Goal: Task Accomplishment & Management: Manage account settings

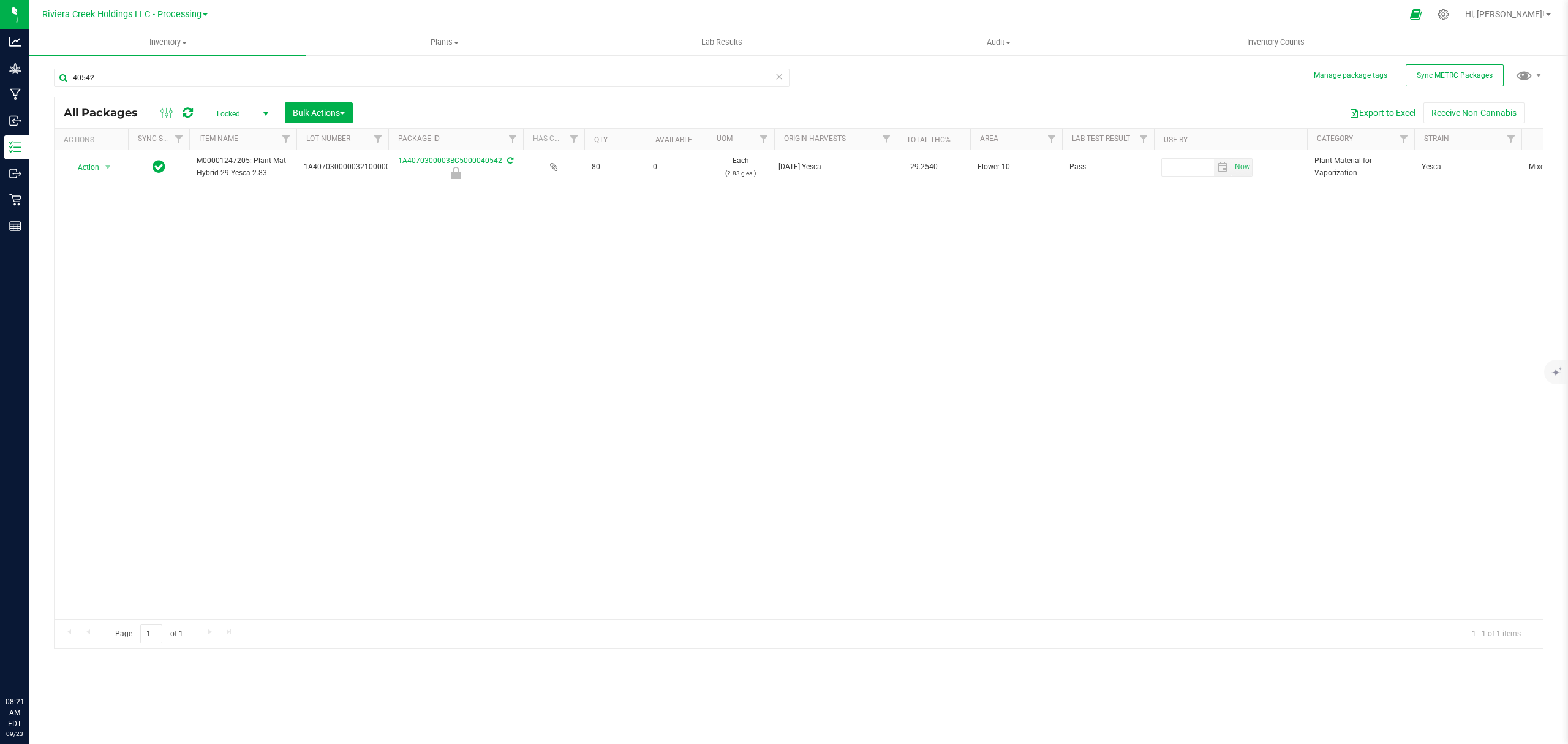
click at [152, 51] on uib-tab-heading "Inventory All packages All inventory Waste log Create inventory" at bounding box center [168, 42] width 277 height 26
click at [138, 143] on li "From bill of materials" at bounding box center [168, 148] width 277 height 15
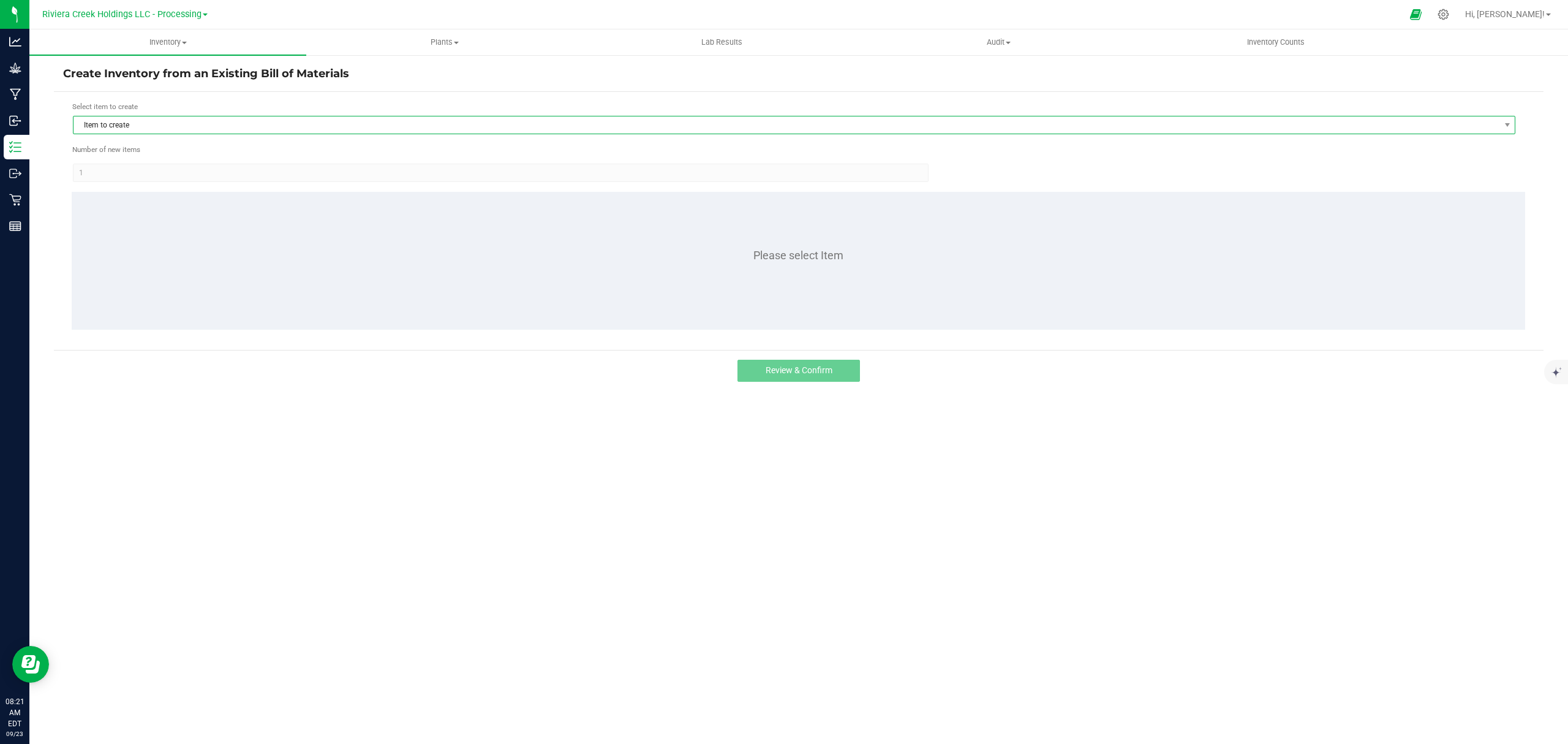
click at [160, 122] on span "Item to create" at bounding box center [786, 125] width 1425 height 17
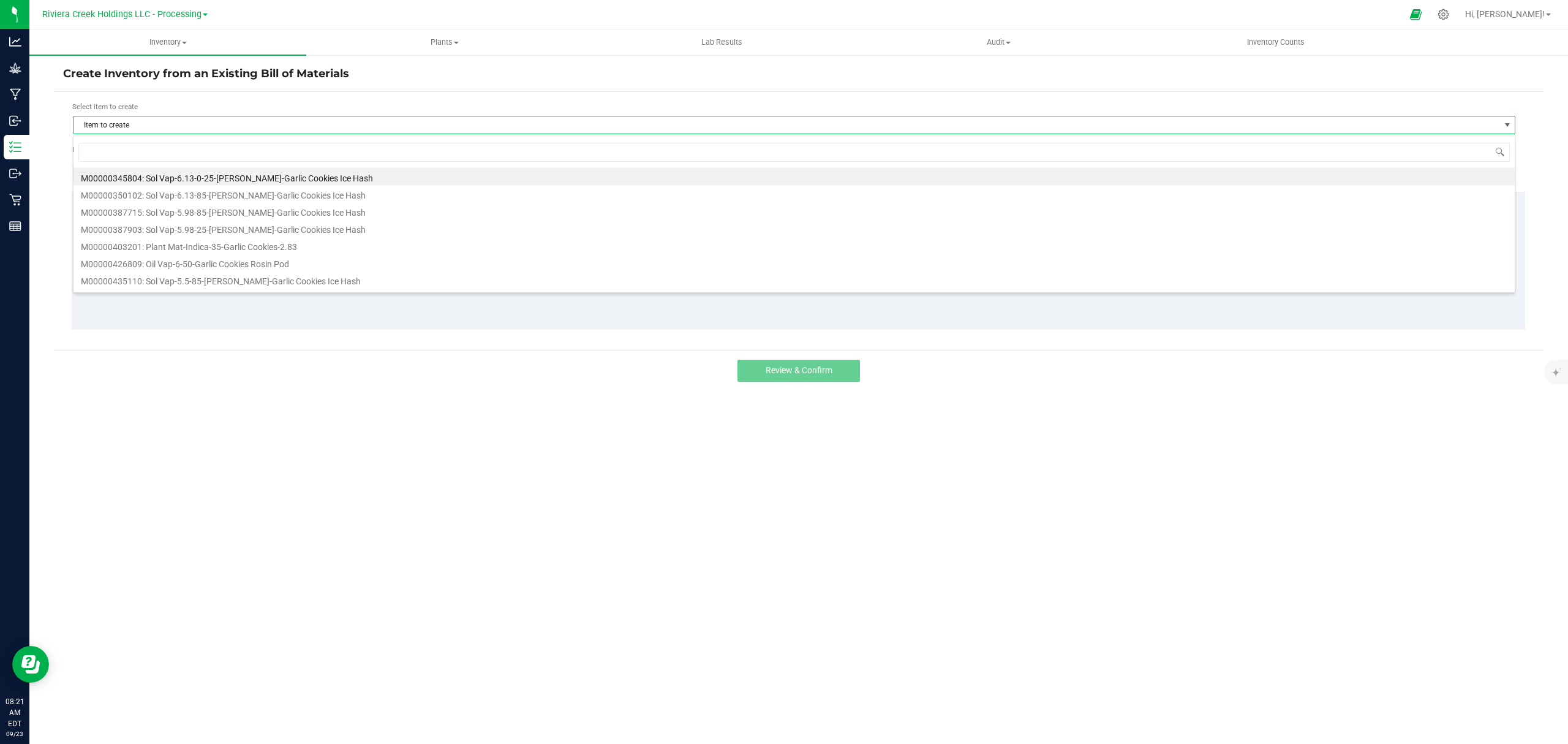
scroll to position [18, 1443]
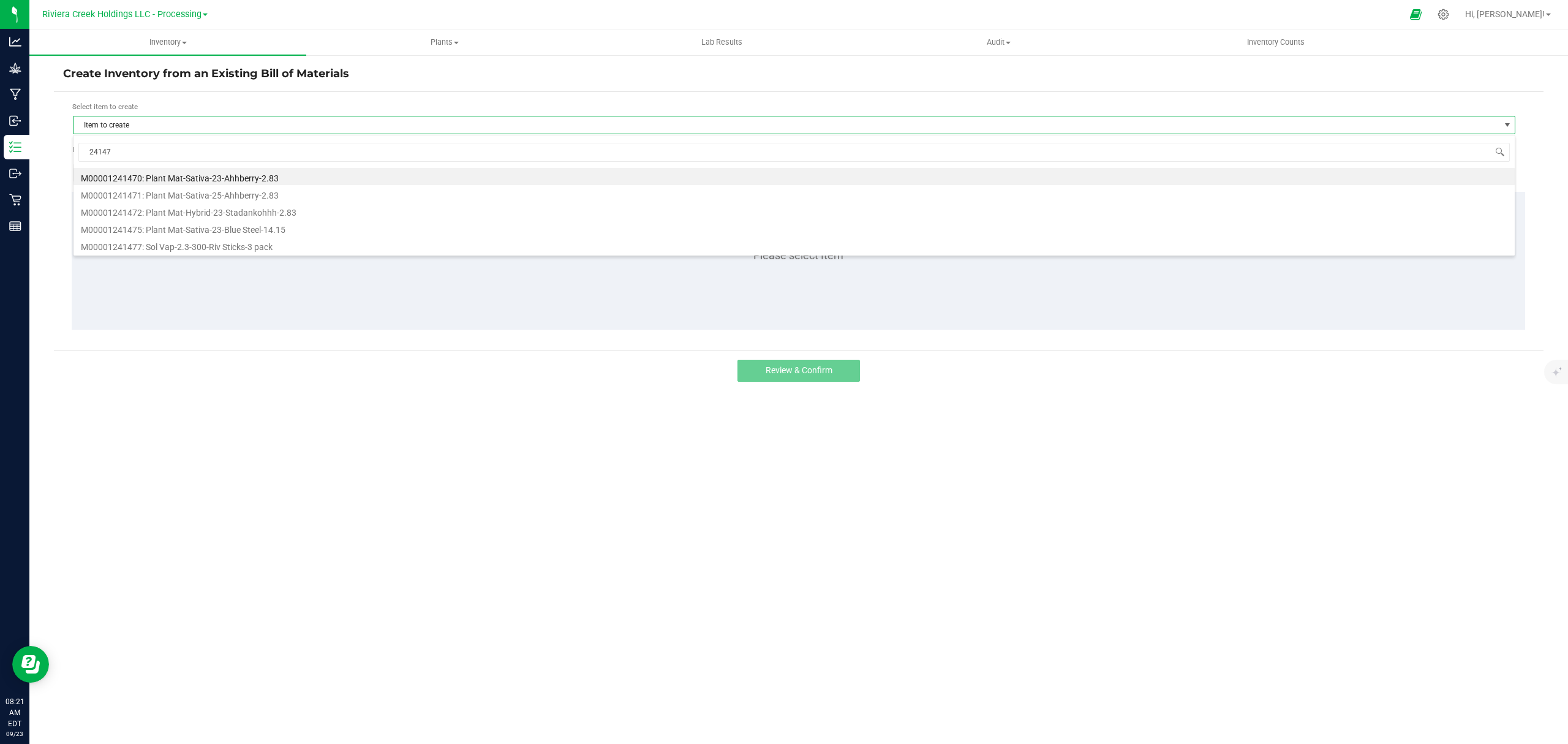
type input "241470"
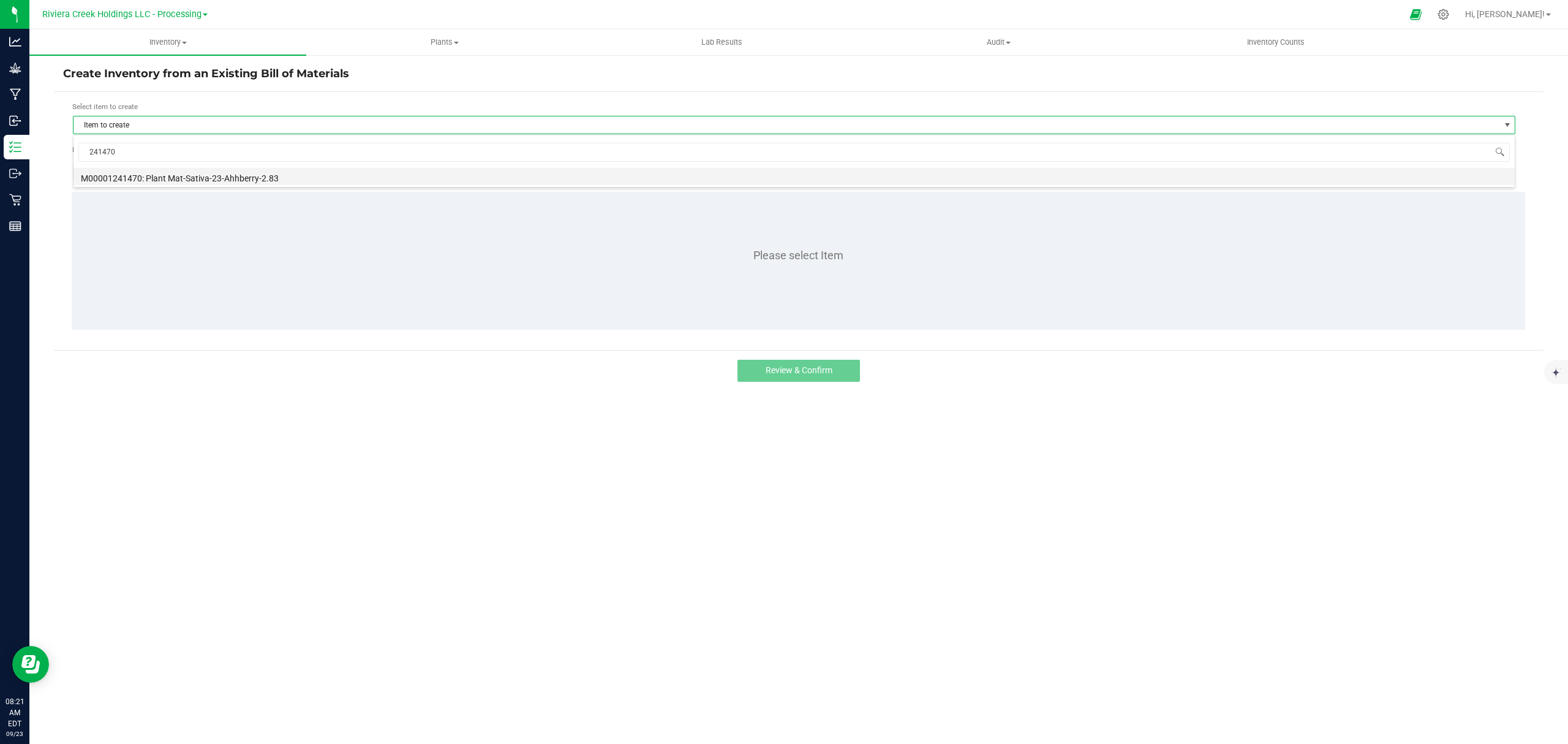
click at [216, 180] on li "M00001241470: Plant Mat-Sativa-23-Ahhberry-2.83" at bounding box center [794, 177] width 1441 height 17
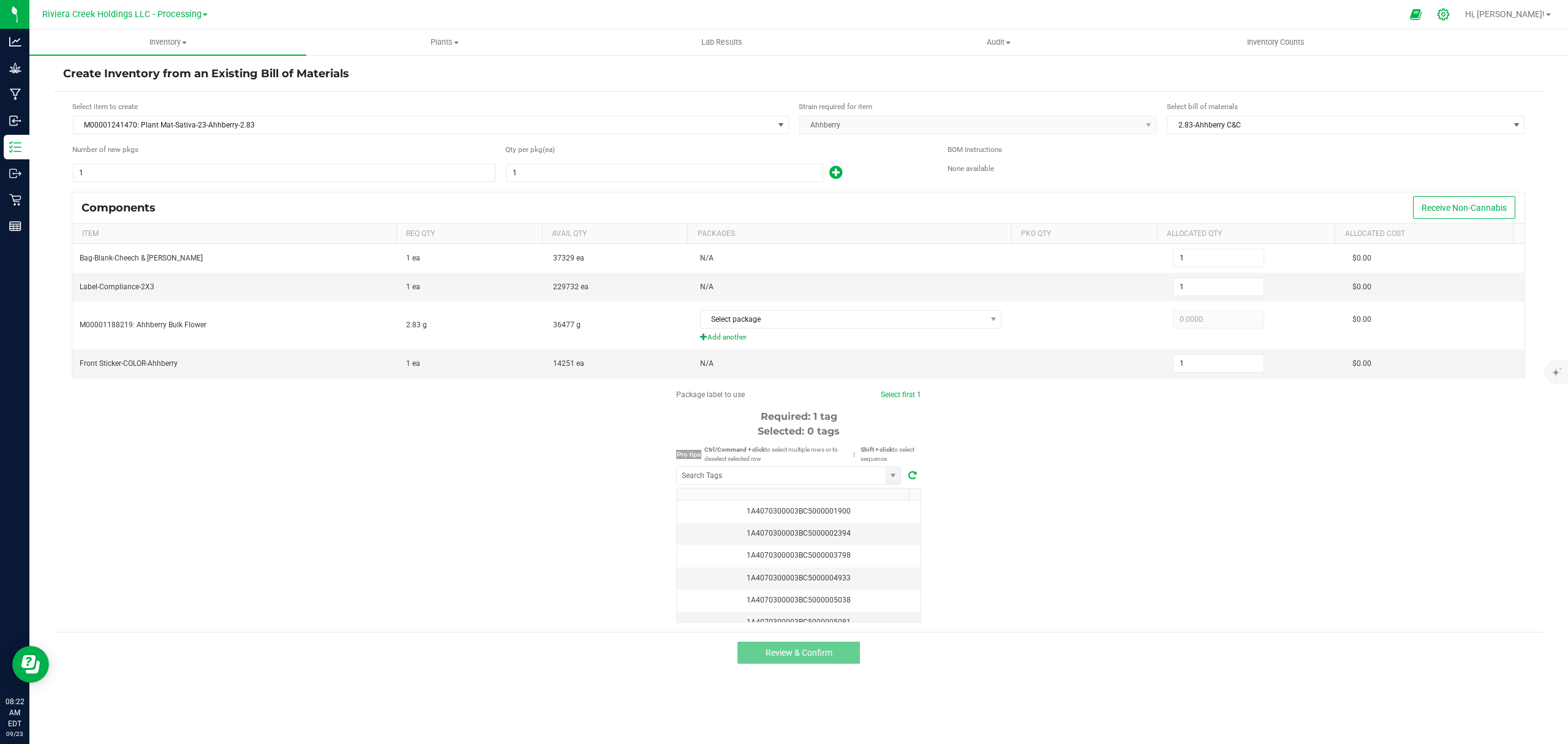
click at [1449, 12] on icon at bounding box center [1443, 14] width 13 height 13
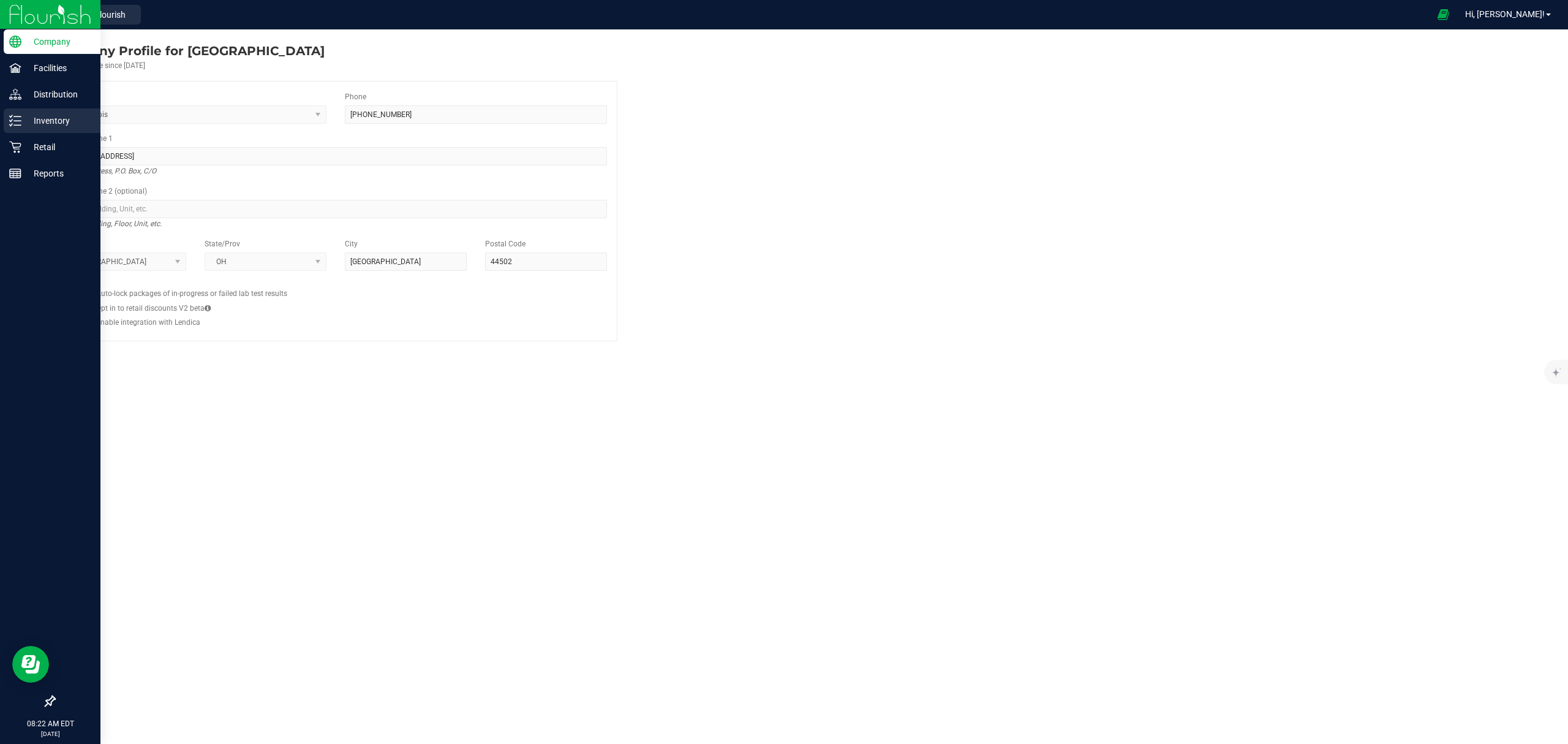
click at [27, 117] on p "Inventory" at bounding box center [58, 120] width 74 height 15
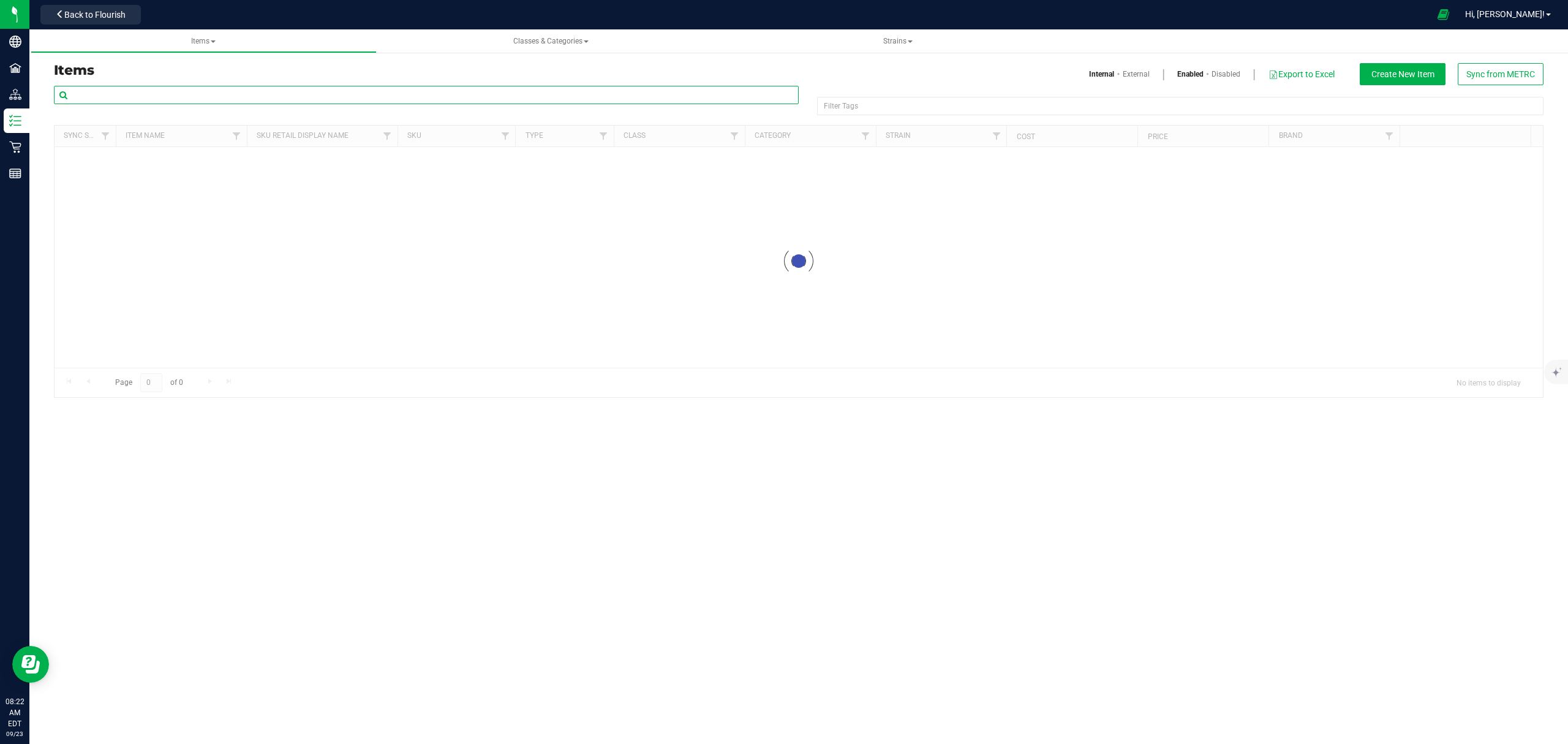
click at [136, 94] on input "text" at bounding box center [427, 95] width 745 height 18
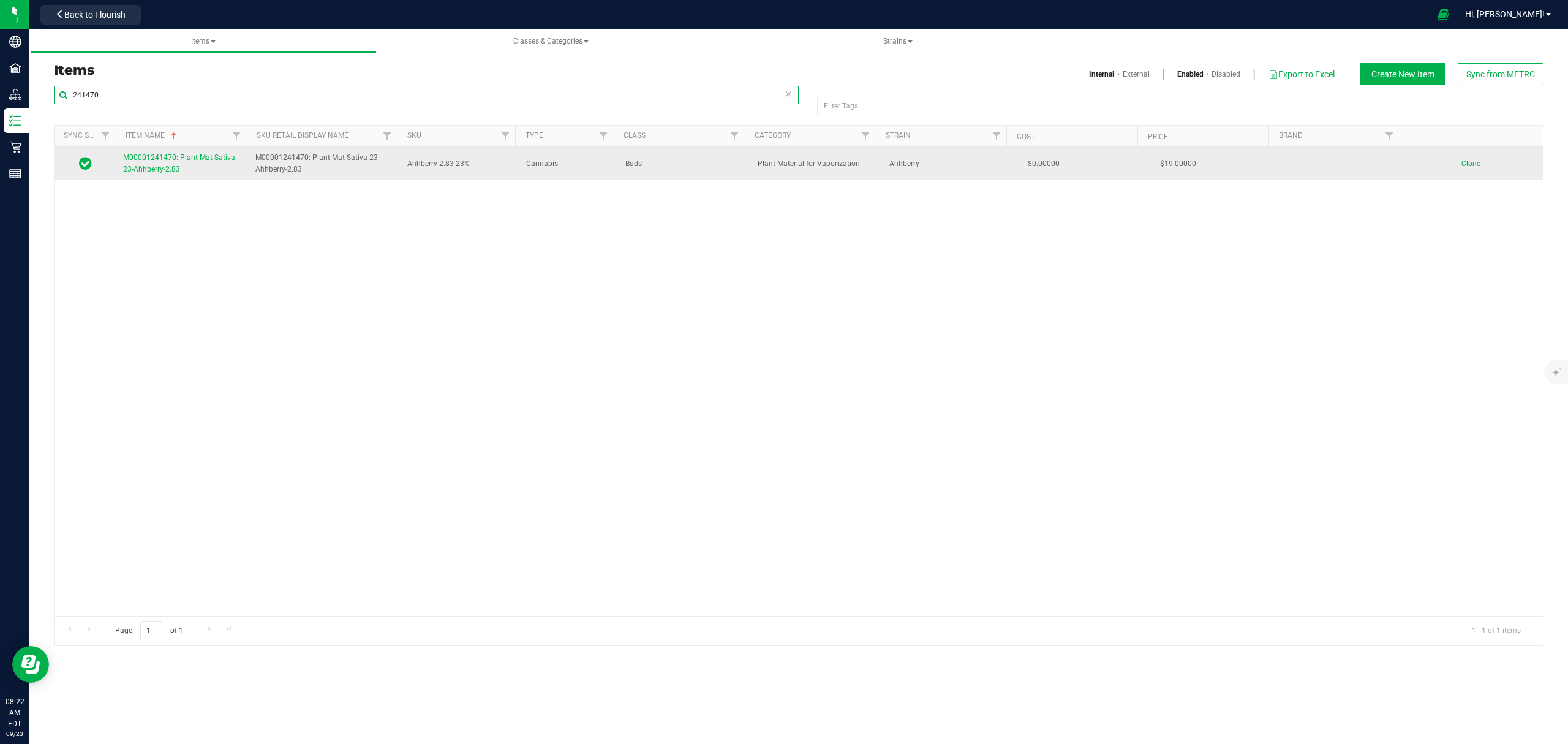
type input "241470"
click at [160, 165] on span "M00001241470: Plant Mat-Sativa-23-Ahhberry-2.83" at bounding box center [180, 163] width 114 height 20
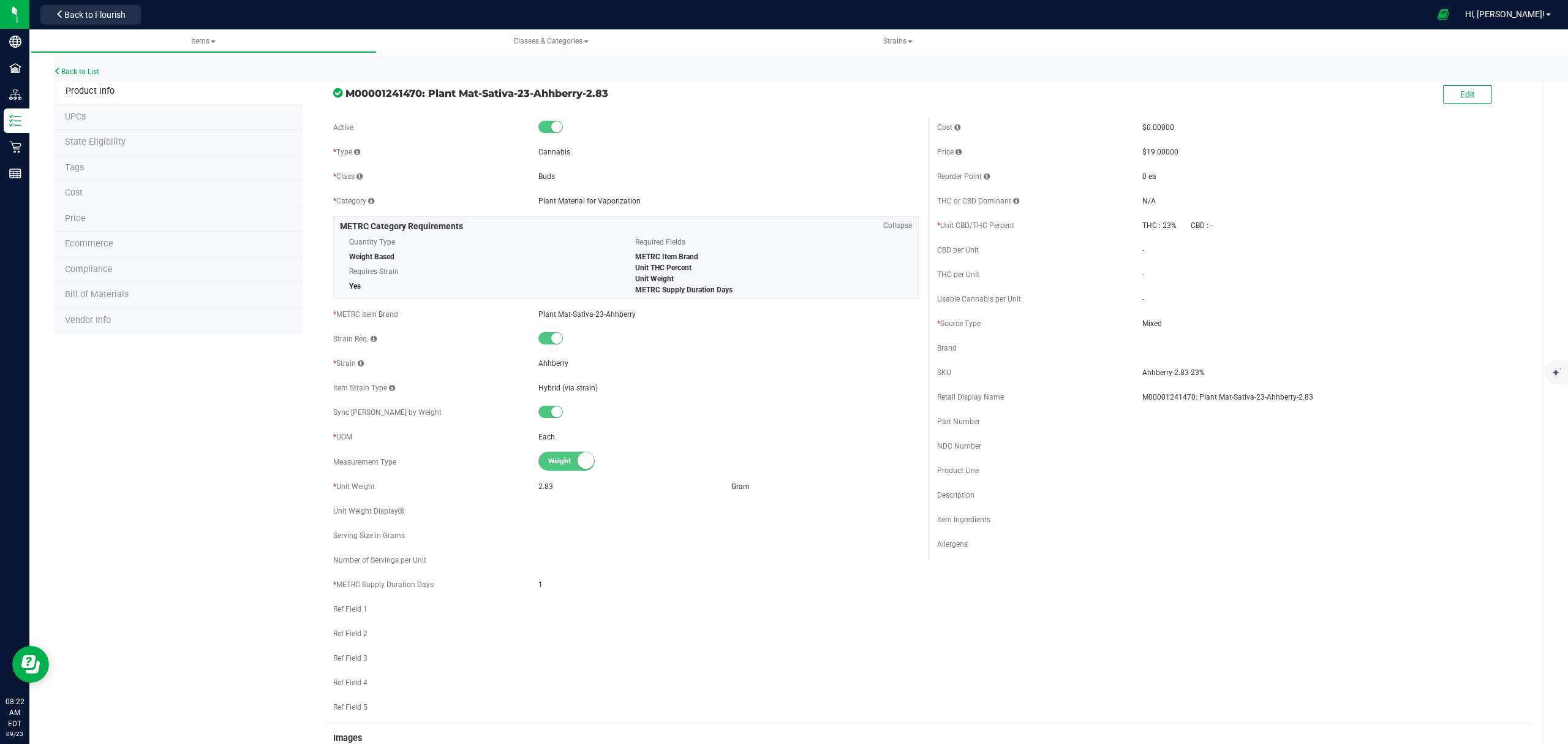
click at [153, 302] on li "Bill of Materials" at bounding box center [178, 295] width 248 height 26
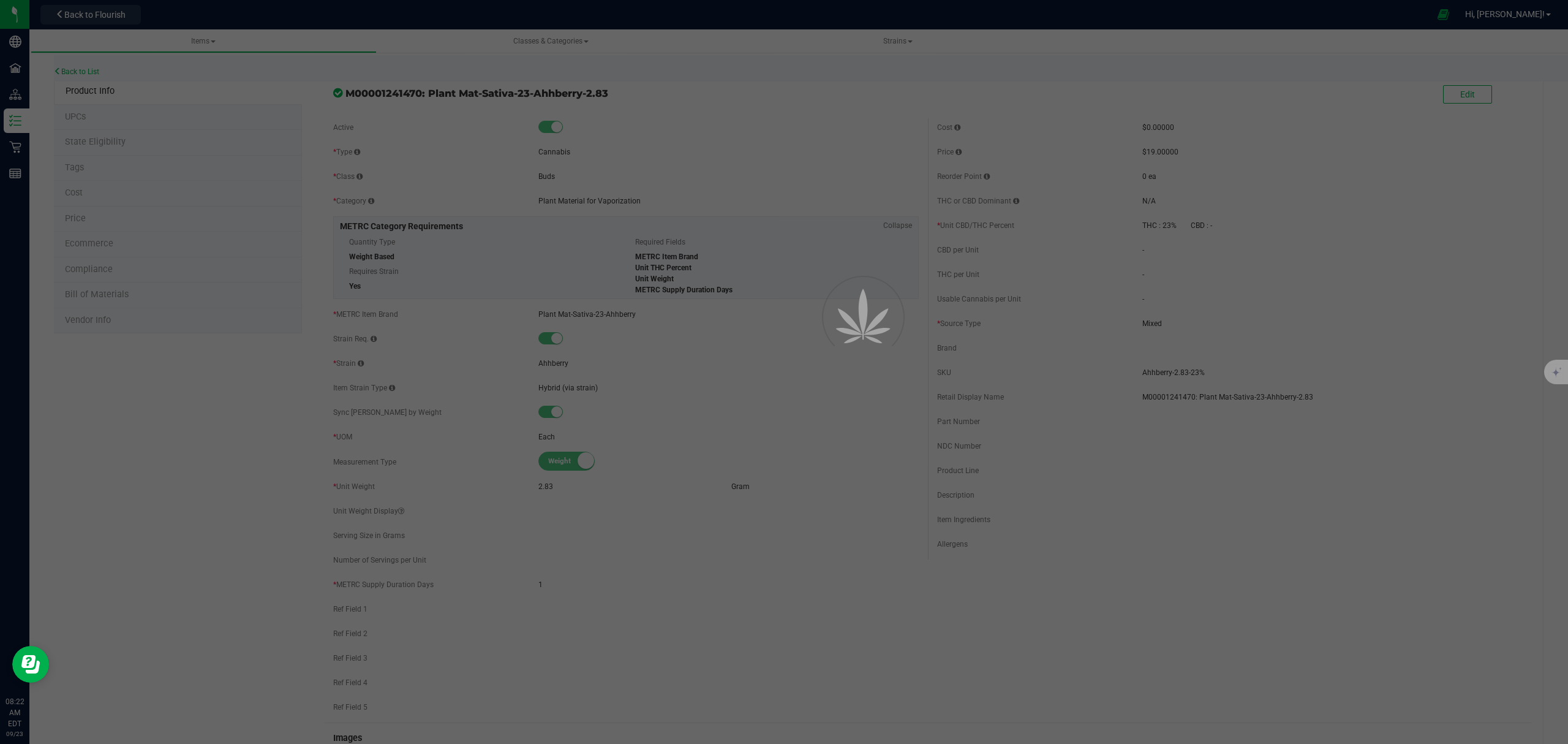
select select "653"
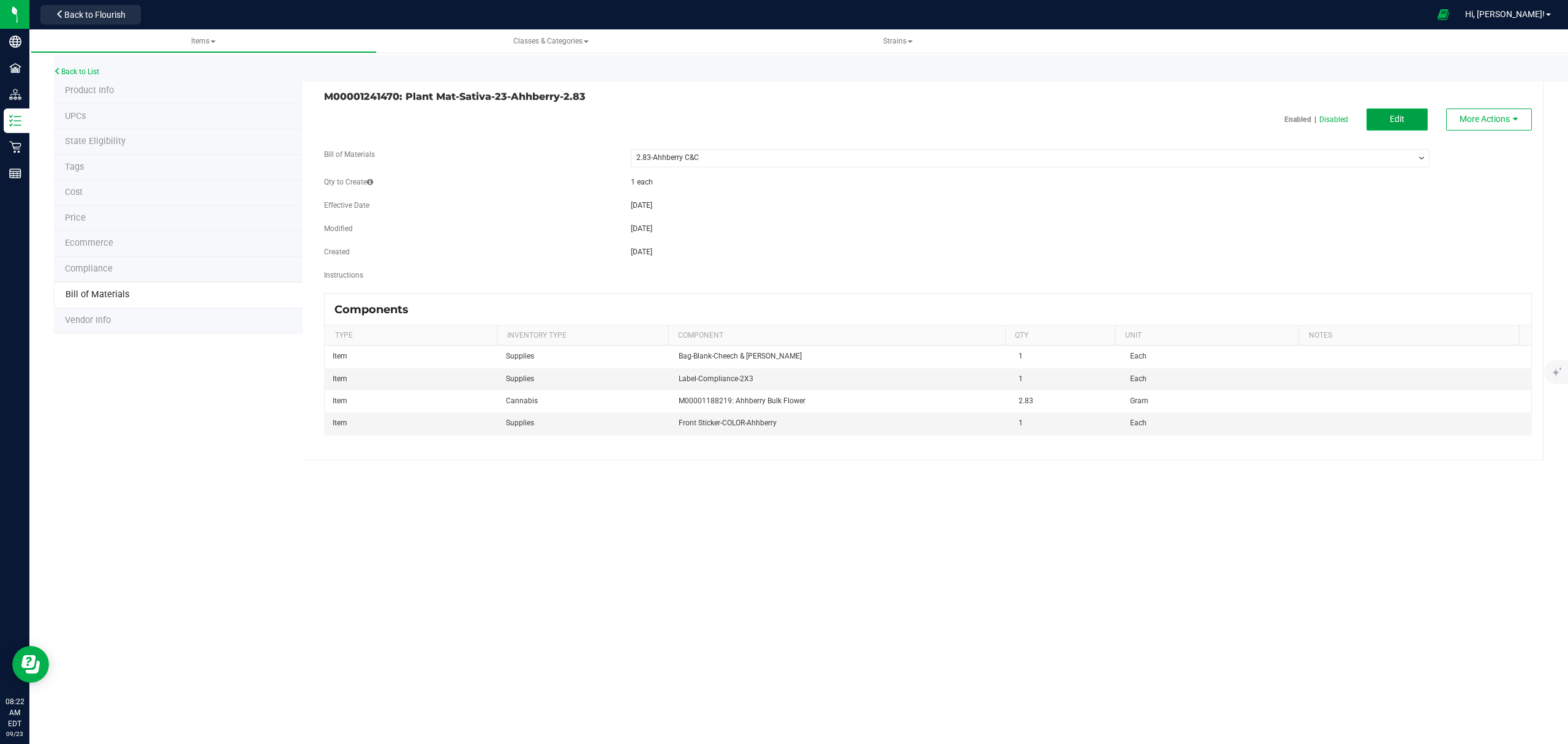
click at [1389, 113] on button "Edit" at bounding box center [1397, 119] width 61 height 22
select select "653"
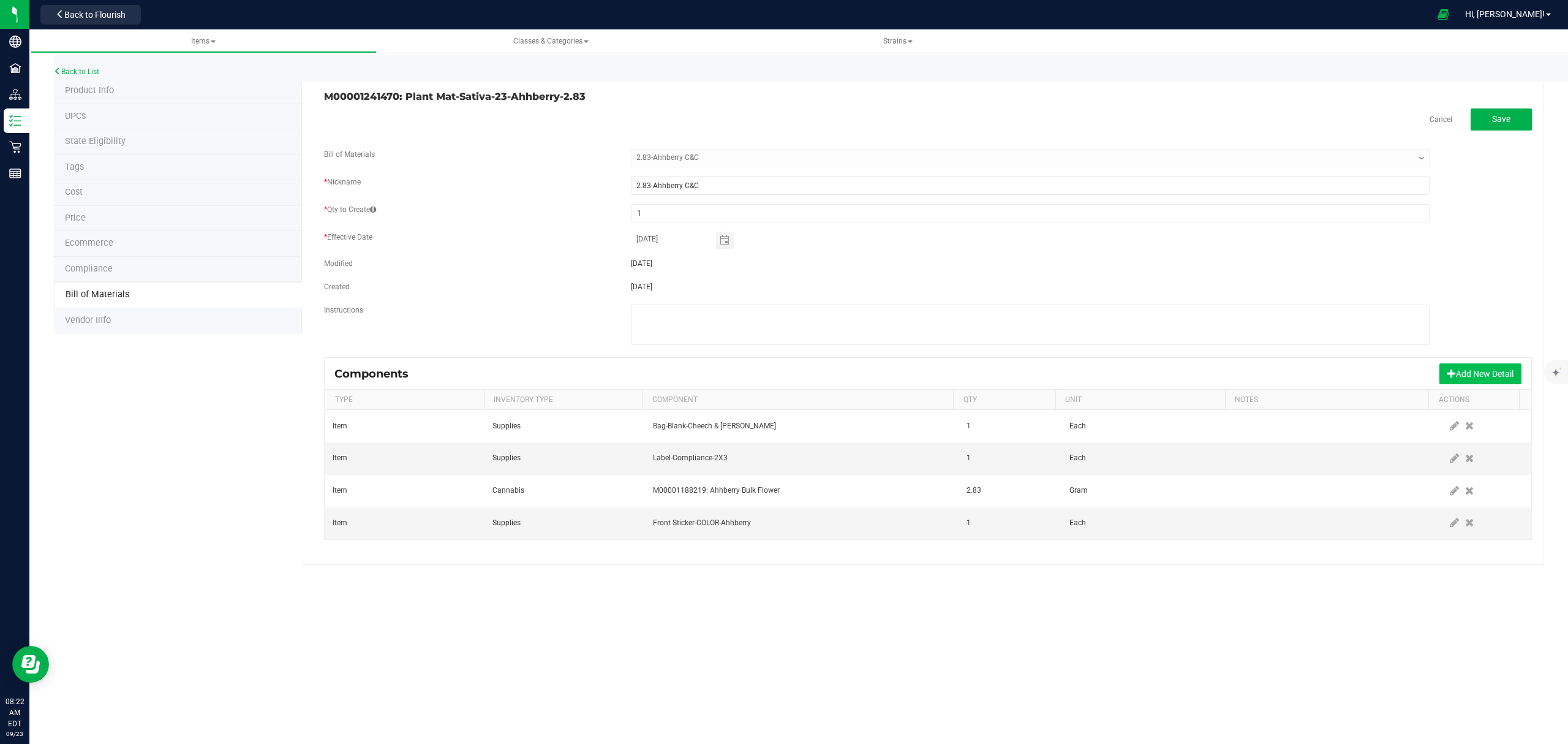
click at [1490, 378] on button "Add New Detail" at bounding box center [1480, 374] width 82 height 21
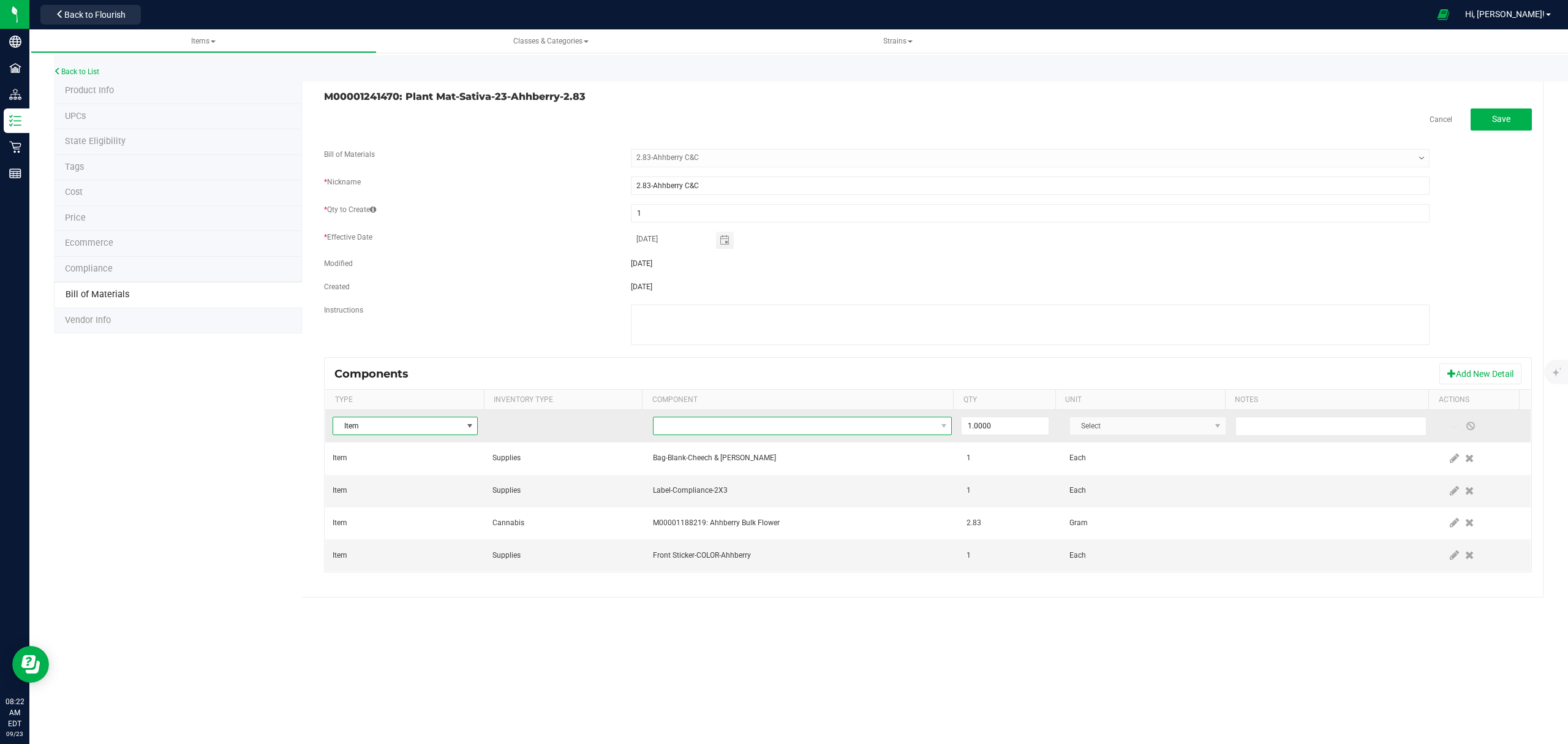
click at [865, 426] on span "NO DATA FOUND" at bounding box center [795, 425] width 283 height 17
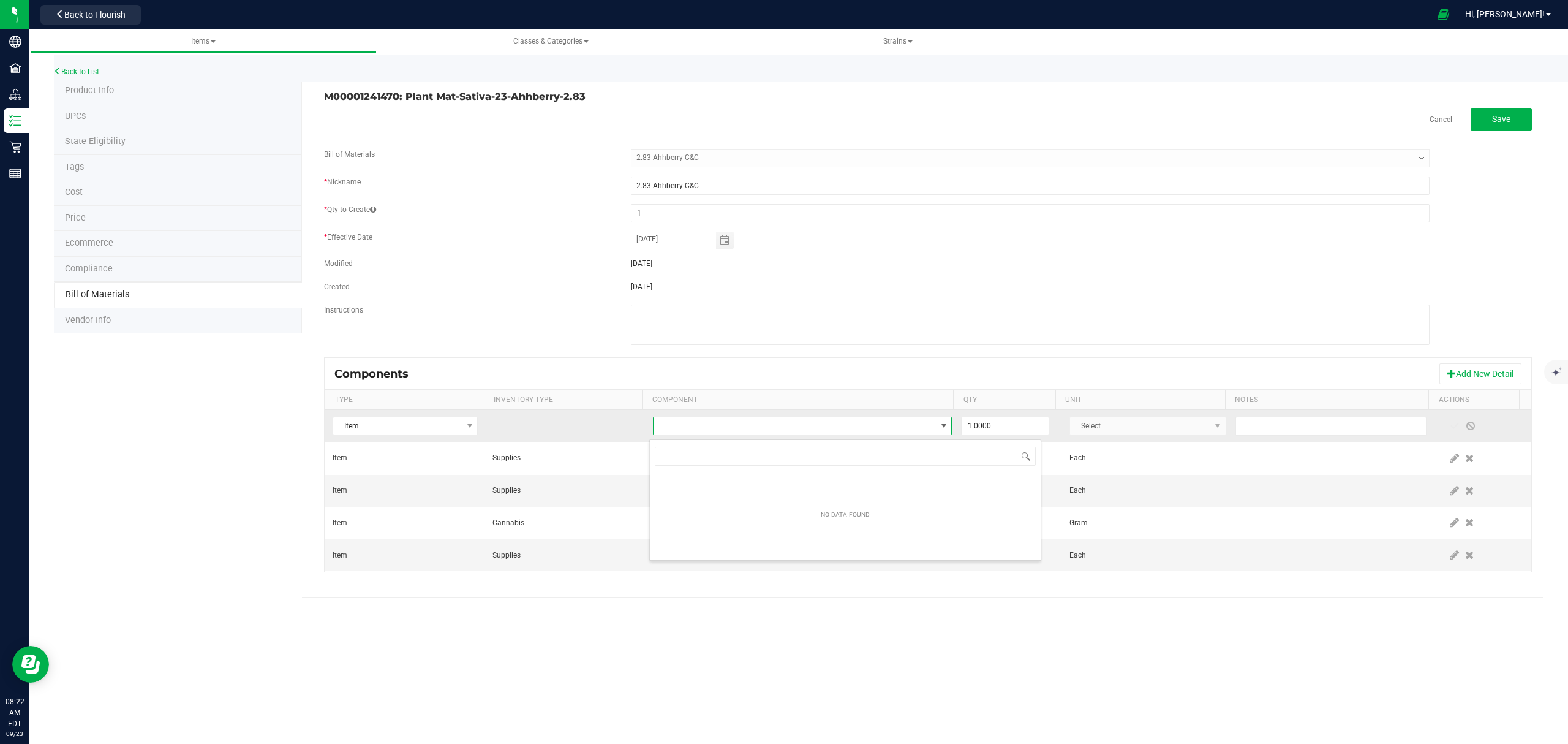
scroll to position [18, 295]
type input "integra"
click at [809, 483] on li "Integra Humidity Pack-Size 1" at bounding box center [845, 480] width 391 height 17
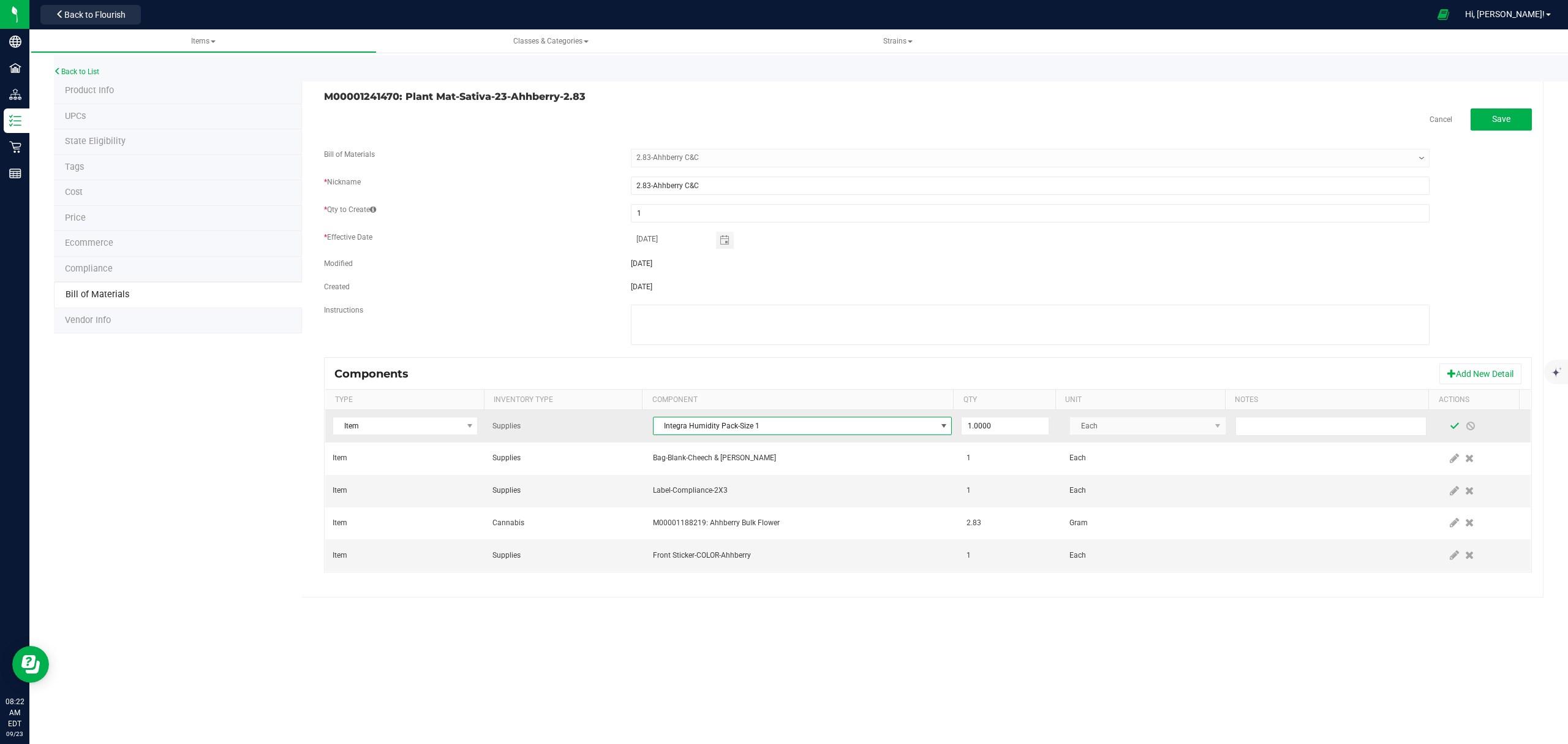
click at [1449, 430] on span at bounding box center [1454, 426] width 10 height 10
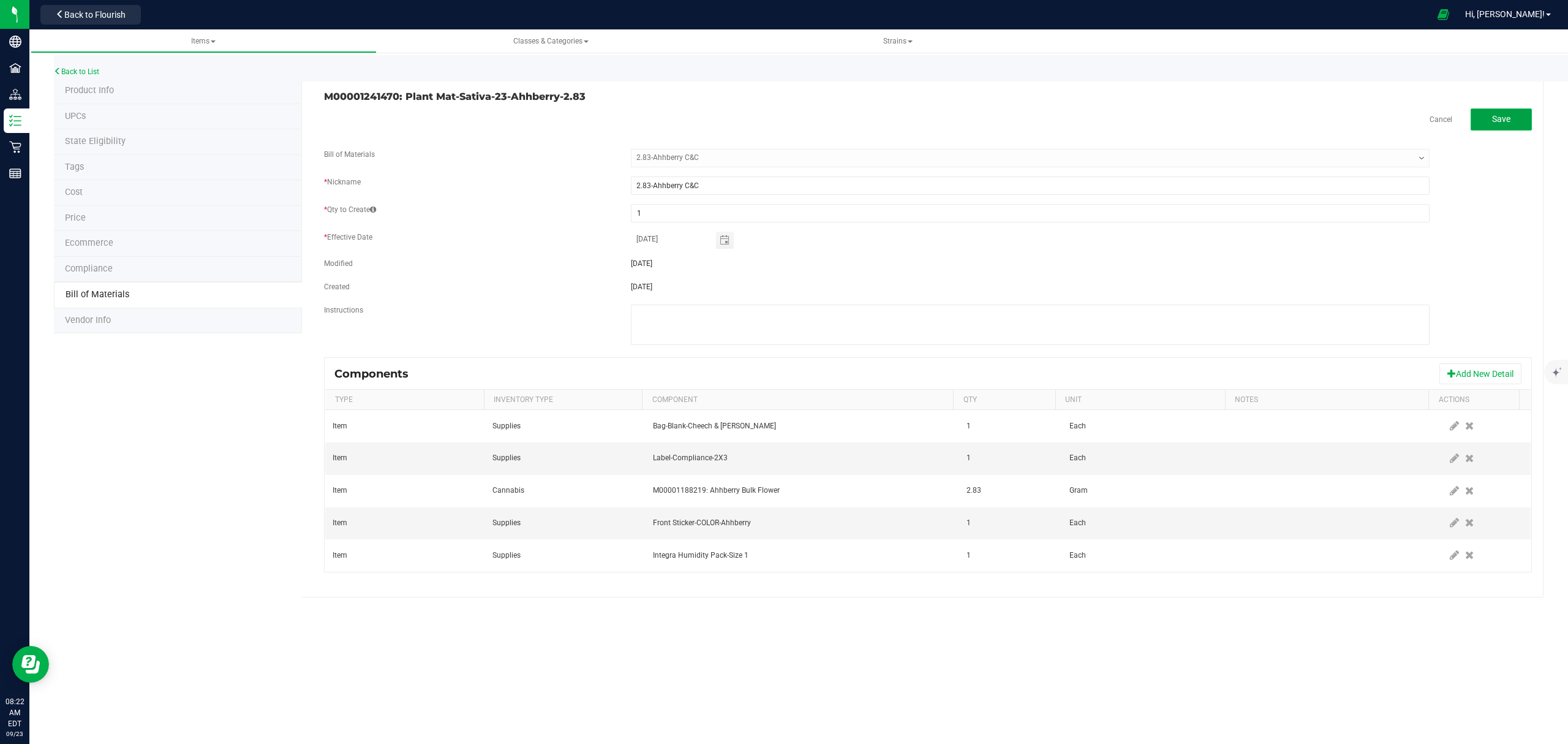
click at [1495, 117] on span "Save" at bounding box center [1501, 119] width 18 height 10
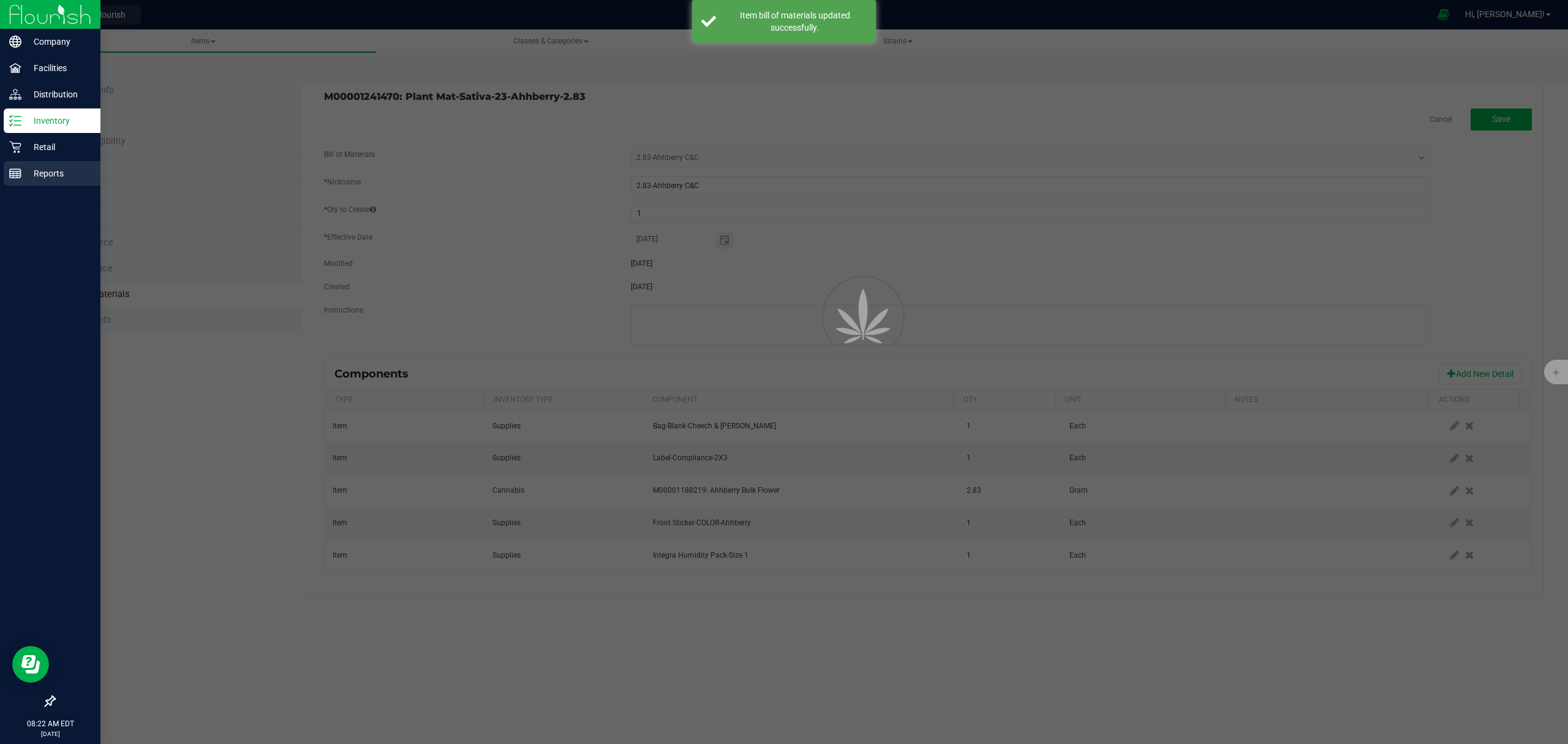
select select "653"
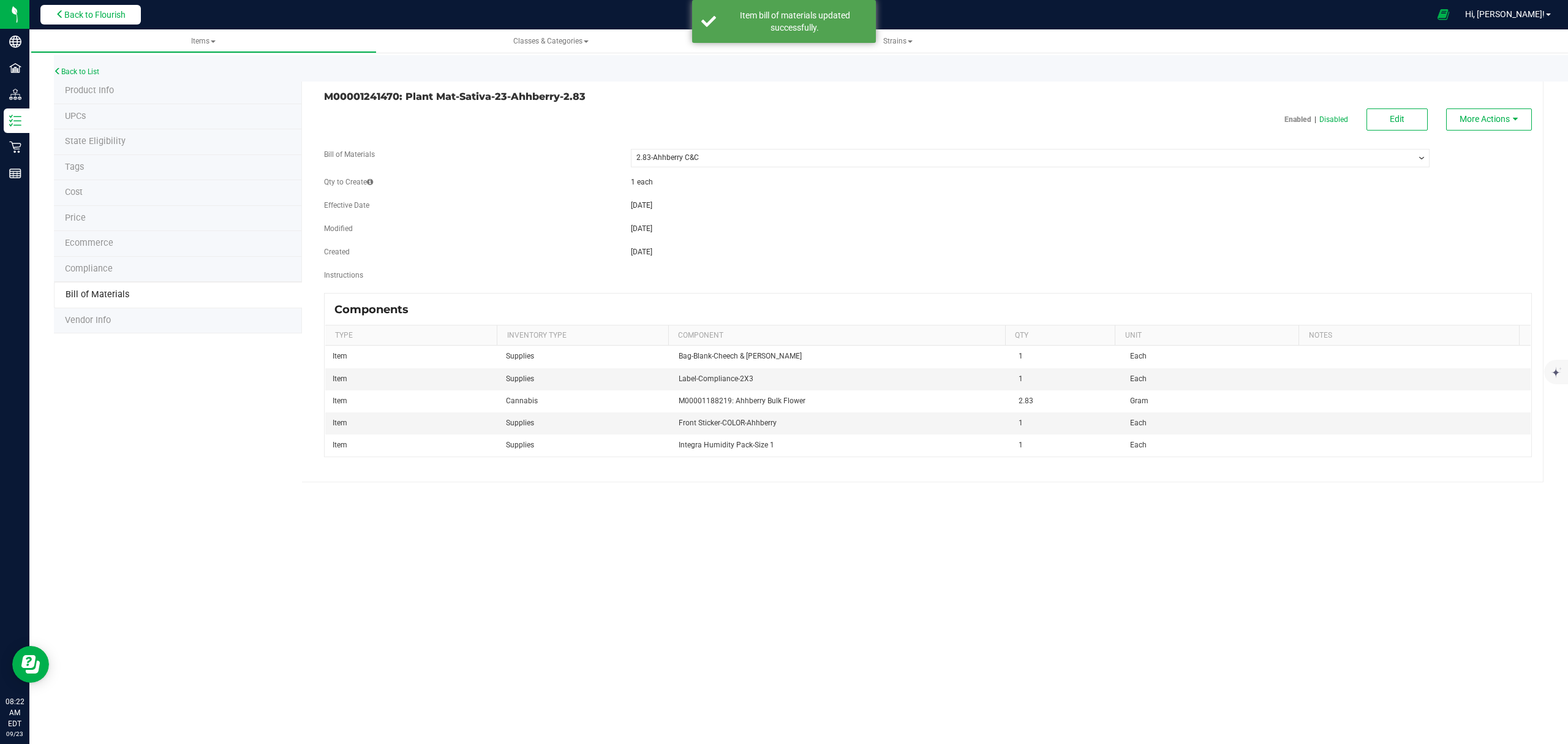
click at [64, 12] on span "Back to Flourish" at bounding box center [94, 15] width 61 height 10
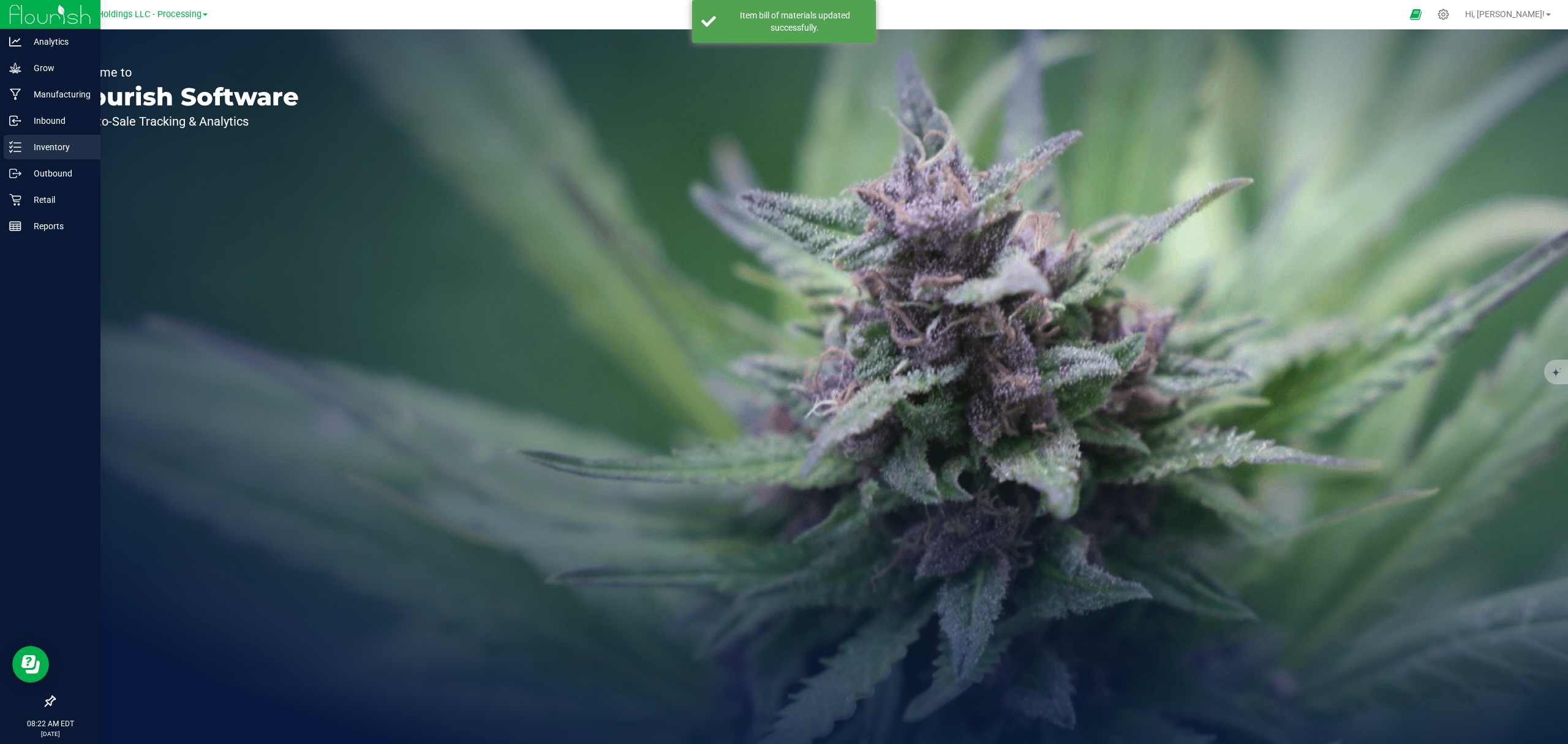
click at [26, 141] on p "Inventory" at bounding box center [58, 147] width 74 height 15
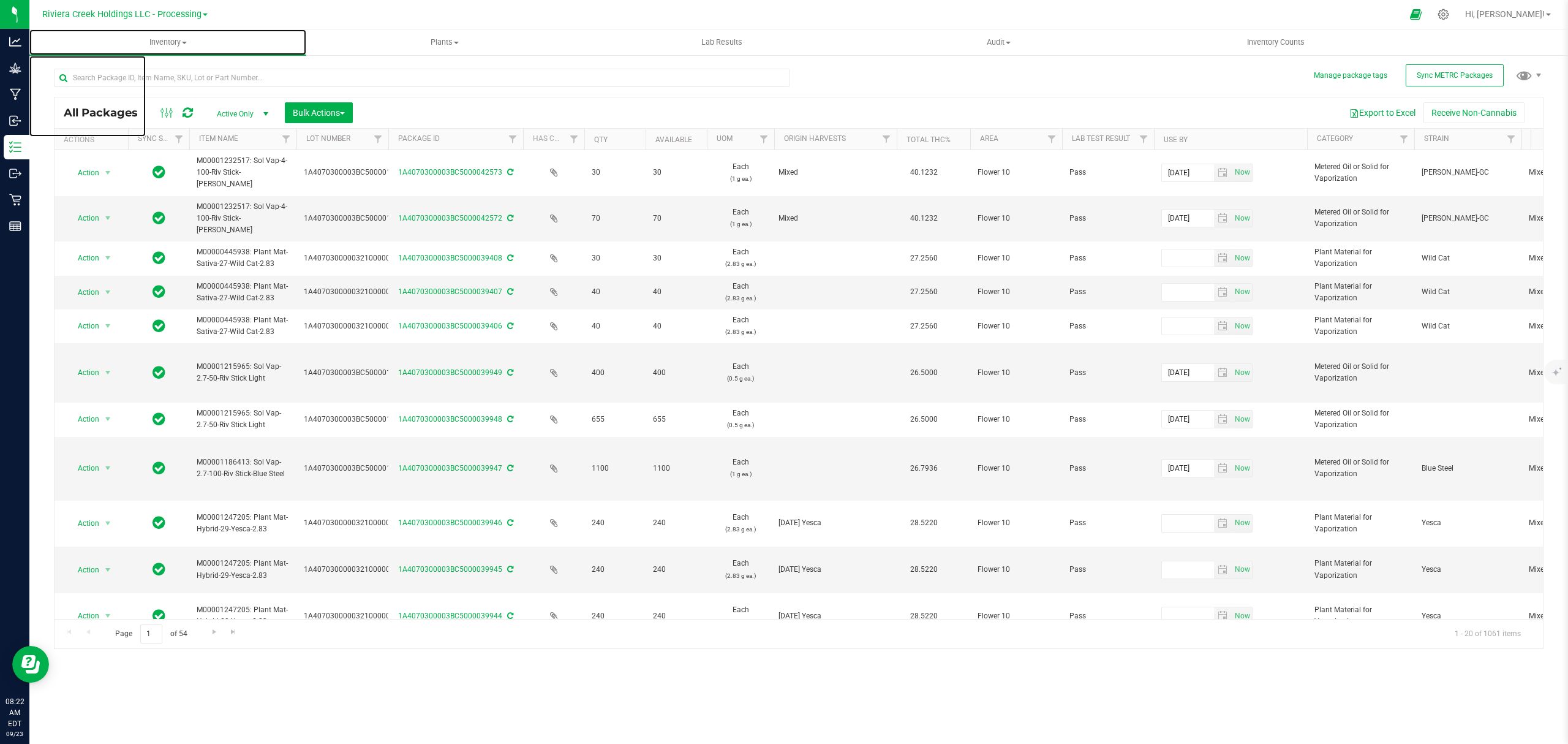
click at [162, 43] on span "Inventory" at bounding box center [168, 42] width 277 height 11
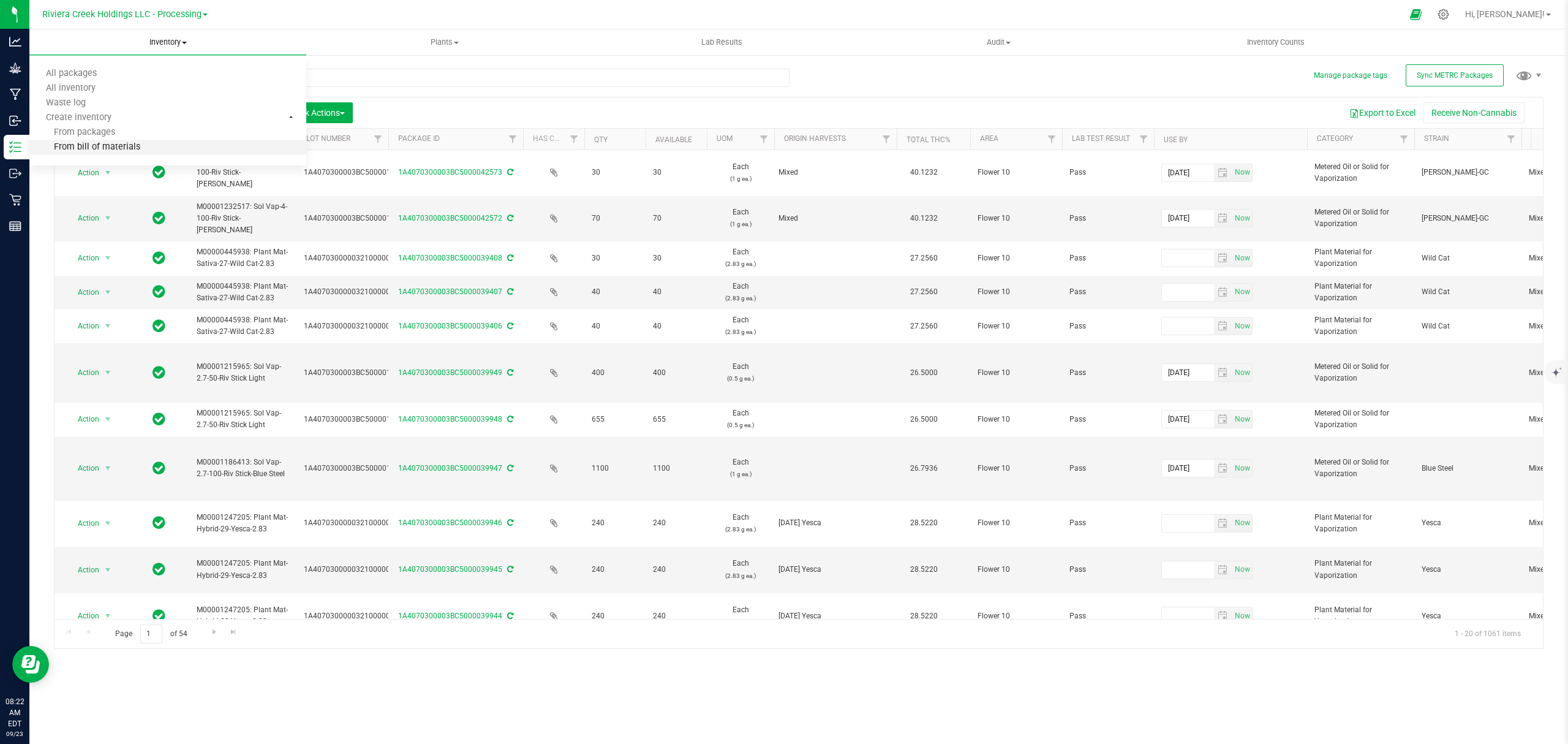
click at [132, 150] on span "From bill of materials" at bounding box center [85, 147] width 111 height 11
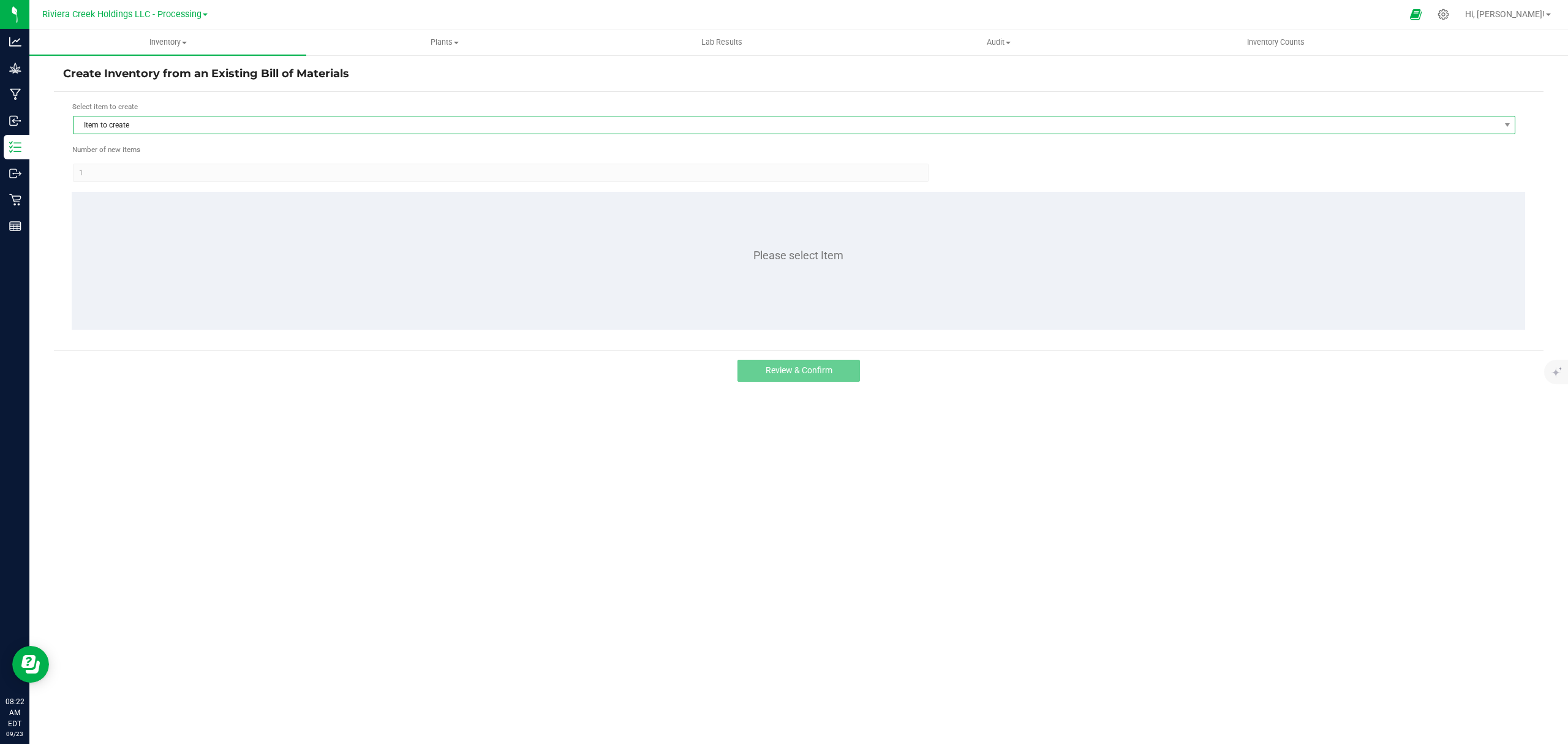
click at [169, 124] on span "Item to create" at bounding box center [786, 125] width 1425 height 17
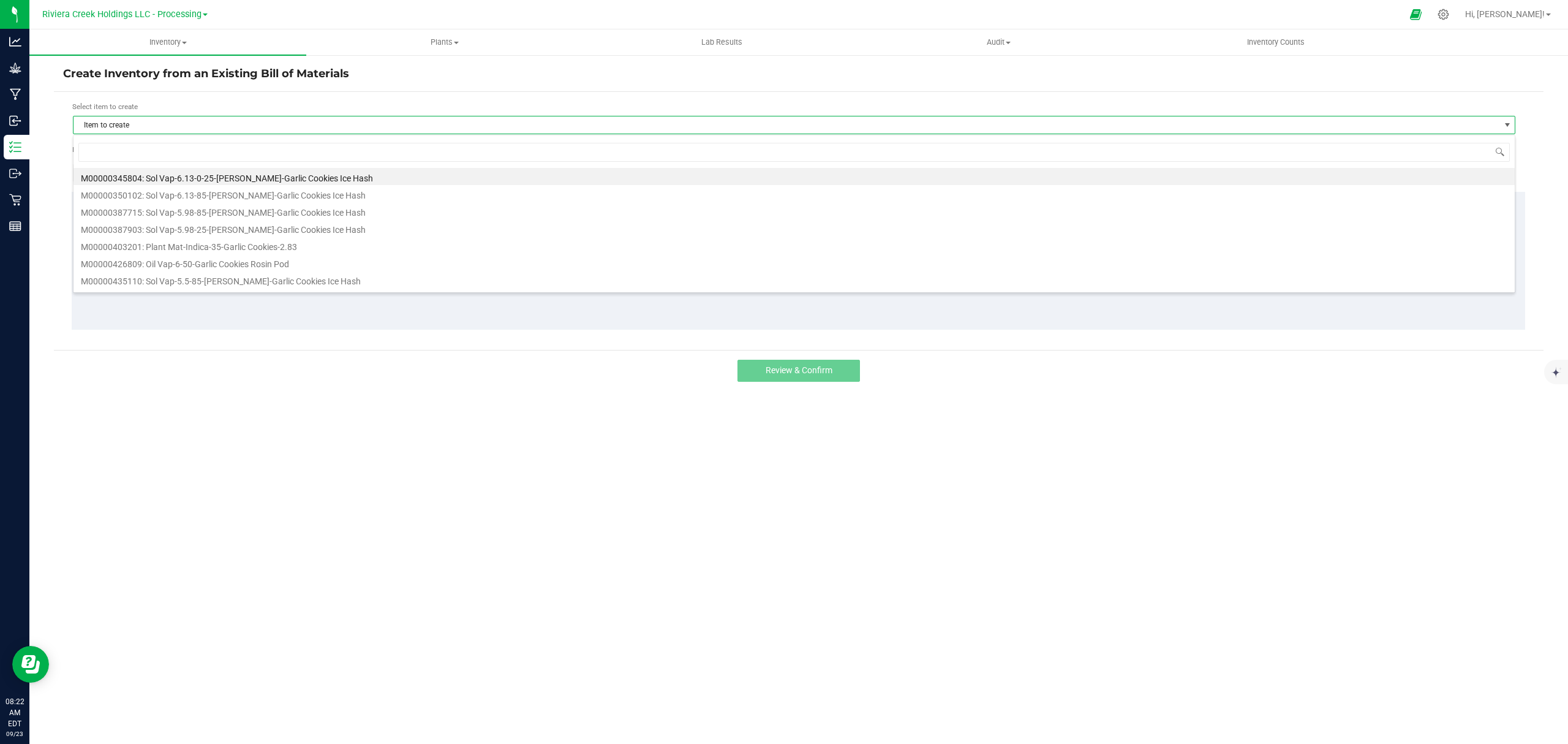
scroll to position [18, 1443]
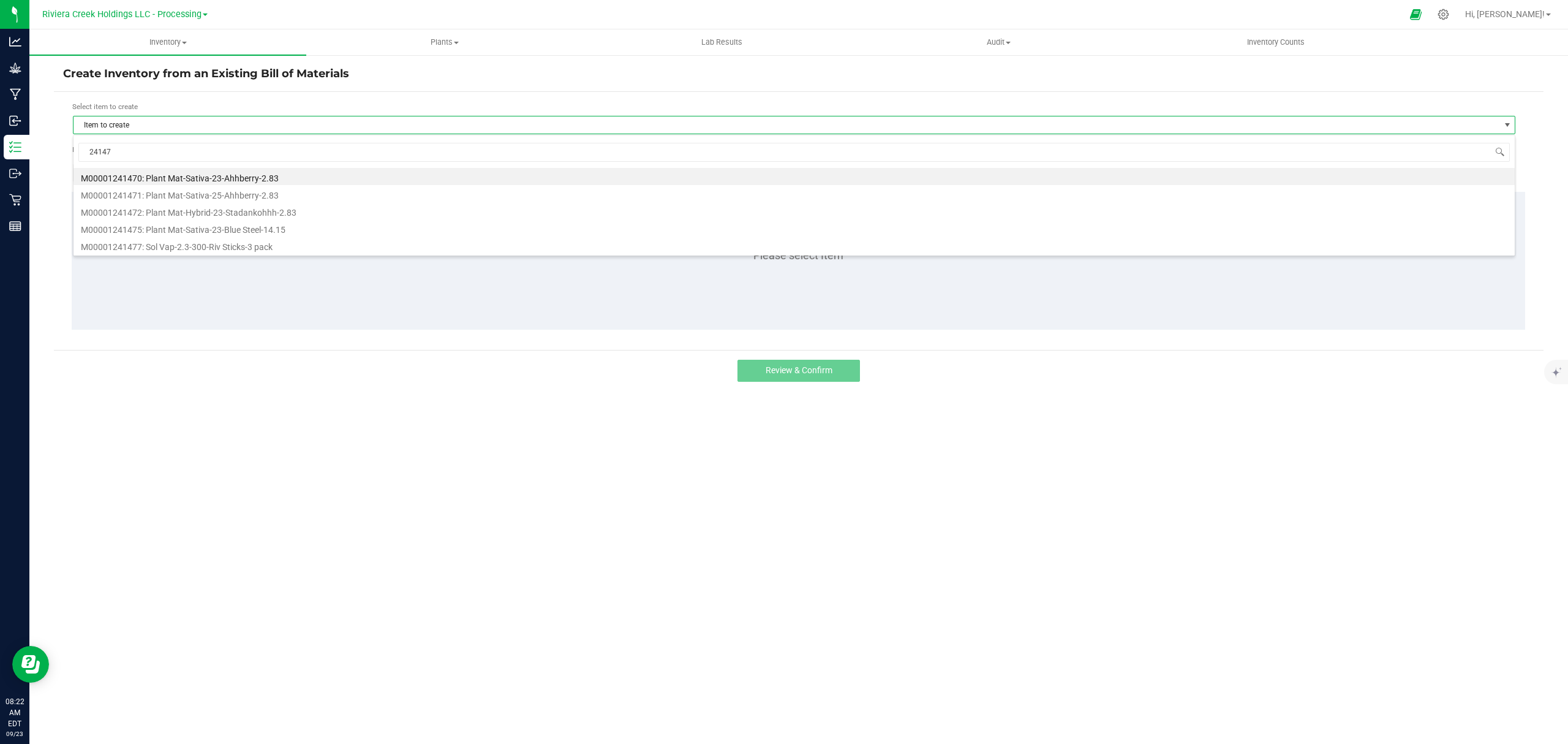
type input "241470"
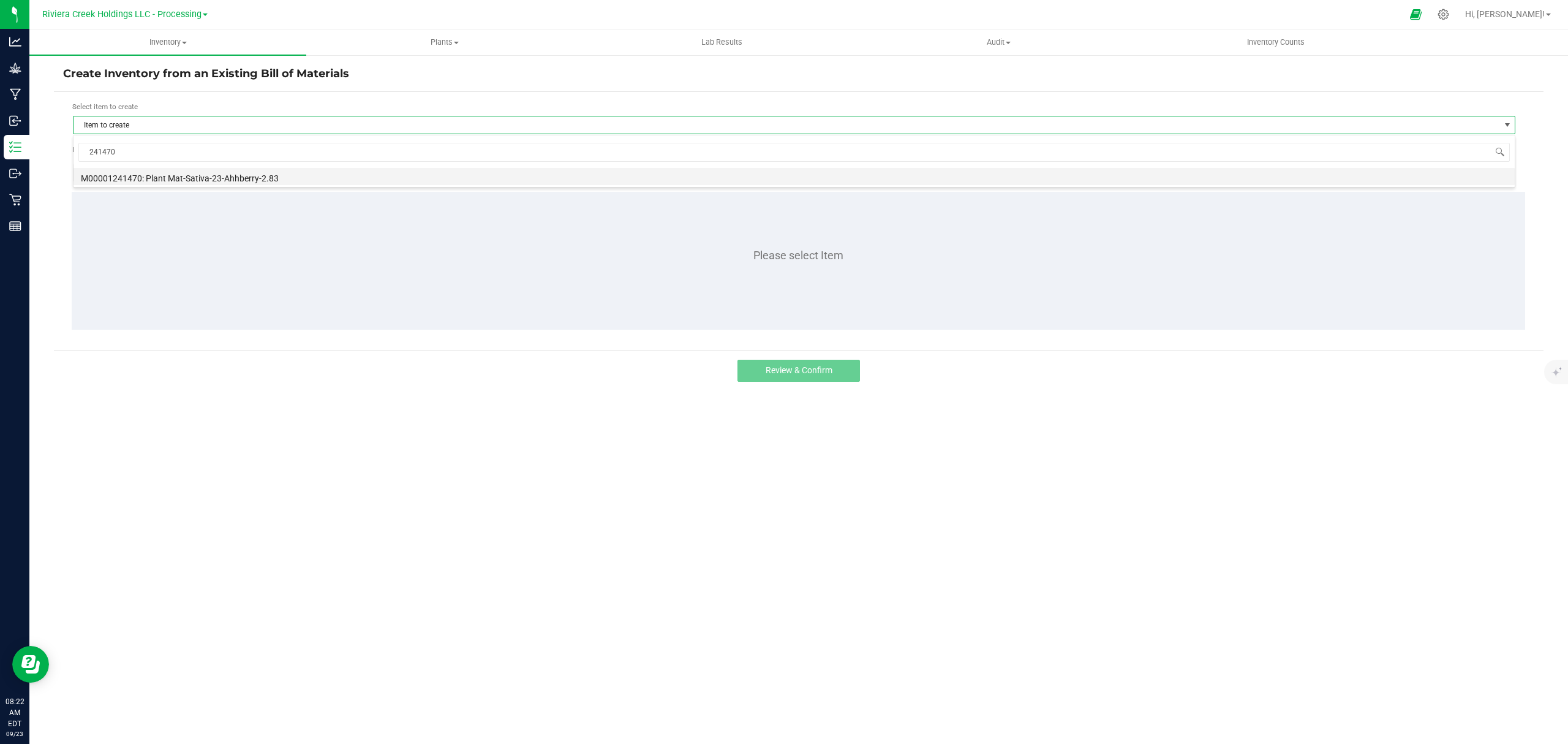
click at [219, 173] on li "M00001241470: Plant Mat-Sativa-23-Ahhberry-2.83" at bounding box center [794, 177] width 1441 height 17
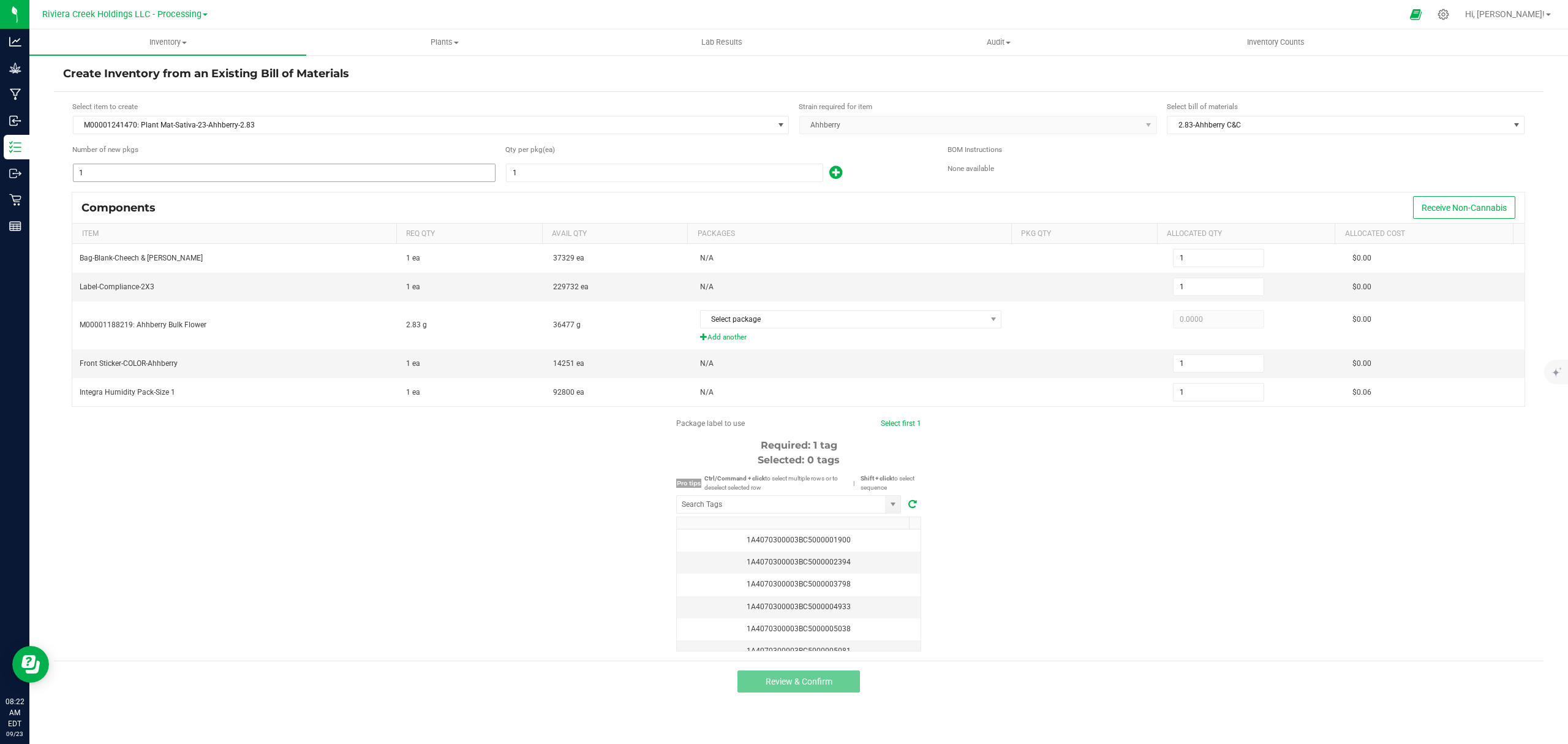
click at [245, 178] on input "1" at bounding box center [284, 173] width 421 height 17
type input "12"
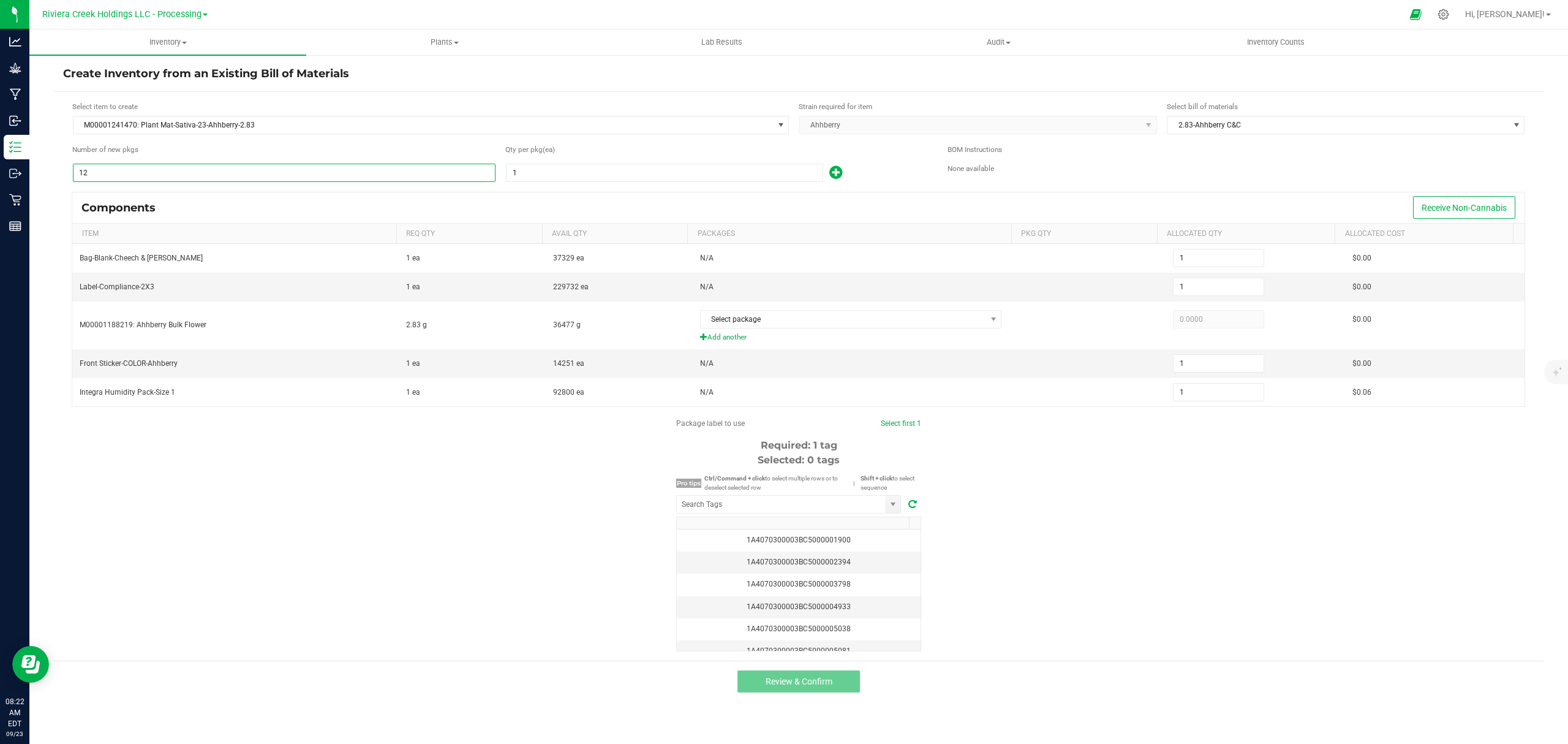
type input "12"
click at [531, 169] on input "1" at bounding box center [665, 173] width 316 height 17
type input "8"
type input "96"
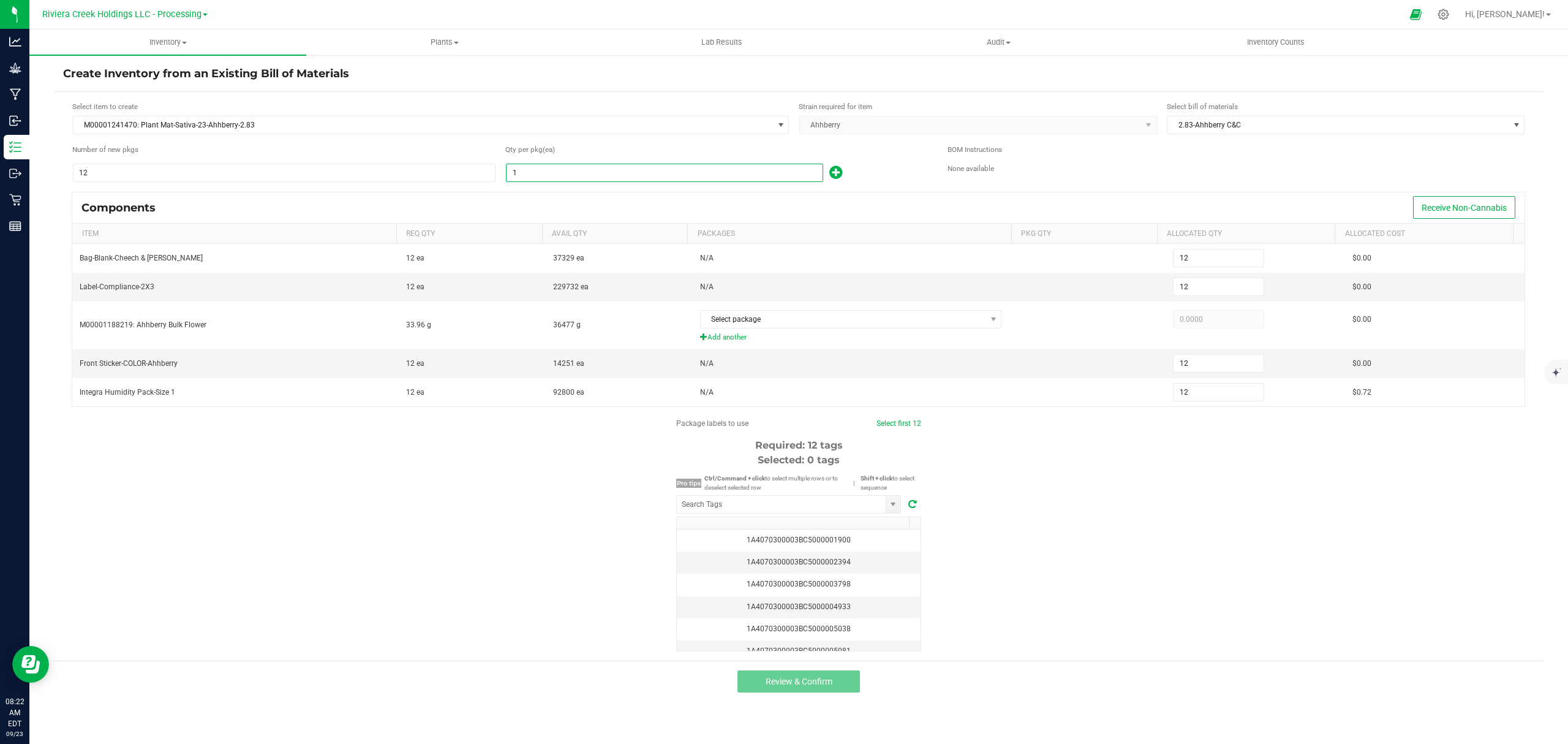
type input "96"
type input "80"
type input "960"
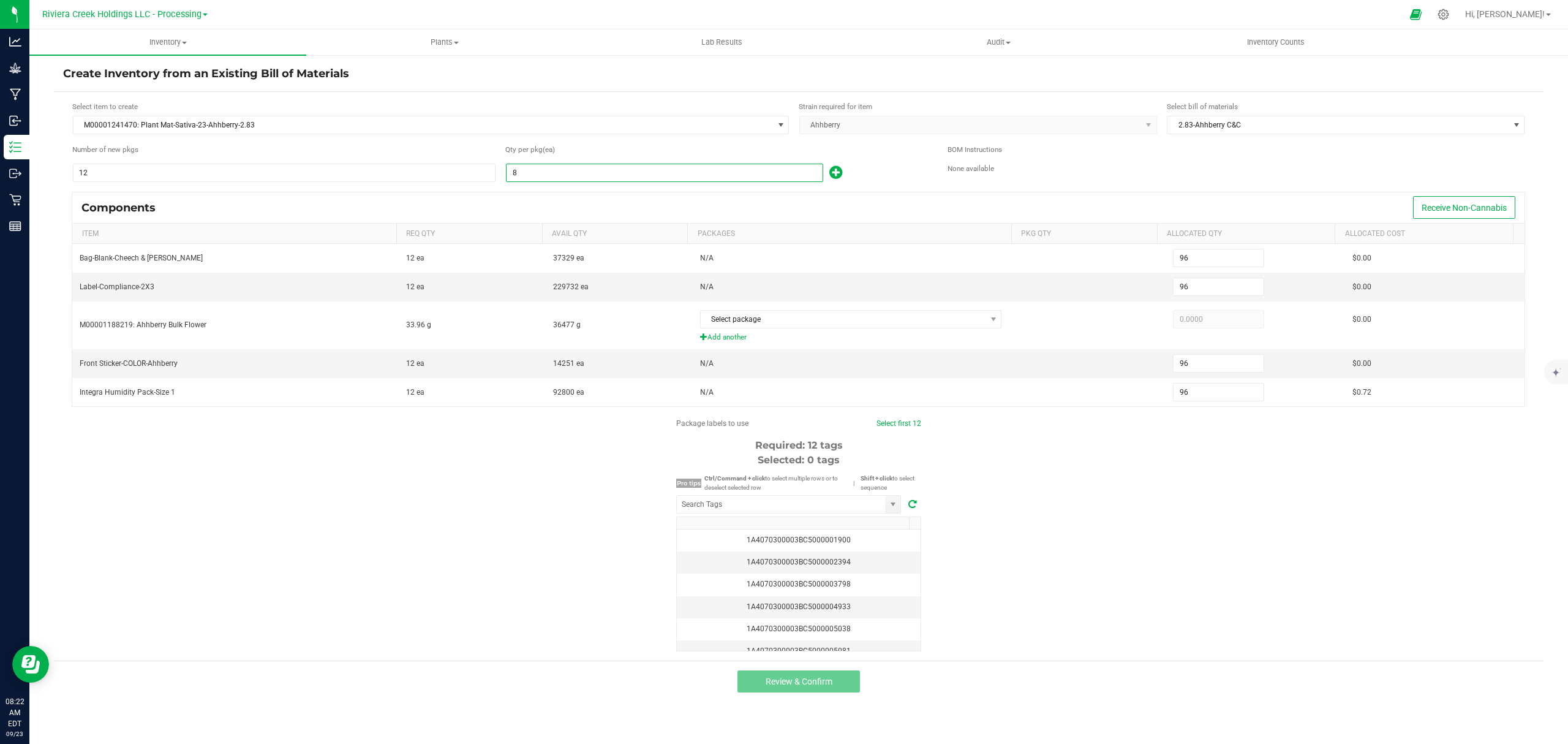
type input "960"
type input "80"
click at [840, 172] on icon at bounding box center [836, 172] width 13 height 15
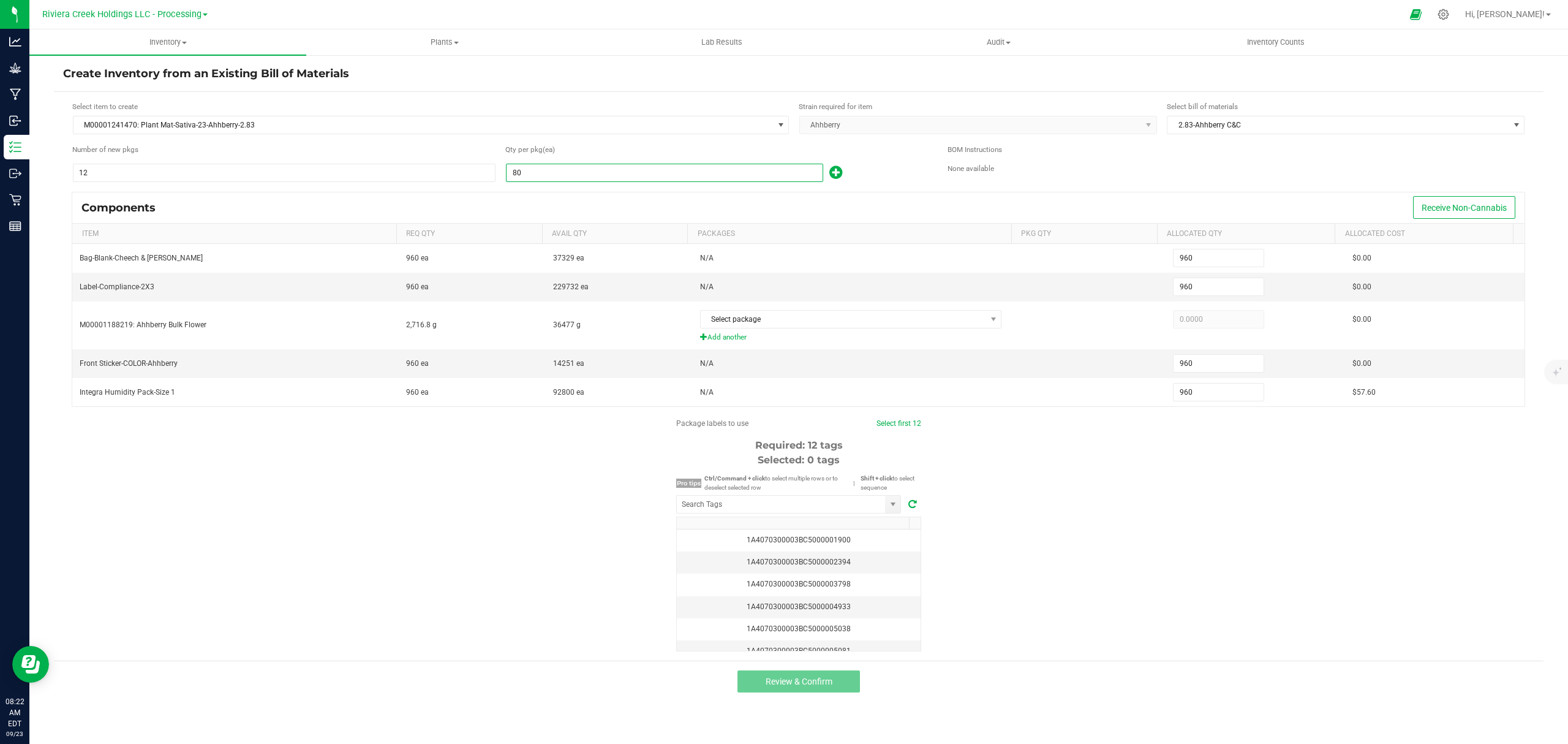
type input "961"
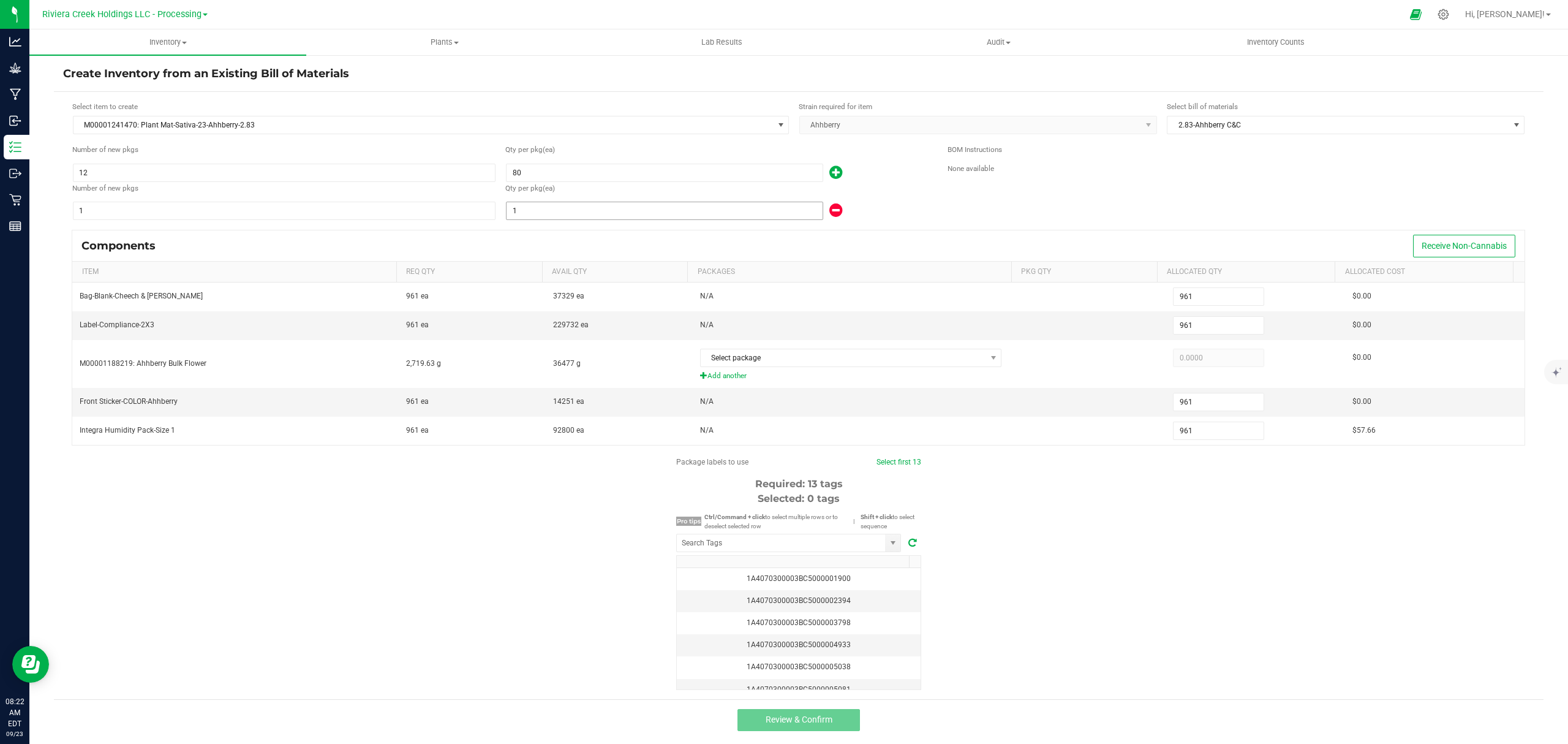
click at [699, 212] on input "1" at bounding box center [665, 211] width 316 height 17
type input "963"
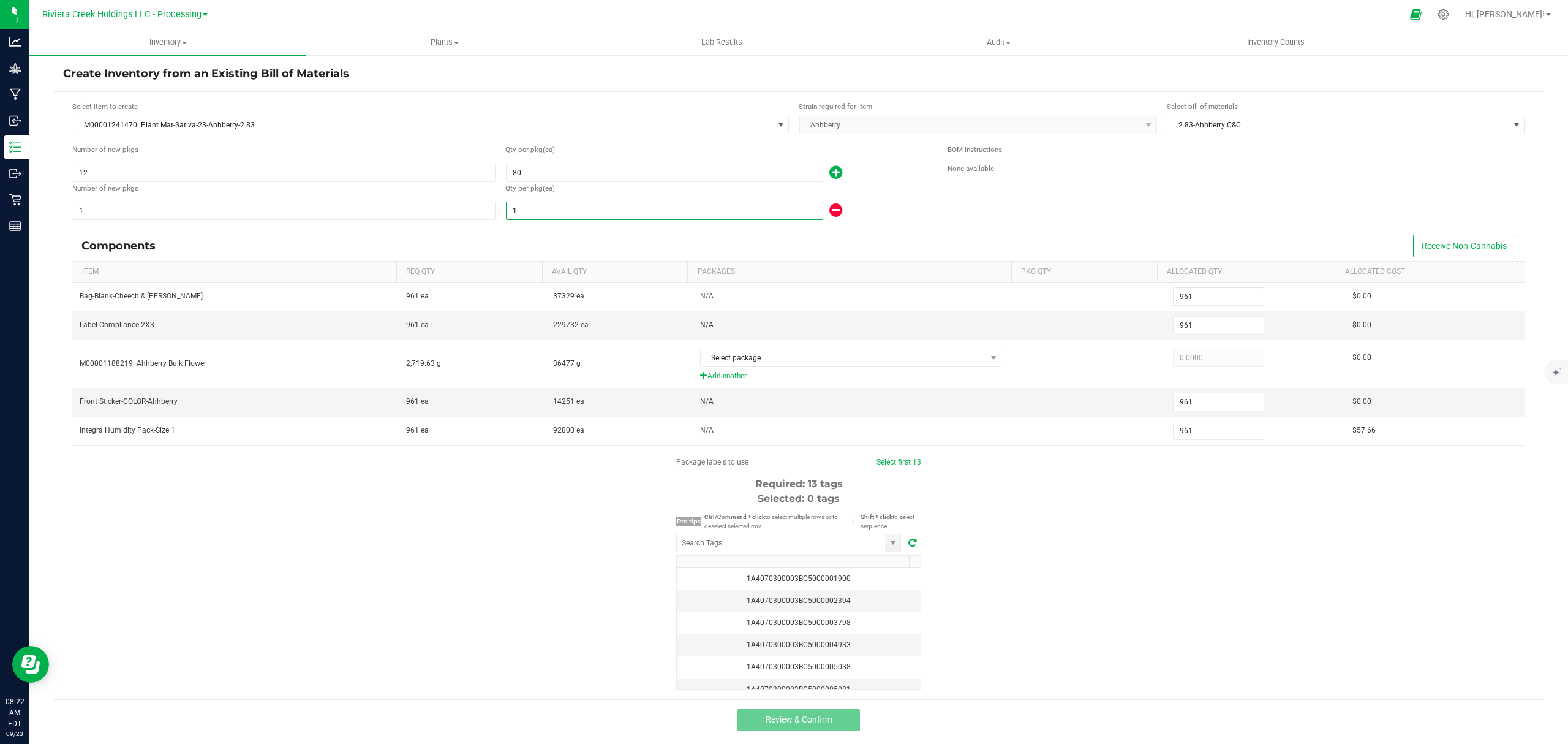
type input "3"
type input "990"
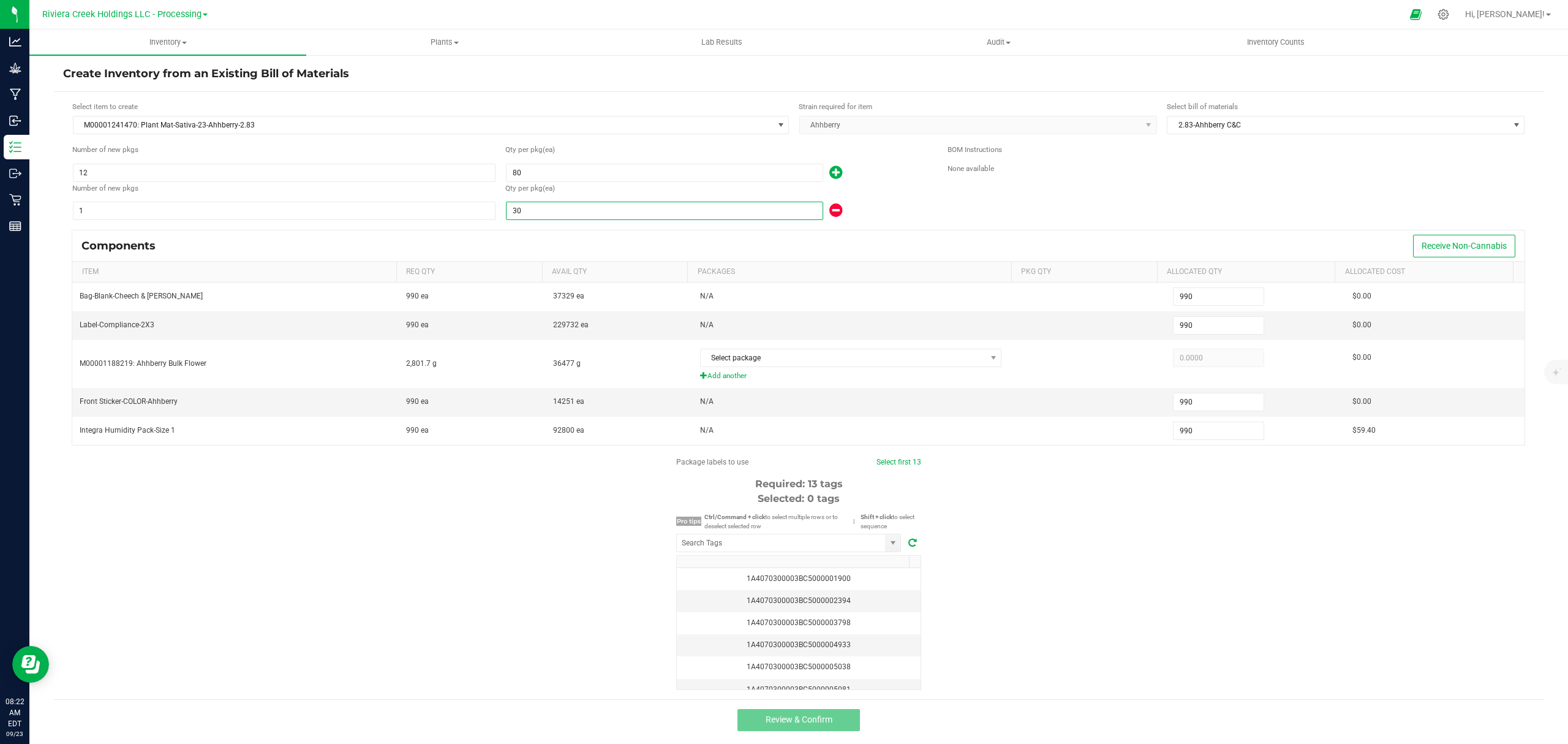
type input "30"
click at [920, 213] on div "30" at bounding box center [717, 211] width 424 height 20
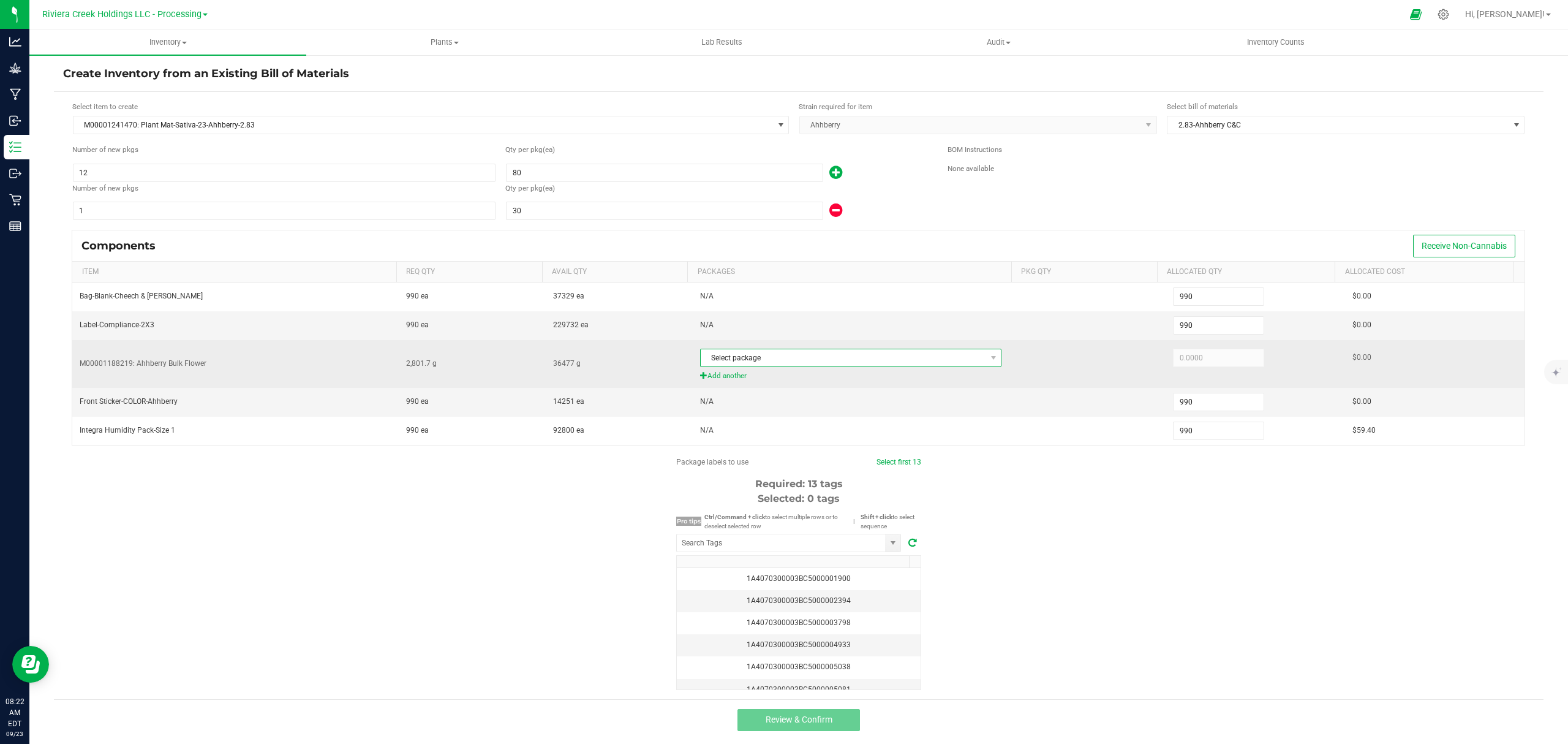
click at [902, 364] on span "Select package" at bounding box center [843, 358] width 285 height 17
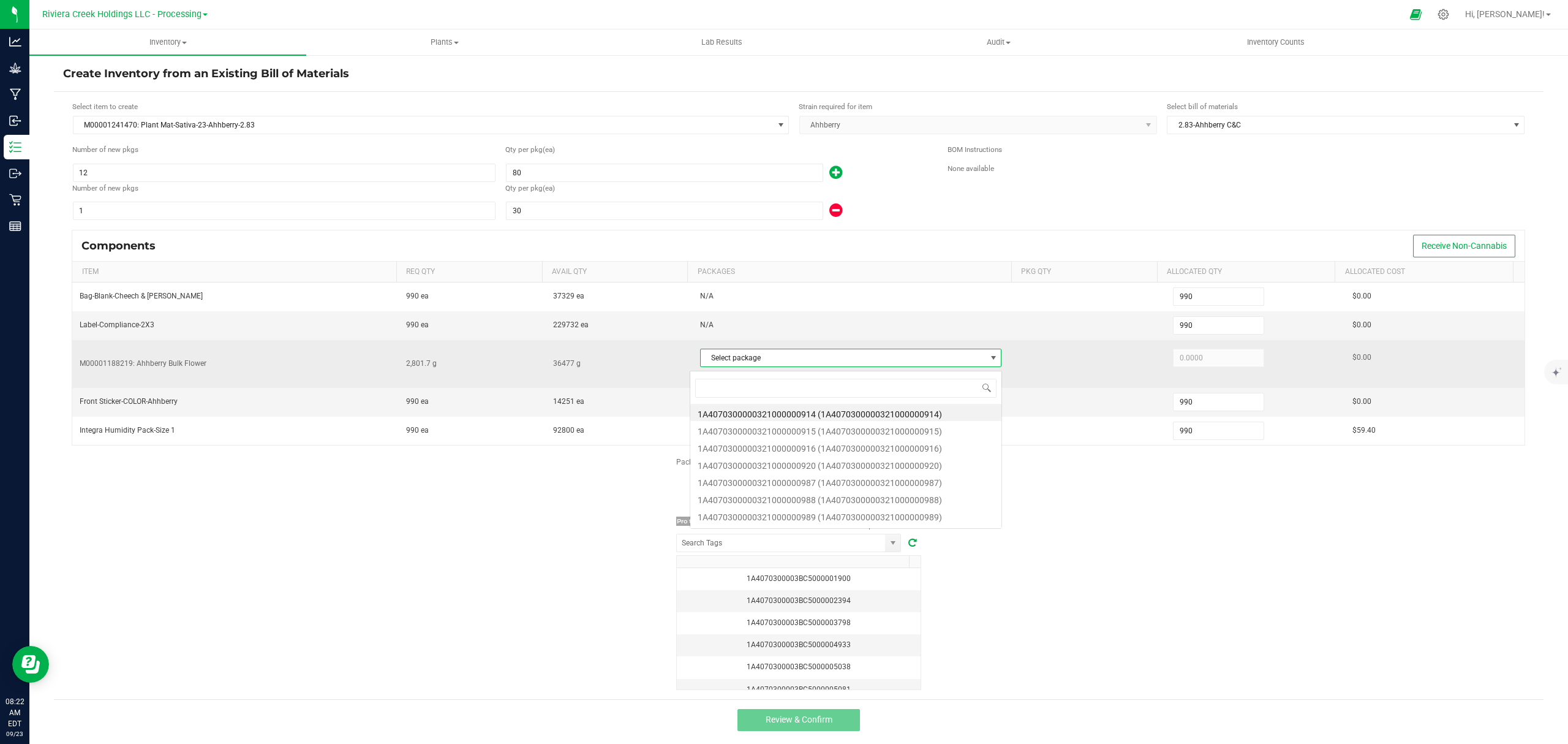
scroll to position [18, 295]
type input "1047"
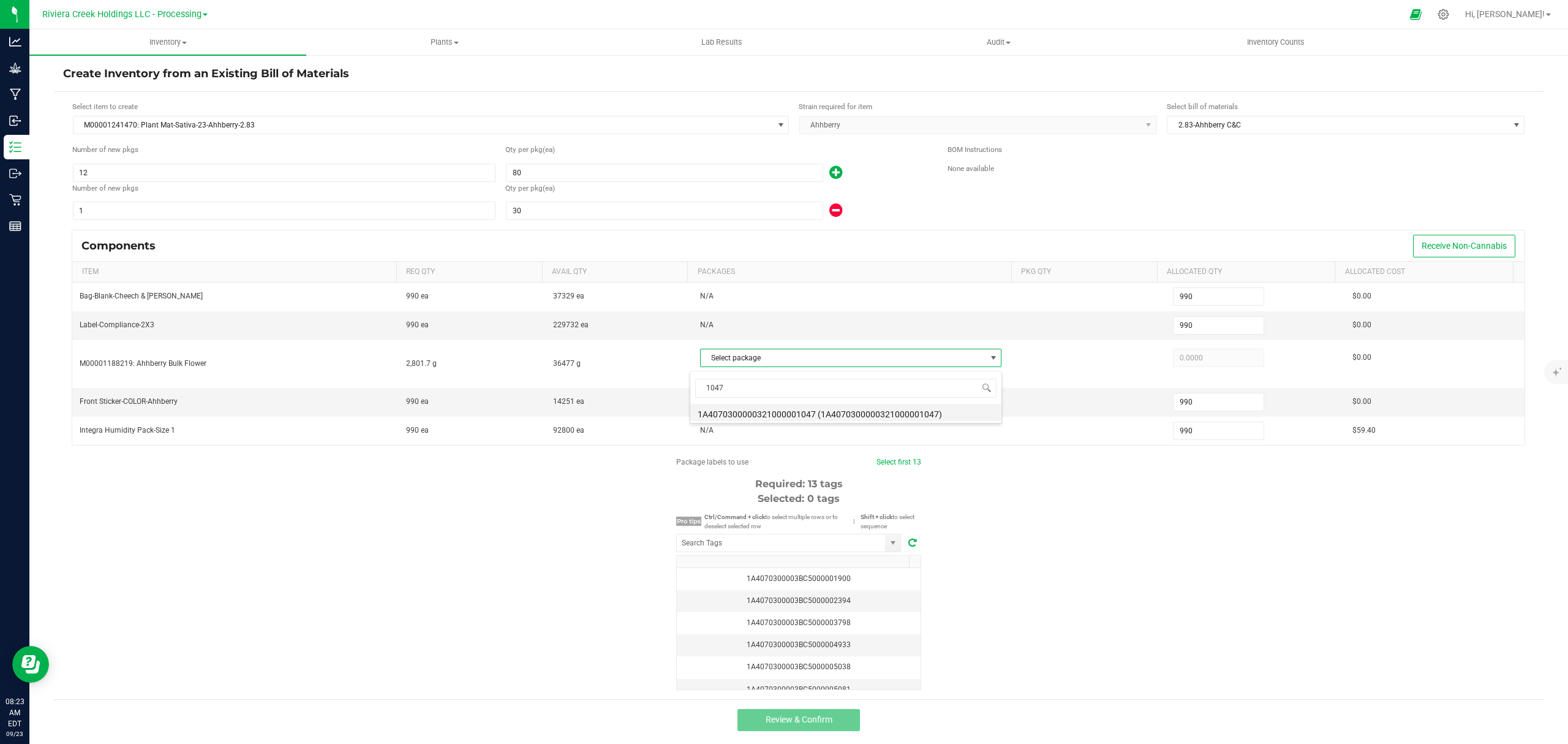
click at [897, 414] on li "1A4070300000321000001047 (1A4070300000321000001047)" at bounding box center [845, 412] width 311 height 17
type input "2,801.7000"
click at [1078, 533] on div "Package labels to use Select first 13 Required: 13 tags Selected: 0 tags Pro ti…" at bounding box center [798, 573] width 1489 height 233
click at [804, 543] on input "NO DATA FOUND" at bounding box center [781, 543] width 208 height 17
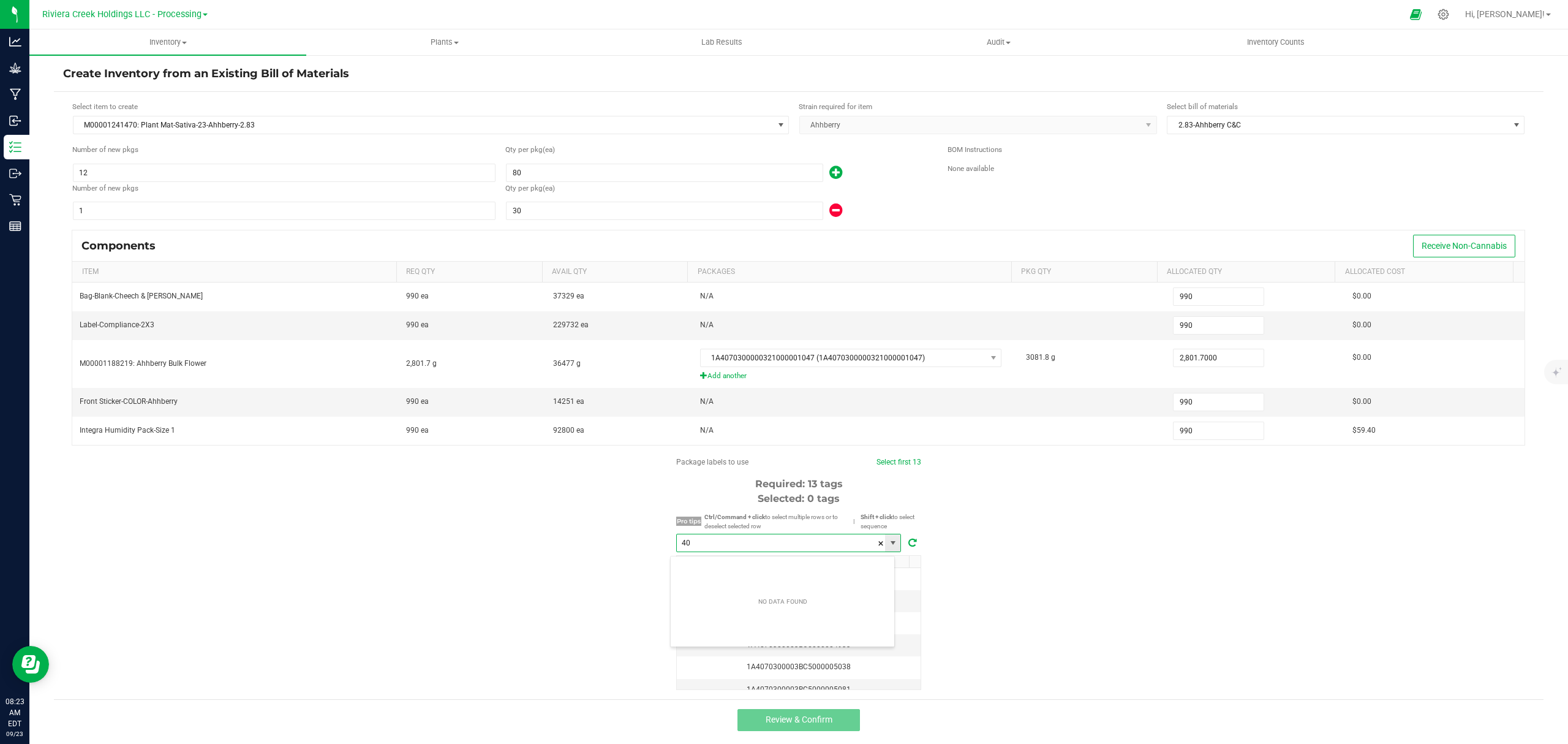
scroll to position [18, 224]
click at [791, 572] on li "1A4070300003BC5000040561" at bounding box center [782, 570] width 223 height 21
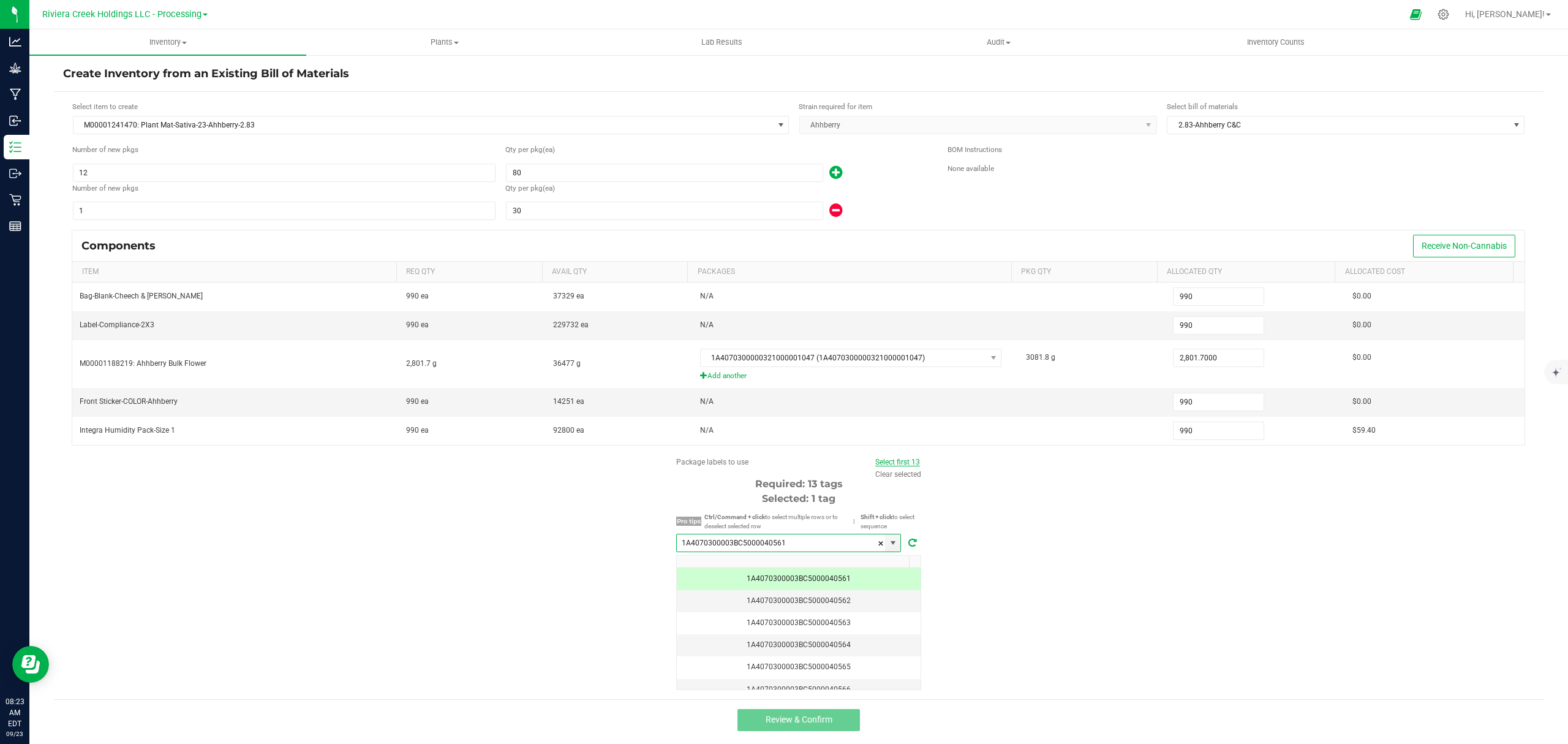
type input "1A4070300003BC5000040561"
click at [895, 466] on link "Select first 13" at bounding box center [898, 462] width 45 height 8
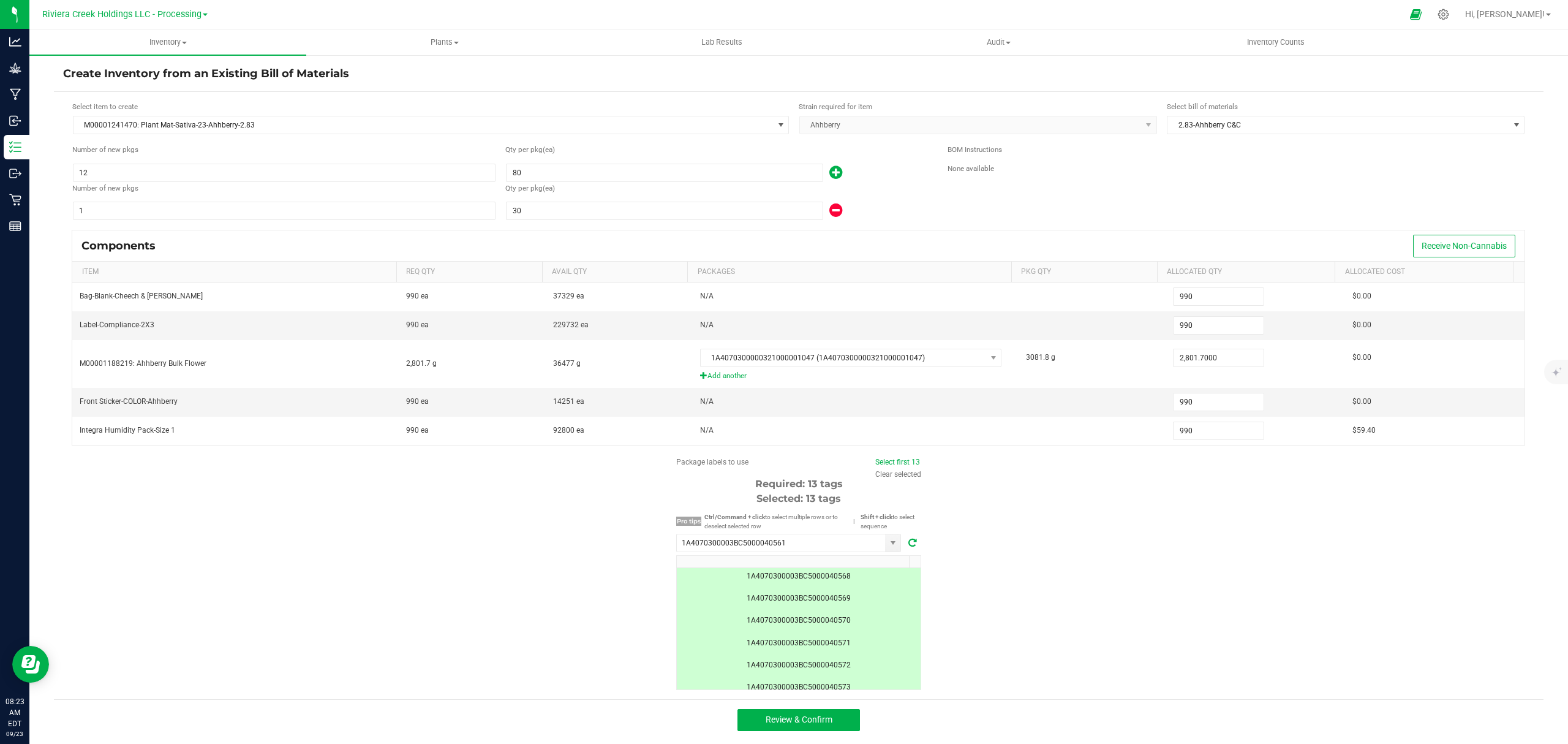
scroll to position [210, 0]
click at [821, 724] on span "Review & Confirm" at bounding box center [798, 719] width 67 height 10
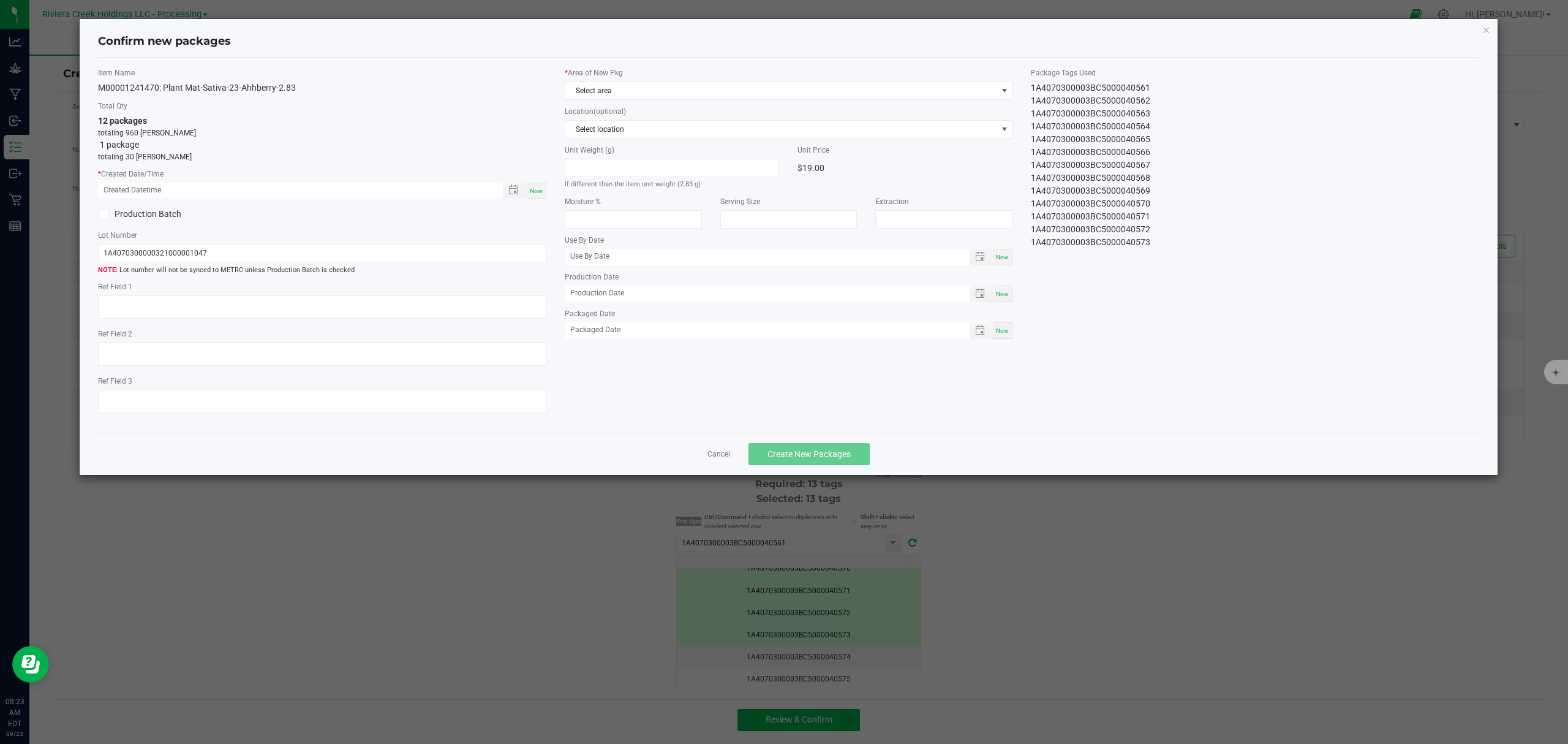
click at [537, 191] on span "Now" at bounding box center [536, 191] width 13 height 7
type input "09/23/2025 08:23 AM"
click at [689, 50] on div "Confirm new packages" at bounding box center [789, 41] width 1382 height 31
click at [685, 89] on span "Select area" at bounding box center [781, 91] width 432 height 17
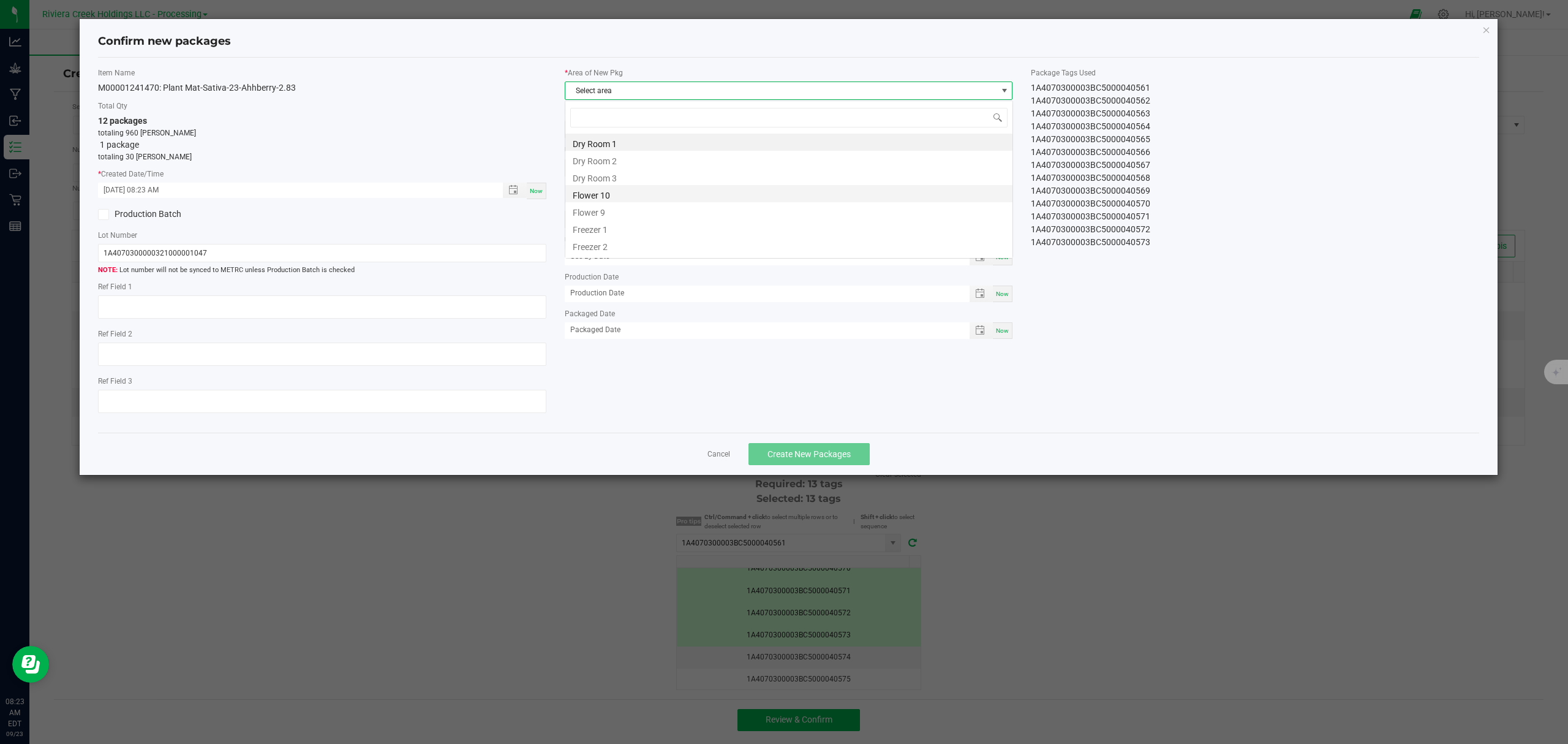
scroll to position [18, 447]
click at [668, 194] on li "Flower 10" at bounding box center [789, 193] width 447 height 17
click at [831, 454] on span "Create New Packages" at bounding box center [809, 454] width 84 height 10
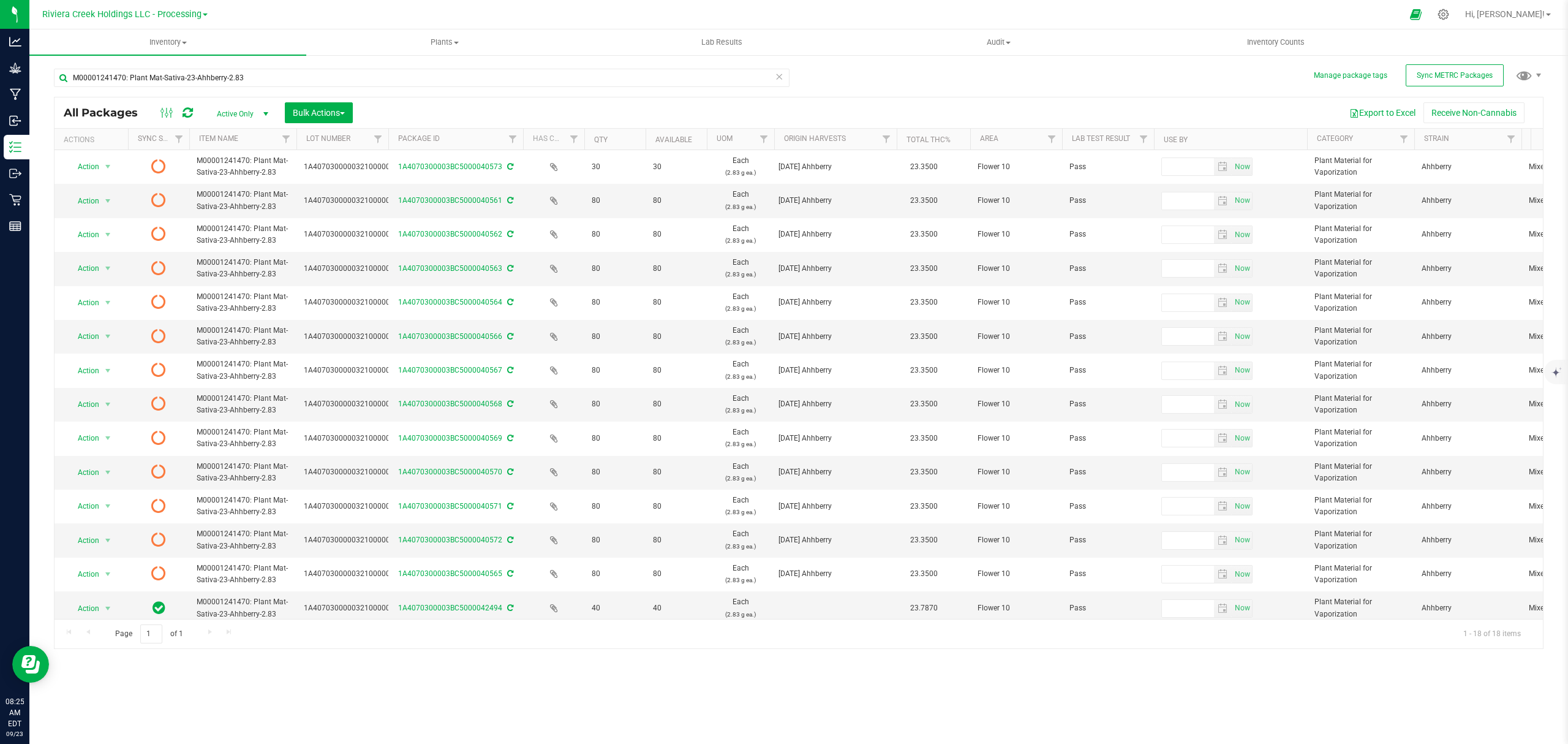
click at [189, 113] on icon at bounding box center [188, 113] width 11 height 12
click at [185, 111] on icon at bounding box center [188, 113] width 11 height 12
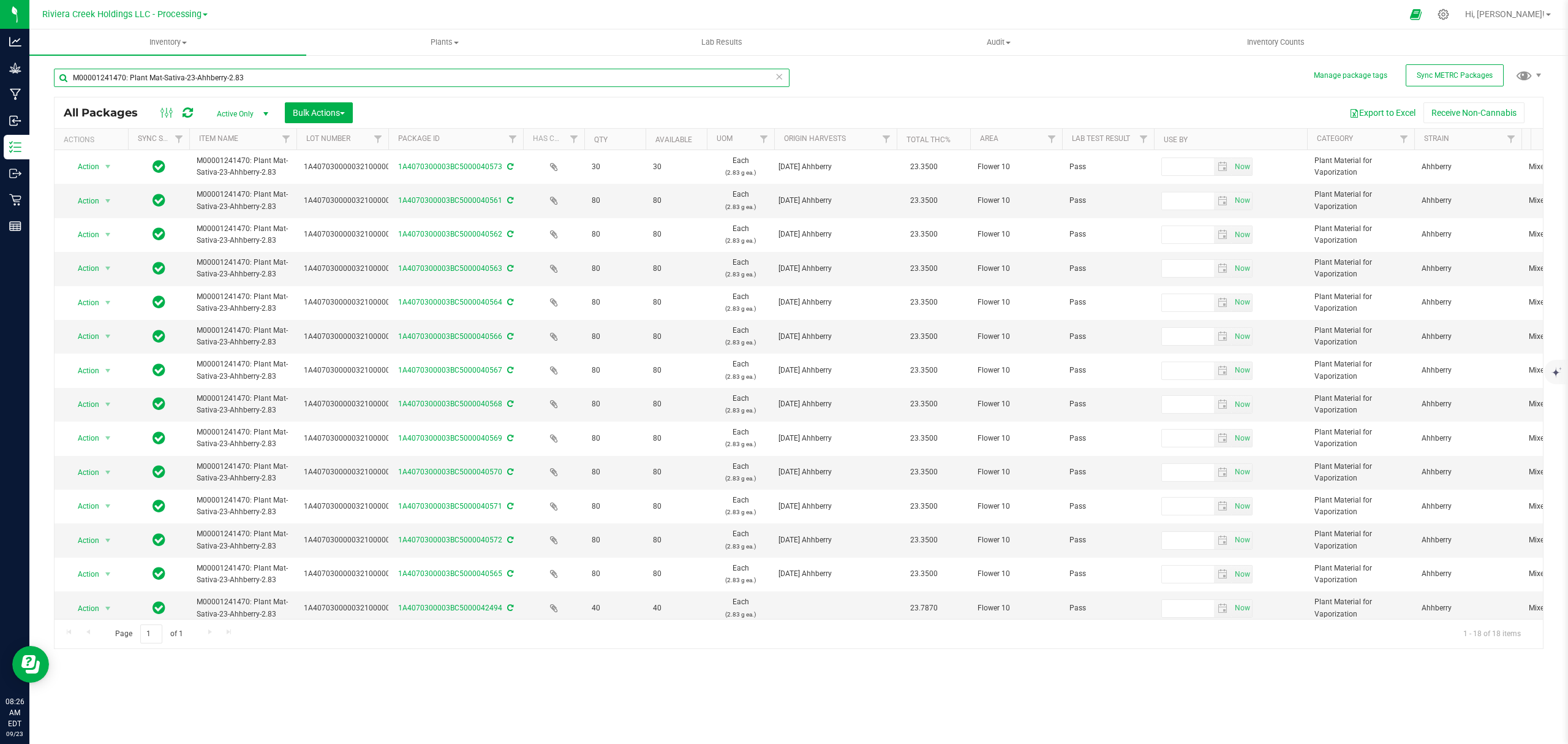
click at [305, 77] on input "M00001241470: Plant Mat-Sativa-23-Ahhberry-2.83" at bounding box center [422, 78] width 735 height 18
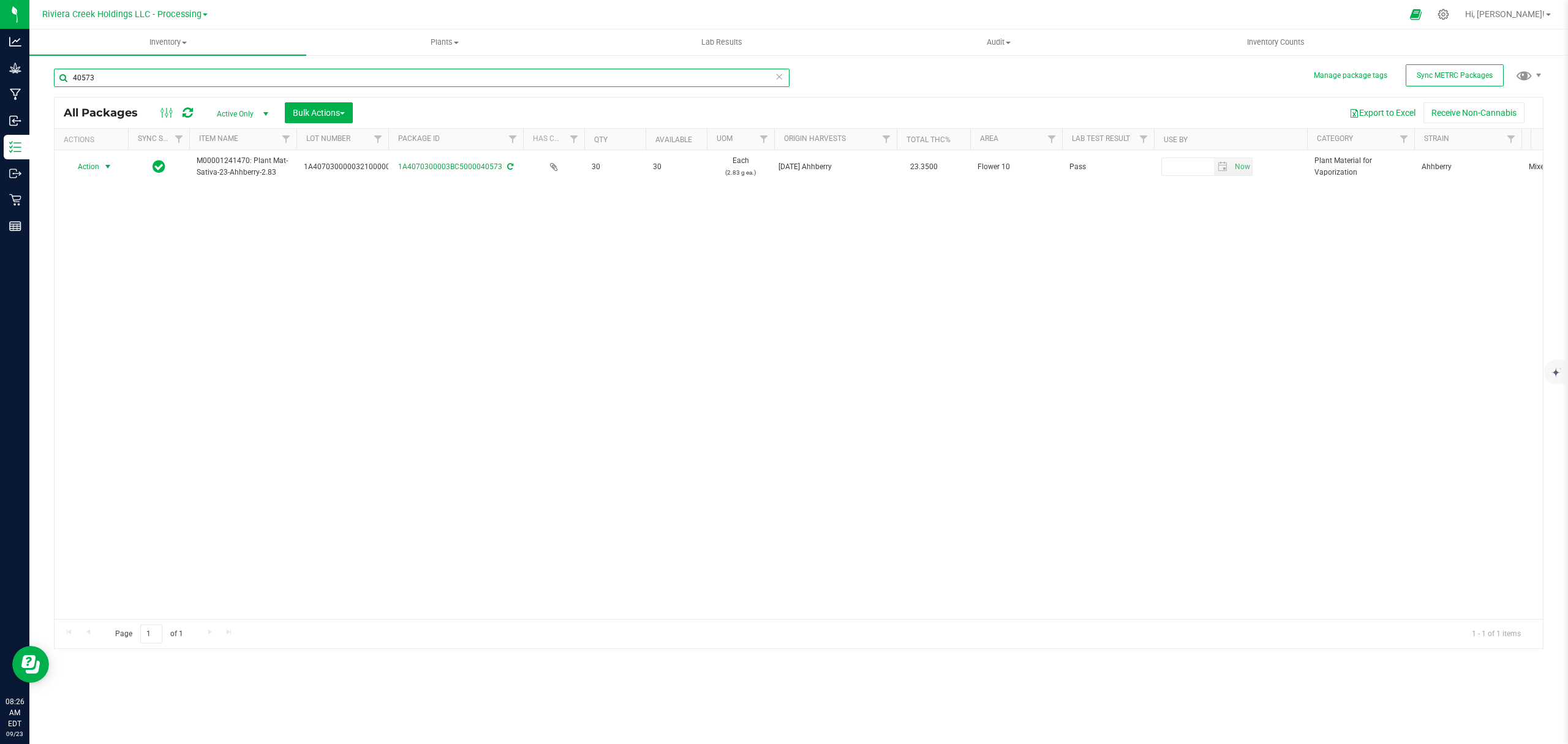
type input "40573"
click at [86, 167] on span "Action" at bounding box center [83, 167] width 33 height 17
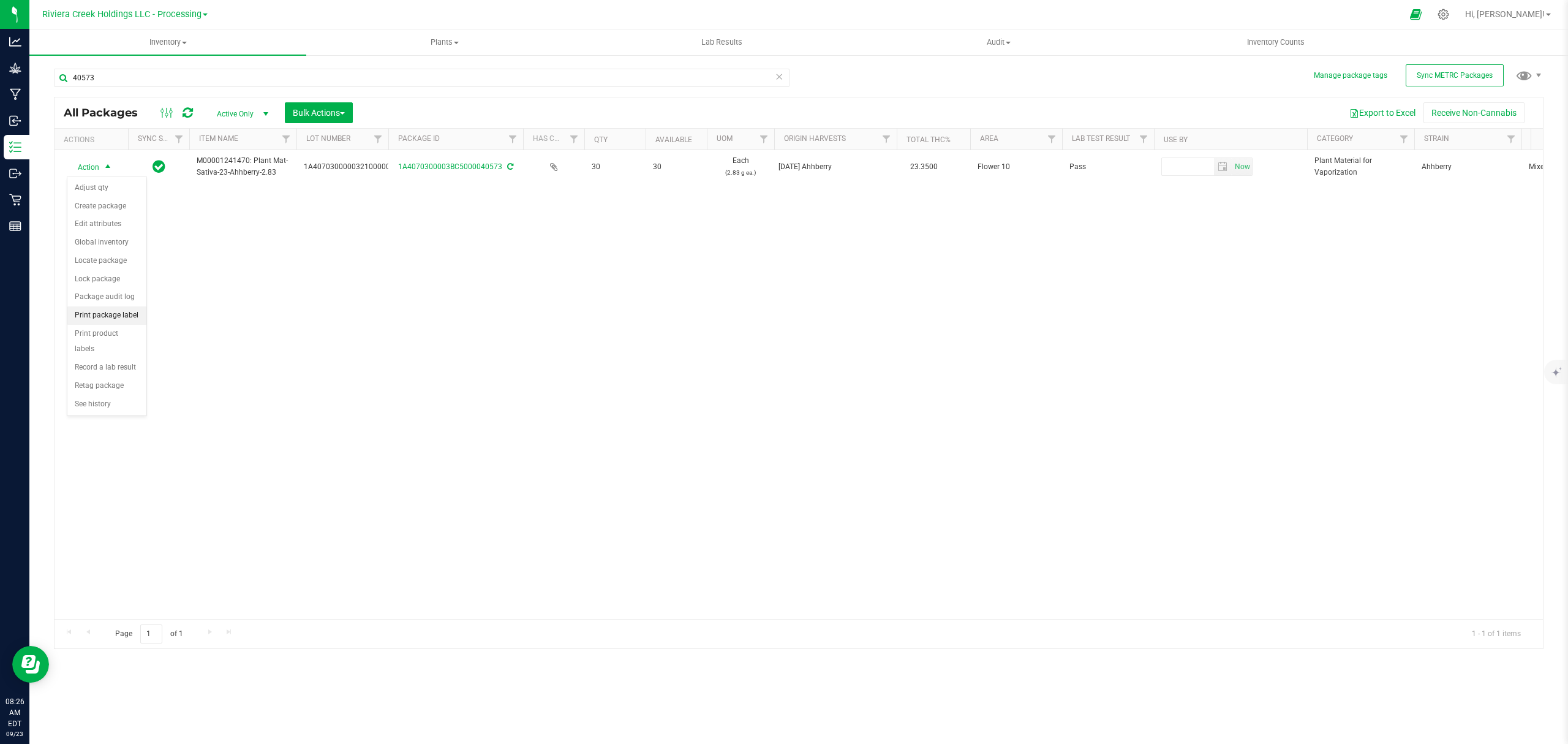
click at [105, 312] on li "Print package label" at bounding box center [107, 316] width 79 height 18
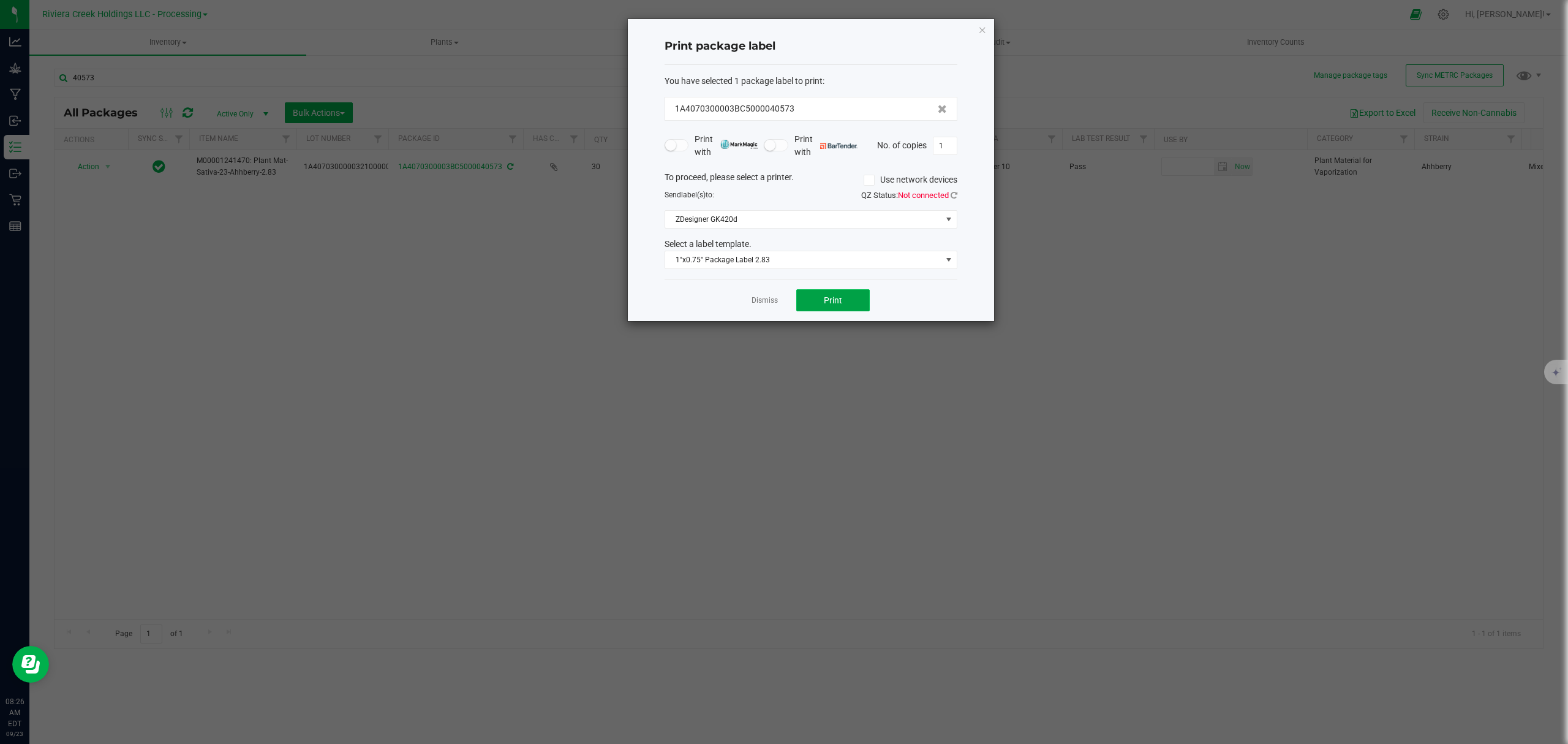
click at [819, 310] on button "Print" at bounding box center [833, 300] width 74 height 22
click at [980, 30] on icon "button" at bounding box center [983, 29] width 8 height 15
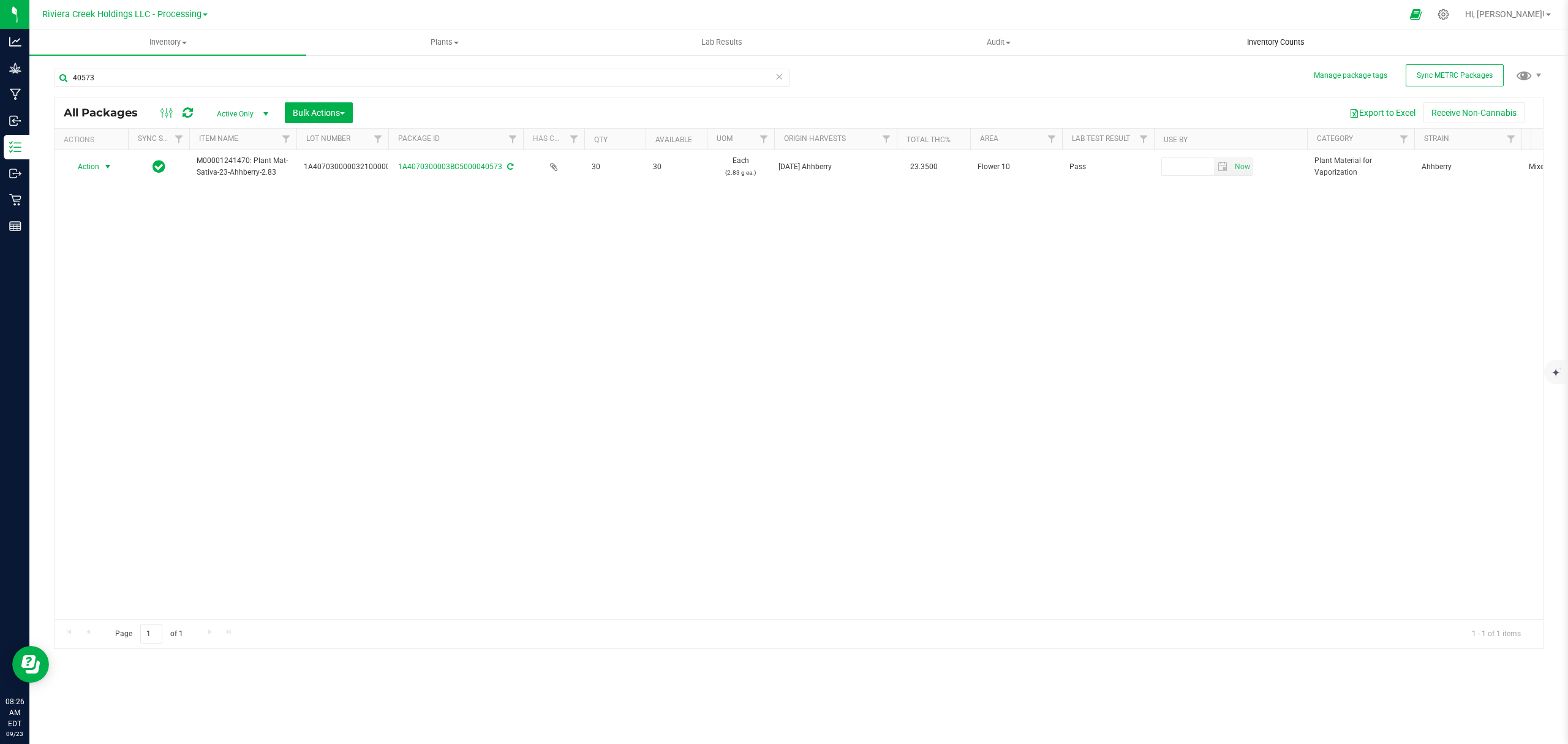
click at [1278, 48] on uib-tab-heading "Inventory Counts" at bounding box center [1276, 42] width 276 height 25
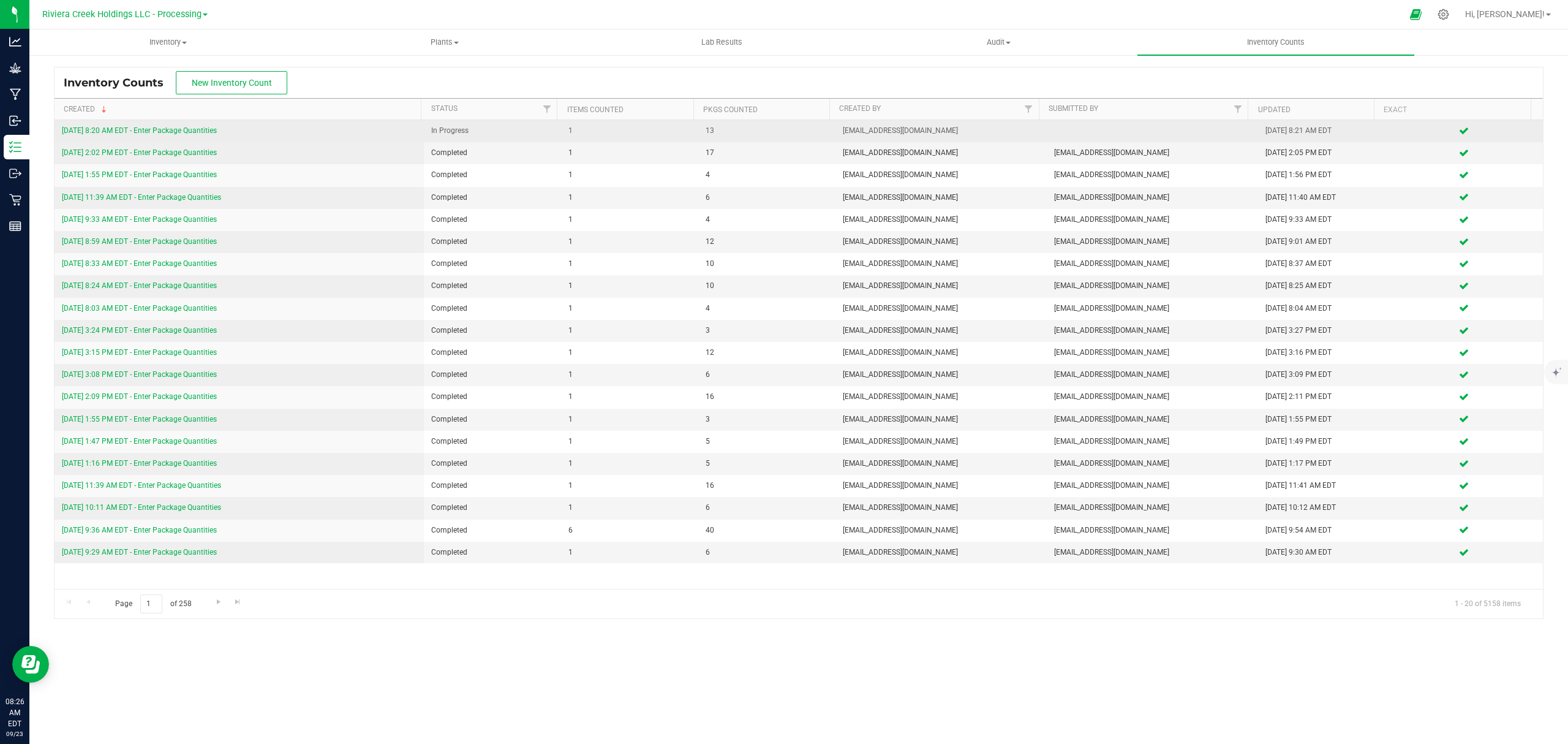
click at [184, 128] on link "[DATE] 8:20 AM EDT - Enter Package Quantities" at bounding box center [139, 130] width 155 height 8
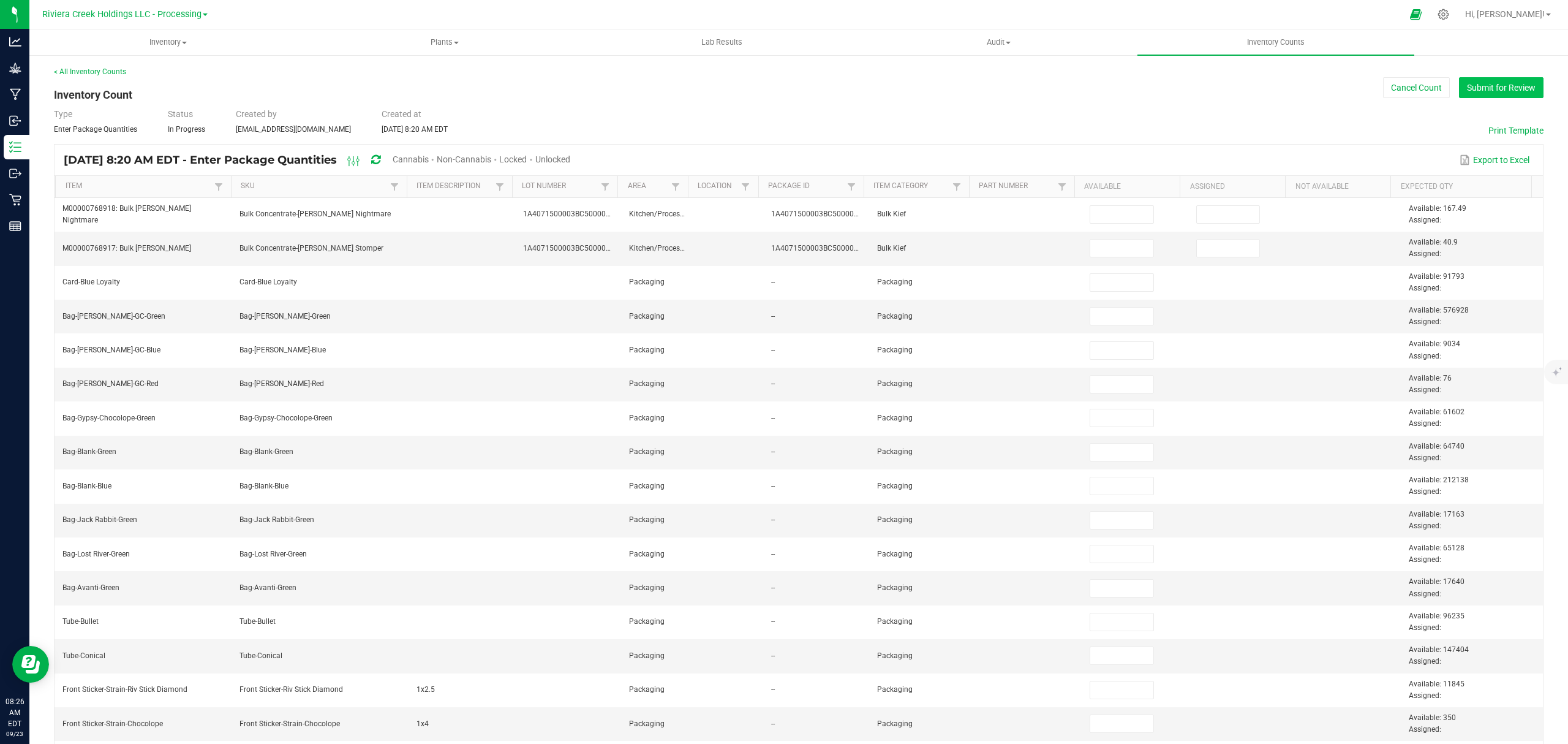
click at [1465, 86] on button "Submit for Review" at bounding box center [1501, 88] width 84 height 21
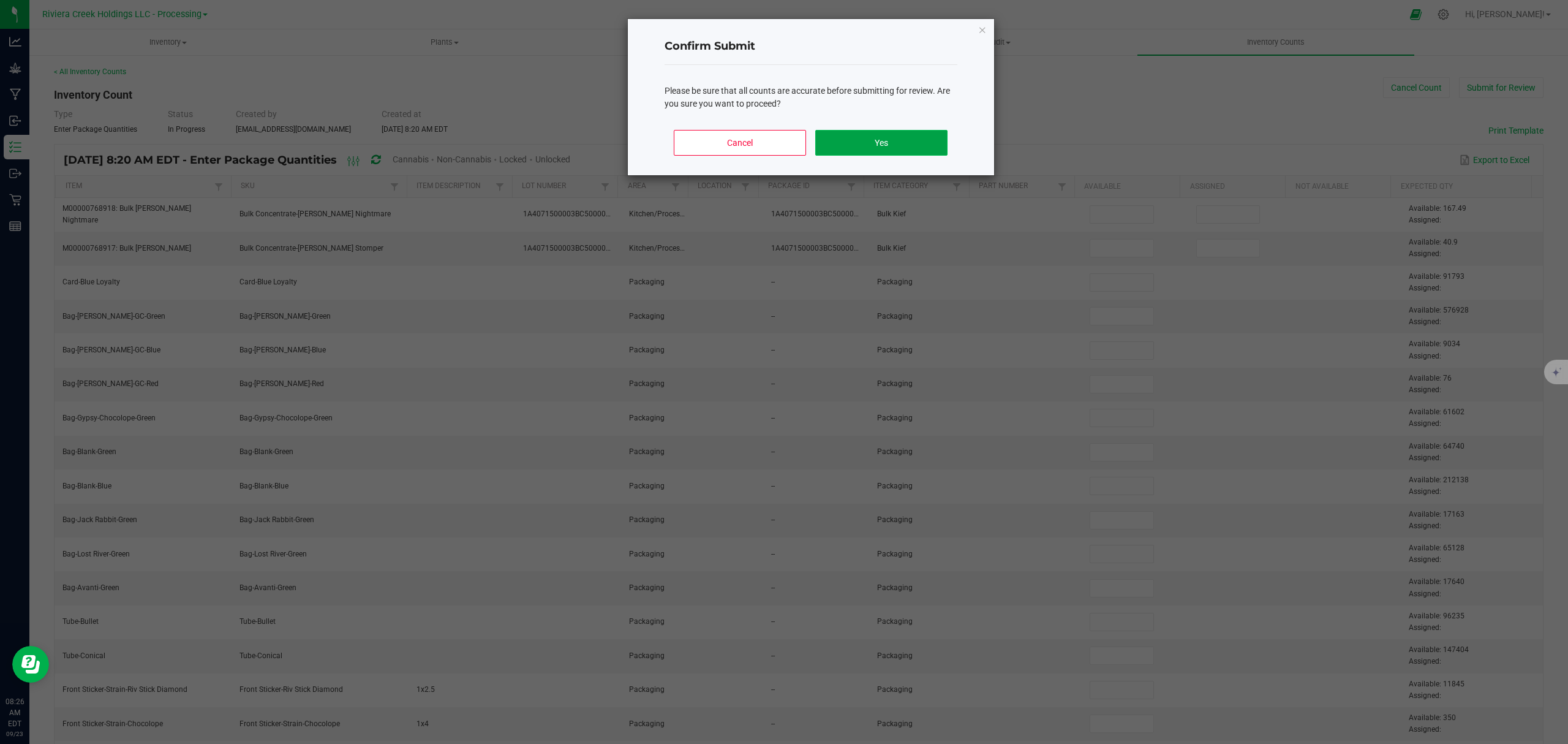
click at [907, 141] on button "Yes" at bounding box center [881, 143] width 131 height 26
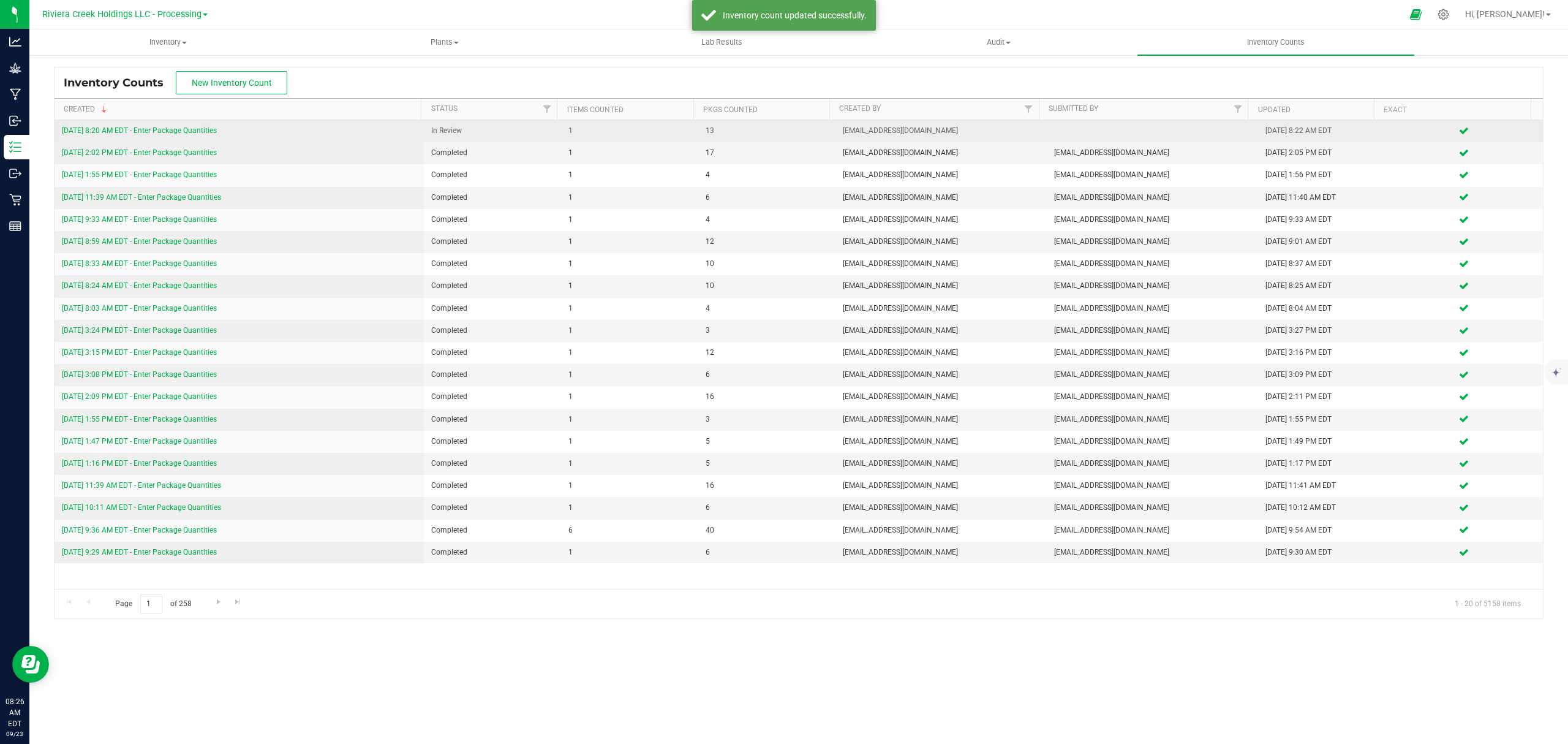
click at [169, 129] on link "[DATE] 8:20 AM EDT - Enter Package Quantities" at bounding box center [139, 130] width 155 height 8
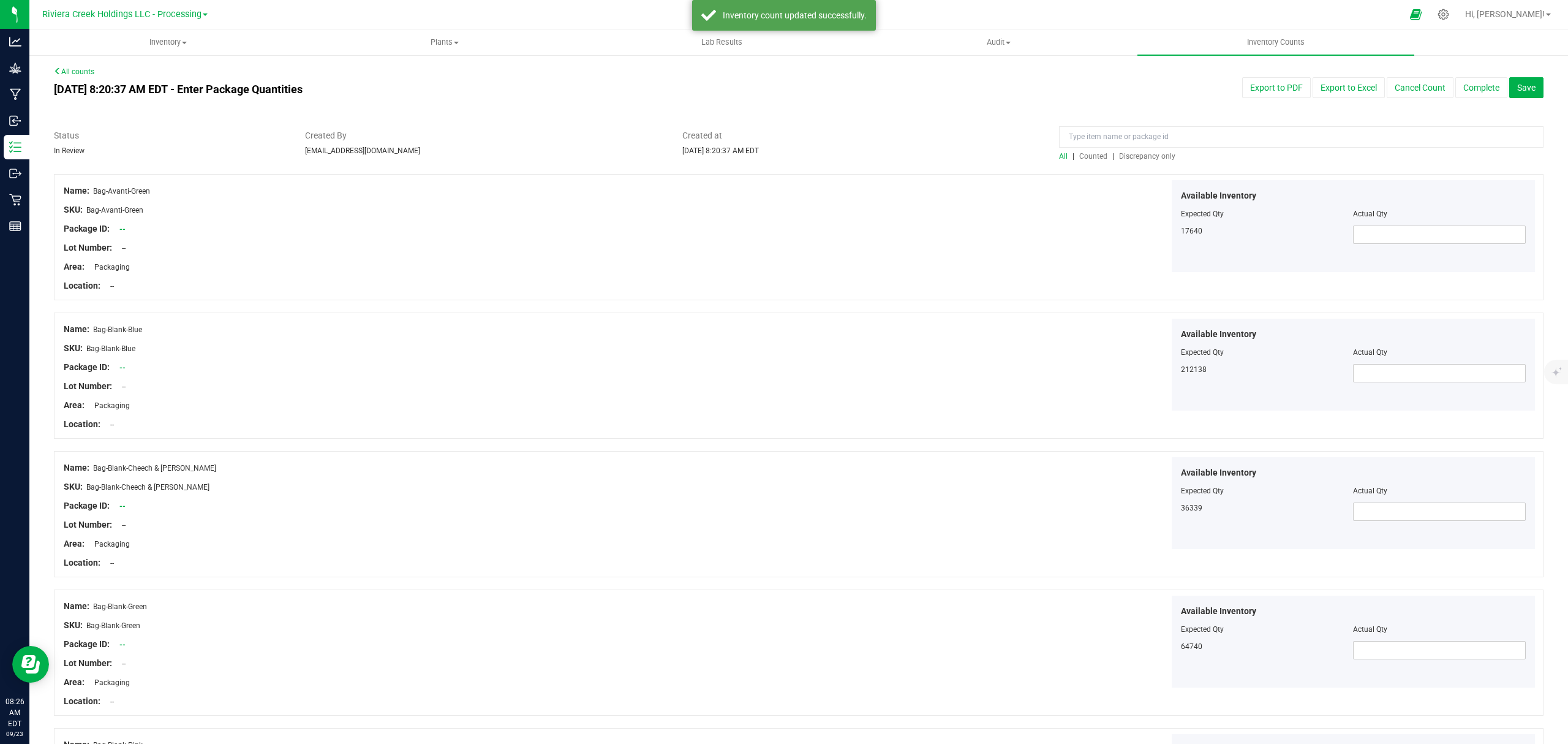
click at [1090, 158] on span "Counted" at bounding box center [1093, 156] width 28 height 8
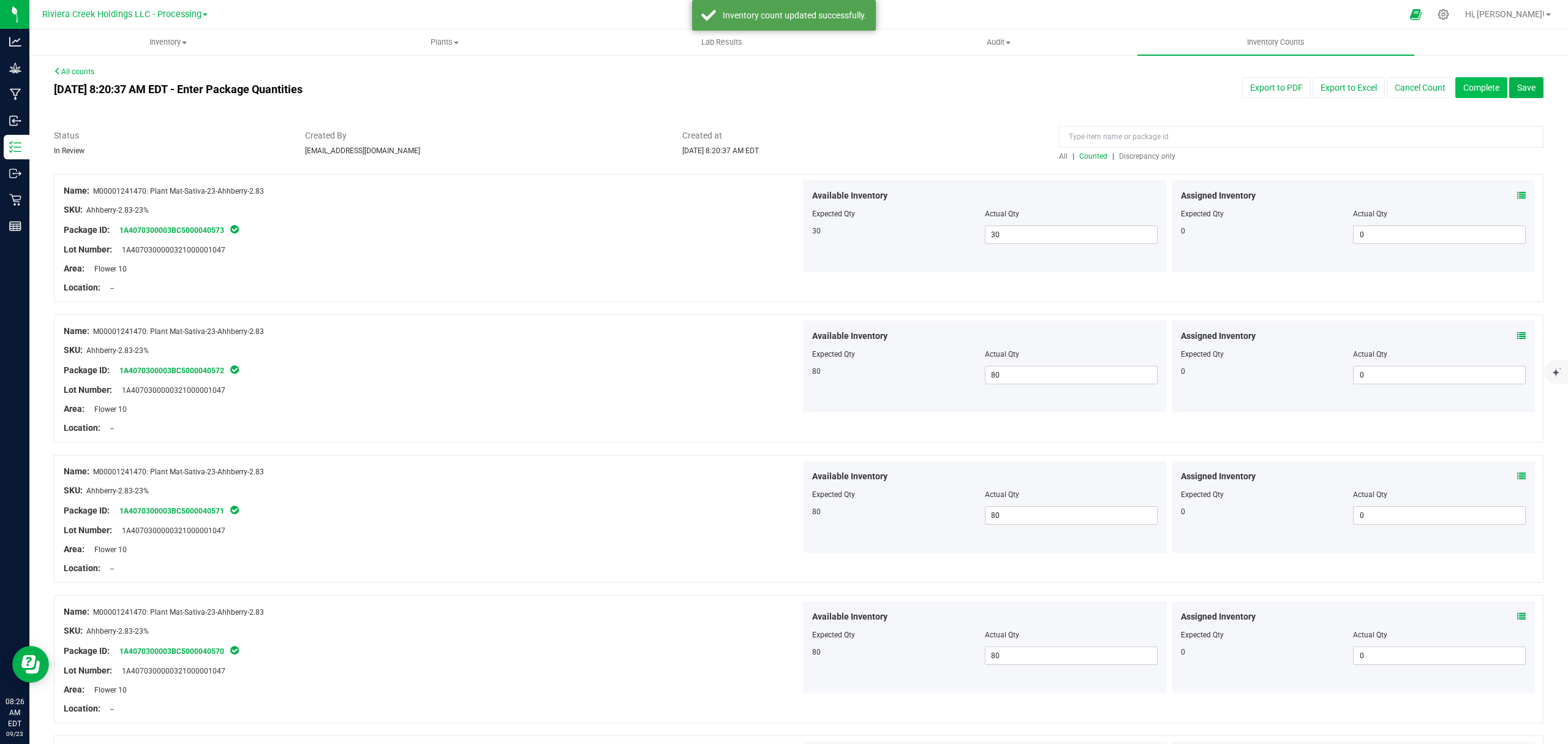
click at [1465, 92] on button "Complete" at bounding box center [1481, 88] width 52 height 21
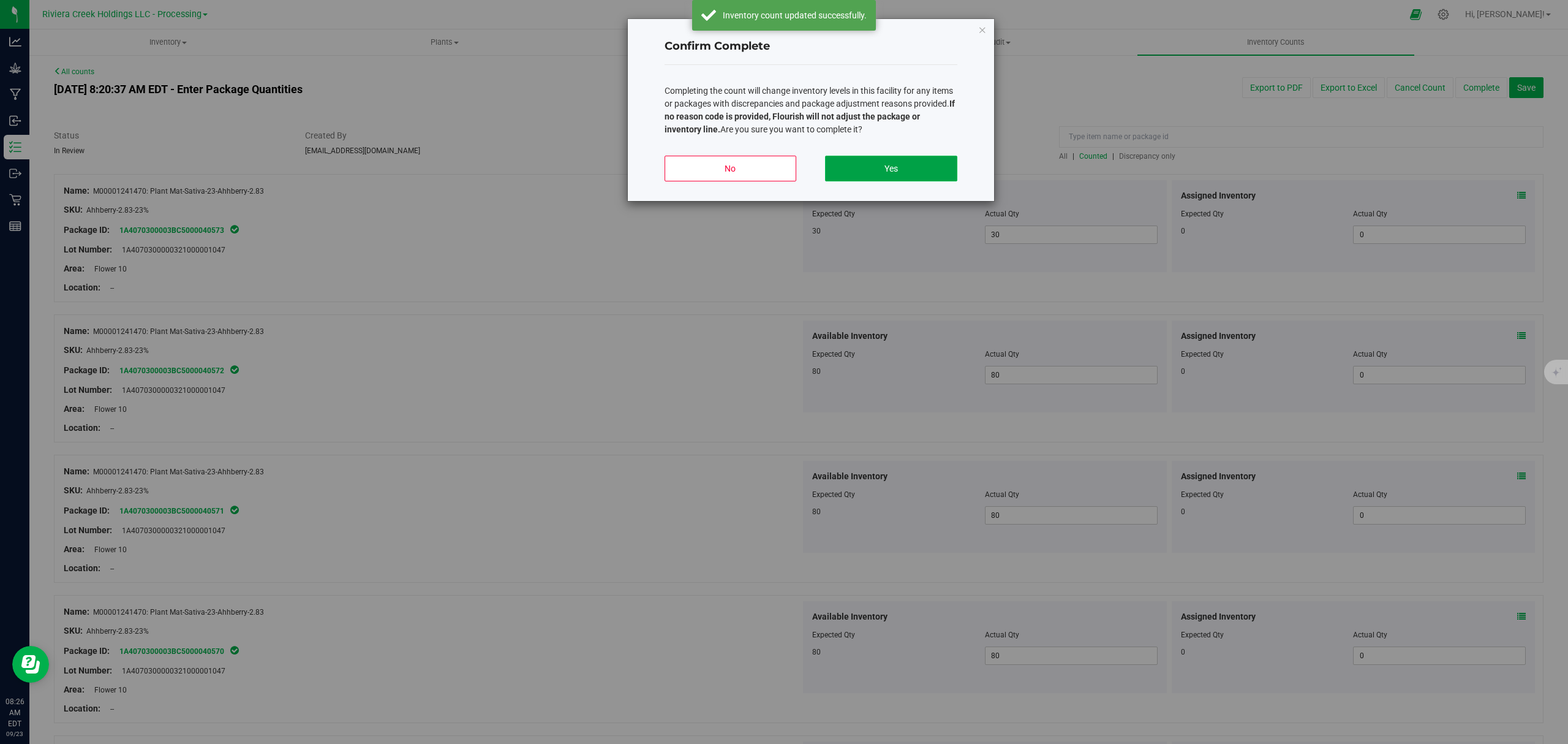
click at [894, 162] on button "Yes" at bounding box center [890, 168] width 131 height 26
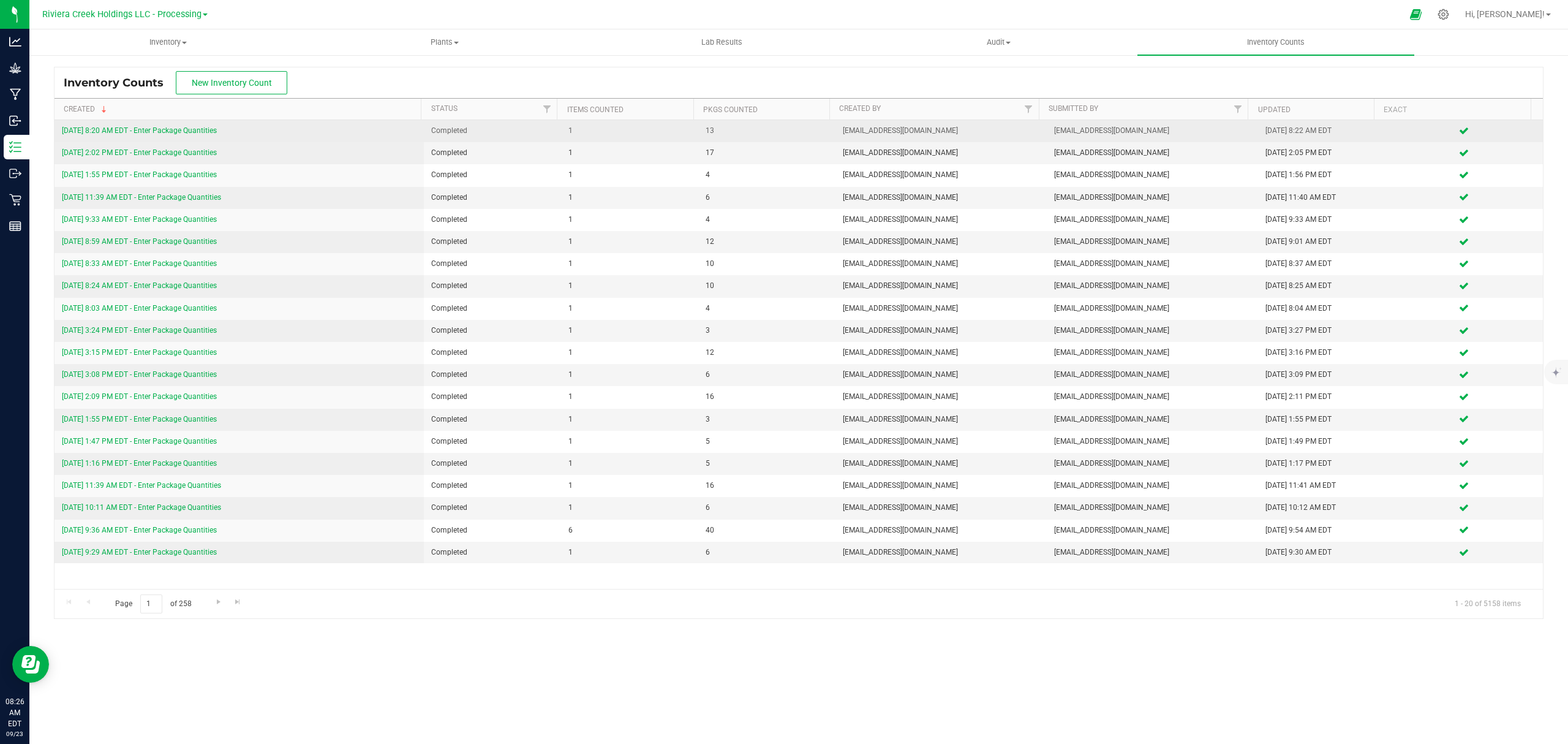
click at [170, 133] on link "[DATE] 8:20 AM EDT - Enter Package Quantities" at bounding box center [139, 130] width 155 height 8
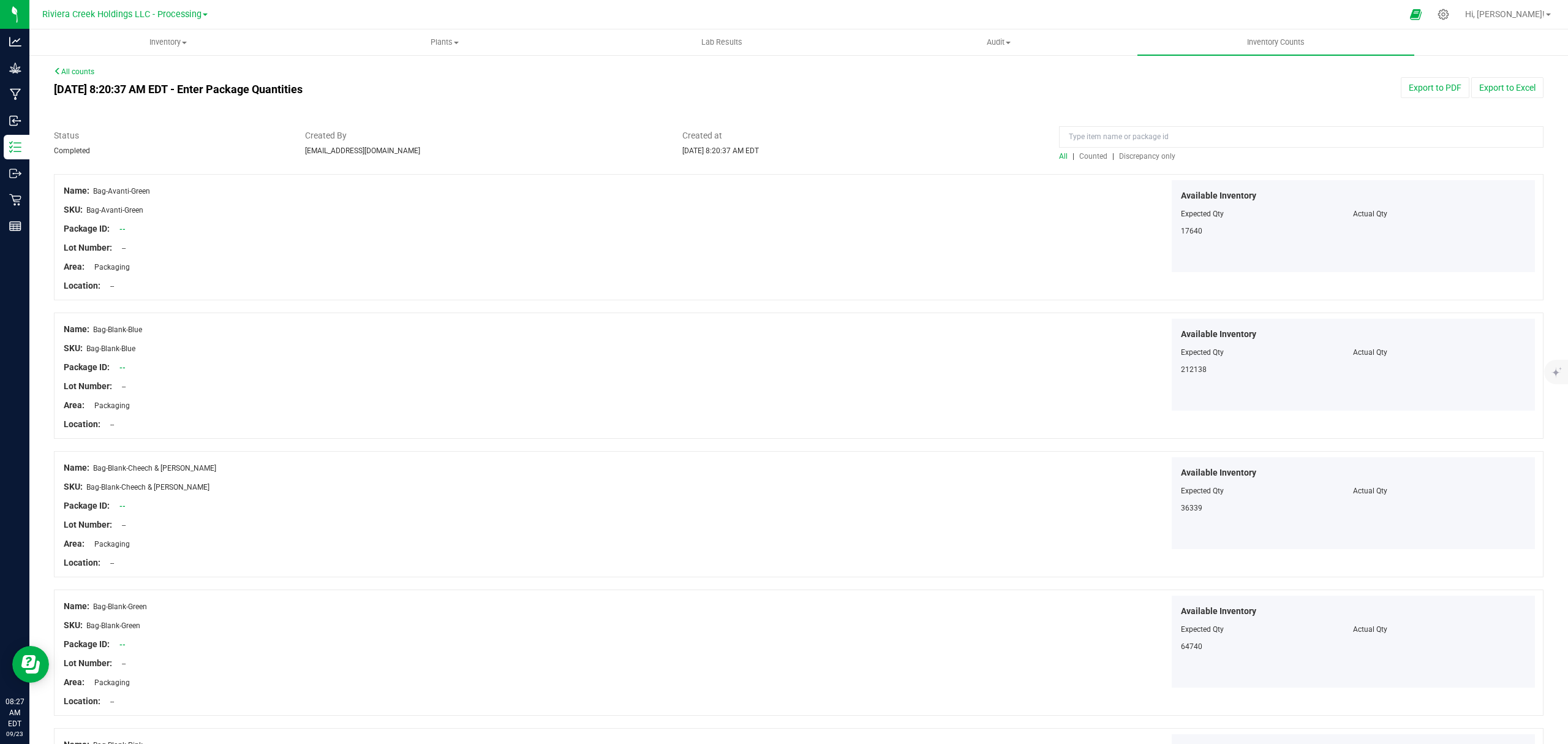
click at [1093, 160] on span "Counted" at bounding box center [1093, 156] width 28 height 8
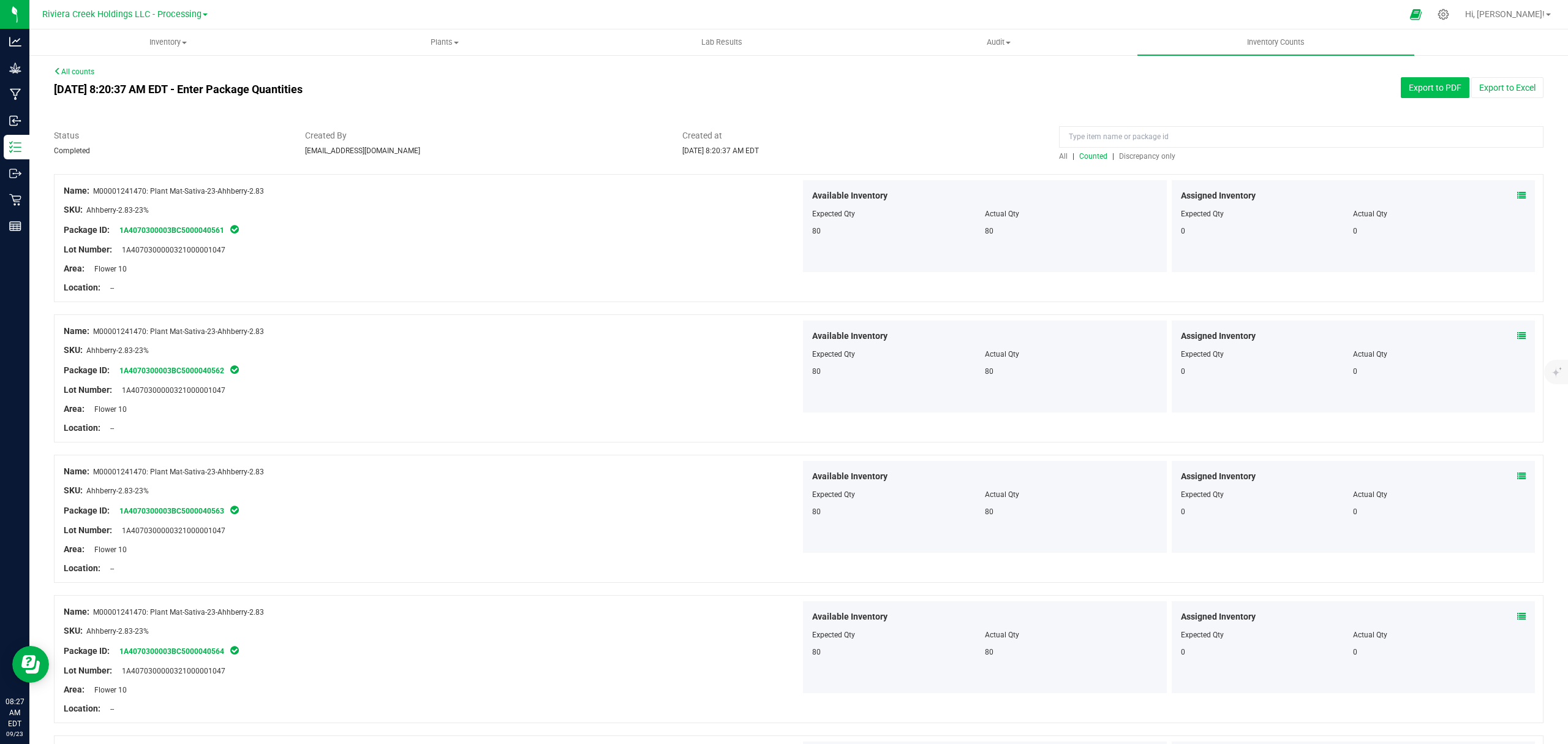
click at [1401, 81] on button "Export to PDF" at bounding box center [1435, 88] width 69 height 21
drag, startPoint x: 171, startPoint y: 37, endPoint x: 164, endPoint y: 46, distance: 11.4
click at [171, 37] on span "Inventory" at bounding box center [168, 42] width 276 height 11
click at [113, 77] on li "All packages" at bounding box center [168, 74] width 277 height 15
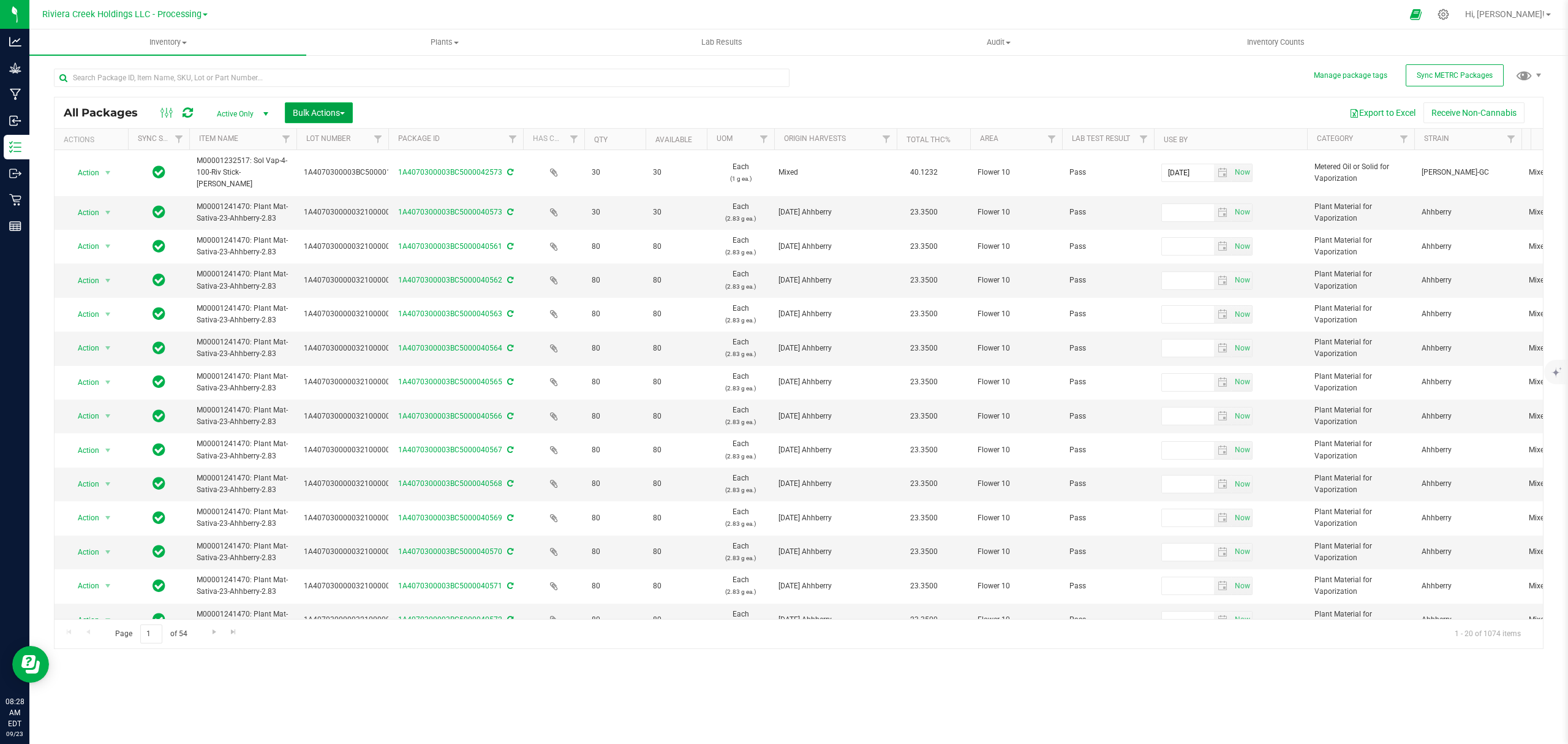
drag, startPoint x: 321, startPoint y: 112, endPoint x: 320, endPoint y: 122, distance: 10.0
click at [321, 110] on span "Bulk Actions" at bounding box center [318, 113] width 52 height 10
click at [327, 239] on div "Lock/Unlock packages" at bounding box center [342, 232] width 101 height 20
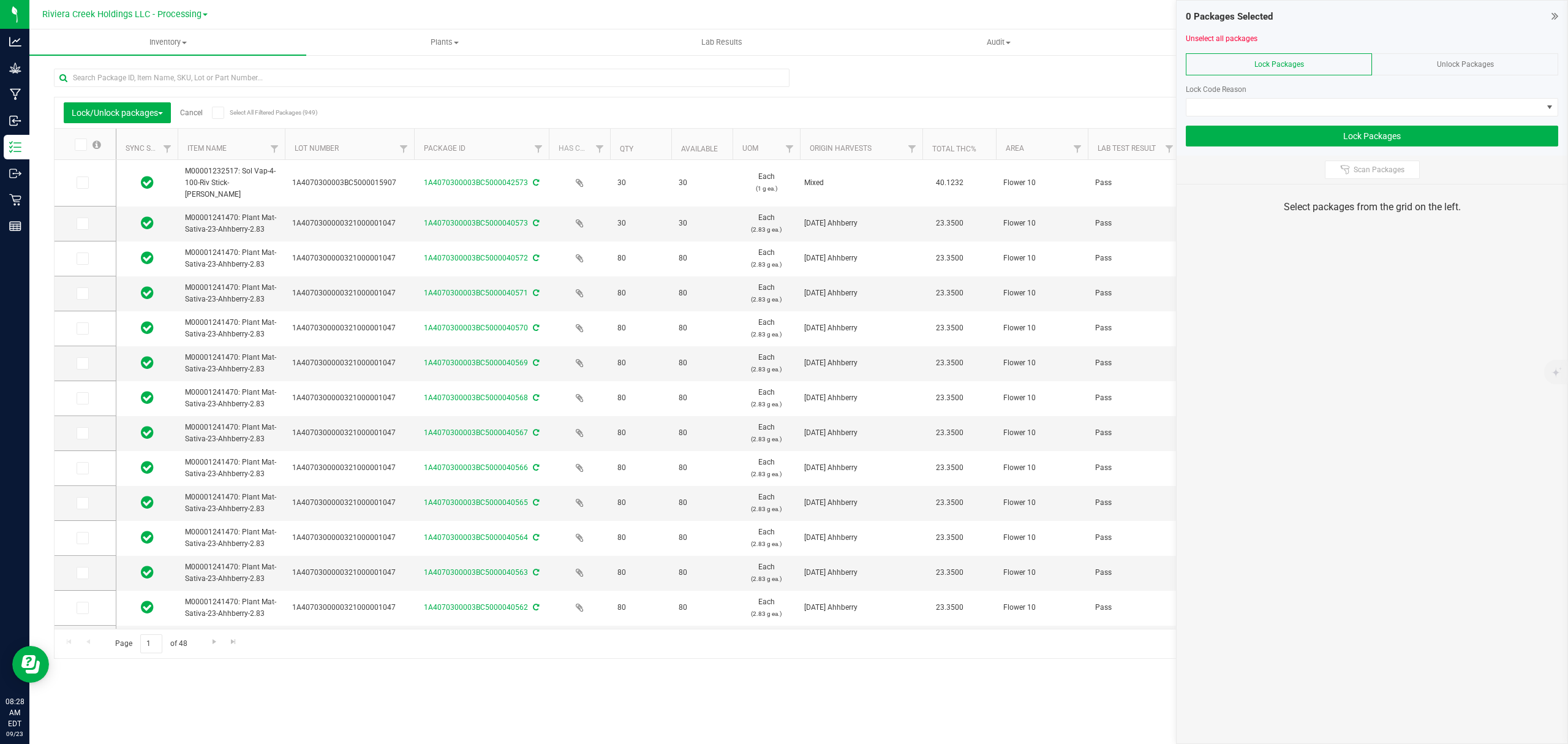
drag, startPoint x: 375, startPoint y: 142, endPoint x: 409, endPoint y: 147, distance: 34.4
click at [86, 222] on span at bounding box center [82, 223] width 12 height 12
click at [0, 0] on input "checkbox" at bounding box center [0, 0] width 0 height 0
click at [84, 259] on icon at bounding box center [82, 259] width 8 height 0
click at [0, 0] on input "checkbox" at bounding box center [0, 0] width 0 height 0
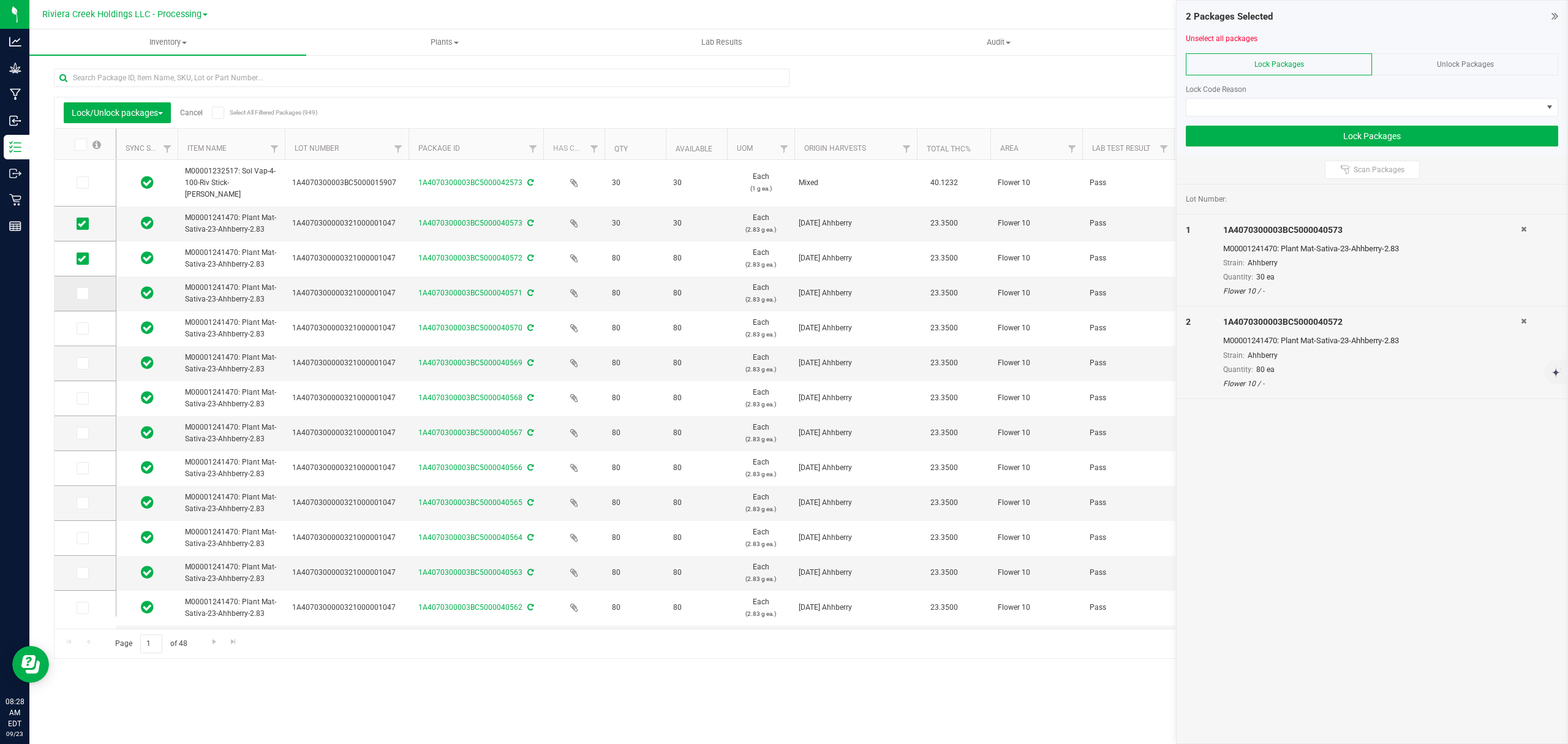
click at [89, 304] on td at bounding box center [85, 294] width 61 height 35
click at [81, 293] on icon at bounding box center [82, 293] width 8 height 0
click at [0, 0] on input "checkbox" at bounding box center [0, 0] width 0 height 0
click at [79, 323] on span at bounding box center [82, 328] width 12 height 12
click at [0, 0] on input "checkbox" at bounding box center [0, 0] width 0 height 0
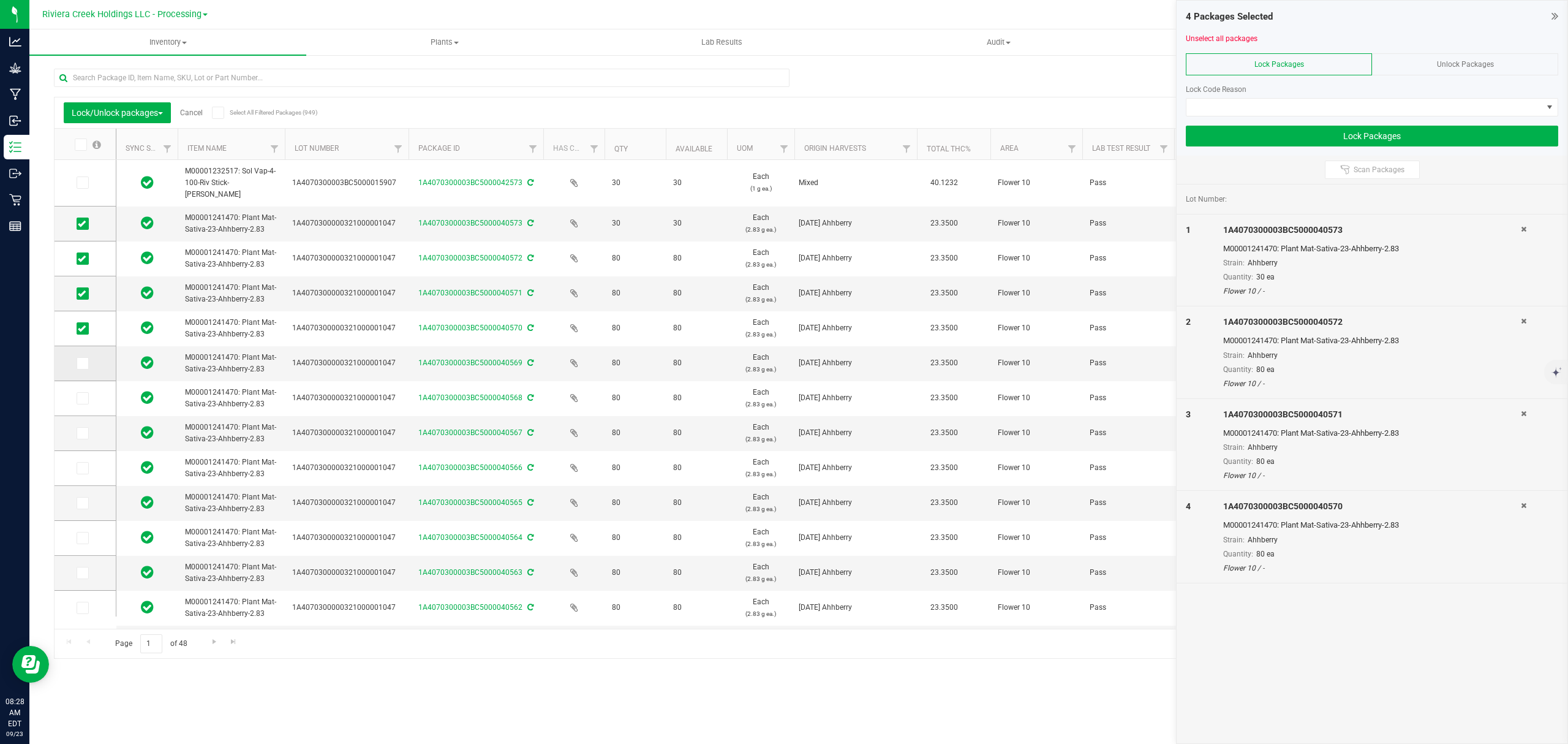
click at [84, 354] on td at bounding box center [85, 364] width 61 height 35
drag, startPoint x: 81, startPoint y: 359, endPoint x: 84, endPoint y: 388, distance: 29.2
click at [81, 364] on icon at bounding box center [82, 364] width 8 height 0
click at [0, 0] on input "checkbox" at bounding box center [0, 0] width 0 height 0
click at [84, 398] on icon at bounding box center [82, 398] width 8 height 0
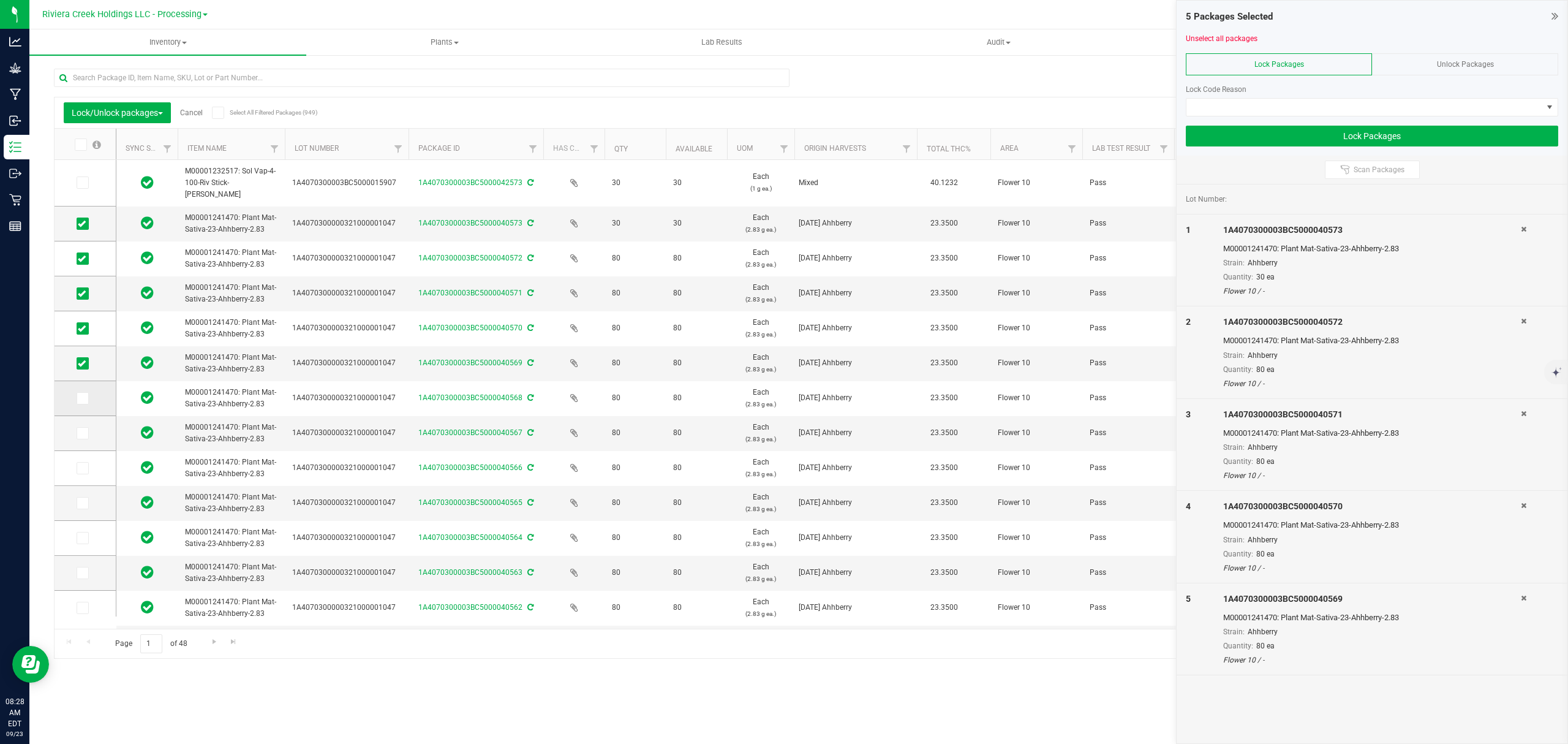
click at [0, 0] on input "checkbox" at bounding box center [0, 0] width 0 height 0
click at [86, 440] on td at bounding box center [85, 434] width 61 height 35
click at [82, 433] on icon at bounding box center [82, 433] width 8 height 0
click at [0, 0] on input "checkbox" at bounding box center [0, 0] width 0 height 0
click at [81, 468] on icon at bounding box center [82, 468] width 8 height 0
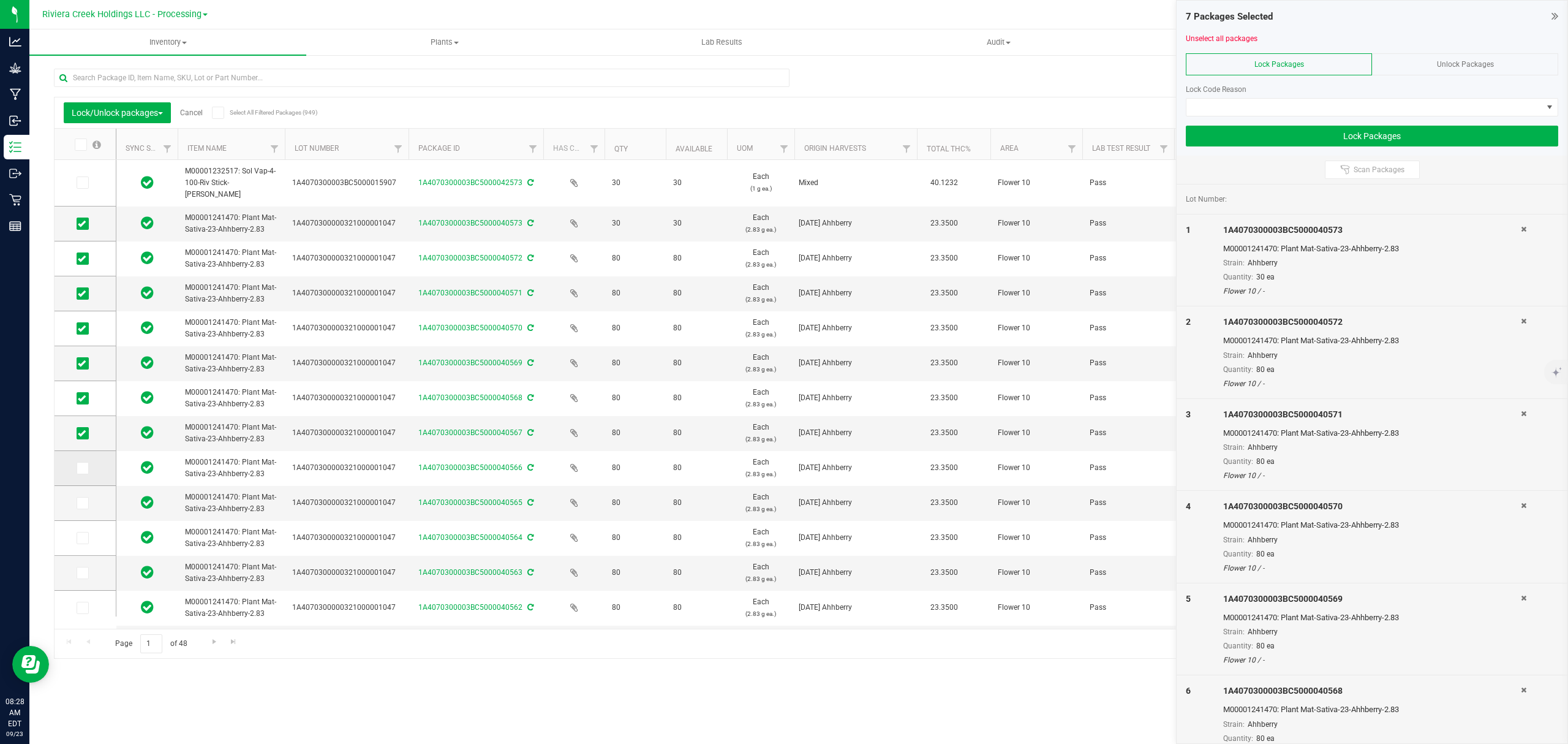
click at [0, 0] on input "checkbox" at bounding box center [0, 0] width 0 height 0
click at [77, 511] on td at bounding box center [85, 504] width 61 height 35
click at [79, 507] on span at bounding box center [82, 503] width 12 height 12
click at [0, 0] on input "checkbox" at bounding box center [0, 0] width 0 height 0
click at [81, 538] on icon at bounding box center [82, 538] width 8 height 0
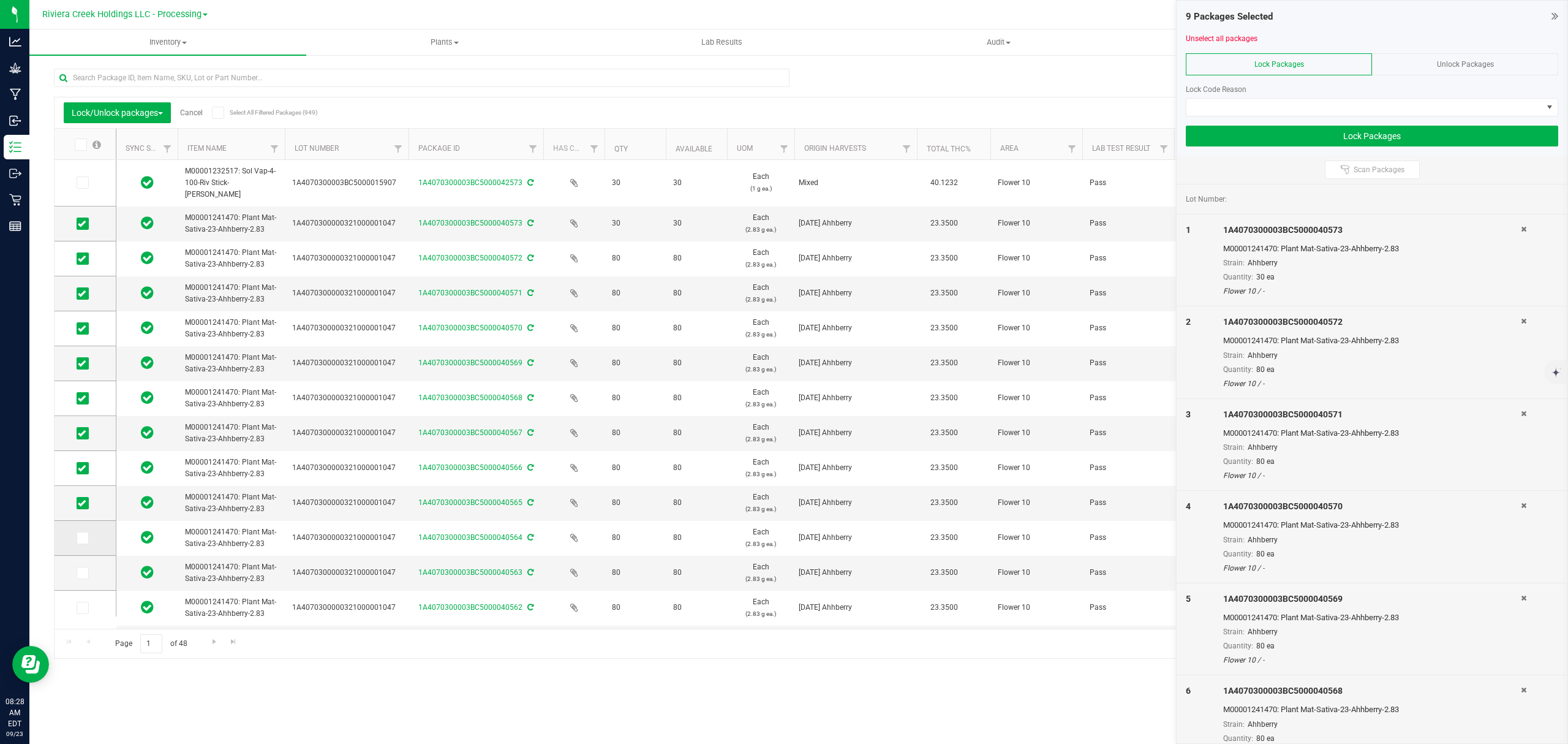
click at [0, 0] on input "checkbox" at bounding box center [0, 0] width 0 height 0
click at [84, 577] on span at bounding box center [82, 572] width 12 height 12
click at [0, 0] on input "checkbox" at bounding box center [0, 0] width 0 height 0
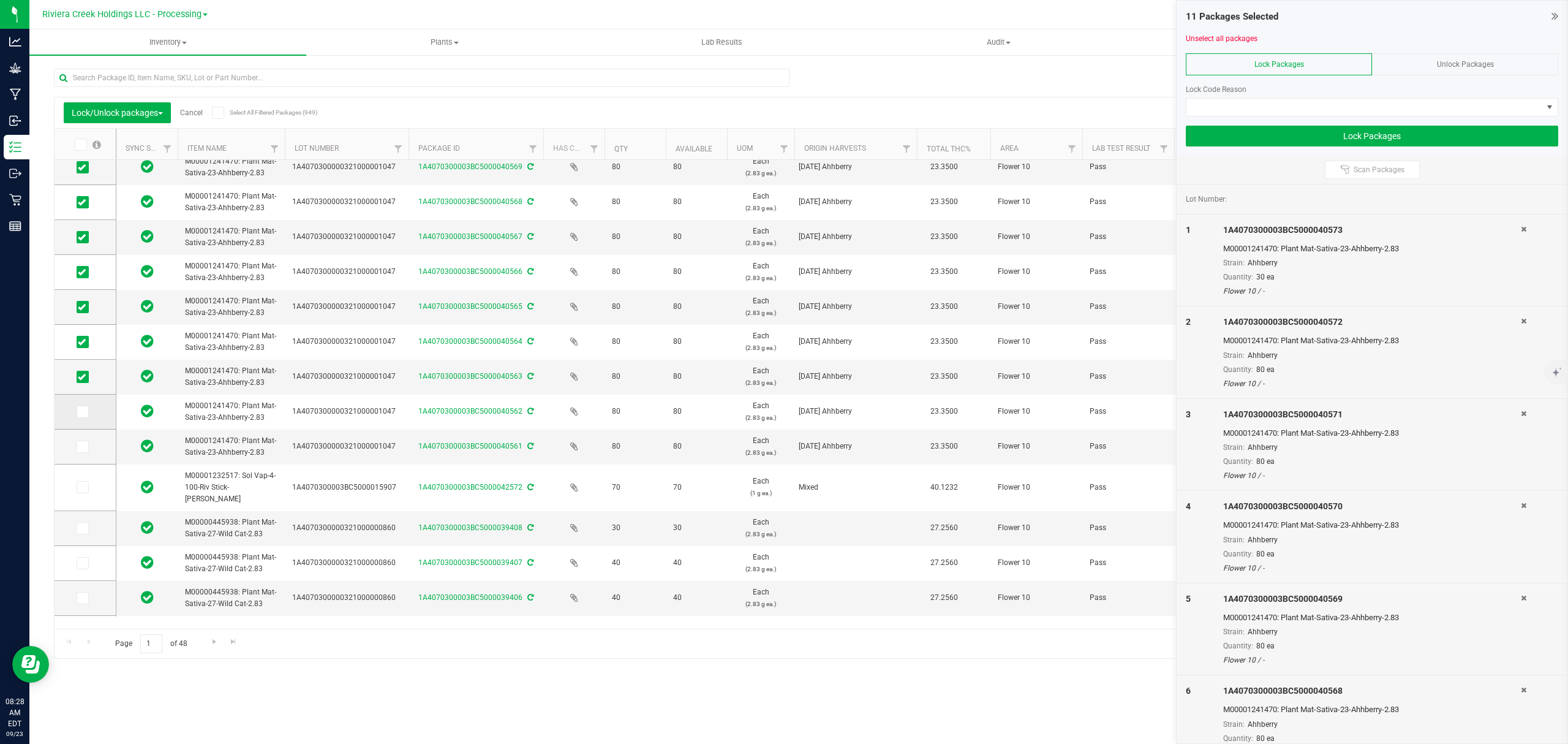
click at [77, 414] on span at bounding box center [82, 411] width 12 height 12
click at [0, 0] on input "checkbox" at bounding box center [0, 0] width 0 height 0
click at [81, 447] on icon at bounding box center [82, 447] width 8 height 0
click at [0, 0] on input "checkbox" at bounding box center [0, 0] width 0 height 0
click at [1236, 103] on span at bounding box center [1364, 107] width 356 height 17
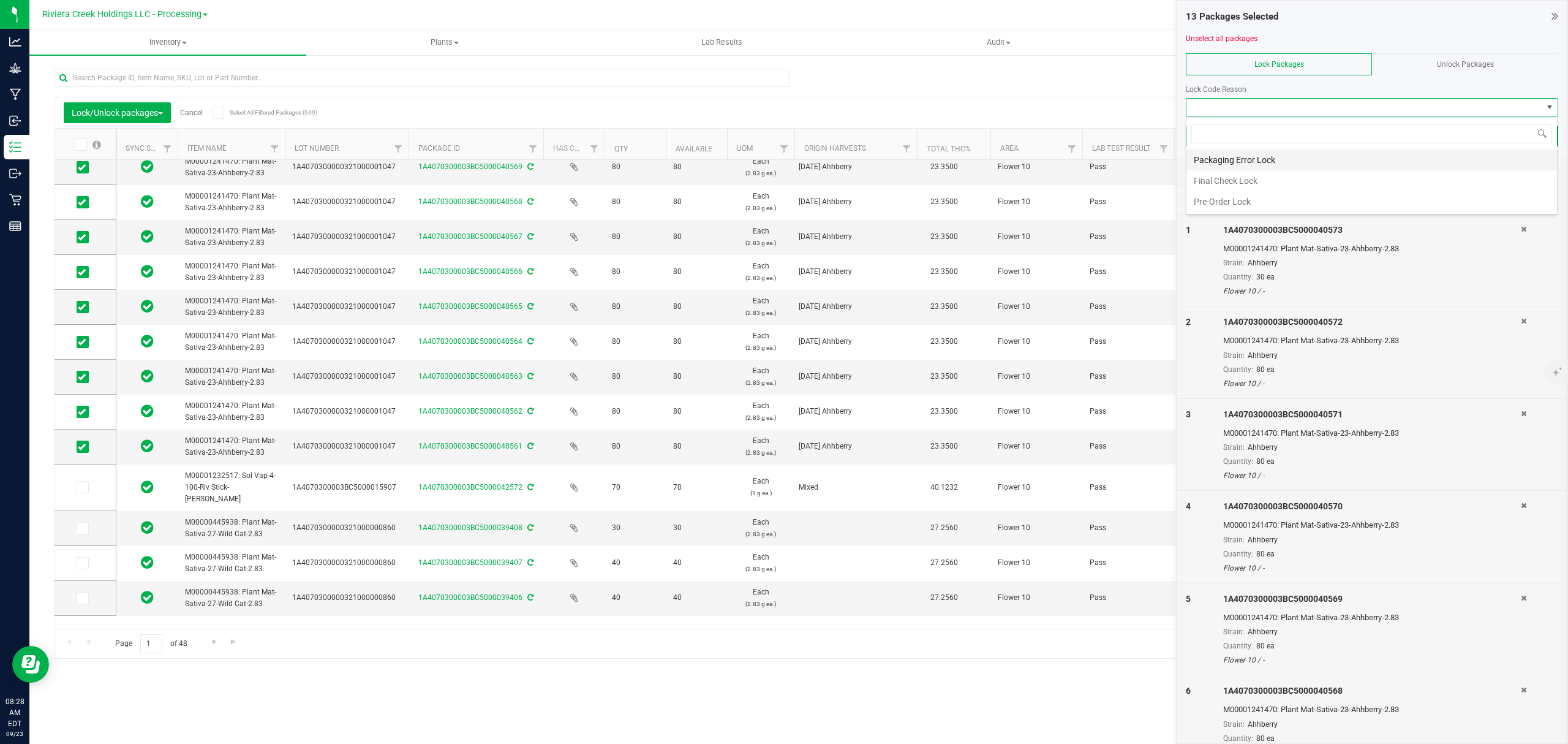
scroll to position [18, 371]
click at [1212, 188] on li "Final Check Lock" at bounding box center [1371, 181] width 370 height 21
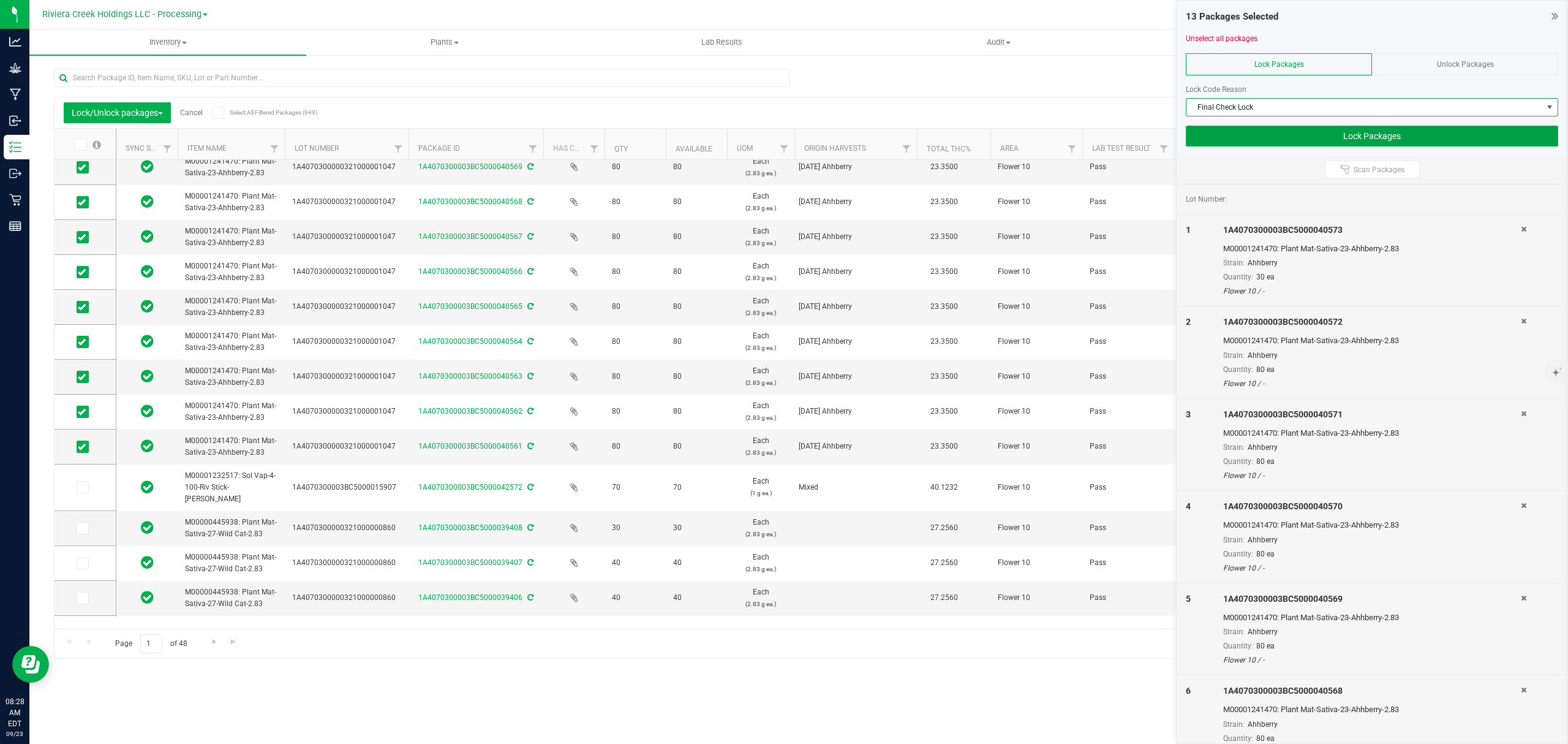
click at [1232, 135] on button "Lock Packages" at bounding box center [1372, 136] width 372 height 21
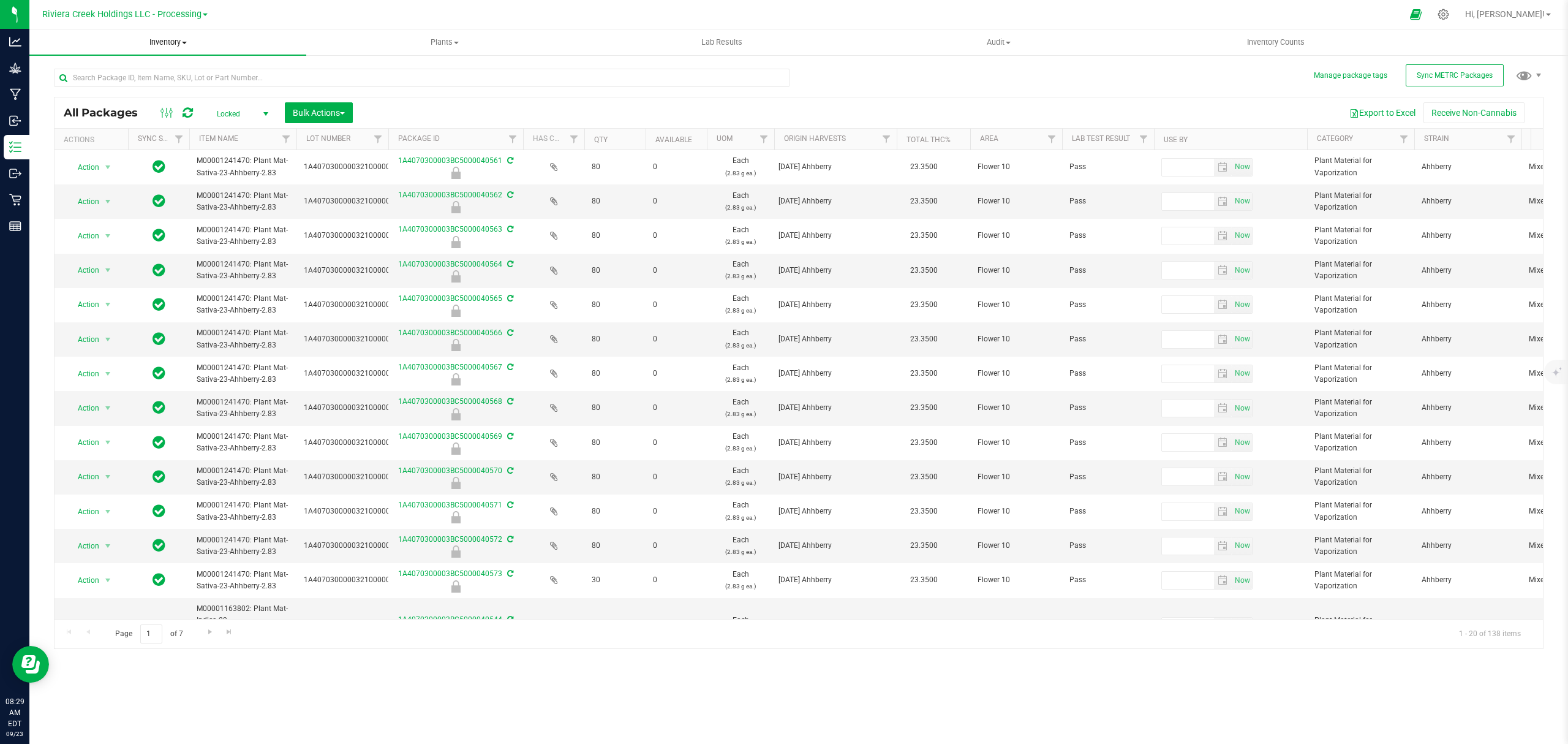
click at [168, 41] on span "Inventory" at bounding box center [168, 42] width 277 height 11
click at [126, 141] on li "From bill of materials" at bounding box center [168, 148] width 277 height 15
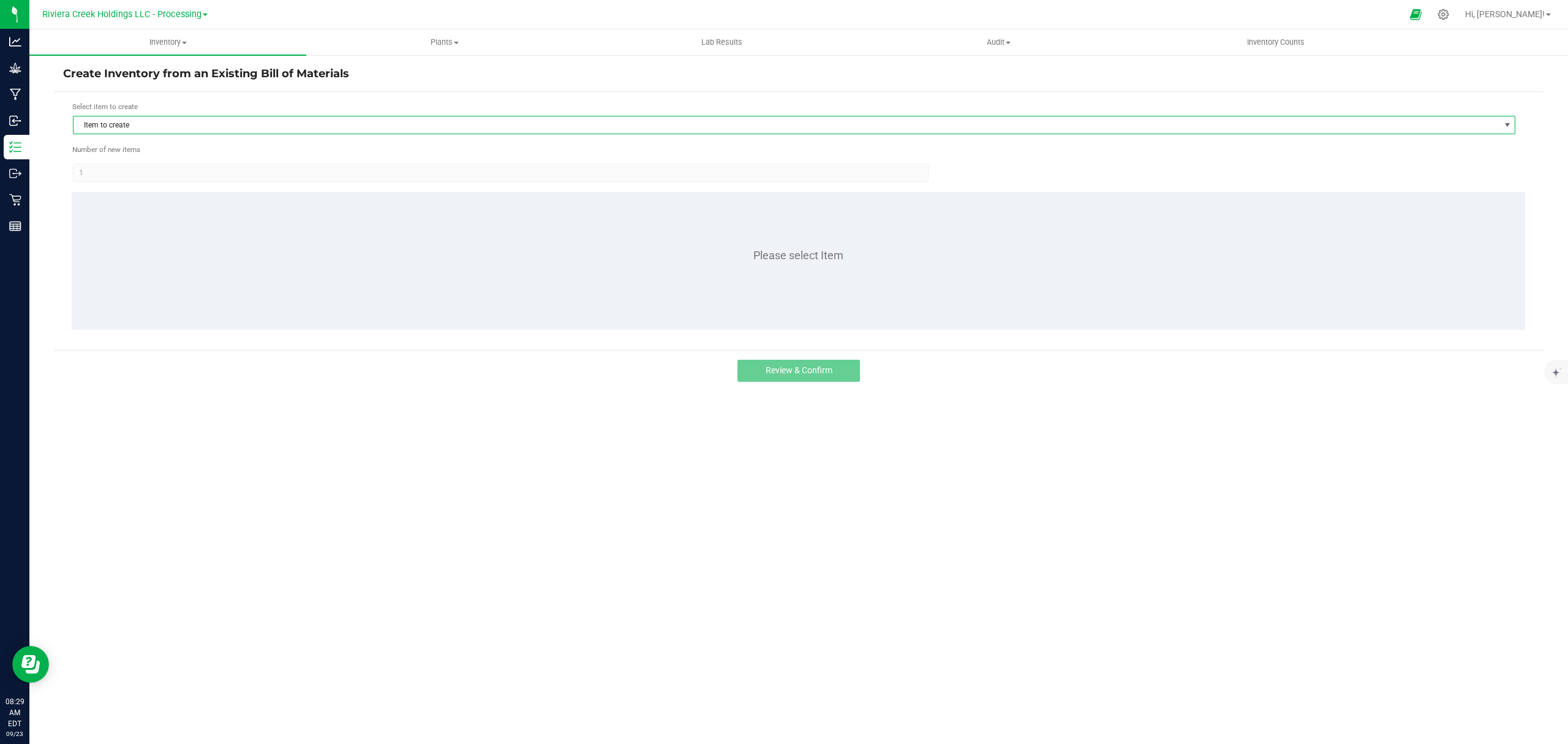
click at [228, 122] on span "Item to create" at bounding box center [786, 125] width 1425 height 17
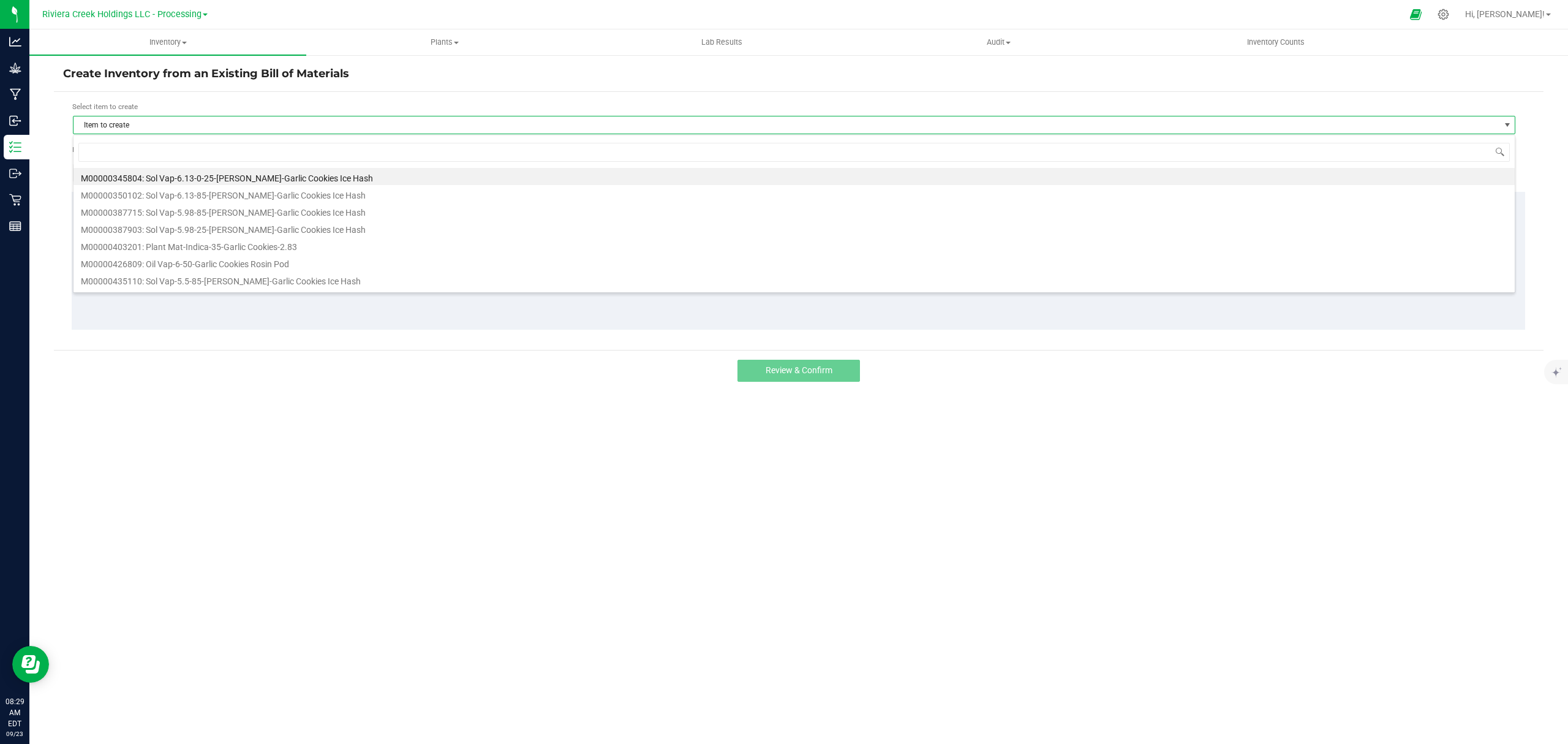
scroll to position [18, 1443]
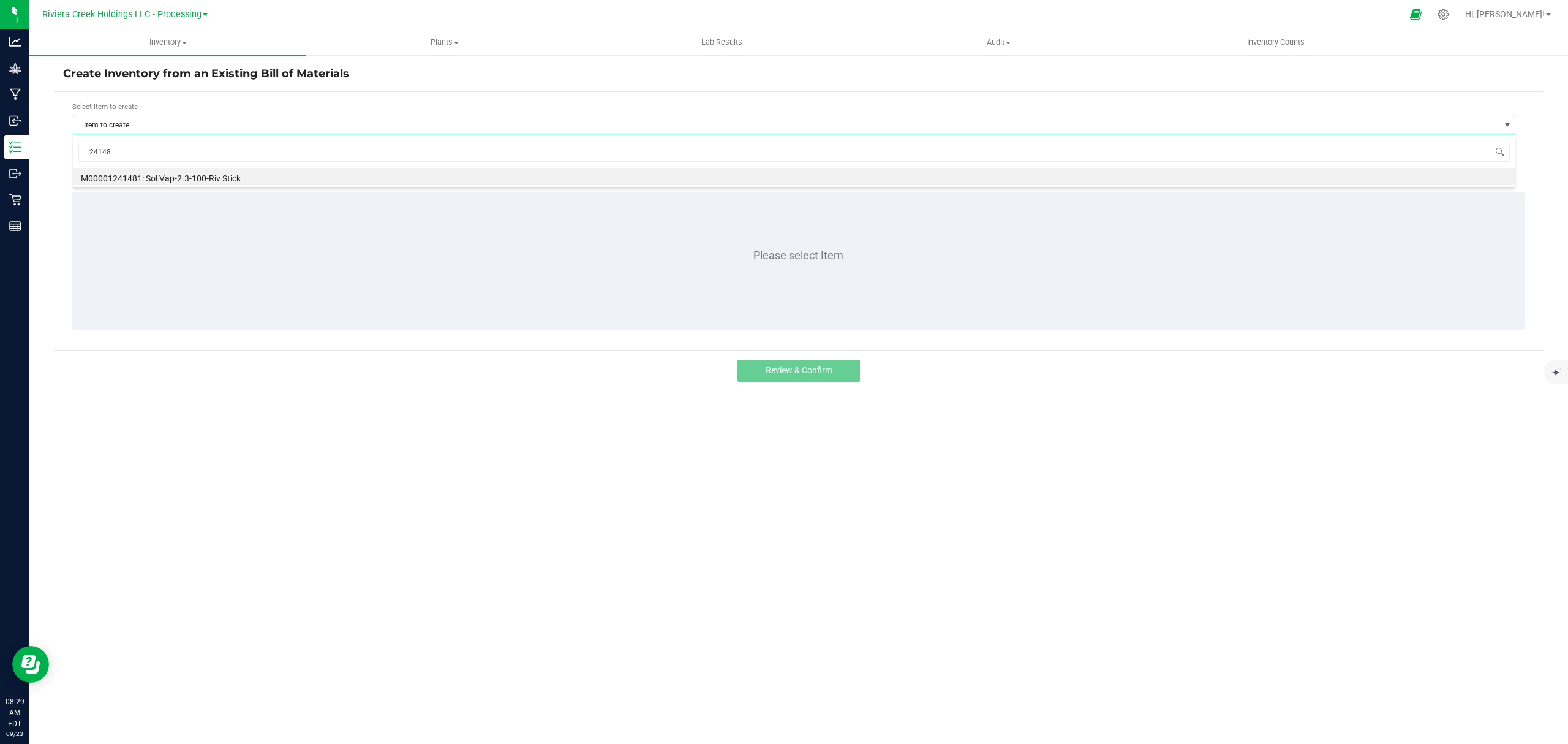
type input "241481"
click at [254, 177] on li "M00001241481: Sol Vap-2.3-100-Riv Stick" at bounding box center [794, 177] width 1441 height 17
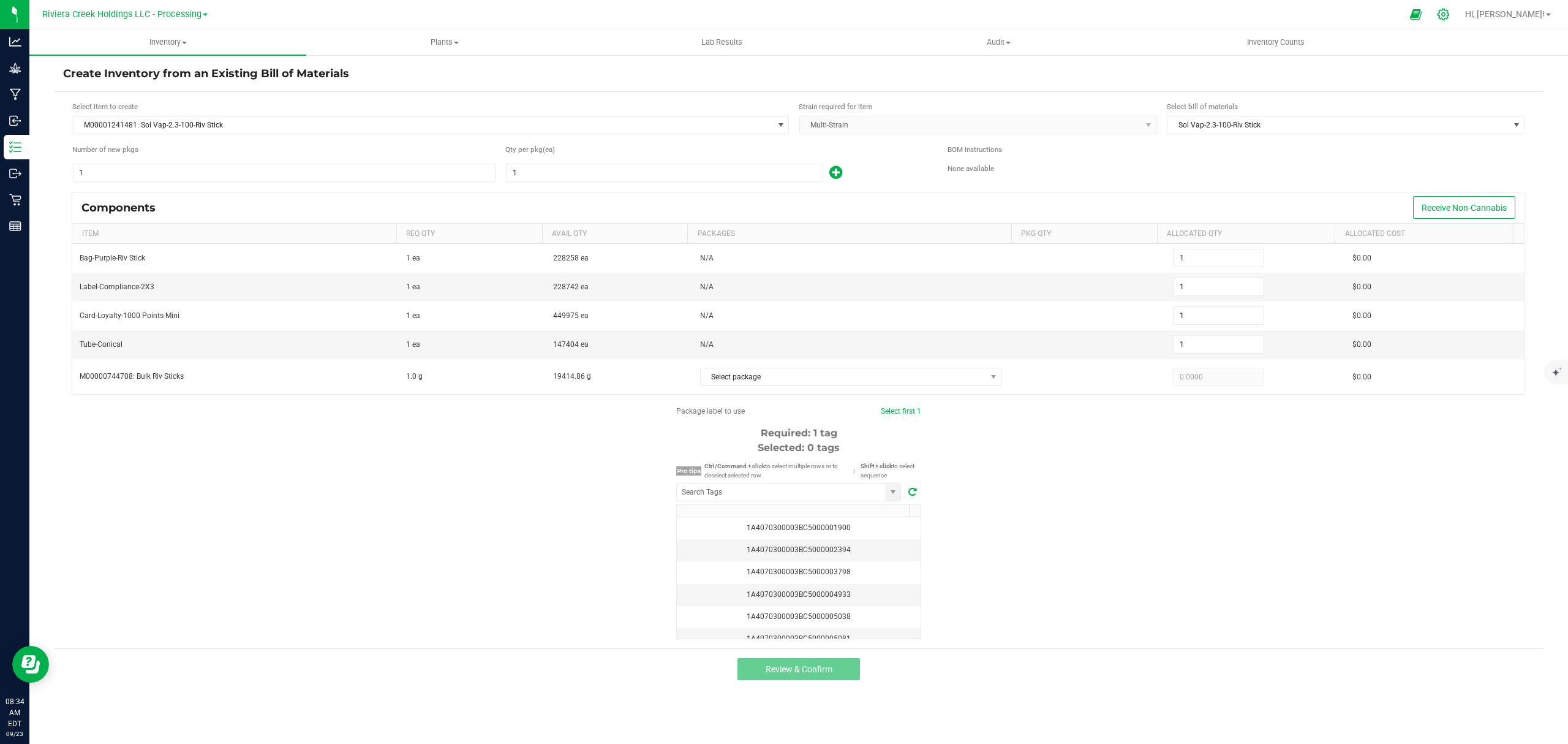
click at [1449, 11] on icon at bounding box center [1443, 14] width 13 height 13
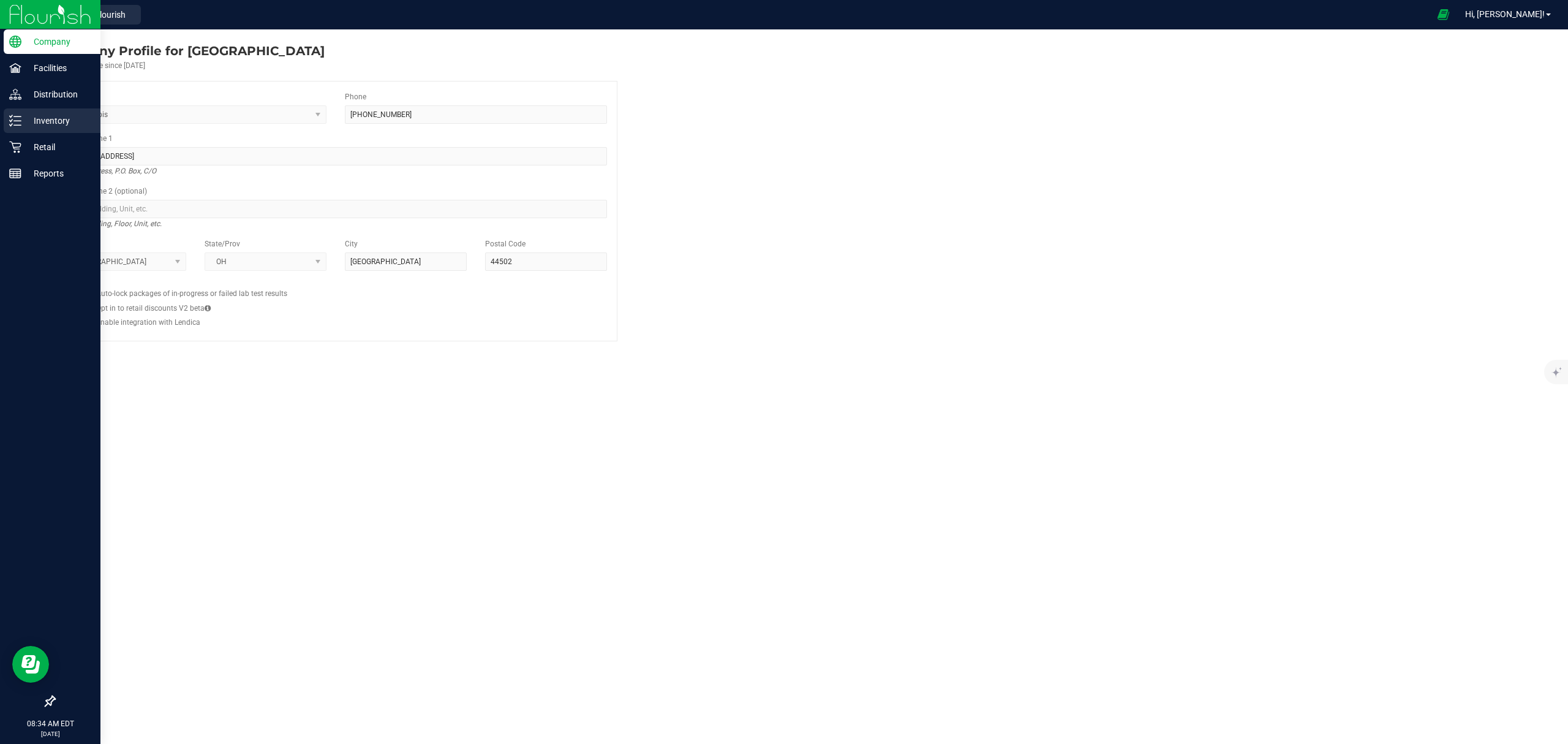
click at [34, 122] on p "Inventory" at bounding box center [58, 120] width 74 height 15
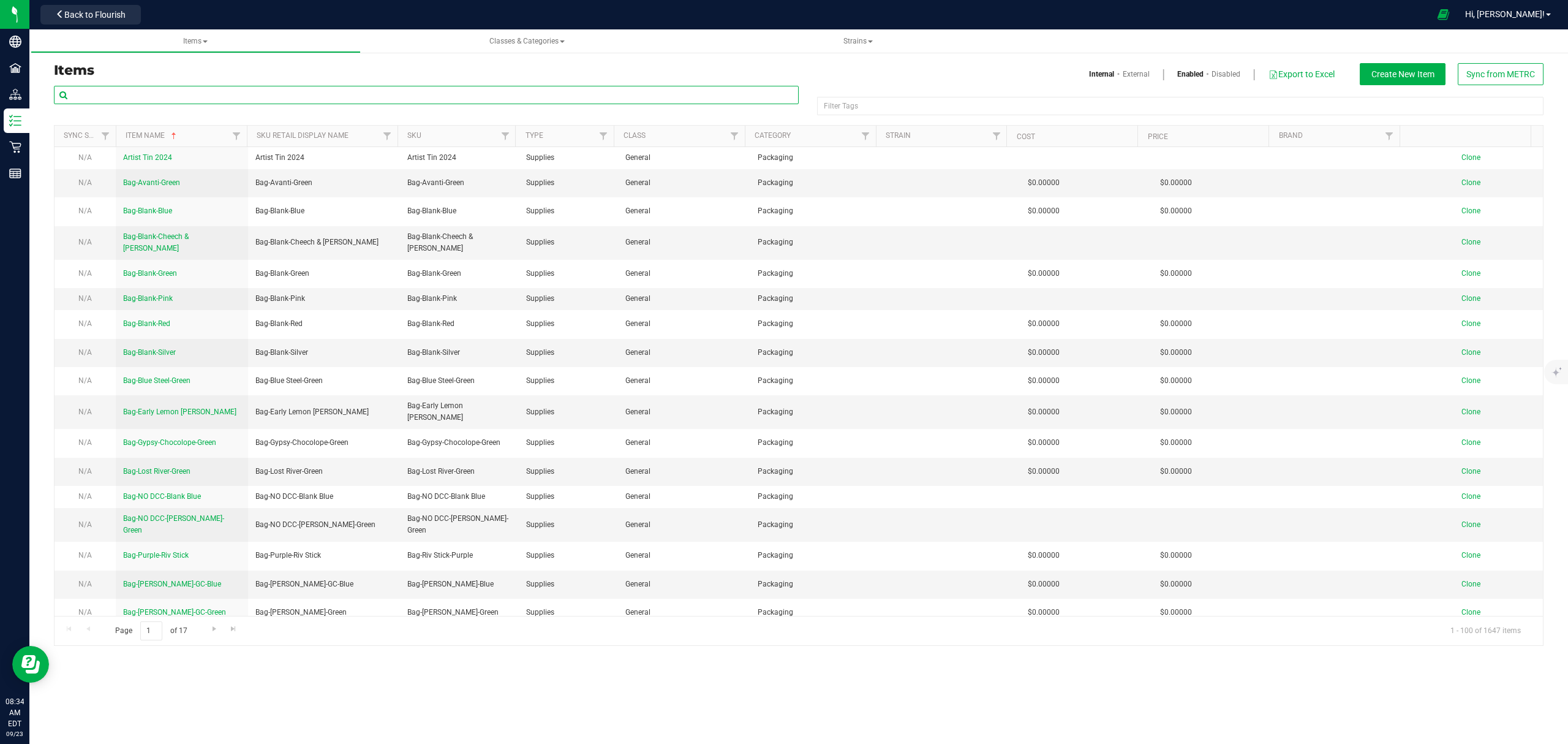
click at [103, 93] on input "text" at bounding box center [427, 95] width 745 height 18
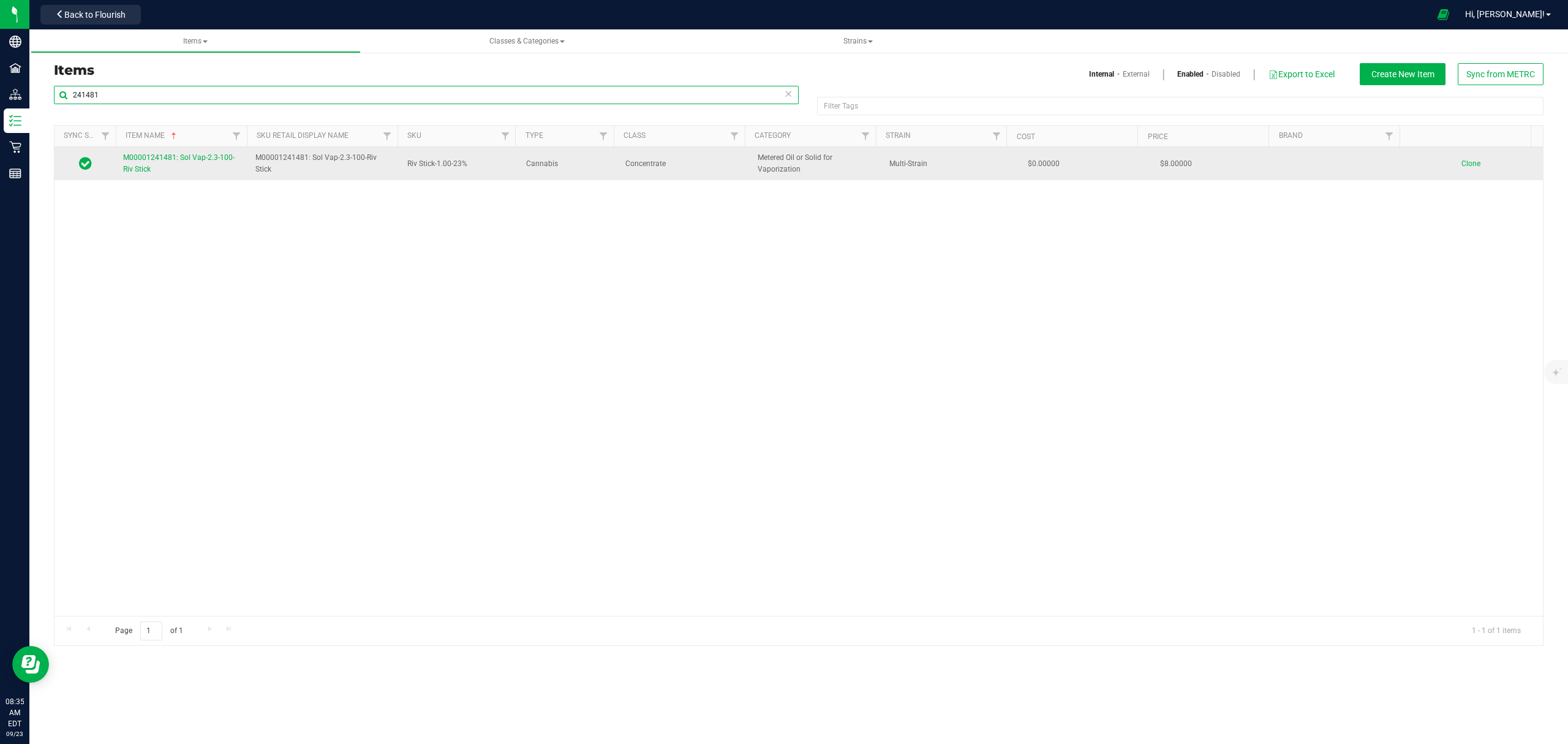
type input "241481"
click at [162, 172] on link "M00001241481: Sol Vap-2.3-100-Riv Stick" at bounding box center [181, 163] width 117 height 23
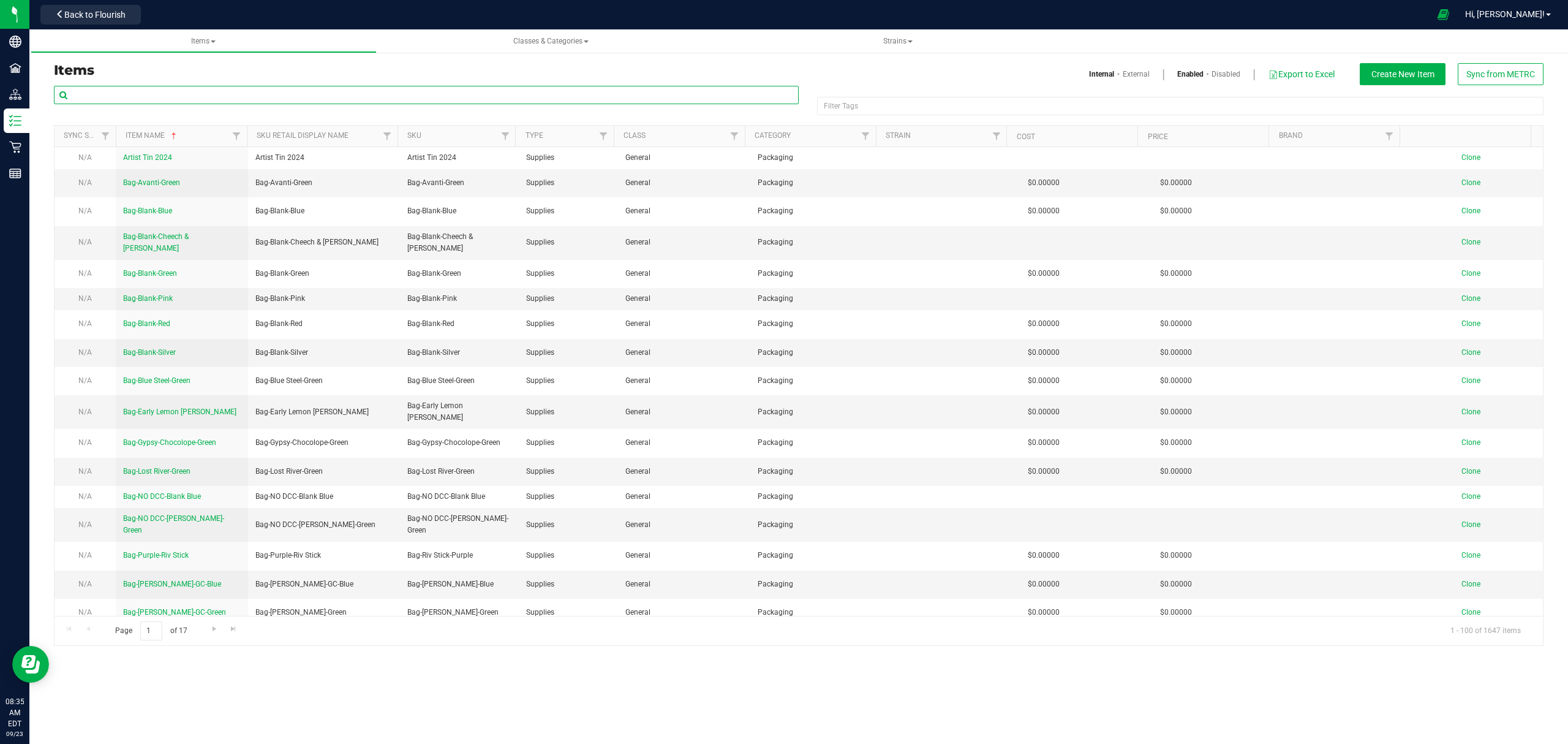
click at [113, 92] on input "text" at bounding box center [427, 95] width 745 height 18
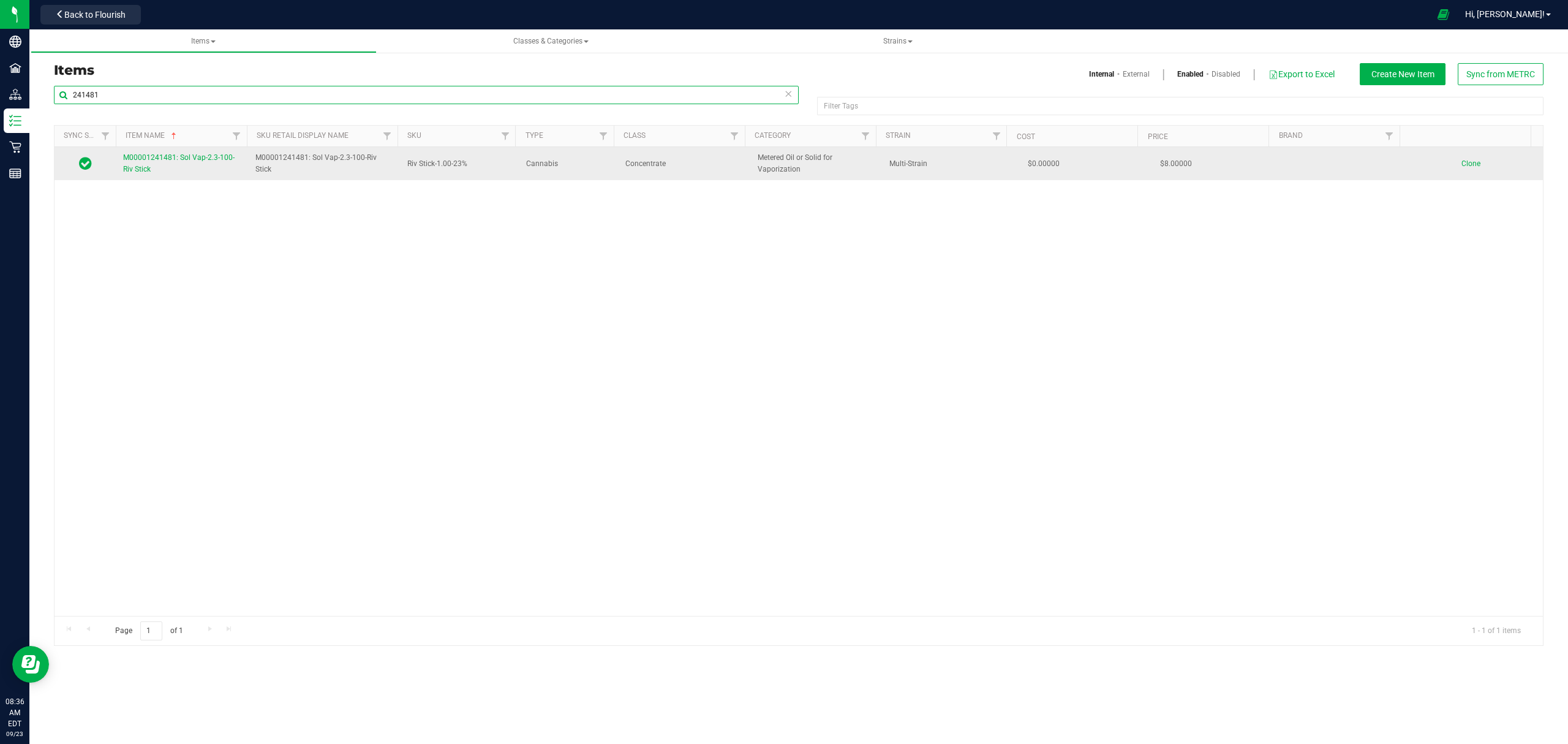
type input "241481"
click at [145, 172] on span "M00001241481: Sol Vap-2.3-100-Riv Stick" at bounding box center [179, 163] width 112 height 20
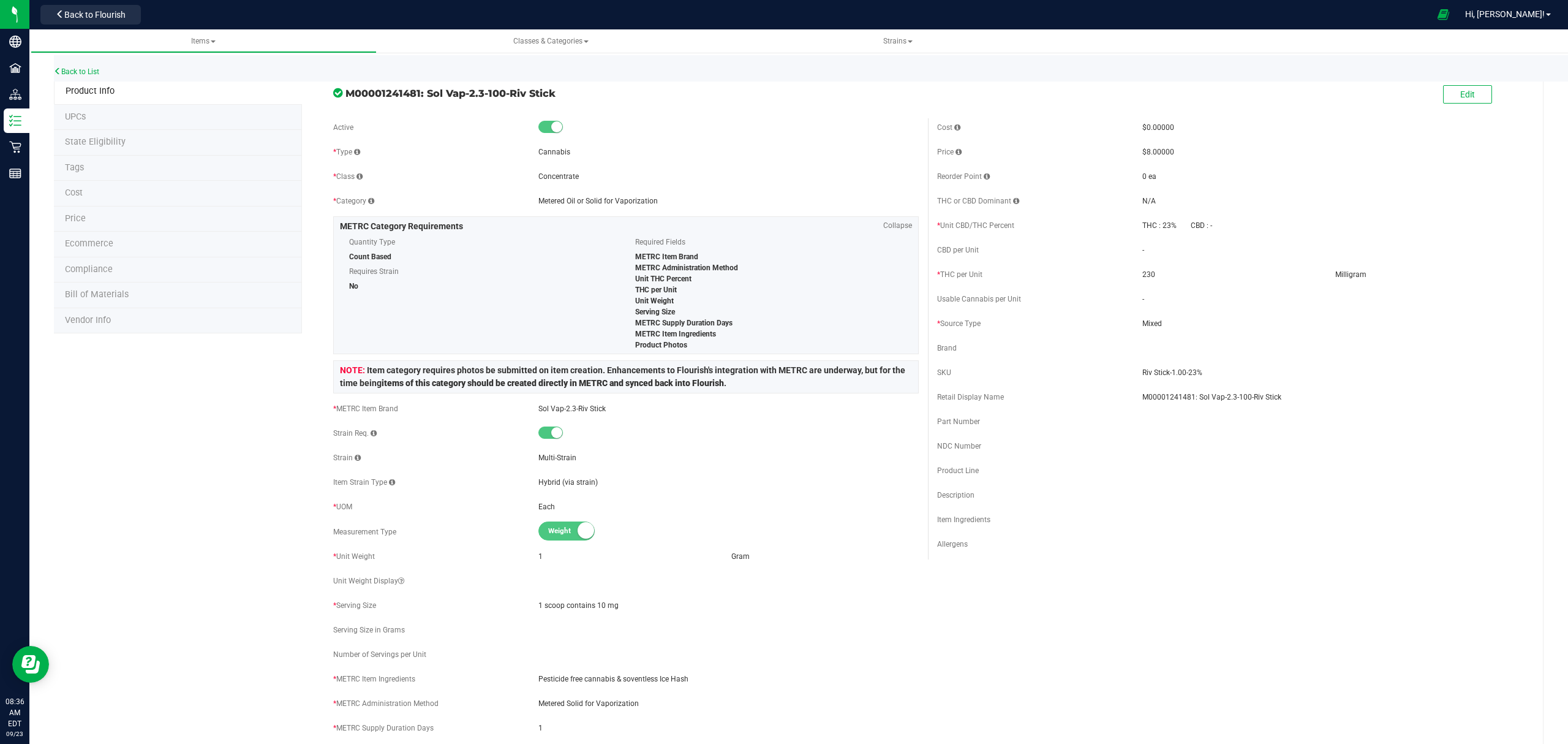
click at [142, 293] on li "Bill of Materials" at bounding box center [178, 295] width 248 height 26
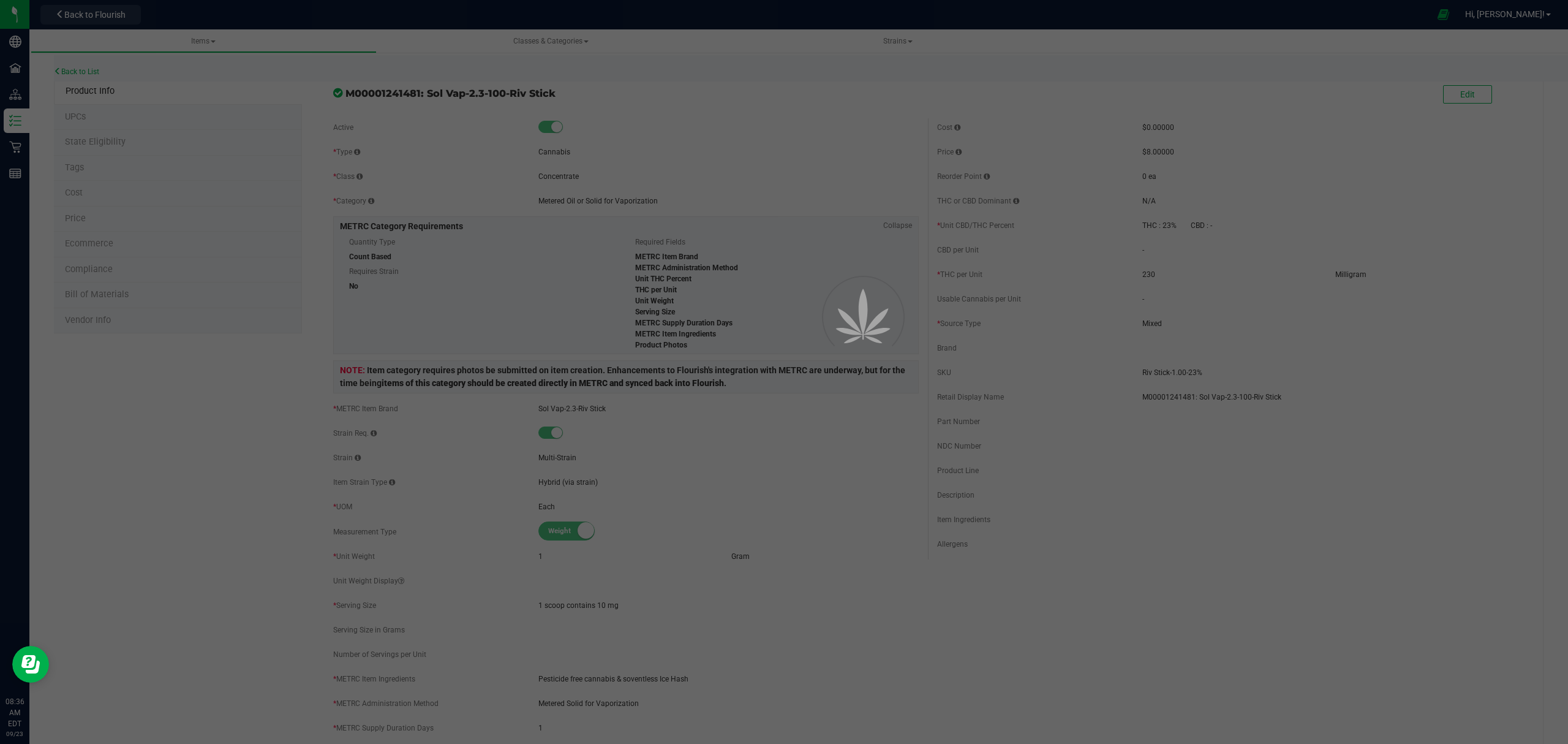
select select "648"
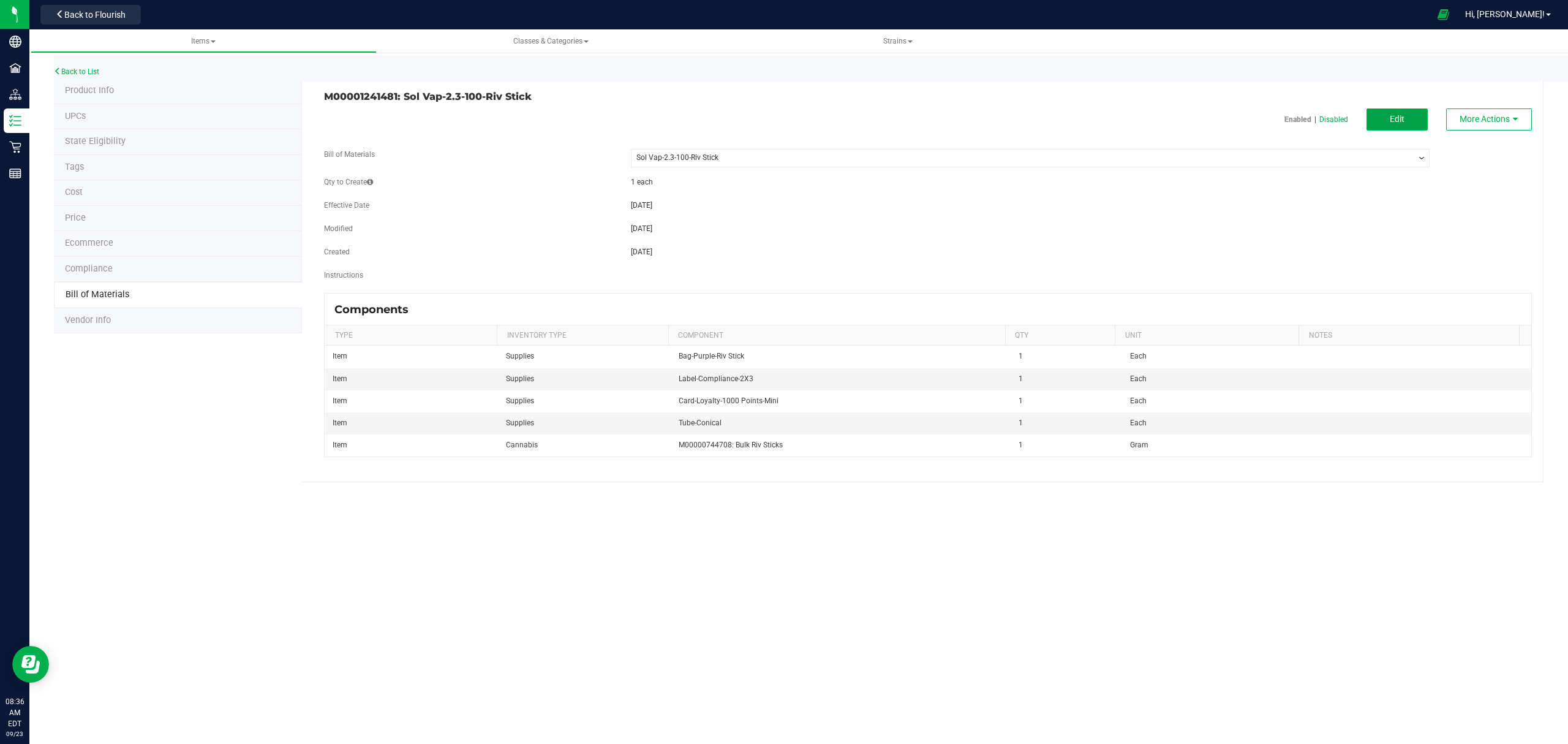
click at [1420, 117] on button "Edit" at bounding box center [1397, 119] width 61 height 22
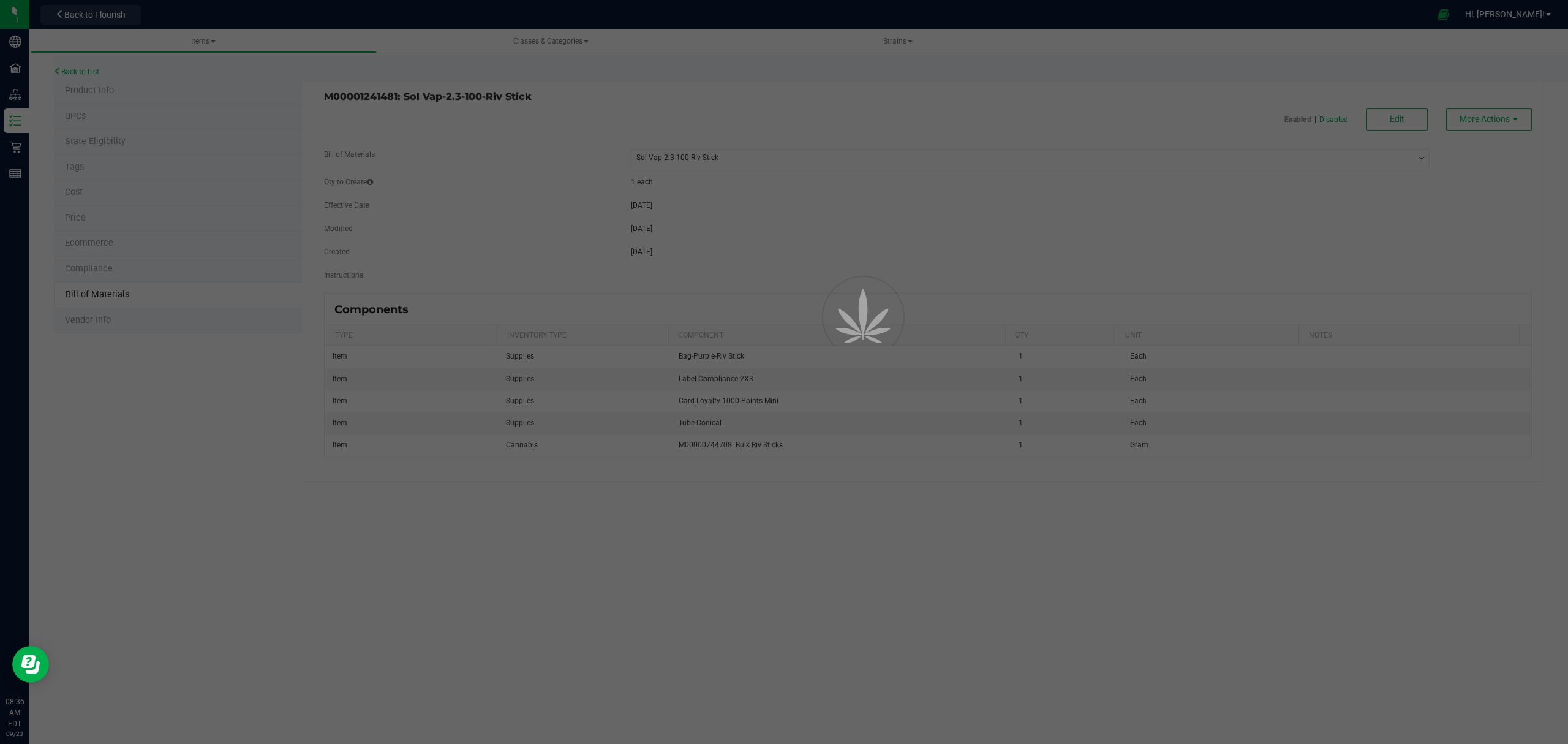
select select "648"
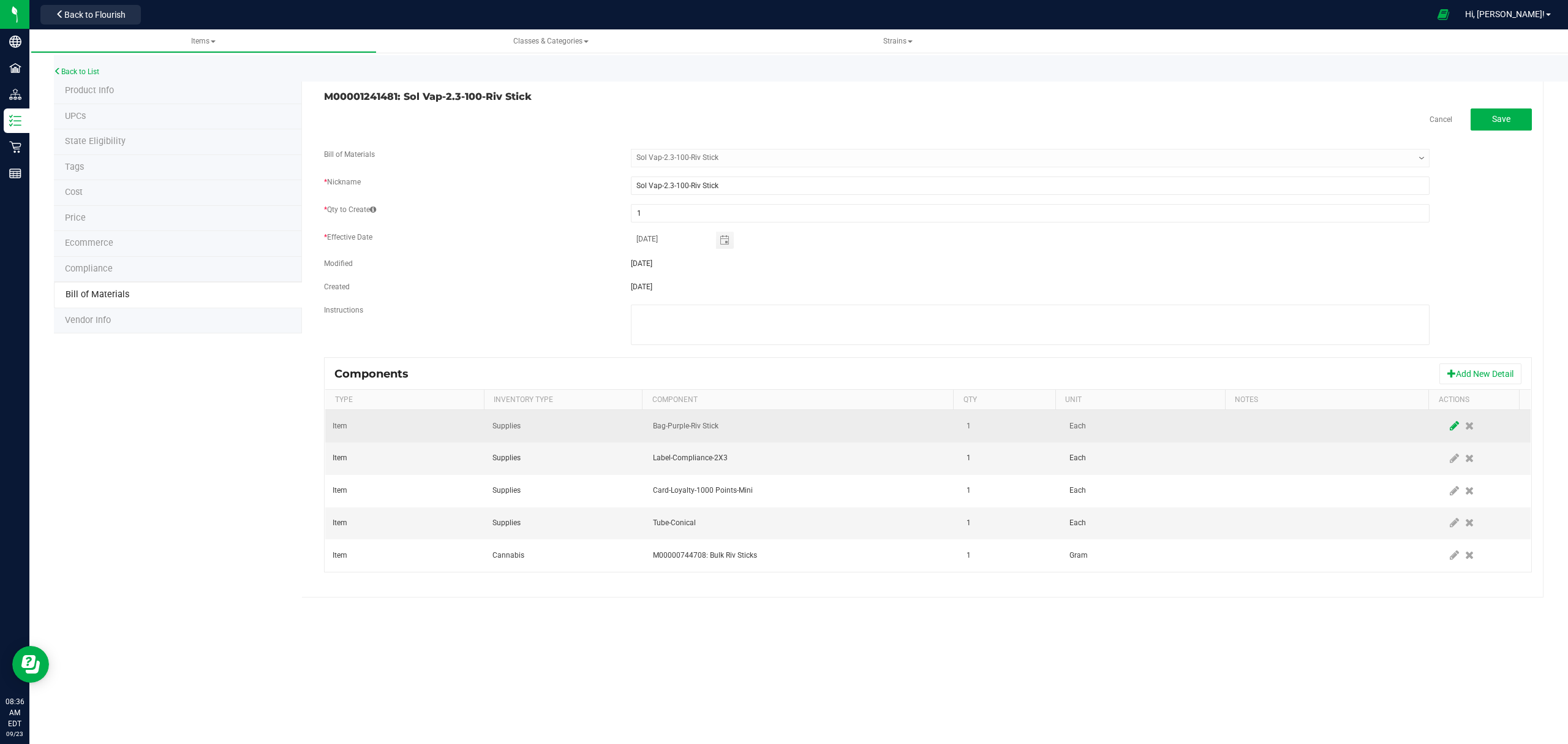
click at [1449, 426] on icon at bounding box center [1453, 426] width 9 height 11
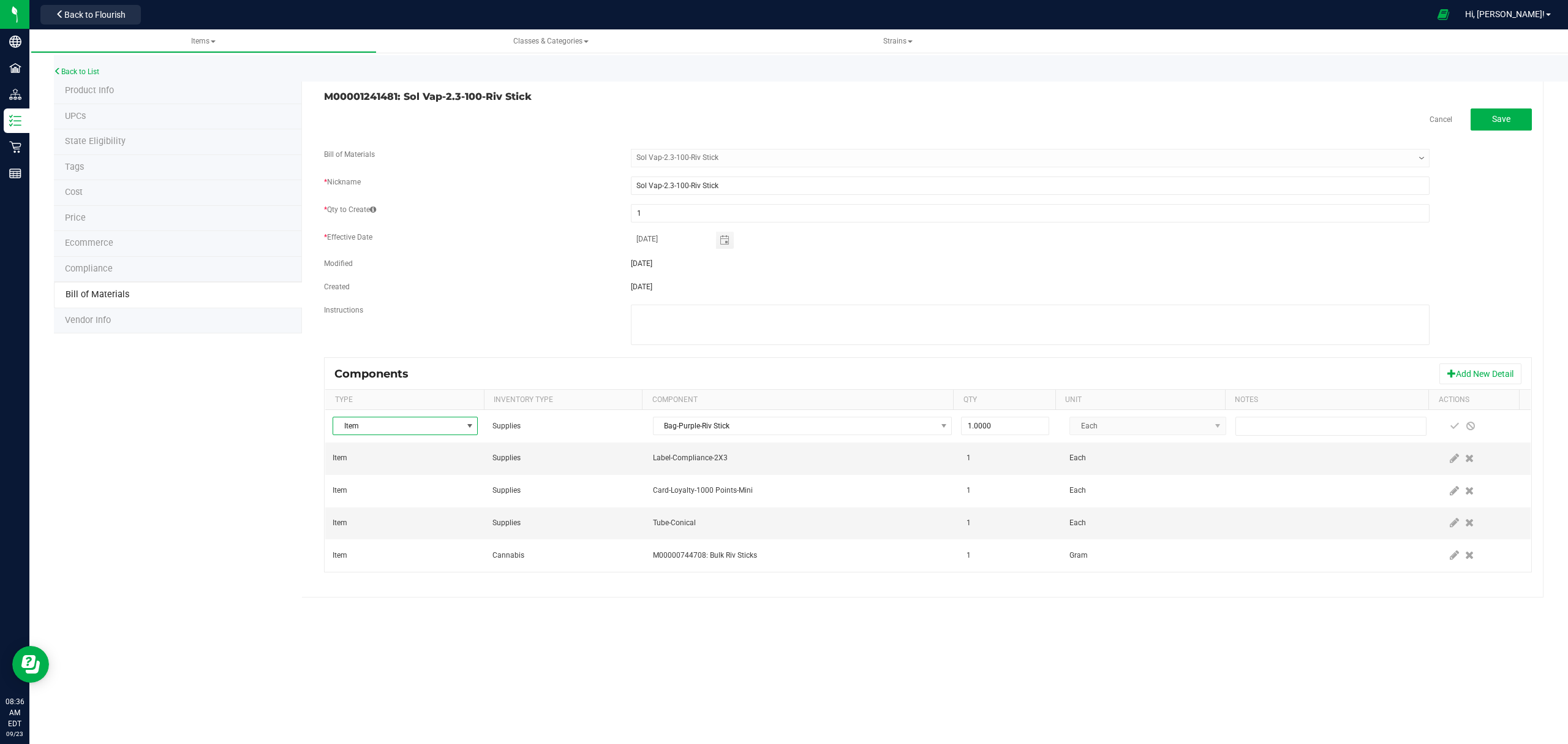
click at [814, 409] on th "Component" at bounding box center [797, 400] width 311 height 21
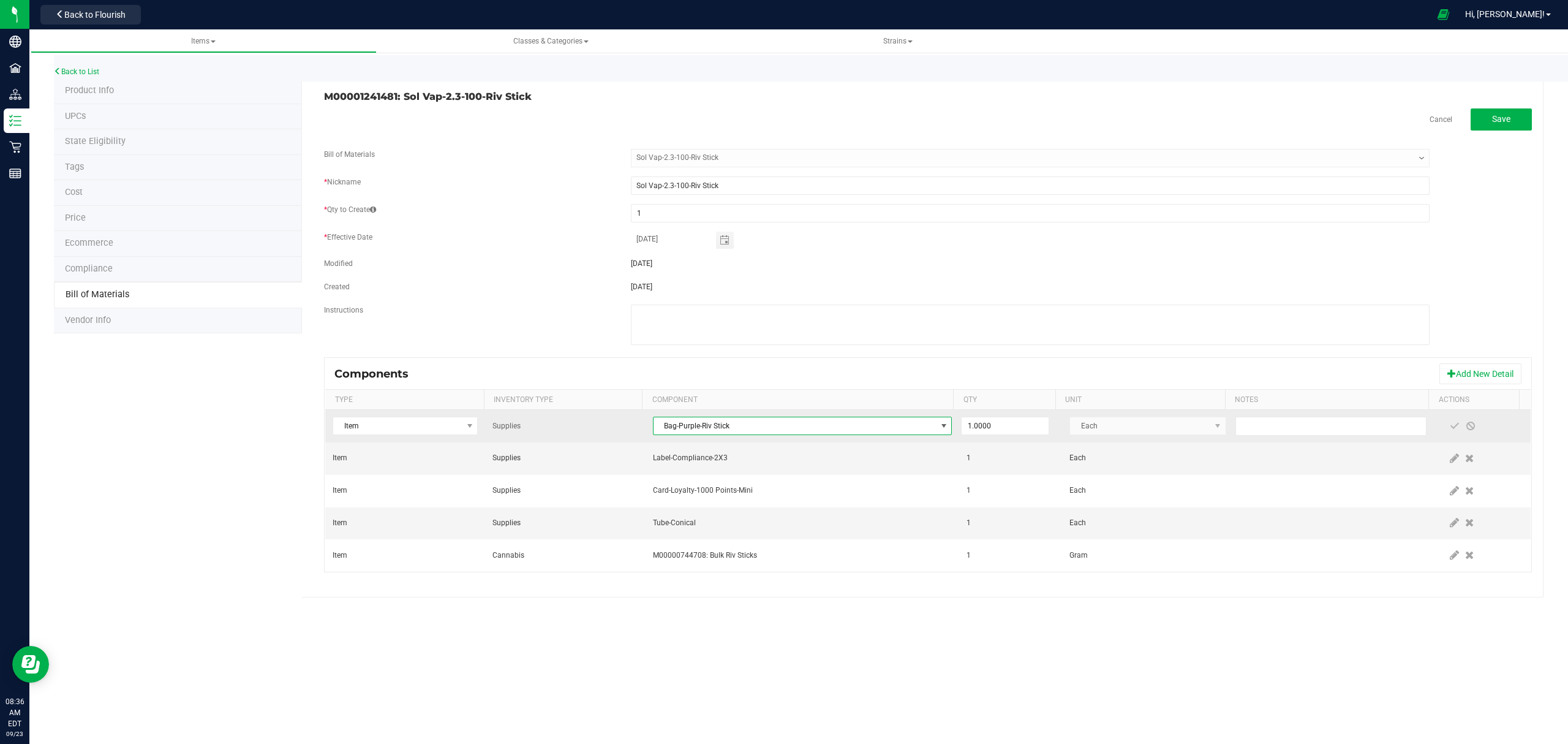
click at [819, 428] on span "Bag-Purple-Riv Stick" at bounding box center [795, 425] width 283 height 17
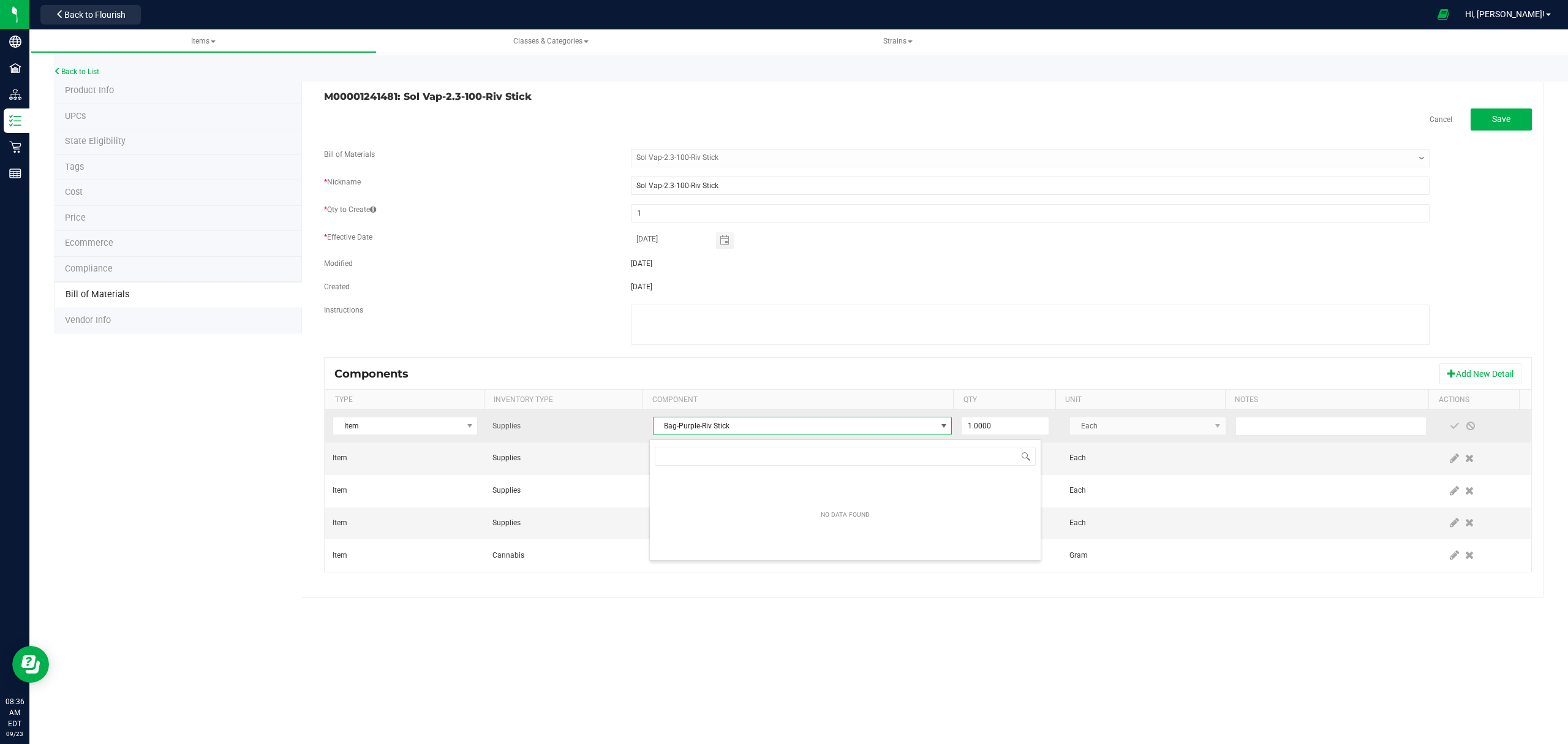
scroll to position [135, 0]
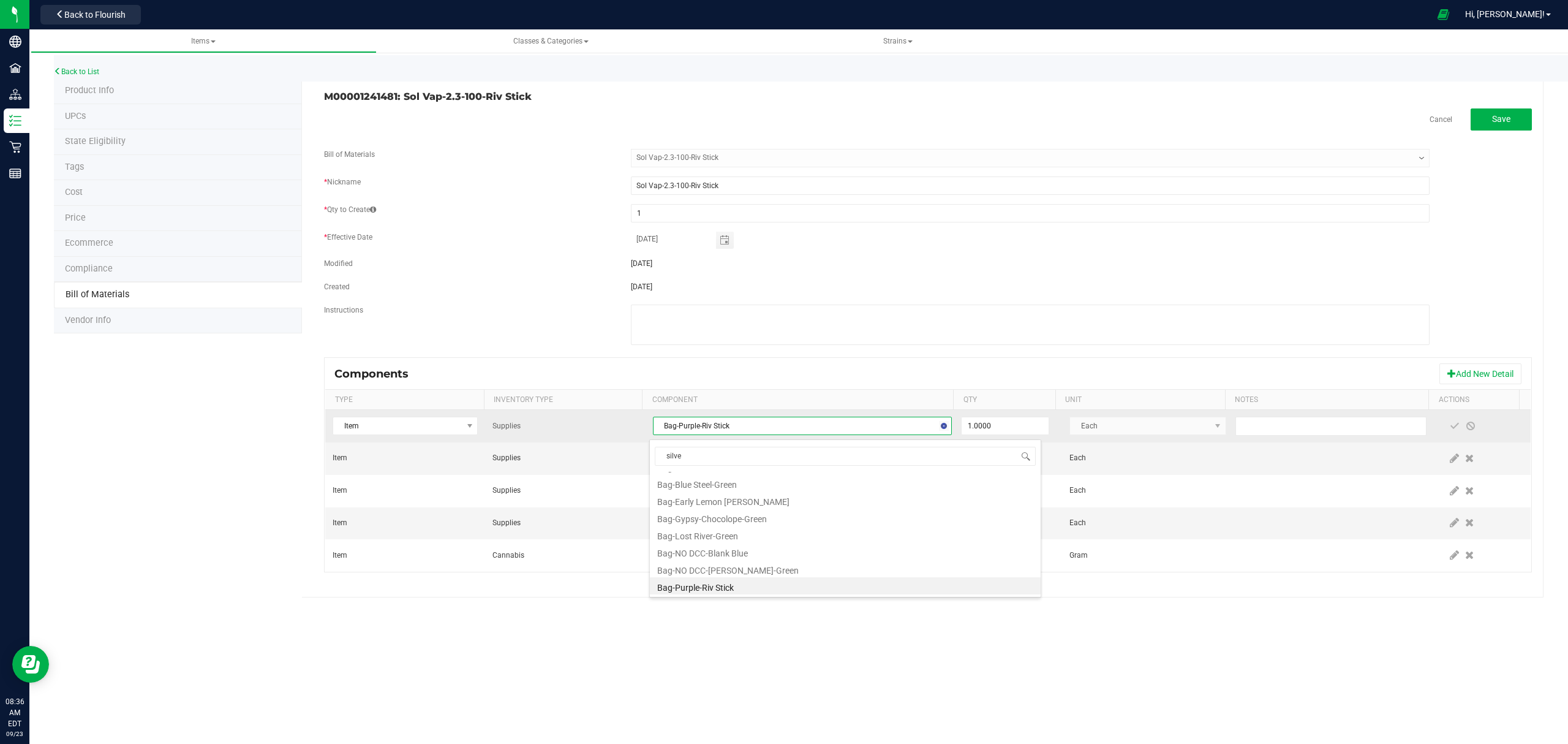
type input "silver"
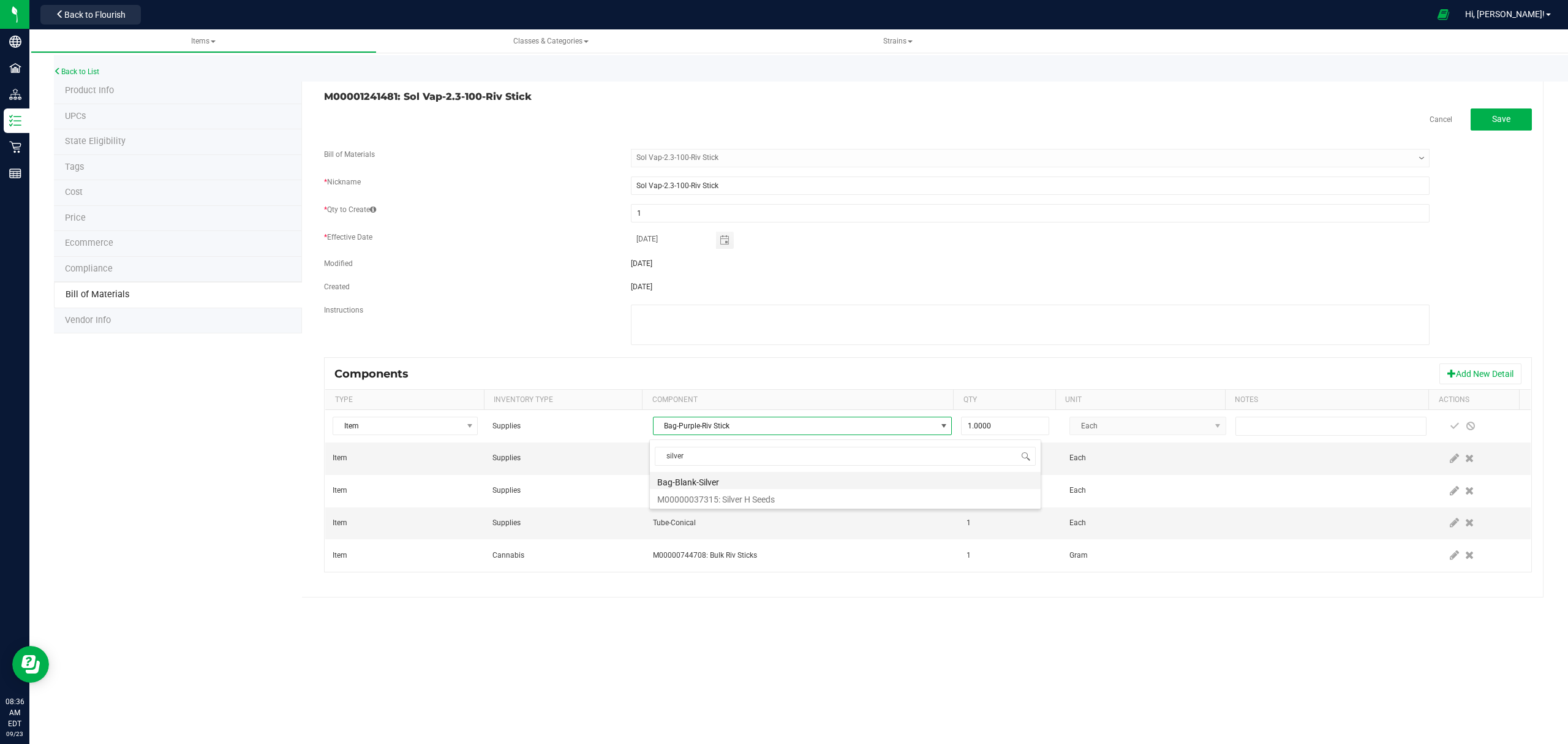
click at [789, 480] on li "Bag-Blank-Silver" at bounding box center [845, 480] width 391 height 17
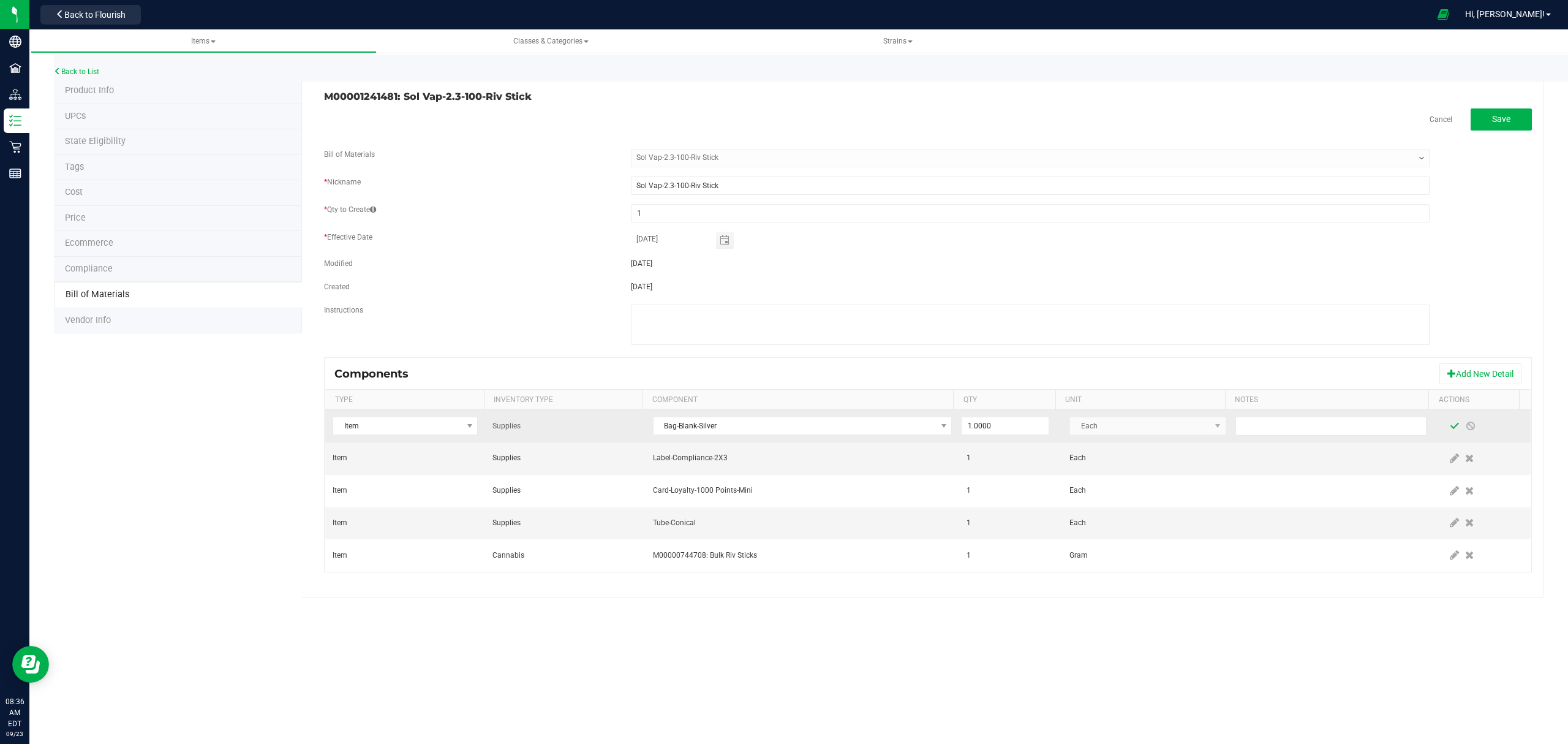
click at [1449, 429] on span at bounding box center [1454, 426] width 10 height 10
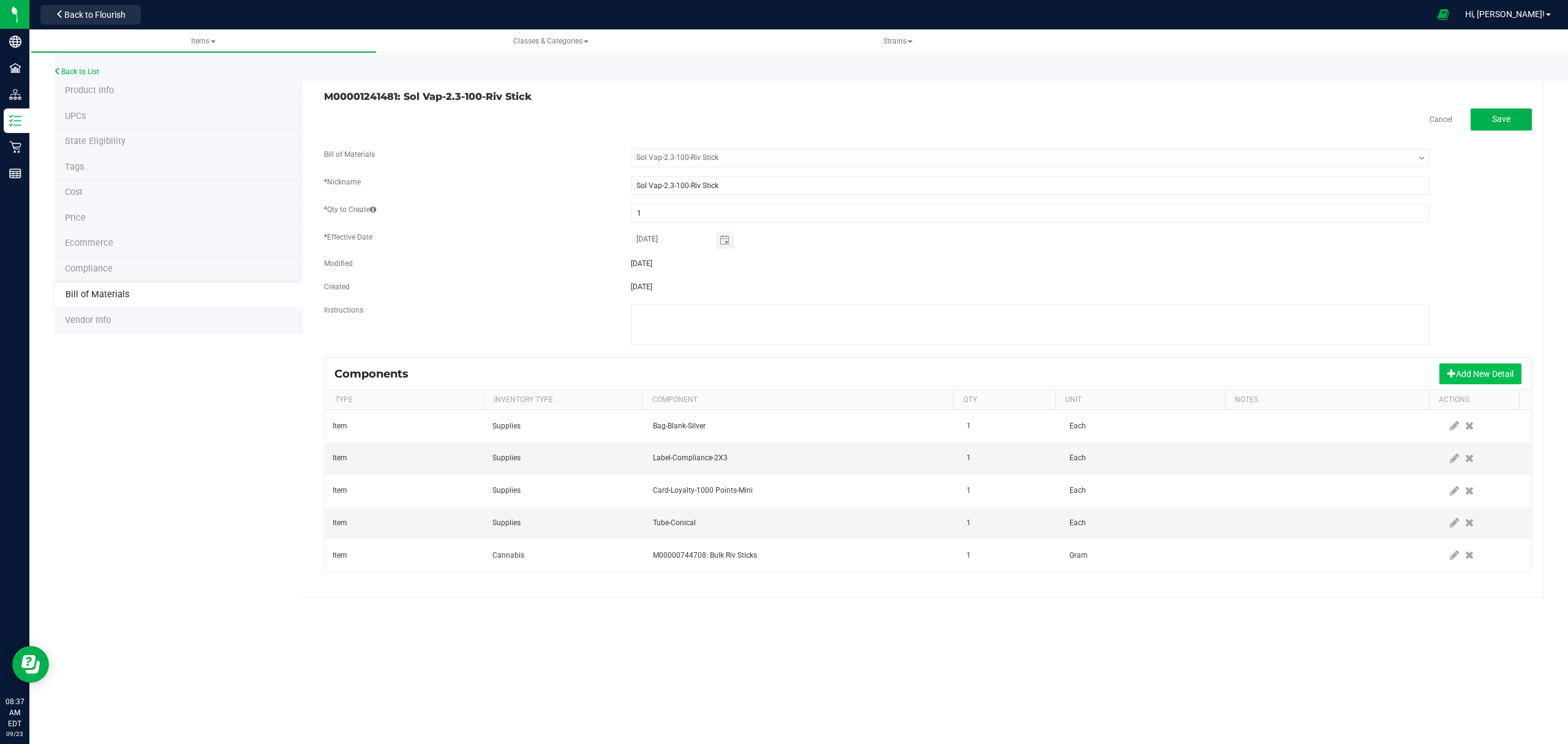
click at [1477, 381] on button "Add New Detail" at bounding box center [1480, 374] width 82 height 21
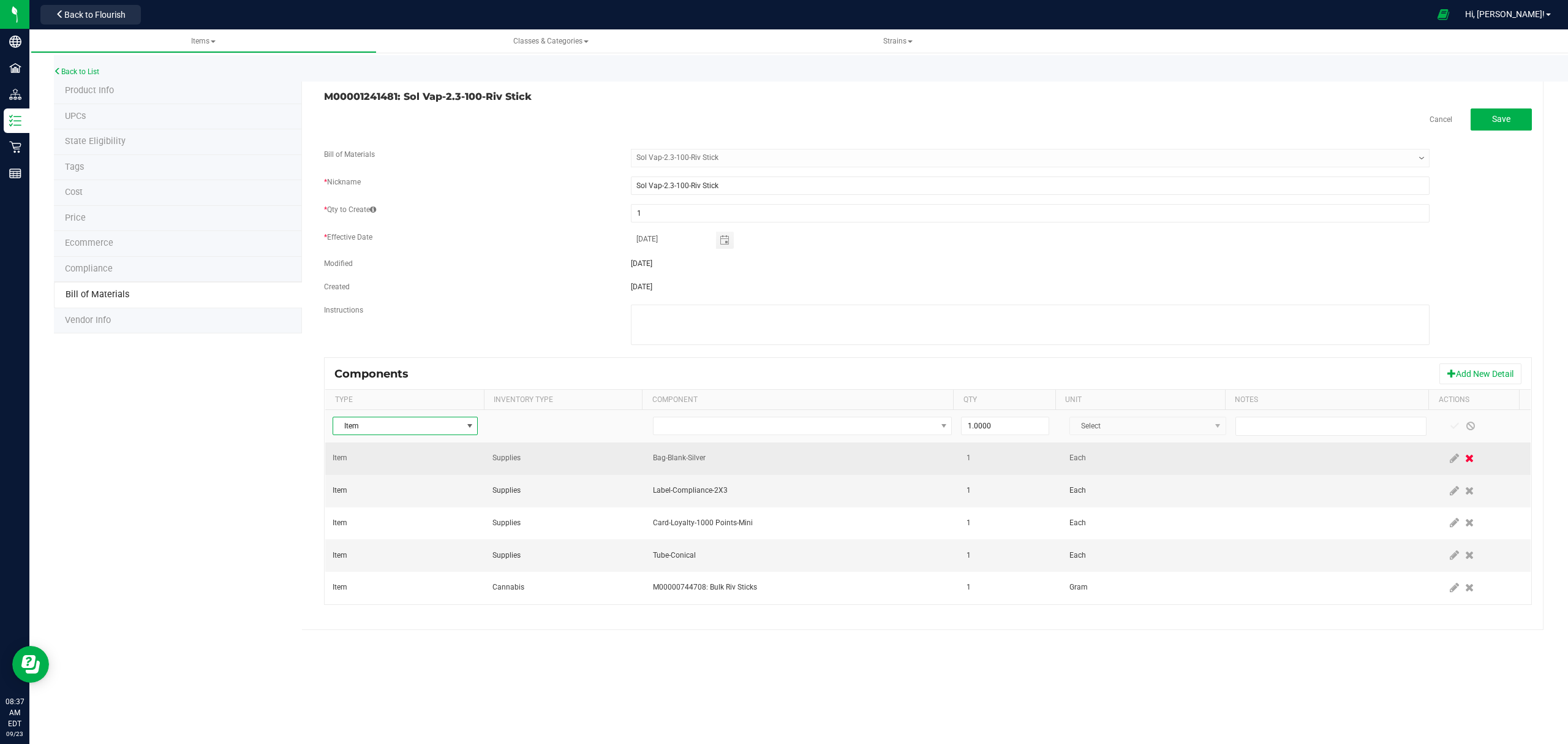
click at [1465, 462] on icon at bounding box center [1469, 458] width 8 height 11
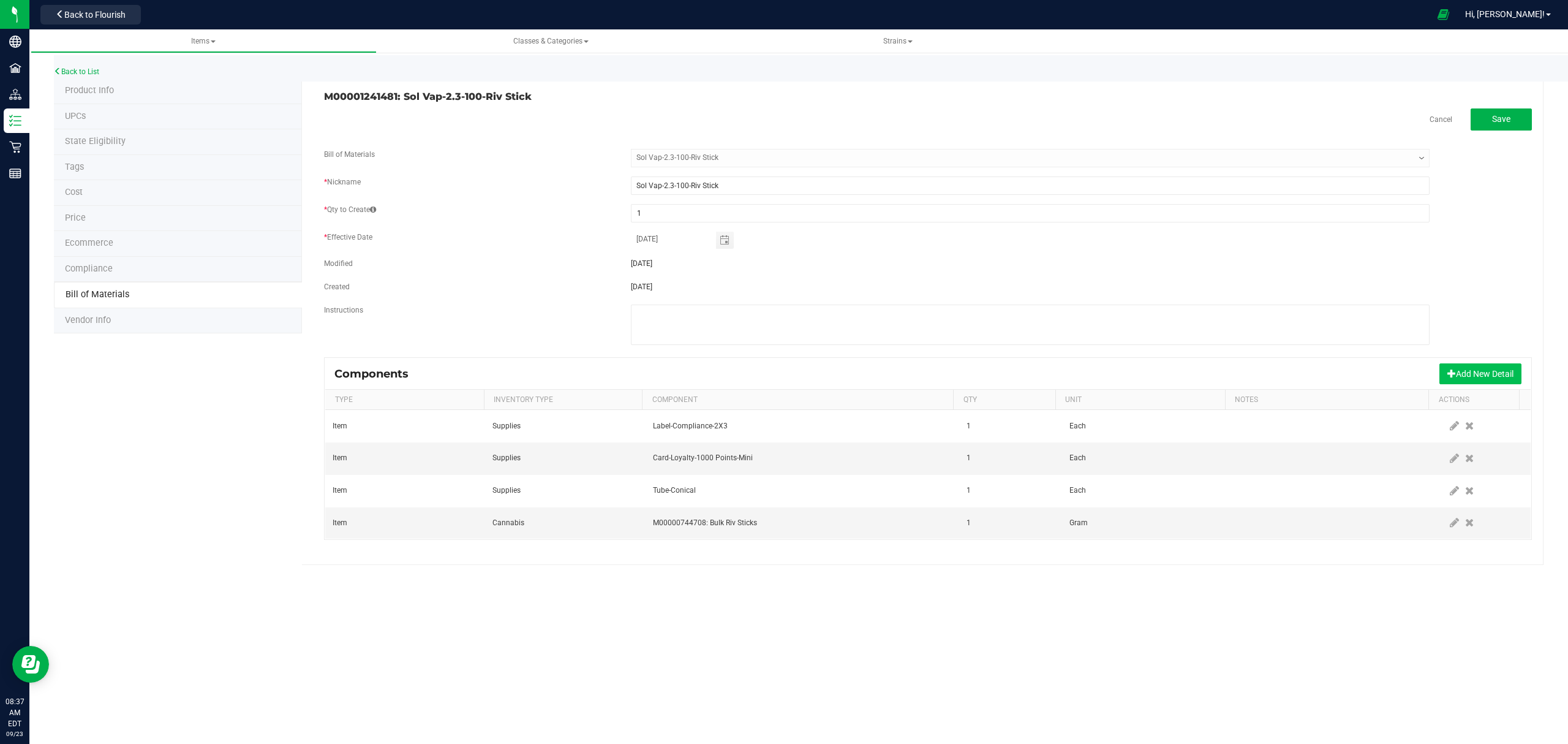
click at [1473, 380] on button "Add New Detail" at bounding box center [1480, 374] width 82 height 21
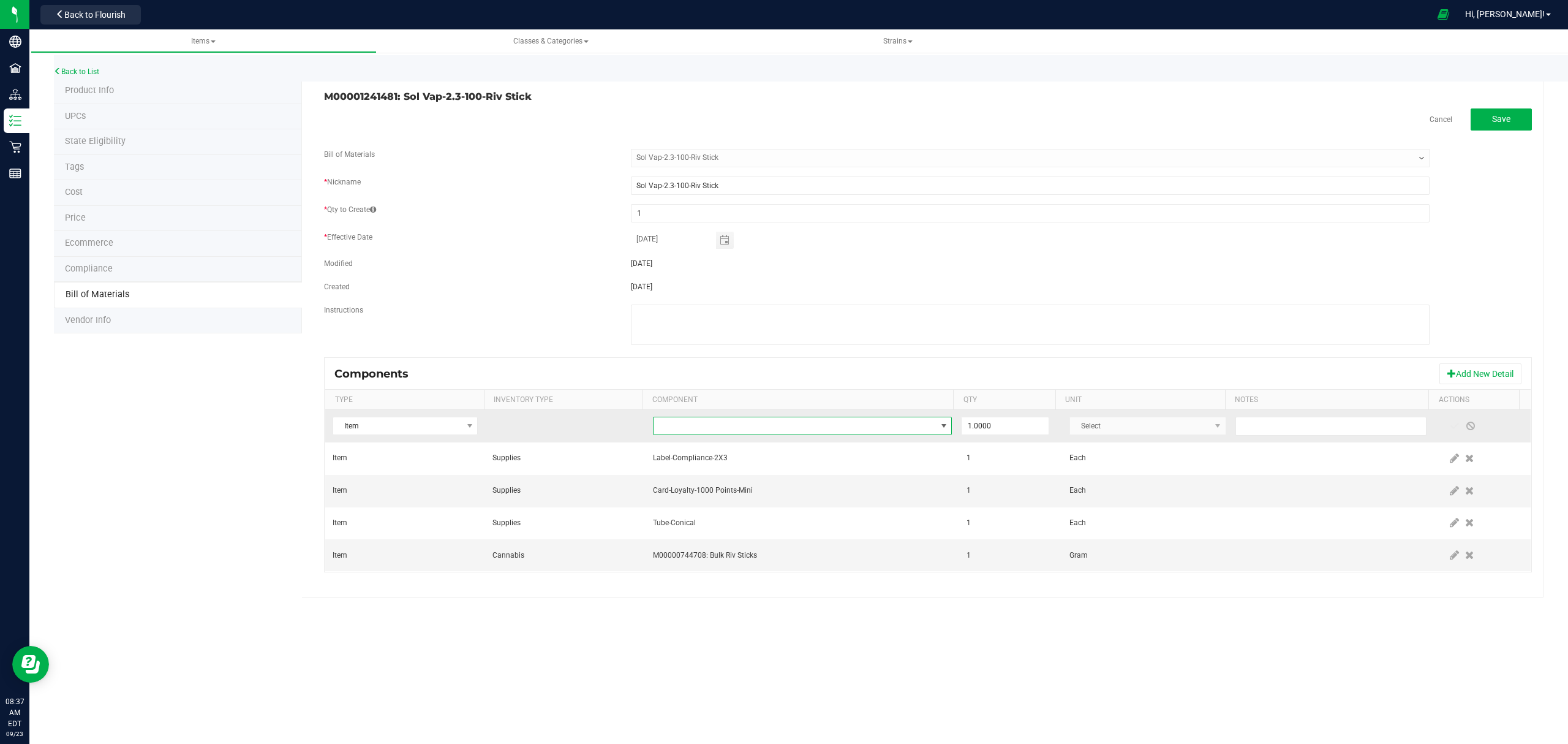
click at [866, 432] on span "NO DATA FOUND" at bounding box center [795, 425] width 283 height 17
type input "purple"
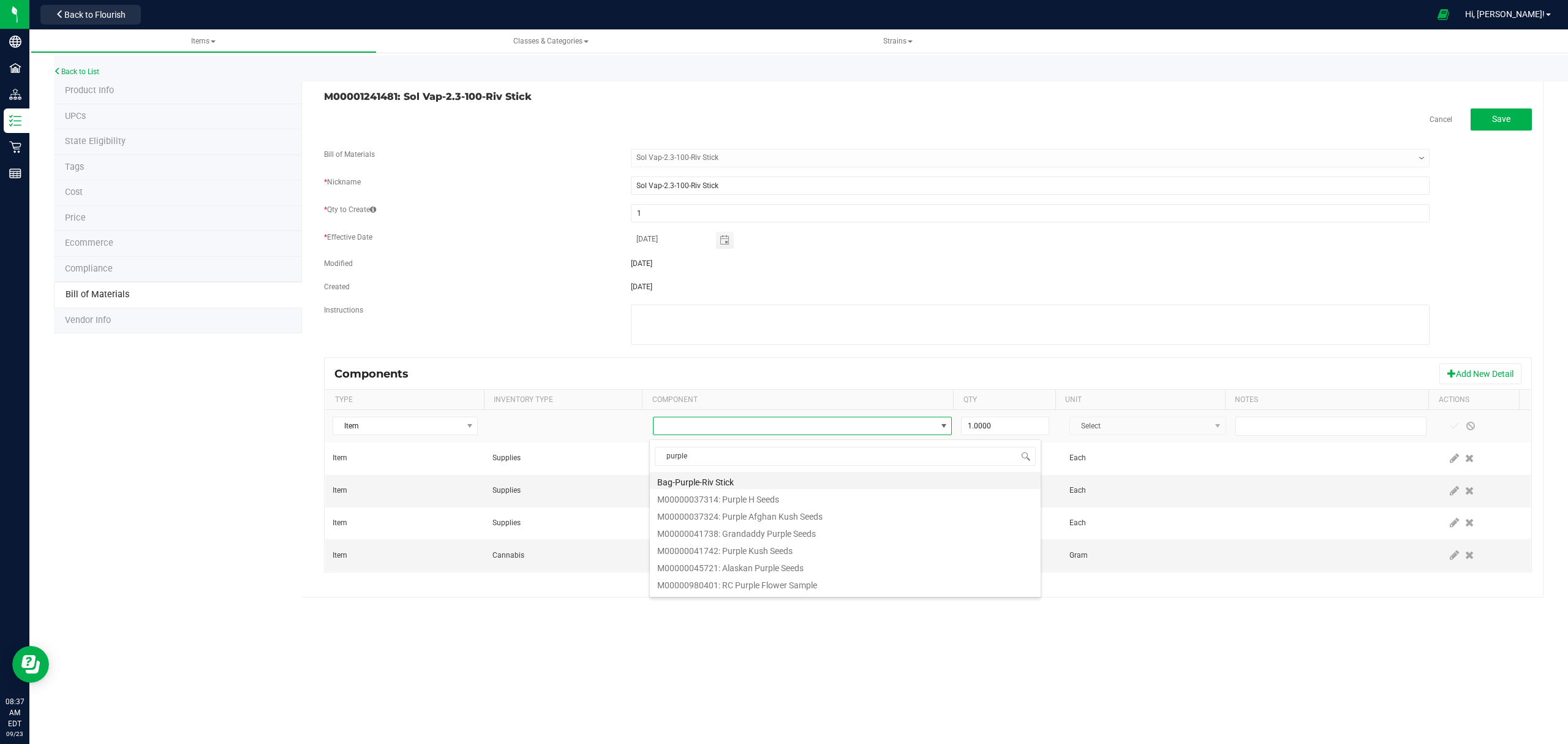
click at [822, 479] on li "Bag-Purple-Riv Stick" at bounding box center [845, 480] width 391 height 17
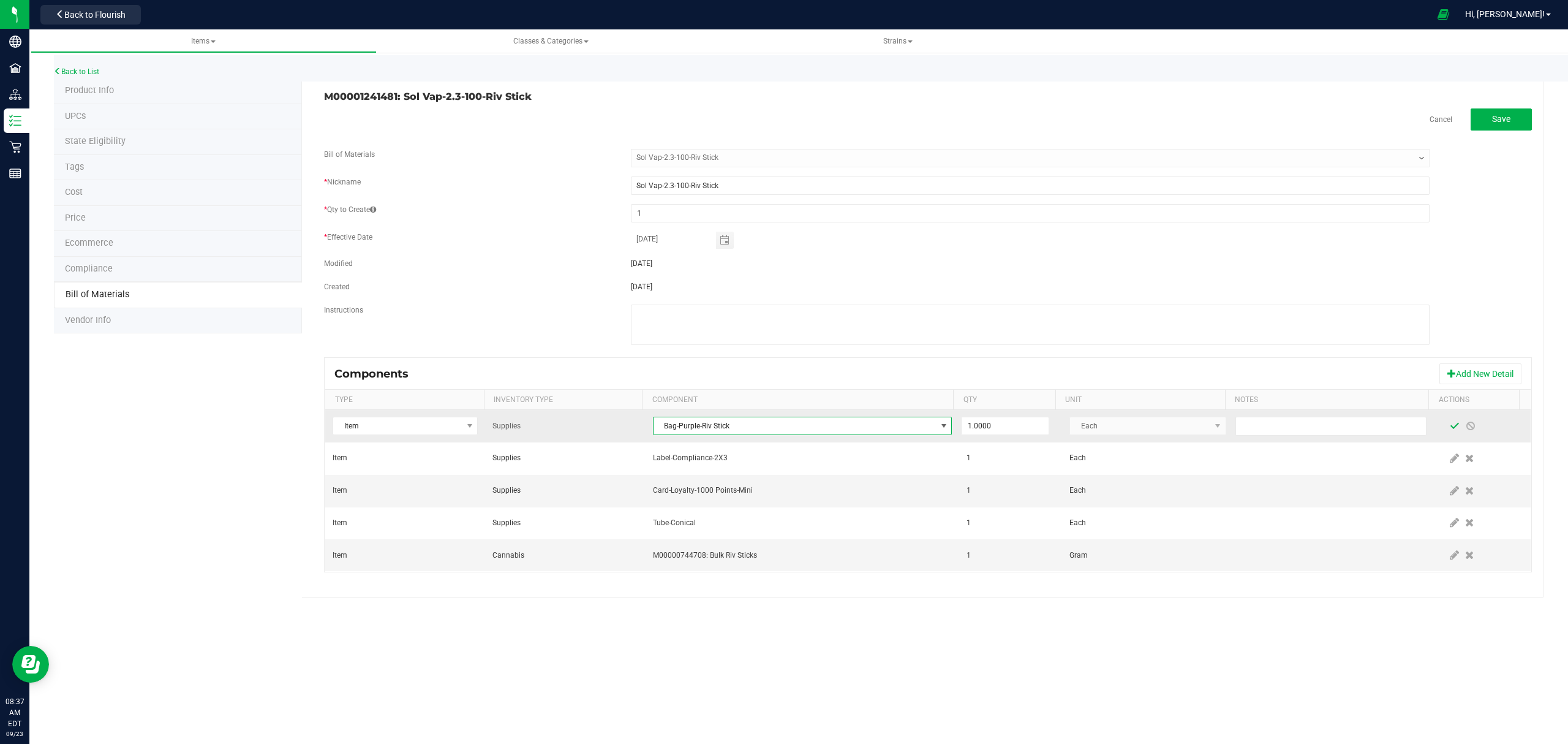
click at [1446, 427] on span at bounding box center [1454, 425] width 16 height 22
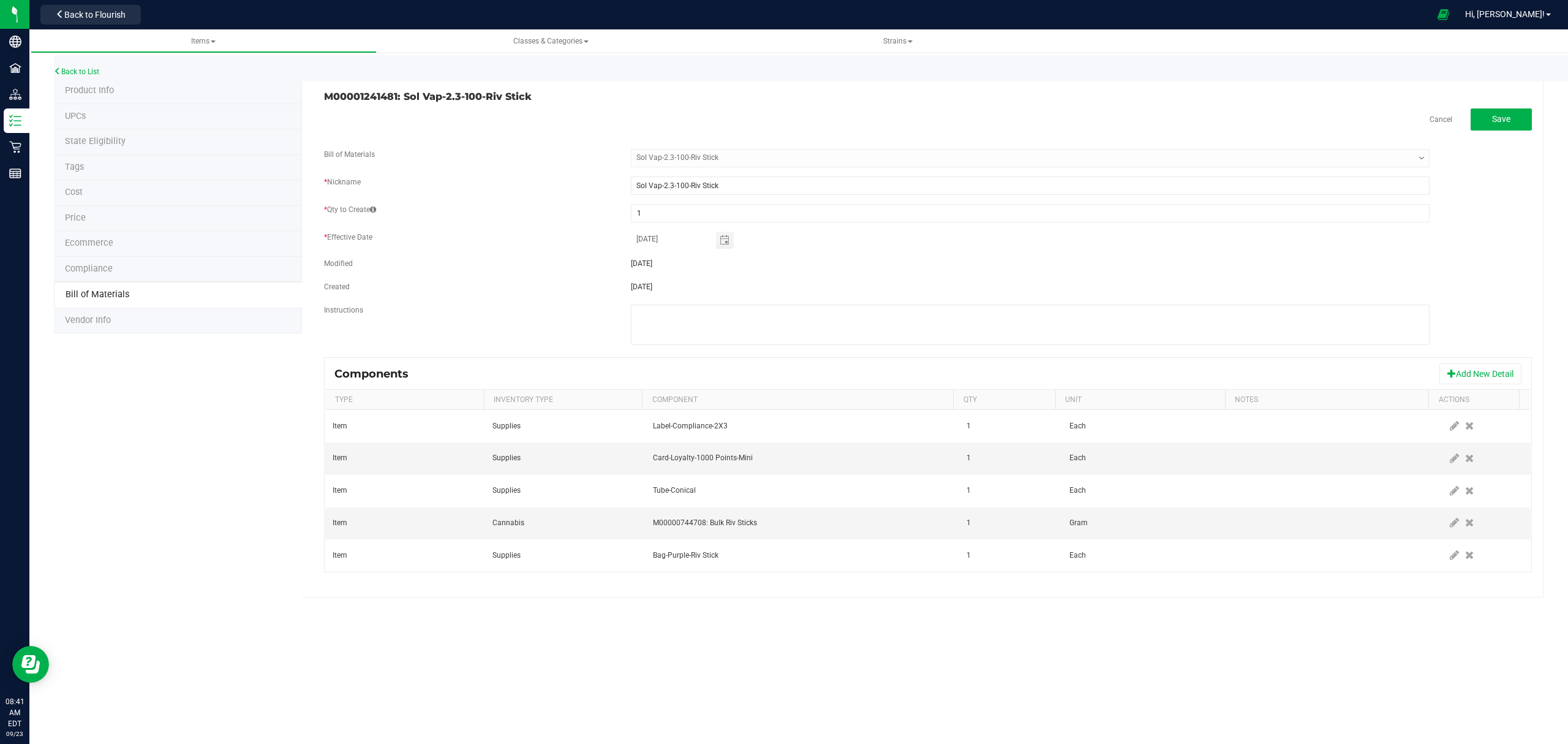
click at [1492, 91] on div "M00001241481: Sol Vap-2.3-100-Riv Stick Cancel Save Bill of Materials -- Select…" at bounding box center [923, 338] width 1241 height 519
click at [1487, 113] on button "Save" at bounding box center [1501, 119] width 61 height 22
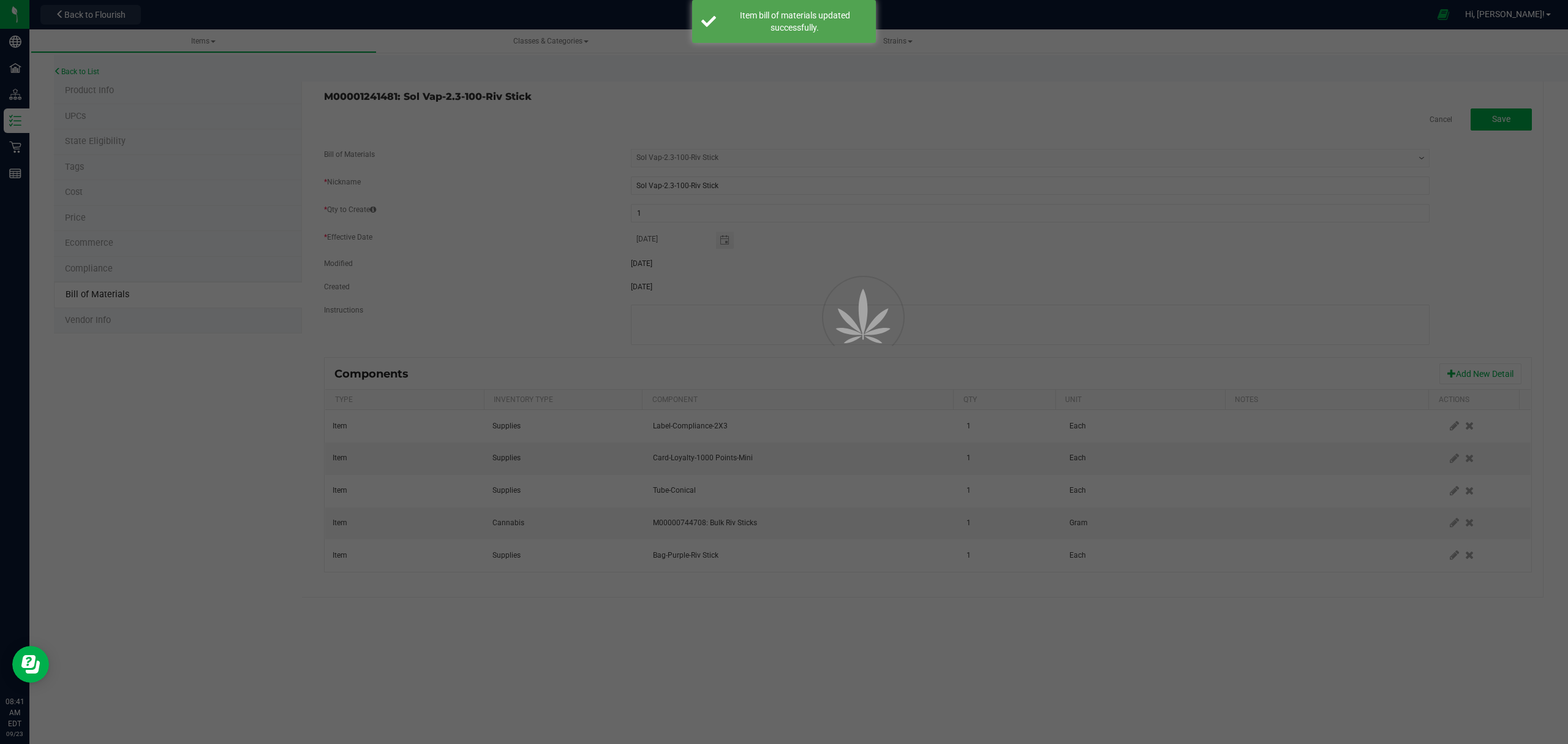
select select "648"
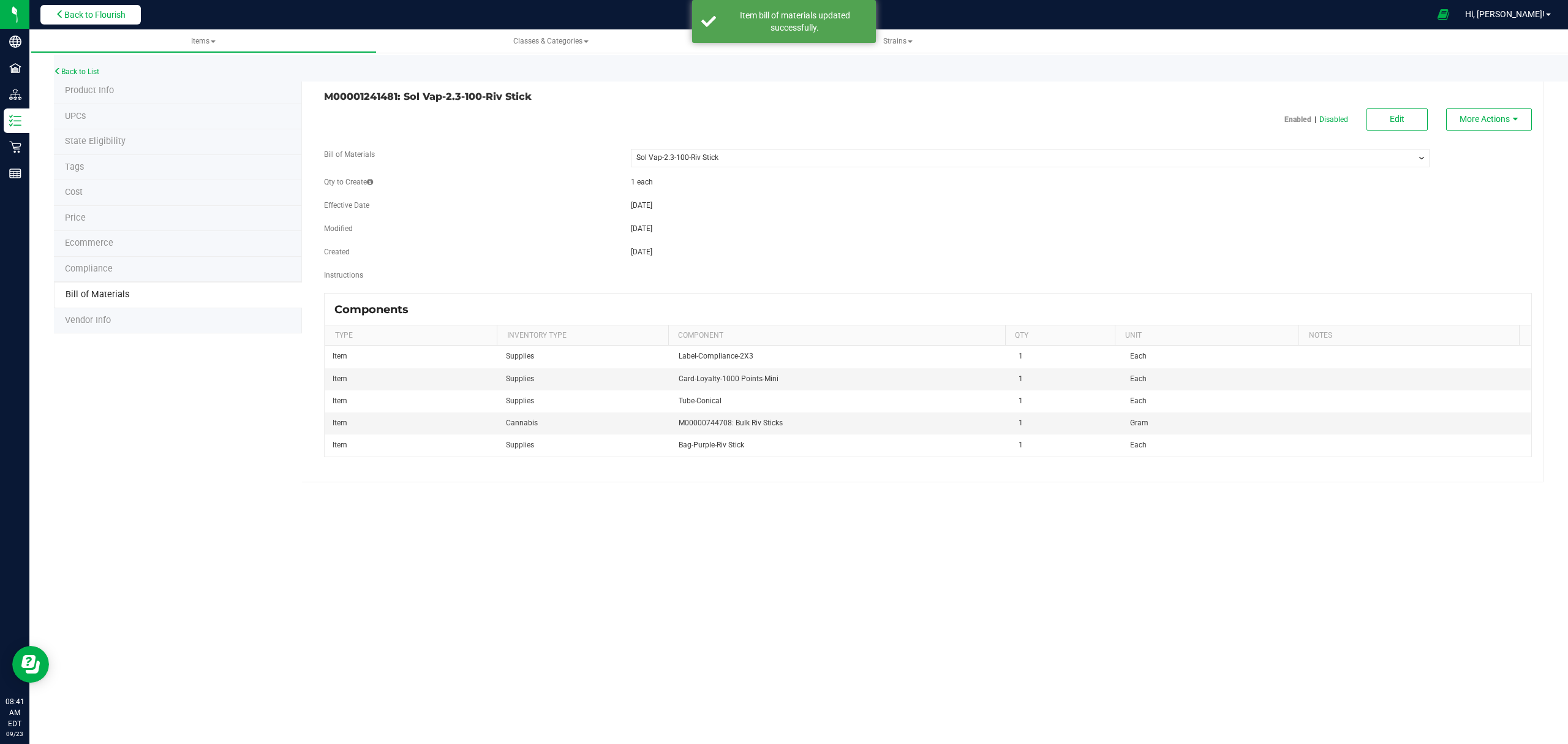
click at [88, 10] on span "Back to Flourish" at bounding box center [94, 15] width 61 height 10
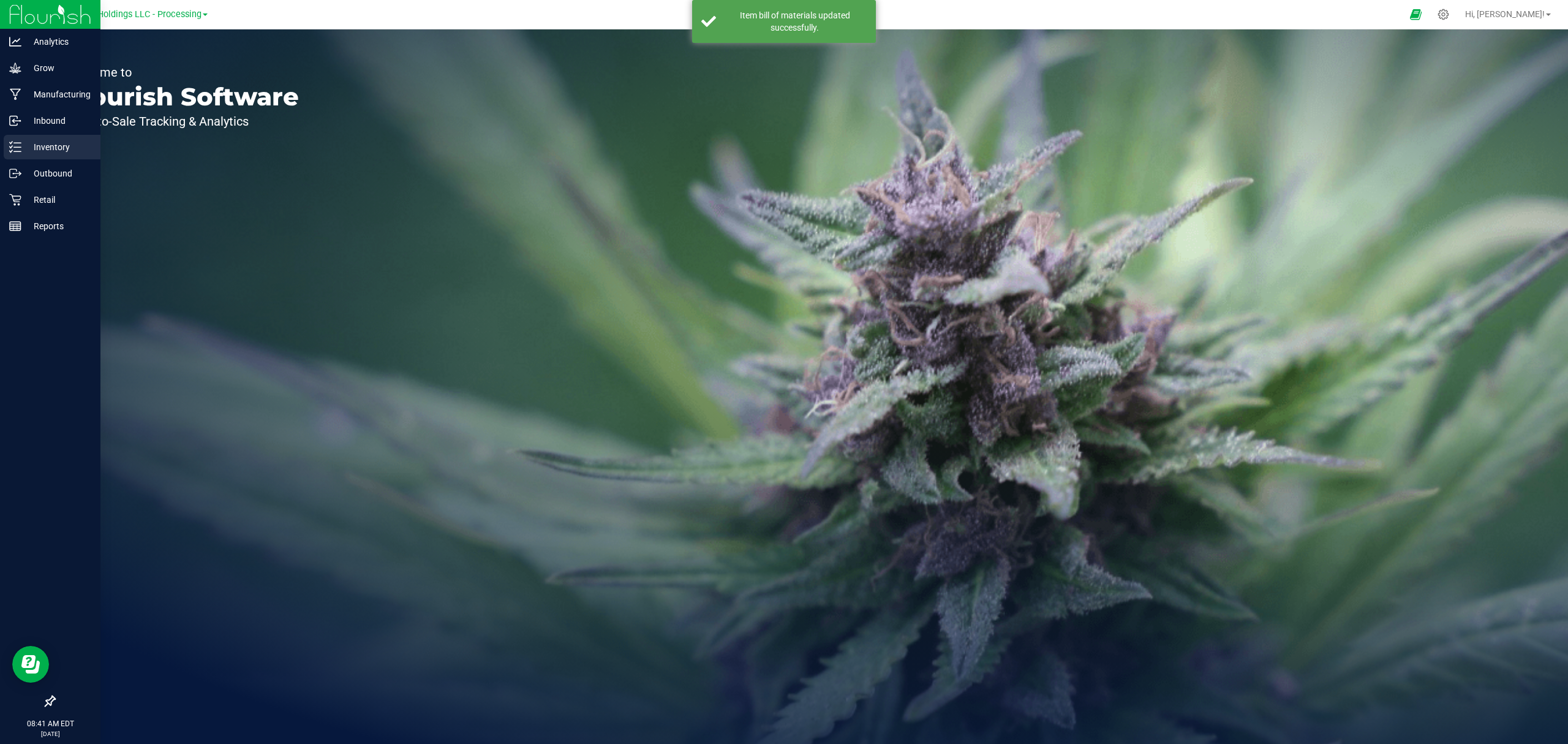
click at [20, 151] on line at bounding box center [18, 151] width 7 height 0
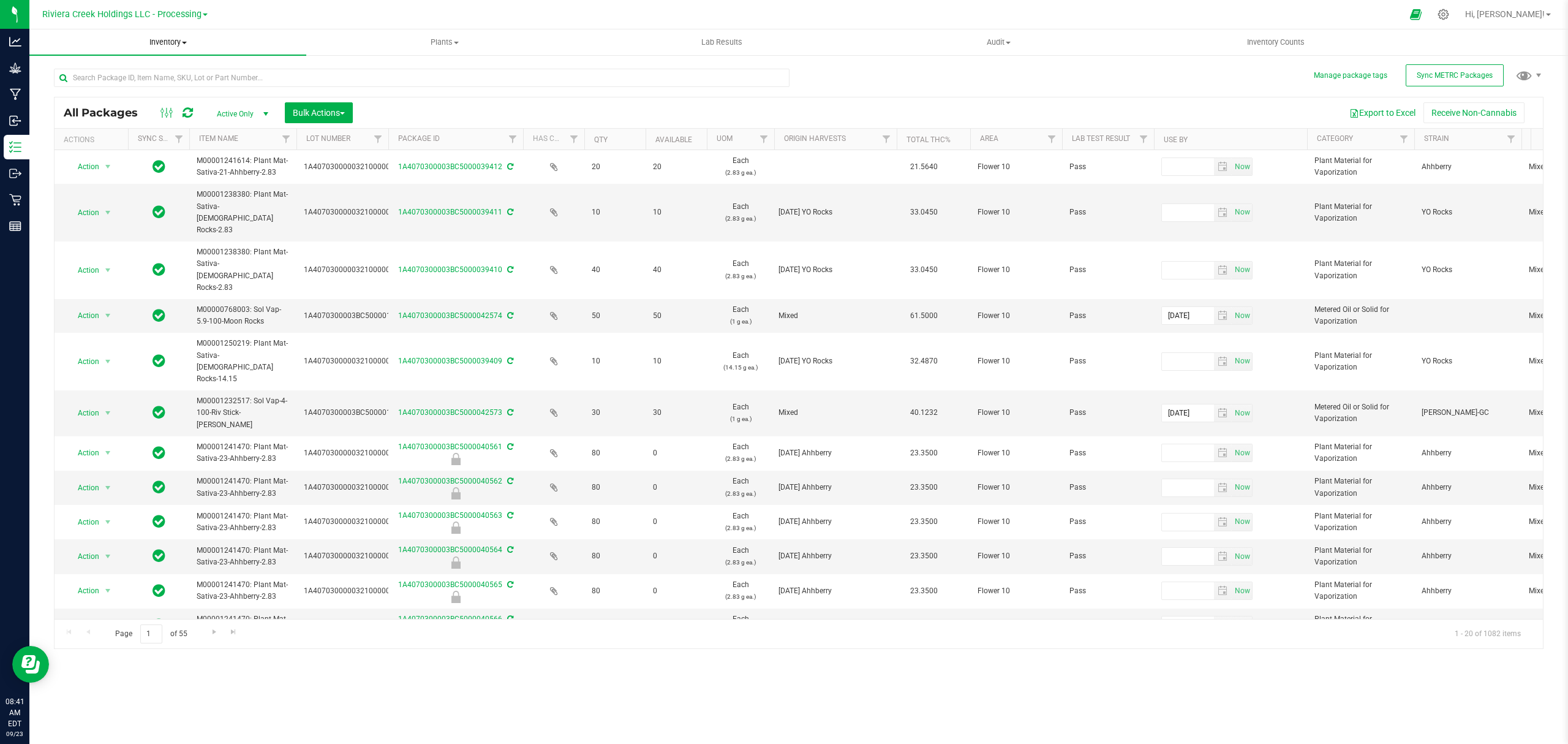
click at [155, 50] on uib-tab-heading "Inventory All packages All inventory Waste log Create inventory" at bounding box center [168, 42] width 277 height 26
click at [128, 146] on span "From bill of materials" at bounding box center [85, 147] width 111 height 11
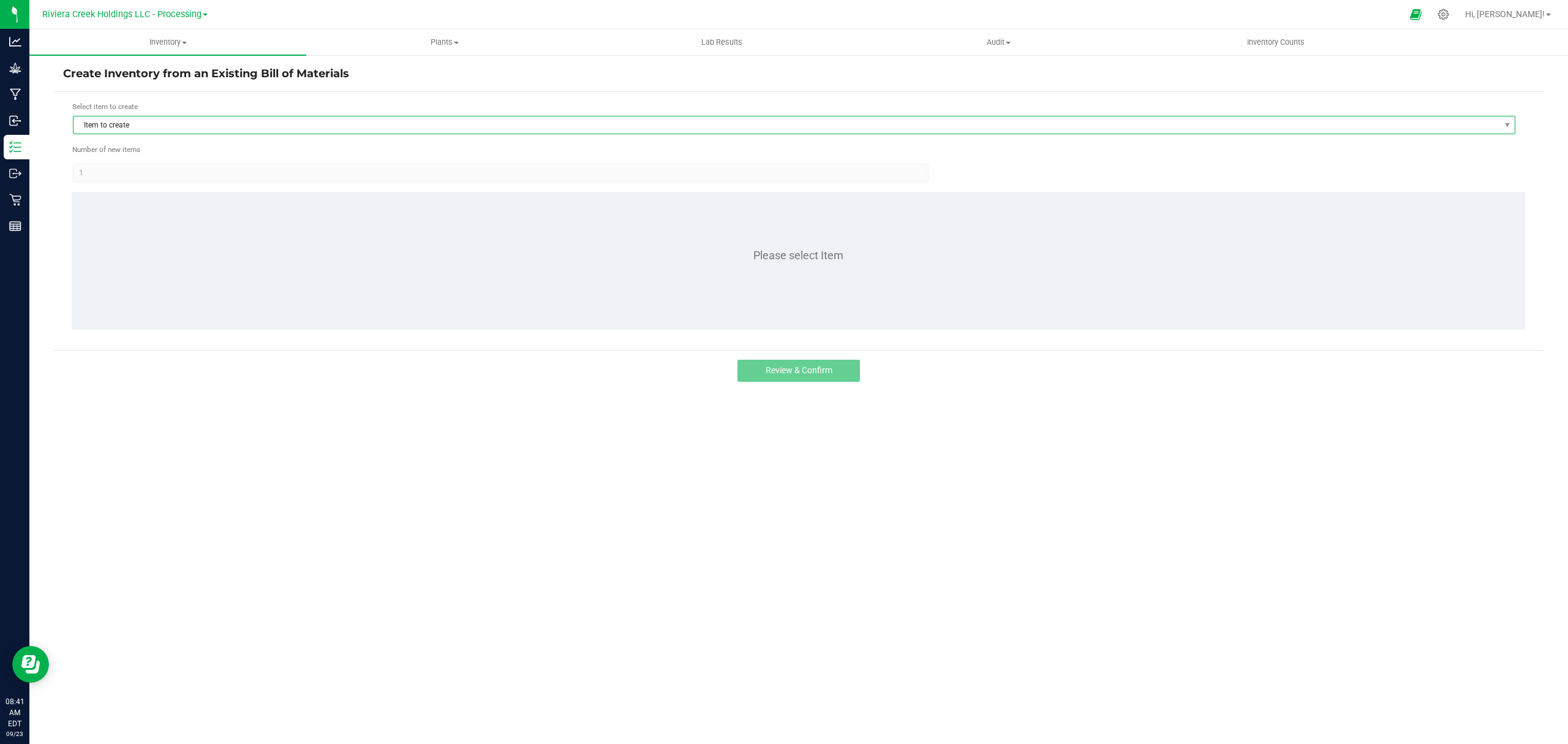
click at [247, 124] on span "Item to create" at bounding box center [786, 125] width 1425 height 17
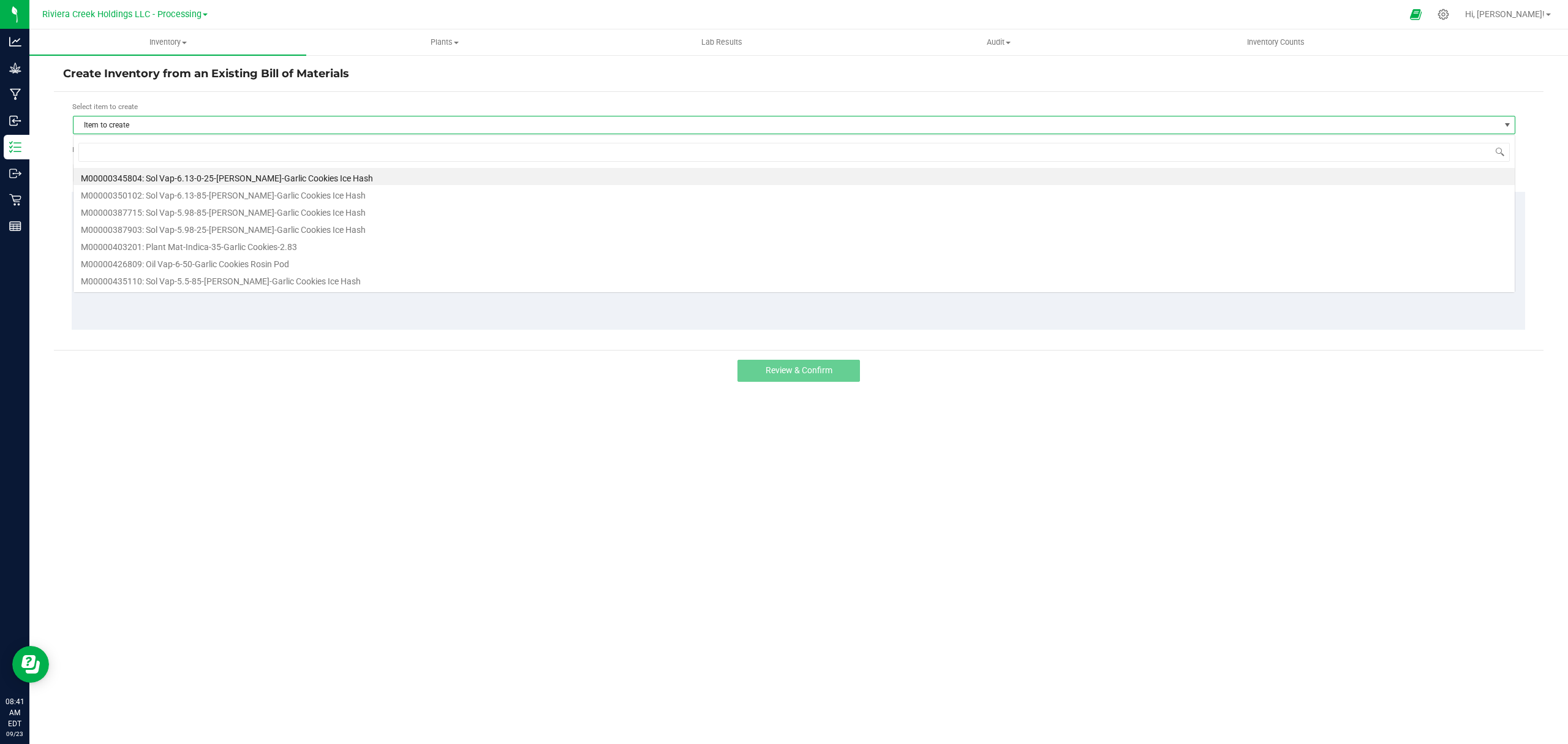
scroll to position [18, 1443]
type input "241481"
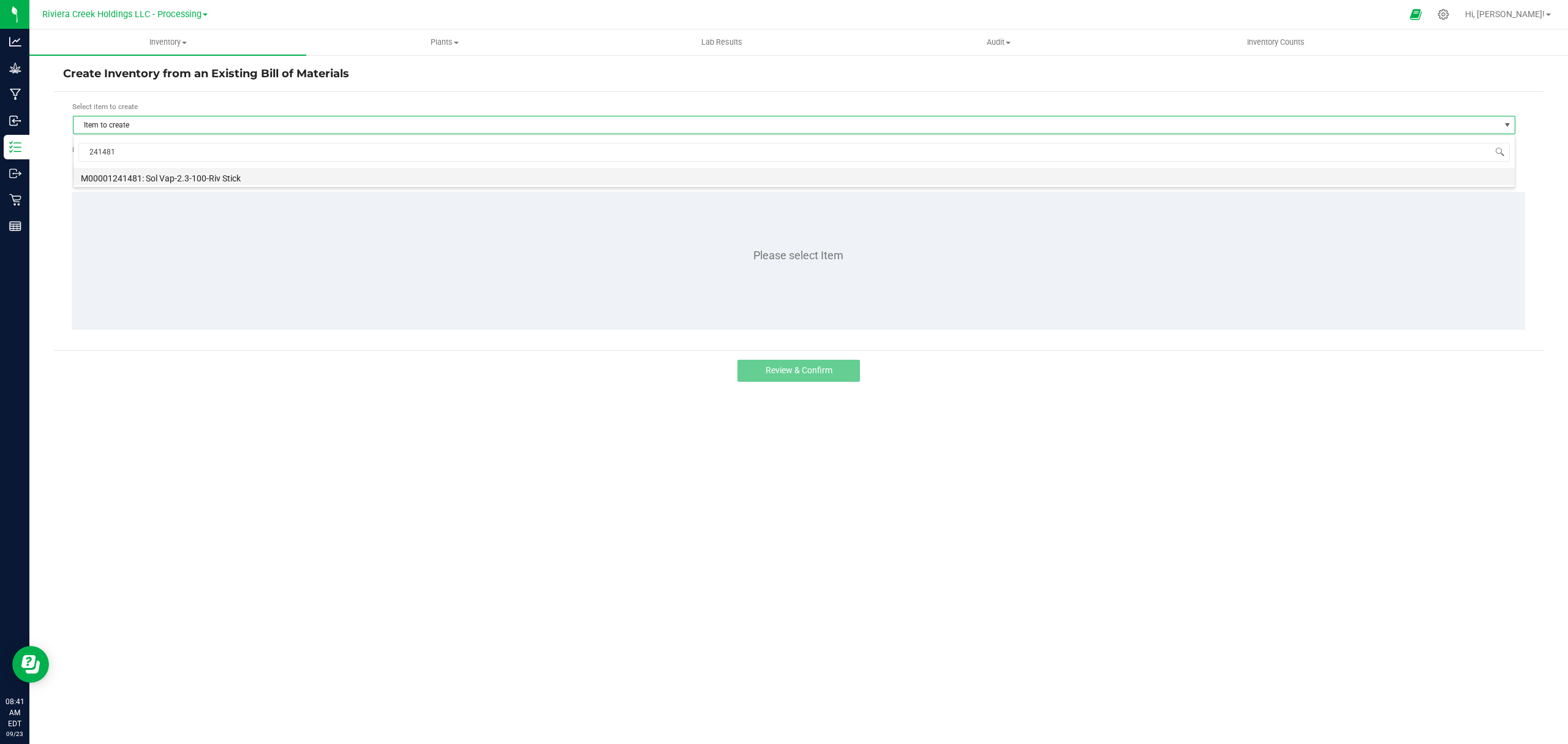
click at [238, 183] on li "M00001241481: Sol Vap-2.3-100-Riv Stick" at bounding box center [794, 177] width 1441 height 17
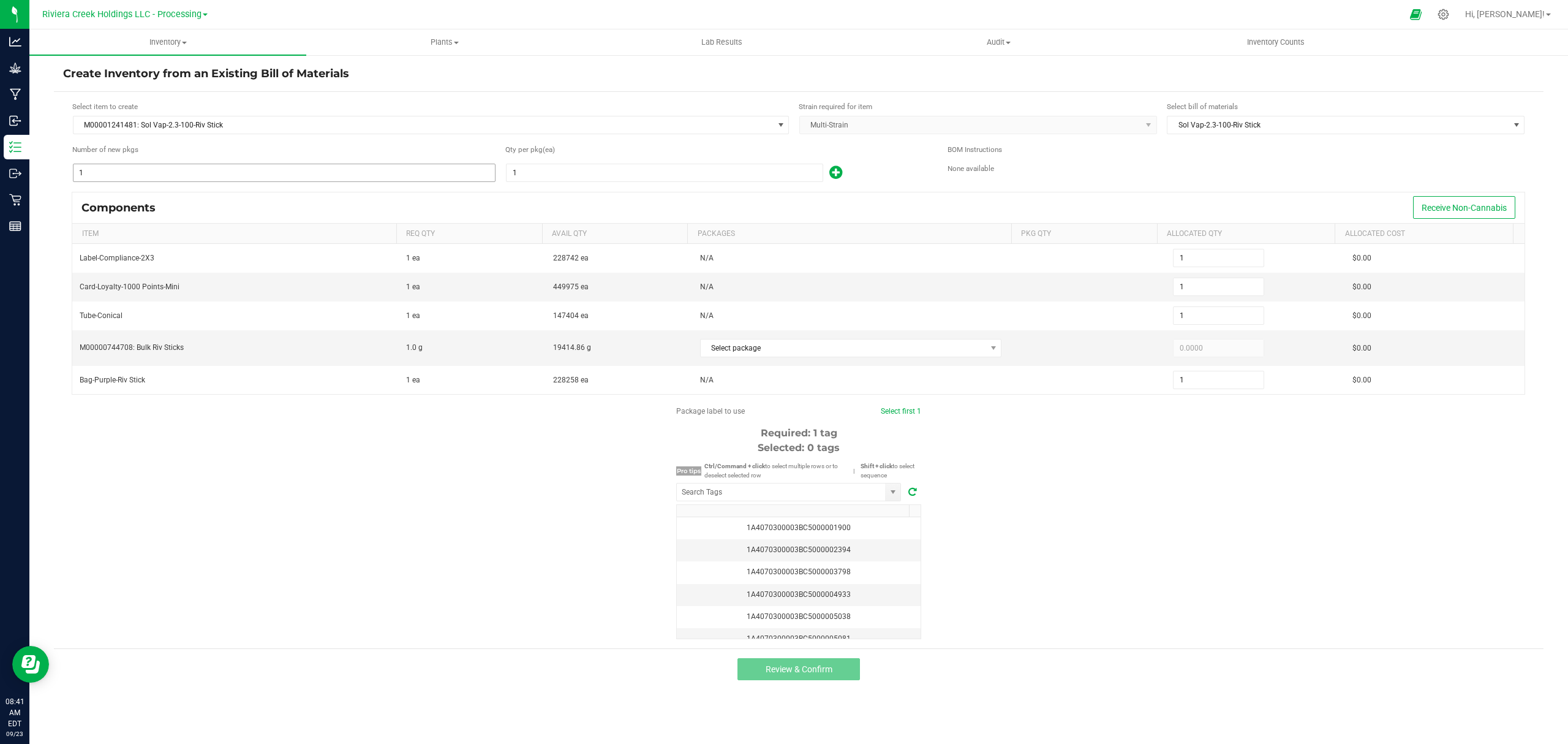
click at [233, 165] on input "1" at bounding box center [284, 173] width 421 height 17
type input "6"
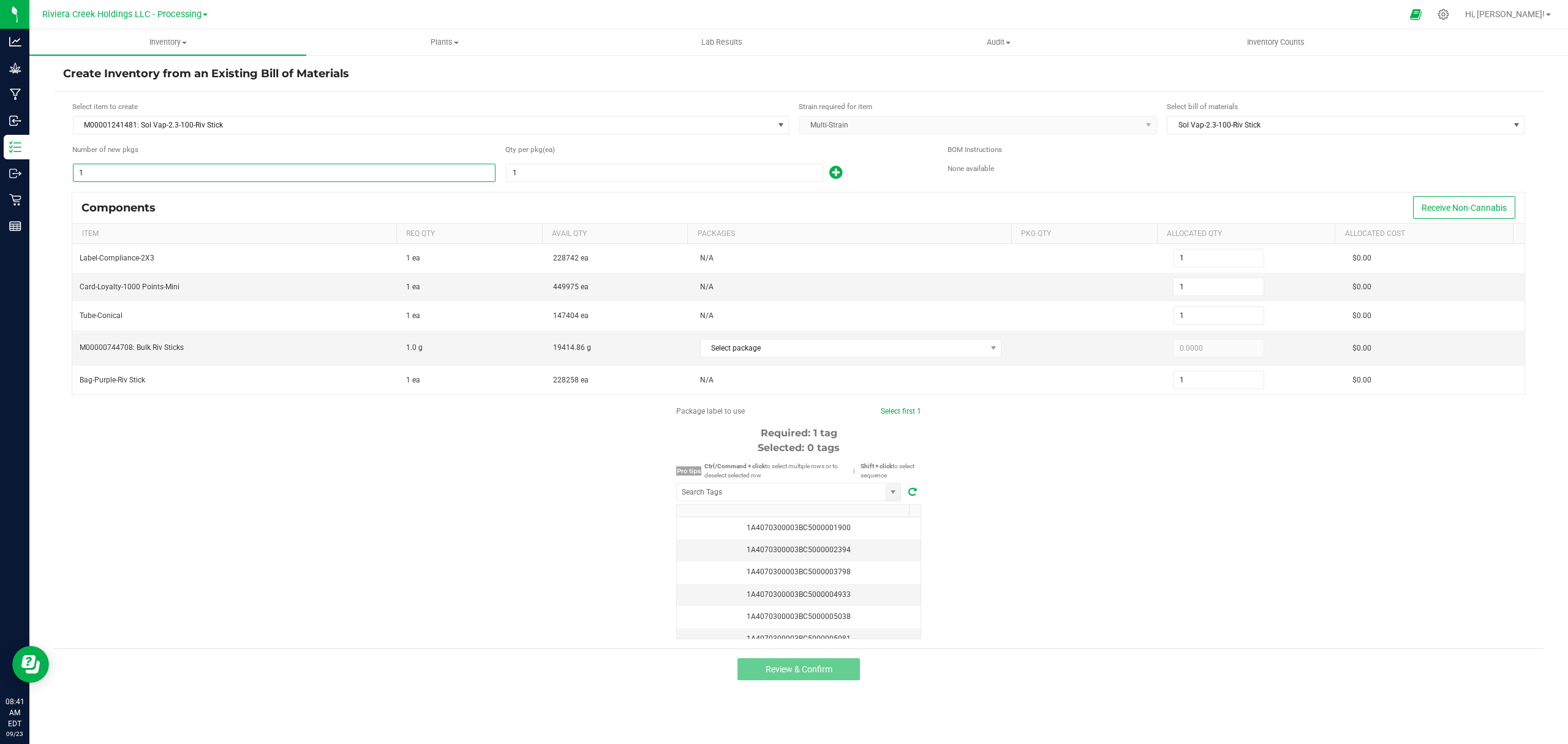
type input "6"
click at [683, 174] on input "1" at bounding box center [665, 173] width 316 height 17
type input "10"
type input "60"
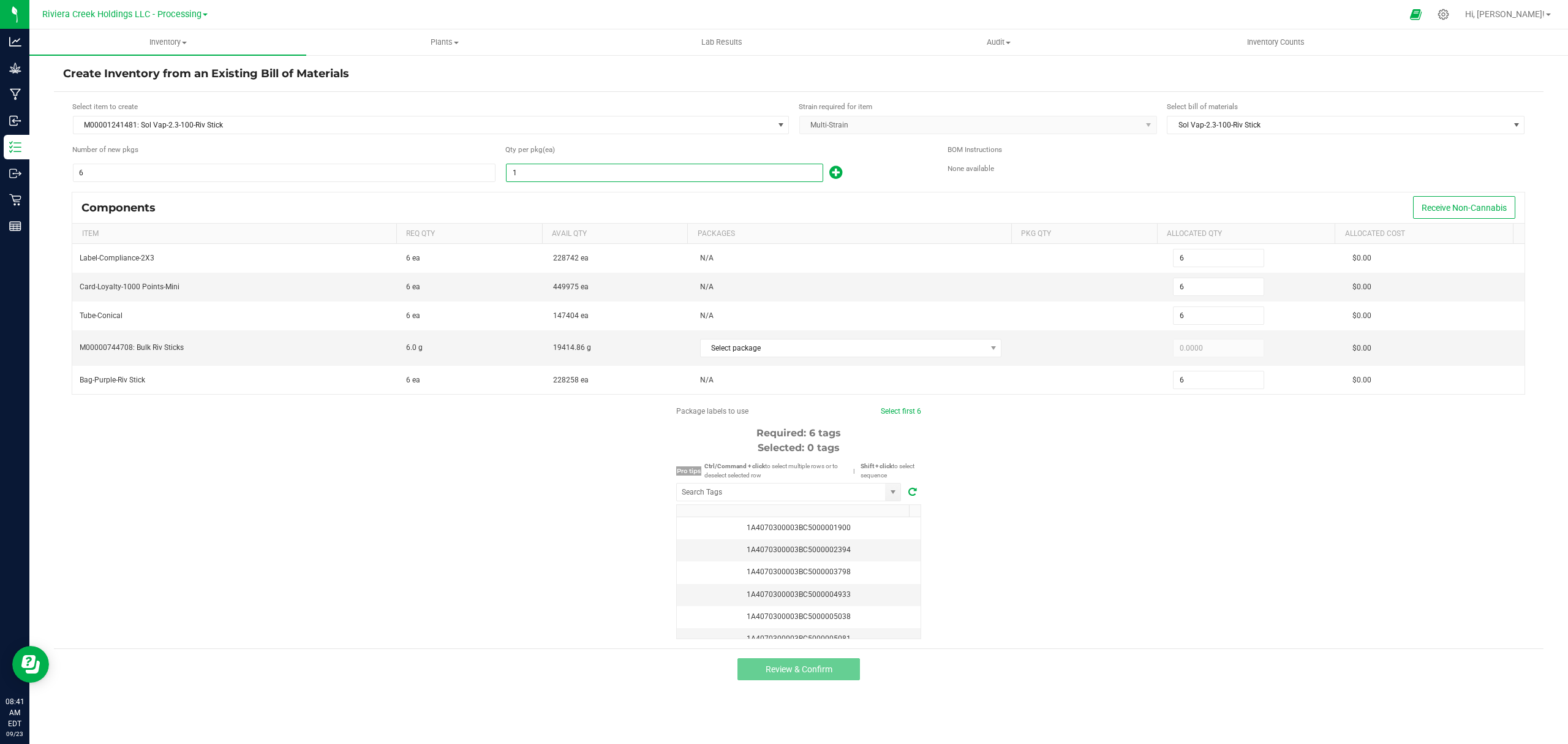
type input "60"
type input "100"
type input "600"
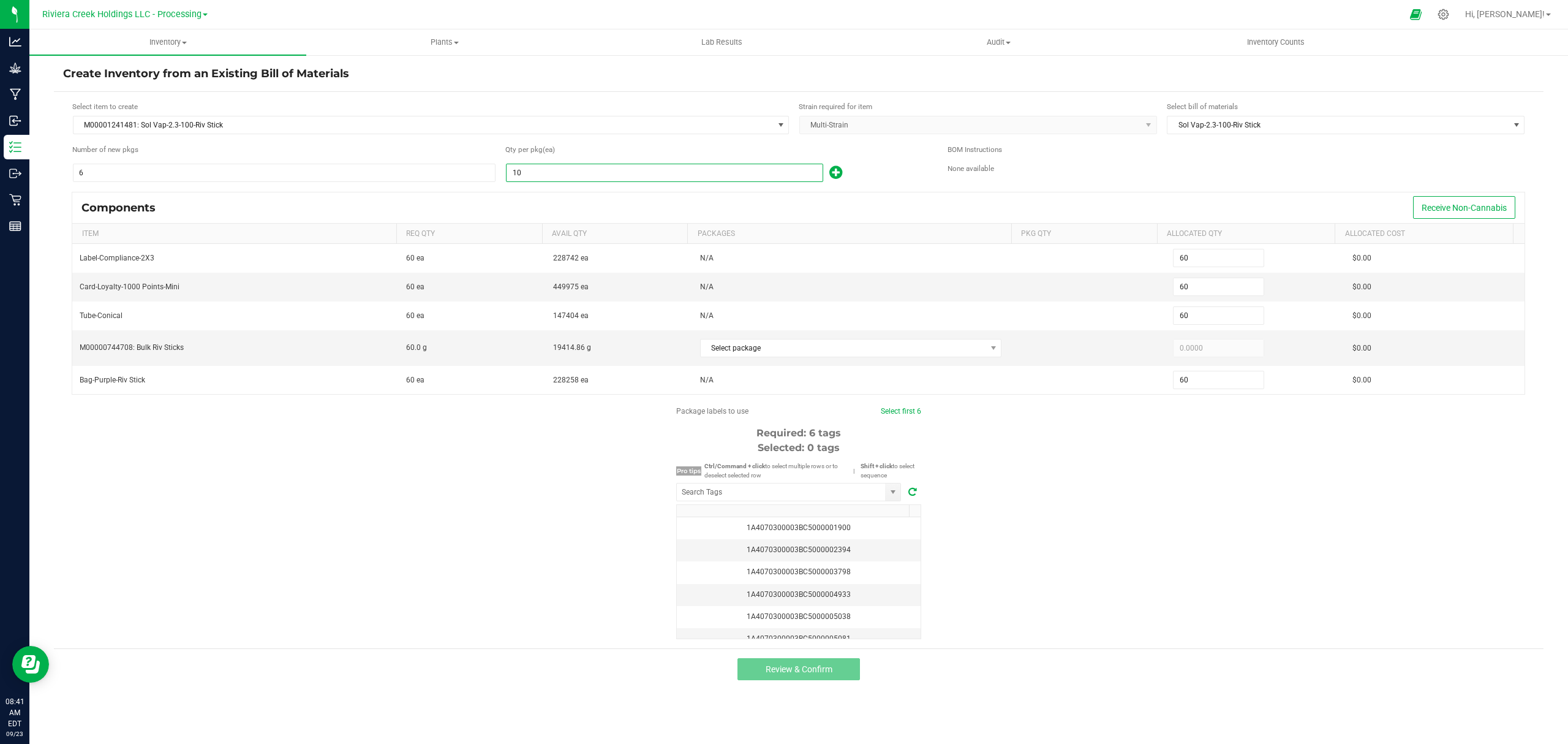
type input "600"
type input "100"
click at [789, 353] on span "Select package" at bounding box center [843, 348] width 285 height 17
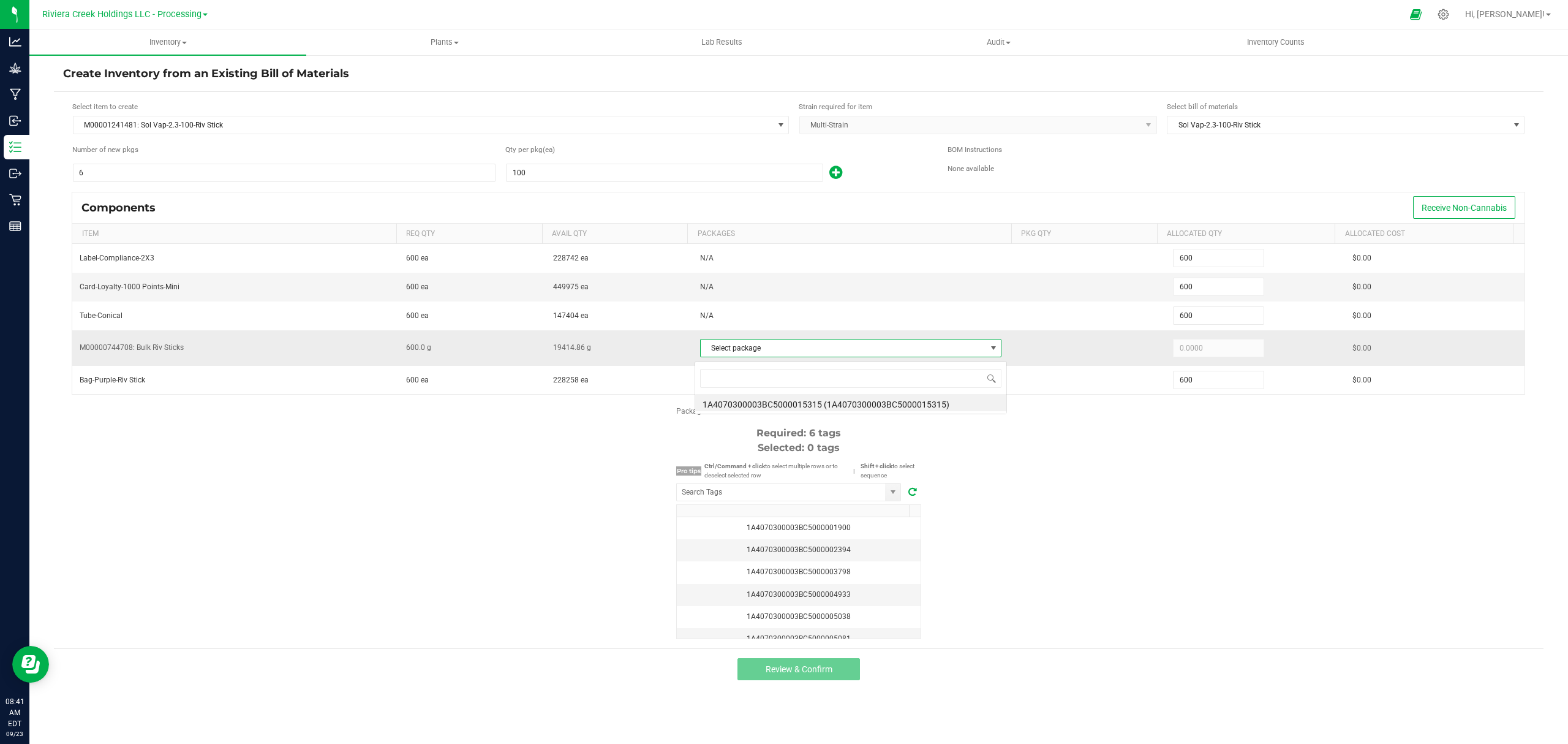
scroll to position [18, 299]
click at [854, 402] on li "1A4070300003BC5000015315 (1A4070300003BC5000015315)" at bounding box center [850, 402] width 311 height 17
type input "600.0000"
click at [1044, 446] on div "Package labels to use Select first 6 Required: 6 tags Selected: 0 tags Pro tips…" at bounding box center [798, 522] width 1489 height 233
click at [759, 496] on input "NO DATA FOUND" at bounding box center [781, 492] width 208 height 17
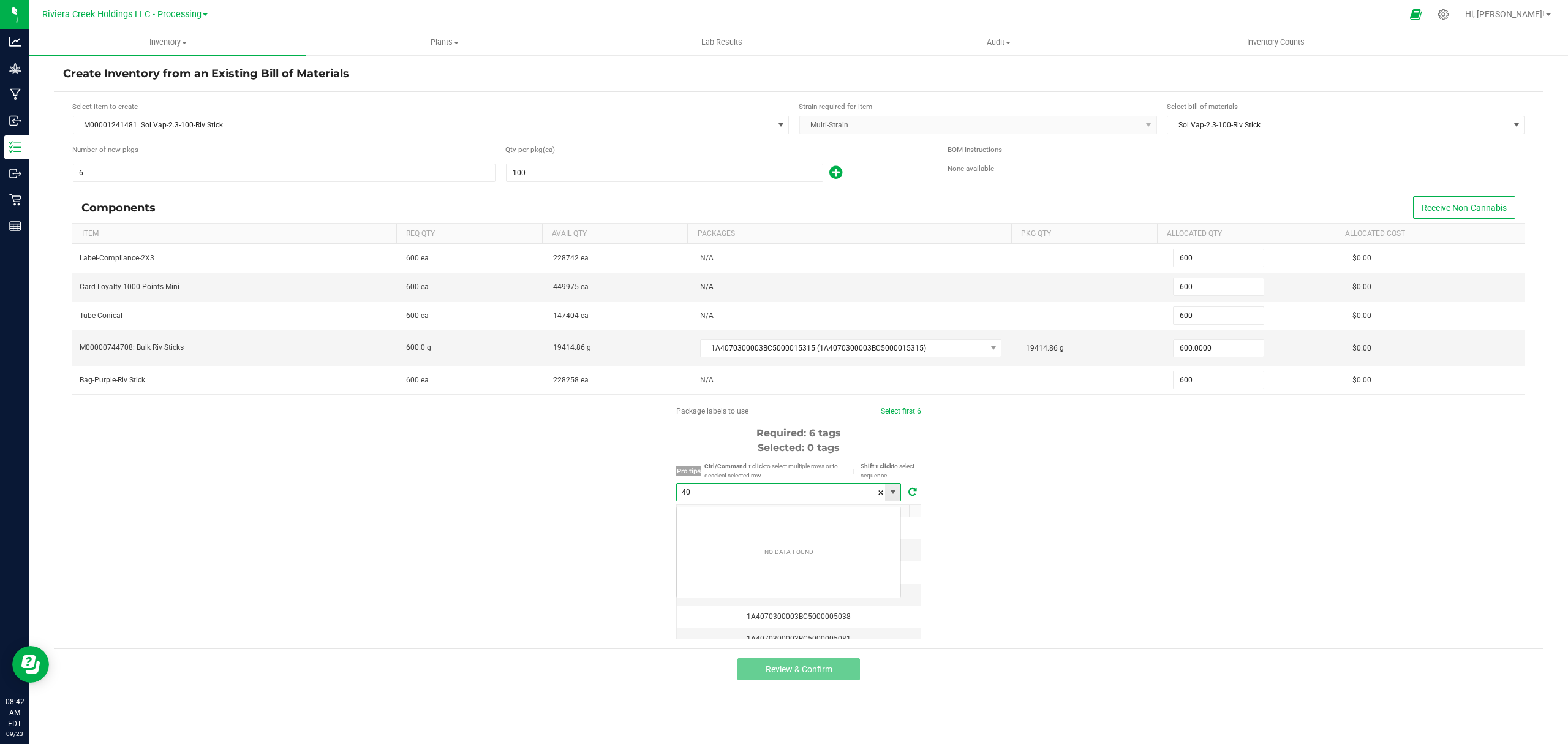
scroll to position [18, 224]
click at [803, 513] on li "1A4070300003BC5000040574" at bounding box center [789, 520] width 223 height 21
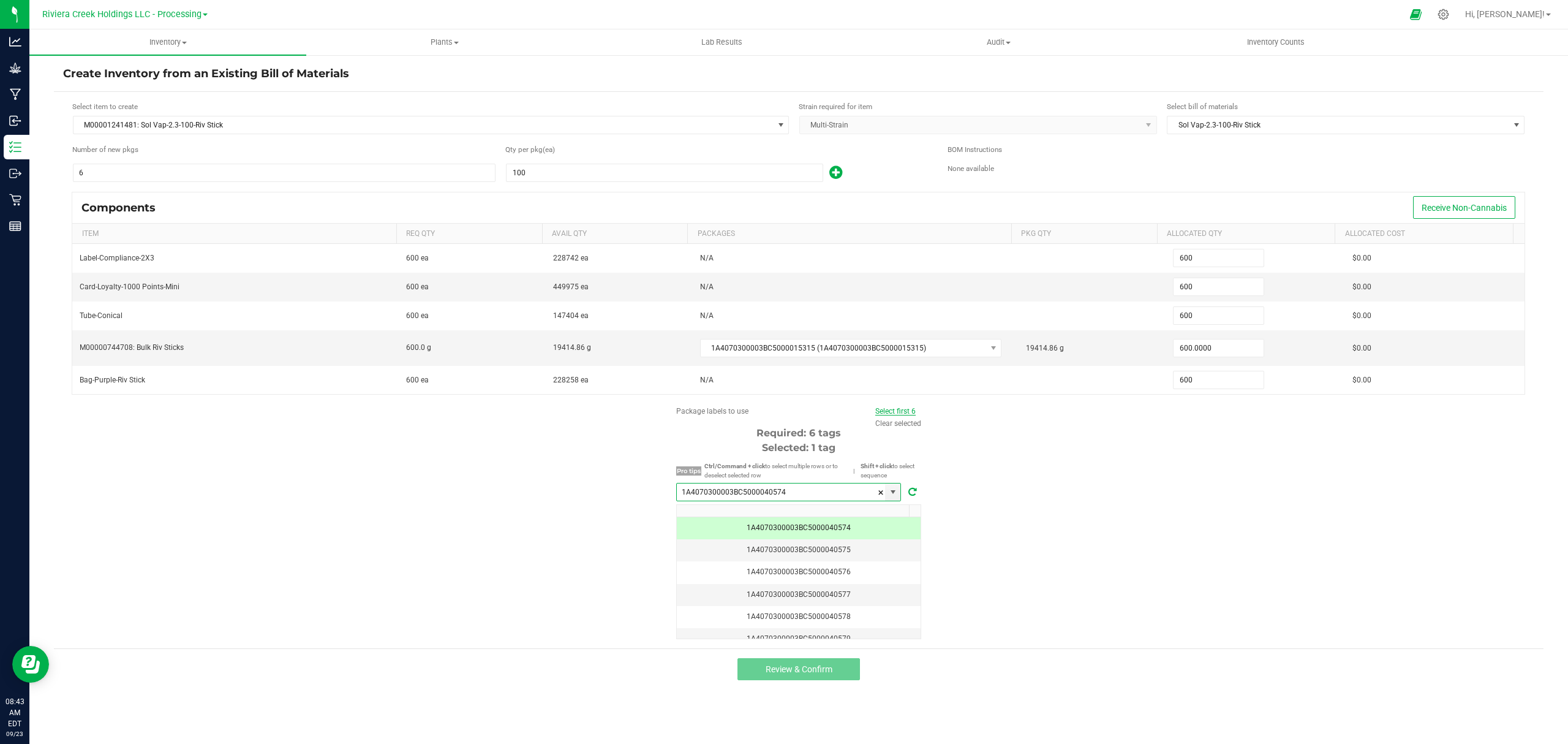
type input "1A4070300003BC5000040574"
click at [881, 412] on link "Select first 6" at bounding box center [895, 411] width 41 height 8
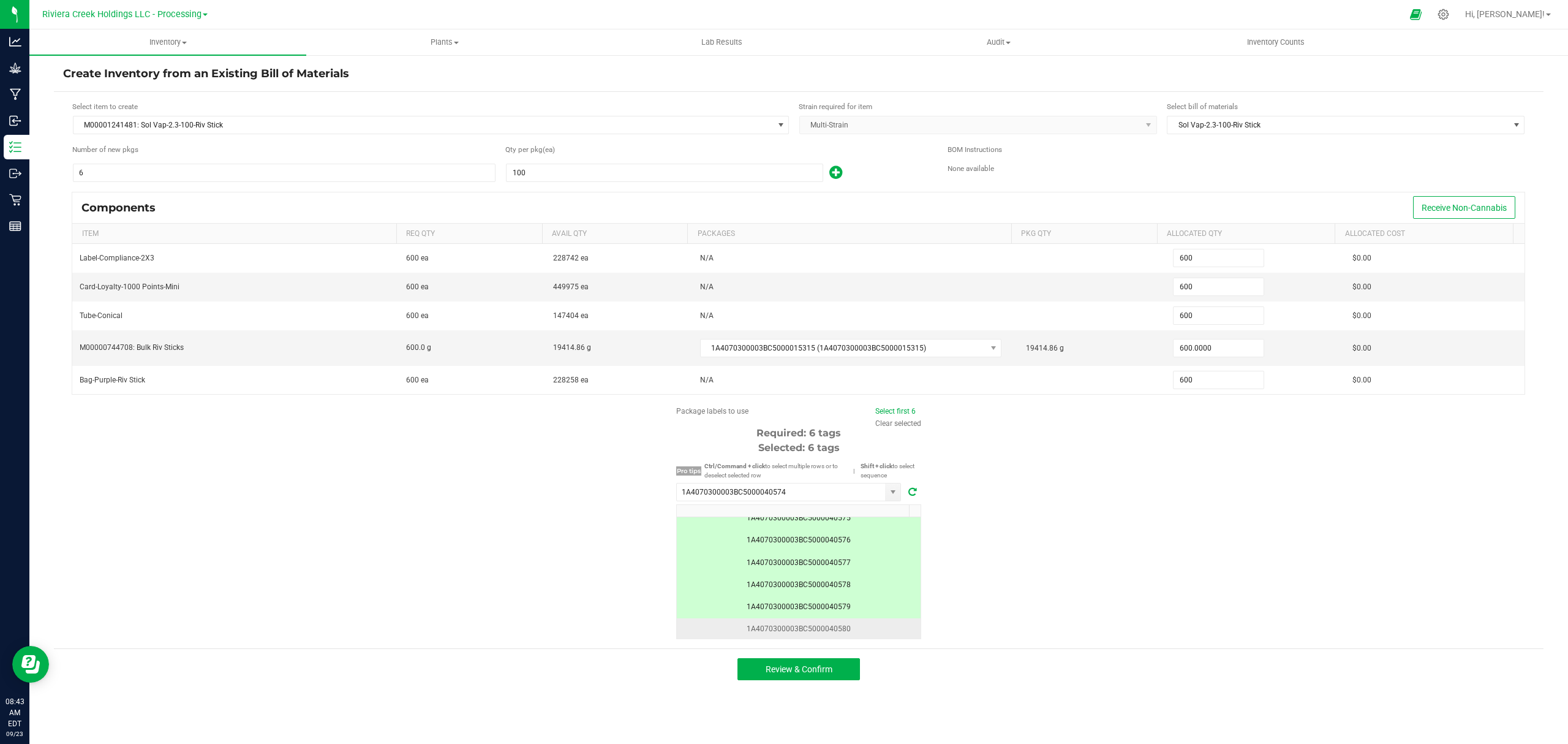
scroll to position [0, 0]
click at [829, 674] on span "Review & Confirm" at bounding box center [798, 669] width 67 height 10
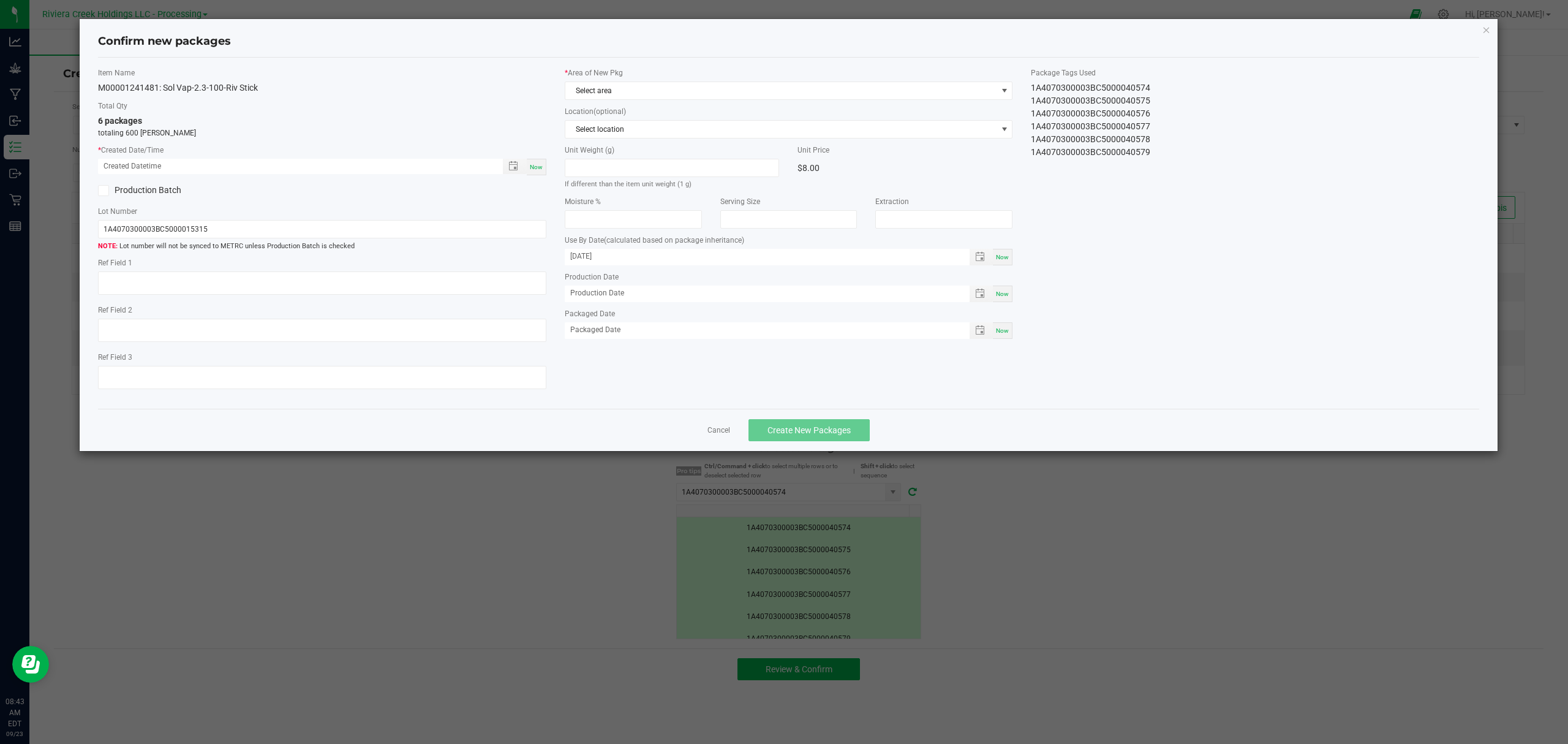
click at [539, 165] on span "Now" at bounding box center [536, 167] width 13 height 7
type input "09/23/2025 08:43 AM"
click at [663, 96] on span "Select area" at bounding box center [781, 91] width 432 height 17
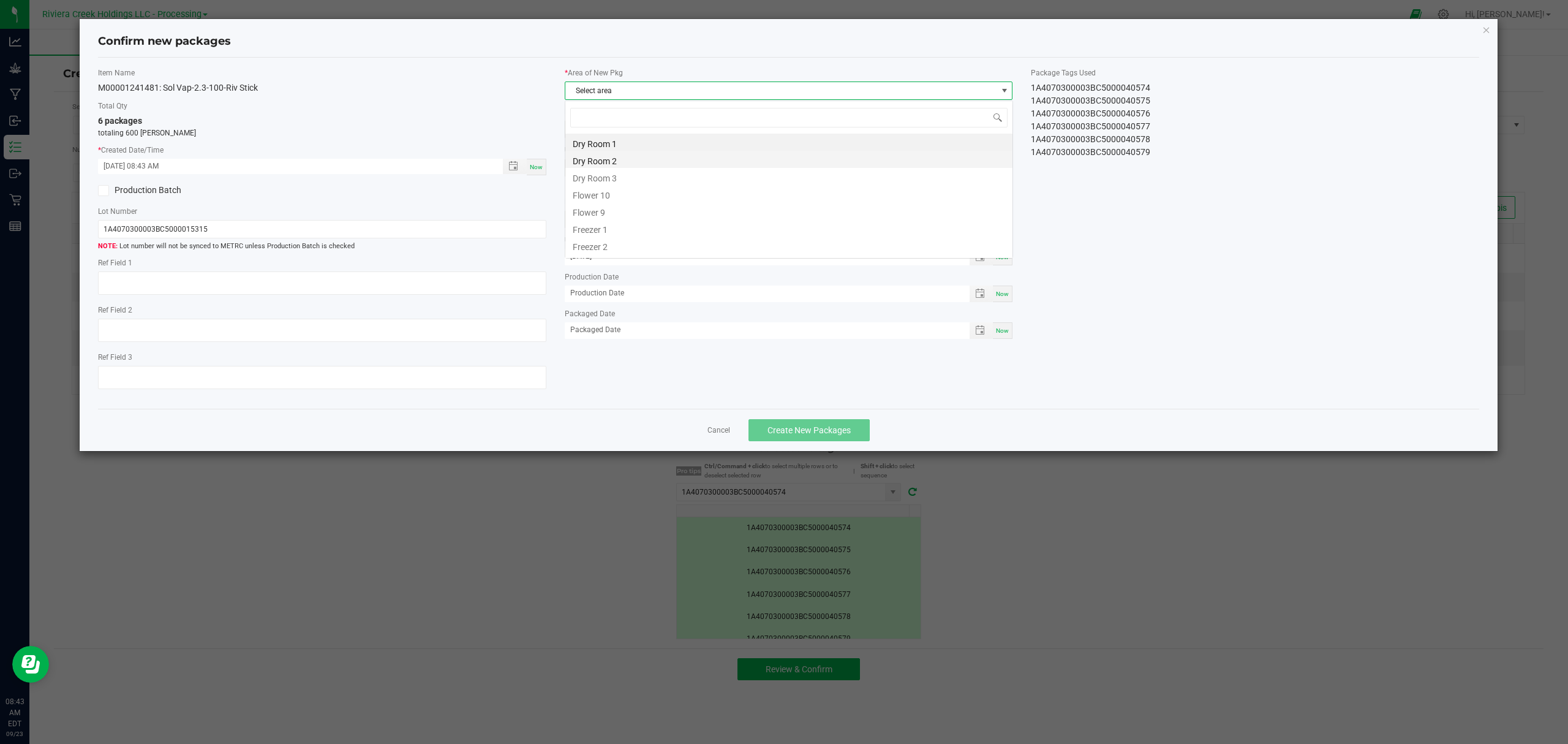
scroll to position [18, 447]
click at [618, 194] on li "Flower 10" at bounding box center [789, 193] width 447 height 17
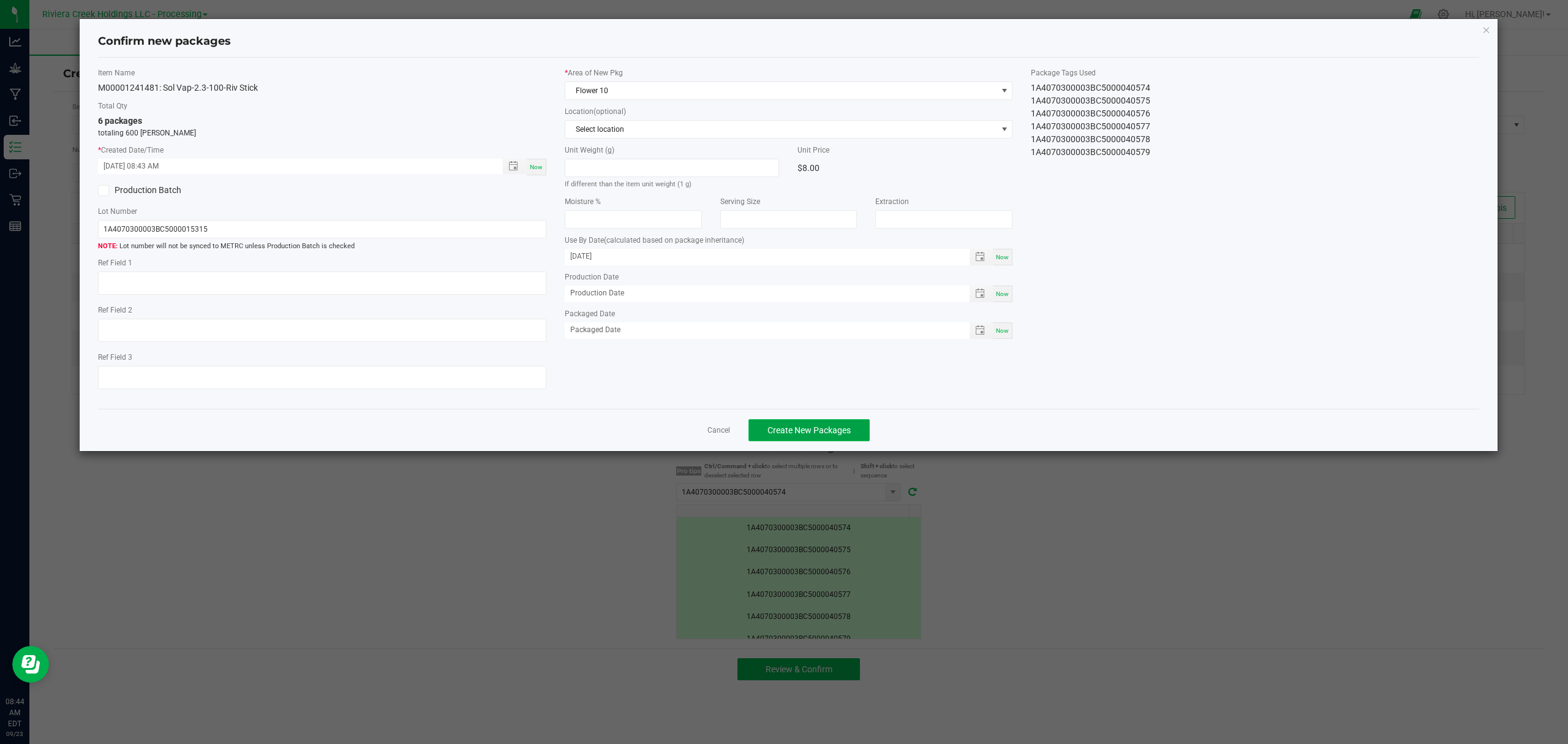
click at [782, 434] on span "Create New Packages" at bounding box center [809, 430] width 84 height 10
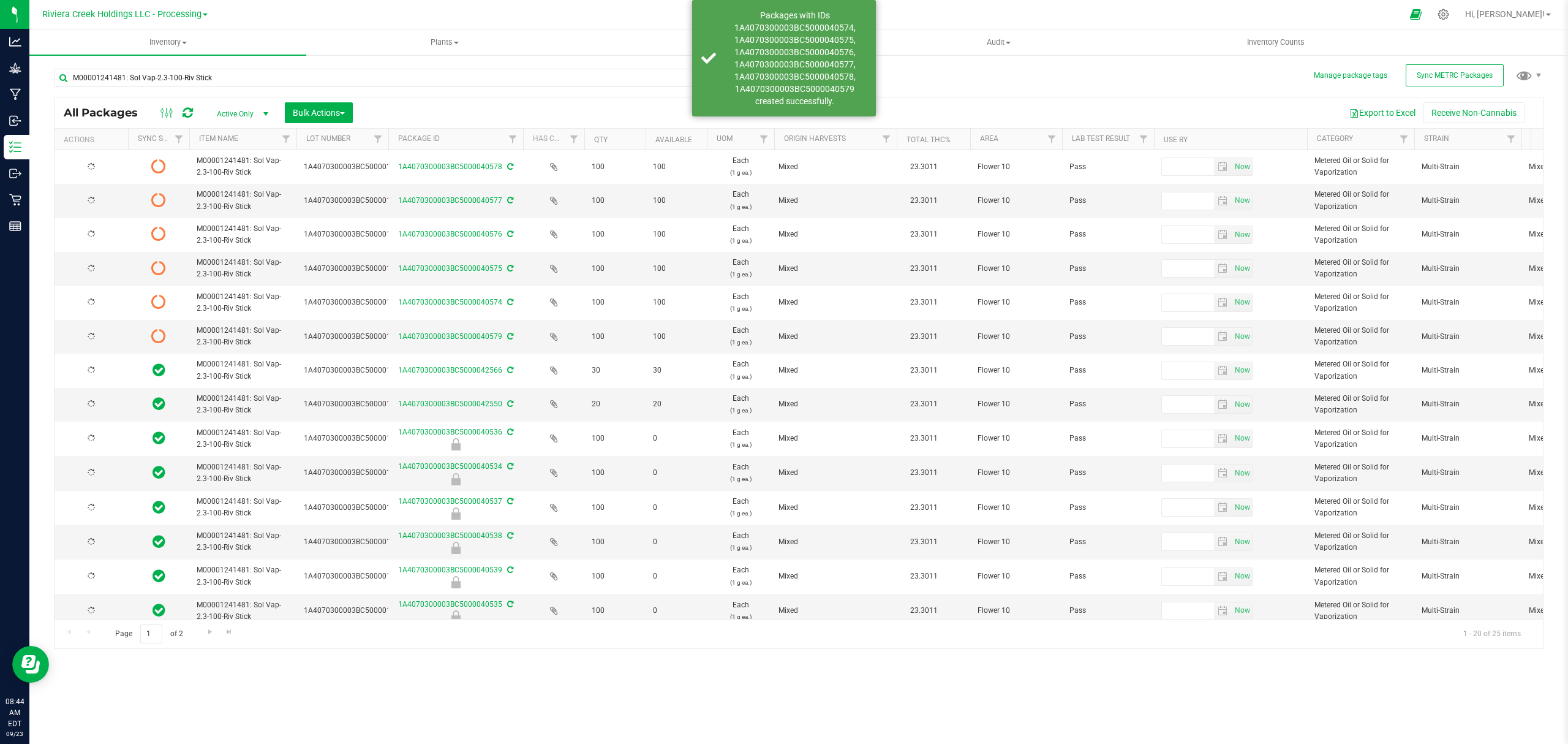
type input "[DATE]"
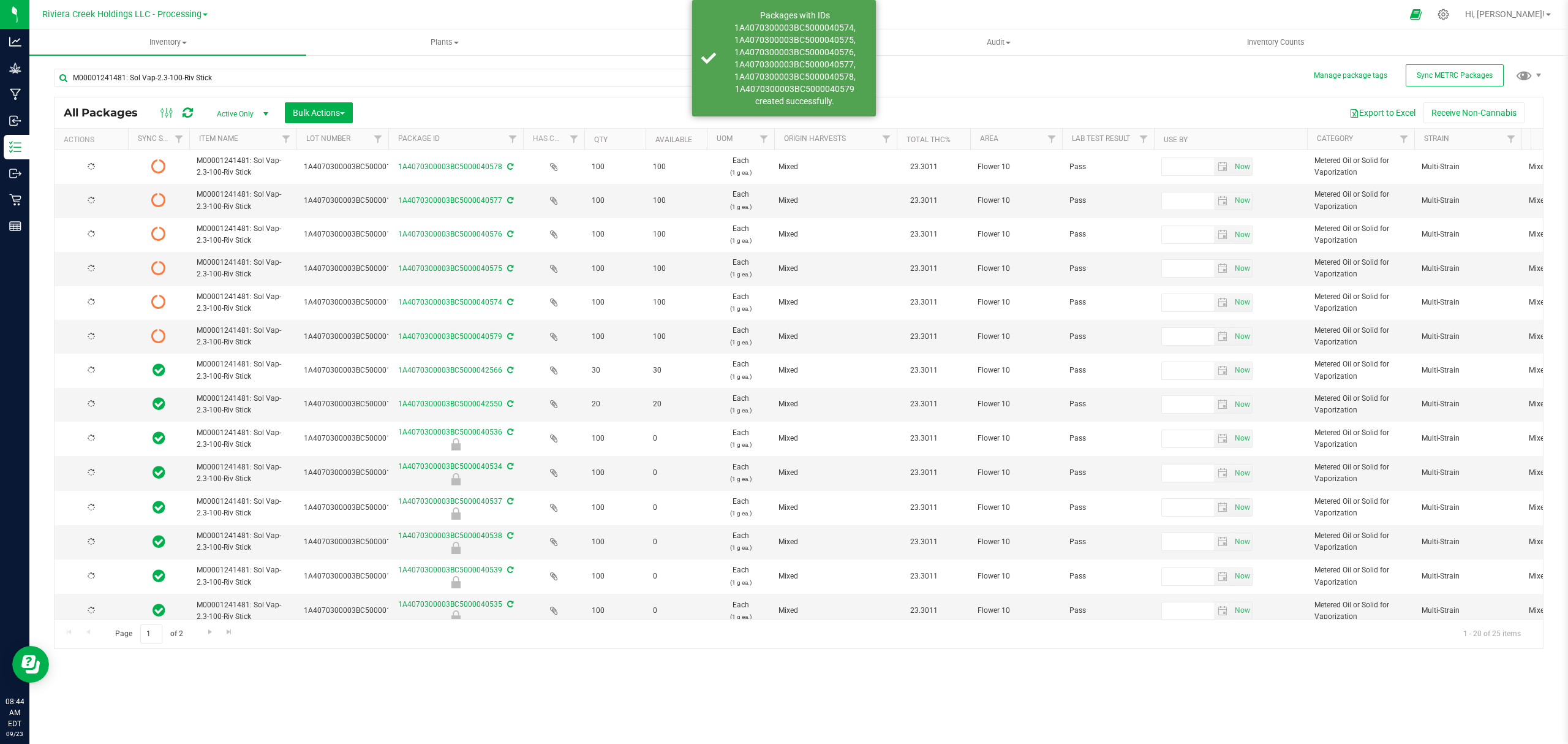
type input "[DATE]"
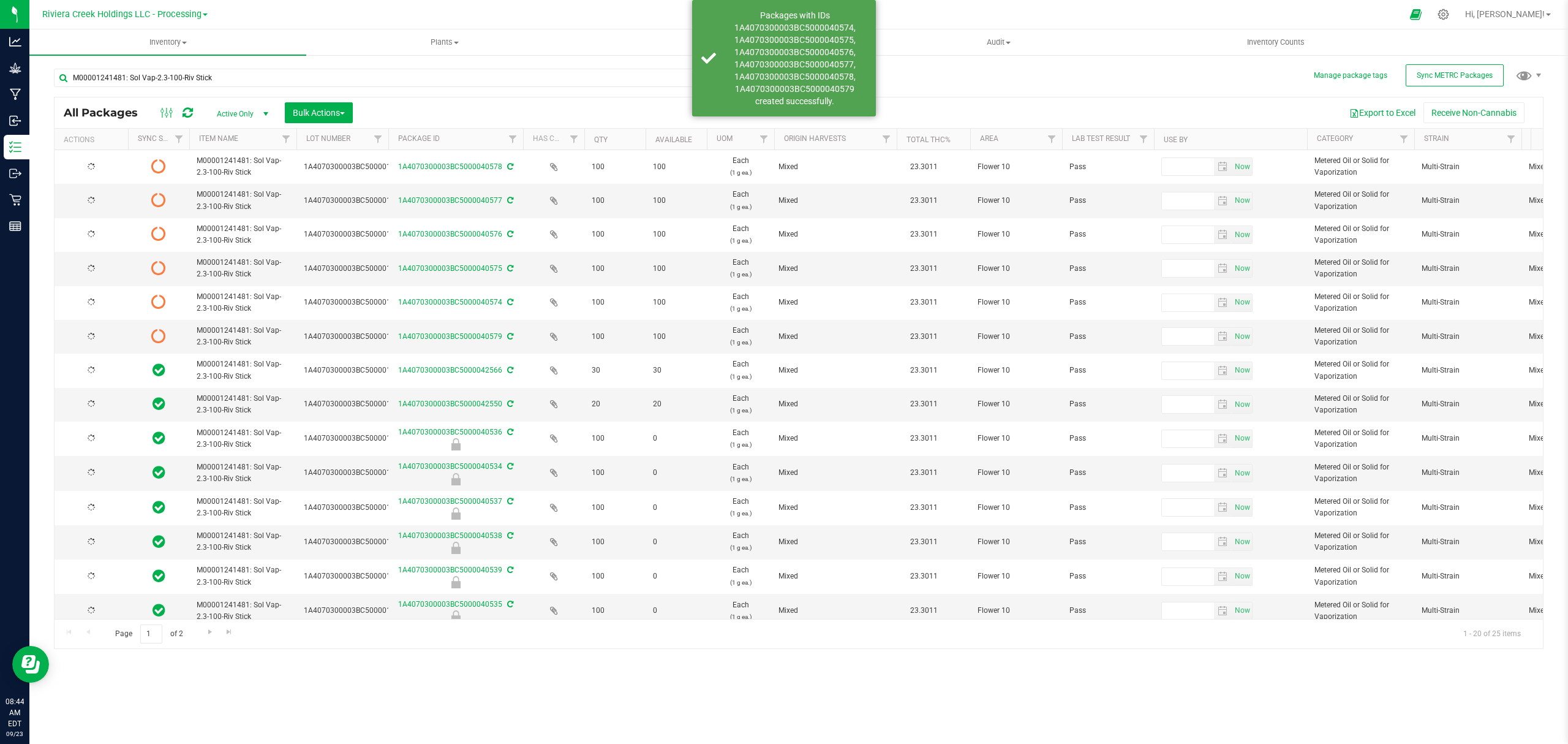
type input "[DATE]"
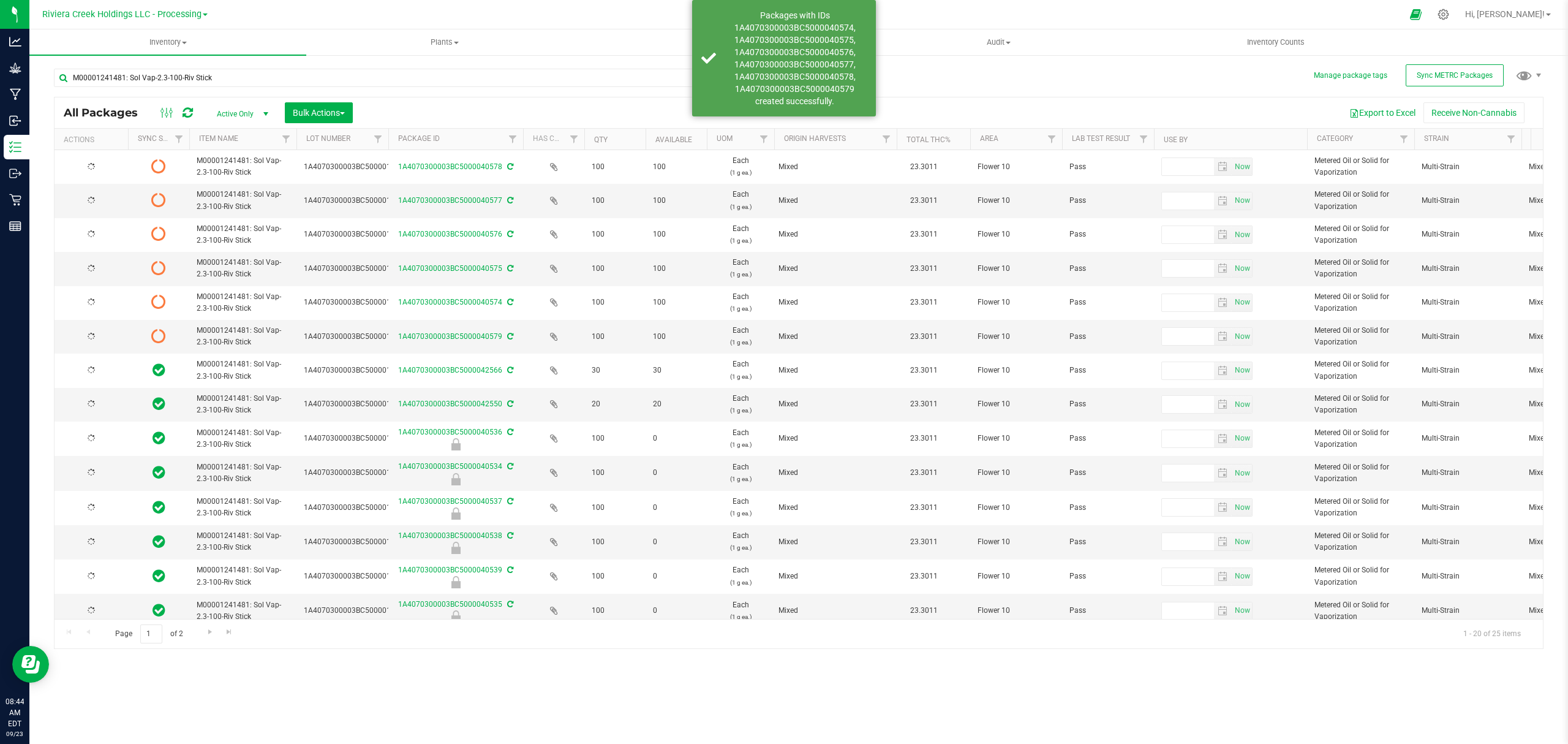
type input "[DATE]"
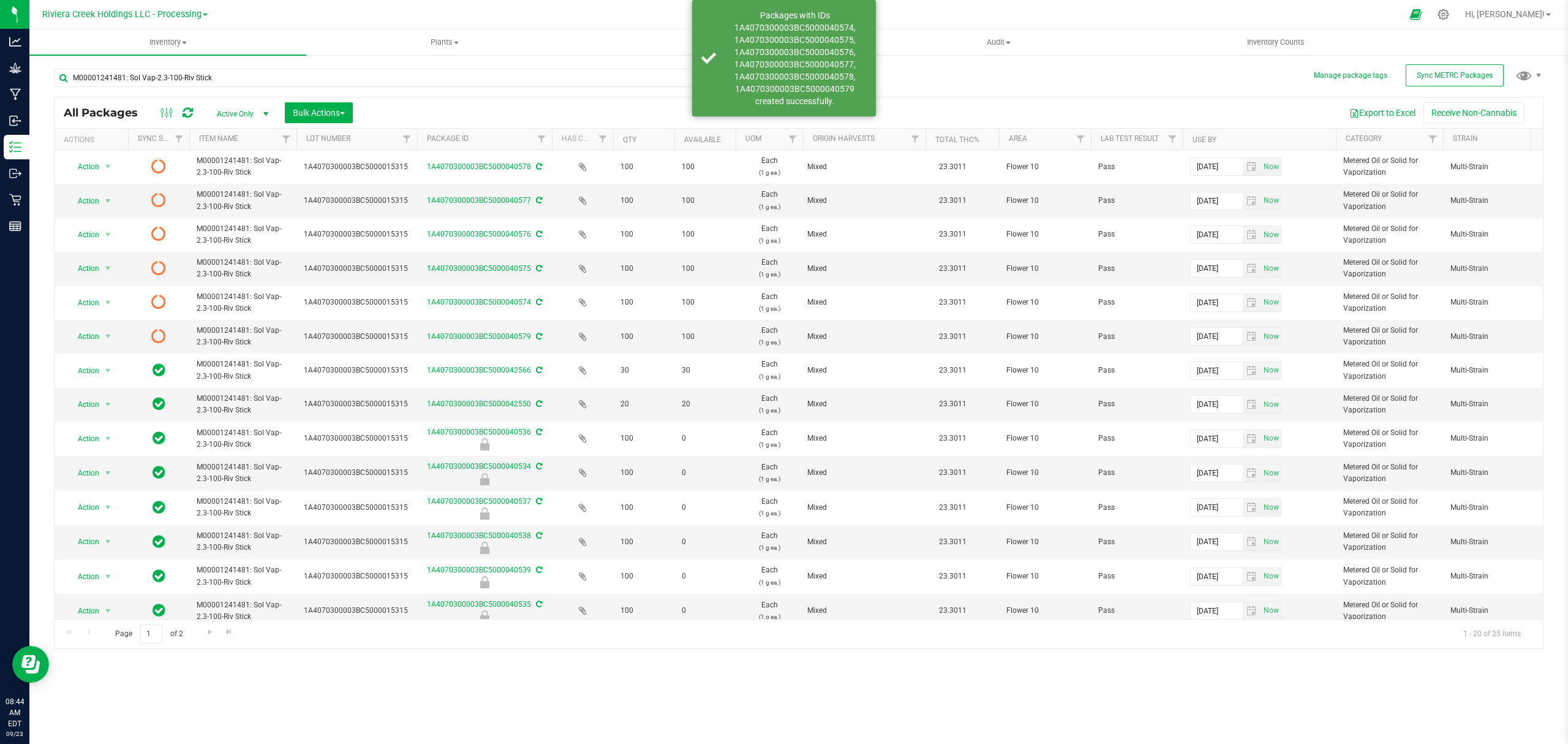
drag, startPoint x: 387, startPoint y: 140, endPoint x: 419, endPoint y: 150, distance: 33.5
click at [419, 150] on div "Actions Sync Status Item Name Lot Number Package ID Has COA Qty Available UOM O…" at bounding box center [793, 139] width 1477 height 21
click at [187, 115] on icon at bounding box center [188, 113] width 11 height 12
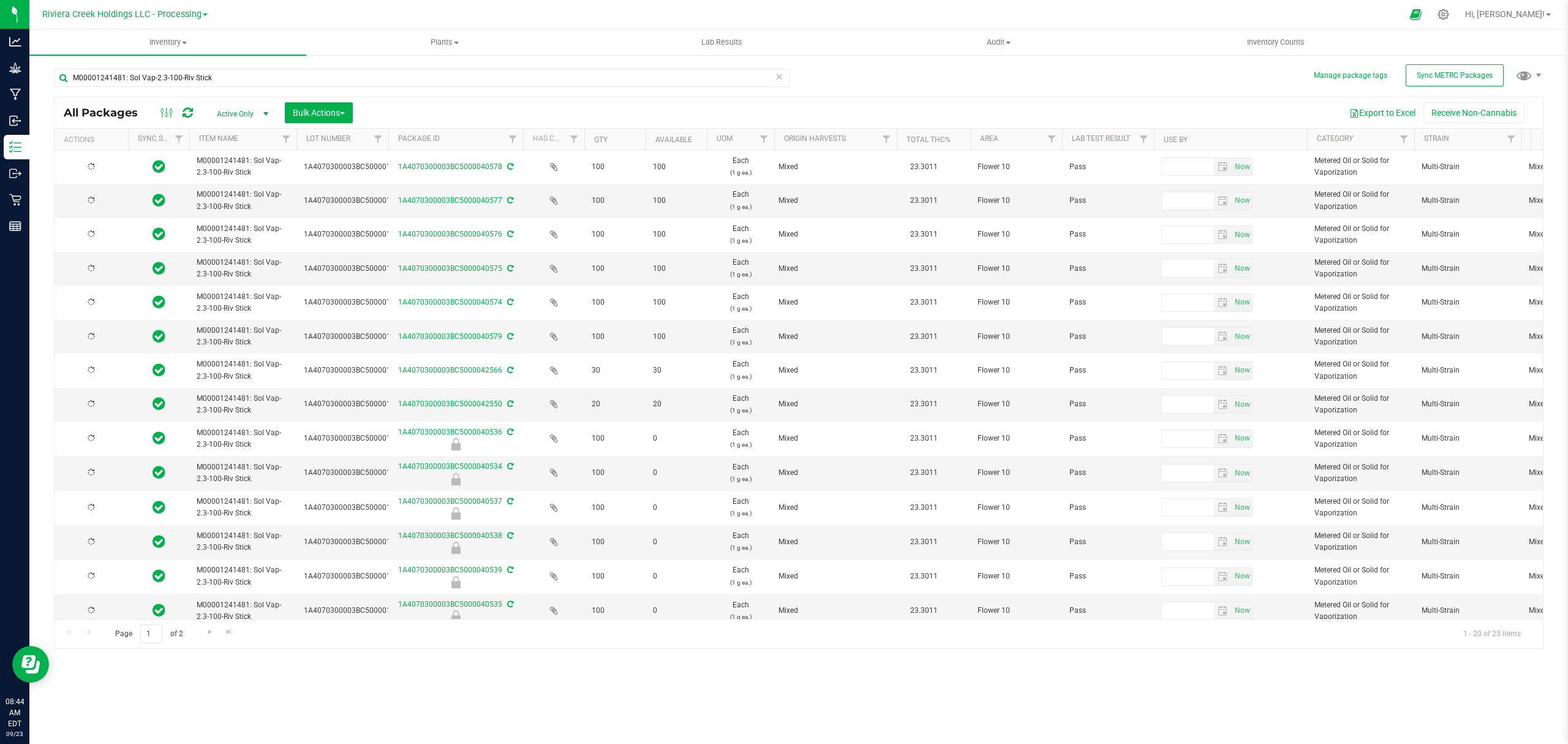
type input "[DATE]"
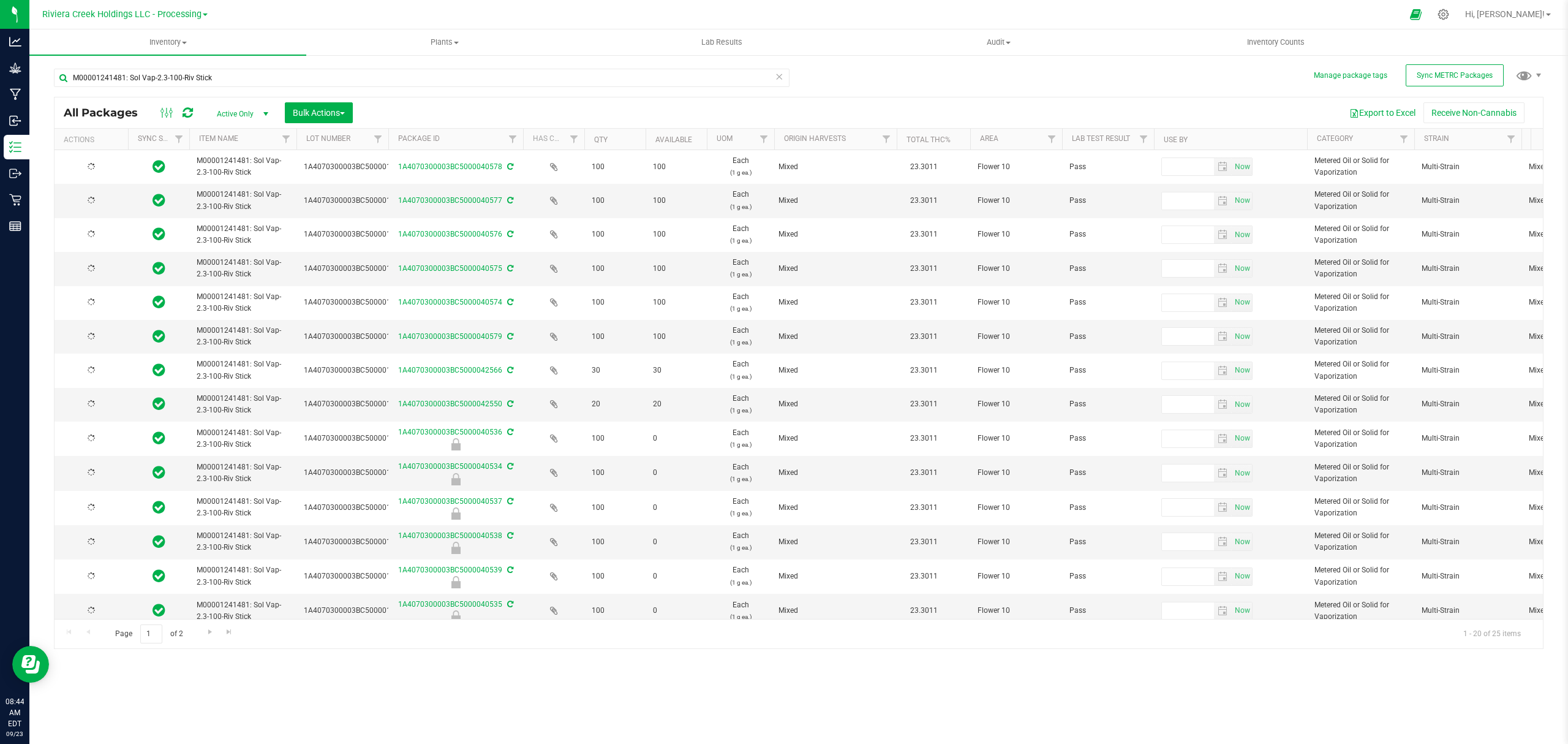
type input "[DATE]"
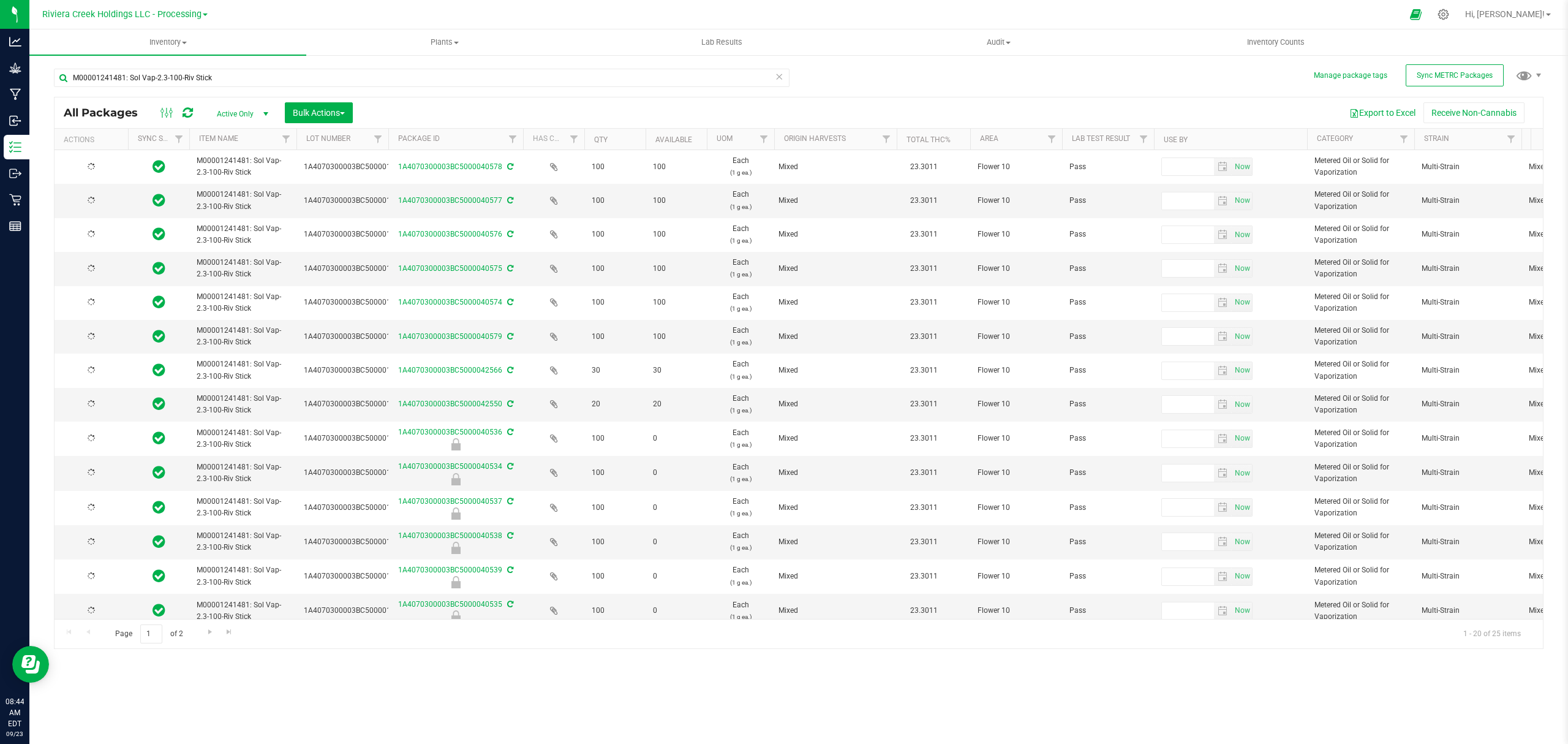
type input "[DATE]"
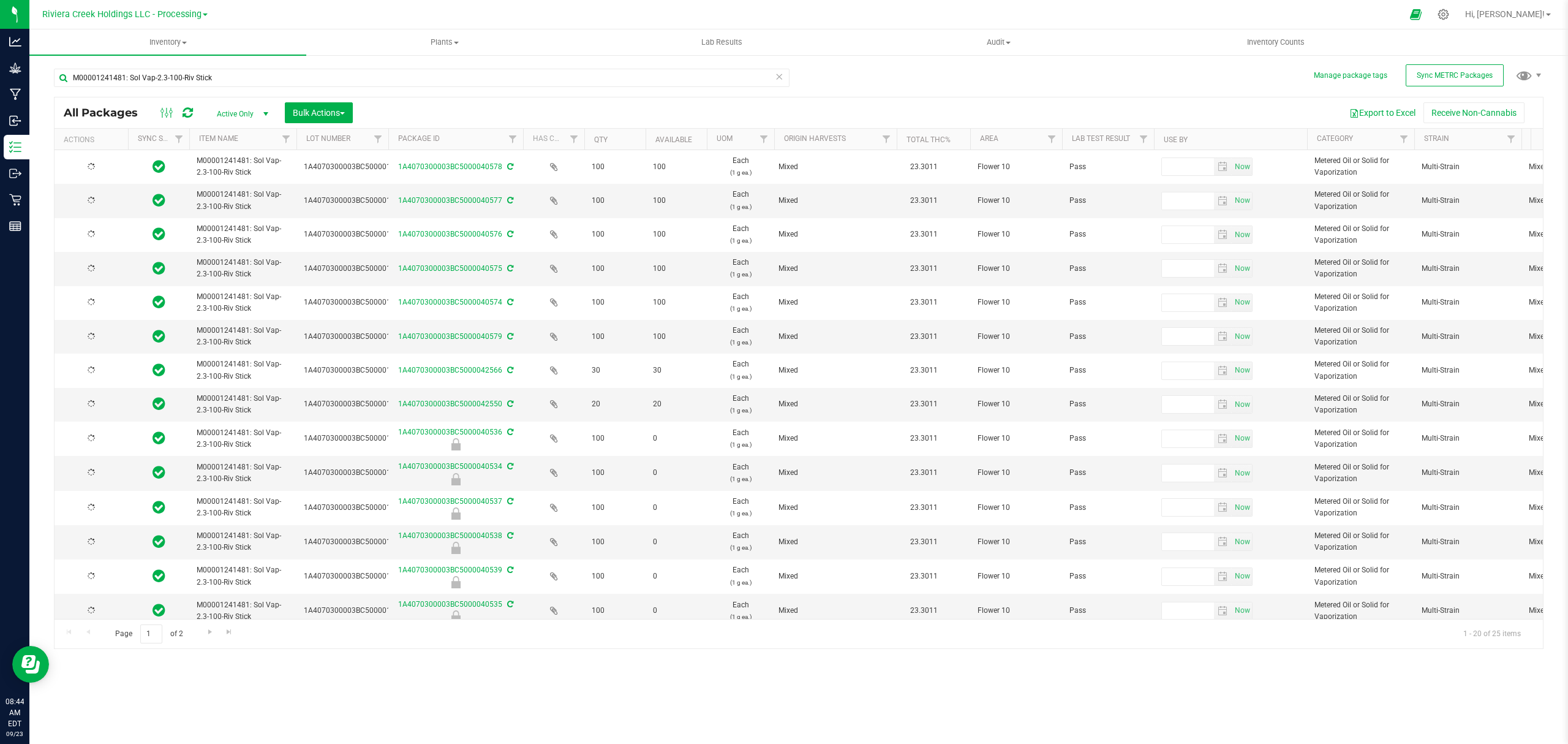
type input "[DATE]"
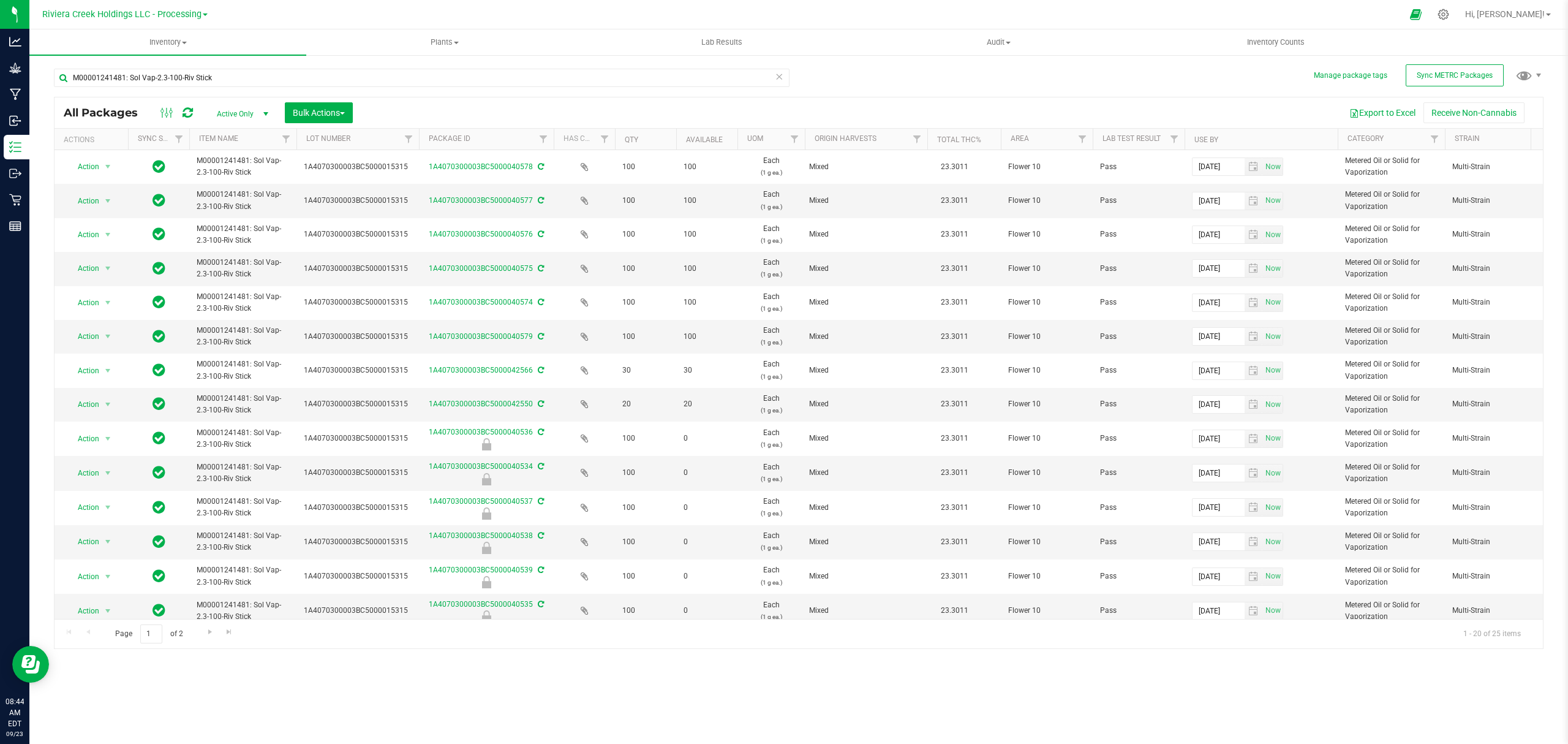
drag, startPoint x: 388, startPoint y: 137, endPoint x: 420, endPoint y: 141, distance: 32.2
click at [420, 141] on div "Actions Sync Status Item Name Lot Number Package ID Has COA Qty Available UOM O…" at bounding box center [793, 139] width 1477 height 21
click at [1278, 45] on span "Inventory Counts" at bounding box center [1275, 42] width 91 height 11
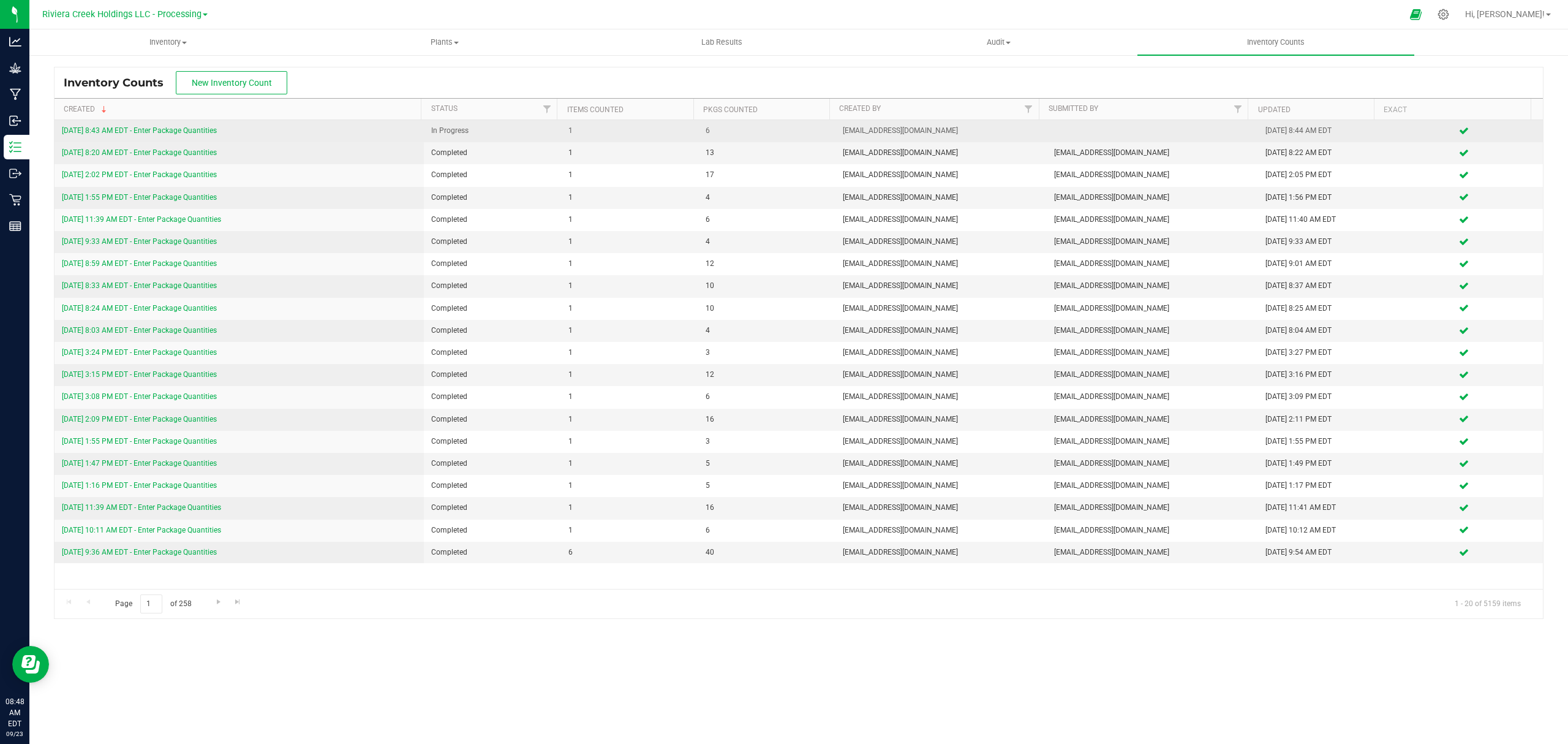
click at [202, 126] on div "[DATE] 8:43 AM EDT - Enter Package Quantities" at bounding box center [239, 131] width 354 height 12
click at [207, 131] on link "[DATE] 8:43 AM EDT - Enter Package Quantities" at bounding box center [139, 130] width 155 height 8
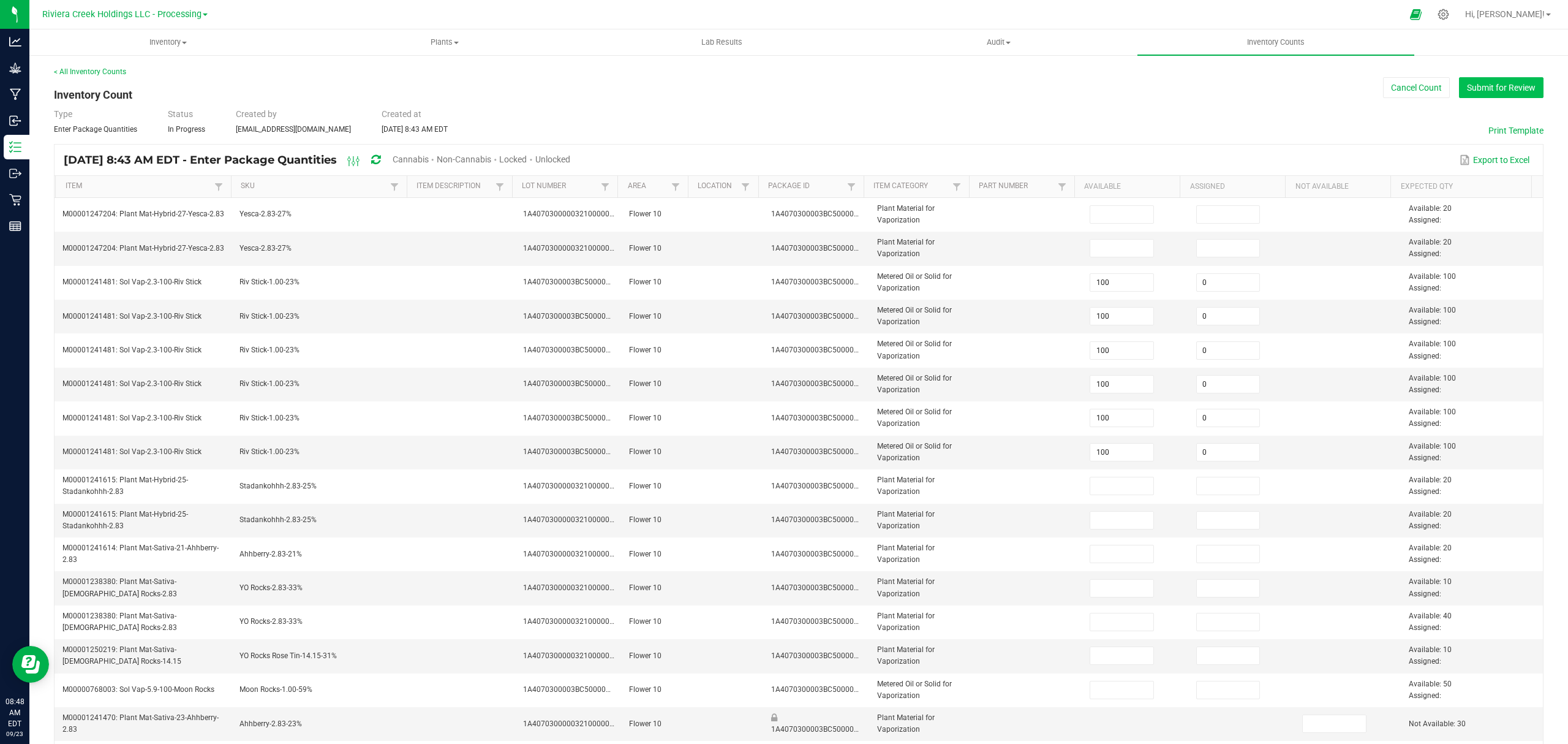
click at [1484, 81] on button "Submit for Review" at bounding box center [1501, 88] width 84 height 21
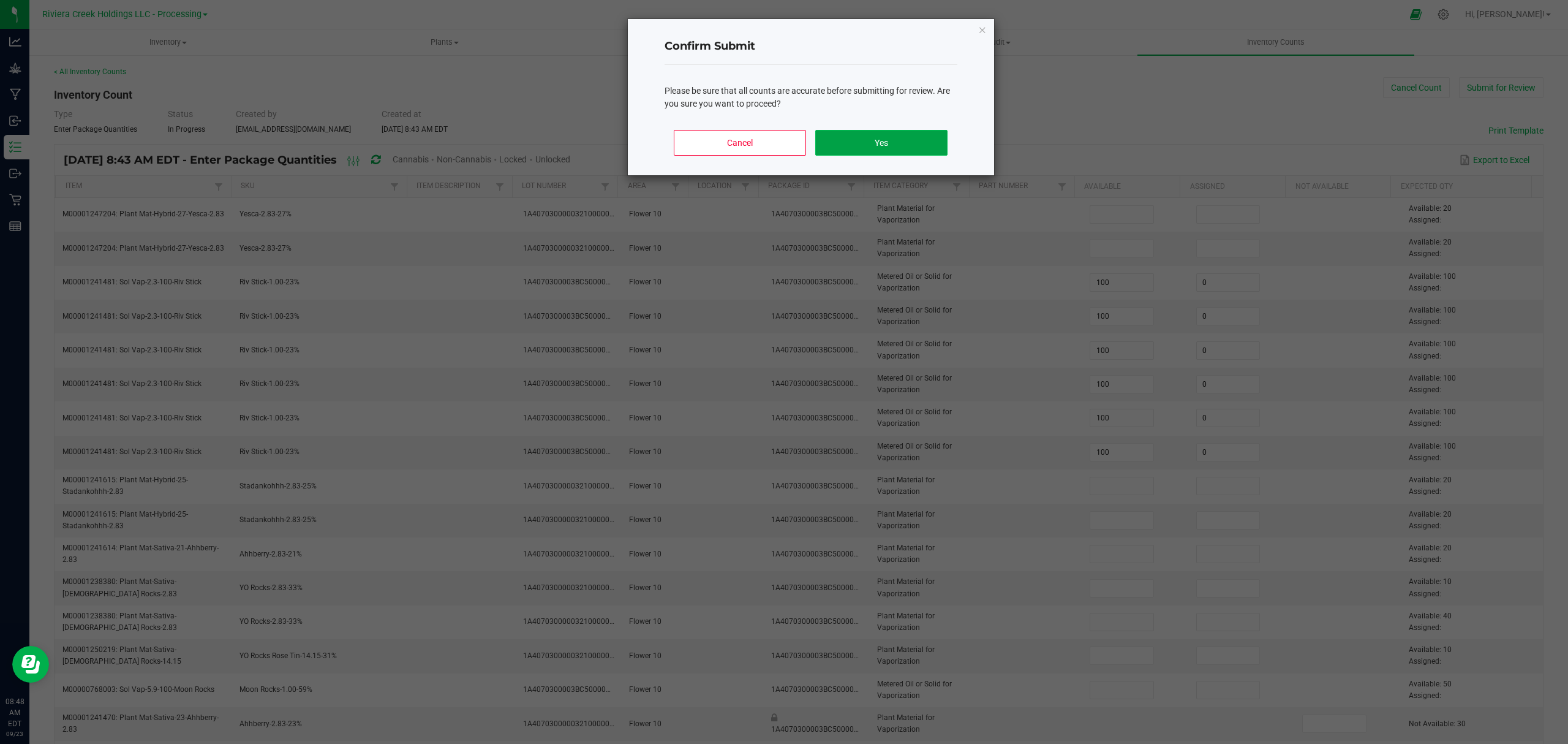
click at [915, 145] on button "Yes" at bounding box center [881, 143] width 131 height 26
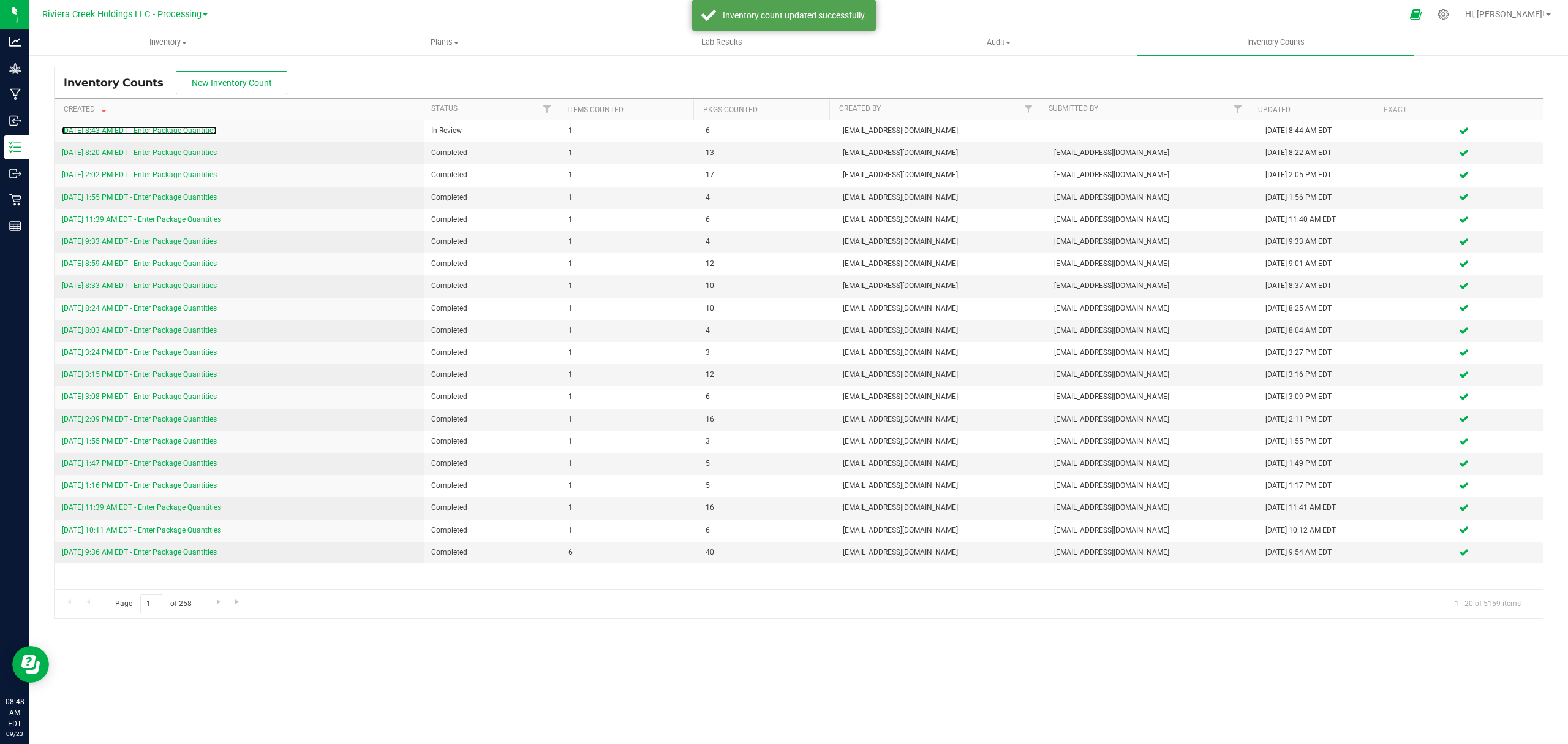
click at [143, 126] on link "[DATE] 8:43 AM EDT - Enter Package Quantities" at bounding box center [139, 130] width 155 height 8
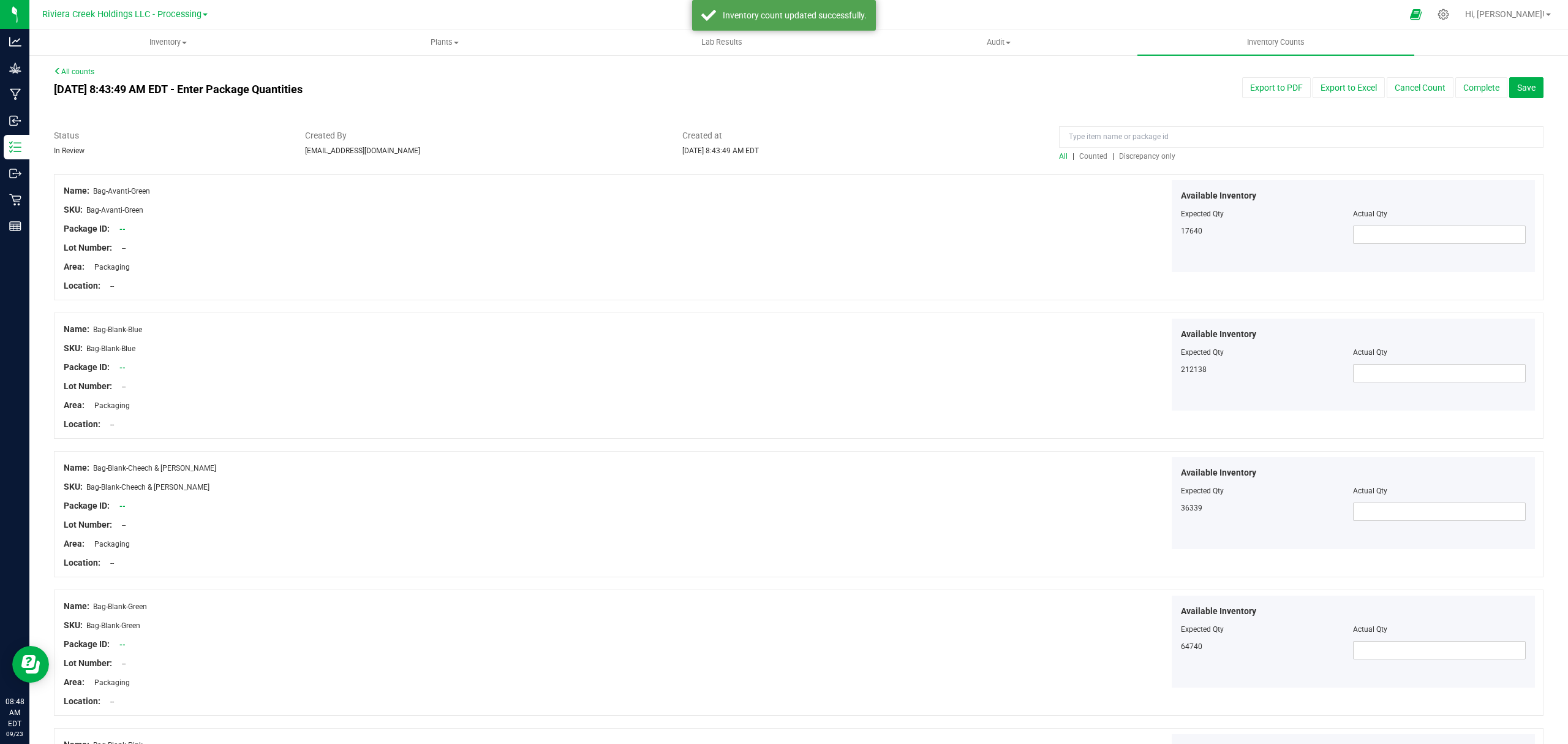
click at [1079, 152] on span "Counted" at bounding box center [1093, 156] width 28 height 8
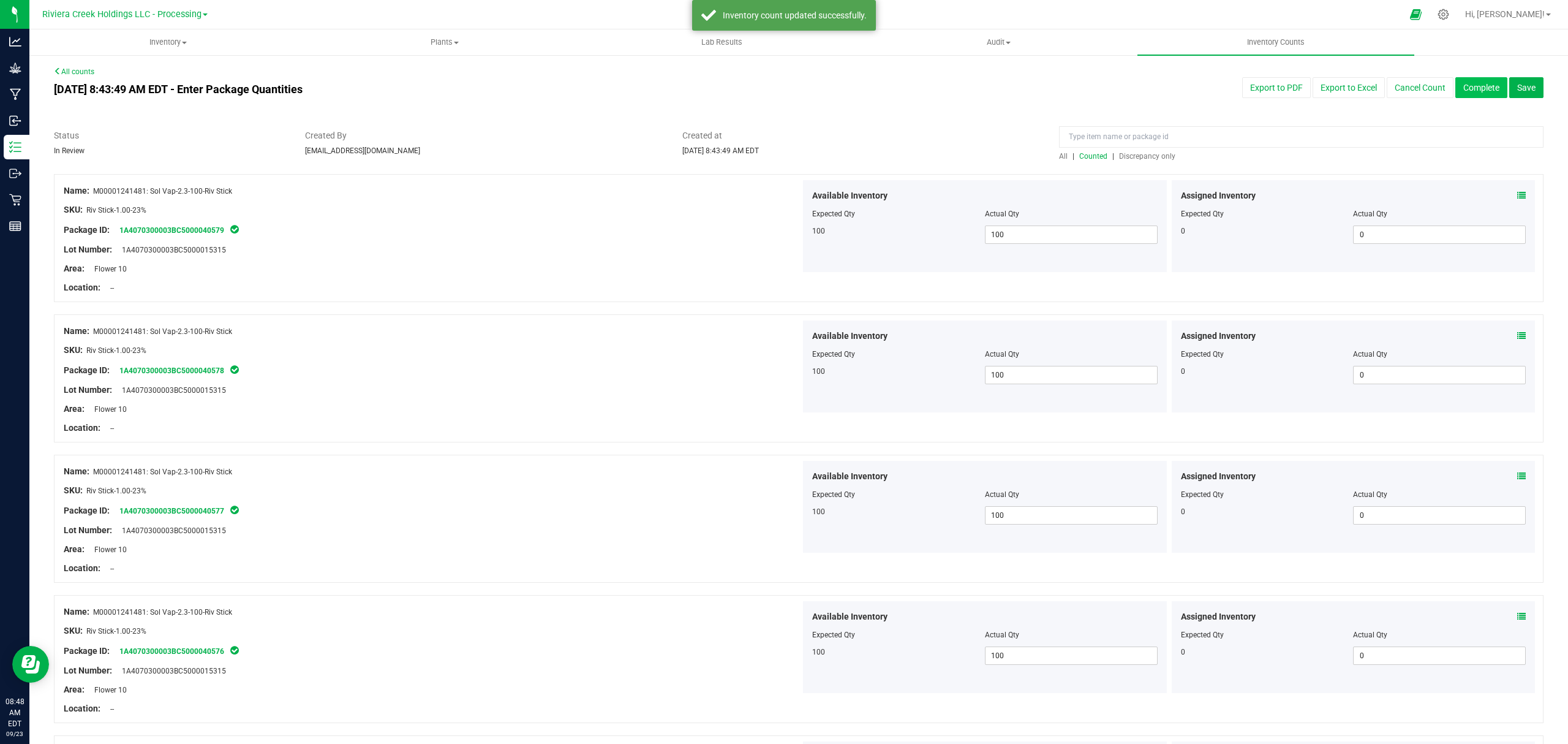
click at [1458, 82] on button "Complete" at bounding box center [1481, 88] width 52 height 21
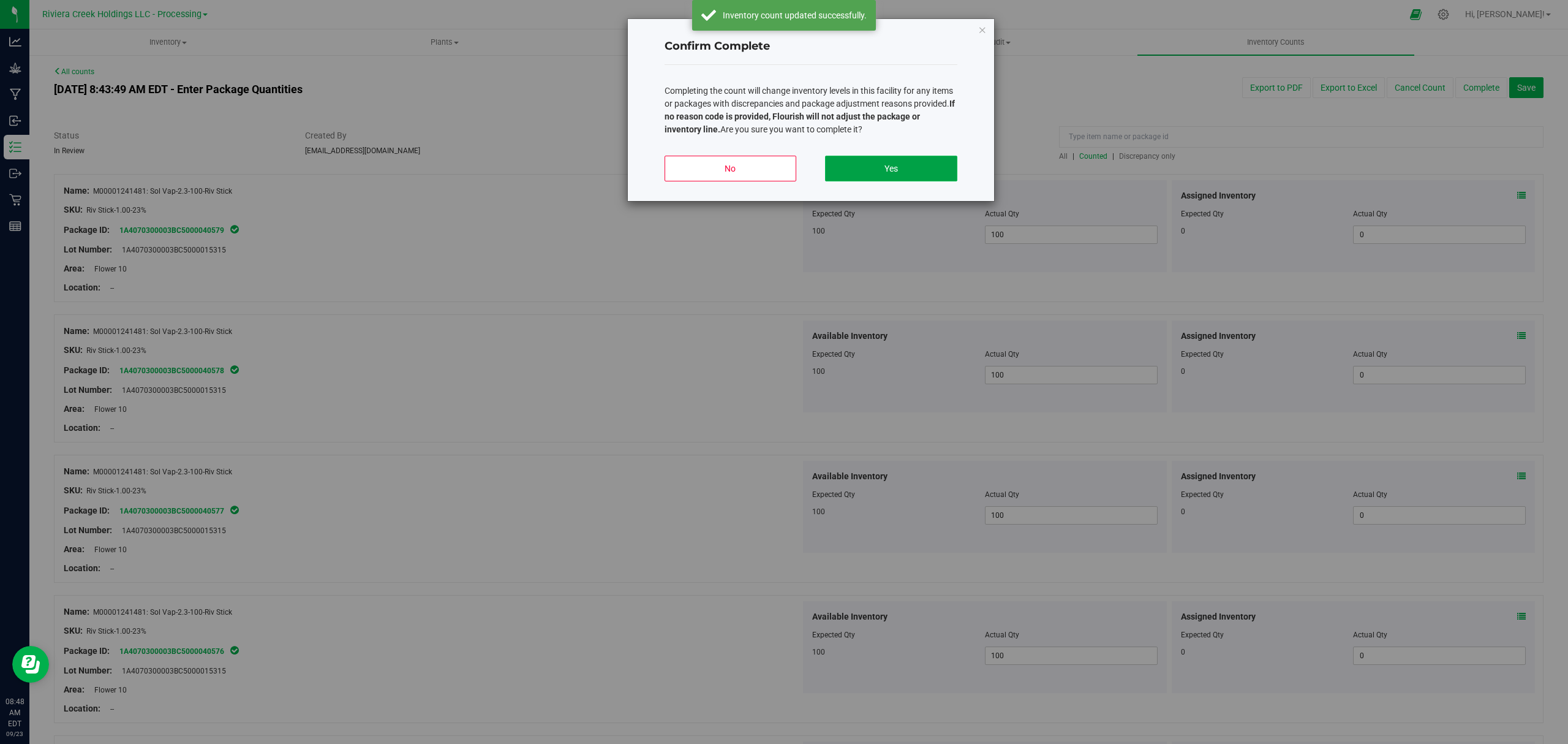
click at [940, 168] on button "Yes" at bounding box center [890, 168] width 131 height 26
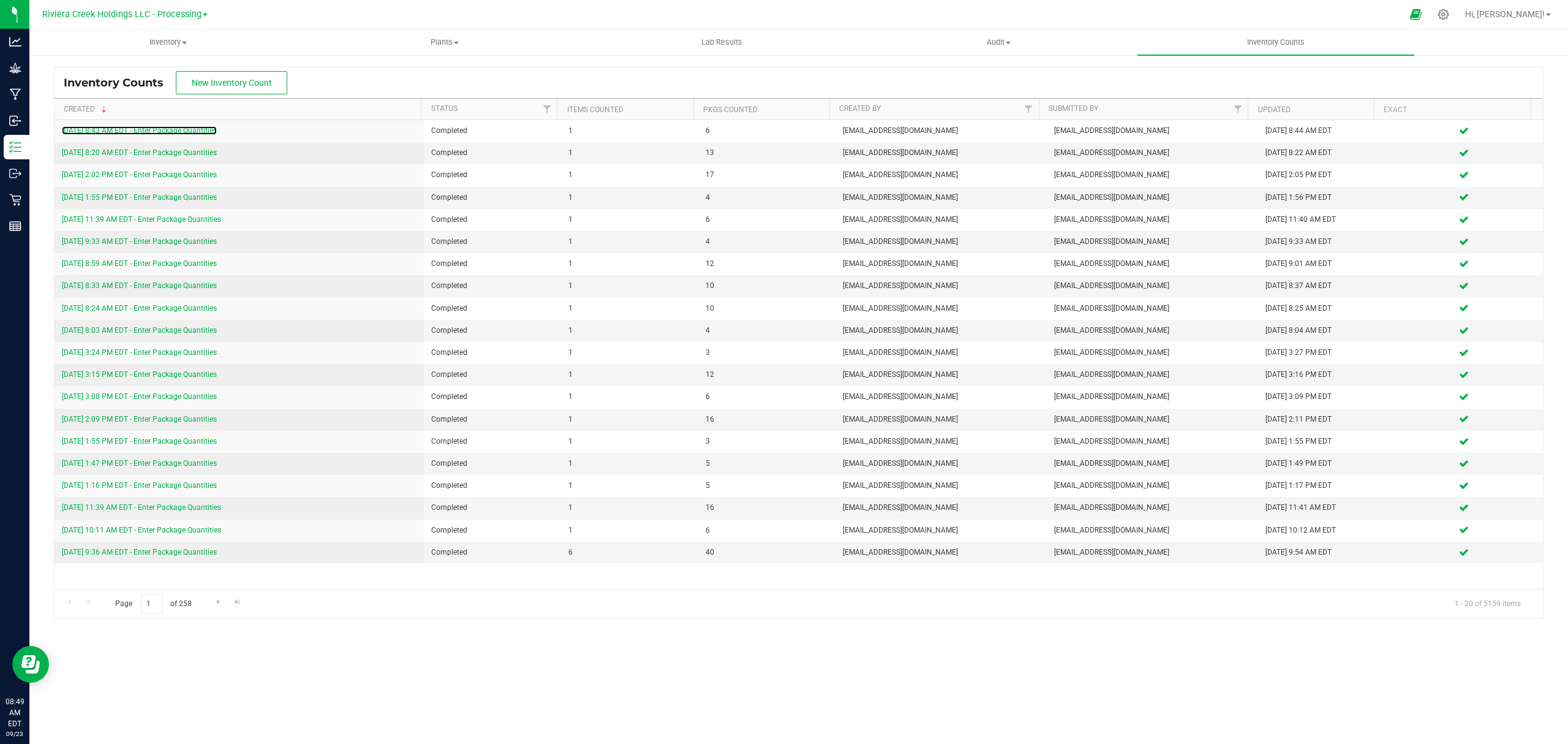
click at [167, 130] on link "[DATE] 8:43 AM EDT - Enter Package Quantities" at bounding box center [139, 130] width 155 height 8
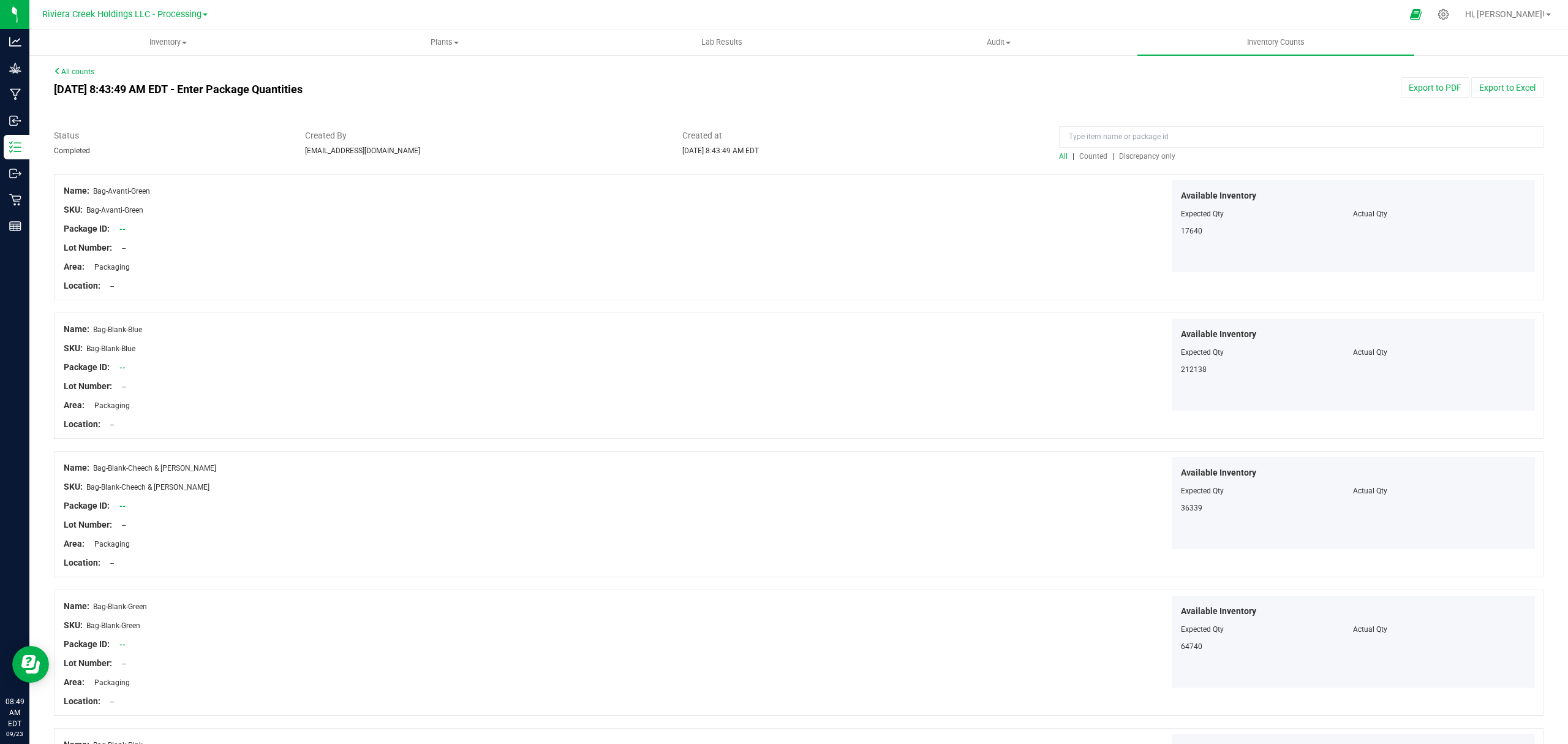
click at [1090, 155] on span "Counted" at bounding box center [1093, 156] width 28 height 8
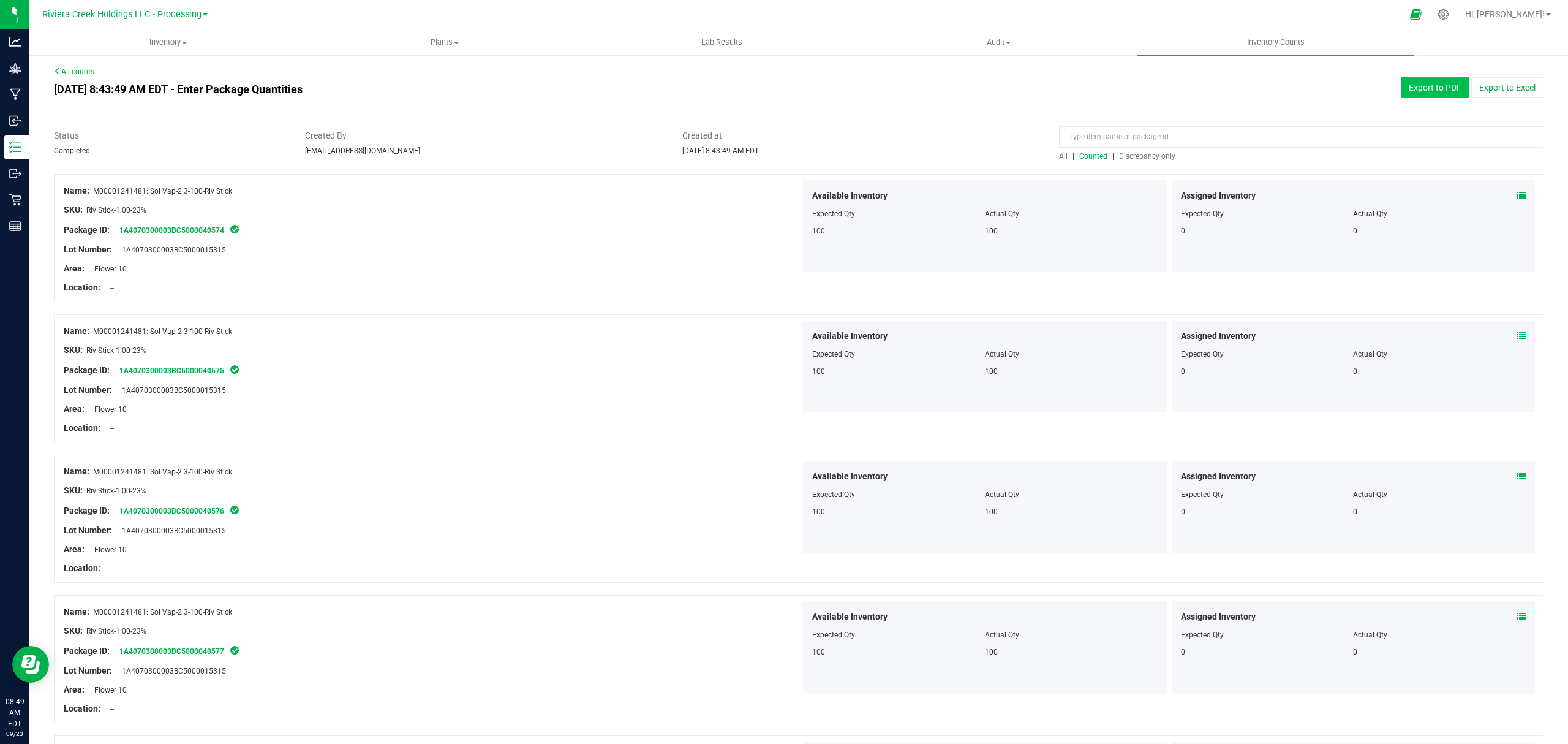
click at [1431, 89] on button "Export to PDF" at bounding box center [1435, 88] width 69 height 21
click at [174, 45] on span "Inventory" at bounding box center [168, 42] width 276 height 11
click at [155, 76] on li "All packages" at bounding box center [168, 74] width 277 height 15
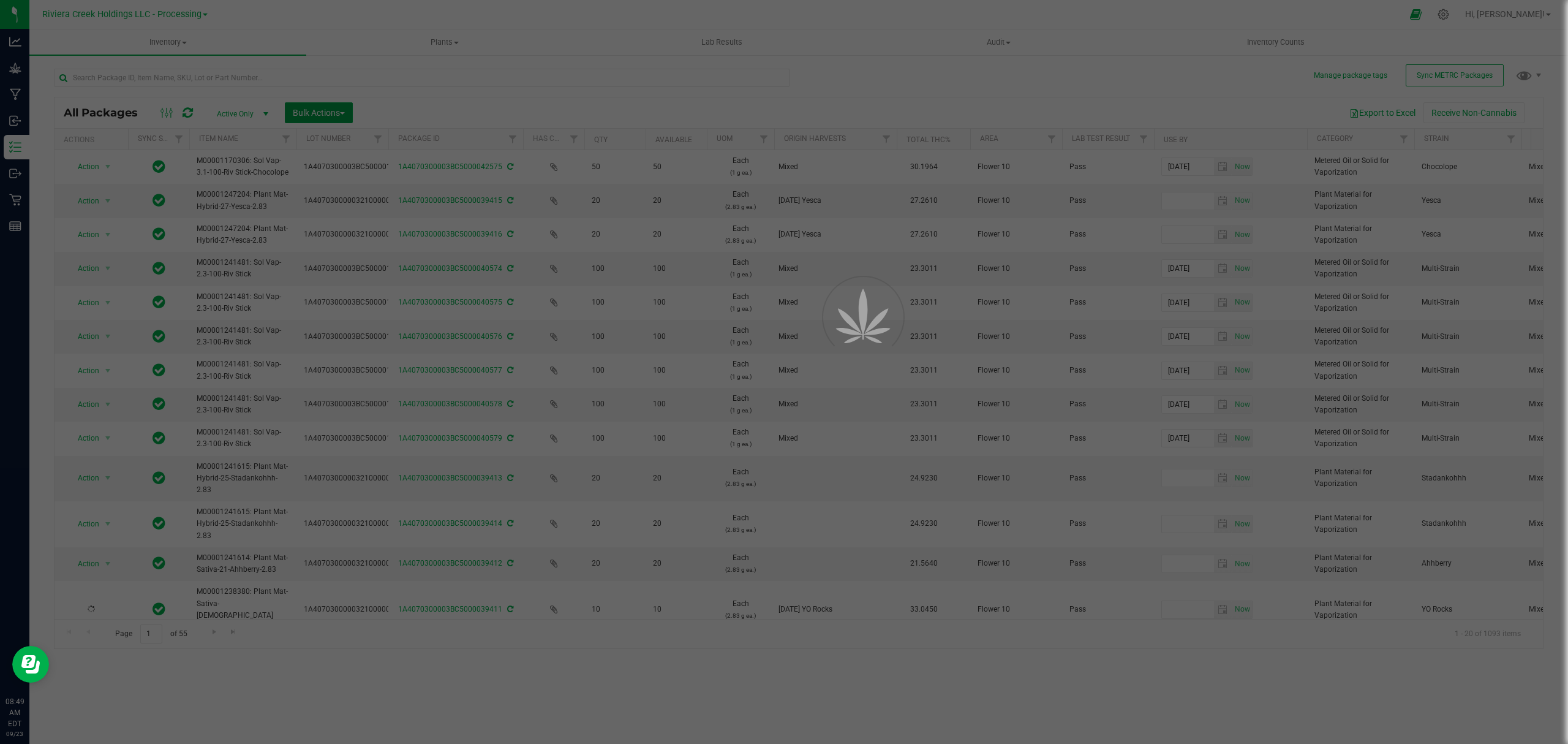
click at [318, 109] on span "Bulk Actions" at bounding box center [318, 113] width 52 height 10
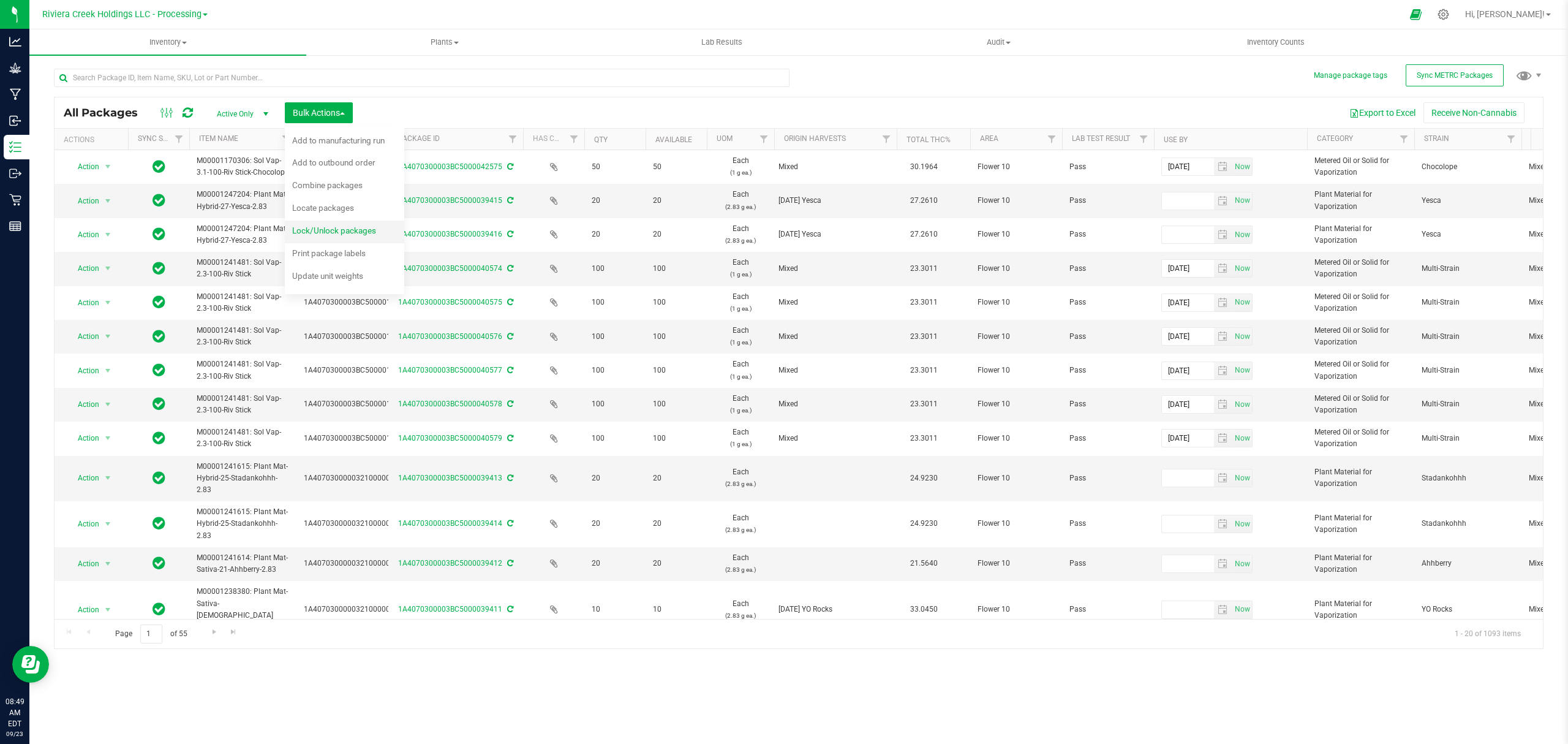
click at [335, 226] on span "Lock/Unlock packages" at bounding box center [334, 231] width 84 height 10
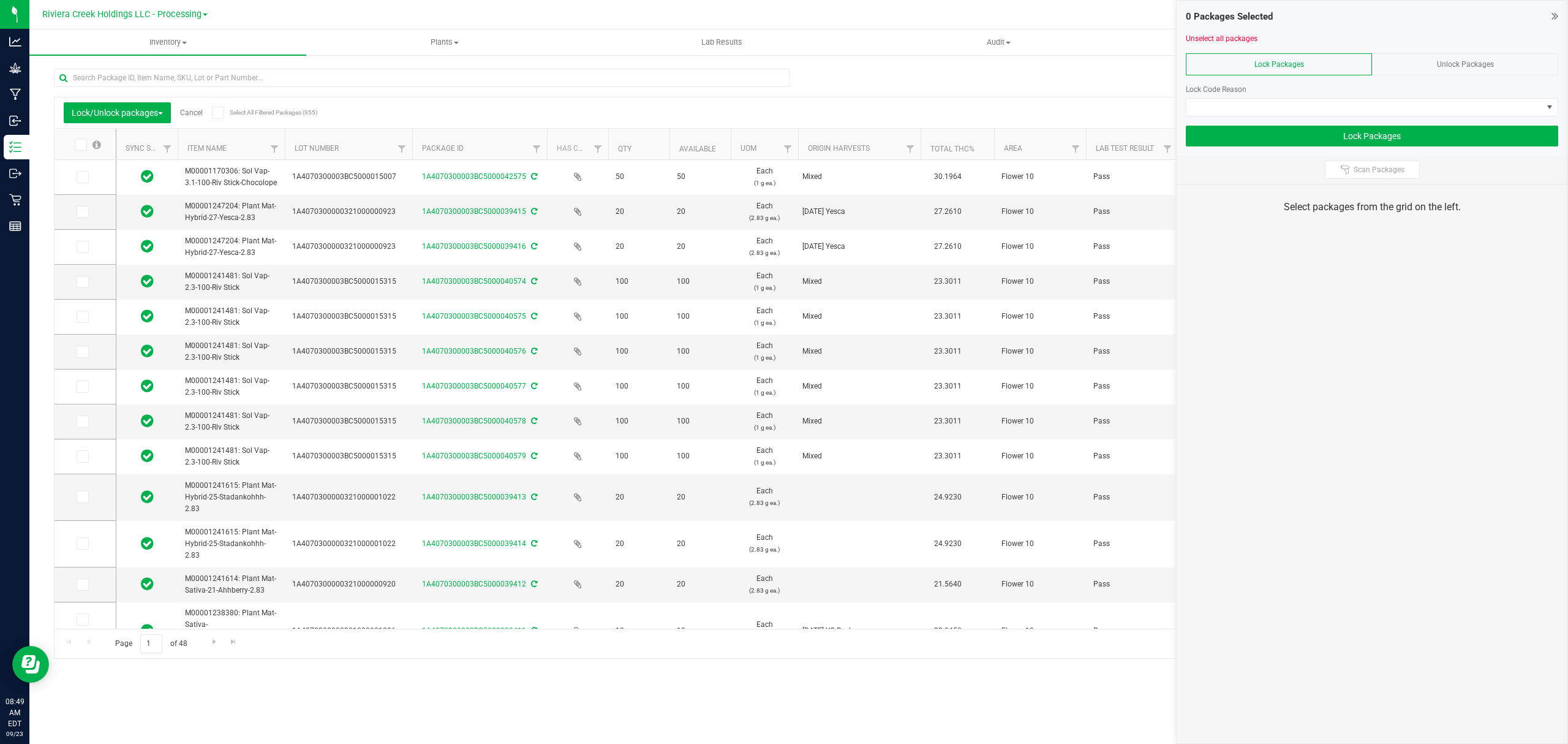
drag, startPoint x: 370, startPoint y: 145, endPoint x: 412, endPoint y: 141, distance: 42.2
click at [79, 282] on icon at bounding box center [82, 282] width 8 height 0
click at [0, 0] on input "checkbox" at bounding box center [0, 0] width 0 height 0
click at [81, 316] on icon at bounding box center [82, 316] width 8 height 0
click at [0, 0] on input "checkbox" at bounding box center [0, 0] width 0 height 0
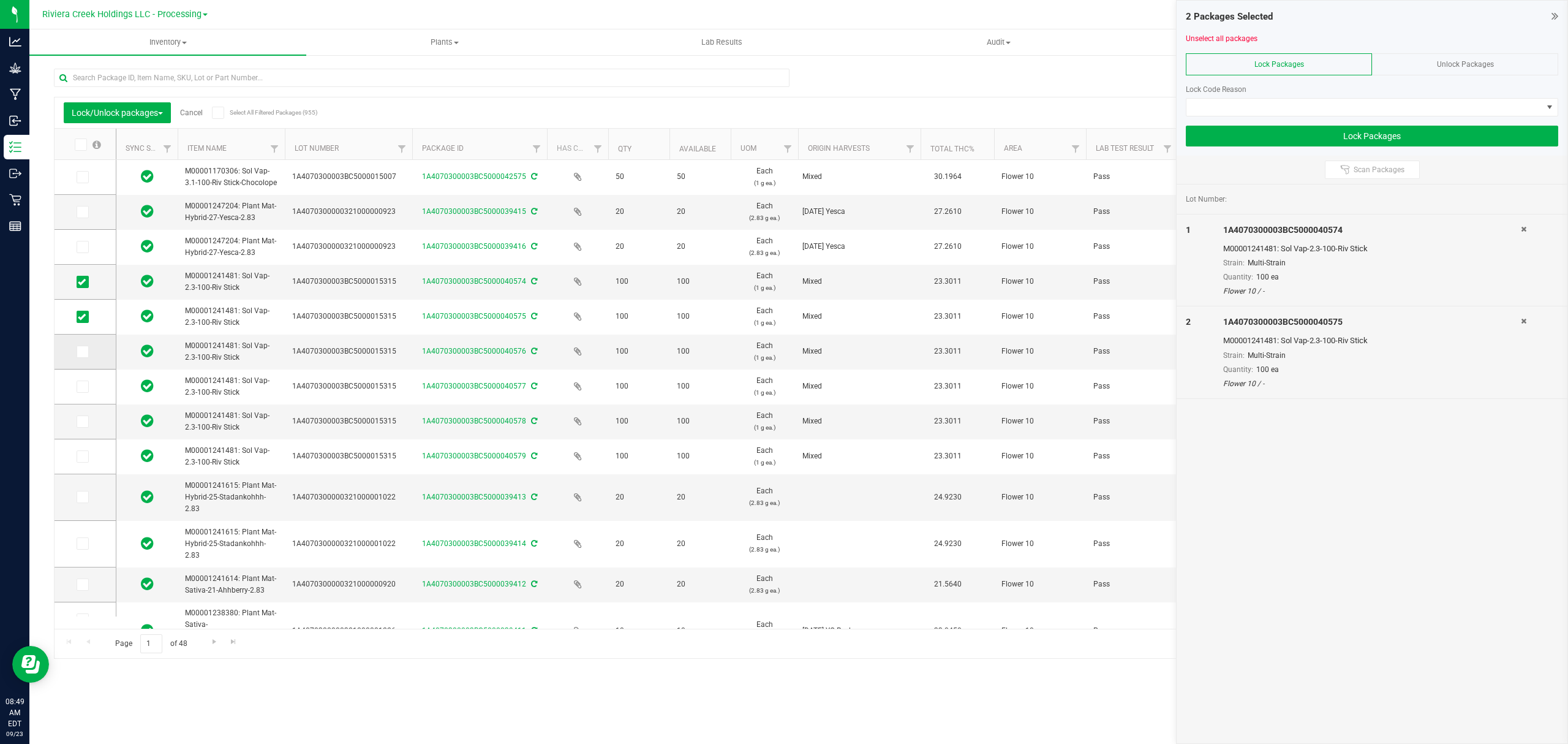
click at [79, 358] on span at bounding box center [82, 351] width 12 height 12
click at [0, 0] on input "checkbox" at bounding box center [0, 0] width 0 height 0
click at [84, 393] on span at bounding box center [82, 386] width 12 height 12
click at [0, 0] on input "checkbox" at bounding box center [0, 0] width 0 height 0
click at [84, 421] on icon at bounding box center [82, 421] width 8 height 0
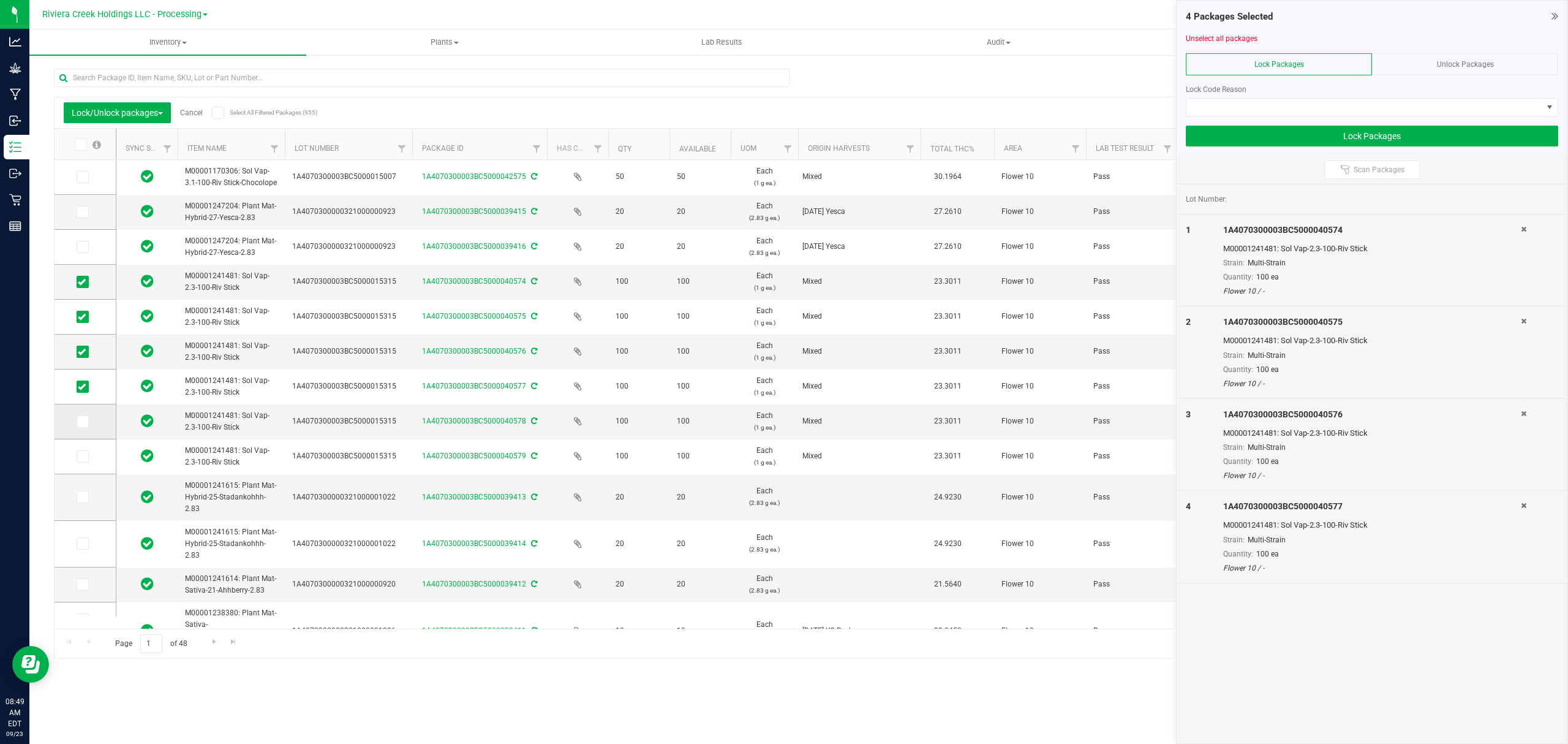
click at [0, 0] on input "checkbox" at bounding box center [0, 0] width 0 height 0
click at [84, 456] on icon at bounding box center [82, 456] width 8 height 0
click at [0, 0] on input "checkbox" at bounding box center [0, 0] width 0 height 0
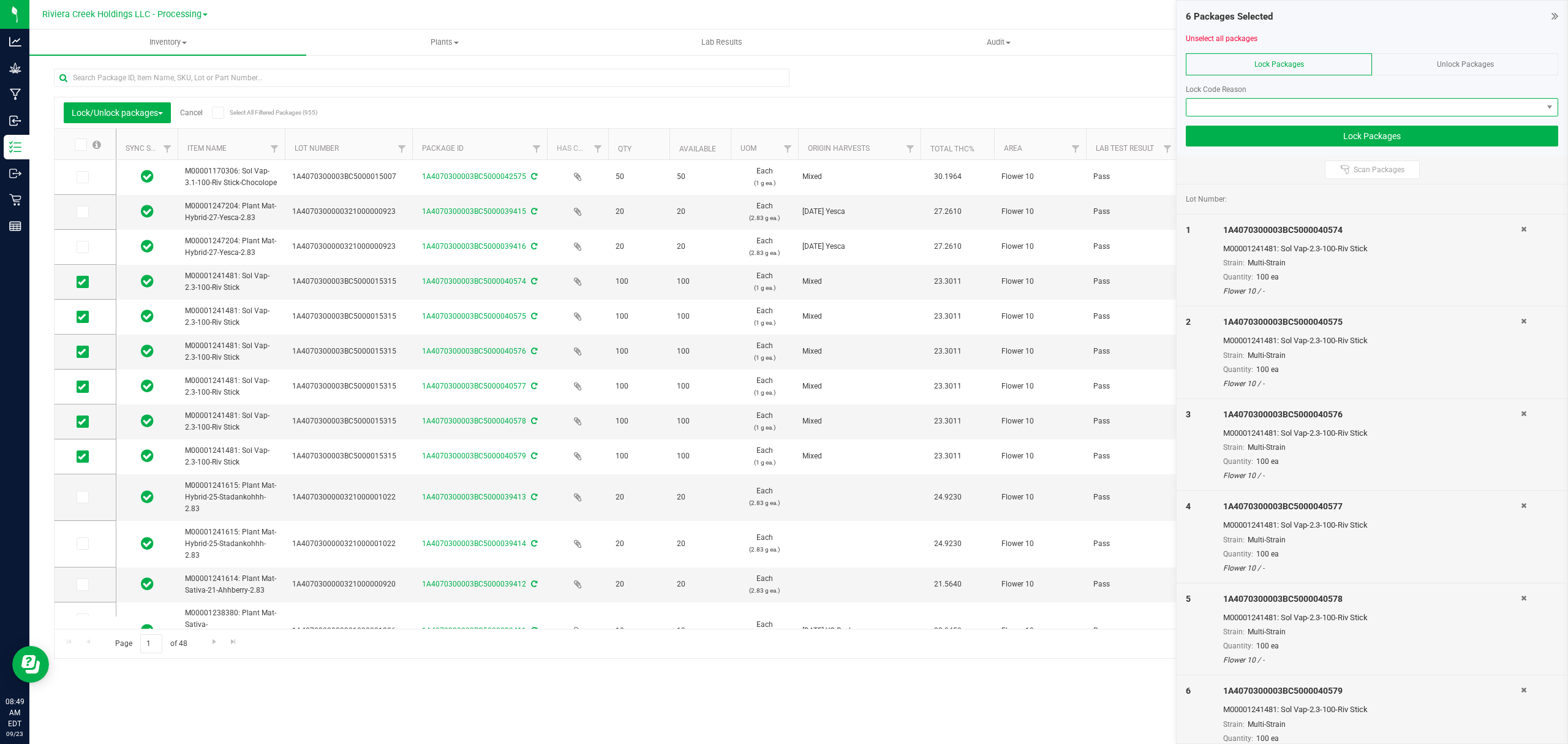
click at [1268, 108] on span at bounding box center [1364, 107] width 356 height 17
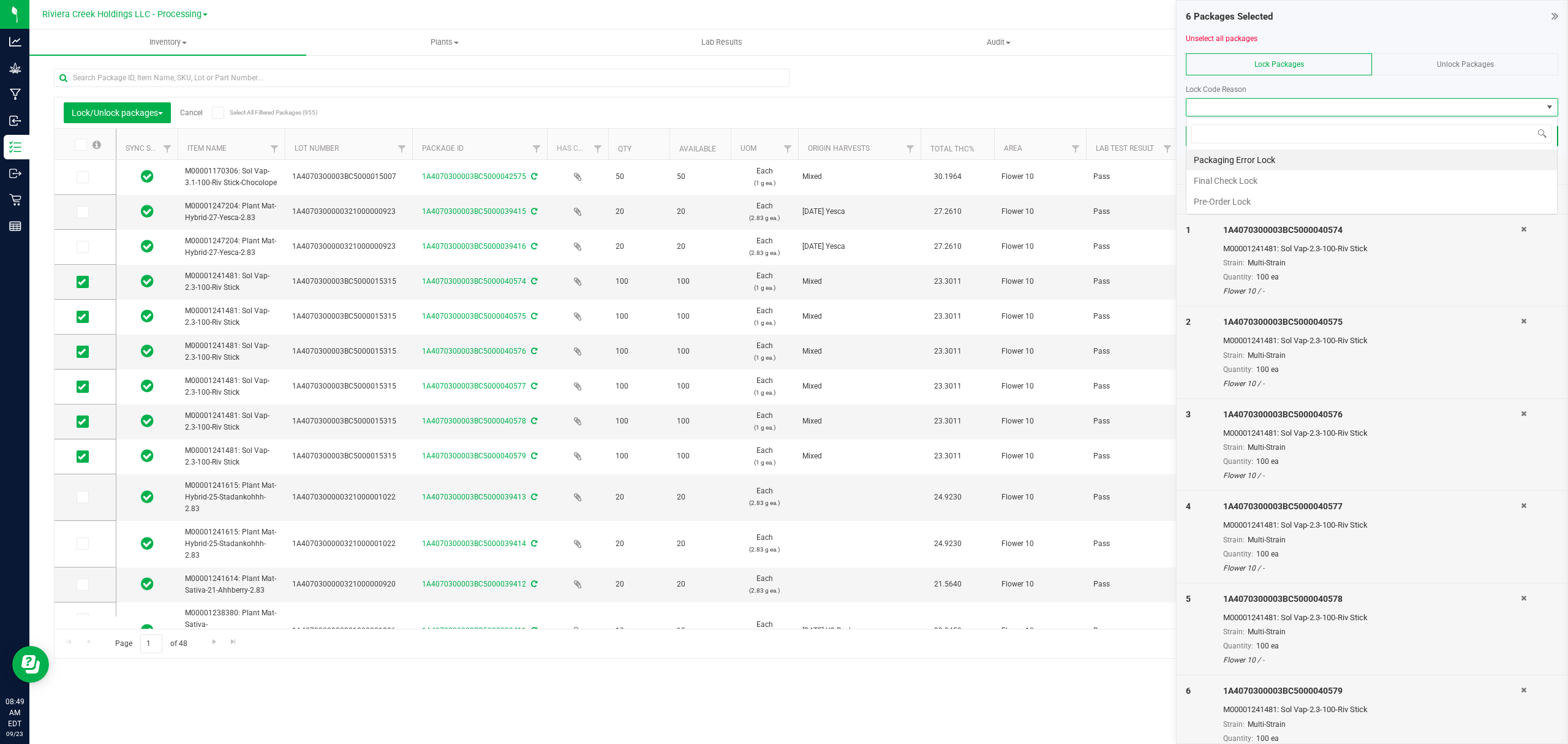
scroll to position [18, 371]
click at [1236, 174] on li "Final Check Lock" at bounding box center [1371, 181] width 370 height 21
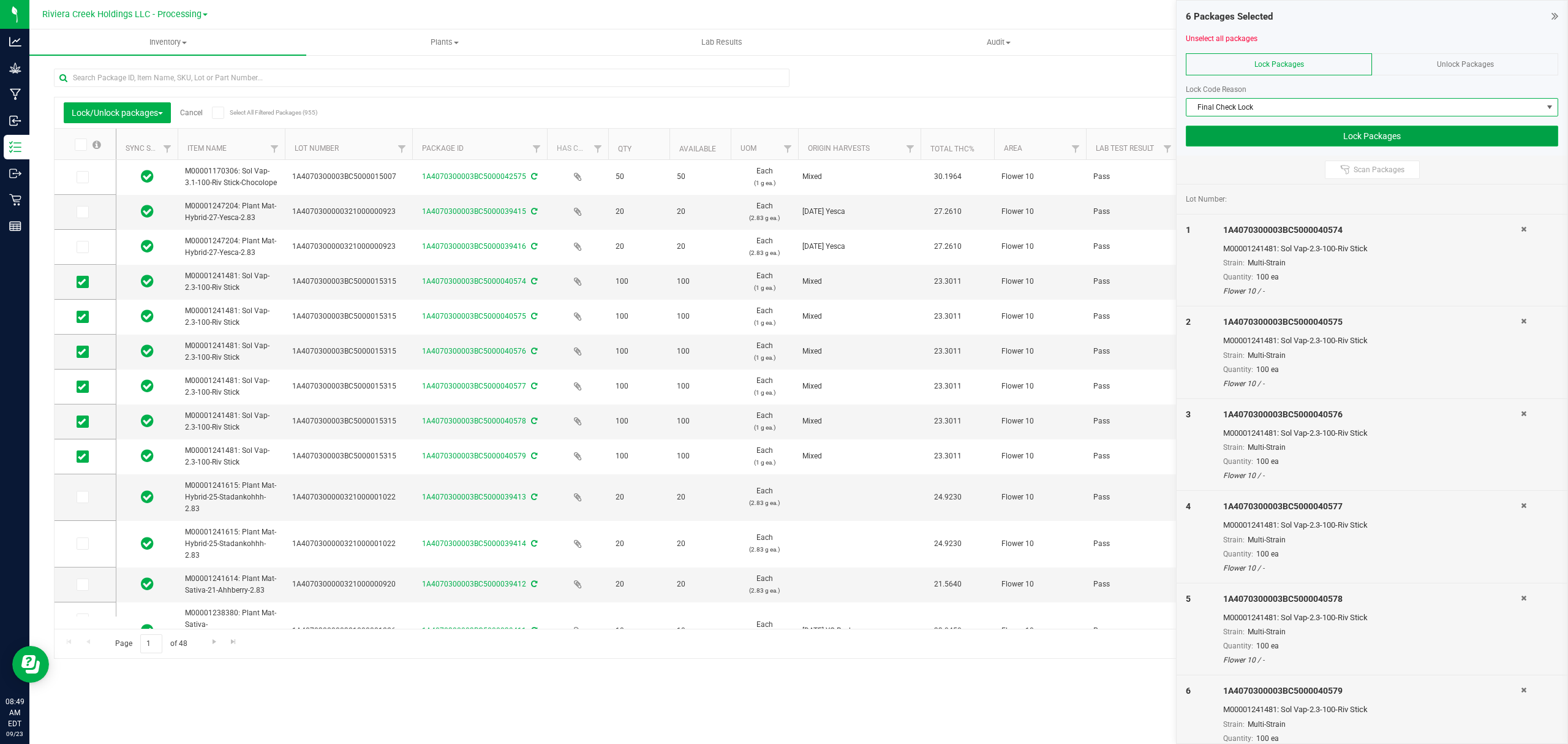
click at [1372, 141] on button "Lock Packages" at bounding box center [1372, 136] width 372 height 21
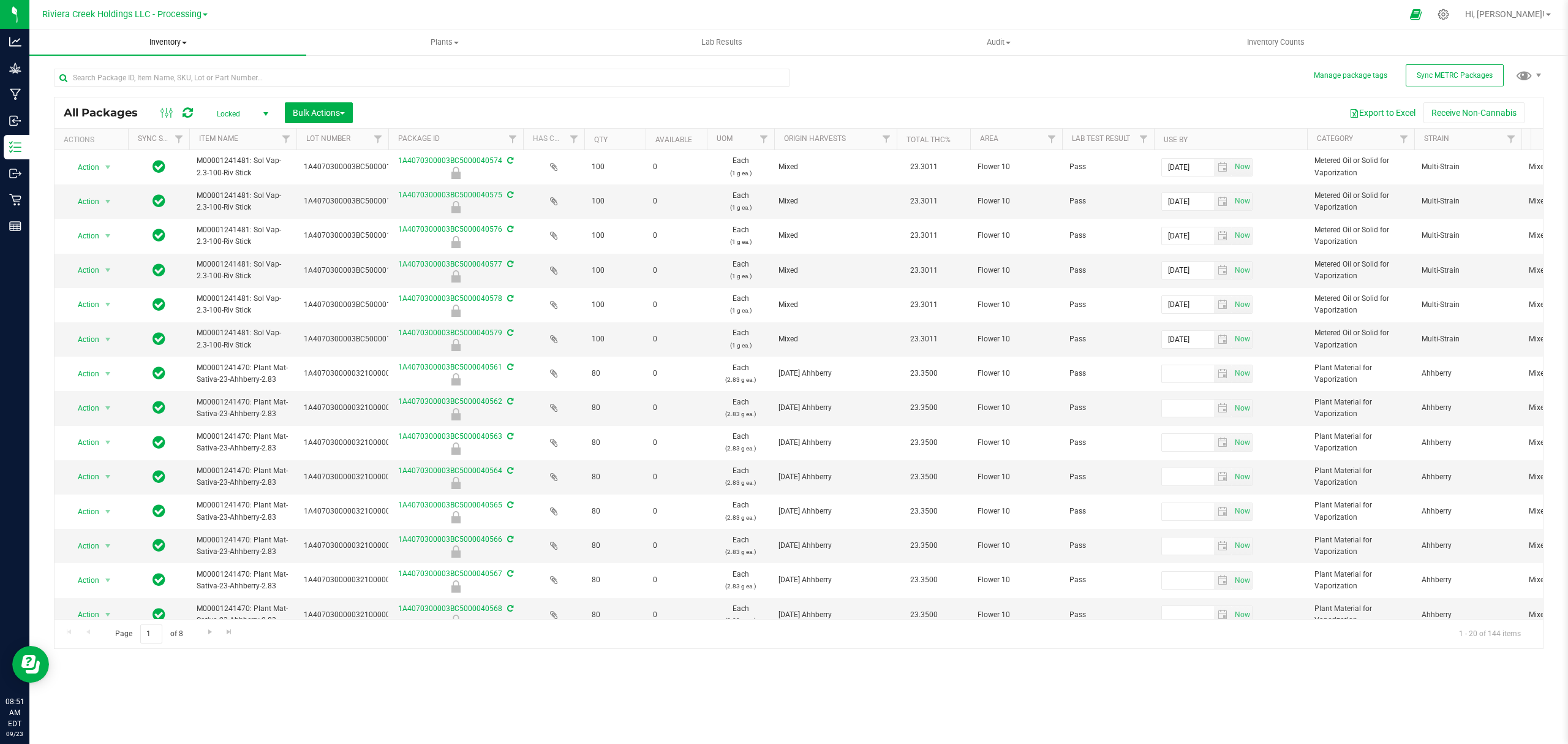
click at [155, 33] on uib-tab-heading "Inventory All packages All inventory Waste log Create inventory" at bounding box center [168, 42] width 277 height 26
click at [130, 145] on span "From bill of materials" at bounding box center [85, 147] width 111 height 11
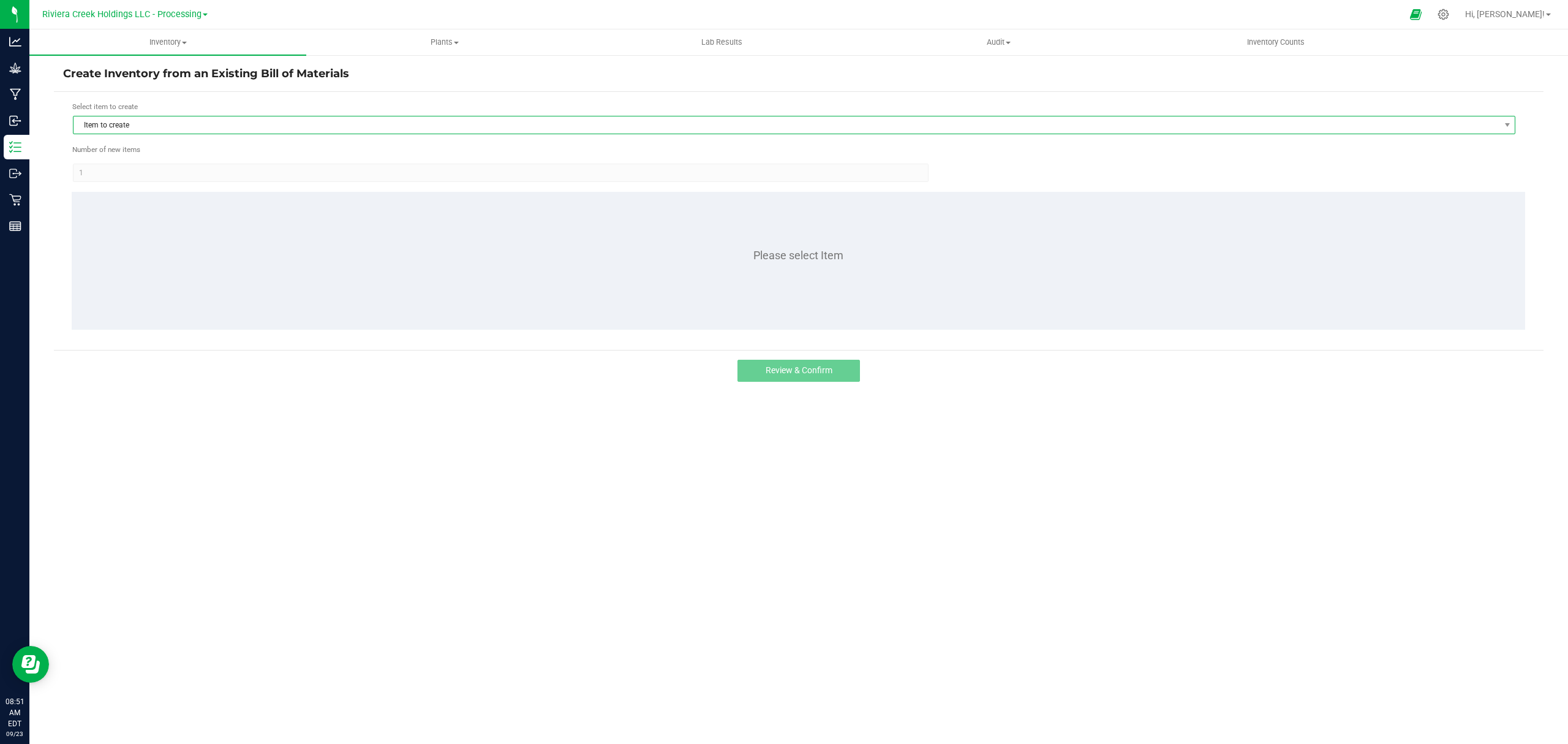
click at [155, 127] on span "Item to create" at bounding box center [786, 125] width 1425 height 17
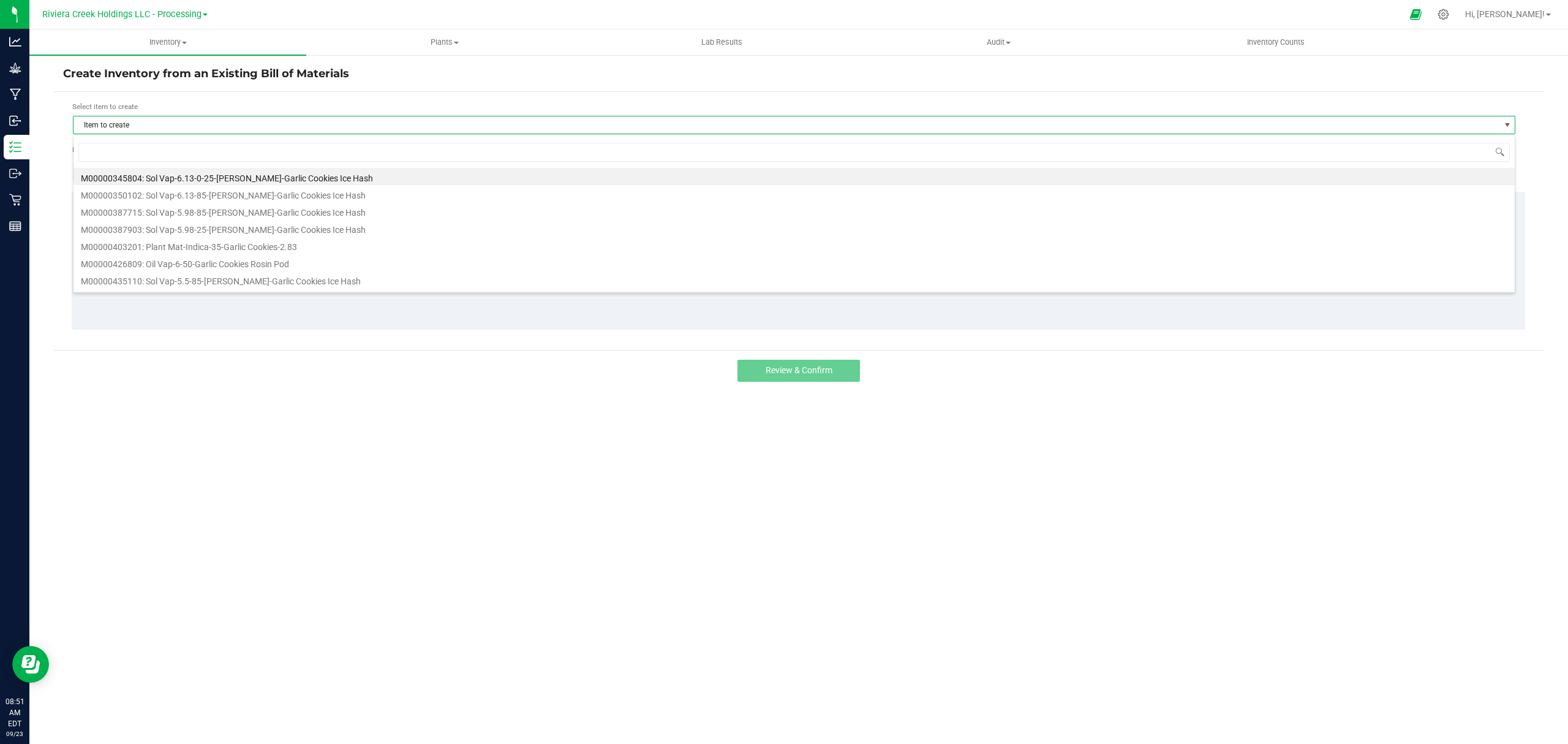
scroll to position [18, 1443]
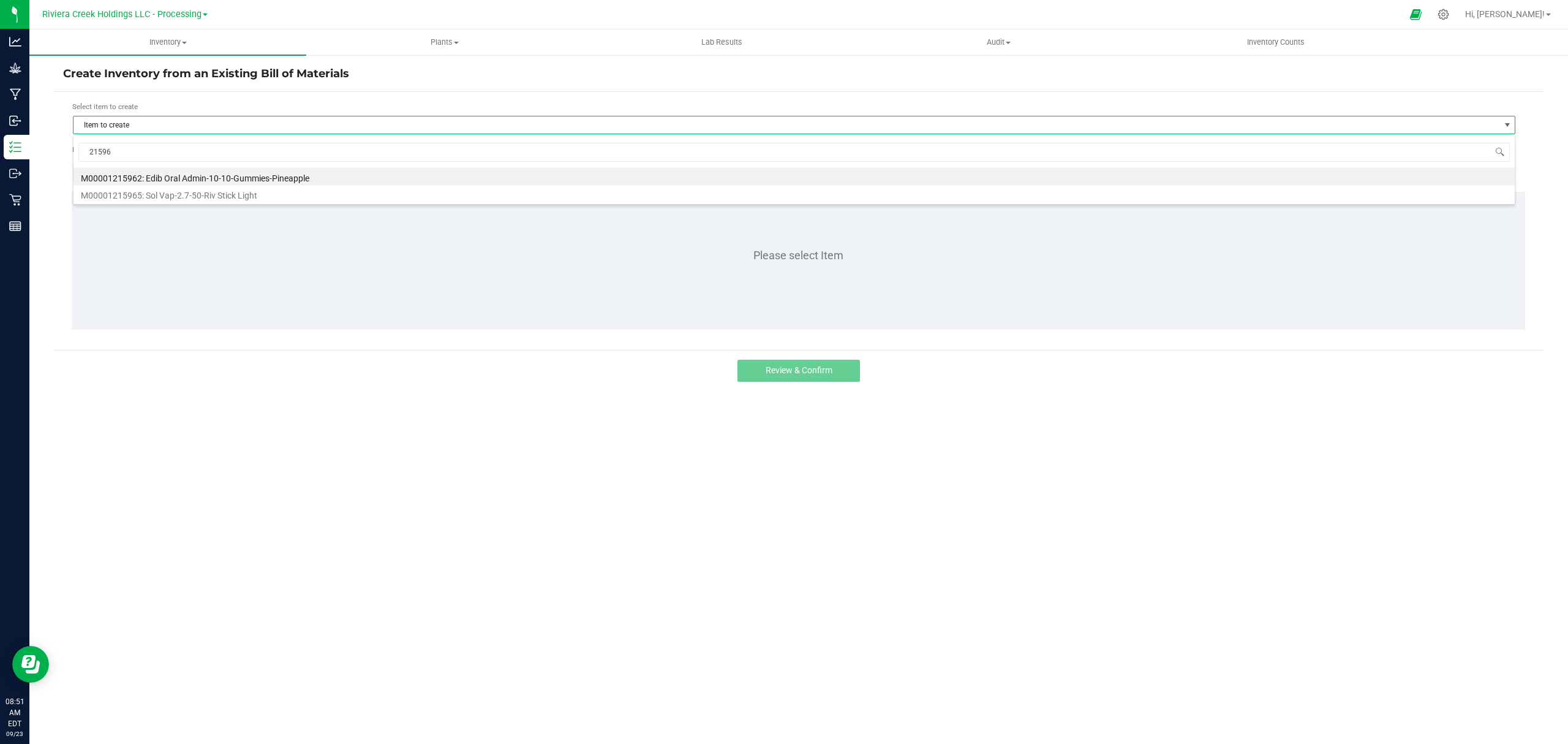
type input "215965"
click at [189, 178] on li "M00001215965: Sol Vap-2.7-50-Riv Stick Light" at bounding box center [794, 177] width 1441 height 17
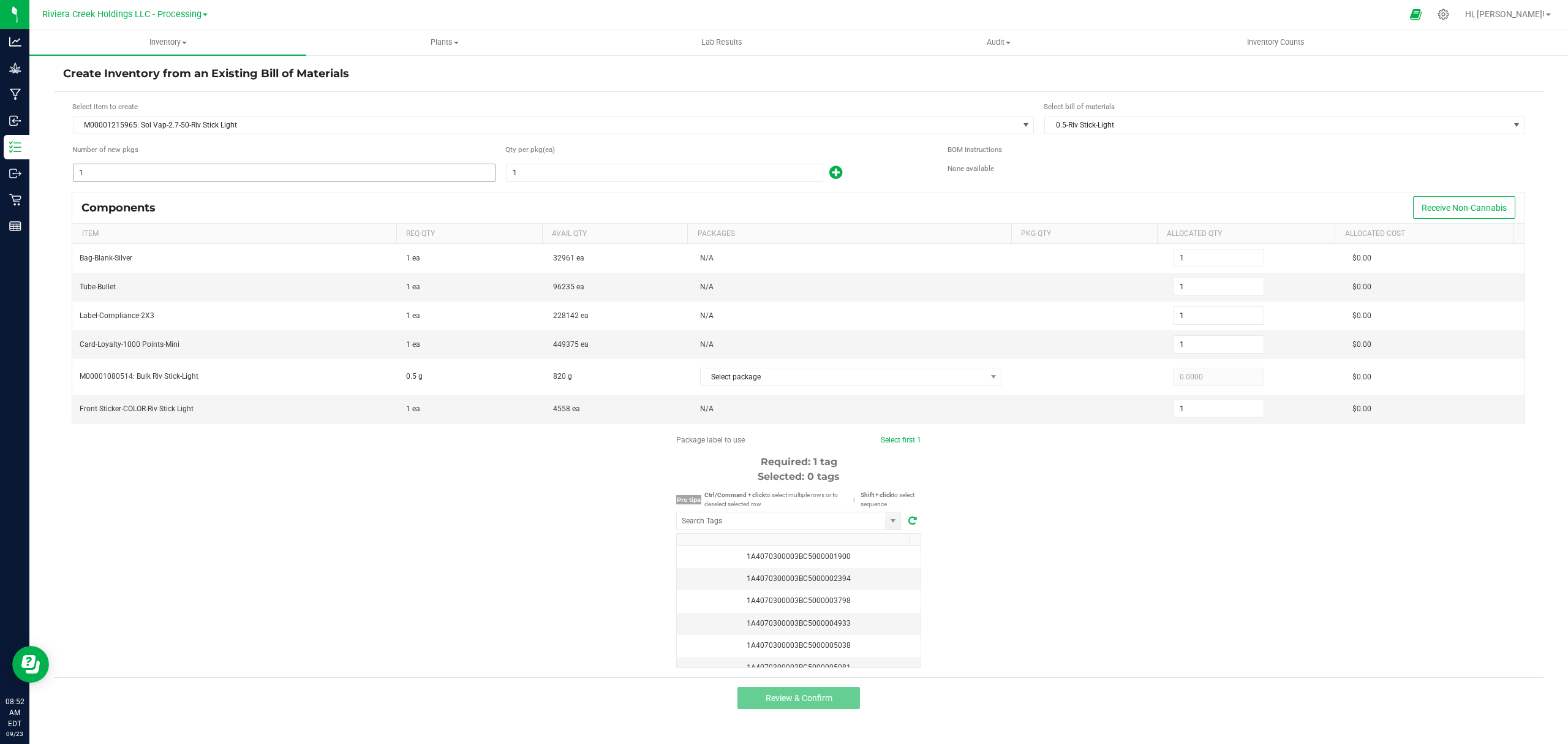
click at [257, 169] on input "1" at bounding box center [284, 173] width 421 height 17
type input "5"
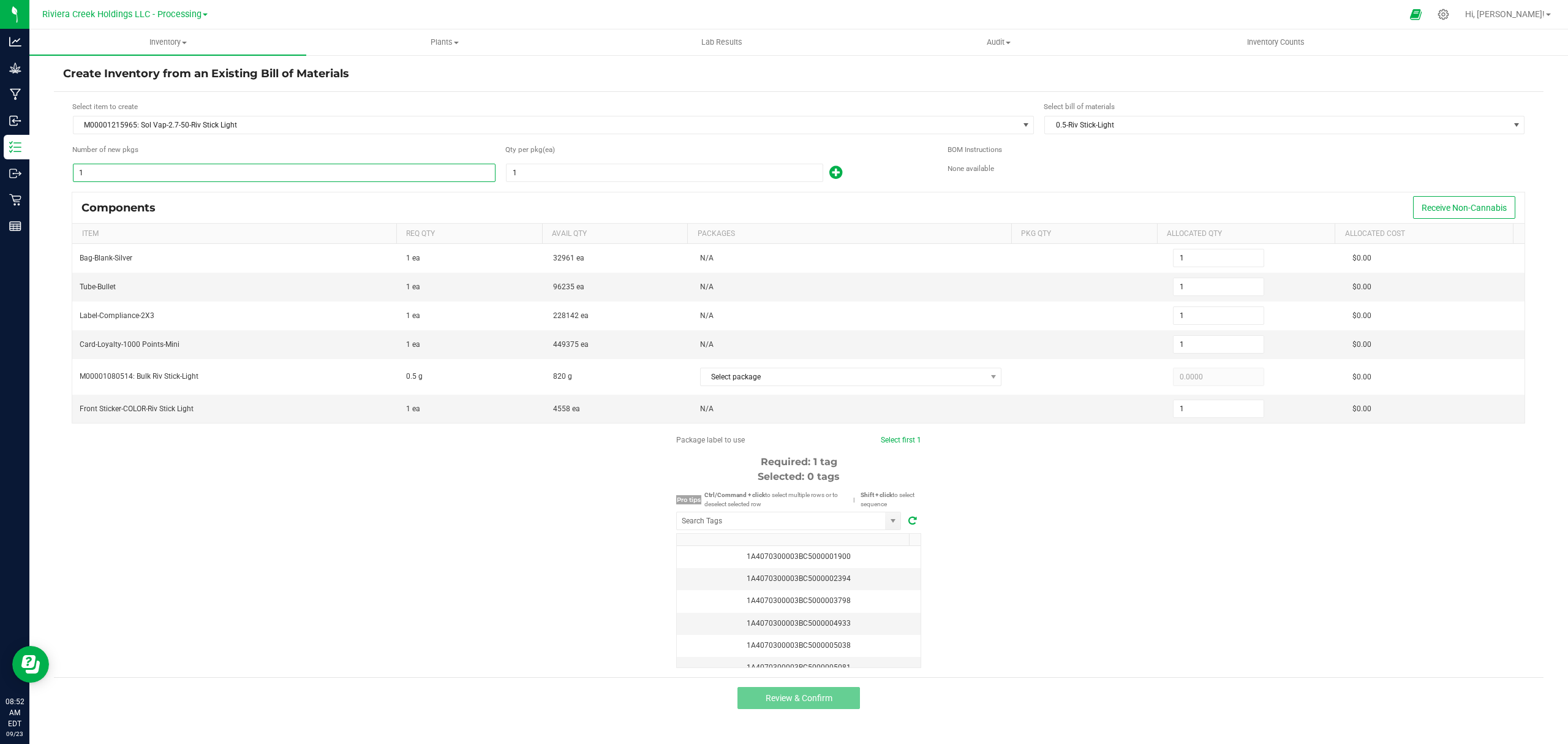
type input "5"
click at [719, 165] on input "1" at bounding box center [665, 173] width 316 height 17
type input "10"
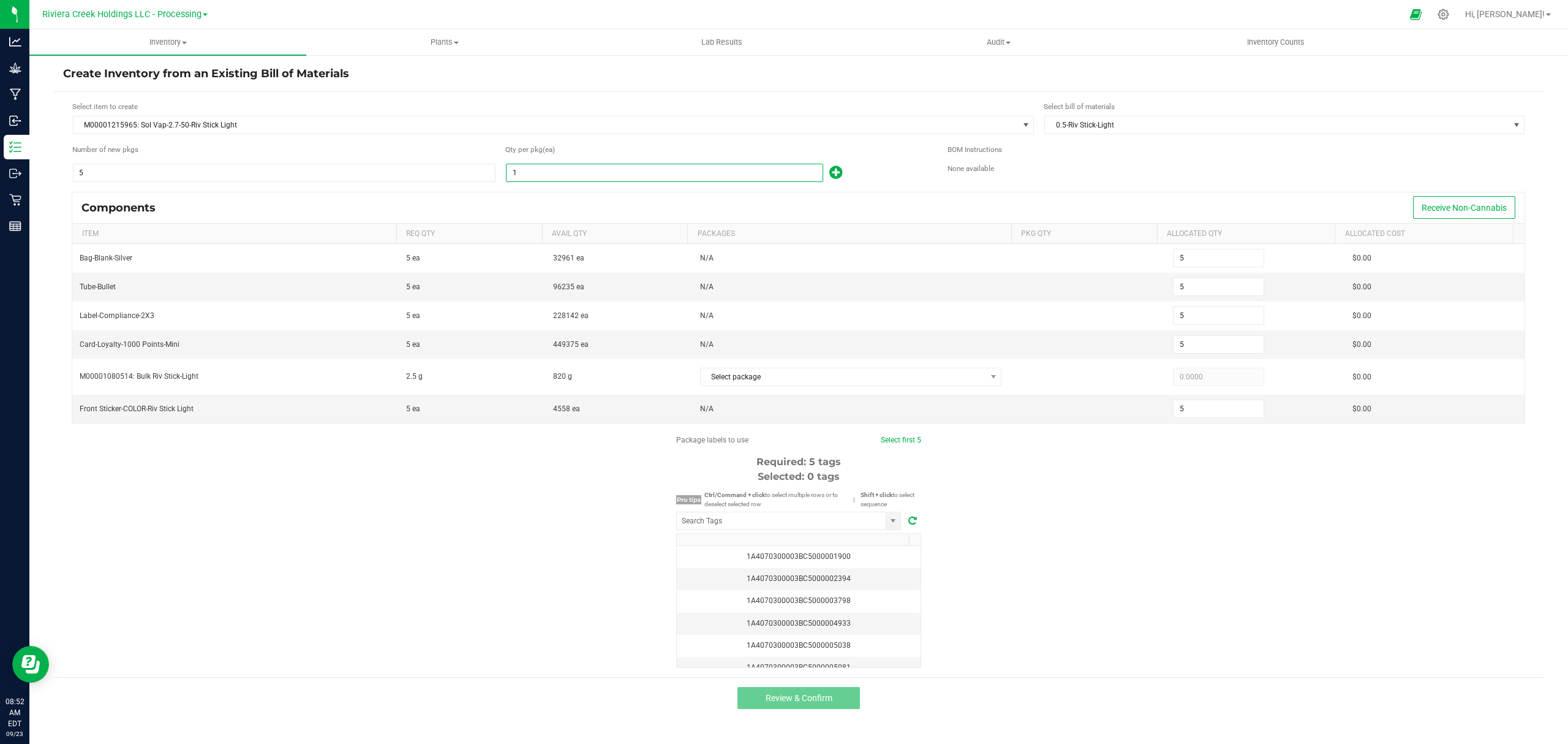
type input "50"
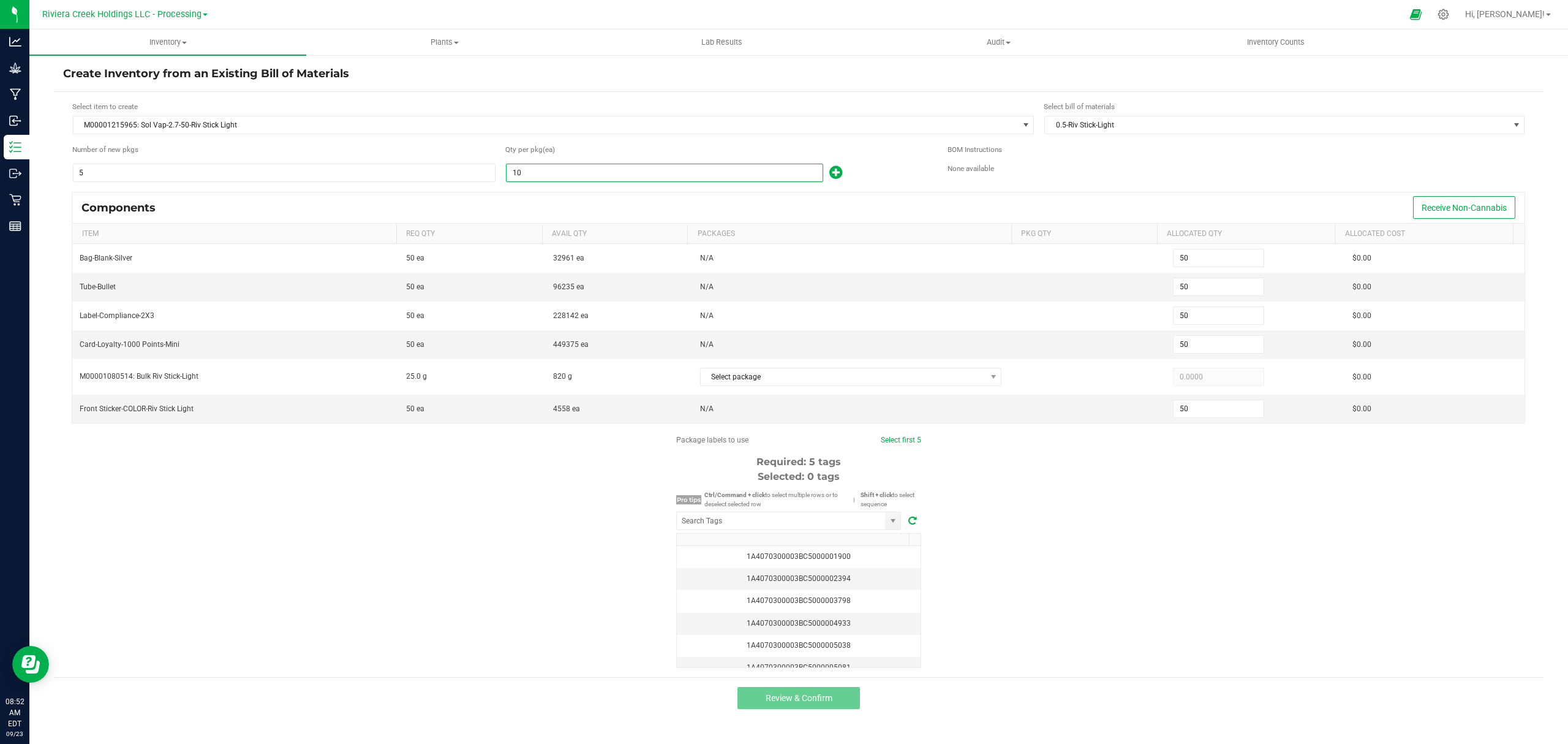
type input "100"
type input "500"
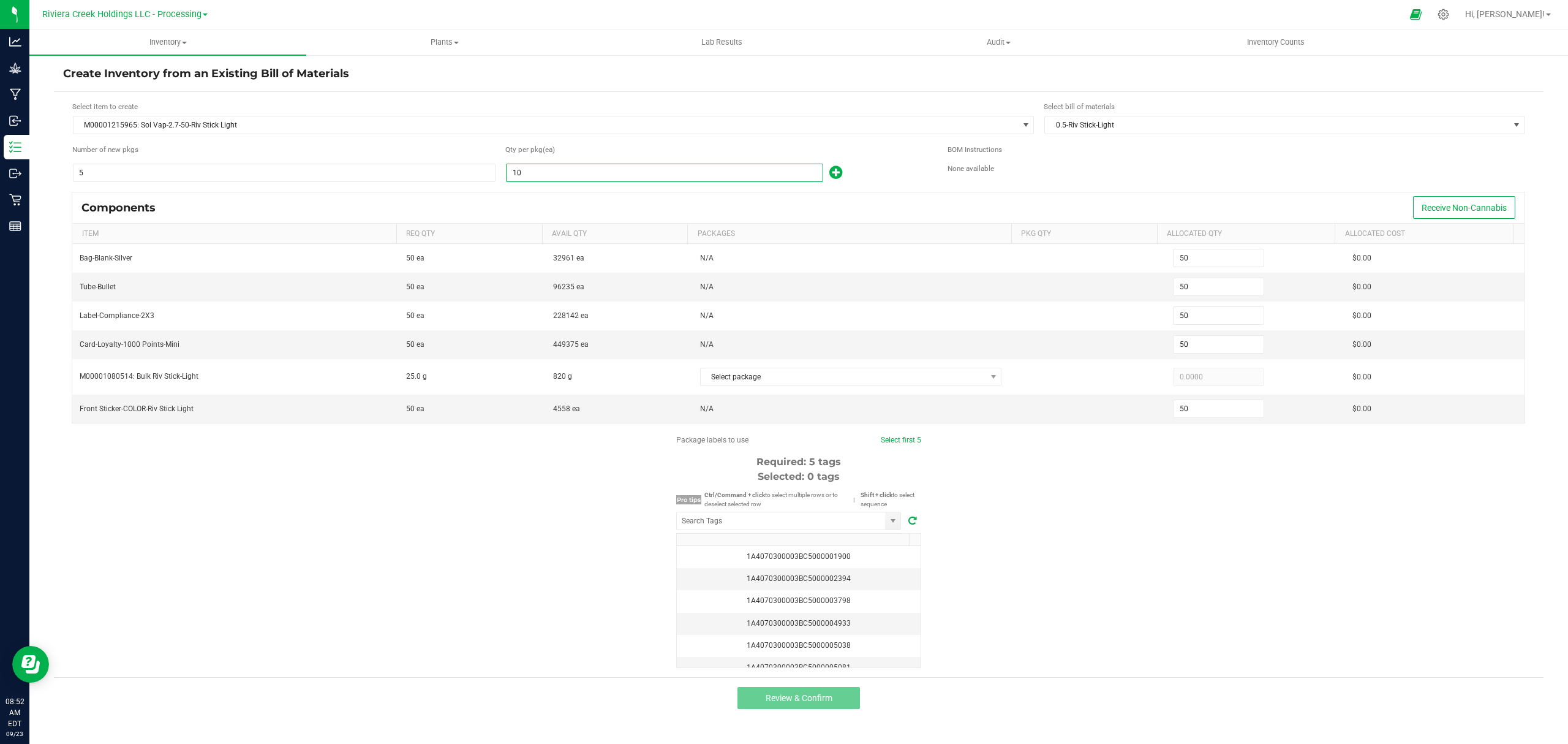
type input "500"
type input "100"
click at [888, 177] on div "100" at bounding box center [717, 173] width 424 height 20
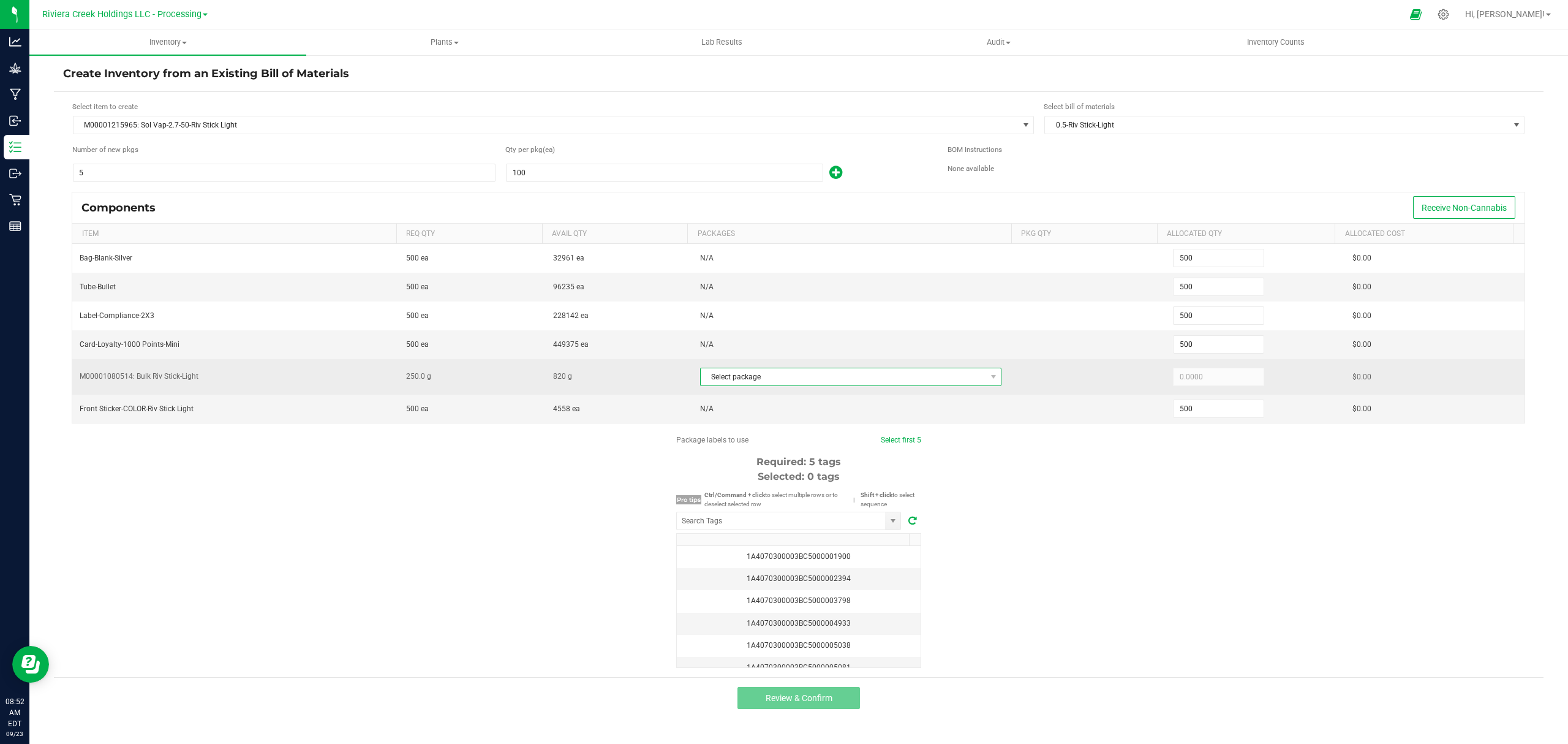
click at [780, 374] on span "Select package" at bounding box center [843, 377] width 285 height 17
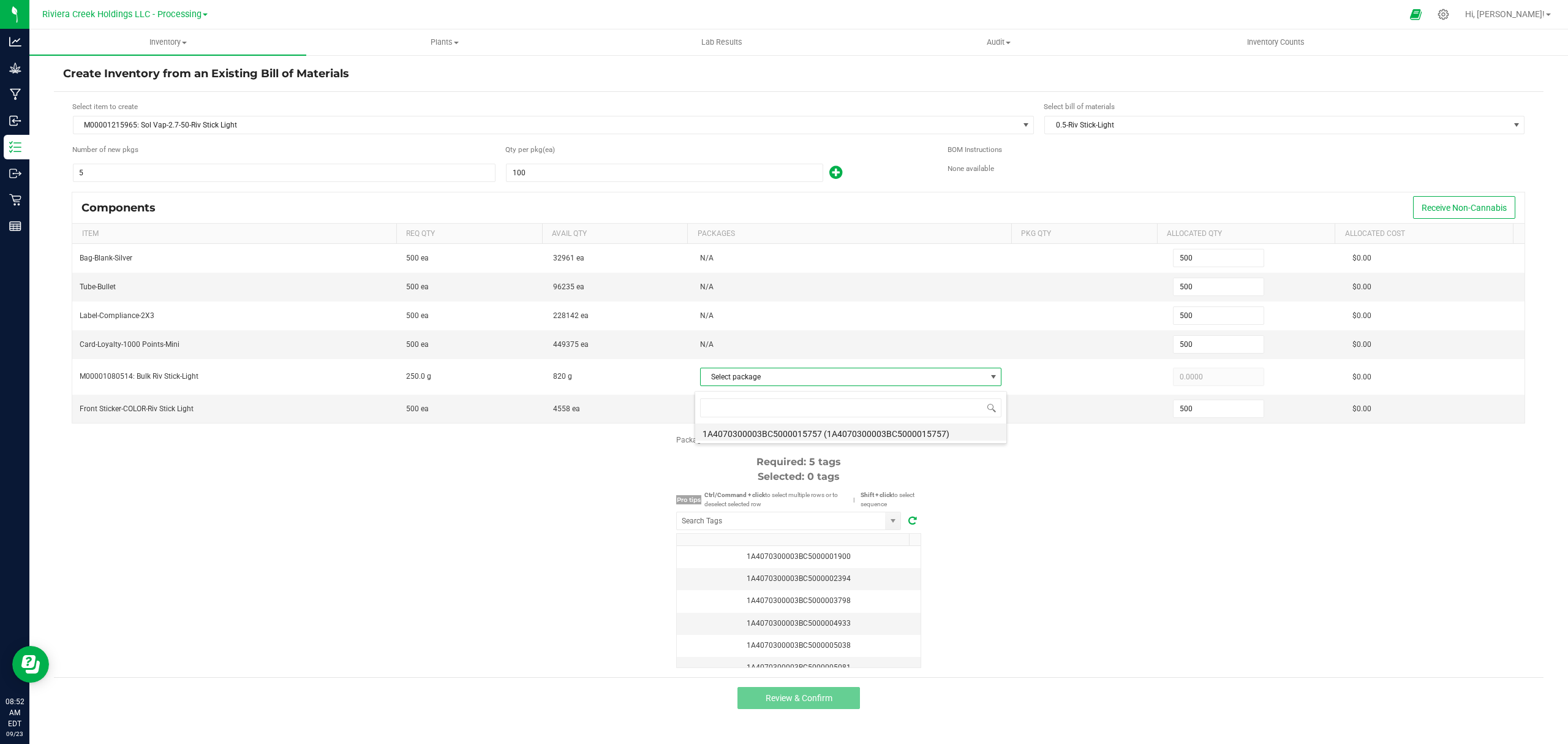
click at [794, 430] on li "1A4070300003BC5000015757 (1A4070300003BC5000015757)" at bounding box center [850, 432] width 311 height 17
type input "250.0000"
click at [1187, 511] on div "Package labels to use Select first 5 Required: 5 tags Selected: 0 tags Pro tips…" at bounding box center [798, 551] width 1489 height 233
click at [817, 522] on input "NO DATA FOUND" at bounding box center [781, 520] width 208 height 17
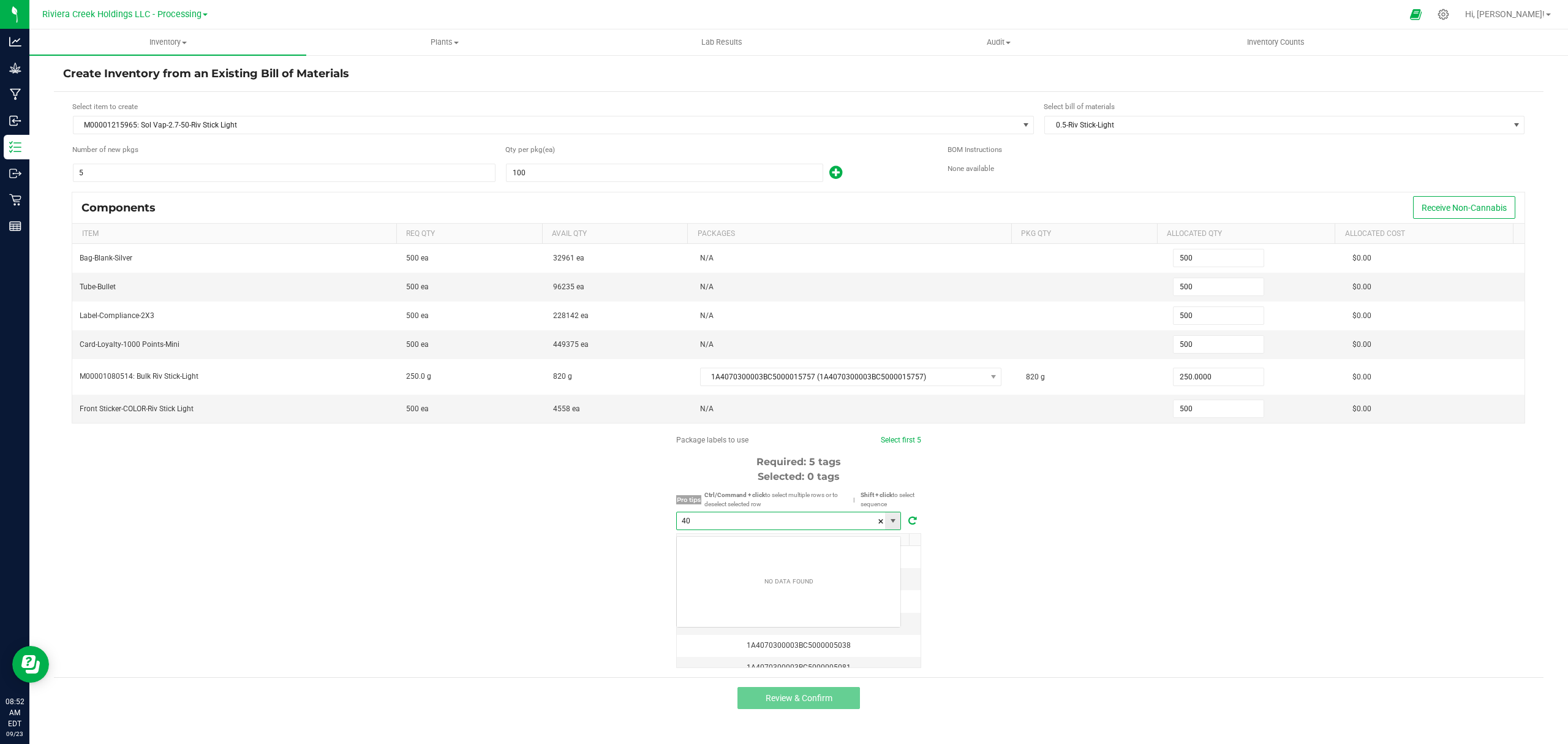
scroll to position [18, 224]
click at [807, 550] on li "1A4070300003BC5000040580" at bounding box center [789, 549] width 223 height 21
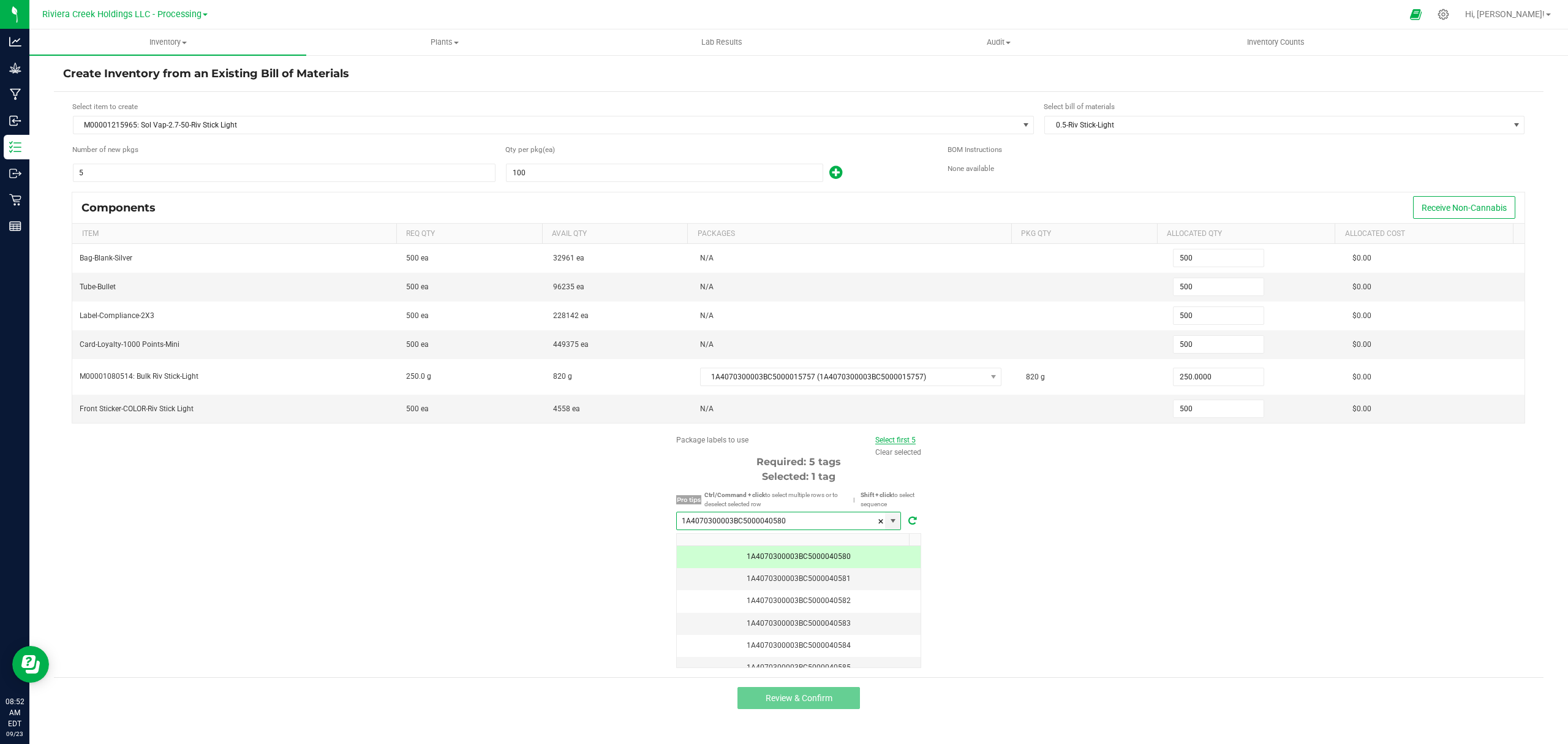
type input "1A4070300003BC5000040580"
click at [902, 444] on link "Select first 5" at bounding box center [895, 440] width 41 height 8
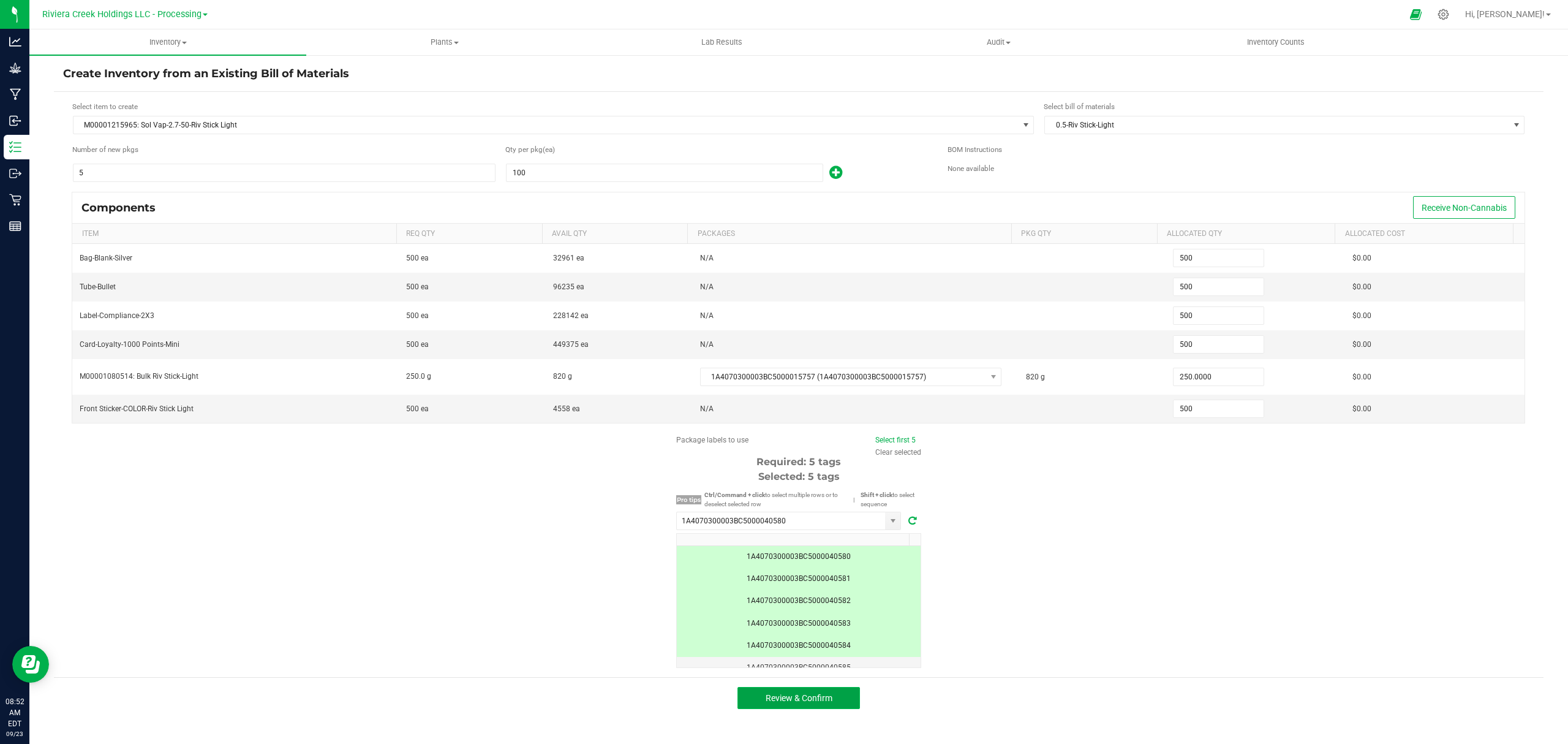
click at [800, 703] on span "Review & Confirm" at bounding box center [798, 698] width 67 height 10
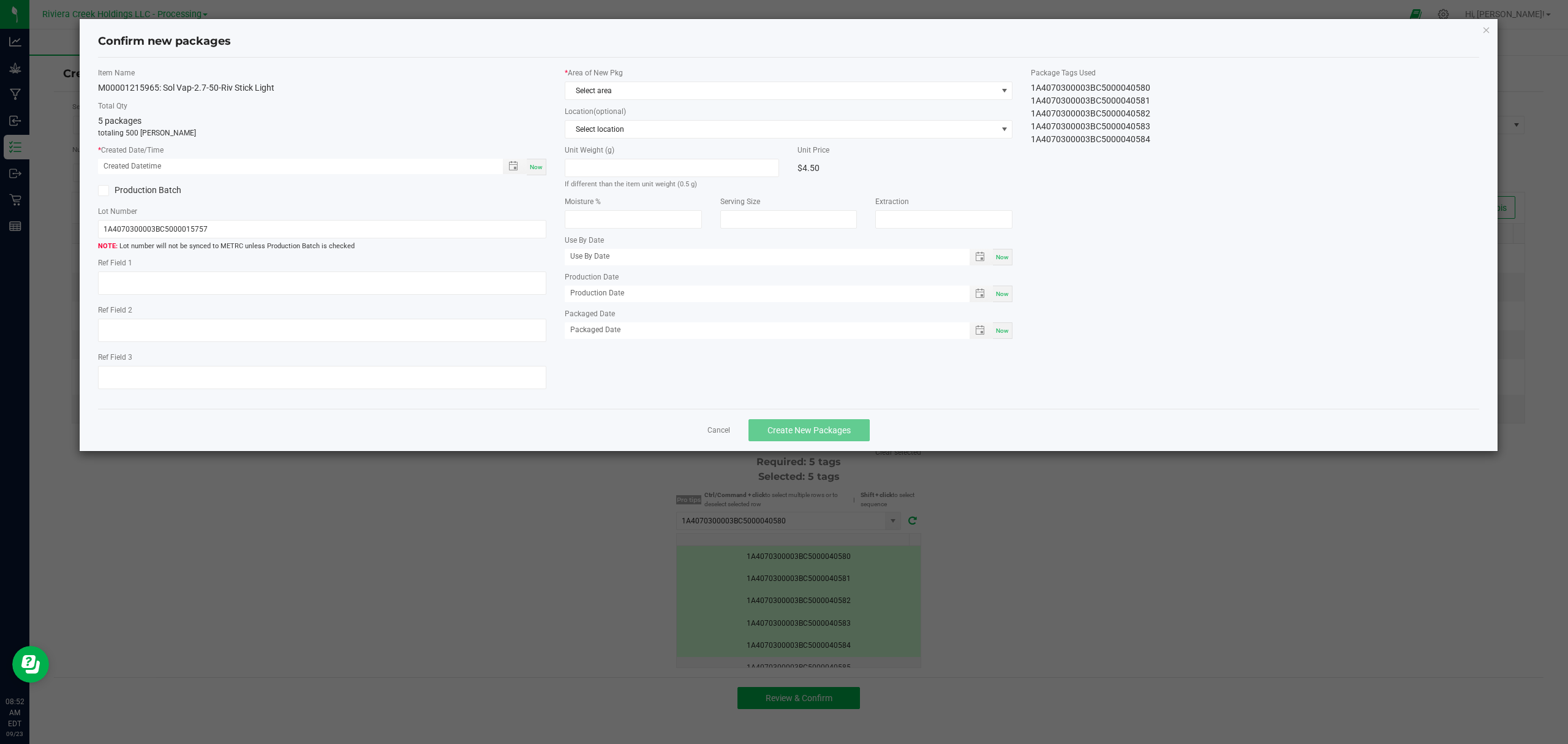
type input "05/22/2026"
click at [540, 169] on span "Now" at bounding box center [536, 167] width 13 height 7
type input "09/23/2025 08:52 AM"
click at [600, 94] on span "Select area" at bounding box center [781, 91] width 432 height 17
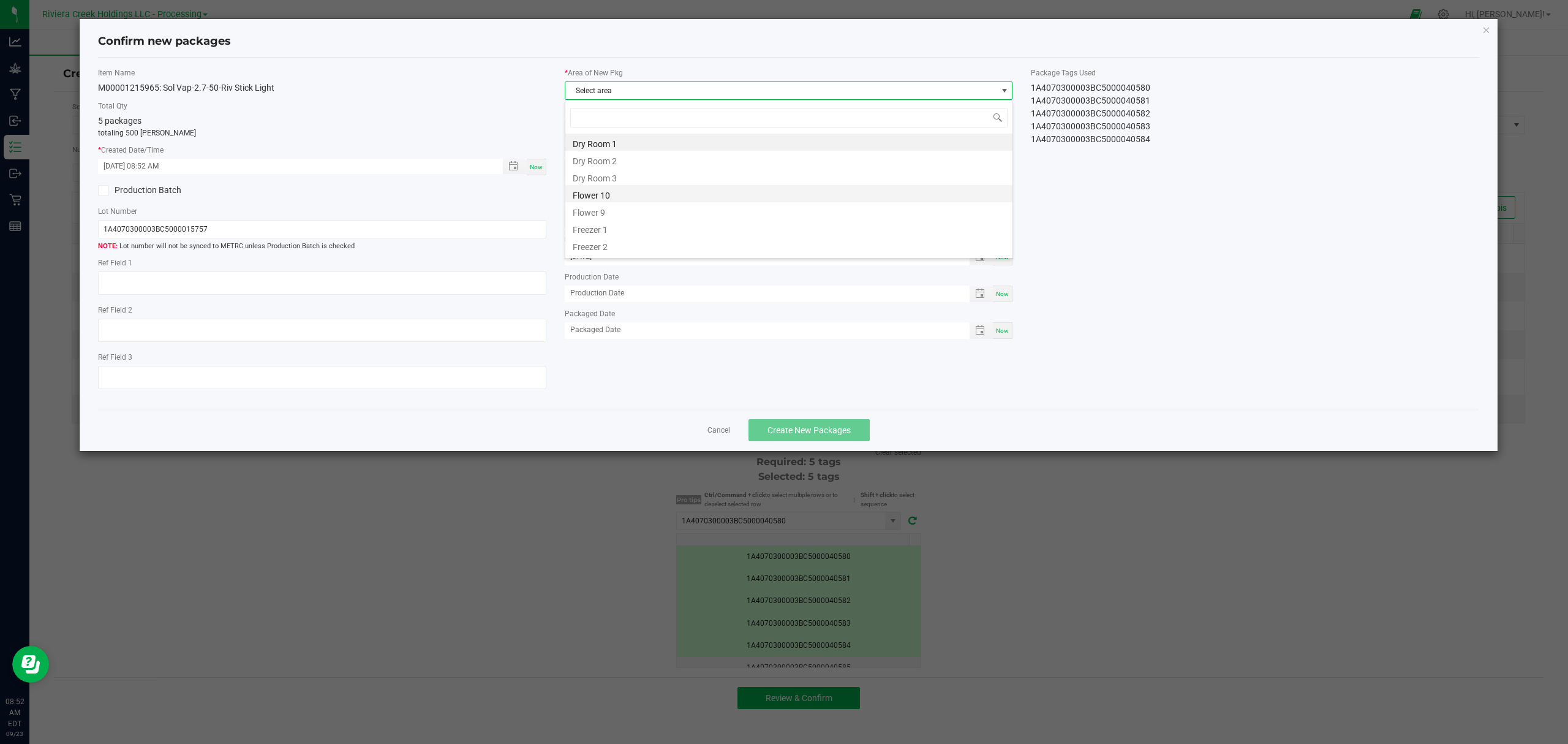
click at [613, 190] on li "Flower 10" at bounding box center [789, 193] width 447 height 17
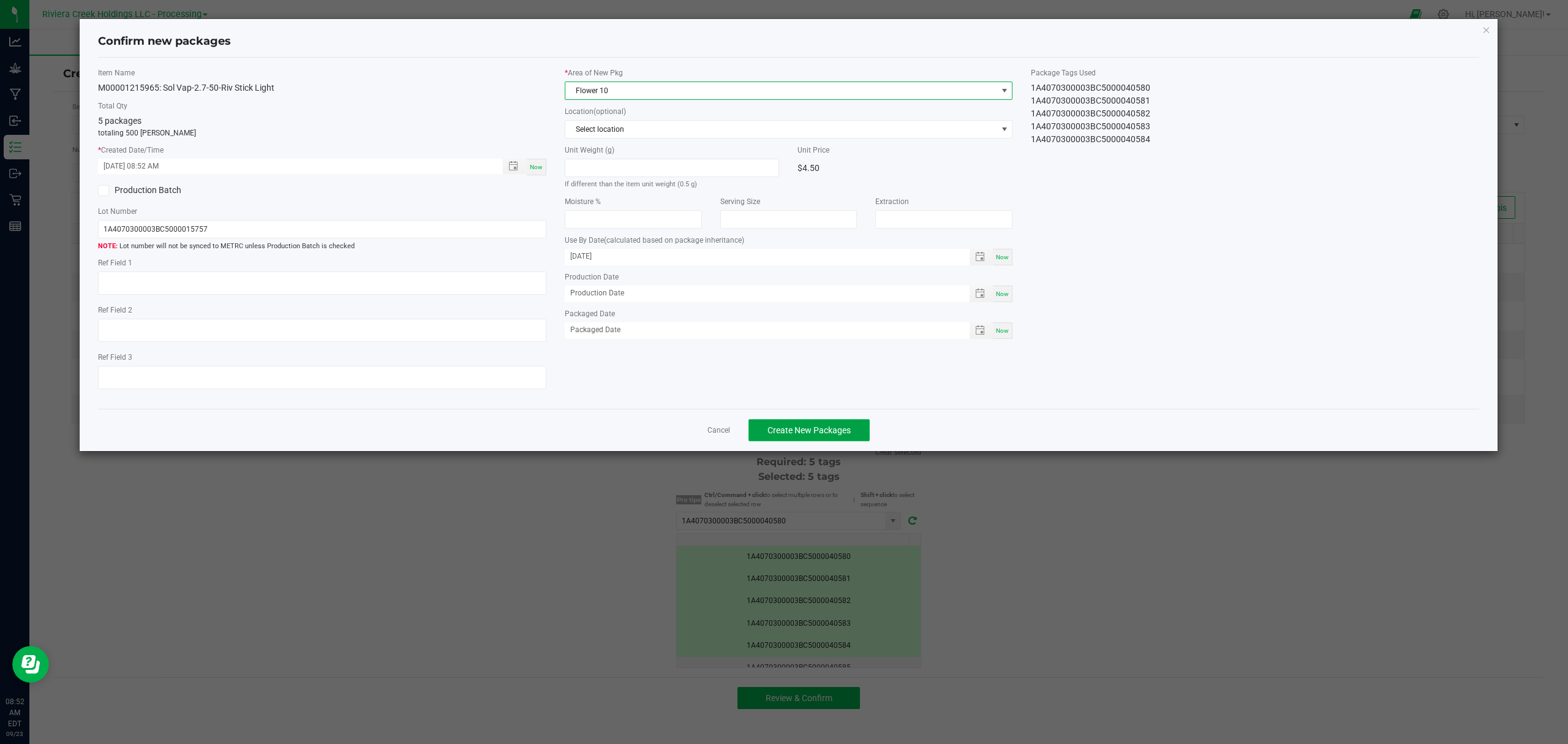
click at [815, 428] on button "Create New Packages" at bounding box center [809, 430] width 122 height 22
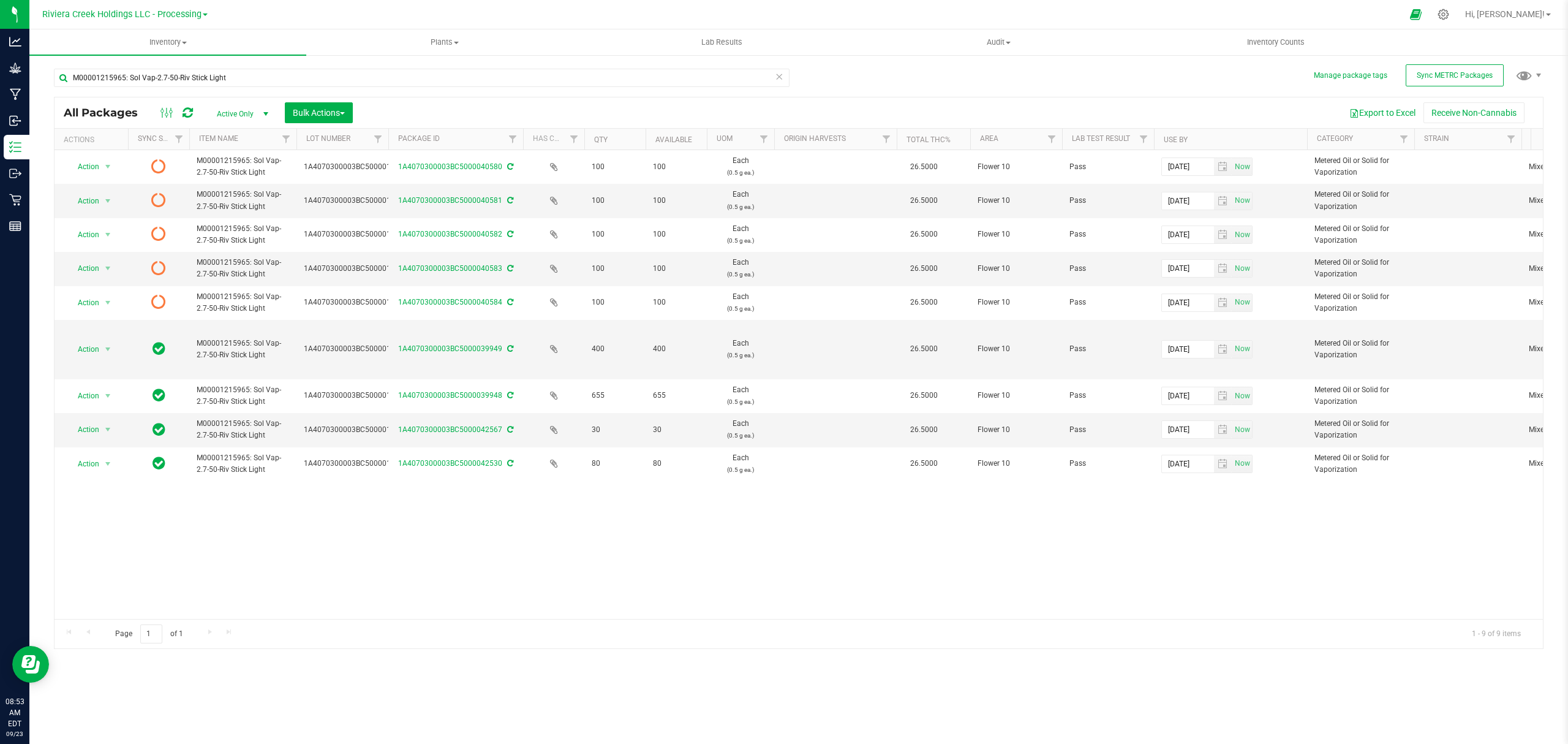
click at [191, 110] on icon at bounding box center [188, 113] width 11 height 12
click at [1273, 39] on span "Inventory Counts" at bounding box center [1275, 42] width 91 height 11
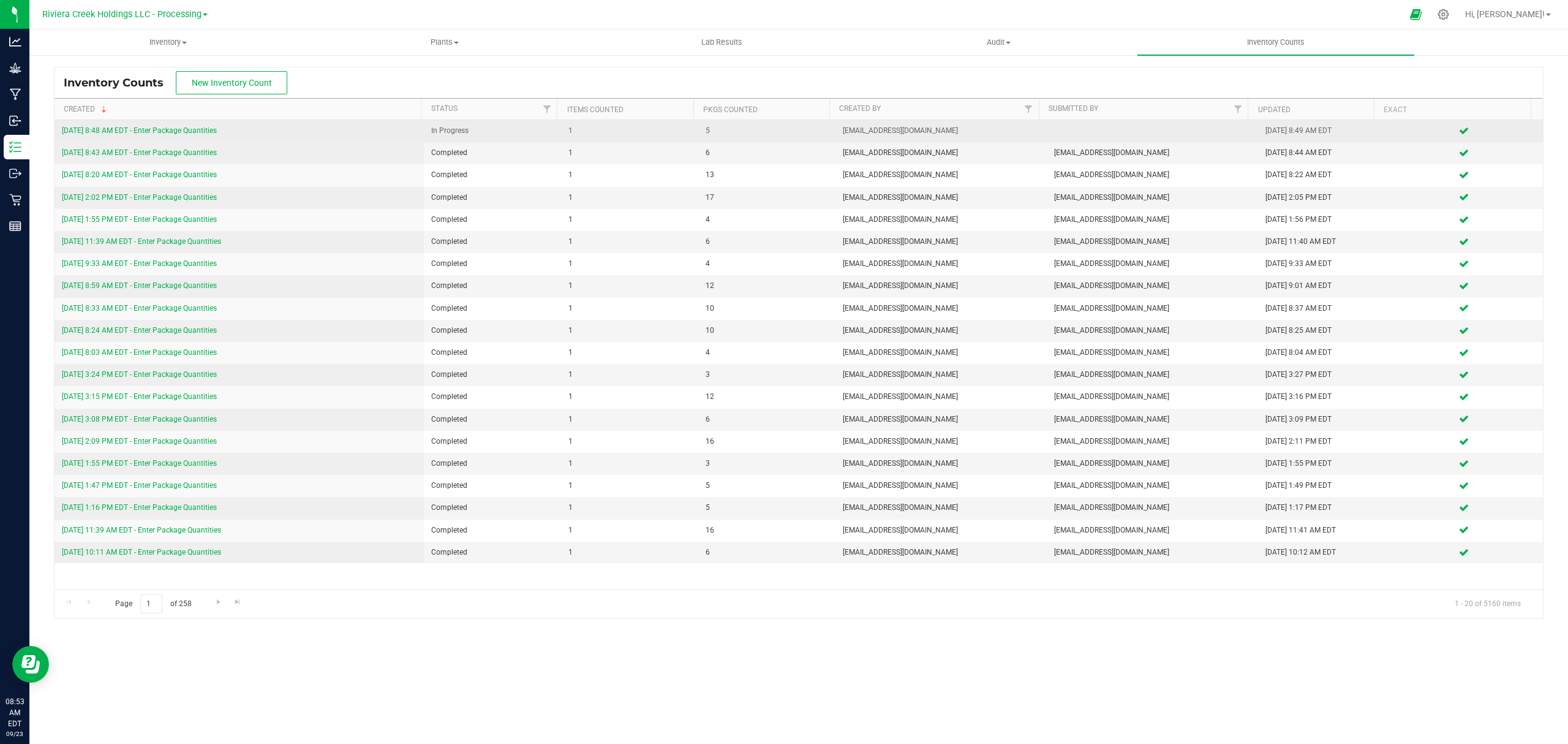
click at [162, 123] on td "[DATE] 8:48 AM EDT - Enter Package Quantities" at bounding box center [239, 131] width 369 height 22
click at [167, 126] on link "[DATE] 8:48 AM EDT - Enter Package Quantities" at bounding box center [139, 130] width 155 height 8
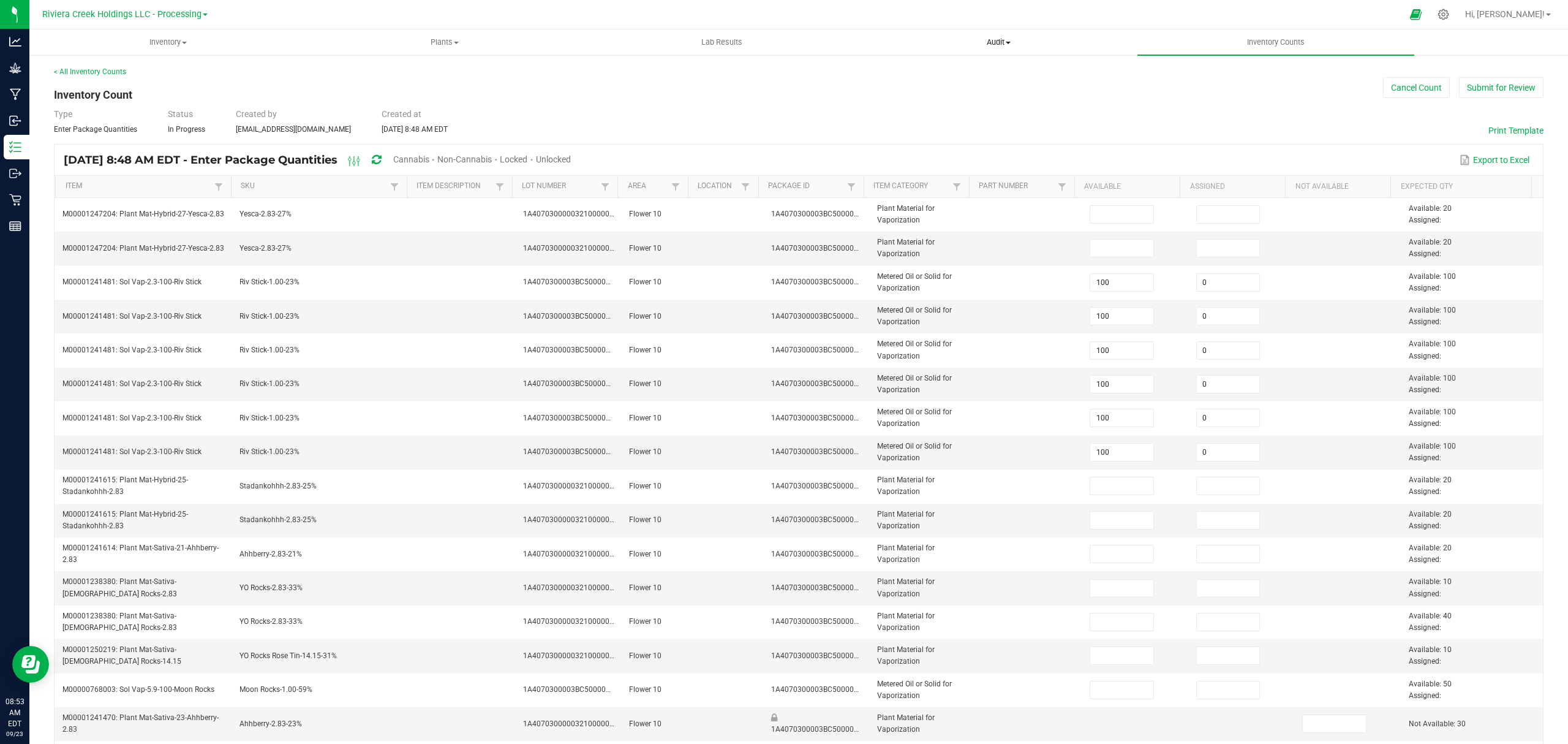
type input "100"
type input "0"
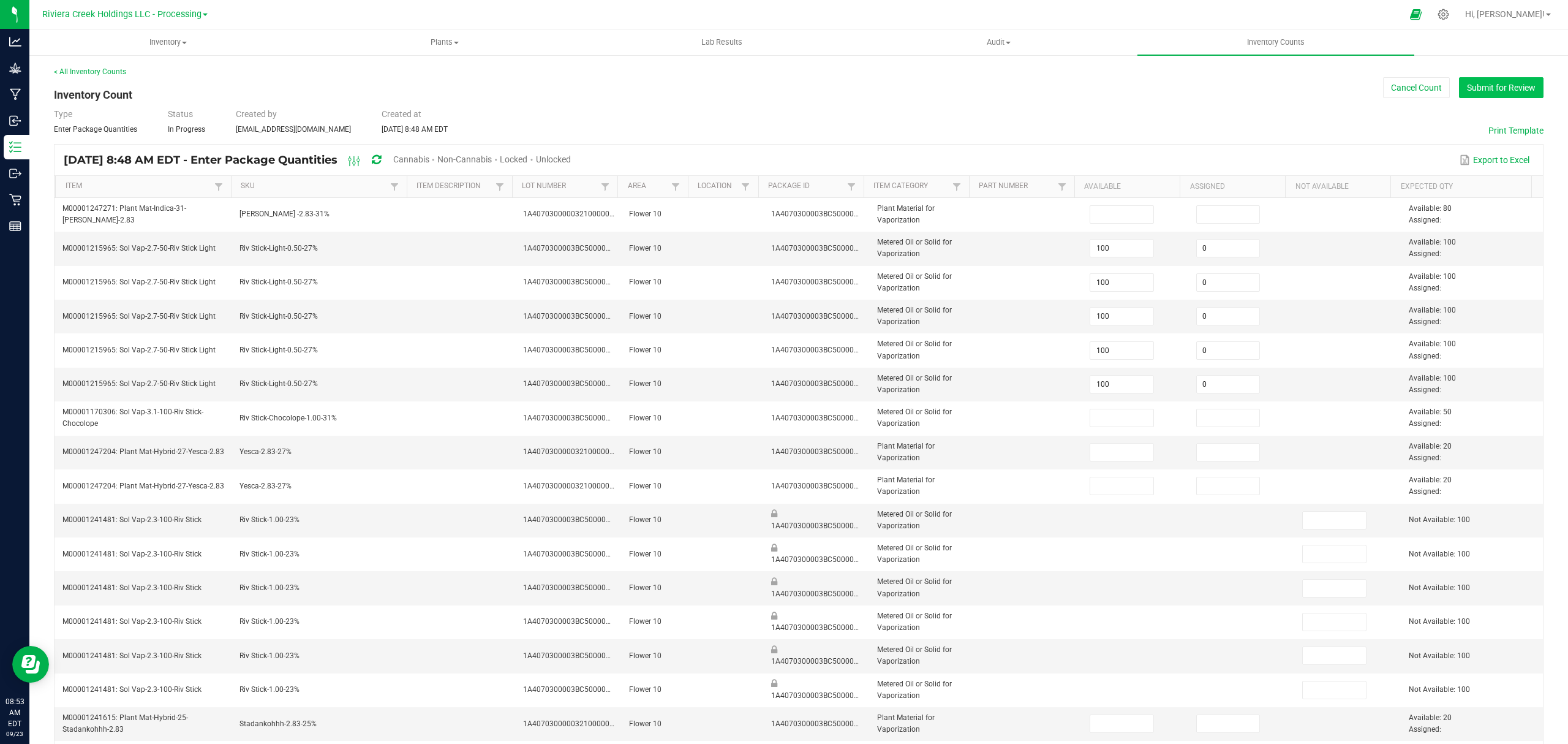
click at [1482, 79] on button "Submit for Review" at bounding box center [1501, 88] width 84 height 21
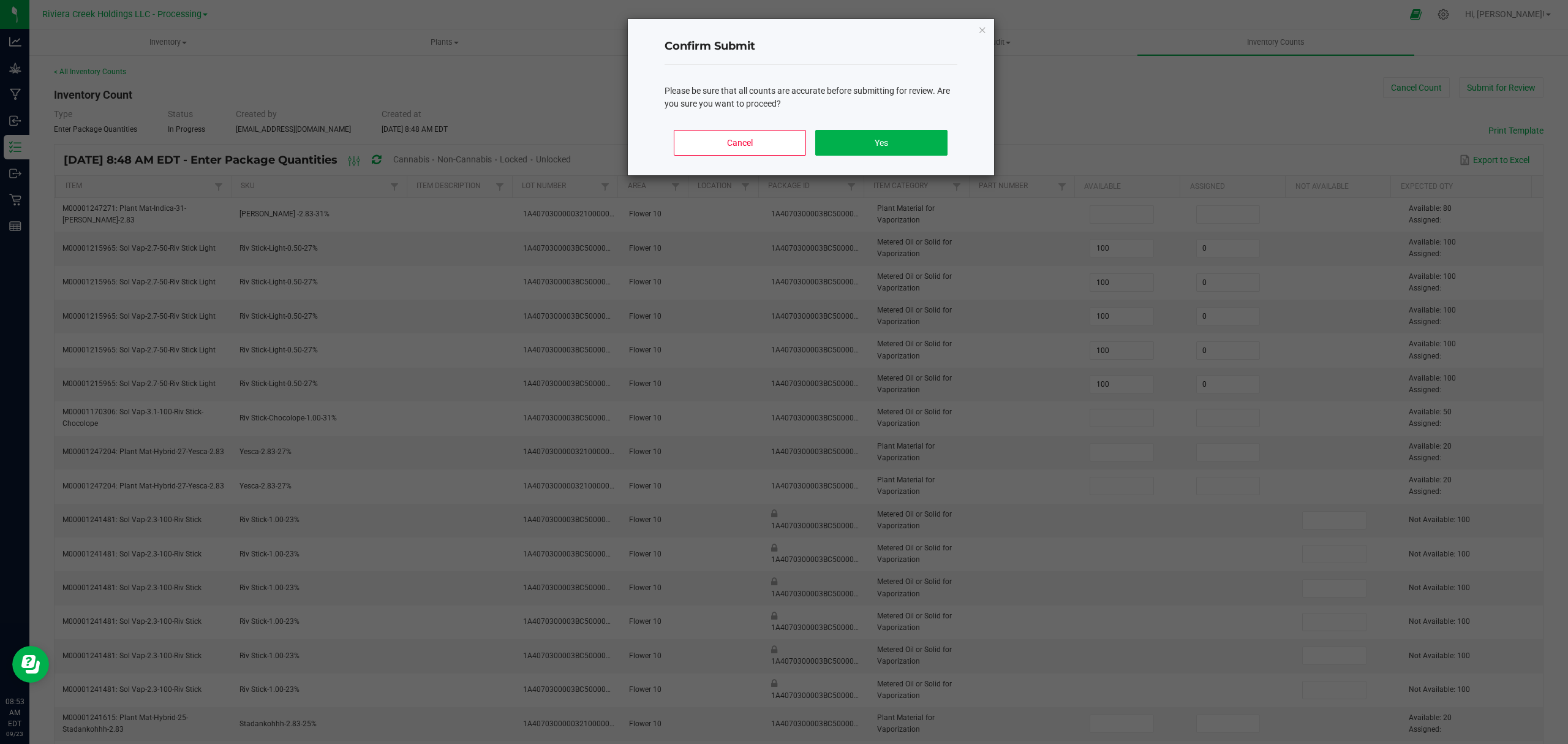
click at [916, 157] on div "Cancel Yes" at bounding box center [810, 148] width 292 height 55
click at [875, 150] on button "Yes" at bounding box center [881, 143] width 131 height 26
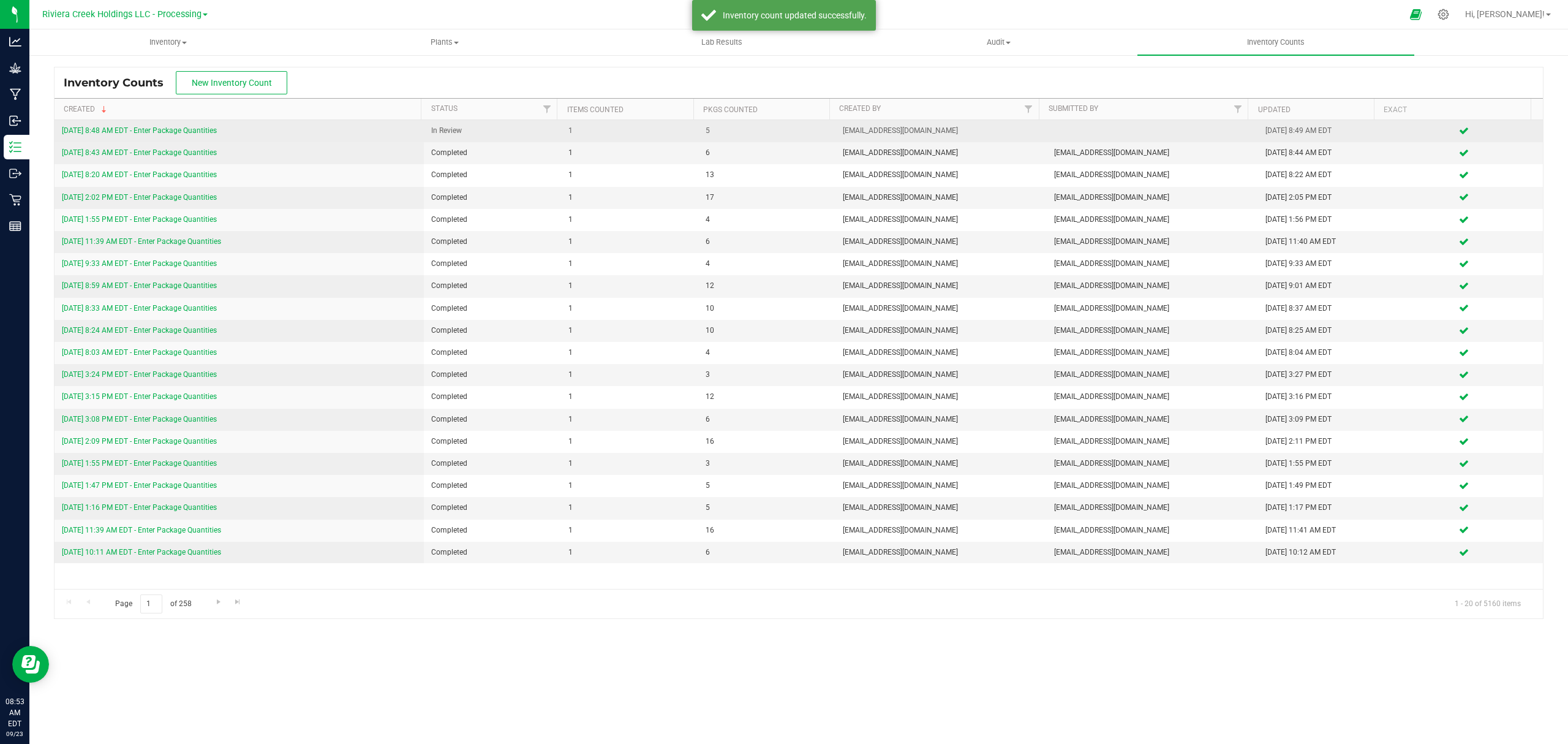
click at [179, 135] on link "[DATE] 8:48 AM EDT - Enter Package Quantities" at bounding box center [139, 130] width 155 height 8
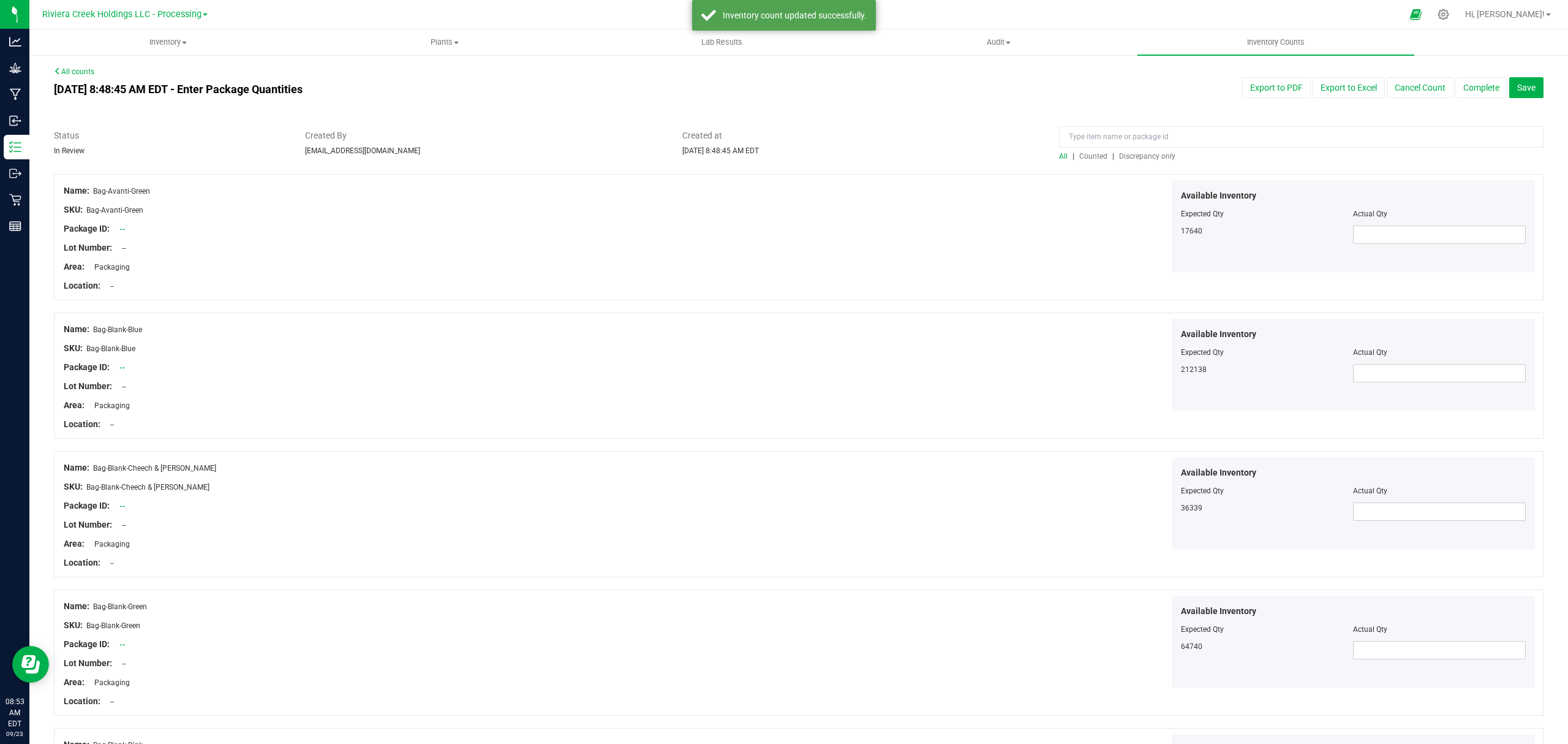
click at [1083, 153] on span "Counted" at bounding box center [1093, 156] width 28 height 8
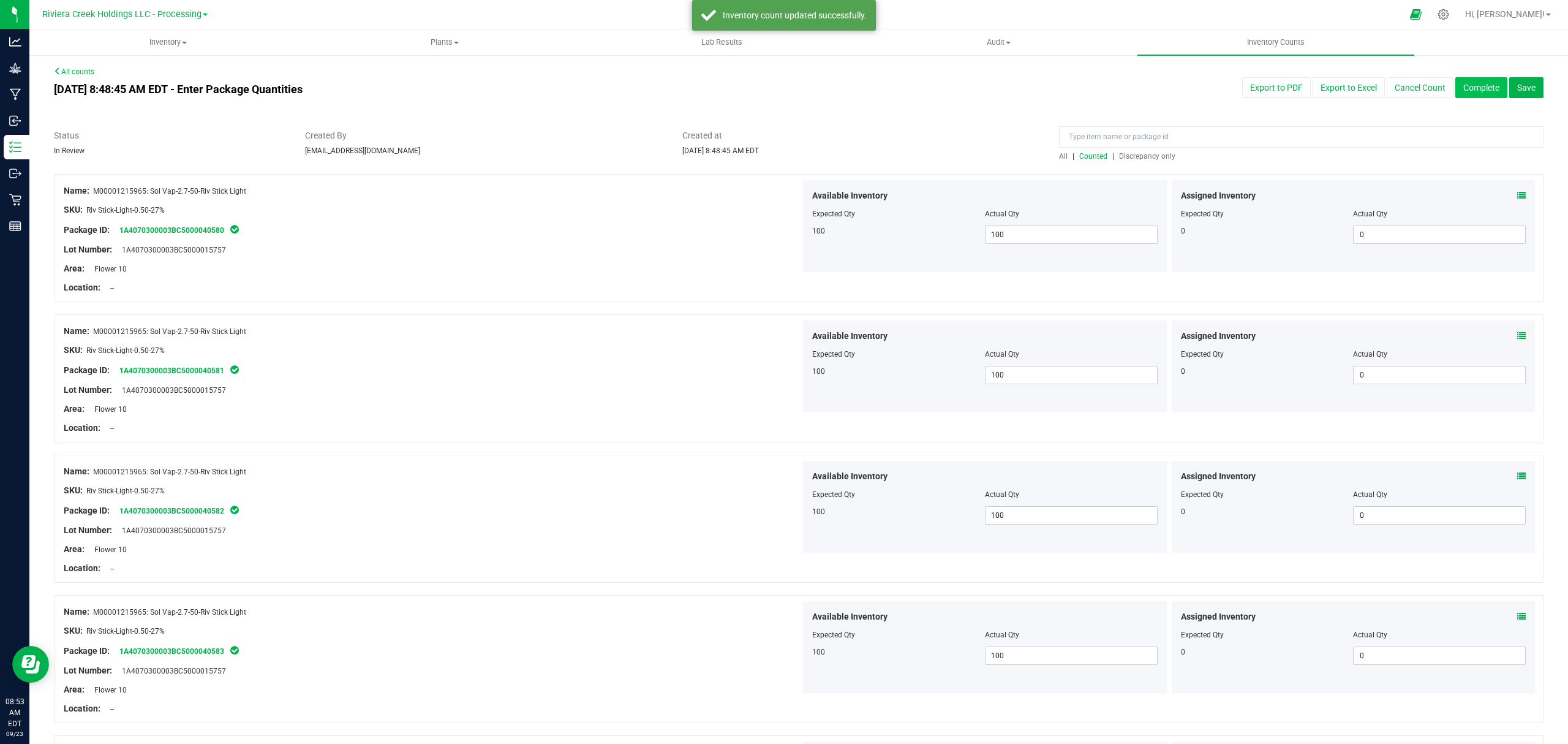
click at [1476, 91] on button "Complete" at bounding box center [1481, 88] width 52 height 21
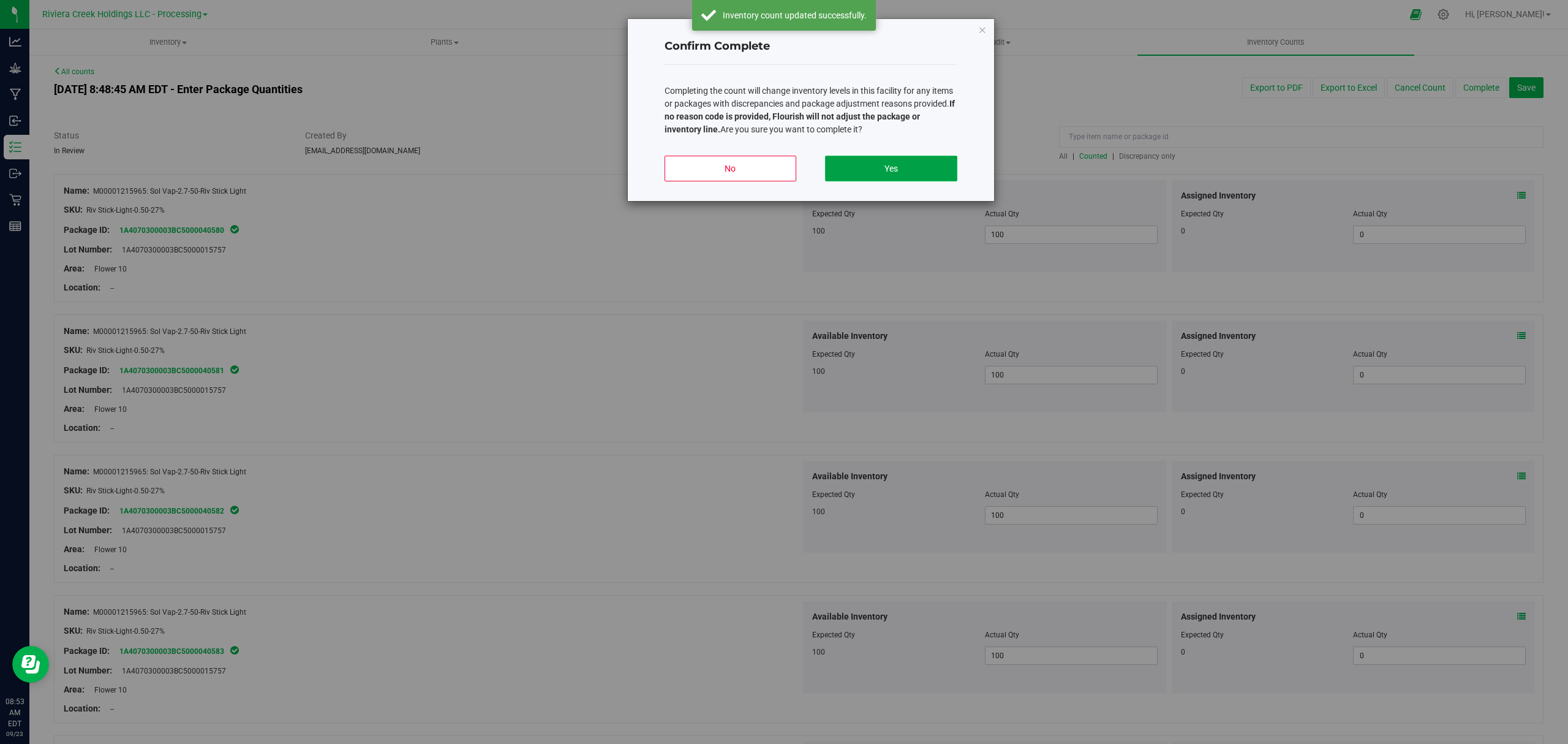
click at [909, 177] on button "Yes" at bounding box center [890, 168] width 131 height 26
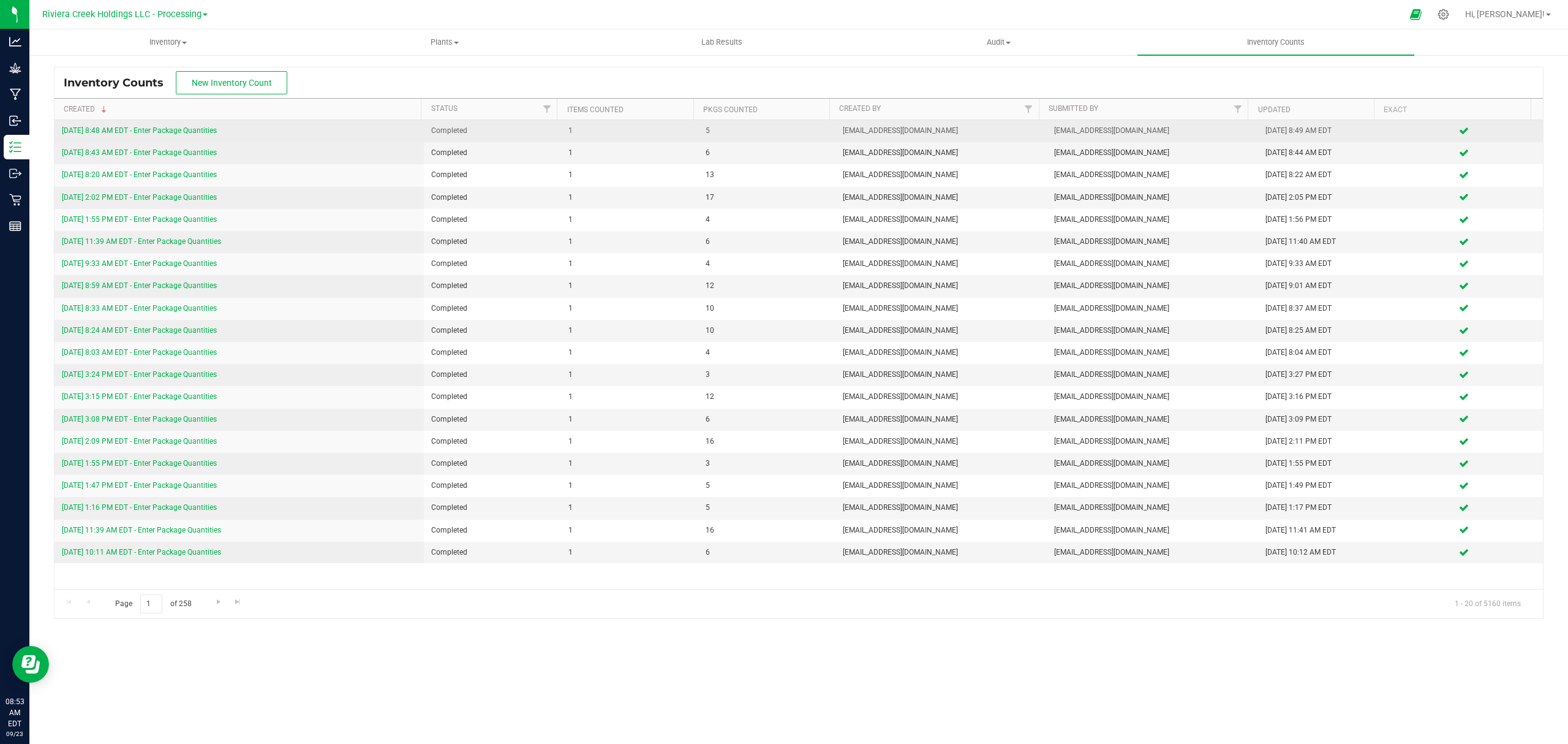
click at [197, 129] on link "[DATE] 8:48 AM EDT - Enter Package Quantities" at bounding box center [139, 130] width 155 height 8
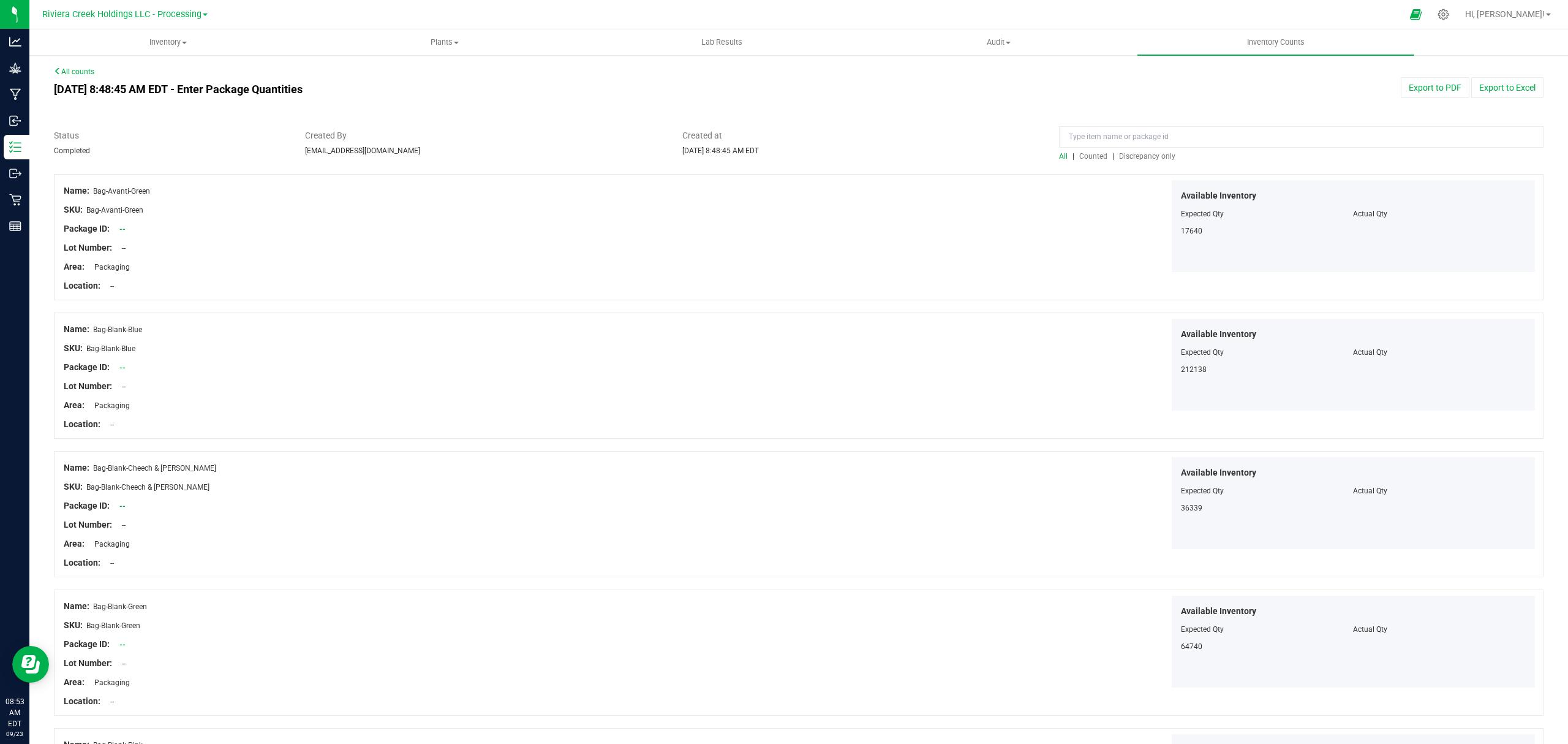
click at [1079, 153] on span "Counted" at bounding box center [1093, 156] width 28 height 8
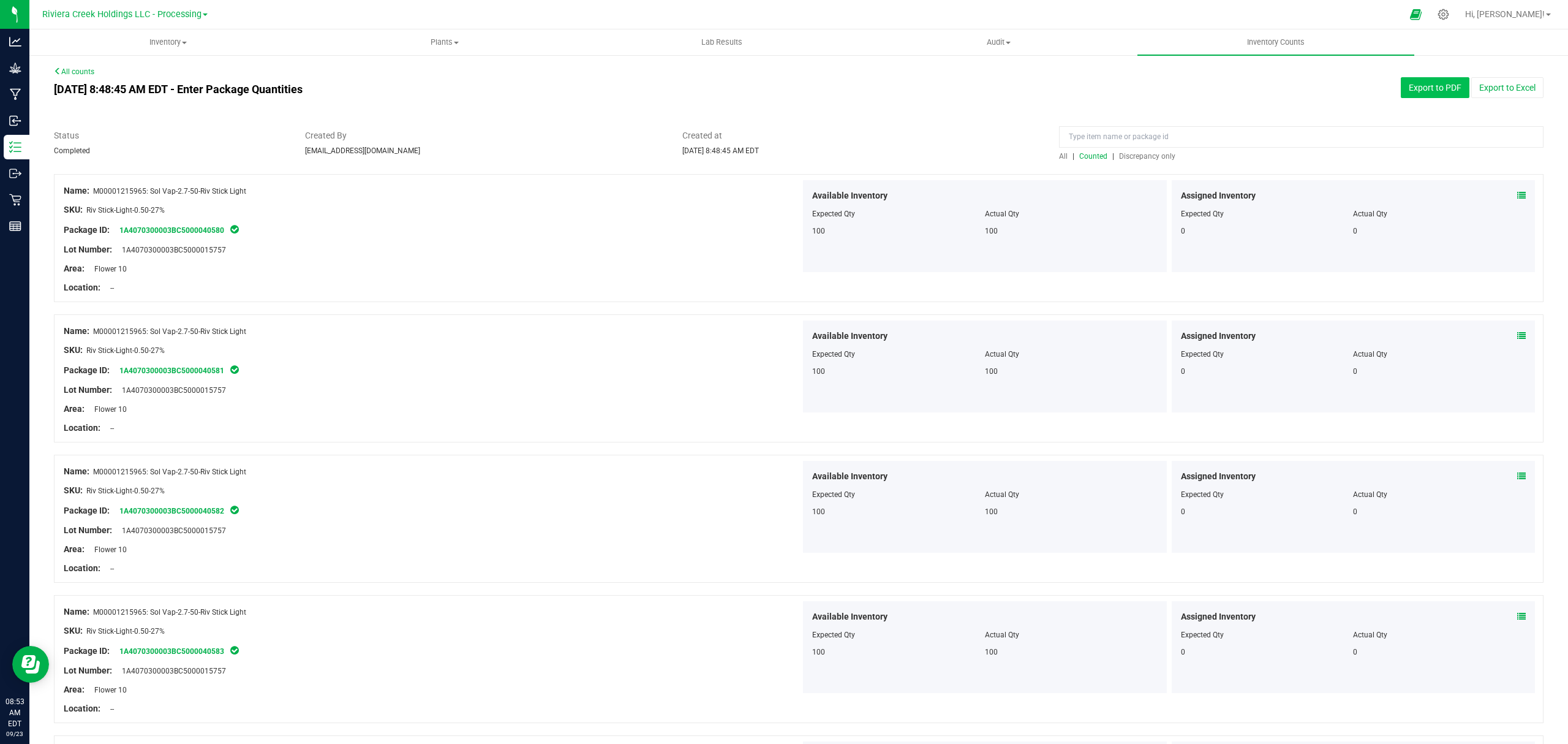
click at [1401, 84] on button "Export to PDF" at bounding box center [1435, 88] width 69 height 21
click at [145, 41] on span "Inventory" at bounding box center [168, 42] width 276 height 11
click at [117, 70] on li "All packages" at bounding box center [168, 74] width 277 height 15
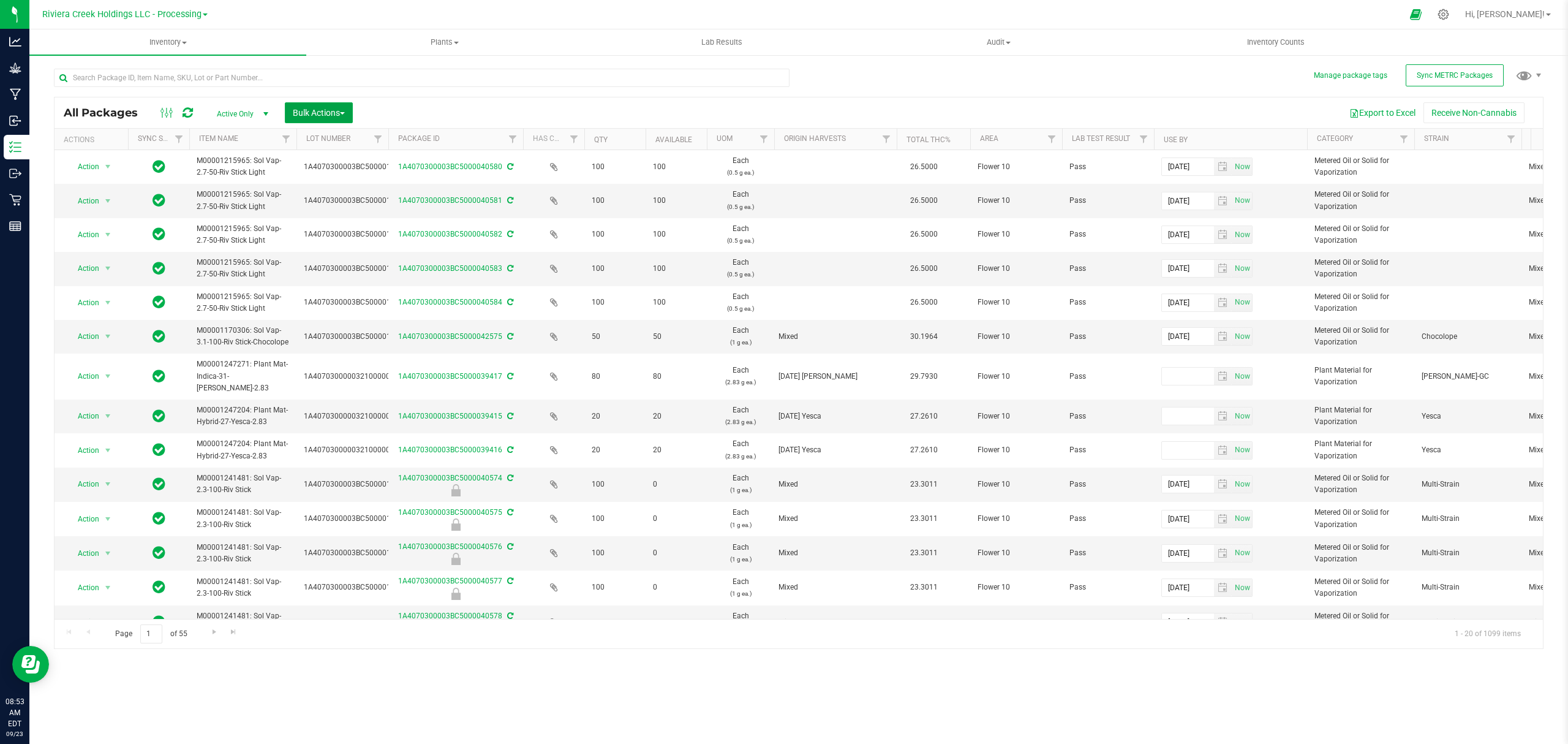
click at [321, 113] on span "Bulk Actions" at bounding box center [318, 113] width 52 height 10
click at [318, 226] on span "Lock/Unlock packages" at bounding box center [334, 231] width 84 height 10
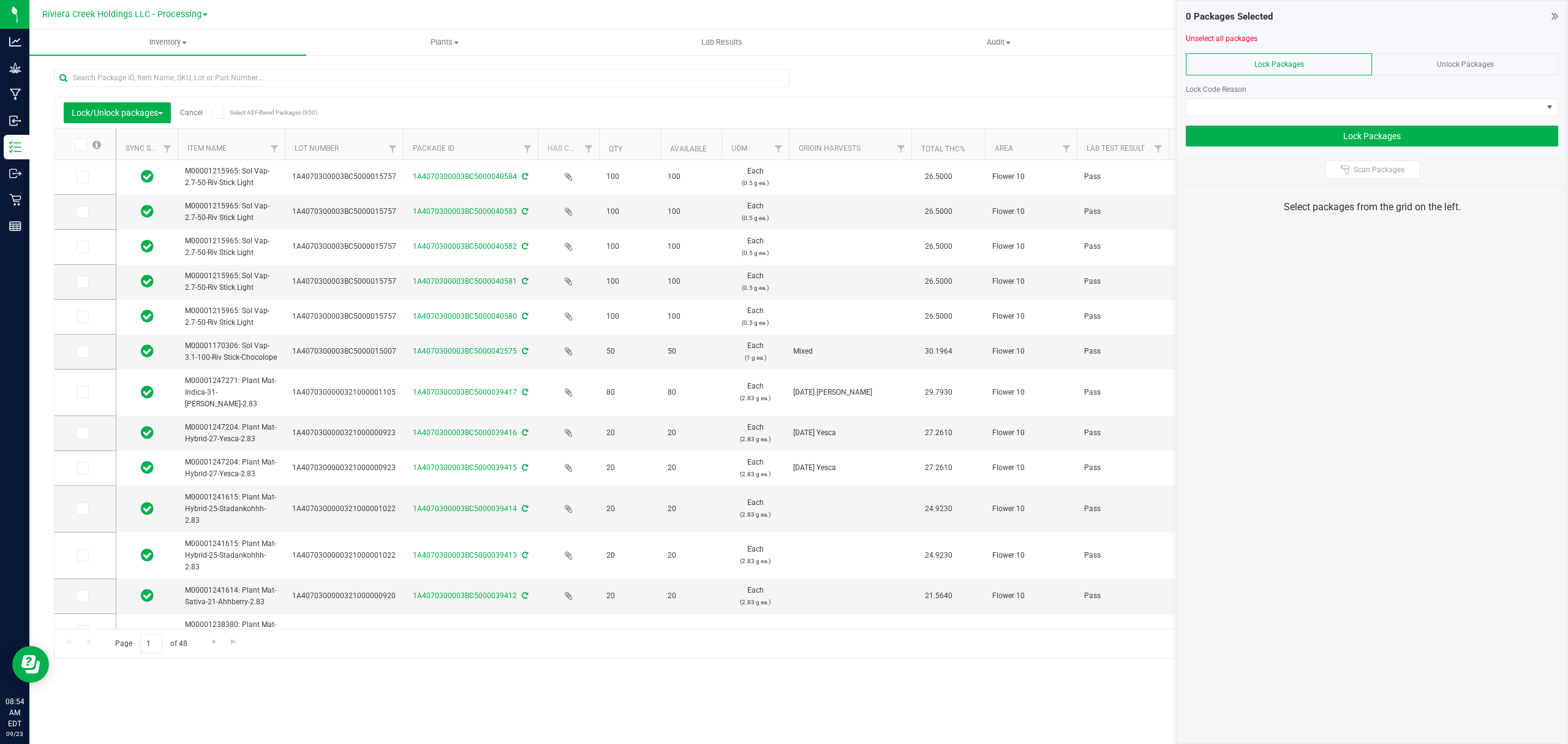
drag, startPoint x: 376, startPoint y: 136, endPoint x: 406, endPoint y: 139, distance: 30.1
click at [91, 174] on label at bounding box center [85, 177] width 18 height 12
click at [0, 0] on input "checkbox" at bounding box center [0, 0] width 0 height 0
click at [84, 212] on icon at bounding box center [82, 212] width 8 height 0
click at [0, 0] on input "checkbox" at bounding box center [0, 0] width 0 height 0
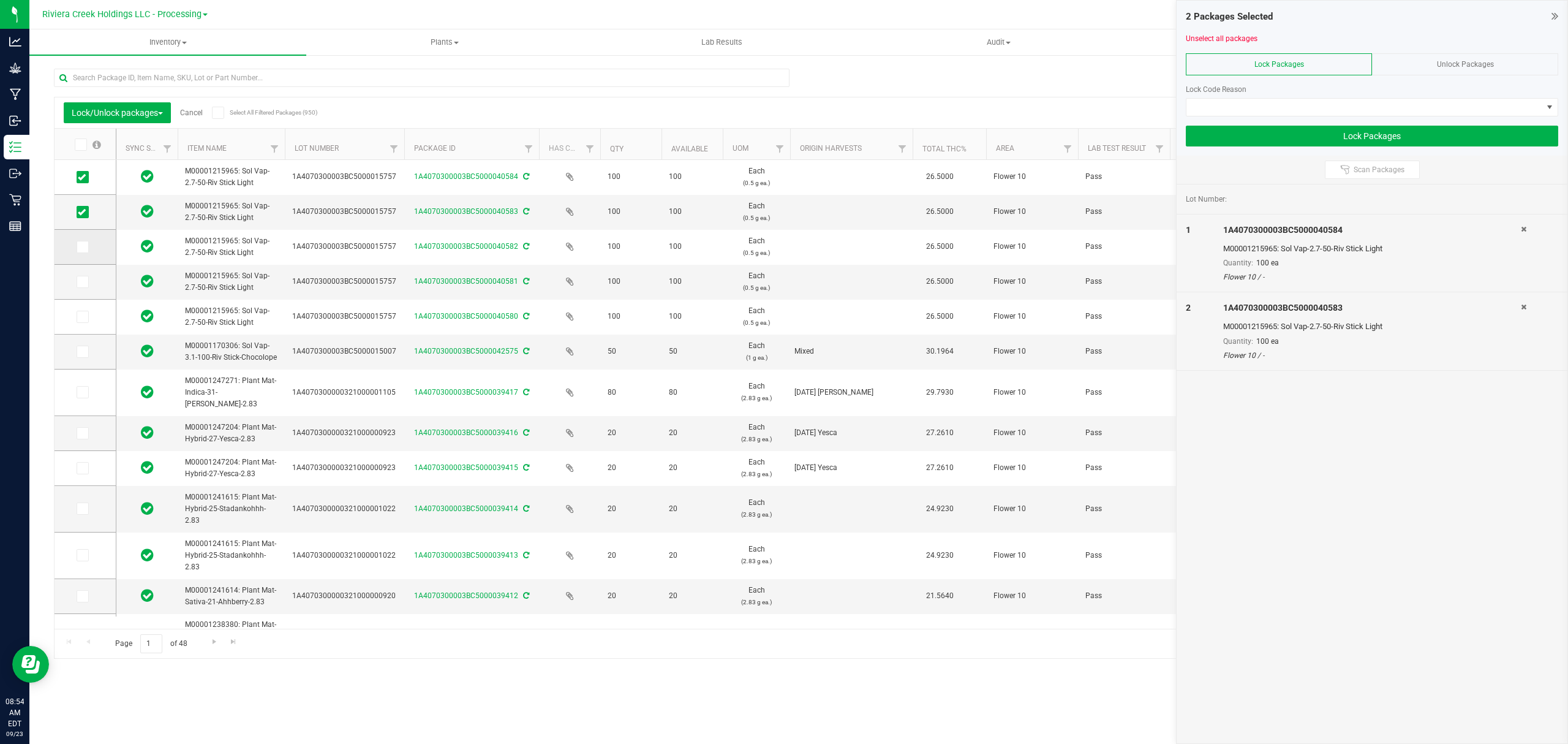
click at [84, 247] on icon at bounding box center [82, 247] width 8 height 0
click at [0, 0] on input "checkbox" at bounding box center [0, 0] width 0 height 0
click at [79, 282] on icon at bounding box center [82, 282] width 8 height 0
click at [0, 0] on input "checkbox" at bounding box center [0, 0] width 0 height 0
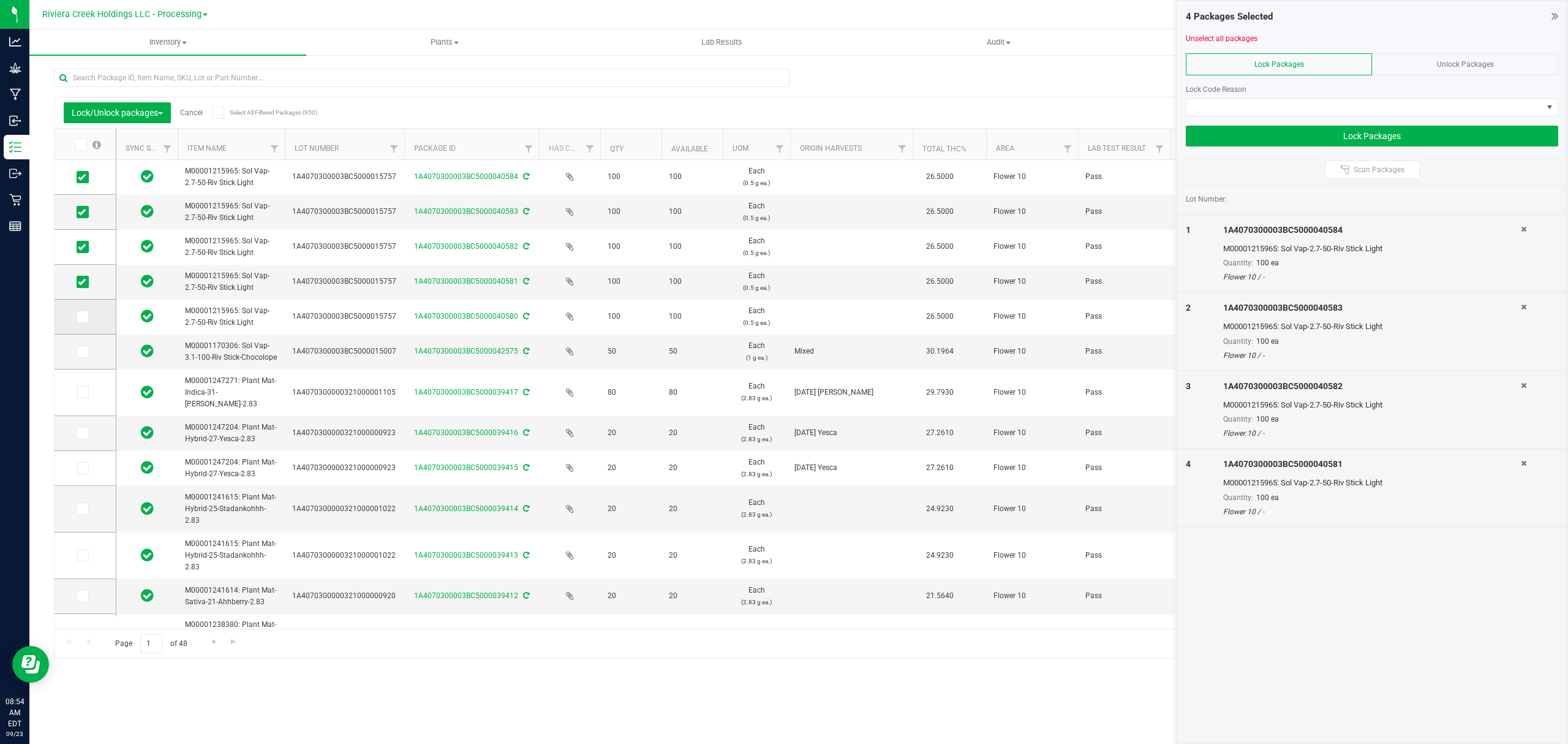
click at [81, 316] on icon at bounding box center [82, 316] width 8 height 0
click at [0, 0] on input "checkbox" at bounding box center [0, 0] width 0 height 0
click at [1245, 112] on span at bounding box center [1364, 107] width 356 height 17
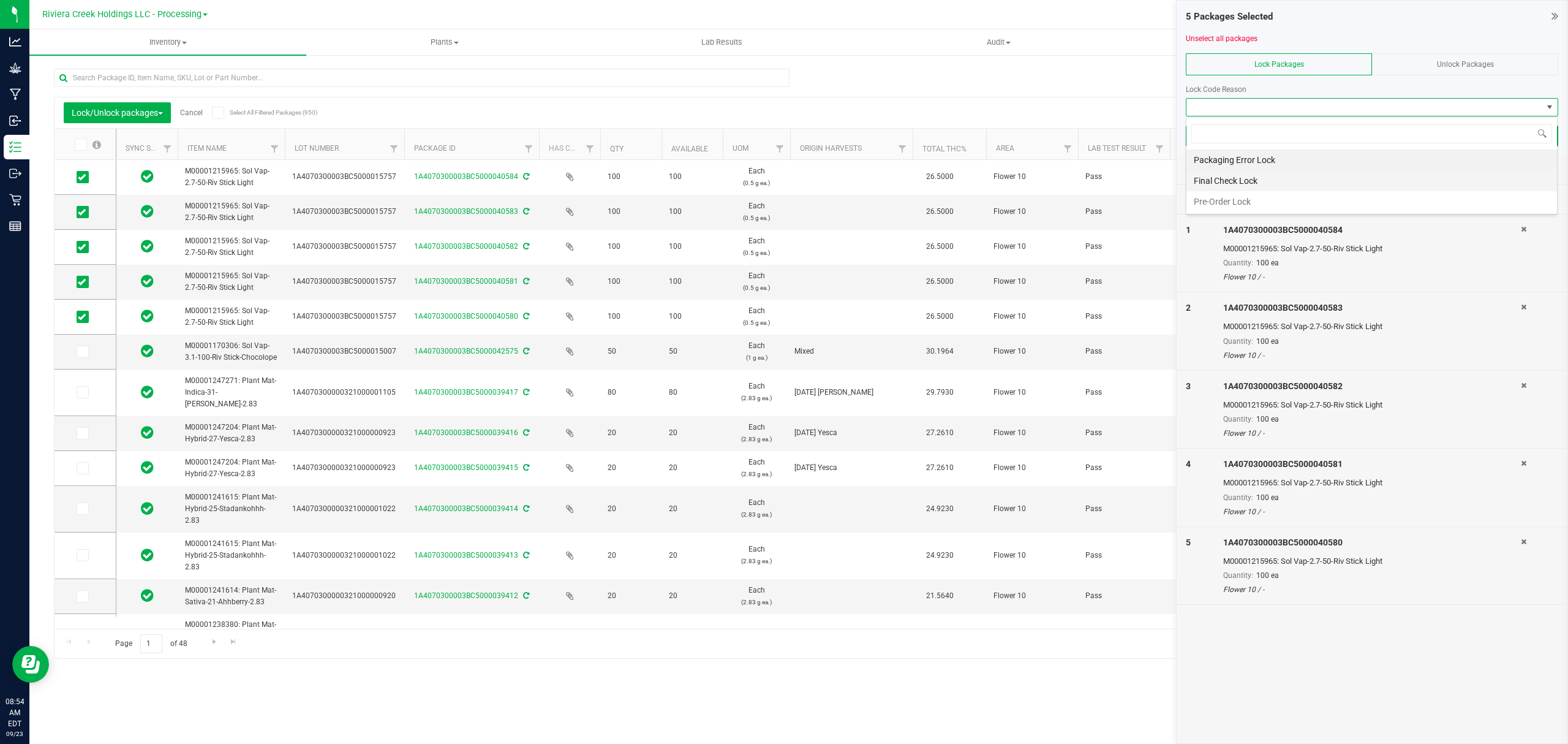
scroll to position [18, 371]
click at [1238, 175] on li "Final Check Lock" at bounding box center [1371, 181] width 370 height 21
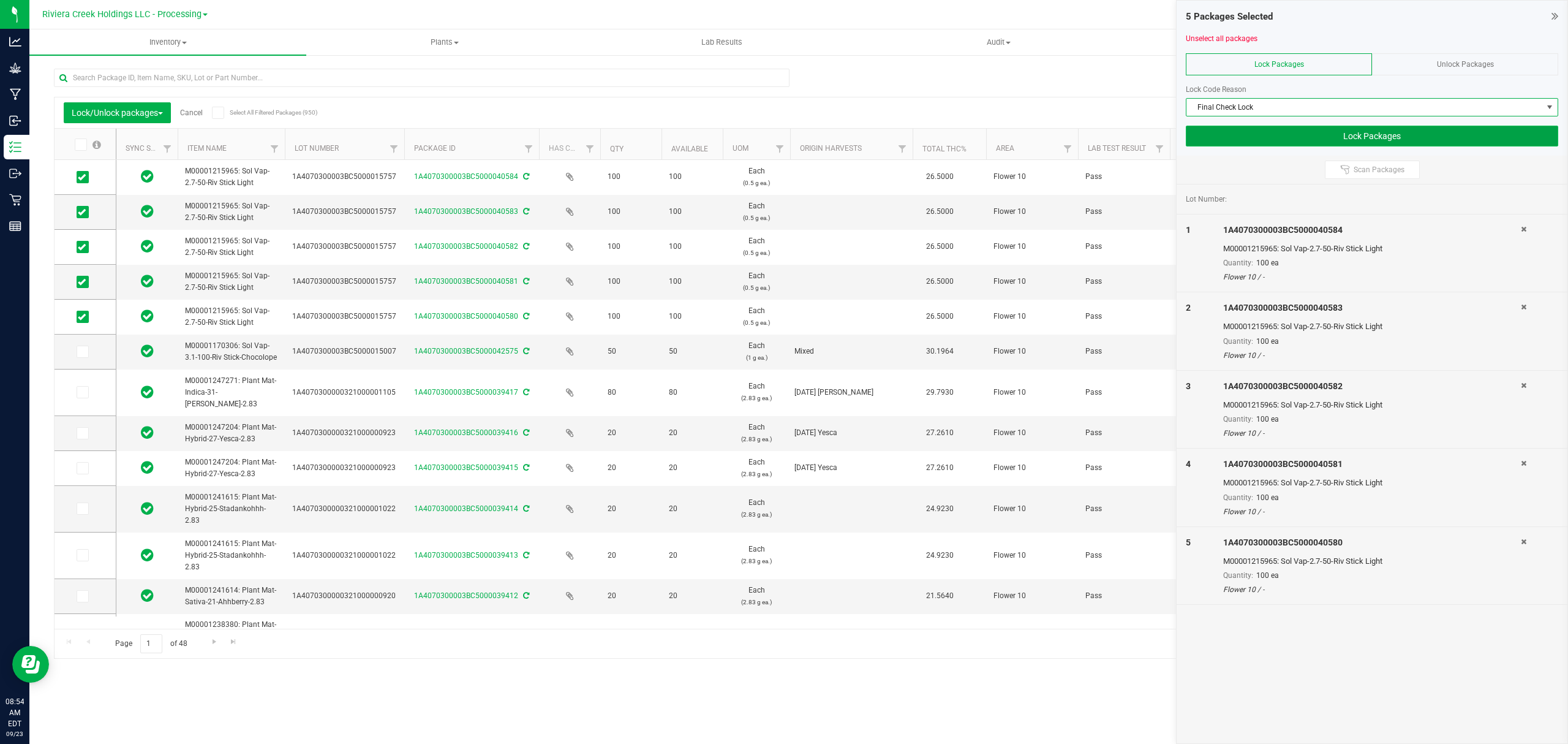
click at [1247, 140] on button "Lock Packages" at bounding box center [1372, 136] width 372 height 21
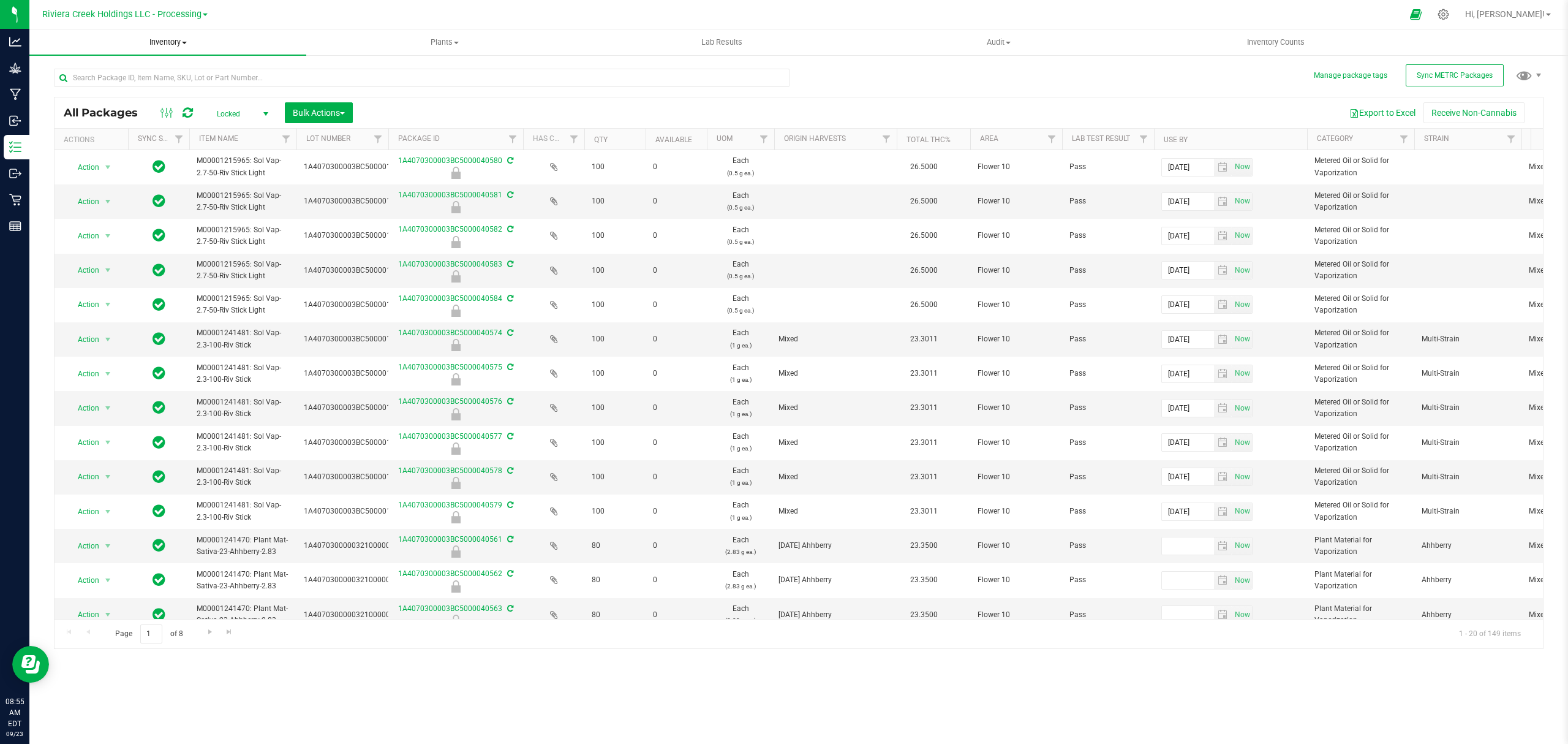
click at [153, 43] on span "Inventory" at bounding box center [168, 42] width 277 height 11
click at [133, 142] on span "From bill of materials" at bounding box center [85, 147] width 111 height 11
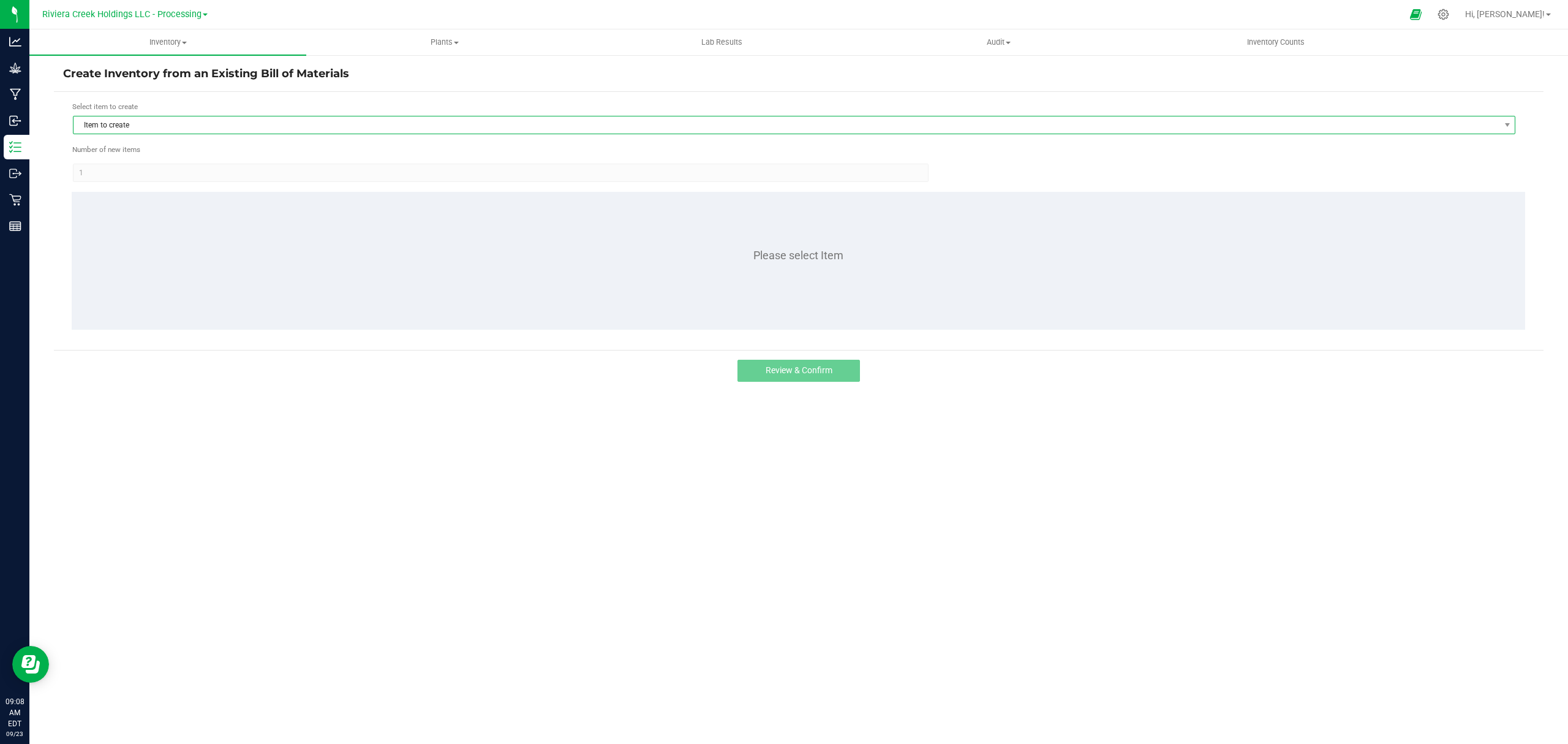
click at [229, 124] on span "Item to create" at bounding box center [786, 125] width 1425 height 17
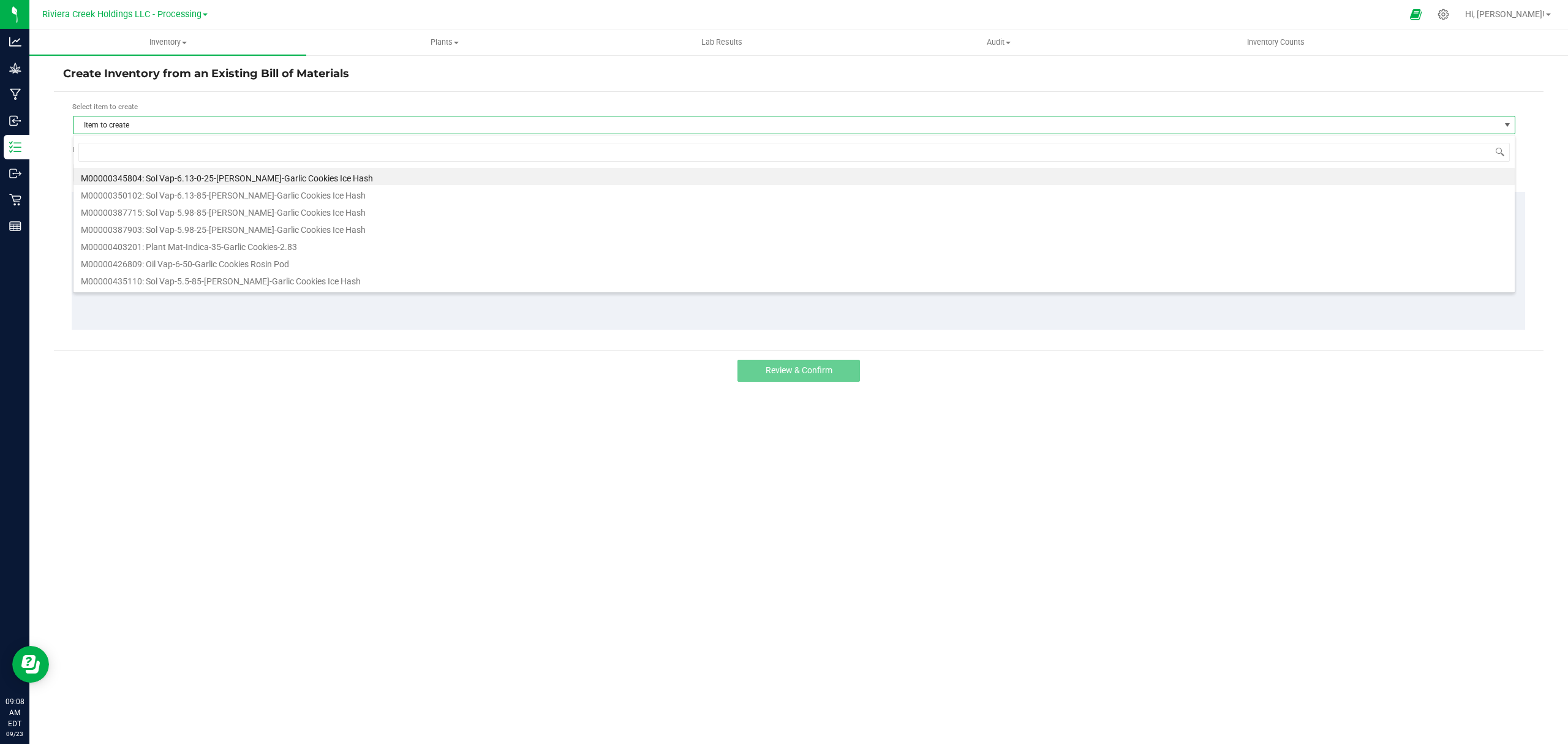
scroll to position [18, 1443]
type input "247122"
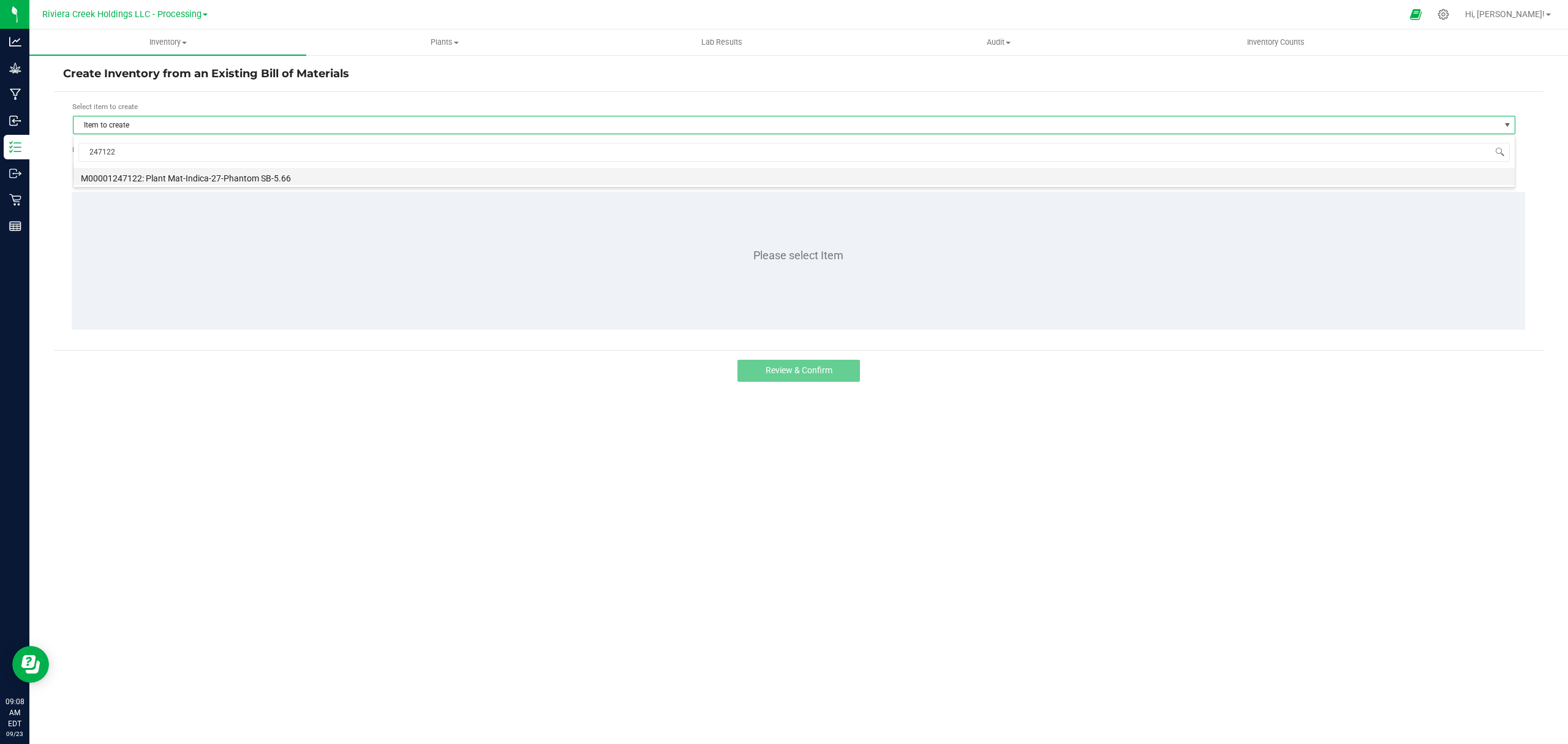
click at [226, 182] on li "M00001247122: Plant Mat-Indica-27-Phantom SB-5.66" at bounding box center [794, 177] width 1441 height 17
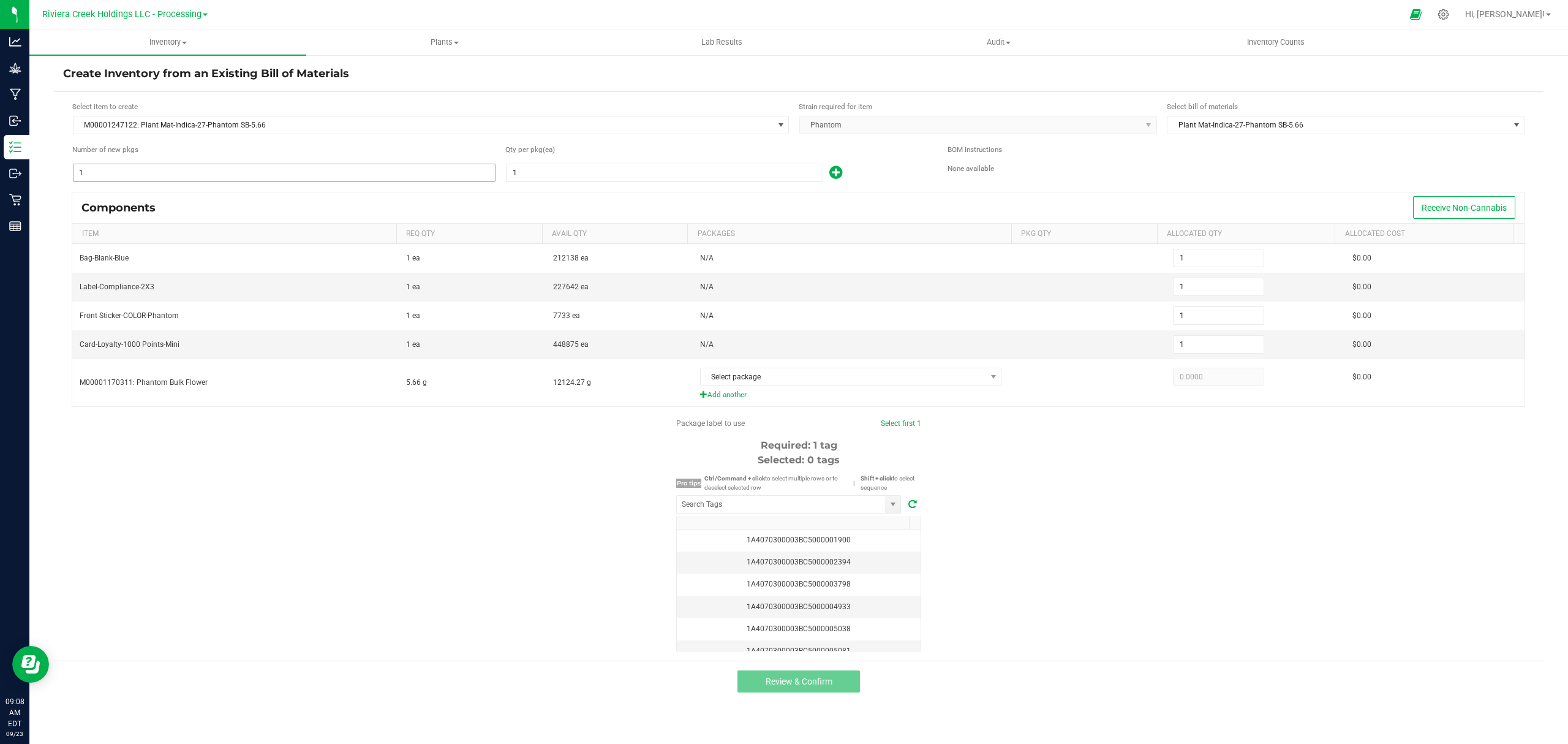
click at [280, 175] on input "1" at bounding box center [284, 173] width 421 height 17
click at [552, 172] on input "1" at bounding box center [665, 173] width 316 height 17
type input "5"
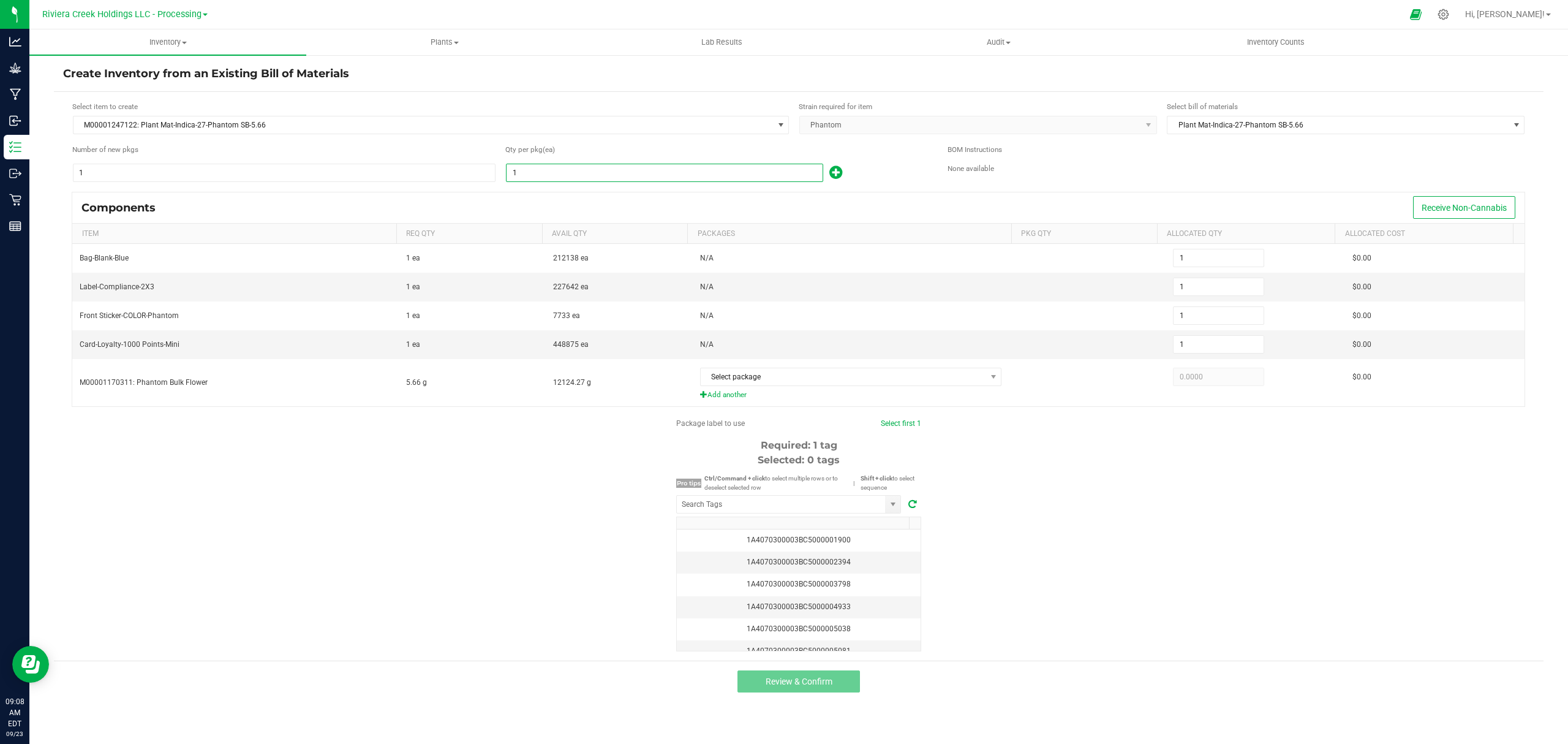
type input "5"
type input "50"
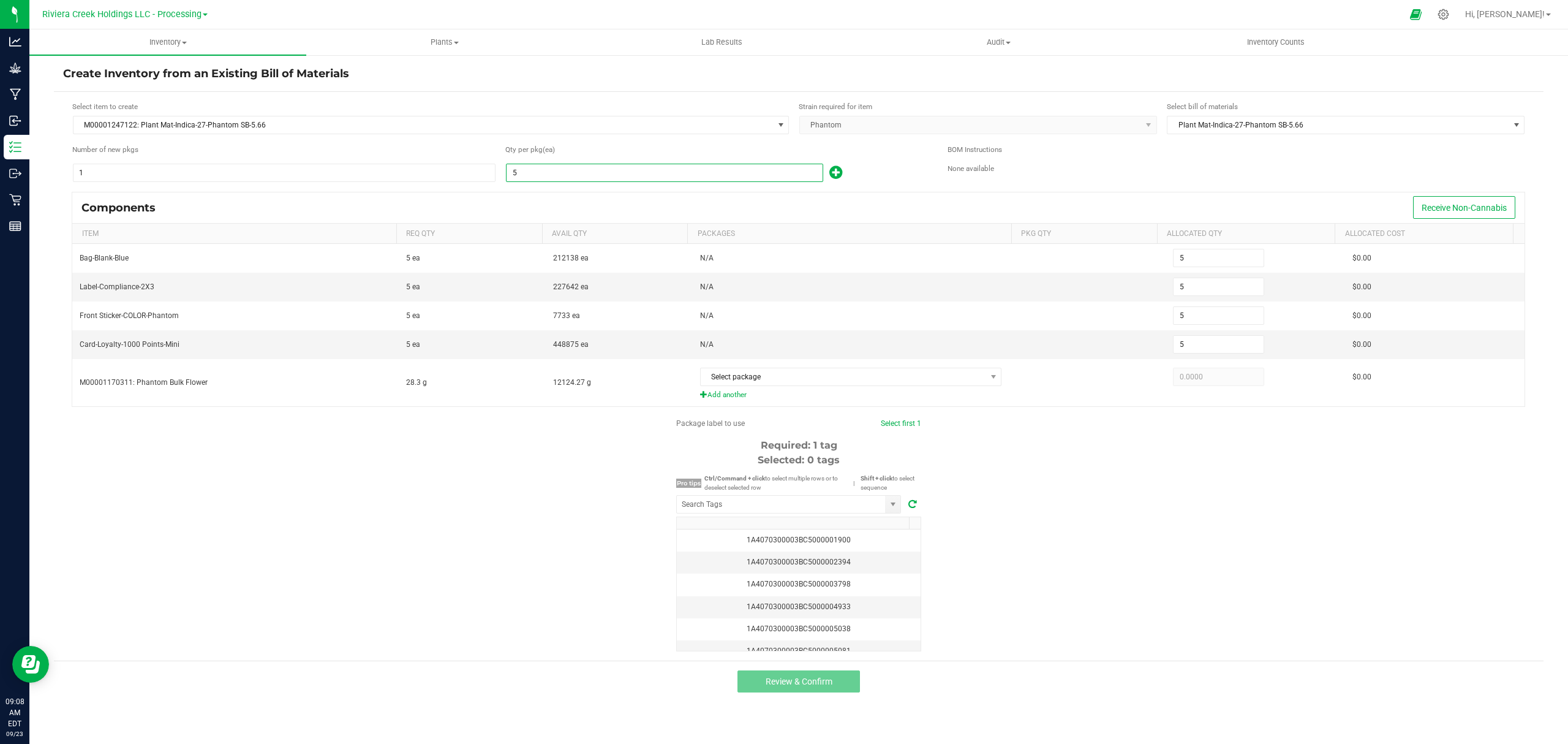
type input "50"
click at [871, 158] on div "Qty per pkg (ea)" at bounding box center [717, 151] width 424 height 15
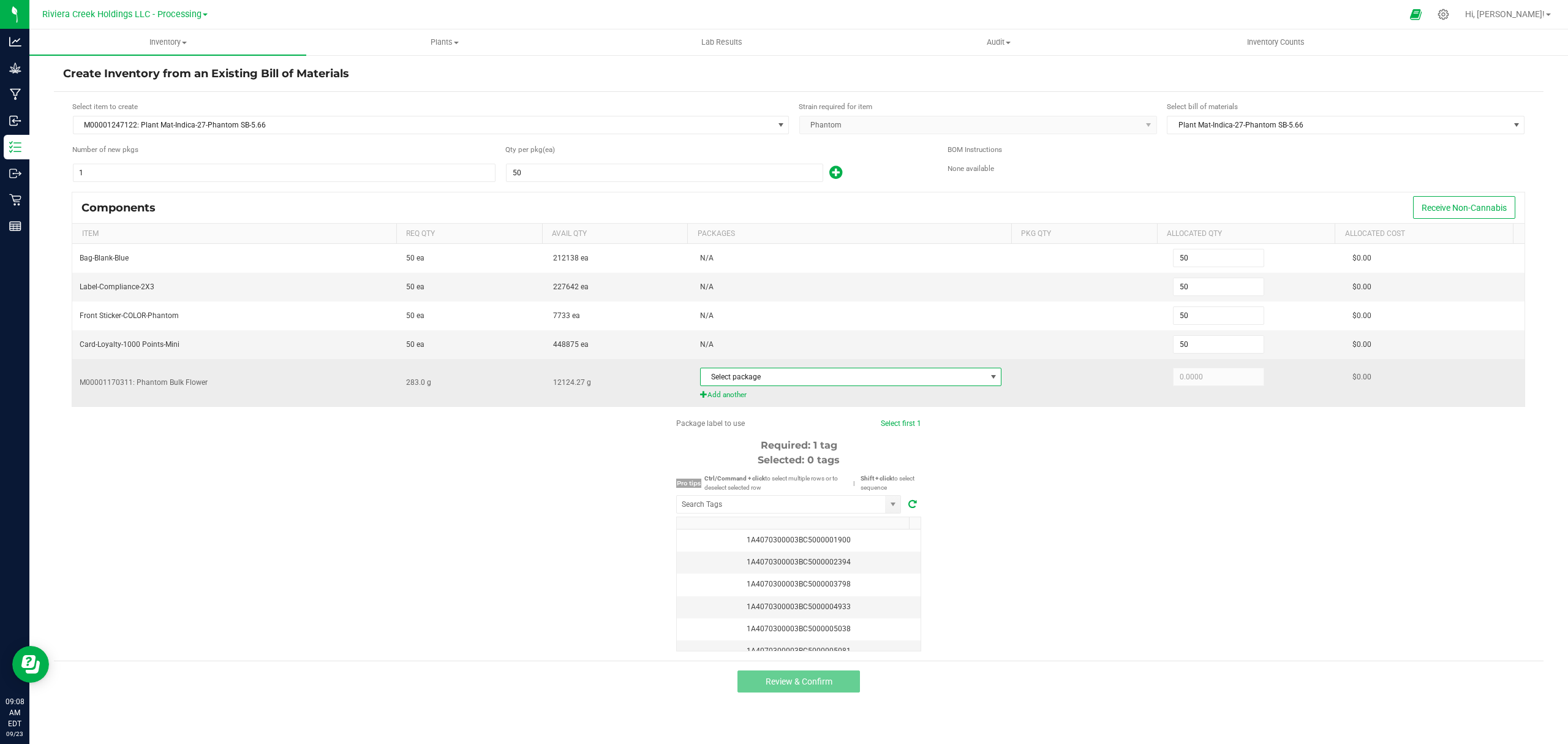
click at [861, 375] on span "Select package" at bounding box center [843, 377] width 285 height 17
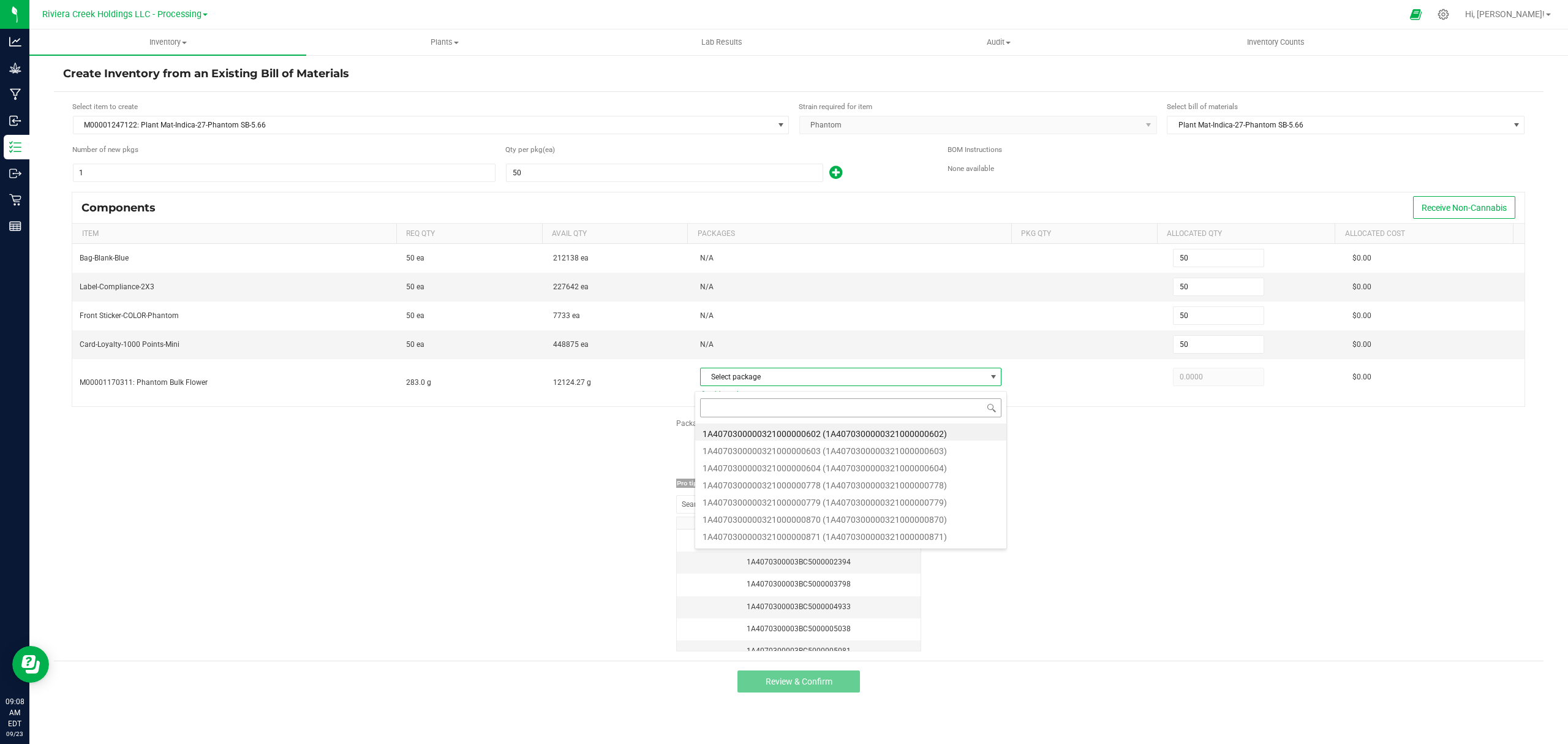
scroll to position [18, 299]
click at [1122, 459] on div "Package label to use Select first 1 Required: 1 tag Selected: 0 tags Pro tips C…" at bounding box center [798, 534] width 1489 height 233
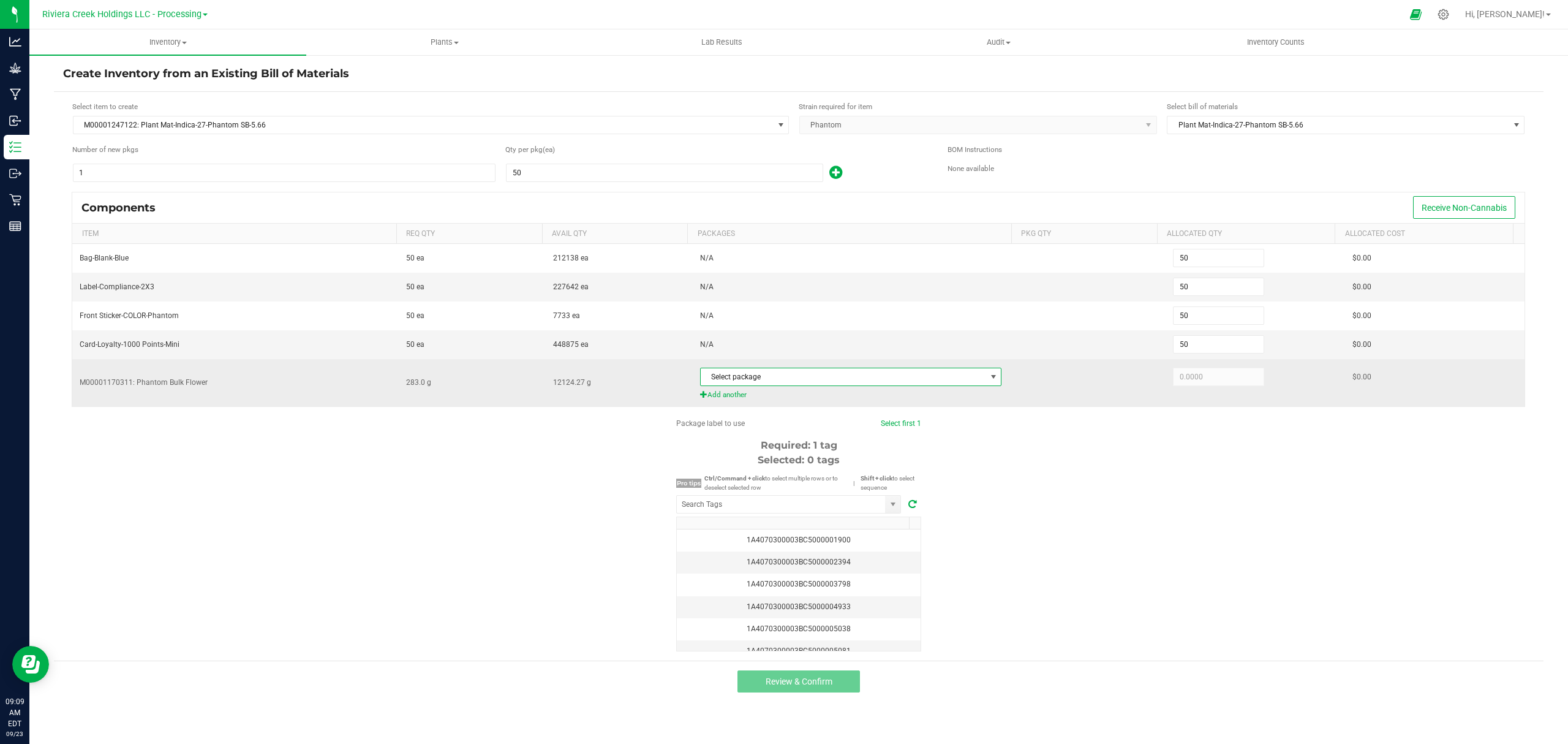
click at [849, 385] on span "Select package" at bounding box center [843, 377] width 285 height 17
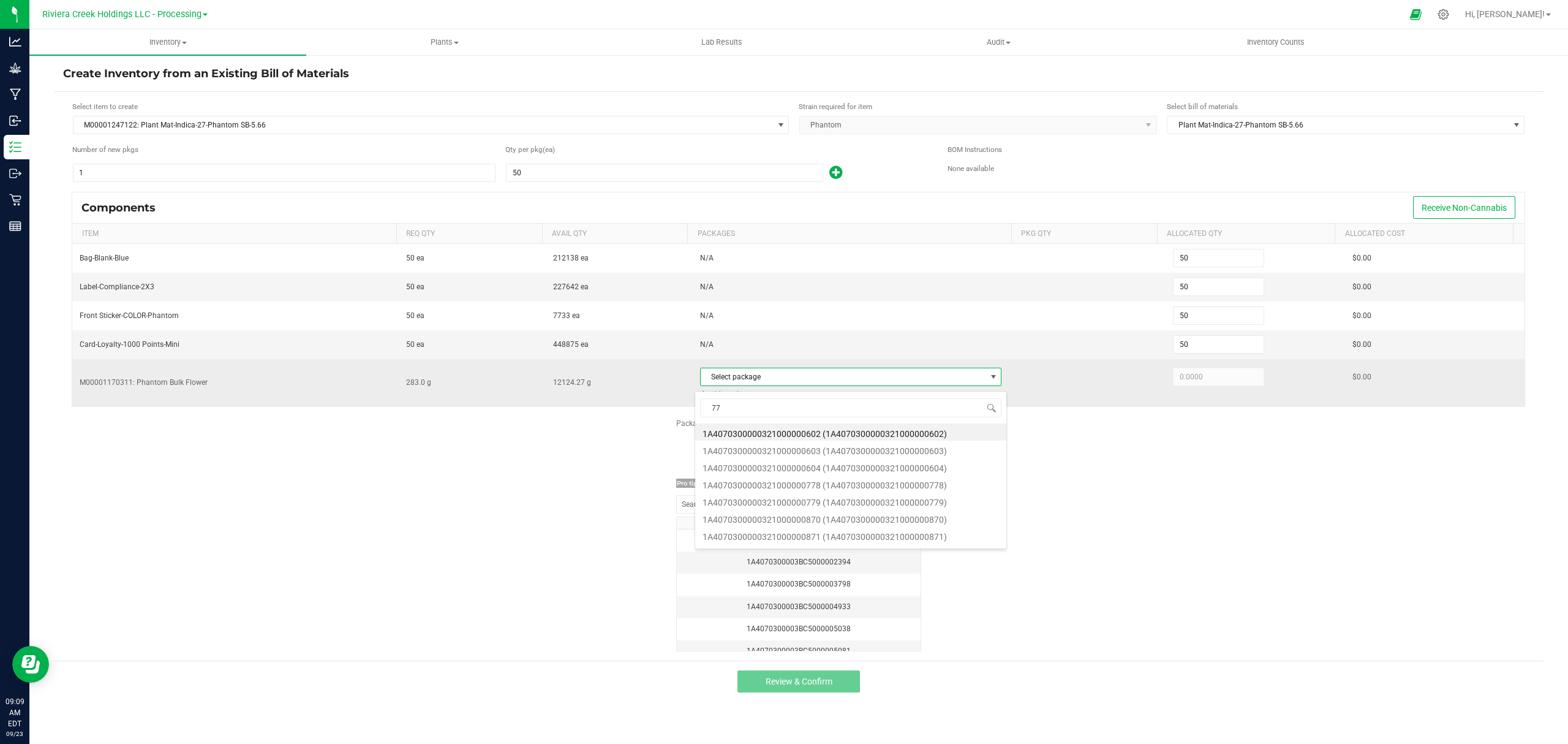
type input "779"
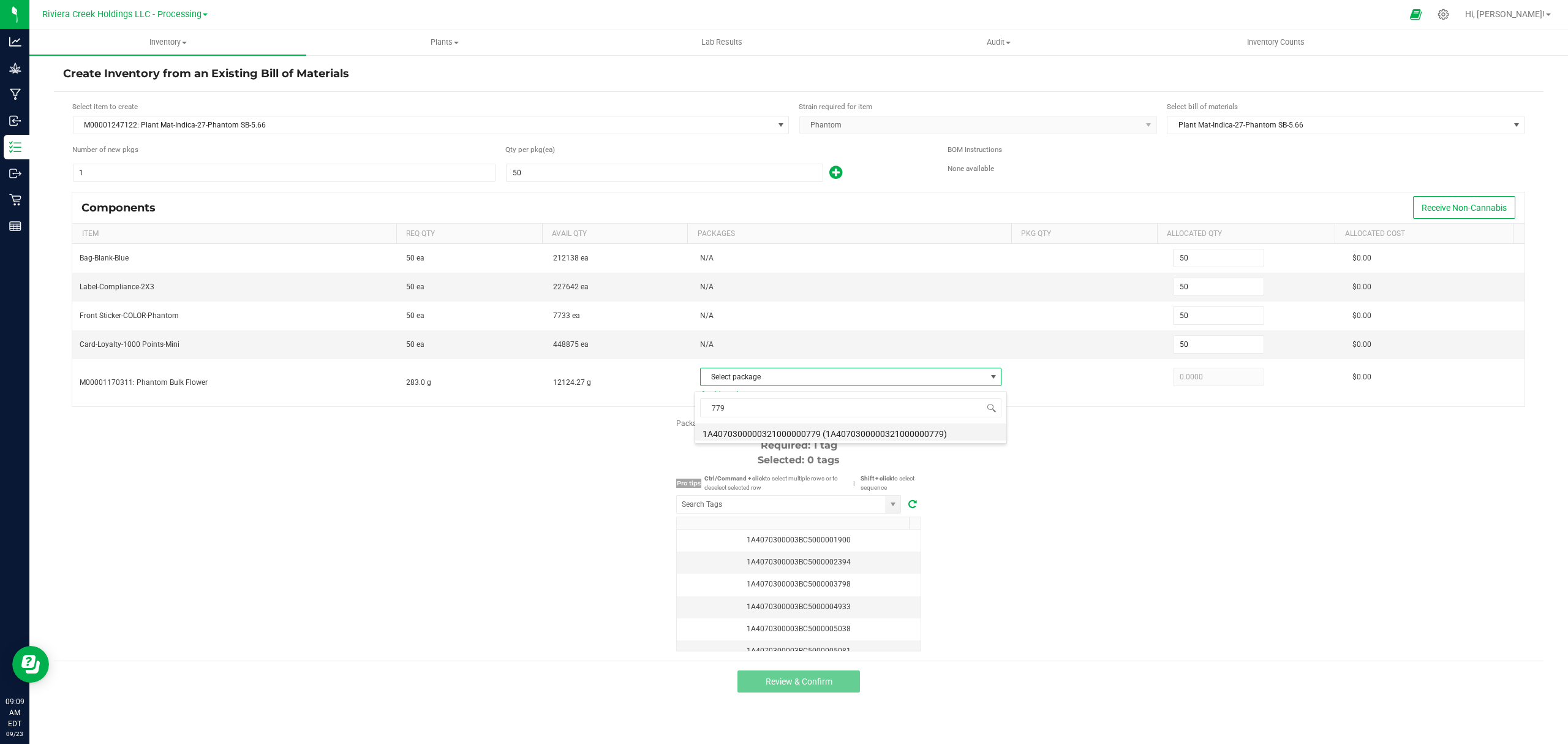
click at [882, 436] on li "1A4070300000321000000779 (1A4070300000321000000779)" at bounding box center [850, 432] width 311 height 17
type input "283.0000"
click at [1032, 487] on div "Package label to use Select first 1 Required: 1 tag Selected: 0 tags Pro tips C…" at bounding box center [798, 534] width 1489 height 233
click at [850, 511] on input "NO DATA FOUND" at bounding box center [781, 504] width 208 height 17
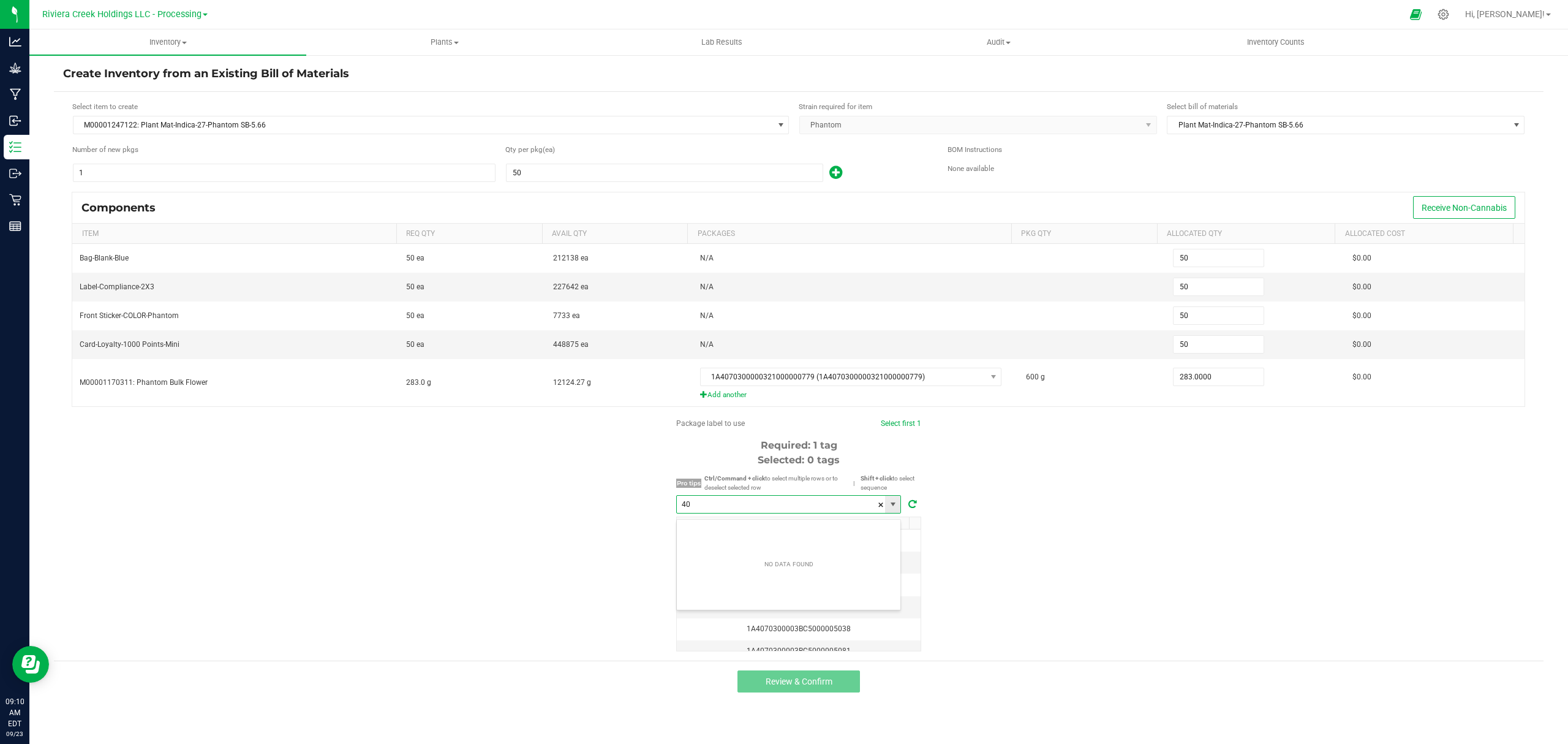
scroll to position [18, 224]
click at [846, 534] on li "1A4070300003BC5000040585" at bounding box center [789, 532] width 223 height 21
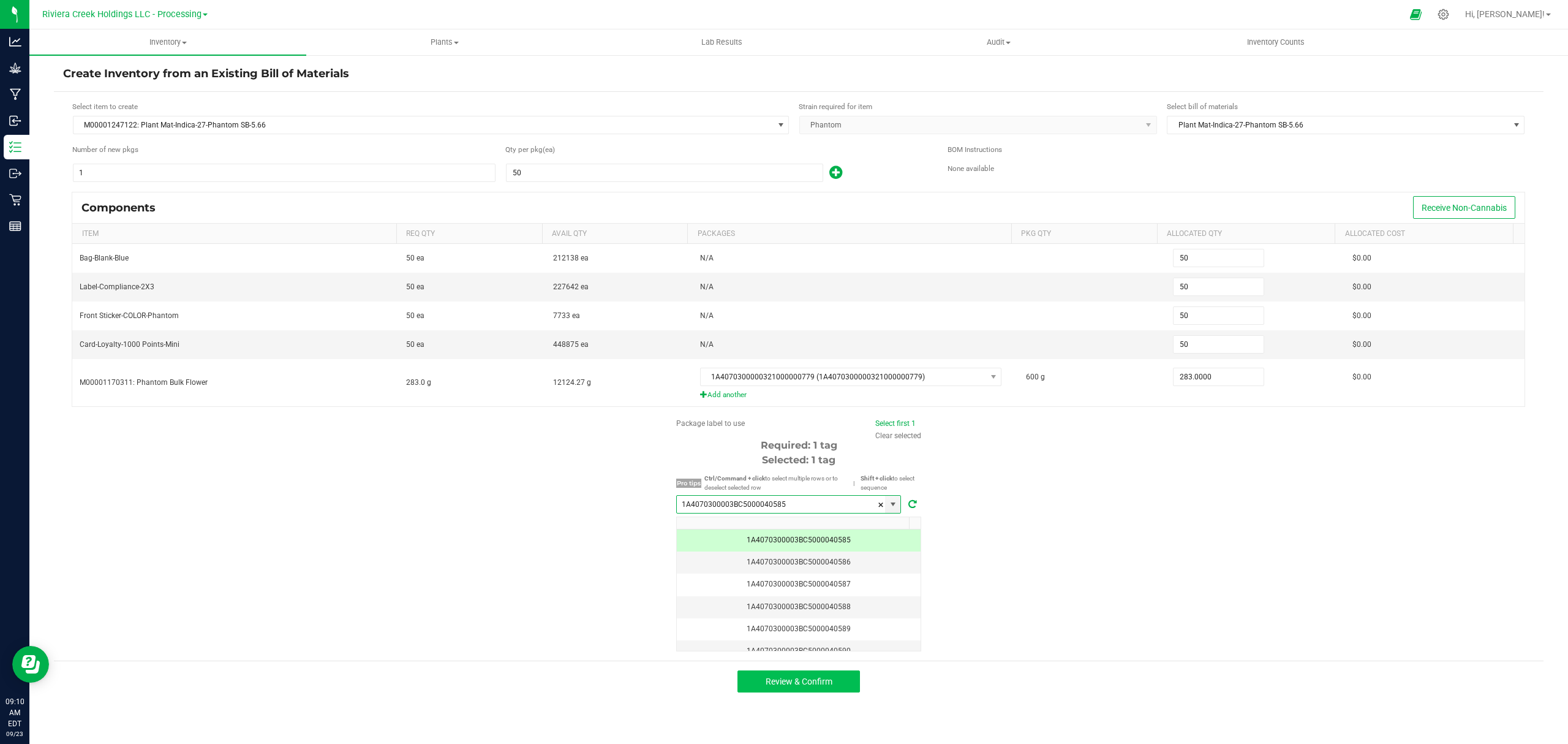
type input "1A4070300003BC5000040585"
click at [834, 682] on button "Review & Confirm" at bounding box center [798, 681] width 122 height 22
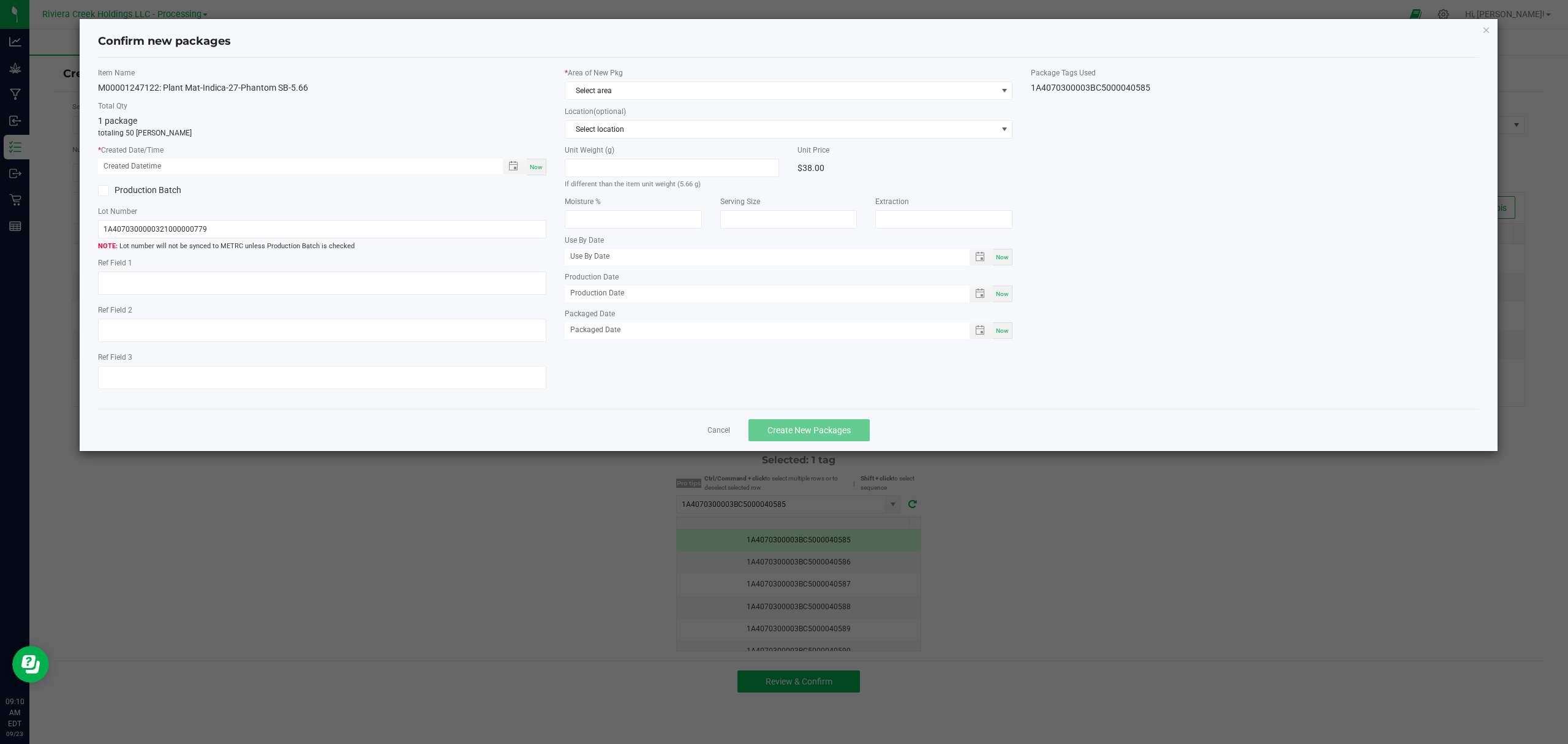
click at [533, 162] on div "Now" at bounding box center [536, 167] width 20 height 17
type input "09/23/2025 09:10 AM"
click at [660, 77] on label "* Area of New Pkg" at bounding box center [789, 73] width 448 height 11
click at [659, 84] on span "Select area" at bounding box center [781, 91] width 432 height 17
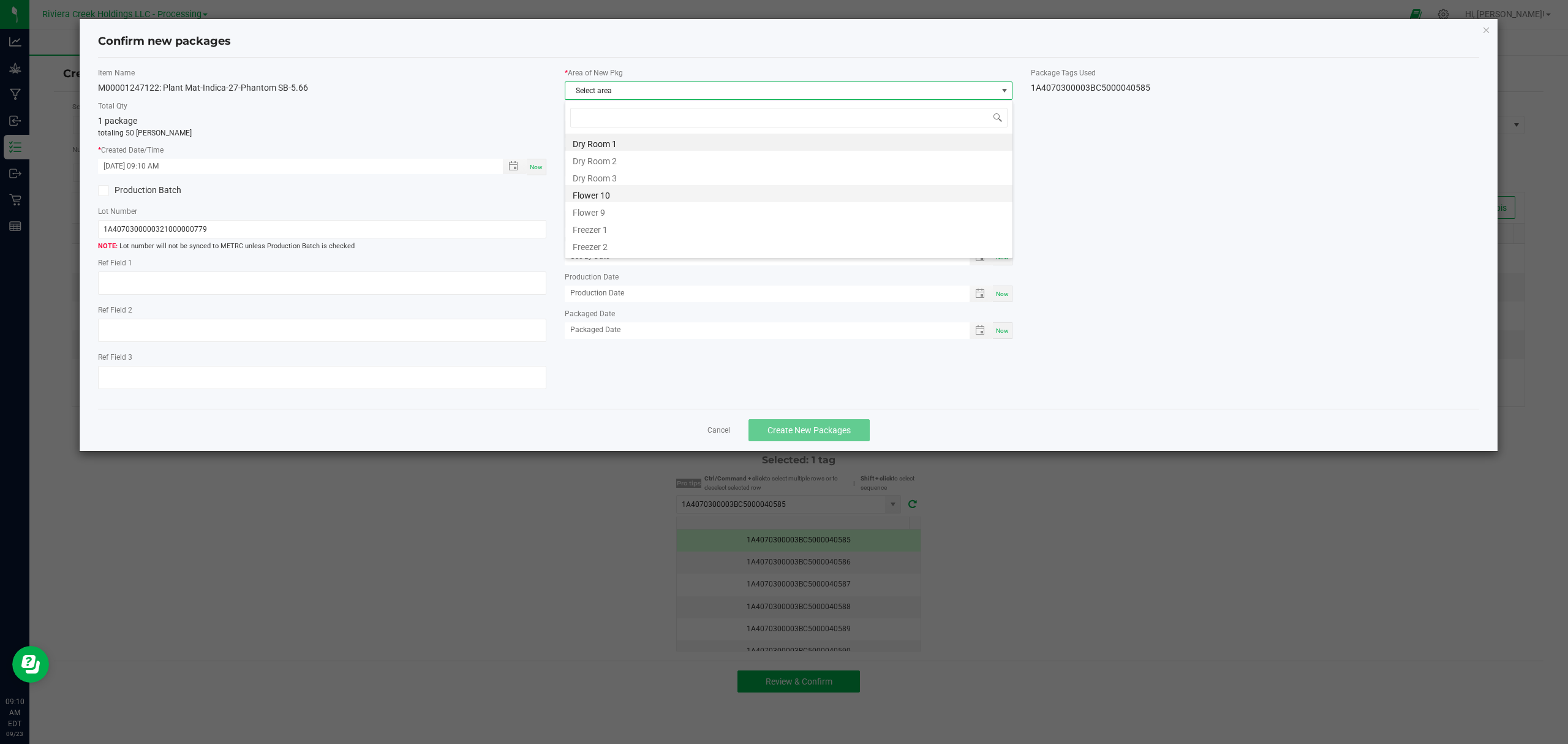
scroll to position [18, 447]
click at [621, 193] on li "Flower 10" at bounding box center [789, 193] width 447 height 17
click at [801, 449] on div "Cancel Create New Packages" at bounding box center [789, 430] width 1382 height 42
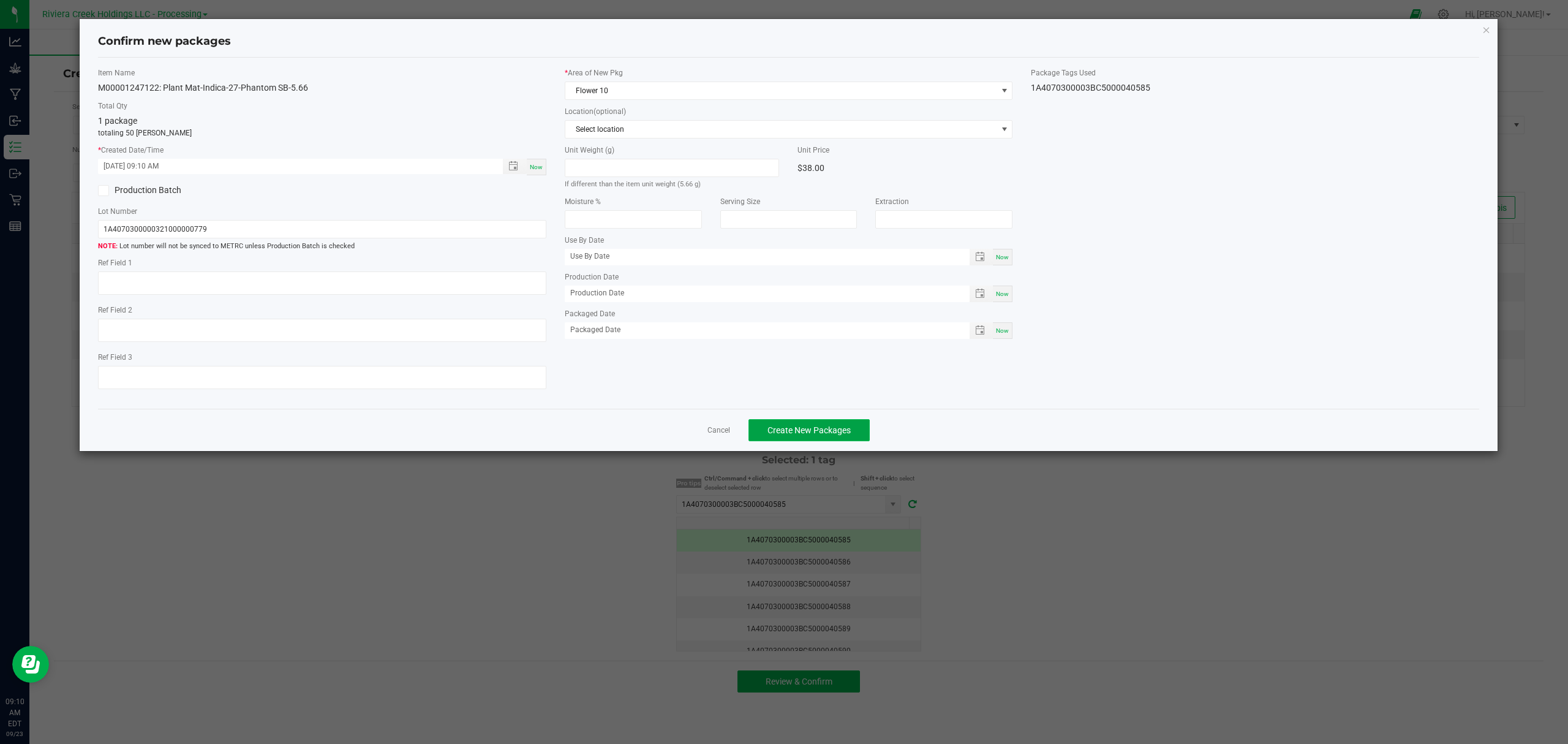
click at [802, 441] on button "Create New Packages" at bounding box center [809, 430] width 122 height 22
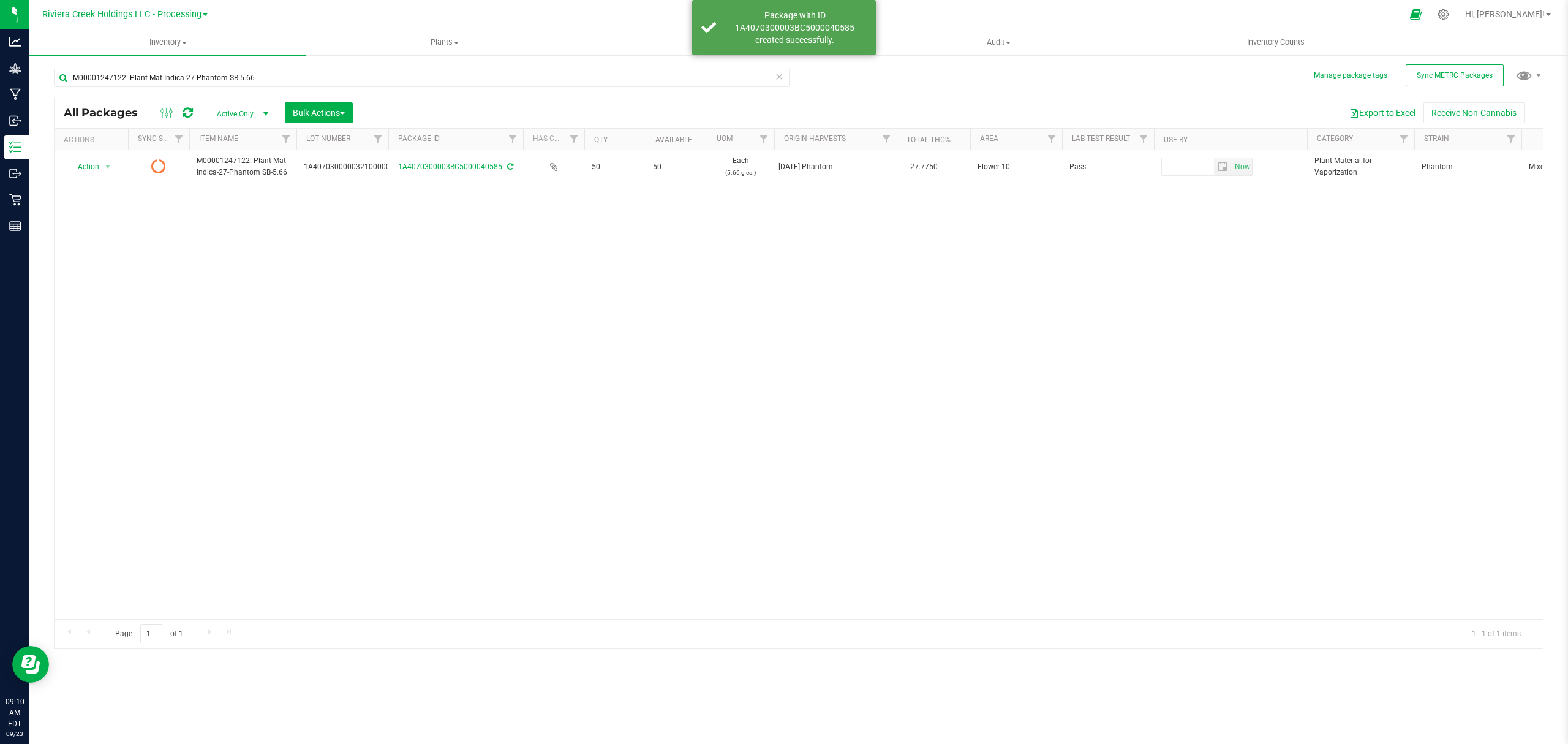
click at [186, 113] on icon at bounding box center [188, 113] width 11 height 12
click at [1264, 40] on span "Inventory Counts" at bounding box center [1275, 42] width 91 height 11
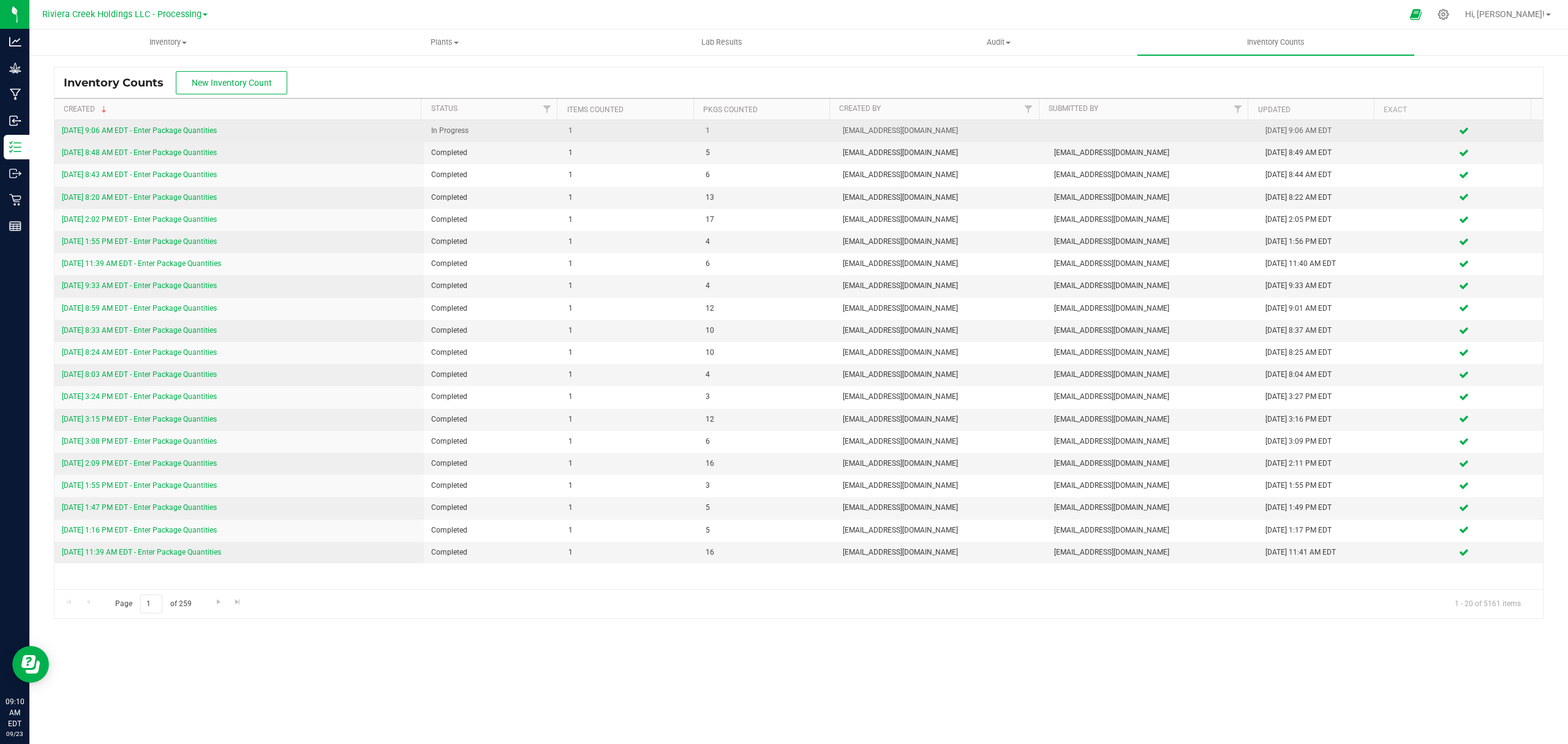
click at [181, 131] on link "[DATE] 9:06 AM EDT - Enter Package Quantities" at bounding box center [139, 130] width 155 height 8
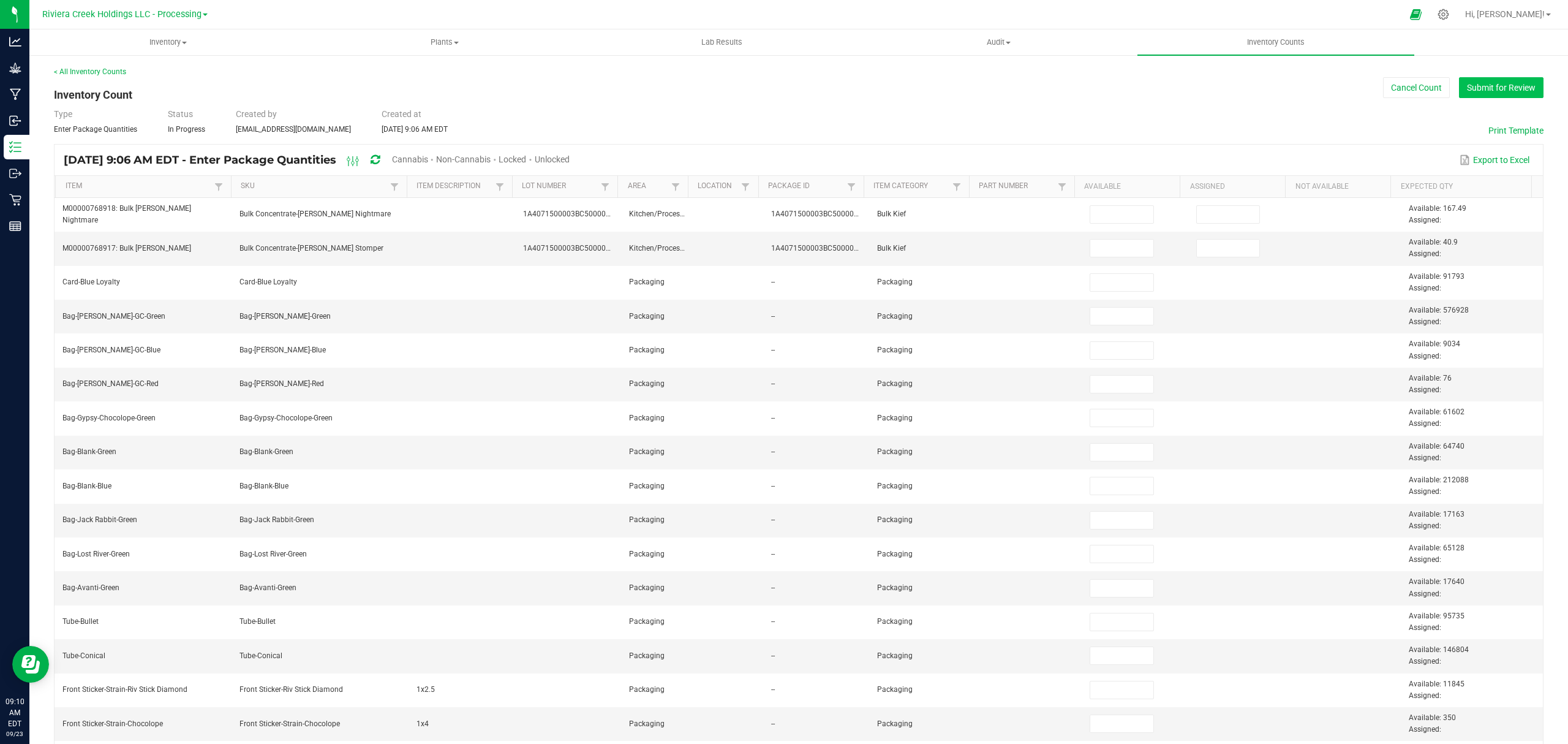
click at [1466, 89] on button "Submit for Review" at bounding box center [1501, 88] width 84 height 21
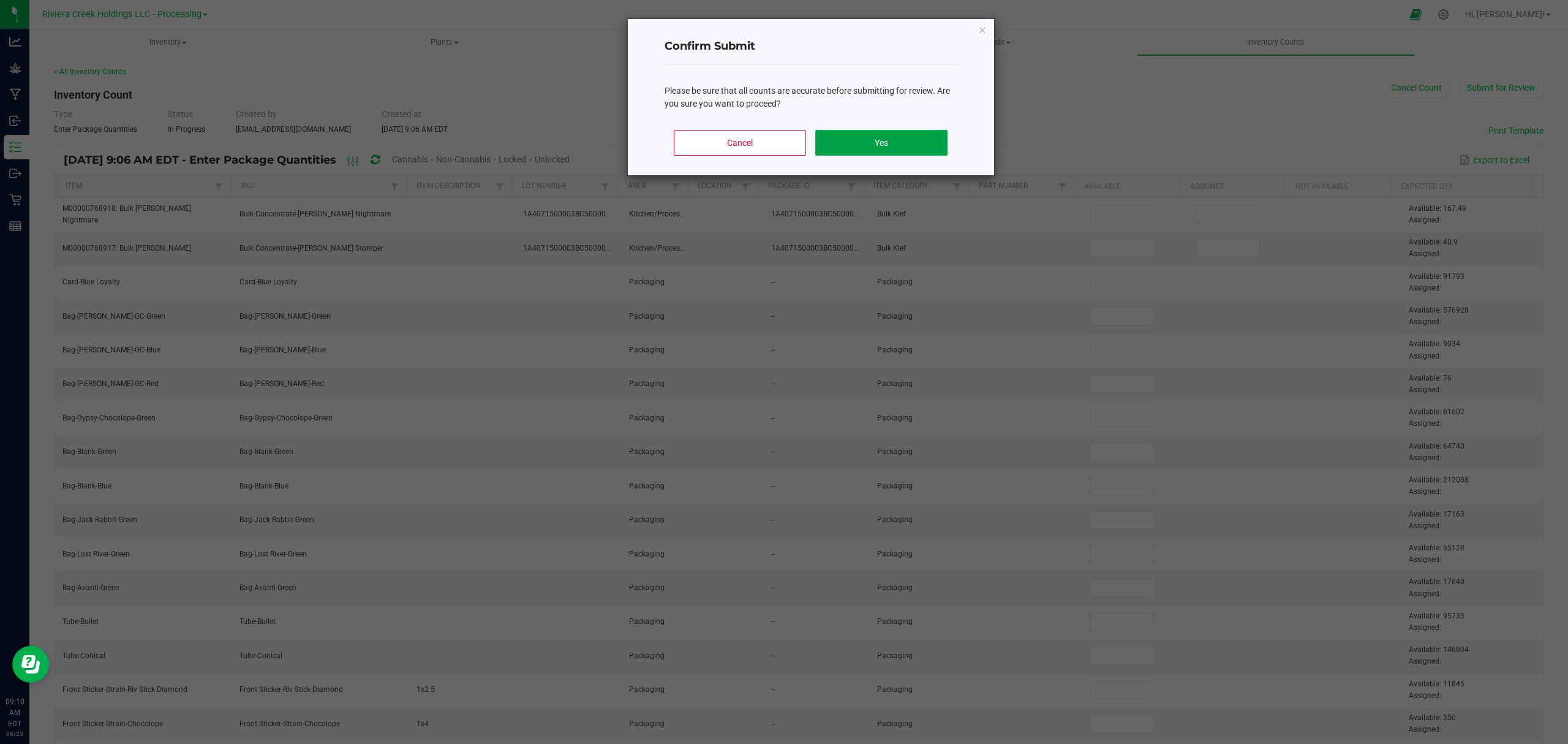
click at [895, 141] on button "Yes" at bounding box center [881, 143] width 131 height 26
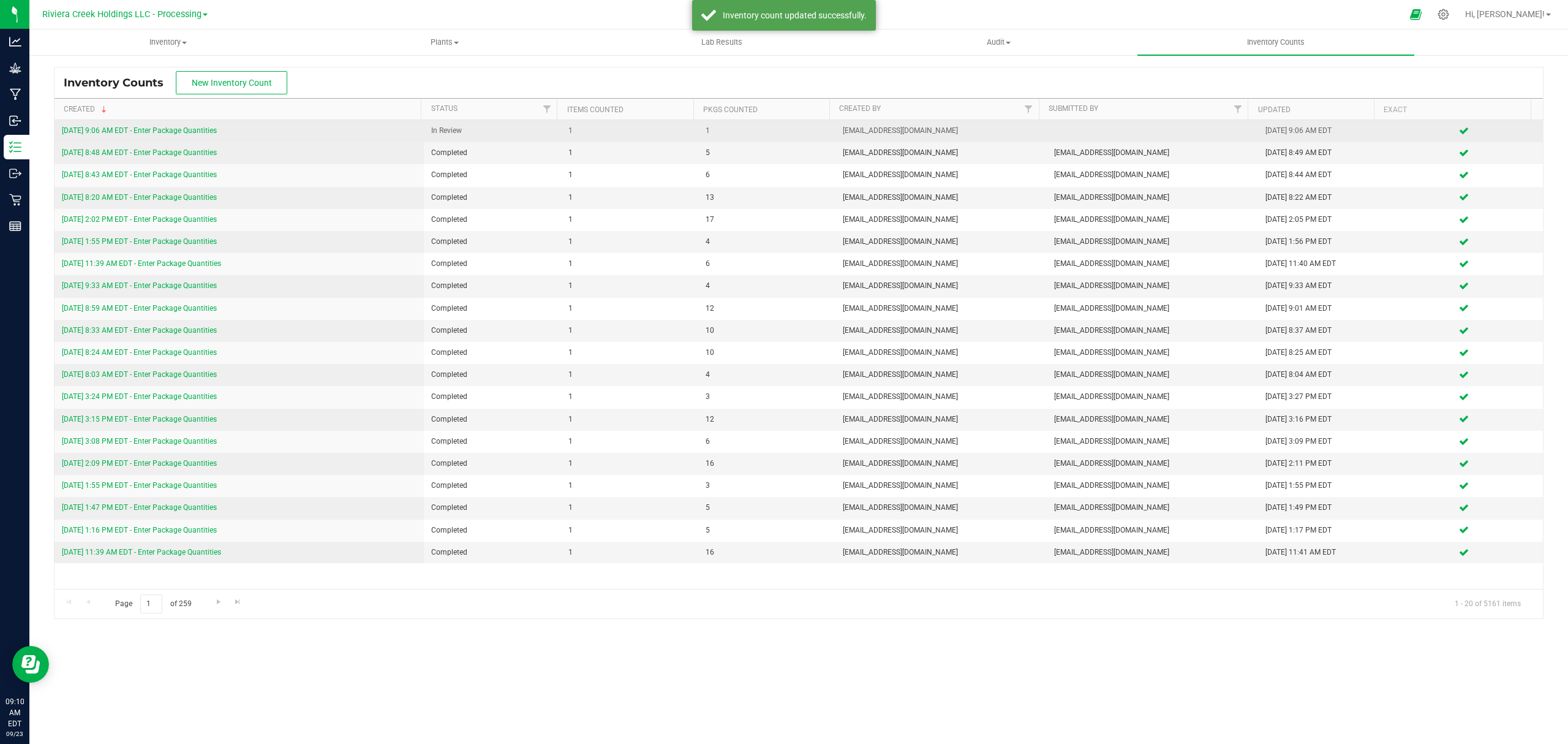
click at [197, 129] on link "[DATE] 9:06 AM EDT - Enter Package Quantities" at bounding box center [139, 130] width 155 height 8
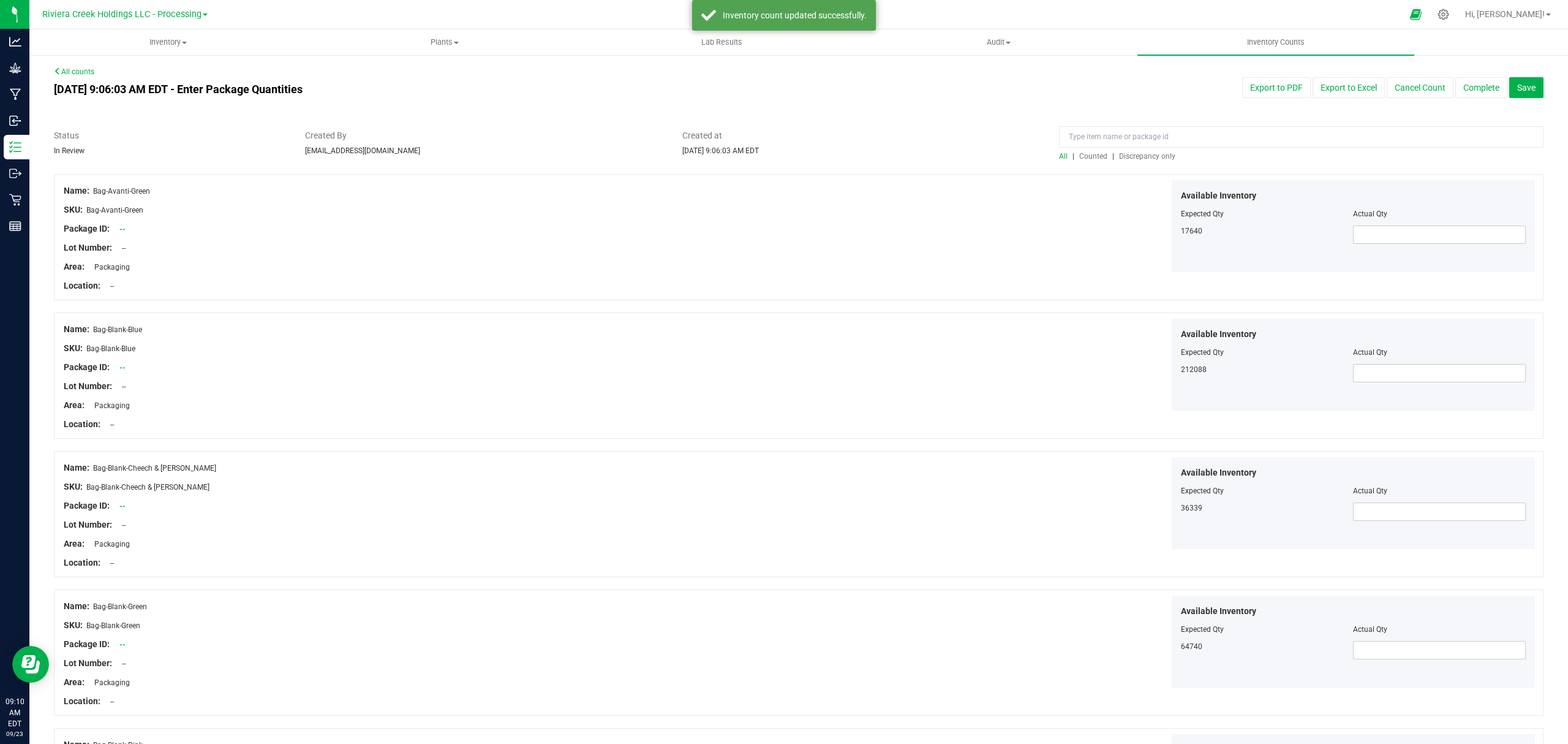
click at [1079, 152] on span "Counted" at bounding box center [1093, 156] width 28 height 8
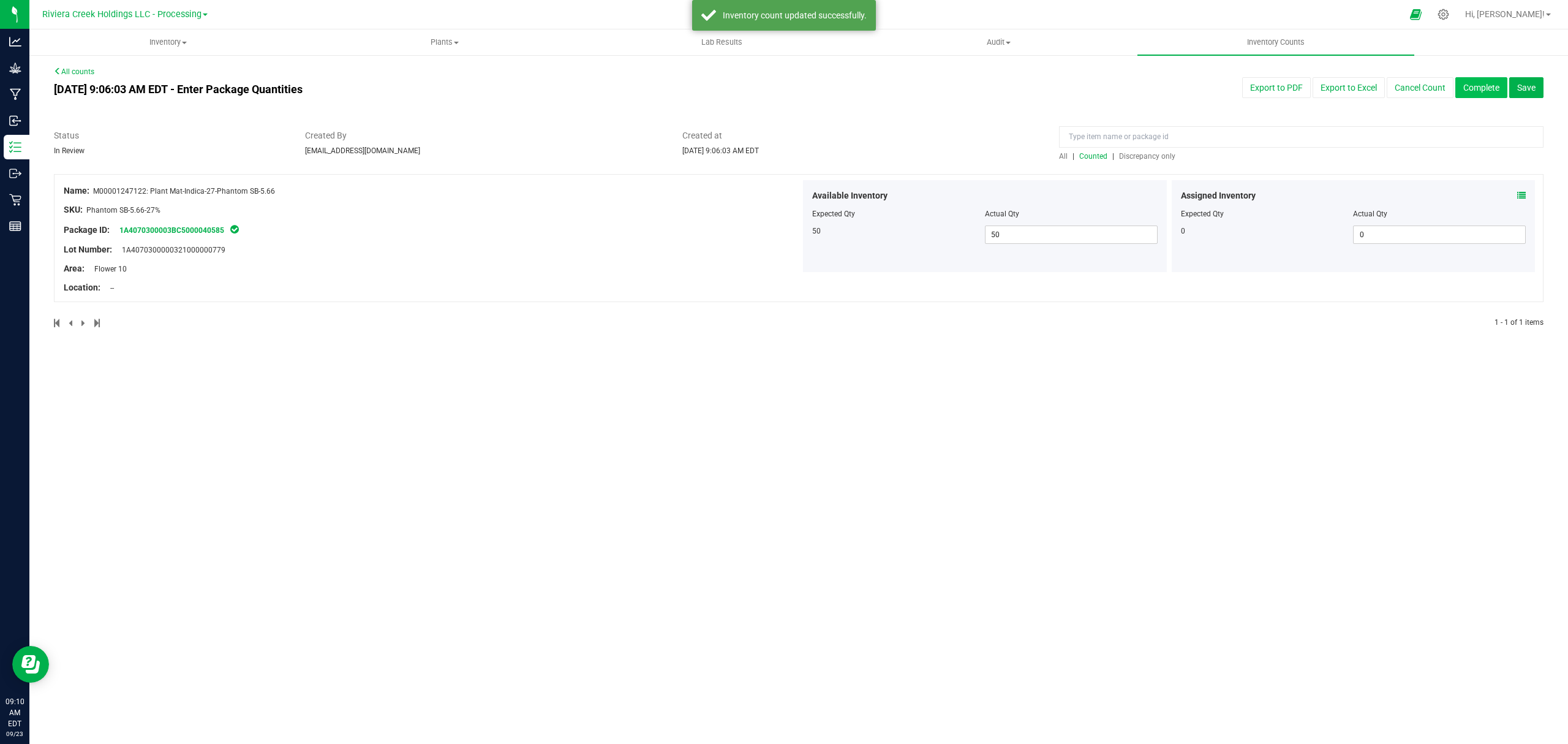
click at [1493, 84] on button "Complete" at bounding box center [1481, 88] width 52 height 21
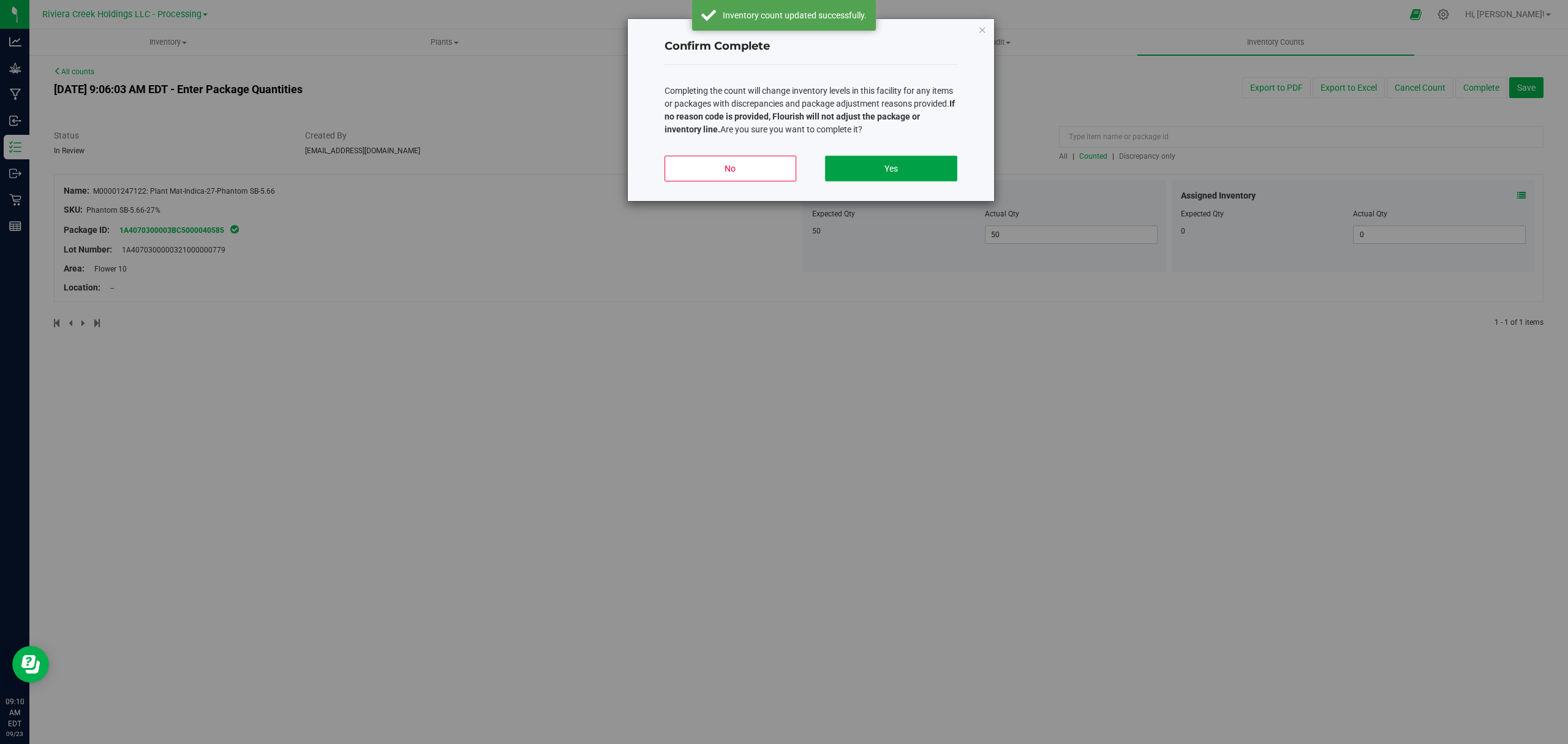
click at [931, 165] on button "Yes" at bounding box center [890, 168] width 131 height 26
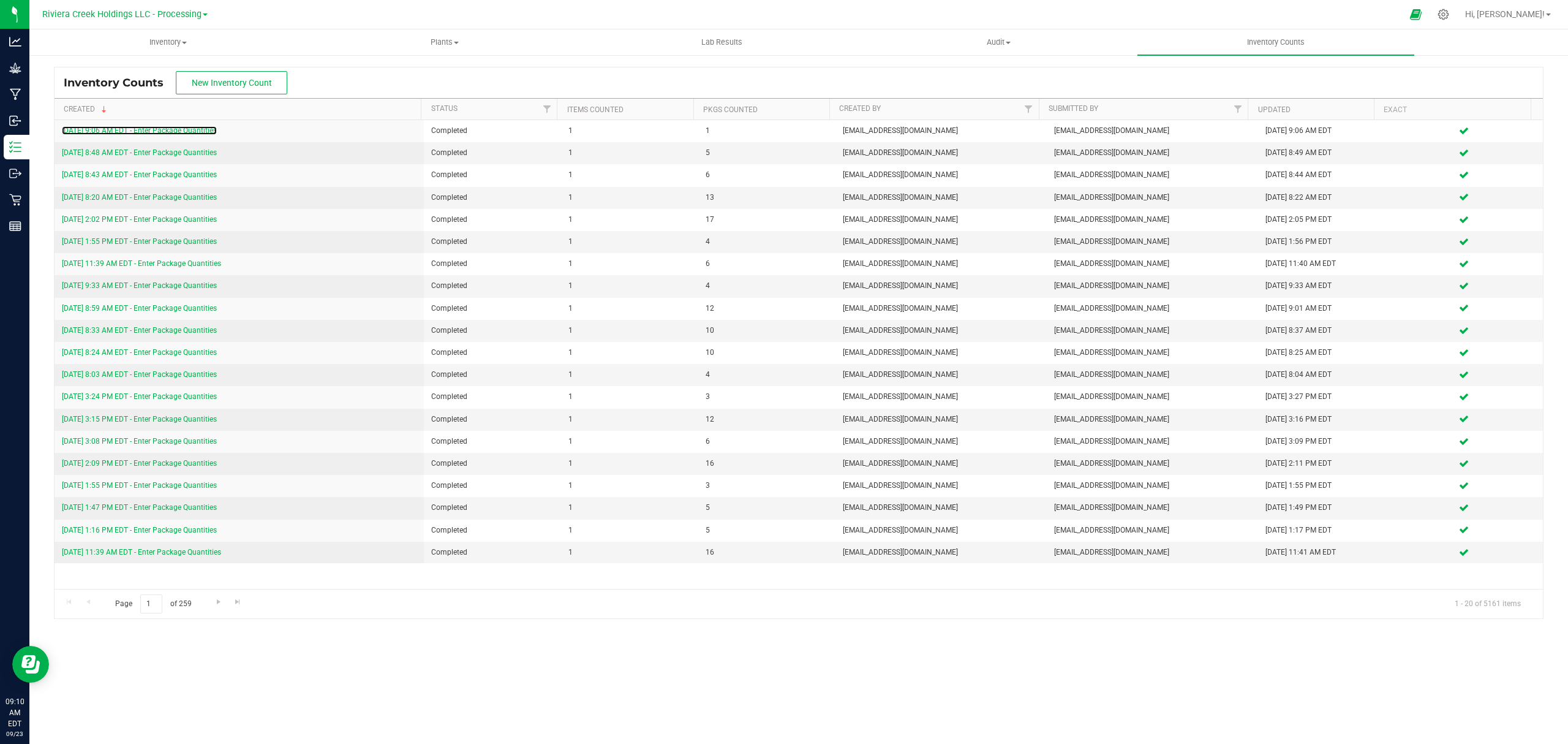
click at [164, 129] on link "[DATE] 9:06 AM EDT - Enter Package Quantities" at bounding box center [139, 130] width 155 height 8
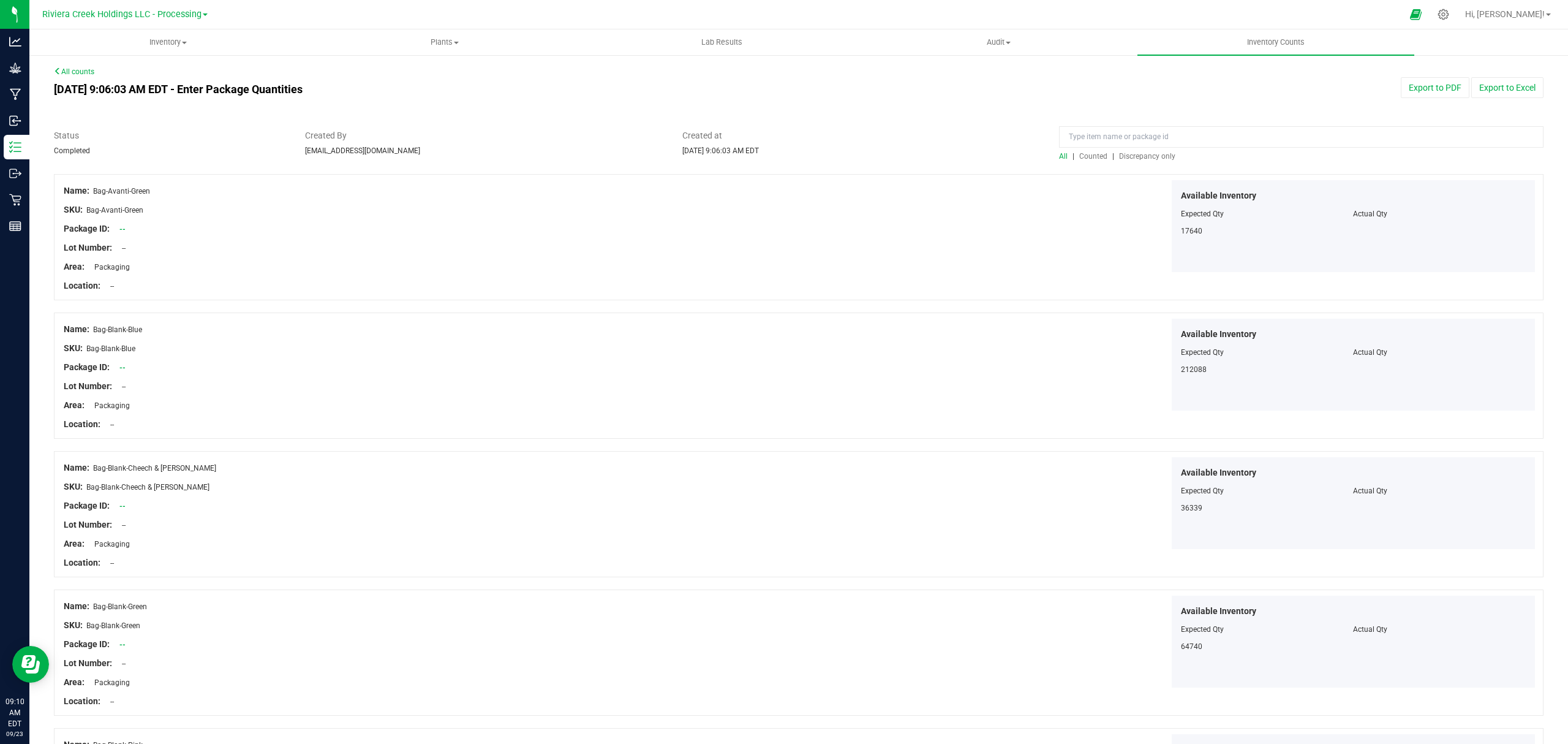
click at [1080, 153] on span "Counted" at bounding box center [1093, 156] width 28 height 8
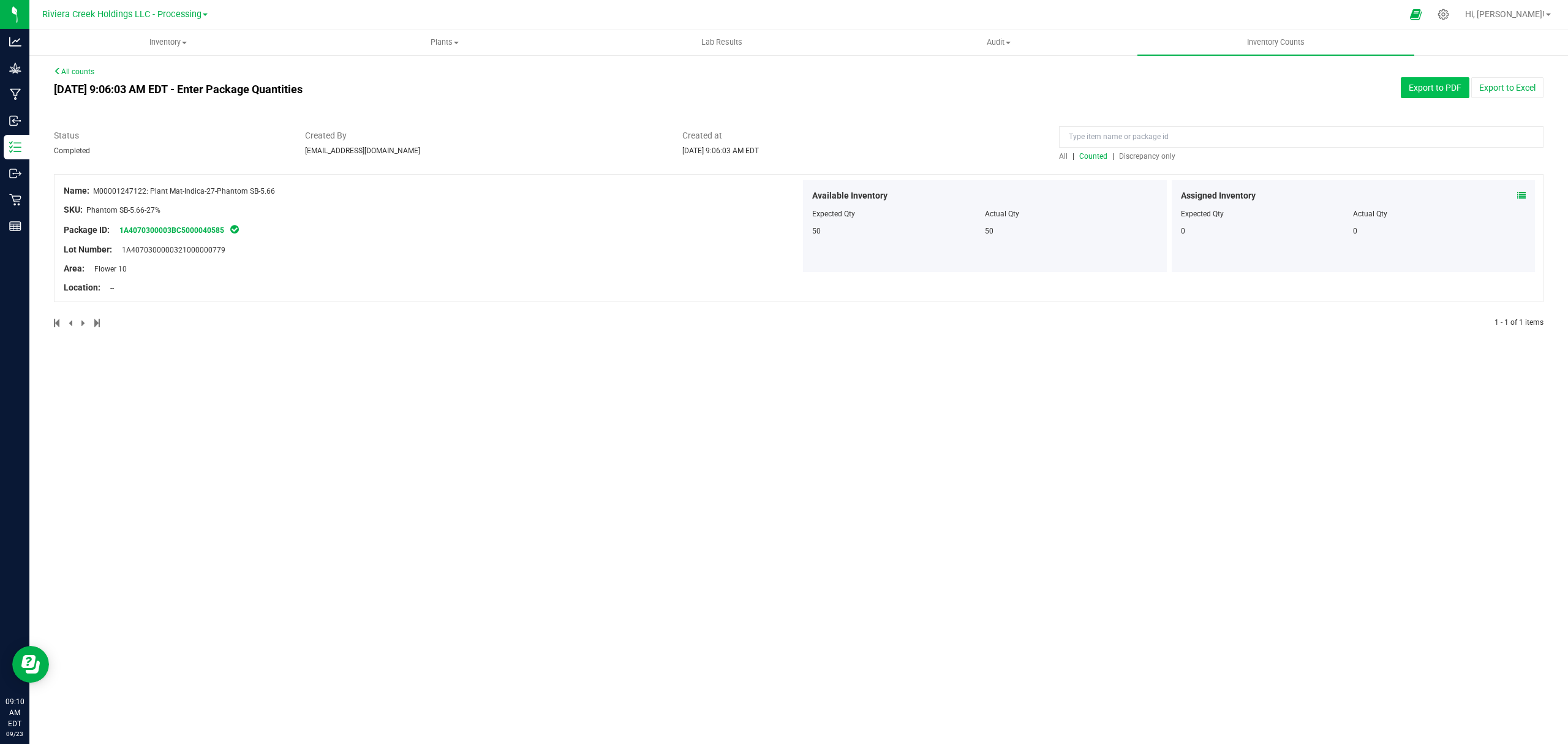
click at [1419, 82] on button "Export to PDF" at bounding box center [1435, 88] width 69 height 21
click at [150, 35] on uib-tab-heading "Inventory All packages All inventory Waste log Create inventory" at bounding box center [168, 42] width 276 height 25
click at [123, 68] on li "All packages" at bounding box center [168, 74] width 277 height 15
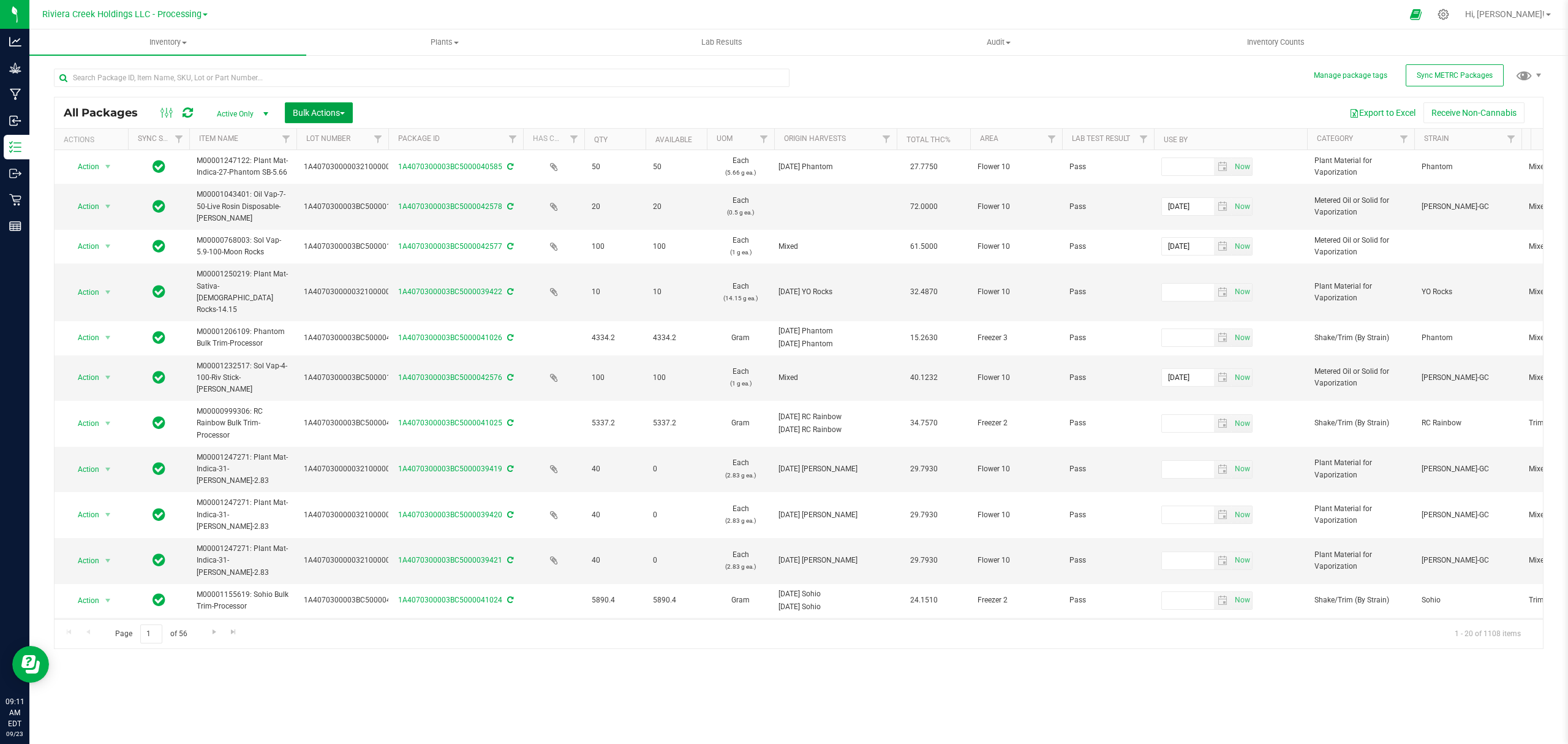
click at [318, 115] on span "Bulk Actions" at bounding box center [318, 113] width 52 height 10
click at [322, 228] on span "Lock/Unlock packages" at bounding box center [334, 231] width 84 height 10
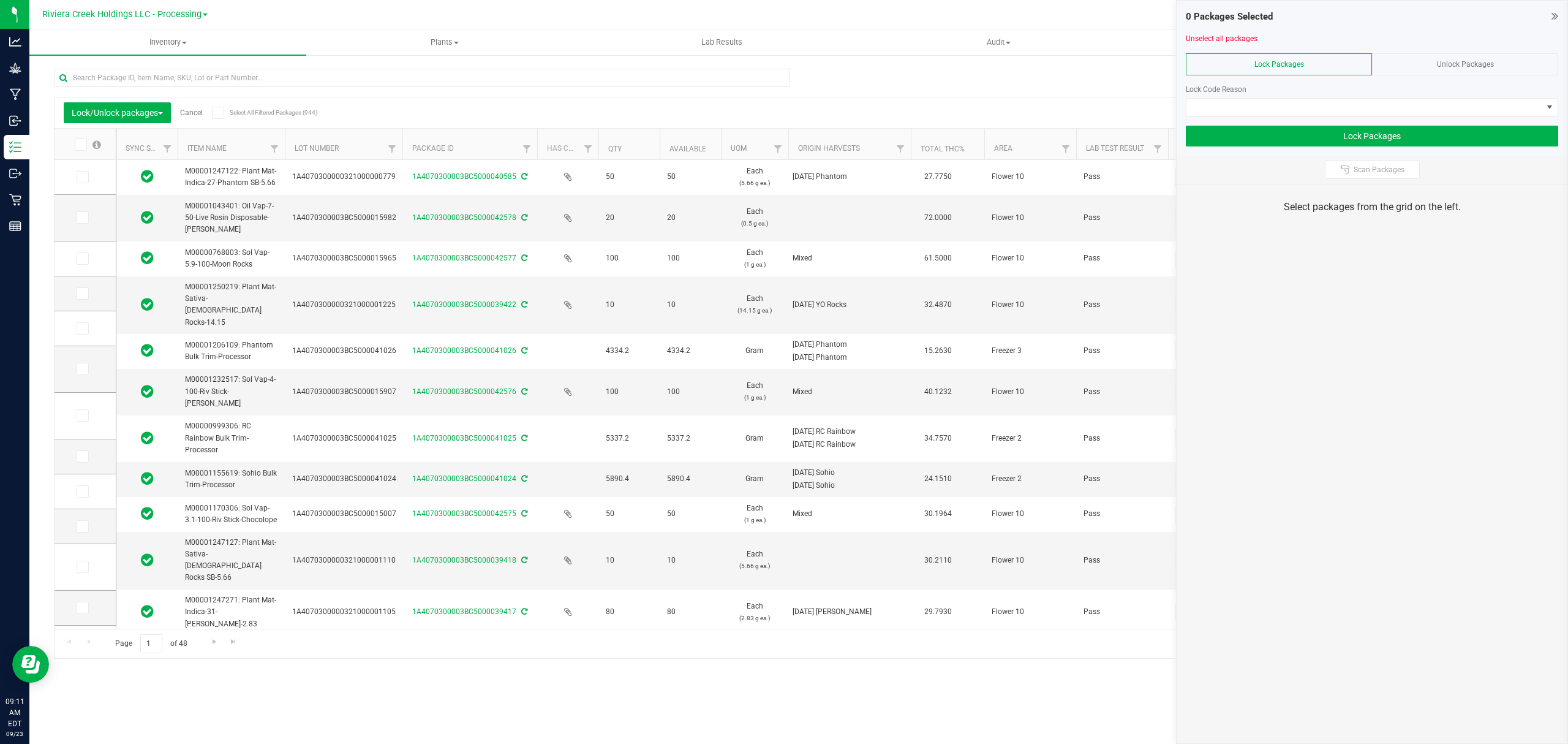
drag, startPoint x: 375, startPoint y: 143, endPoint x: 406, endPoint y: 141, distance: 31.1
click at [86, 179] on span at bounding box center [82, 177] width 12 height 12
click at [0, 0] on input "checkbox" at bounding box center [0, 0] width 0 height 0
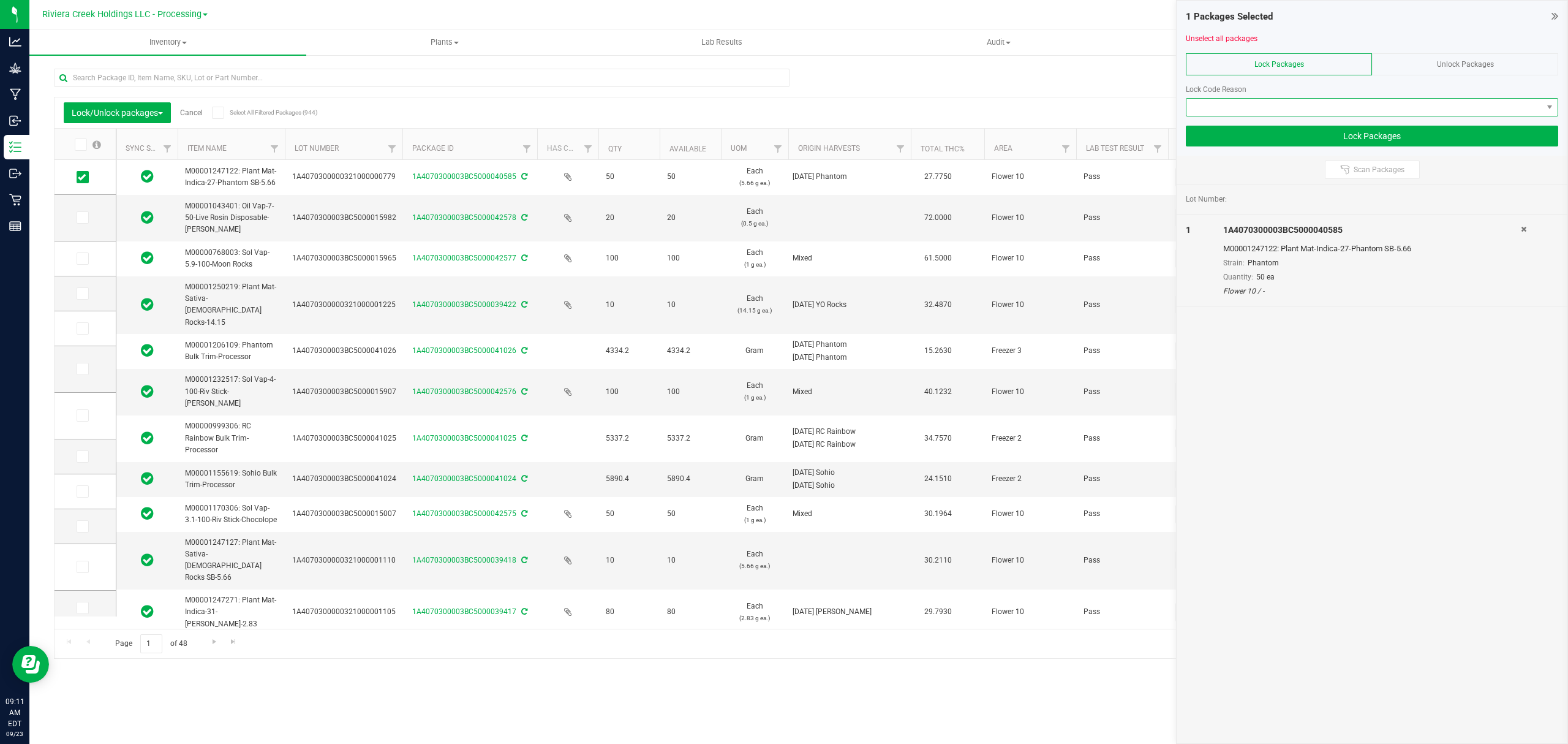
click at [1228, 107] on span at bounding box center [1364, 107] width 356 height 17
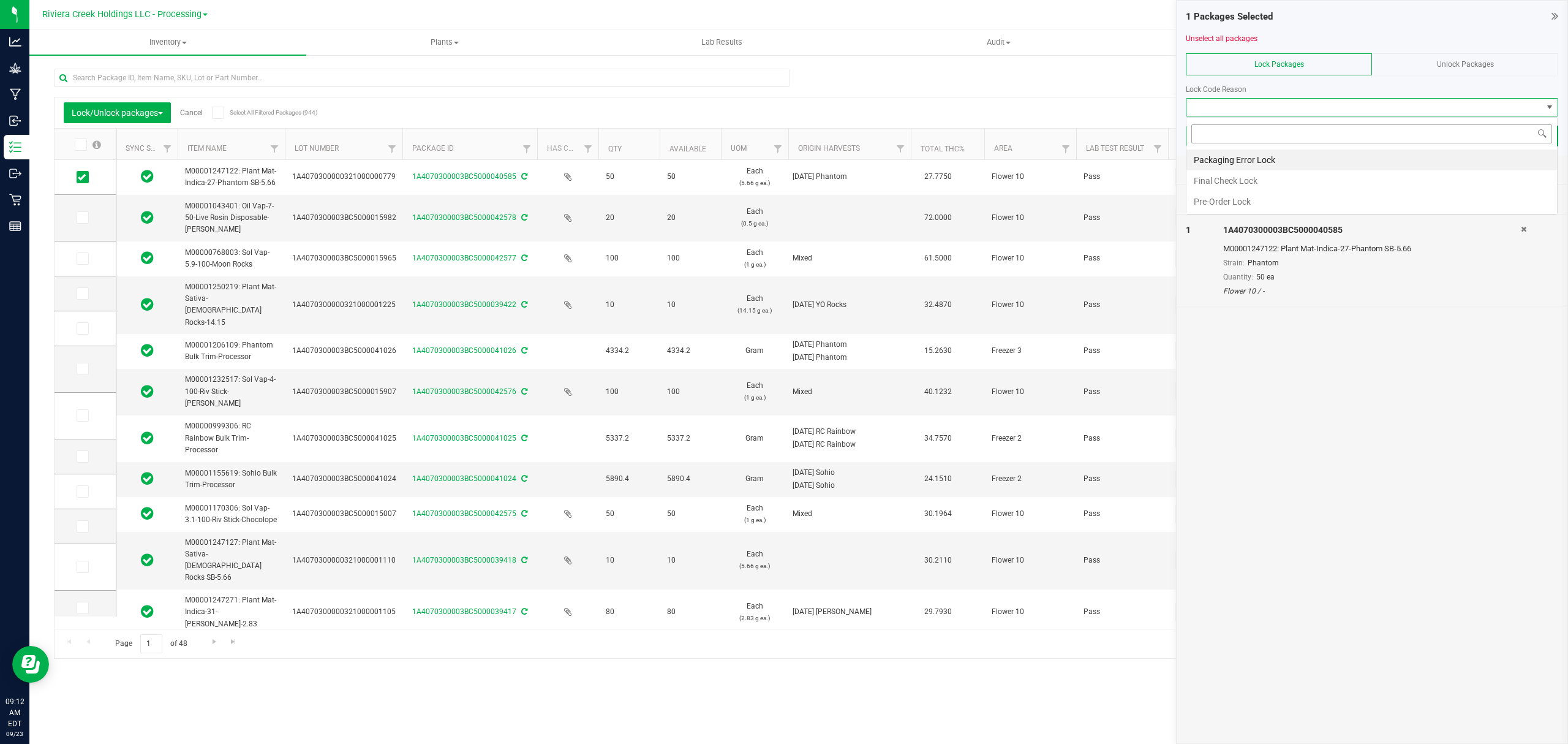
scroll to position [18, 371]
click at [1211, 178] on li "Final Check Lock" at bounding box center [1371, 181] width 370 height 21
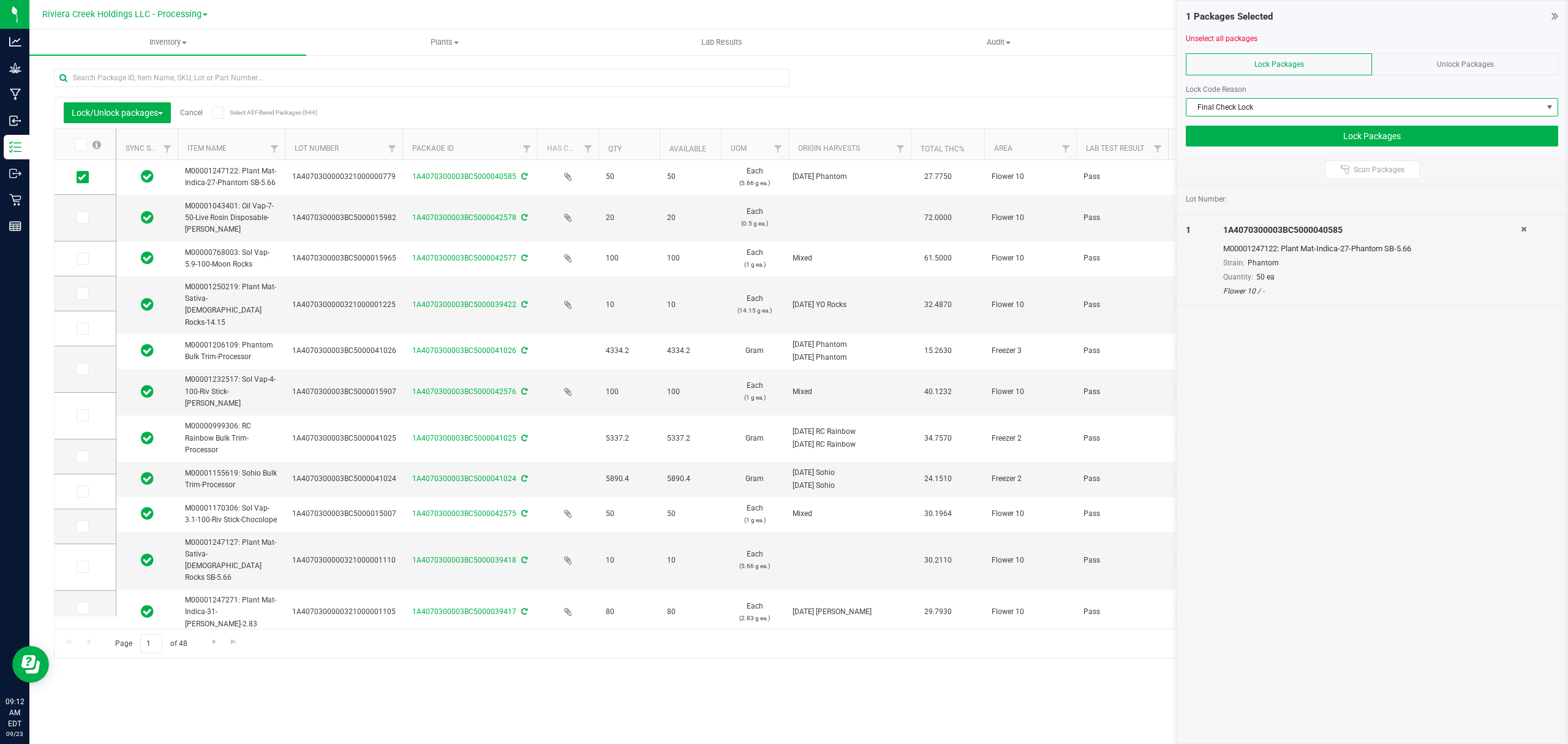
click at [1226, 153] on div "1 Packages Selected Unselect all packages Lock Packages Unlock Packages Lock Co…" at bounding box center [1372, 78] width 391 height 155
click at [1231, 134] on button "Lock Packages" at bounding box center [1372, 136] width 372 height 21
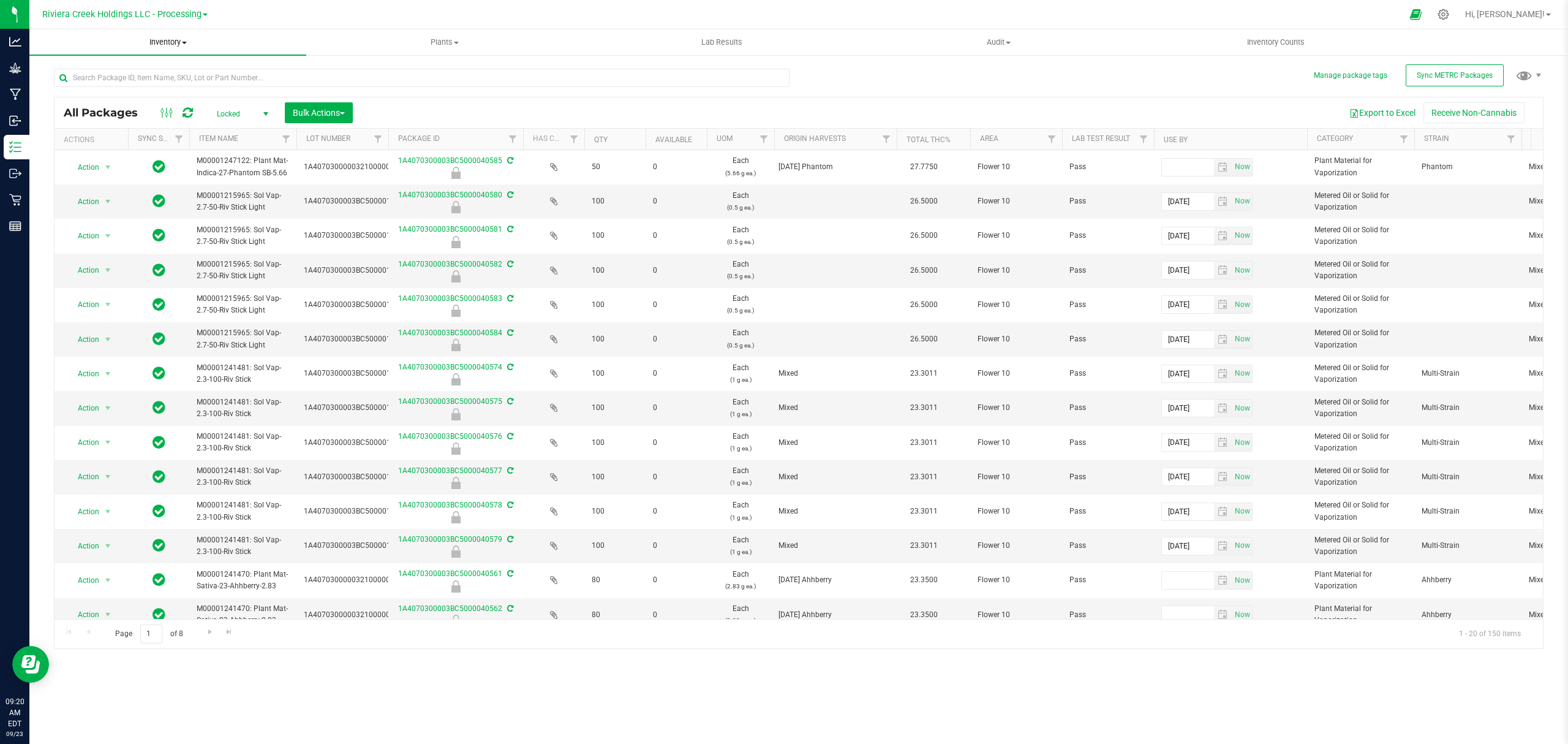
click at [165, 38] on span "Inventory" at bounding box center [168, 42] width 277 height 11
click at [136, 152] on span "From bill of materials" at bounding box center [85, 147] width 111 height 11
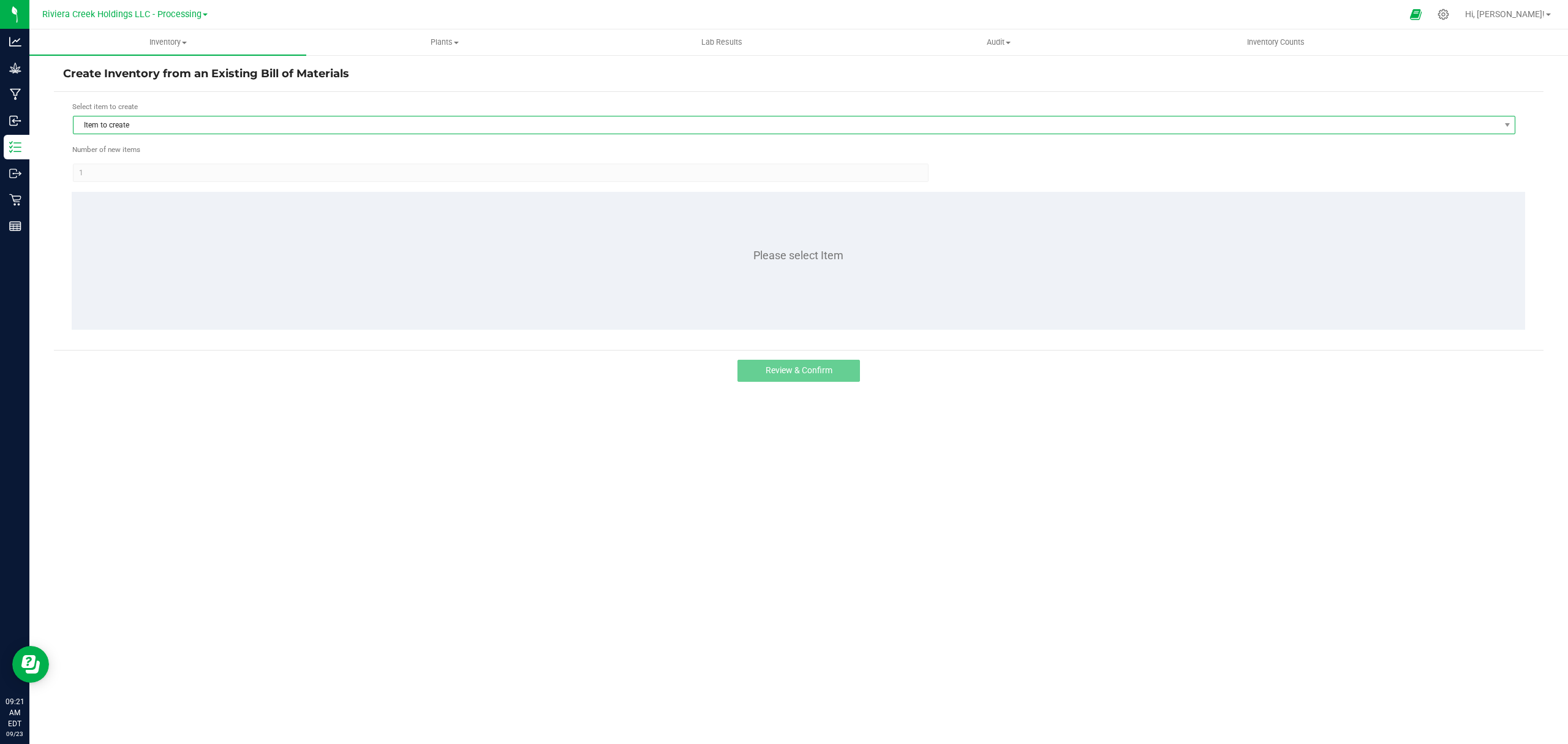
click at [314, 122] on span "Item to create" at bounding box center [786, 125] width 1425 height 17
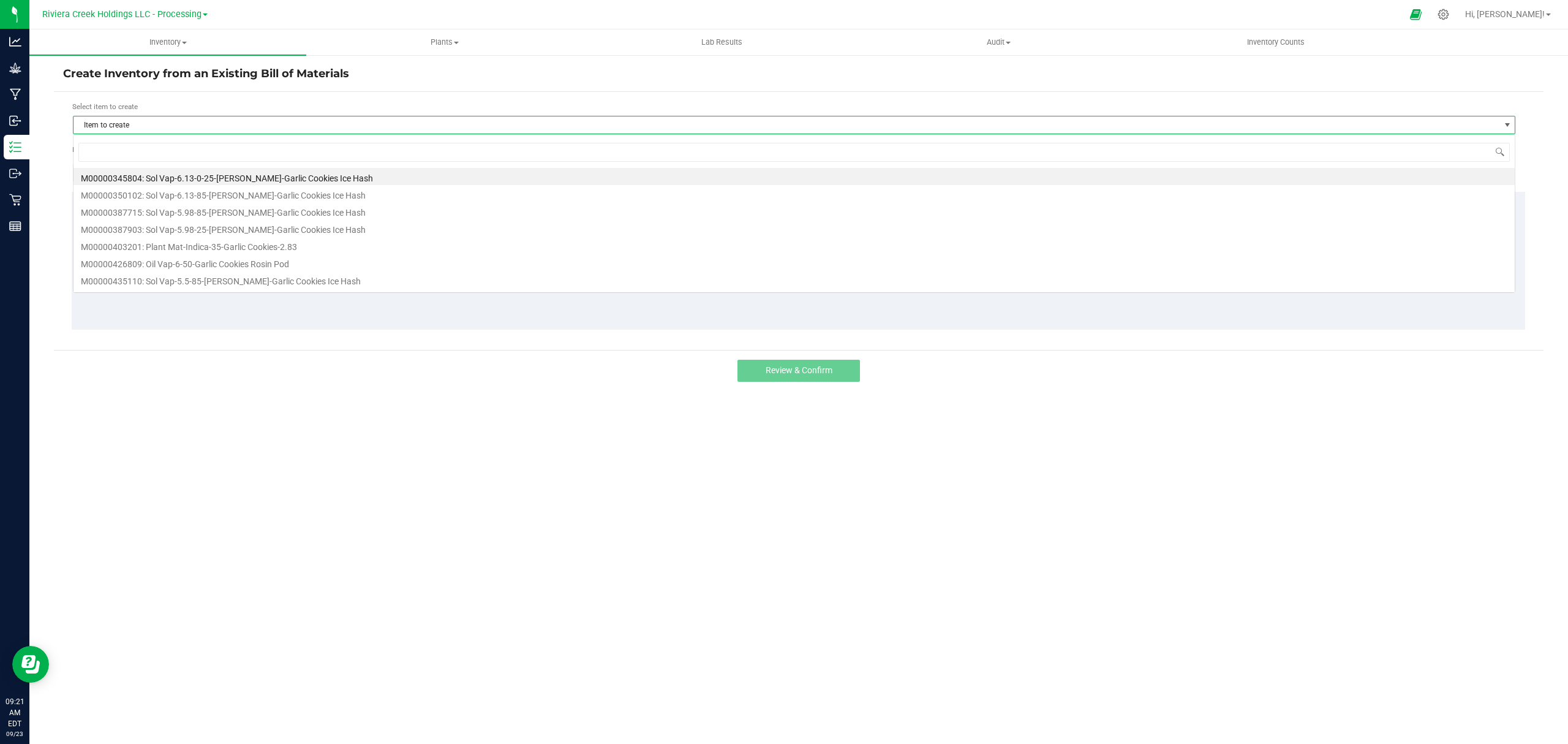
scroll to position [18, 1443]
type input "247126"
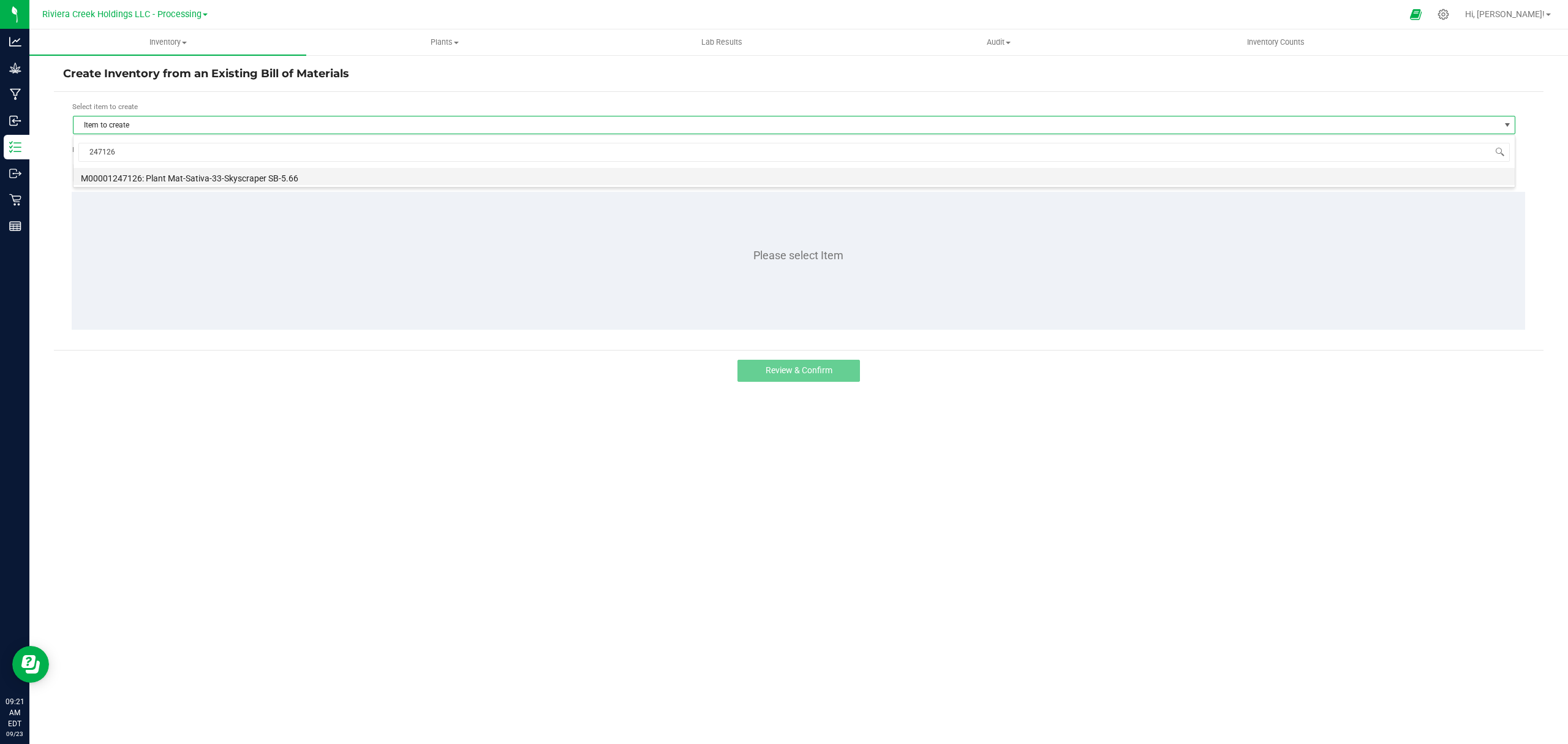
click at [275, 180] on li "M00001247126: Plant Mat-Sativa-33-Skyscraper SB-5.66" at bounding box center [794, 177] width 1441 height 17
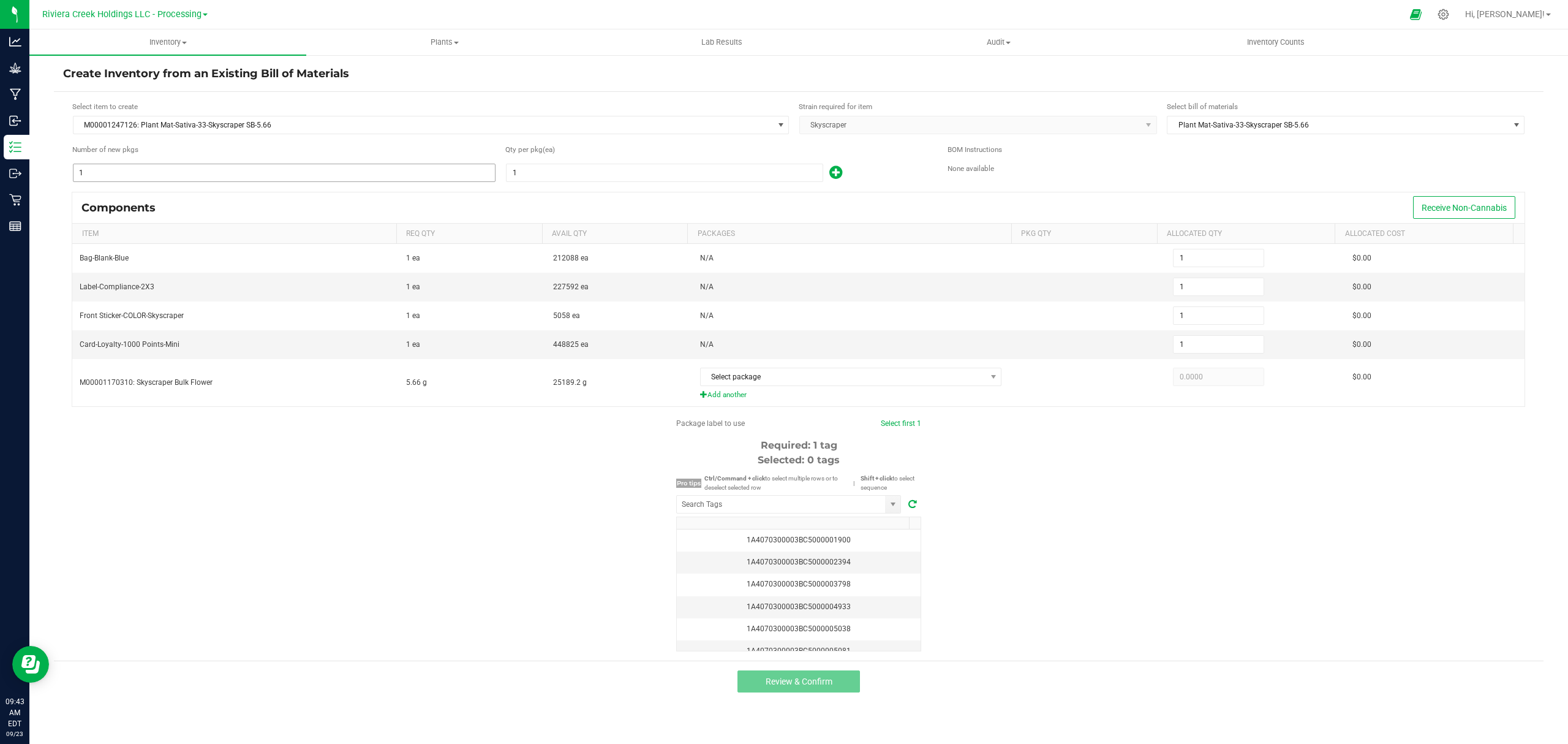
click at [162, 172] on input "1" at bounding box center [284, 173] width 421 height 17
click at [546, 179] on input "1" at bounding box center [665, 173] width 316 height 17
type input "3"
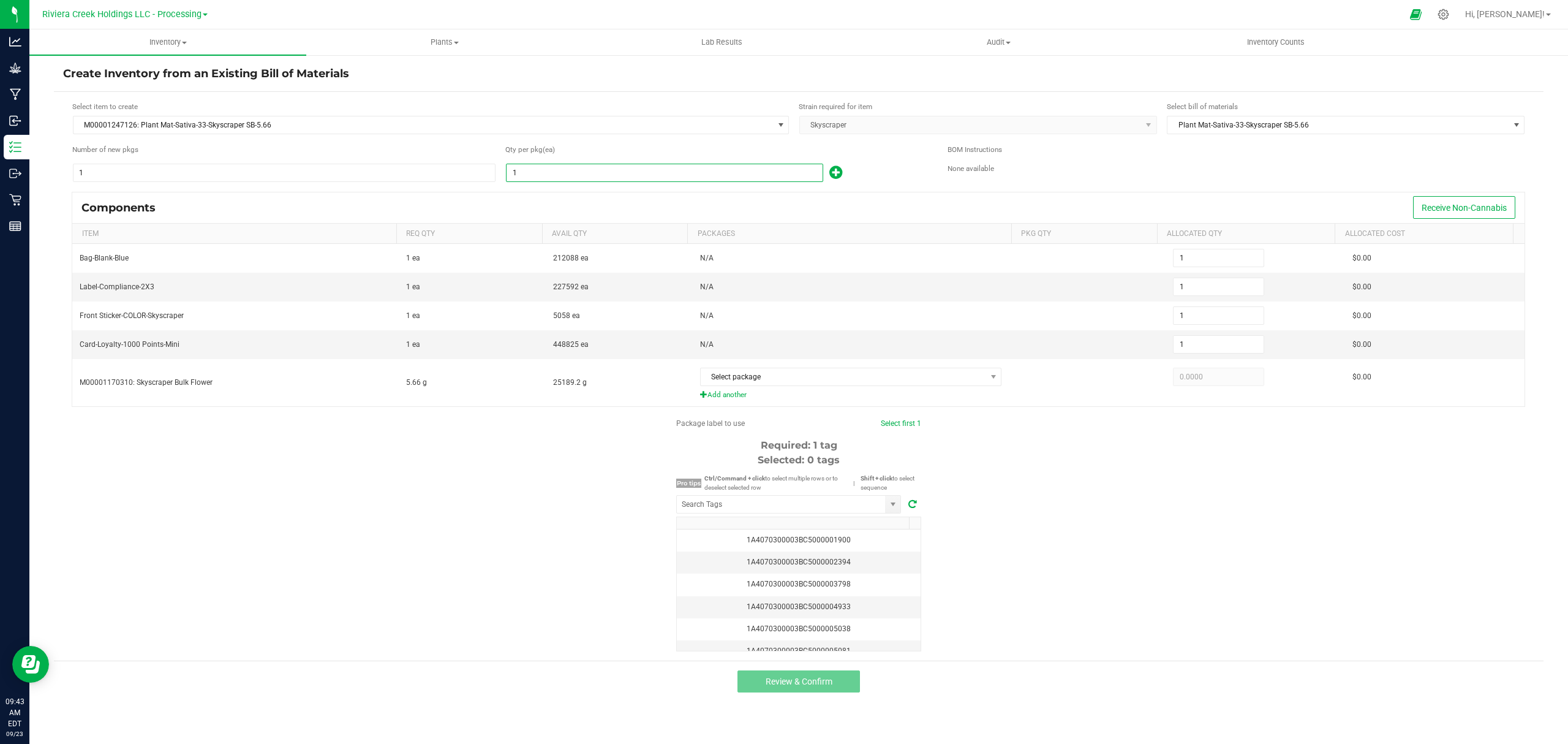
type input "3"
type input "30"
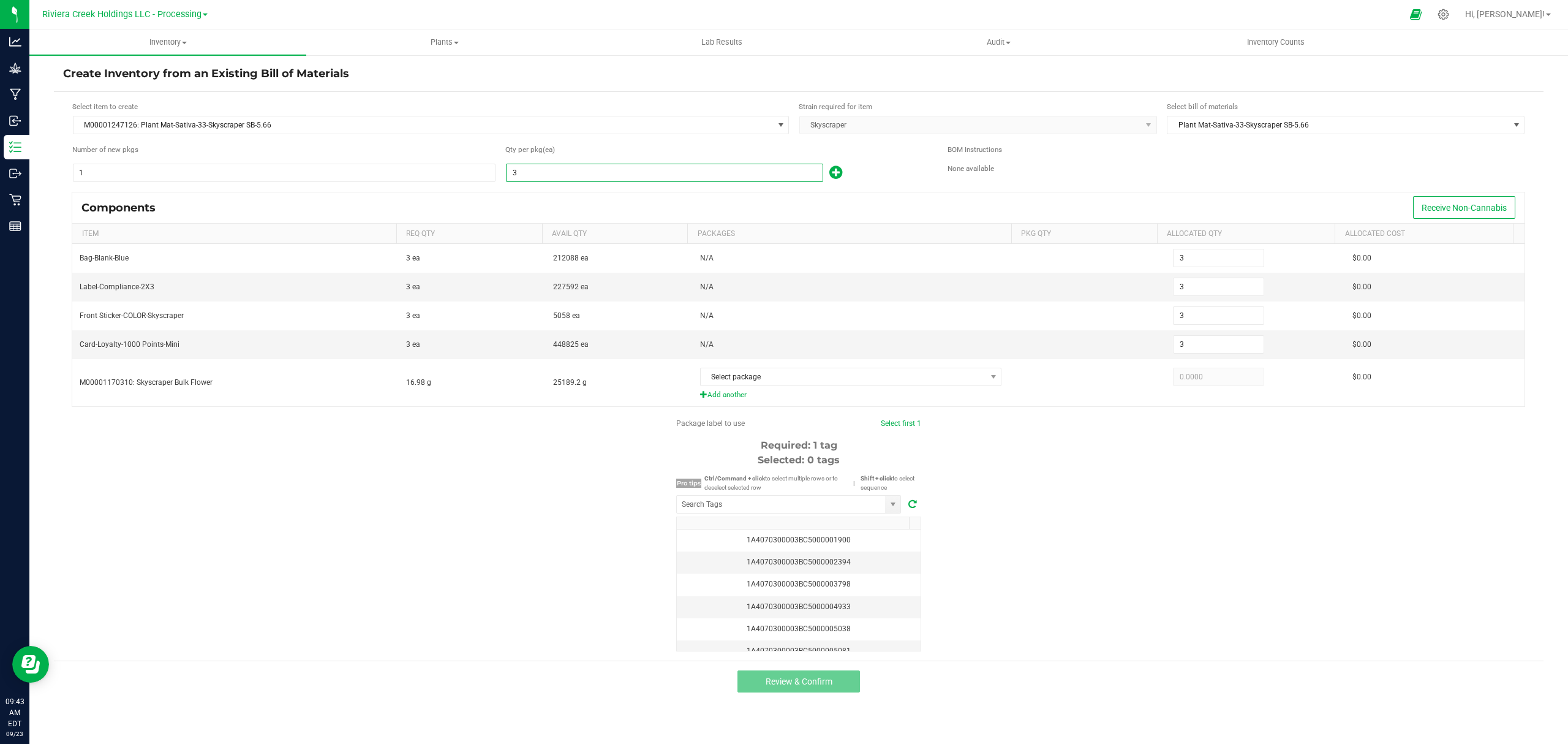
type input "30"
click at [890, 169] on div "30" at bounding box center [717, 173] width 424 height 20
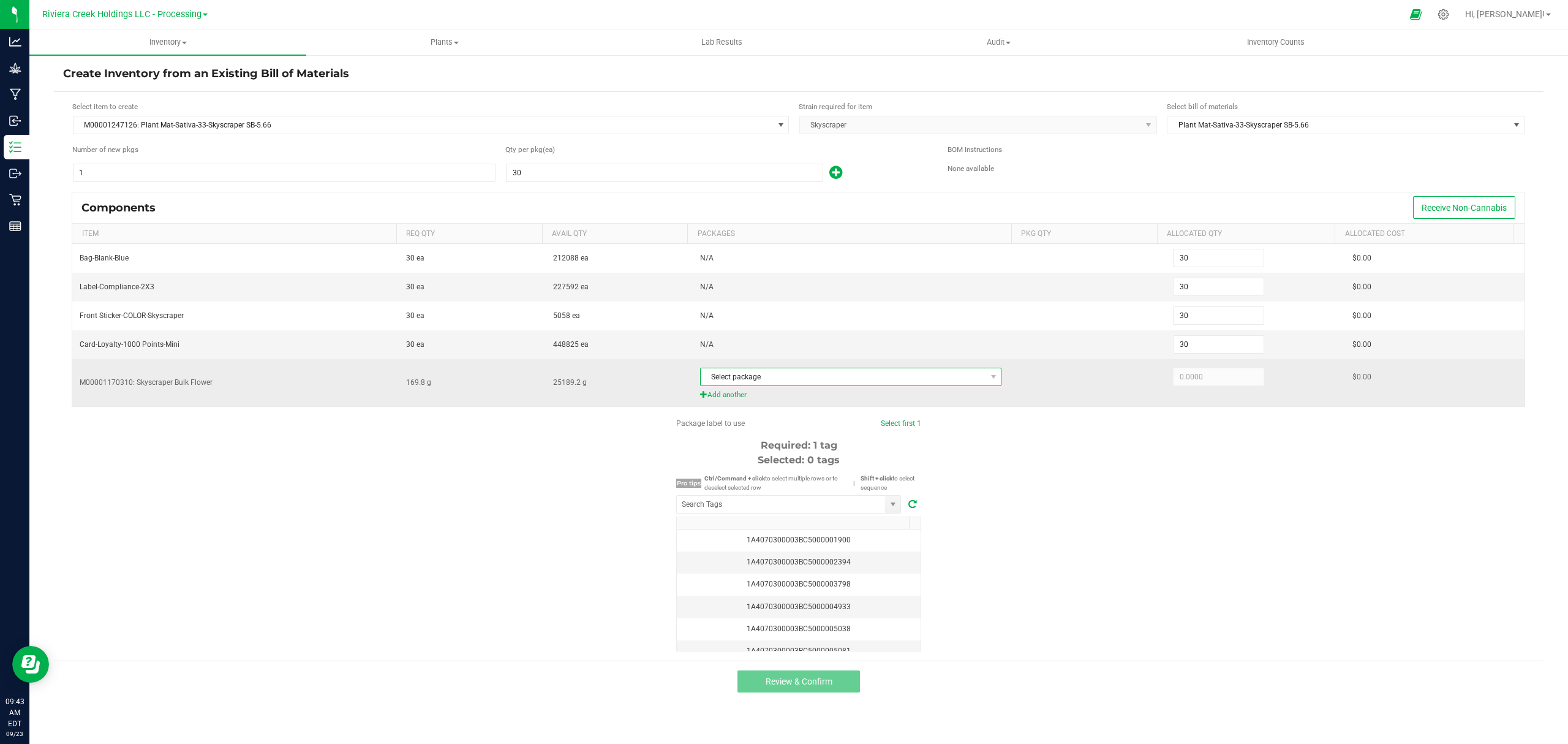
click at [782, 378] on span "Select package" at bounding box center [843, 377] width 285 height 17
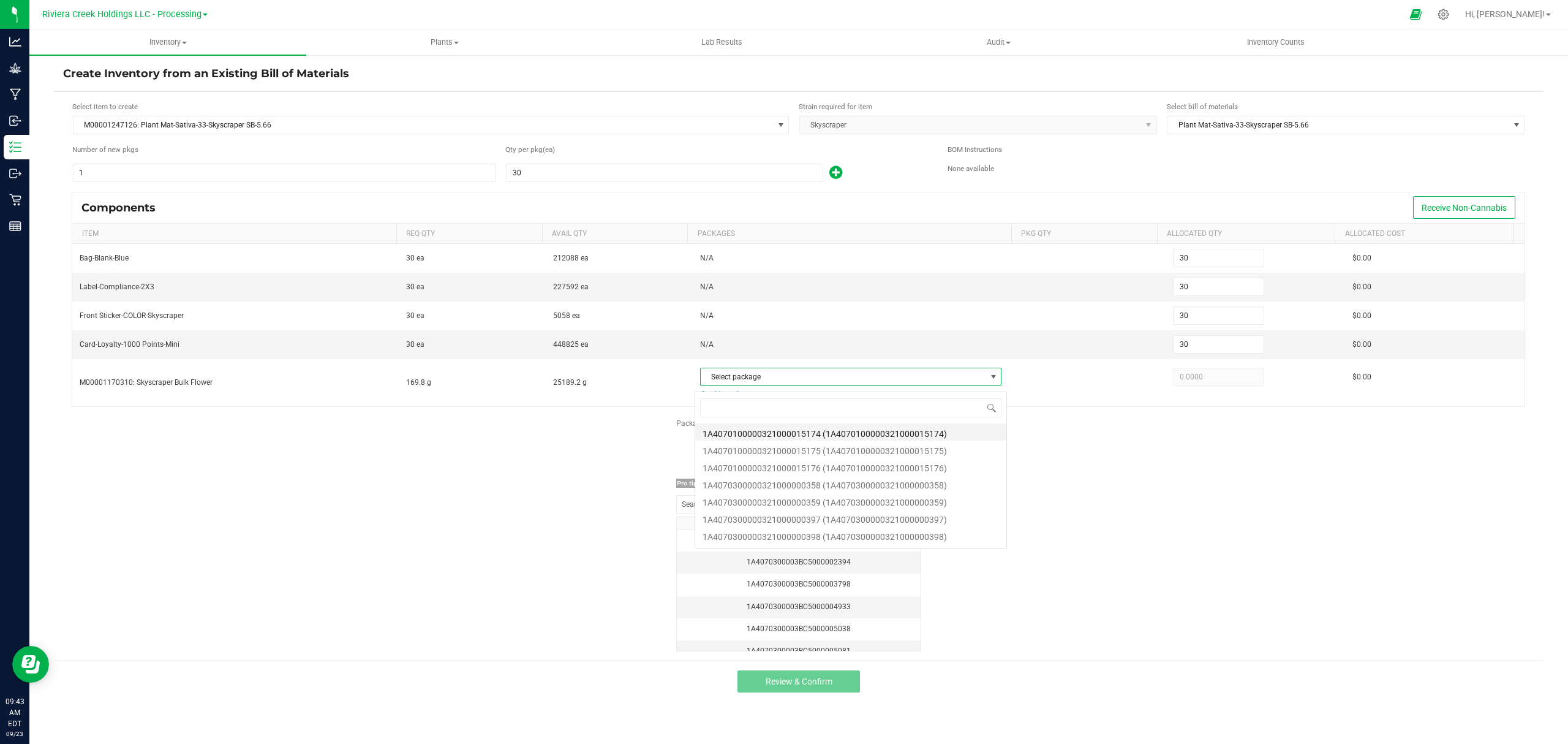
scroll to position [18, 299]
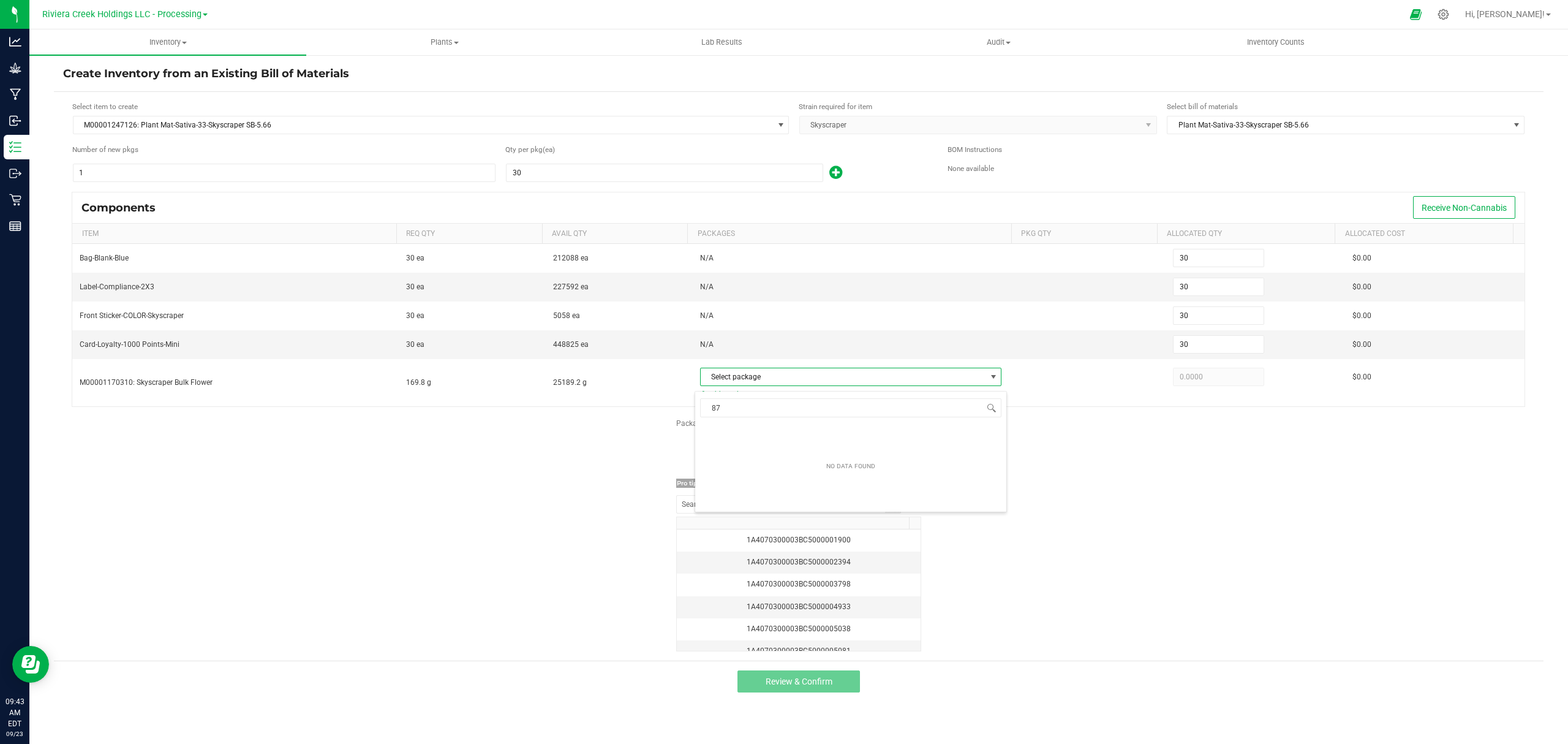
type input "8"
type input "00870"
click at [1052, 500] on div "Package label to use Select first 1 Required: 1 tag Selected: 0 tags Pro tips C…" at bounding box center [798, 534] width 1489 height 233
click at [1449, 15] on icon at bounding box center [1443, 14] width 13 height 13
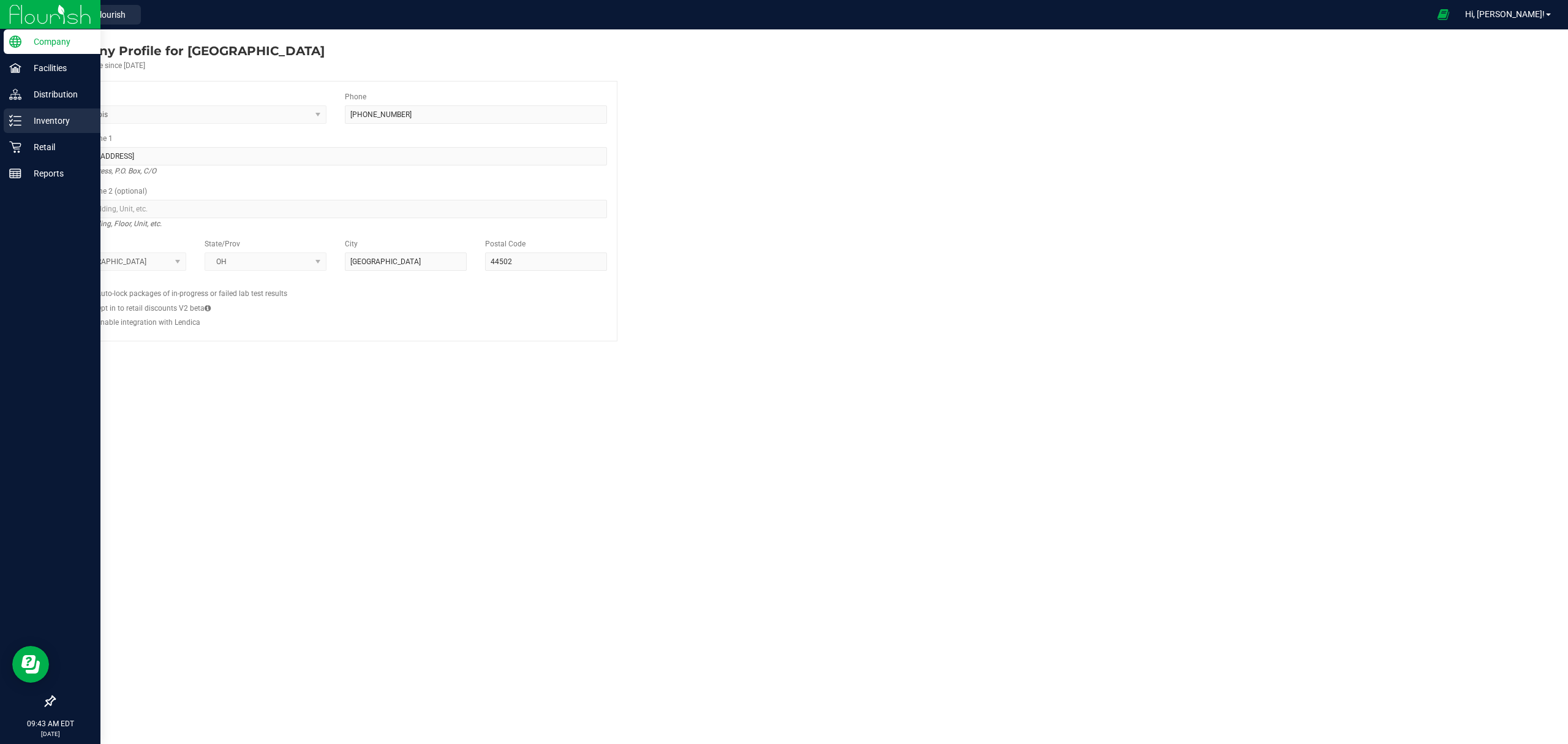
click at [18, 120] on icon at bounding box center [15, 120] width 12 height 12
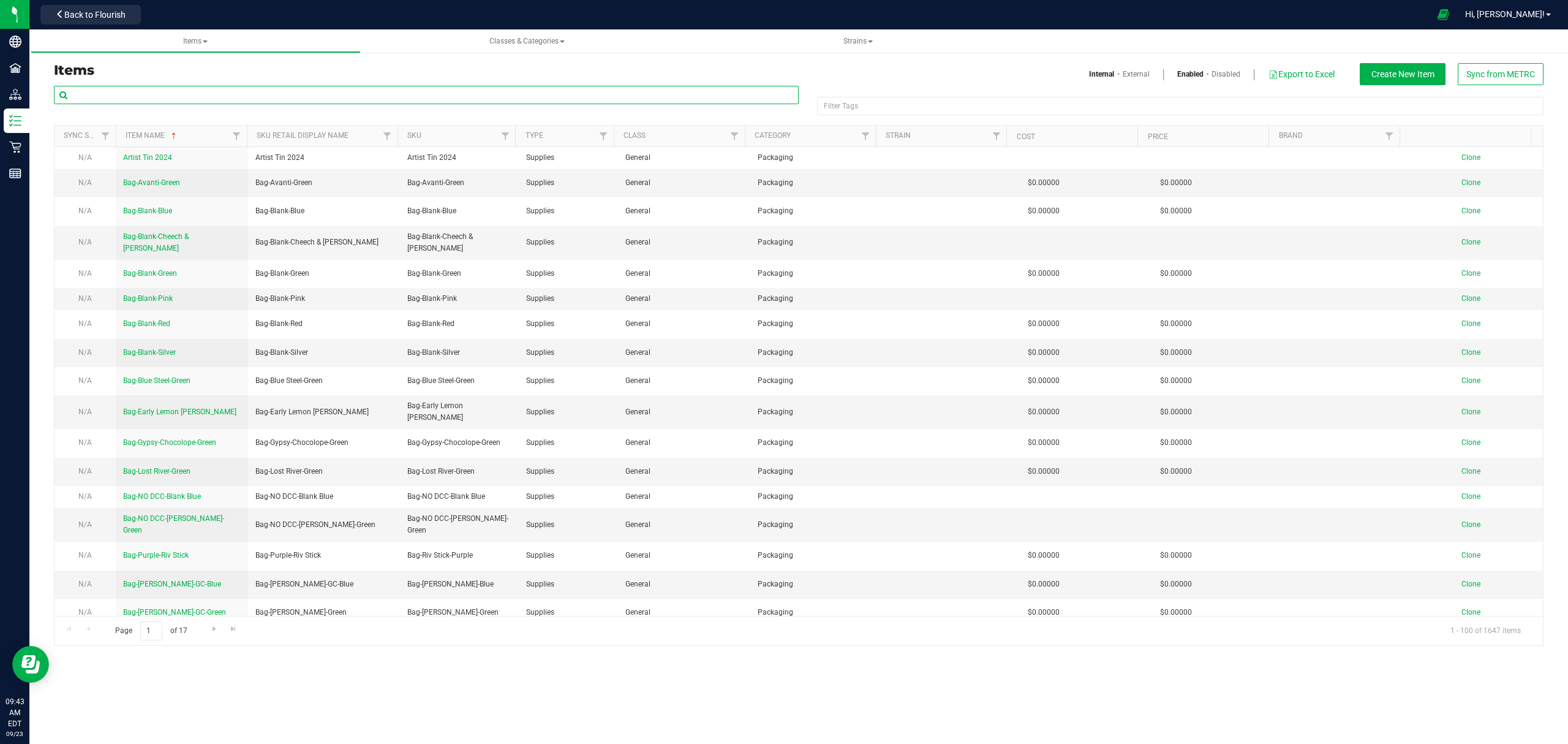
click at [309, 91] on input "text" at bounding box center [427, 95] width 745 height 18
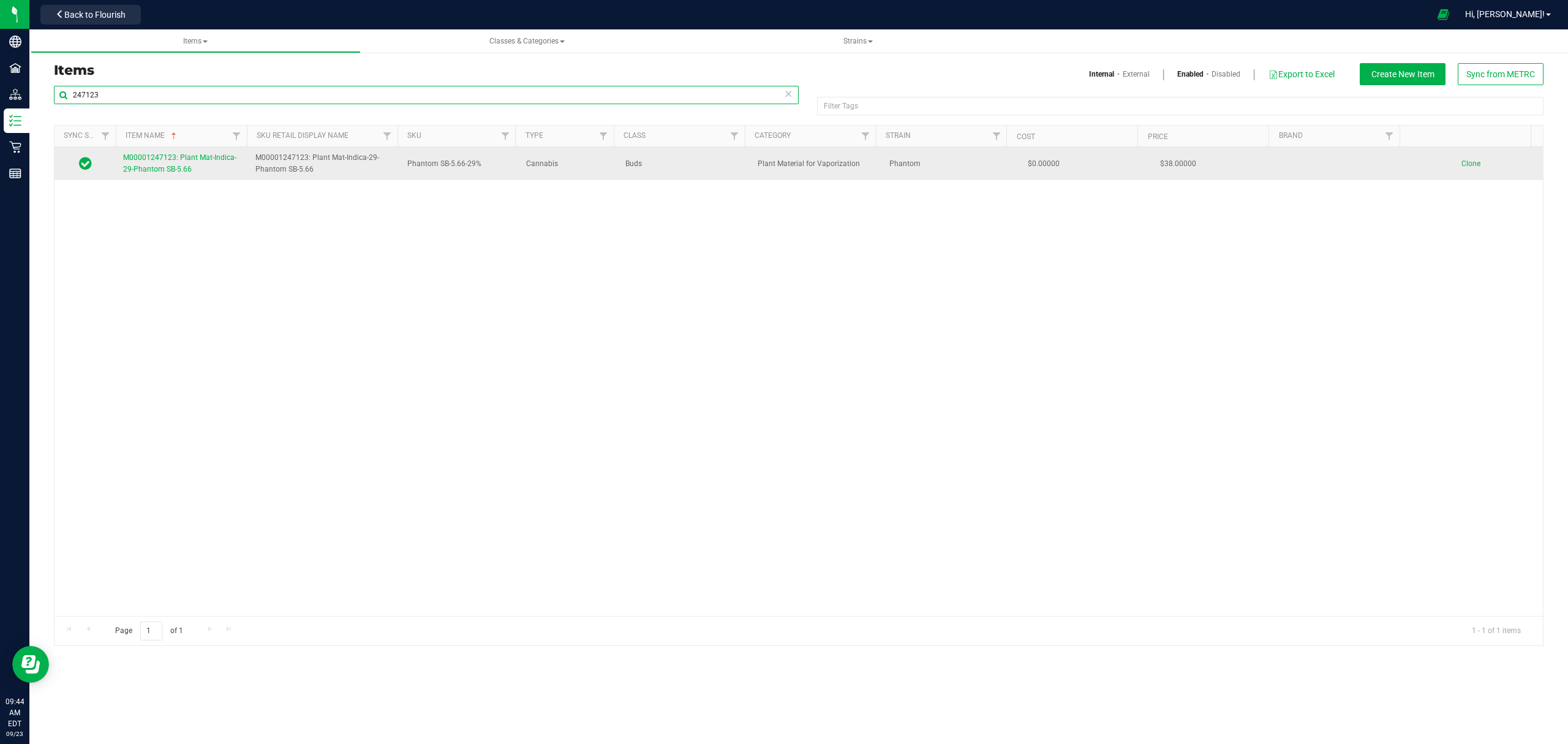
type input "247123"
click at [193, 174] on link "M00001247123: Plant Mat-Indica-29-Phantom SB-5.66" at bounding box center [181, 163] width 117 height 23
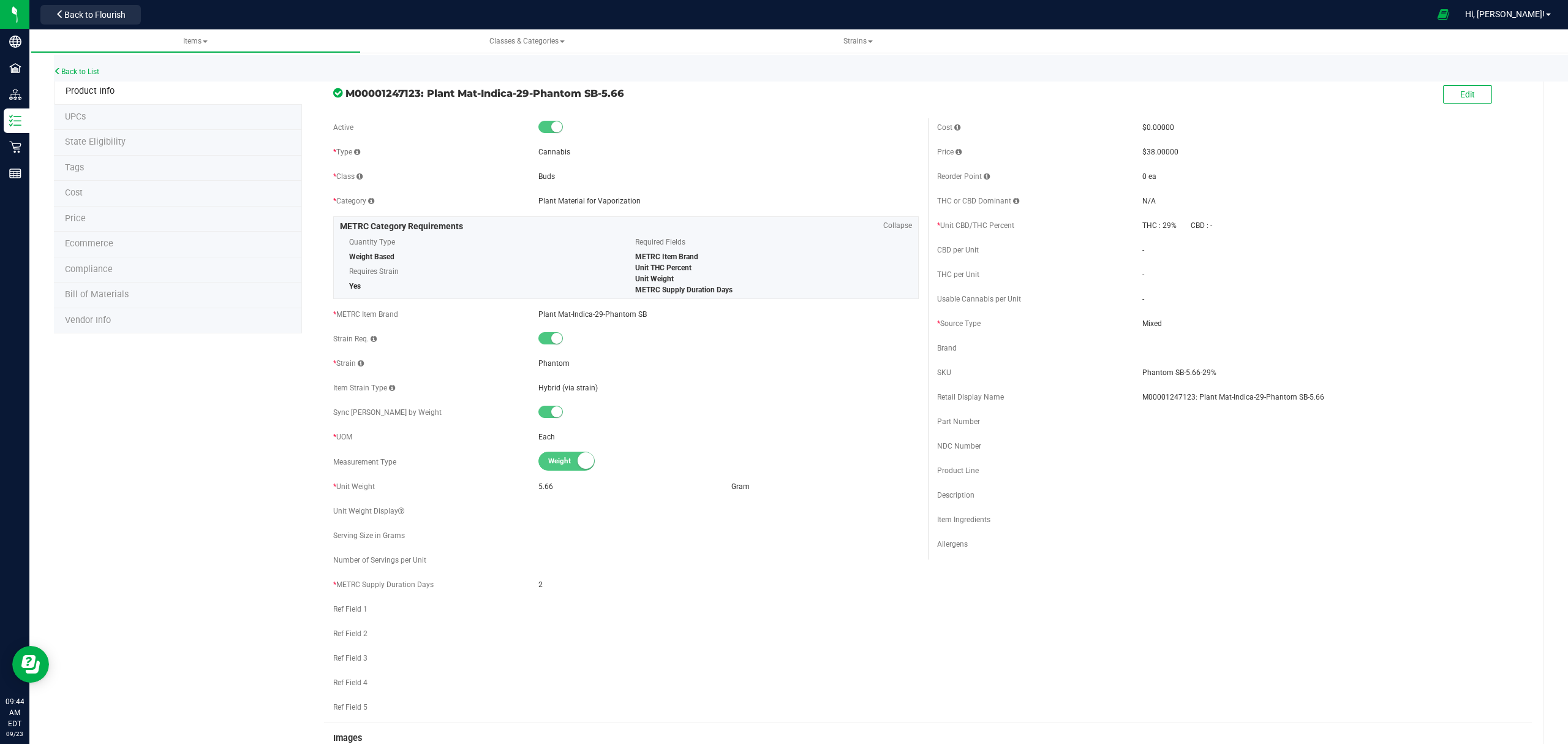
click at [164, 286] on li "Bill of Materials" at bounding box center [178, 295] width 248 height 26
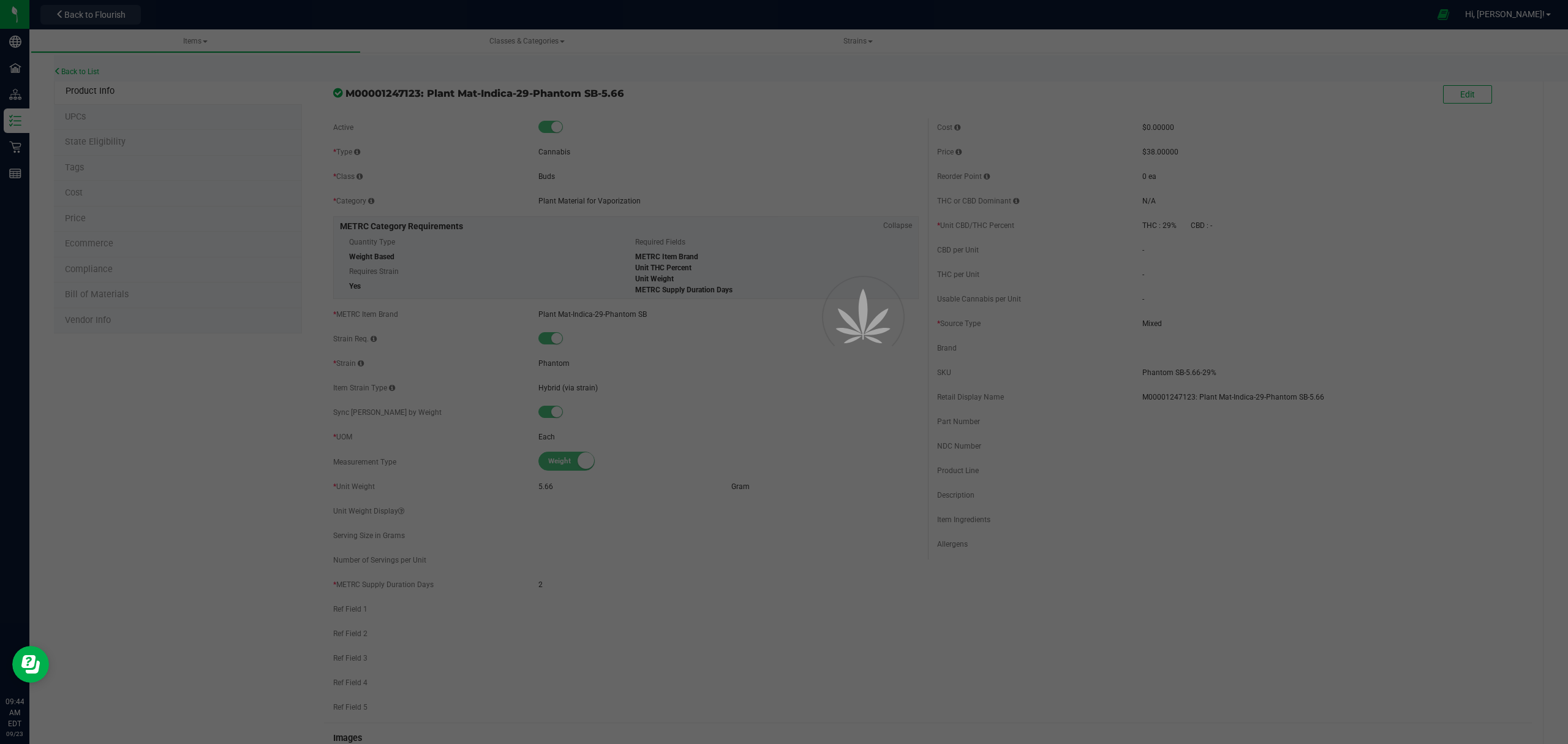
select select "669"
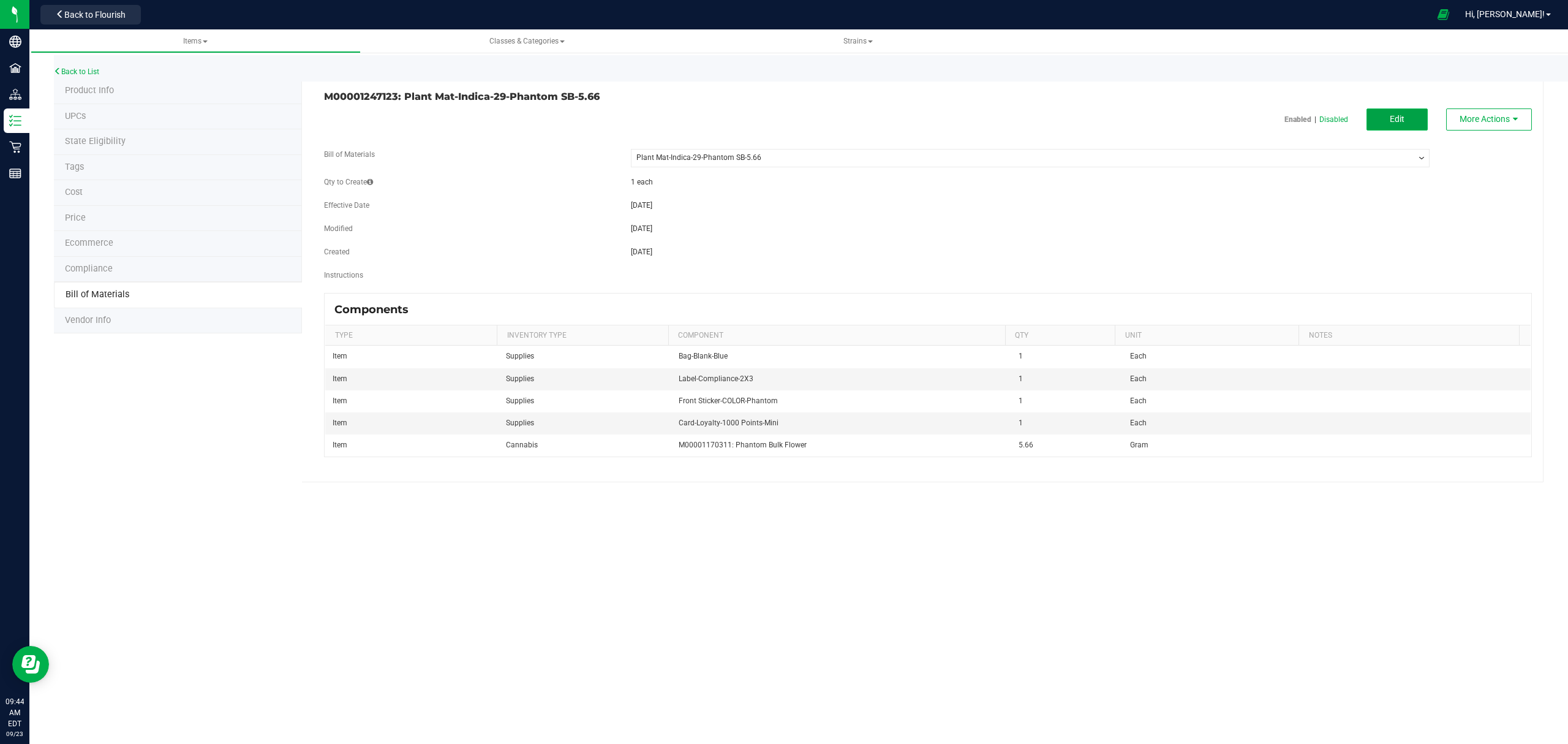
click at [1384, 127] on button "Edit" at bounding box center [1397, 119] width 61 height 22
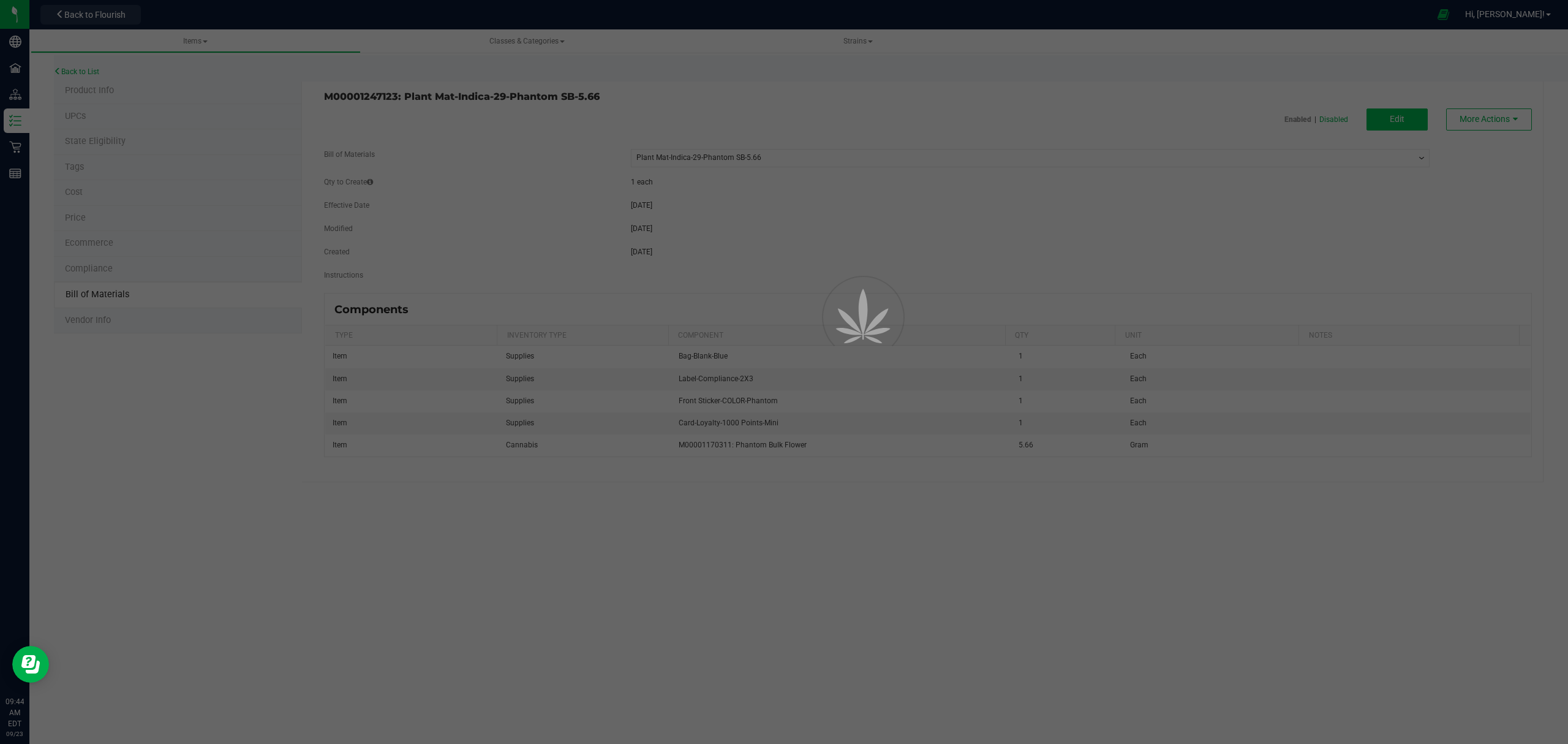
select select "669"
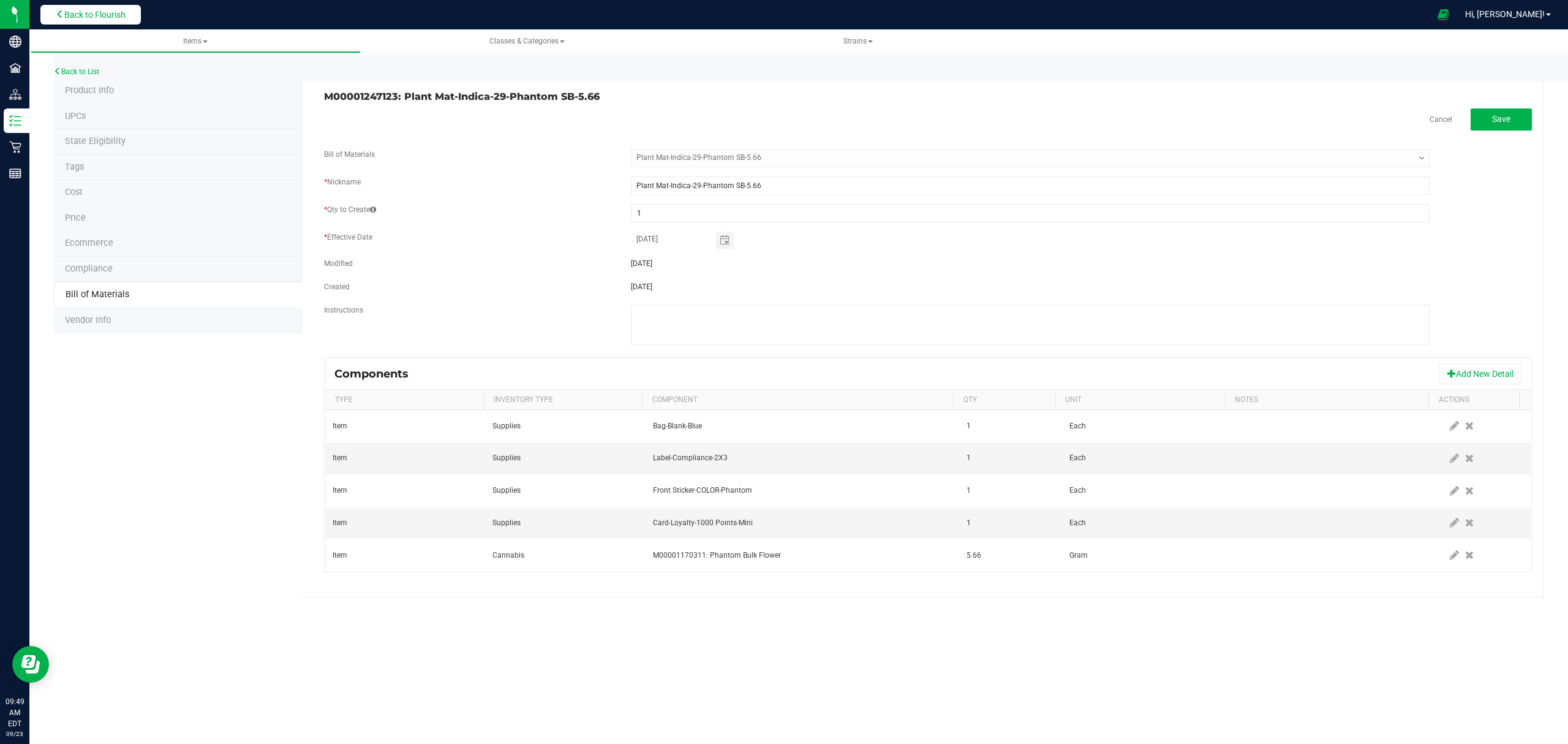
click at [108, 10] on span "Back to Flourish" at bounding box center [94, 15] width 61 height 10
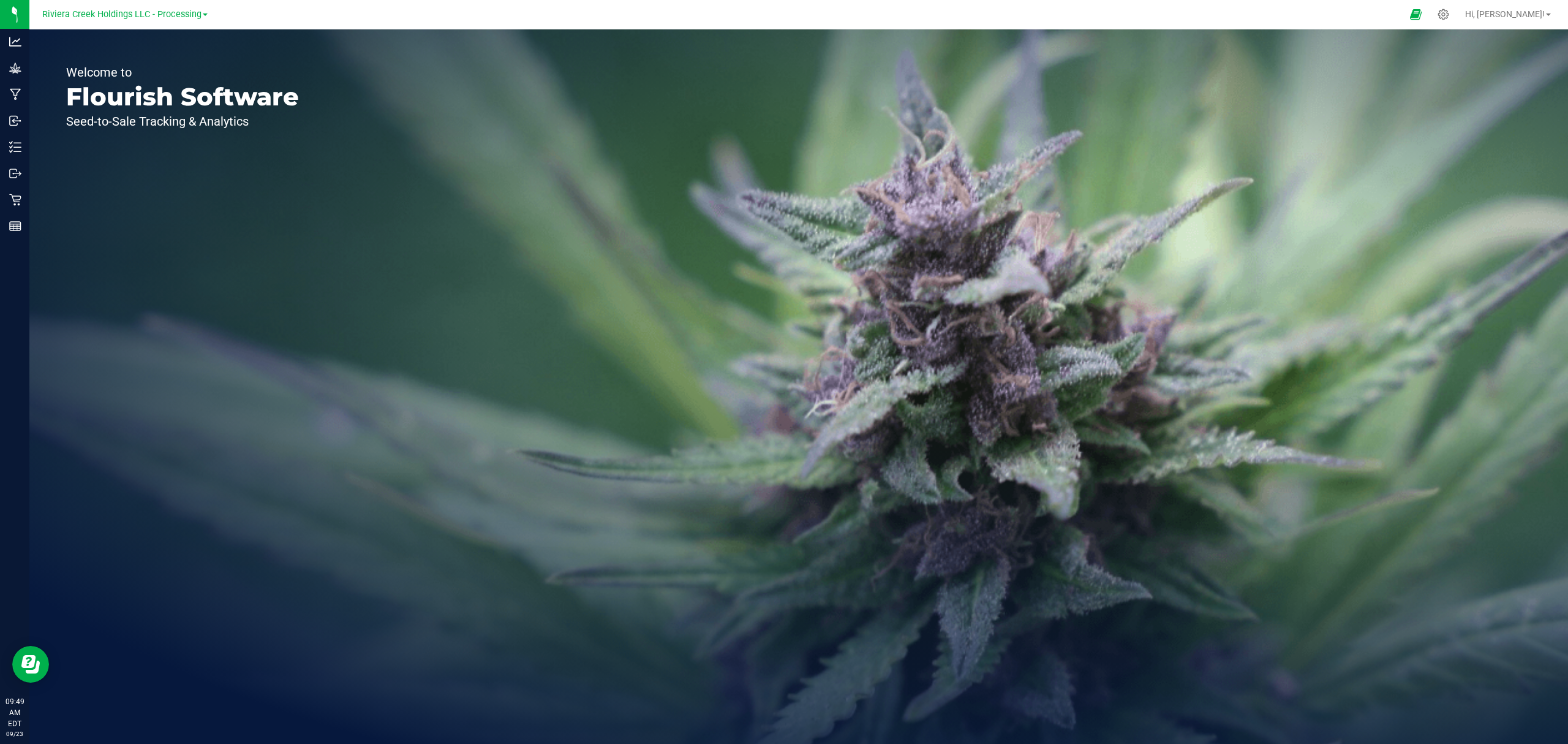
click at [30, 148] on div "Welcome to Flourish Software Seed-to-Sale Tracking & Analytics" at bounding box center [183, 387] width 306 height 714
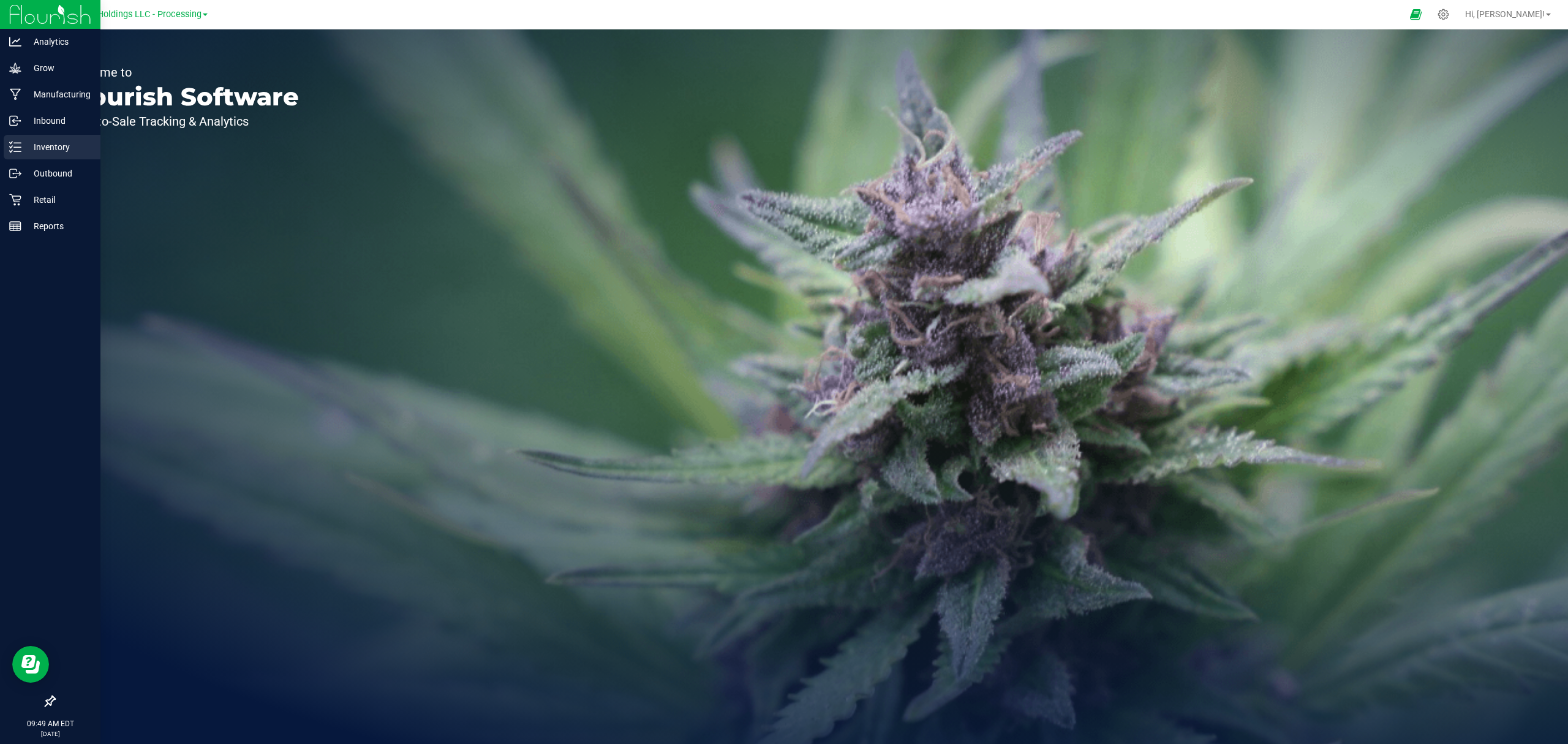
click at [22, 150] on p "Inventory" at bounding box center [58, 147] width 74 height 15
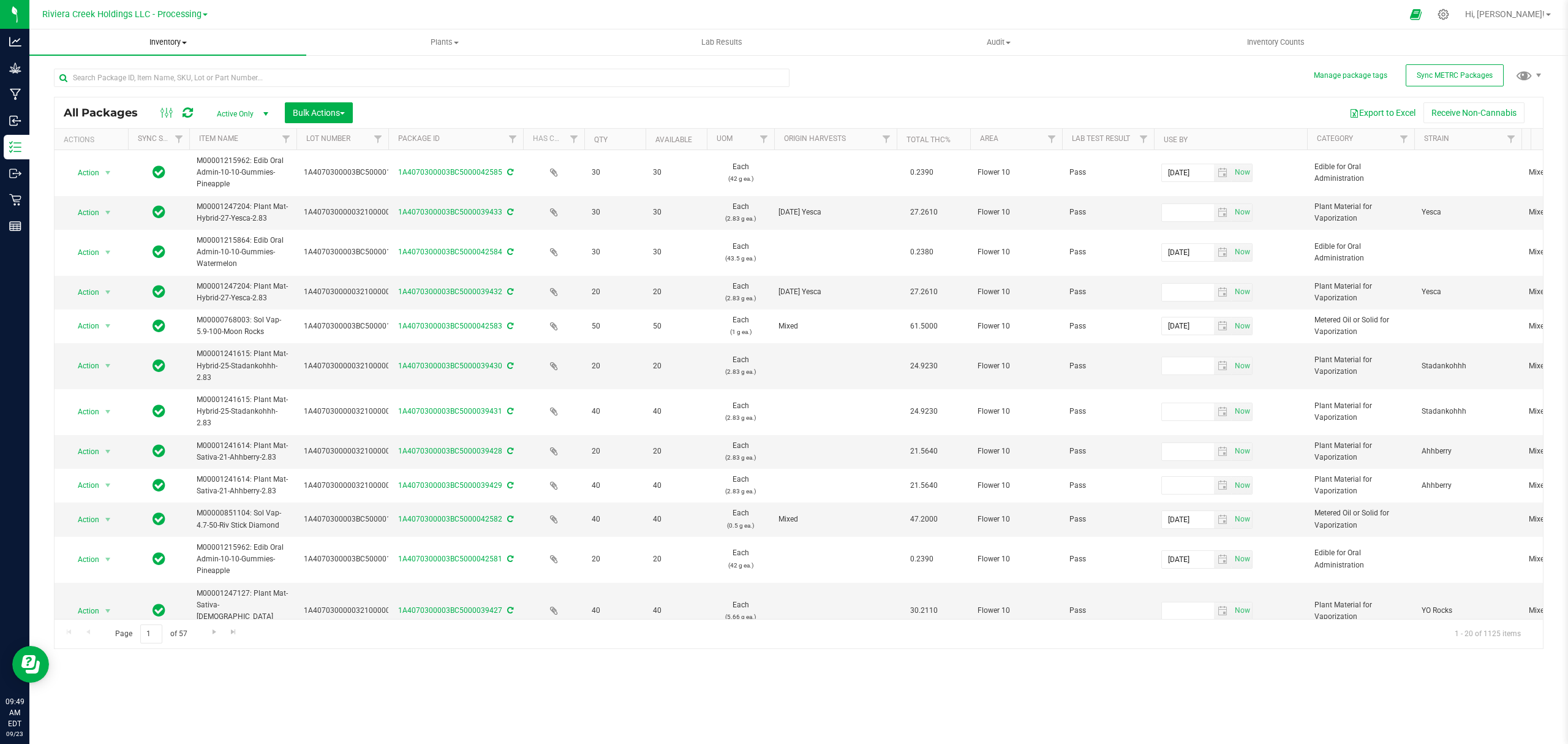
click at [163, 41] on span "Inventory" at bounding box center [168, 42] width 277 height 11
click at [145, 150] on li "From bill of materials" at bounding box center [168, 148] width 277 height 15
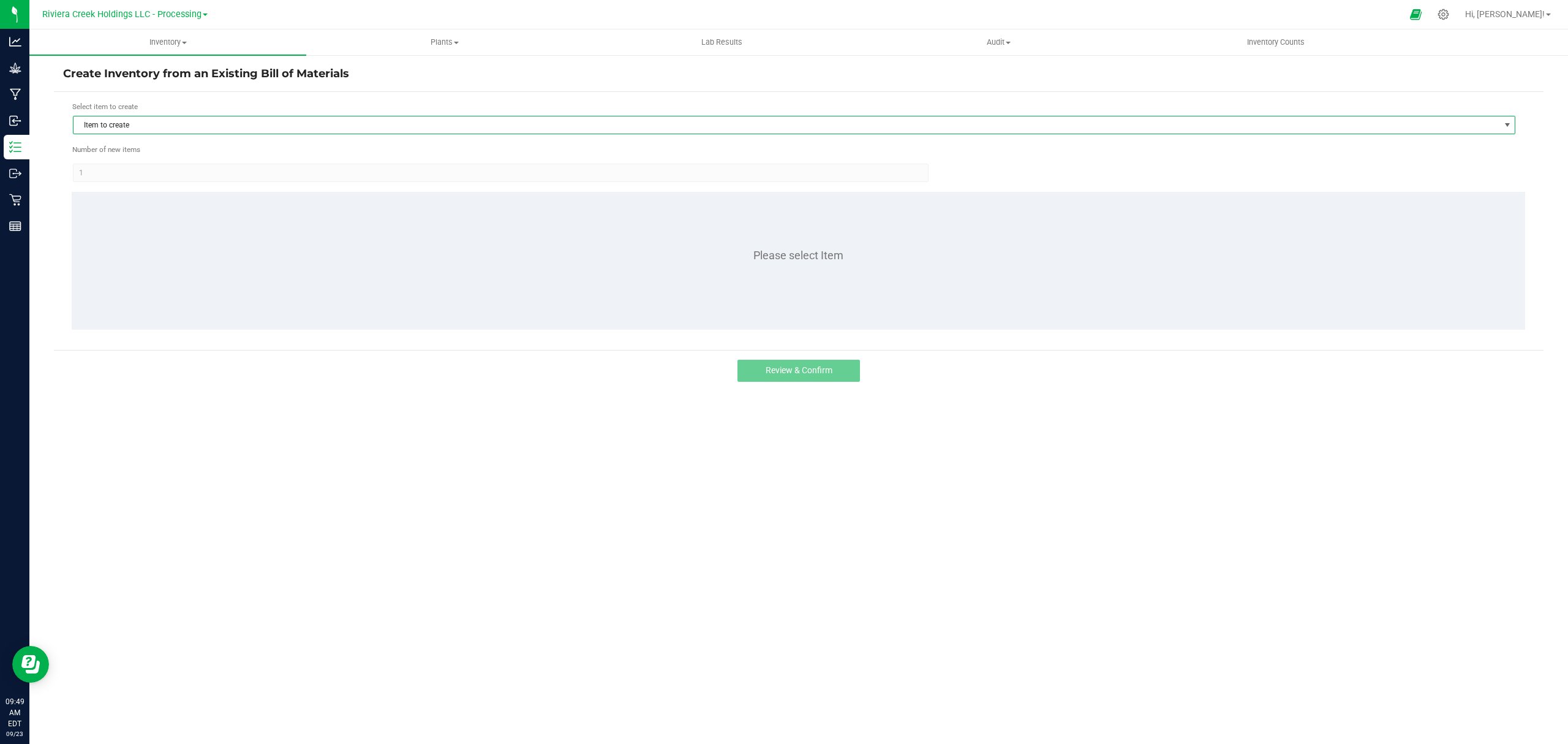
click at [152, 124] on span "Item to create" at bounding box center [786, 125] width 1425 height 17
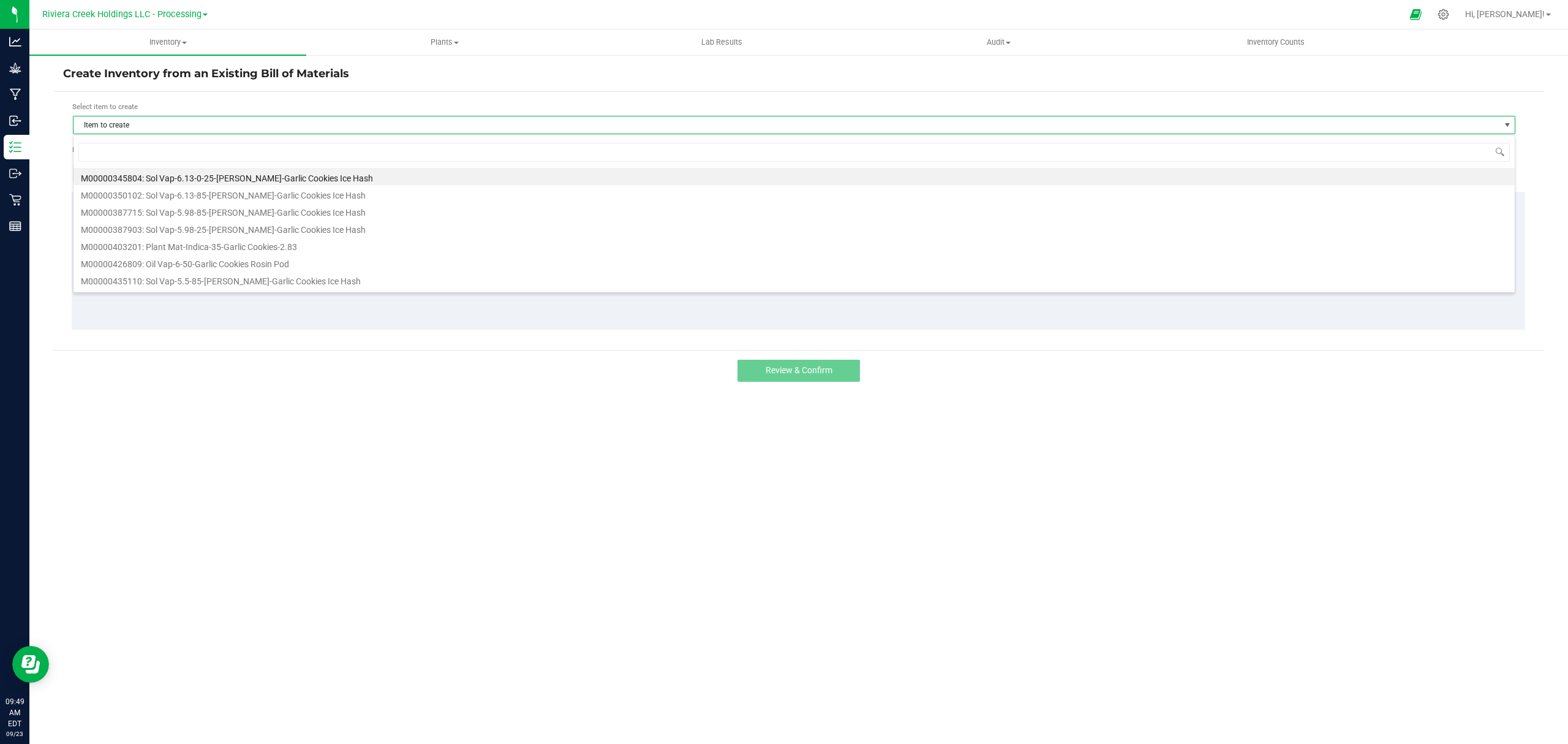
scroll to position [18, 1443]
type input "247123"
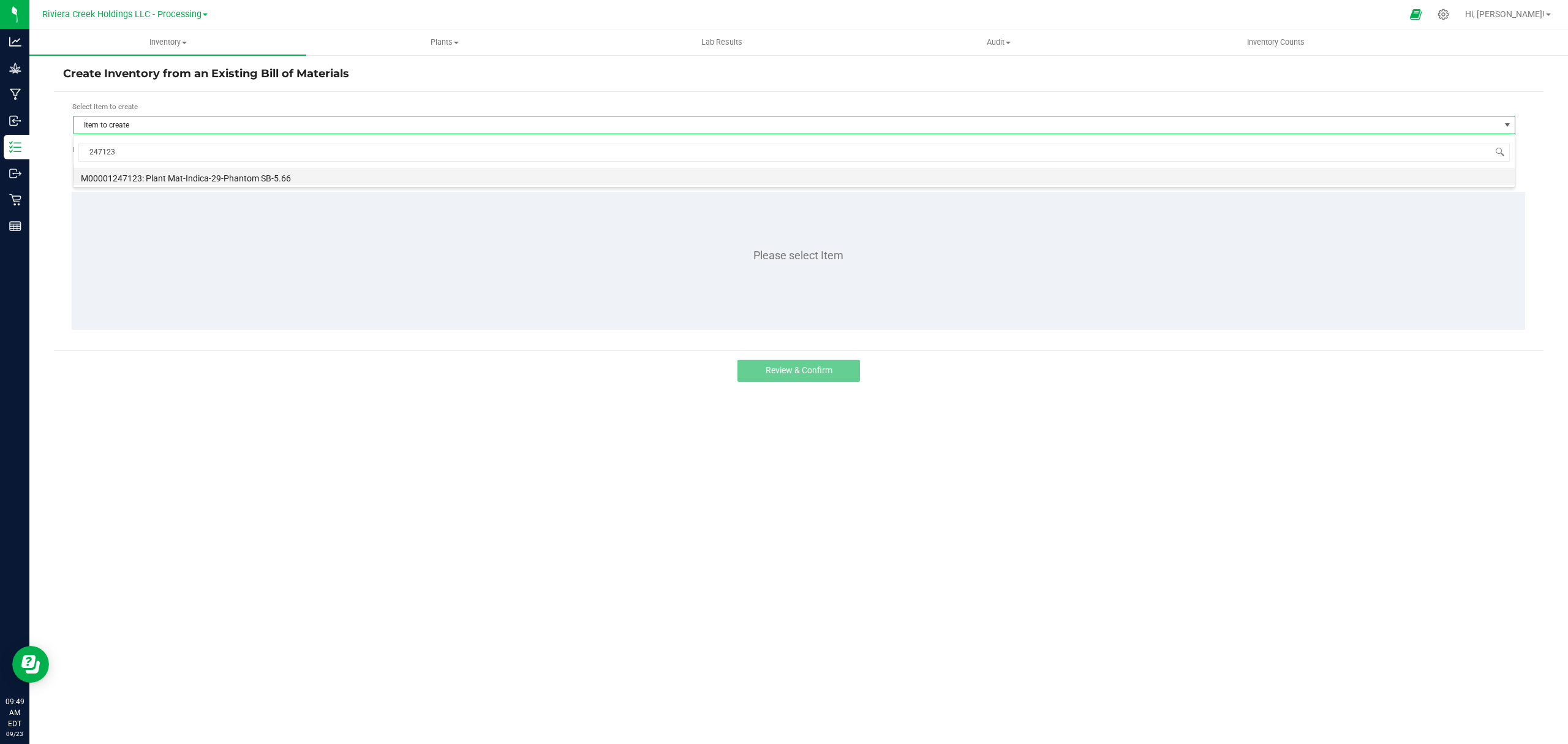
click at [208, 173] on li "M00001247123: Plant Mat-Indica-29-Phantom SB-5.66" at bounding box center [794, 177] width 1441 height 17
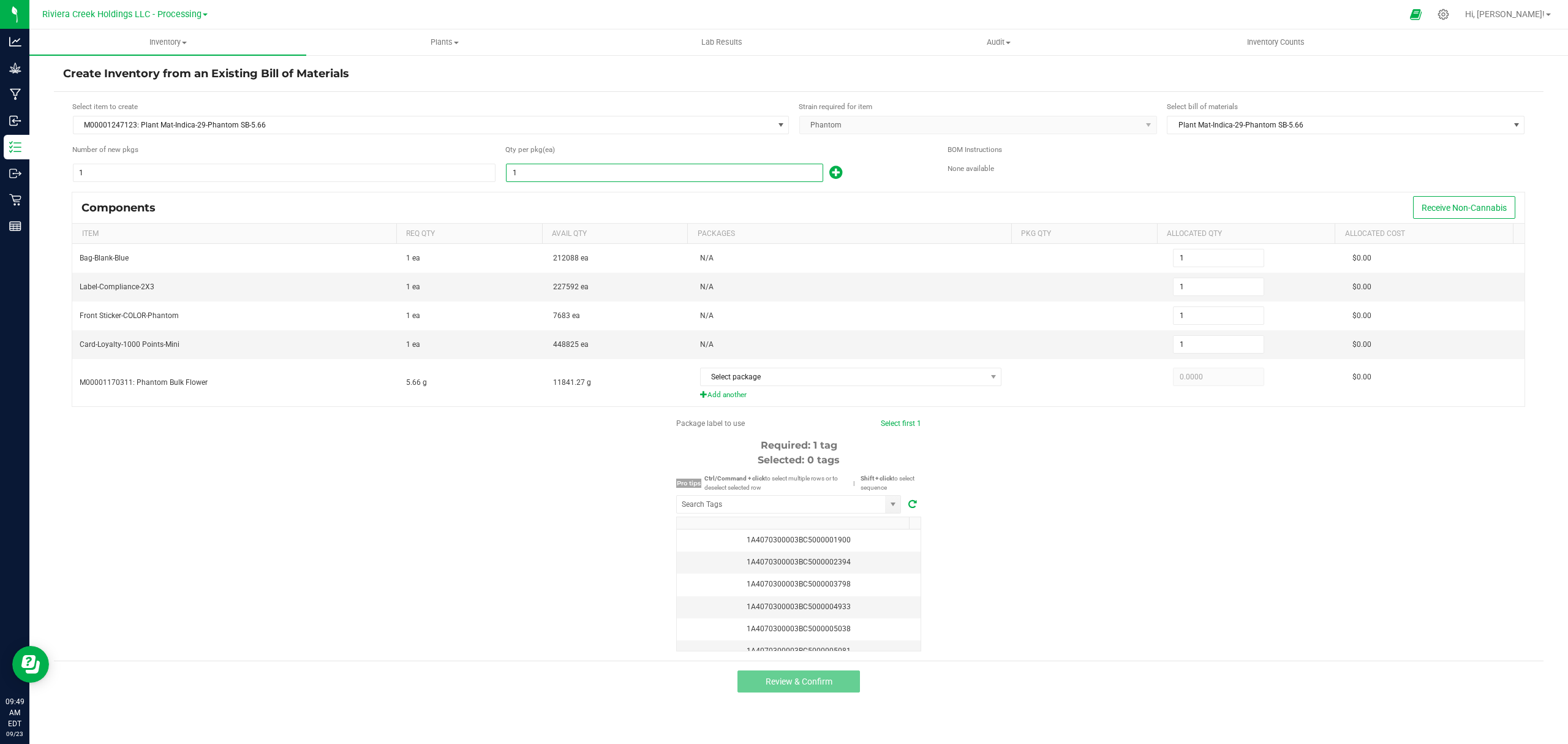
click at [606, 165] on input "1" at bounding box center [665, 173] width 316 height 17
type input "3"
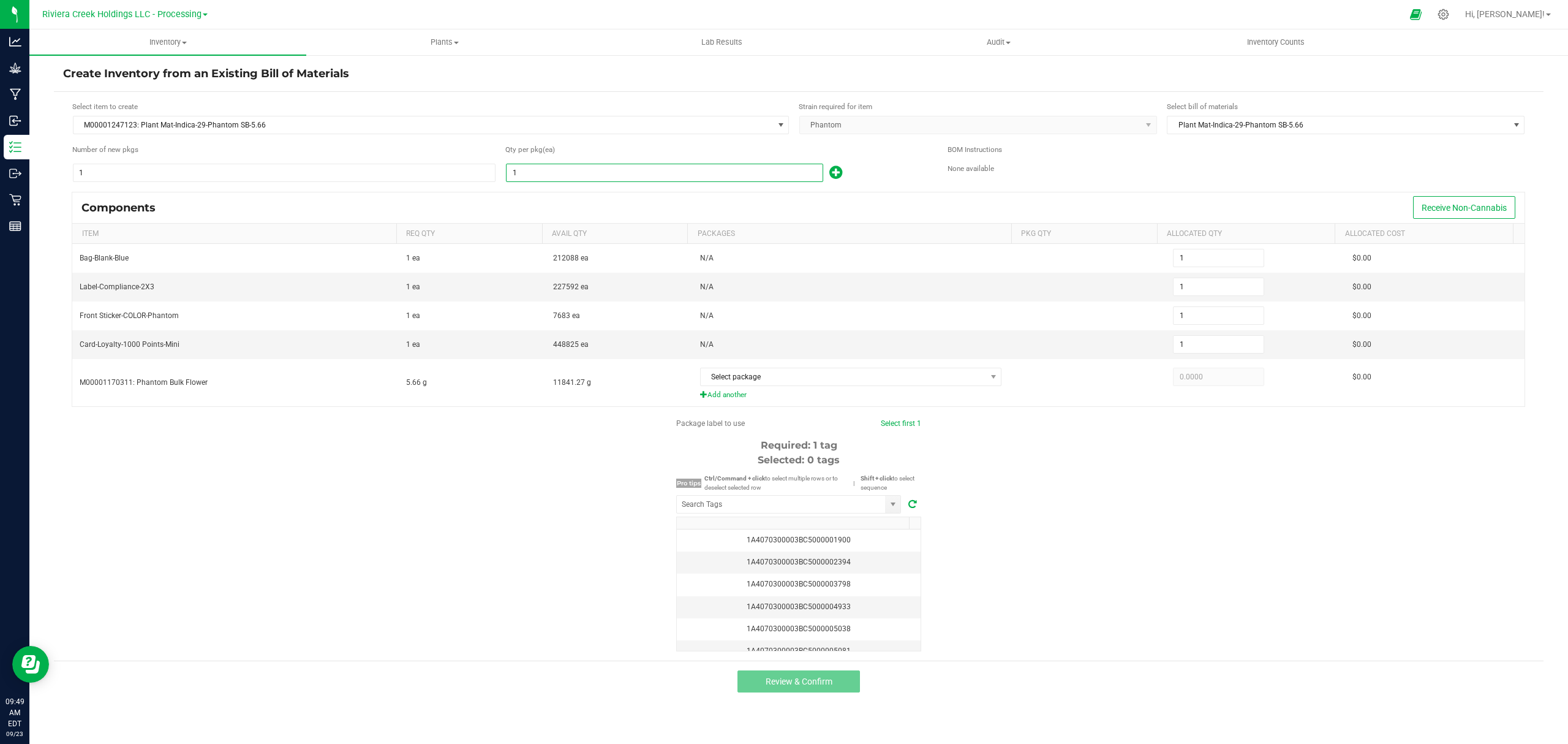
type input "3"
type input "30"
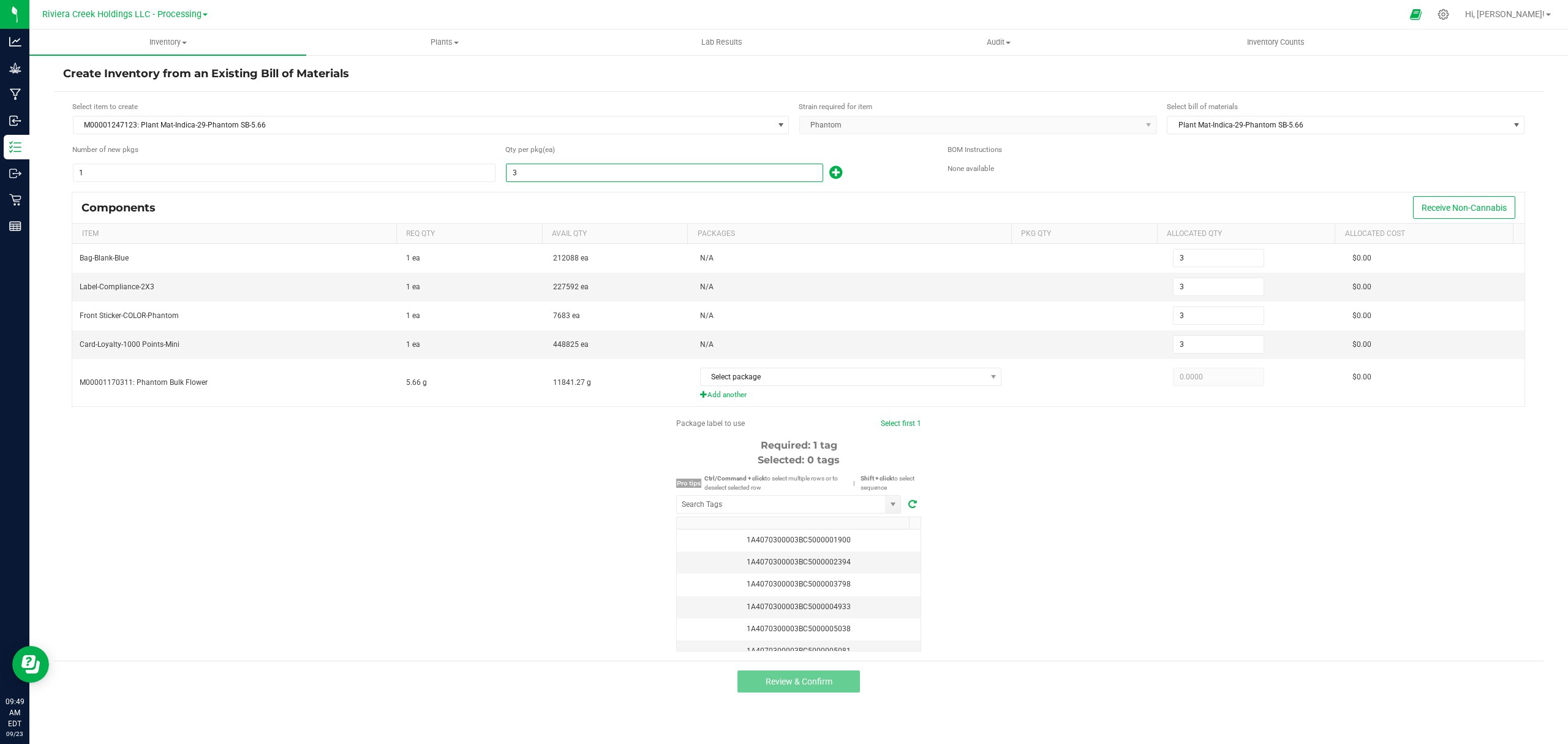
type input "30"
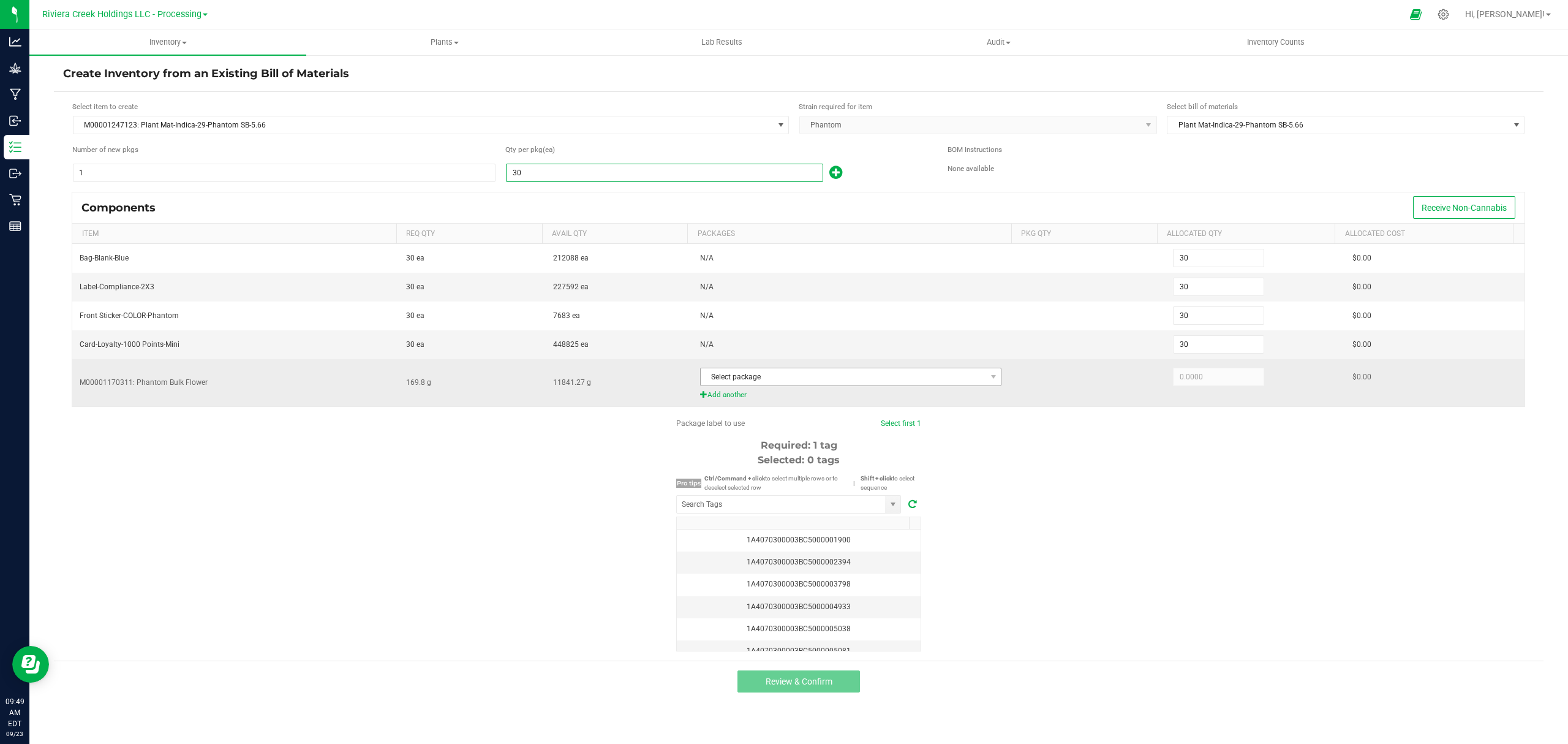
type input "30"
click at [828, 383] on span "Select package" at bounding box center [843, 377] width 285 height 17
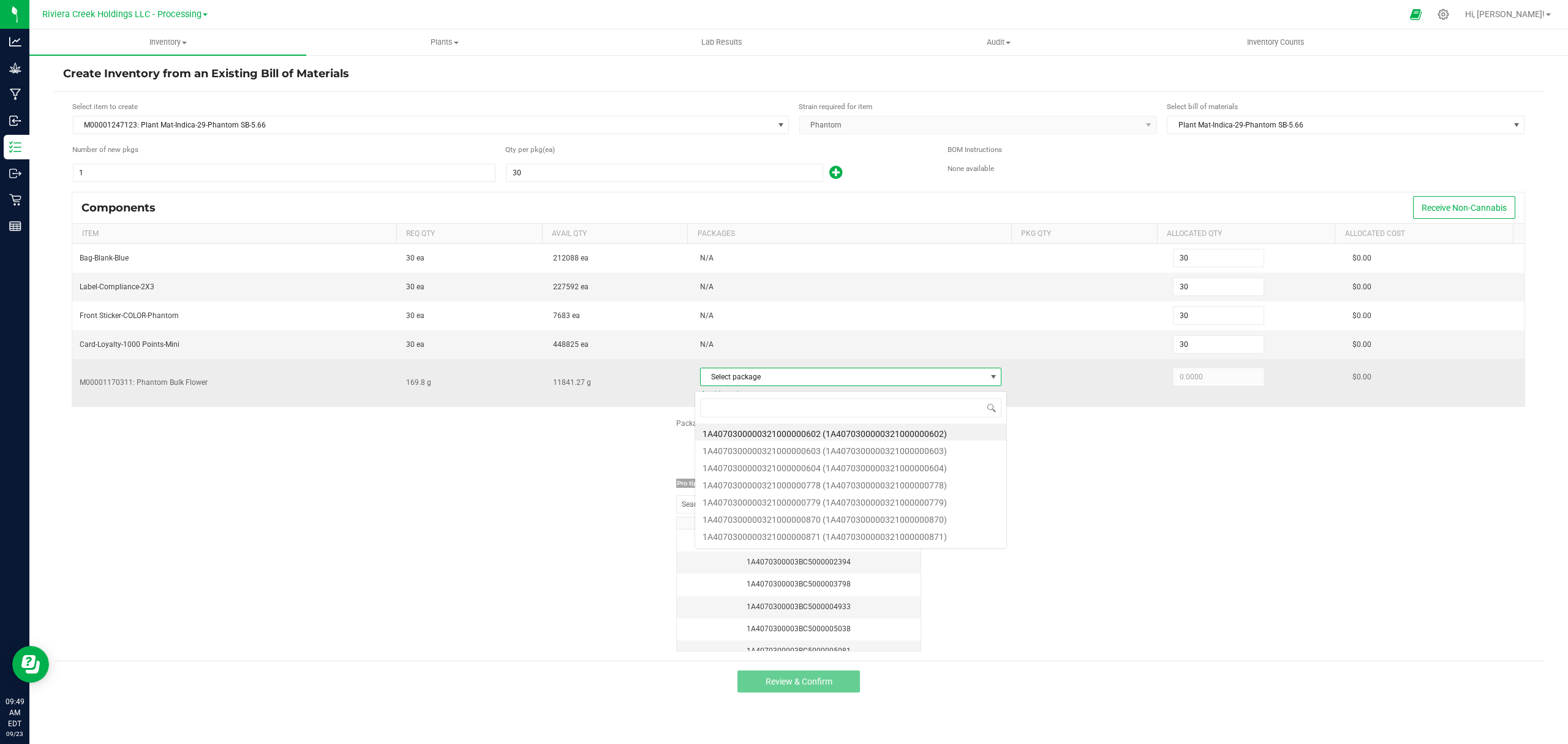
scroll to position [18, 299]
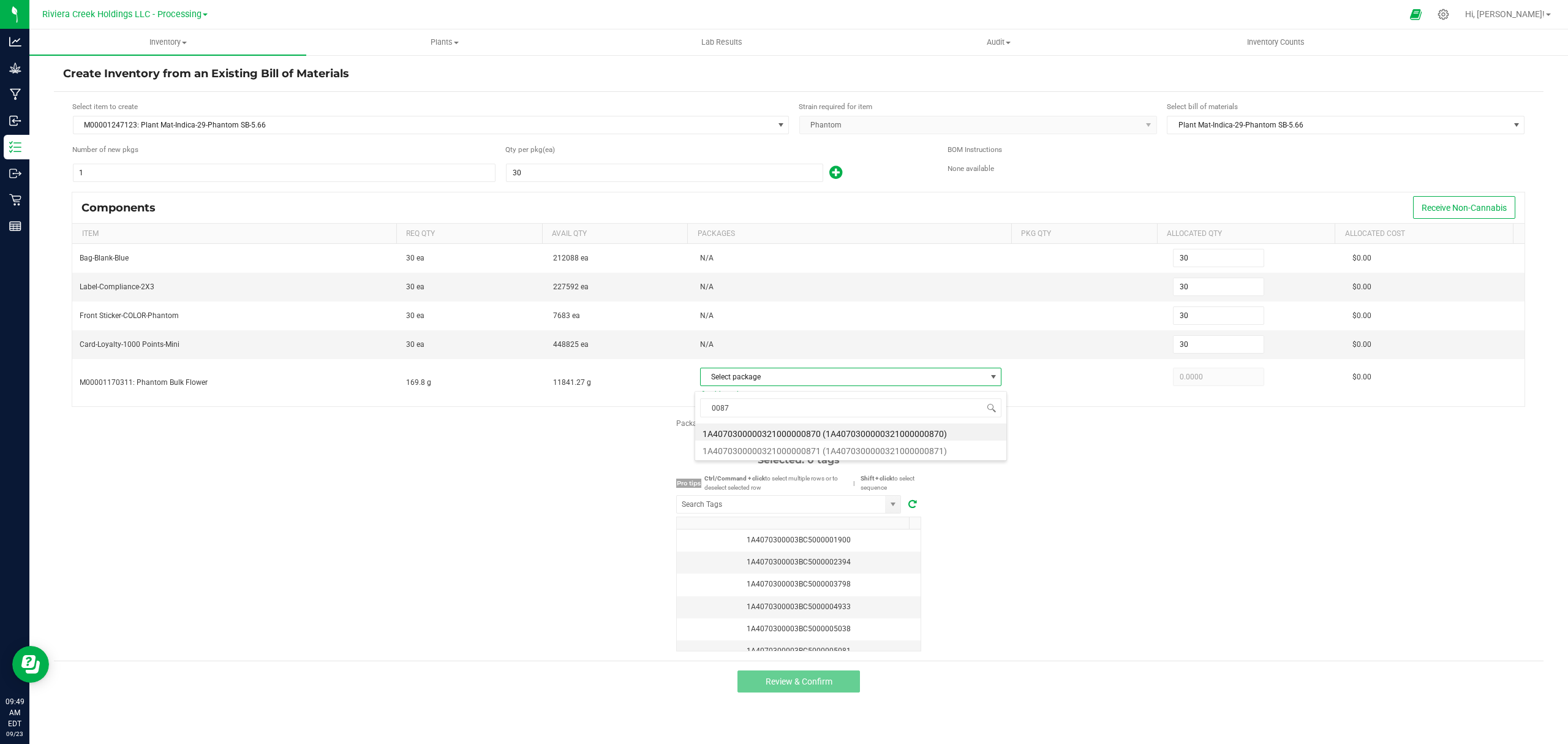
type input "00870"
click at [860, 432] on li "1A4070300000321000000870 (1A4070300000321000000870)" at bounding box center [850, 432] width 311 height 17
type input "169.8000"
click at [1221, 483] on div "Package label to use Select first 1 Required: 1 tag Selected: 0 tags Pro tips C…" at bounding box center [798, 534] width 1489 height 233
click at [775, 513] on input "NO DATA FOUND" at bounding box center [781, 504] width 208 height 17
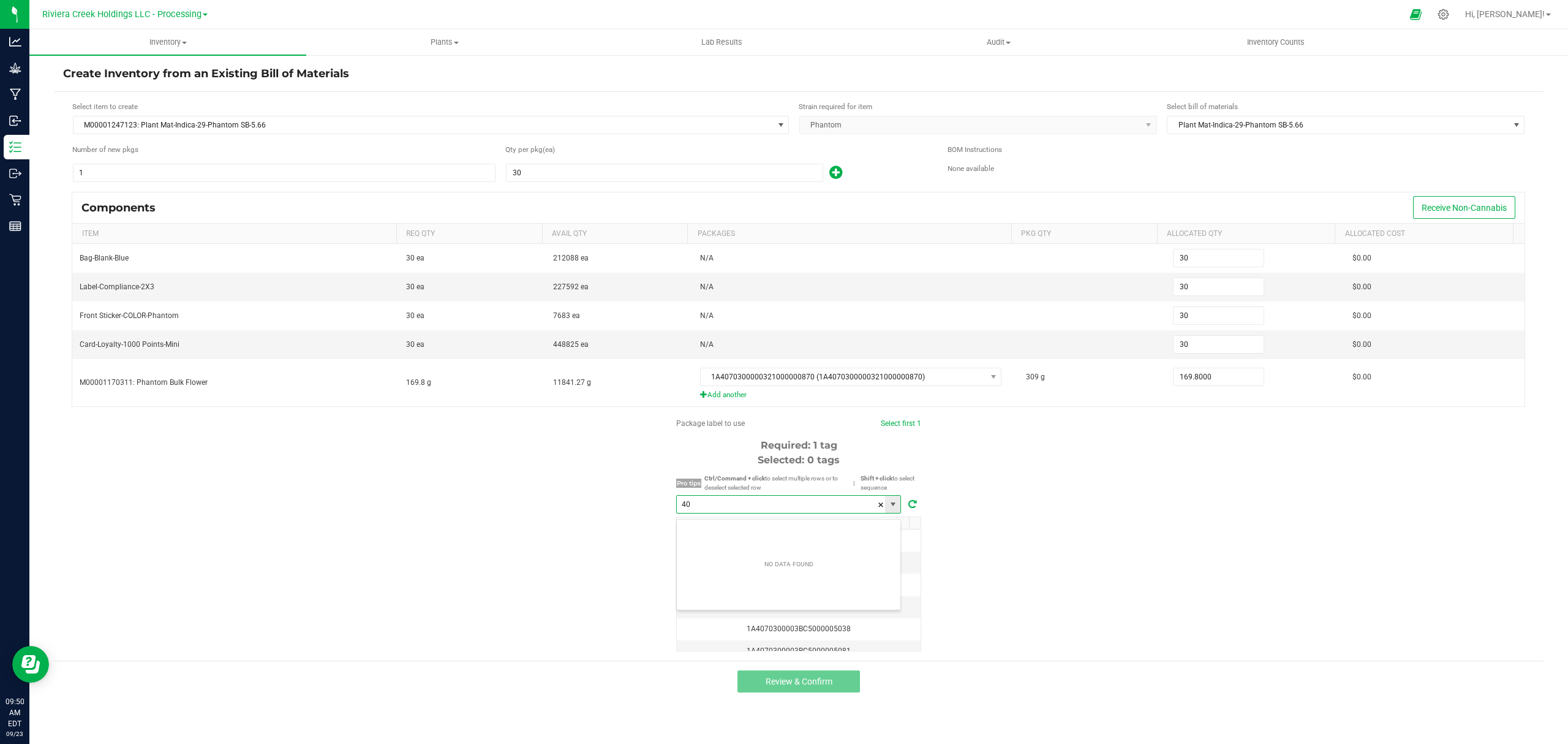
scroll to position [18, 224]
click at [835, 530] on li "1A4070300003BC5000040586" at bounding box center [789, 532] width 223 height 21
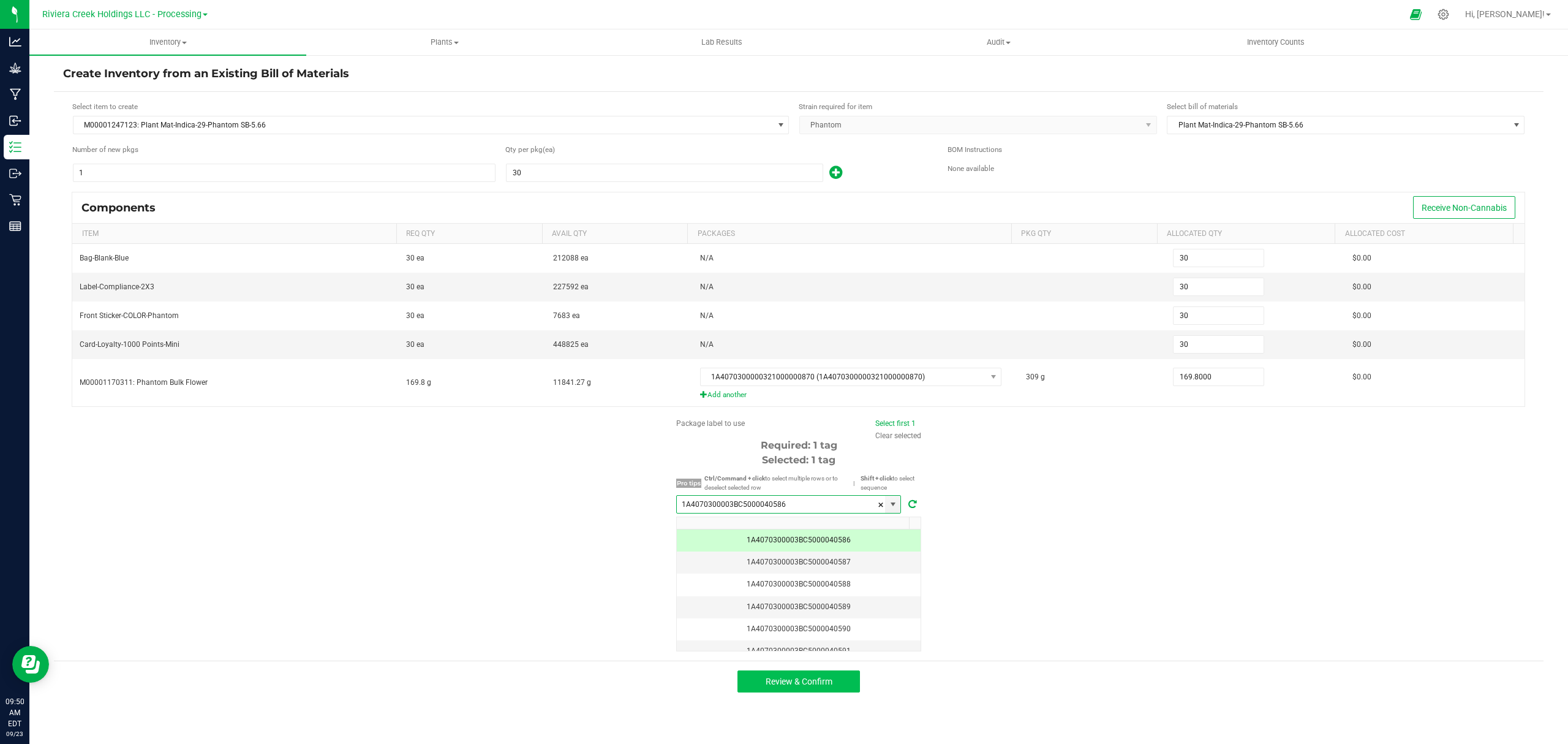
type input "1A4070300003BC5000040586"
click at [796, 684] on span "Review & Confirm" at bounding box center [798, 681] width 67 height 10
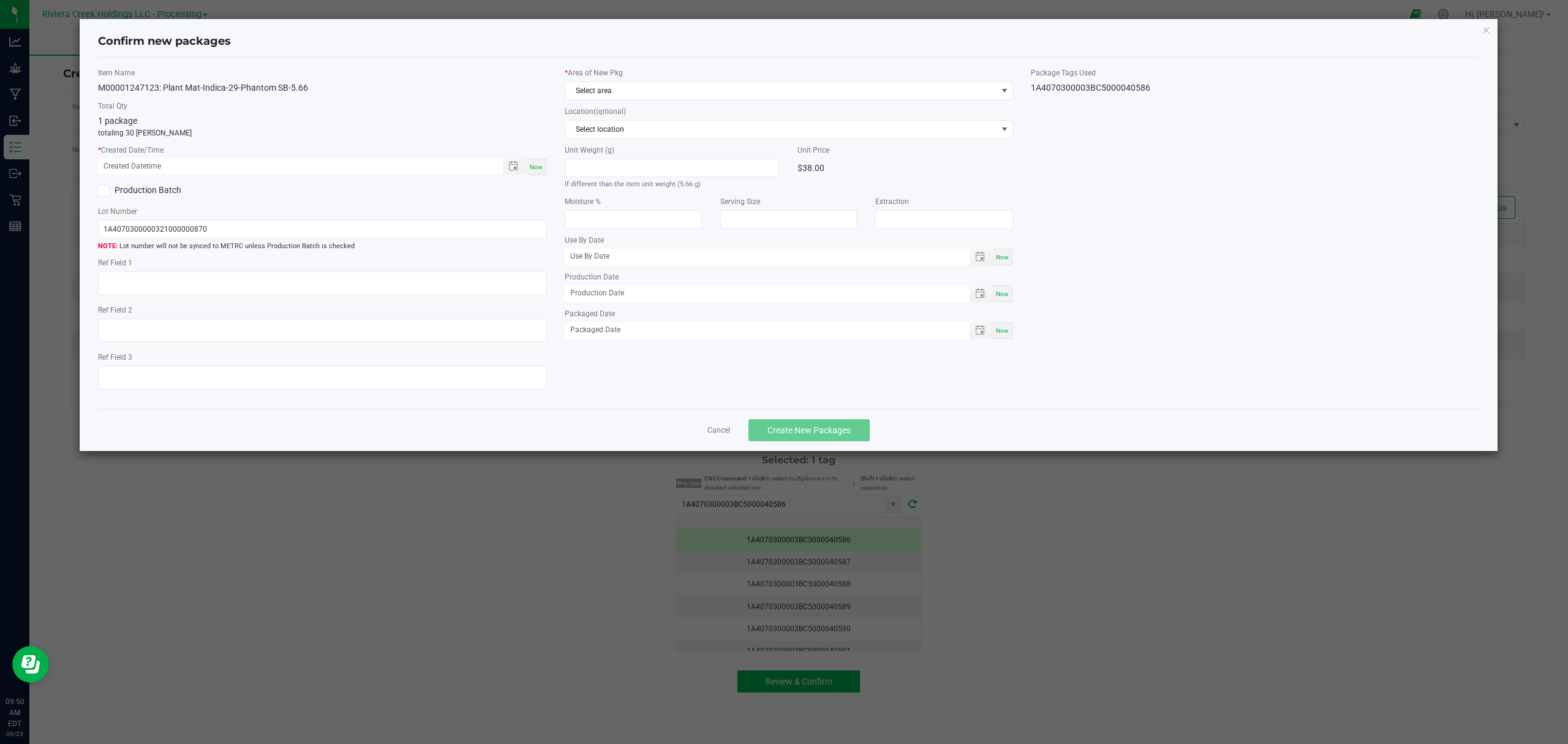
click at [538, 168] on span "Now" at bounding box center [536, 167] width 13 height 7
type input "09/23/2025 09:50 AM"
click at [657, 94] on span "Select area" at bounding box center [781, 91] width 432 height 17
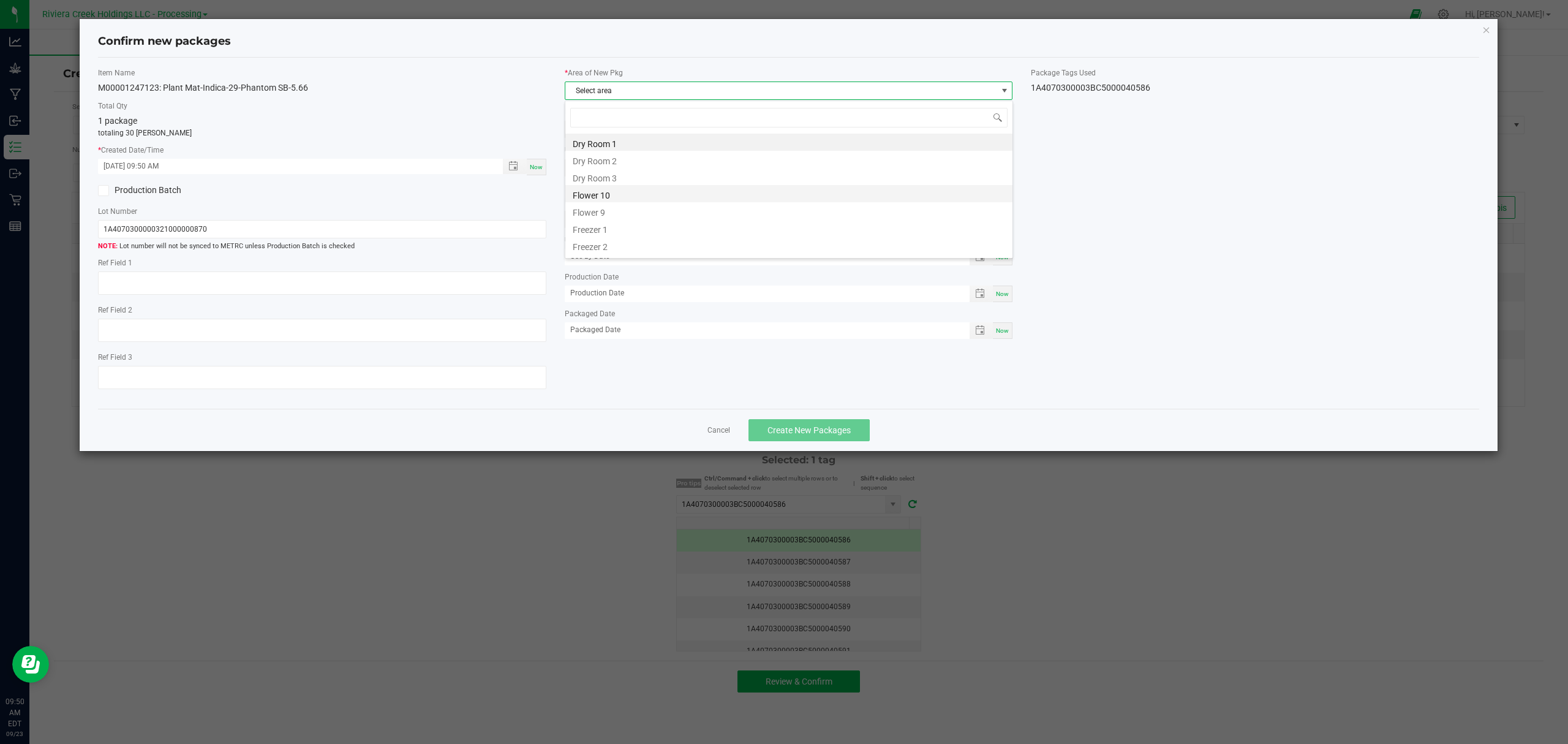
scroll to position [18, 447]
click at [627, 195] on li "Flower 10" at bounding box center [789, 193] width 447 height 17
click at [778, 429] on button "Create New Packages" at bounding box center [809, 430] width 122 height 22
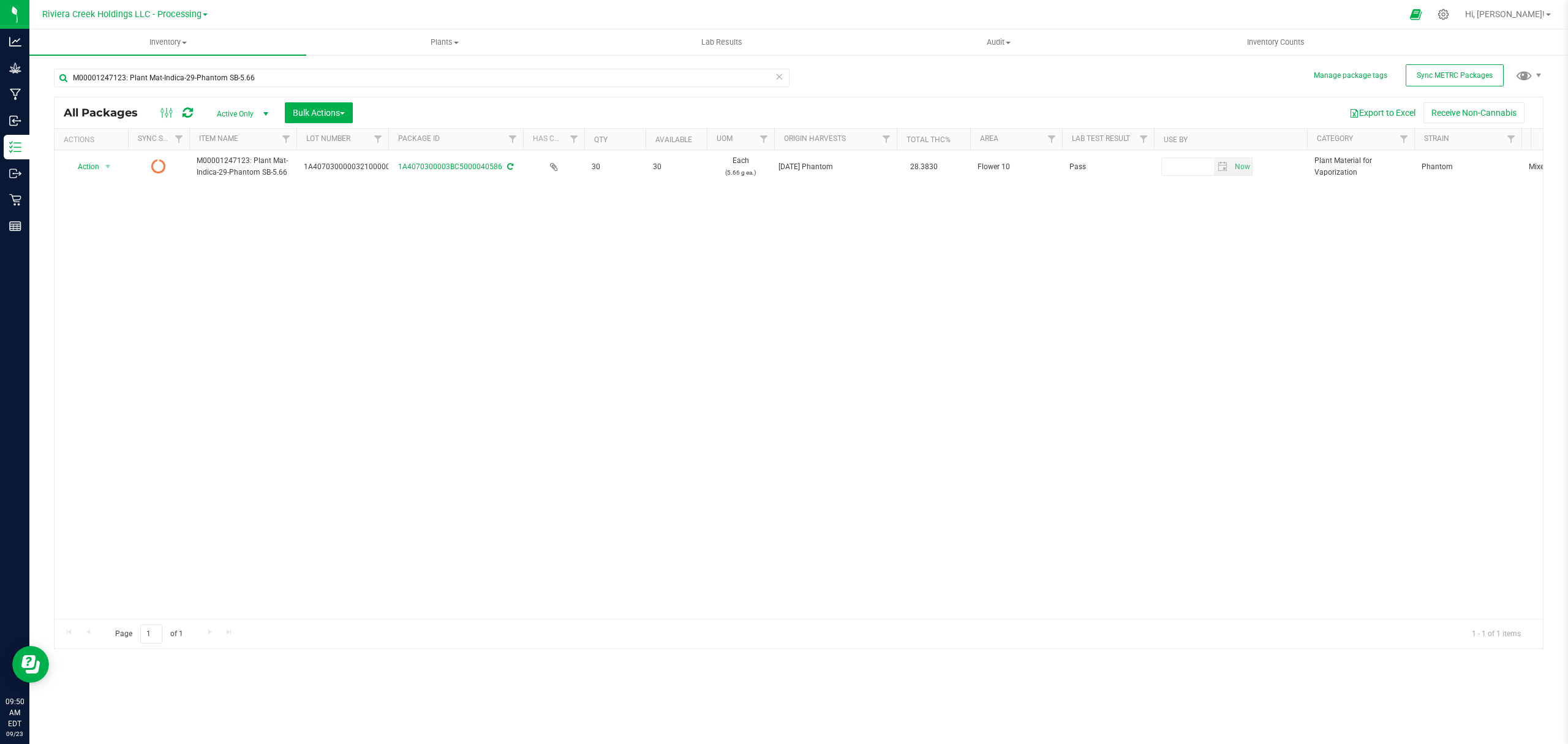
click at [190, 108] on icon at bounding box center [188, 113] width 11 height 12
click at [1265, 47] on span "Inventory Counts" at bounding box center [1275, 42] width 91 height 11
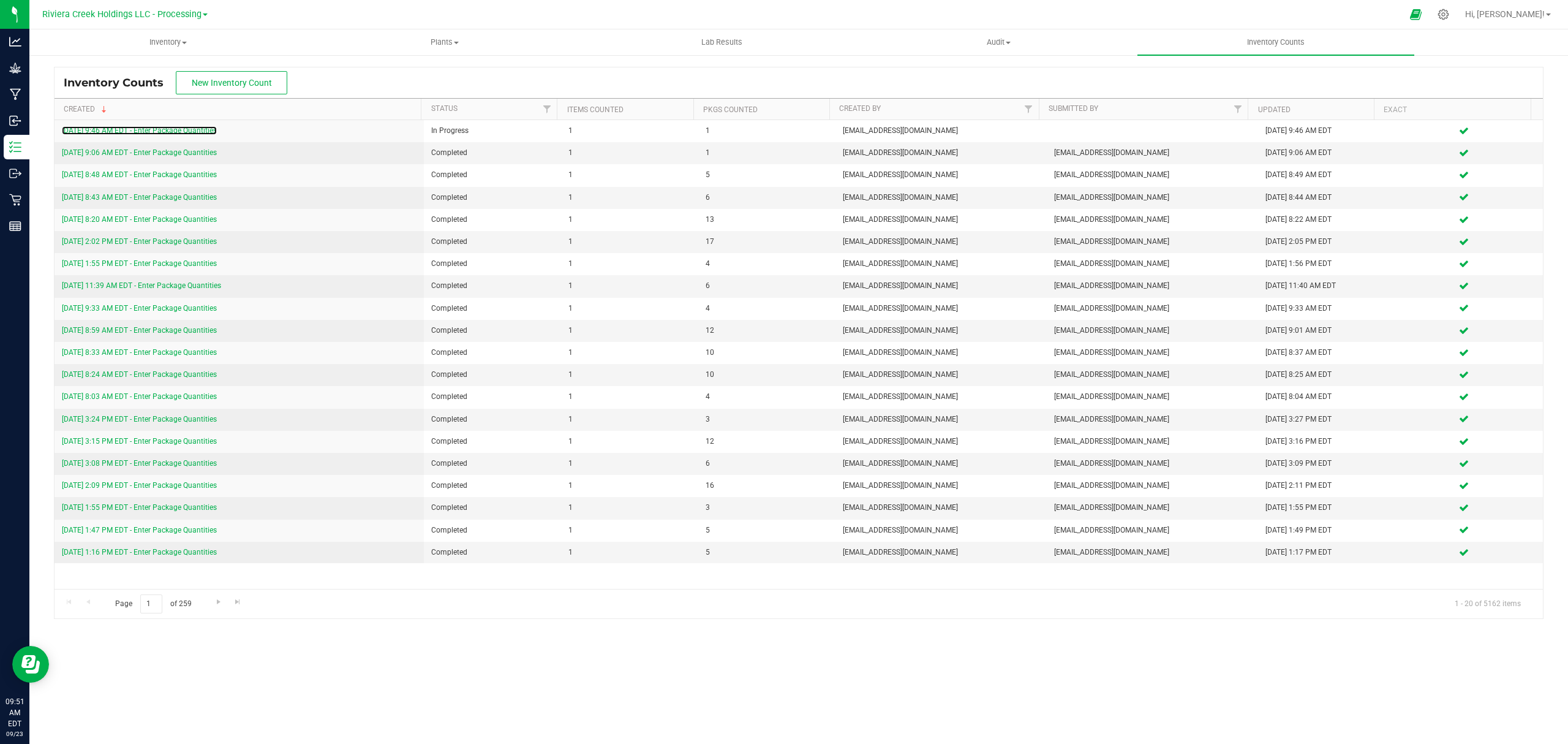
click at [169, 134] on link "[DATE] 9:46 AM EDT - Enter Package Quantities" at bounding box center [139, 130] width 155 height 8
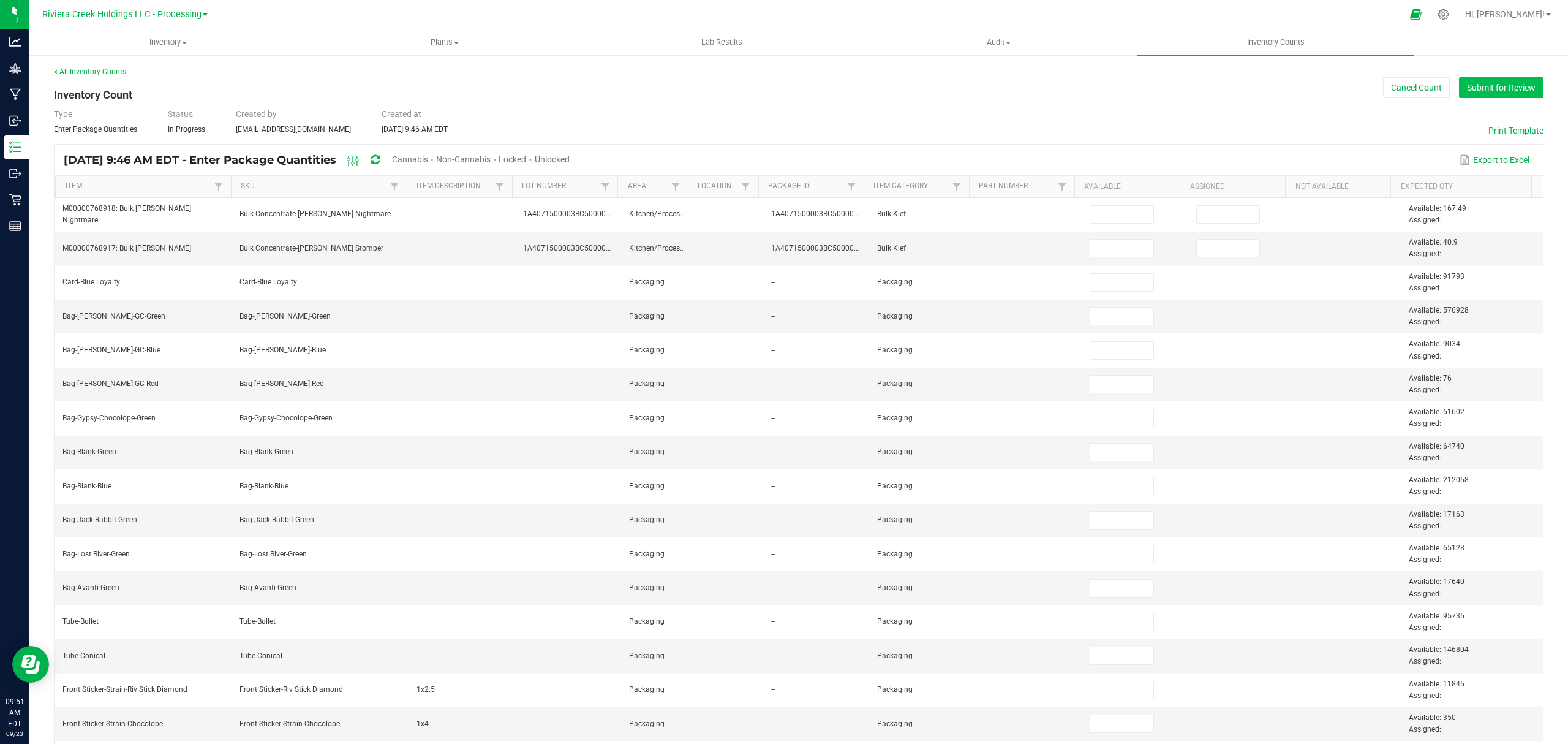
click at [1468, 88] on button "Submit for Review" at bounding box center [1501, 88] width 84 height 21
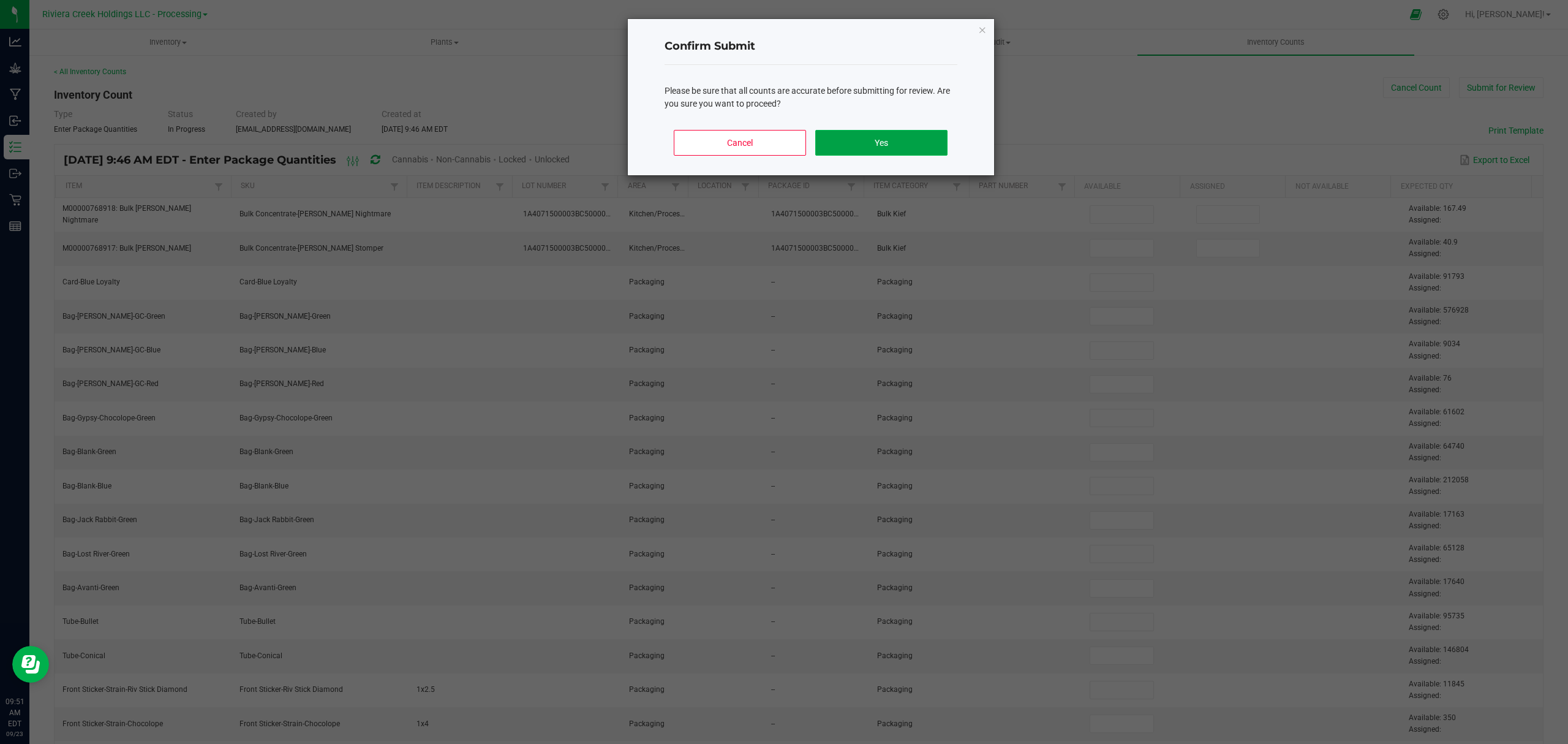
click at [888, 150] on button "Yes" at bounding box center [881, 143] width 131 height 26
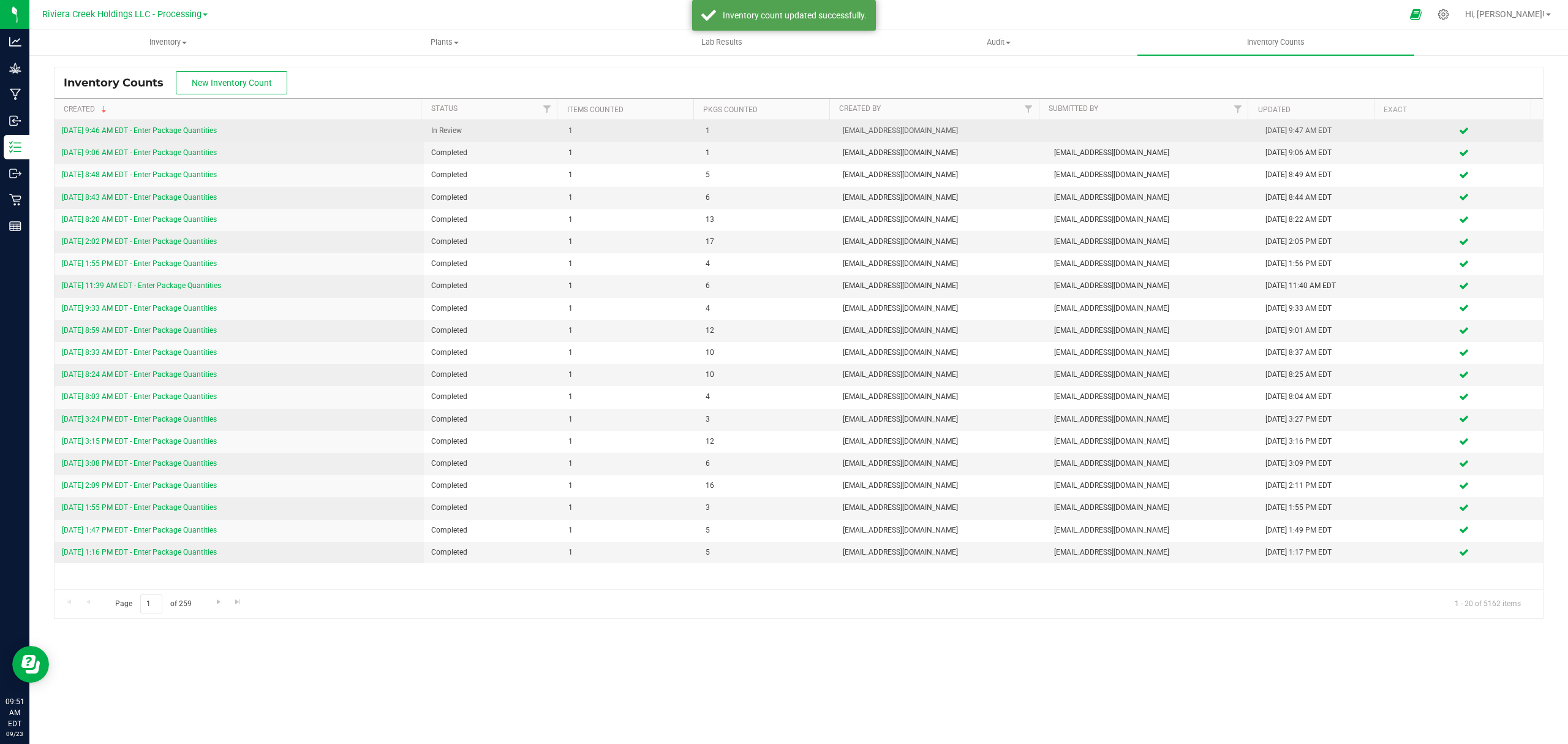
click at [201, 126] on link "[DATE] 9:46 AM EDT - Enter Package Quantities" at bounding box center [139, 130] width 155 height 8
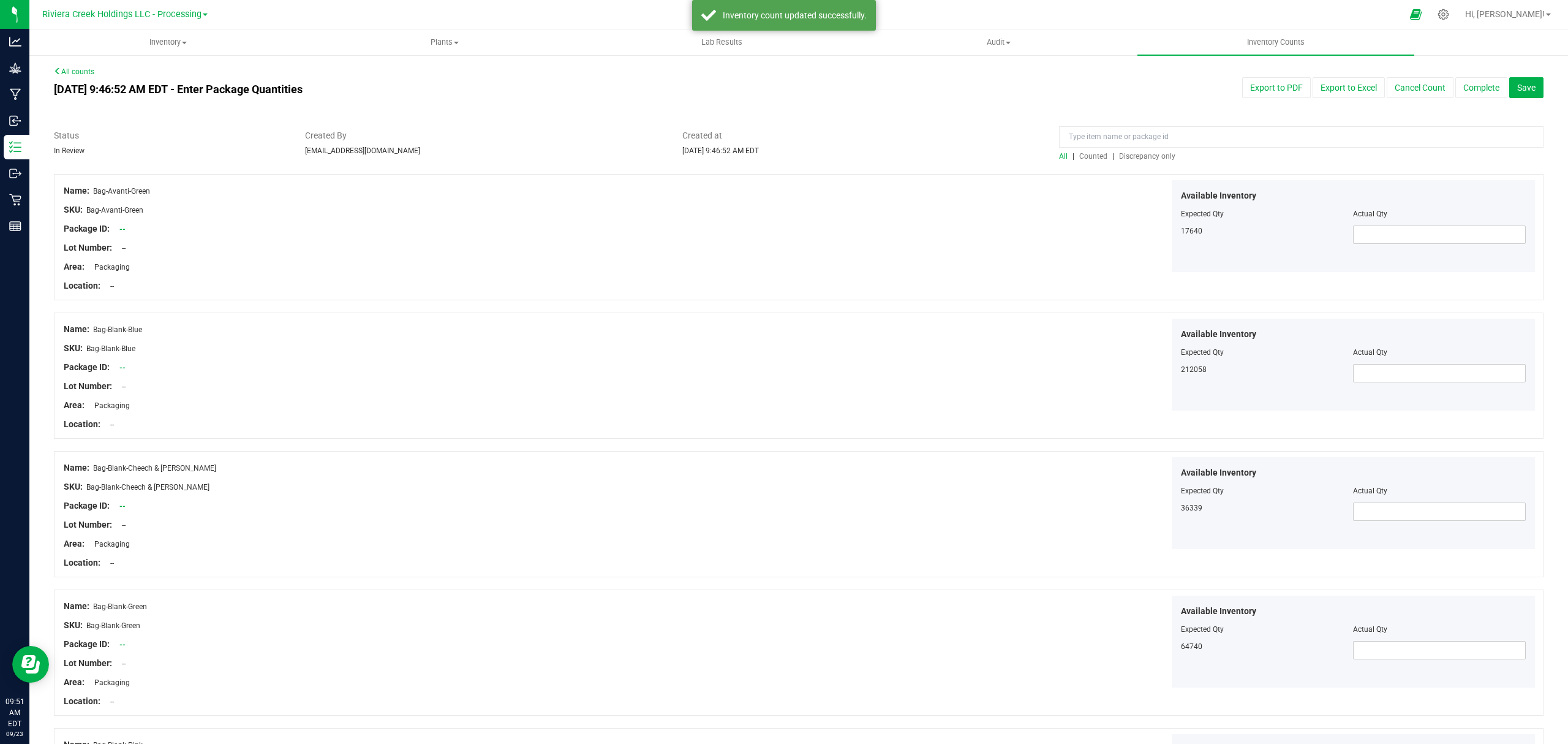
click at [1082, 158] on span "Counted" at bounding box center [1093, 156] width 28 height 8
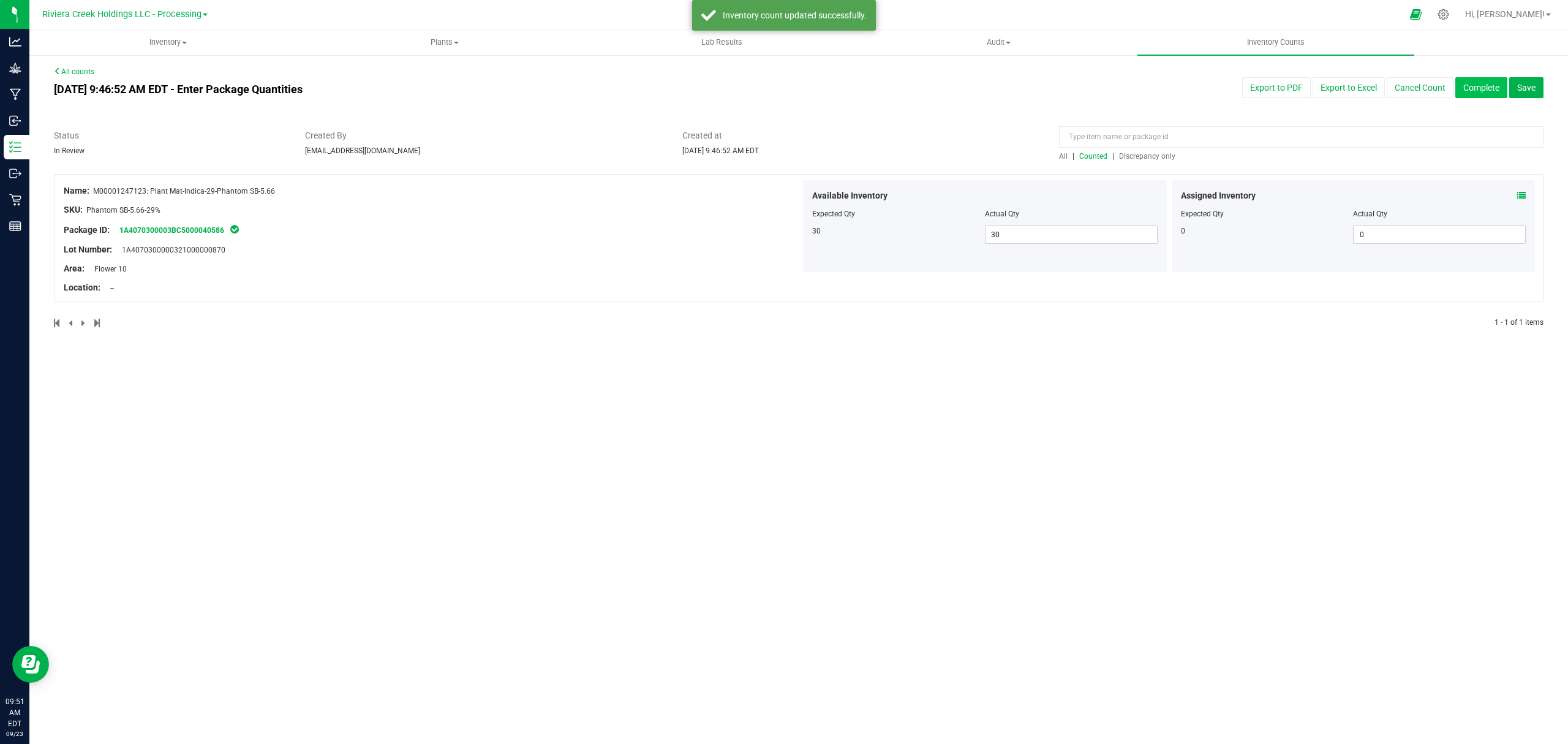
click at [1471, 89] on button "Complete" at bounding box center [1481, 88] width 52 height 21
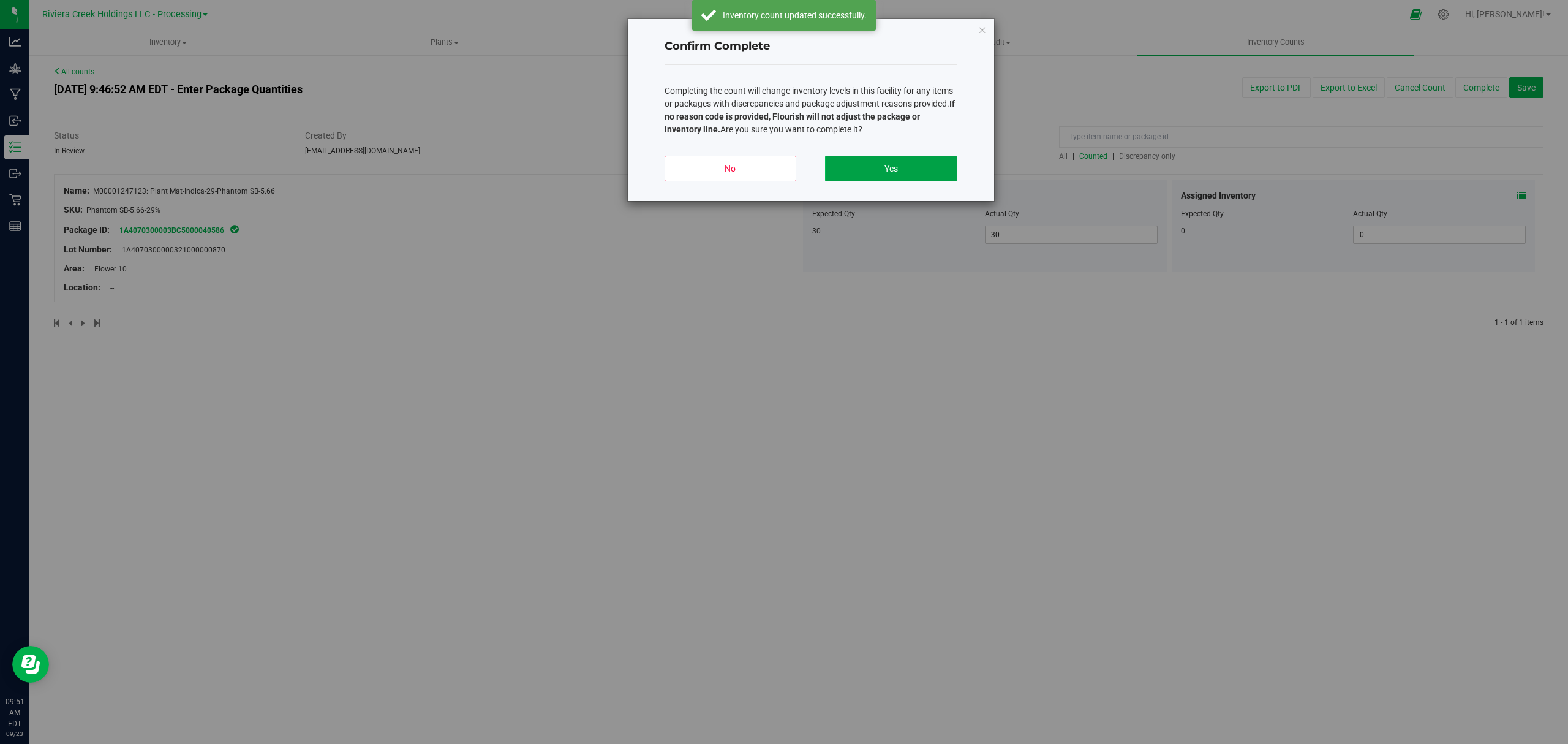
click at [866, 163] on button "Yes" at bounding box center [890, 168] width 131 height 26
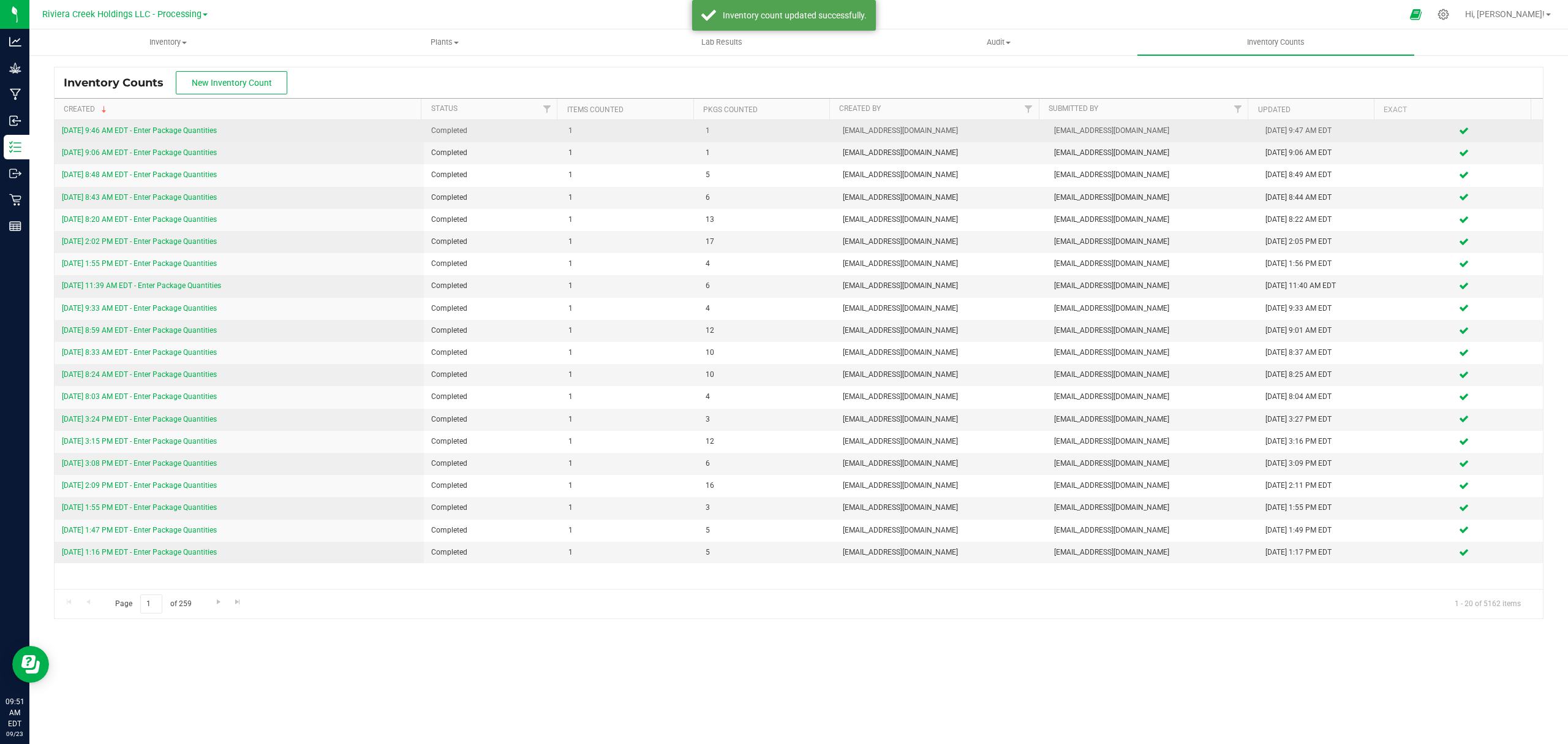
click at [212, 129] on link "[DATE] 9:46 AM EDT - Enter Package Quantities" at bounding box center [139, 130] width 155 height 8
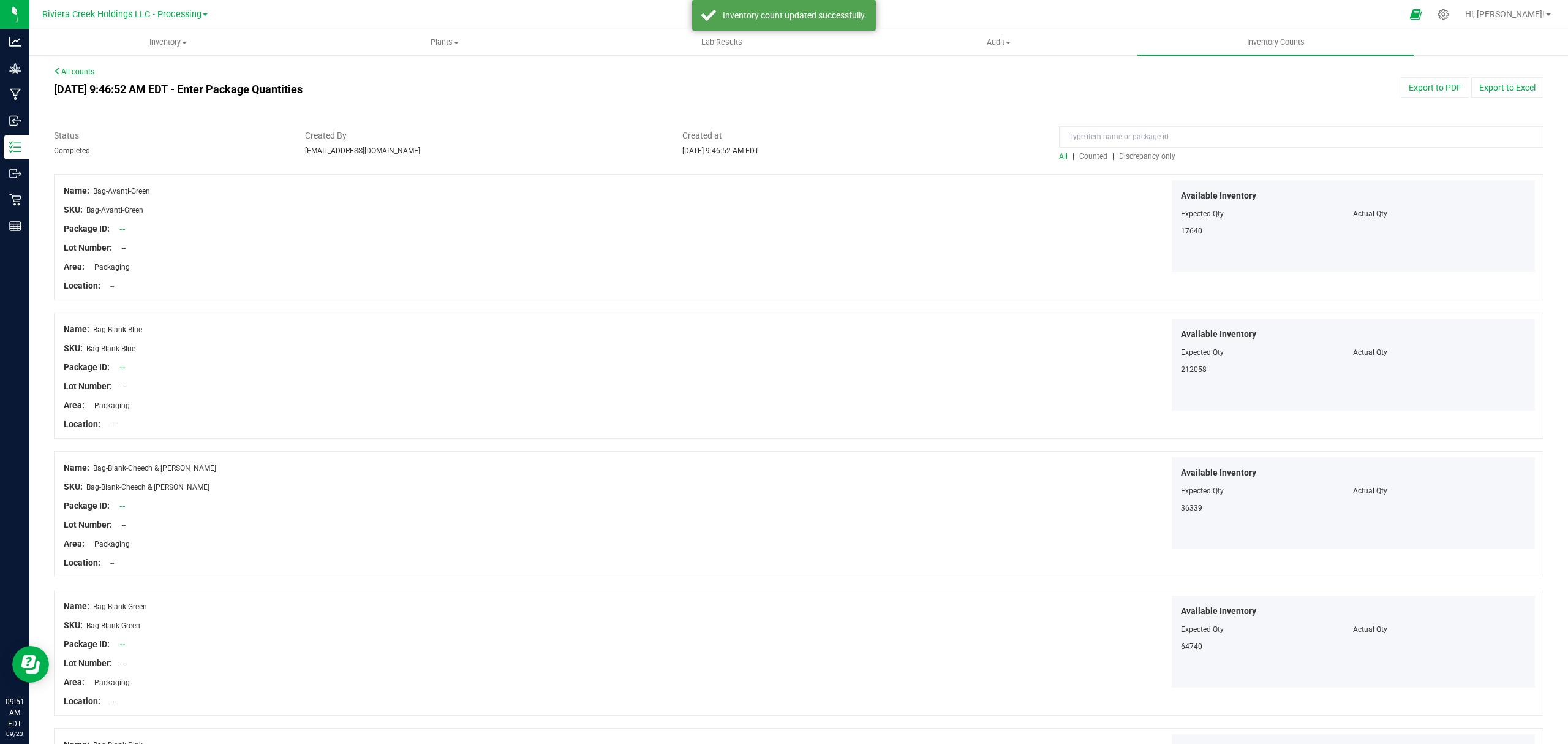
click at [1079, 153] on span "Counted" at bounding box center [1093, 156] width 28 height 8
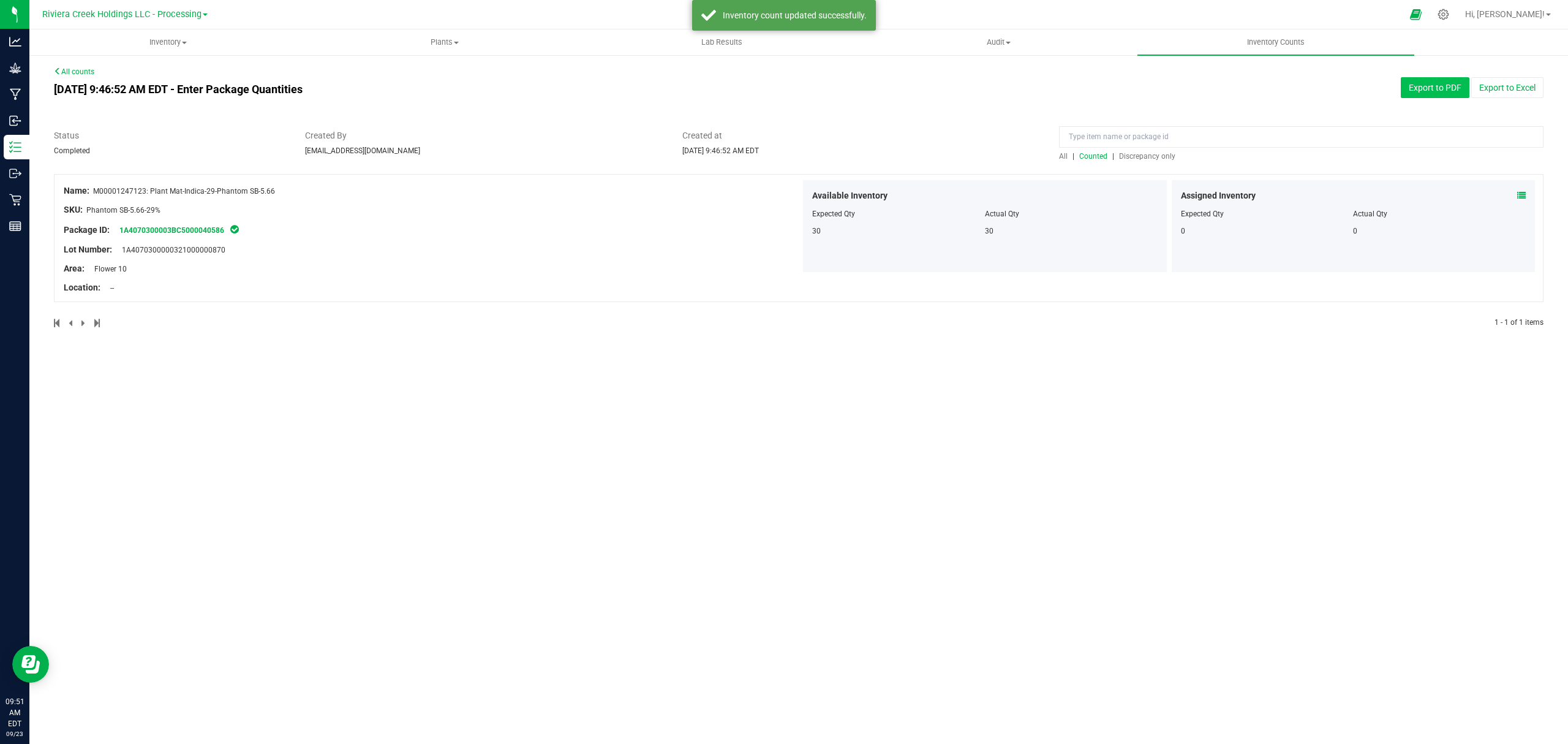
click at [1439, 82] on button "Export to PDF" at bounding box center [1435, 88] width 69 height 21
click at [167, 39] on span "Inventory" at bounding box center [168, 42] width 276 height 11
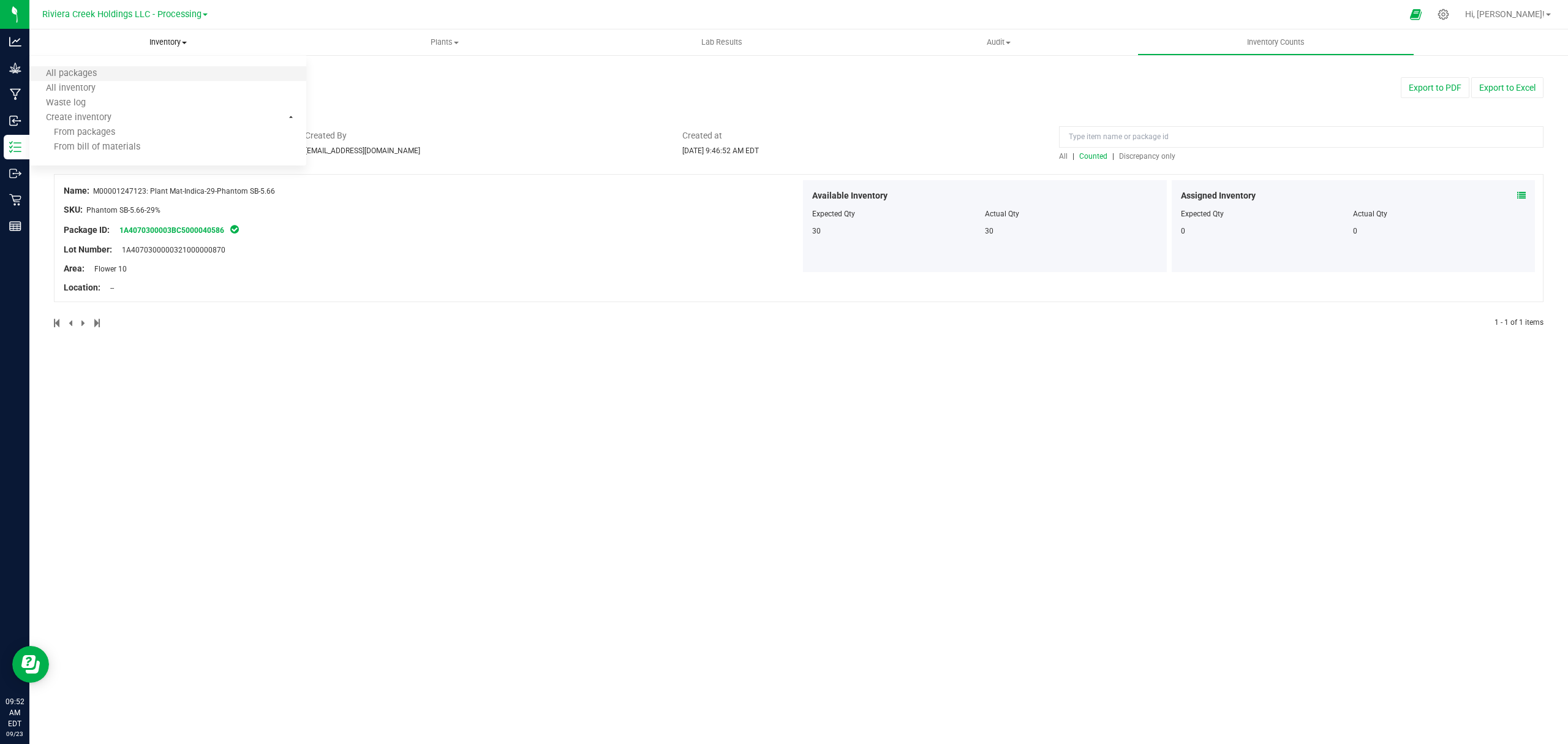
click at [131, 76] on li "All packages" at bounding box center [168, 74] width 277 height 15
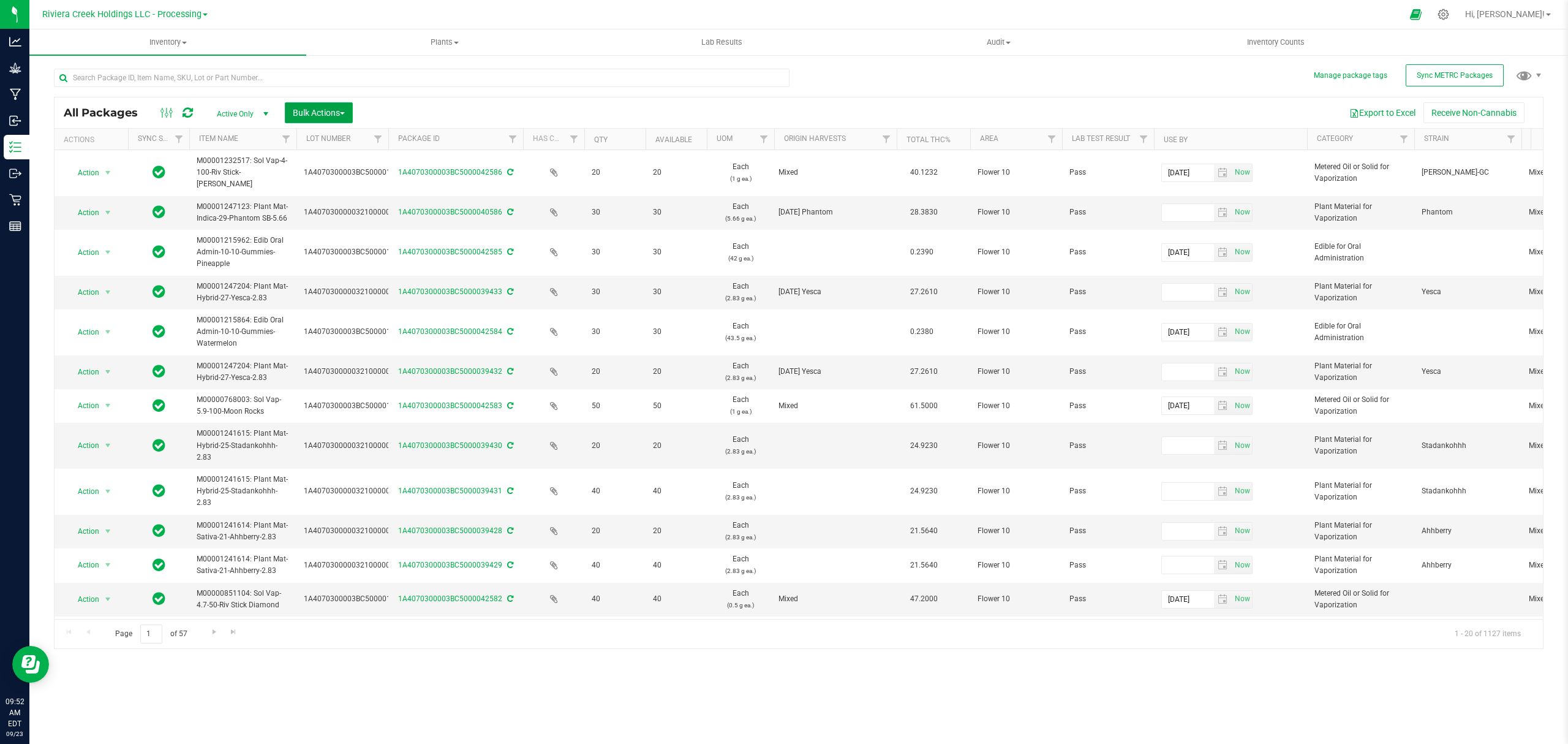
click at [316, 114] on span "Bulk Actions" at bounding box center [318, 113] width 52 height 10
click at [326, 233] on span "Lock/Unlock packages" at bounding box center [334, 231] width 84 height 10
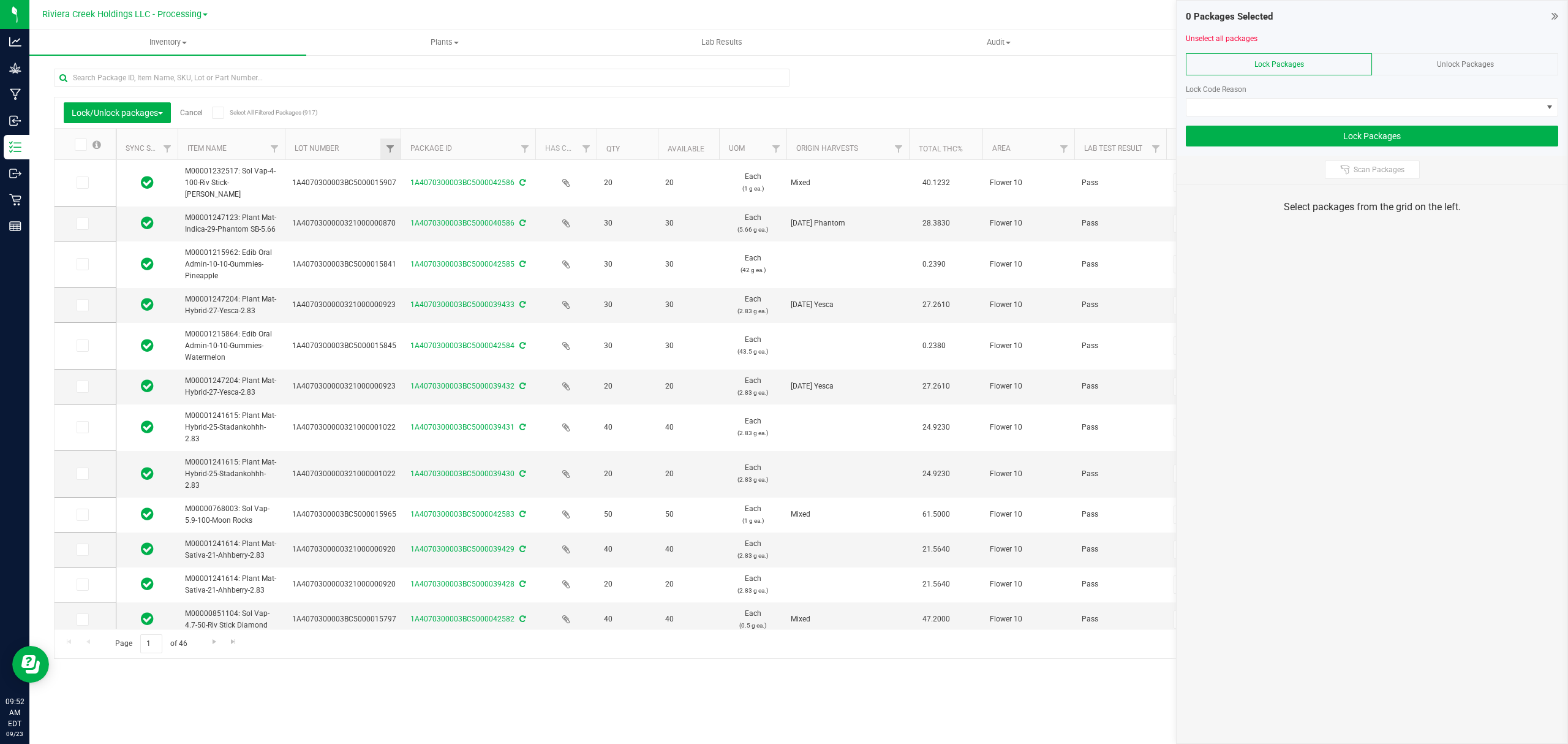
drag, startPoint x: 375, startPoint y: 141, endPoint x: 402, endPoint y: 146, distance: 27.5
click at [84, 224] on icon at bounding box center [82, 224] width 8 height 0
click at [0, 0] on input "checkbox" at bounding box center [0, 0] width 0 height 0
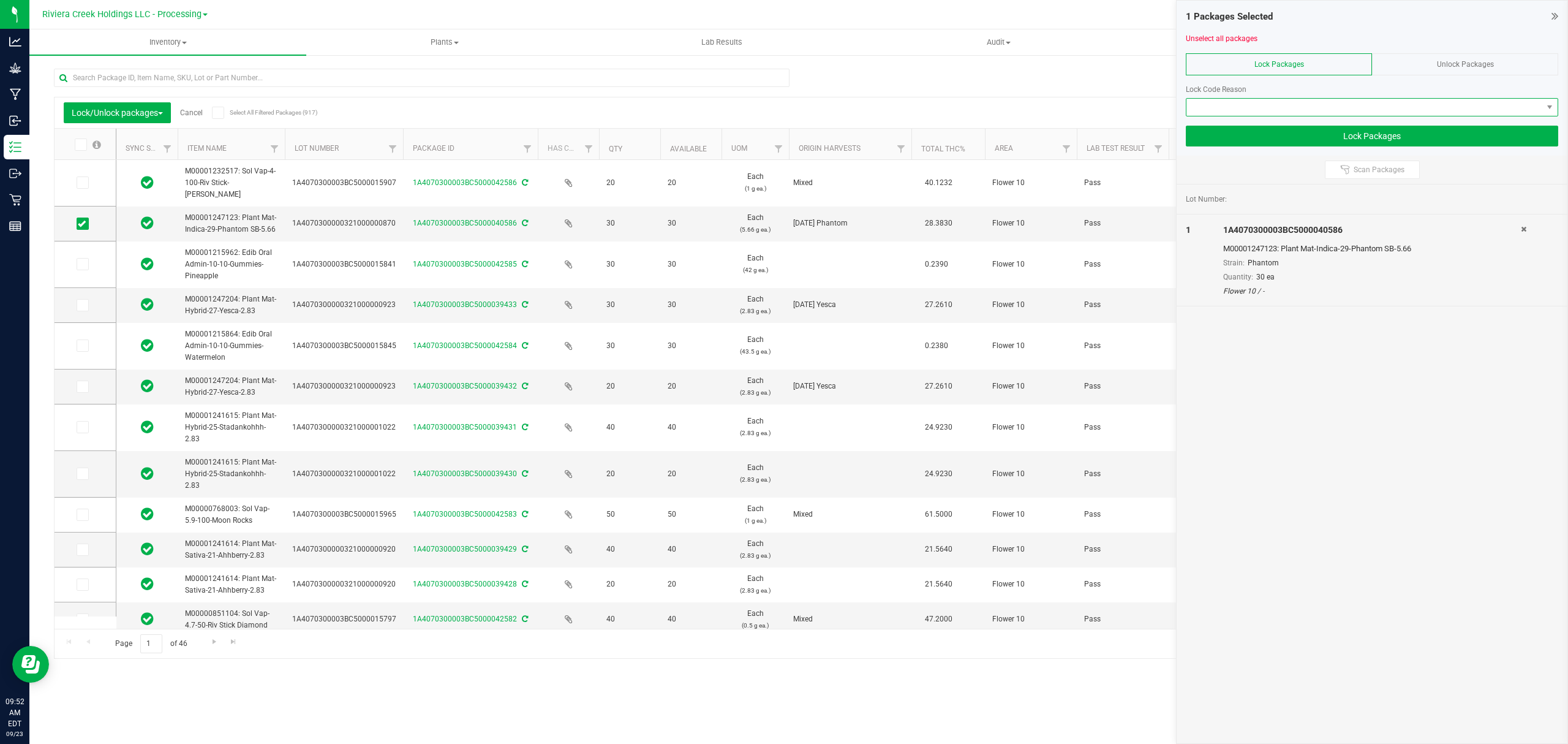
click at [1226, 98] on span at bounding box center [1364, 107] width 356 height 17
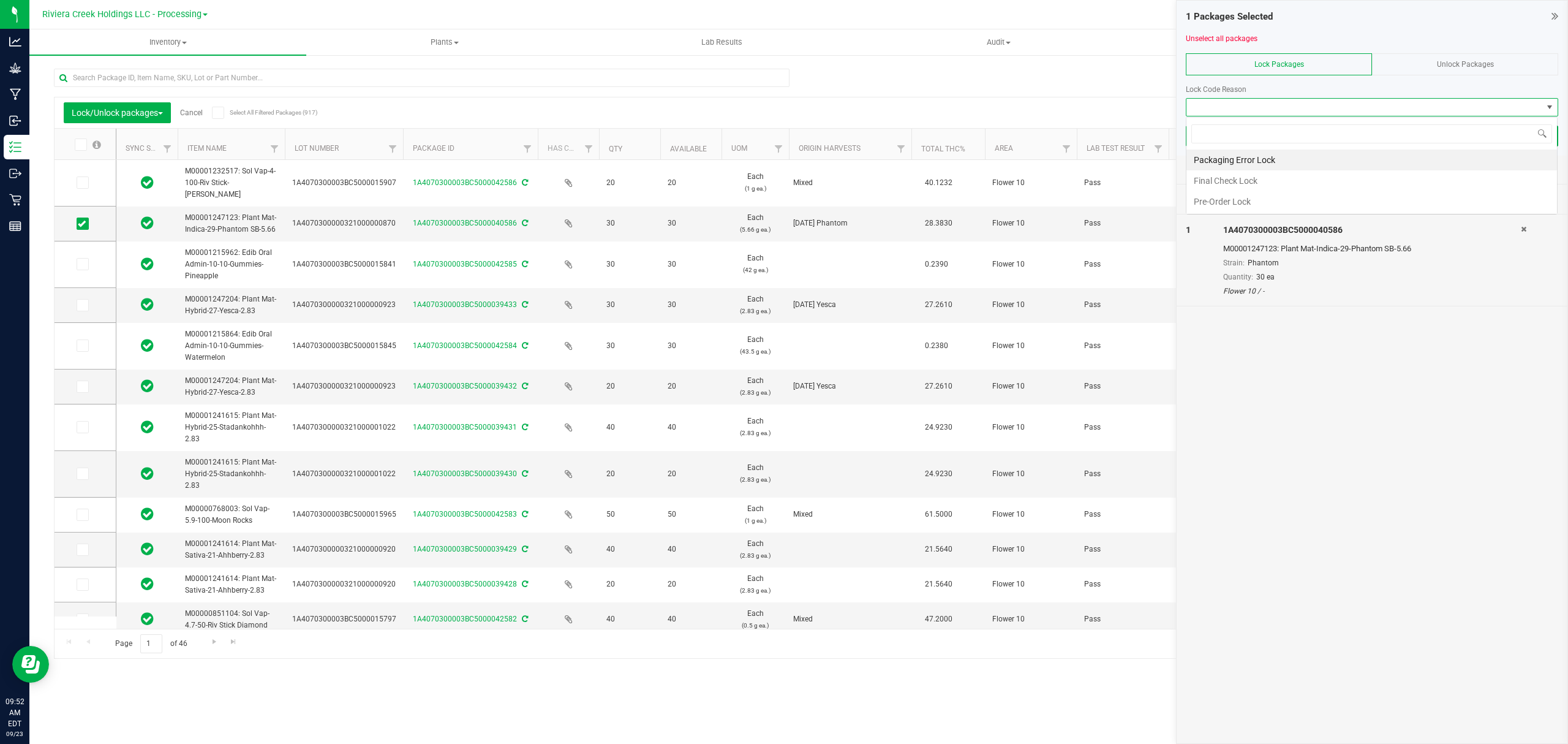
scroll to position [18, 371]
click at [1221, 181] on li "Final Check Lock" at bounding box center [1371, 181] width 370 height 21
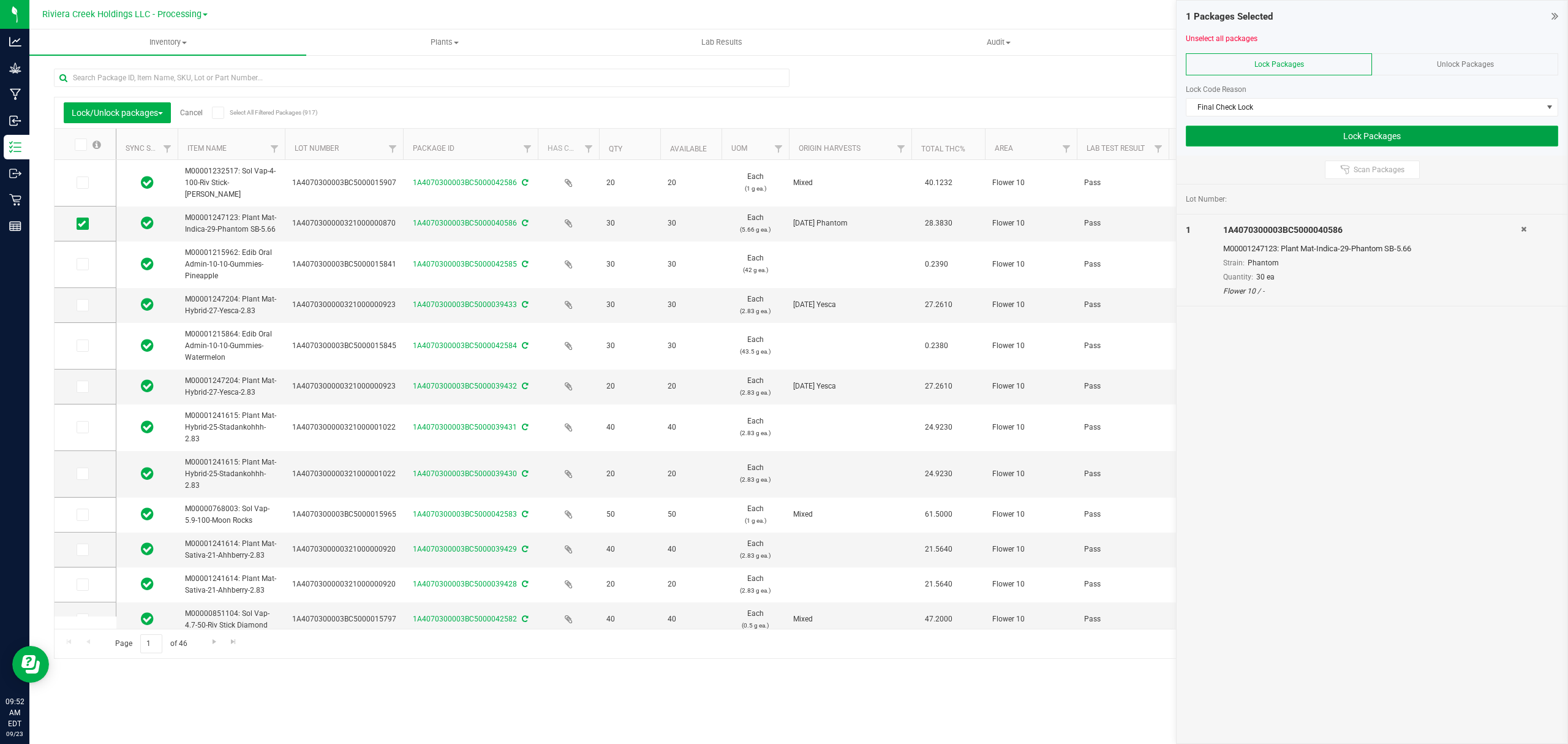
click at [1233, 137] on button "Lock Packages" at bounding box center [1372, 136] width 372 height 21
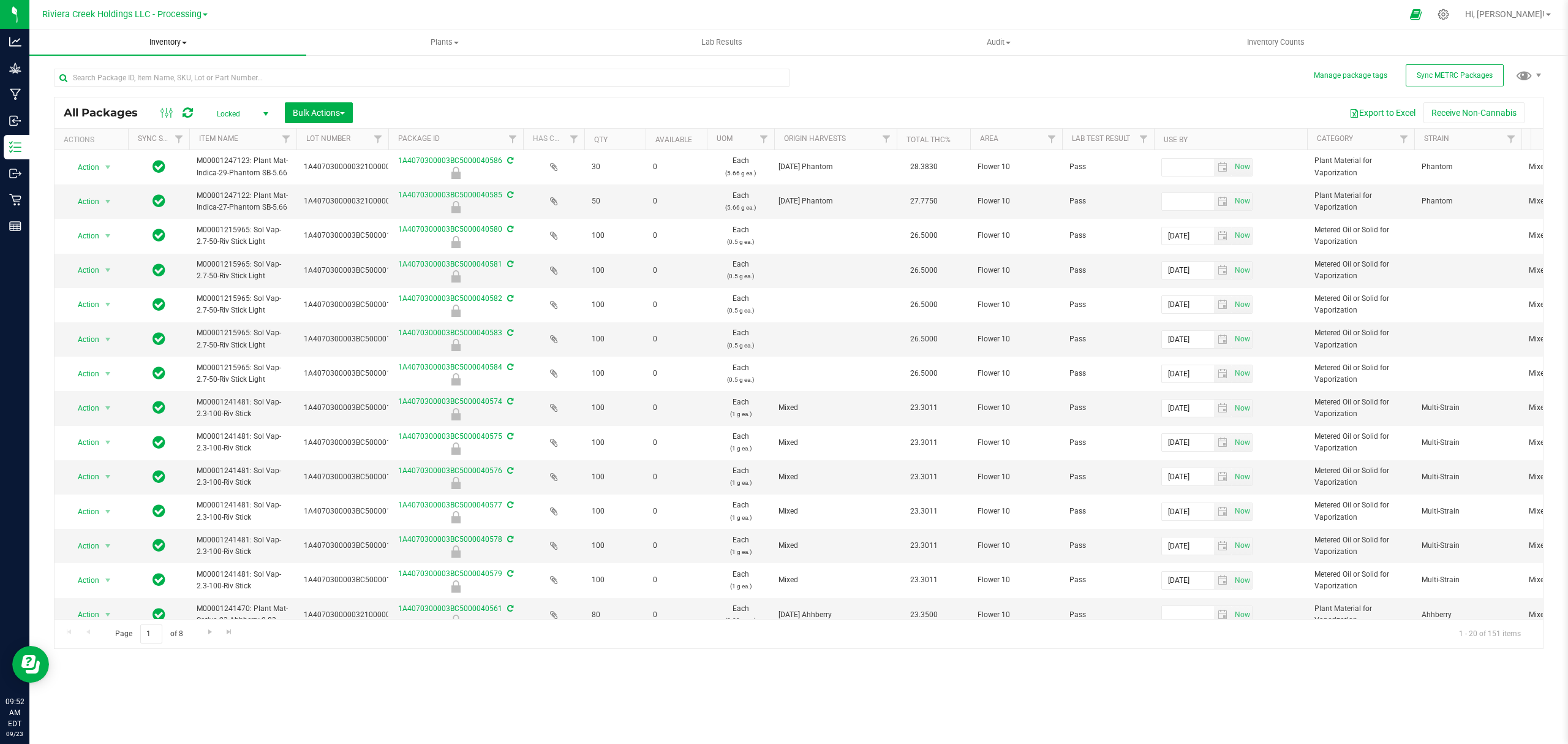
drag, startPoint x: 158, startPoint y: 42, endPoint x: 157, endPoint y: 49, distance: 7.1
click at [158, 42] on span "Inventory" at bounding box center [168, 42] width 277 height 11
click at [150, 145] on li "From bill of materials" at bounding box center [168, 148] width 277 height 15
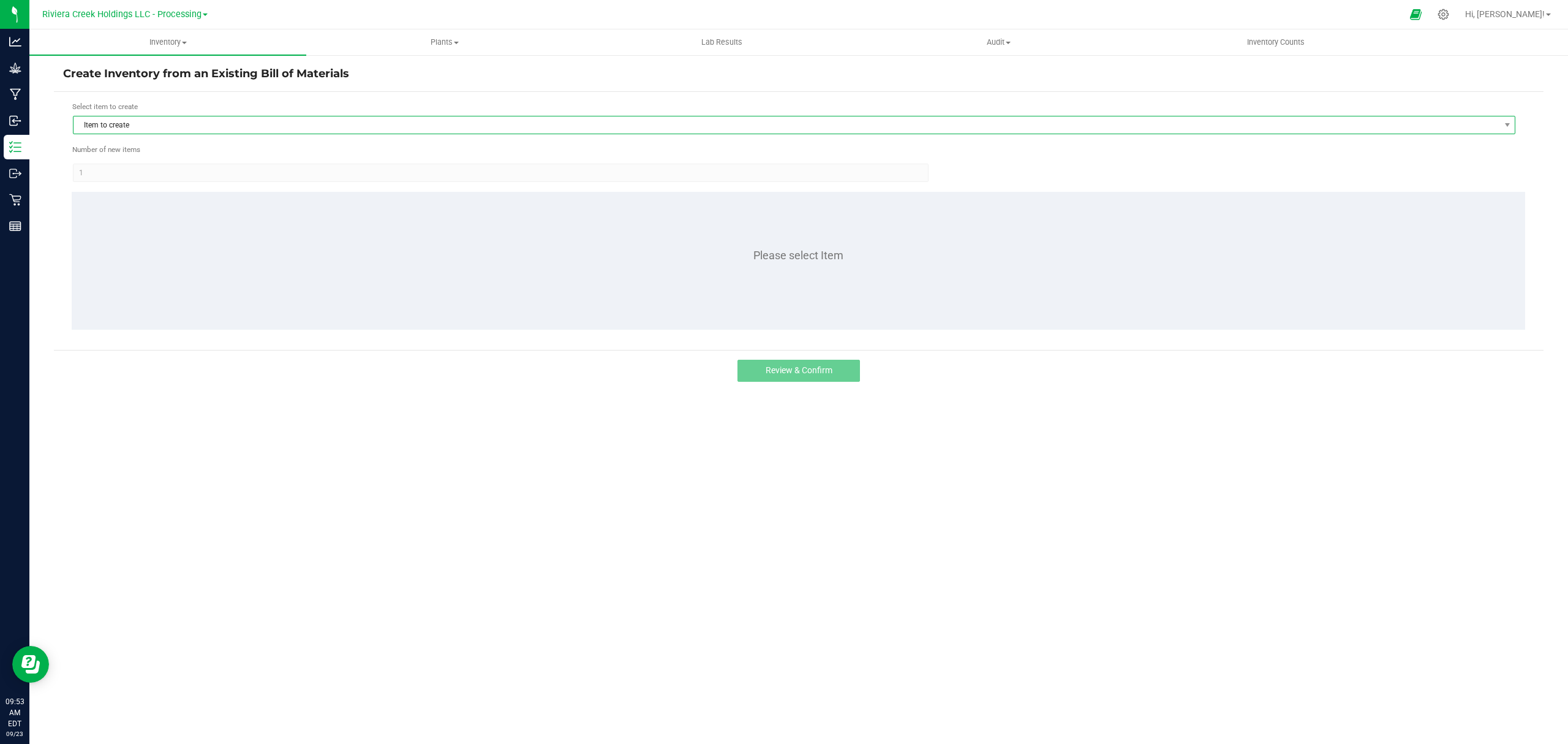
click at [155, 130] on span "Item to create" at bounding box center [786, 125] width 1425 height 17
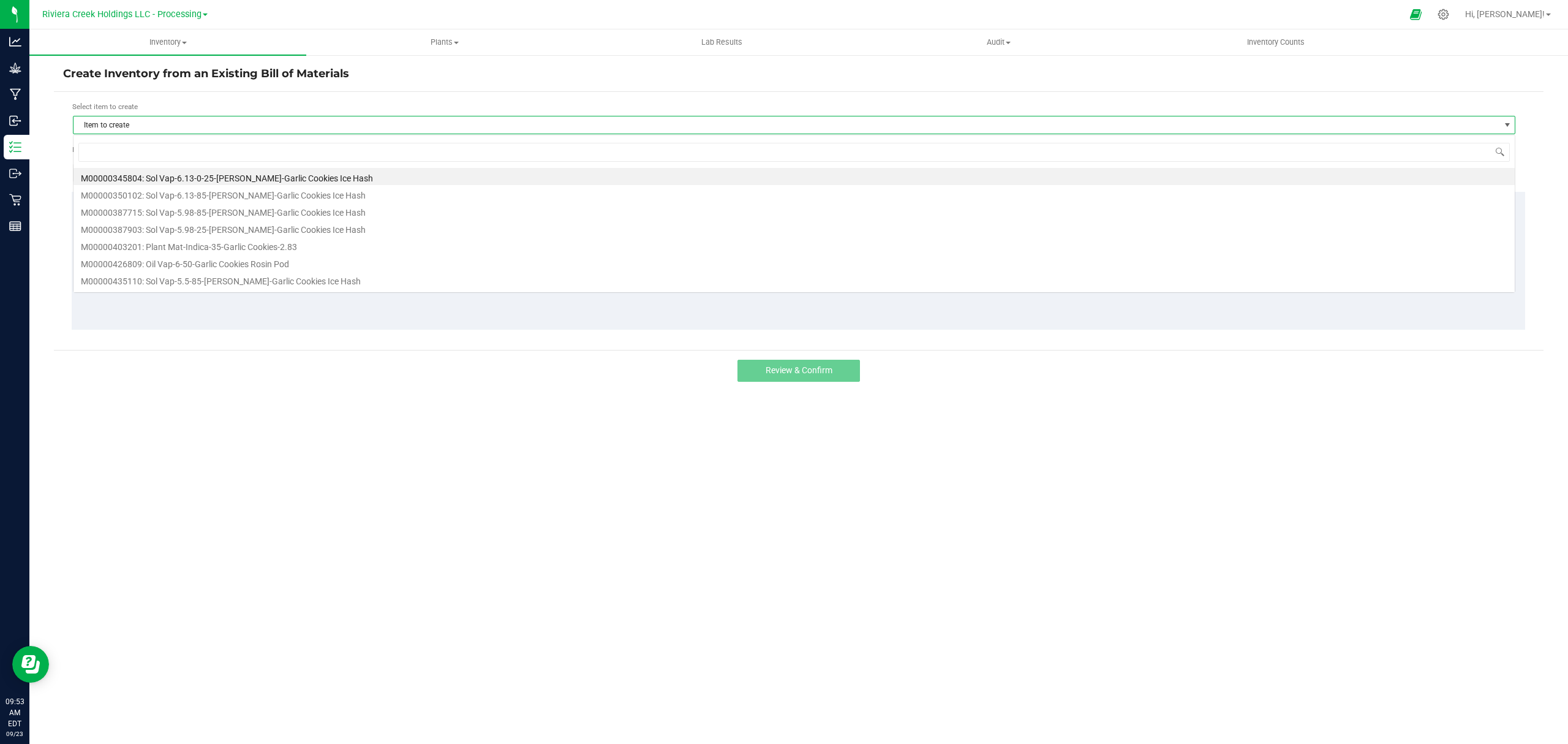
scroll to position [18, 1443]
type input "247126"
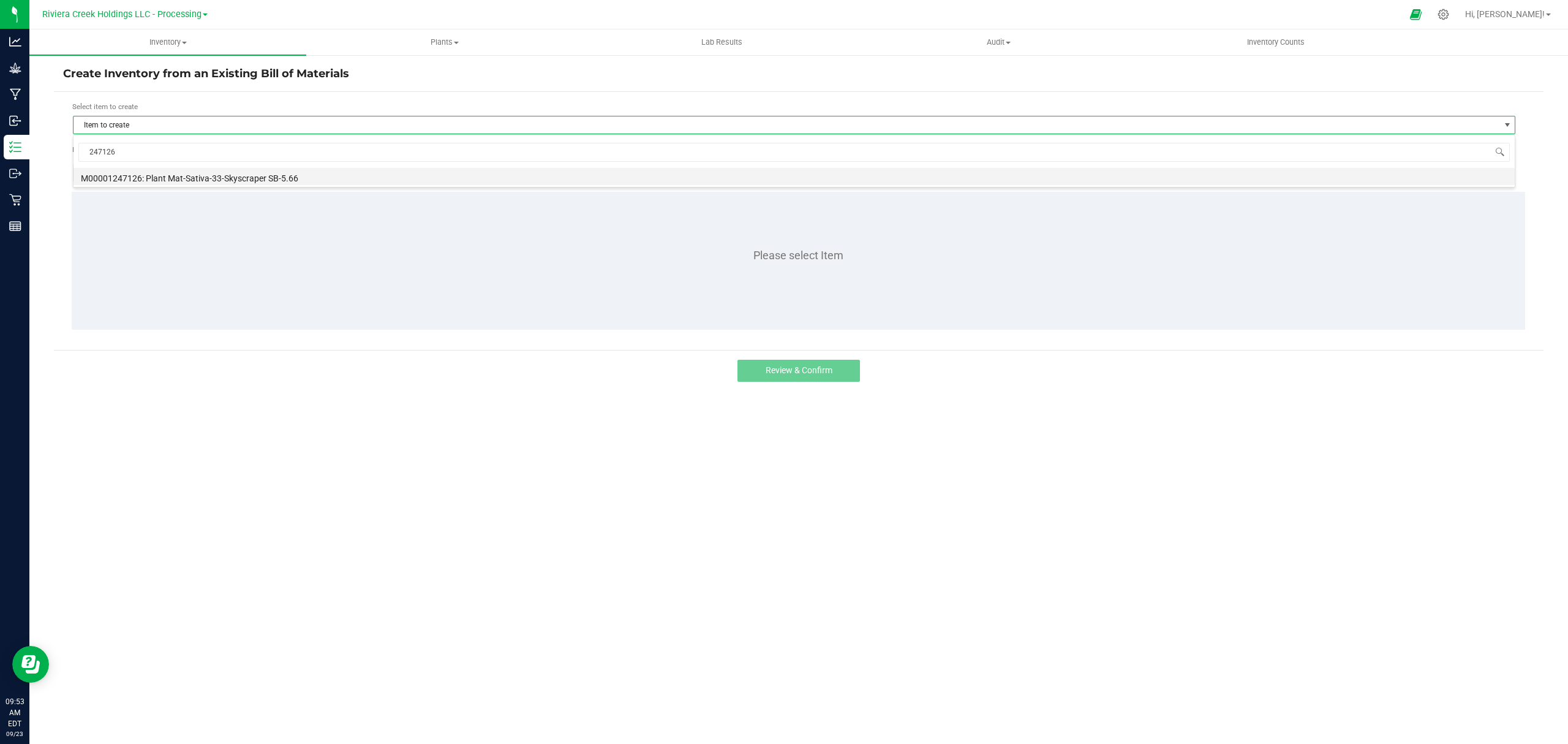
click at [349, 180] on li "M00001247126: Plant Mat-Sativa-33-Skyscraper SB-5.66" at bounding box center [794, 177] width 1441 height 17
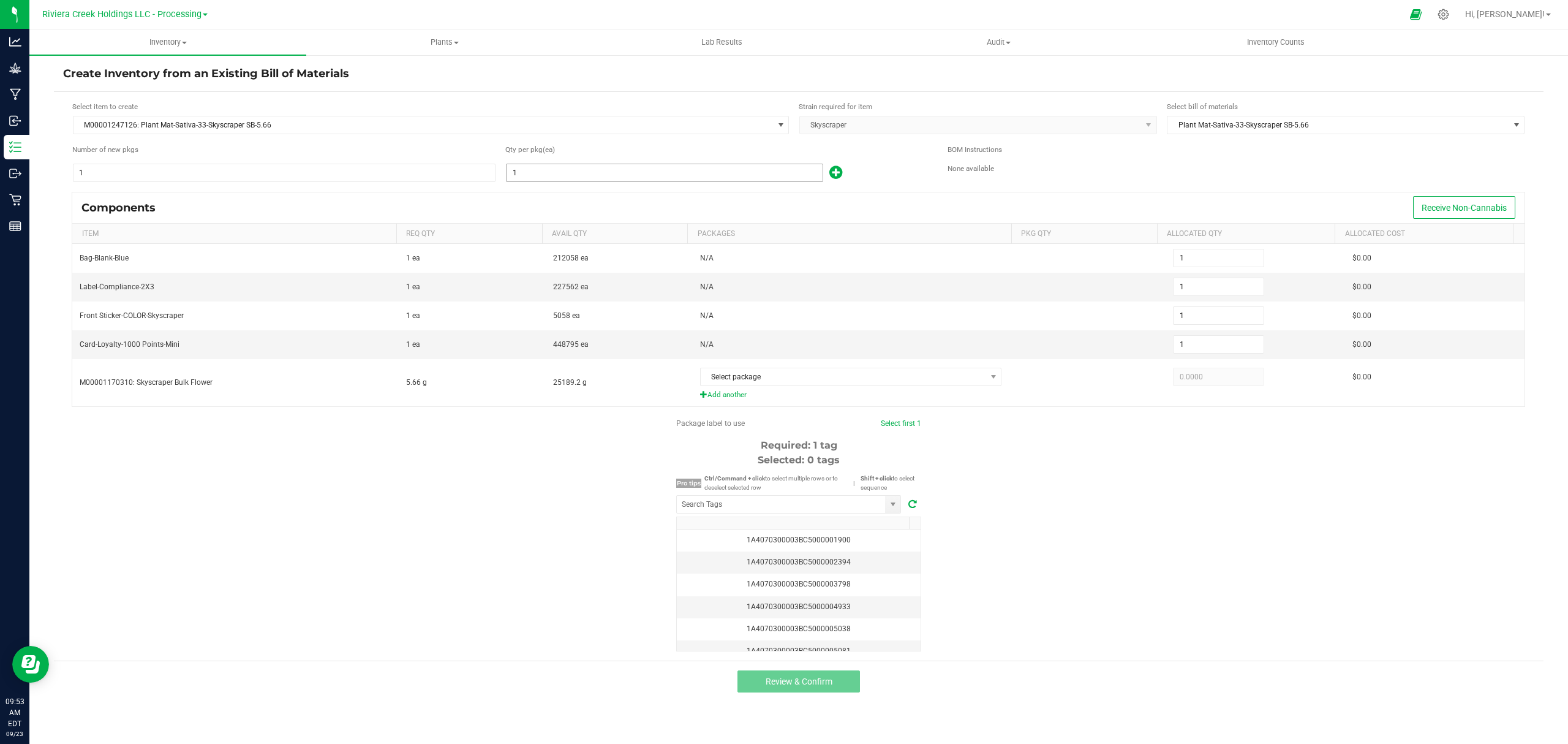
click at [674, 172] on input "1" at bounding box center [665, 173] width 316 height 17
type input "5"
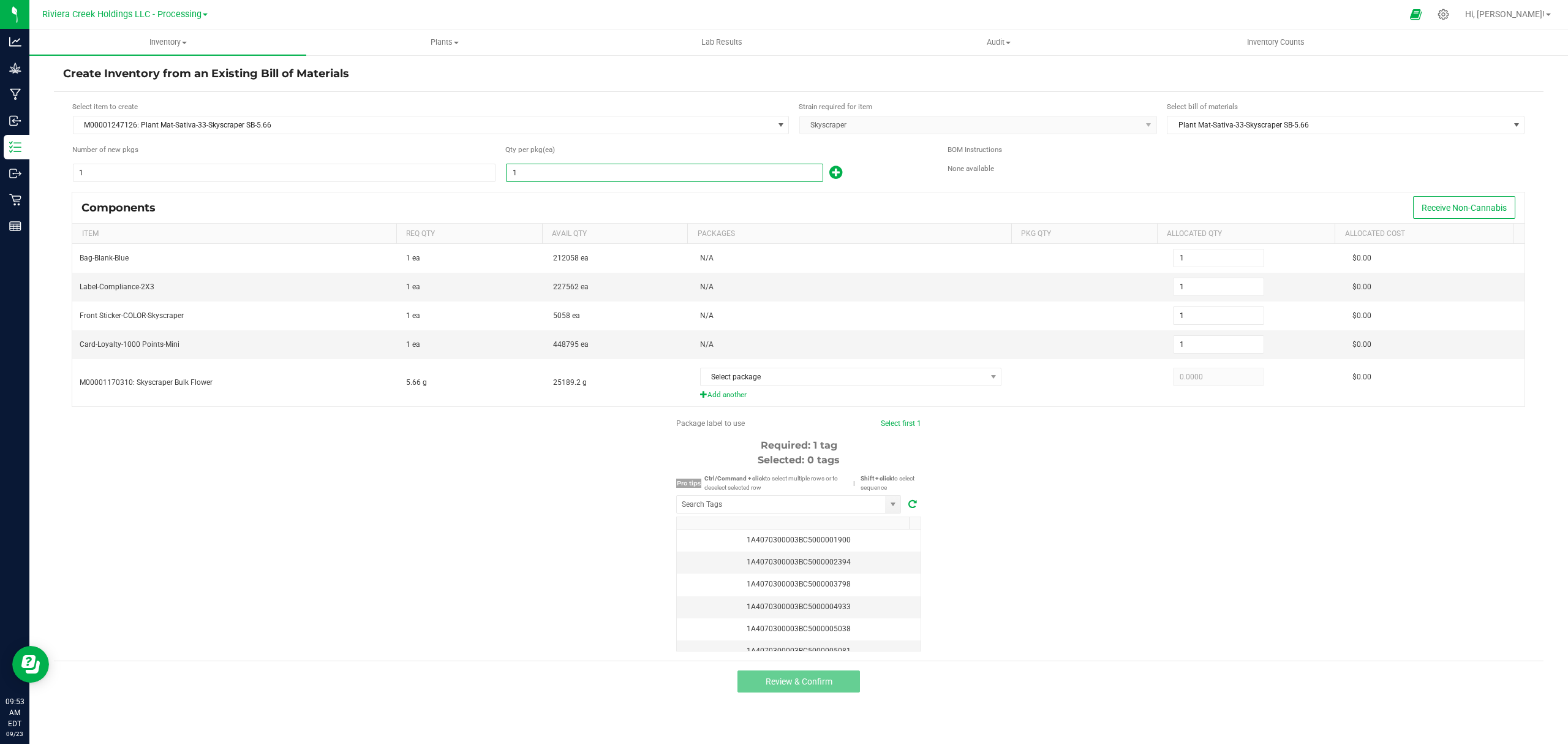
type input "5"
type input "50"
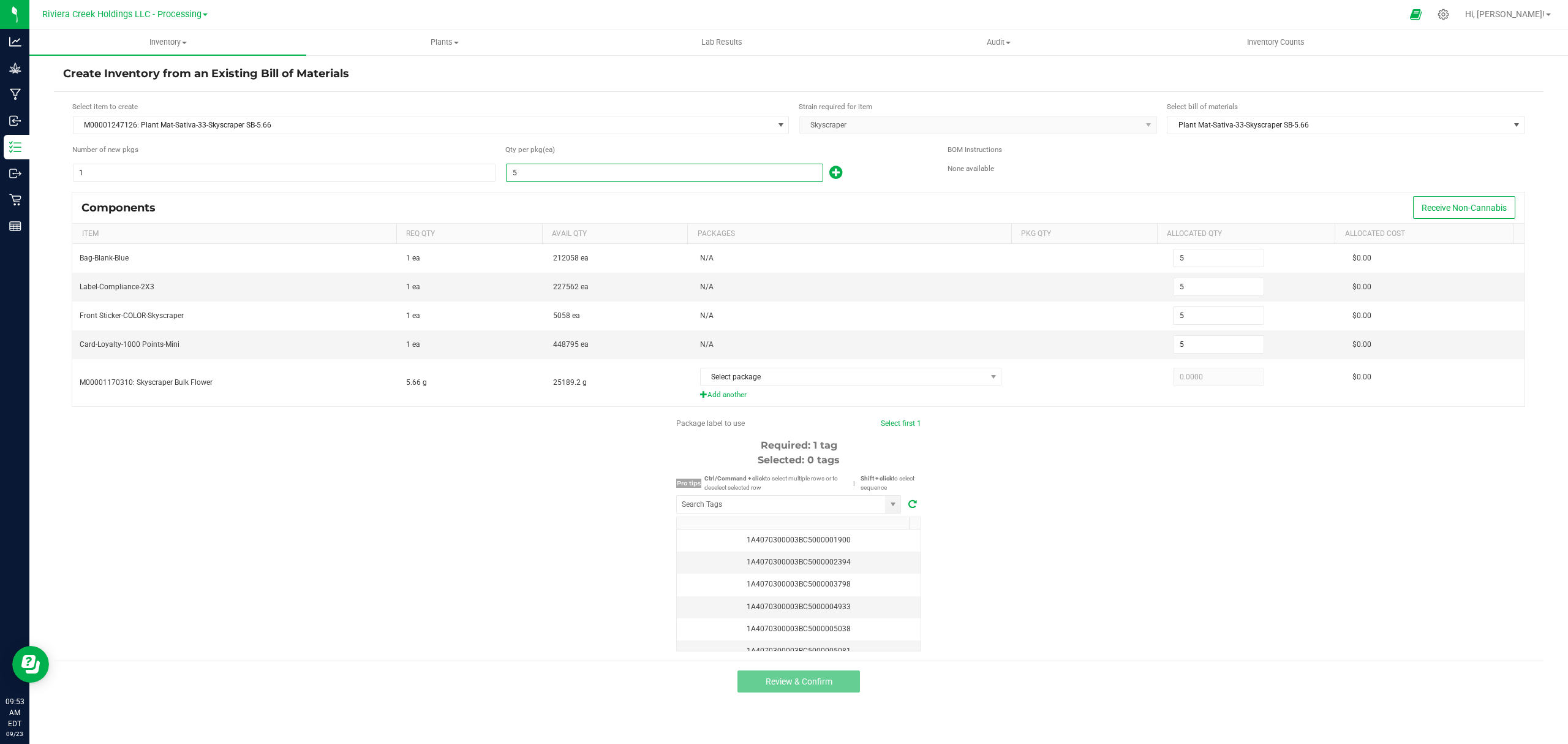
type input "50"
click at [878, 158] on div "Qty per pkg (ea)" at bounding box center [717, 151] width 424 height 15
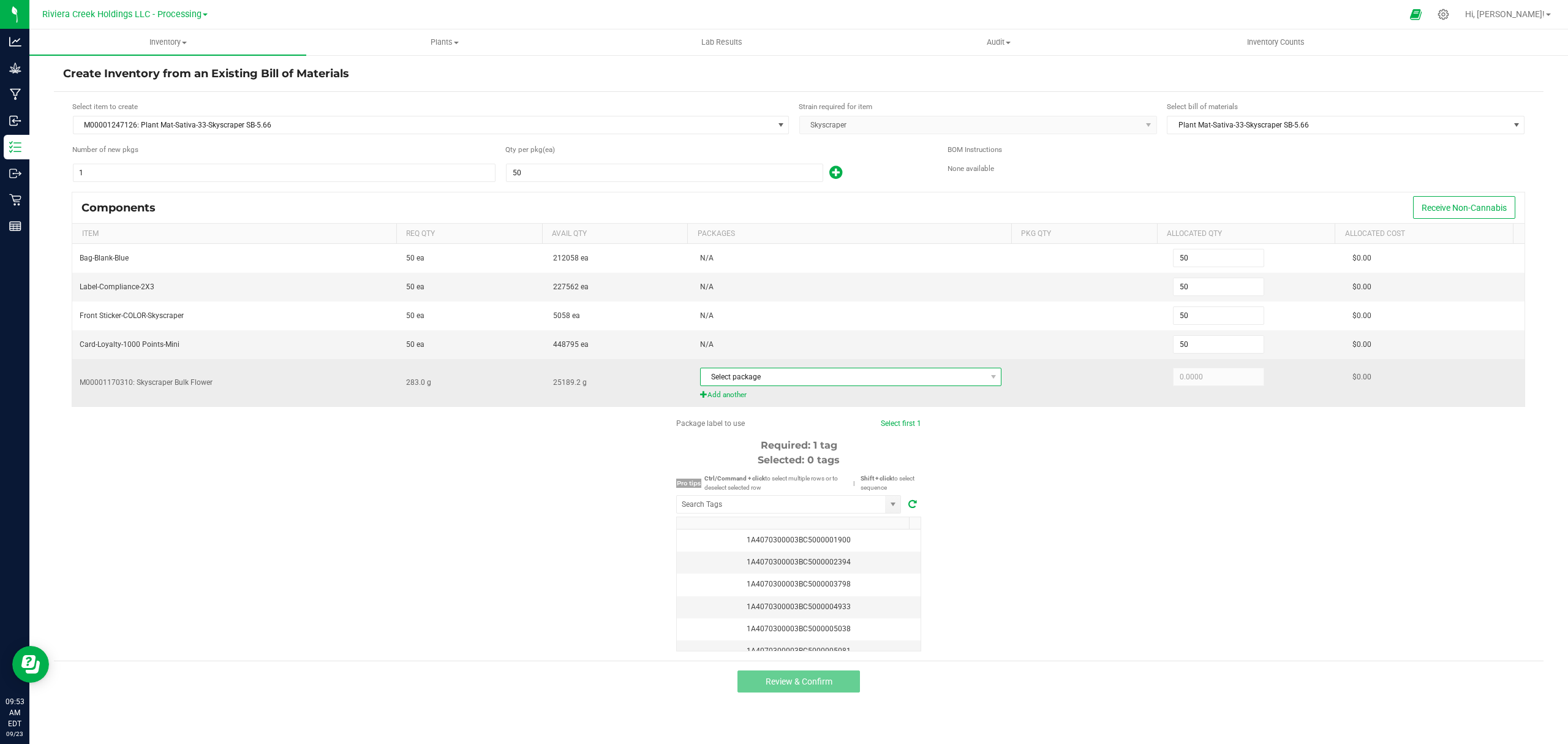
click at [828, 376] on span "Select package" at bounding box center [843, 377] width 285 height 17
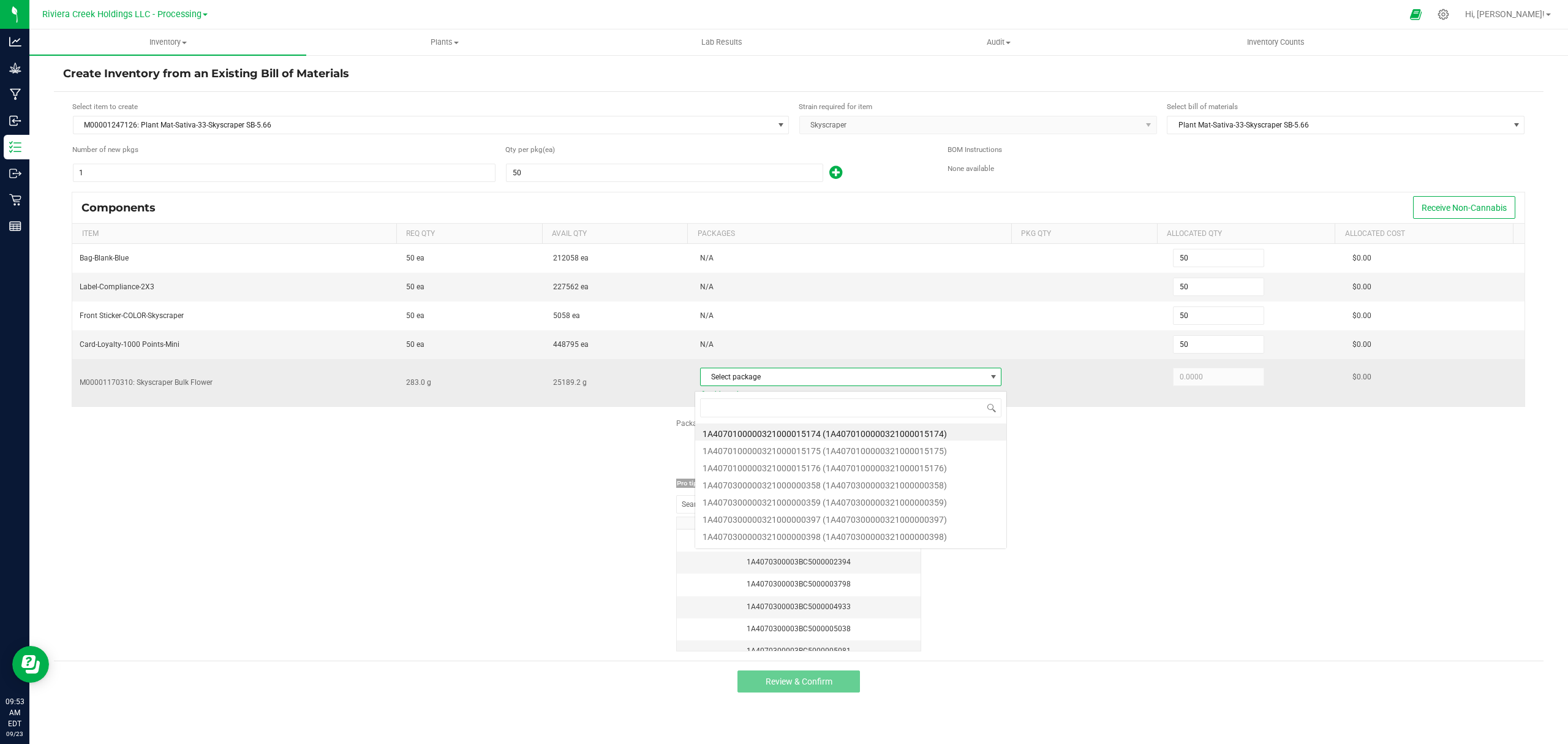
scroll to position [18, 299]
type input "15174"
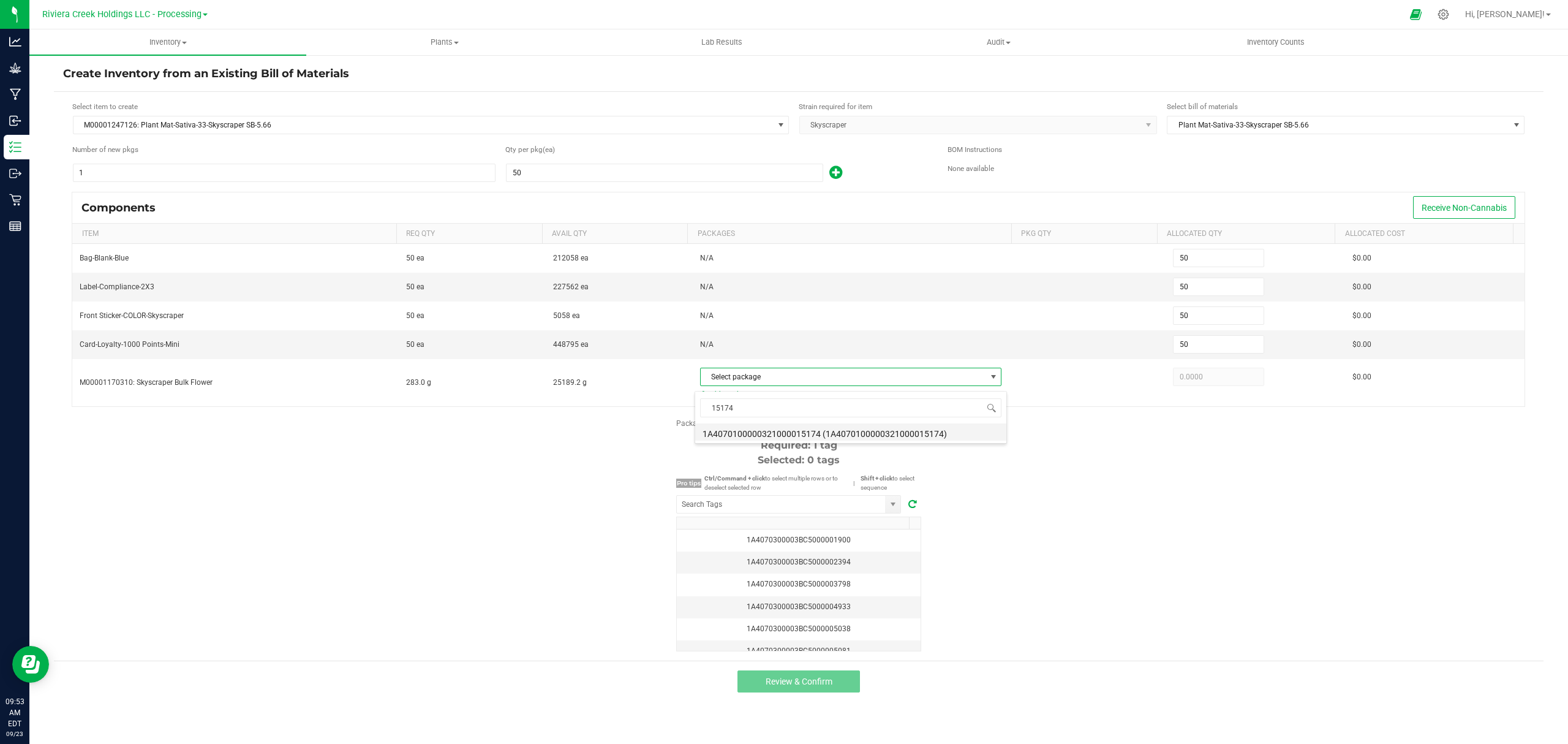
click at [839, 431] on li "1A4070100000321000015174 (1A4070100000321000015174)" at bounding box center [850, 432] width 311 height 17
type input "283.0000"
click at [1146, 496] on div "Package label to use Select first 1 Required: 1 tag Selected: 0 tags Pro tips C…" at bounding box center [798, 534] width 1489 height 233
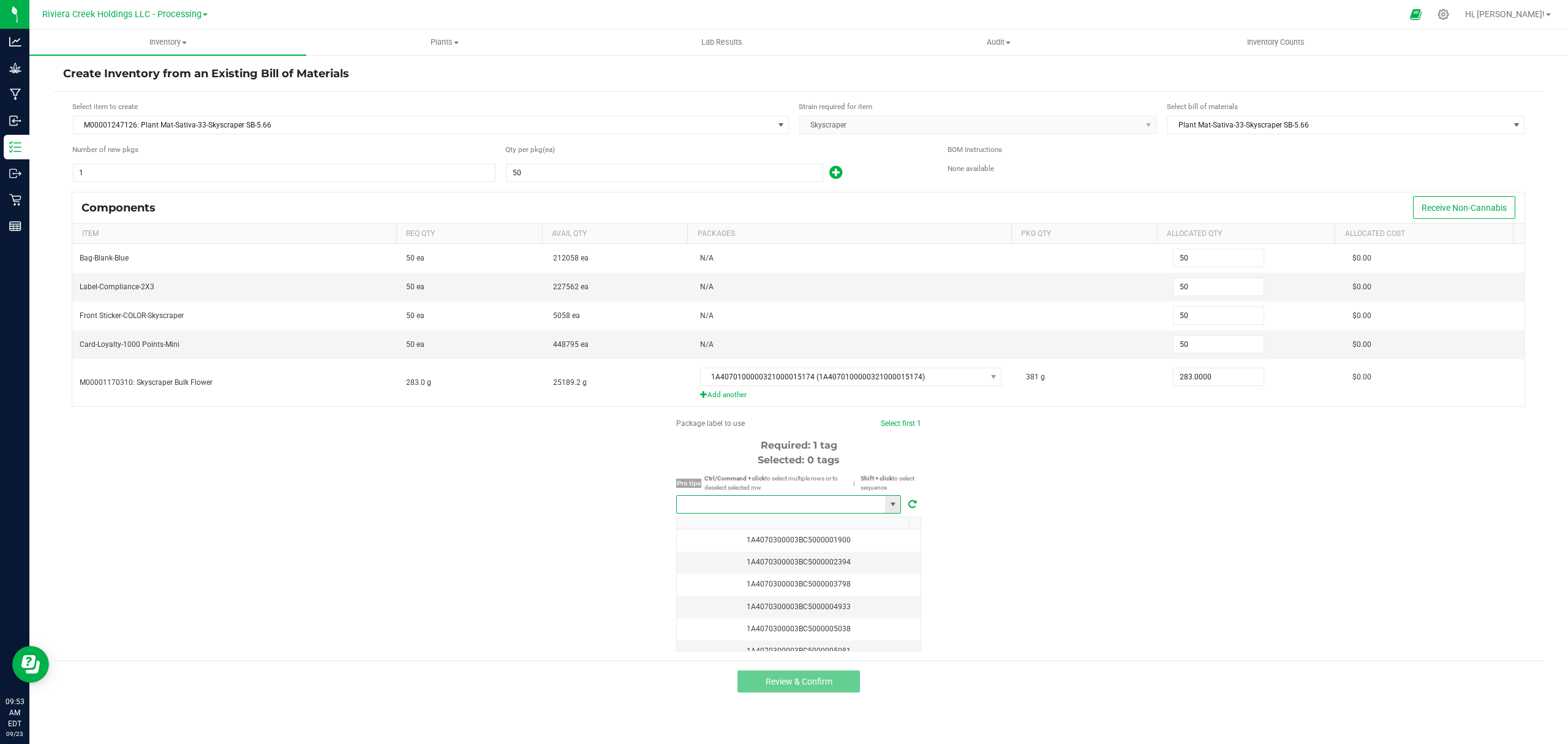
click at [819, 505] on input "NO DATA FOUND" at bounding box center [781, 504] width 208 height 17
click at [811, 530] on li "1A4070300003BC5000040587" at bounding box center [789, 532] width 223 height 21
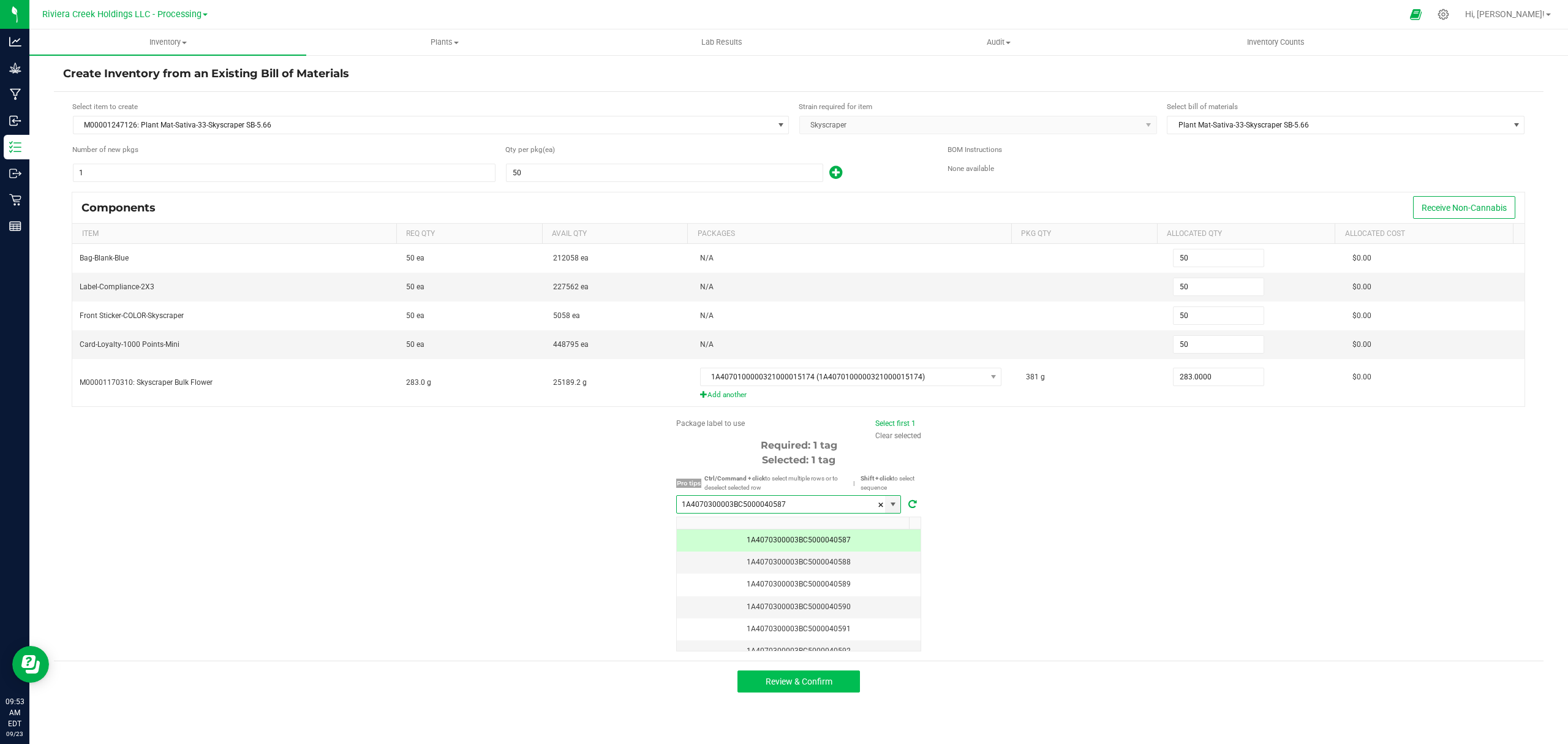
type input "1A4070300003BC5000040587"
click at [838, 693] on button "Review & Confirm" at bounding box center [798, 681] width 122 height 22
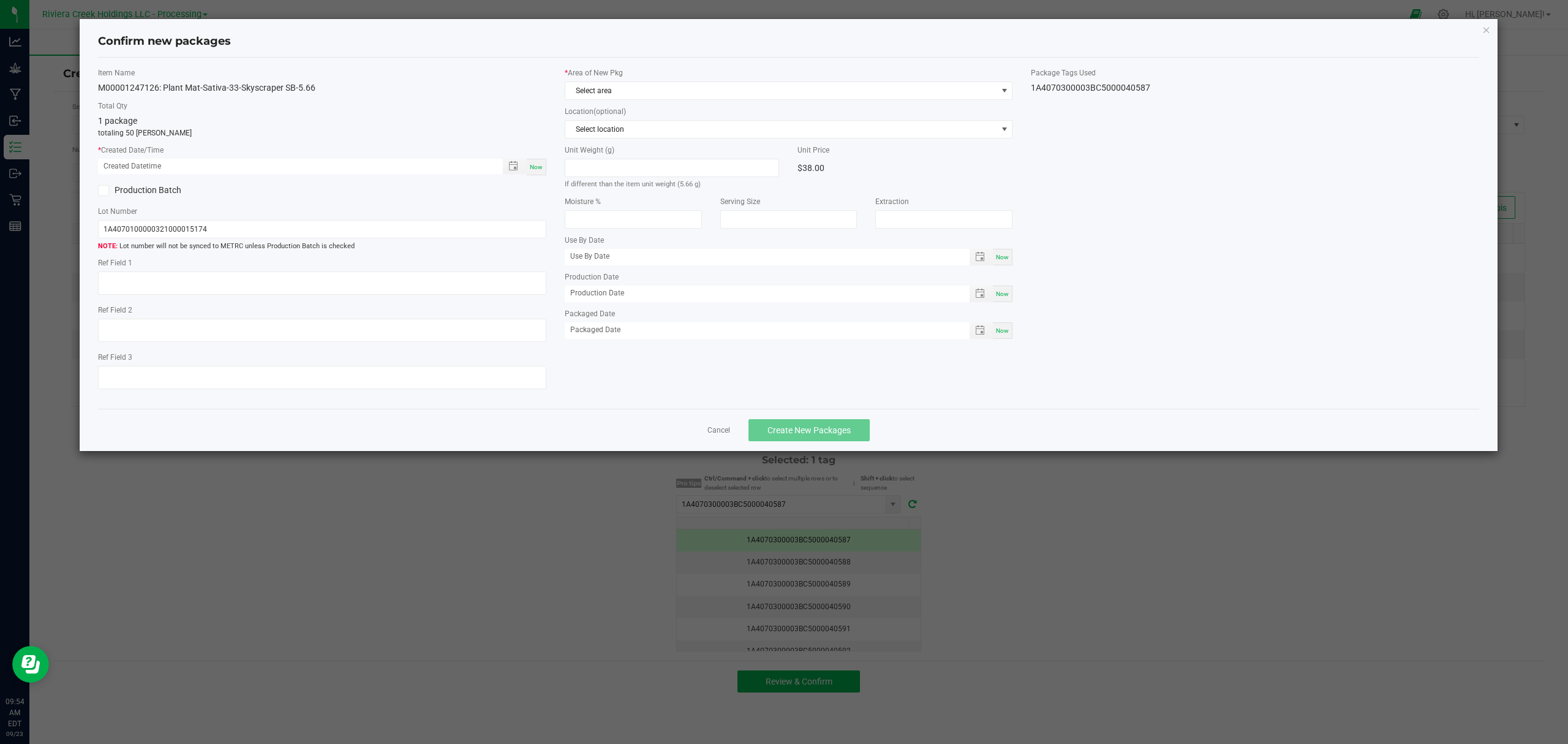
click at [535, 167] on span "Now" at bounding box center [536, 167] width 13 height 7
type input "09/23/2025 09:54 AM"
click at [707, 108] on label "Location (optional)" at bounding box center [789, 112] width 448 height 11
click at [727, 100] on span "Select area" at bounding box center [789, 91] width 448 height 18
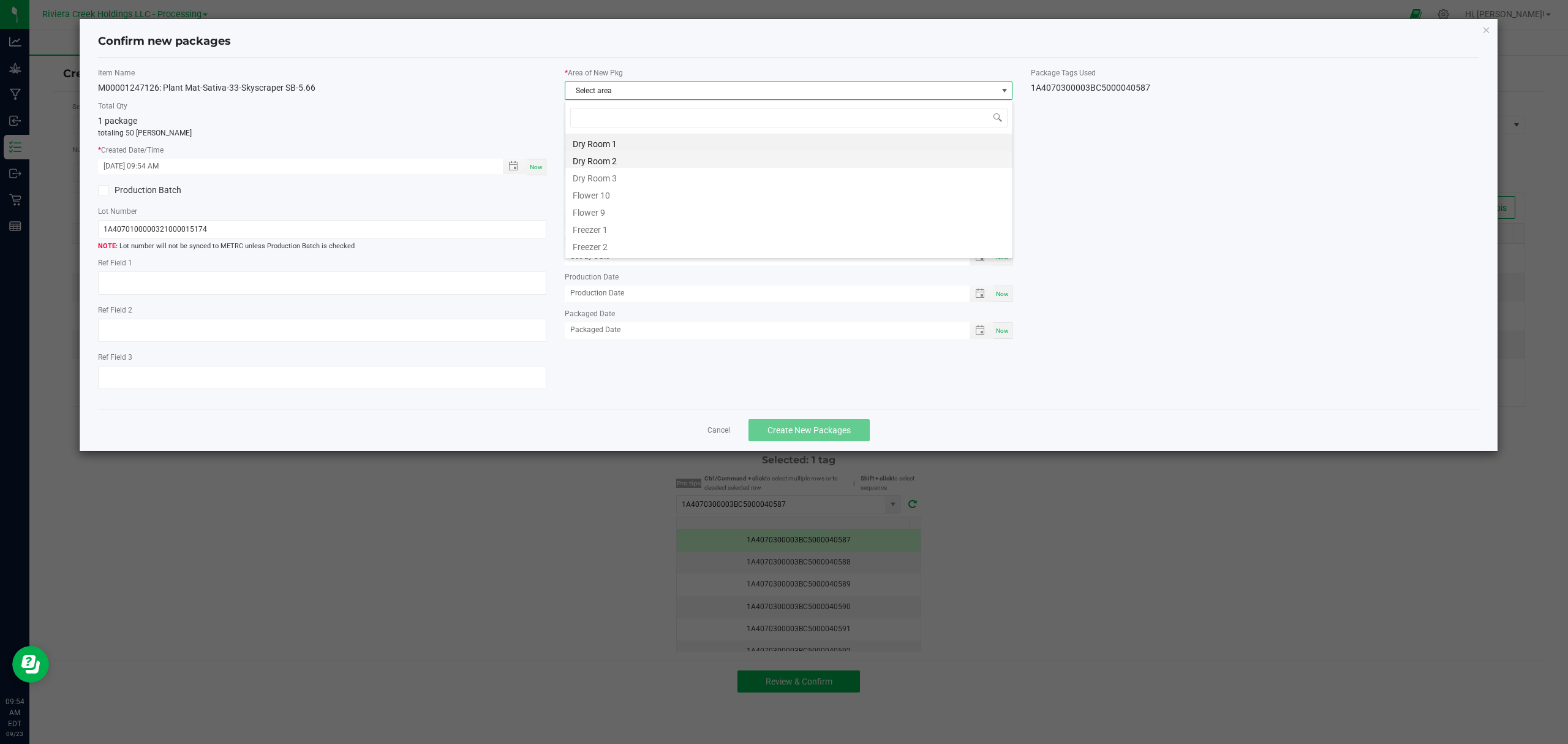
scroll to position [18, 447]
click at [621, 193] on li "Flower 10" at bounding box center [789, 193] width 447 height 17
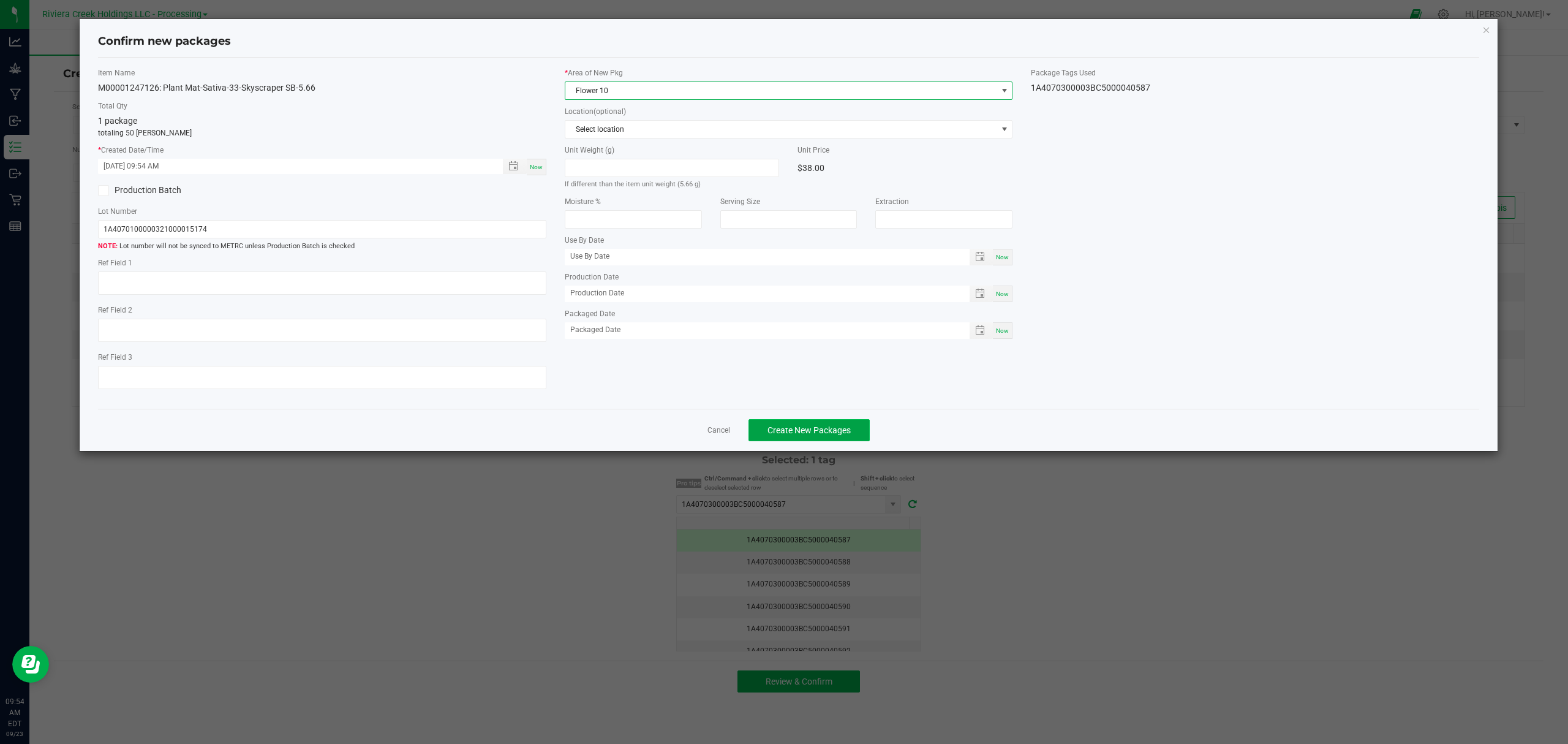
click at [826, 430] on span "Create New Packages" at bounding box center [809, 430] width 84 height 10
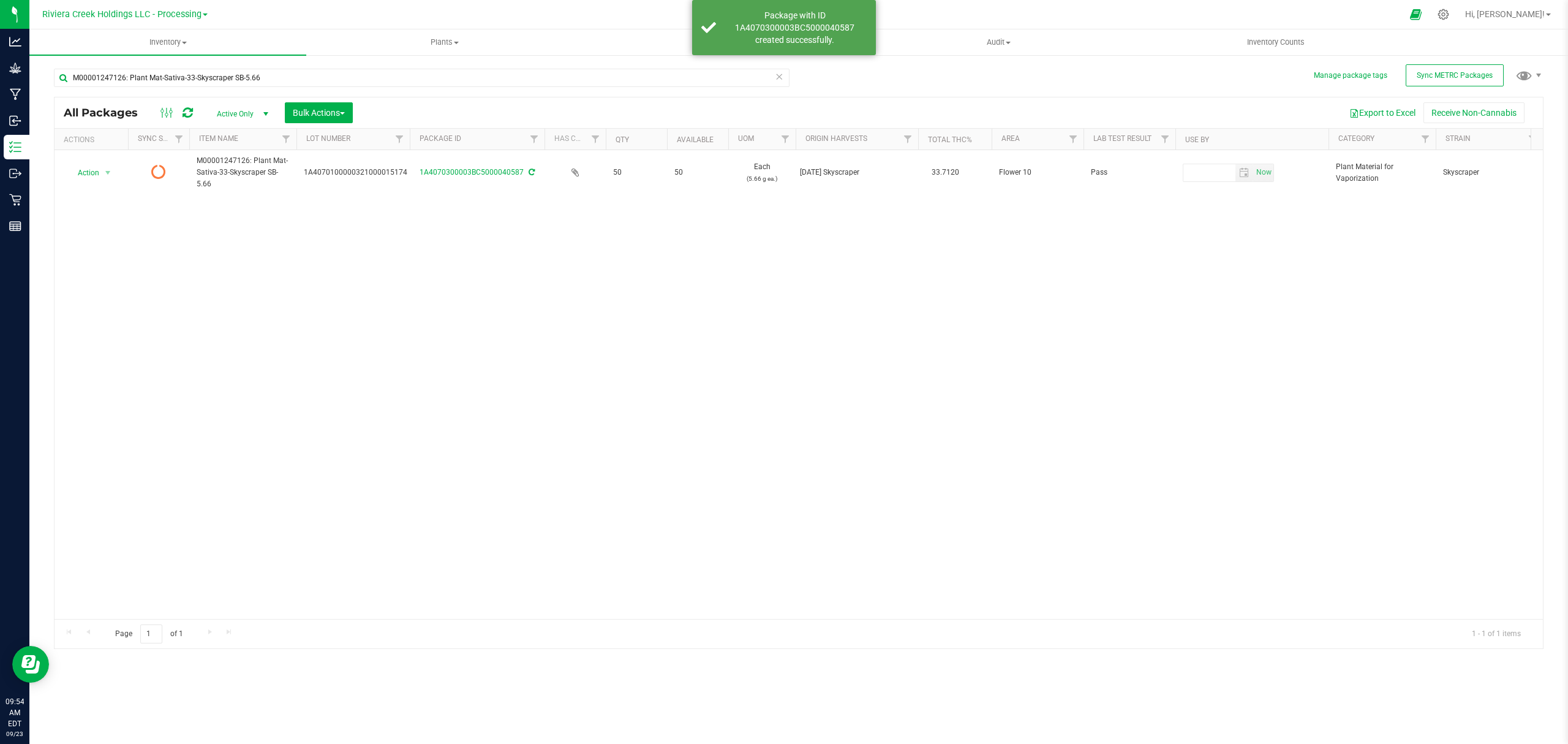
drag, startPoint x: 387, startPoint y: 134, endPoint x: 410, endPoint y: 140, distance: 23.8
click at [410, 140] on div "Actions Sync Status Item Name Lot Number Package ID Has COA Qty Available UOM O…" at bounding box center [793, 139] width 1477 height 21
click at [186, 111] on icon at bounding box center [188, 113] width 11 height 12
drag, startPoint x: 389, startPoint y: 139, endPoint x: 415, endPoint y: 142, distance: 26.2
click at [415, 142] on div "Actions Sync Status Item Name Lot Number Package ID Has COA Qty Available UOM O…" at bounding box center [793, 139] width 1477 height 21
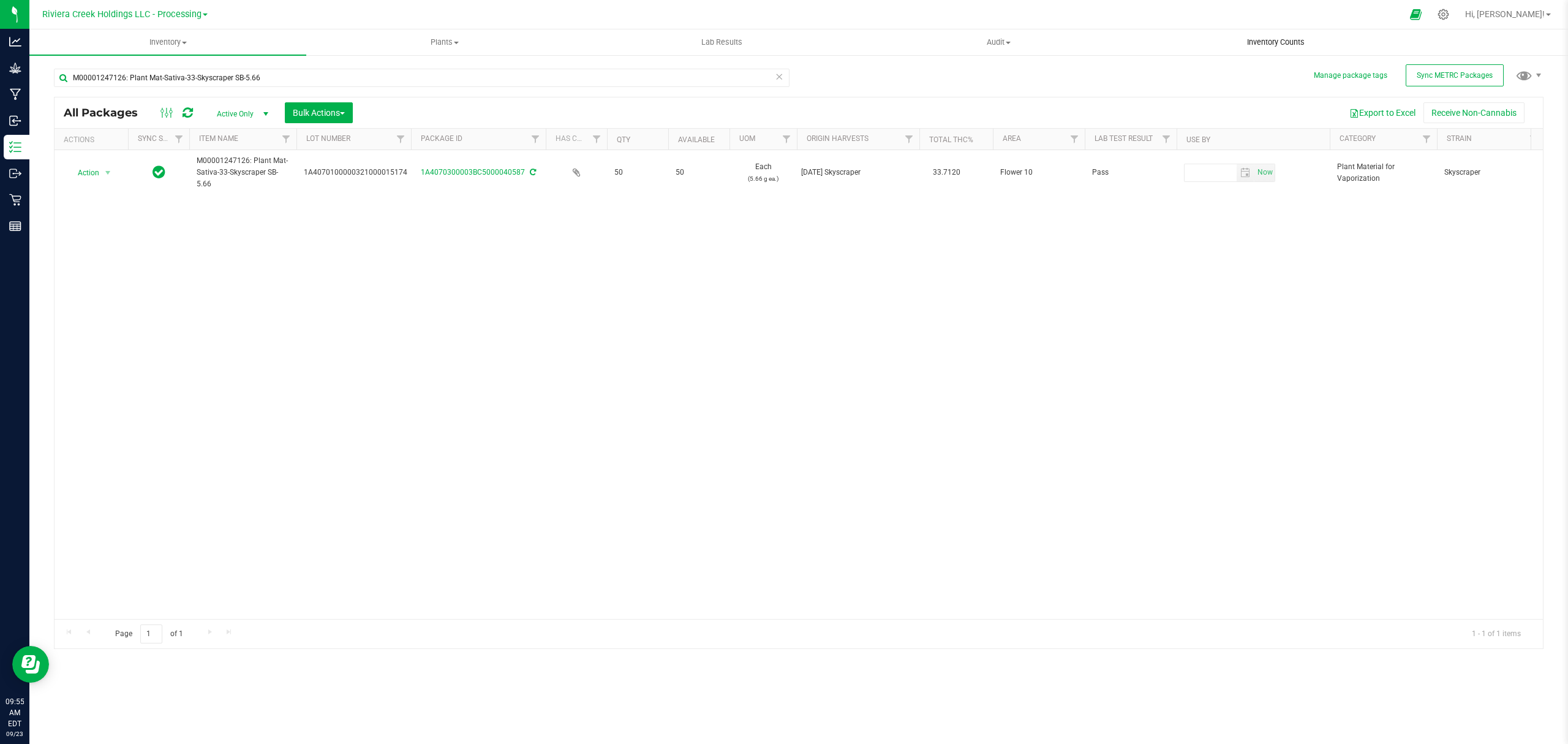
click at [1255, 42] on span "Inventory Counts" at bounding box center [1275, 42] width 91 height 11
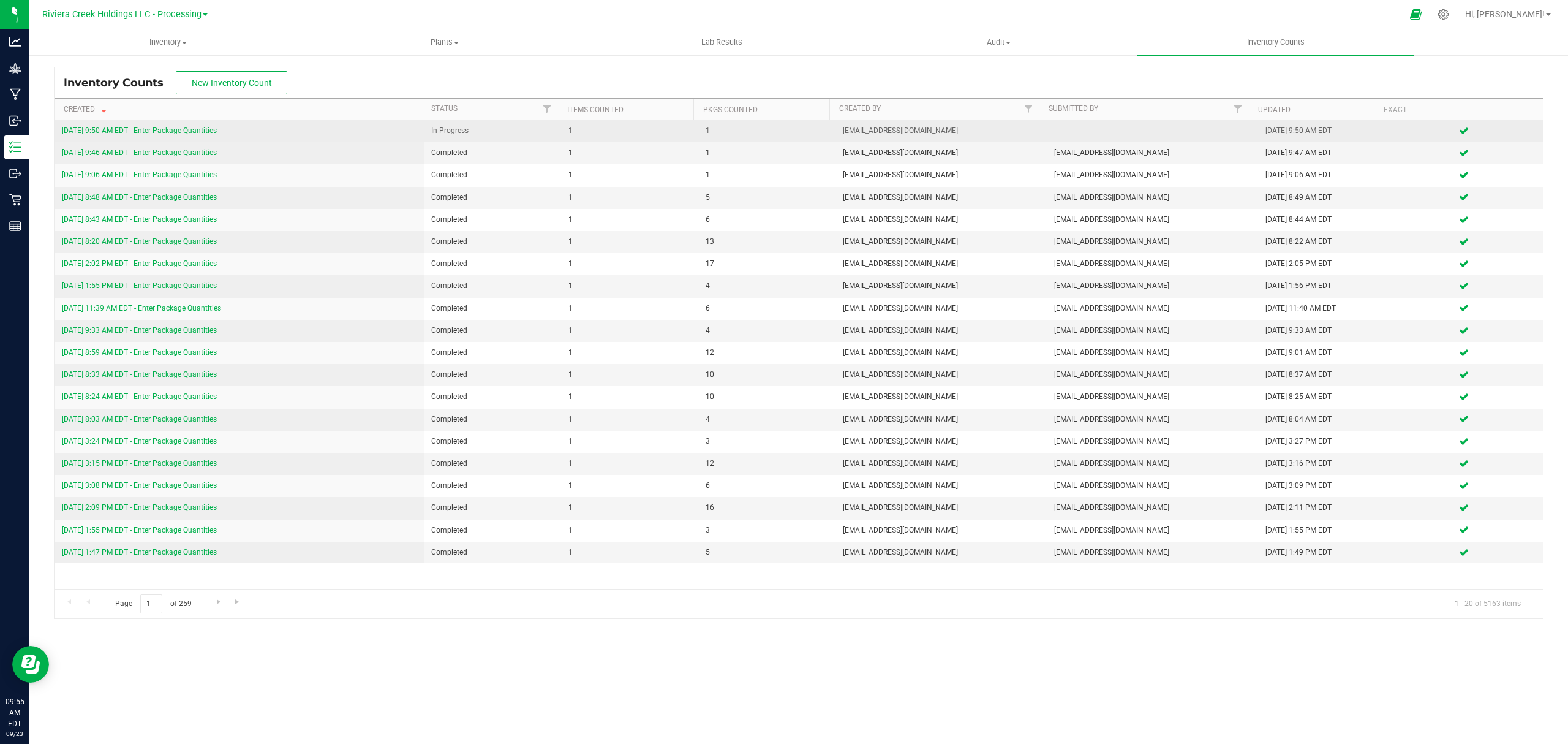
click at [214, 131] on link "[DATE] 9:50 AM EDT - Enter Package Quantities" at bounding box center [139, 130] width 155 height 8
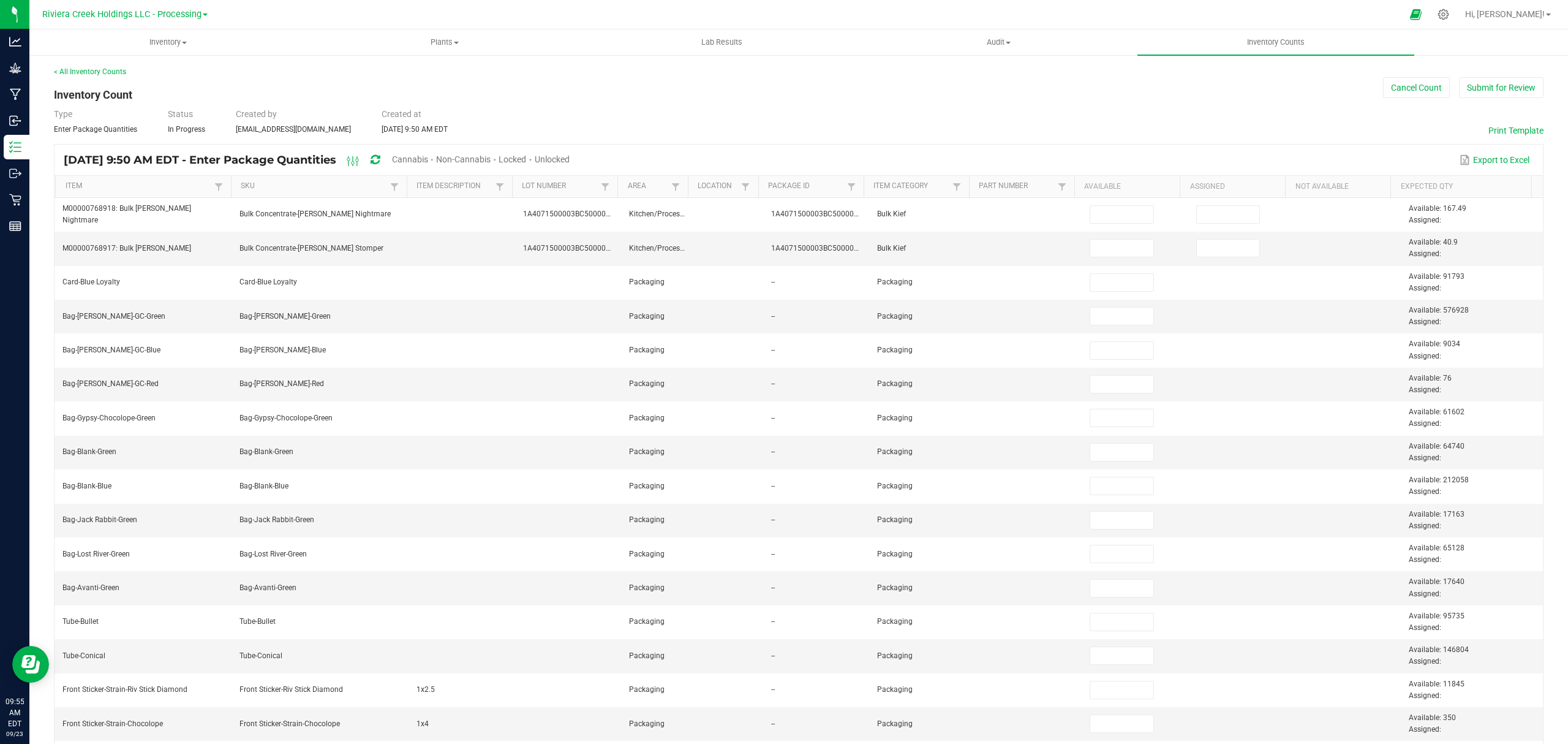
type input "50"
type input "0"
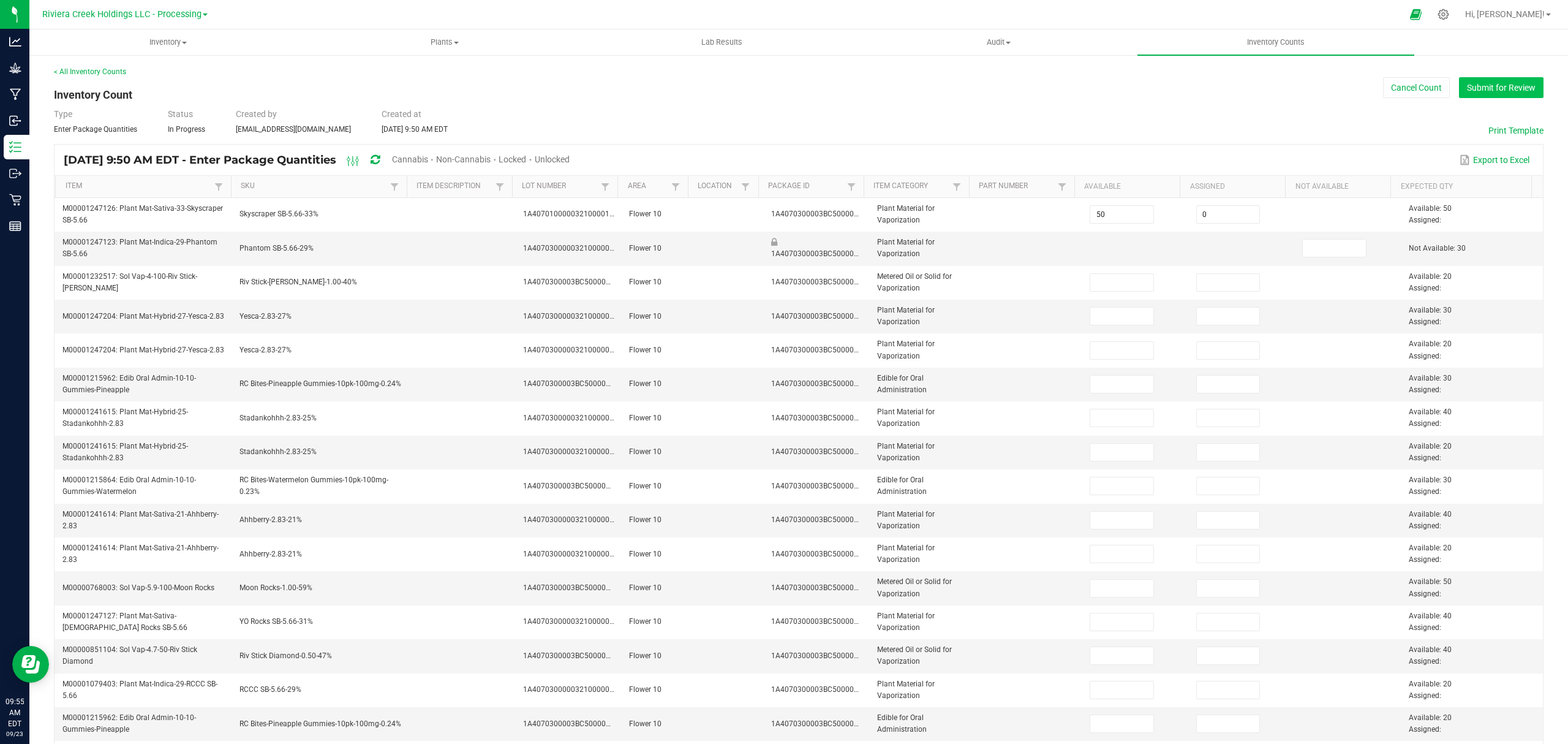
click at [1463, 81] on button "Submit for Review" at bounding box center [1501, 88] width 84 height 21
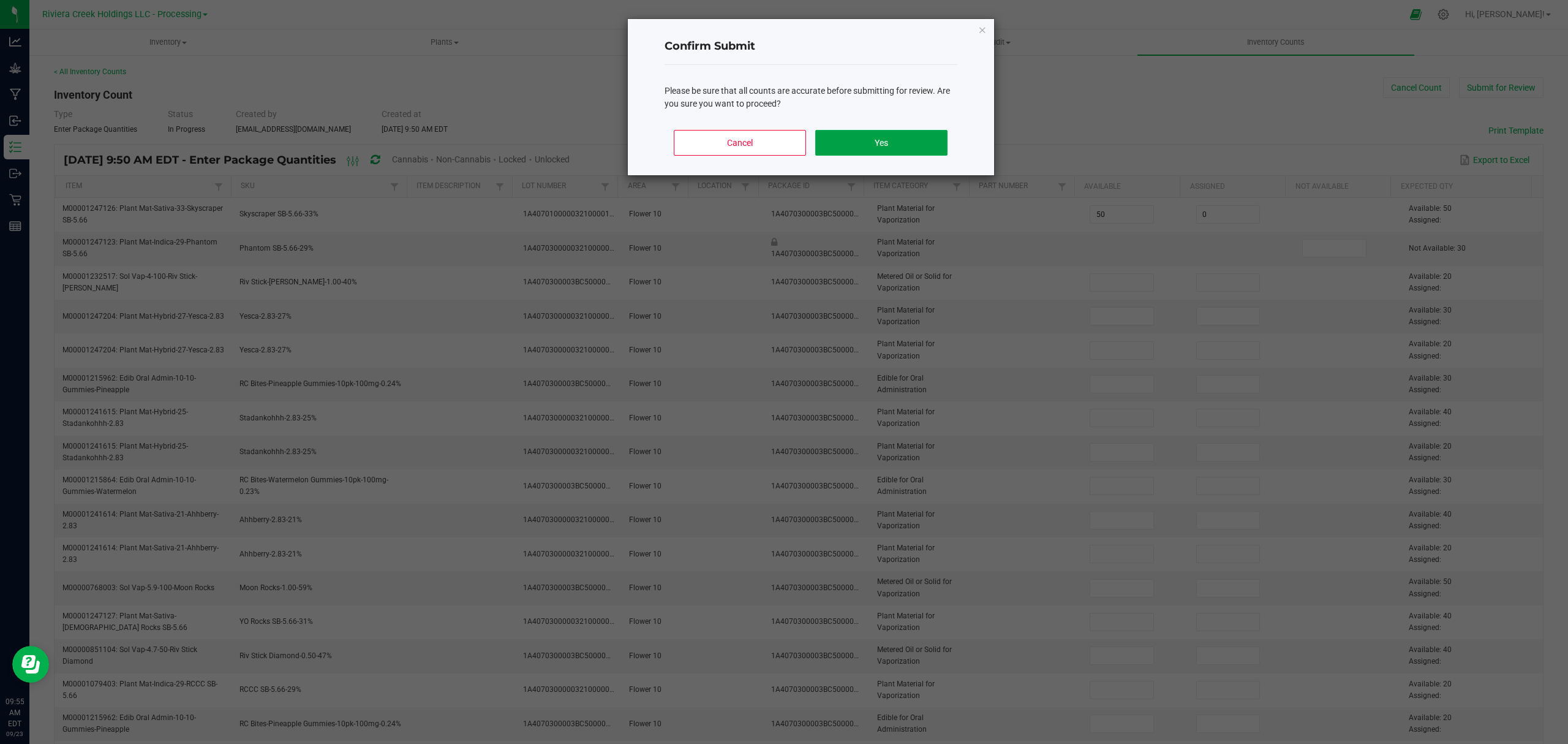
click at [904, 146] on button "Yes" at bounding box center [881, 143] width 131 height 26
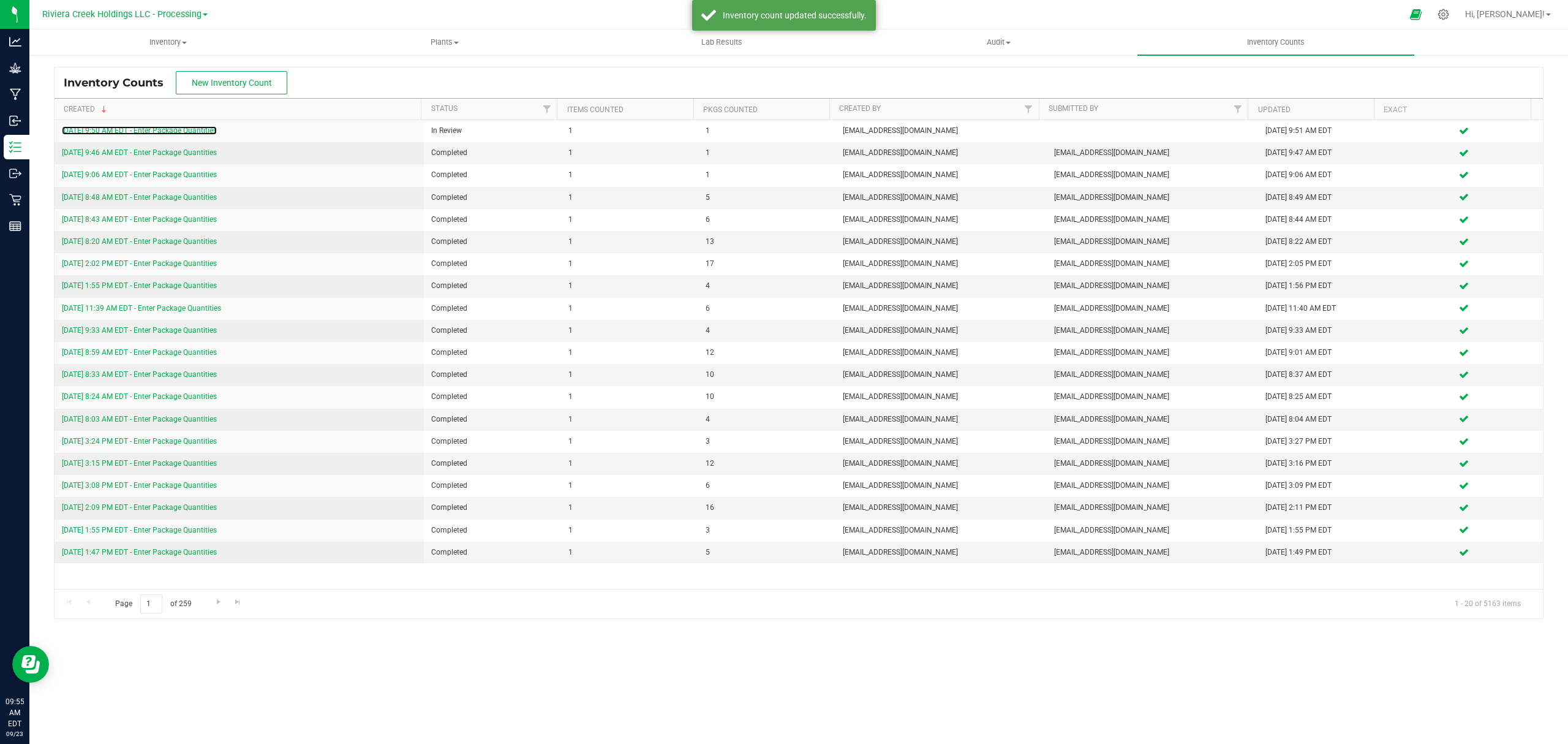
click at [160, 127] on link "[DATE] 9:50 AM EDT - Enter Package Quantities" at bounding box center [139, 130] width 155 height 8
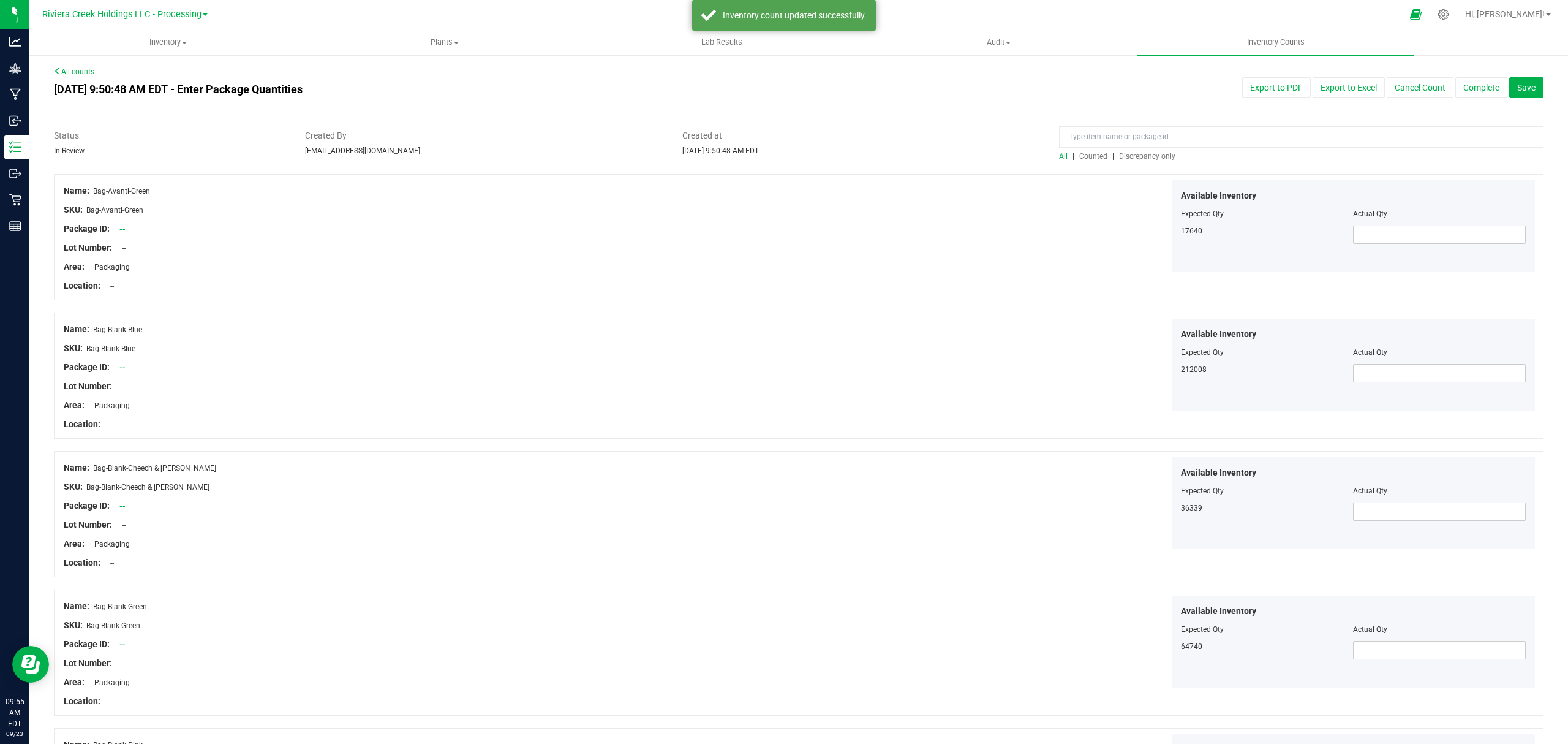
click at [1086, 158] on span "Counted" at bounding box center [1093, 156] width 28 height 8
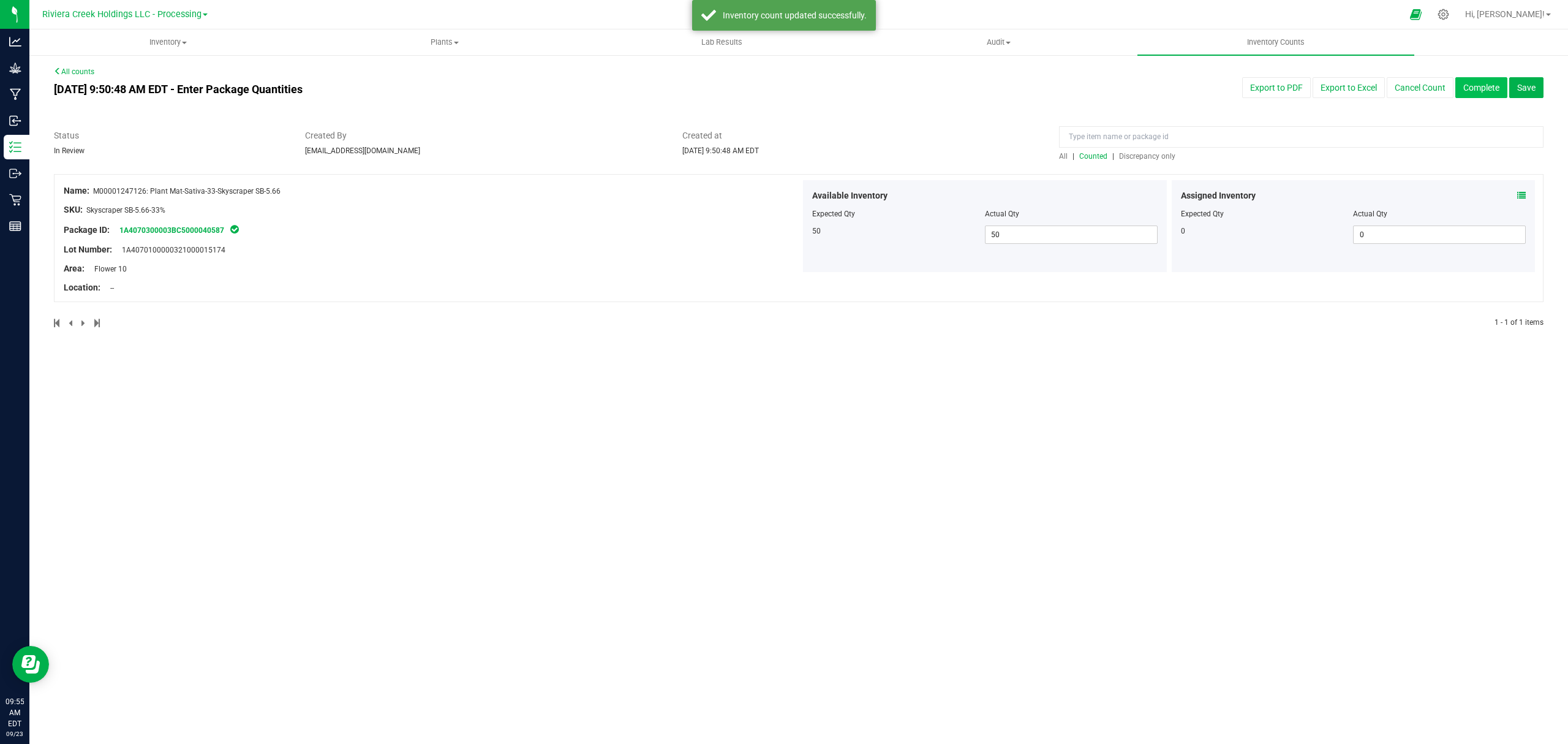
click at [1485, 91] on button "Complete" at bounding box center [1481, 88] width 52 height 21
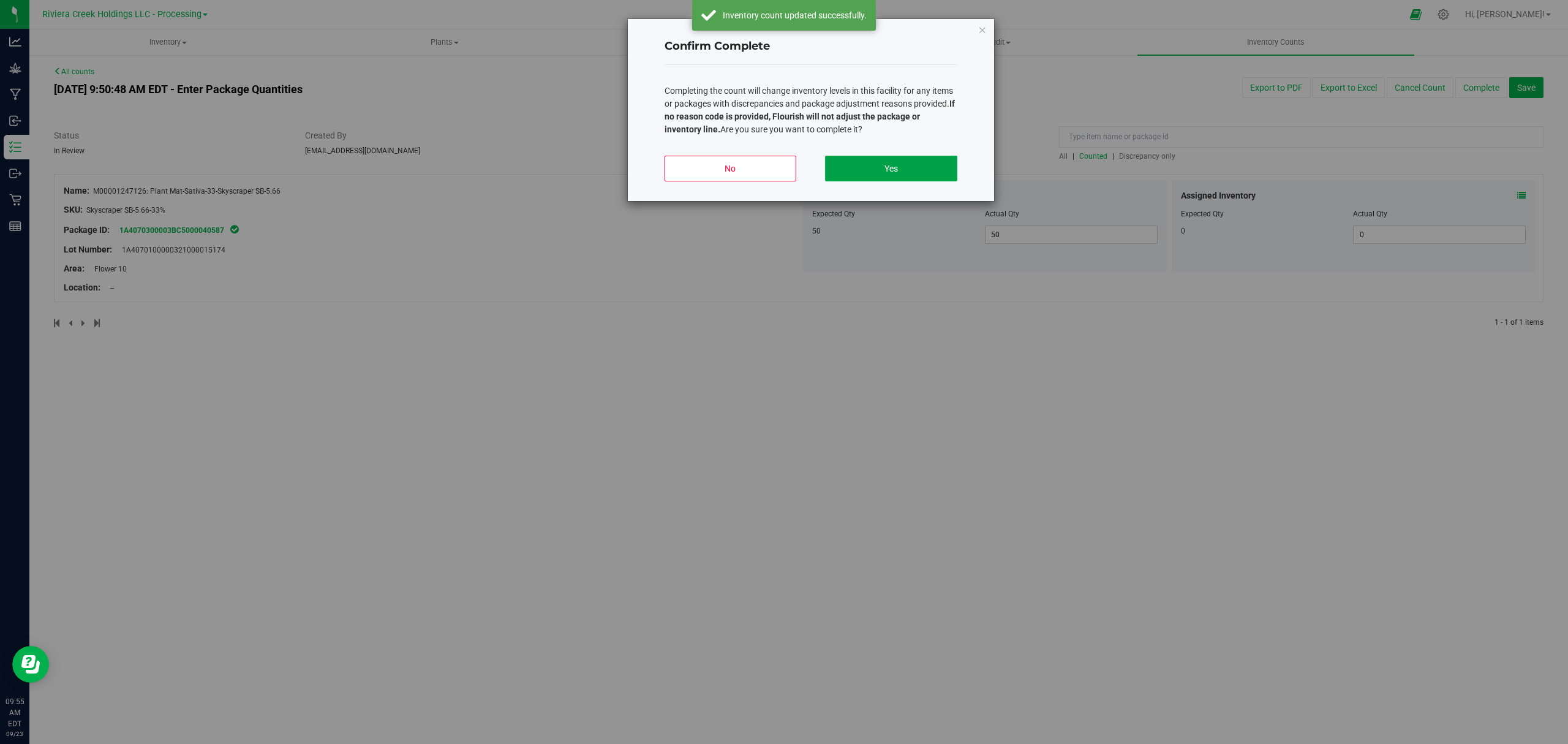
click at [900, 168] on button "Yes" at bounding box center [890, 168] width 131 height 26
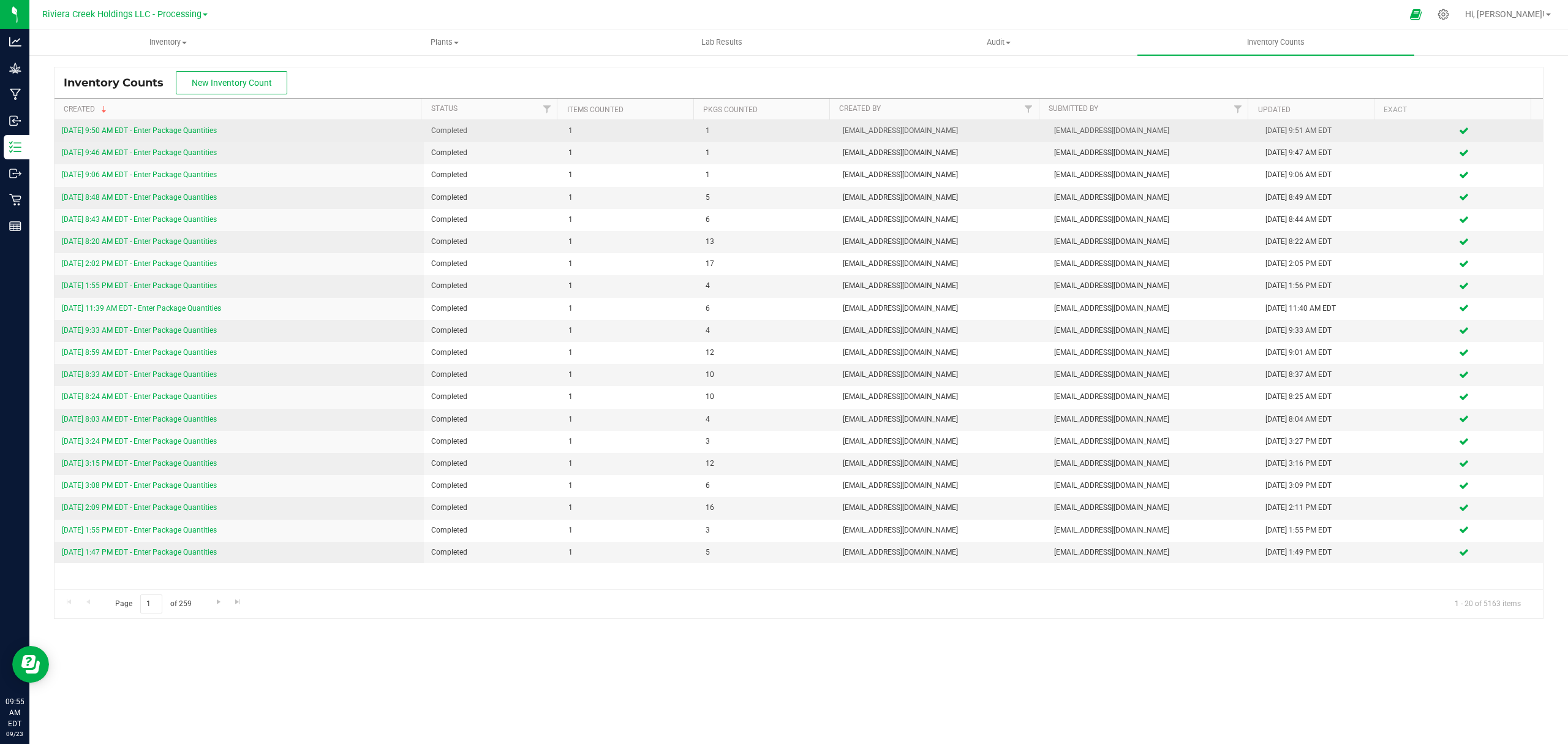
click at [194, 128] on link "[DATE] 9:50 AM EDT - Enter Package Quantities" at bounding box center [139, 130] width 155 height 8
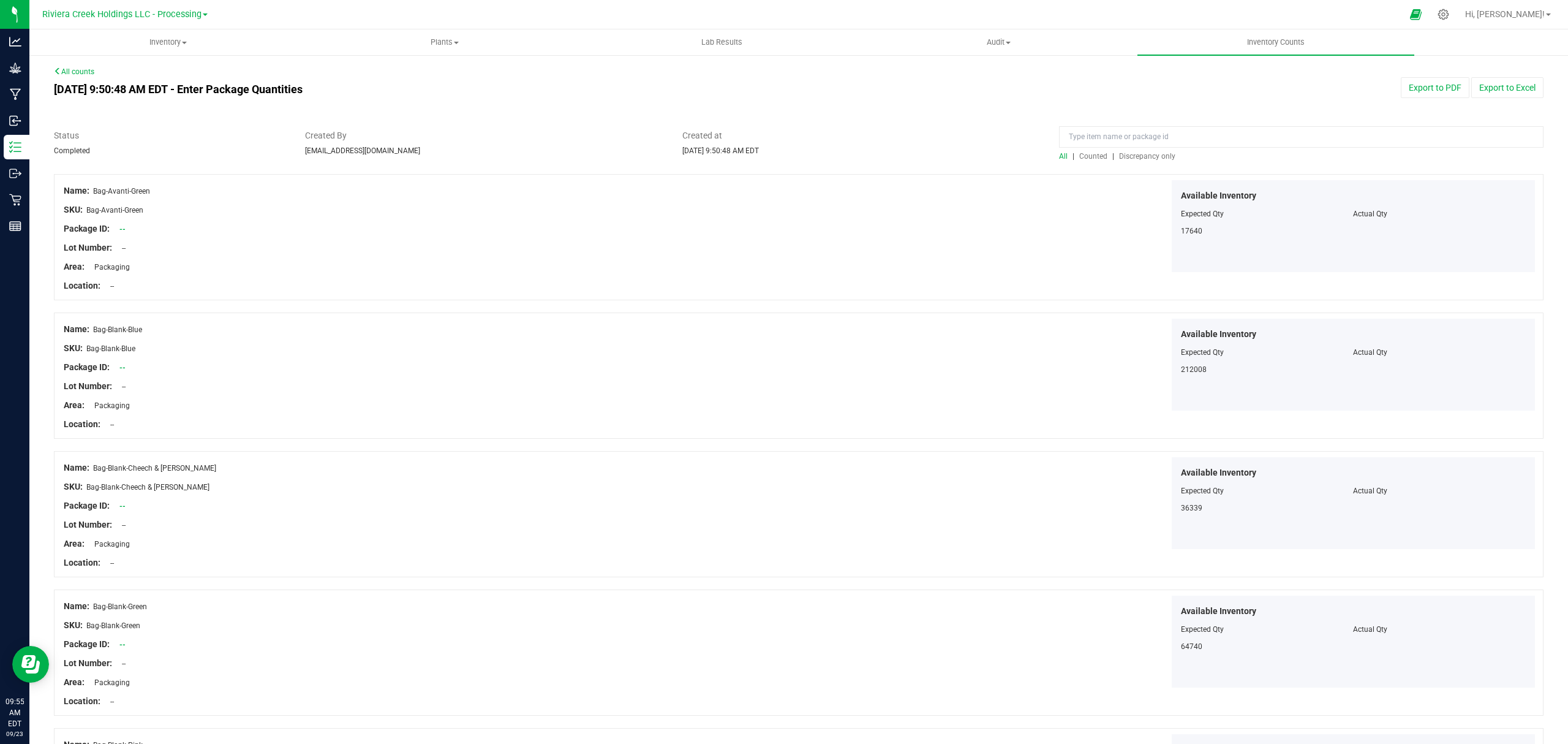
click at [1081, 153] on span "Counted" at bounding box center [1093, 156] width 28 height 8
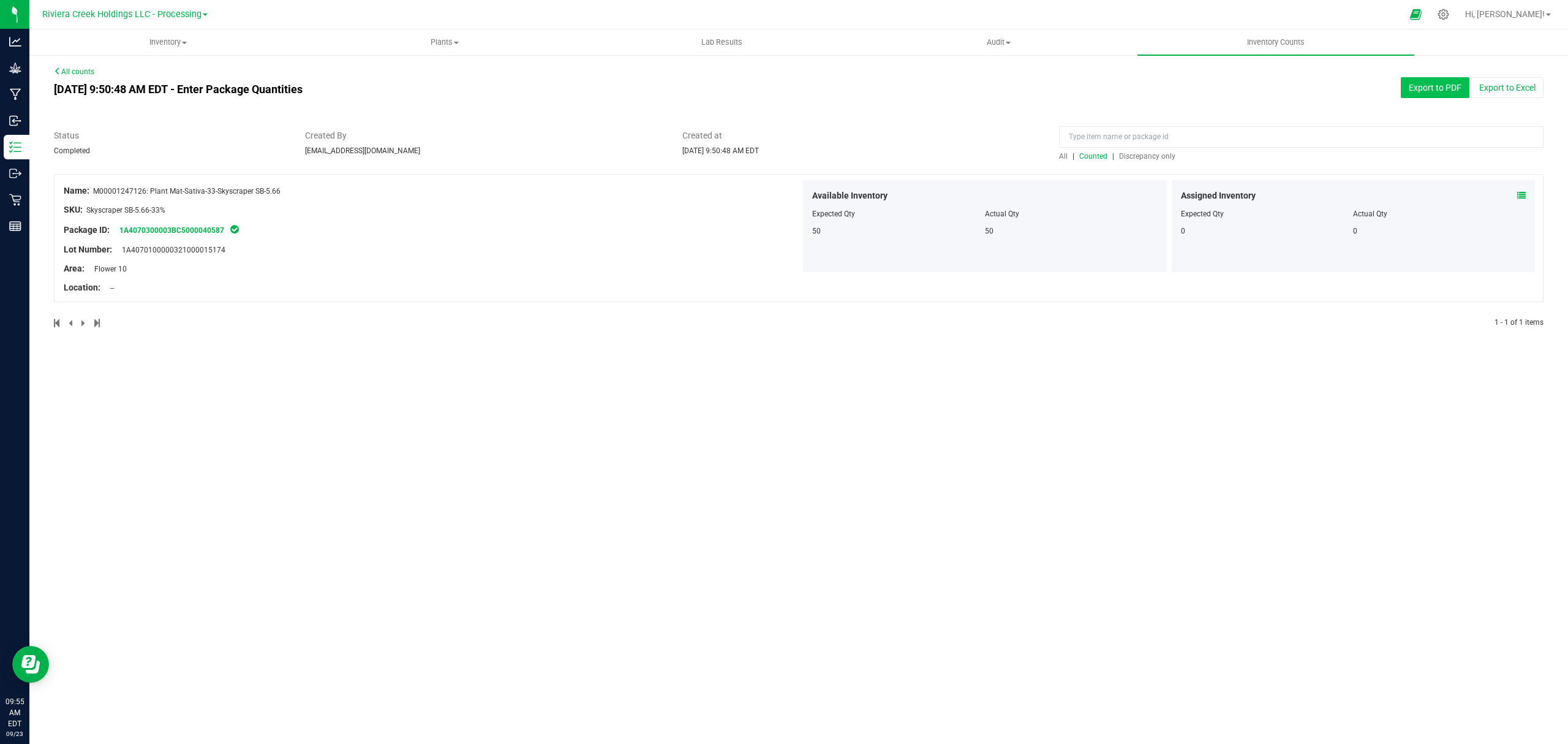
click at [1416, 87] on button "Export to PDF" at bounding box center [1435, 88] width 69 height 21
click at [185, 46] on span "Inventory" at bounding box center [168, 42] width 276 height 11
click at [148, 76] on li "All packages" at bounding box center [168, 74] width 277 height 15
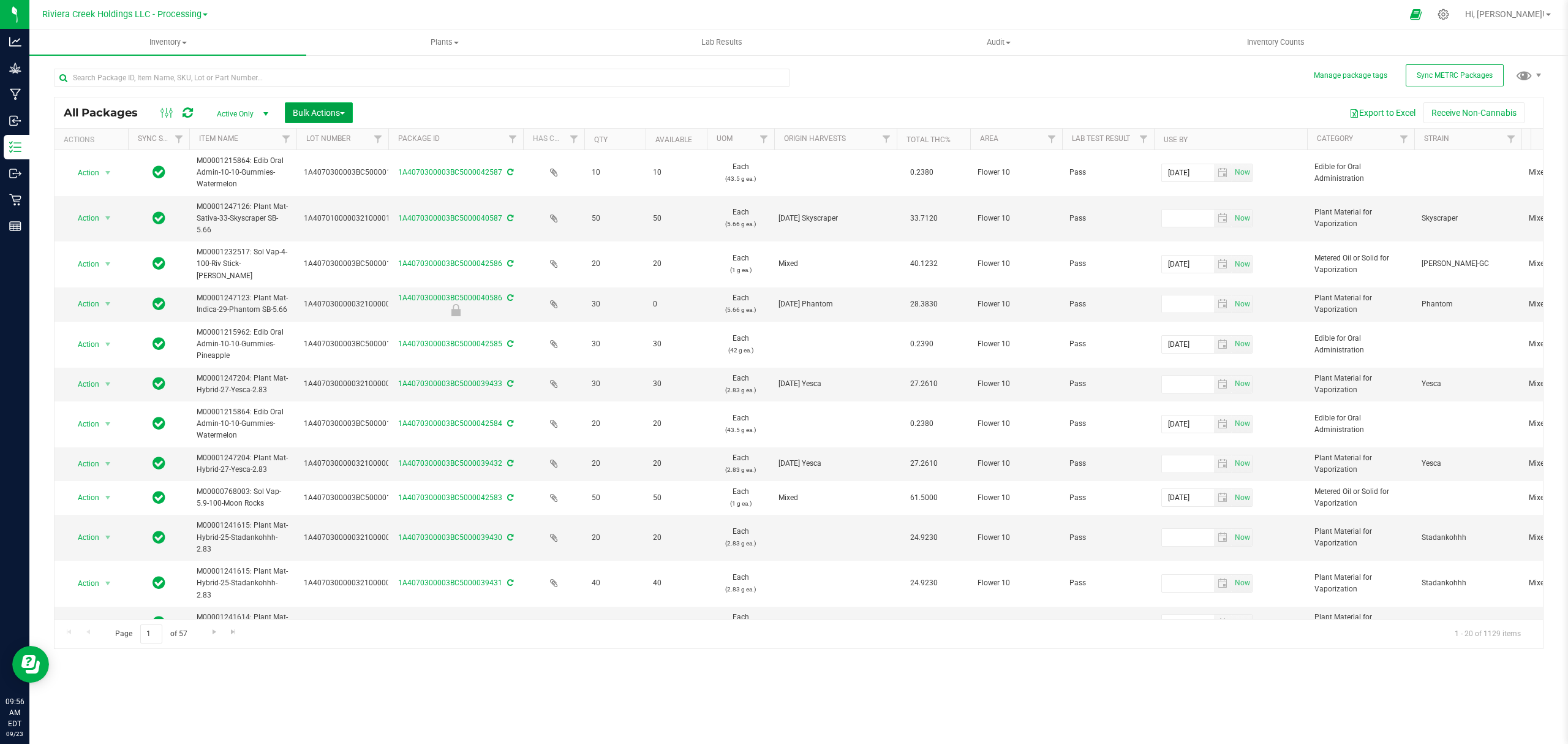
click at [311, 116] on span "Bulk Actions" at bounding box center [318, 113] width 52 height 10
click at [311, 233] on span "Lock/Unlock packages" at bounding box center [334, 231] width 84 height 10
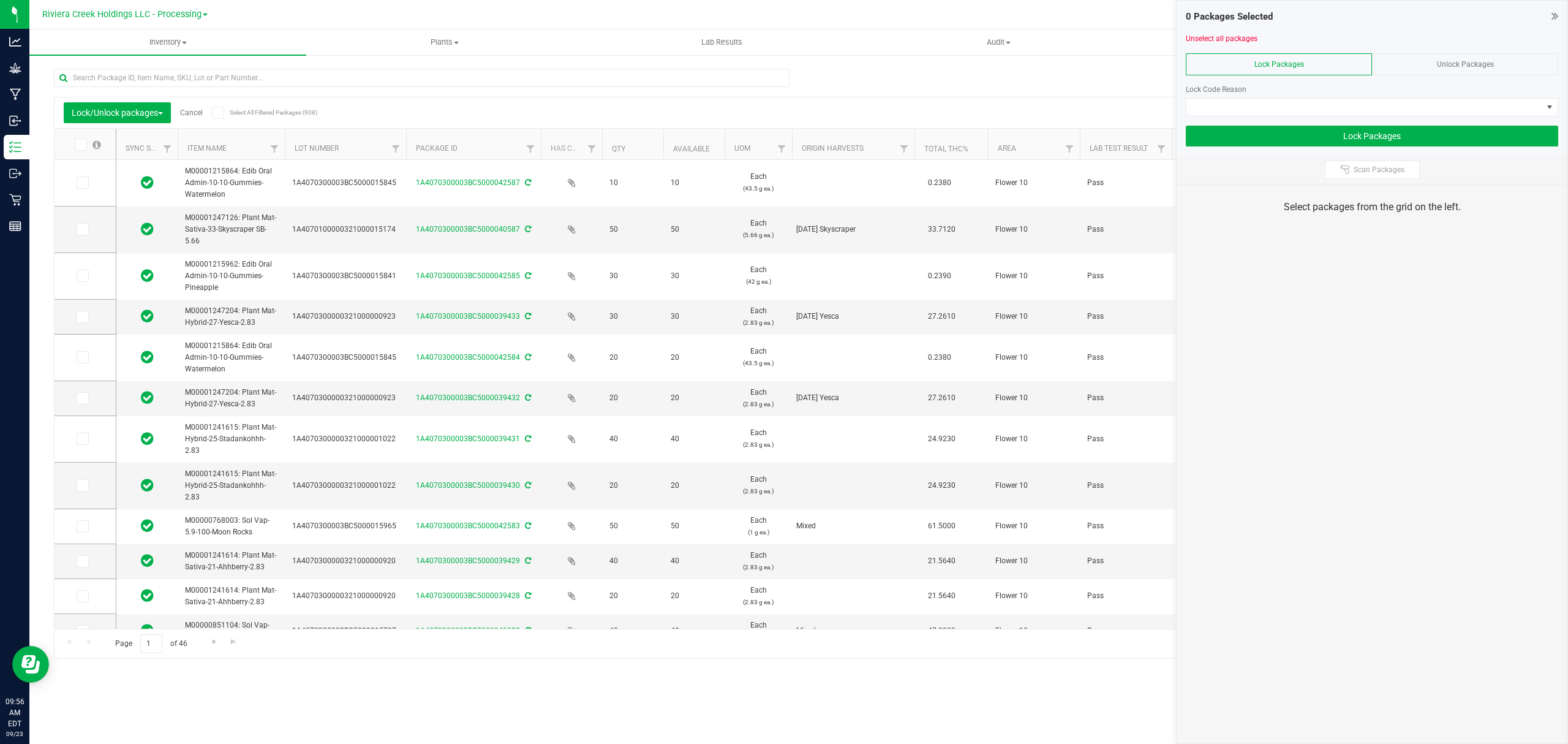
drag, startPoint x: 375, startPoint y: 136, endPoint x: 410, endPoint y: 139, distance: 35.1
click at [84, 229] on icon at bounding box center [82, 229] width 8 height 0
click at [0, 0] on input "checkbox" at bounding box center [0, 0] width 0 height 0
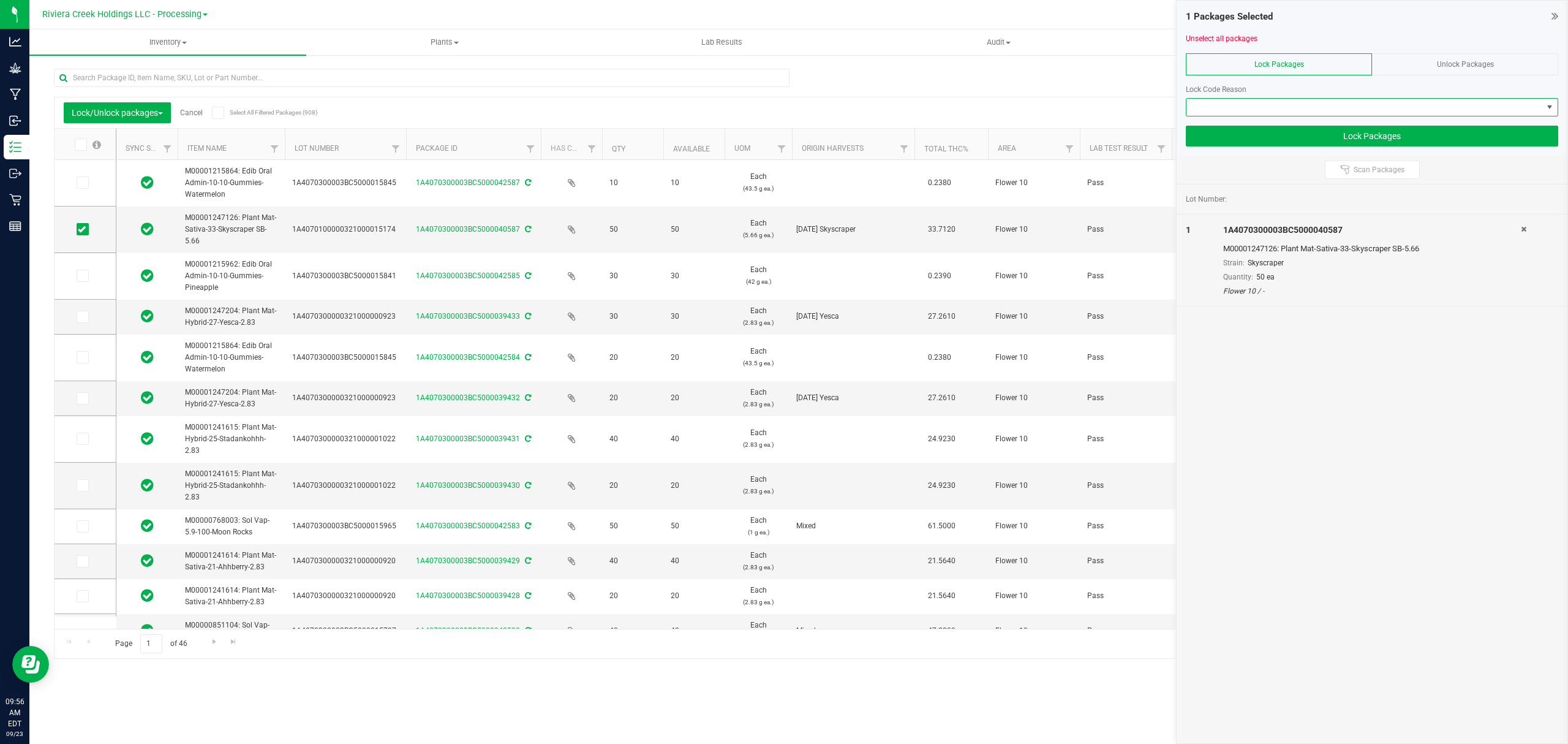
click at [1207, 98] on span at bounding box center [1364, 107] width 356 height 17
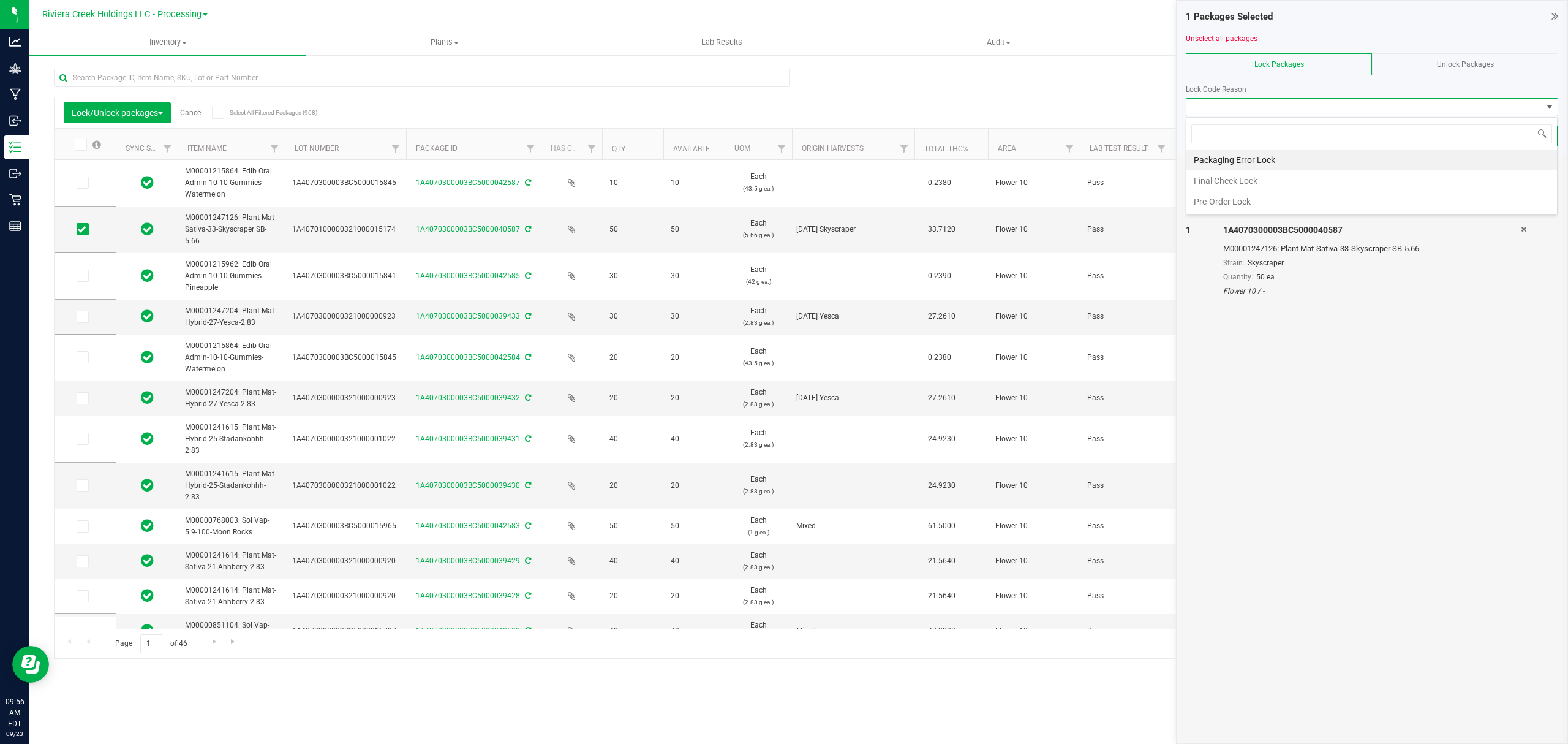
scroll to position [18, 371]
click at [1204, 172] on li "Final Check Lock" at bounding box center [1371, 181] width 370 height 21
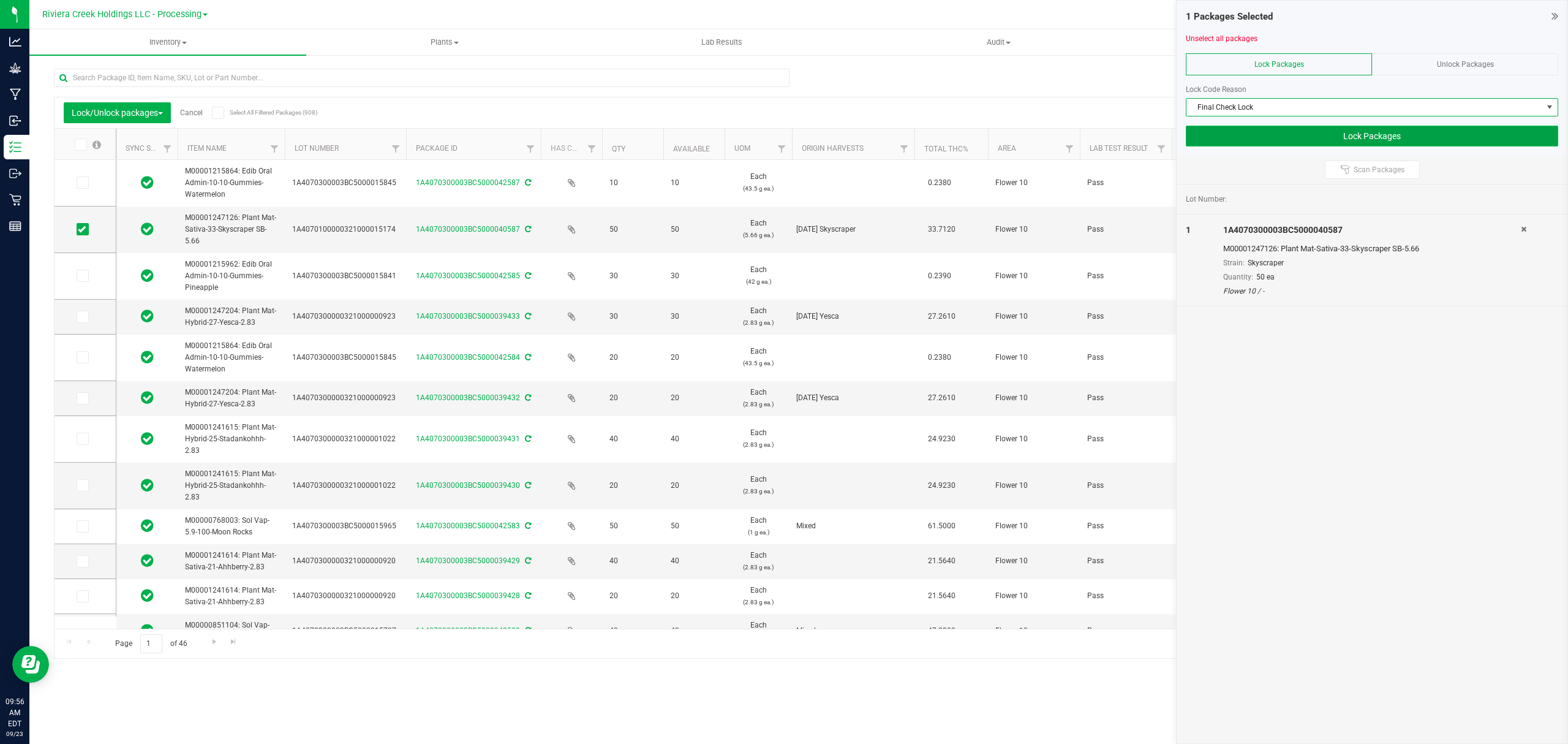
click at [1216, 136] on button "Lock Packages" at bounding box center [1372, 136] width 372 height 21
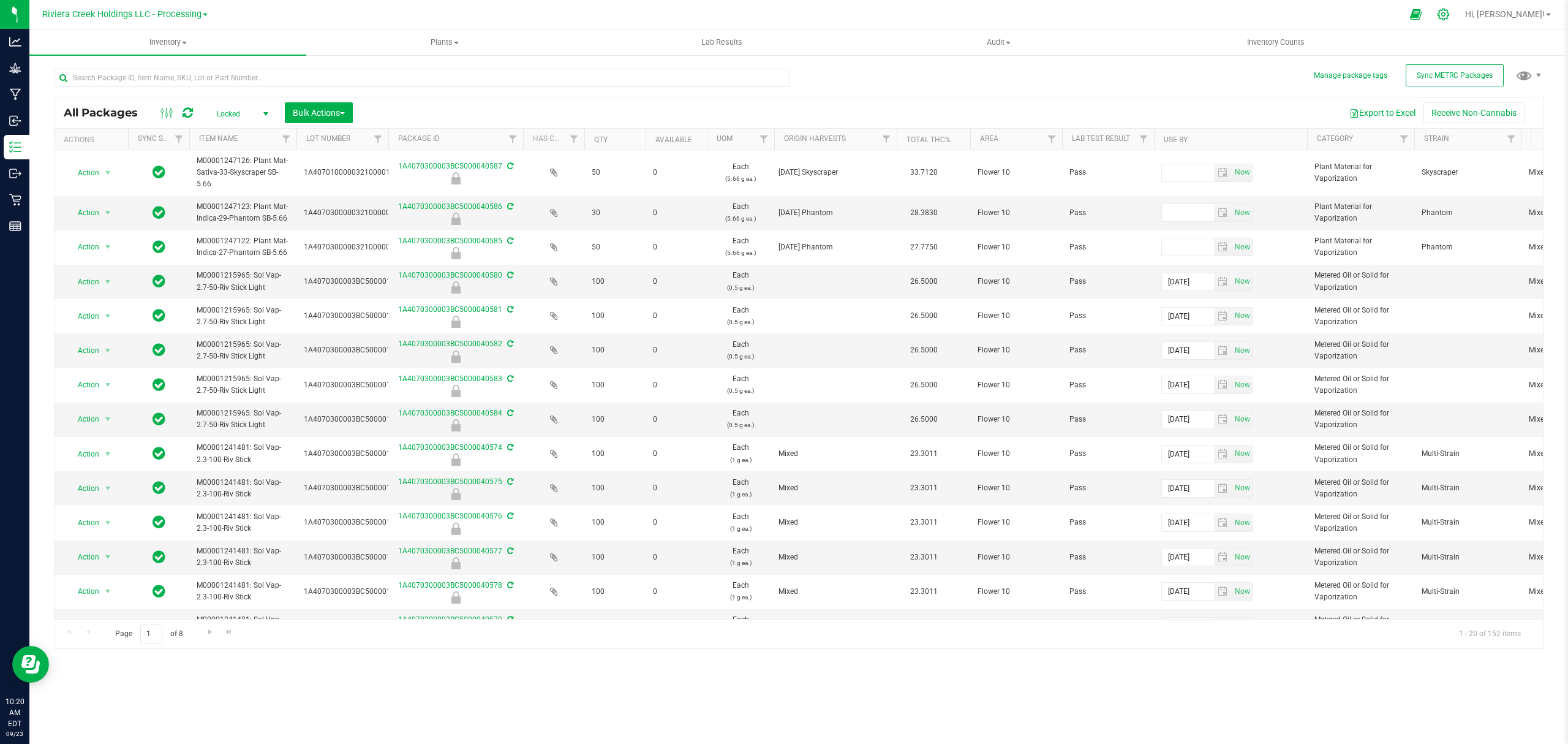
click at [1449, 13] on icon at bounding box center [1443, 14] width 13 height 13
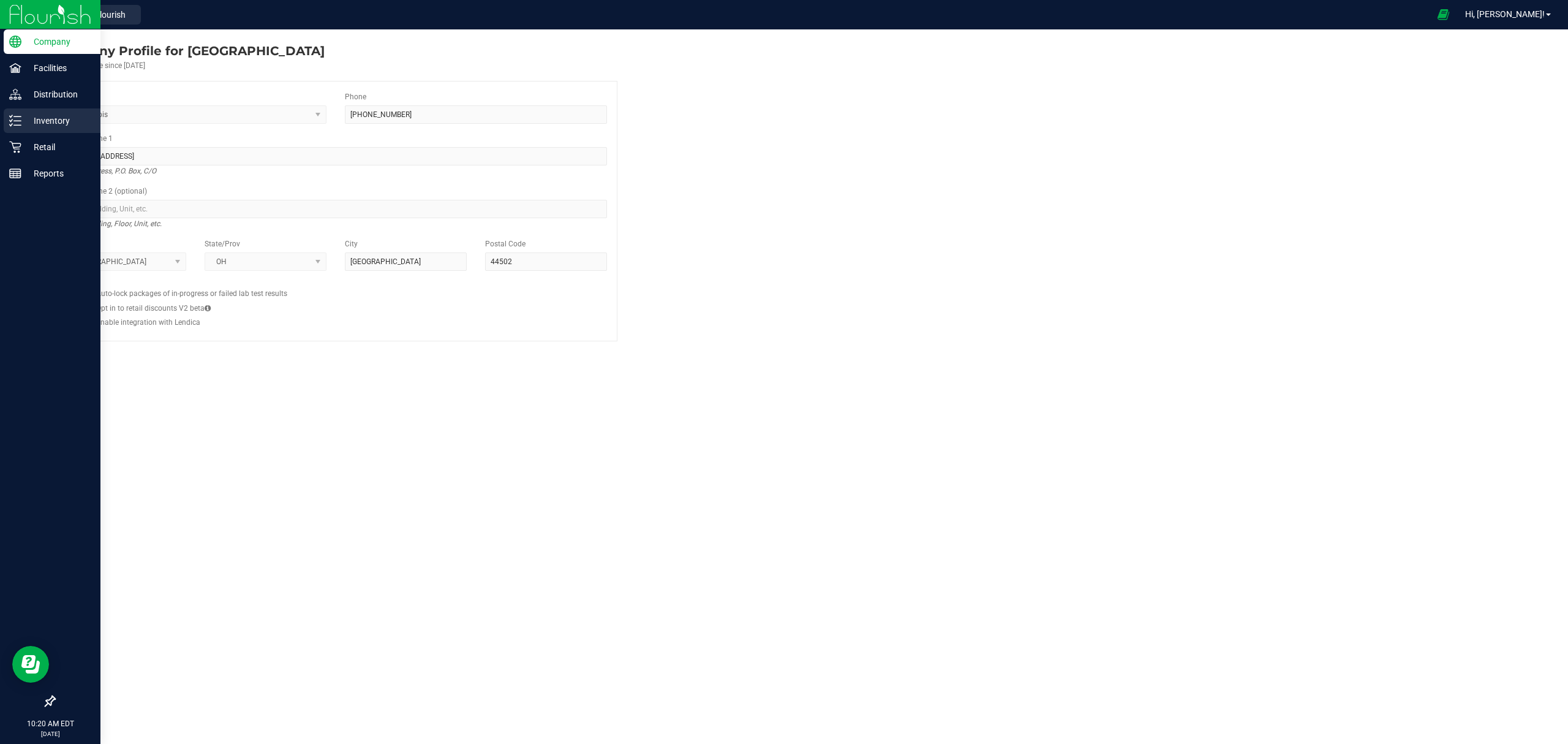
click at [25, 129] on div "Inventory" at bounding box center [52, 120] width 97 height 25
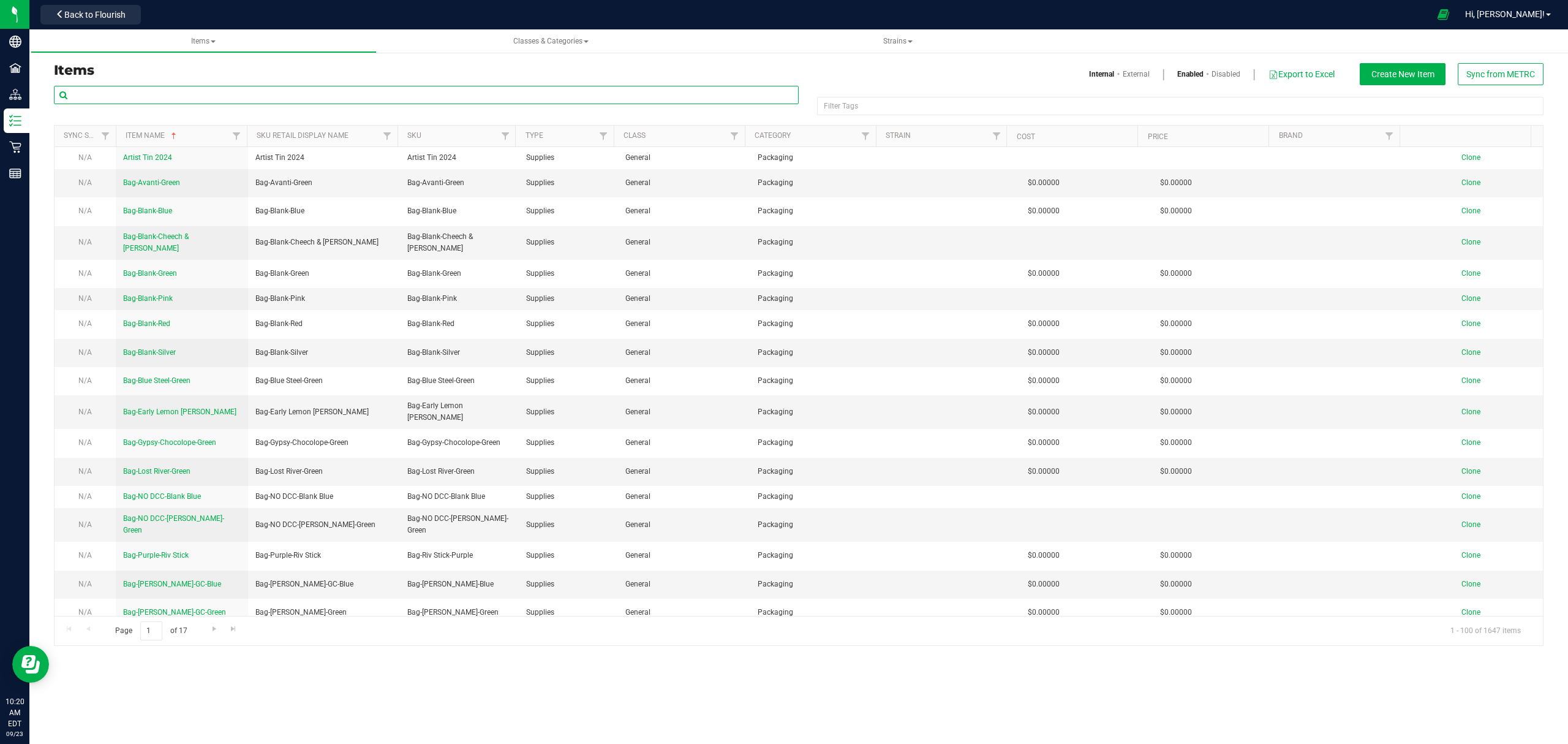
click at [378, 93] on input "text" at bounding box center [427, 95] width 745 height 18
paste input "M00001250618"
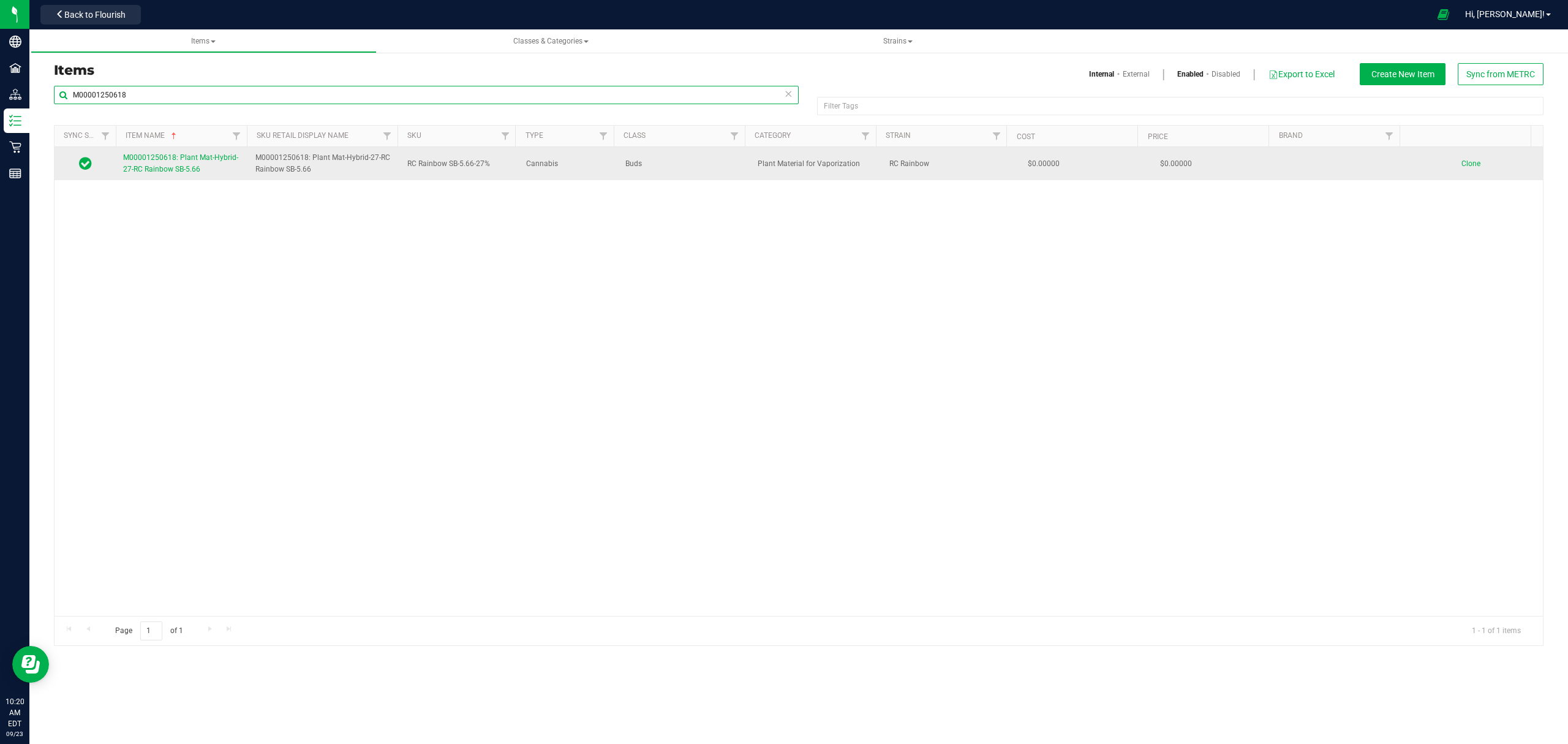
type input "M00001250618"
click at [194, 174] on span "M00001250618: Plant Mat-Hybrid-27-RC Rainbow SB-5.66" at bounding box center [181, 163] width 115 height 20
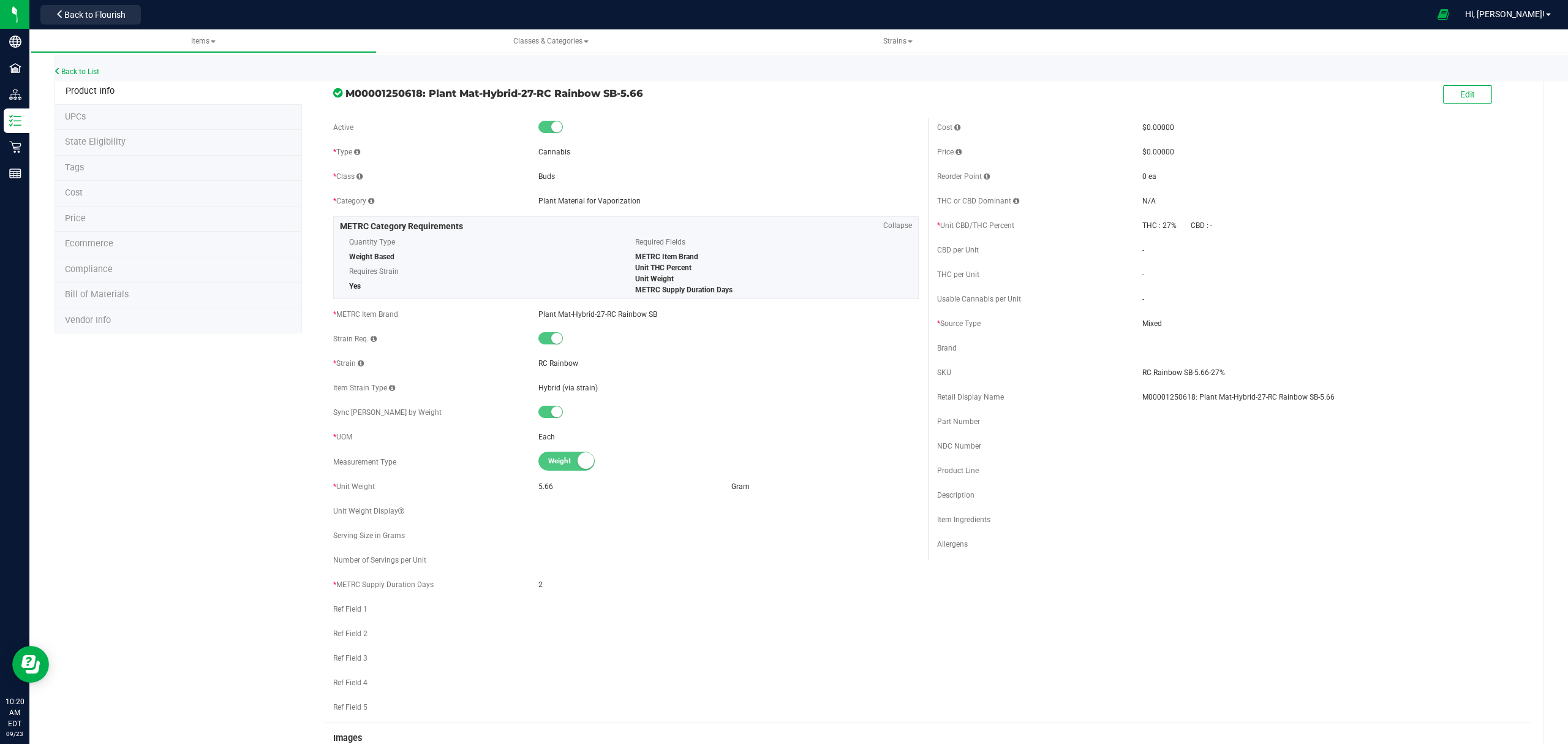
click at [179, 300] on li "Bill of Materials" at bounding box center [178, 295] width 248 height 26
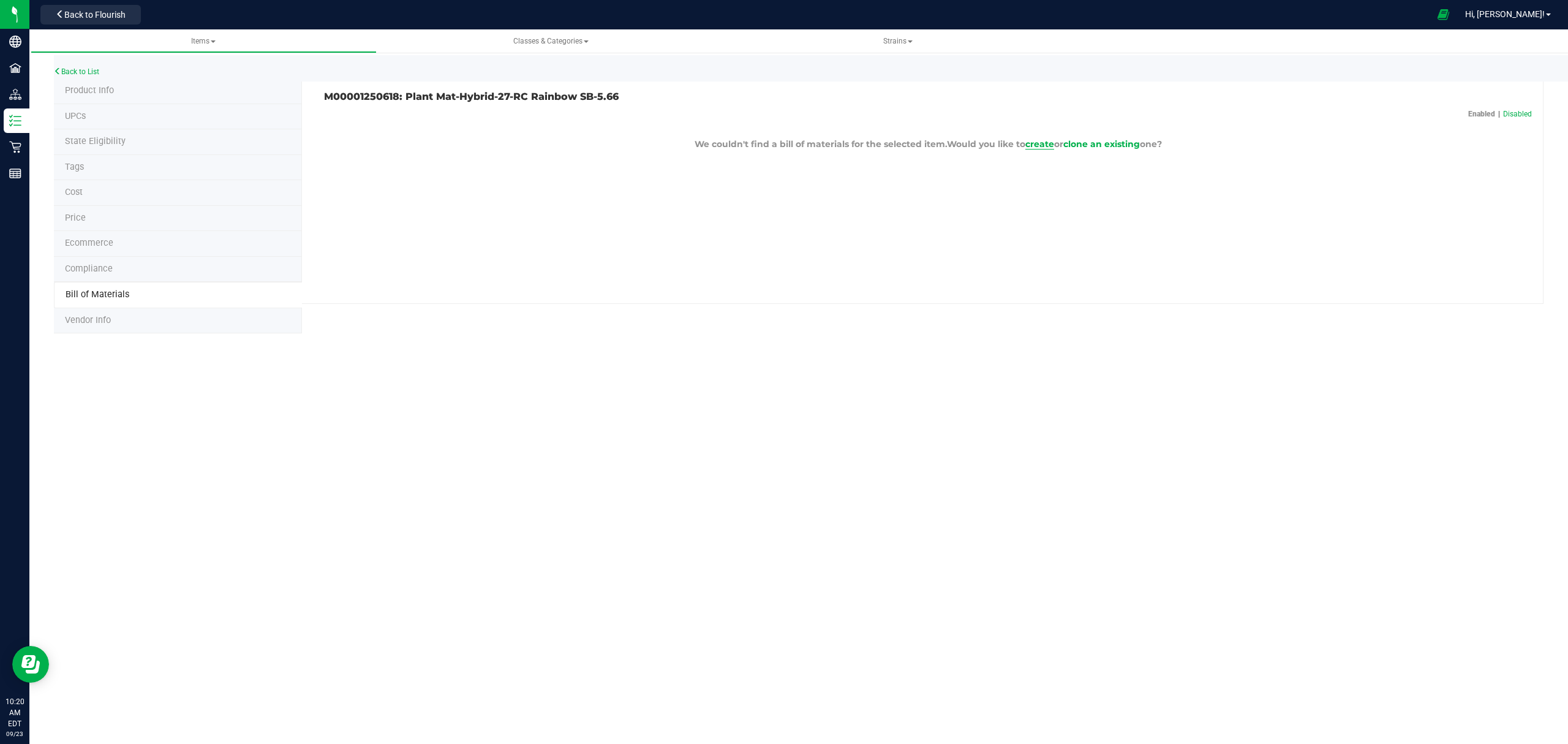
click at [1030, 145] on span "create" at bounding box center [1039, 144] width 29 height 11
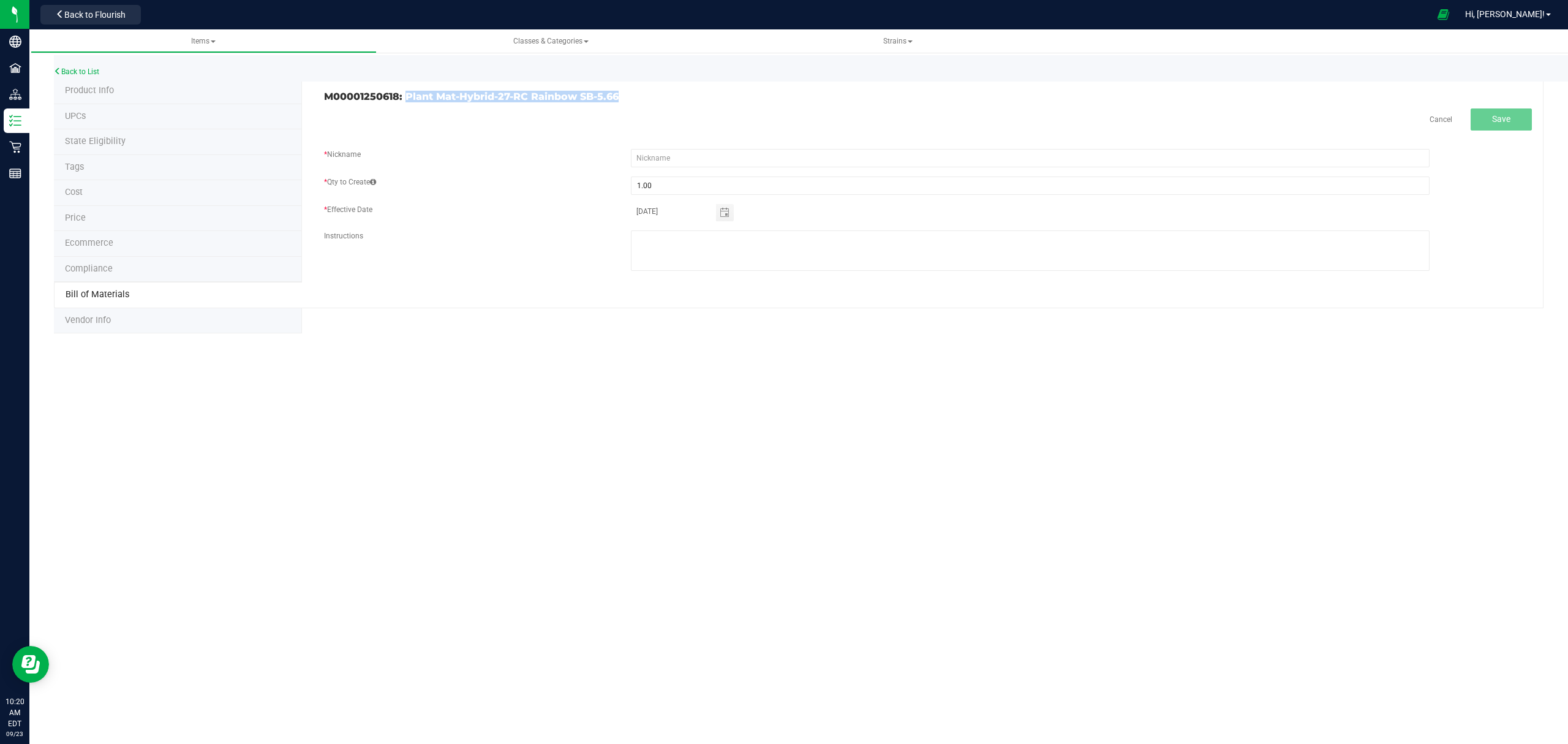
drag, startPoint x: 620, startPoint y: 93, endPoint x: 407, endPoint y: 99, distance: 213.1
click at [407, 99] on h3 "M00001250618: Plant Mat-Hybrid-27-RC Rainbow SB-5.66" at bounding box center [621, 97] width 595 height 11
copy h3 "Plant Mat-Hybrid-27-RC Rainbow SB-5.66"
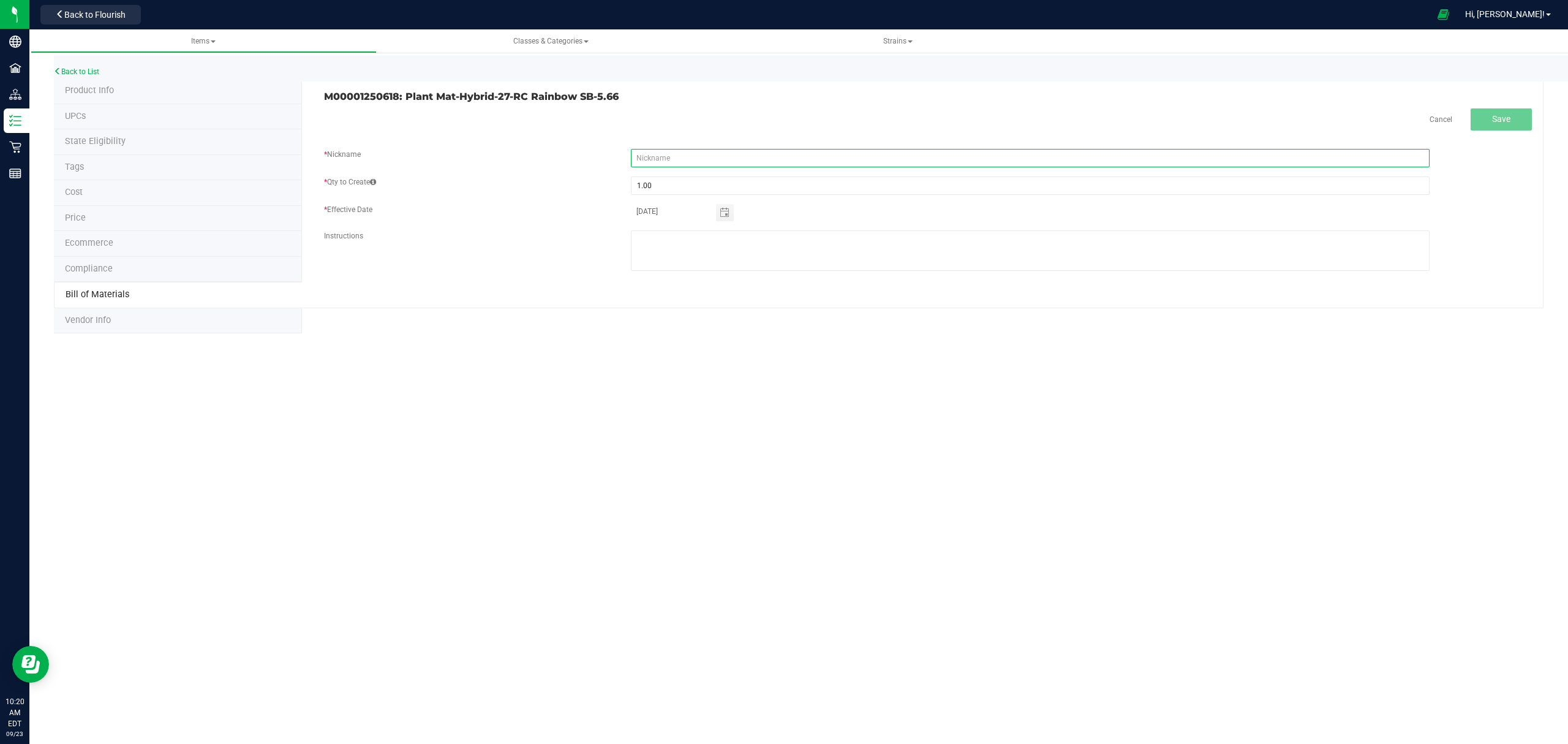
click at [817, 160] on input "text" at bounding box center [1030, 158] width 798 height 18
paste input "Plant Mat-Hybrid-27-RC Rainbow SB-5.66"
type input "Plant Mat-Hybrid-27-RC Rainbow SB-5.66"
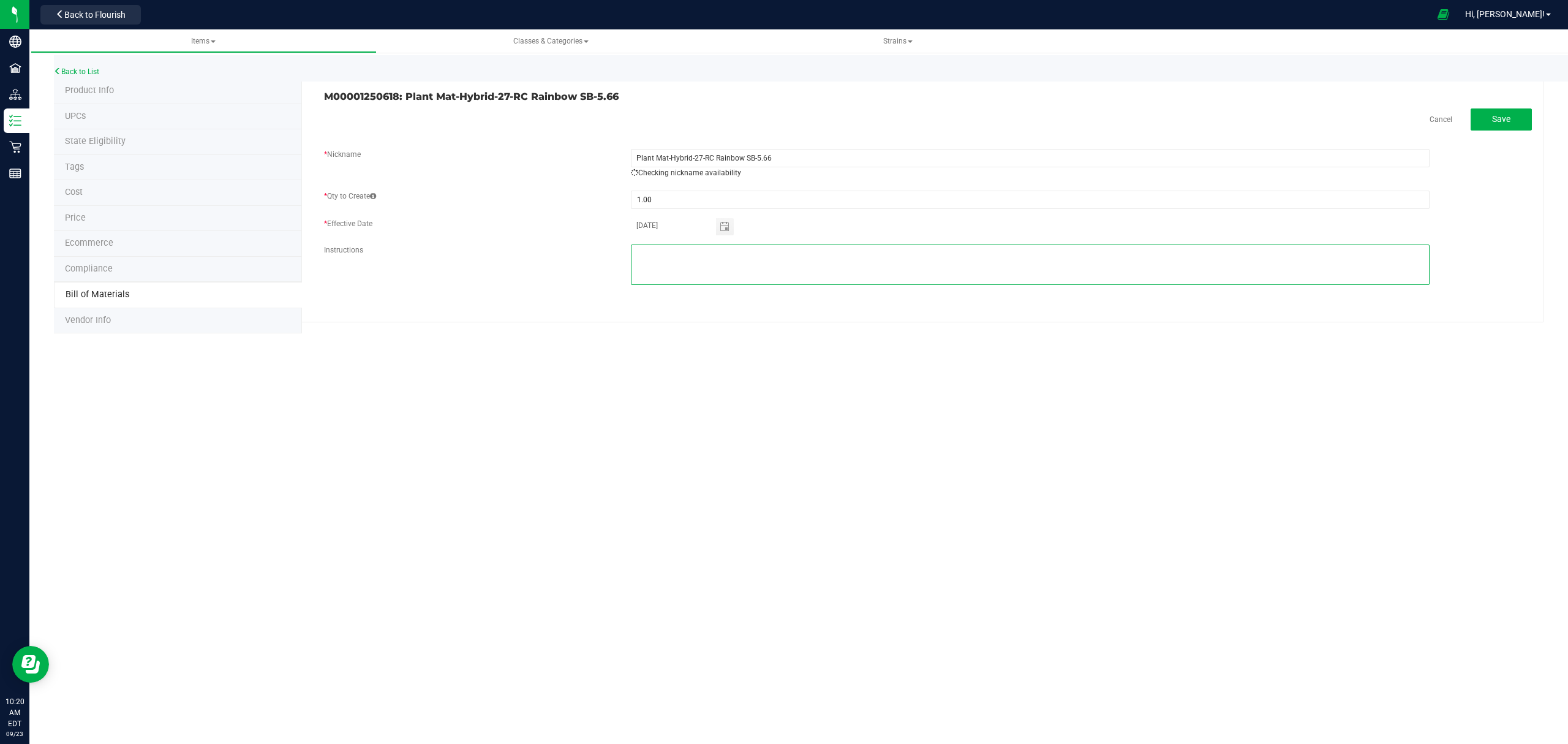
click at [797, 246] on textarea at bounding box center [1030, 265] width 798 height 41
click at [1501, 116] on span "Save" at bounding box center [1501, 119] width 18 height 10
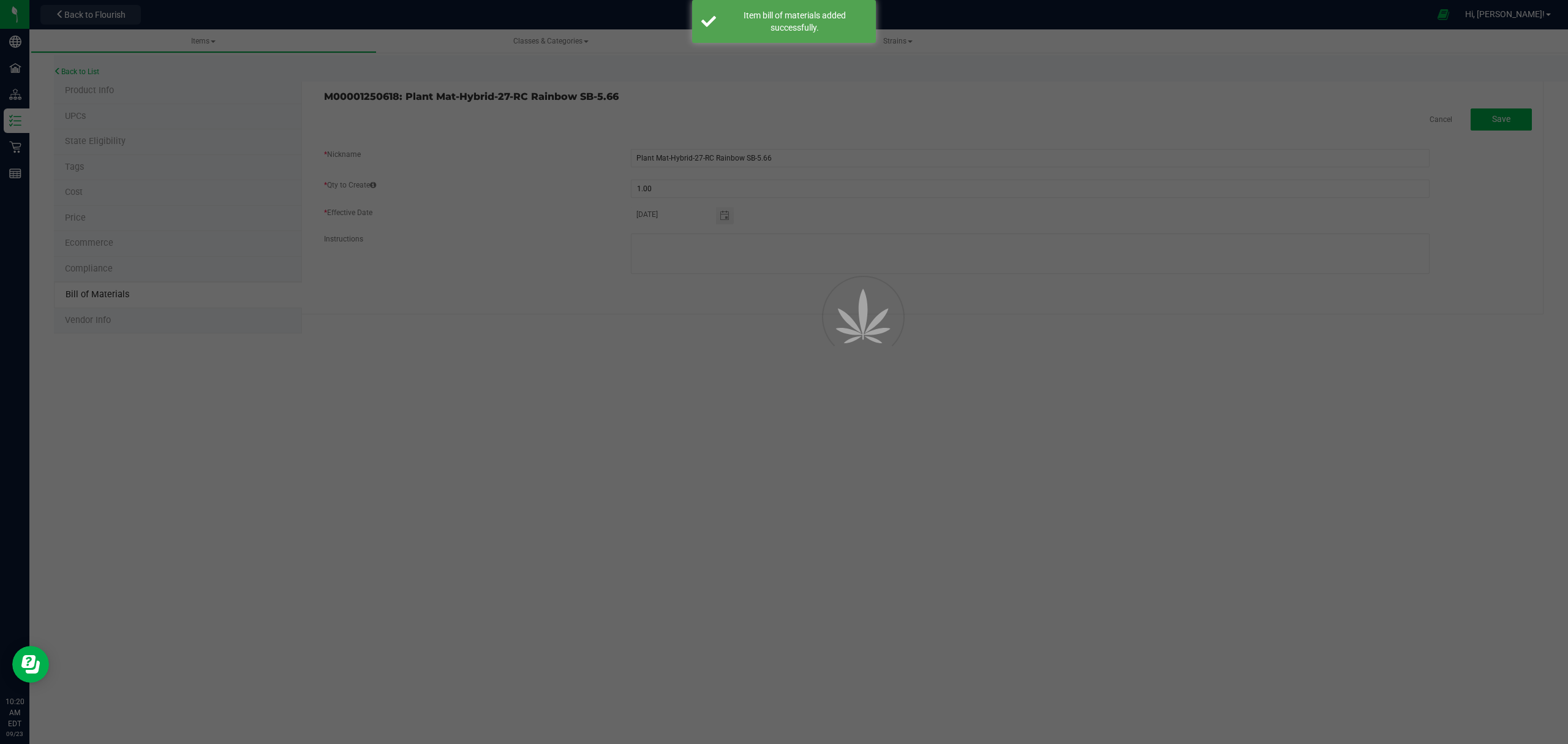
select select "684"
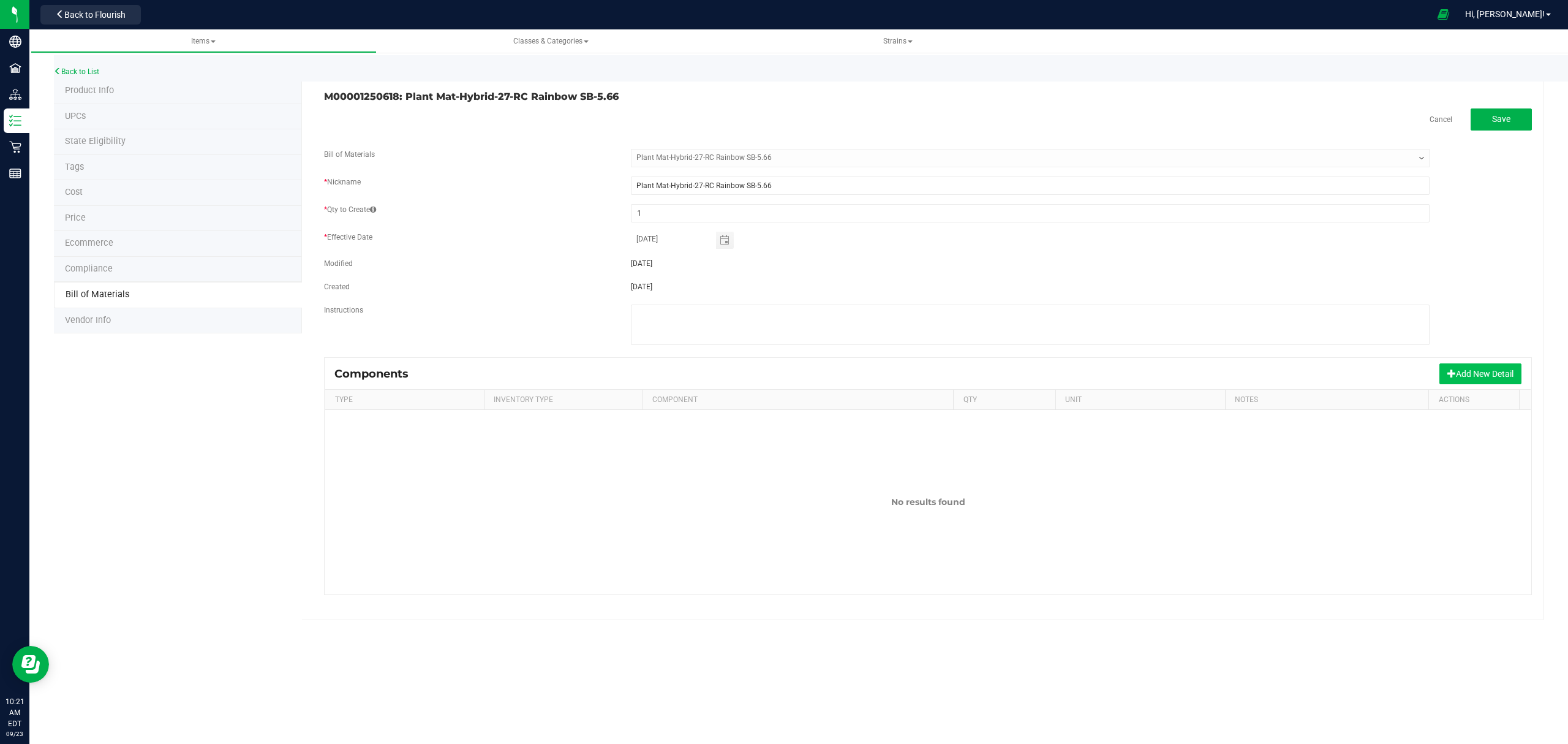
click at [1475, 378] on button "Add New Detail" at bounding box center [1480, 374] width 82 height 21
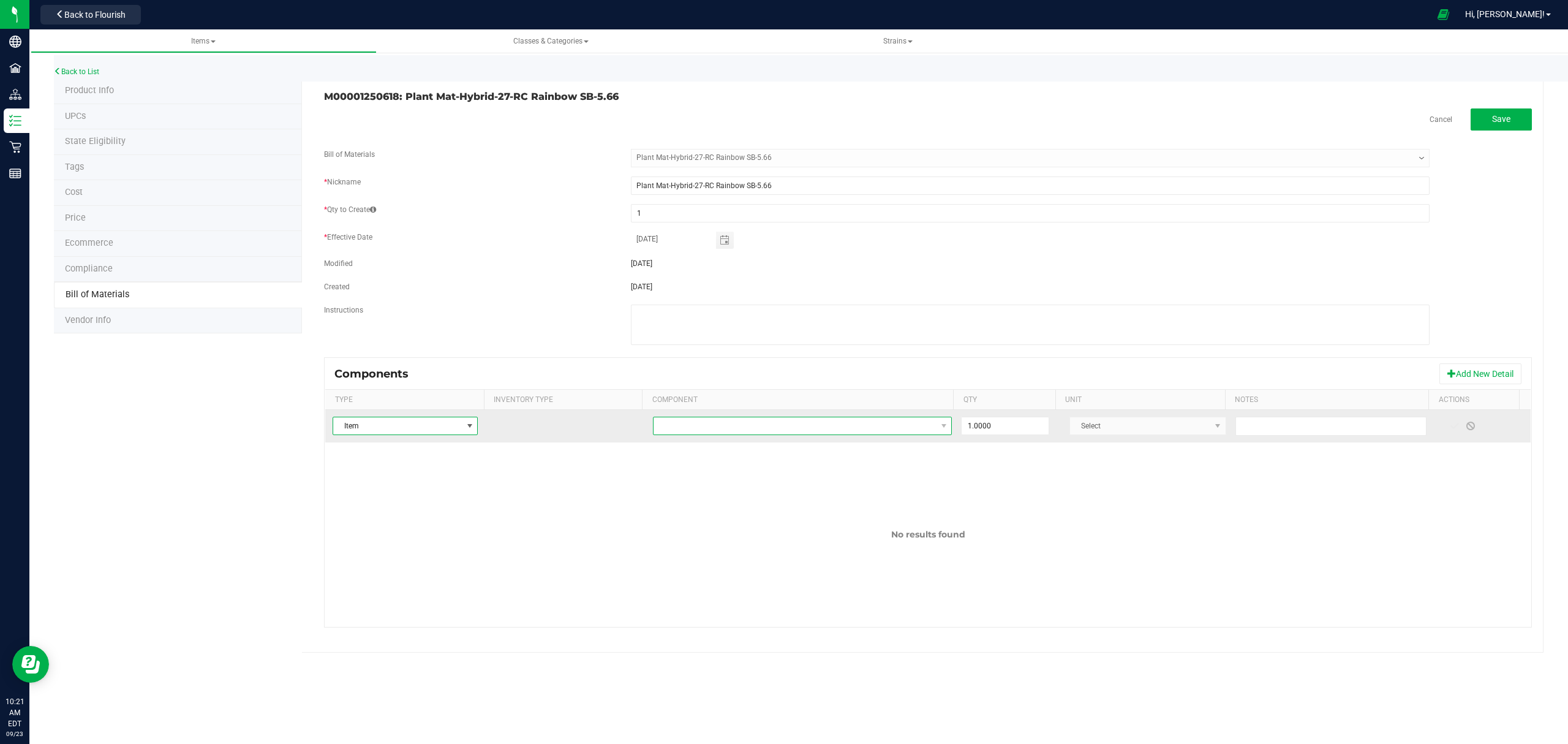
click at [864, 425] on span "NO DATA FOUND" at bounding box center [795, 425] width 283 height 17
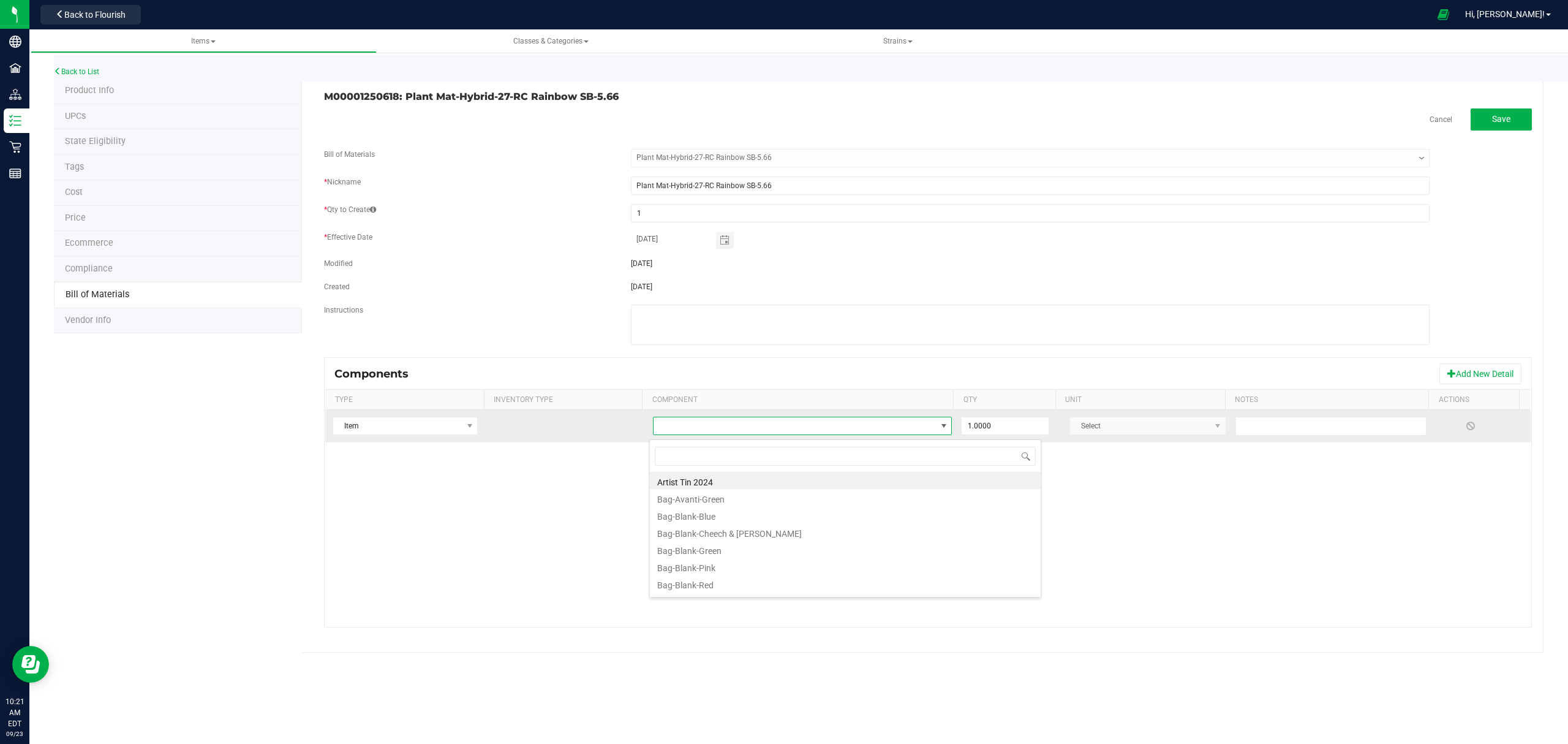
type input "b"
type input "l"
type input "blank"
click at [731, 477] on li "Bag-Blank-Blue" at bounding box center [845, 480] width 391 height 17
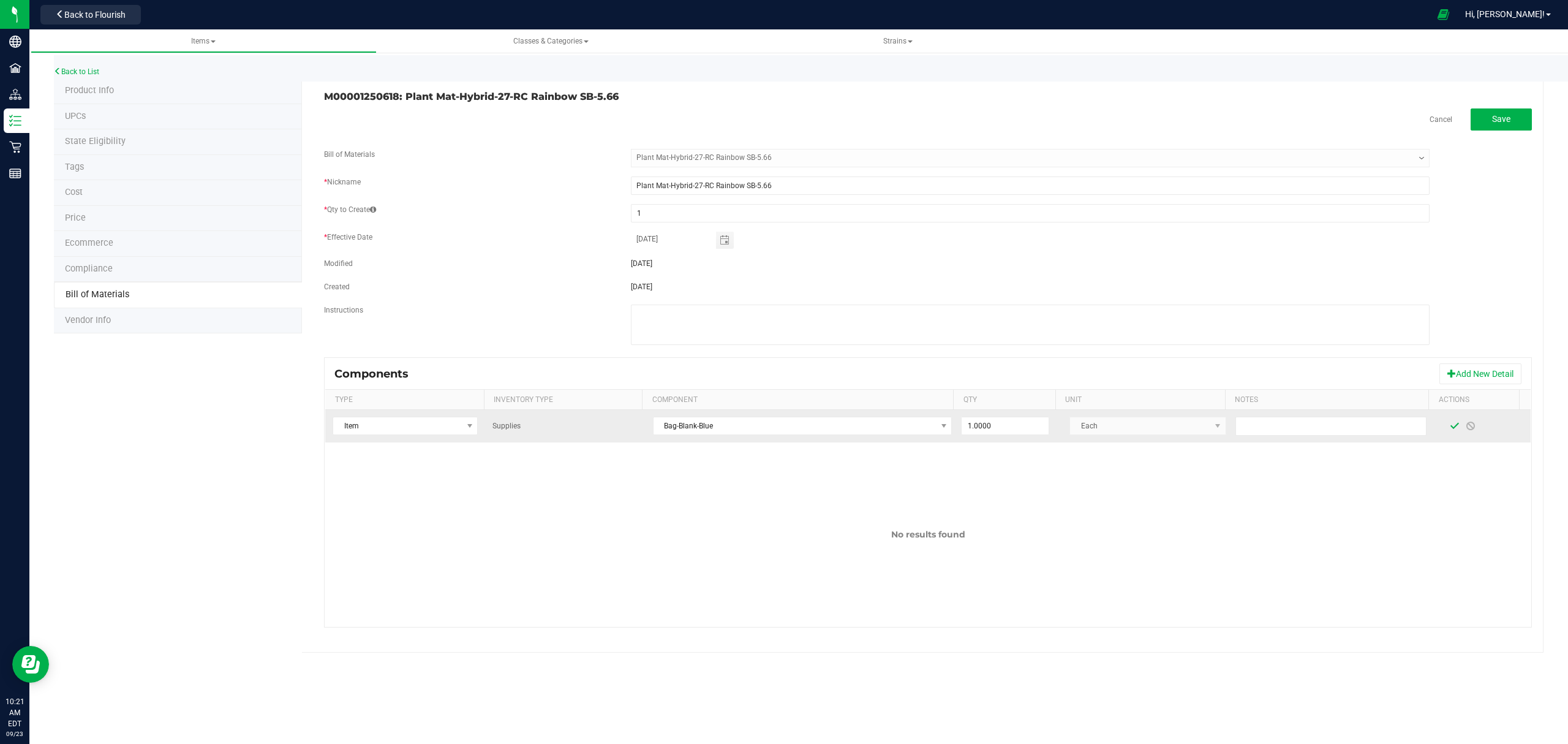
click at [1446, 426] on span at bounding box center [1454, 425] width 16 height 22
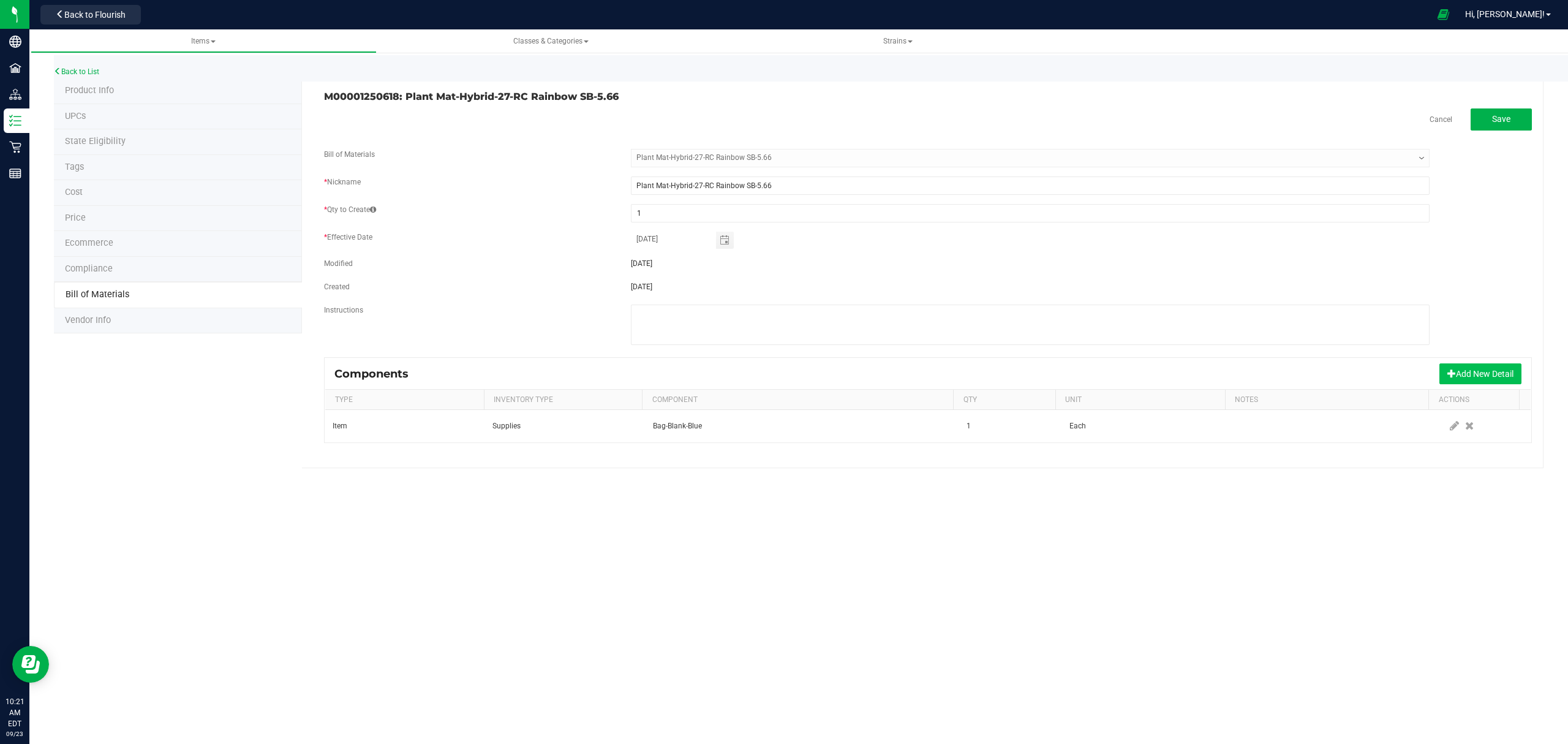
click at [1463, 374] on button "Add New Detail" at bounding box center [1480, 374] width 82 height 21
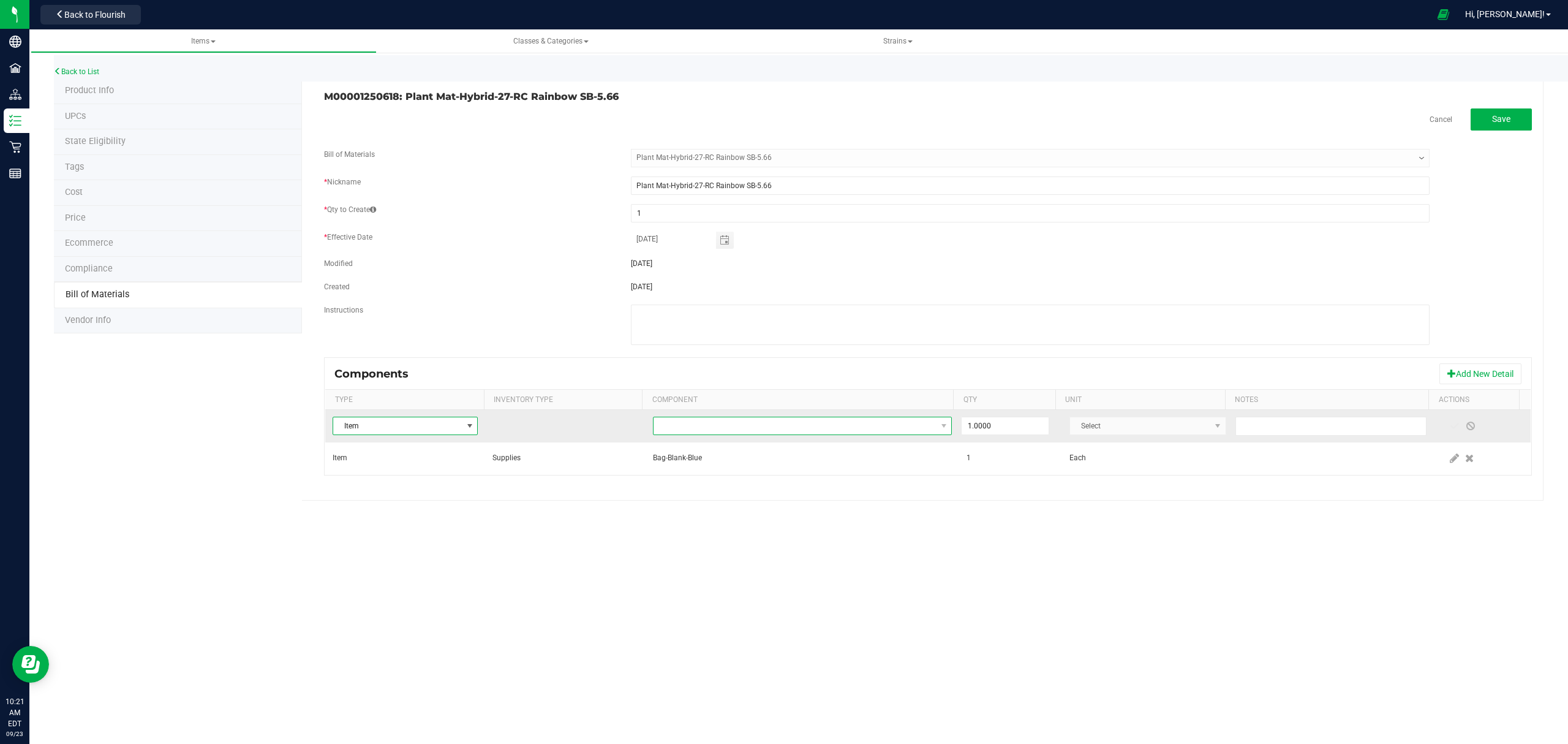
click at [855, 425] on span "NO DATA FOUND" at bounding box center [795, 425] width 283 height 17
type input "rc rainbow"
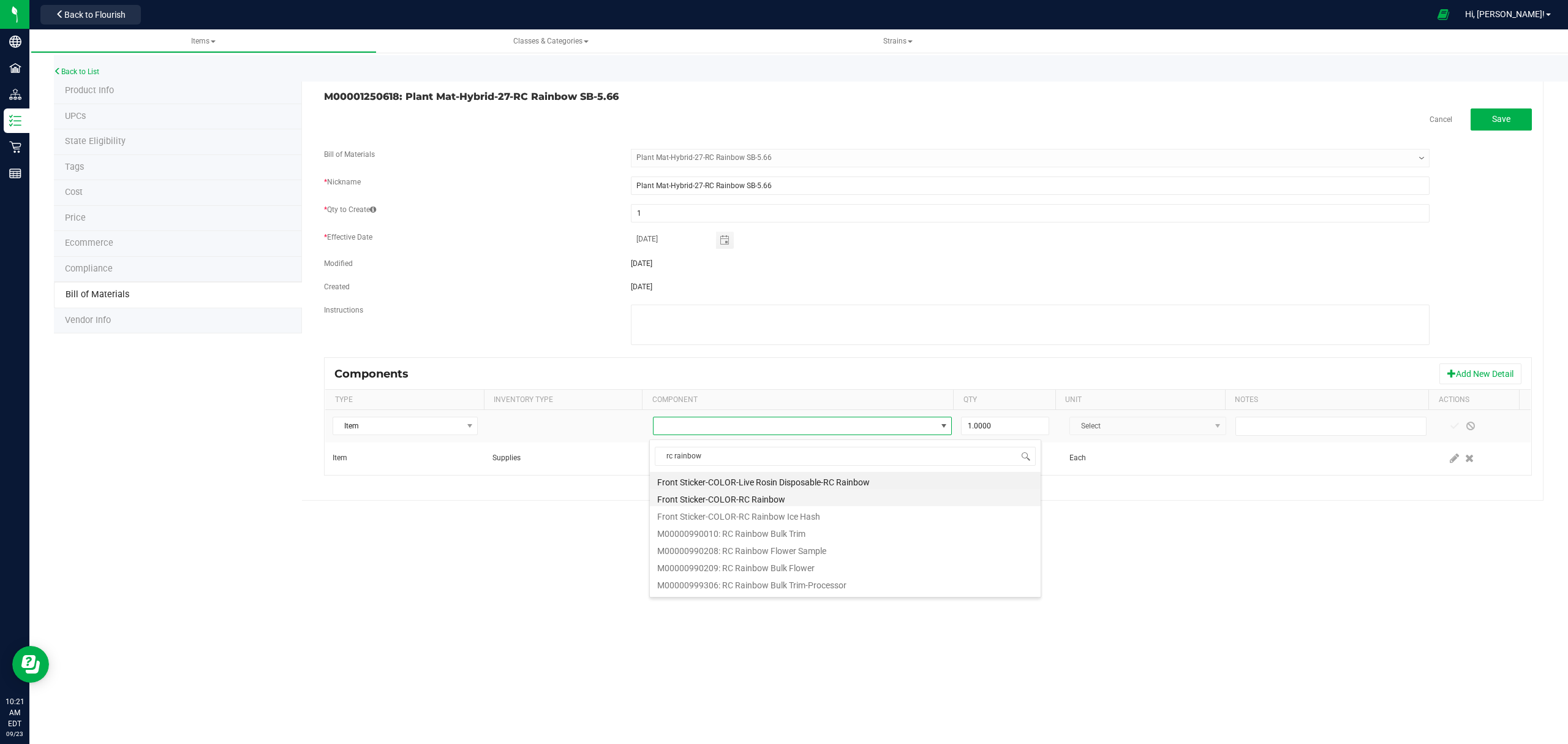
click at [772, 498] on li "Front Sticker-COLOR-RC Rainbow" at bounding box center [845, 497] width 391 height 17
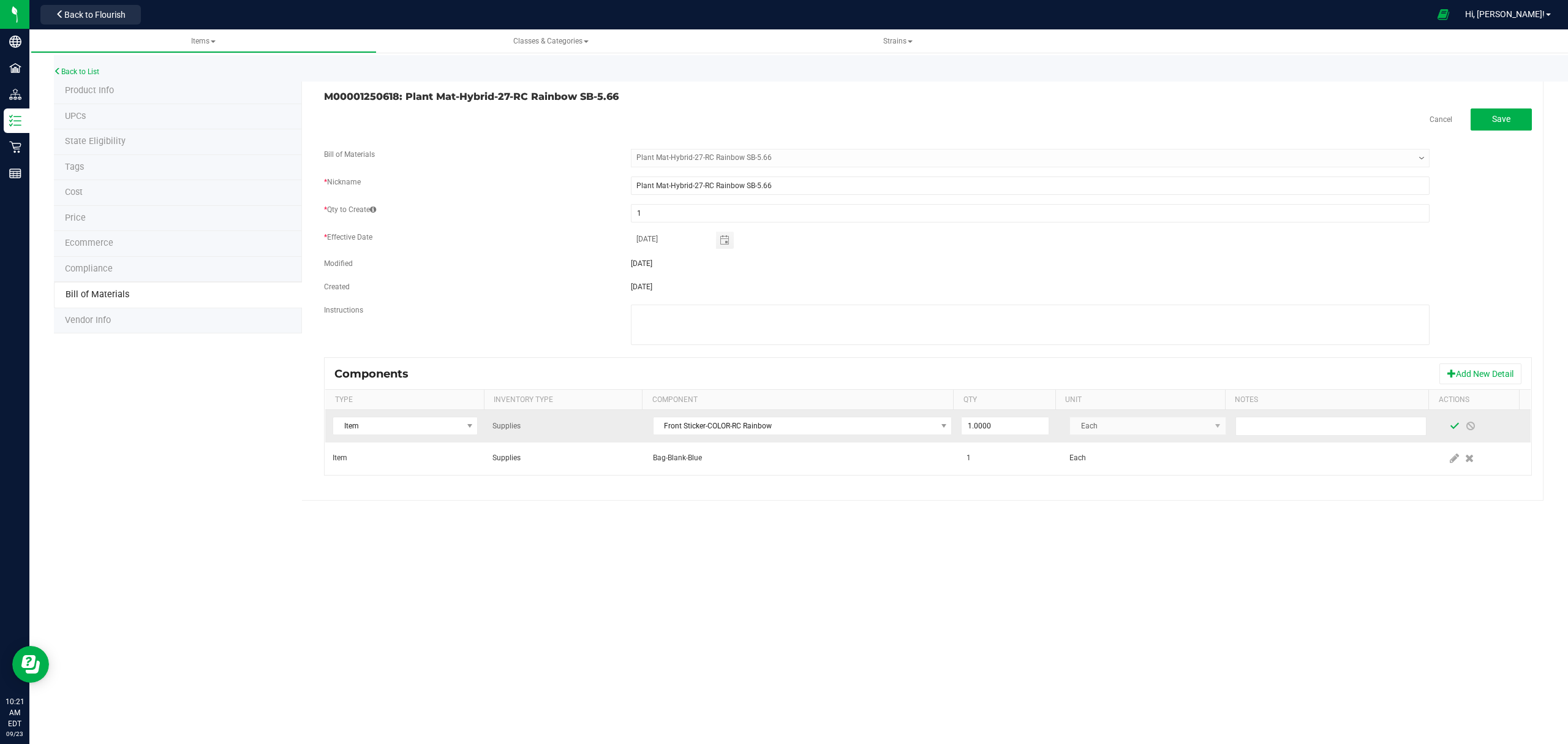
click at [1449, 430] on span at bounding box center [1454, 426] width 10 height 10
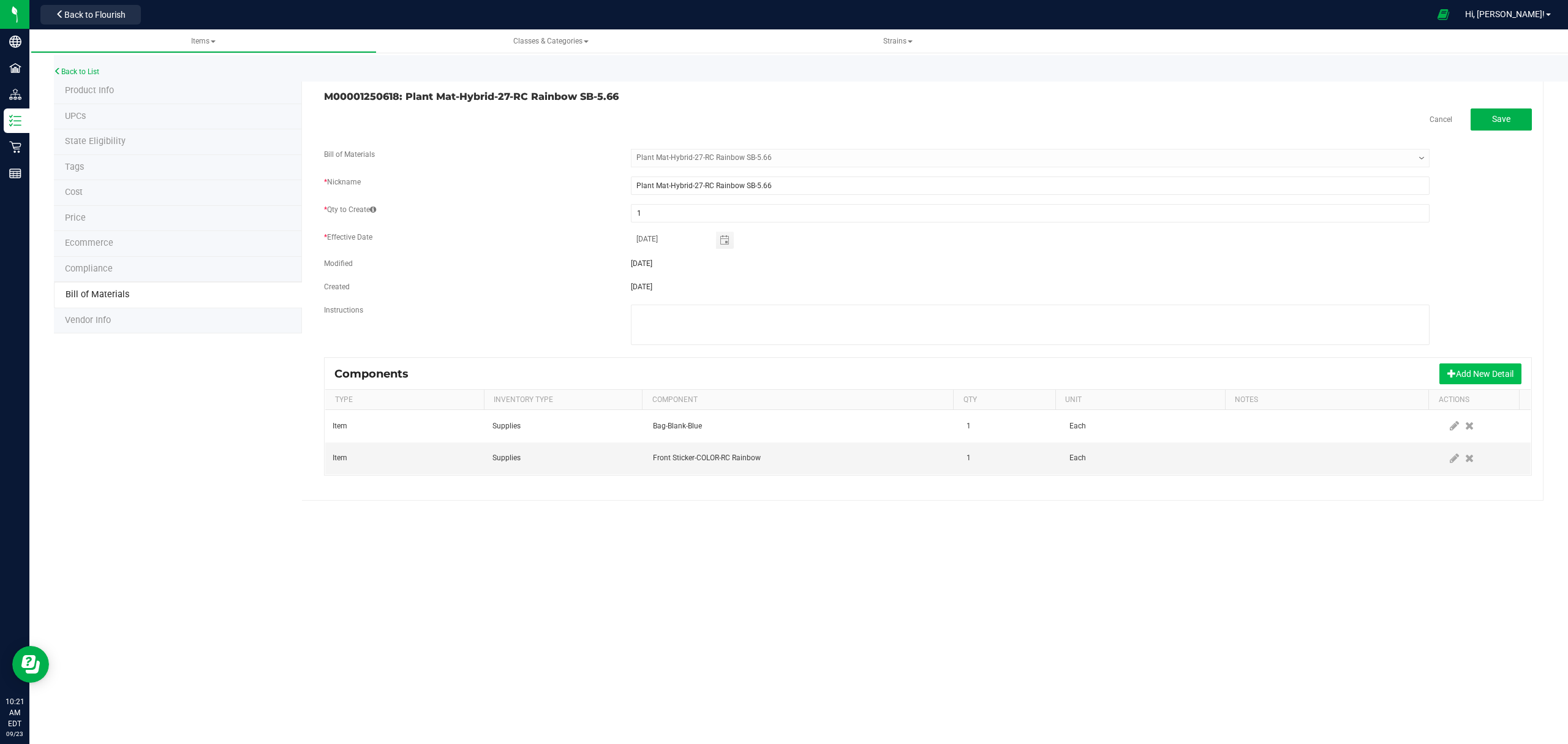
click at [1465, 373] on button "Add New Detail" at bounding box center [1480, 374] width 82 height 21
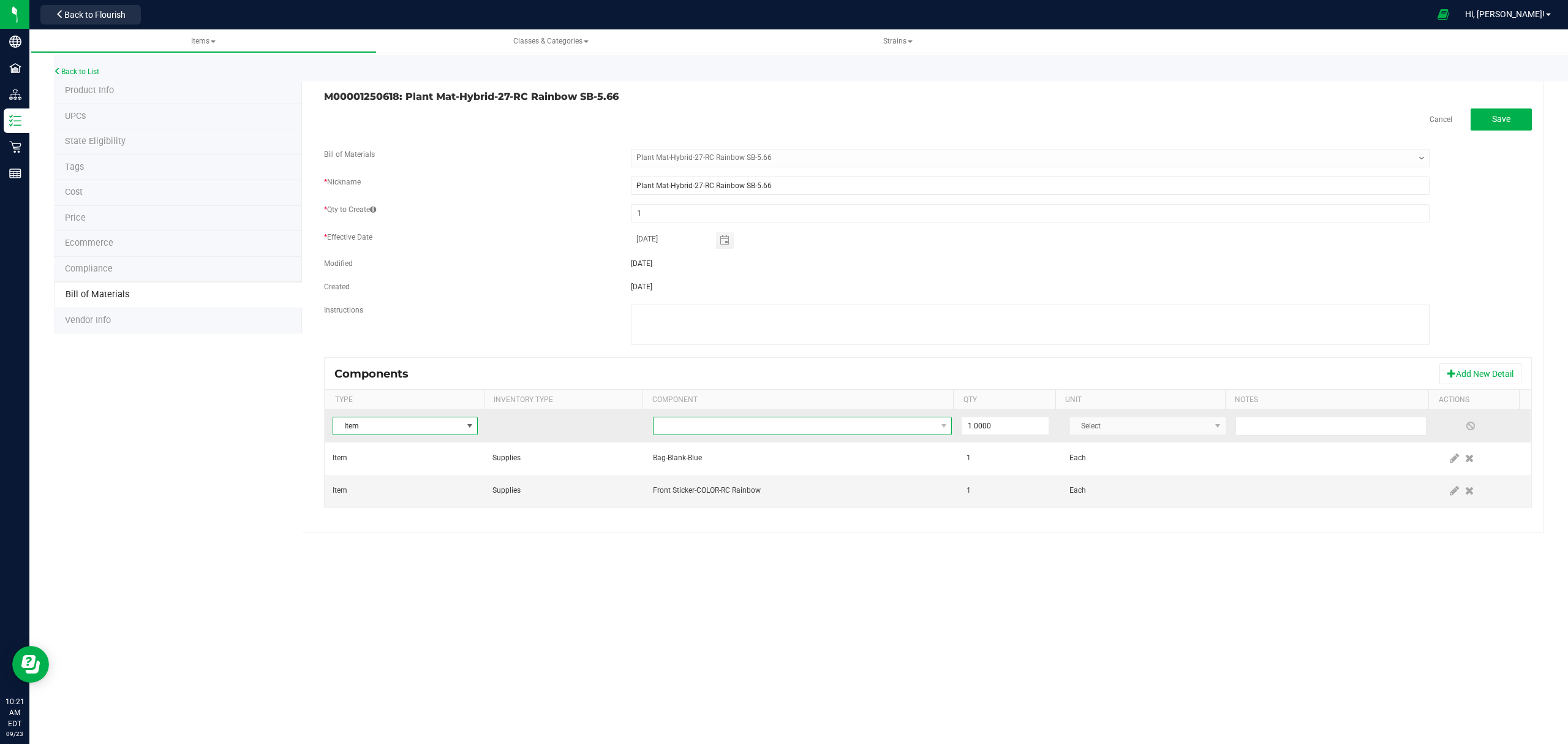
click at [869, 435] on span "NO DATA FOUND" at bounding box center [795, 425] width 283 height 17
type input "compliance"
click at [789, 474] on li "Label-Compliance-2X3" at bounding box center [845, 480] width 391 height 17
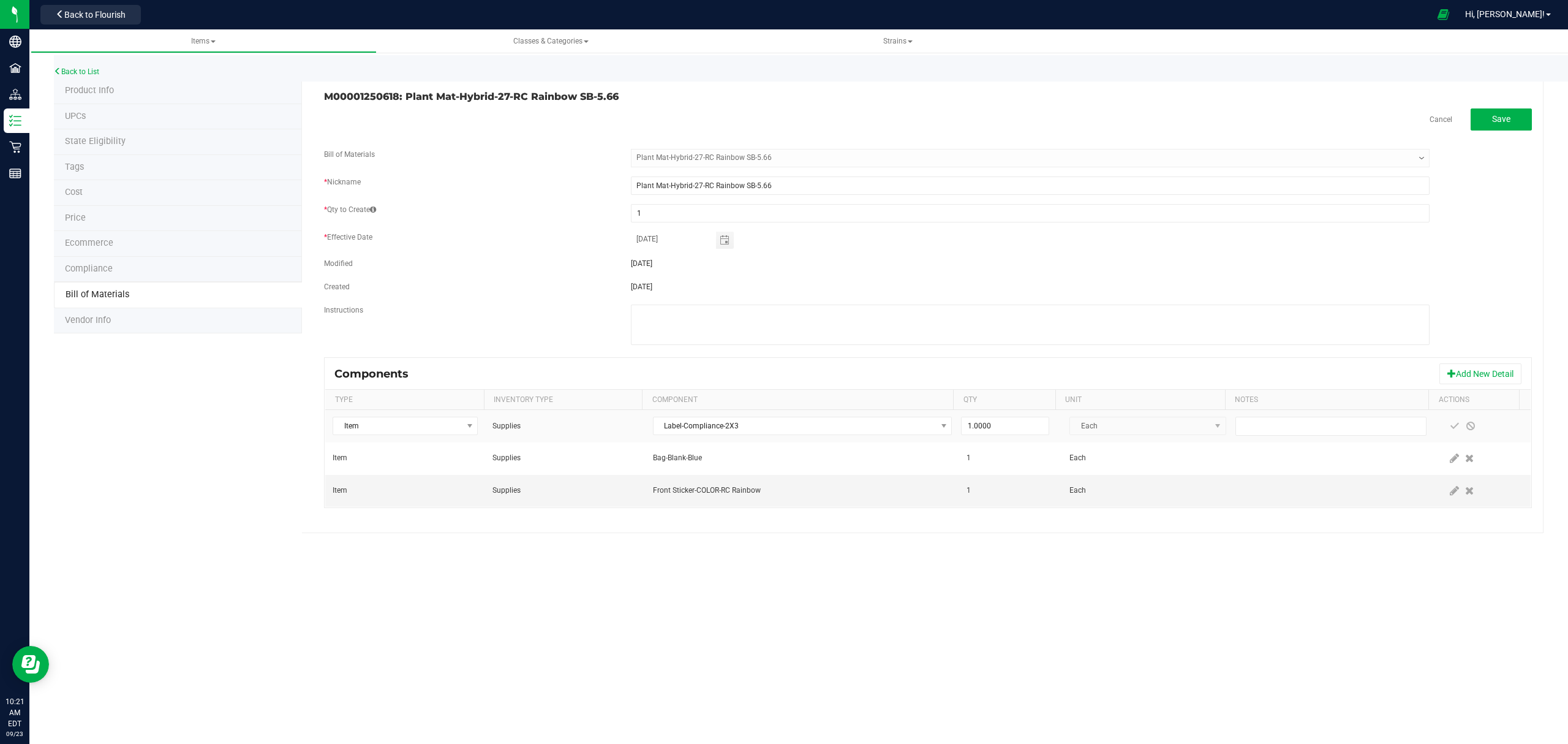
drag, startPoint x: 1439, startPoint y: 421, endPoint x: 1453, endPoint y: 405, distance: 21.3
click at [1446, 421] on span at bounding box center [1454, 425] width 16 height 22
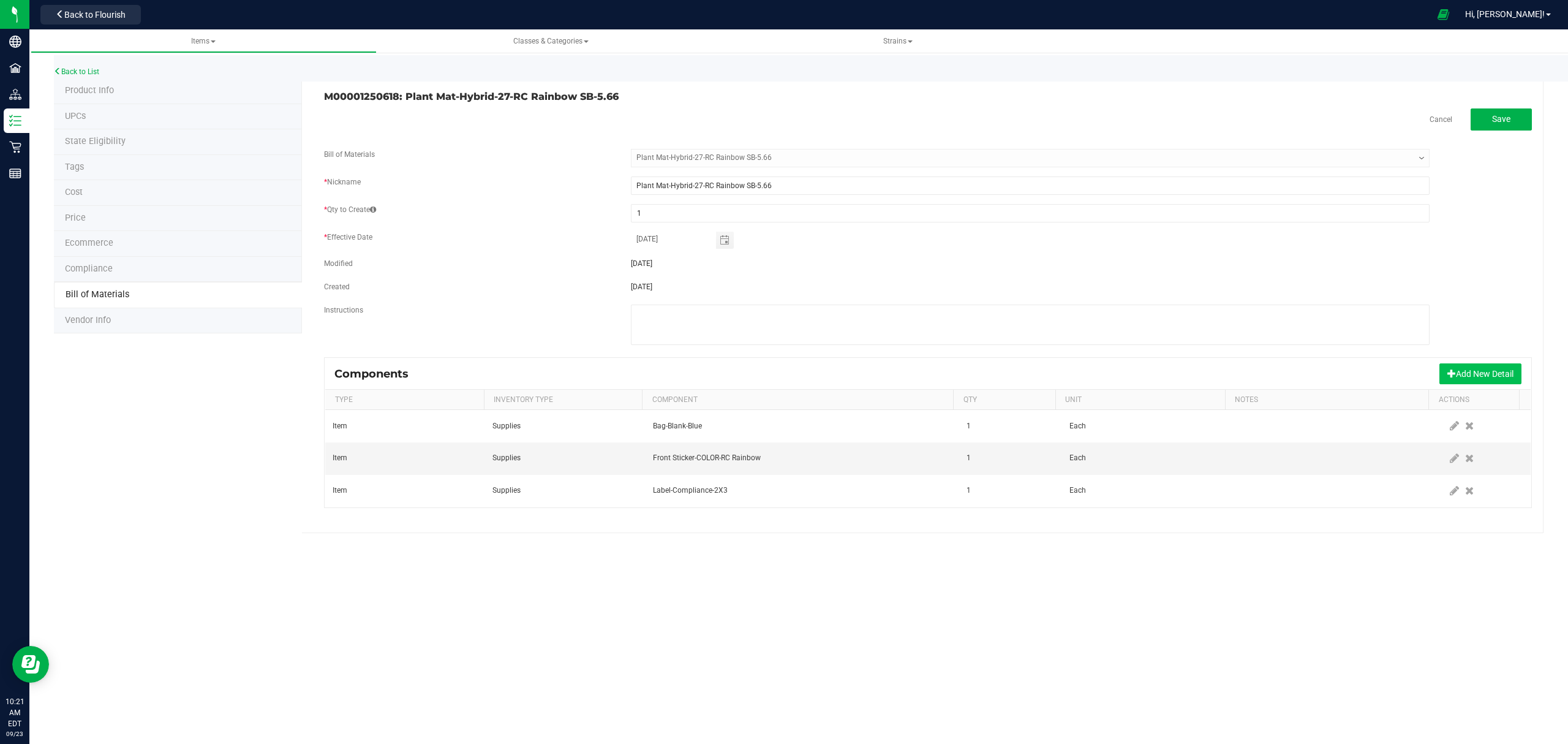
click at [1461, 384] on button "Add New Detail" at bounding box center [1480, 374] width 82 height 21
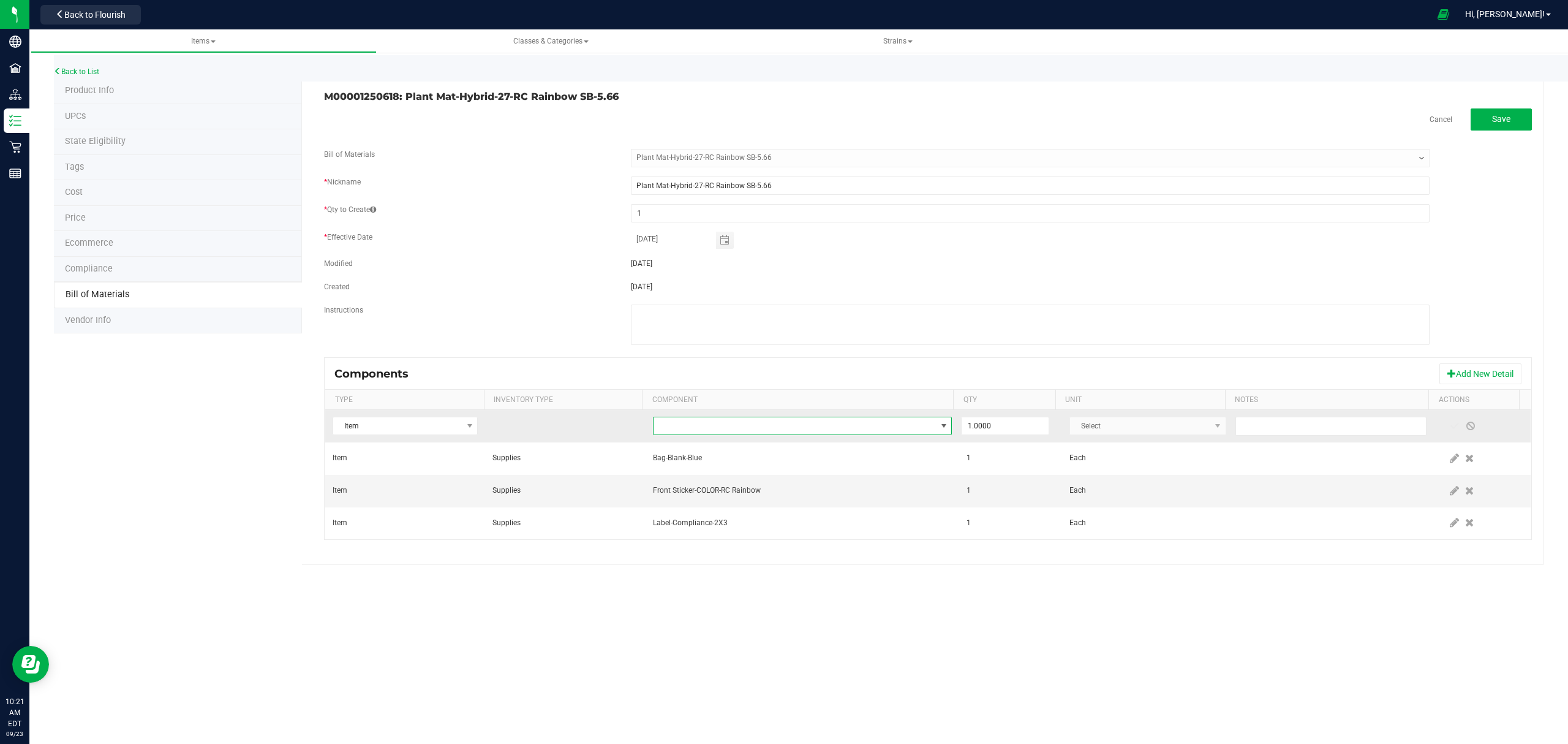
click at [788, 428] on span "NO DATA FOUND" at bounding box center [795, 425] width 283 height 17
type input "i"
type input "integra"
click at [730, 481] on li "Integra Humidity Pack-Size 1" at bounding box center [845, 480] width 391 height 17
click at [1449, 427] on span at bounding box center [1454, 426] width 10 height 10
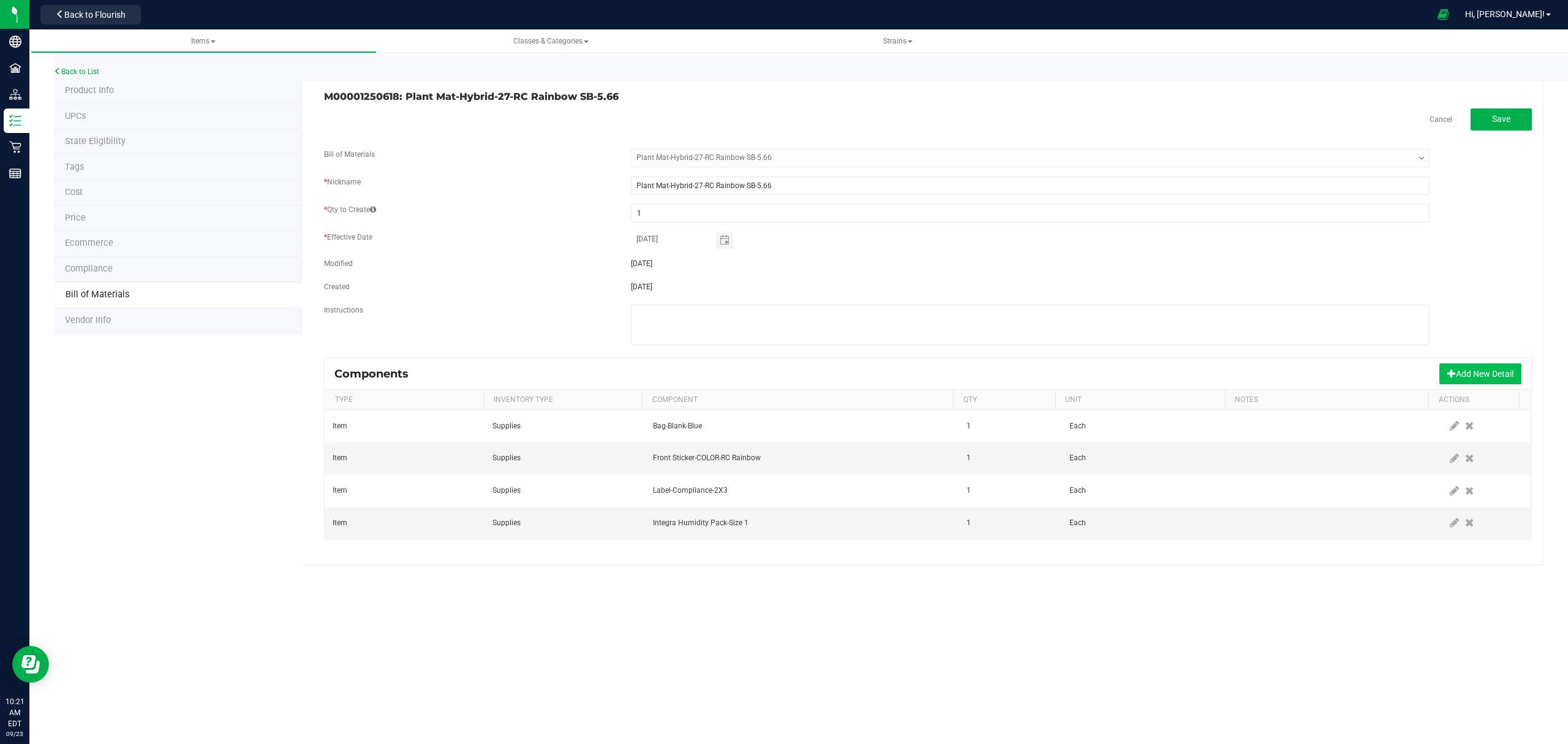
click at [1460, 369] on button "Add New Detail" at bounding box center [1480, 374] width 82 height 21
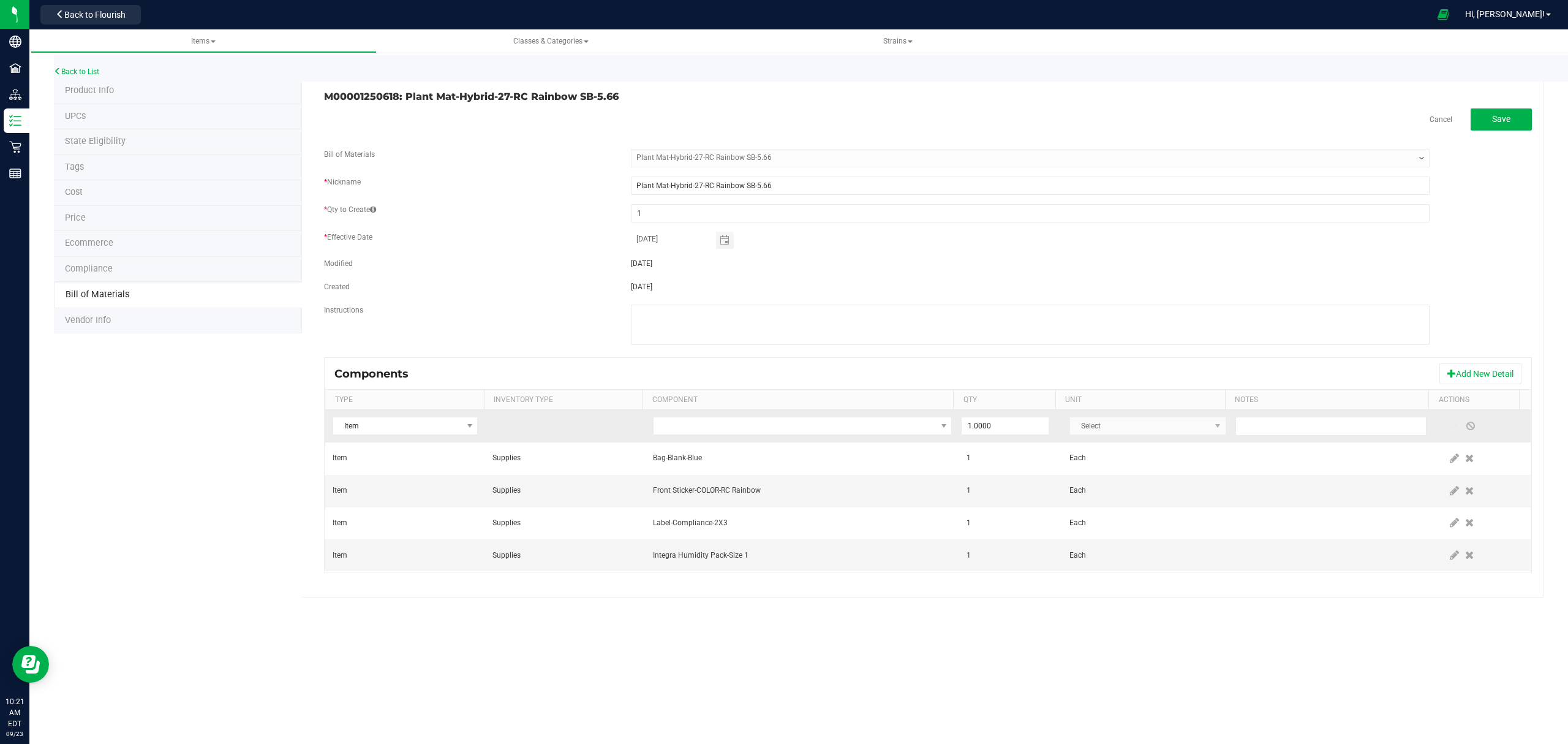
click at [730, 416] on td at bounding box center [802, 426] width 314 height 32
click at [737, 425] on span "NO DATA FOUND" at bounding box center [795, 425] width 283 height 17
type input "loyalty"
click at [697, 479] on li "Card-Loyalty-1000 Points-Mini" at bounding box center [845, 480] width 391 height 17
click at [1449, 429] on span at bounding box center [1454, 426] width 10 height 10
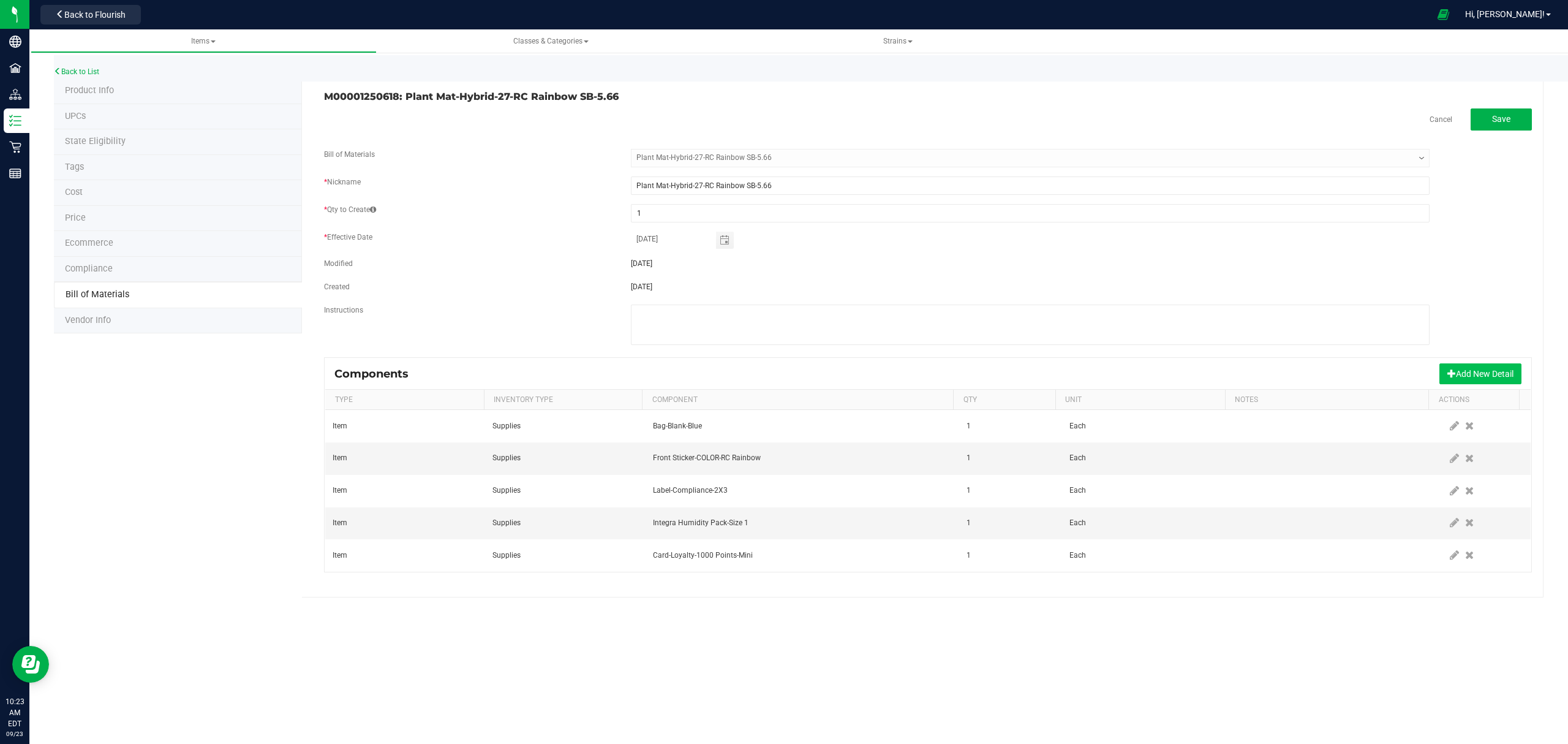
click at [1493, 380] on button "Add New Detail" at bounding box center [1480, 374] width 82 height 21
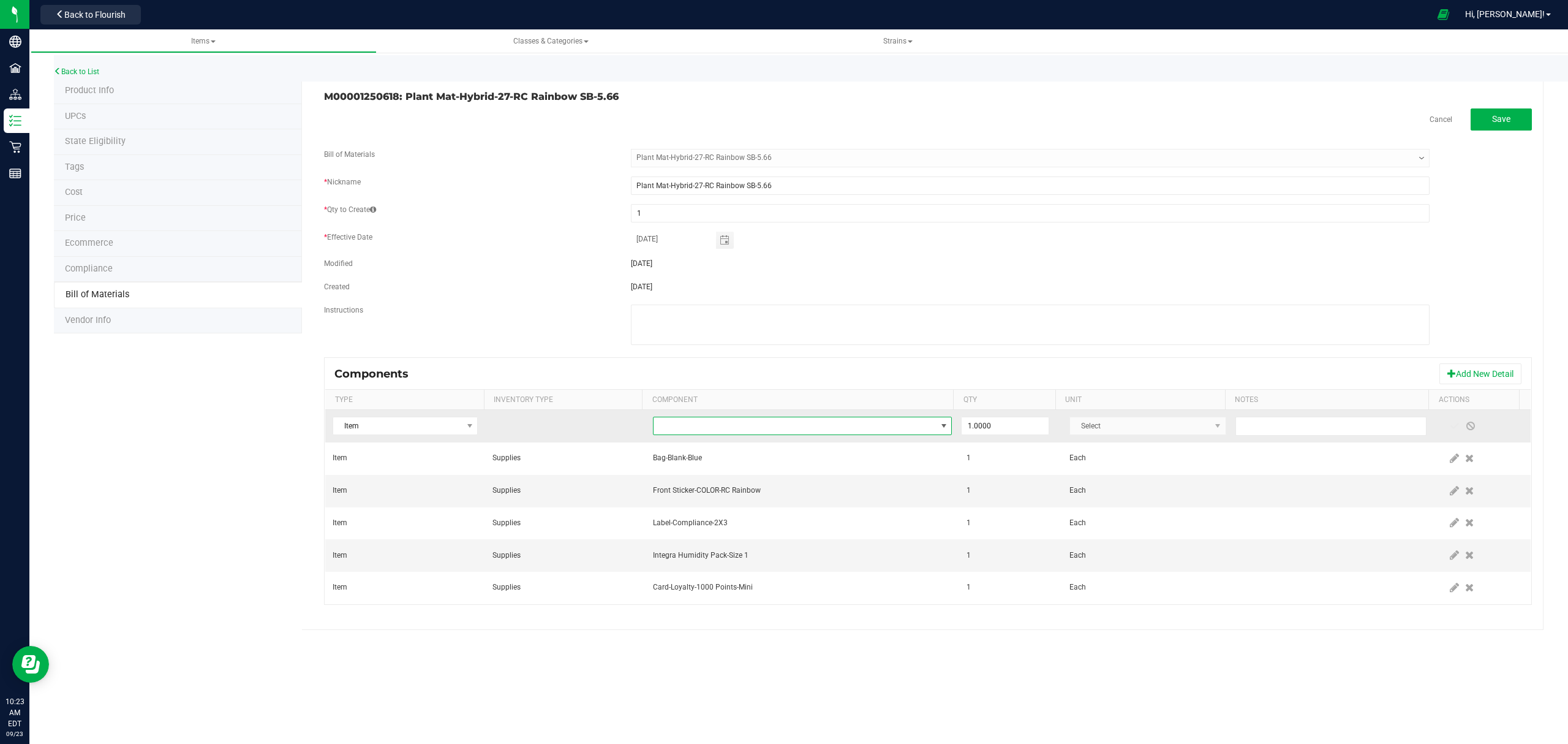
click at [885, 430] on span "NO DATA FOUND" at bounding box center [795, 425] width 283 height 17
type input "M00000990209"
click at [827, 486] on li "M00000990209: RC Rainbow Bulk Flower" at bounding box center [845, 480] width 391 height 17
click at [981, 429] on input "1" at bounding box center [1005, 425] width 87 height 17
type input "5.6600"
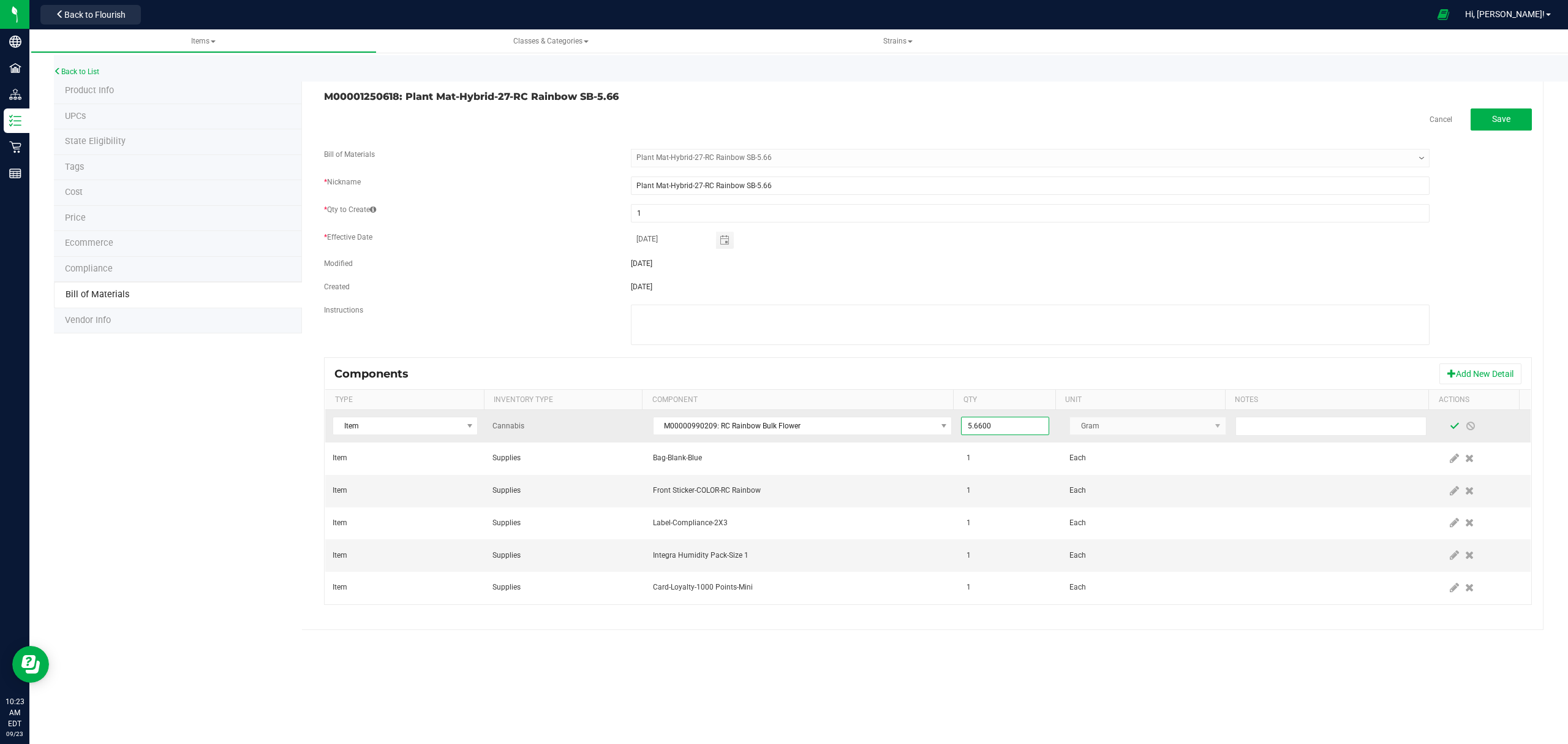
click at [1449, 430] on span at bounding box center [1454, 426] width 10 height 10
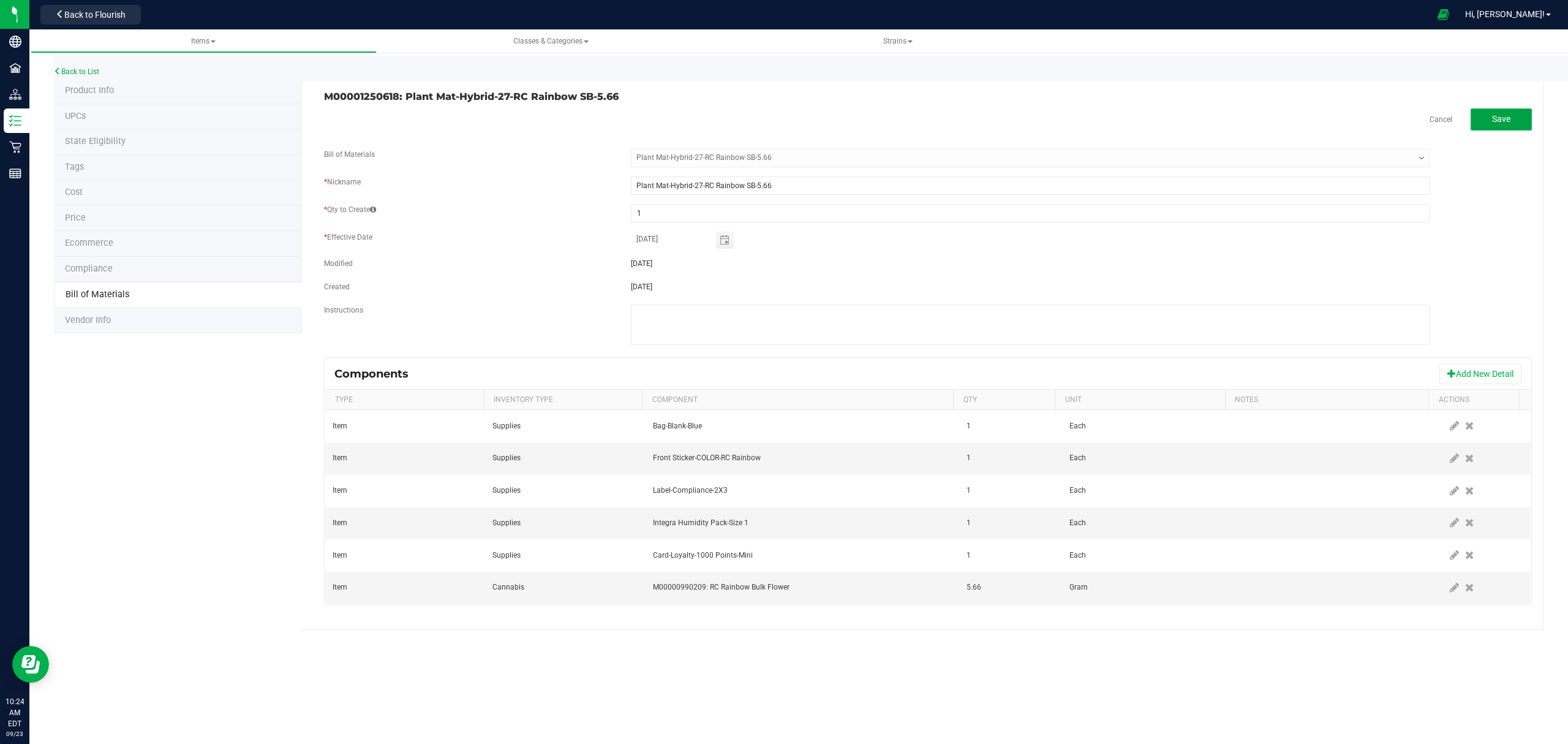
click at [1506, 114] on span "Save" at bounding box center [1501, 119] width 18 height 10
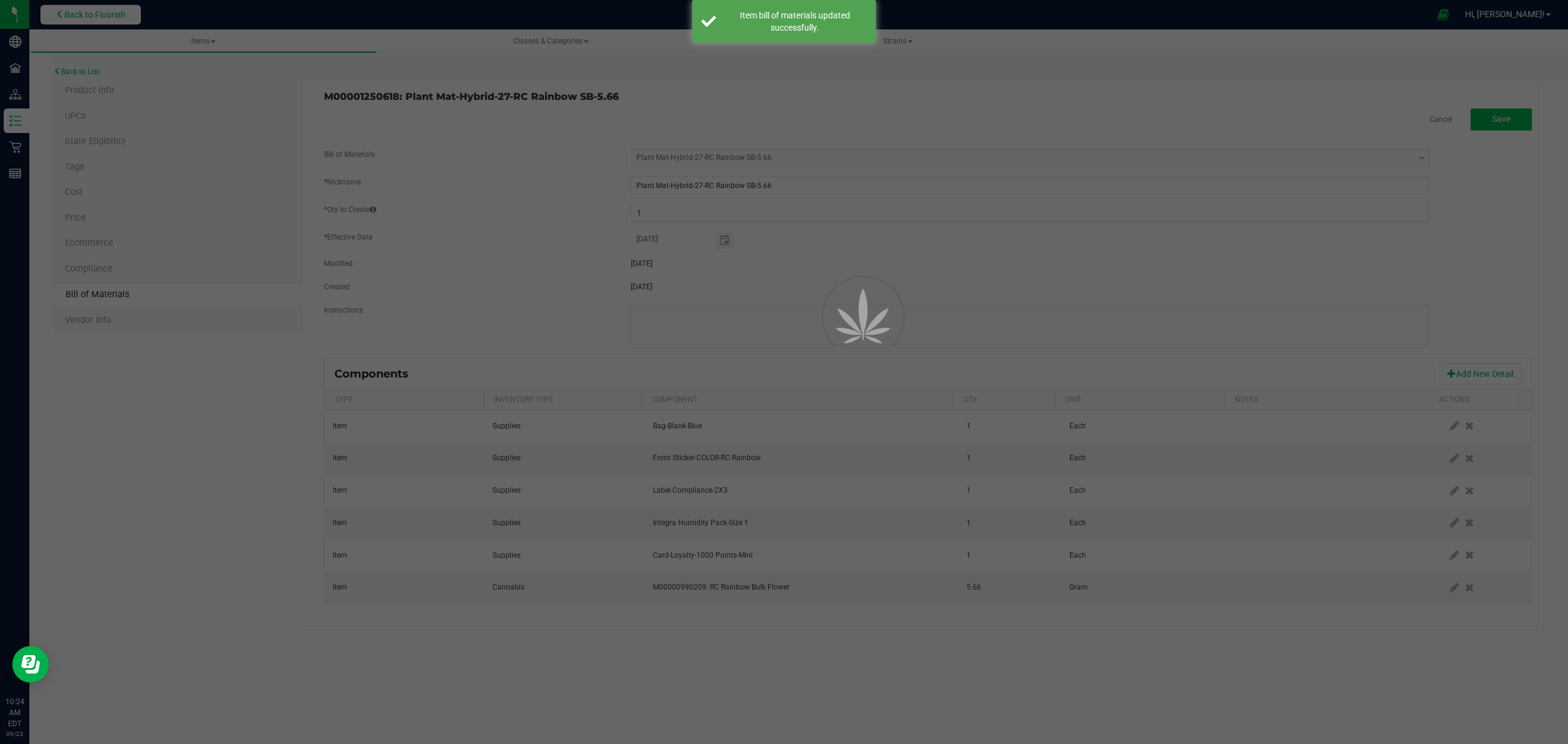
select select "684"
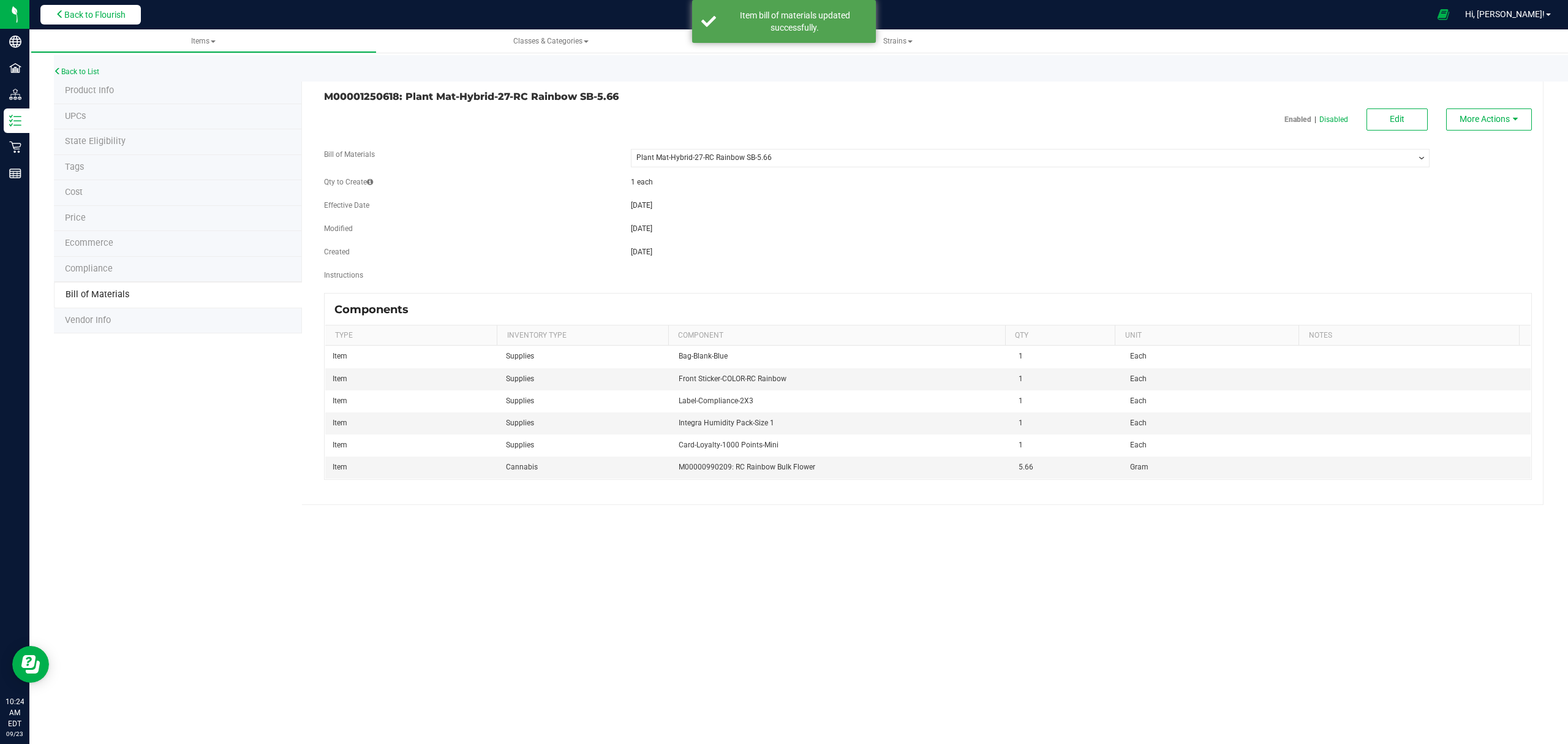
click at [94, 21] on button "Back to Flourish" at bounding box center [91, 15] width 101 height 20
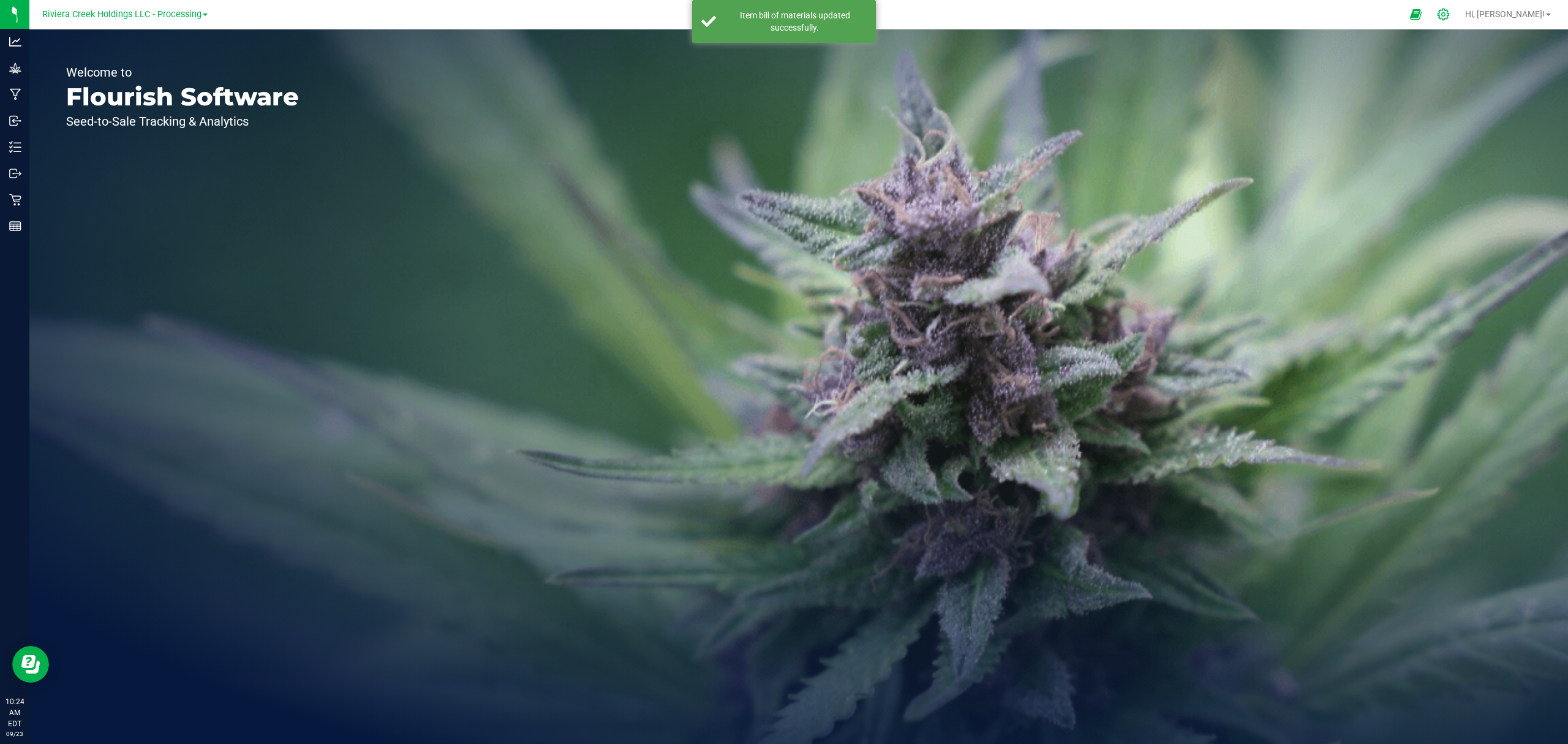
click at [1449, 11] on icon at bounding box center [1443, 14] width 13 height 13
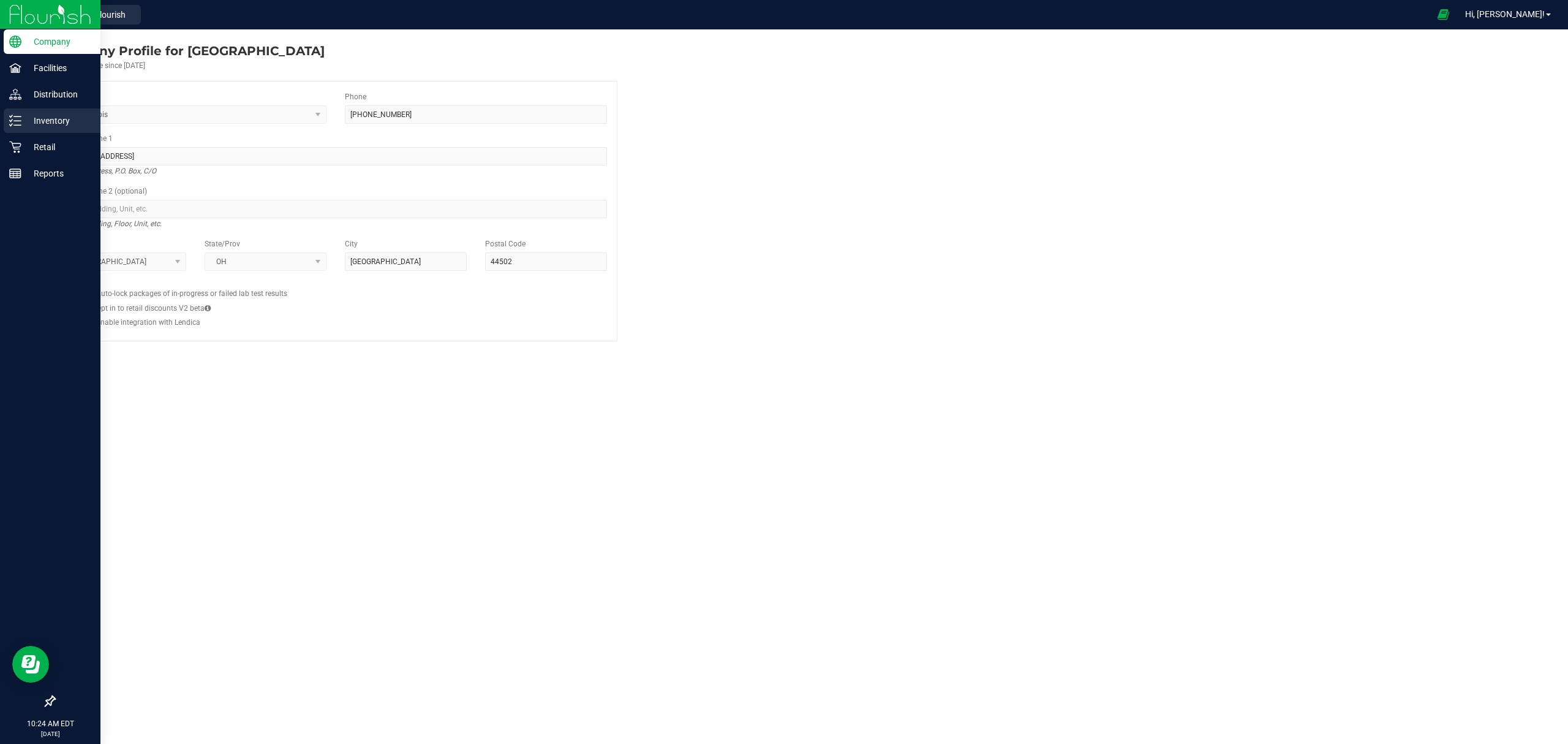
click at [32, 125] on p "Inventory" at bounding box center [58, 120] width 74 height 15
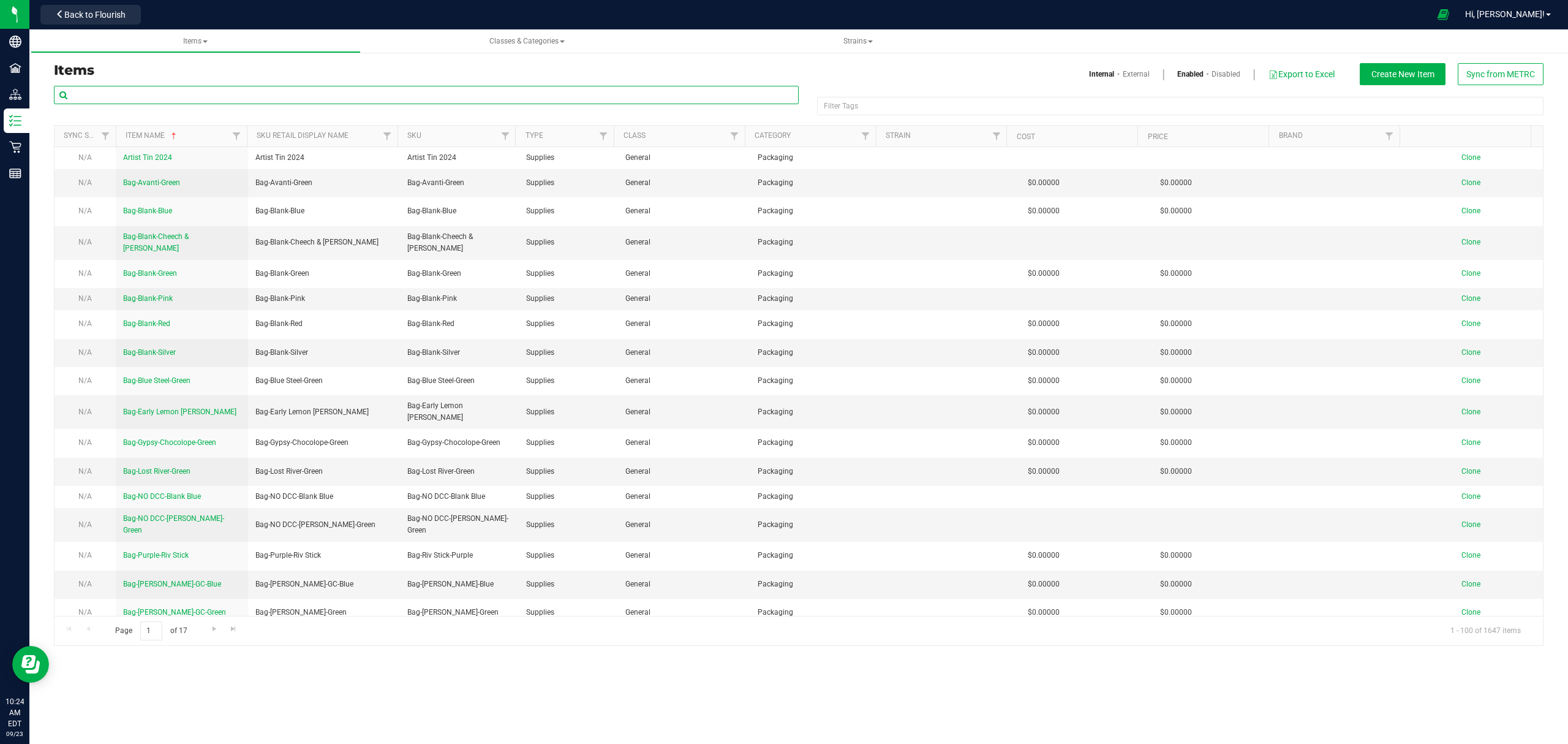
click at [143, 93] on input "text" at bounding box center [427, 95] width 745 height 18
paste input "M00001250731"
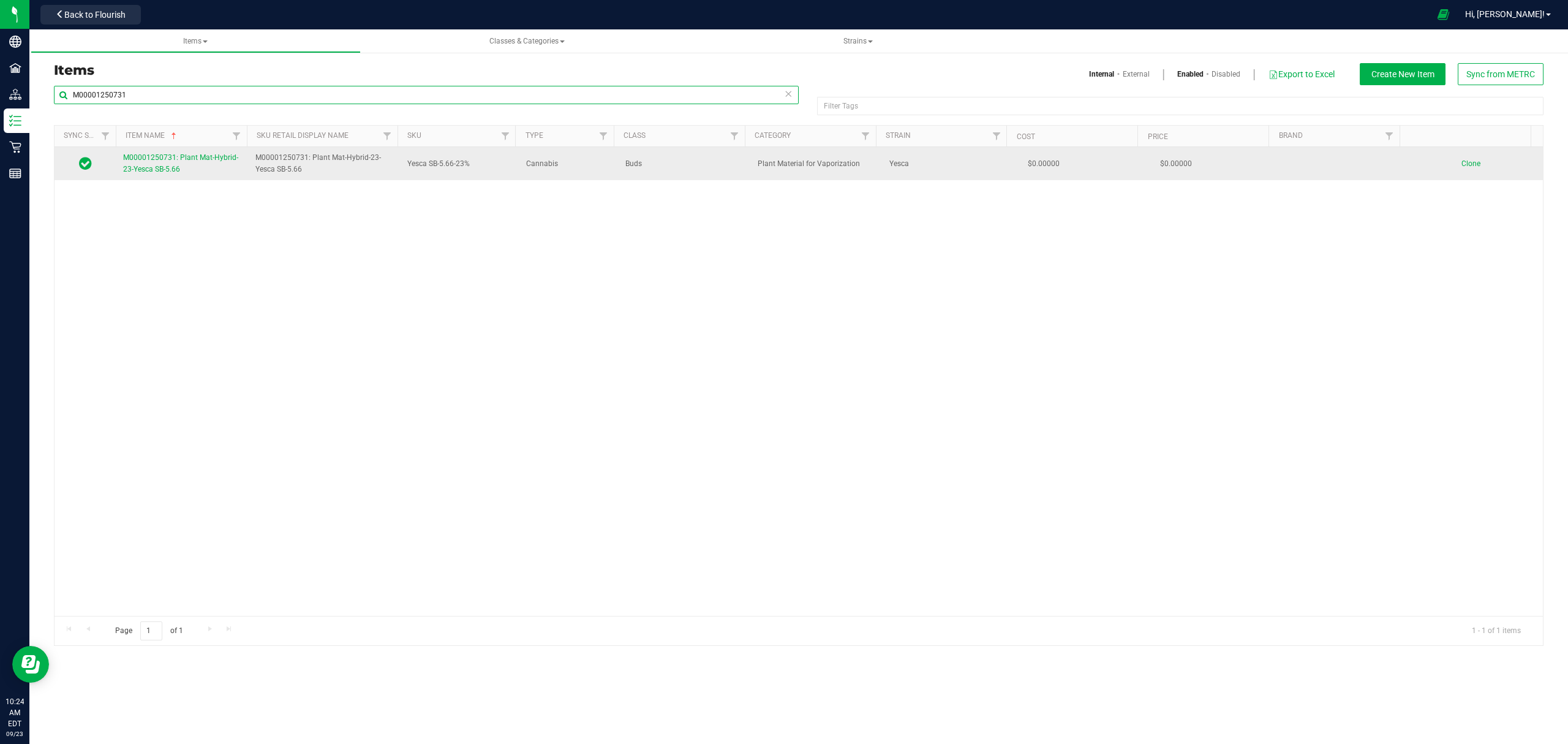
type input "M00001250731"
click at [152, 175] on link "M00001250731: Plant Mat-Hybrid-23-Yesca SB-5.66" at bounding box center [181, 163] width 117 height 23
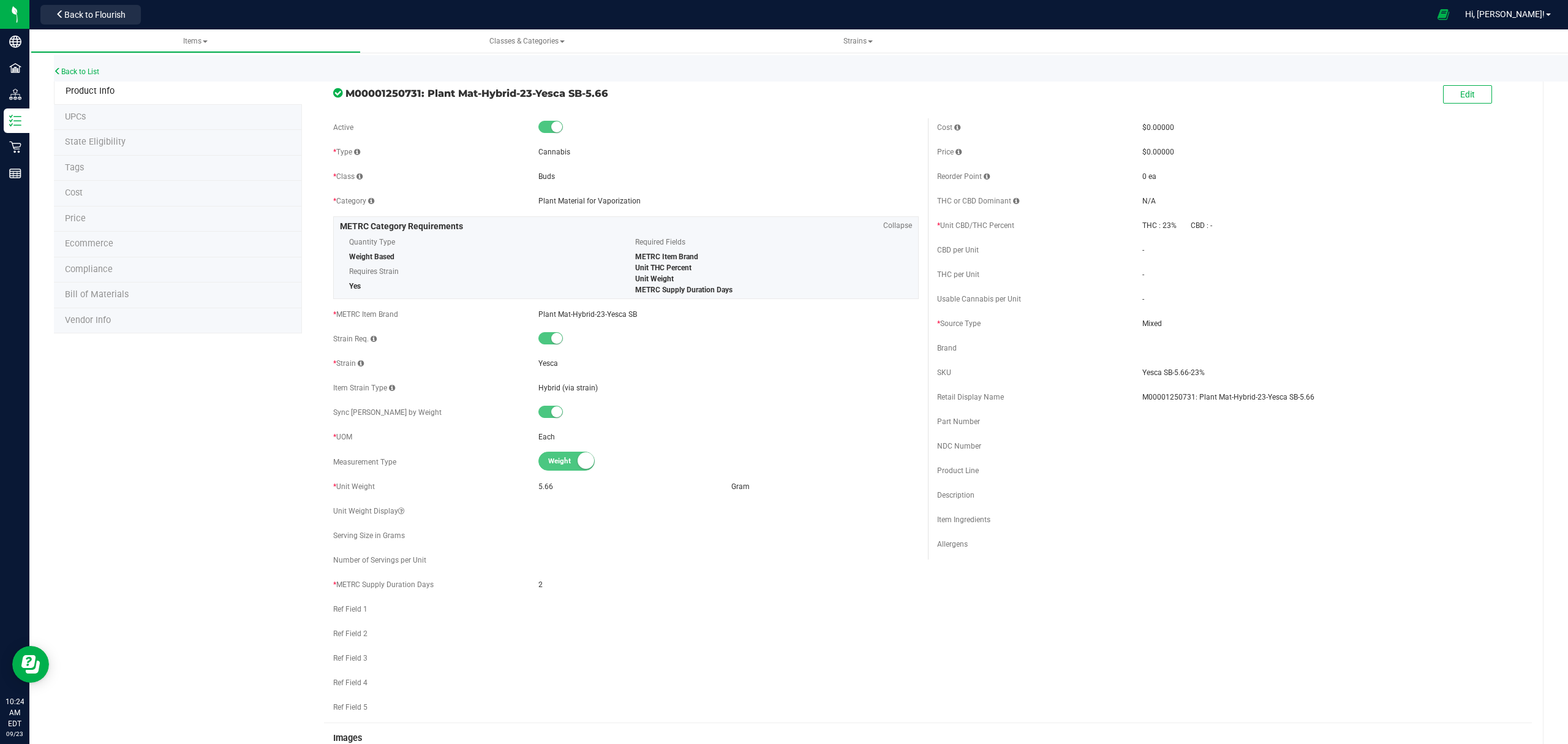
click at [162, 297] on li "Bill of Materials" at bounding box center [178, 295] width 248 height 26
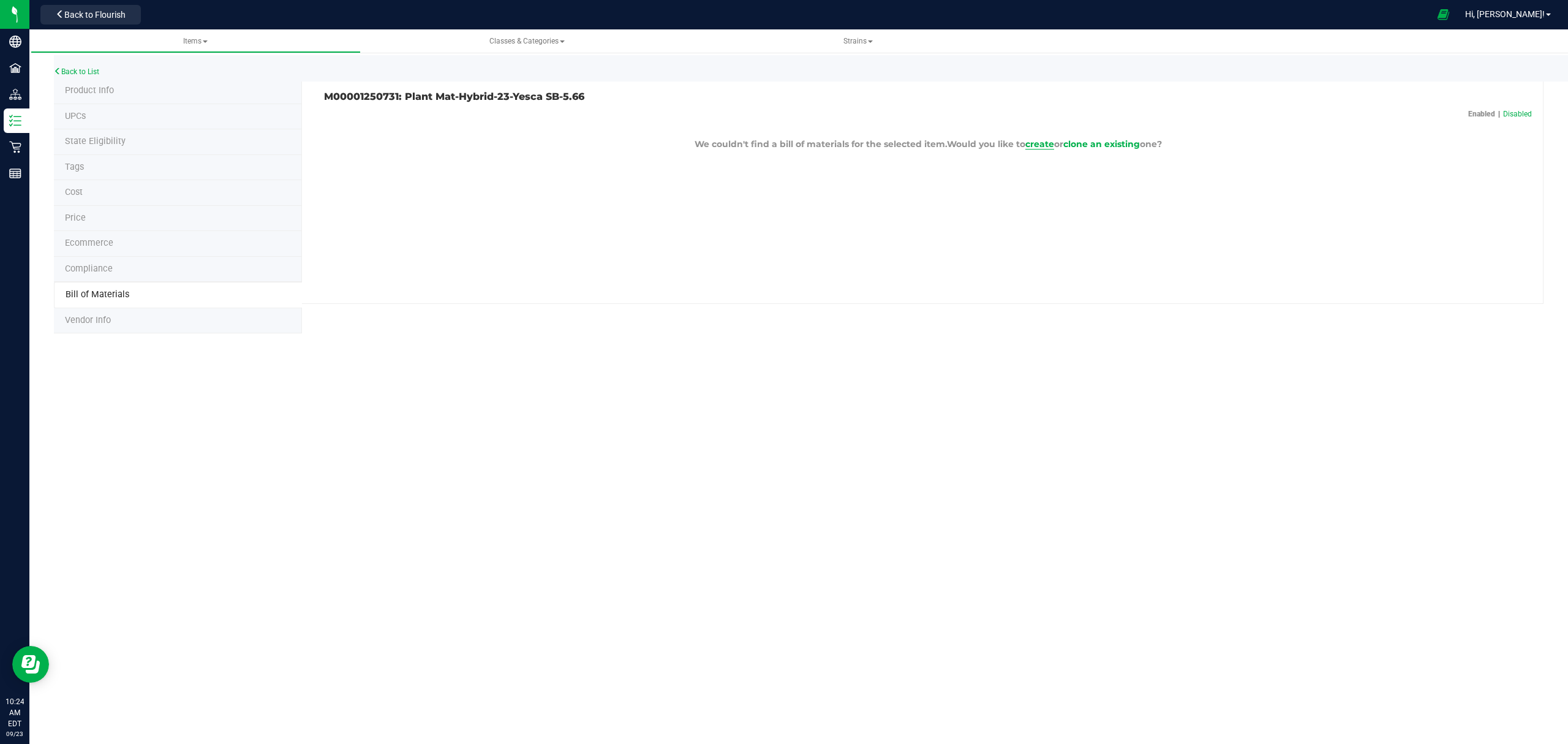
click at [1032, 143] on span "create" at bounding box center [1039, 144] width 29 height 11
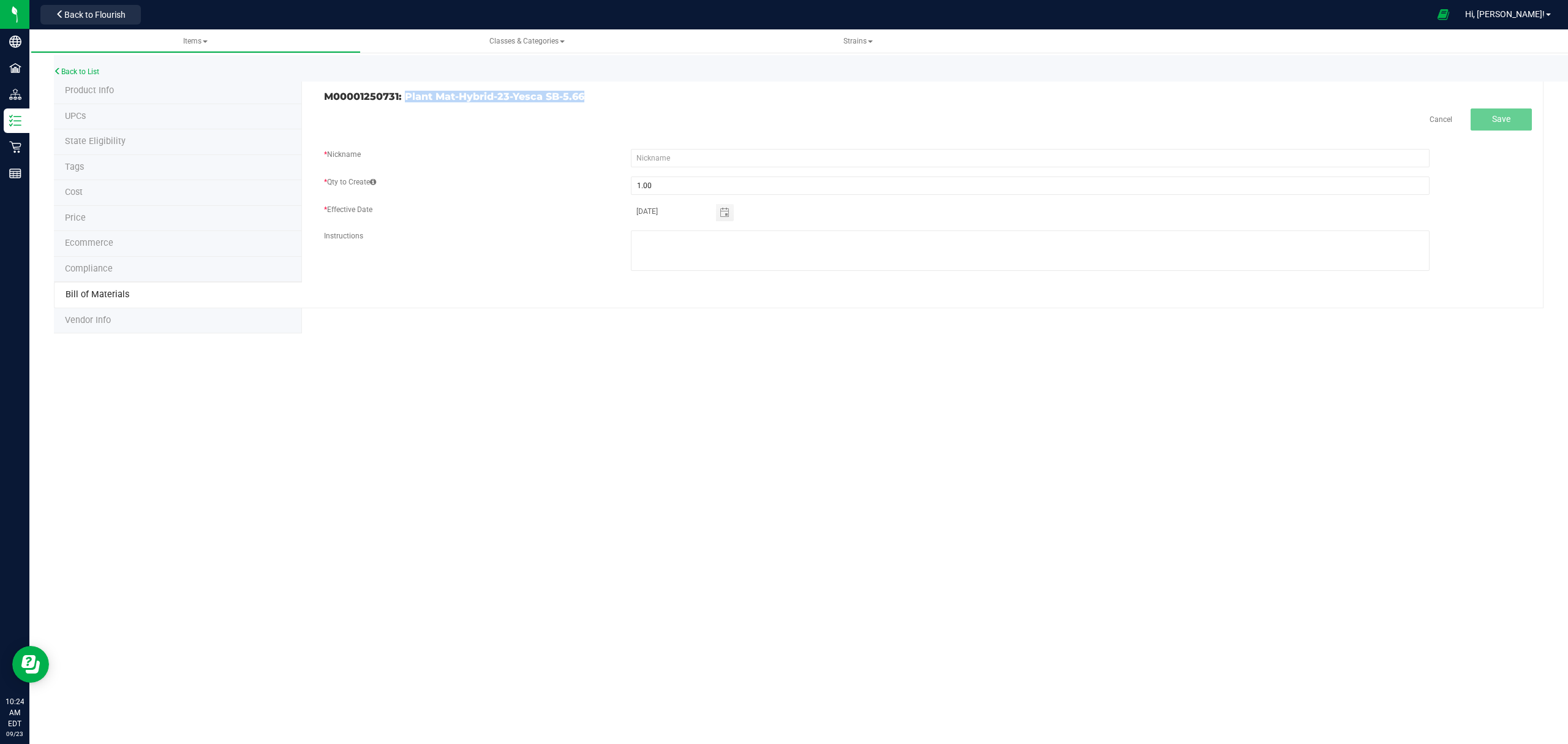
drag, startPoint x: 587, startPoint y: 97, endPoint x: 403, endPoint y: 97, distance: 184.0
click at [403, 97] on h3 "M00001250731: Plant Mat-Hybrid-23-Yesca SB-5.66" at bounding box center [621, 97] width 595 height 11
copy h3 "Plant Mat-Hybrid-23-Yesca SB-5.66"
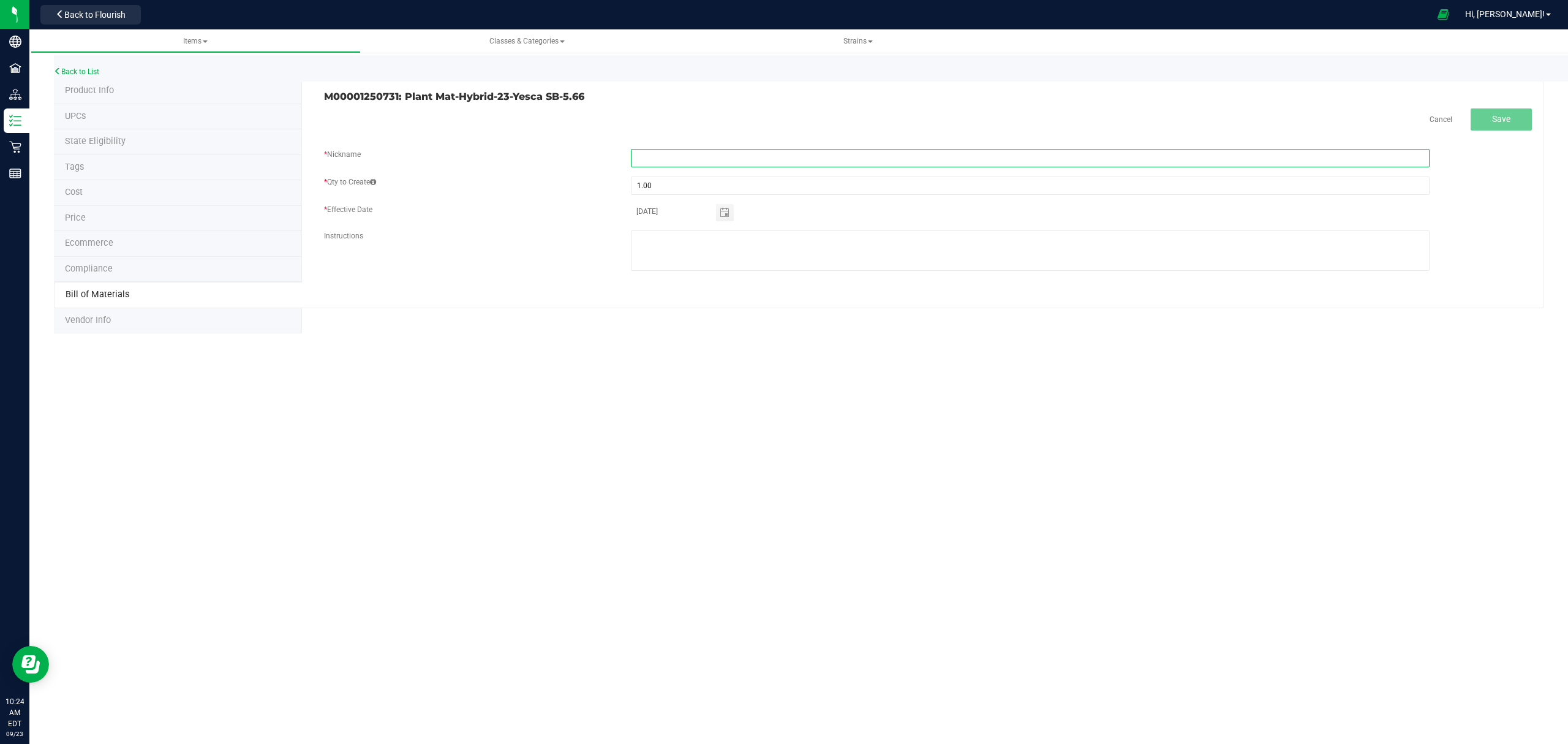
click at [694, 160] on input "text" at bounding box center [1030, 158] width 798 height 18
paste input "Plant Mat-Hybrid-23-Yesca SB-5.66"
type input "Plant Mat-Hybrid-23-Yesca SB-5.66"
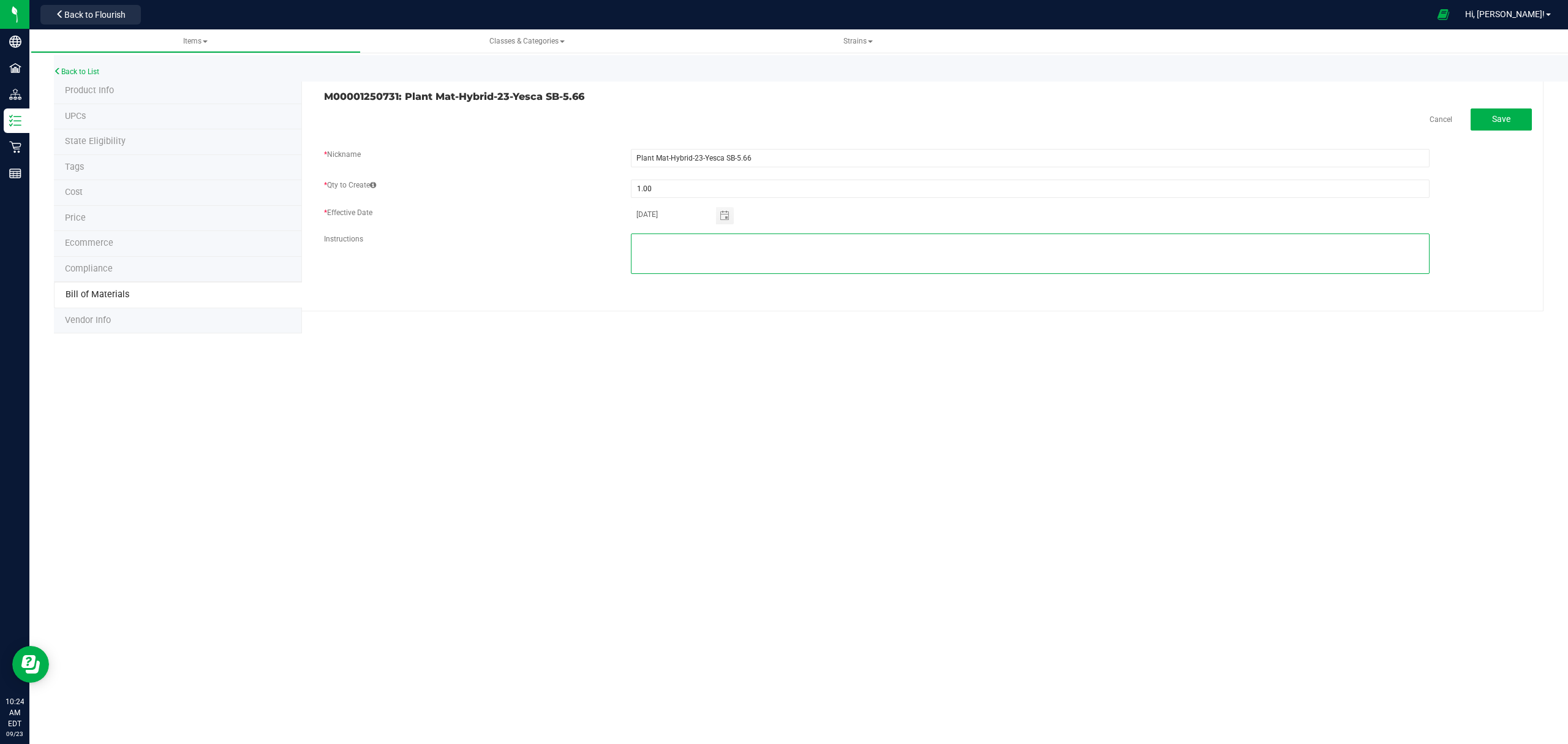
click at [775, 264] on textarea at bounding box center [1030, 254] width 798 height 41
click at [1497, 122] on span "Save" at bounding box center [1501, 119] width 18 height 10
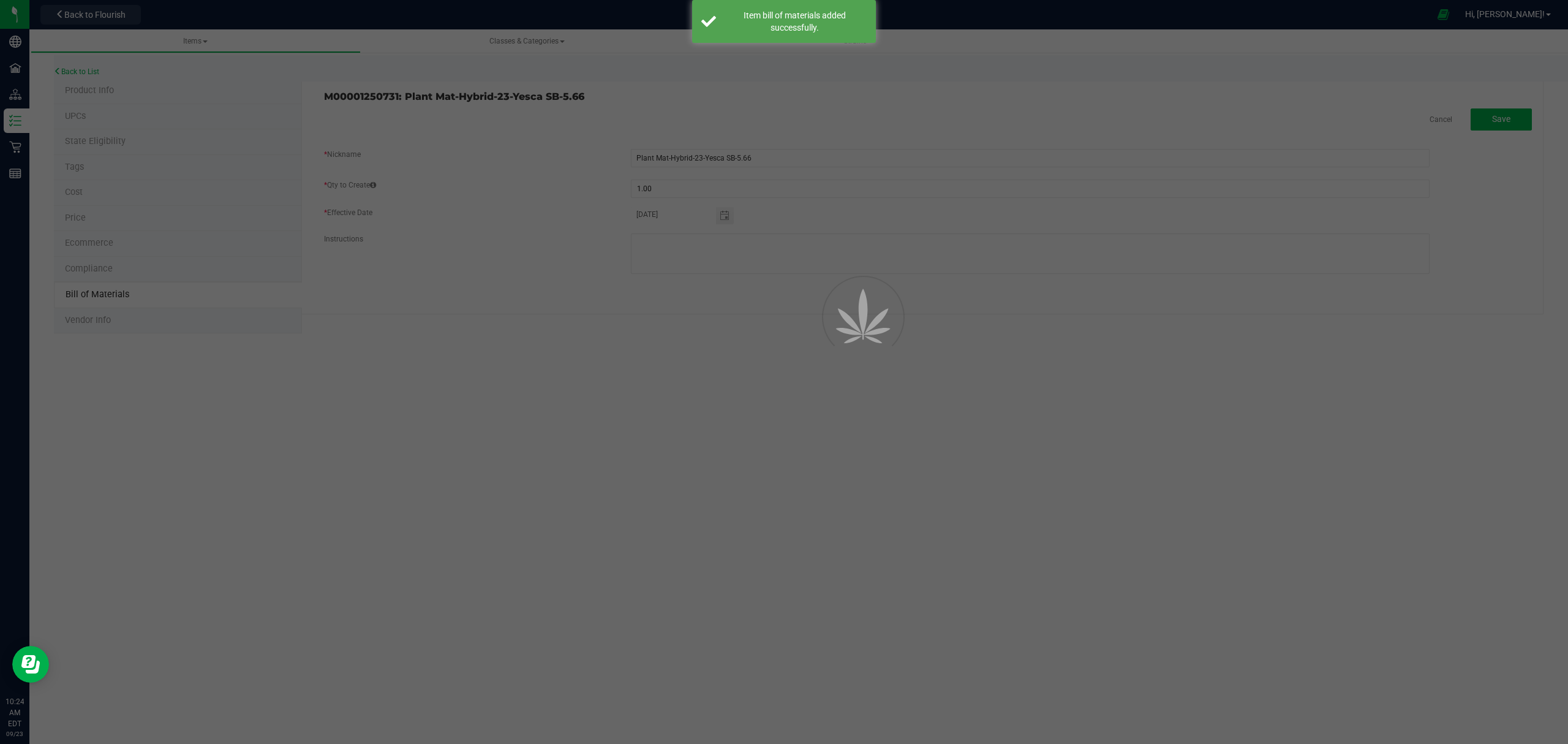
select select "685"
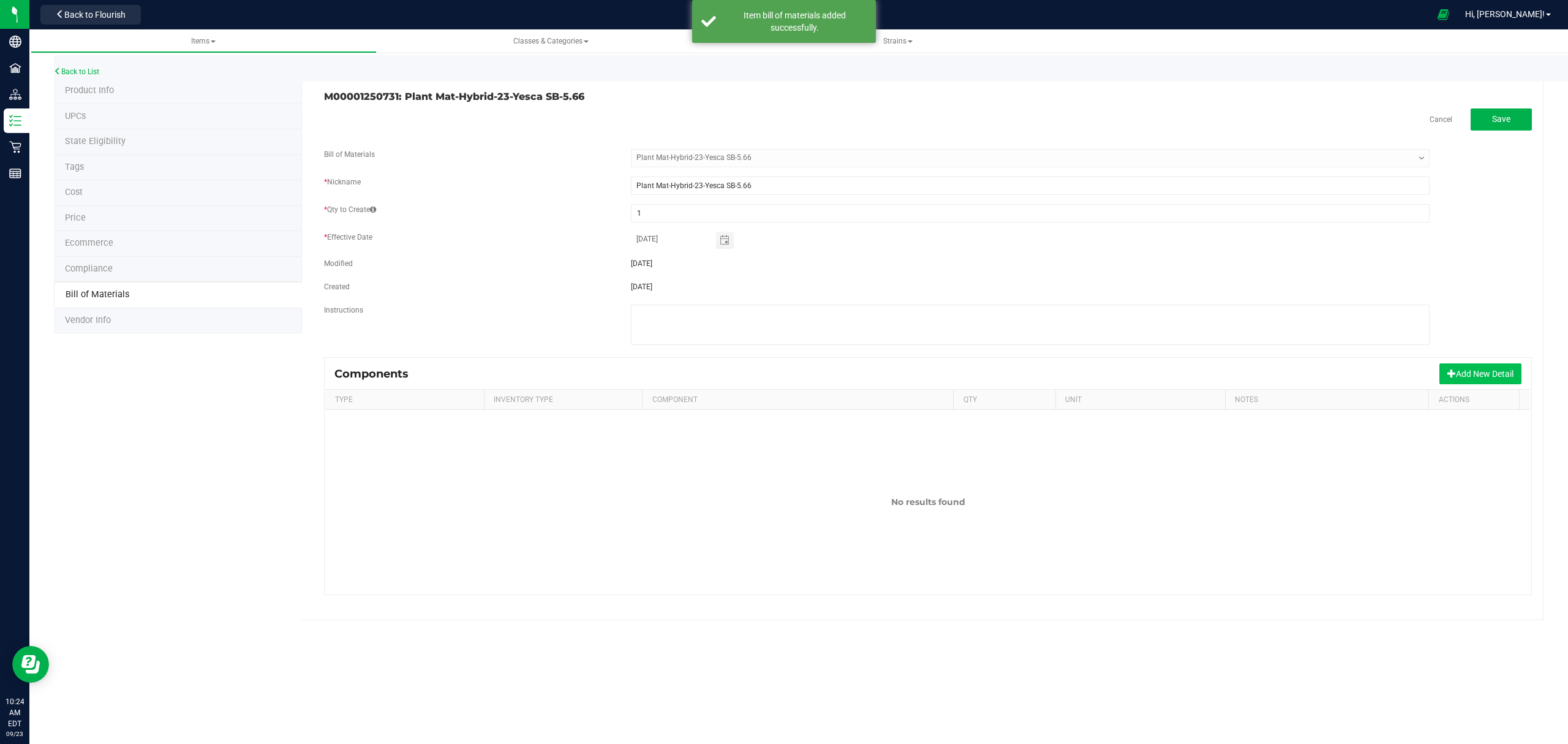
click at [1482, 373] on button "Add New Detail" at bounding box center [1480, 374] width 82 height 21
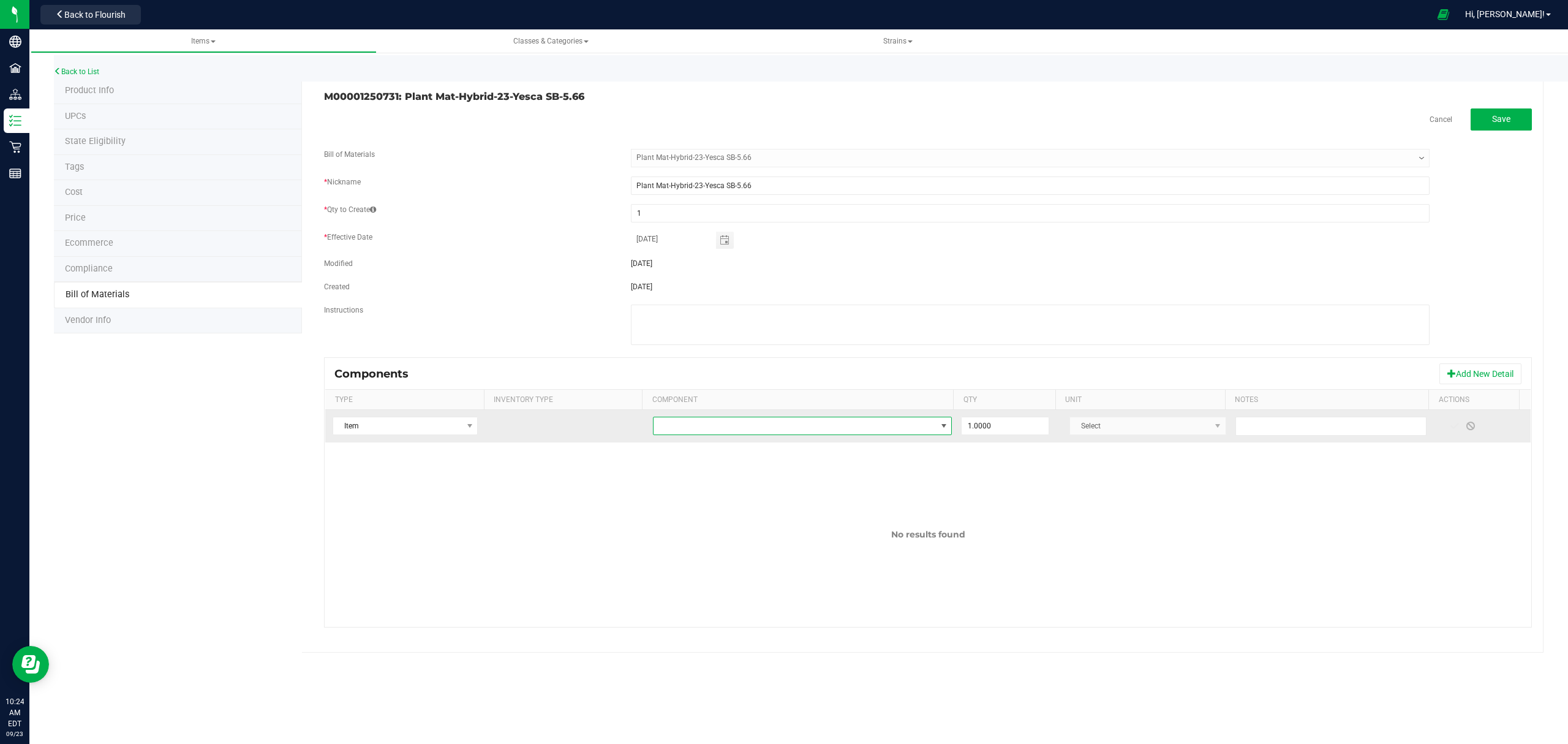
click at [787, 421] on span "NO DATA FOUND" at bounding box center [795, 425] width 283 height 17
type input "blank"
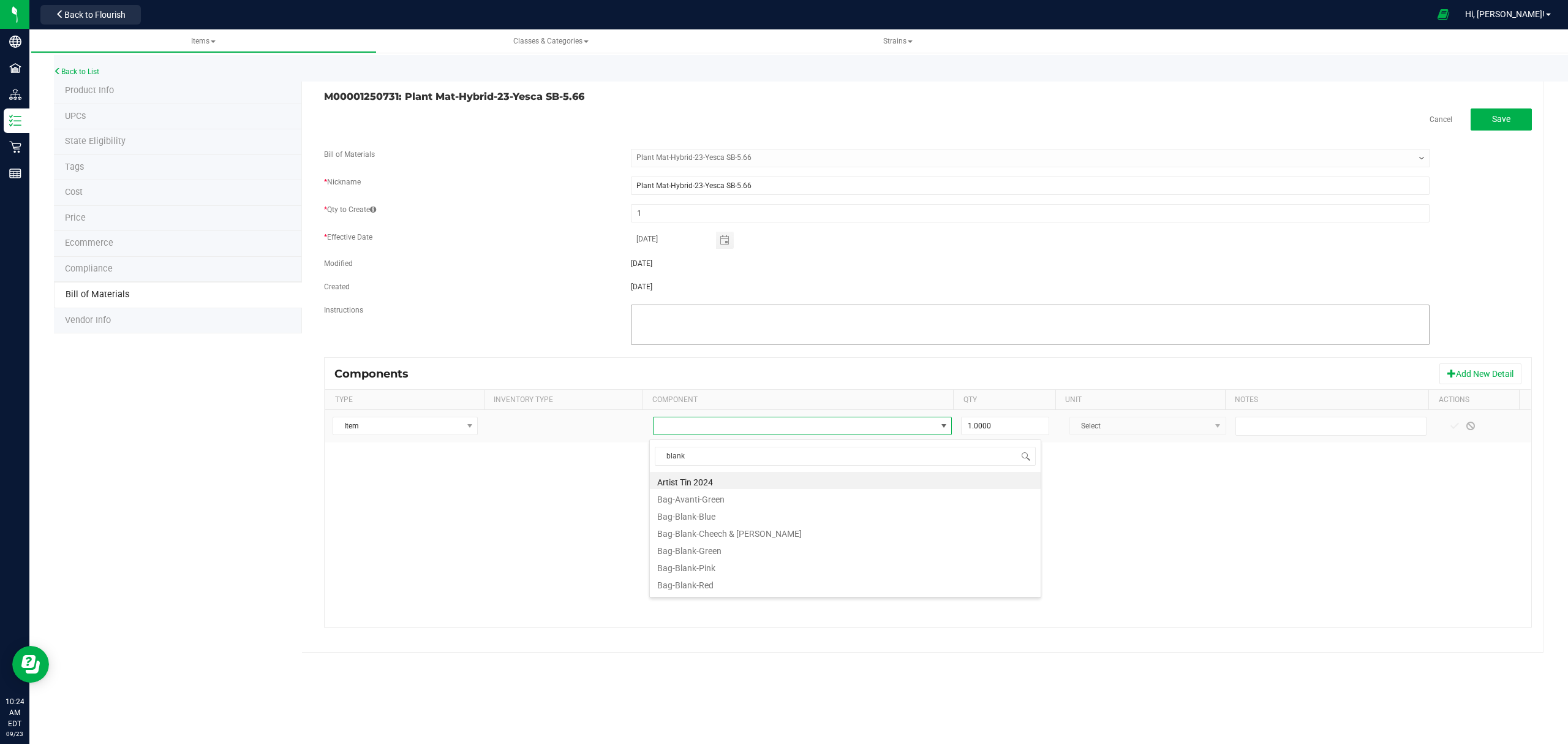
drag, startPoint x: 787, startPoint y: 421, endPoint x: 656, endPoint y: 347, distance: 150.5
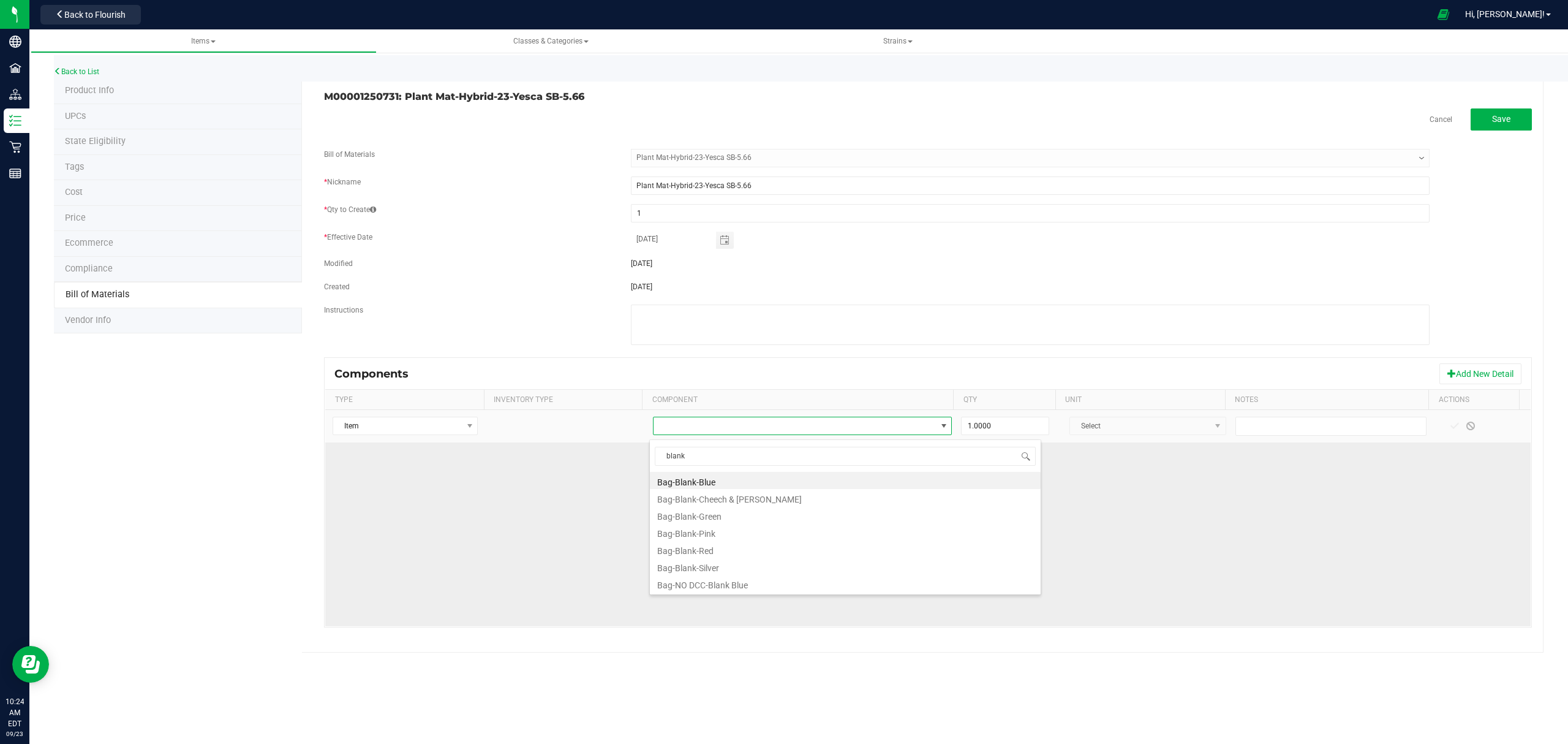
drag, startPoint x: 656, startPoint y: 347, endPoint x: 742, endPoint y: 475, distance: 154.2
click at [721, 484] on li "Bag-Blank-Blue" at bounding box center [845, 480] width 391 height 17
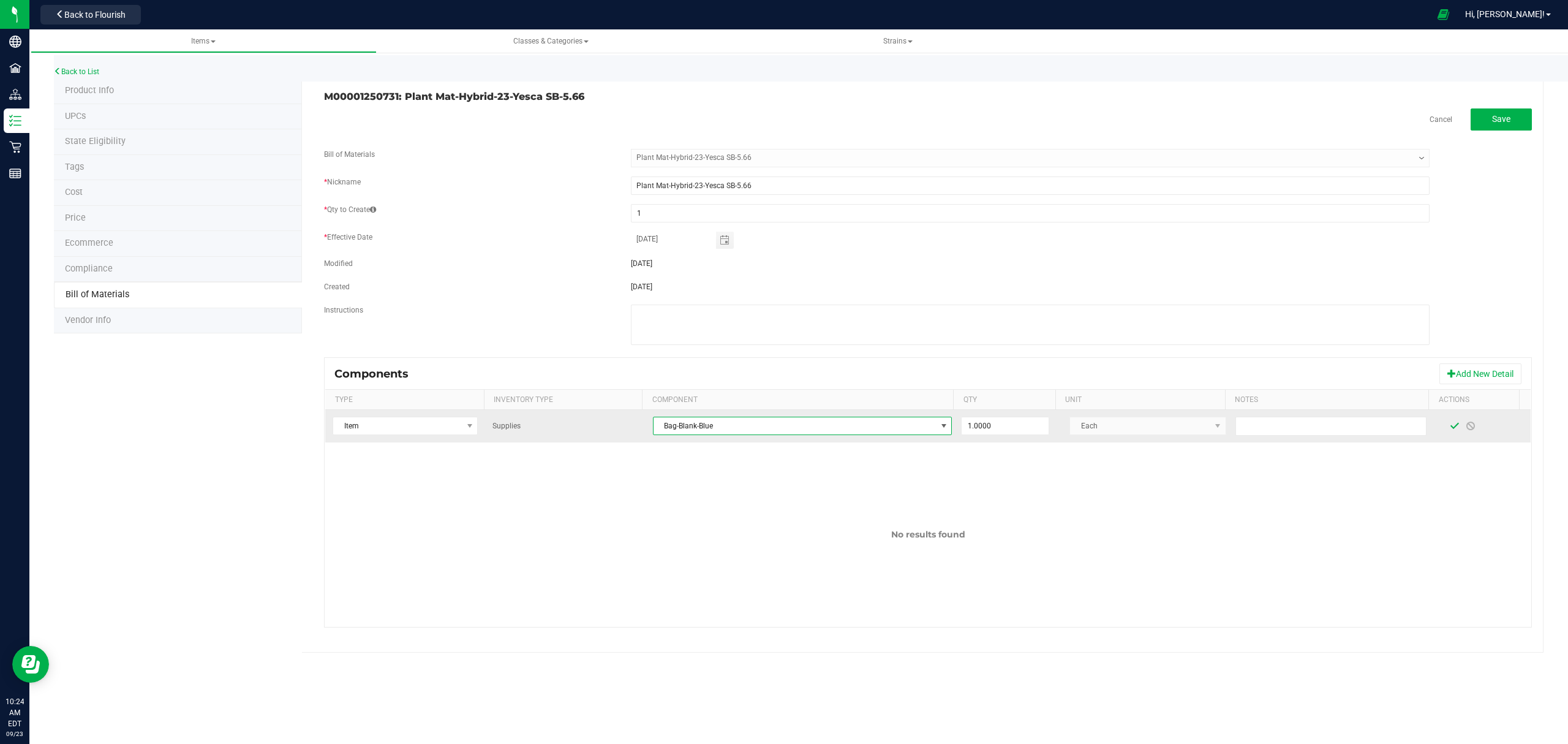
click at [1449, 426] on span at bounding box center [1454, 426] width 10 height 10
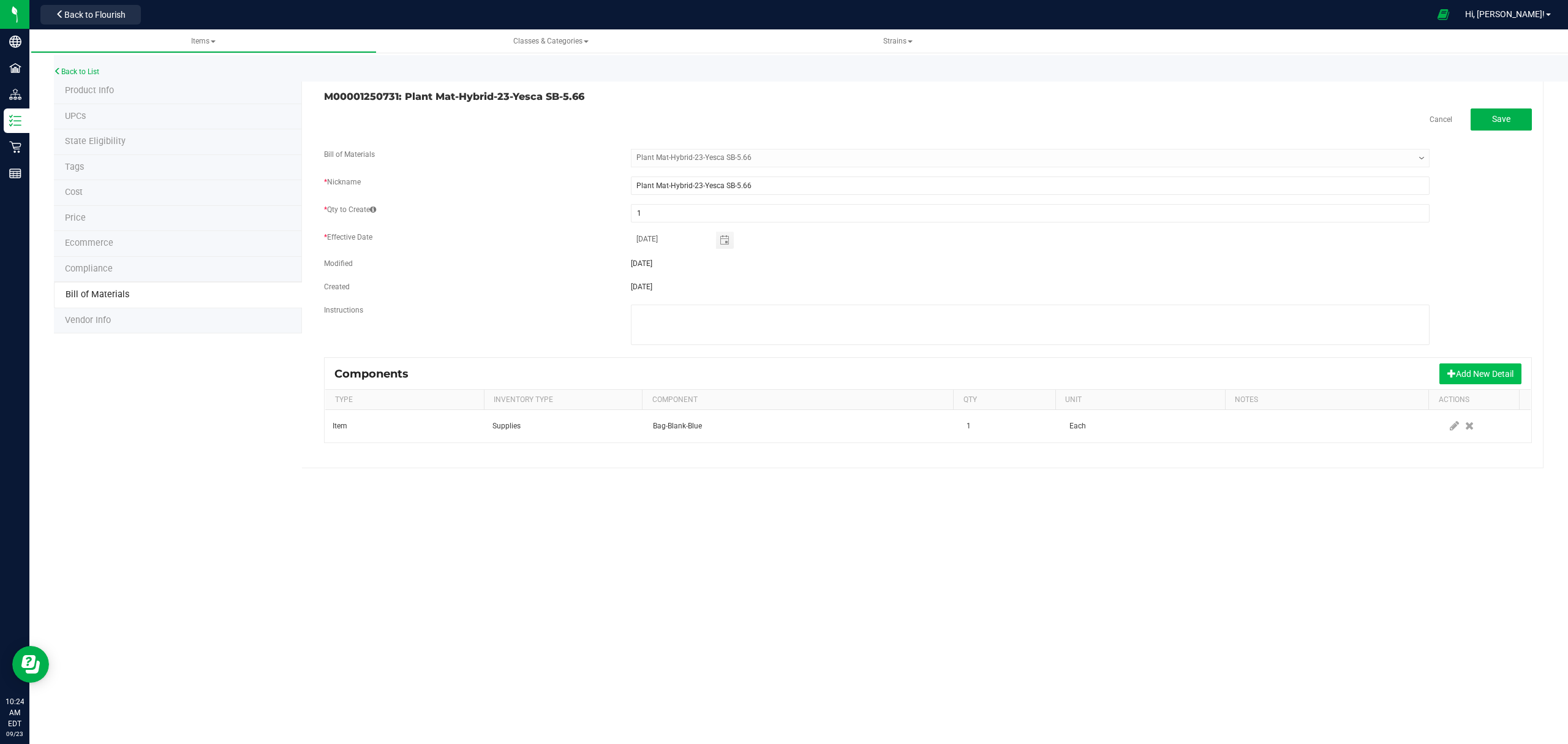
click at [1460, 369] on button "Add New Detail" at bounding box center [1480, 374] width 82 height 21
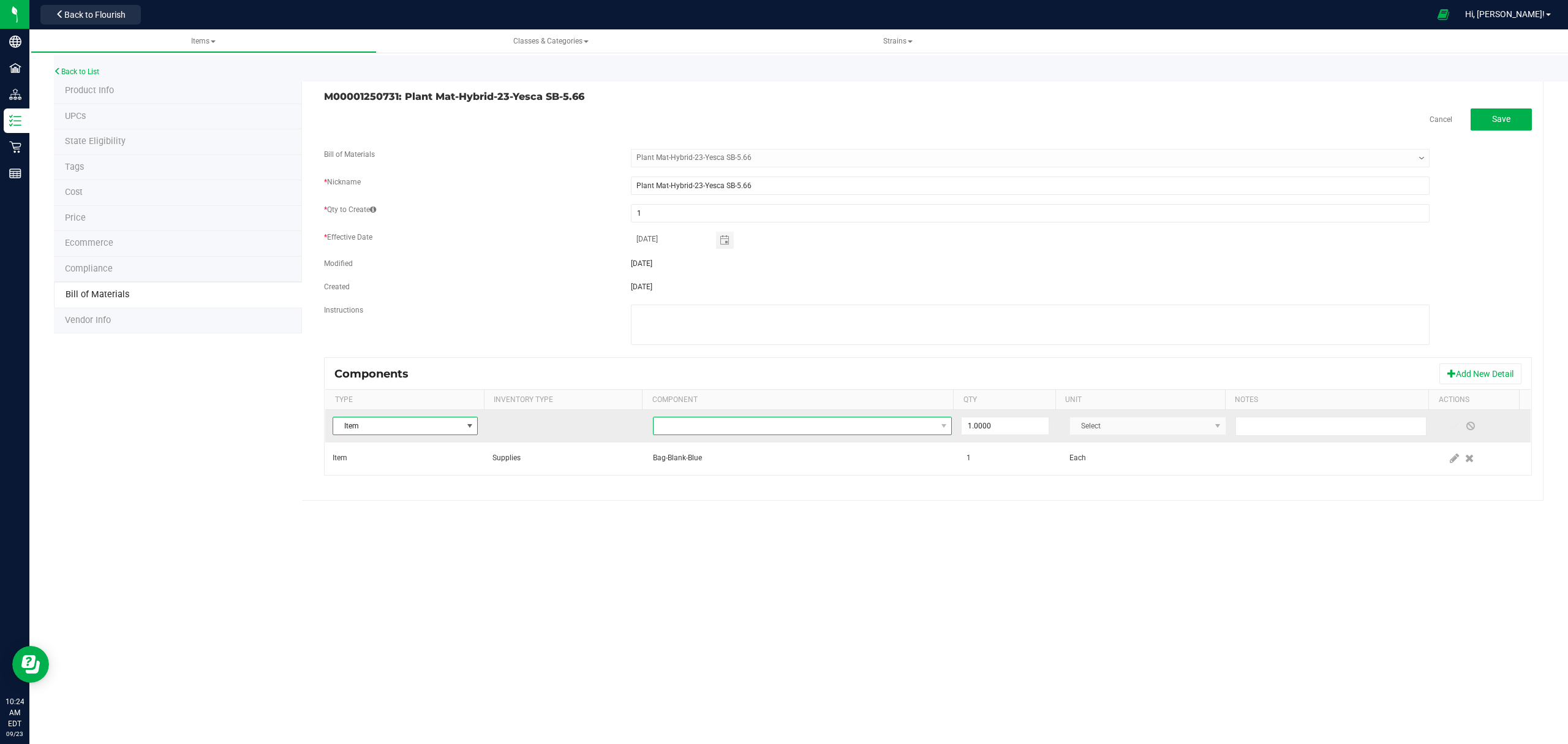
click at [735, 421] on span "NO DATA FOUND" at bounding box center [795, 425] width 283 height 17
type input "yesca"
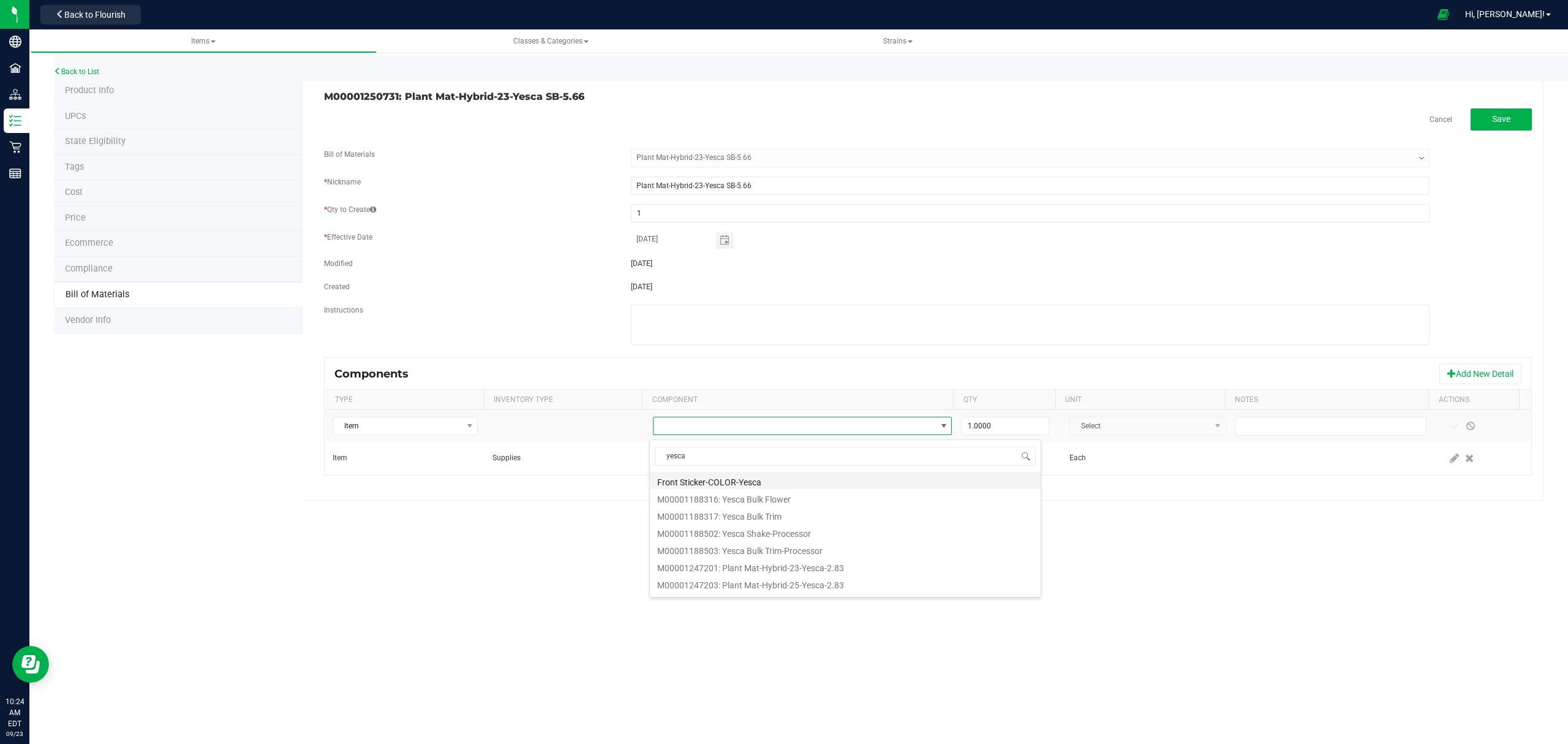
click at [756, 481] on li "Front Sticker-COLOR-Yesca" at bounding box center [845, 480] width 391 height 17
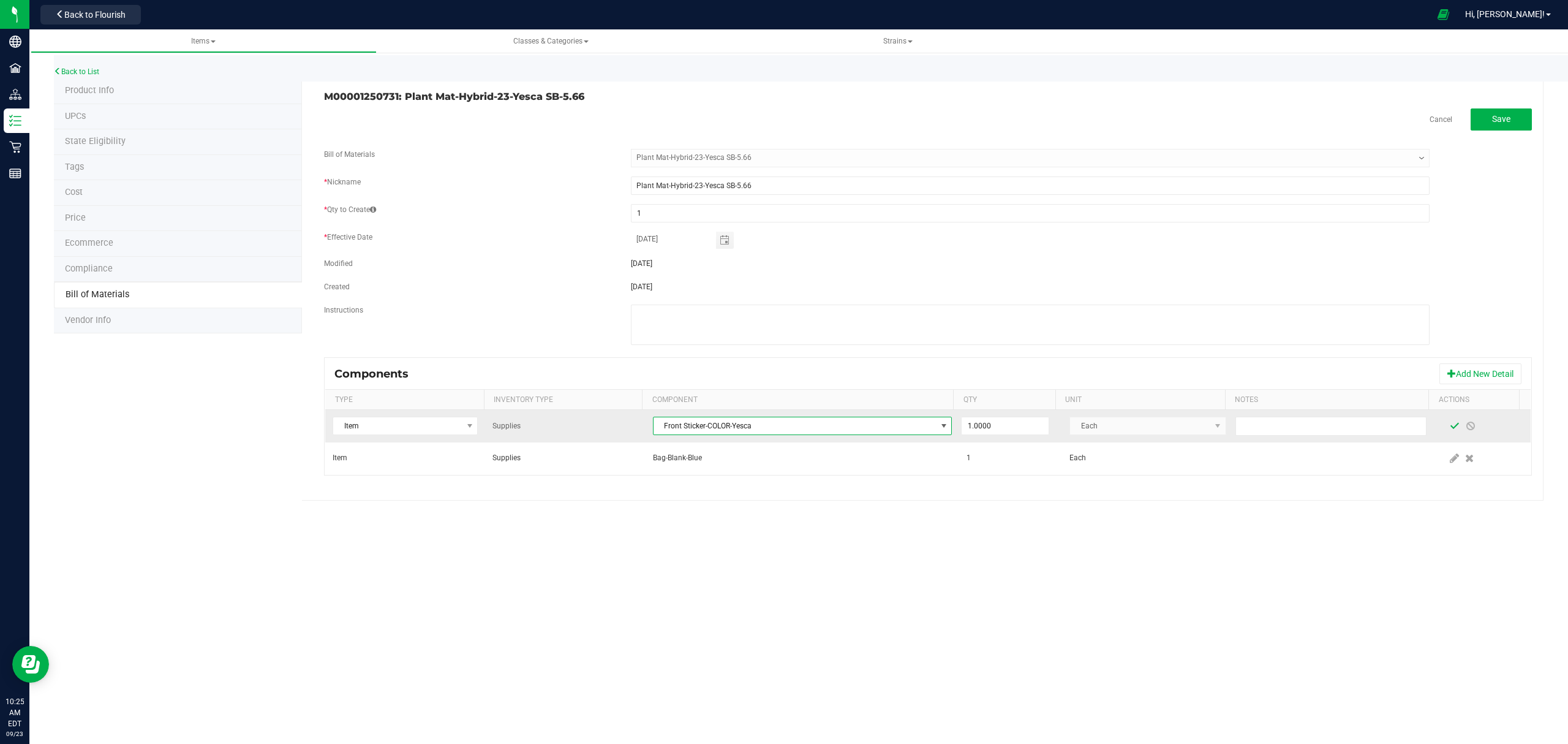
click at [1449, 425] on span at bounding box center [1454, 426] width 10 height 10
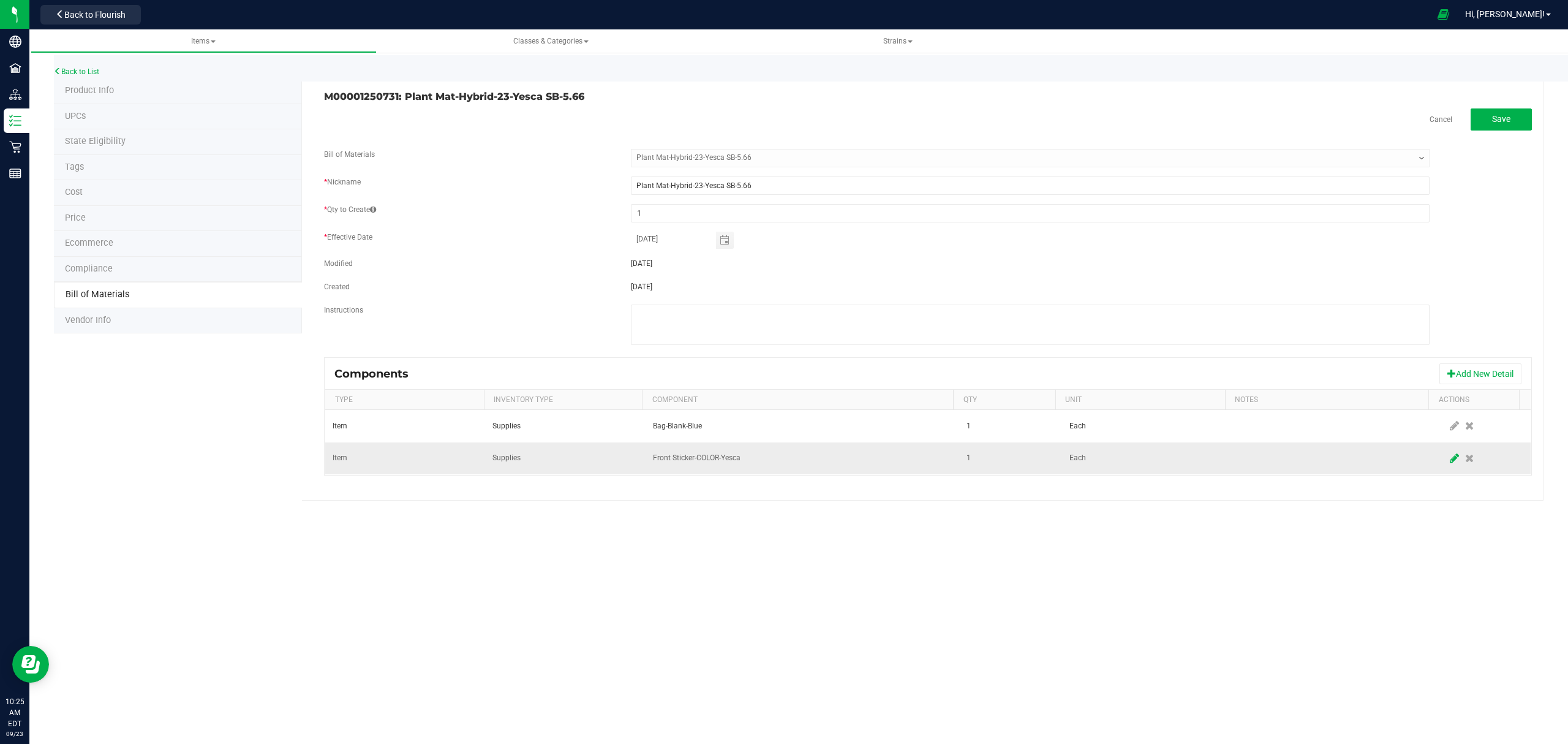
click at [1449, 463] on icon at bounding box center [1453, 458] width 9 height 11
click at [802, 466] on span "Front Sticker-COLOR-Yesca" at bounding box center [795, 458] width 283 height 17
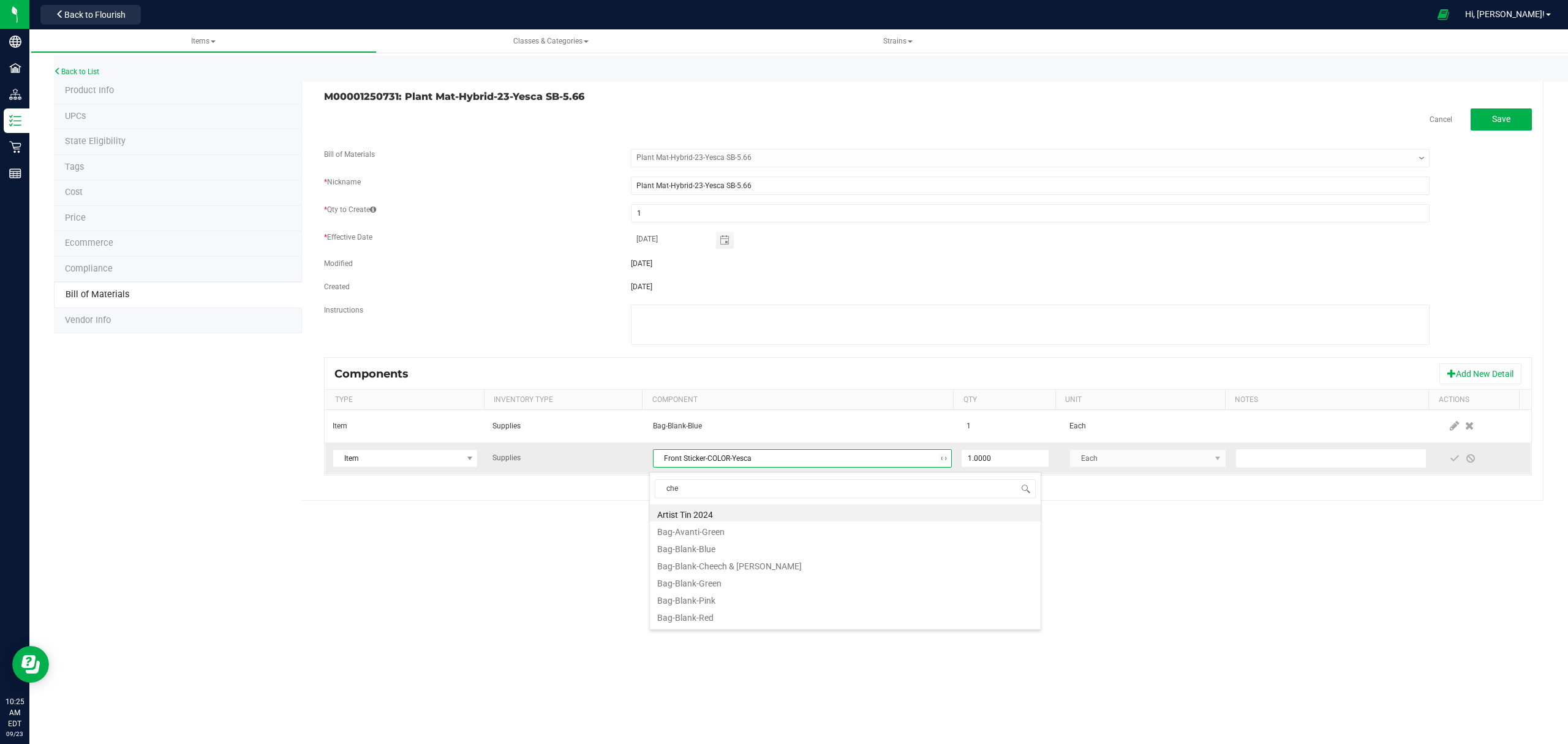
type input "chee"
click at [742, 518] on li "Bag-Blank-Cheech & [PERSON_NAME]" at bounding box center [845, 513] width 391 height 17
click at [1449, 459] on span at bounding box center [1454, 458] width 10 height 10
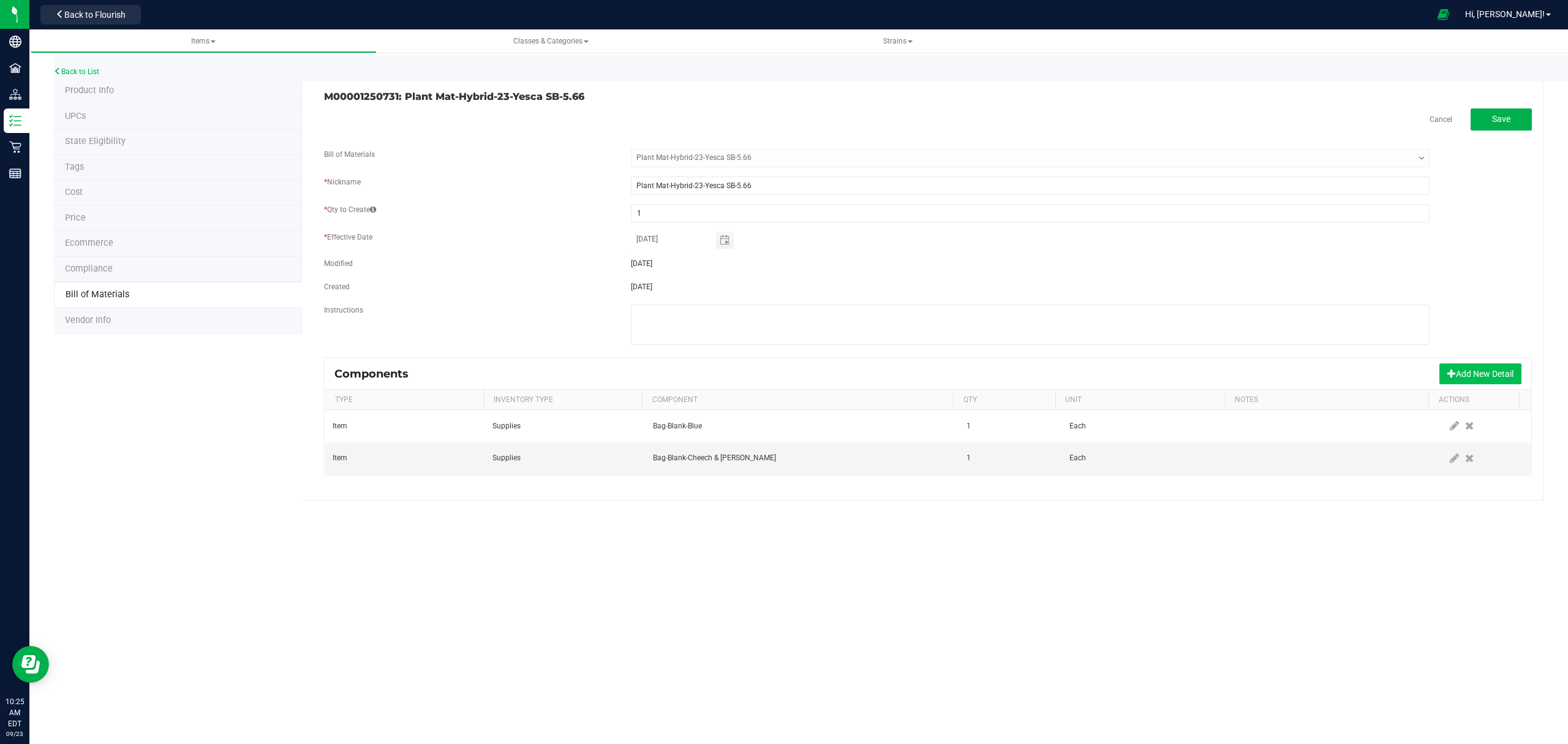
click at [1472, 376] on button "Add New Detail" at bounding box center [1480, 374] width 82 height 21
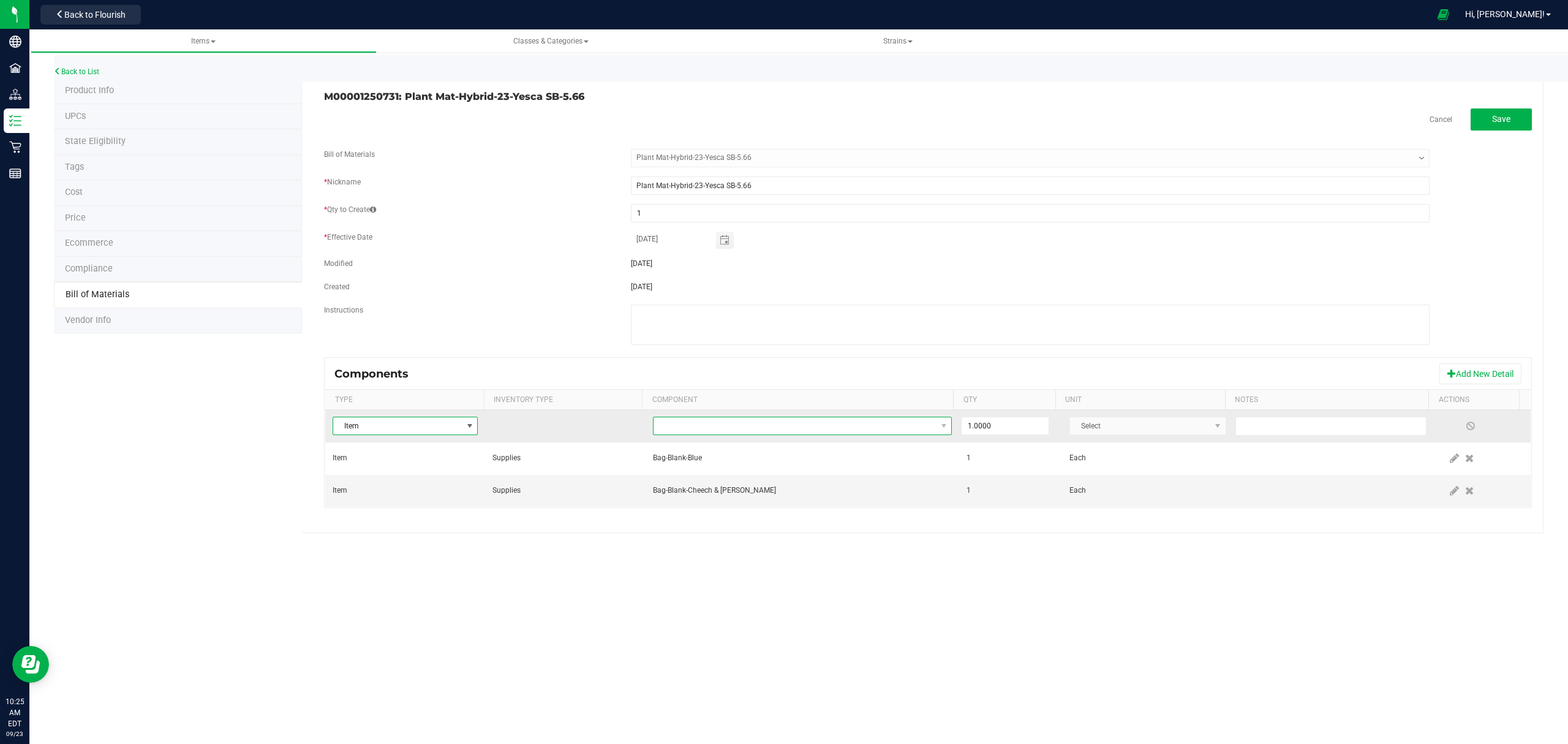
click at [742, 424] on span "NO DATA FOUND" at bounding box center [795, 425] width 283 height 17
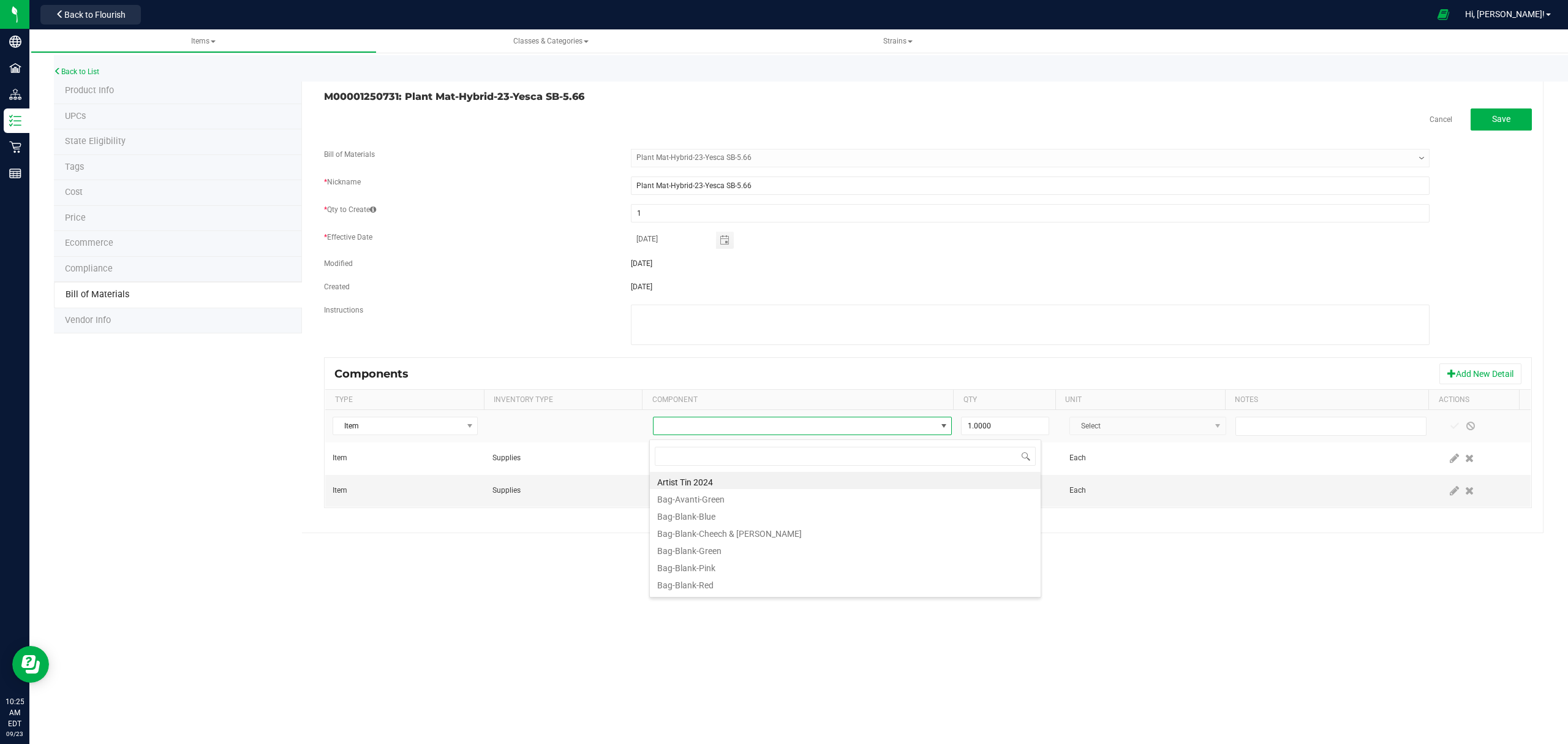
click at [1160, 589] on div "Items Classes & Categories Strains Back to List Product Info UPCs State Eligibi…" at bounding box center [798, 387] width 1538 height 714
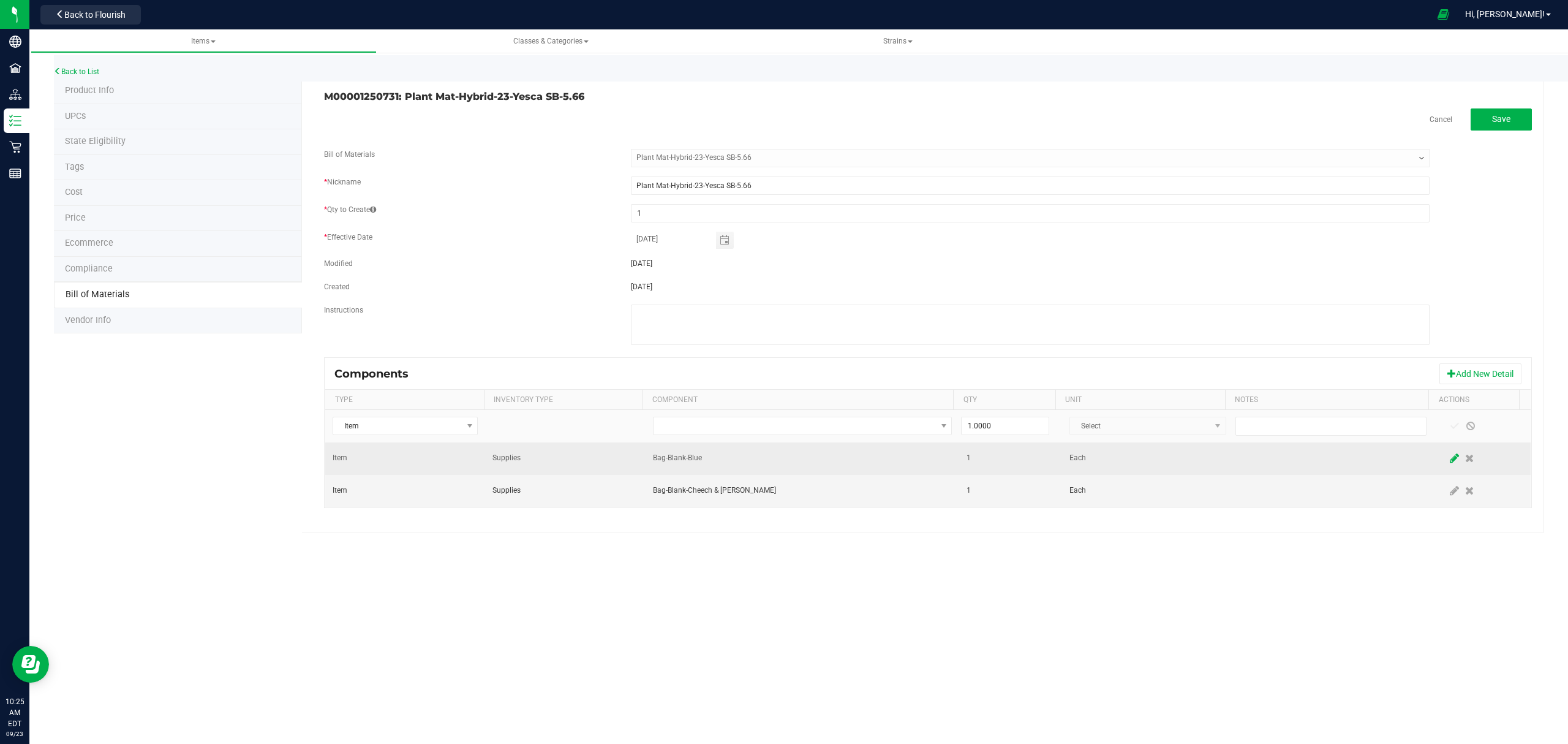
click at [1449, 456] on icon at bounding box center [1453, 458] width 9 height 11
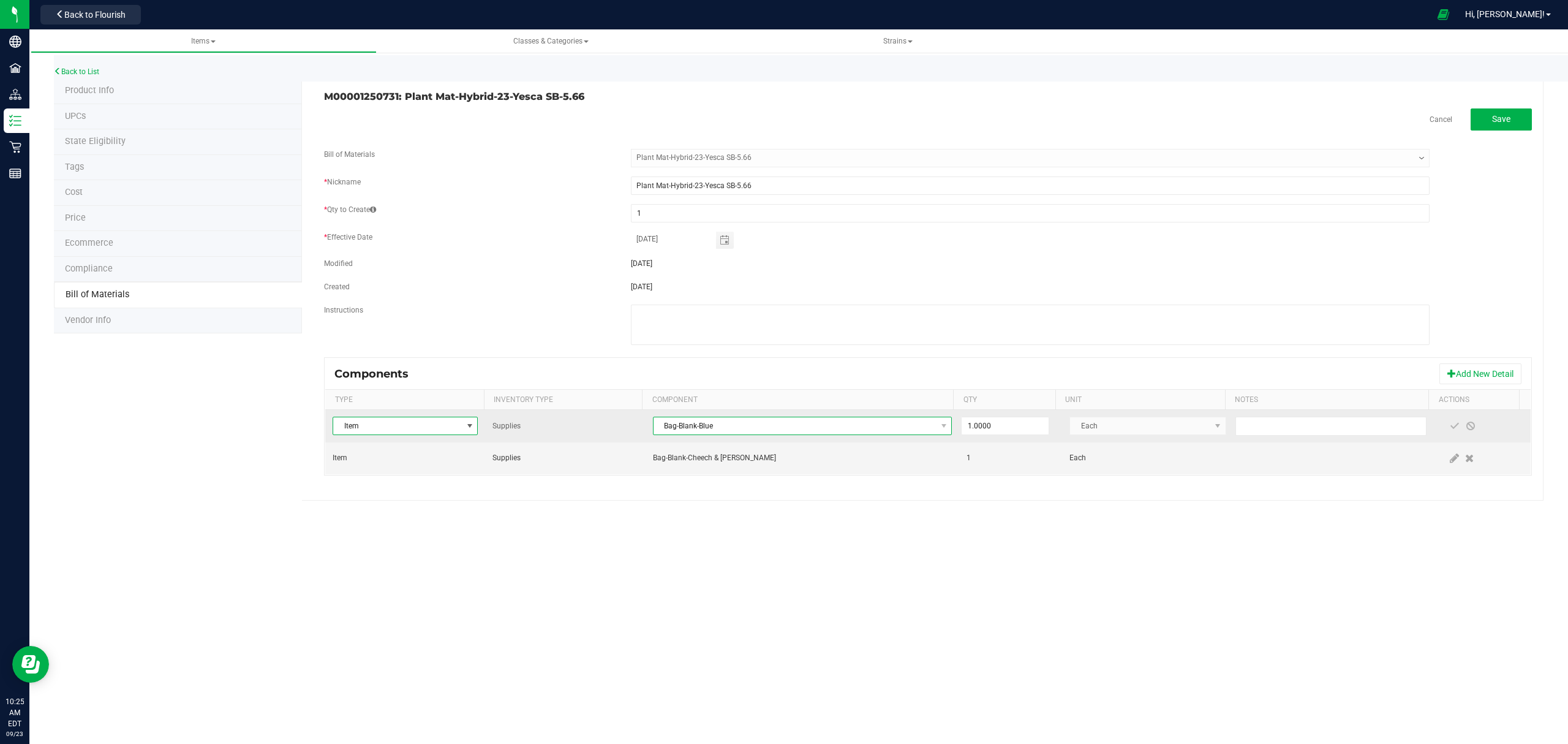
click at [763, 430] on span "Bag-Blank-Blue" at bounding box center [795, 425] width 283 height 17
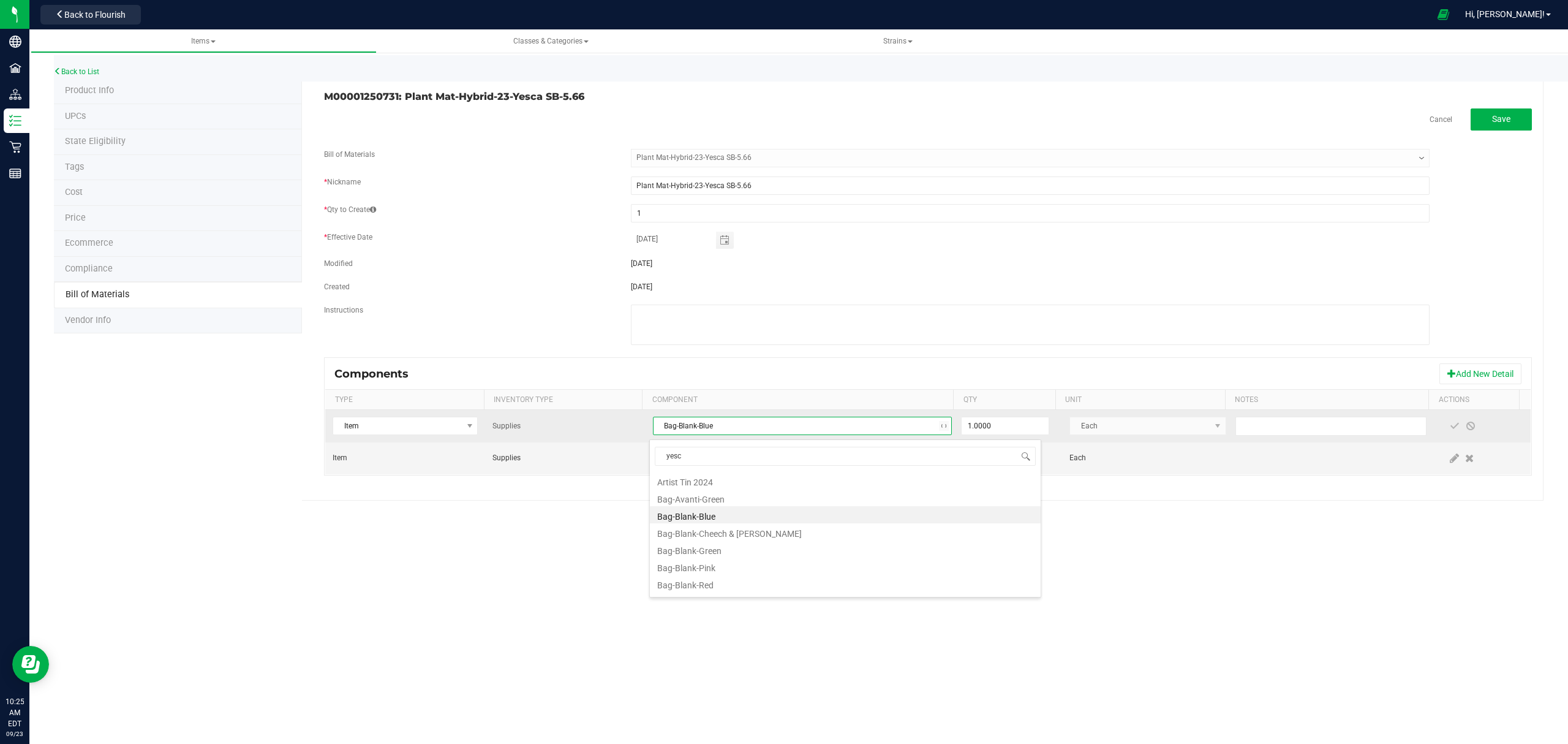
type input "yesca"
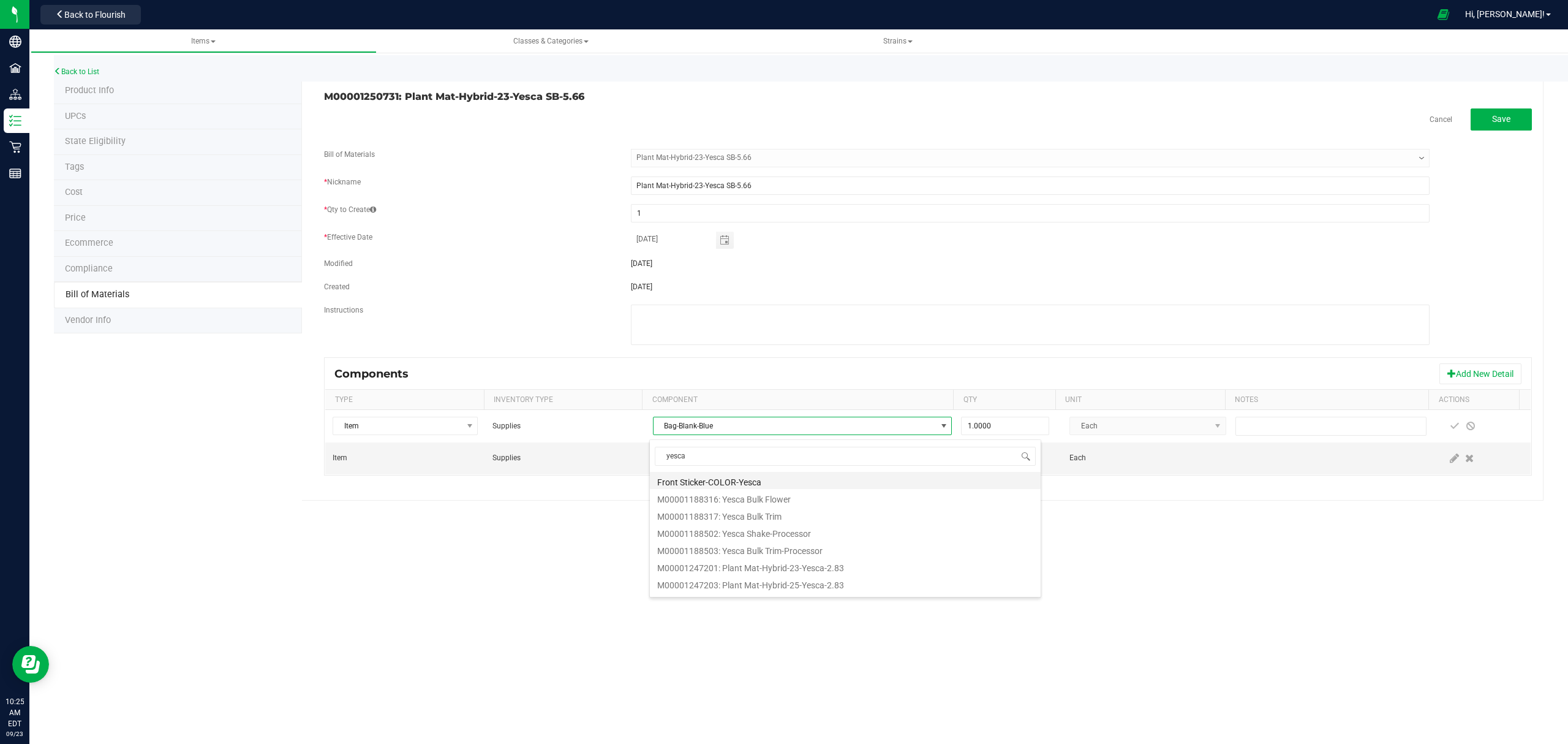
click at [735, 479] on li "Front Sticker-COLOR-Yesca" at bounding box center [845, 480] width 391 height 17
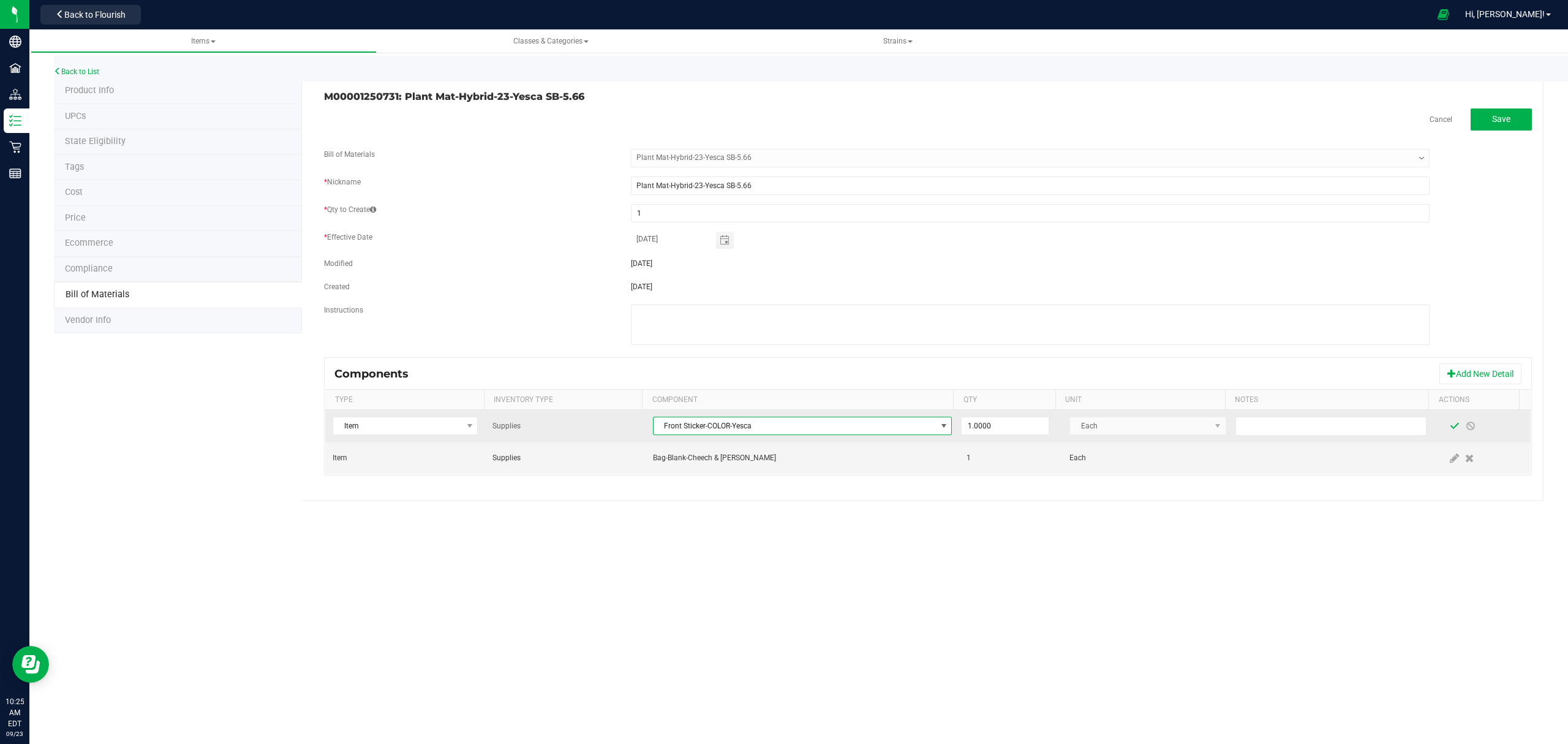
click at [1449, 431] on span at bounding box center [1454, 426] width 10 height 10
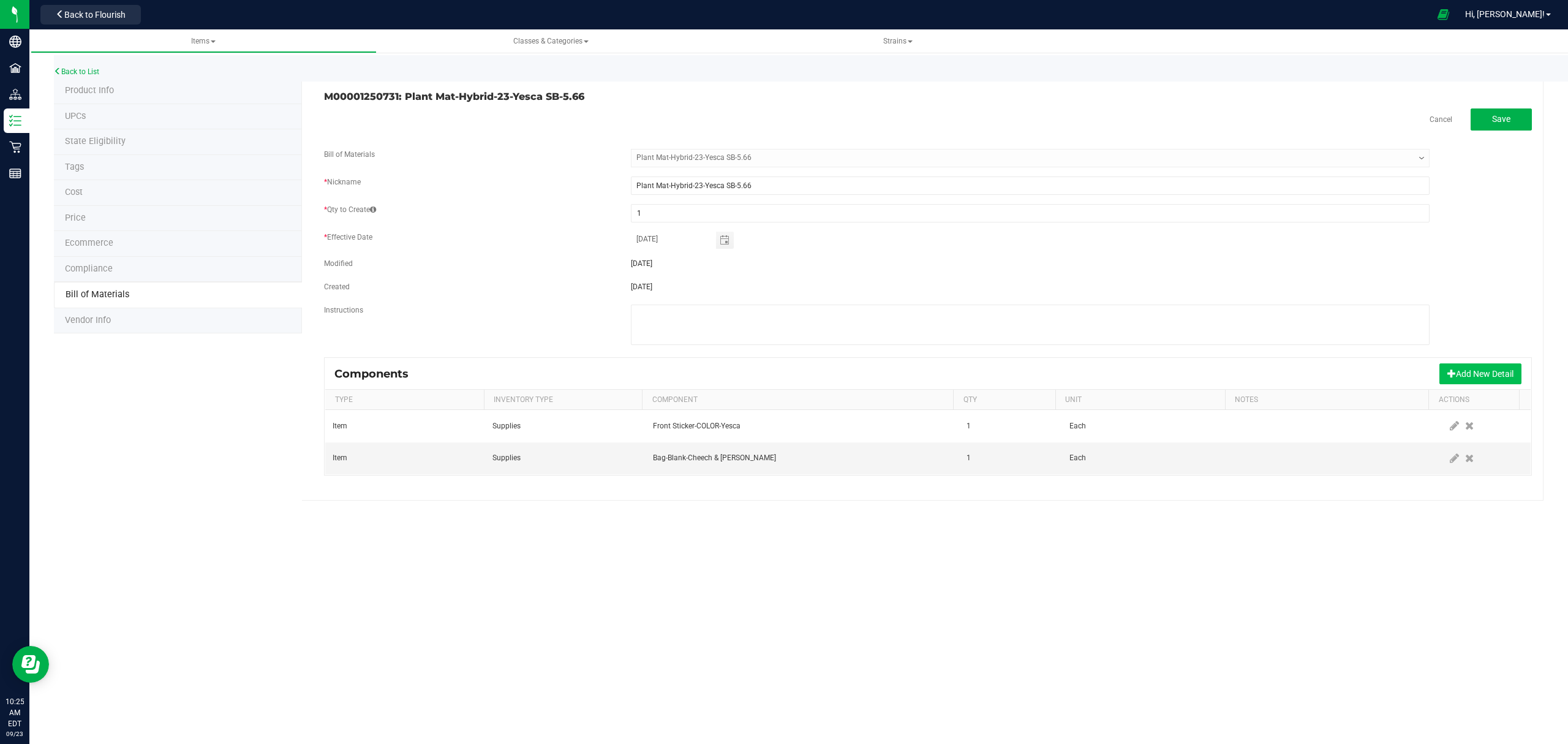
click at [1480, 371] on button "Add New Detail" at bounding box center [1480, 374] width 82 height 21
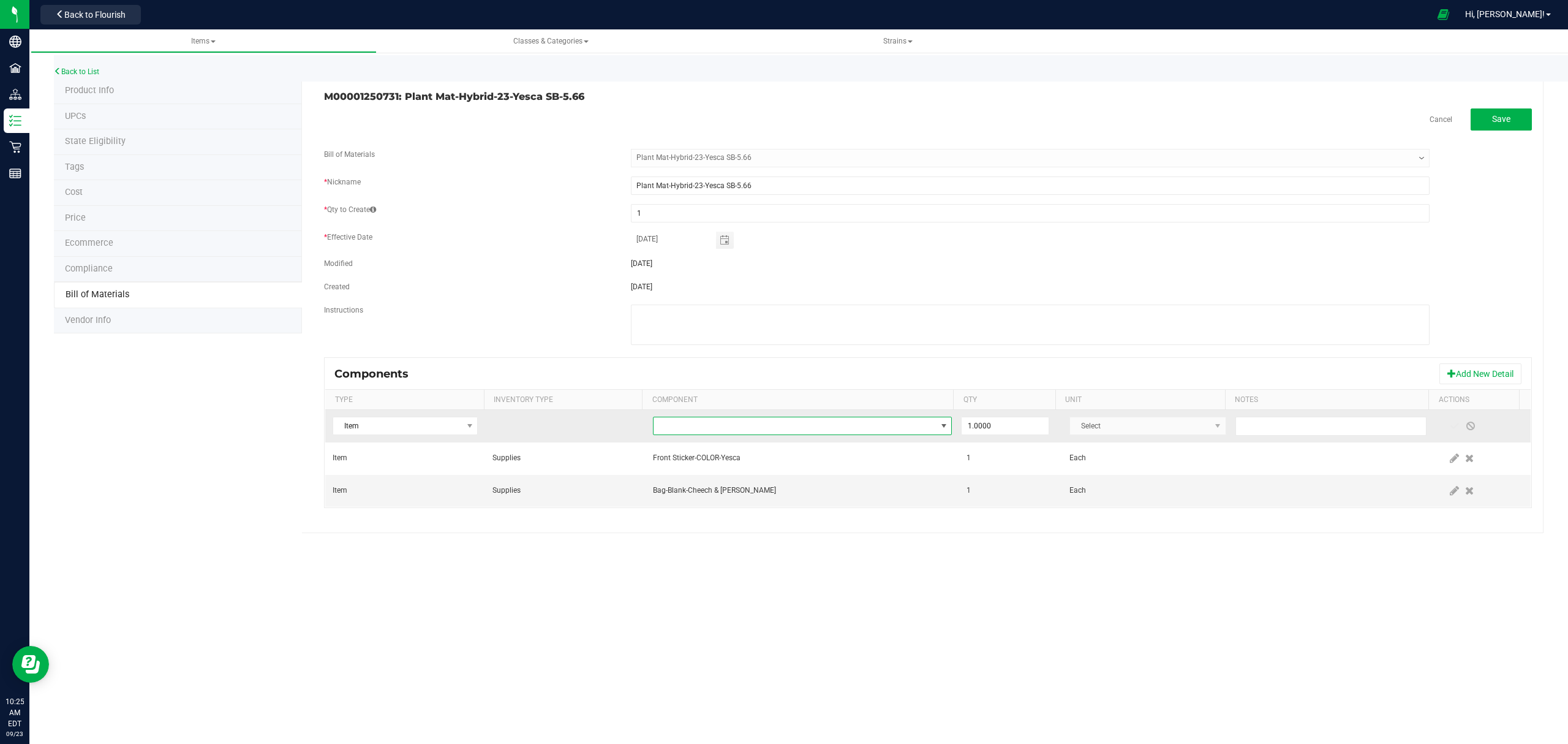
click at [797, 425] on span "NO DATA FOUND" at bounding box center [795, 425] width 283 height 17
type input "compliance"
click at [1449, 427] on span at bounding box center [1454, 426] width 10 height 10
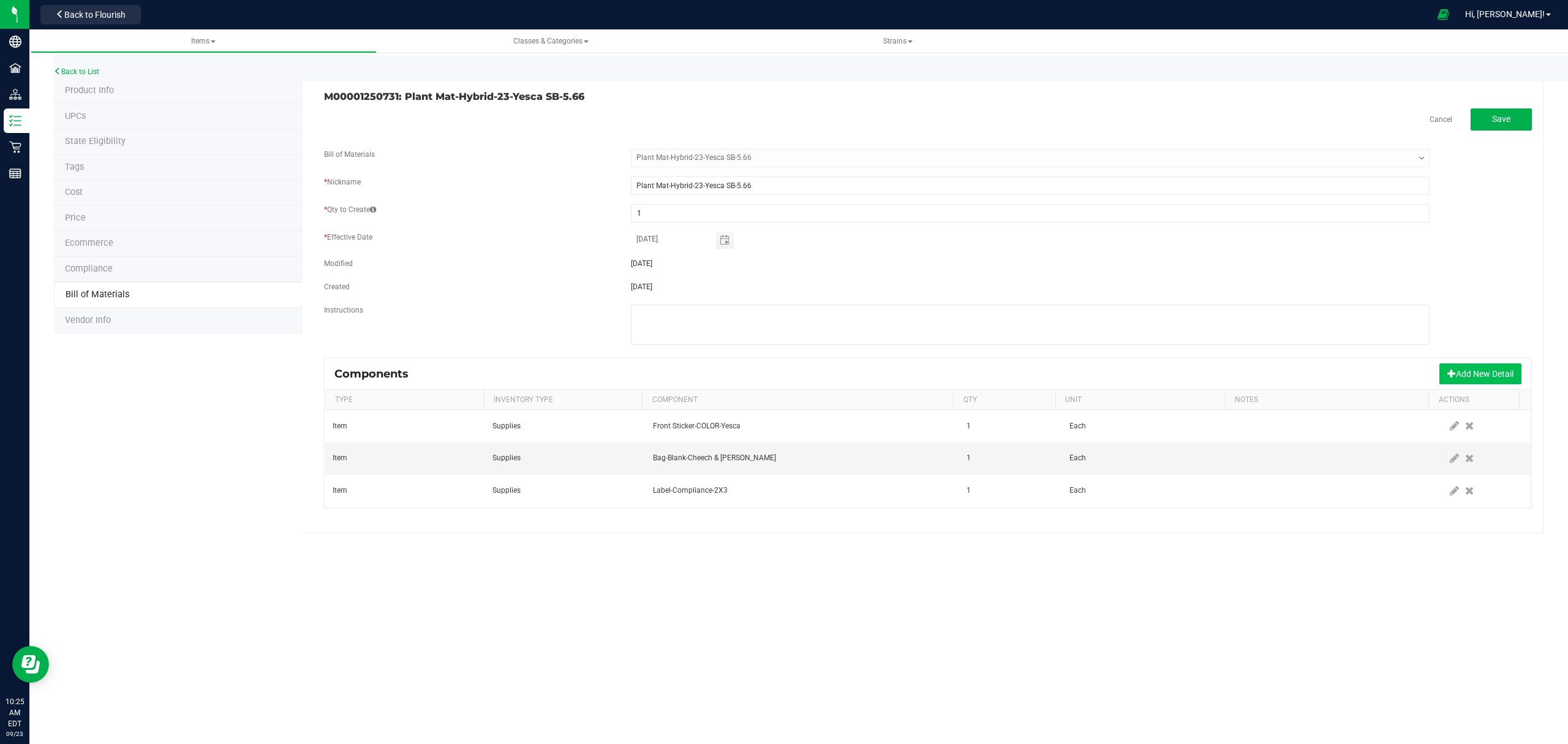
click at [1485, 378] on button "Add New Detail" at bounding box center [1480, 374] width 82 height 21
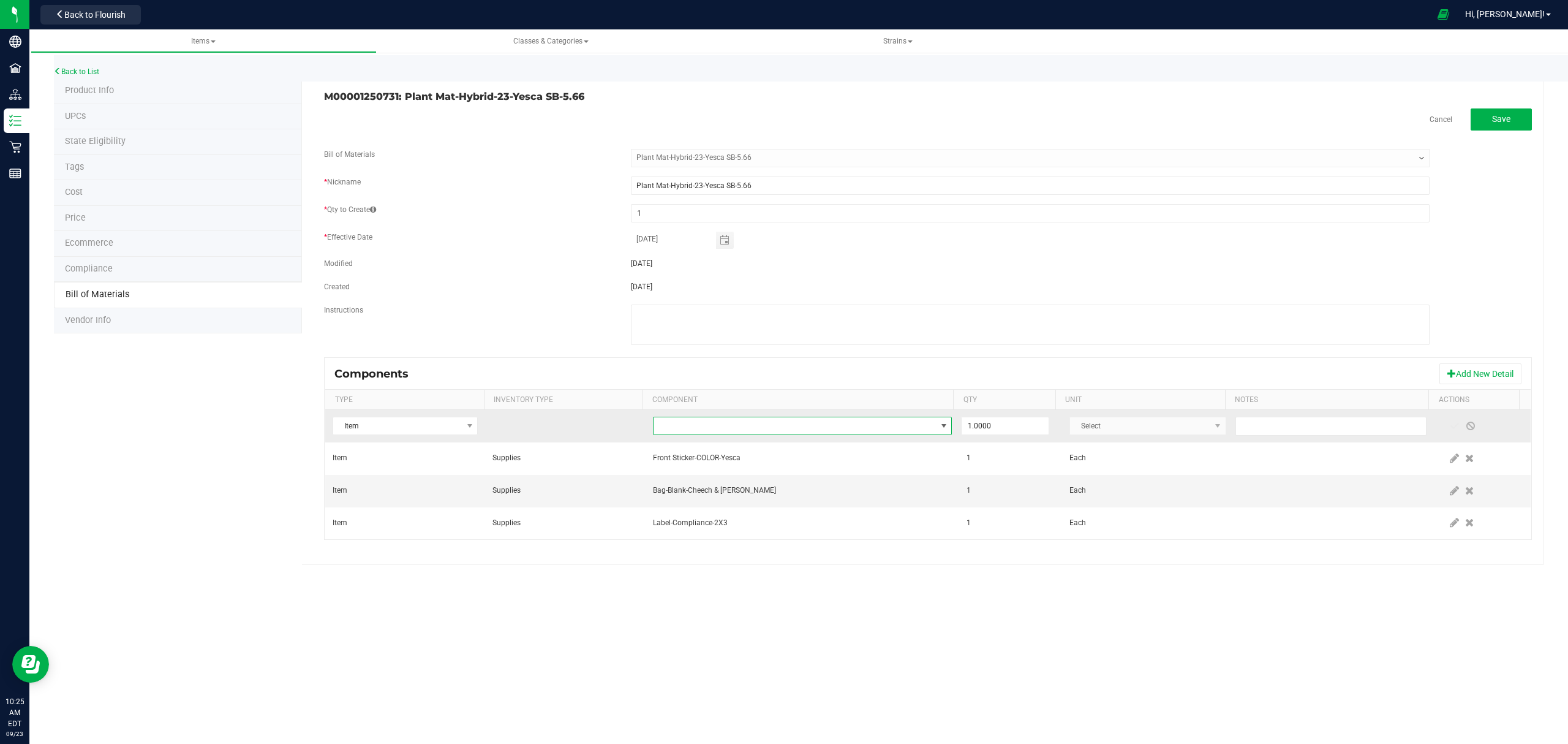
click at [872, 425] on span "NO DATA FOUND" at bounding box center [795, 425] width 283 height 17
type input "integra"
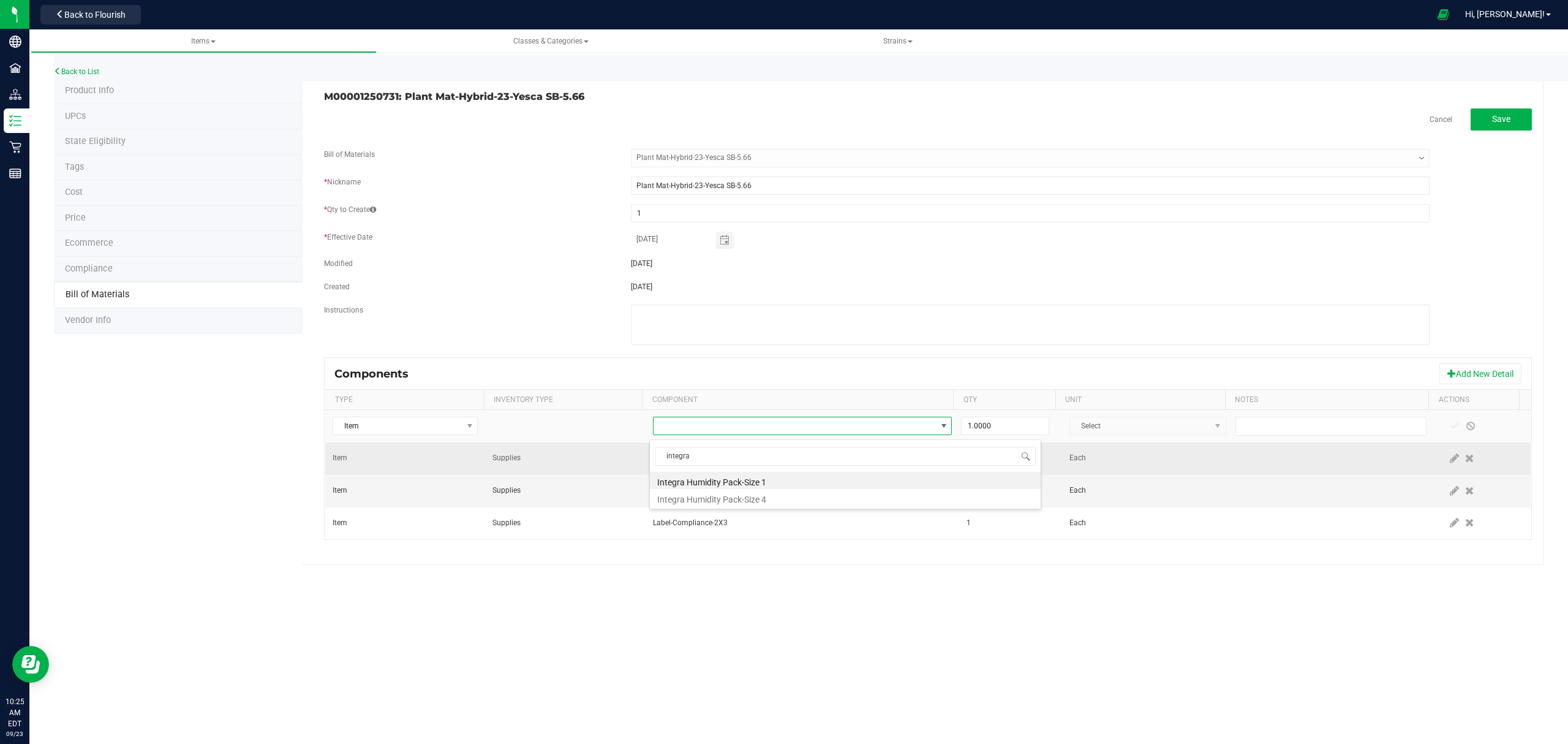
drag, startPoint x: 735, startPoint y: 479, endPoint x: 817, endPoint y: 474, distance: 82.2
click at [736, 479] on li "Integra Humidity Pack-Size 1" at bounding box center [845, 480] width 391 height 17
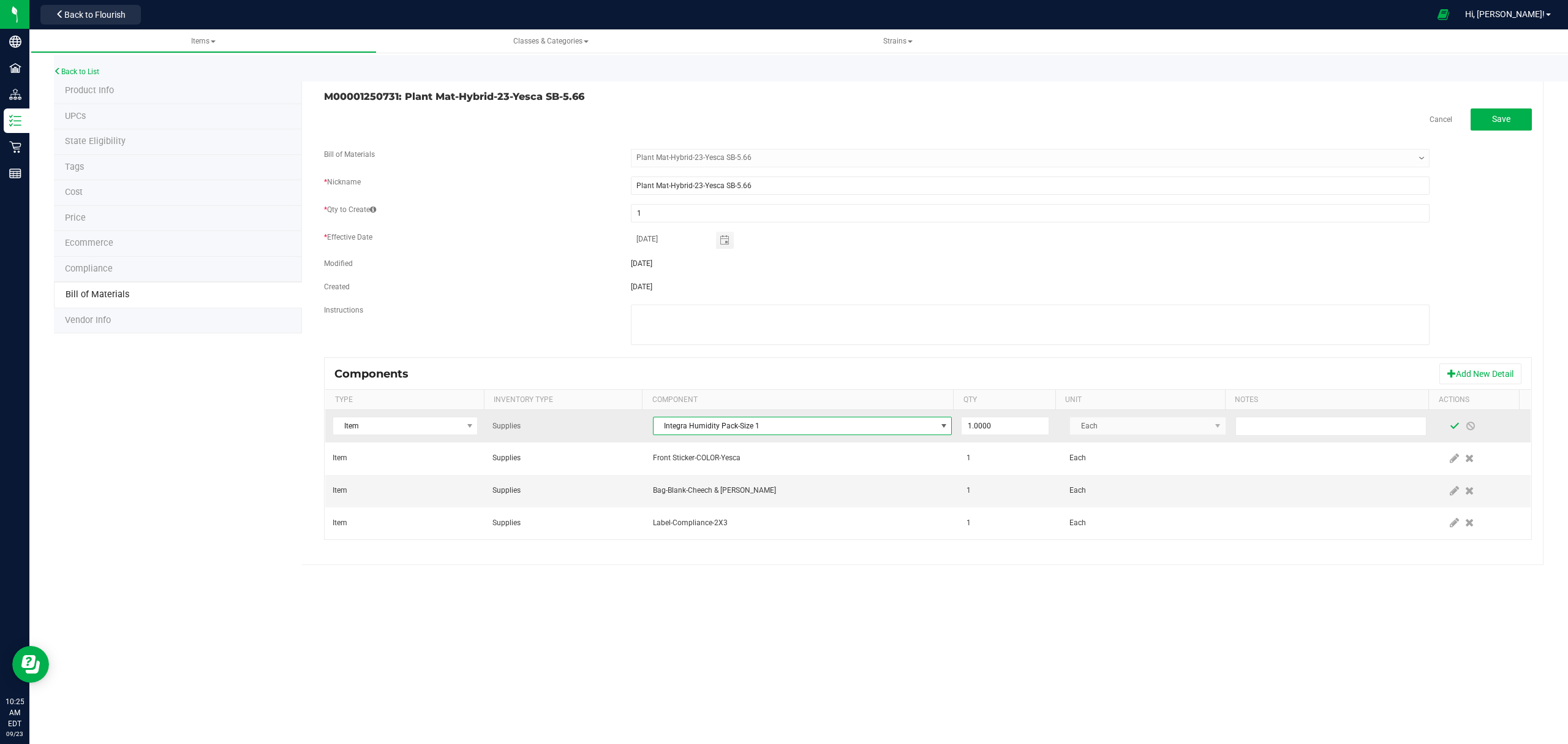
click at [1449, 426] on span at bounding box center [1454, 426] width 10 height 10
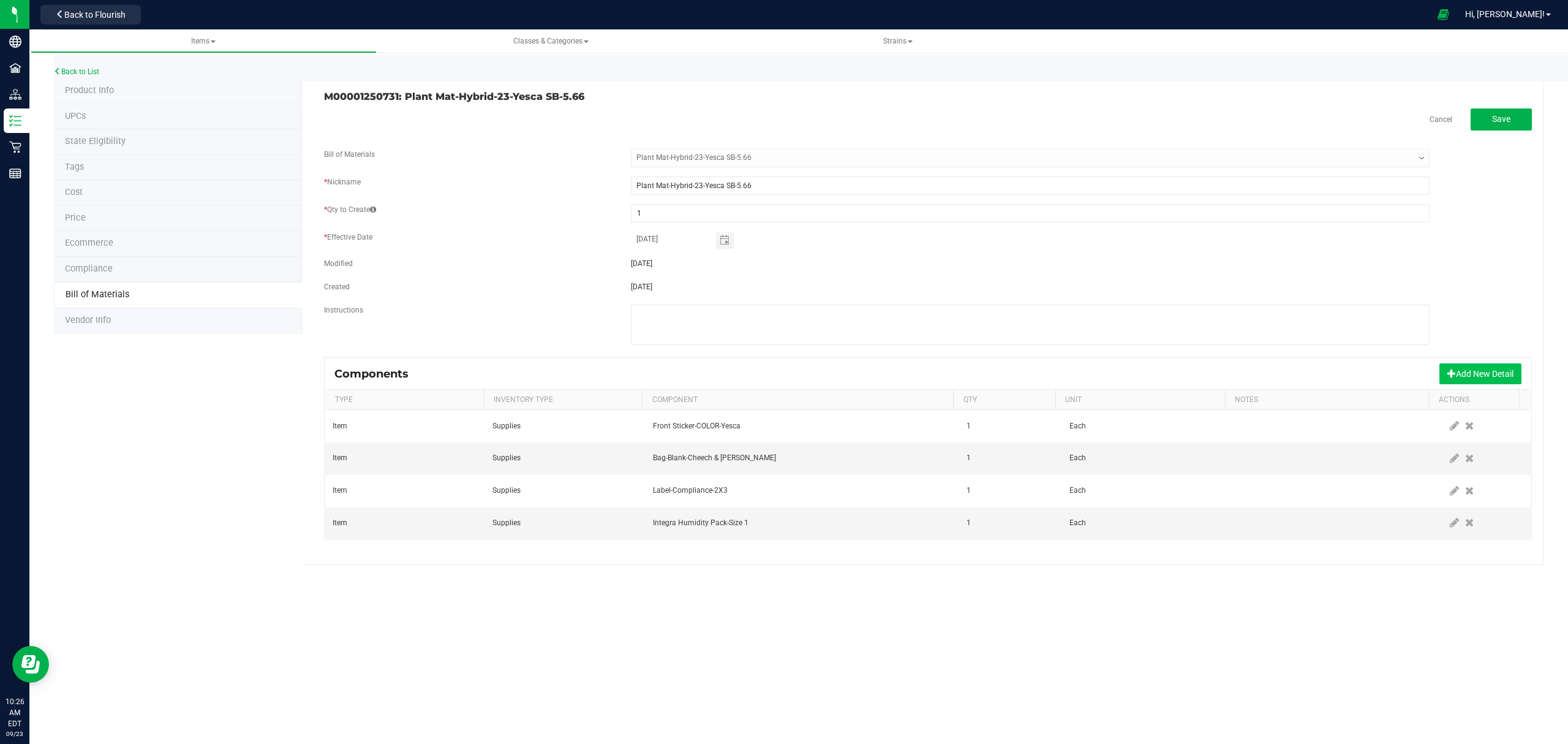
click at [1501, 381] on button "Add New Detail" at bounding box center [1480, 374] width 82 height 21
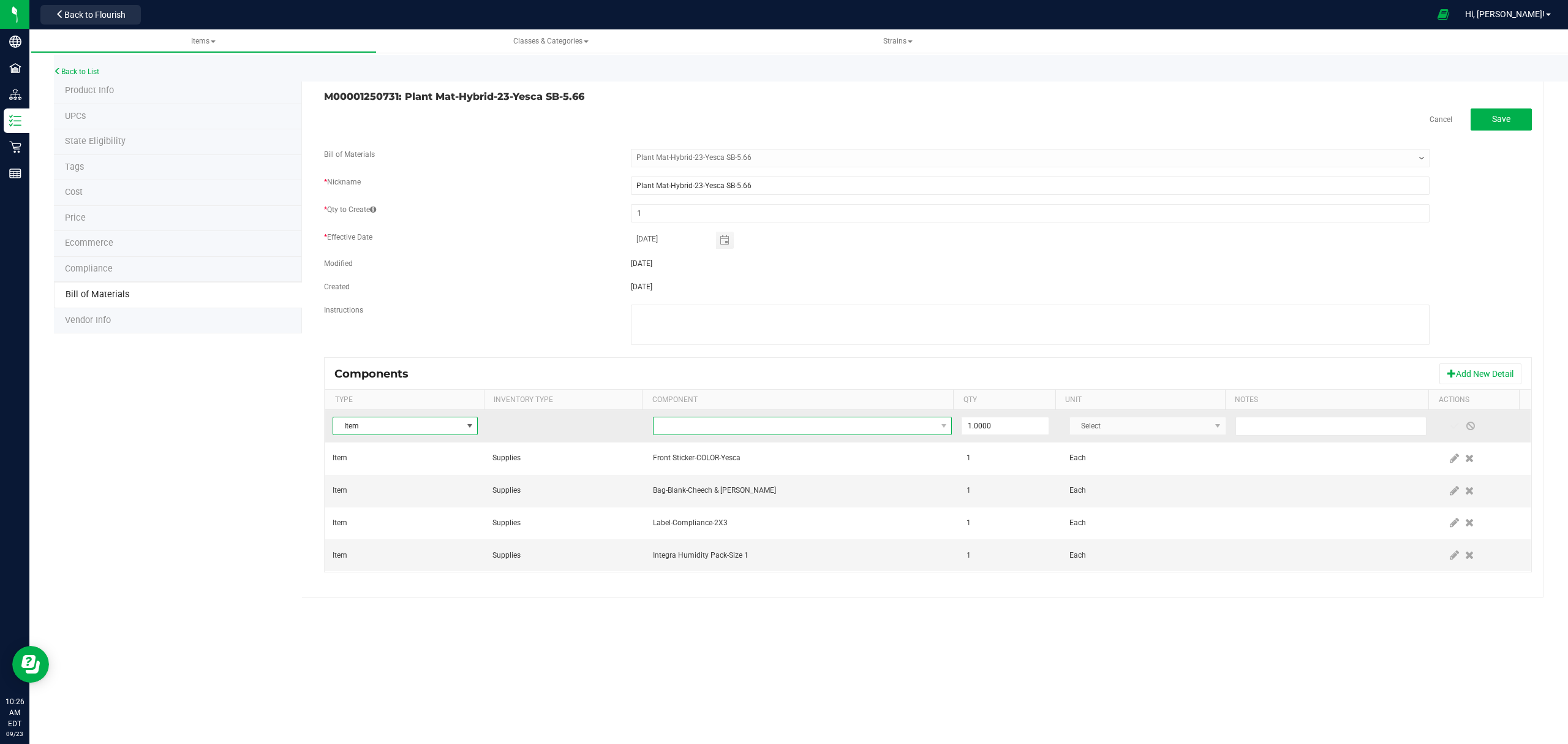
click at [796, 423] on span "NO DATA FOUND" at bounding box center [795, 425] width 283 height 17
type input "M00001188316:"
click at [797, 484] on li "M00001188316: Yesca Bulk Flower" at bounding box center [845, 480] width 391 height 17
click at [983, 426] on input "1" at bounding box center [1005, 425] width 87 height 17
type input "2"
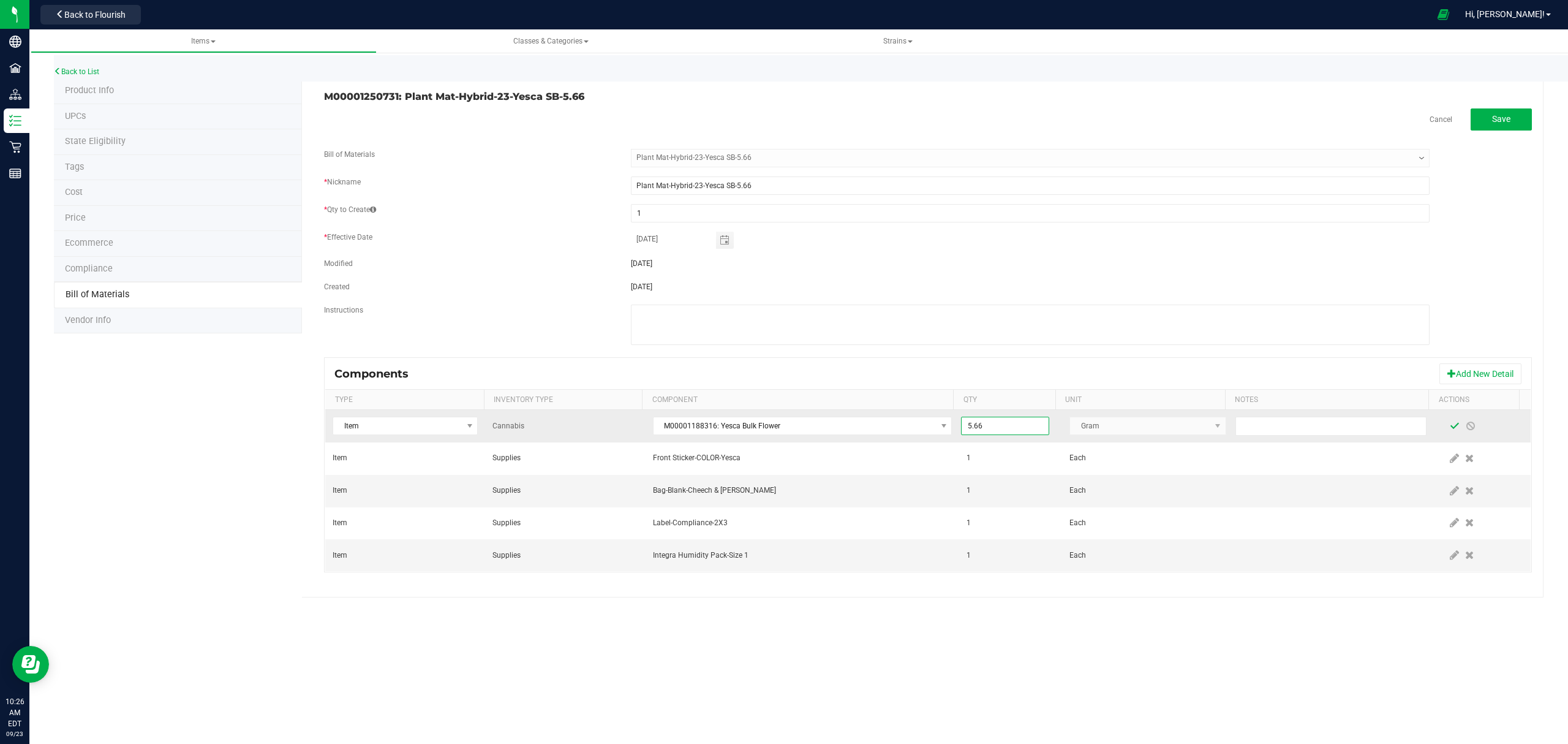
type input "5.6600"
click at [1449, 424] on span at bounding box center [1454, 426] width 10 height 10
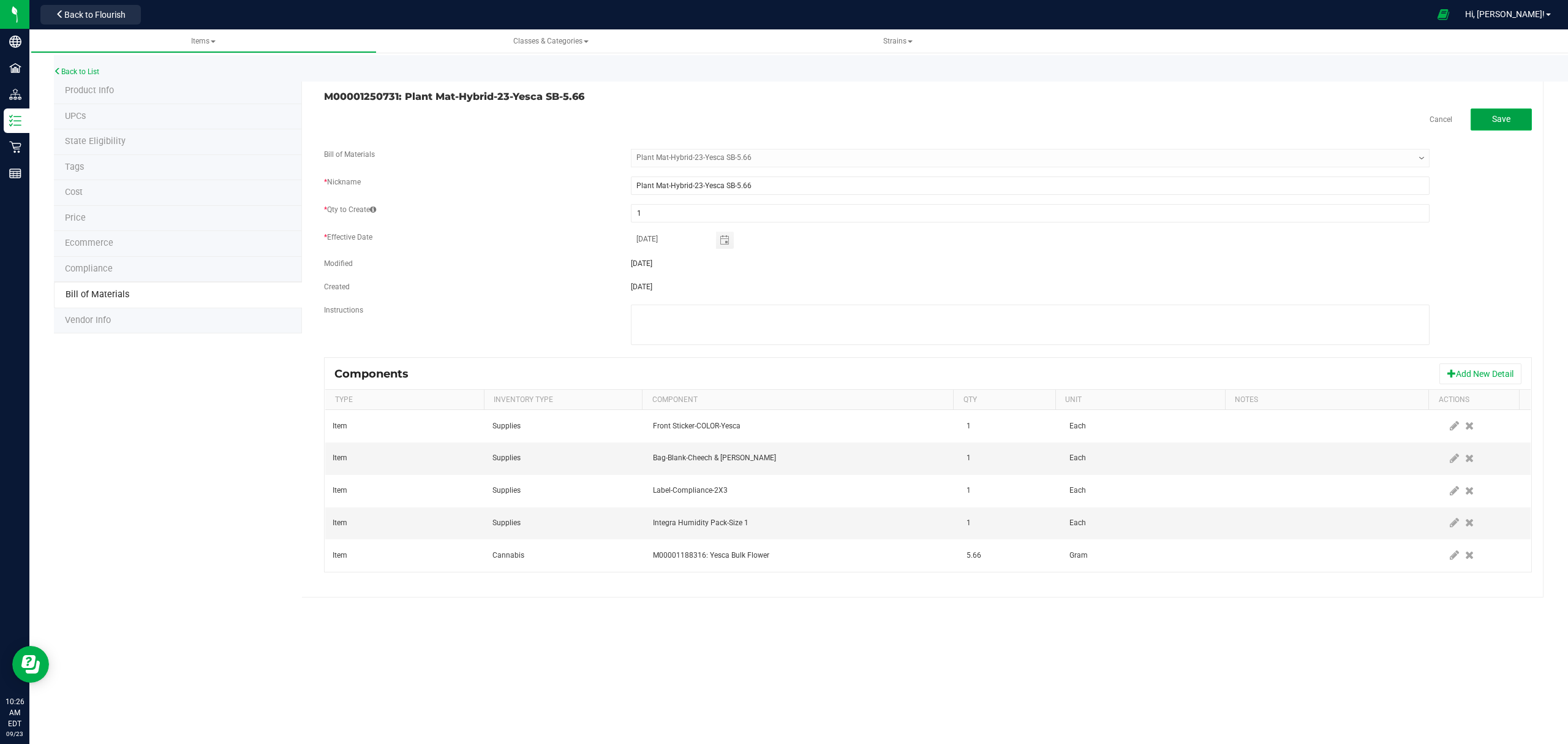
click at [1492, 119] on span "Save" at bounding box center [1501, 119] width 18 height 10
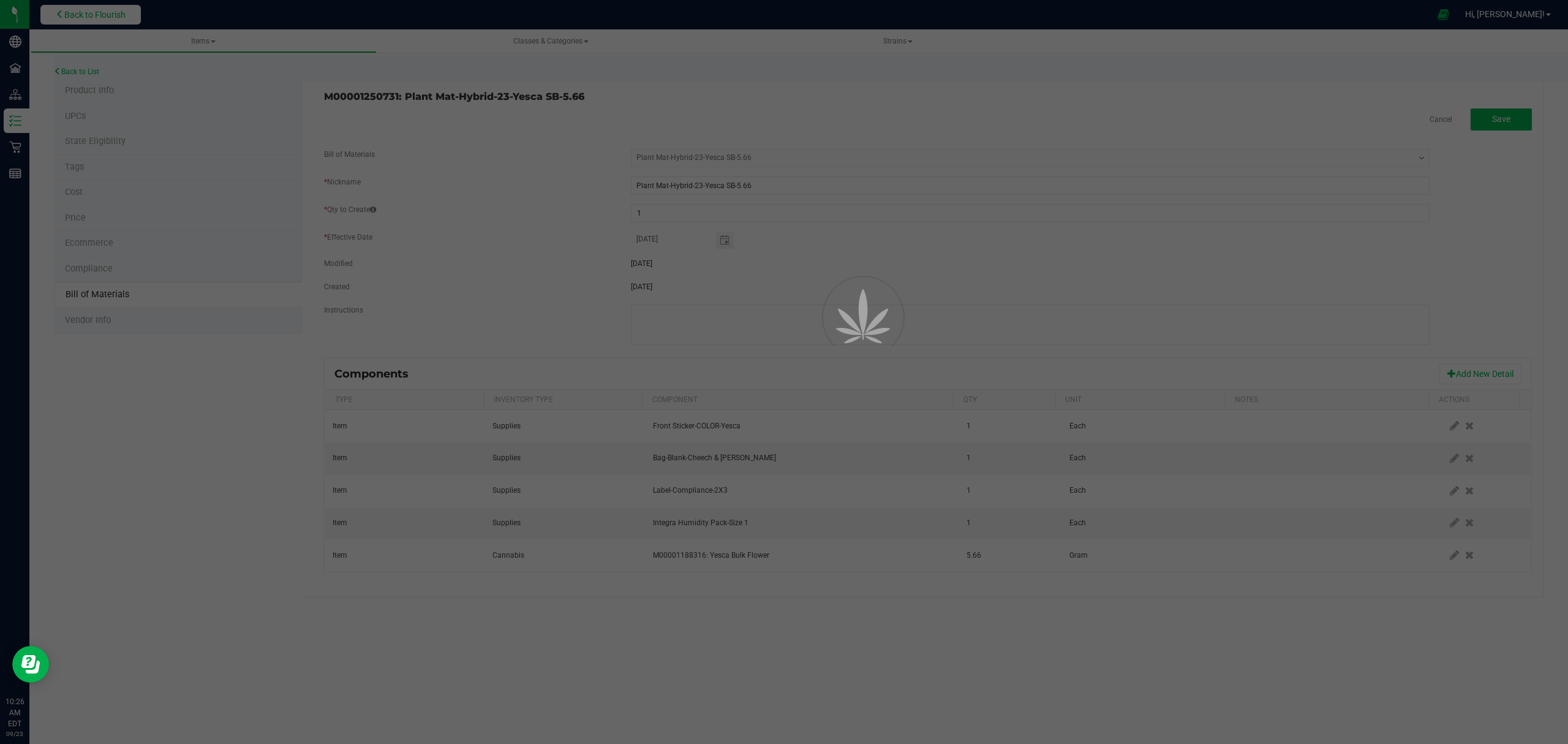
select select "685"
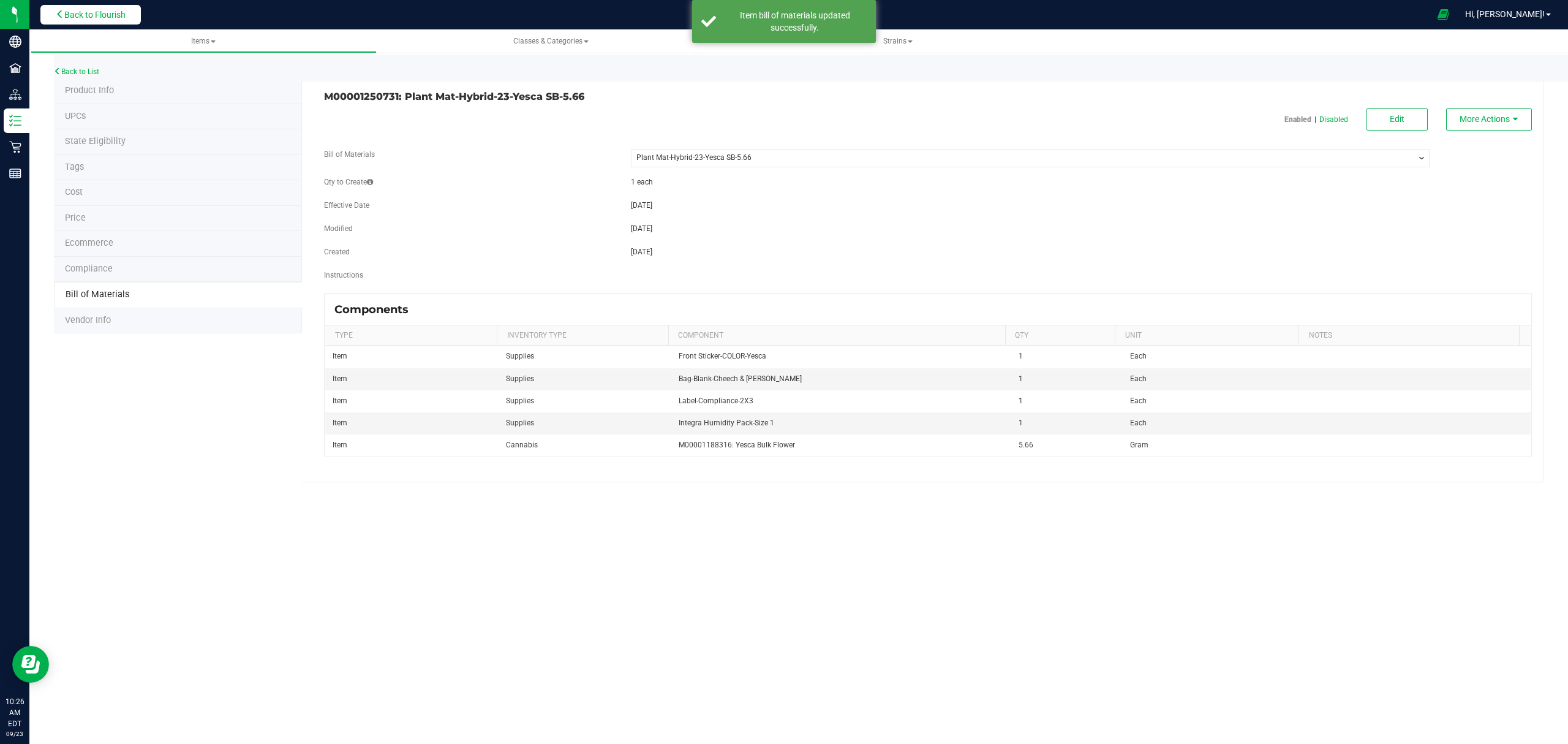
click at [91, 15] on span "Back to Flourish" at bounding box center [94, 15] width 61 height 10
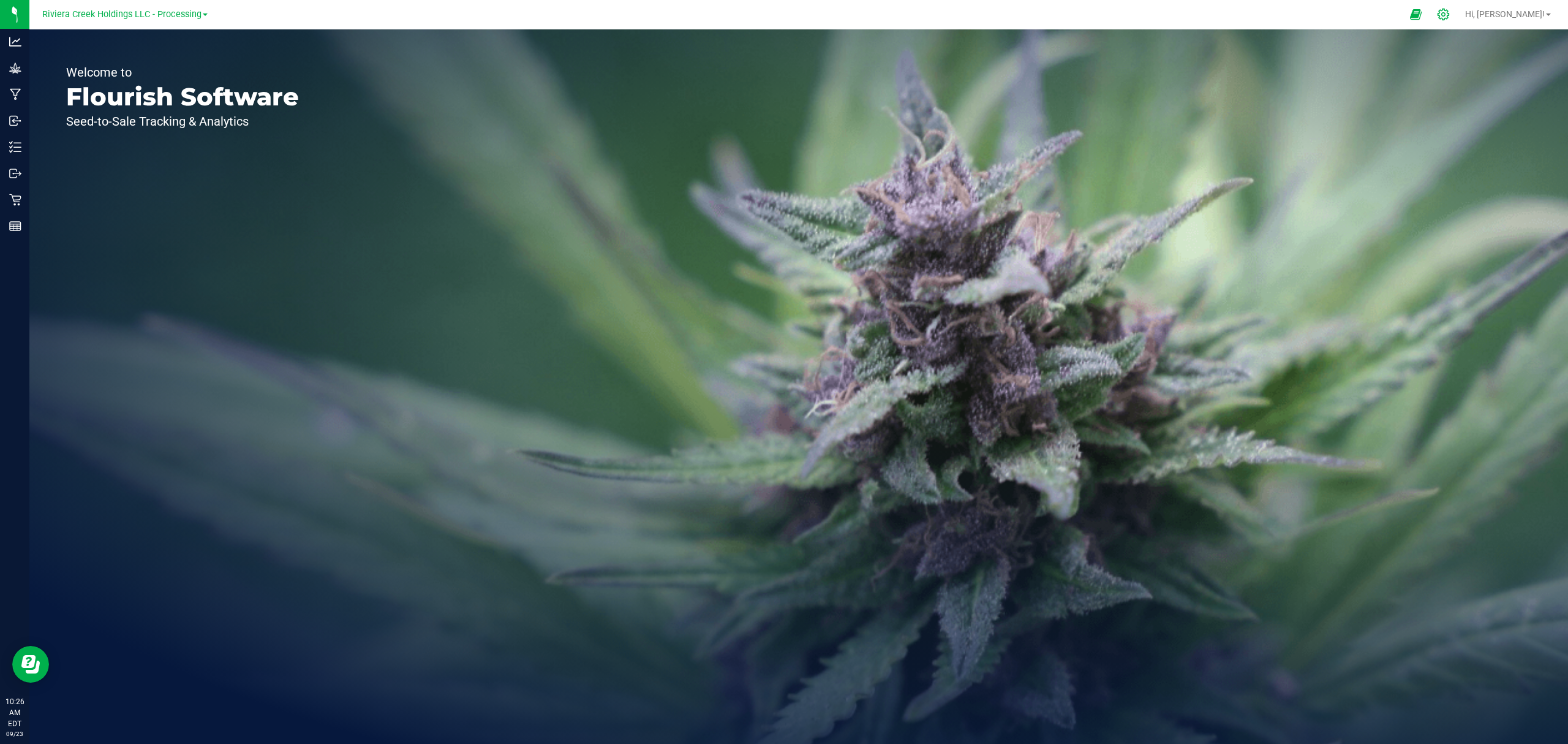
click at [1449, 15] on icon at bounding box center [1443, 14] width 13 height 13
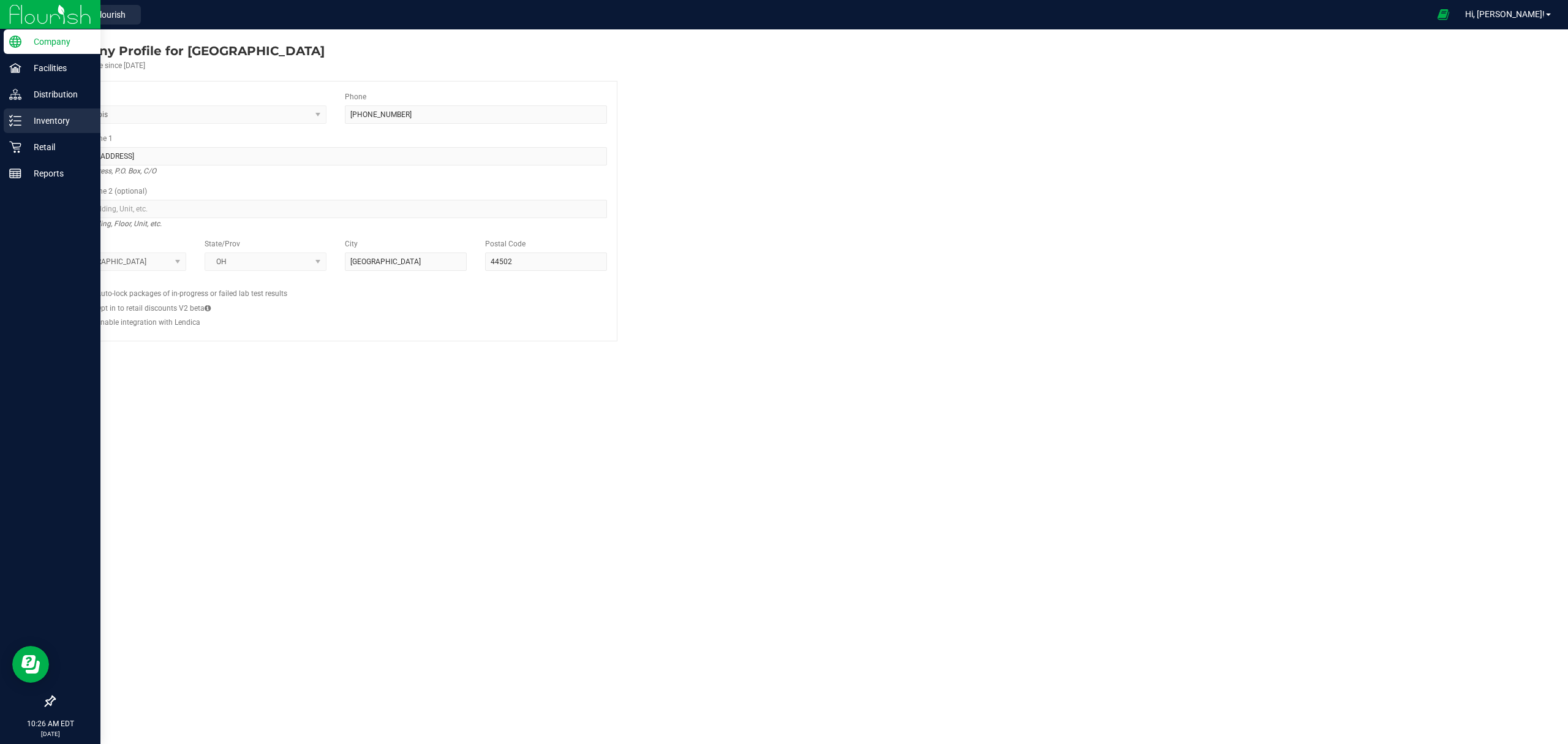
click at [30, 125] on p "Inventory" at bounding box center [58, 120] width 74 height 15
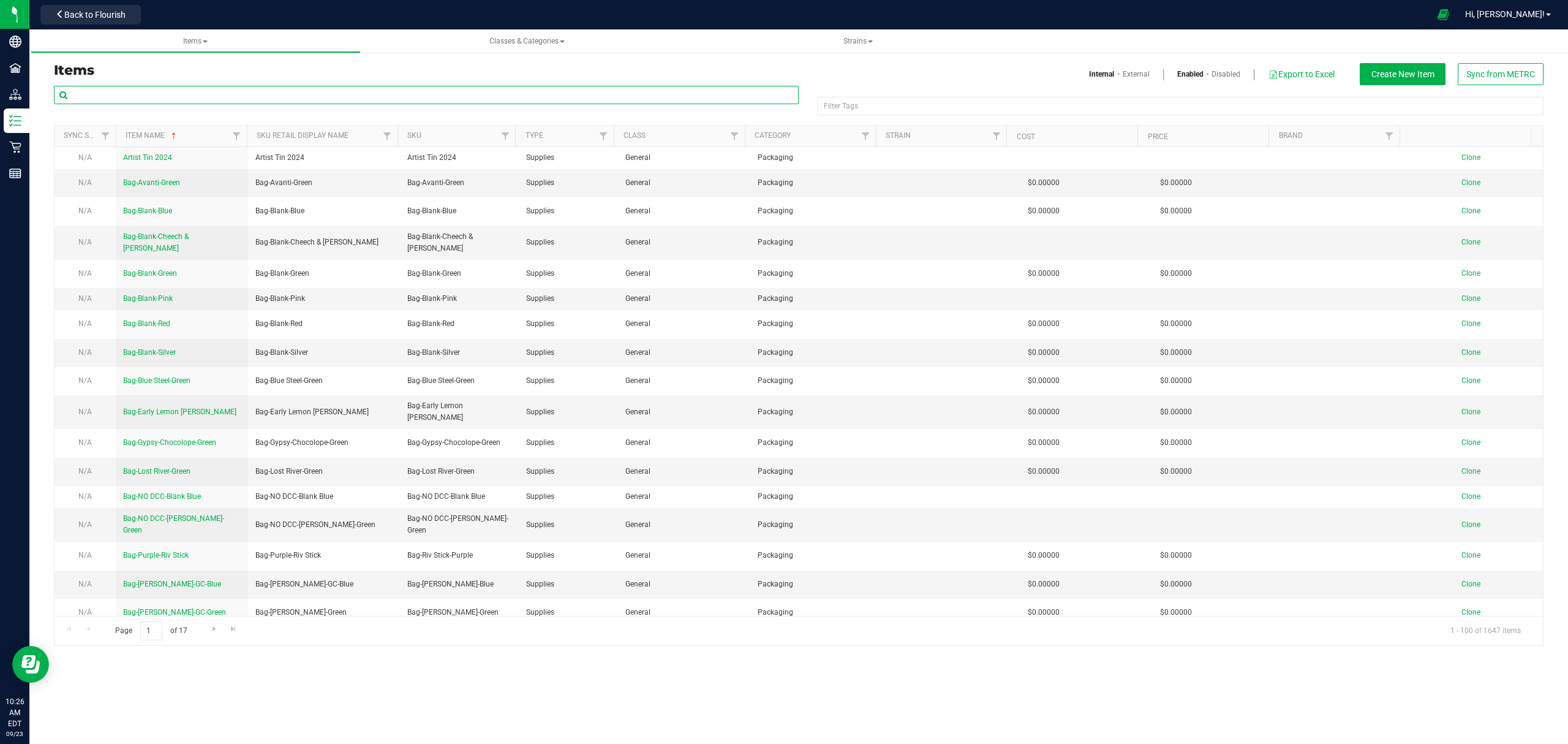
click at [206, 91] on input "text" at bounding box center [427, 95] width 745 height 18
click at [167, 101] on input "text" at bounding box center [427, 95] width 745 height 18
paste input "M00001250625"
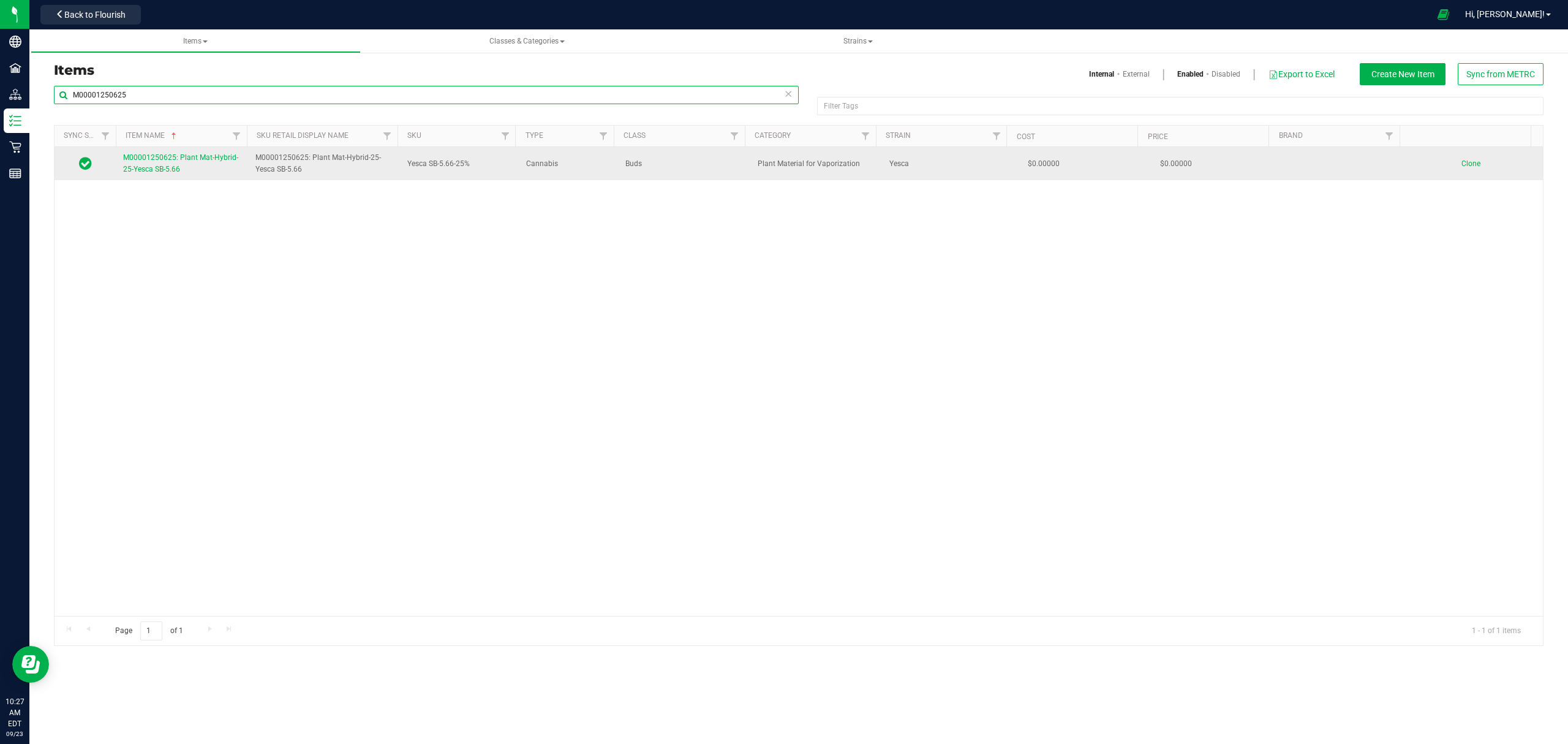
type input "M00001250625"
click at [160, 172] on span "M00001250625: Plant Mat-Hybrid-25-Yesca SB-5.66" at bounding box center [181, 163] width 115 height 20
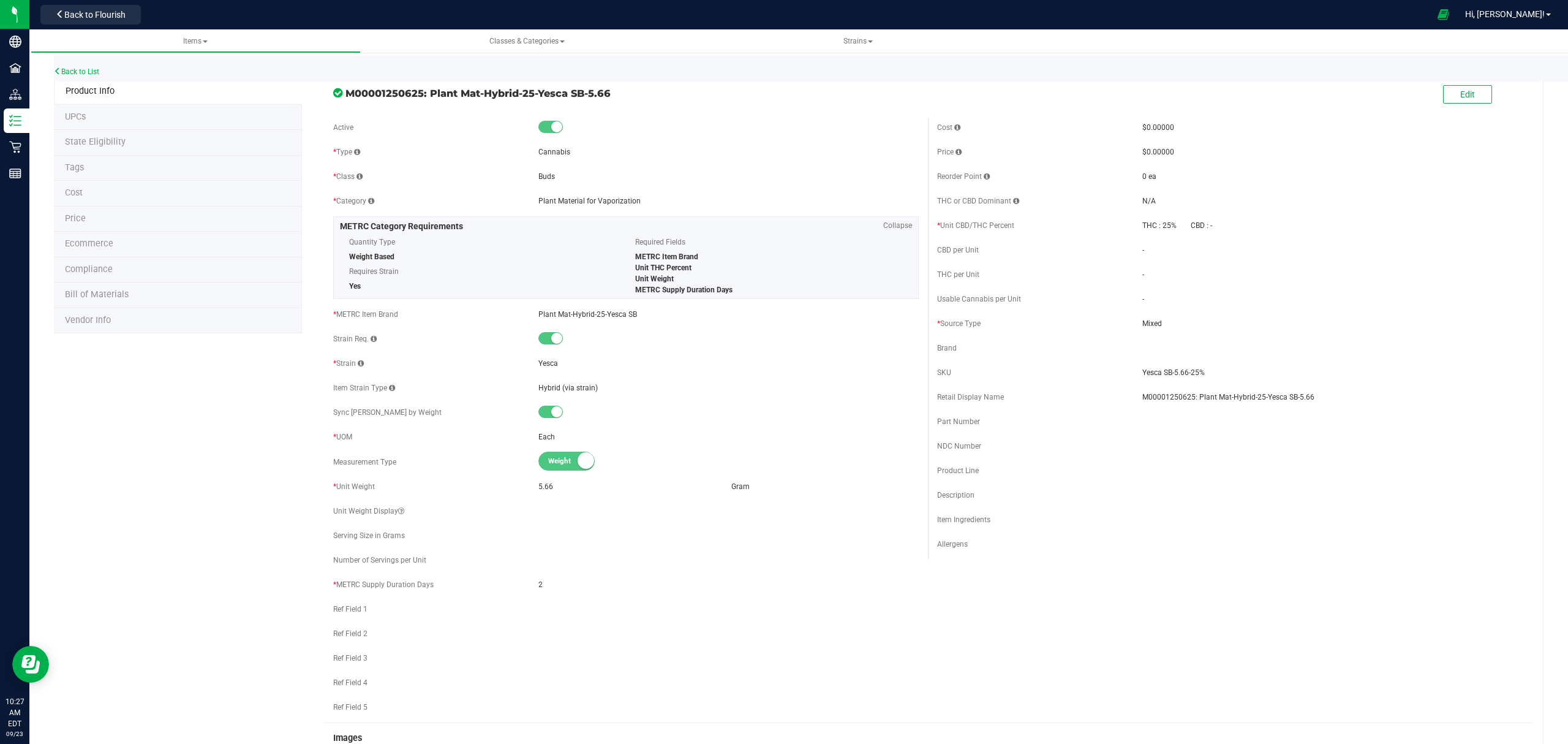
click at [148, 294] on li "Bill of Materials" at bounding box center [178, 295] width 248 height 26
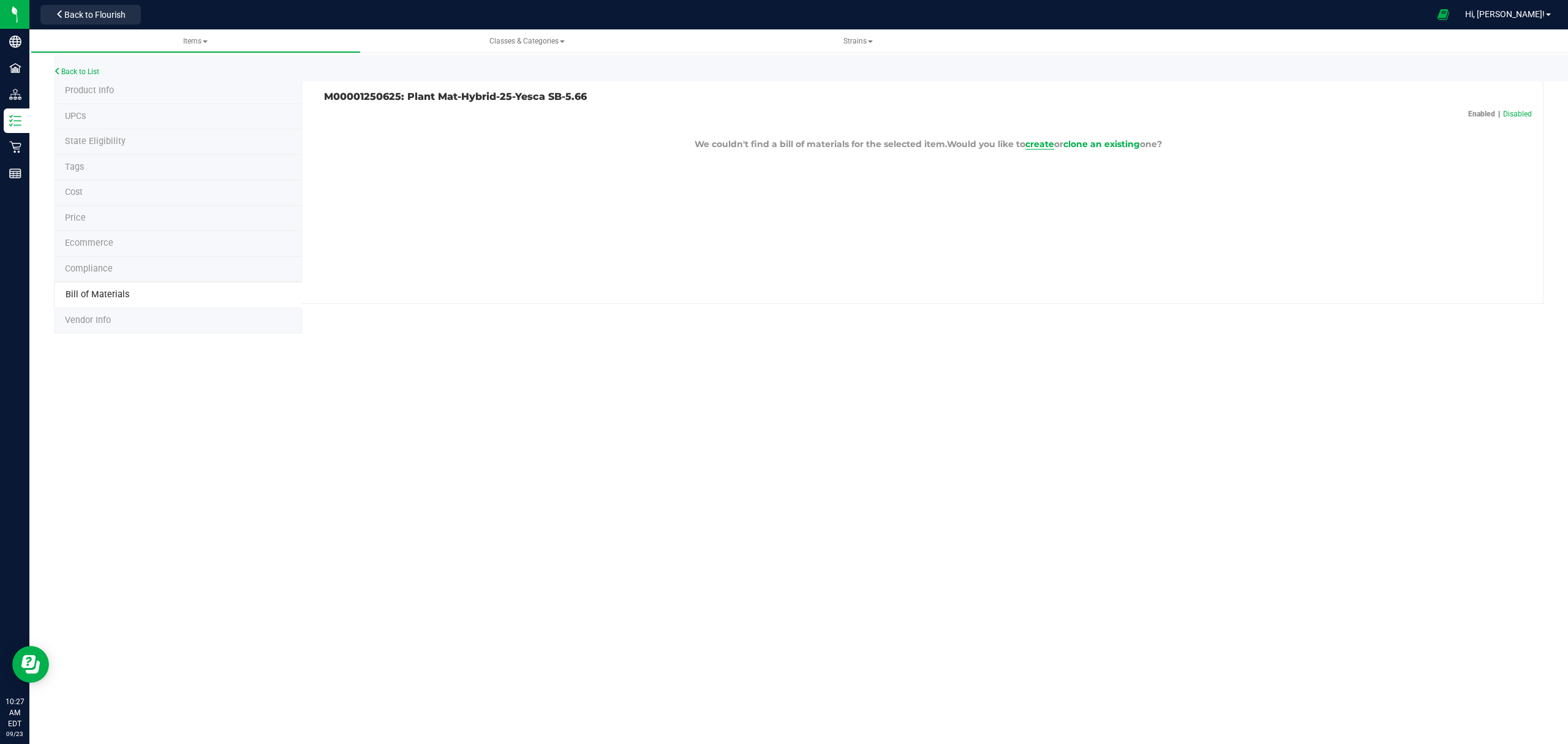
click at [1034, 143] on span "create" at bounding box center [1039, 144] width 29 height 11
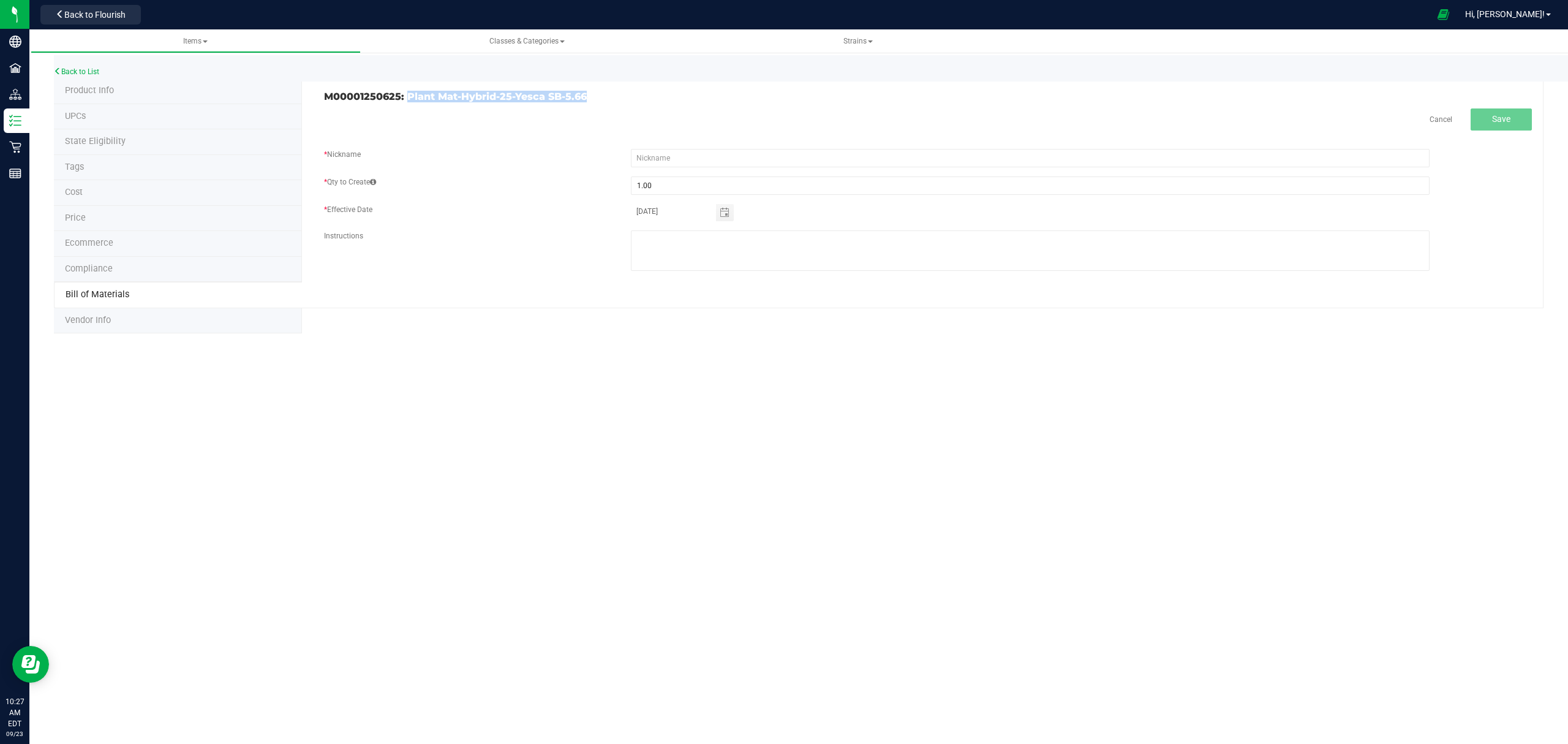
drag, startPoint x: 526, startPoint y: 84, endPoint x: 410, endPoint y: 94, distance: 116.4
click at [410, 94] on div "M00001250625: Plant Mat-Hybrid-25-Yesca SB-5.66 Cancel Save * Nickname * Qty to…" at bounding box center [923, 193] width 1241 height 230
copy h3 "Plant Mat-Hybrid-25-Yesca SB-5.66"
click at [730, 146] on div "Cancel Save * Nickname * Qty to Create 1.00 * Effective Date [DATE] Instructions" at bounding box center [928, 195] width 1207 height 174
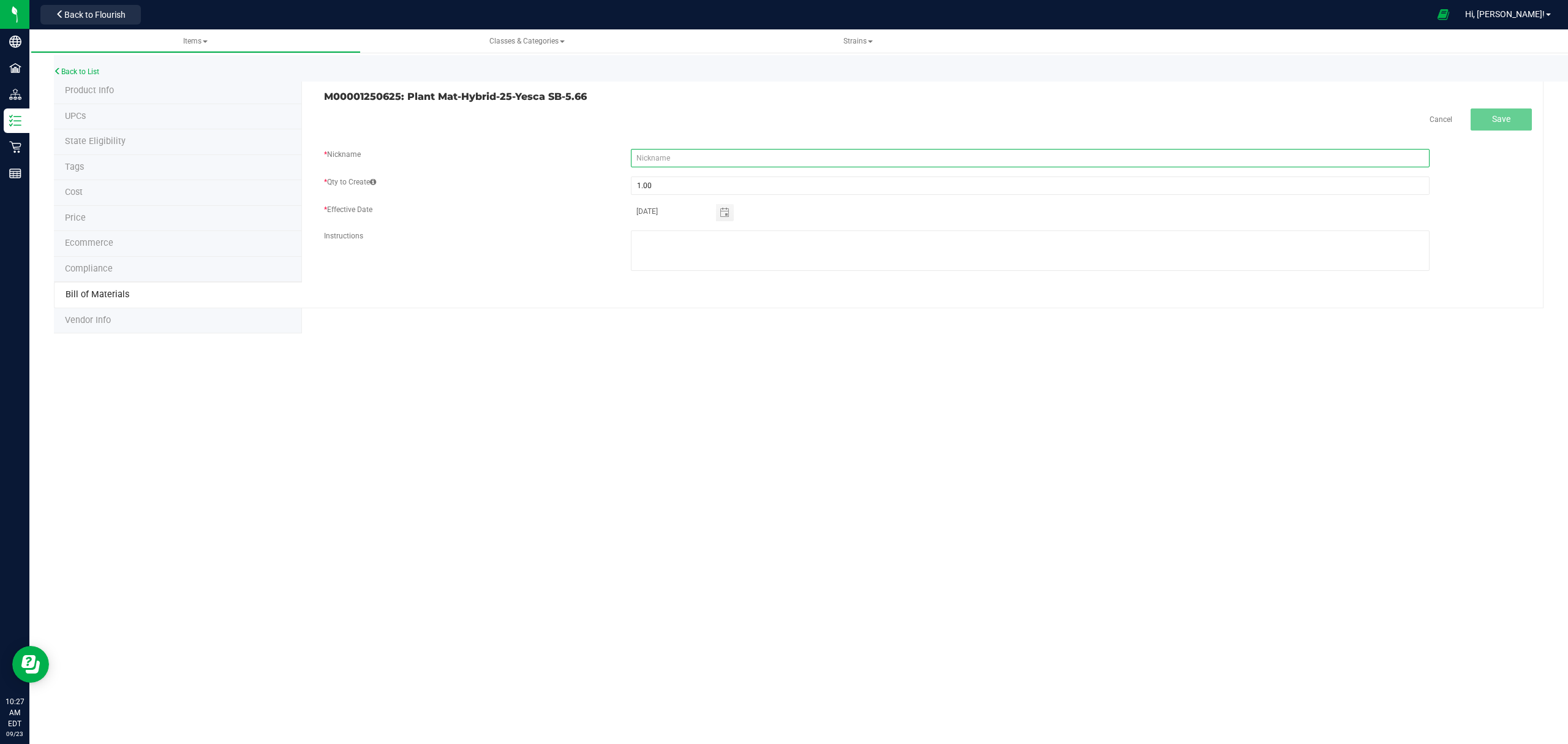
click at [730, 165] on input "text" at bounding box center [1030, 158] width 798 height 18
paste input "Plant Mat-Hybrid-25-Yesca SB-5.66"
type input "Plant Mat-Hybrid-25-Yesca SB-5.66"
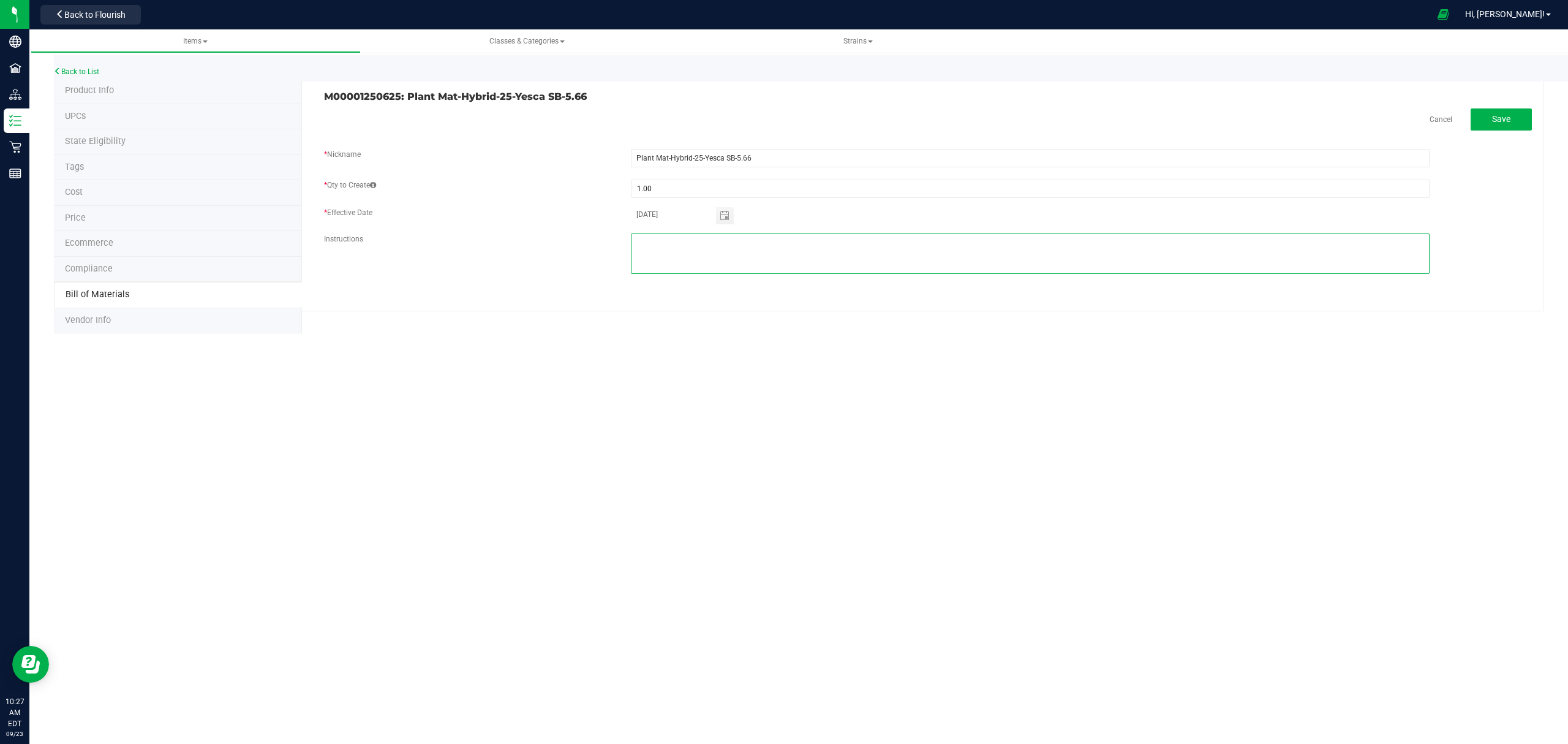
click at [764, 253] on textarea at bounding box center [1030, 254] width 798 height 41
click at [1506, 117] on span "Save" at bounding box center [1501, 119] width 18 height 10
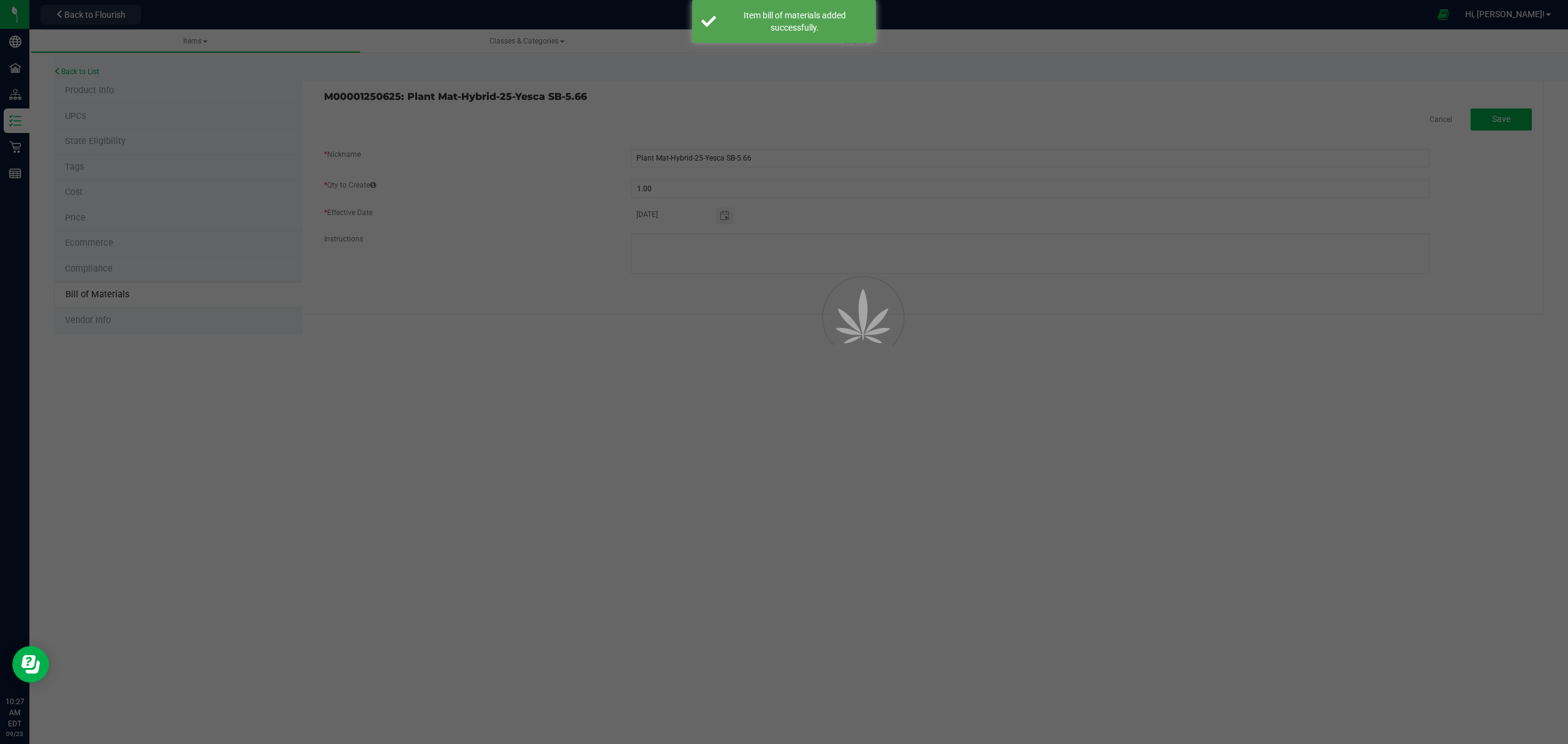
select select "686"
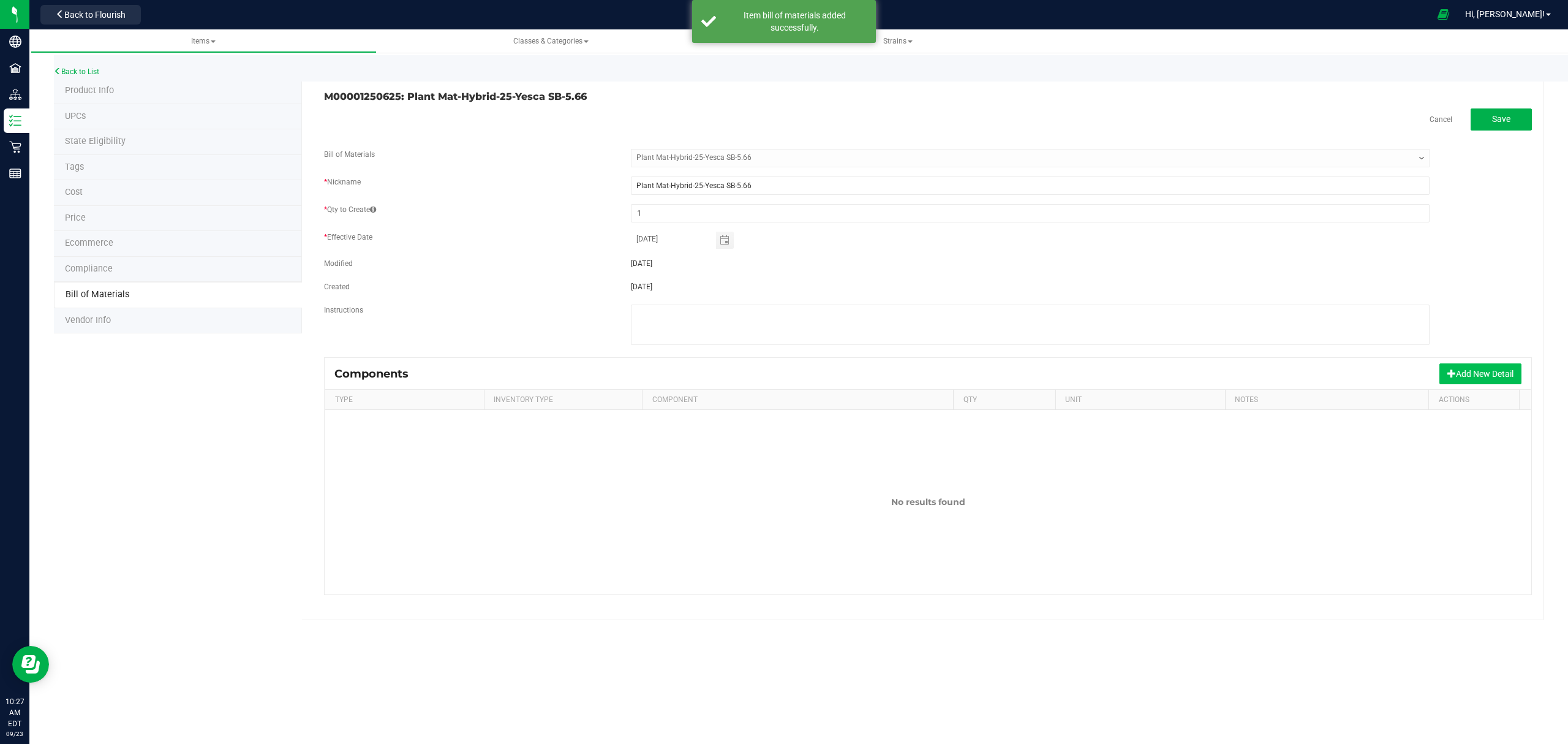
click at [1465, 378] on button "Add New Detail" at bounding box center [1480, 374] width 82 height 21
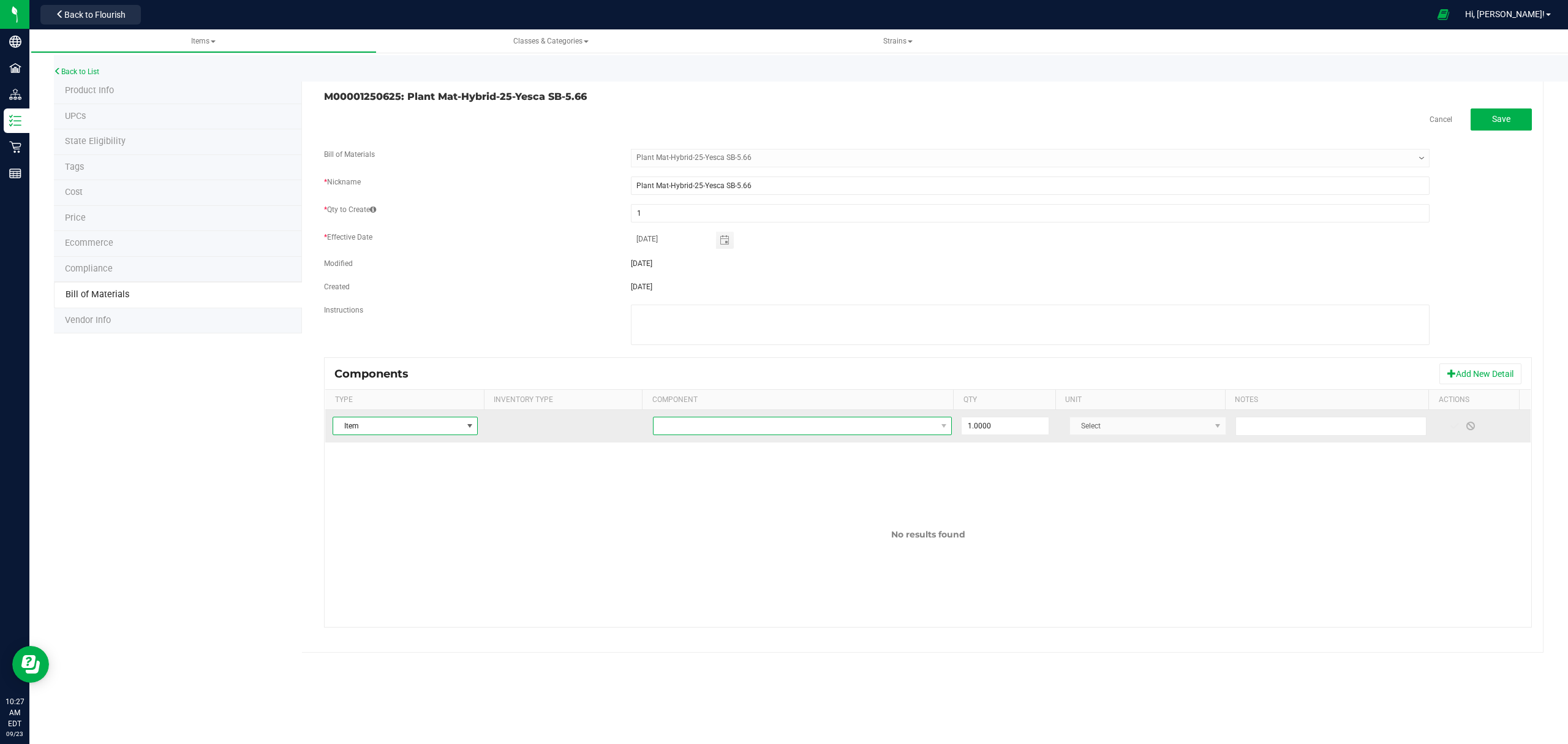
click at [809, 422] on span "NO DATA FOUND" at bounding box center [795, 425] width 283 height 17
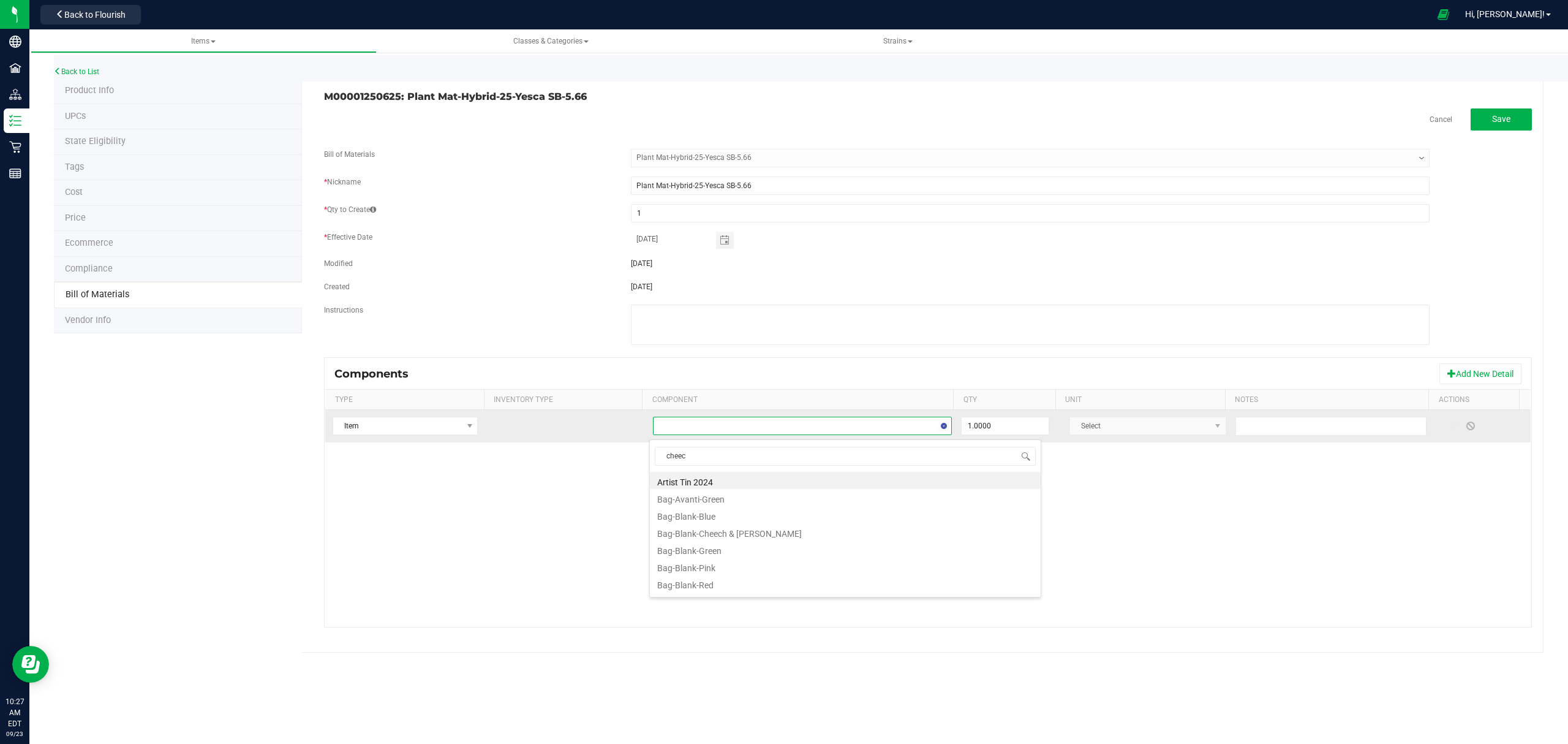
type input "cheech"
click at [767, 489] on li "Bag-Blank-Cheech & [PERSON_NAME]" at bounding box center [845, 480] width 391 height 17
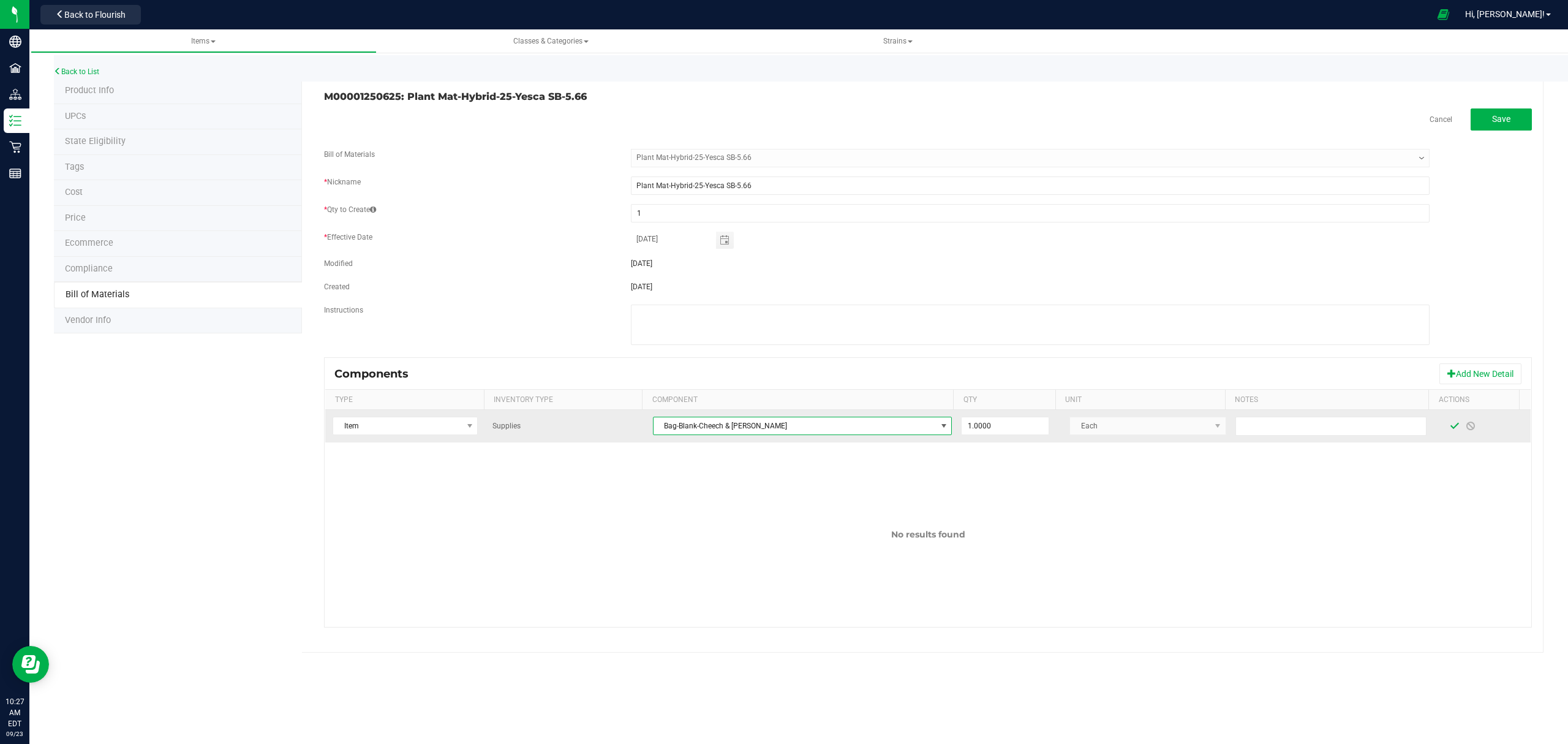
click at [1449, 428] on span at bounding box center [1454, 426] width 10 height 10
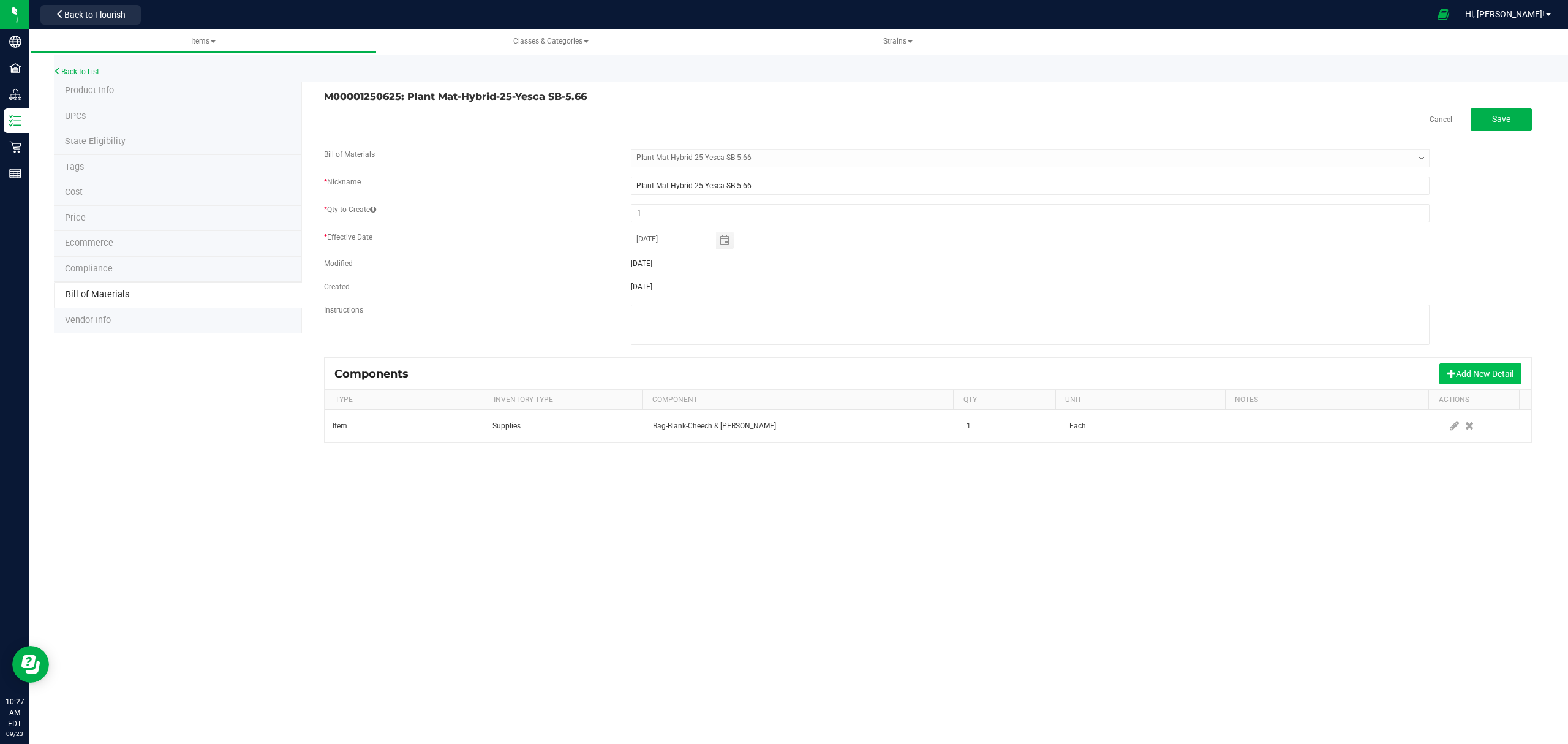
click at [1466, 374] on button "Add New Detail" at bounding box center [1480, 374] width 82 height 21
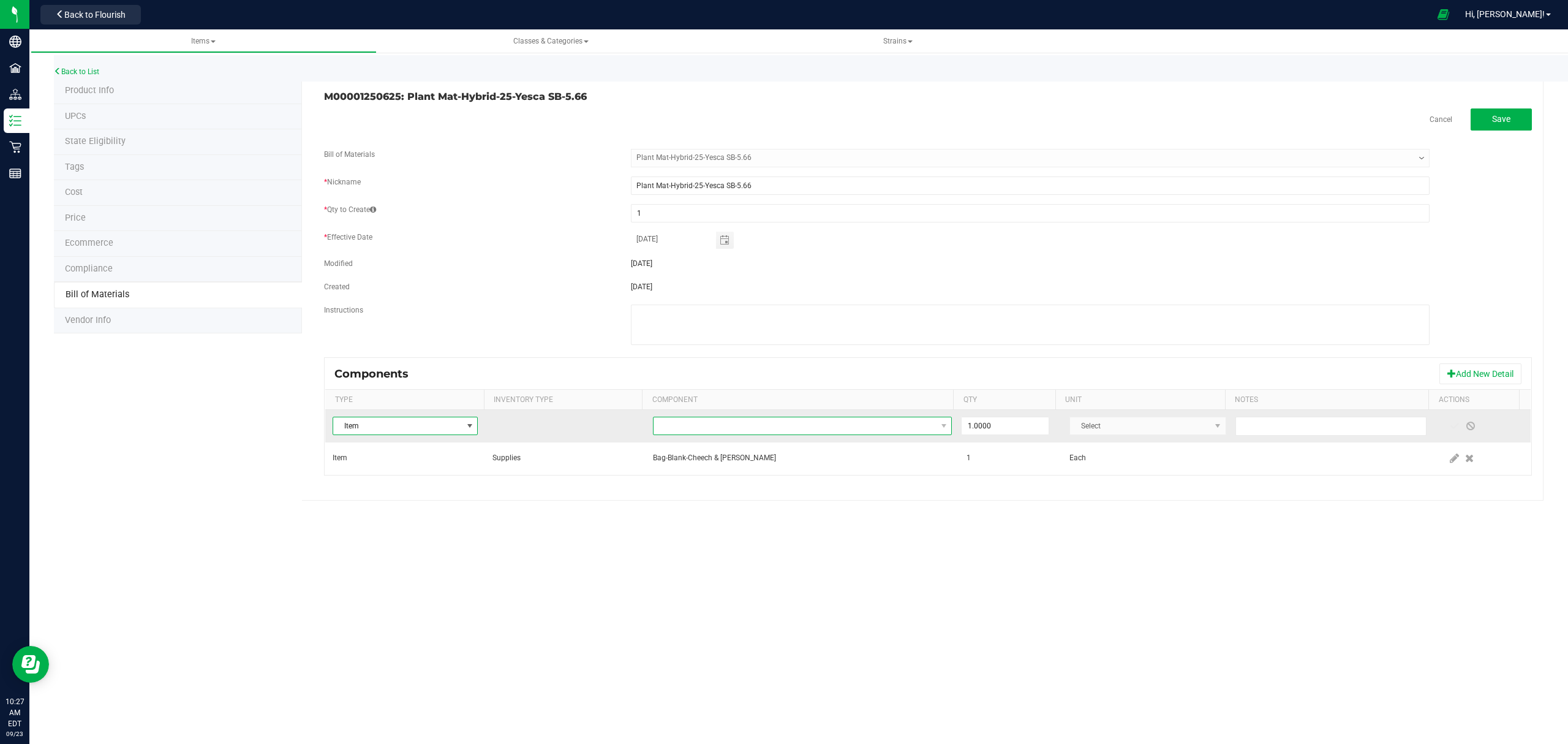
click at [777, 424] on span "NO DATA FOUND" at bounding box center [795, 425] width 283 height 17
type input "compliance"
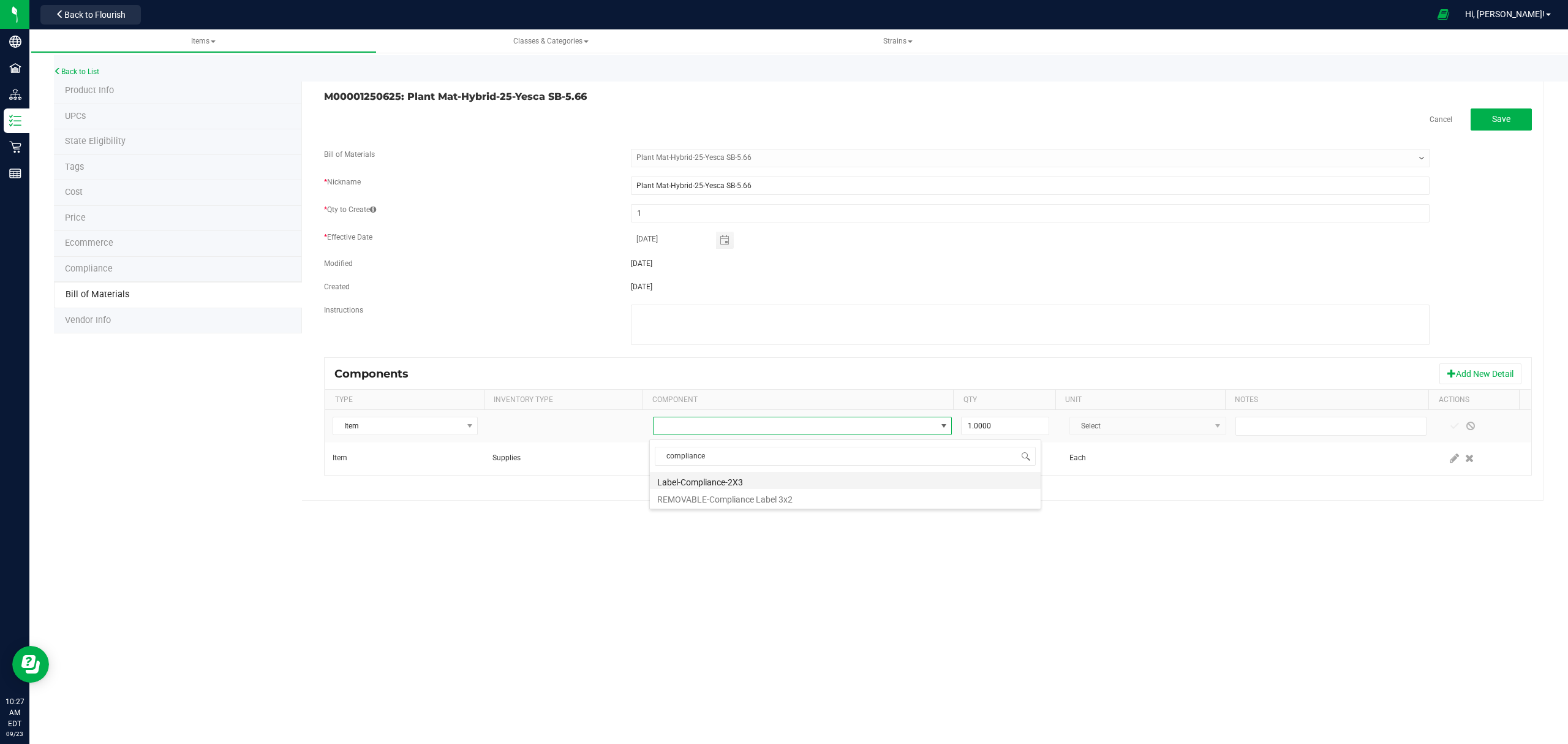
click at [716, 483] on li "Label-Compliance-2X3" at bounding box center [845, 480] width 391 height 17
click at [1449, 429] on span at bounding box center [1454, 426] width 10 height 10
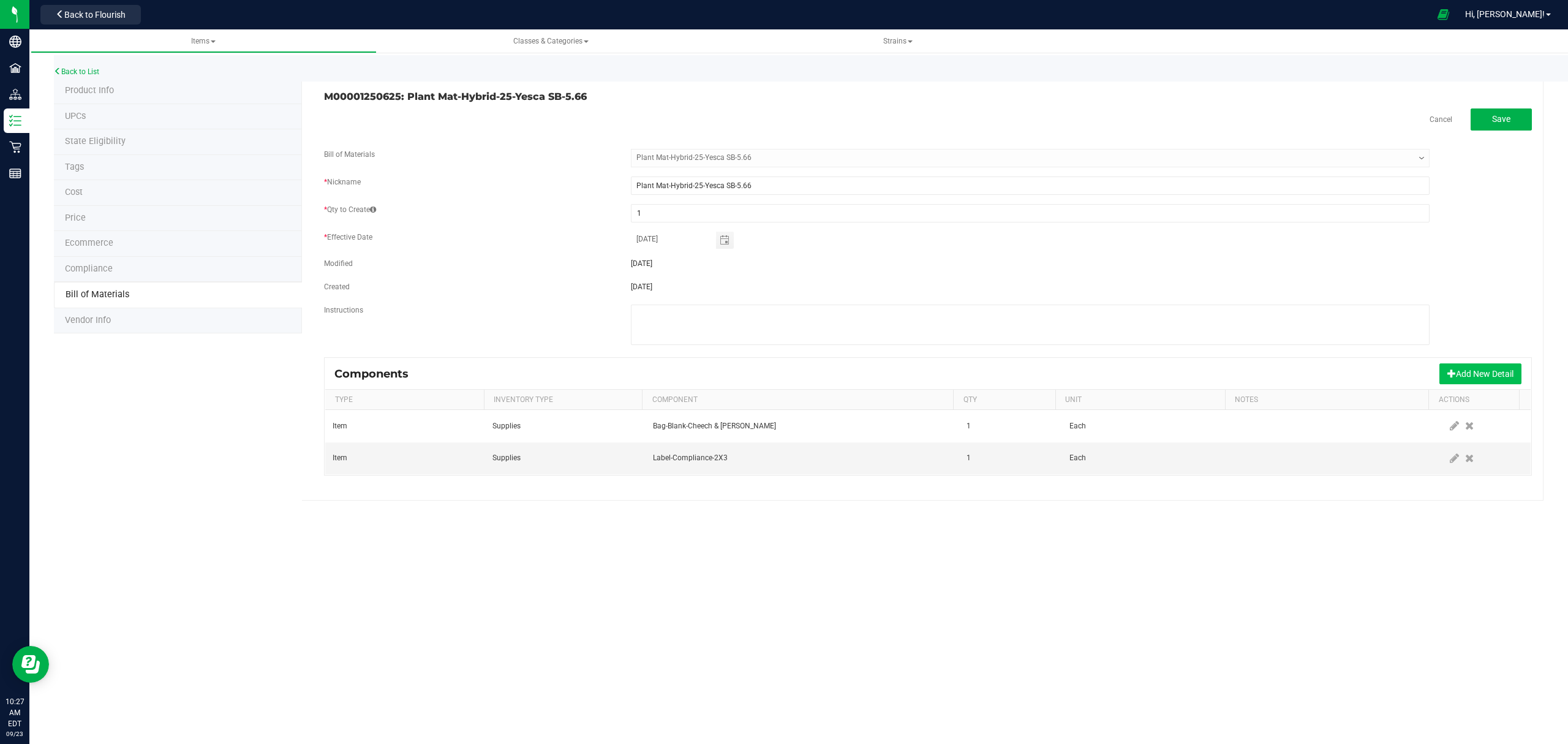
click at [1487, 383] on button "Add New Detail" at bounding box center [1480, 374] width 82 height 21
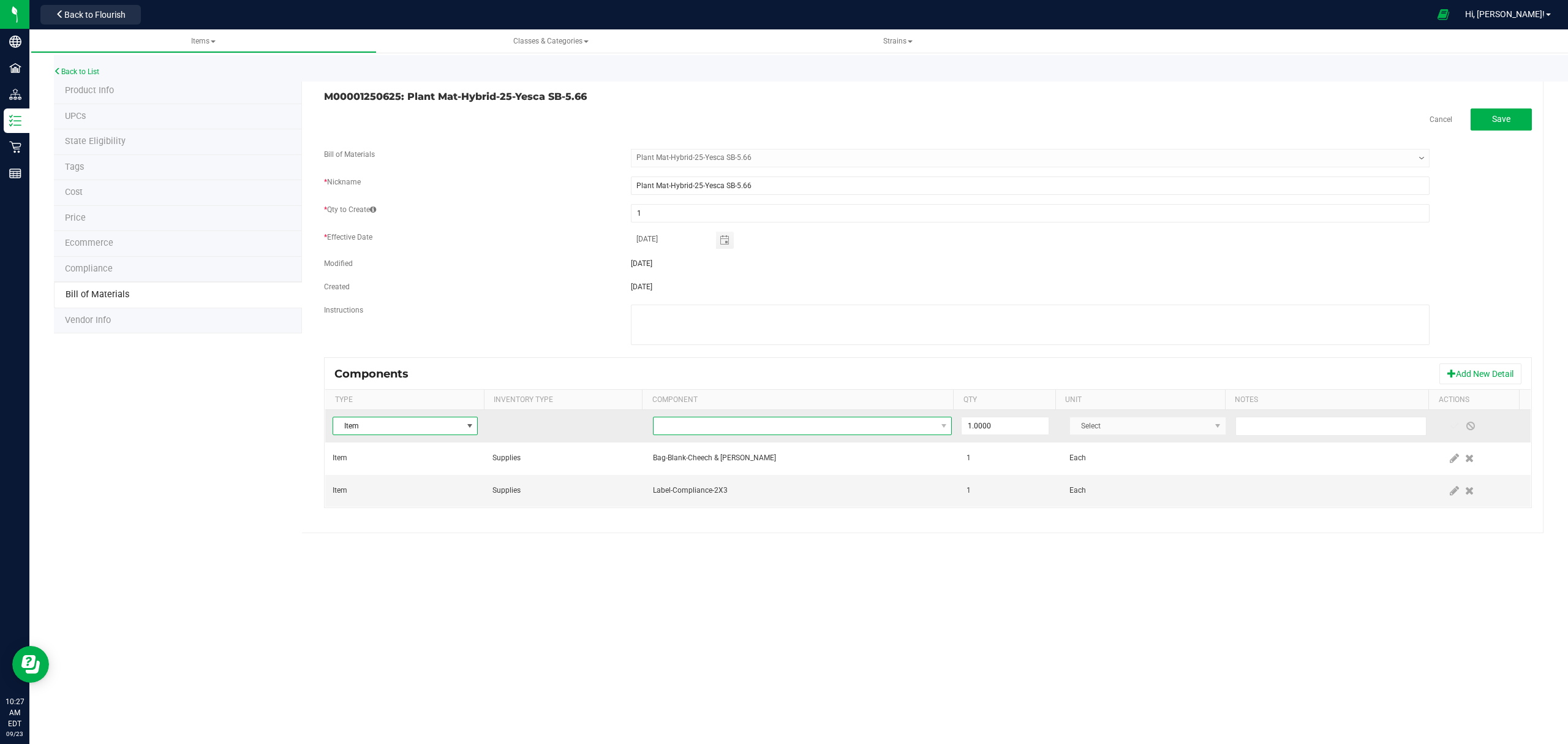
click at [843, 423] on span "NO DATA FOUND" at bounding box center [795, 425] width 283 height 17
type input "yesca"
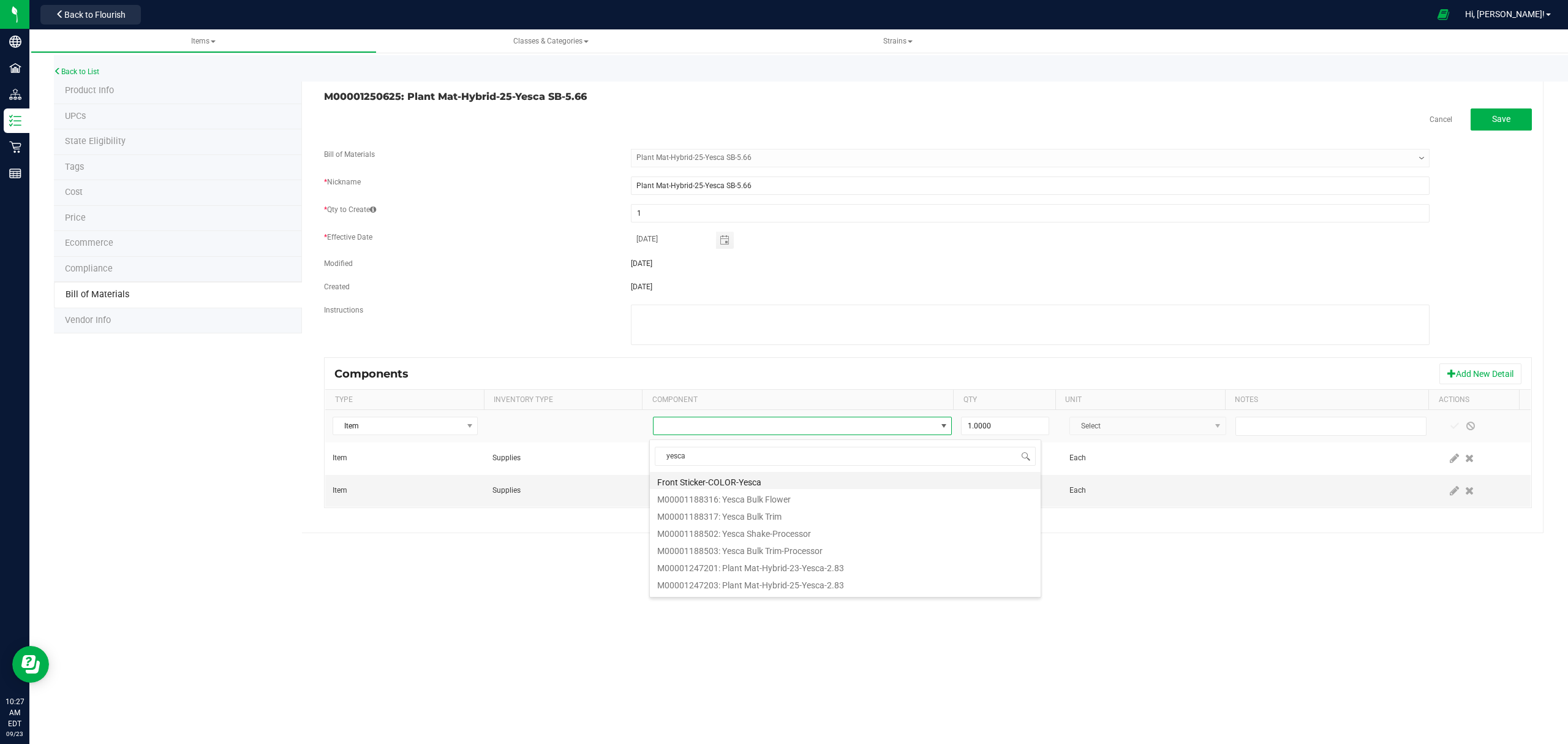
click at [715, 481] on li "Front Sticker-COLOR-Yesca" at bounding box center [845, 480] width 391 height 17
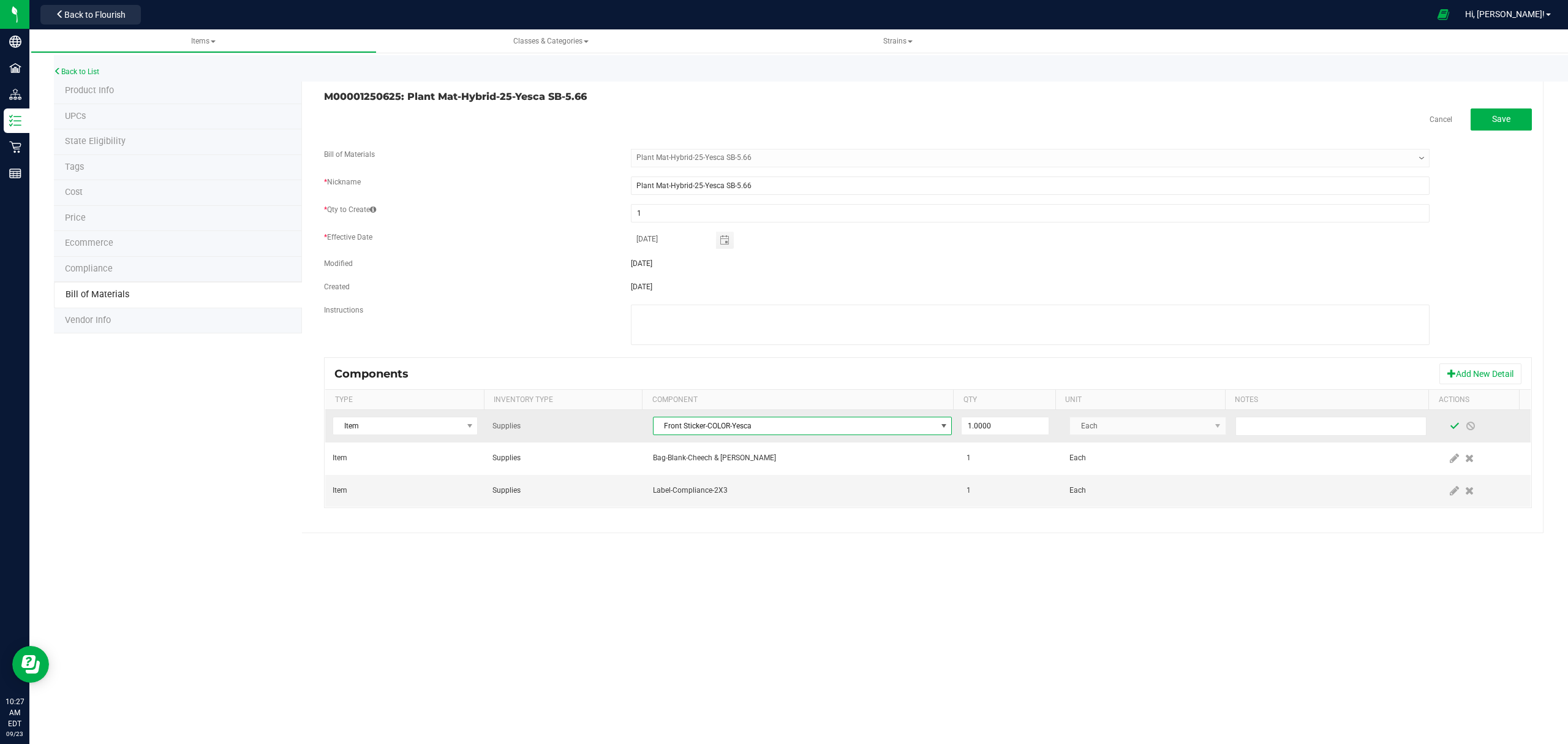
click at [1449, 424] on span at bounding box center [1454, 426] width 10 height 10
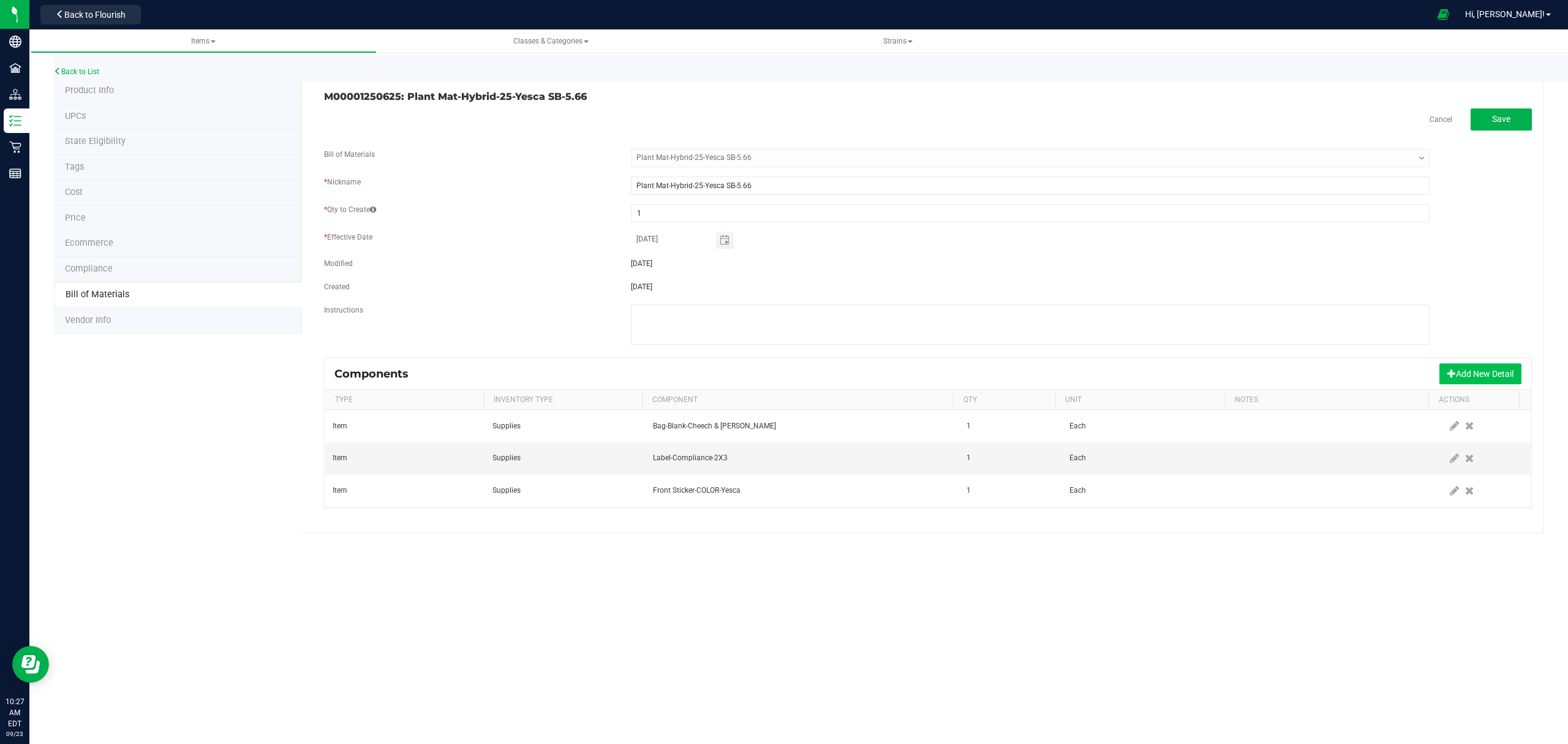
click at [1453, 373] on button "Add New Detail" at bounding box center [1480, 374] width 82 height 21
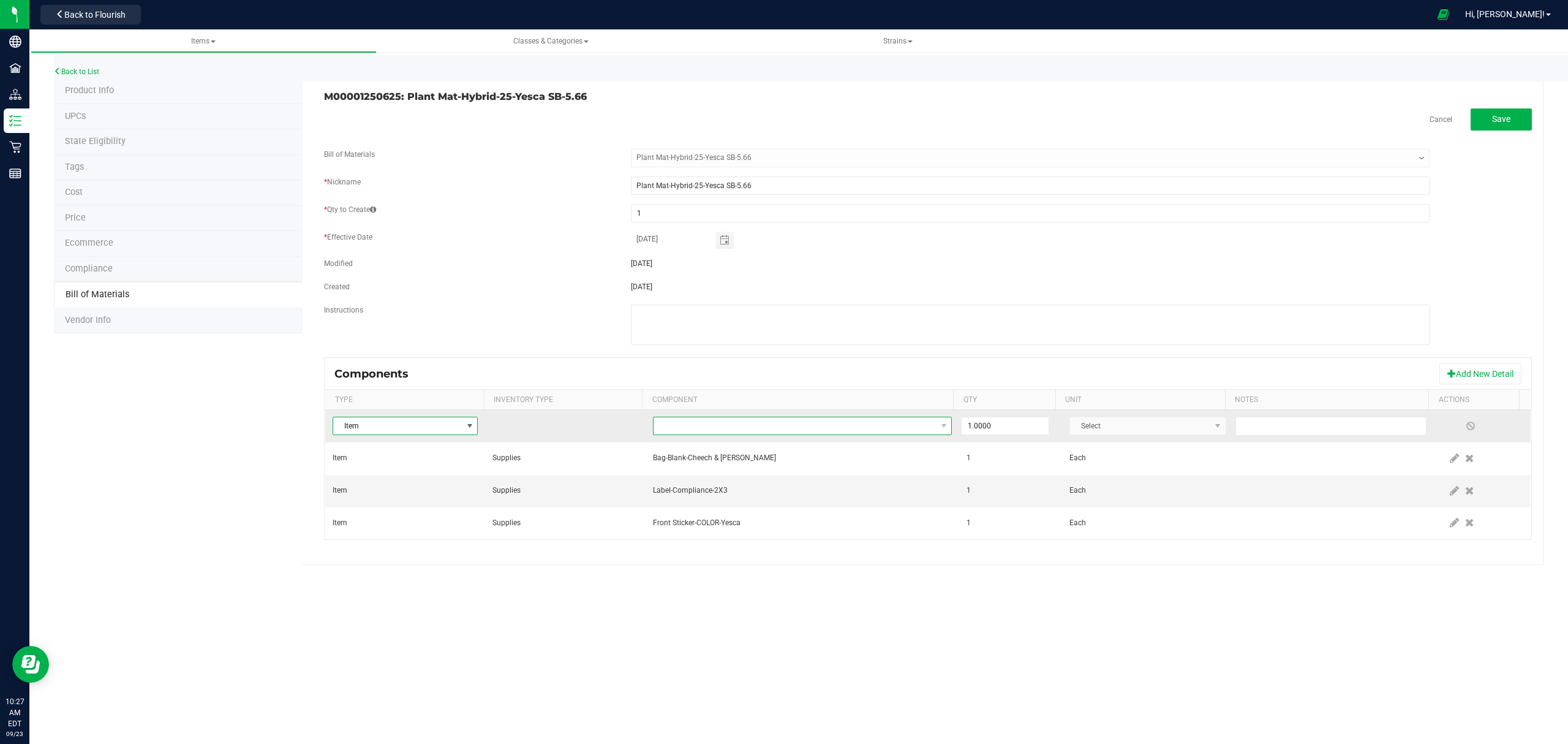
click at [836, 435] on span "NO DATA FOUND" at bounding box center [795, 425] width 283 height 17
type input "integra"
click at [754, 485] on li "Integra Humidity Pack-Size 1" at bounding box center [845, 480] width 391 height 17
click at [1449, 430] on span at bounding box center [1454, 426] width 10 height 10
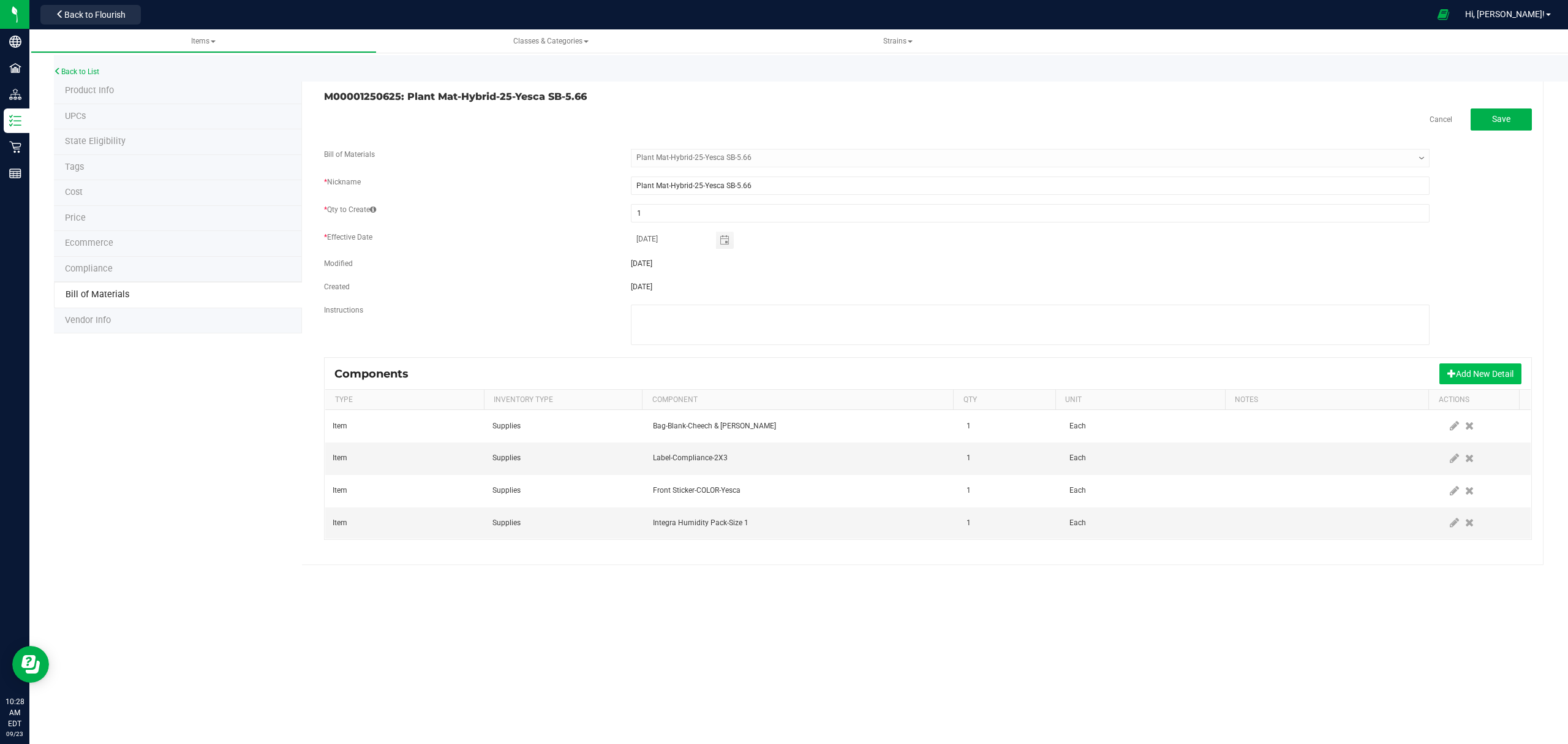
click at [1482, 375] on button "Add New Detail" at bounding box center [1480, 374] width 82 height 21
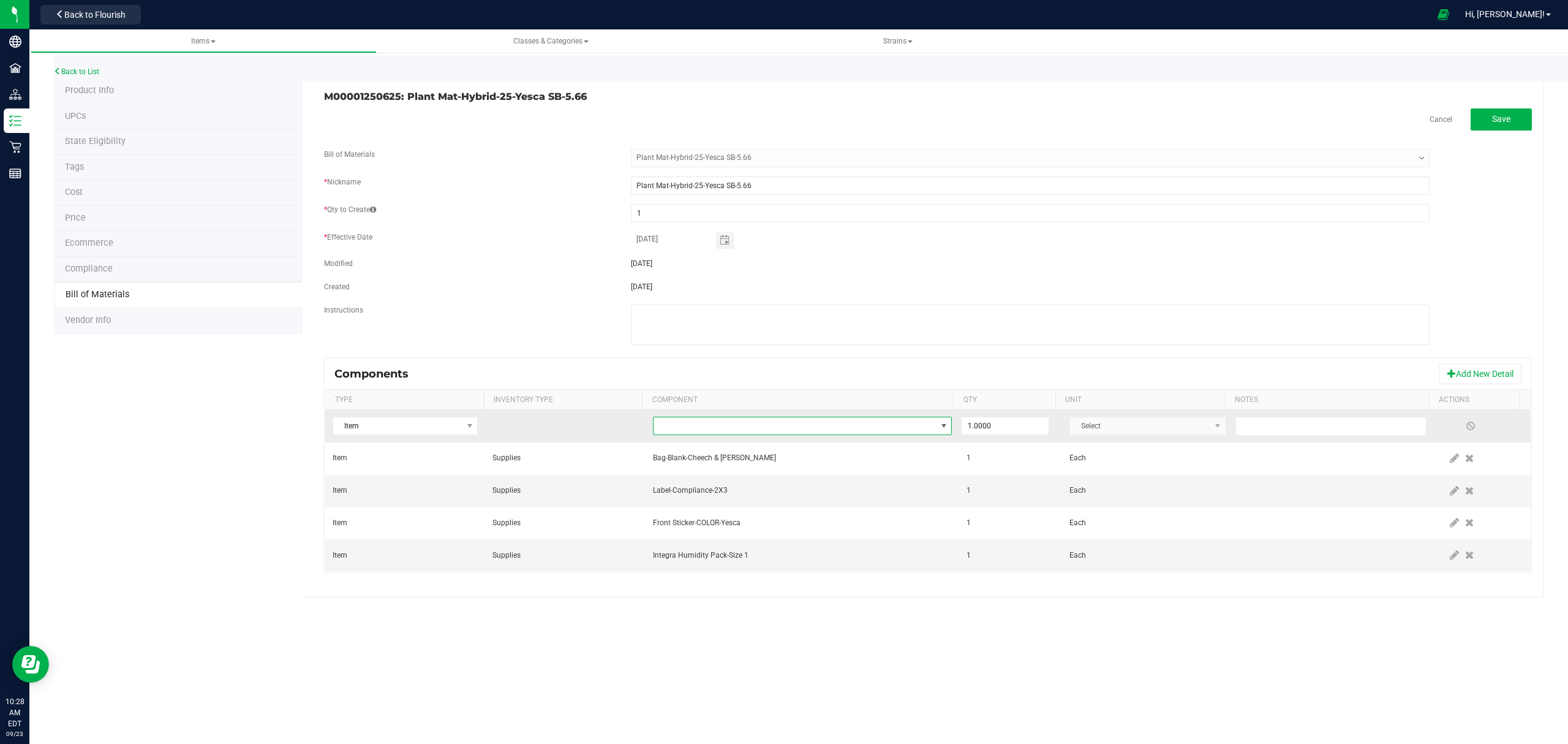
click at [877, 422] on span "NO DATA FOUND" at bounding box center [795, 425] width 283 height 17
type input "M00001188316"
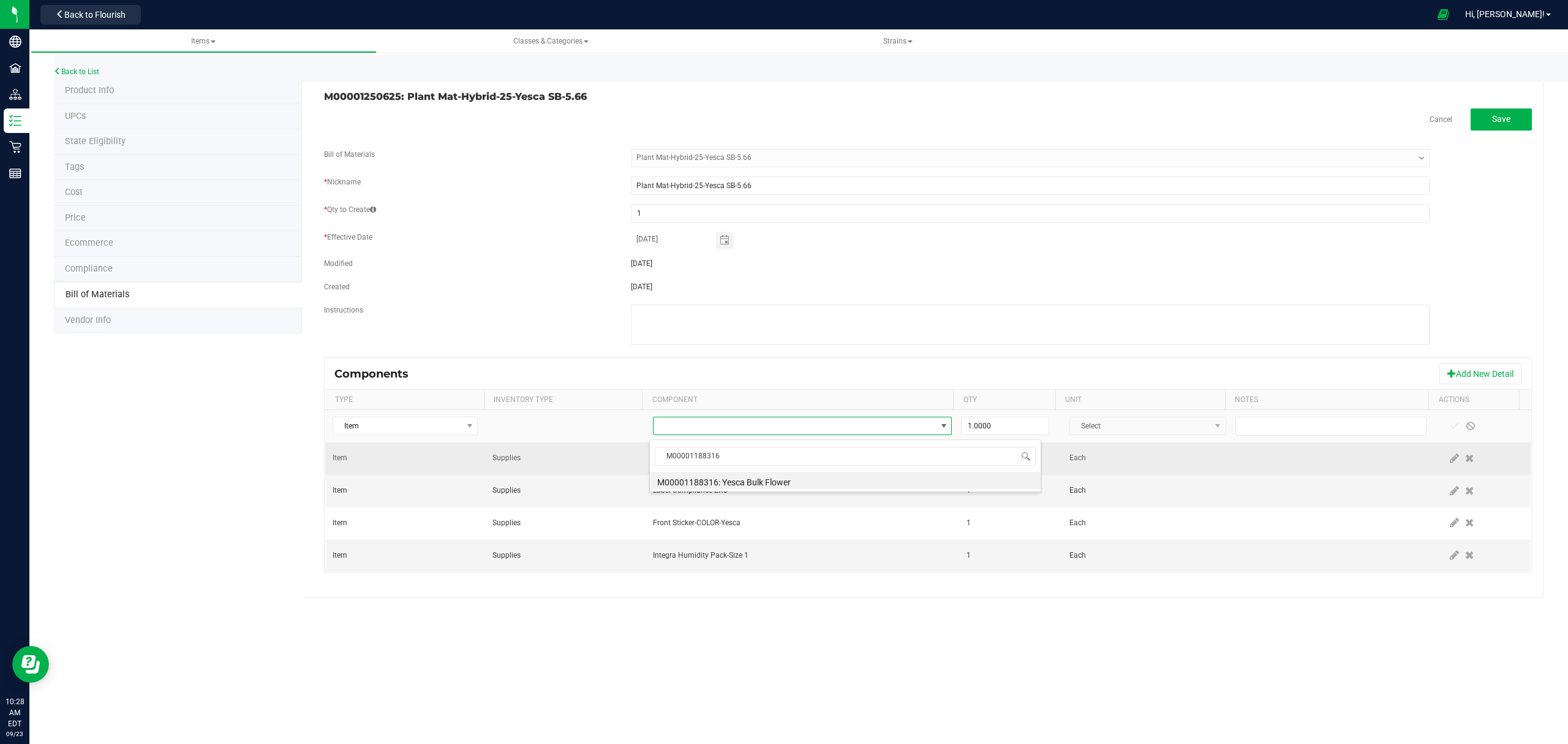
drag, startPoint x: 777, startPoint y: 483, endPoint x: 792, endPoint y: 476, distance: 16.6
click at [779, 482] on li "M00001188316: Yesca Bulk Flower" at bounding box center [845, 480] width 391 height 17
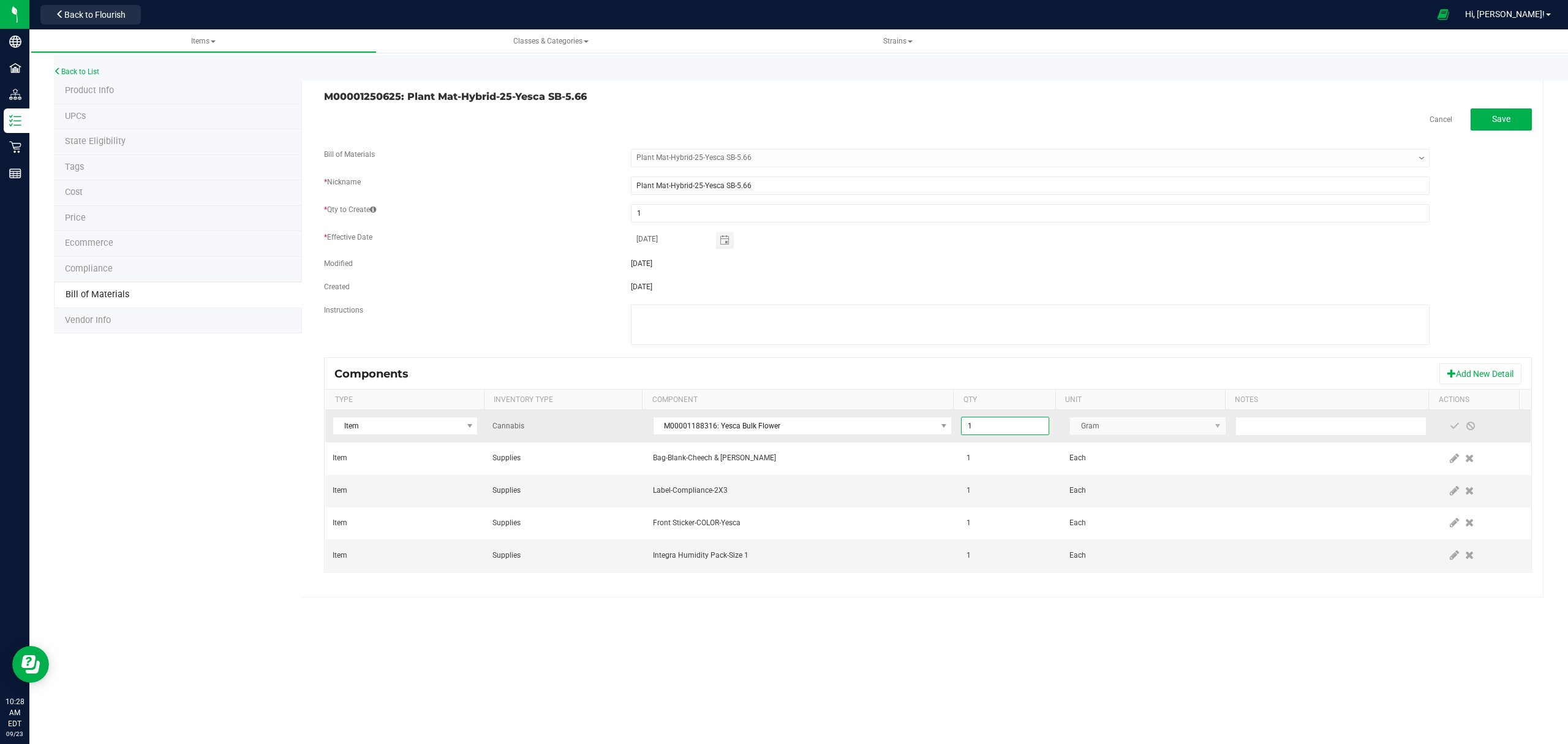
click at [986, 434] on input "1" at bounding box center [1005, 425] width 87 height 17
type input "5.6600"
click at [1449, 431] on span at bounding box center [1454, 426] width 10 height 10
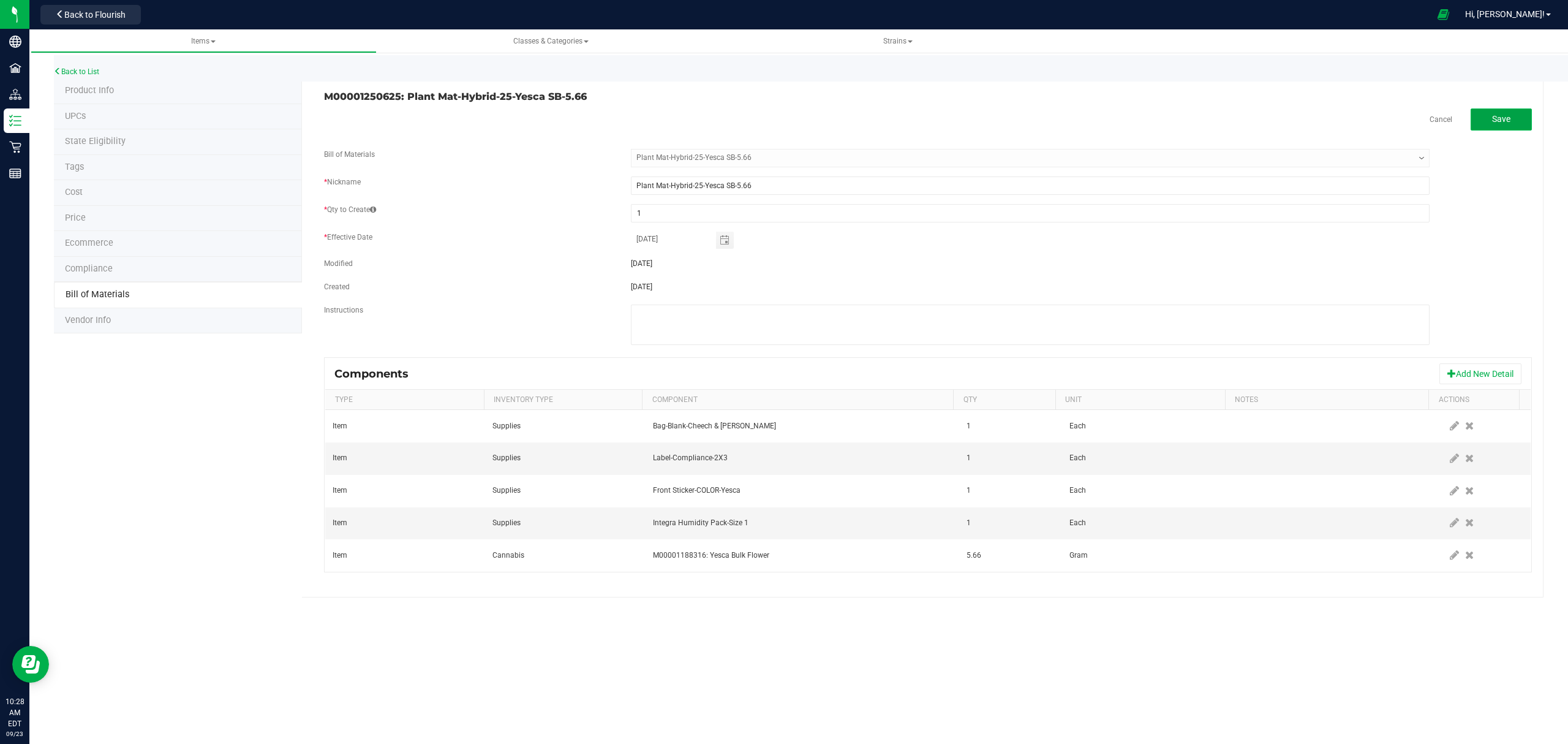
click at [1520, 114] on button "Save" at bounding box center [1501, 119] width 61 height 22
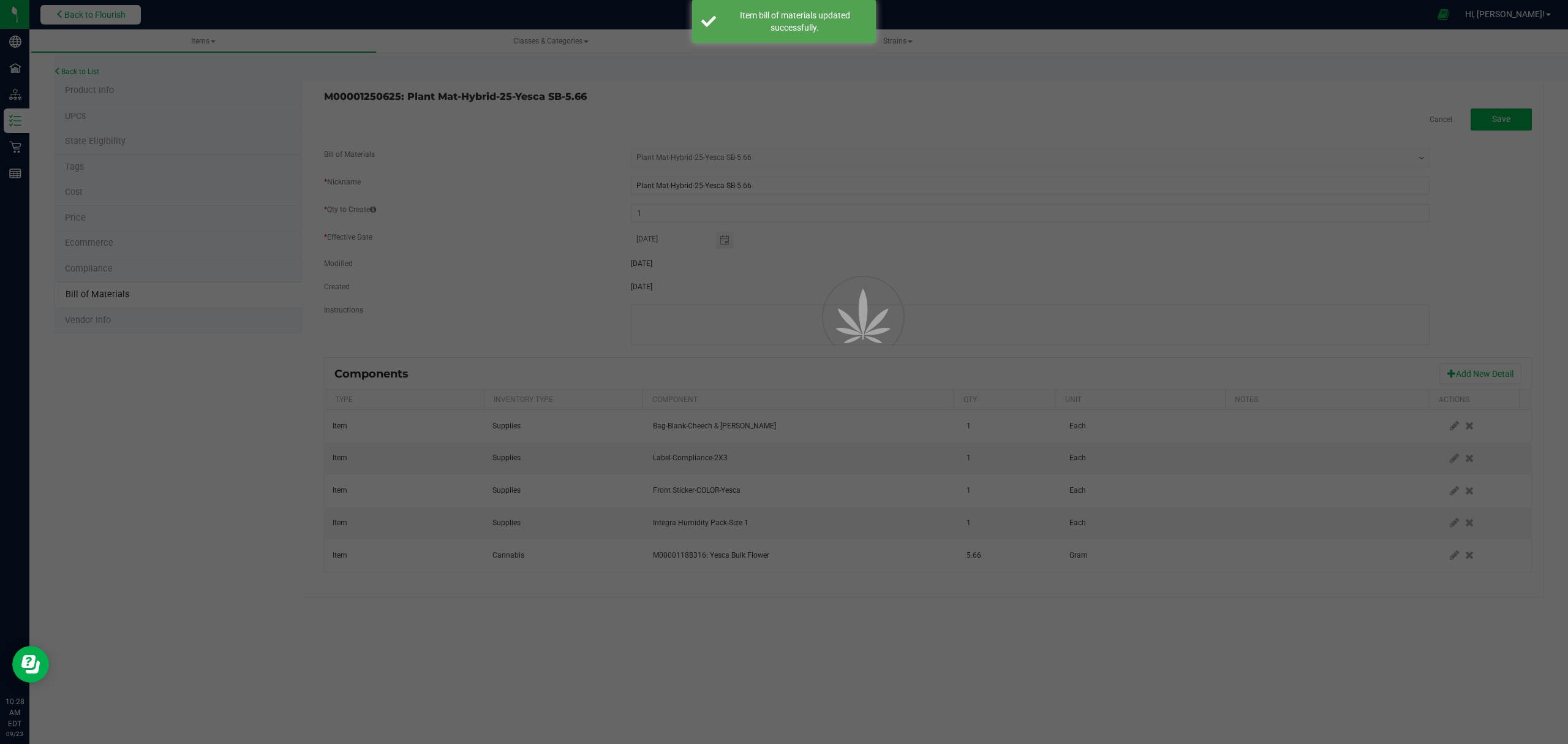
select select "686"
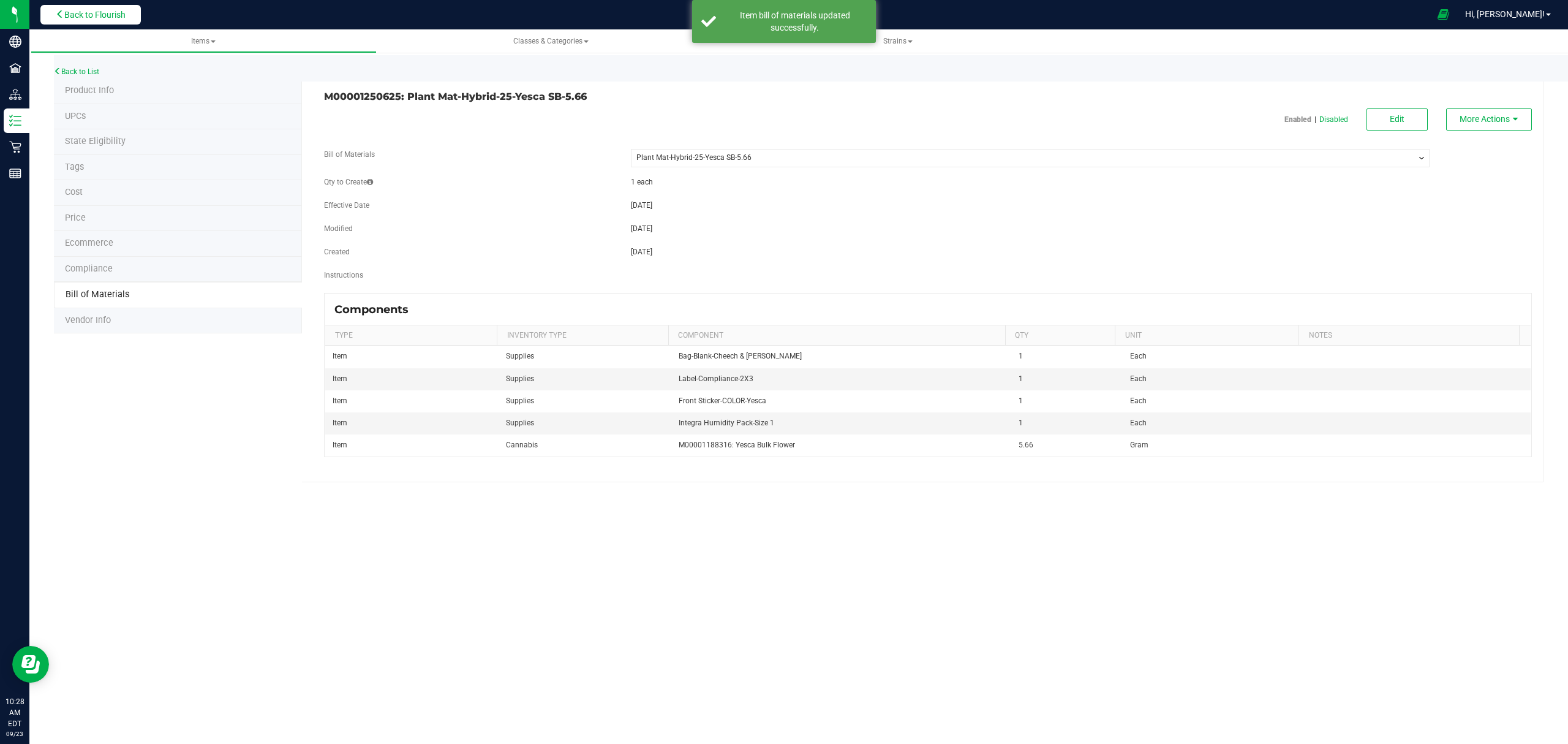
click at [91, 16] on span "Back to Flourish" at bounding box center [94, 15] width 61 height 10
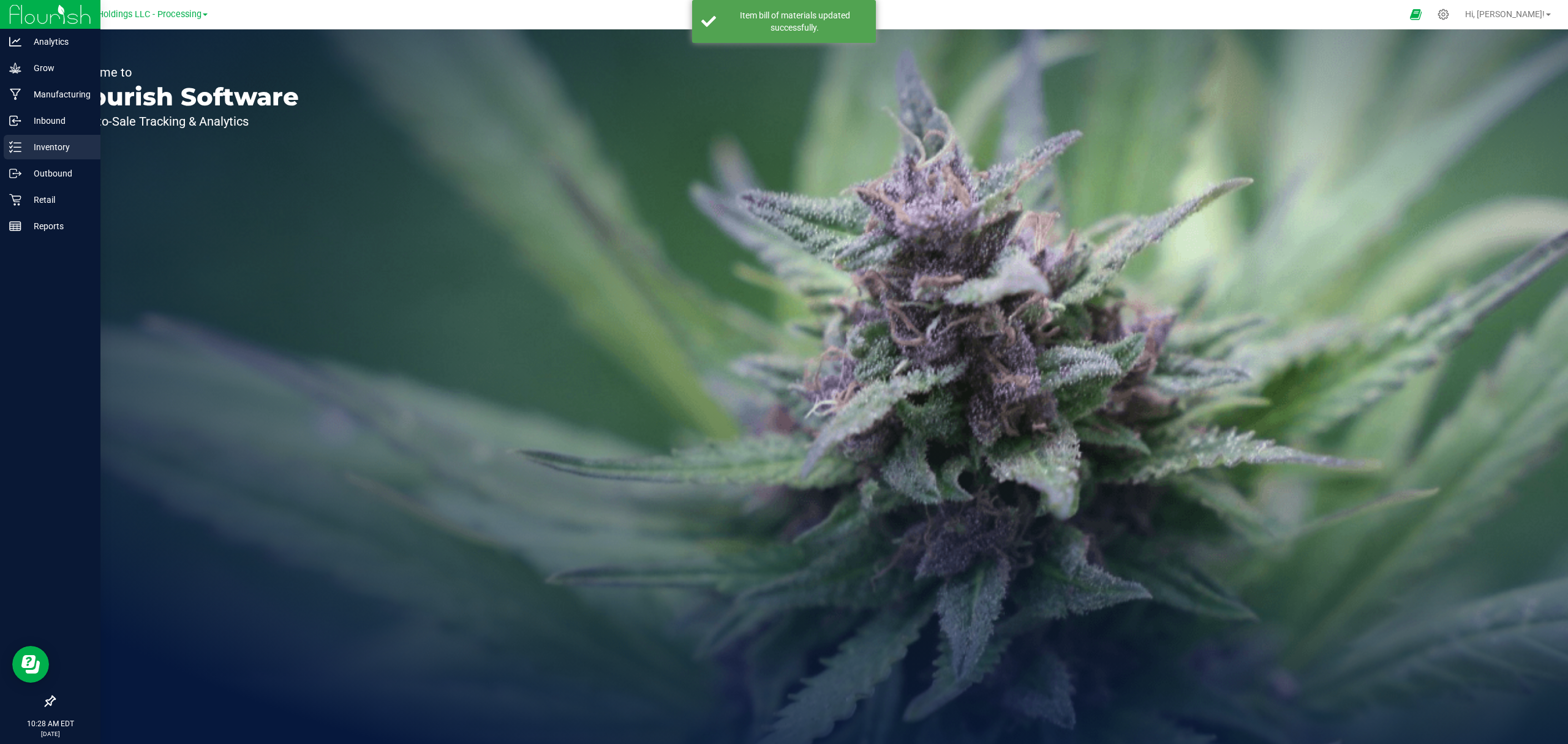
click at [15, 145] on icon at bounding box center [15, 146] width 12 height 12
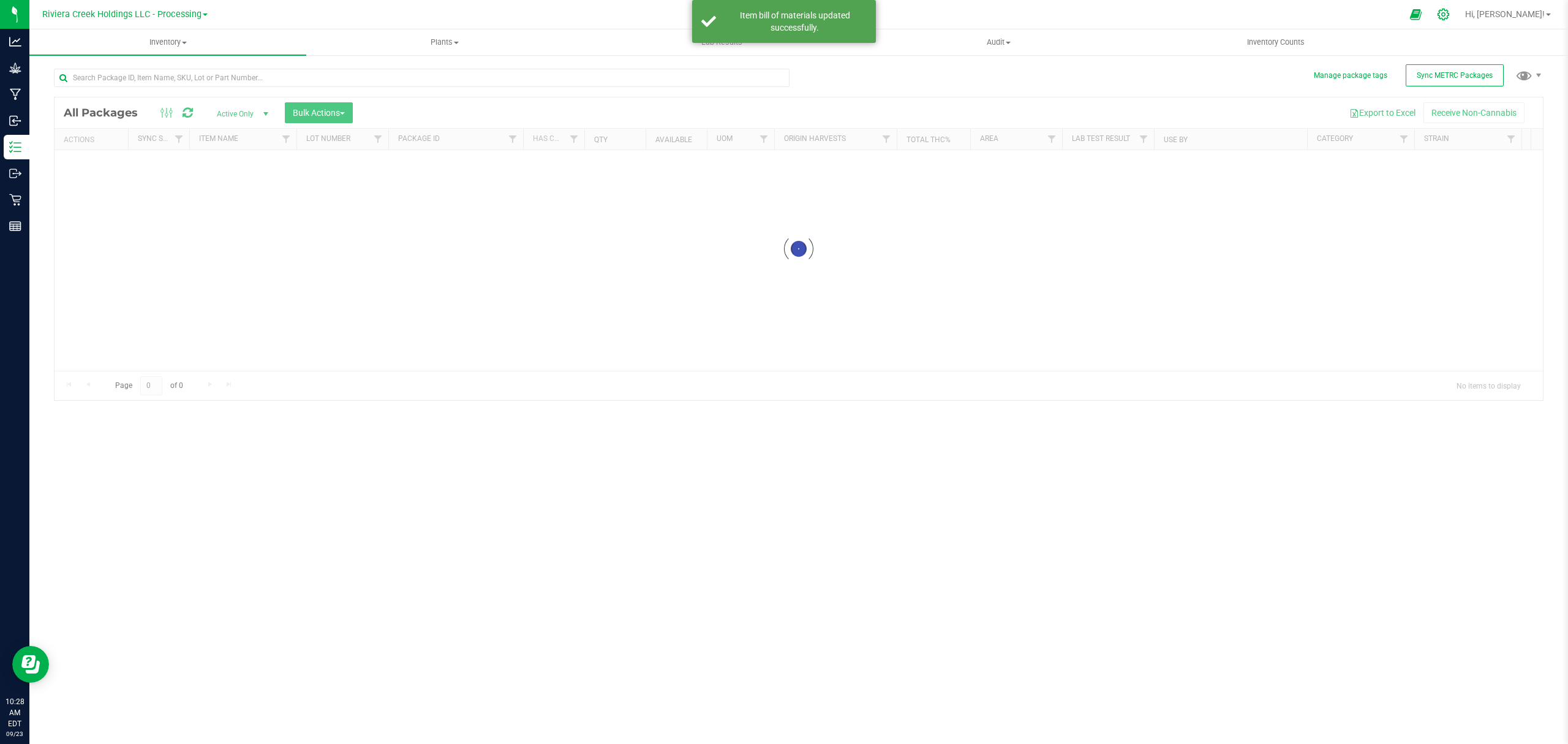
click at [1449, 11] on icon at bounding box center [1443, 14] width 13 height 13
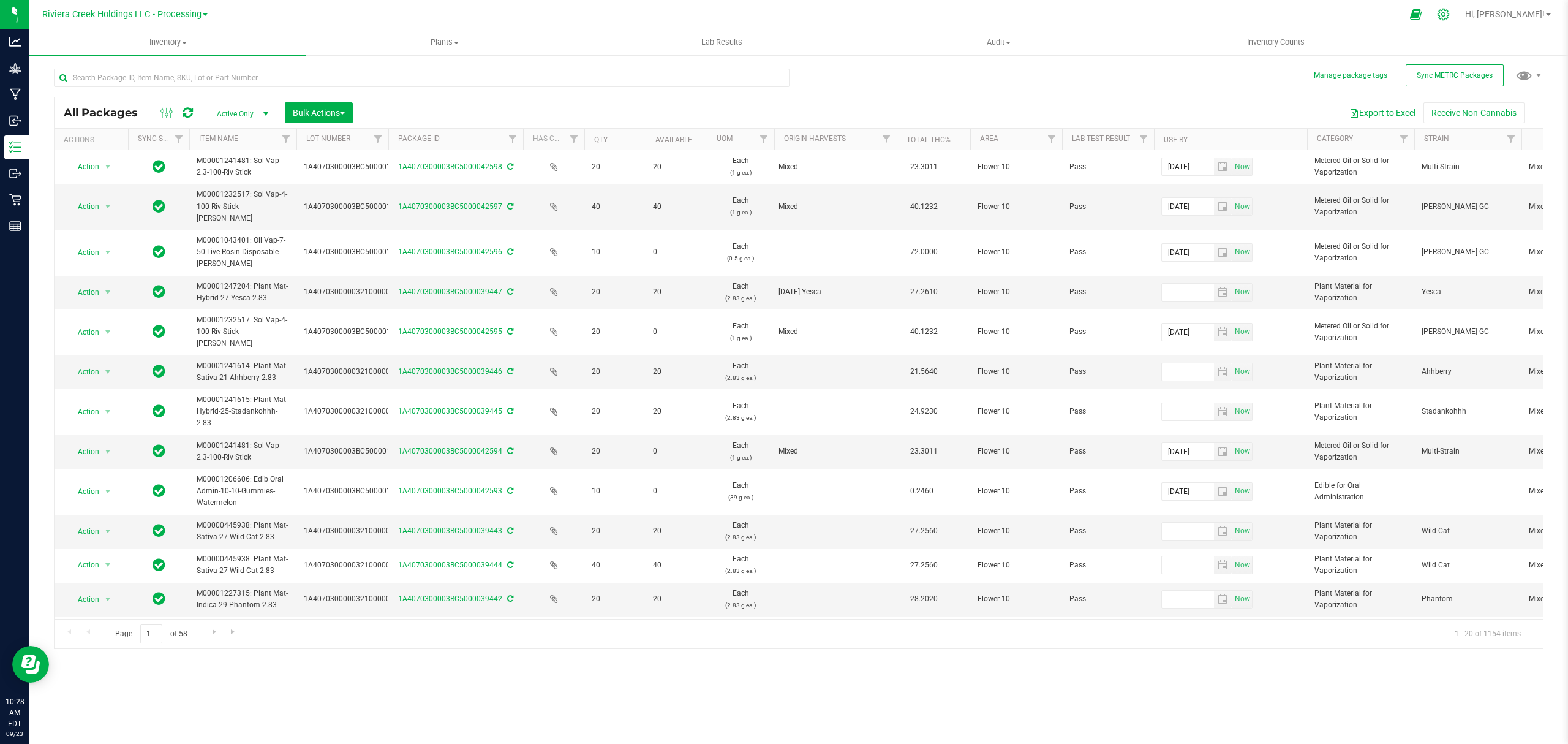
click at [1459, 13] on div at bounding box center [1444, 14] width 31 height 26
click at [1452, 17] on div at bounding box center [1444, 14] width 17 height 13
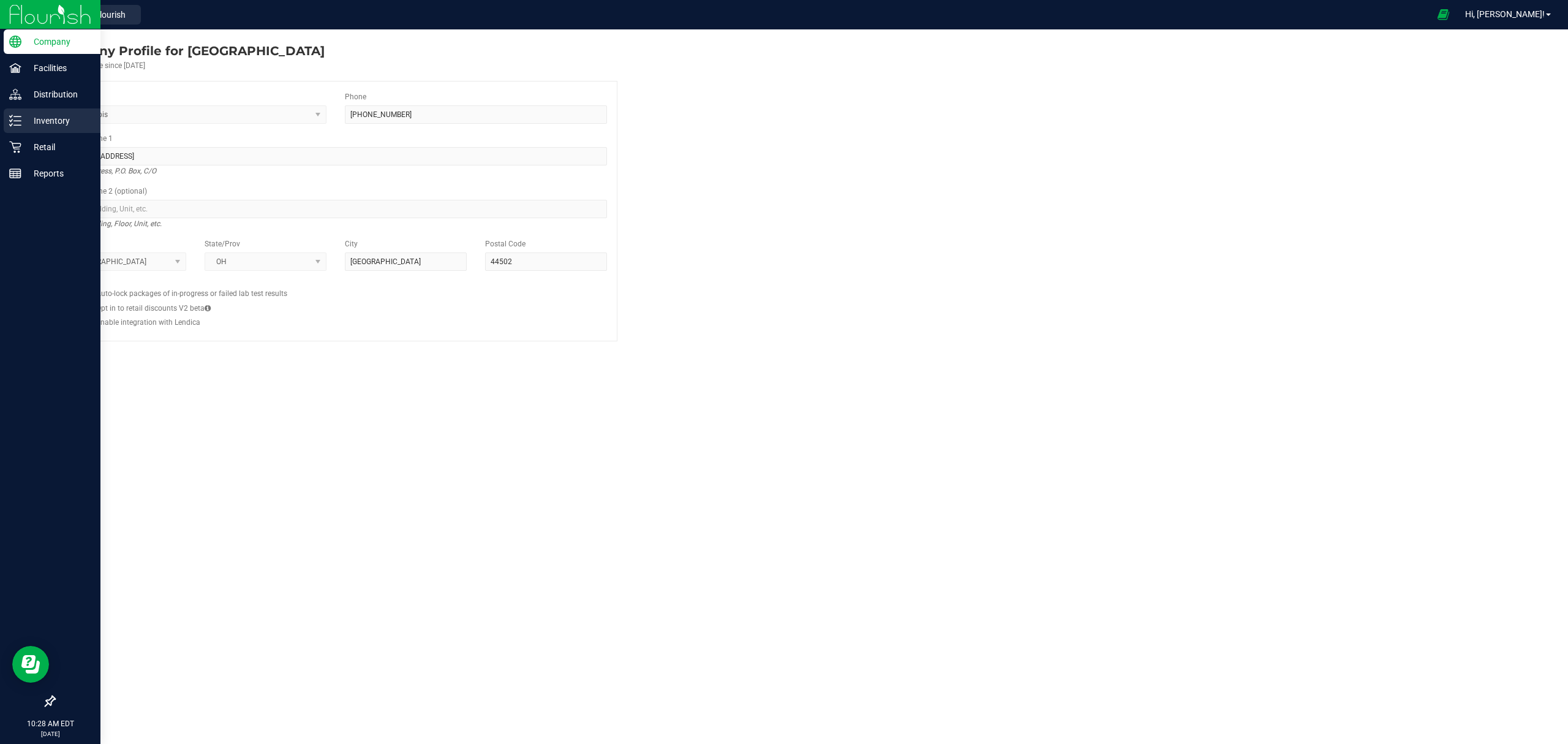
click at [55, 113] on p "Inventory" at bounding box center [58, 120] width 74 height 15
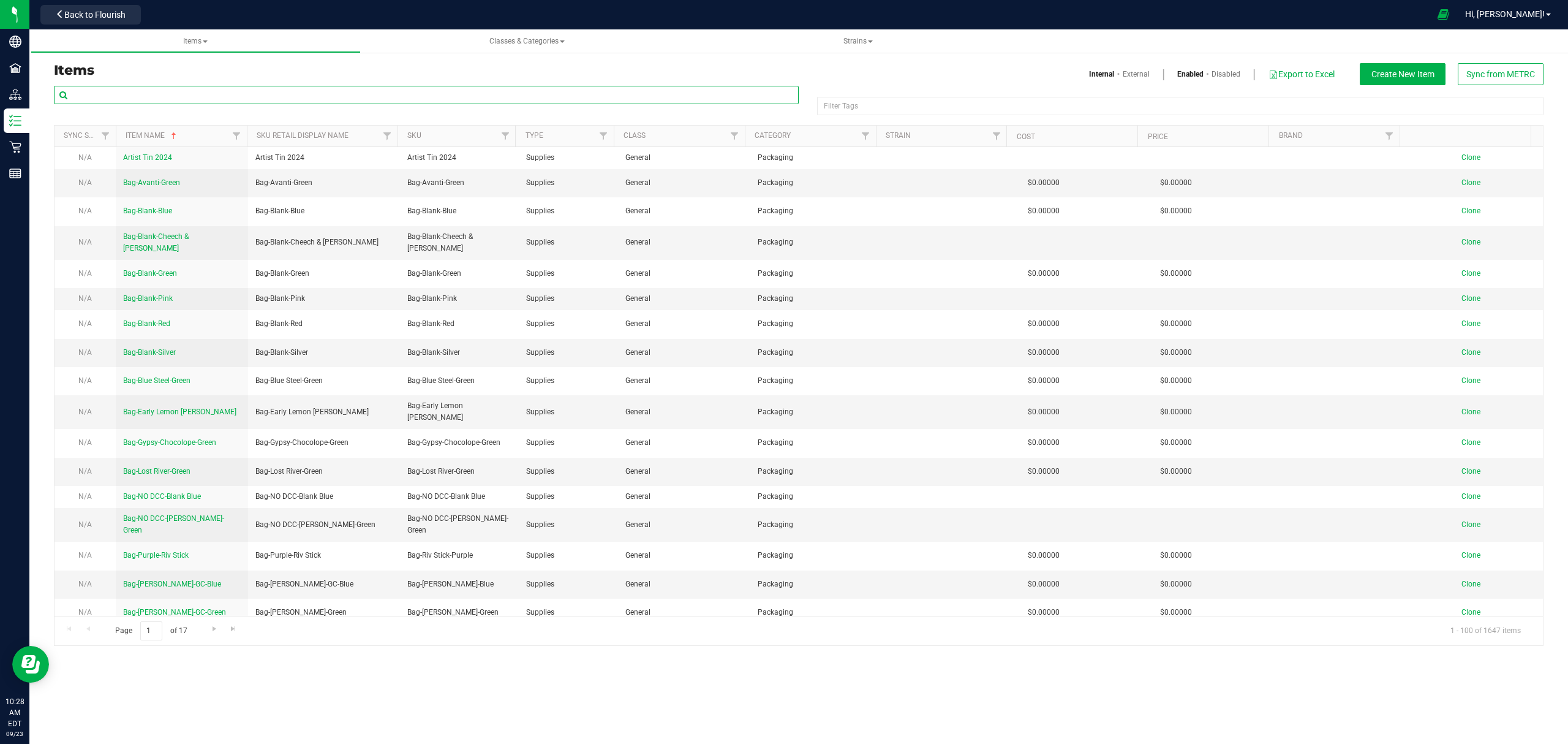
click at [270, 96] on input "text" at bounding box center [427, 95] width 745 height 18
click at [196, 89] on input "text" at bounding box center [427, 95] width 745 height 18
paste input "M00001250626"
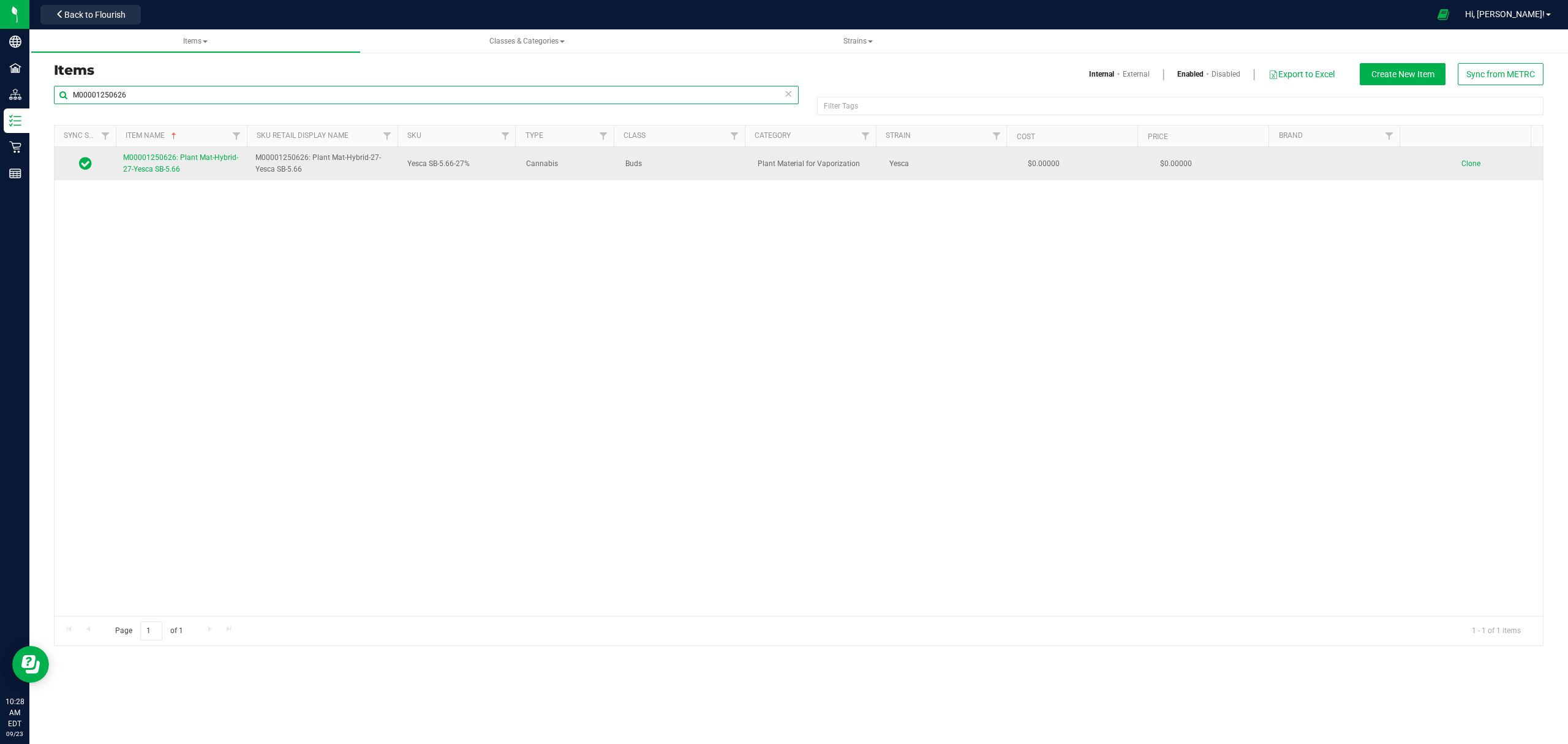
type input "M00001250626"
click at [167, 169] on span "M00001250626: Plant Mat-Hybrid-27-Yesca SB-5.66" at bounding box center [181, 163] width 115 height 20
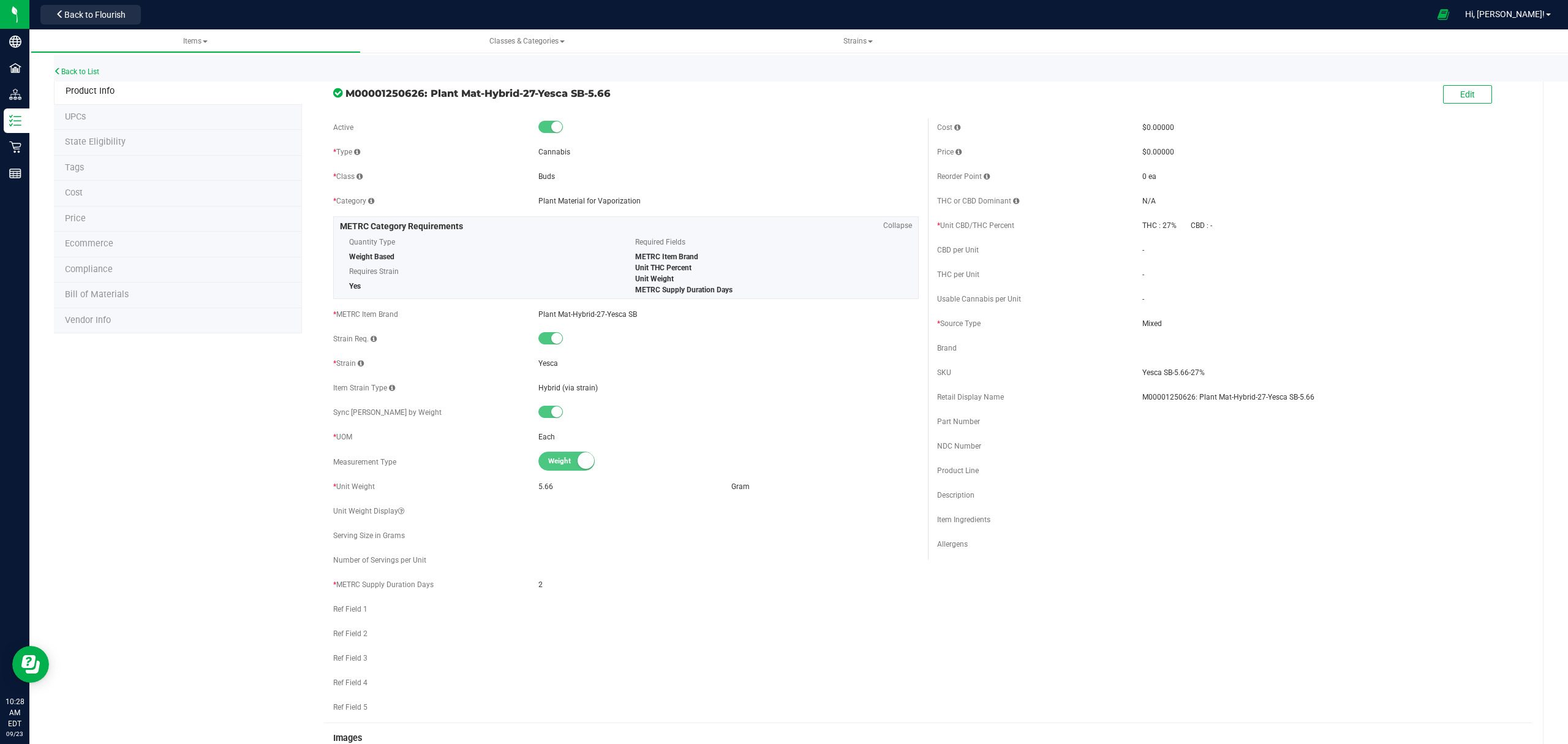
click at [172, 307] on li "Bill of Materials" at bounding box center [178, 295] width 248 height 26
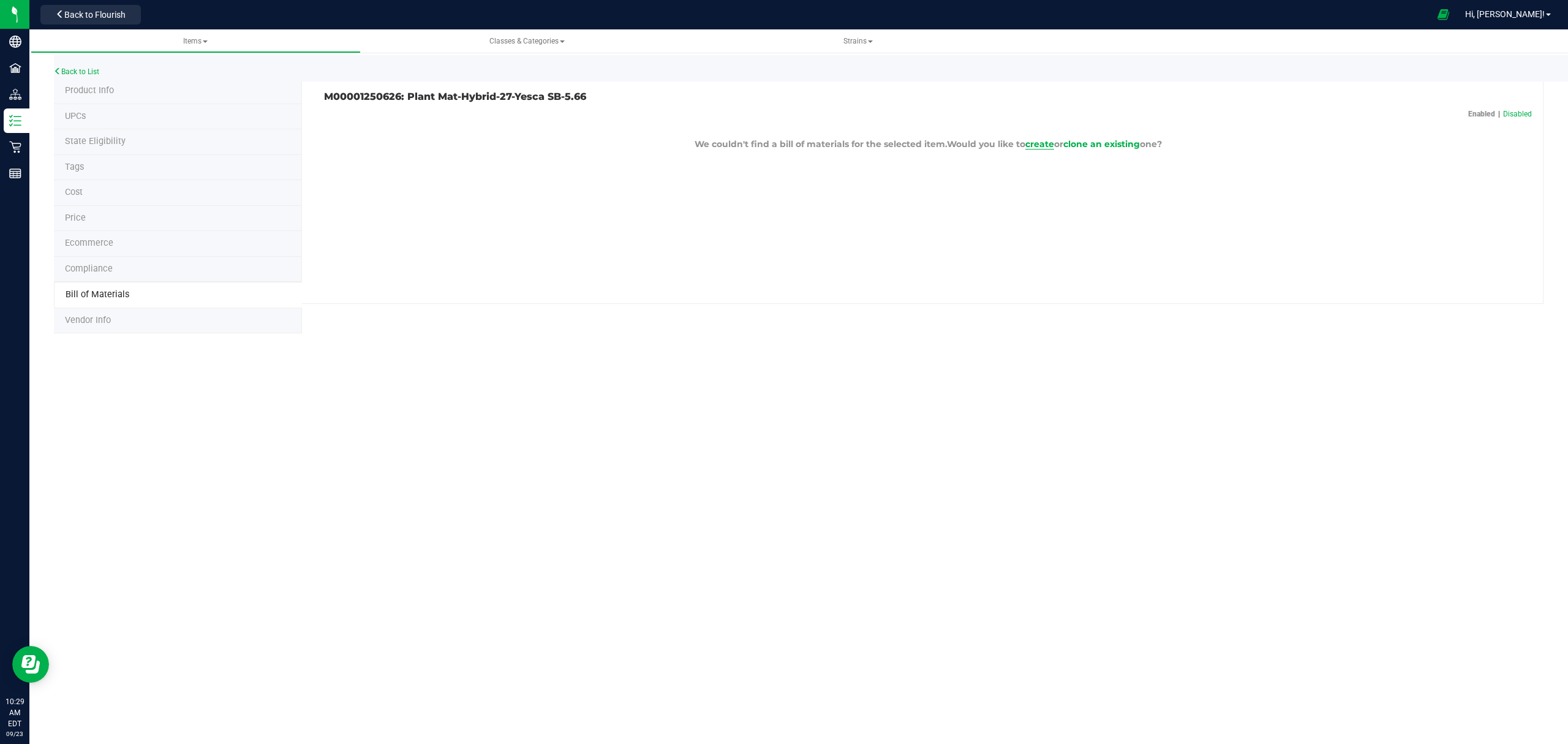
click at [1035, 145] on span "create" at bounding box center [1039, 144] width 29 height 11
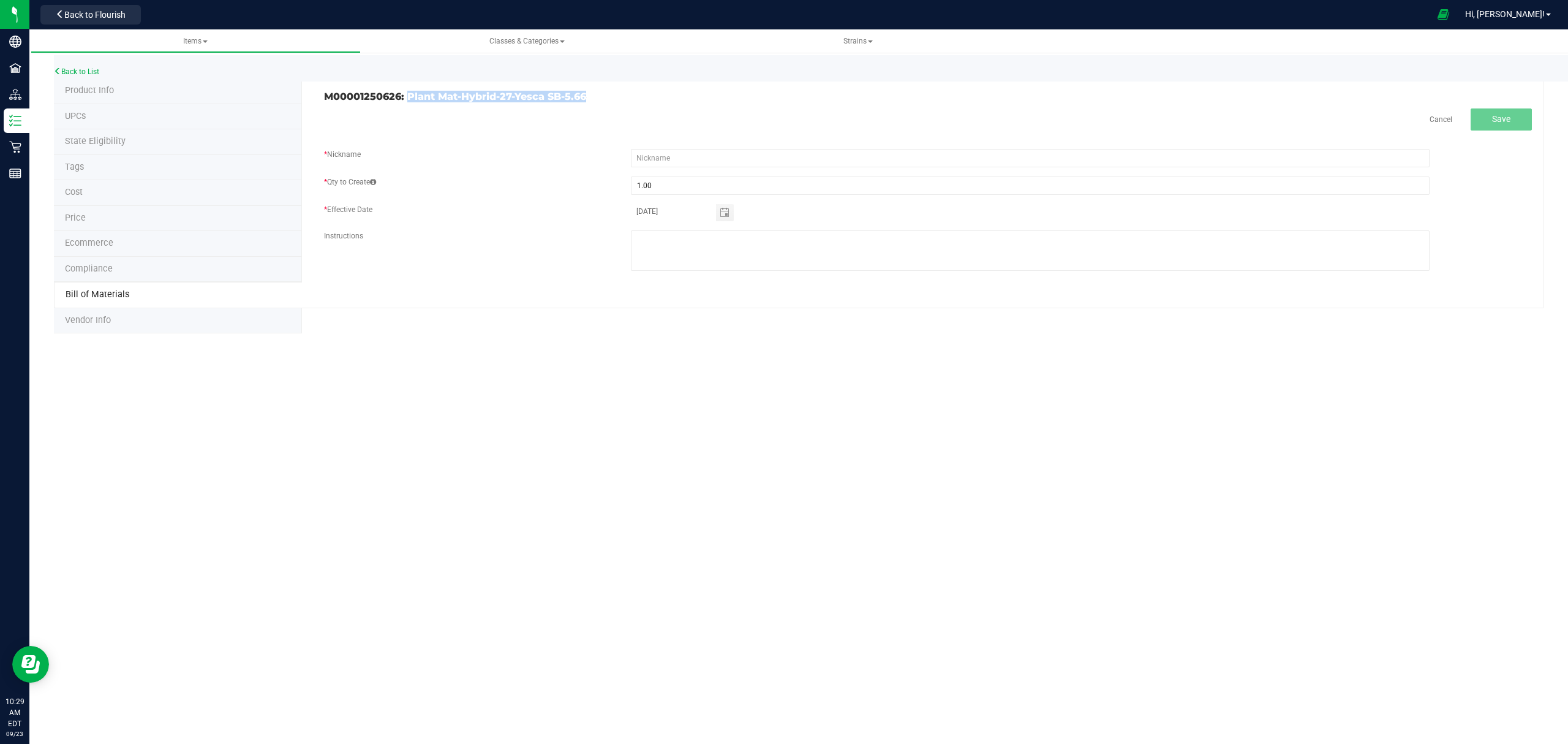
drag, startPoint x: 602, startPoint y: 102, endPoint x: 407, endPoint y: 98, distance: 195.0
click at [407, 98] on h3 "M00001250626: Plant Mat-Hybrid-27-Yesca SB-5.66" at bounding box center [621, 97] width 595 height 11
copy h3 "Plant Mat-Hybrid-27-Yesca SB-5.66"
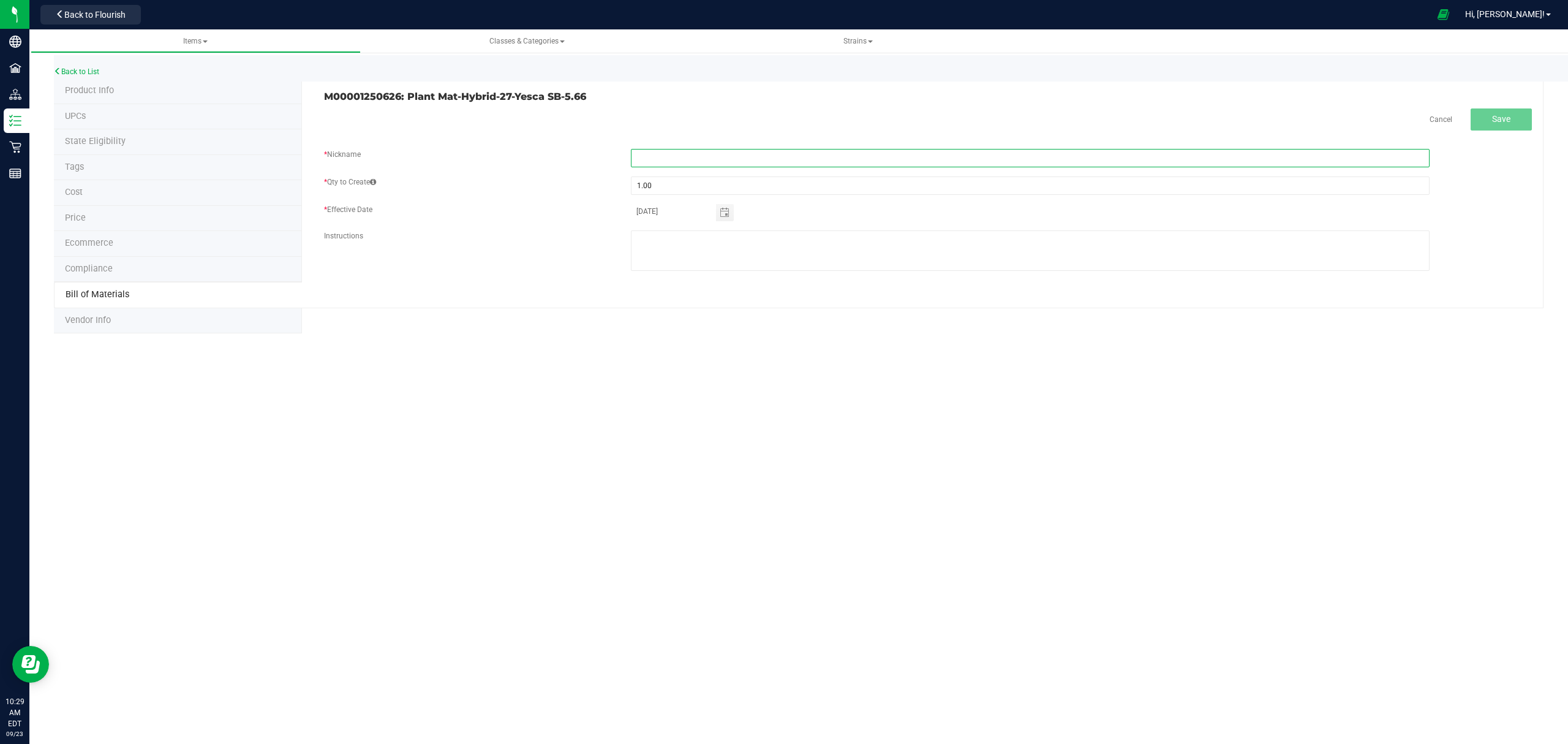
click at [664, 158] on input "text" at bounding box center [1030, 158] width 798 height 18
paste input "Plant Mat-Hybrid-27-Yesca SB-5.66"
type input "Plant Mat-Hybrid-27-Yesca SB-5.66"
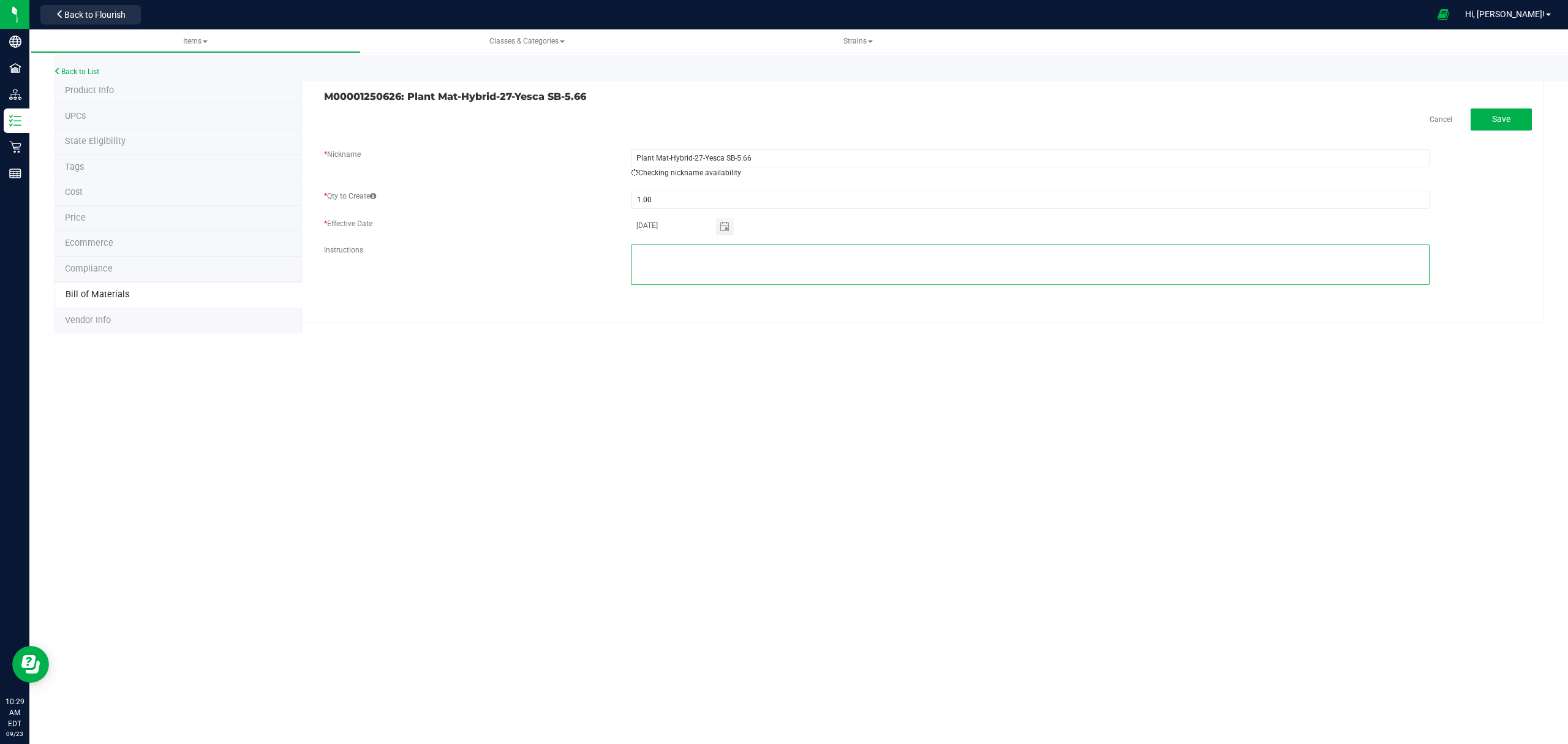
drag, startPoint x: 1145, startPoint y: 271, endPoint x: 1168, endPoint y: 259, distance: 25.9
click at [1159, 265] on textarea at bounding box center [1030, 265] width 798 height 41
click at [1508, 124] on span "Save" at bounding box center [1501, 119] width 18 height 10
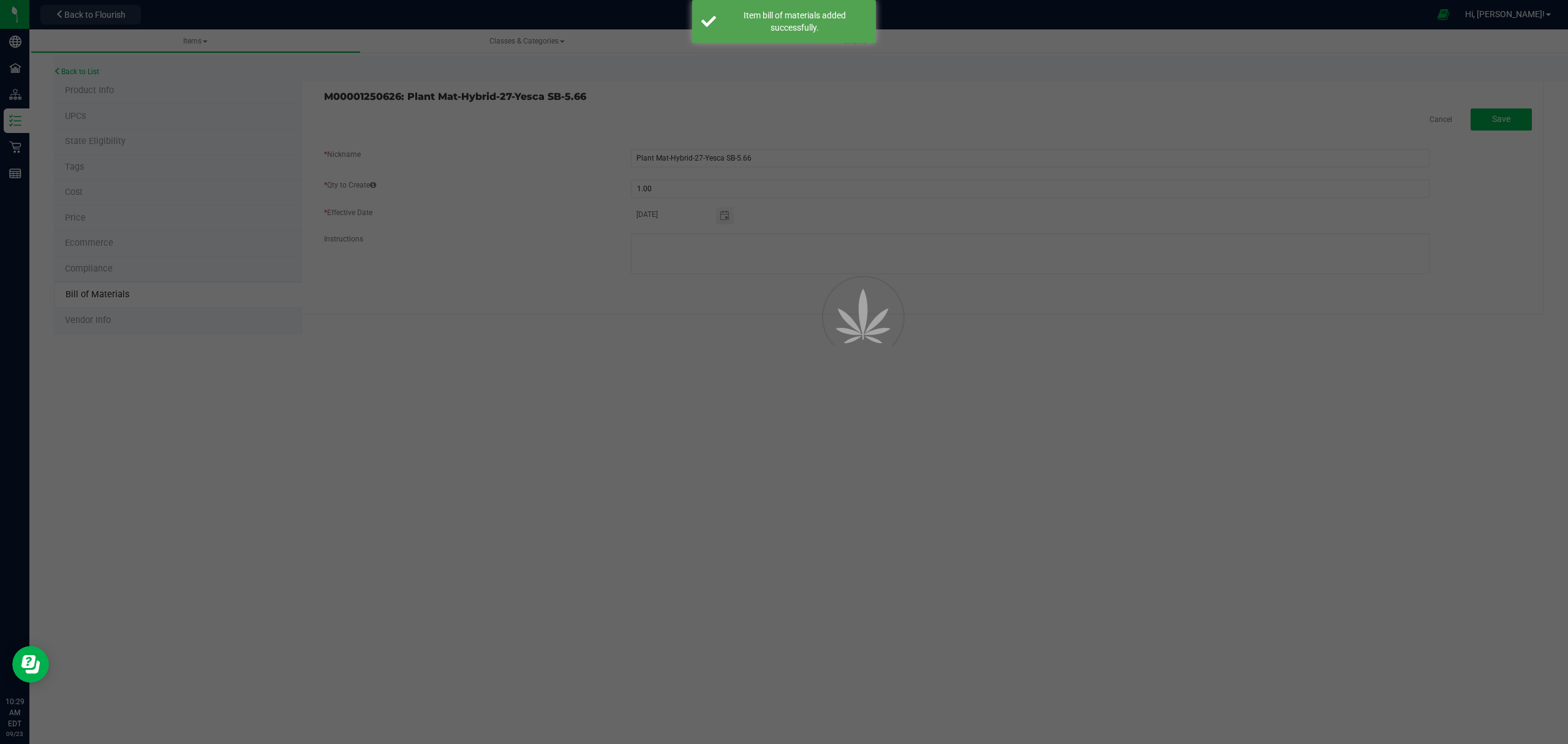
select select "687"
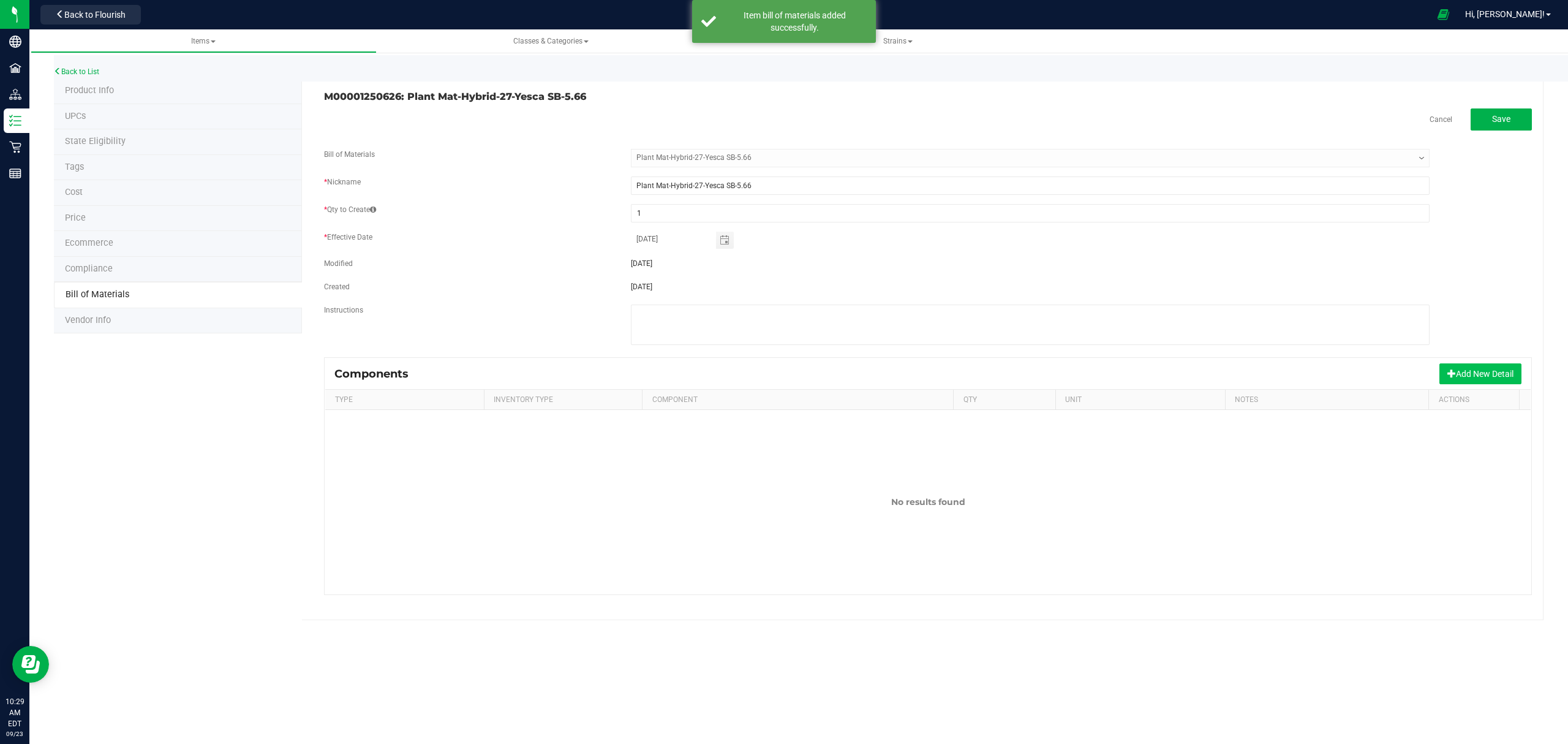
click at [1463, 371] on button "Add New Detail" at bounding box center [1480, 374] width 82 height 21
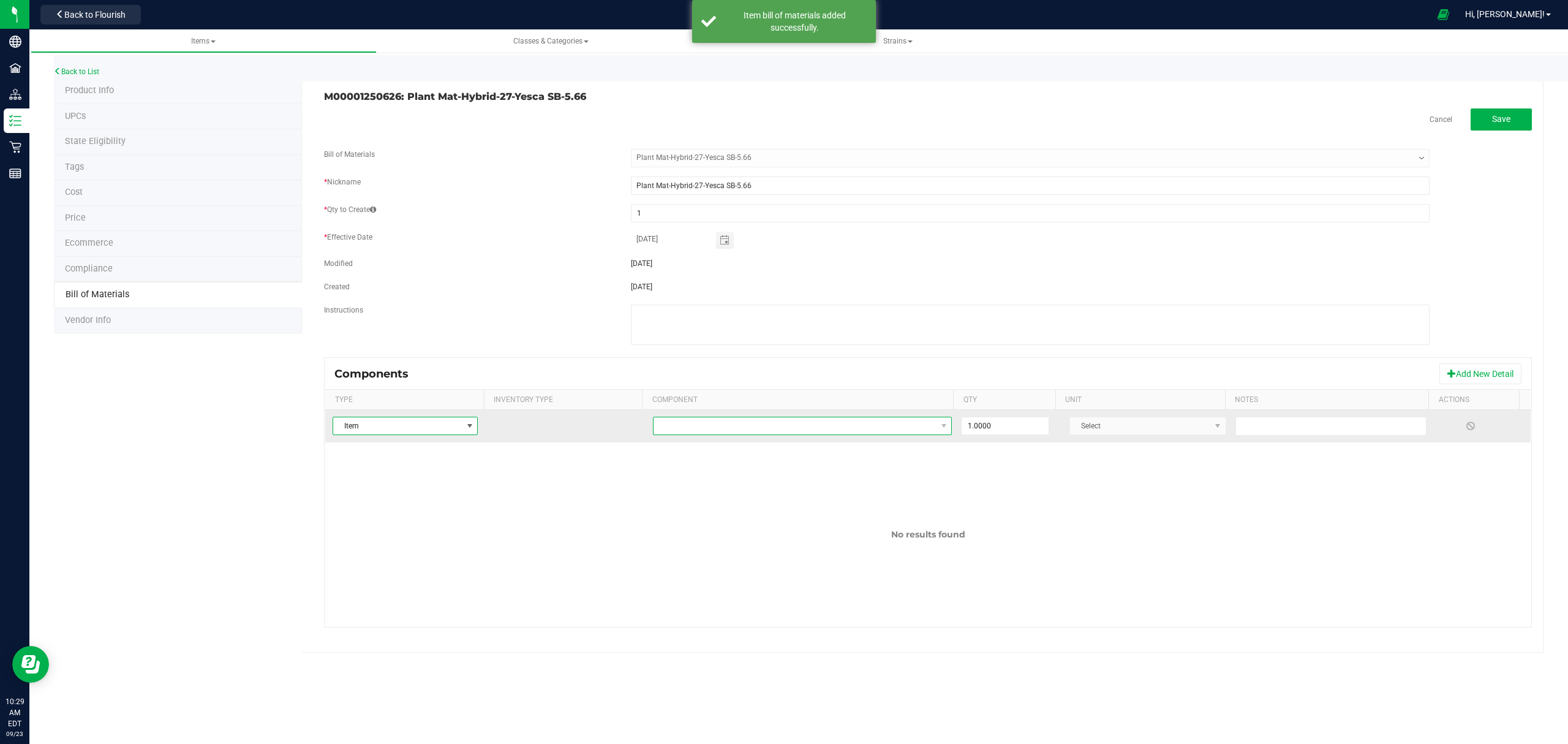
click at [905, 425] on span "NO DATA FOUND" at bounding box center [795, 425] width 283 height 17
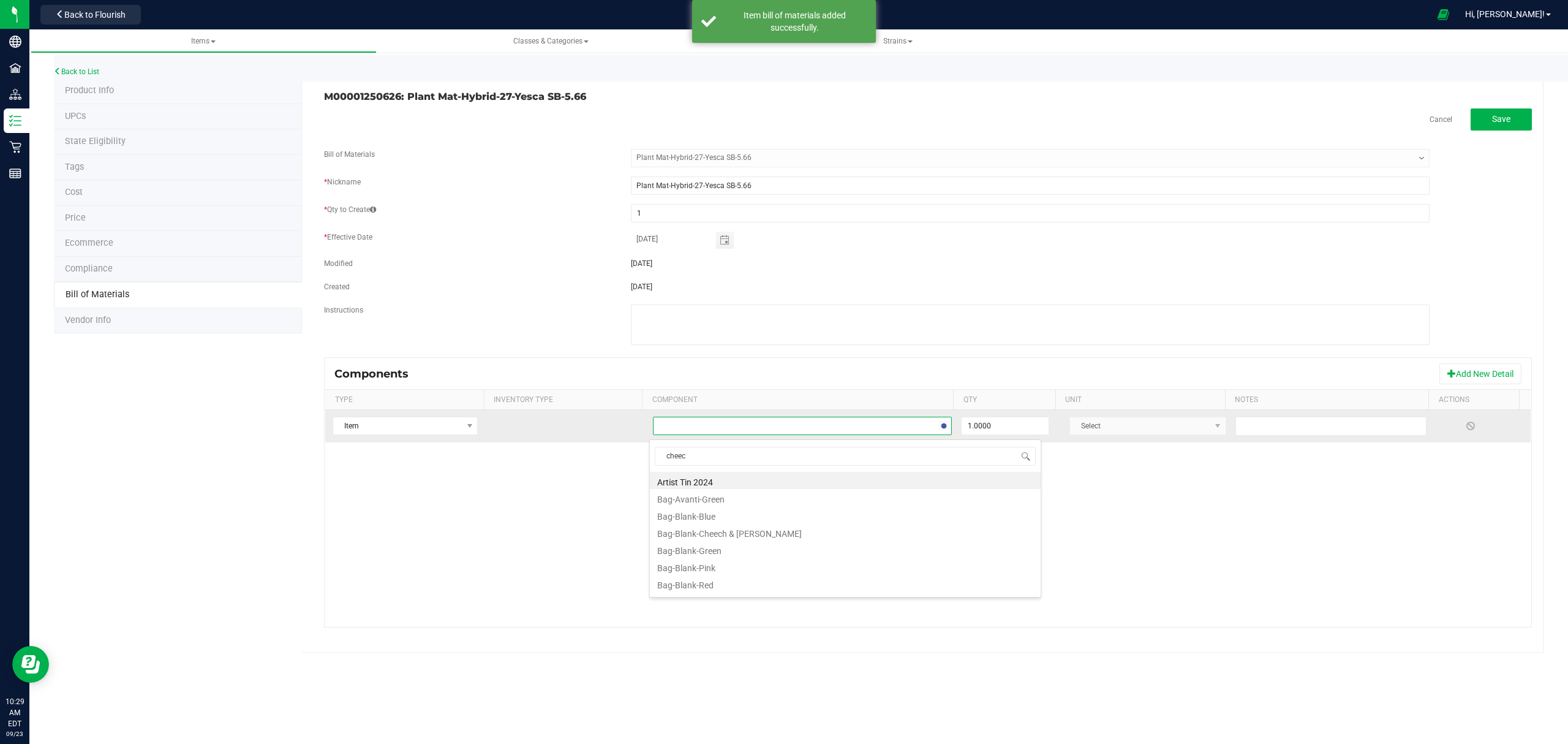
type input "cheech"
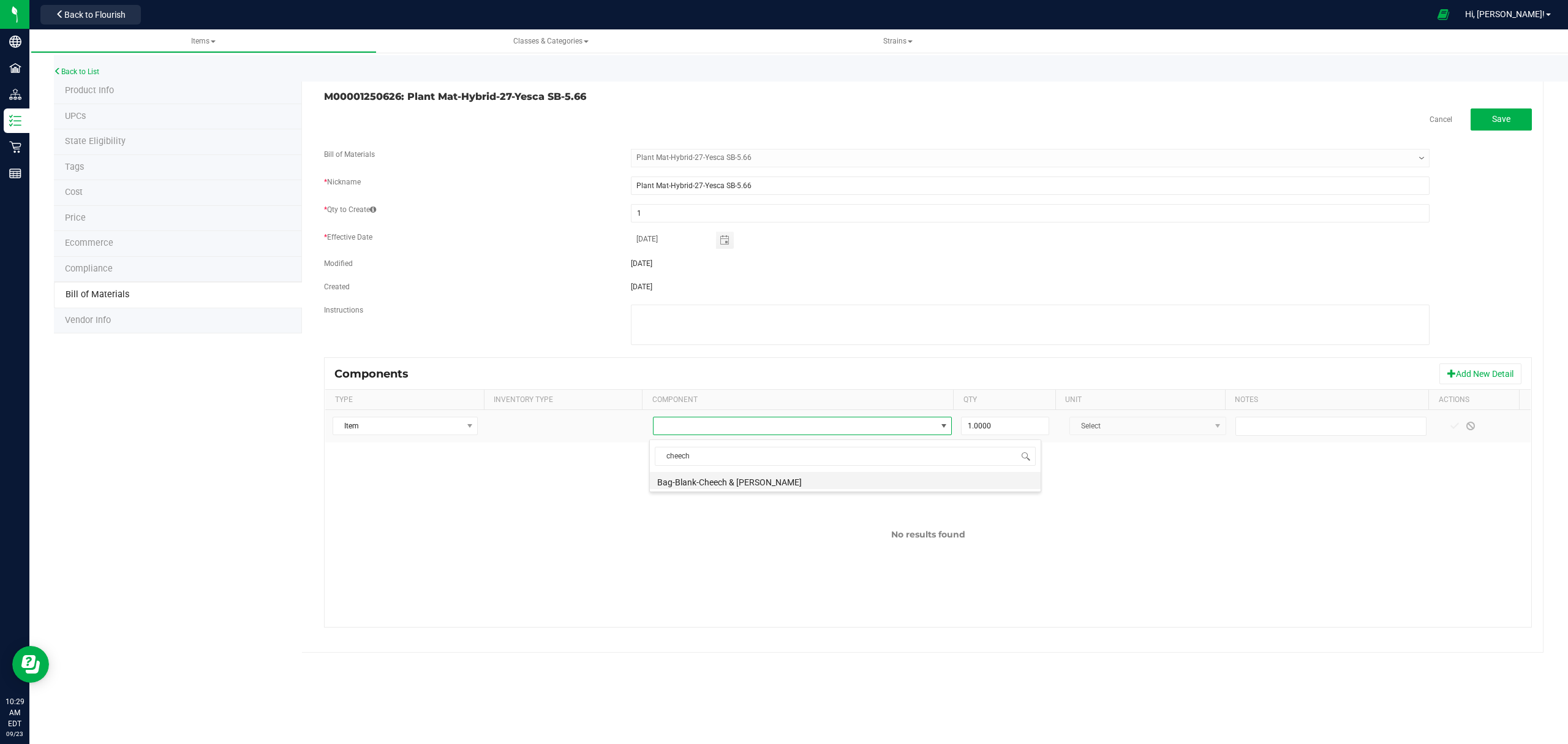
click at [734, 475] on li "Bag-Blank-Cheech & [PERSON_NAME]" at bounding box center [845, 480] width 391 height 17
click at [1439, 426] on td at bounding box center [1485, 426] width 91 height 32
click at [1449, 427] on span at bounding box center [1454, 426] width 10 height 10
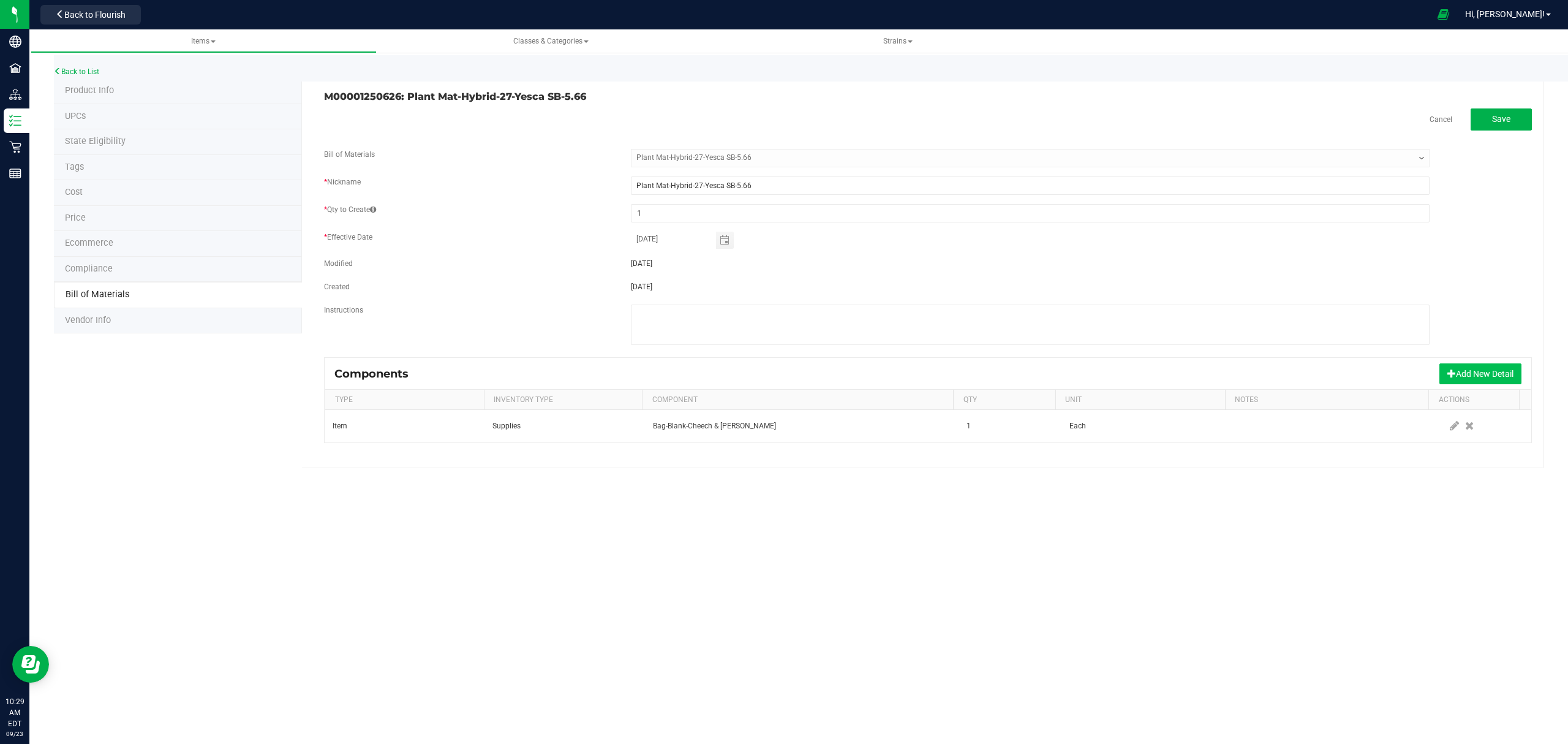
click at [1465, 378] on button "Add New Detail" at bounding box center [1480, 374] width 82 height 21
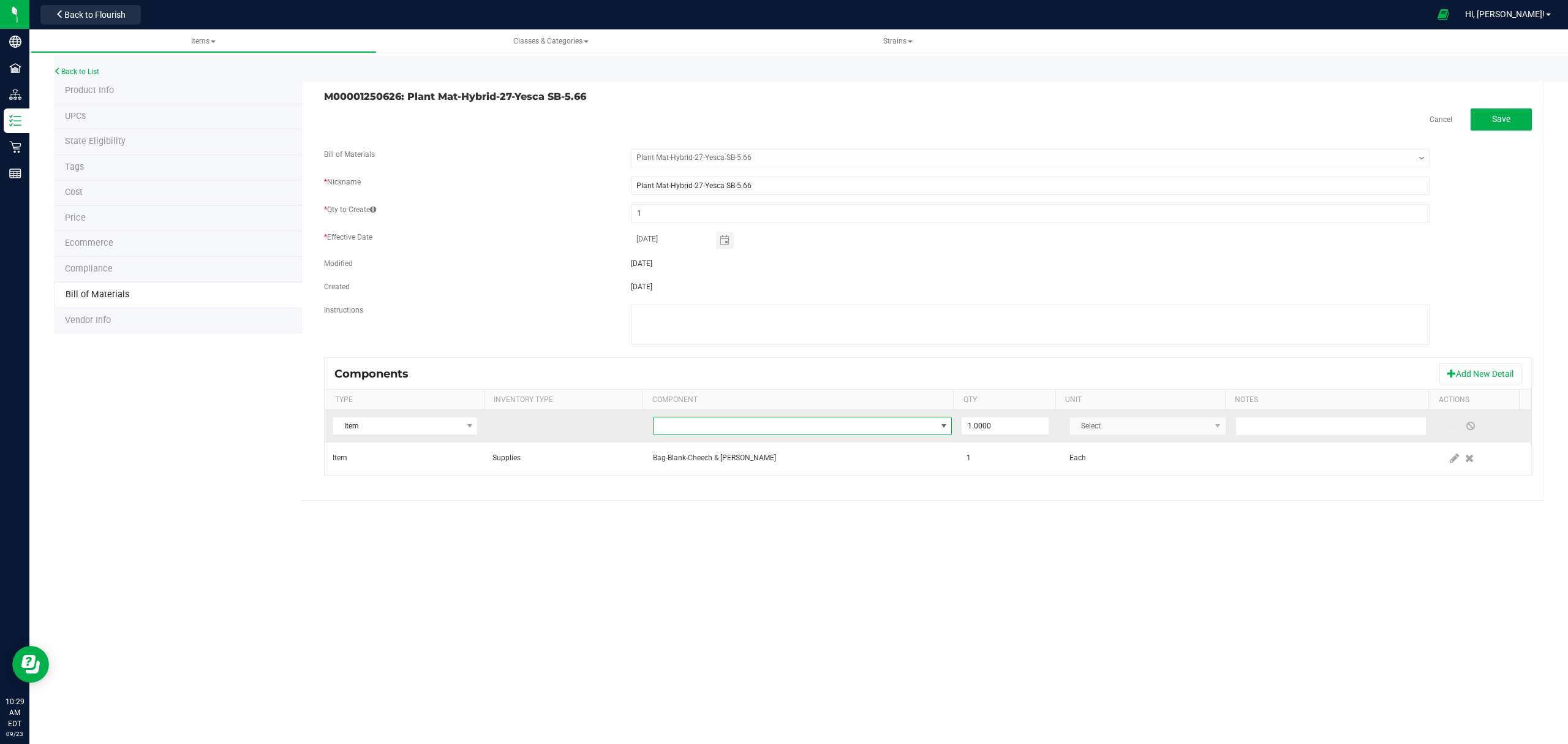
click at [780, 434] on span "NO DATA FOUND" at bounding box center [795, 425] width 283 height 17
type input "compliance"
click at [764, 477] on li "Label-Compliance-2X3" at bounding box center [845, 480] width 391 height 17
click at [1449, 426] on span at bounding box center [1454, 426] width 10 height 10
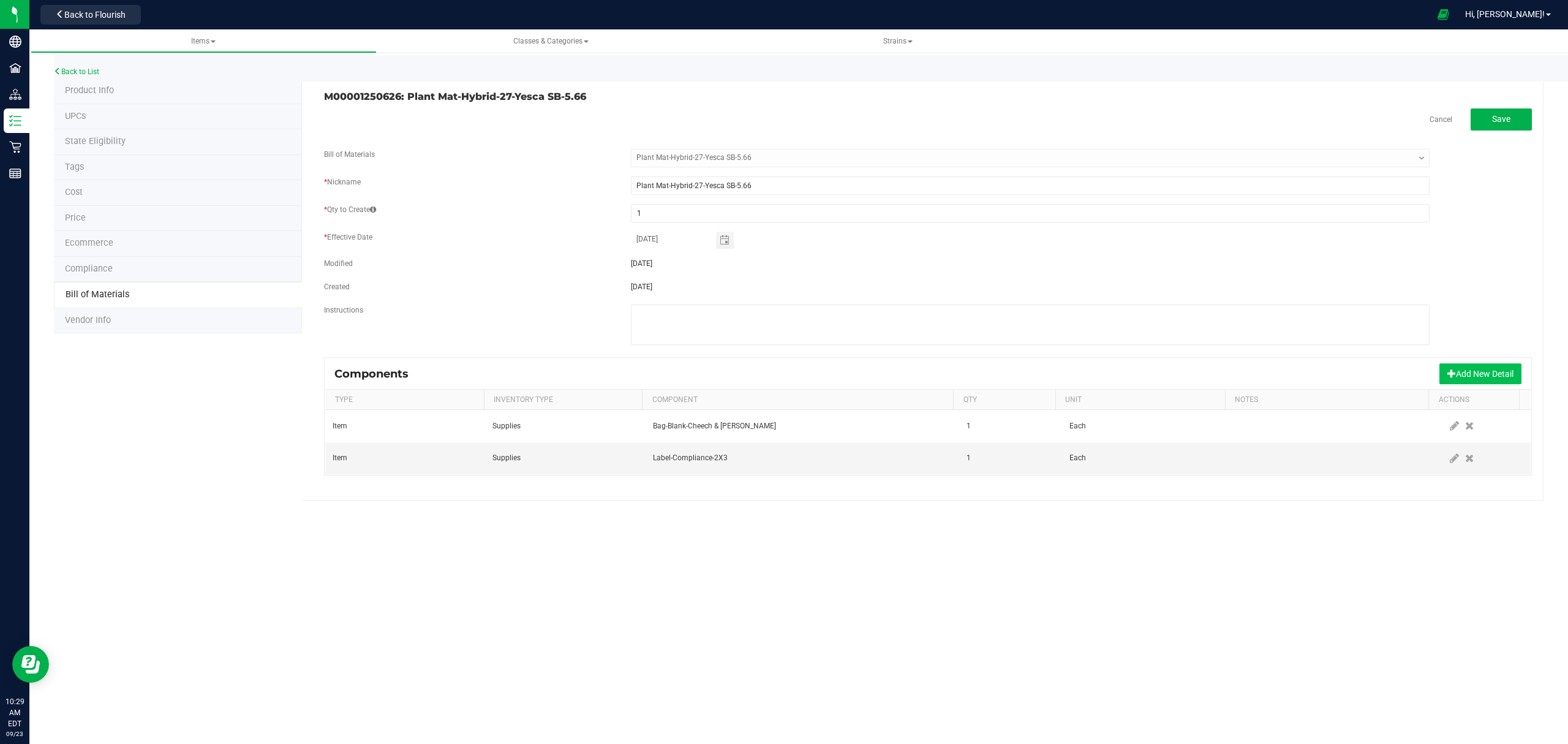
click at [1465, 376] on button "Add New Detail" at bounding box center [1480, 374] width 82 height 21
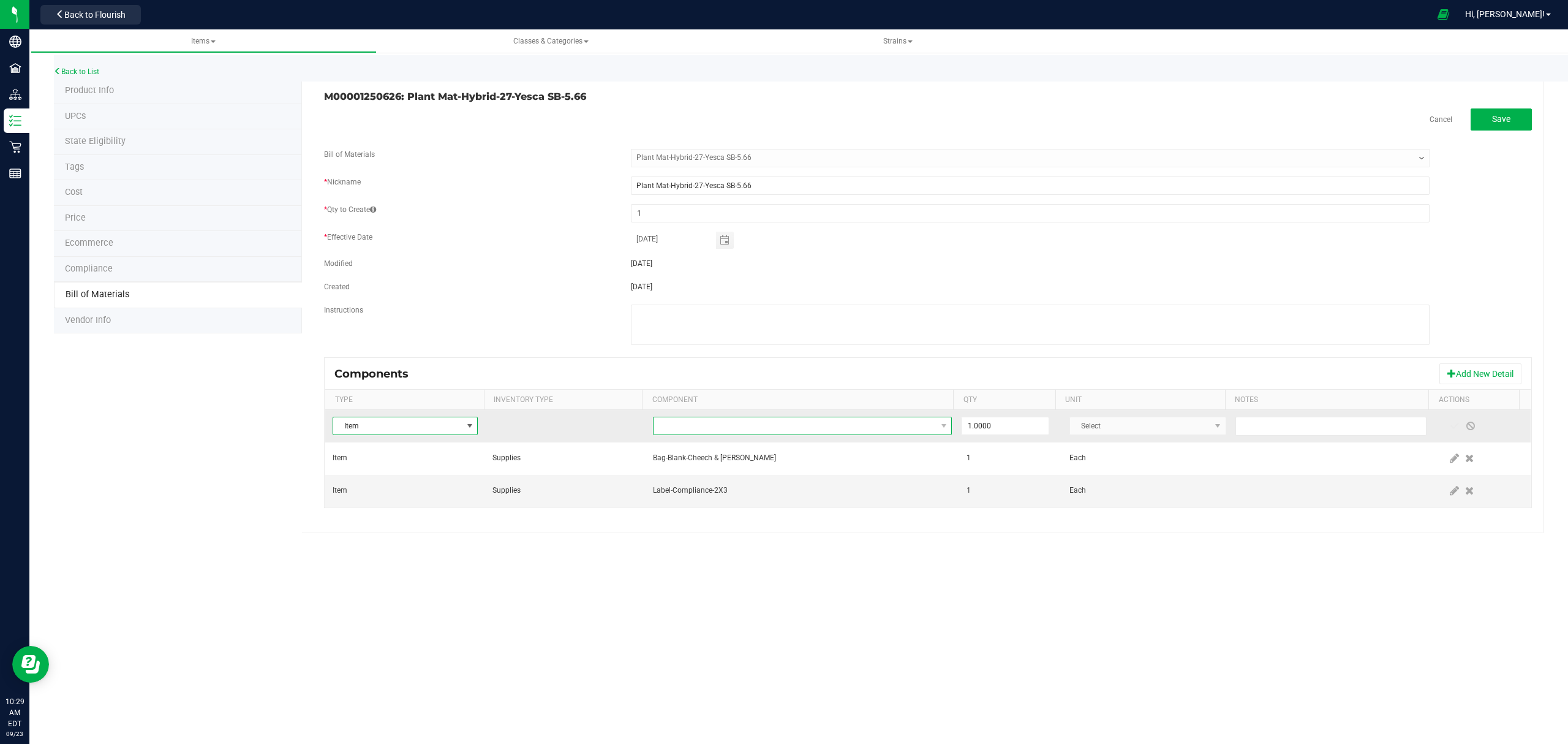
click at [803, 424] on span "NO DATA FOUND" at bounding box center [795, 425] width 283 height 17
type input "yesca"
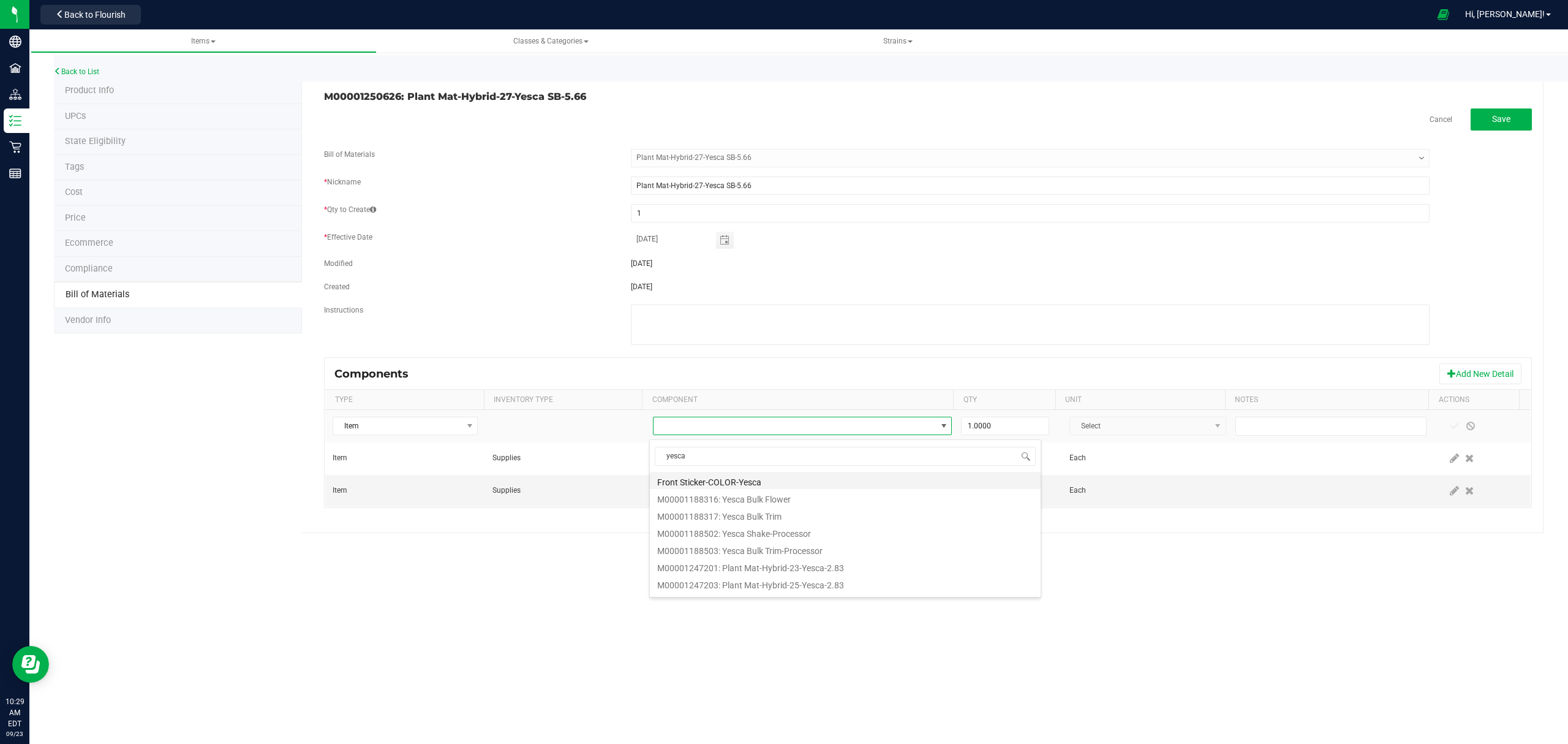
click at [737, 475] on li "Front Sticker-COLOR-Yesca" at bounding box center [845, 480] width 391 height 17
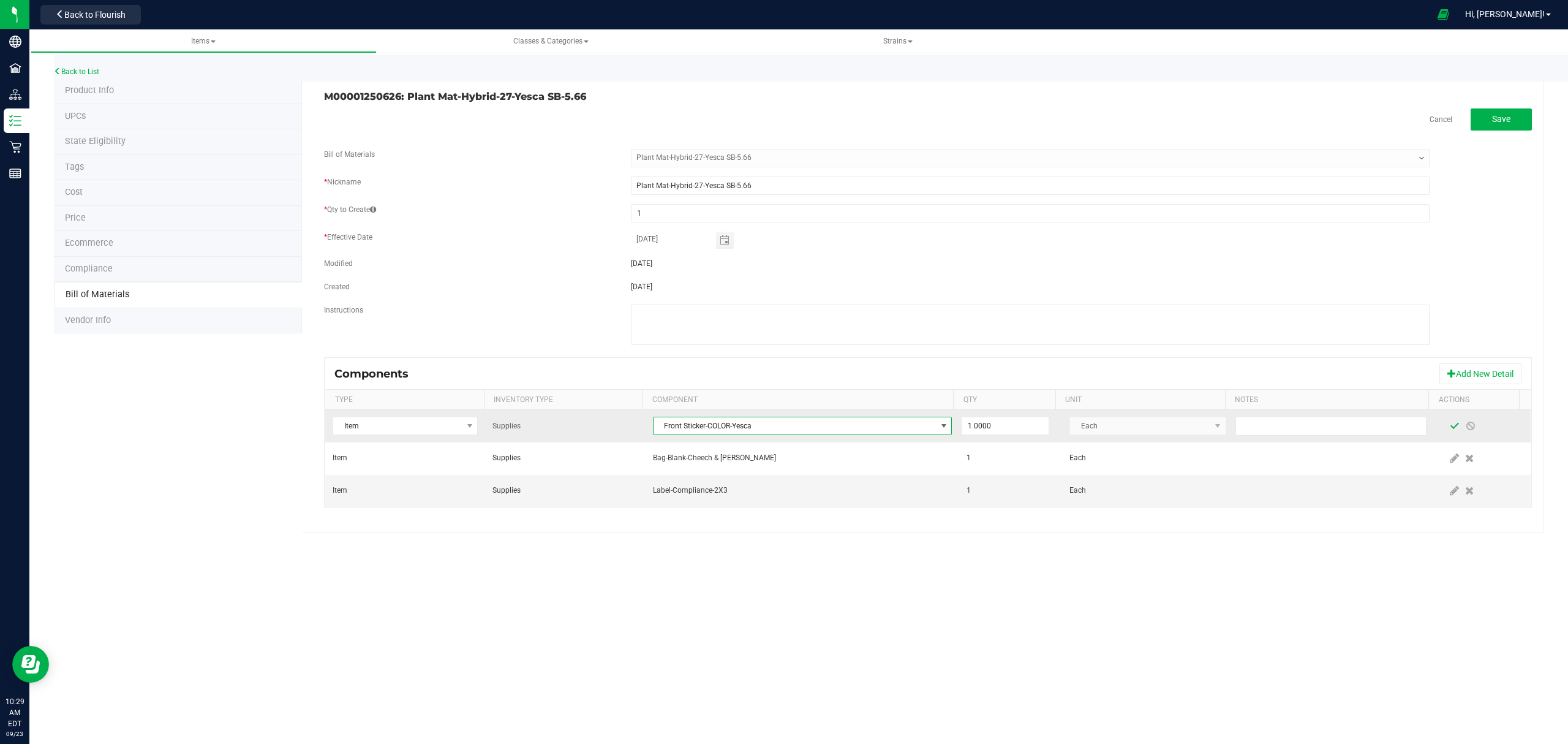
click at [1449, 426] on span at bounding box center [1454, 426] width 10 height 10
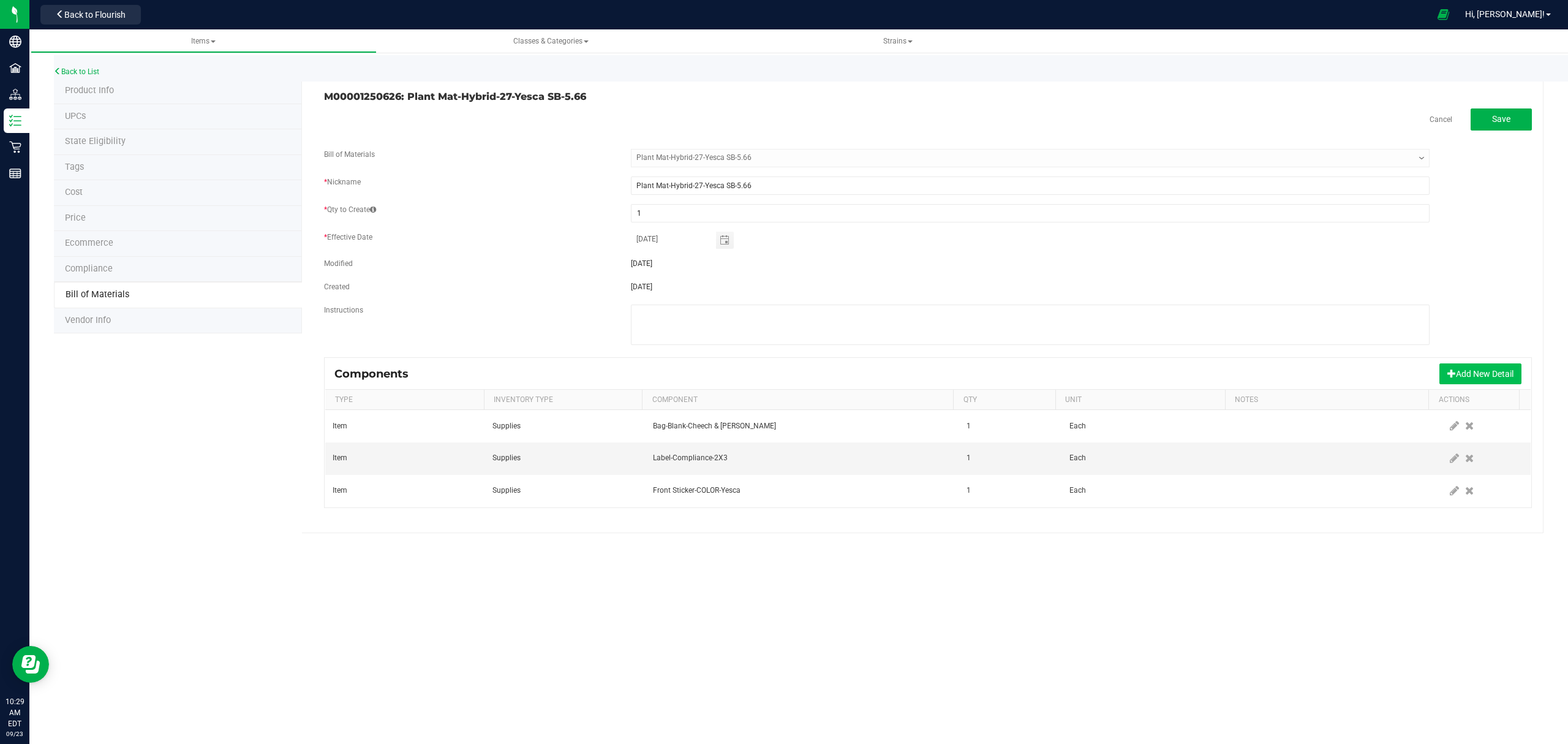
click at [1478, 368] on button "Add New Detail" at bounding box center [1480, 374] width 82 height 21
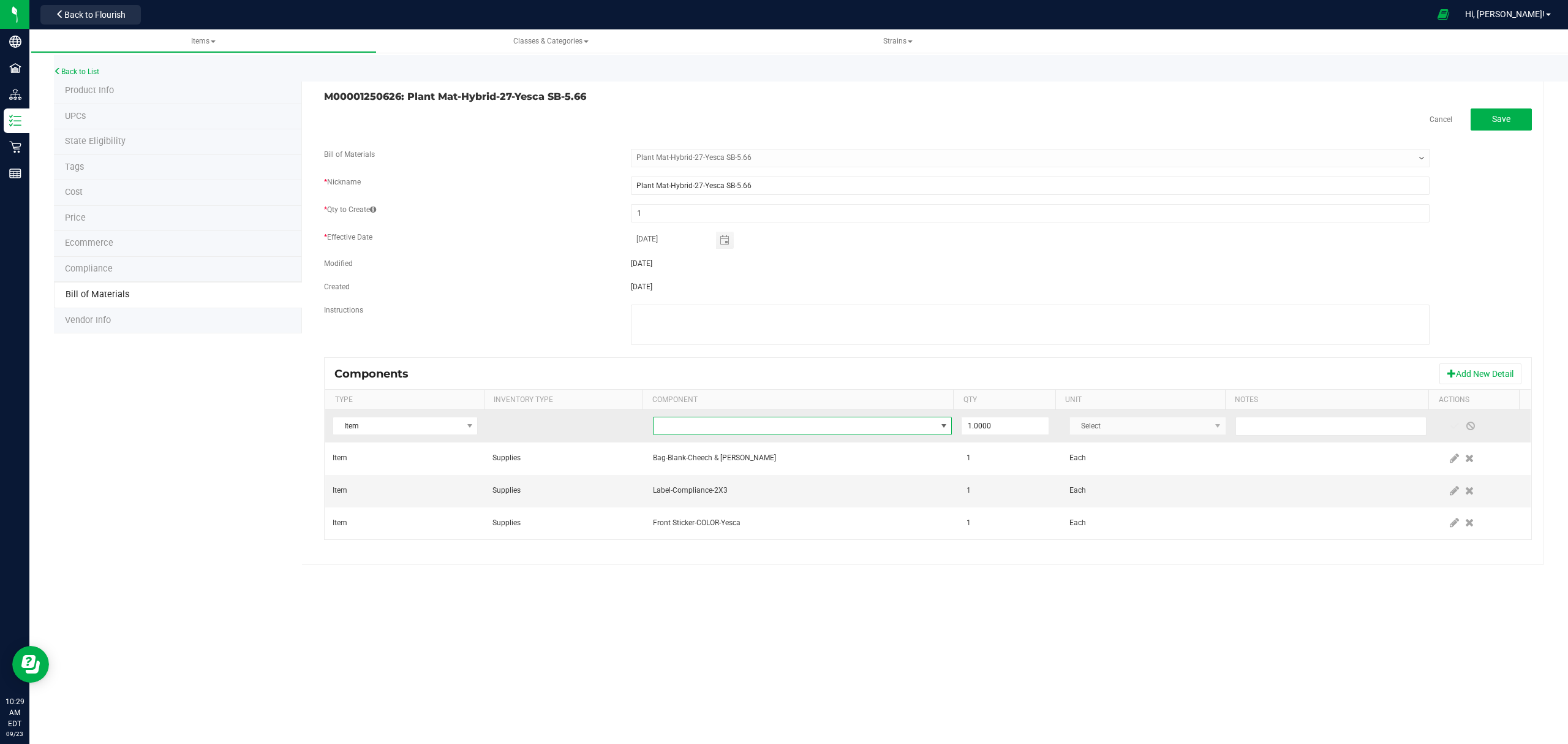
click at [711, 429] on span "NO DATA FOUND" at bounding box center [795, 425] width 283 height 17
type input "integra"
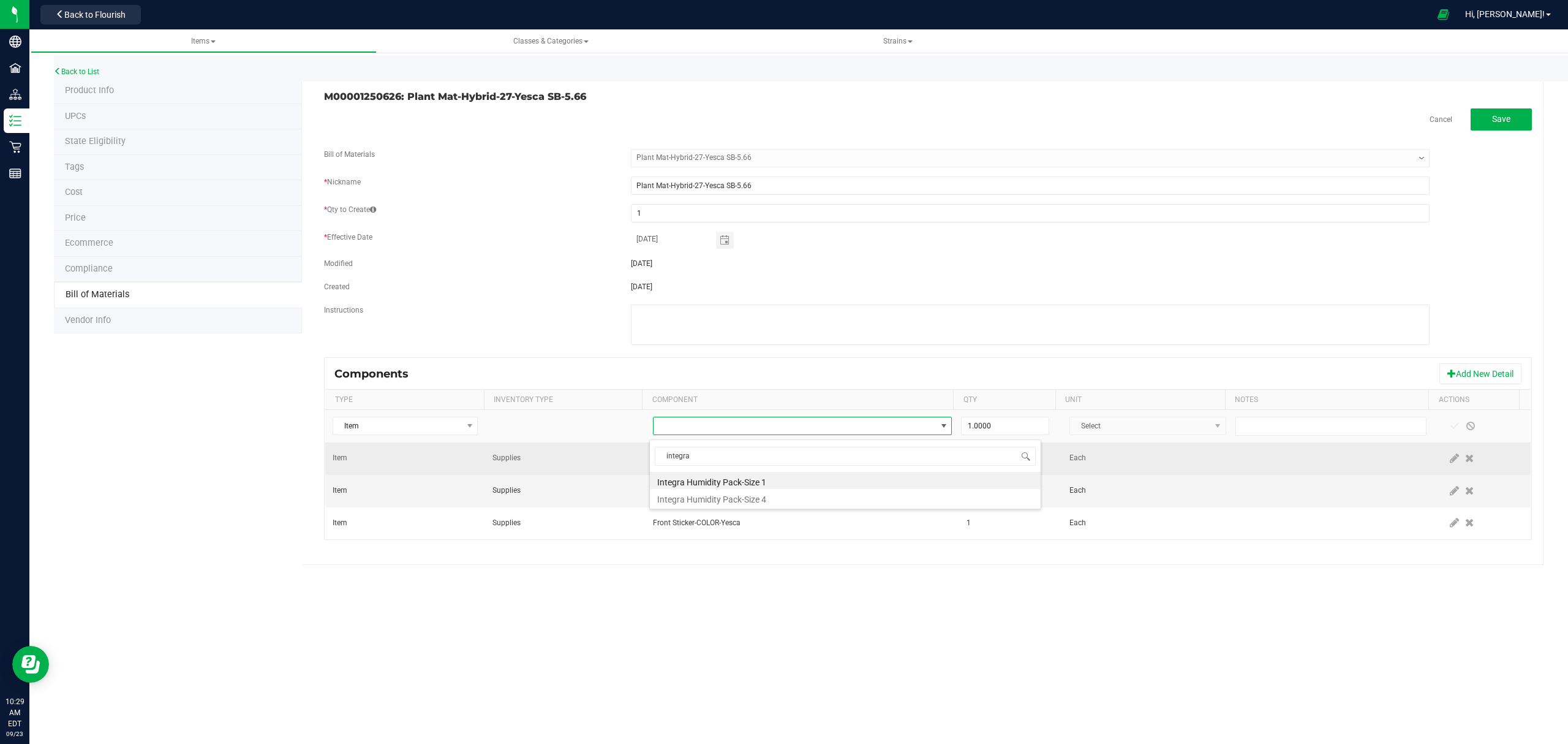
drag, startPoint x: 723, startPoint y: 474, endPoint x: 731, endPoint y: 474, distance: 8.0
click at [726, 474] on li "Integra Humidity Pack-Size 1" at bounding box center [845, 480] width 391 height 17
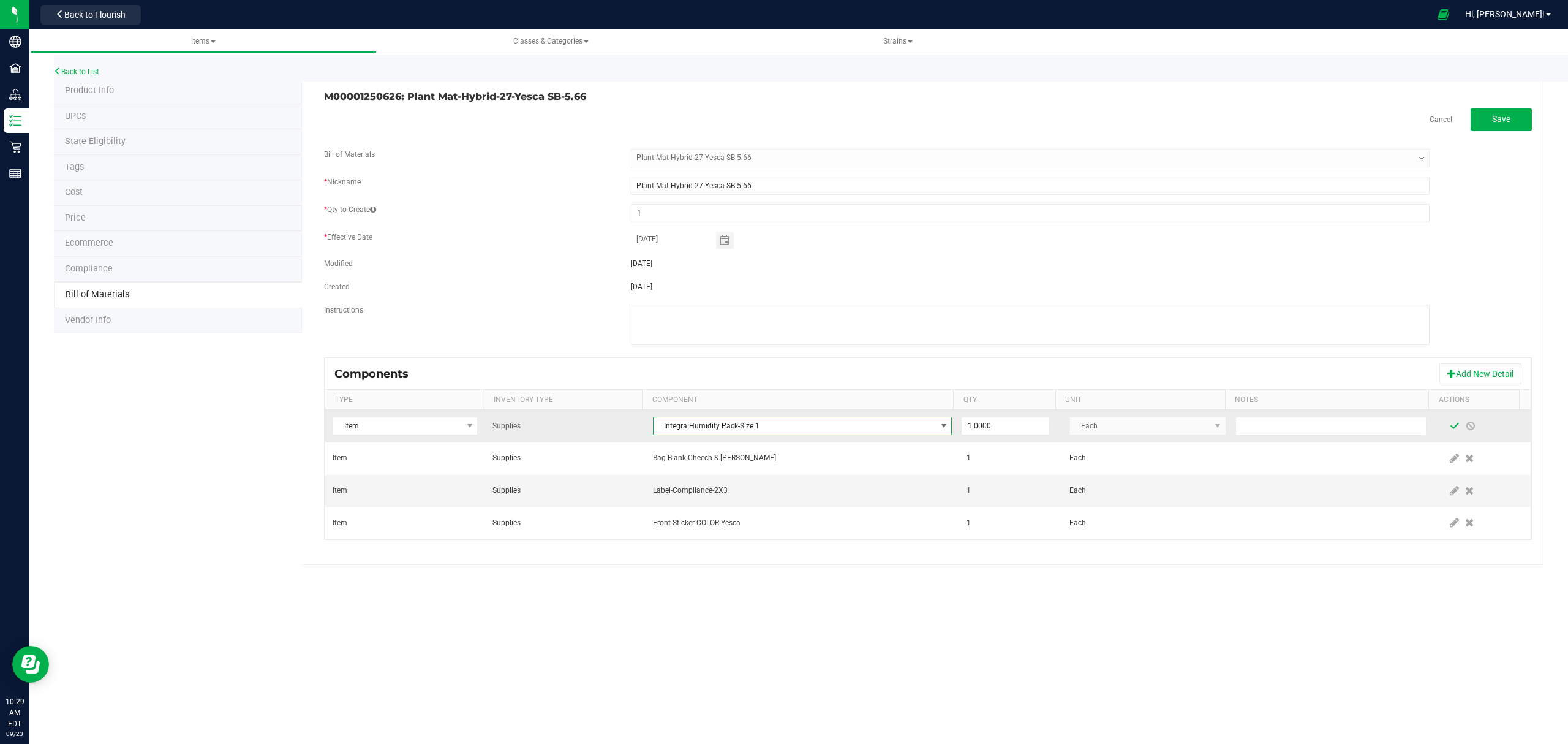
click at [1449, 429] on span at bounding box center [1454, 426] width 10 height 10
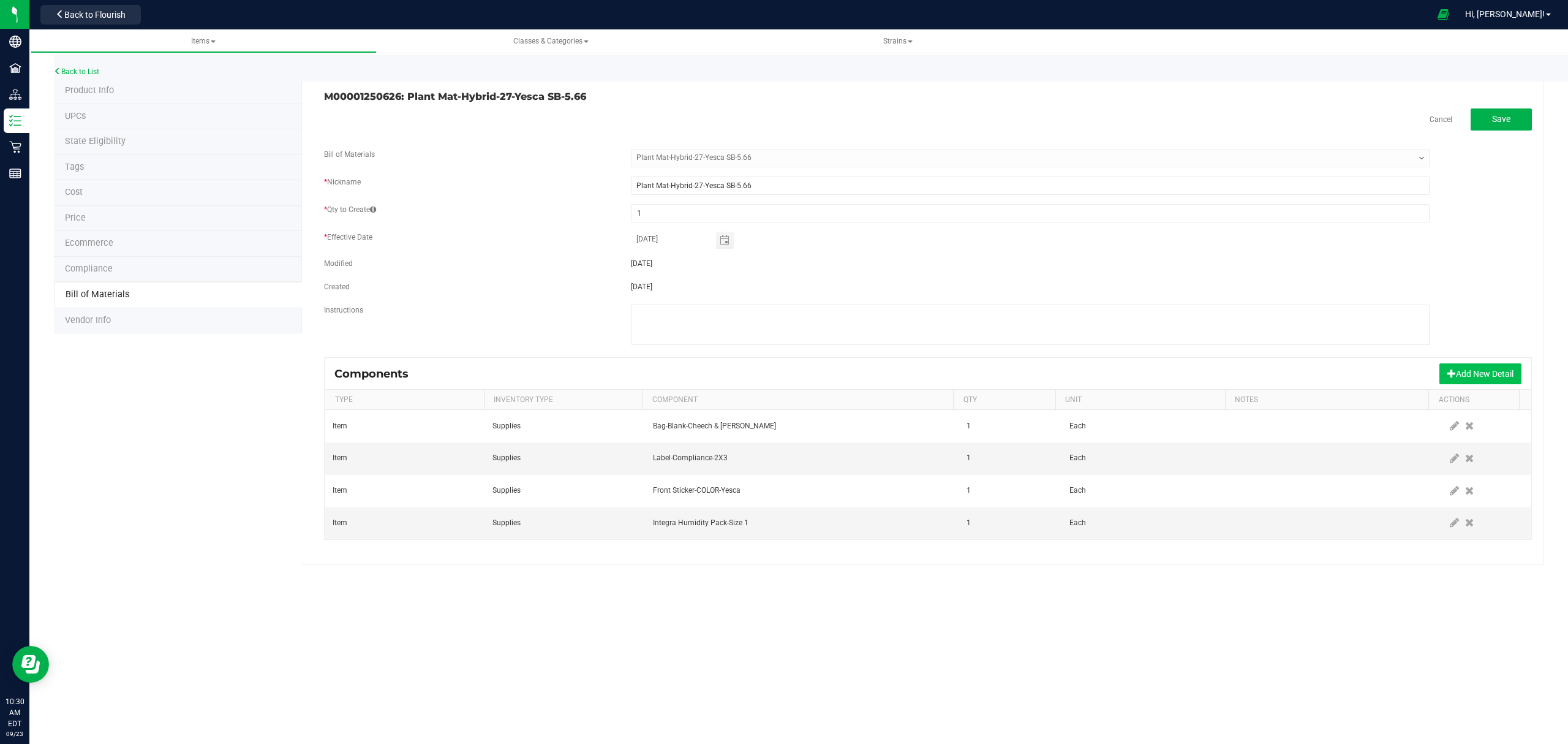
click at [1498, 370] on button "Add New Detail" at bounding box center [1480, 374] width 82 height 21
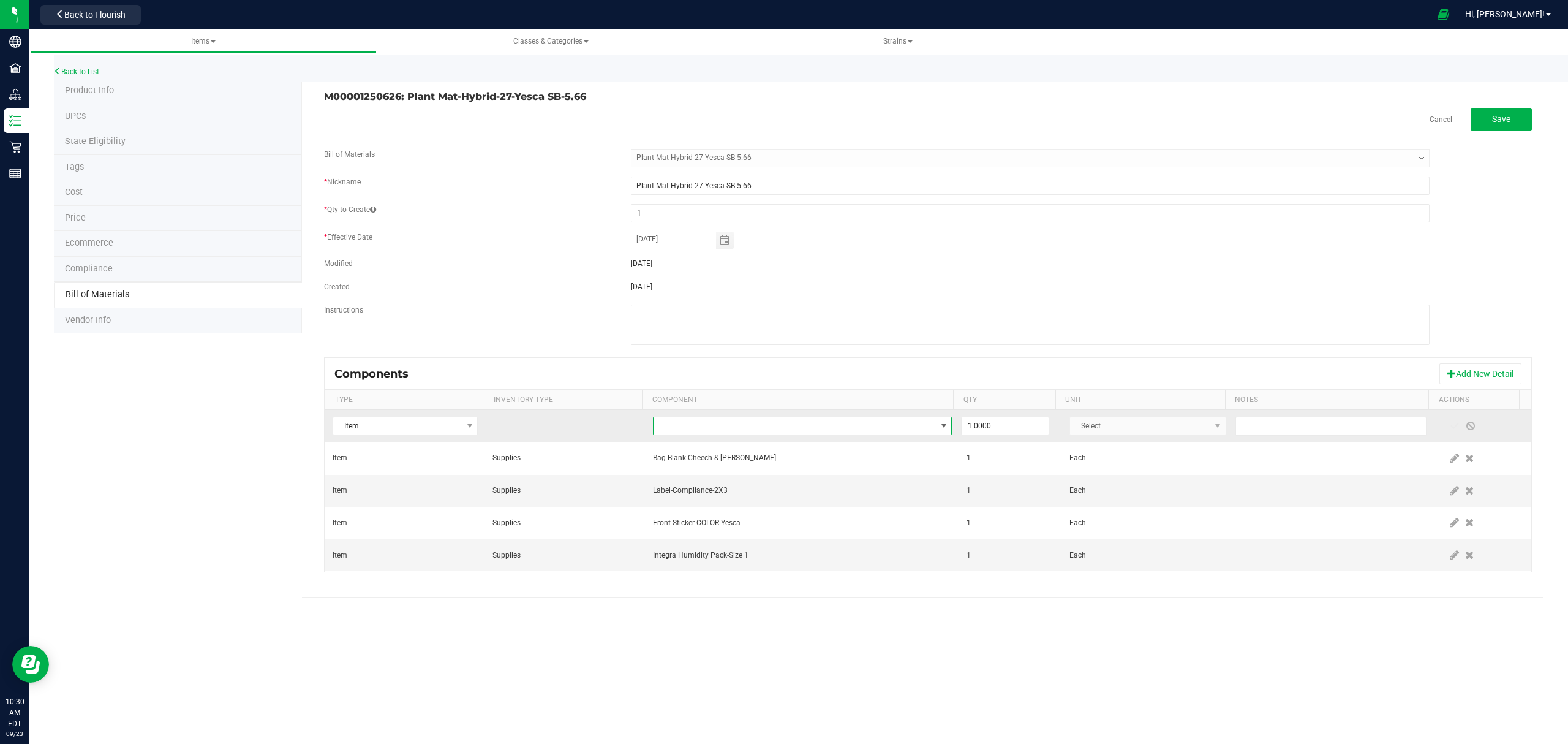
click at [841, 425] on span "NO DATA FOUND" at bounding box center [795, 425] width 283 height 17
type input "M00001188316"
click at [797, 481] on li "M00001188316: Yesca Bulk Flower" at bounding box center [845, 480] width 391 height 17
click at [1025, 427] on input "1" at bounding box center [1005, 425] width 87 height 17
type input "5.6600"
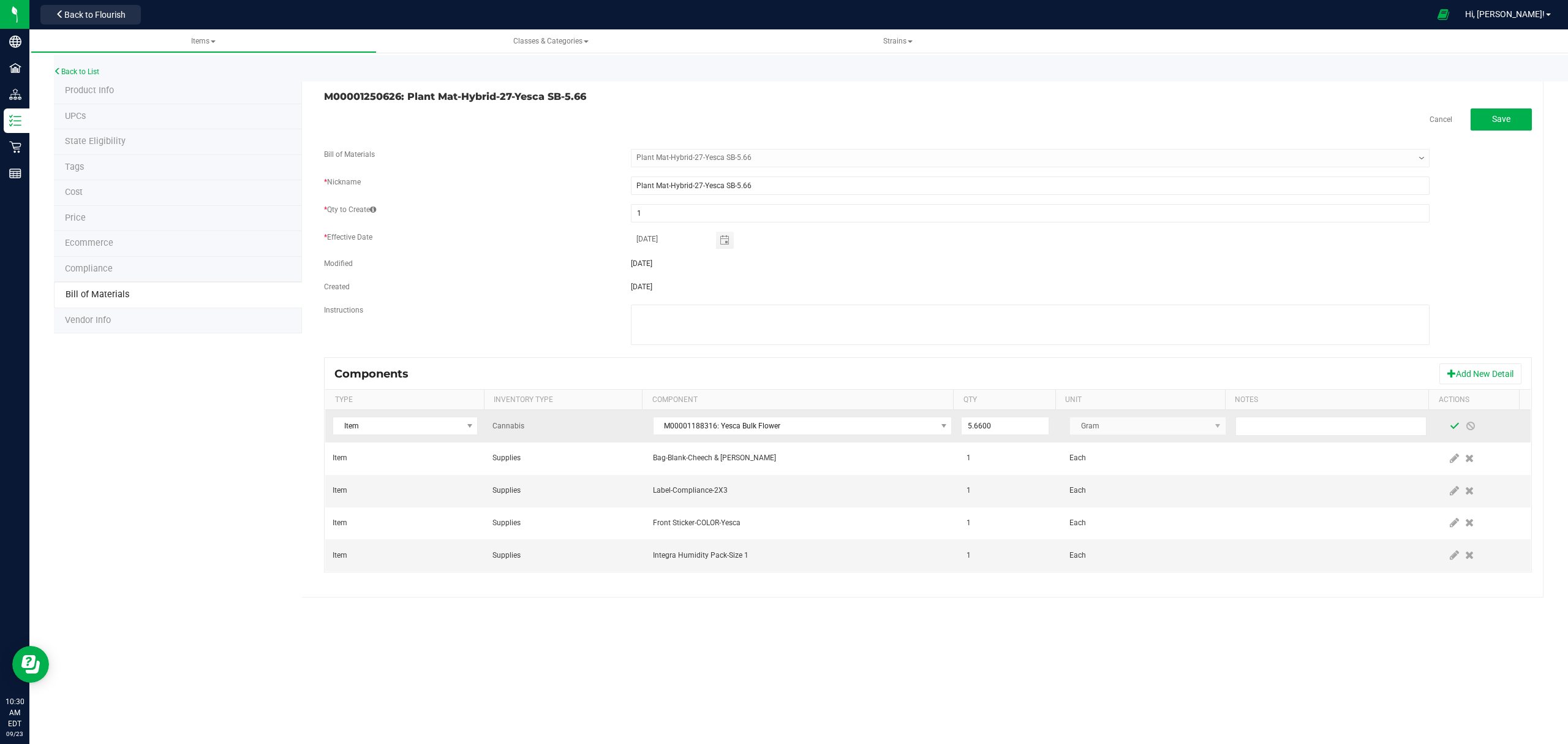
click at [1449, 430] on span at bounding box center [1454, 426] width 10 height 10
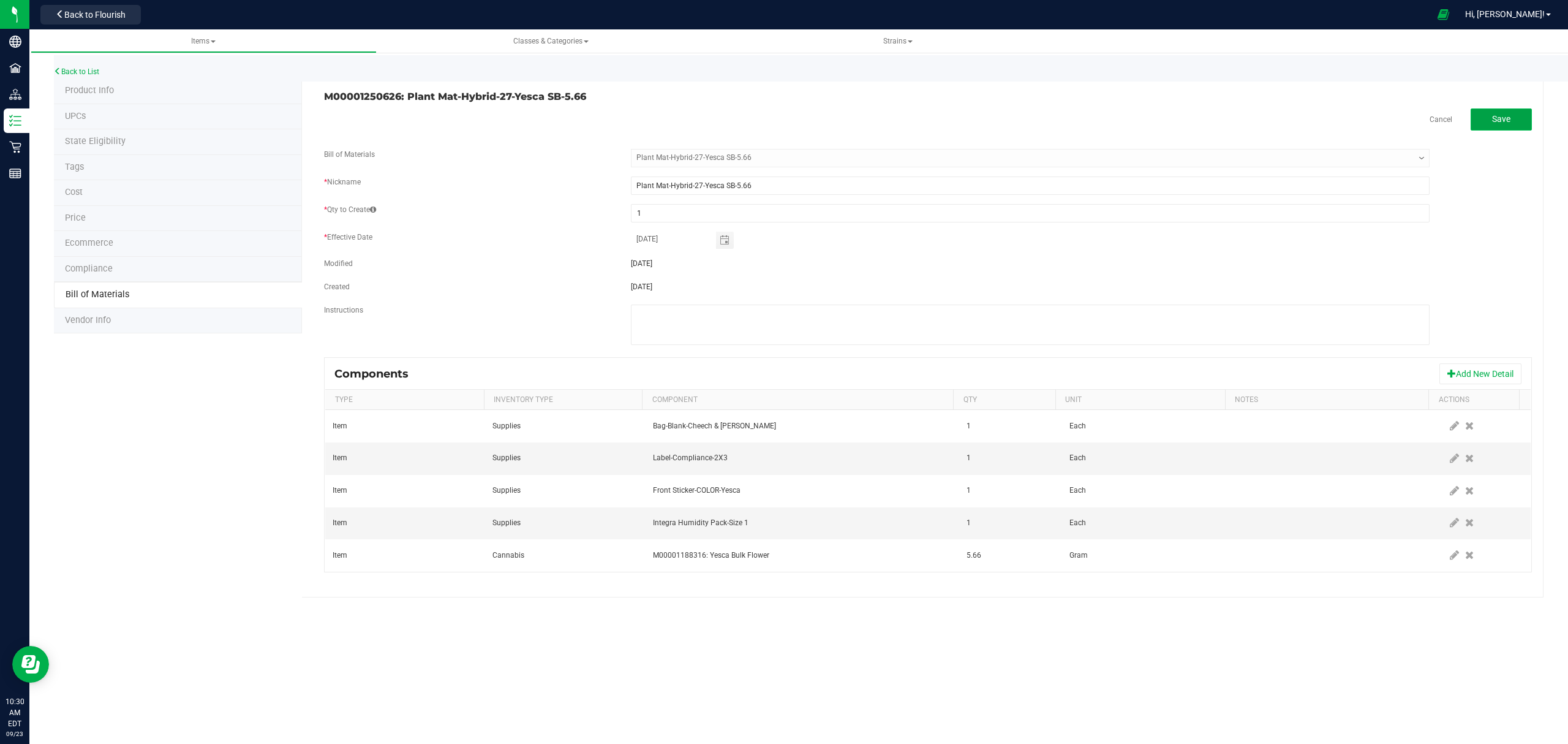
click at [1512, 112] on button "Save" at bounding box center [1501, 119] width 61 height 22
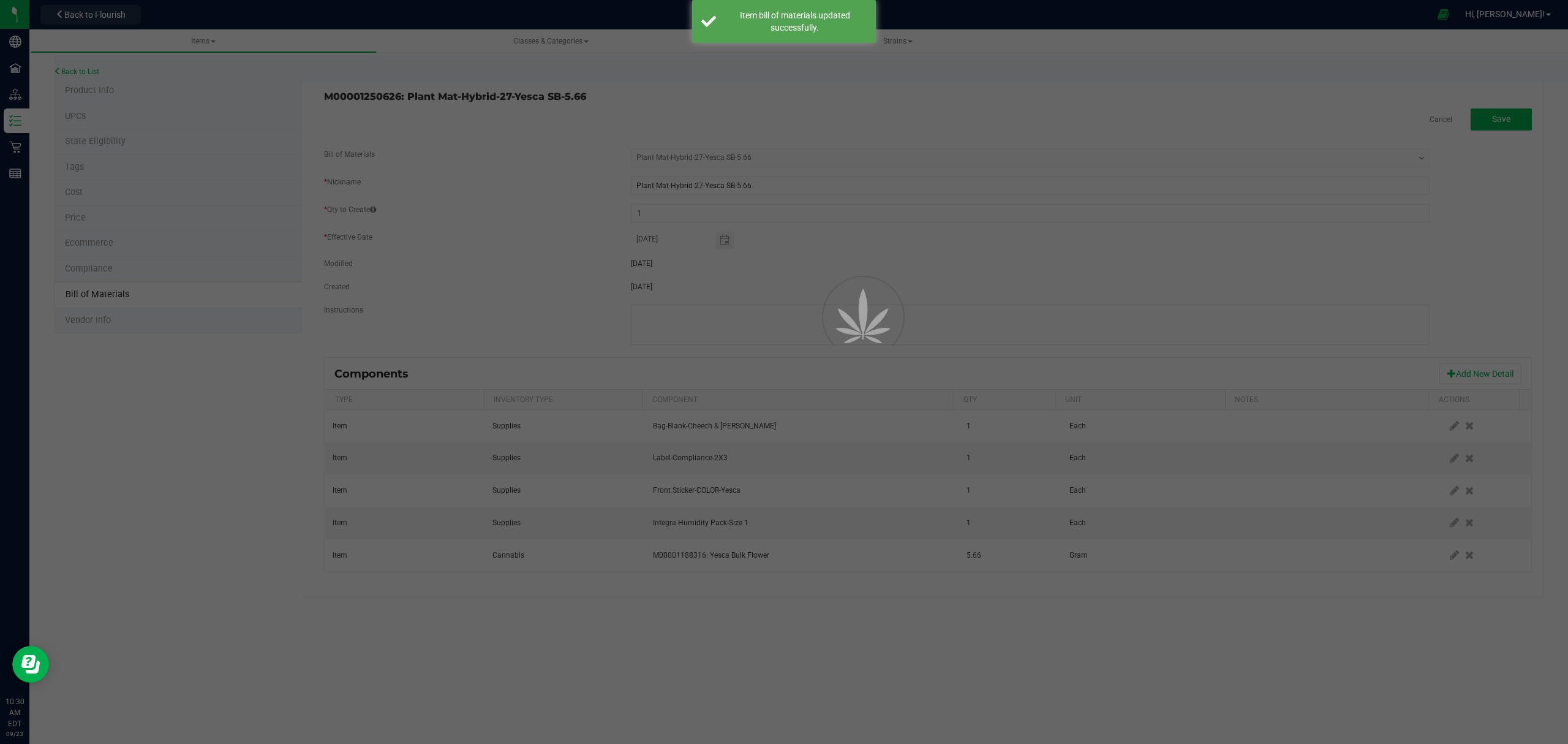
select select "687"
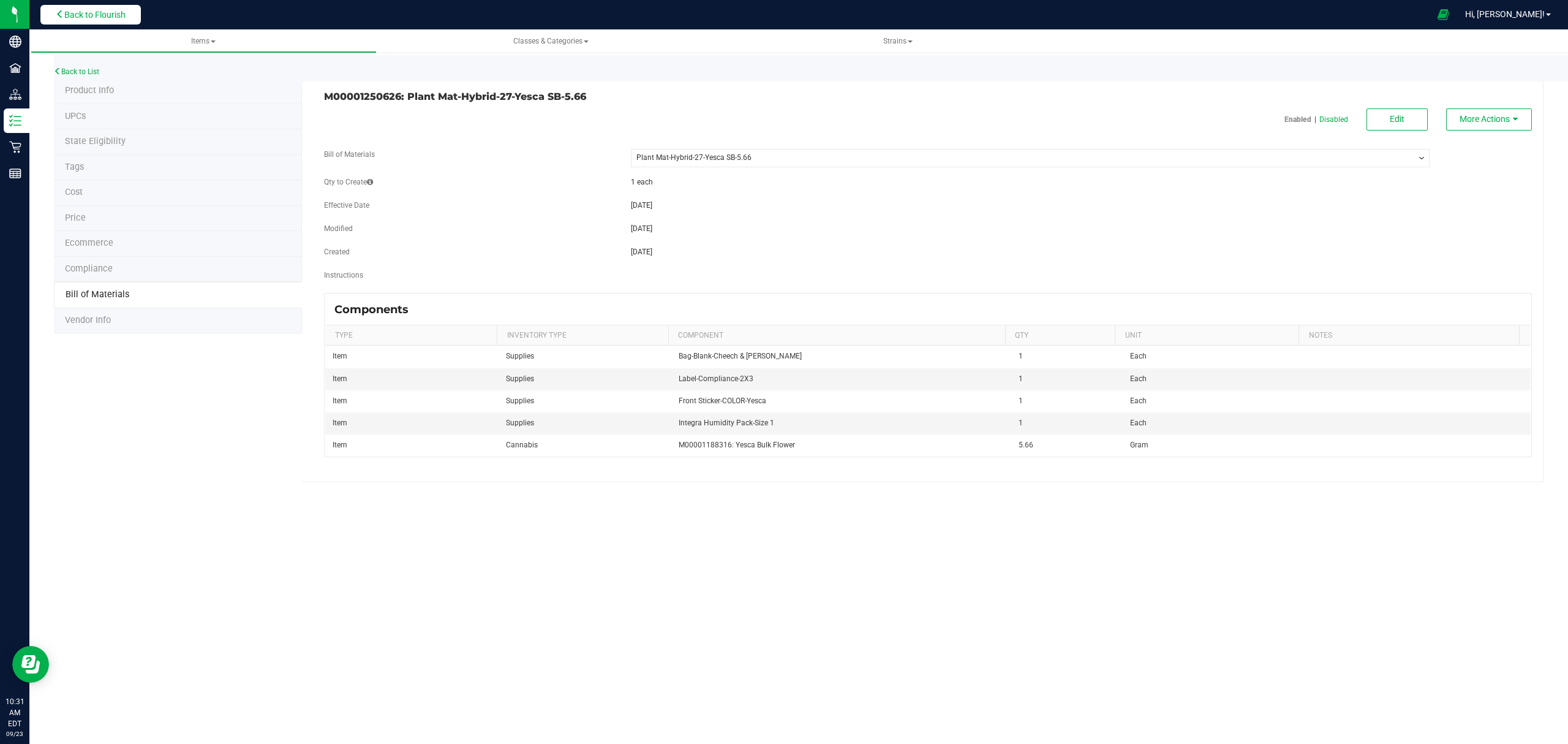
click at [103, 21] on button "Back to Flourish" at bounding box center [91, 15] width 101 height 20
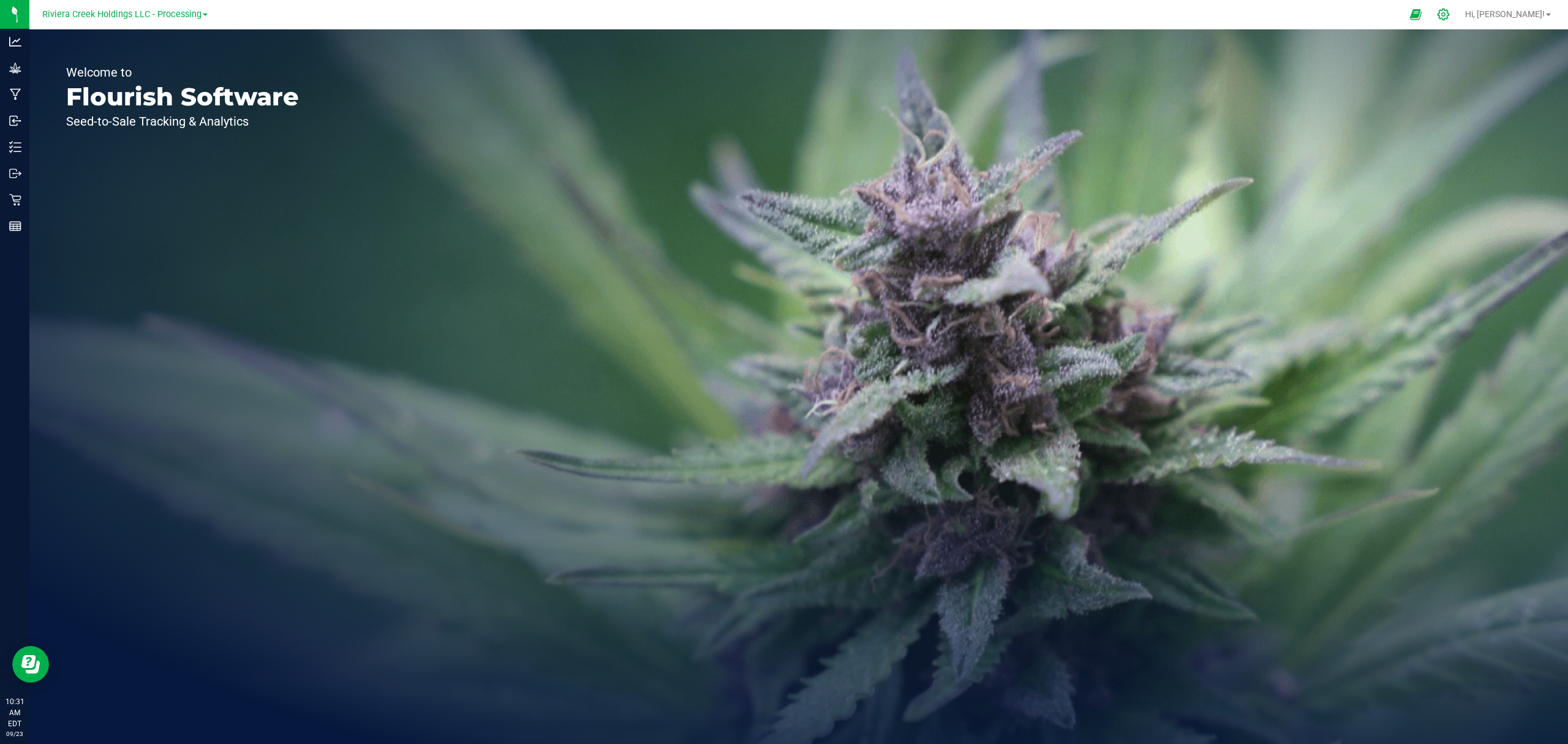
click at [1449, 13] on icon at bounding box center [1443, 14] width 13 height 13
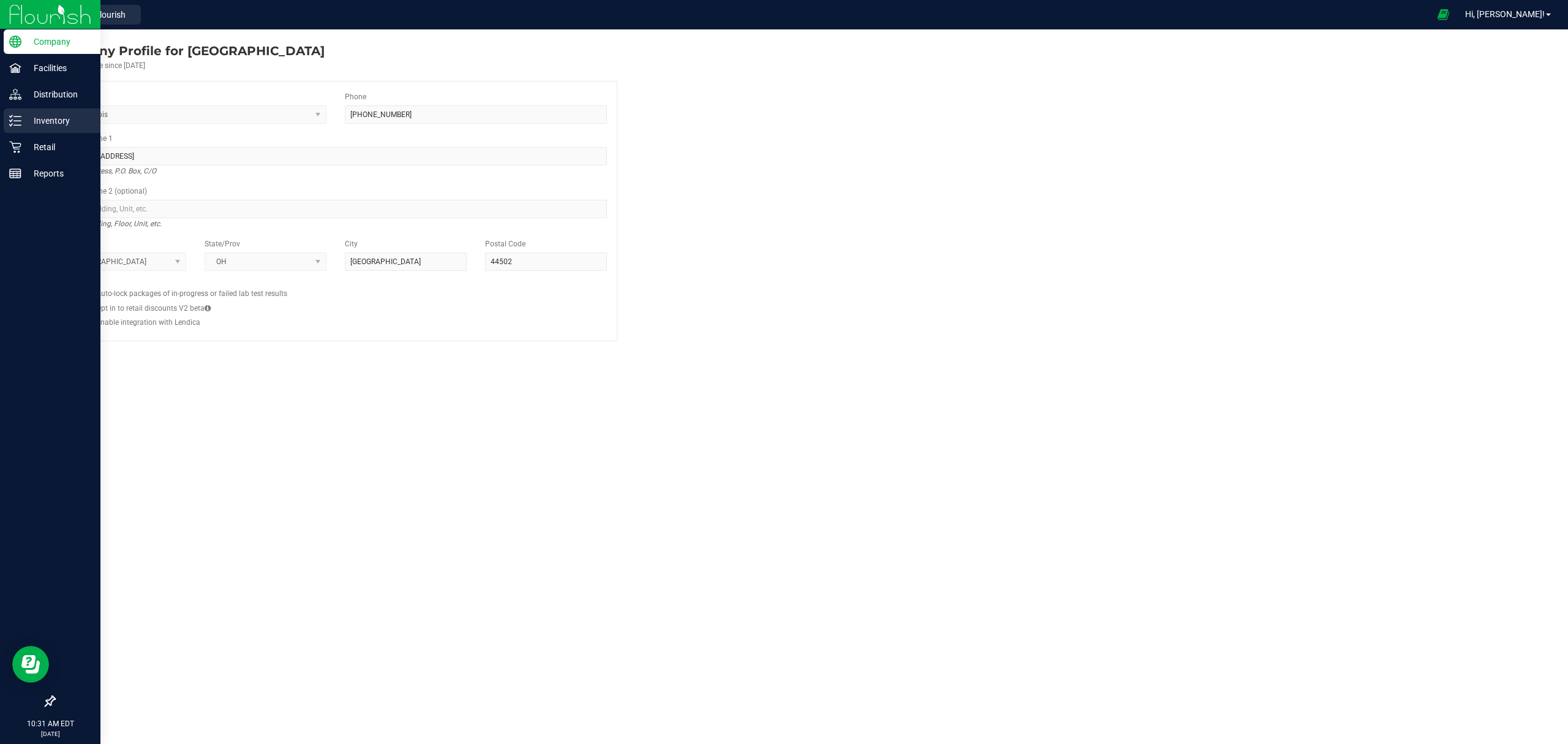
drag, startPoint x: 72, startPoint y: 113, endPoint x: 79, endPoint y: 112, distance: 7.1
click at [72, 113] on p "Inventory" at bounding box center [58, 120] width 74 height 15
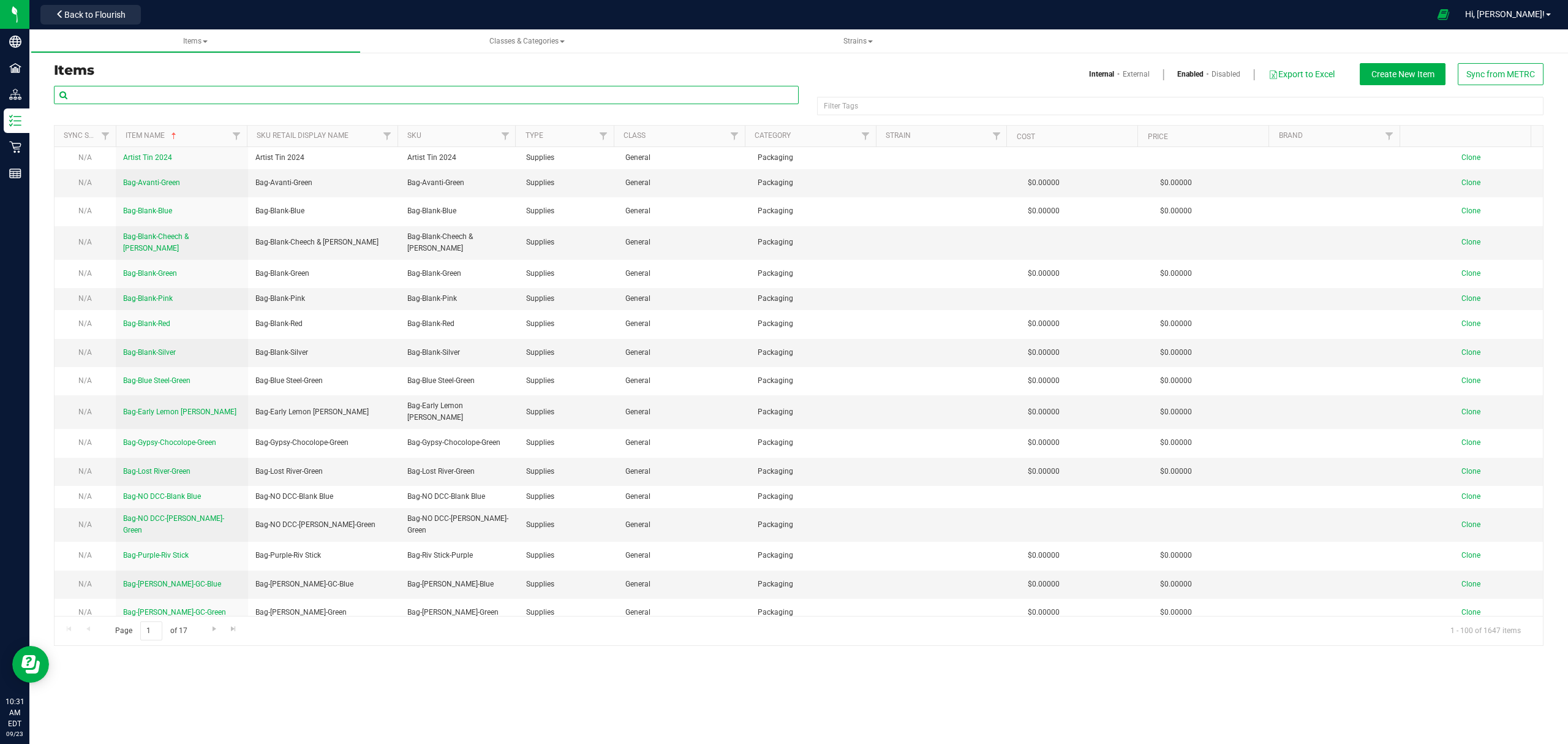
click at [201, 88] on input "text" at bounding box center [427, 95] width 745 height 18
paste input "M00001250627"
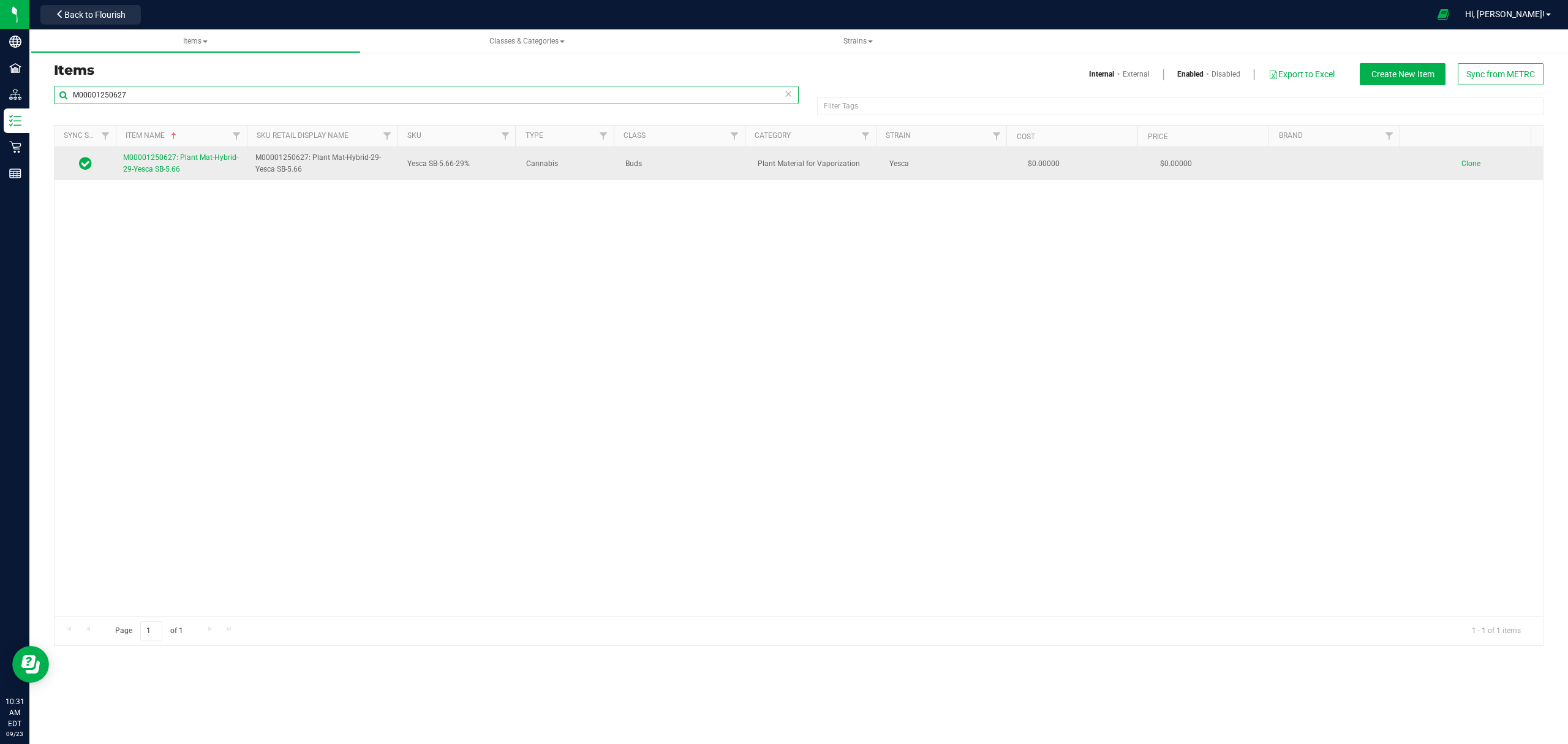
type input "M00001250627"
click at [175, 172] on span "M00001250627: Plant Mat-Hybrid-29-Yesca SB-5.66" at bounding box center [181, 163] width 115 height 20
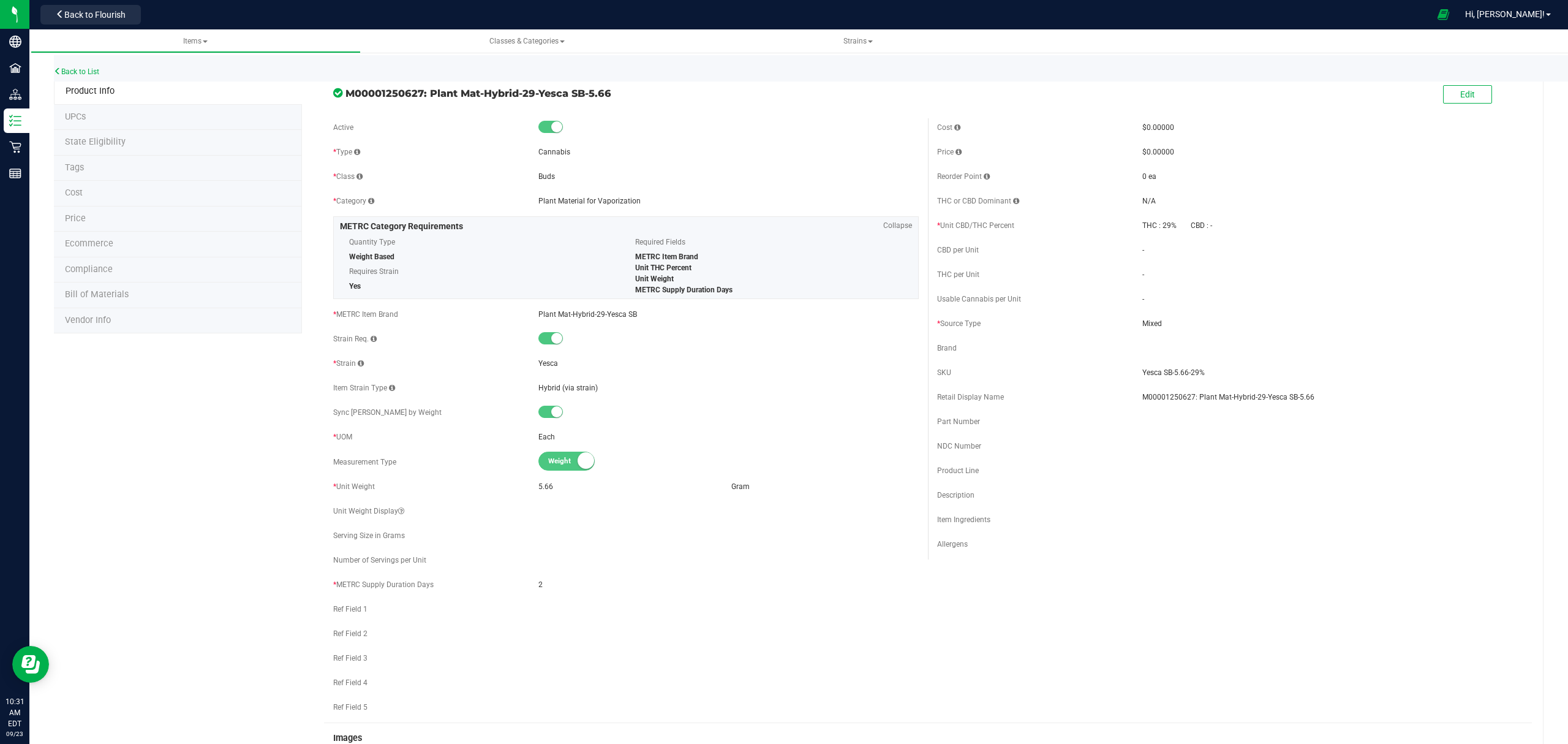
click at [169, 300] on li "Bill of Materials" at bounding box center [178, 295] width 248 height 26
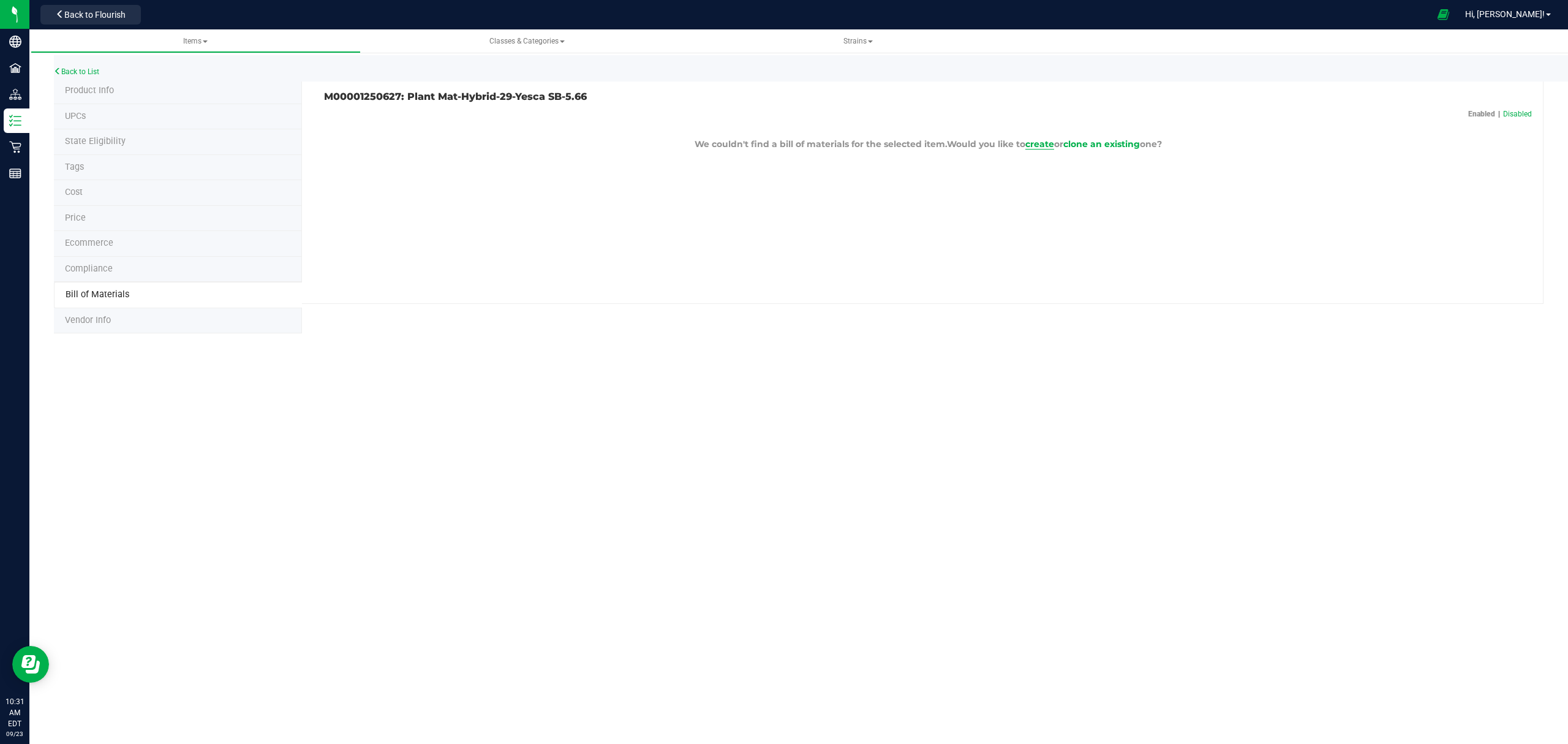
click at [1029, 146] on span "create" at bounding box center [1039, 144] width 29 height 11
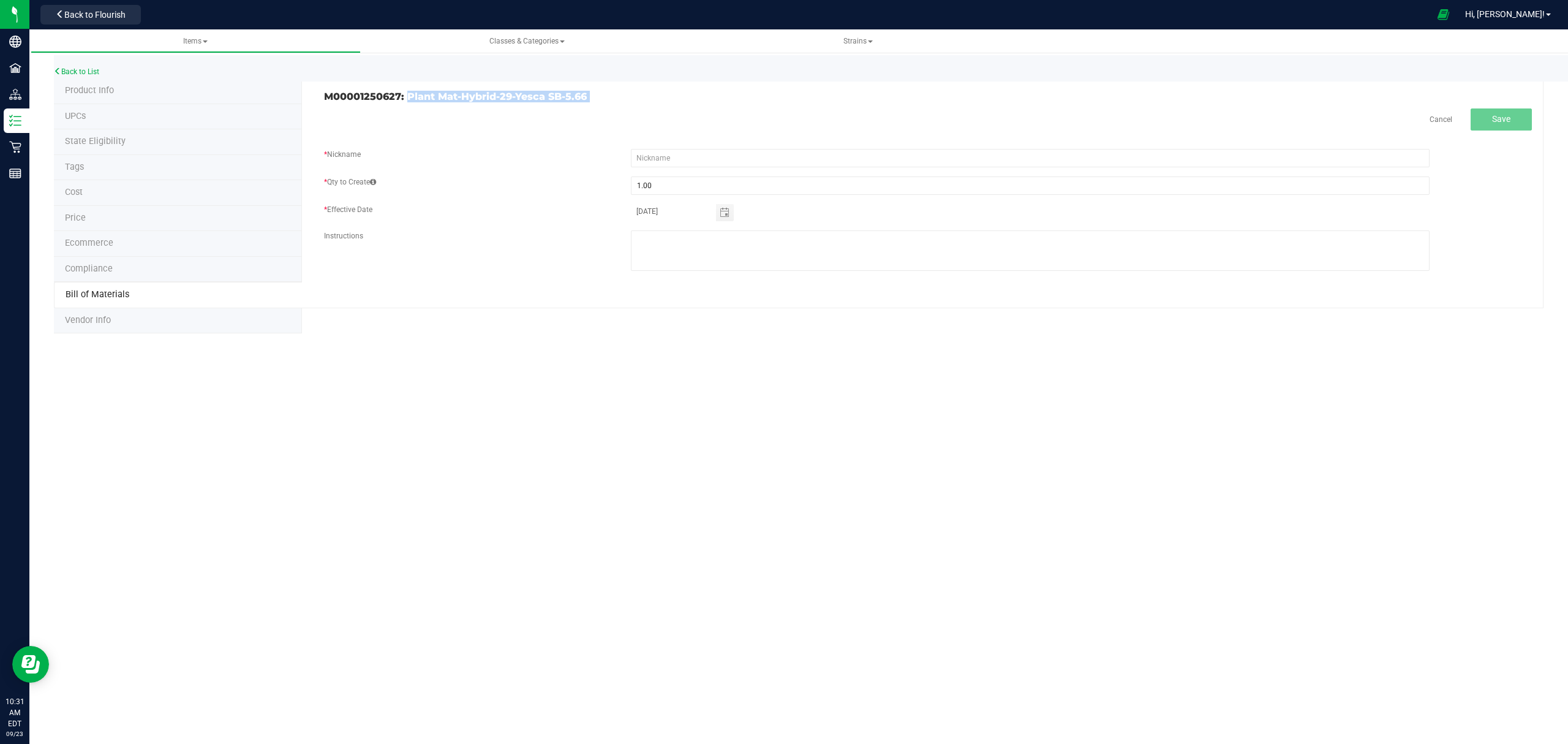
drag, startPoint x: 550, startPoint y: 109, endPoint x: 406, endPoint y: 98, distance: 144.4
click at [406, 98] on div "M00001250627: Plant Mat-Hybrid-29-Yesca SB-5.66 Cancel Save * Nickname * Qty to…" at bounding box center [923, 193] width 1241 height 230
copy div "Plant Mat-Hybrid-29-Yesca SB-5.66 Cancel"
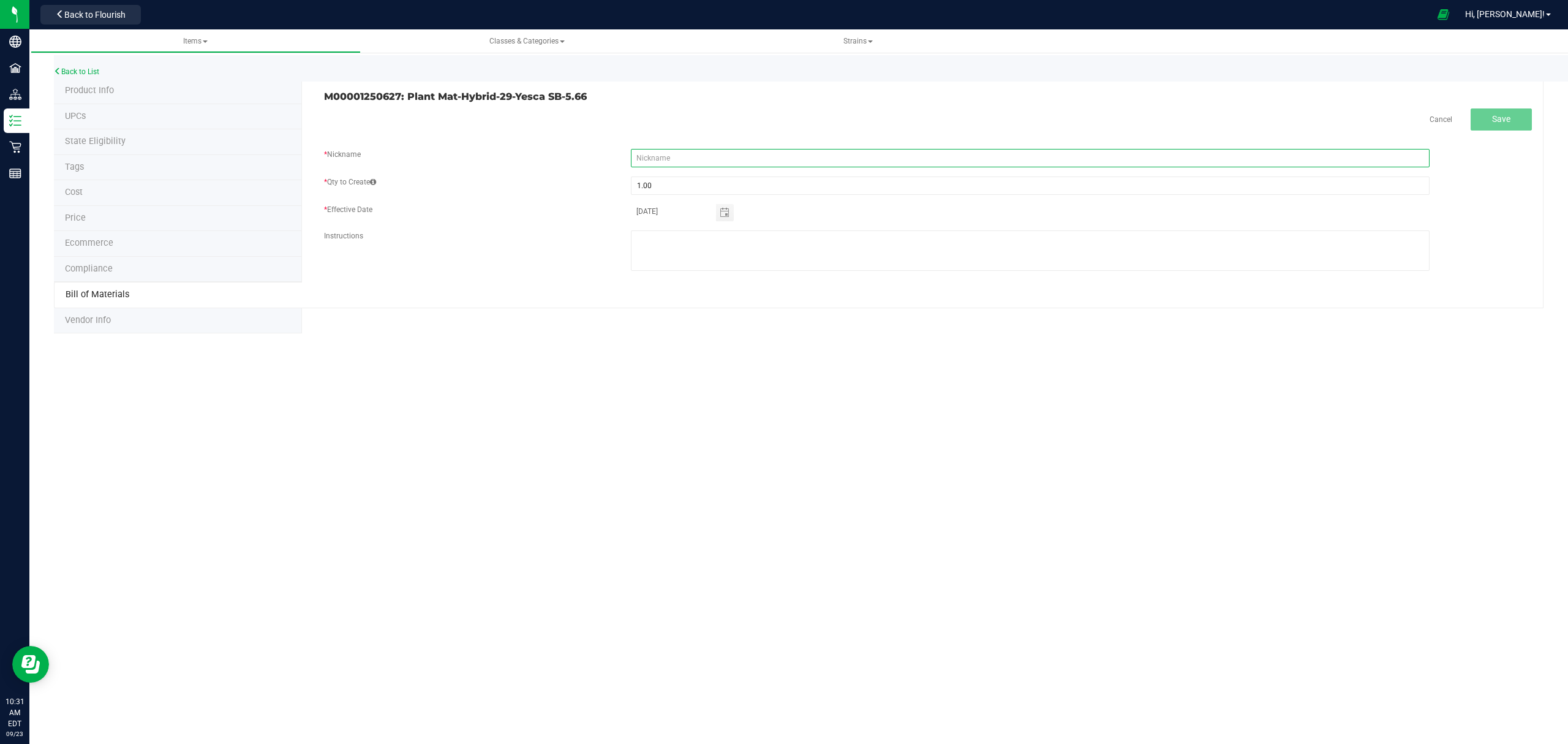
click at [702, 153] on input "text" at bounding box center [1030, 158] width 798 height 18
paste input "Plant Mat-Hybrid-29-Yesca SB-5.66"
type input "Plant Mat-Hybrid-29-Yesca SB-5.66"
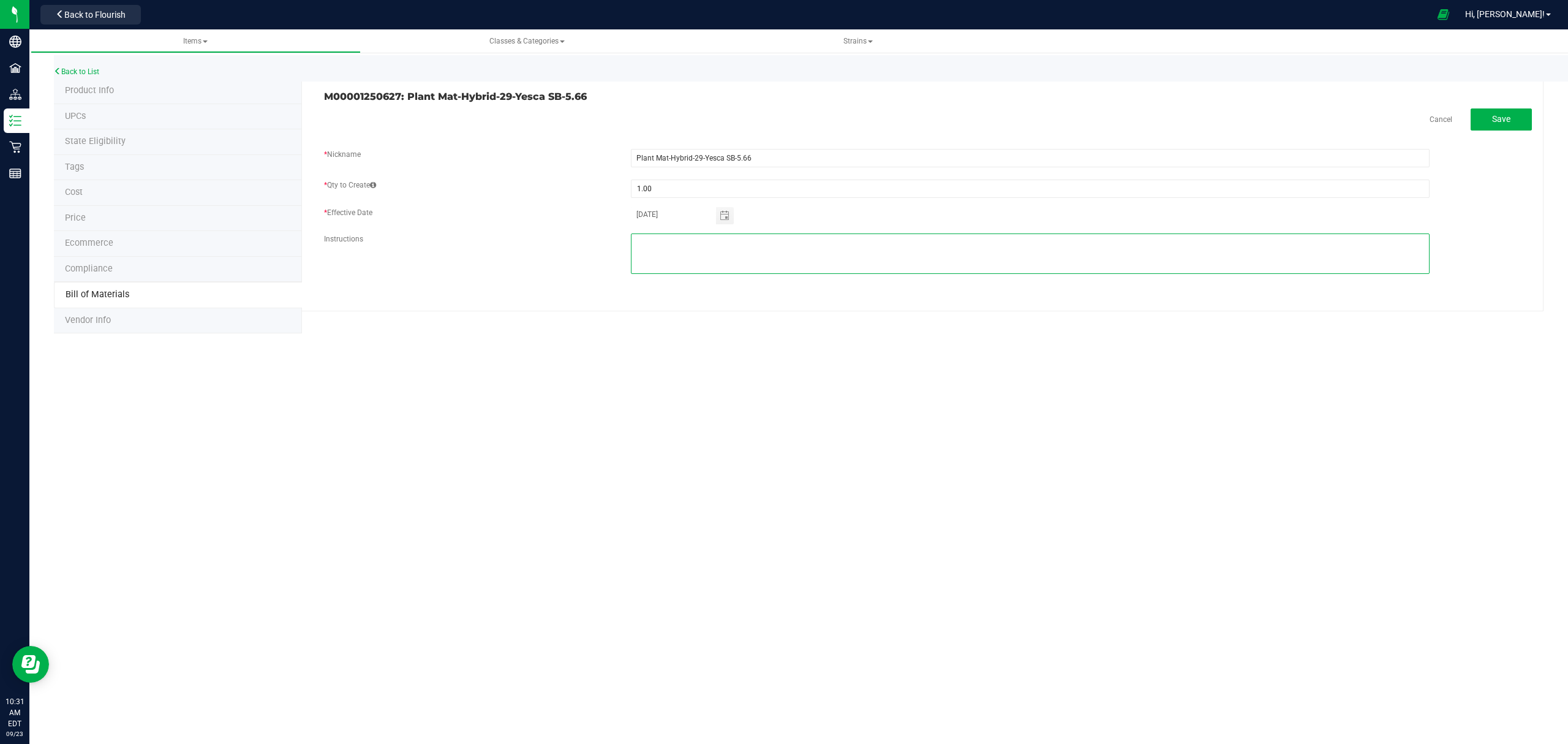
click at [797, 251] on textarea at bounding box center [1030, 254] width 798 height 41
click at [1501, 123] on span "Save" at bounding box center [1501, 119] width 18 height 10
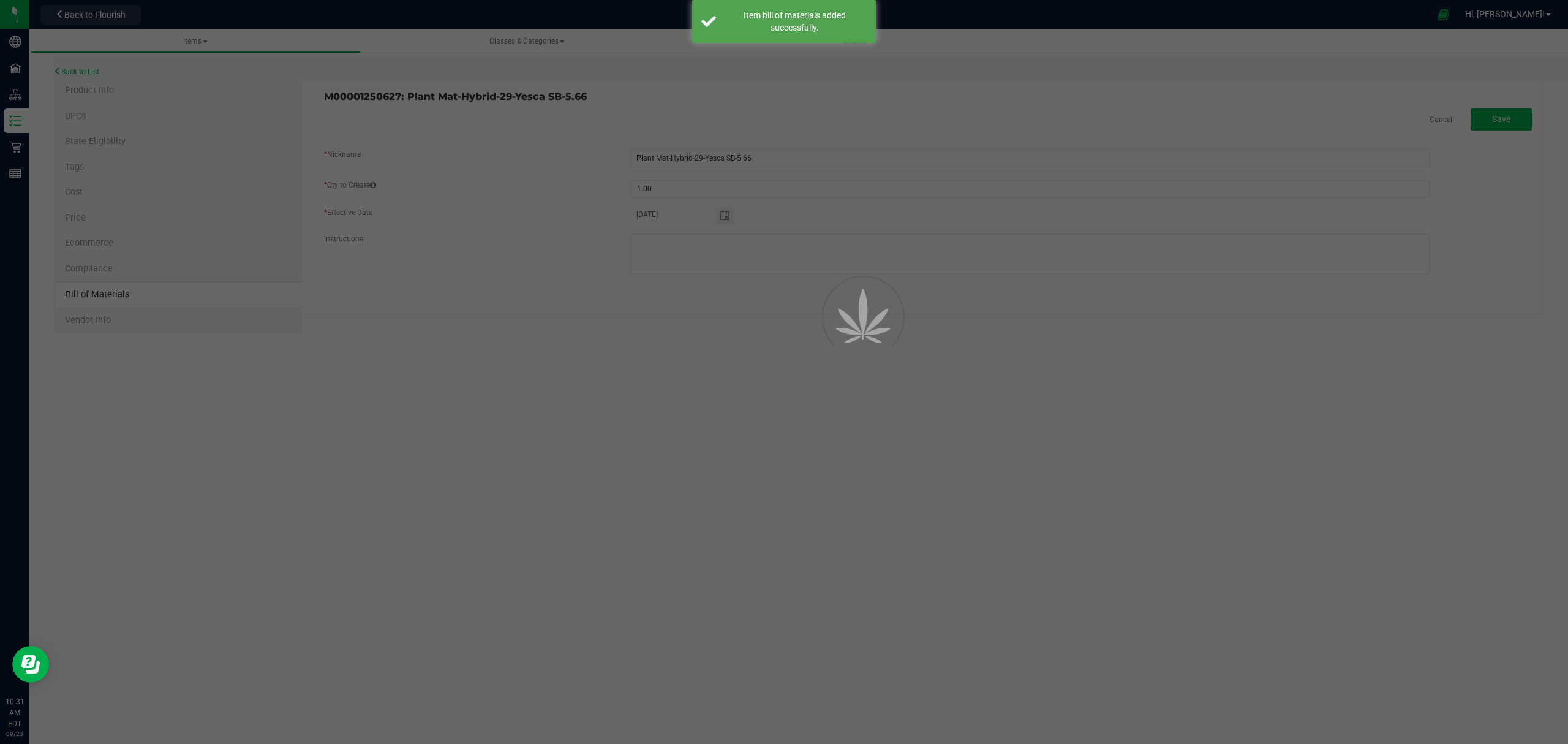
select select "688"
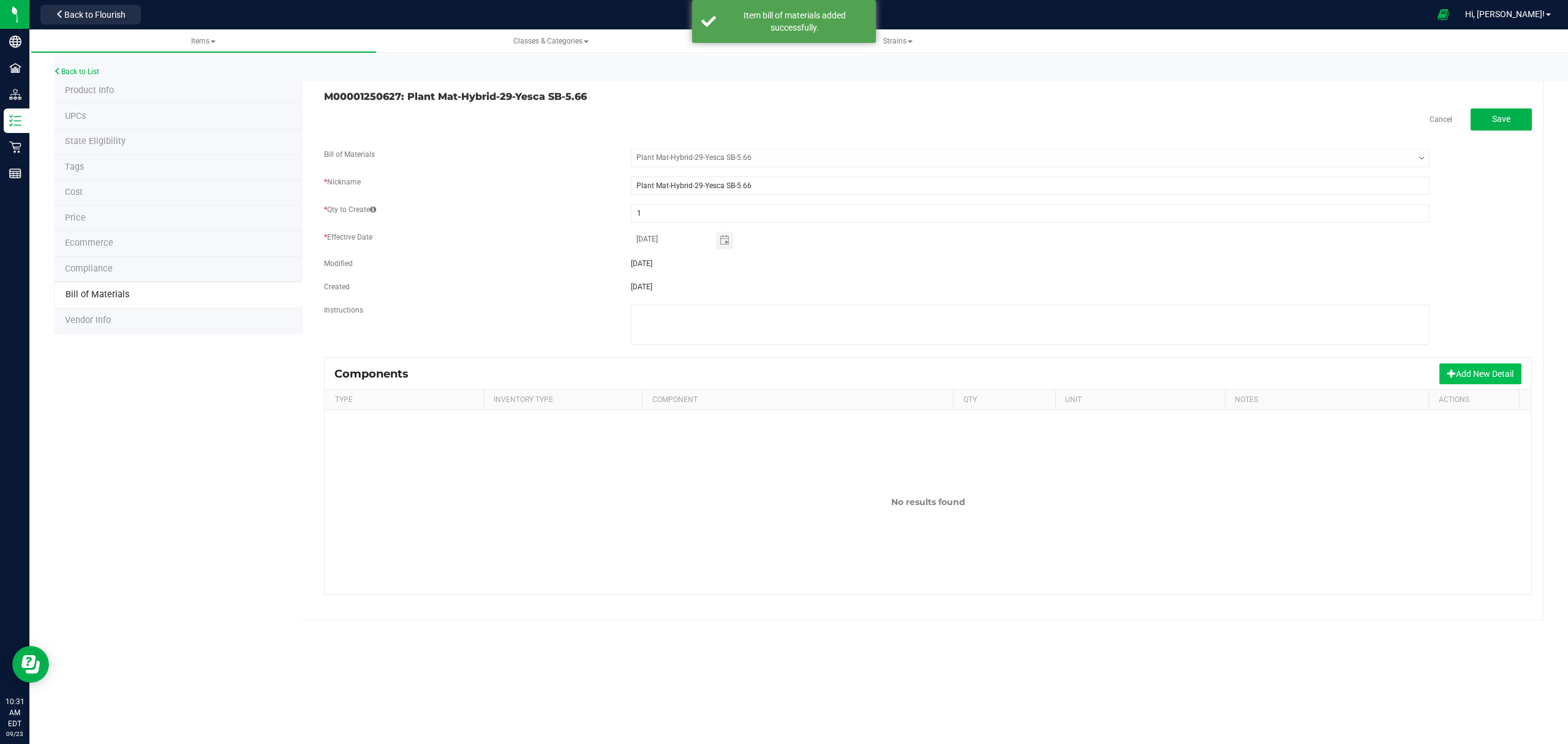
click at [1459, 373] on button "Add New Detail" at bounding box center [1480, 374] width 82 height 21
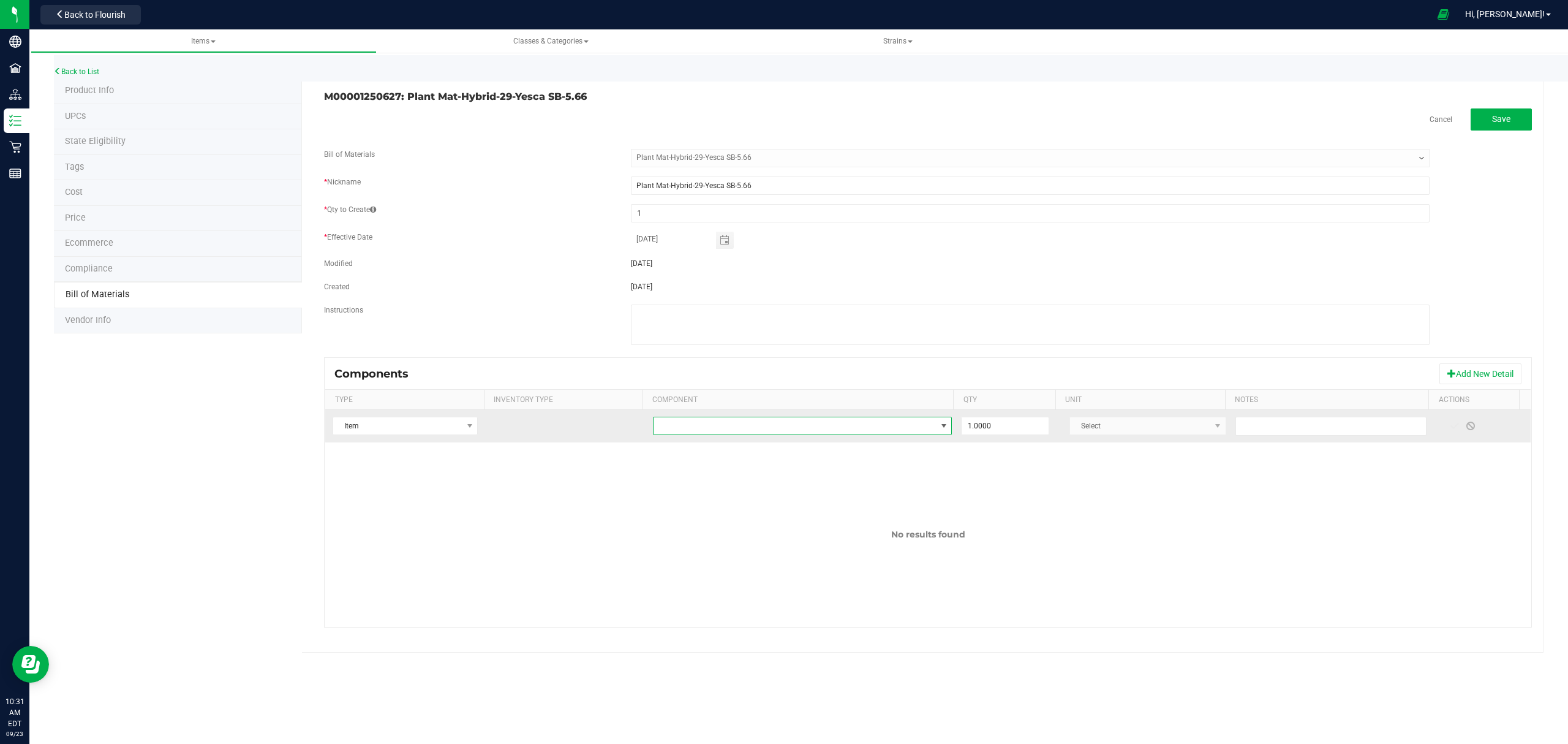
click at [817, 427] on span "NO DATA FOUND" at bounding box center [795, 425] width 283 height 17
type input "cheech"
click at [790, 475] on li "Bag-Blank-Cheech & [PERSON_NAME]" at bounding box center [845, 480] width 391 height 17
click at [1449, 431] on span at bounding box center [1454, 426] width 10 height 10
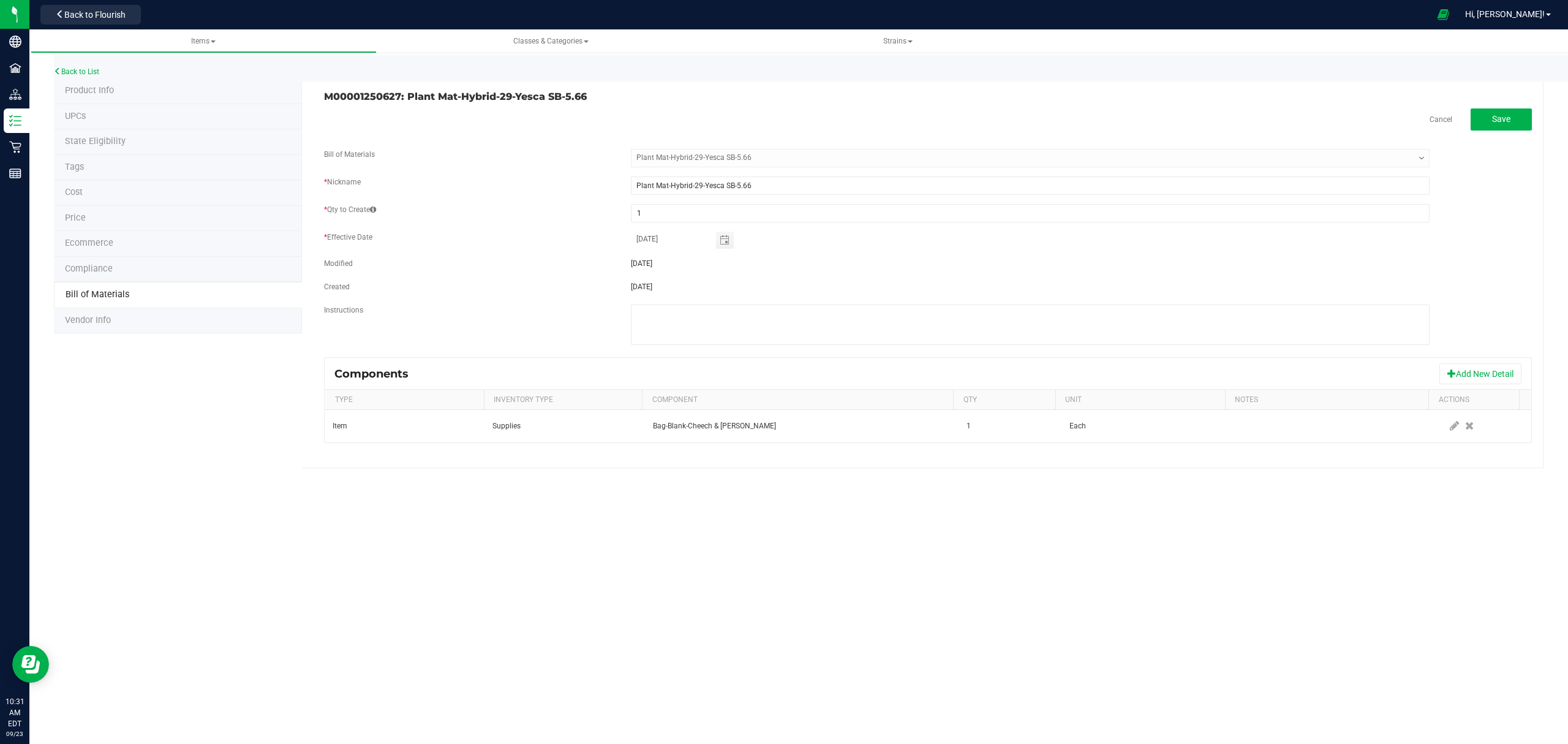
click at [1461, 388] on div "Components Add New Detail" at bounding box center [928, 374] width 1205 height 31
click at [1459, 371] on button "Add New Detail" at bounding box center [1480, 374] width 82 height 21
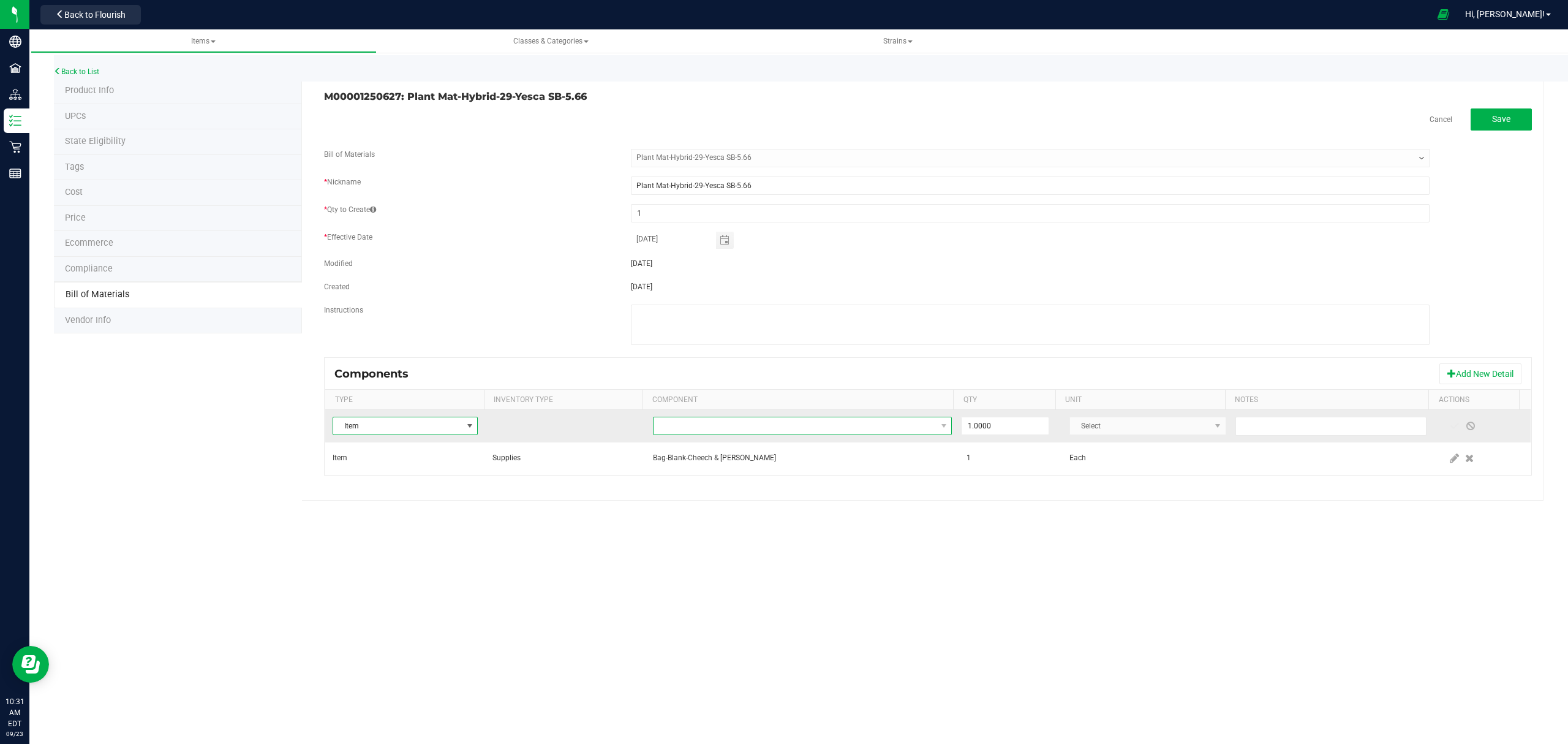
click at [814, 425] on span "NO DATA FOUND" at bounding box center [795, 425] width 283 height 17
type input "compliance"
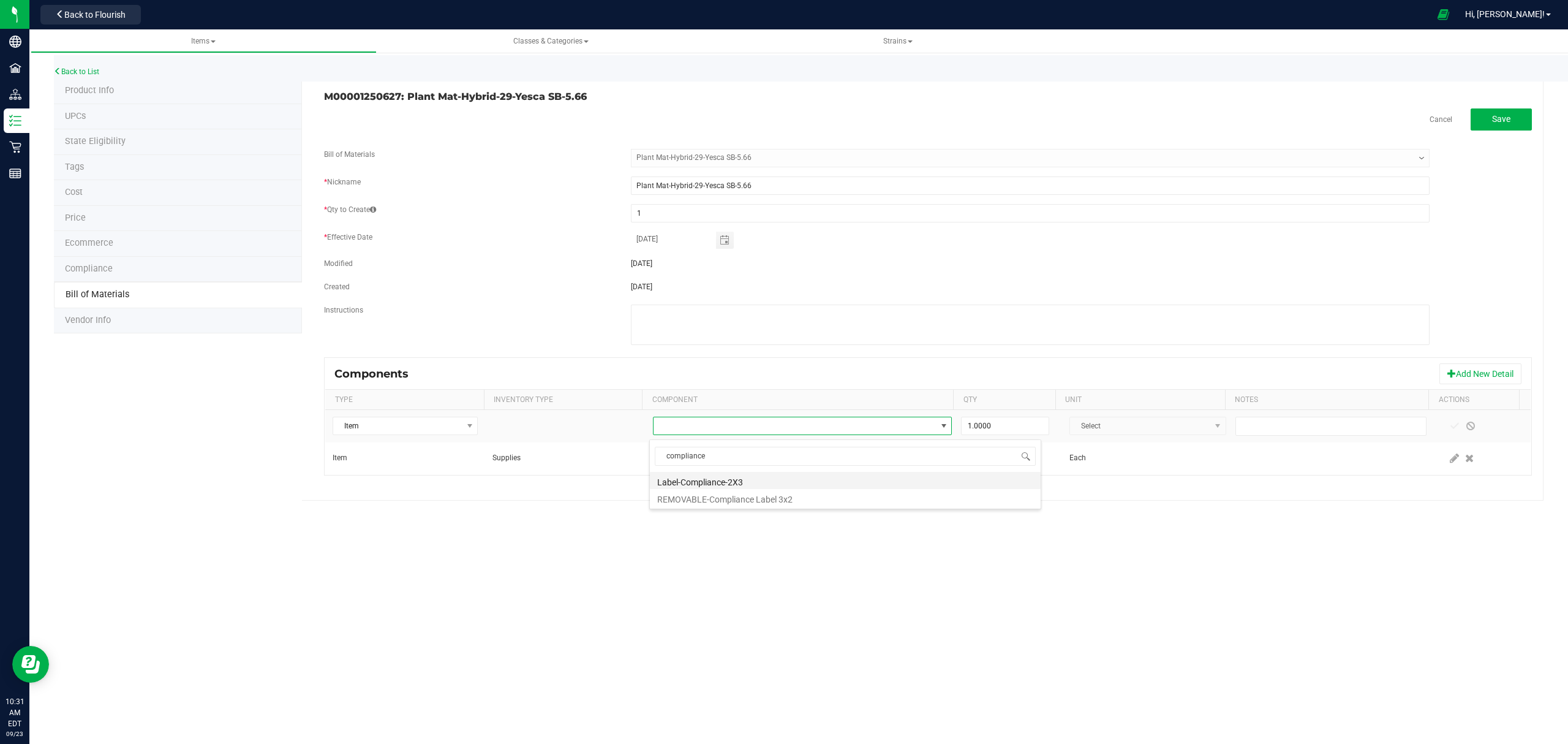
click at [767, 484] on li "Label-Compliance-2X3" at bounding box center [845, 480] width 391 height 17
click at [1449, 425] on span at bounding box center [1454, 426] width 10 height 10
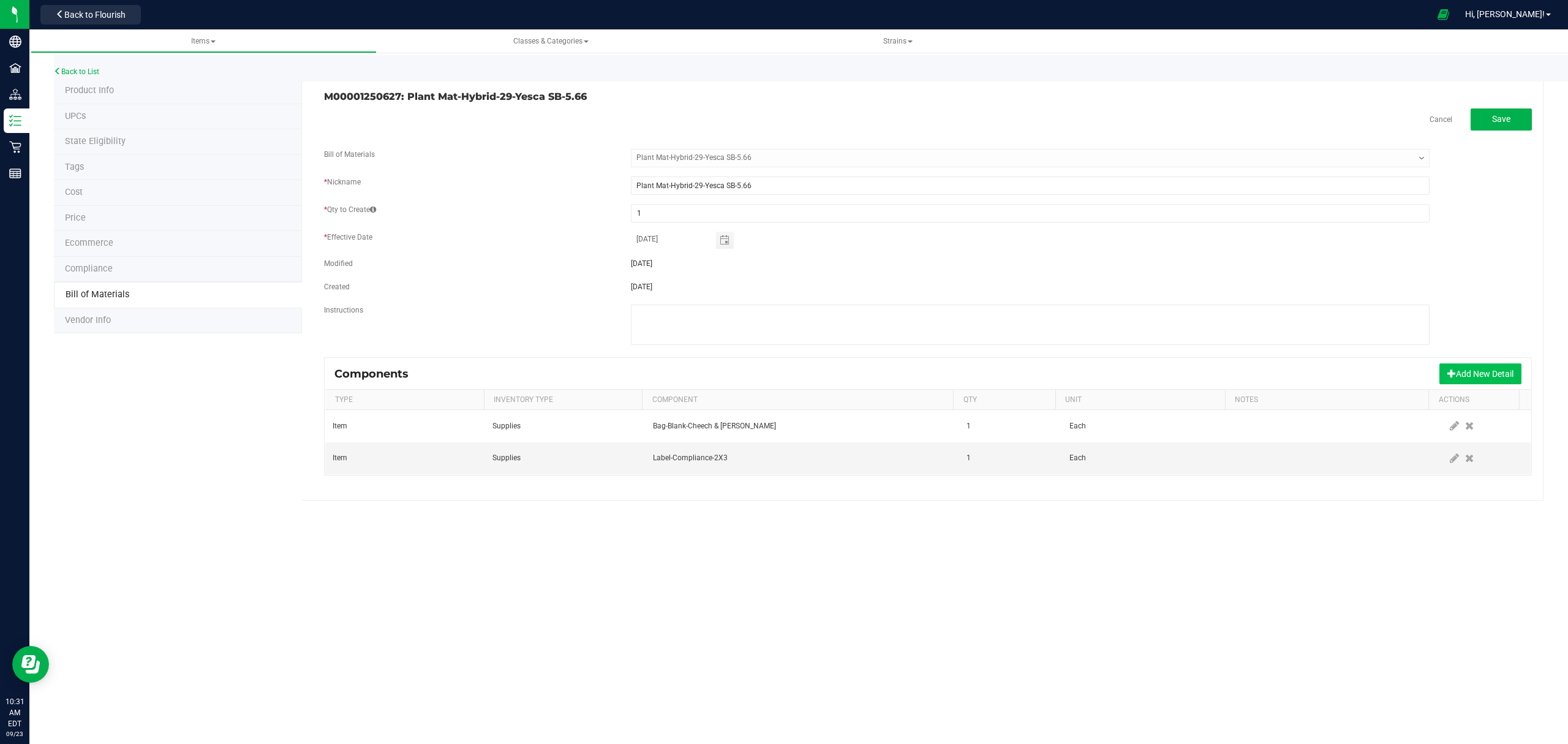
click at [1465, 376] on button "Add New Detail" at bounding box center [1480, 374] width 82 height 21
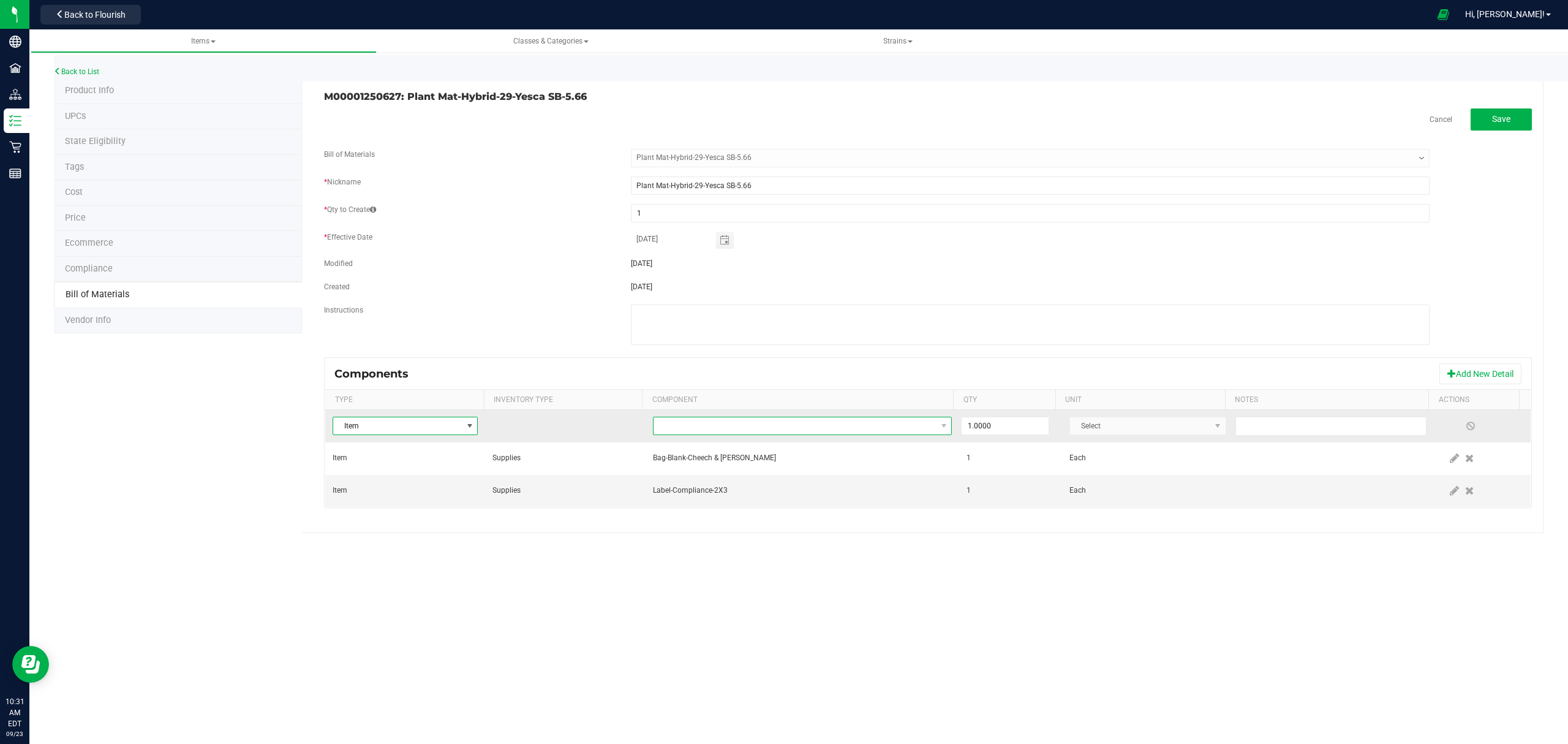
click at [824, 426] on span "NO DATA FOUND" at bounding box center [795, 425] width 283 height 17
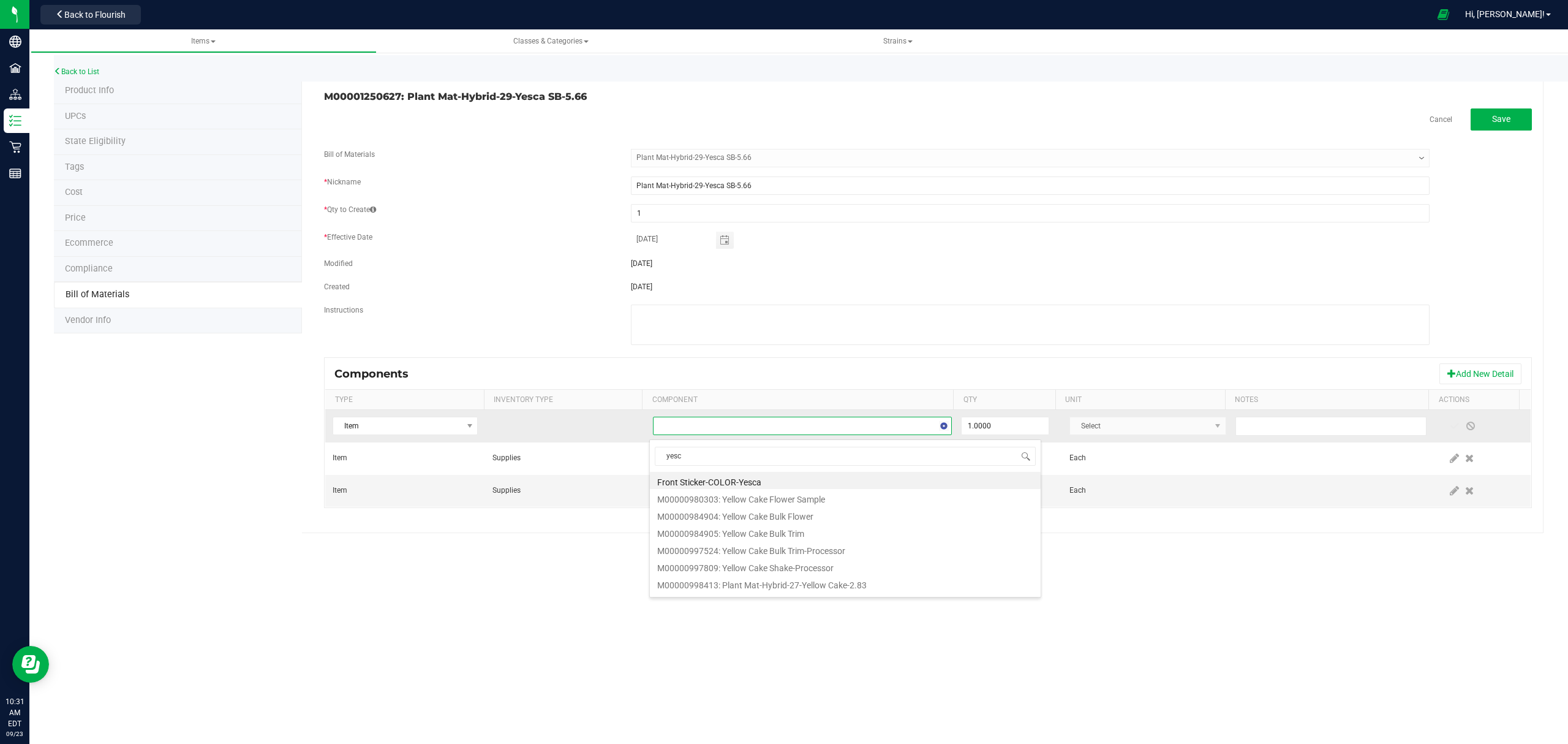
type input "yesca"
click at [817, 479] on li "Front Sticker-COLOR-Yesca" at bounding box center [845, 480] width 391 height 17
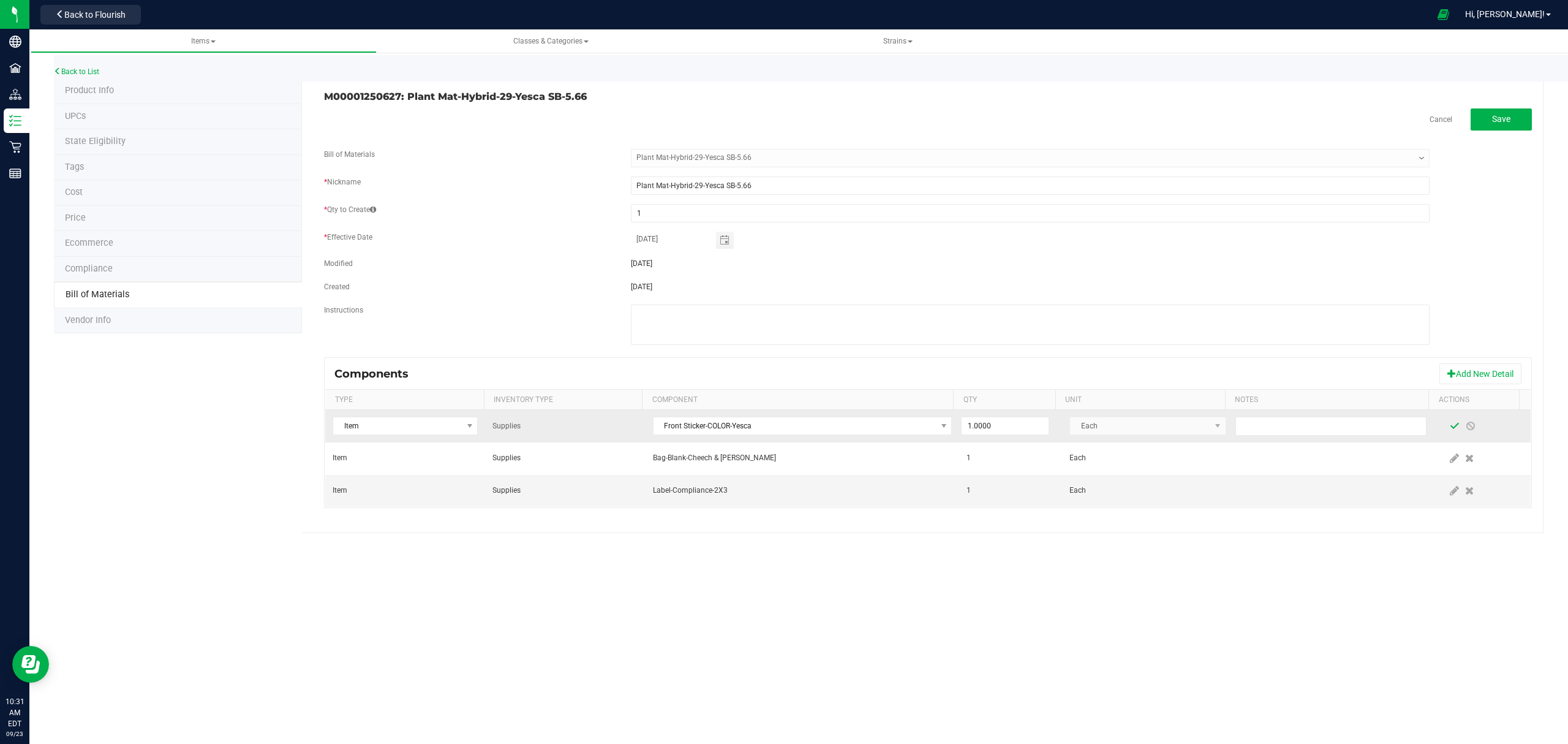
click at [1446, 422] on span at bounding box center [1454, 425] width 16 height 22
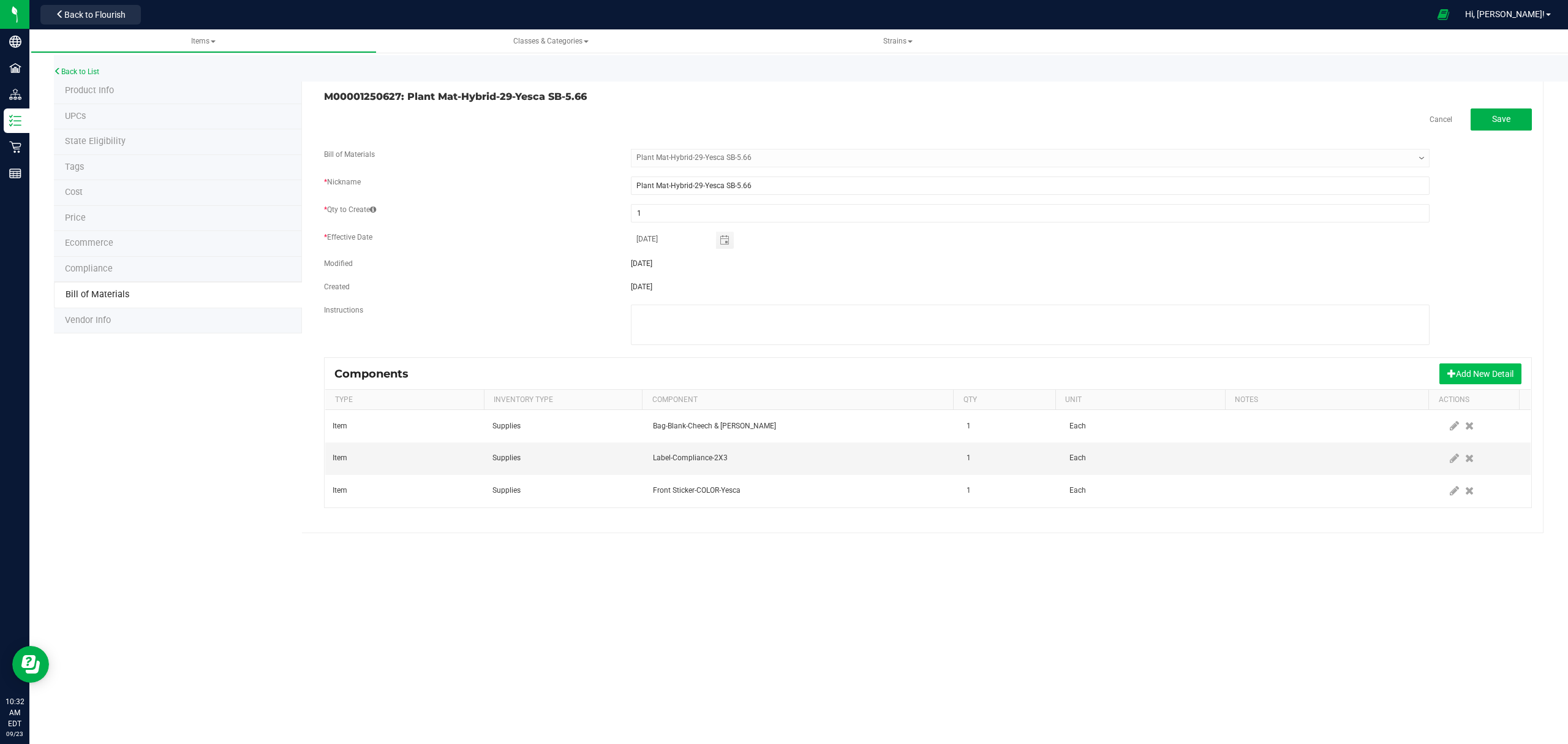
click at [1453, 371] on button "Add New Detail" at bounding box center [1480, 374] width 82 height 21
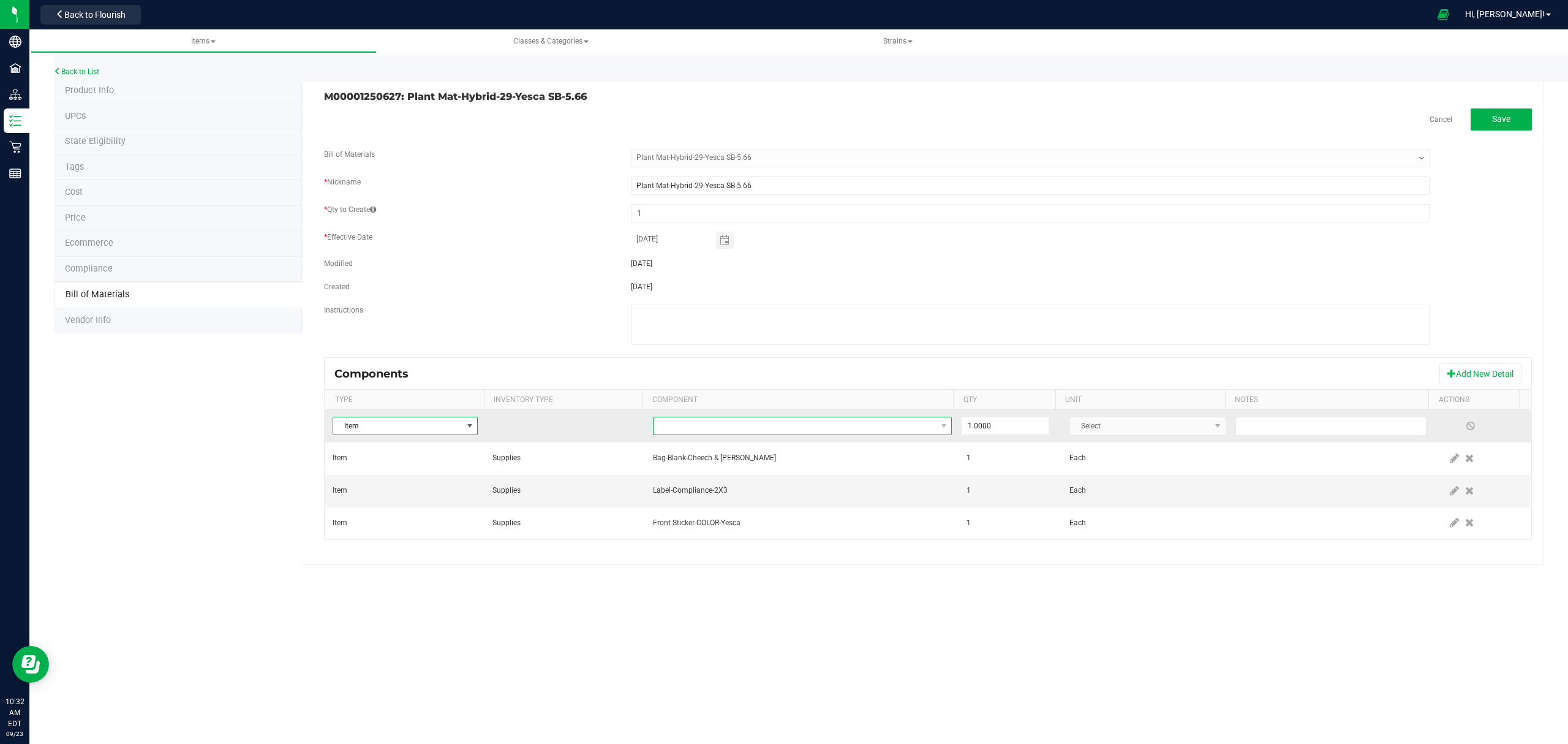
click at [833, 422] on span "NO DATA FOUND" at bounding box center [795, 425] width 283 height 17
type input "integra"
click at [751, 476] on li "Integra Humidity Pack-Size 1" at bounding box center [845, 480] width 391 height 17
click at [1449, 425] on span at bounding box center [1454, 426] width 10 height 10
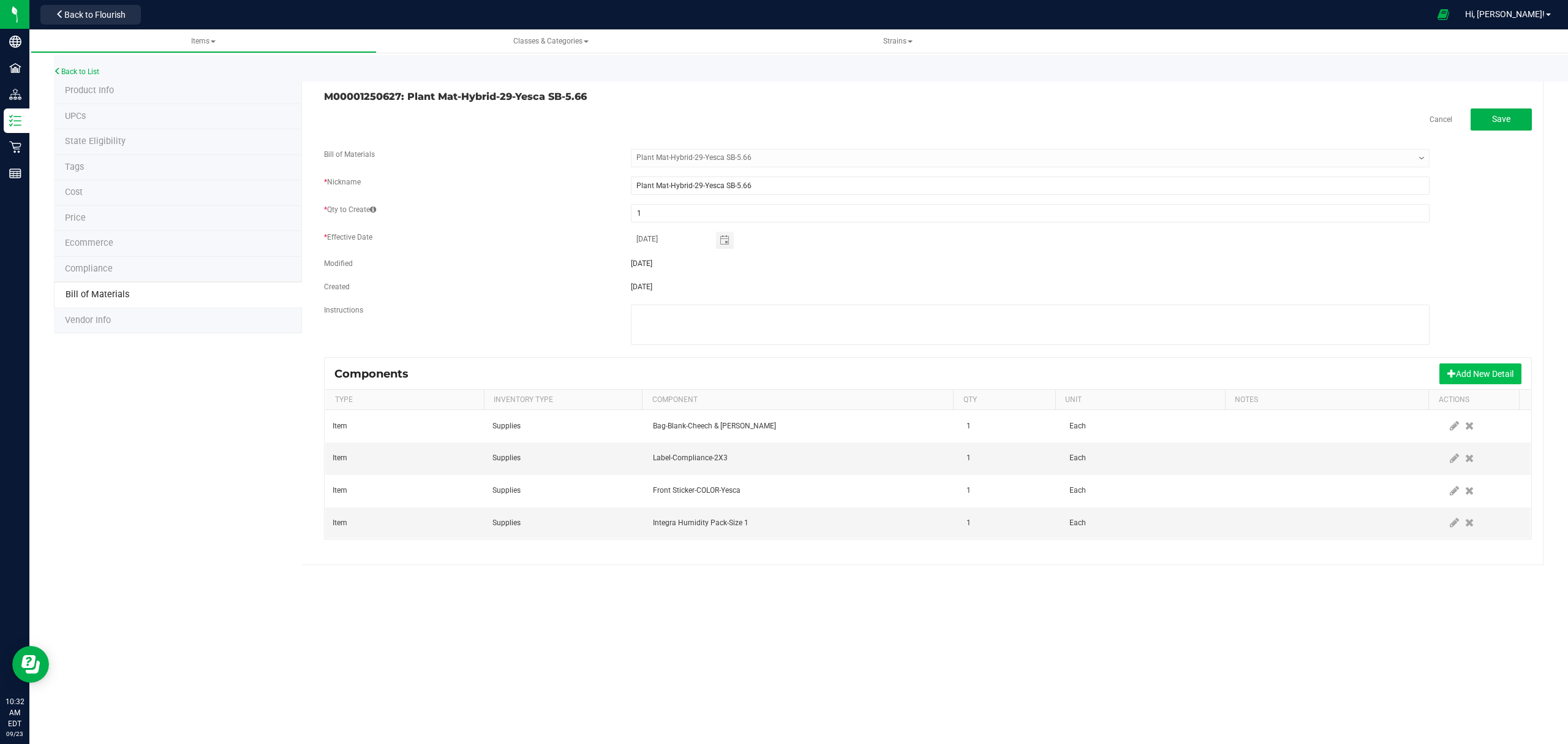
drag, startPoint x: 1501, startPoint y: 381, endPoint x: 1439, endPoint y: 376, distance: 62.2
click at [1499, 381] on button "Add New Detail" at bounding box center [1480, 374] width 82 height 21
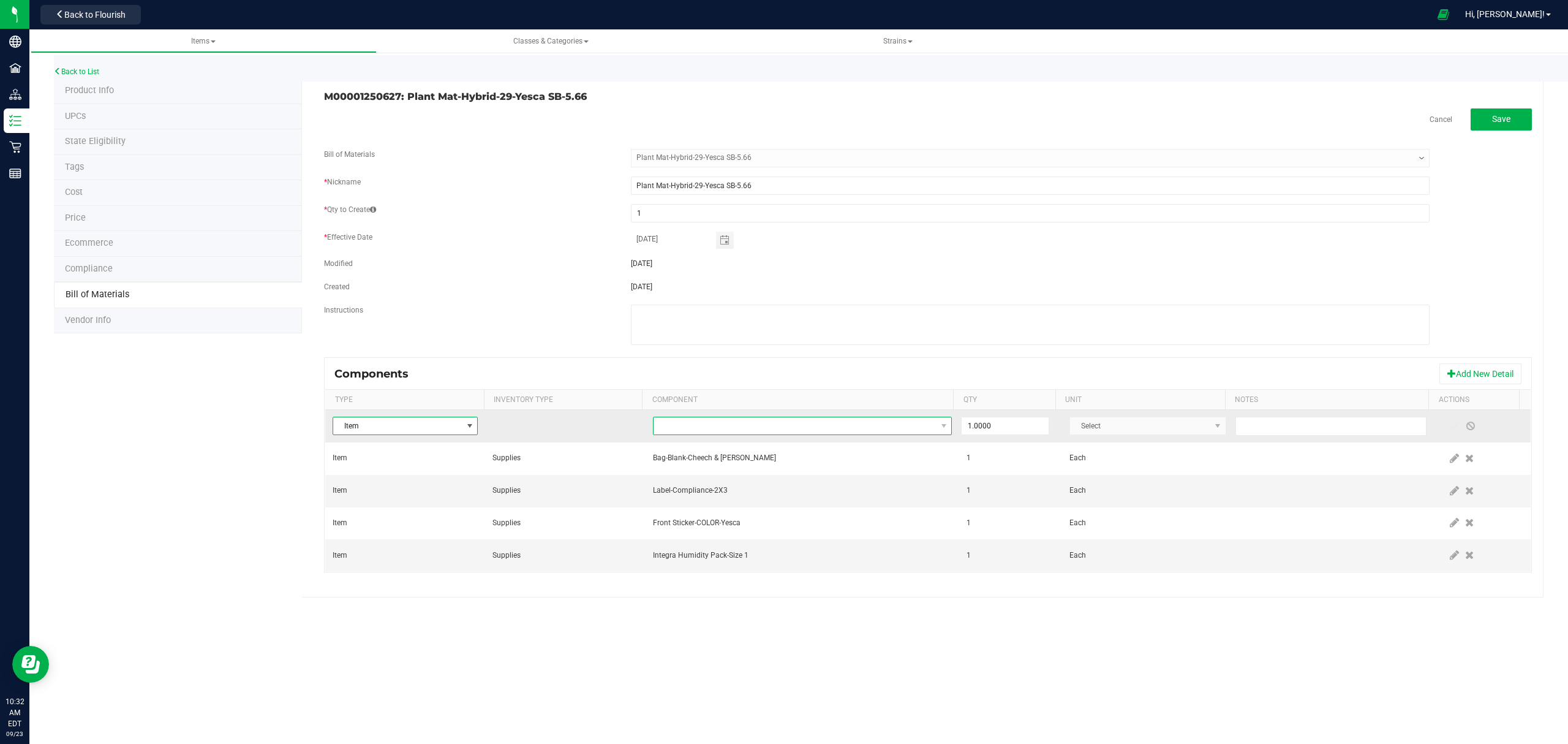
click at [787, 423] on span "NO DATA FOUND" at bounding box center [795, 425] width 283 height 17
type input "#00922"
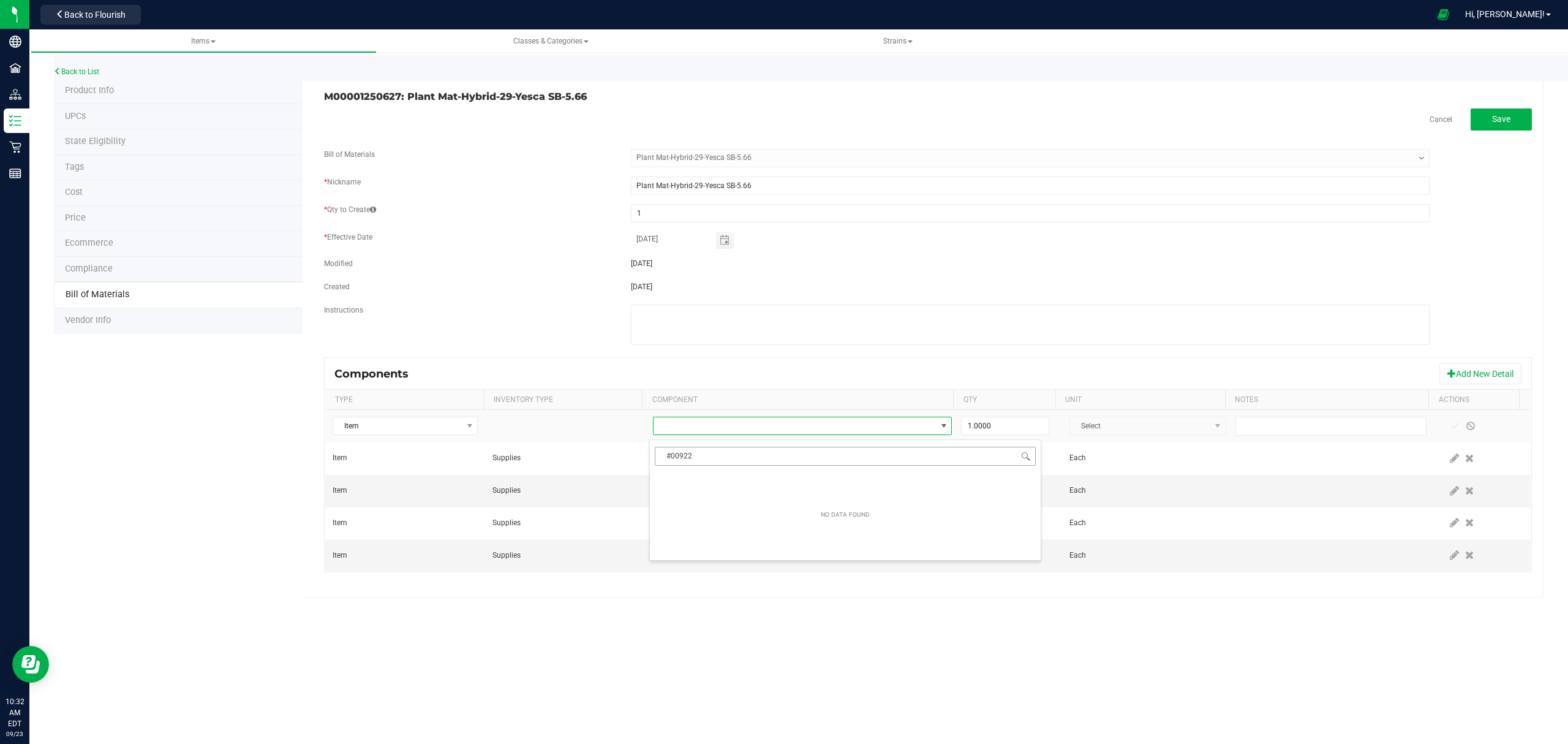
click at [673, 456] on input "#00922" at bounding box center [845, 456] width 381 height 19
click at [703, 459] on input "#00922" at bounding box center [845, 456] width 381 height 19
click at [694, 457] on input "#00922" at bounding box center [845, 456] width 381 height 19
click at [701, 457] on input "#00922" at bounding box center [845, 456] width 381 height 19
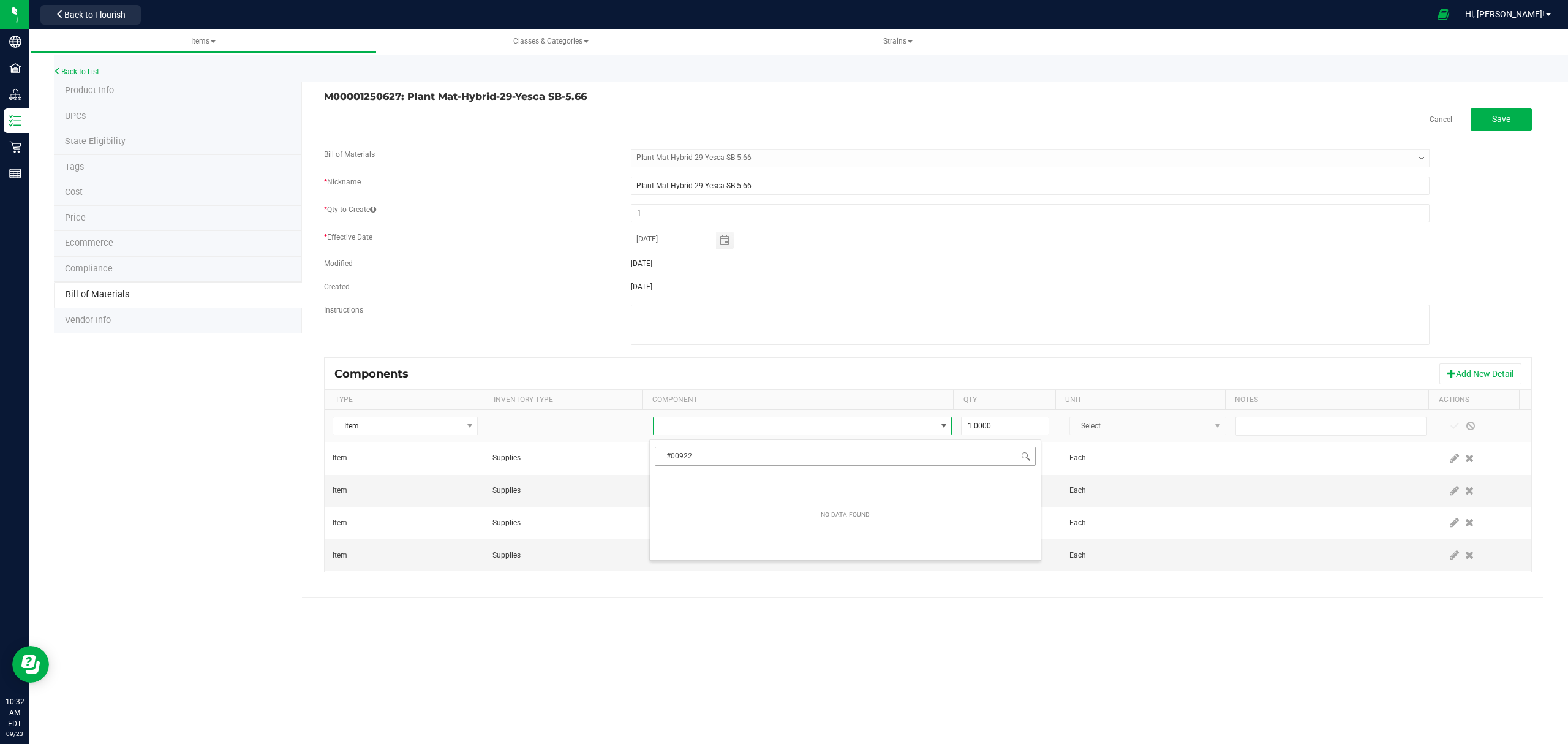
click at [701, 458] on input "#00922" at bounding box center [845, 456] width 381 height 19
type input "\"
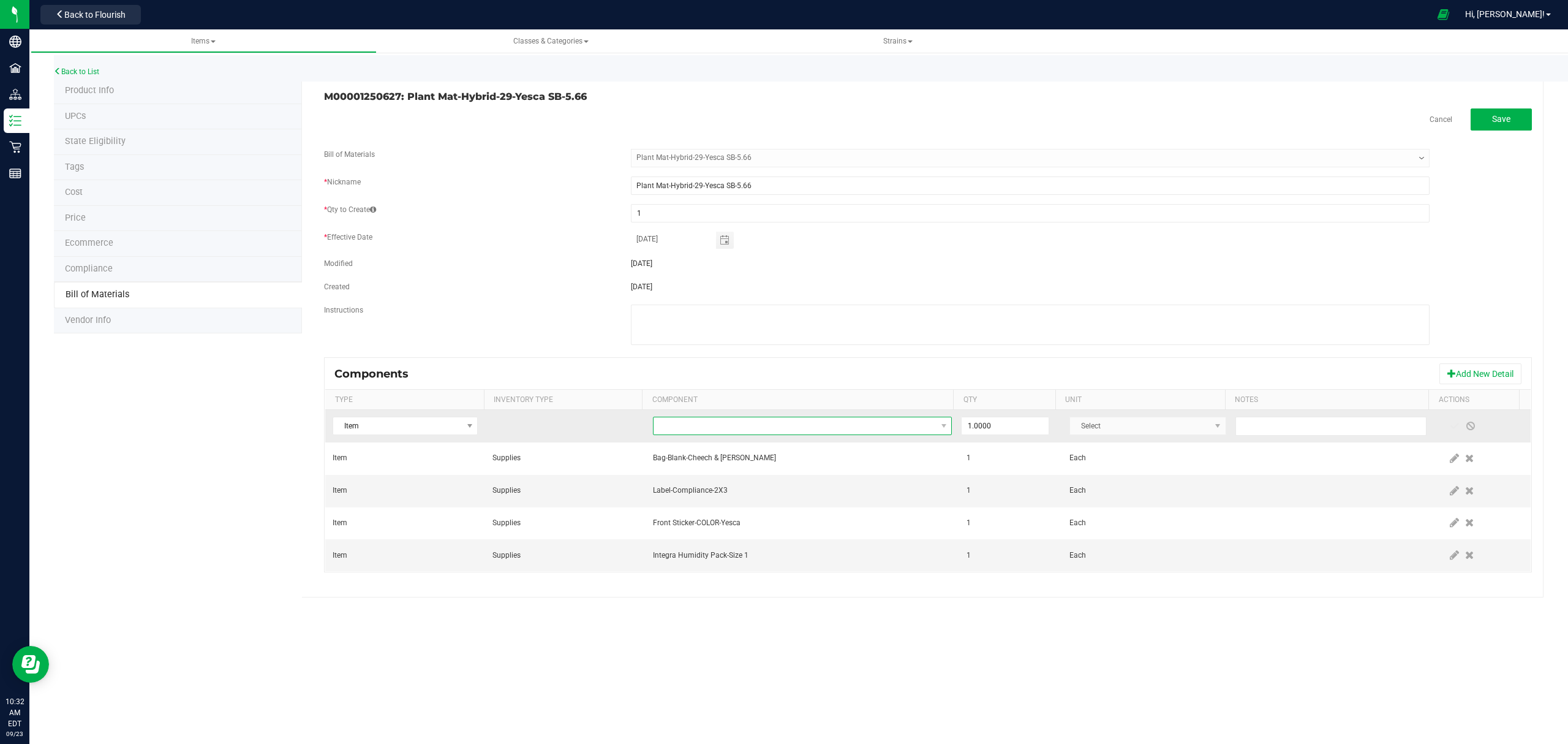
click at [767, 432] on span "NO DATA FOUND" at bounding box center [795, 425] width 283 height 17
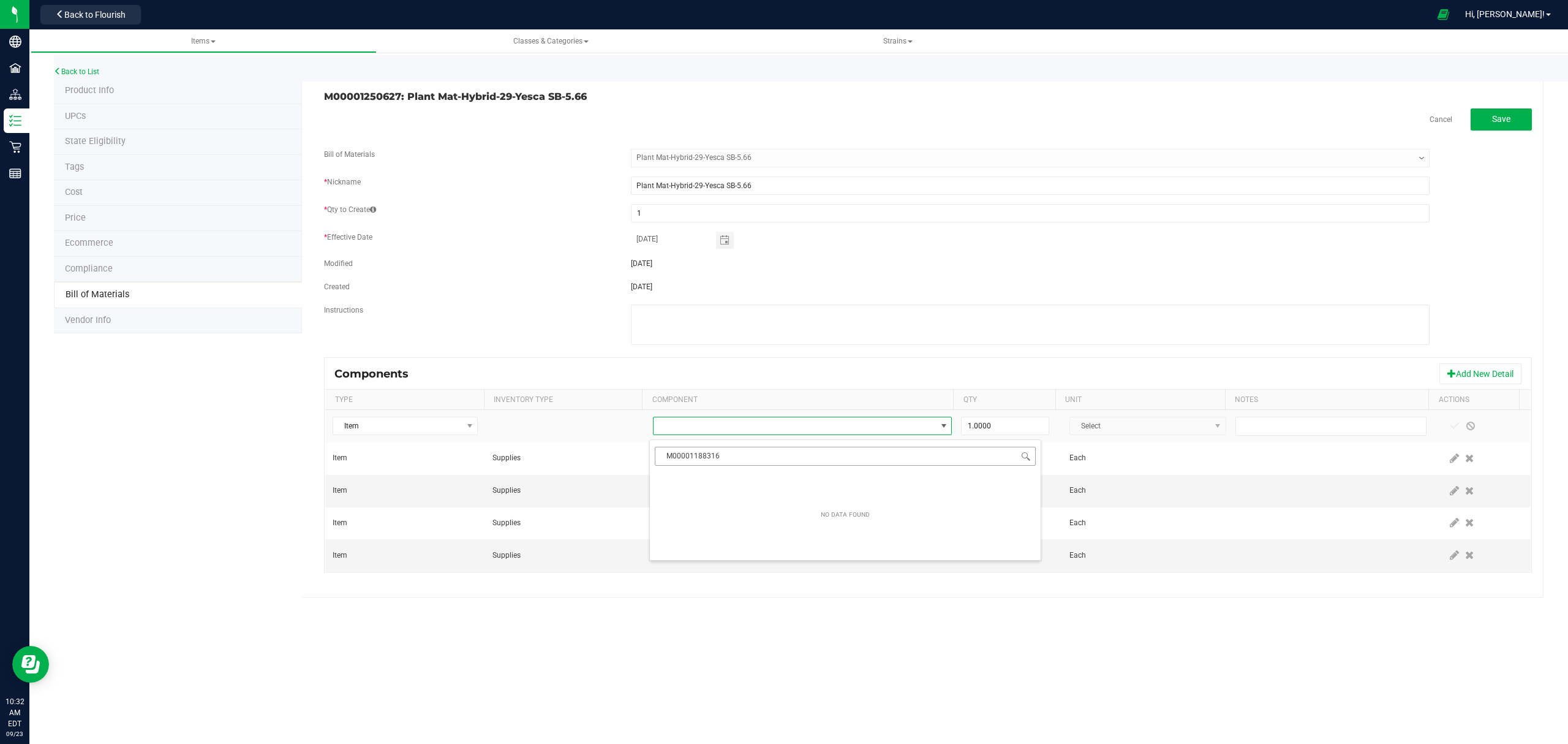
click at [666, 457] on input "M00001188316" at bounding box center [845, 456] width 381 height 19
click at [670, 456] on input "M00001188316" at bounding box center [845, 456] width 381 height 19
type input "M00001188316"
click at [777, 486] on li "M00001188316: Yesca Bulk Flower" at bounding box center [845, 480] width 391 height 17
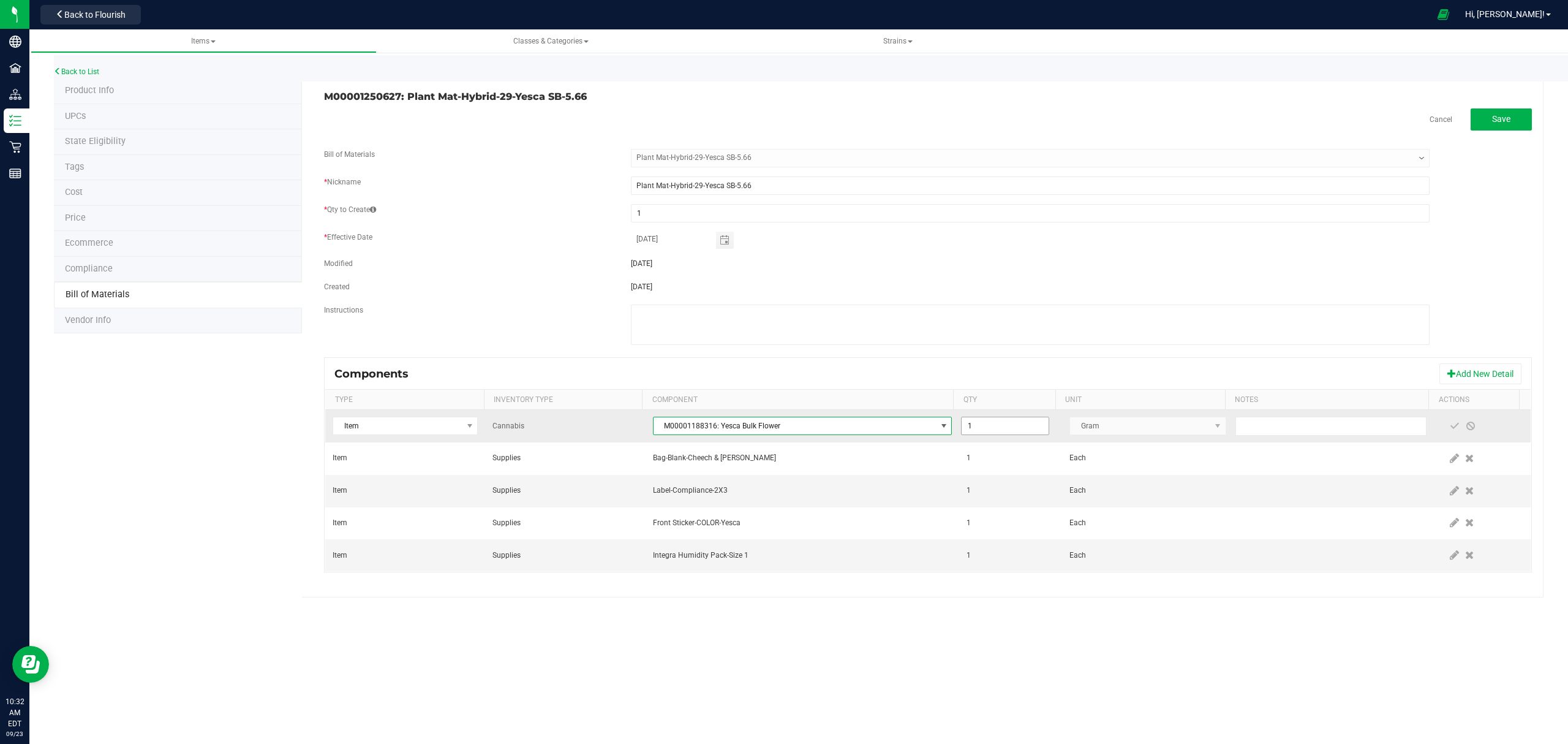
click at [1015, 431] on input "1" at bounding box center [1005, 425] width 87 height 17
type input "5.6600"
click at [1449, 425] on span at bounding box center [1454, 426] width 10 height 10
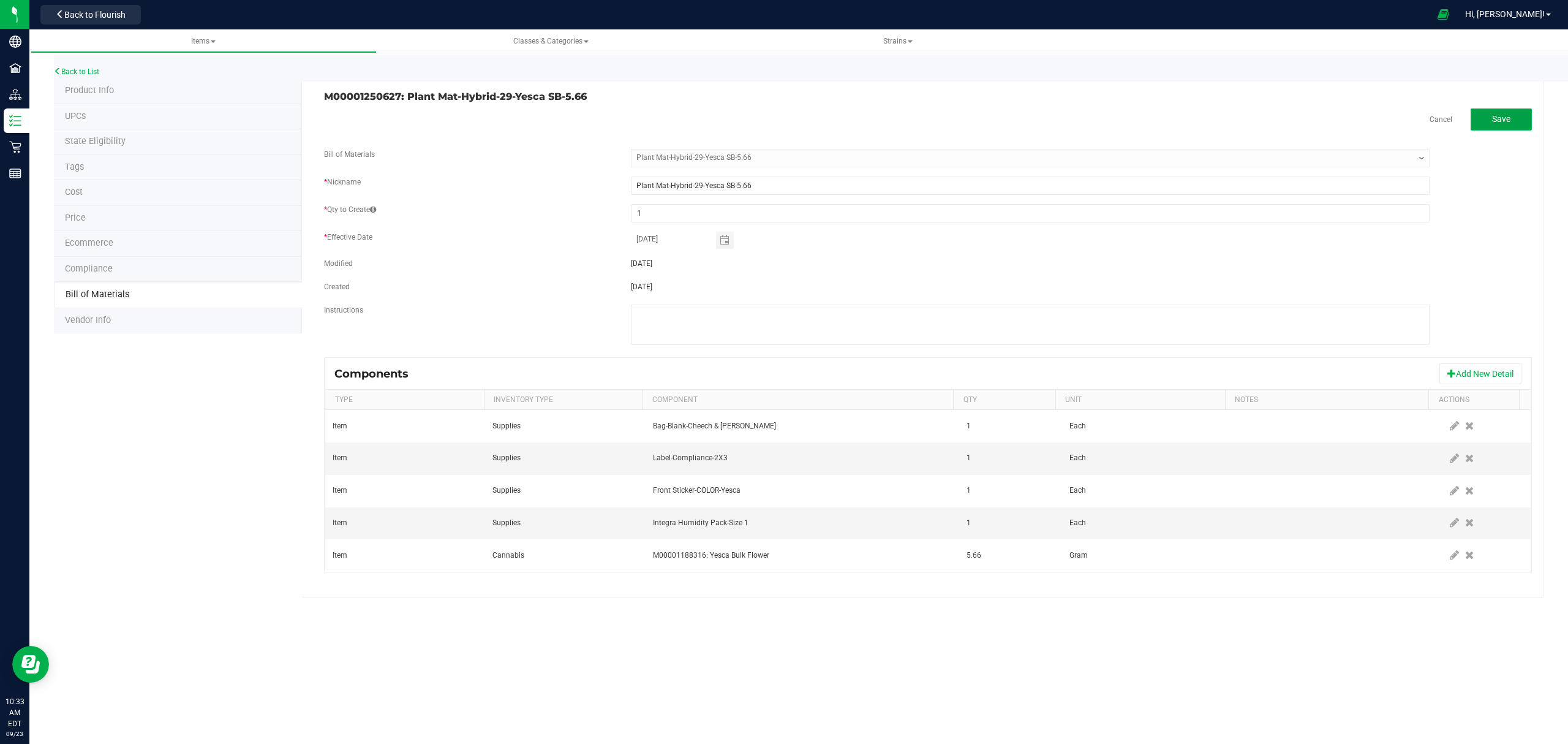
drag, startPoint x: 1502, startPoint y: 109, endPoint x: 1482, endPoint y: 121, distance: 23.3
click at [1502, 109] on button "Save" at bounding box center [1501, 119] width 61 height 22
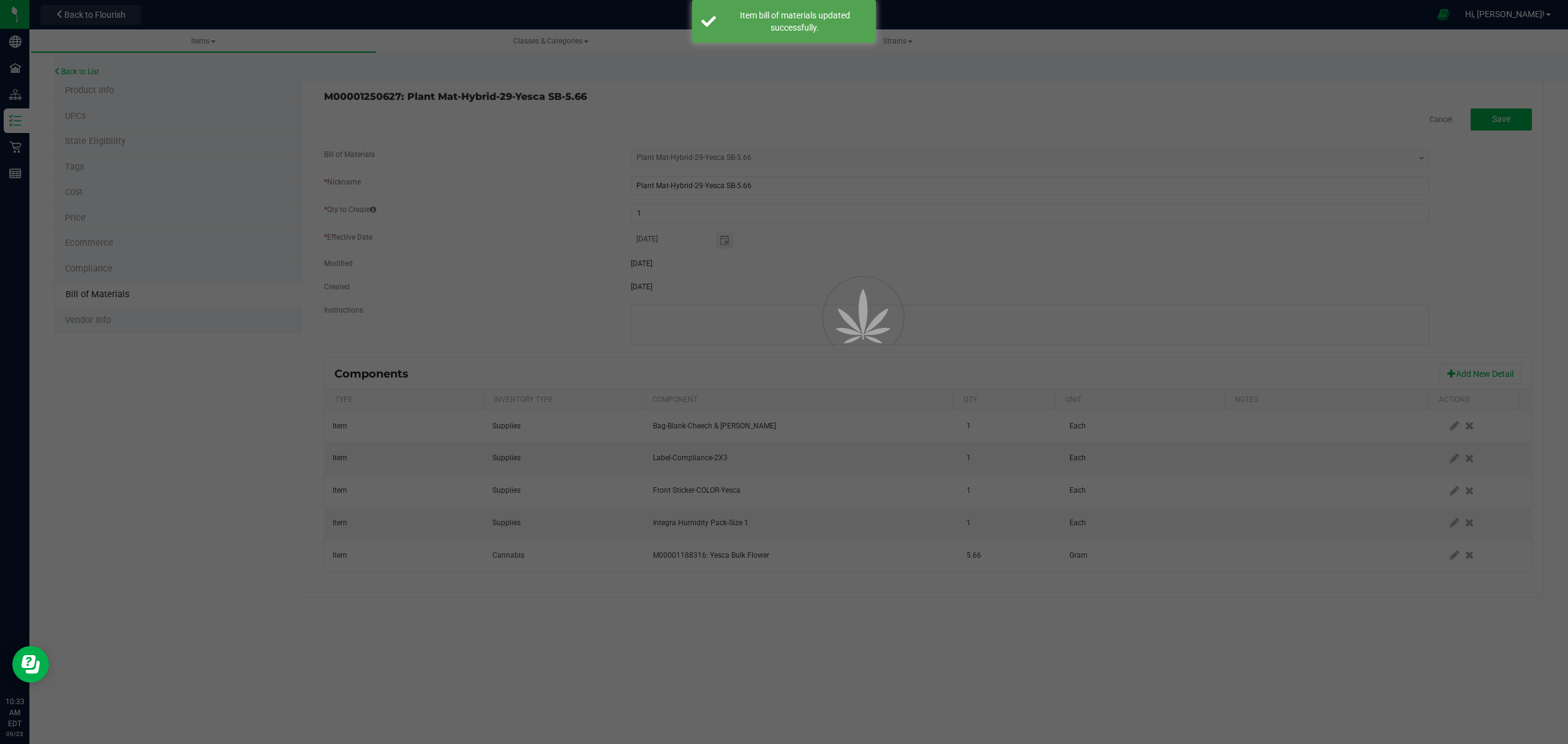
select select "688"
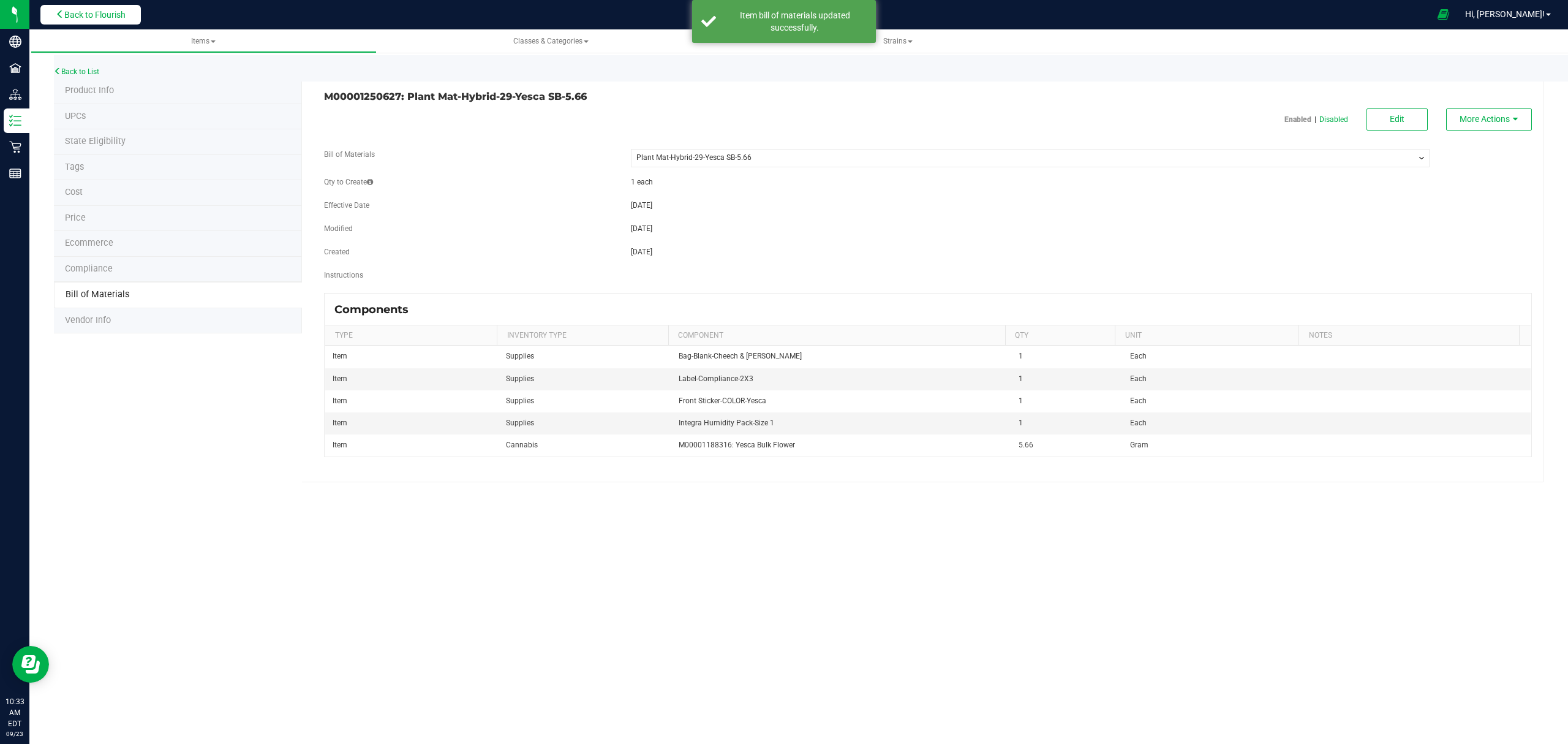
click at [93, 16] on span "Back to Flourish" at bounding box center [94, 15] width 61 height 10
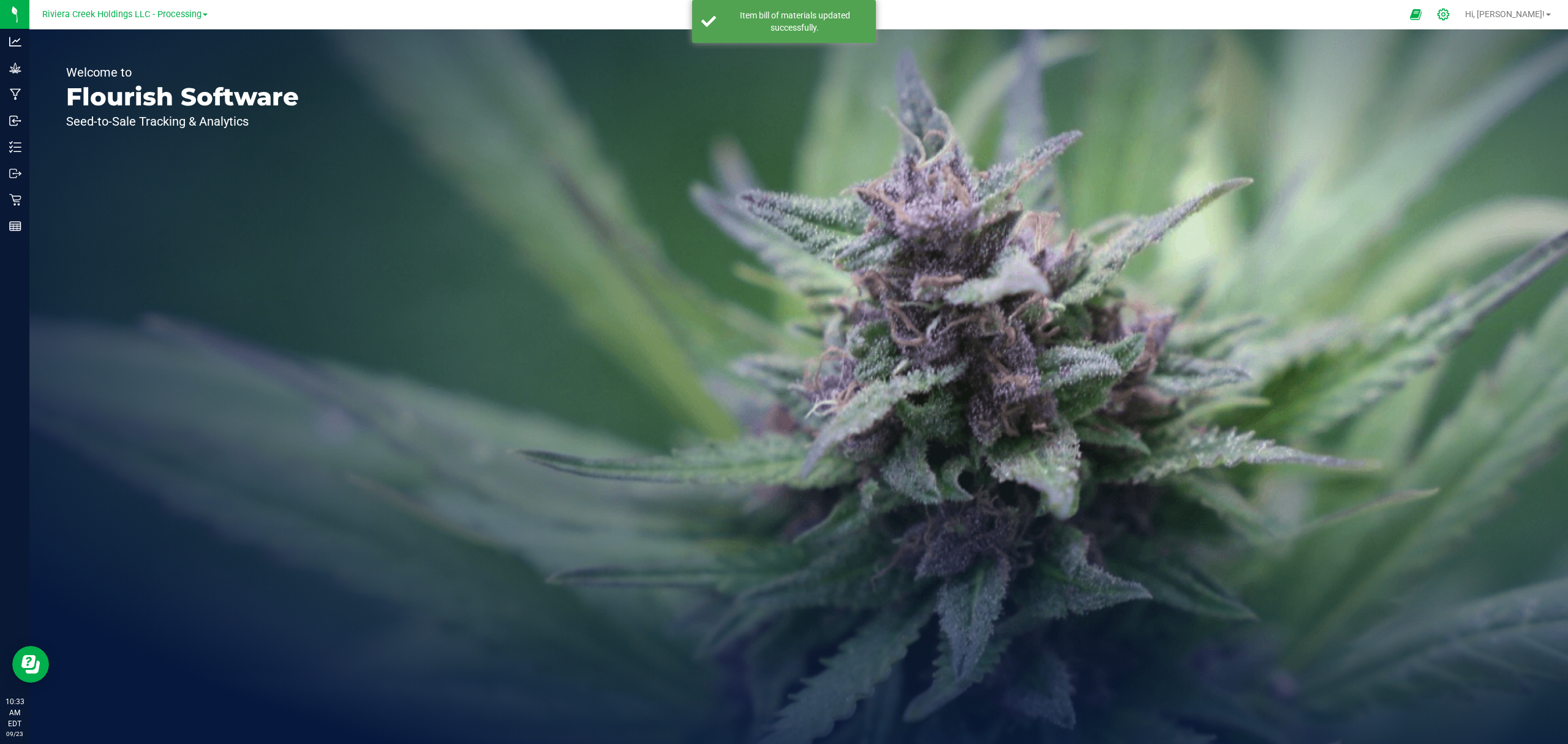
click at [1452, 13] on div at bounding box center [1444, 14] width 17 height 13
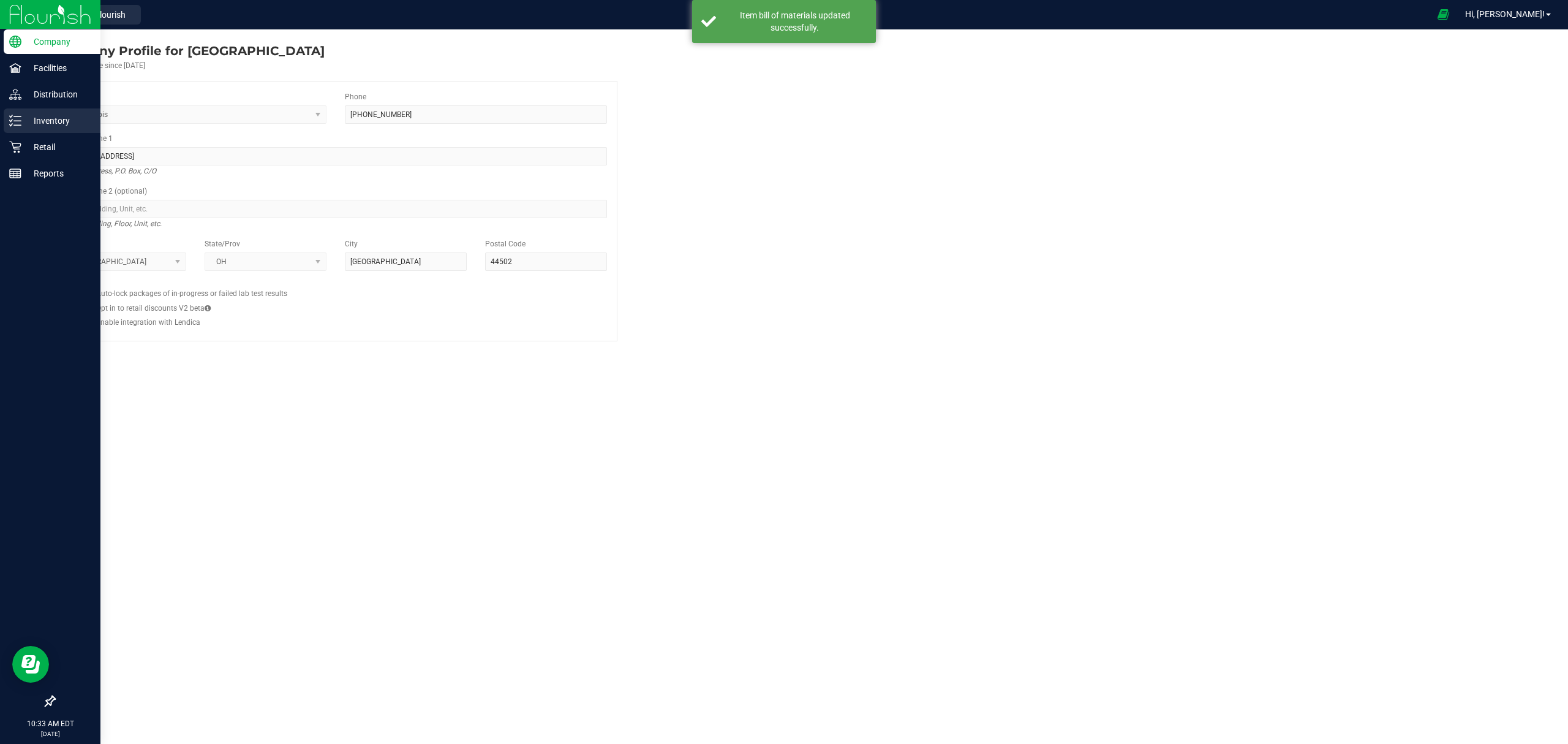
click at [11, 123] on icon at bounding box center [15, 120] width 12 height 12
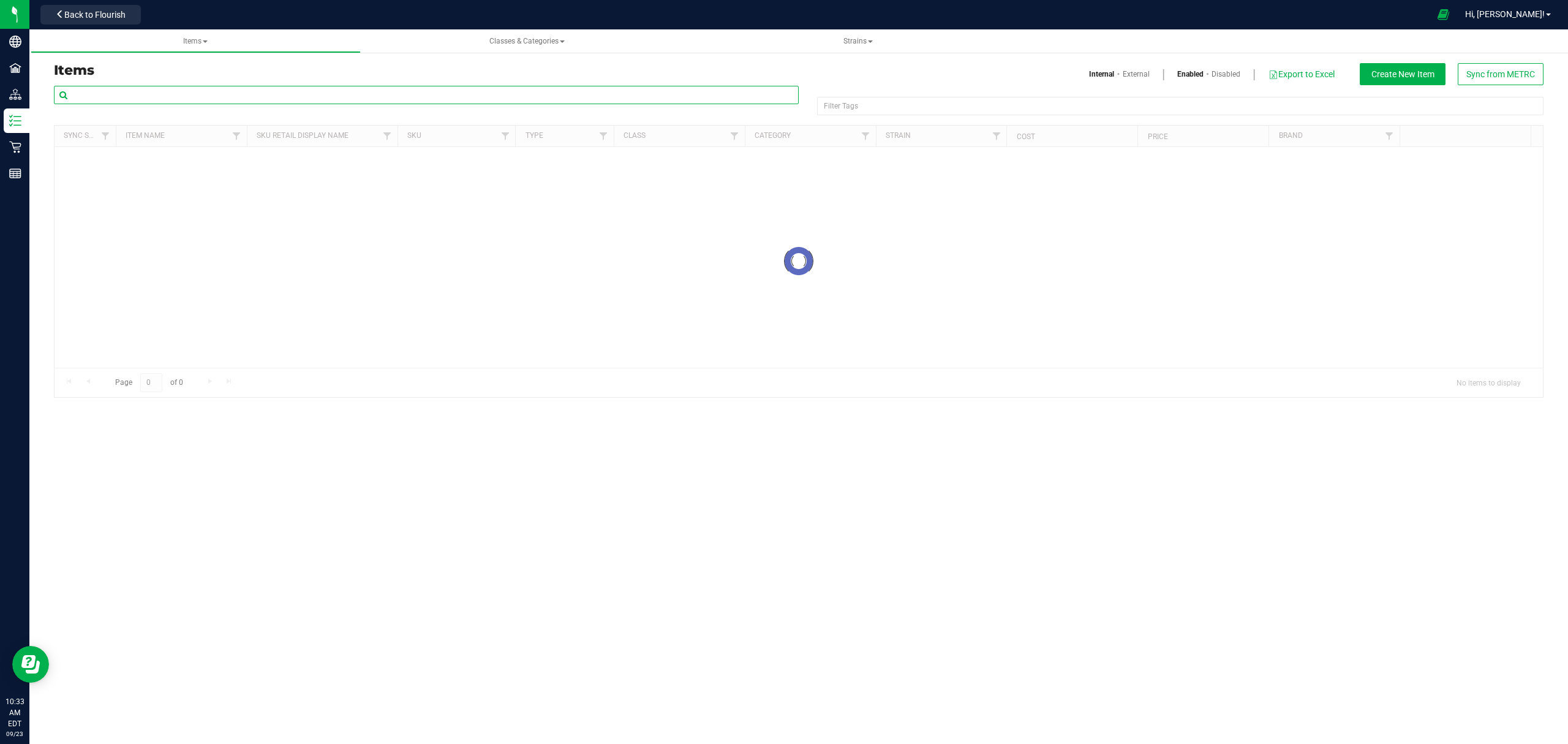
click at [283, 98] on input "text" at bounding box center [427, 95] width 745 height 18
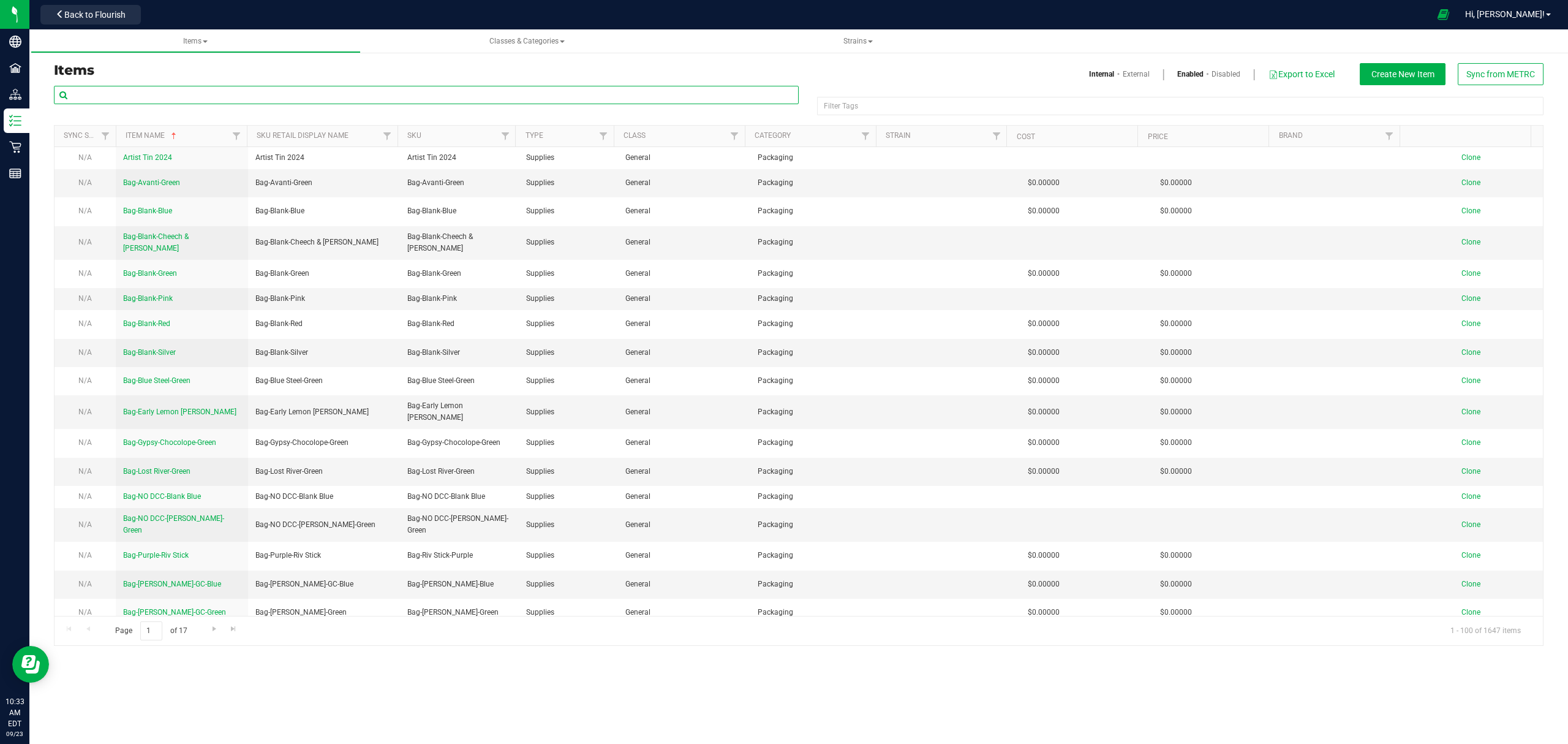
click at [420, 88] on input "text" at bounding box center [427, 95] width 745 height 18
paste input "M00001250732"
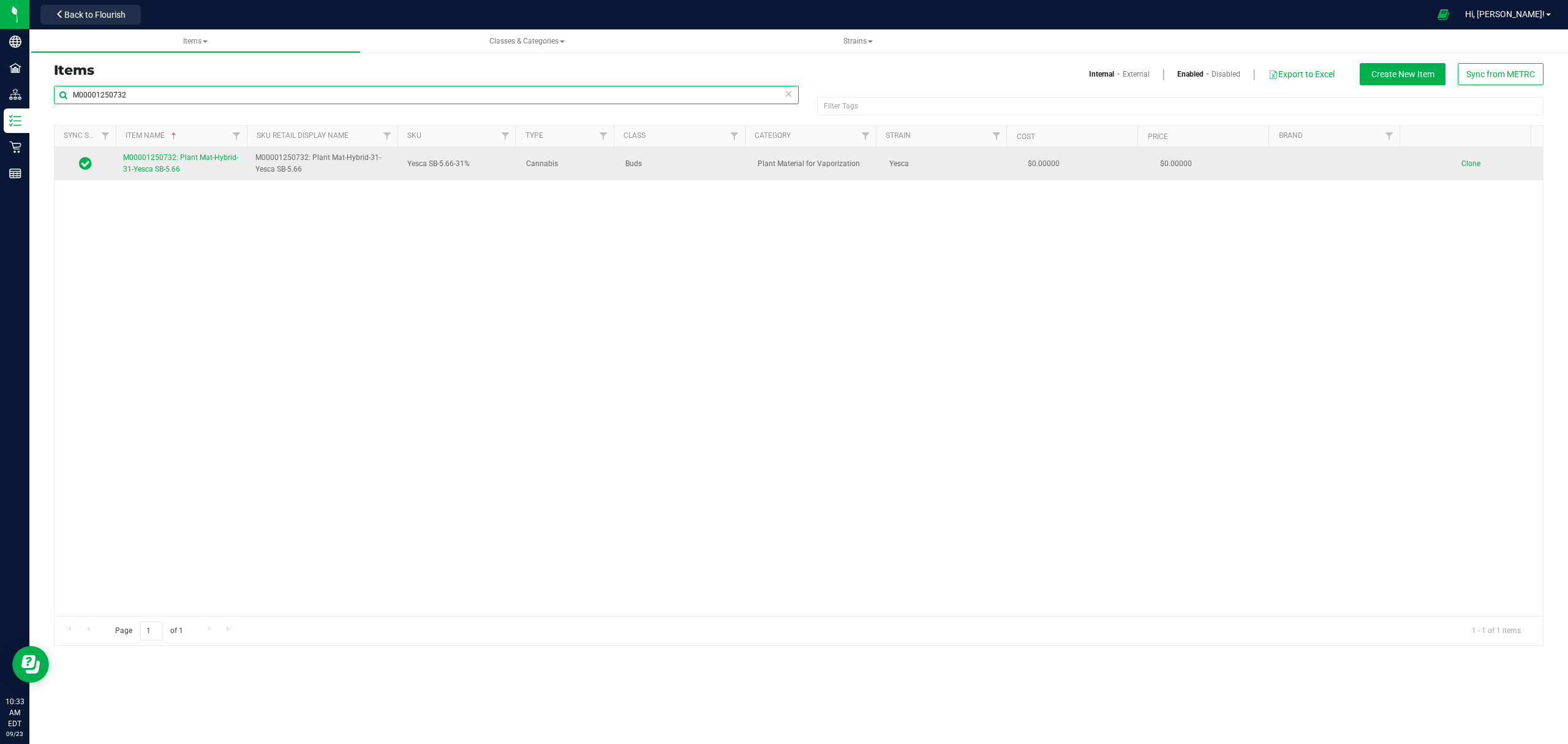
type input "M00001250732"
click at [164, 170] on span "M00001250732: Plant Mat-Hybrid-31-Yesca SB-5.66" at bounding box center [181, 163] width 115 height 20
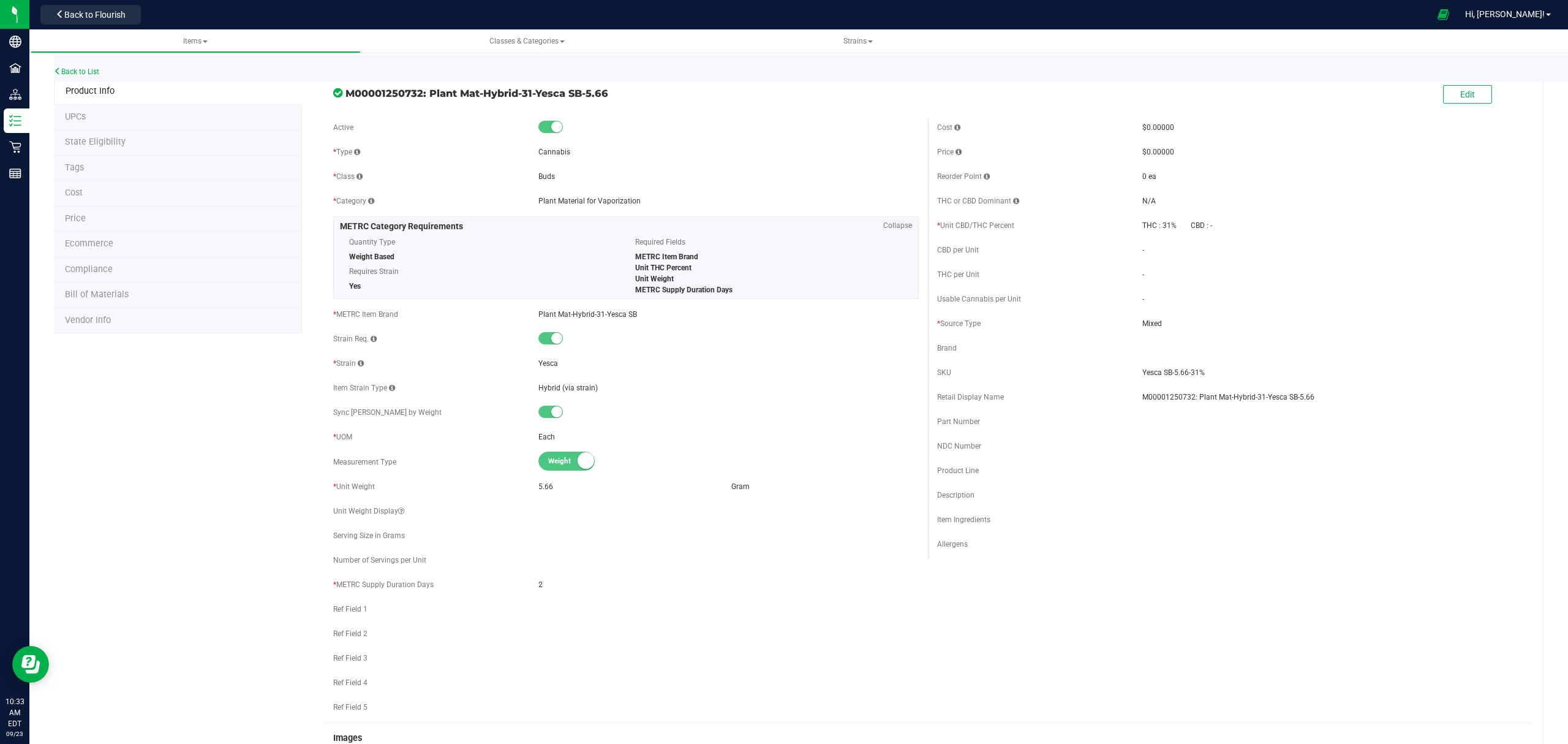
click at [153, 287] on li "Bill of Materials" at bounding box center [178, 295] width 248 height 26
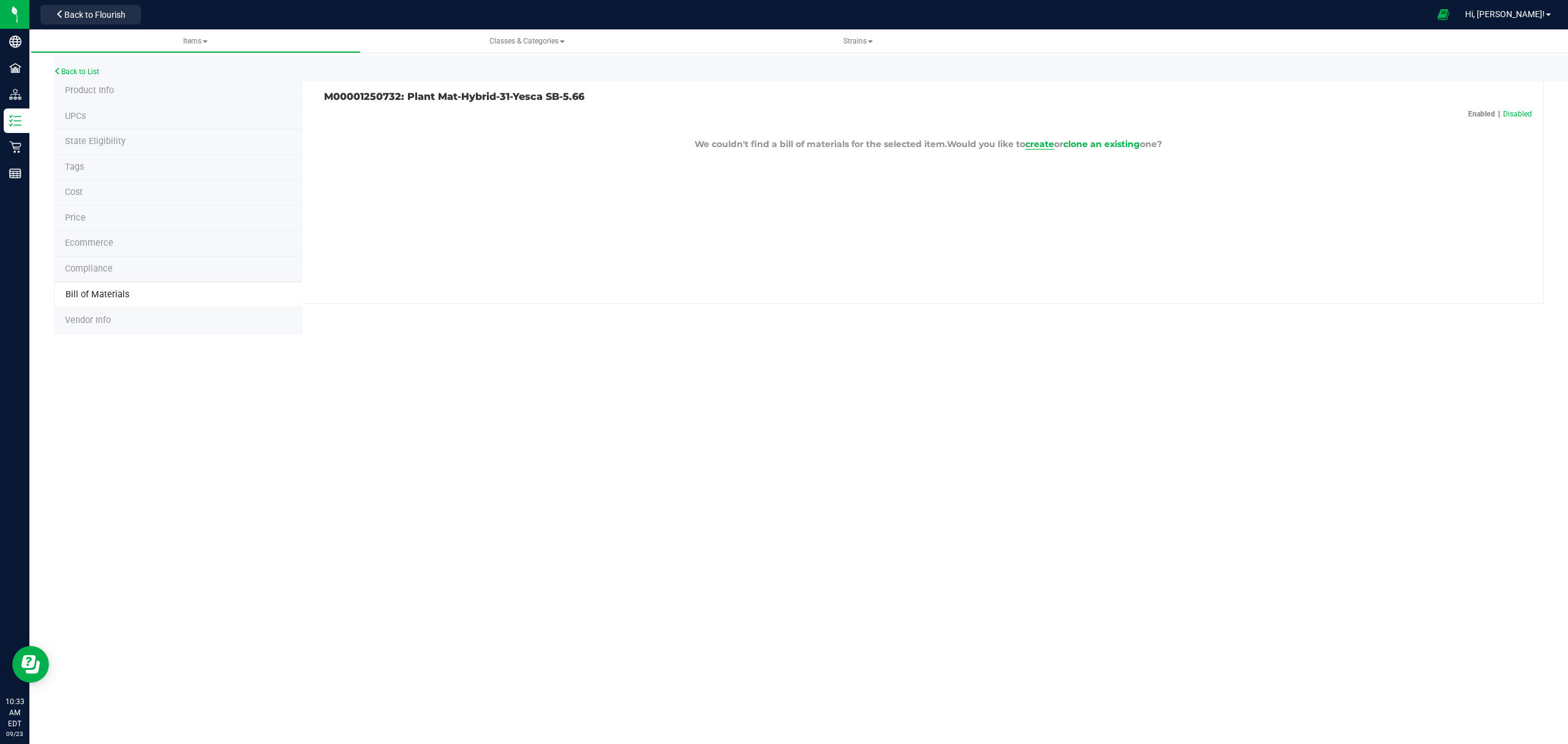
click at [1032, 148] on span "create" at bounding box center [1039, 144] width 29 height 11
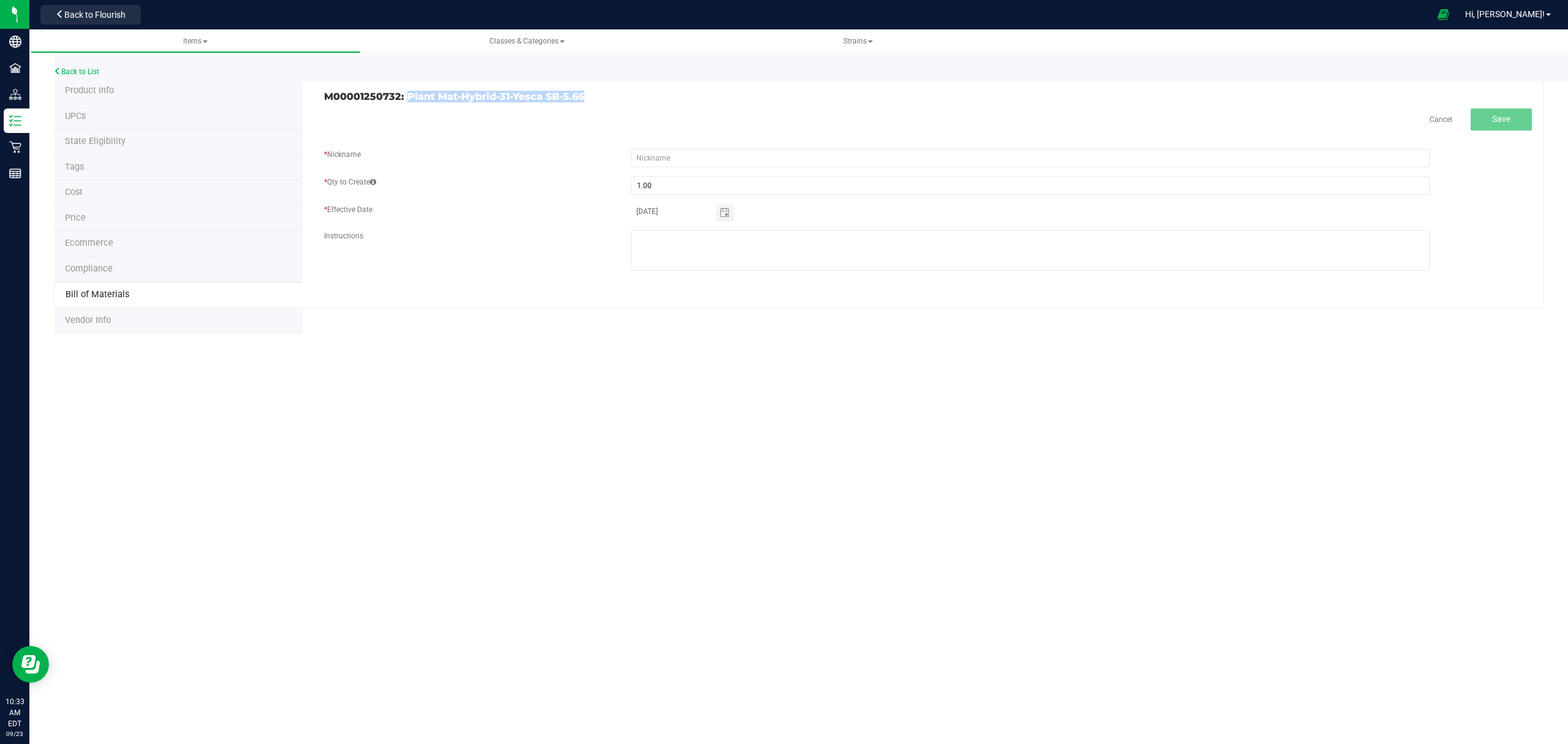
drag, startPoint x: 595, startPoint y: 96, endPoint x: 407, endPoint y: 98, distance: 188.0
click at [407, 98] on h3 "M00001250732: Plant Mat-Hybrid-31-Yesca SB-5.66" at bounding box center [621, 97] width 595 height 11
copy h3 "Plant Mat-Hybrid-31-Yesca SB-5.66"
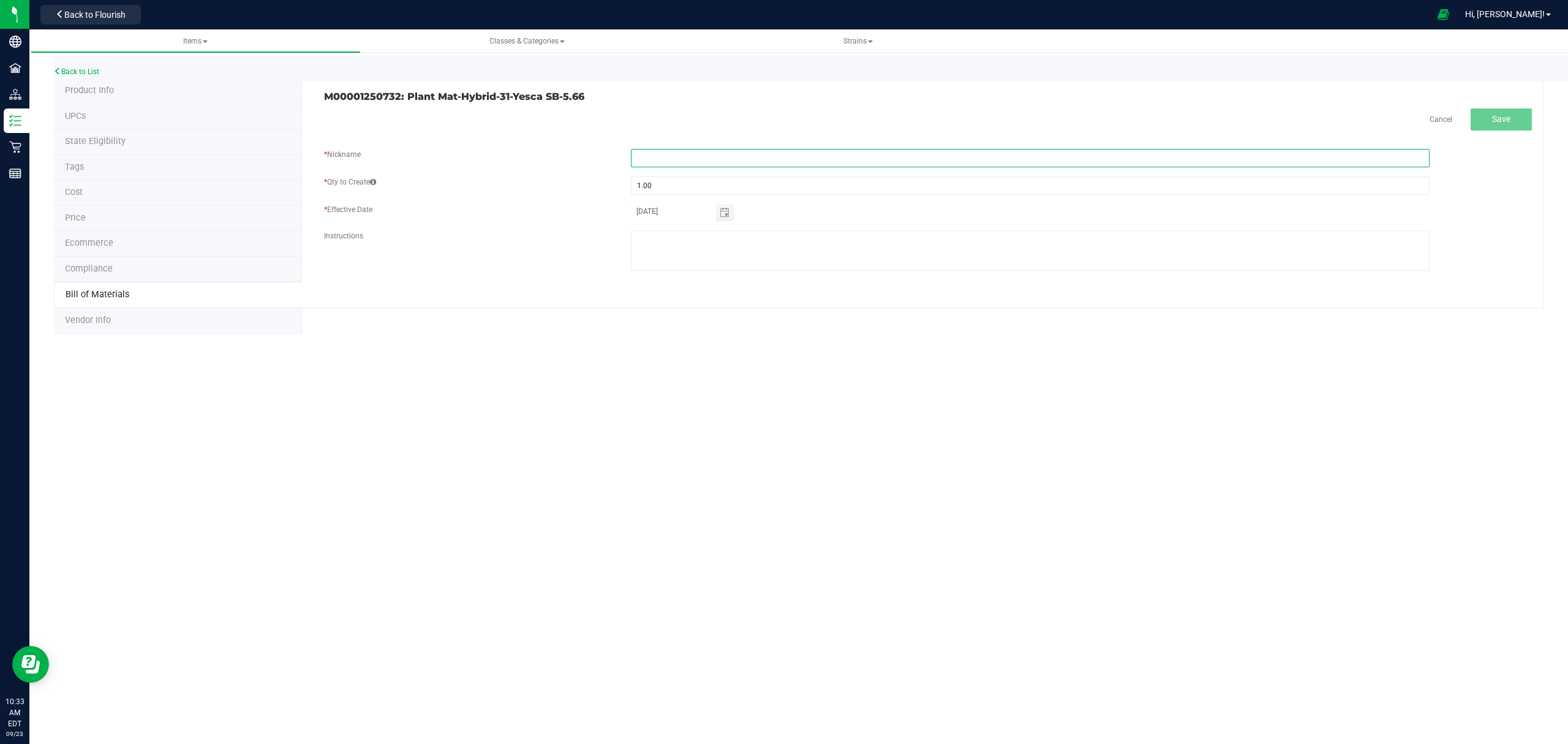
click at [714, 163] on input "text" at bounding box center [1030, 158] width 798 height 18
paste input "Plant Mat-Hybrid-31-Yesca SB-5.66"
type input "Plant Mat-Hybrid-31-Yesca SB-5.66"
click at [1499, 116] on span "Save" at bounding box center [1501, 119] width 18 height 10
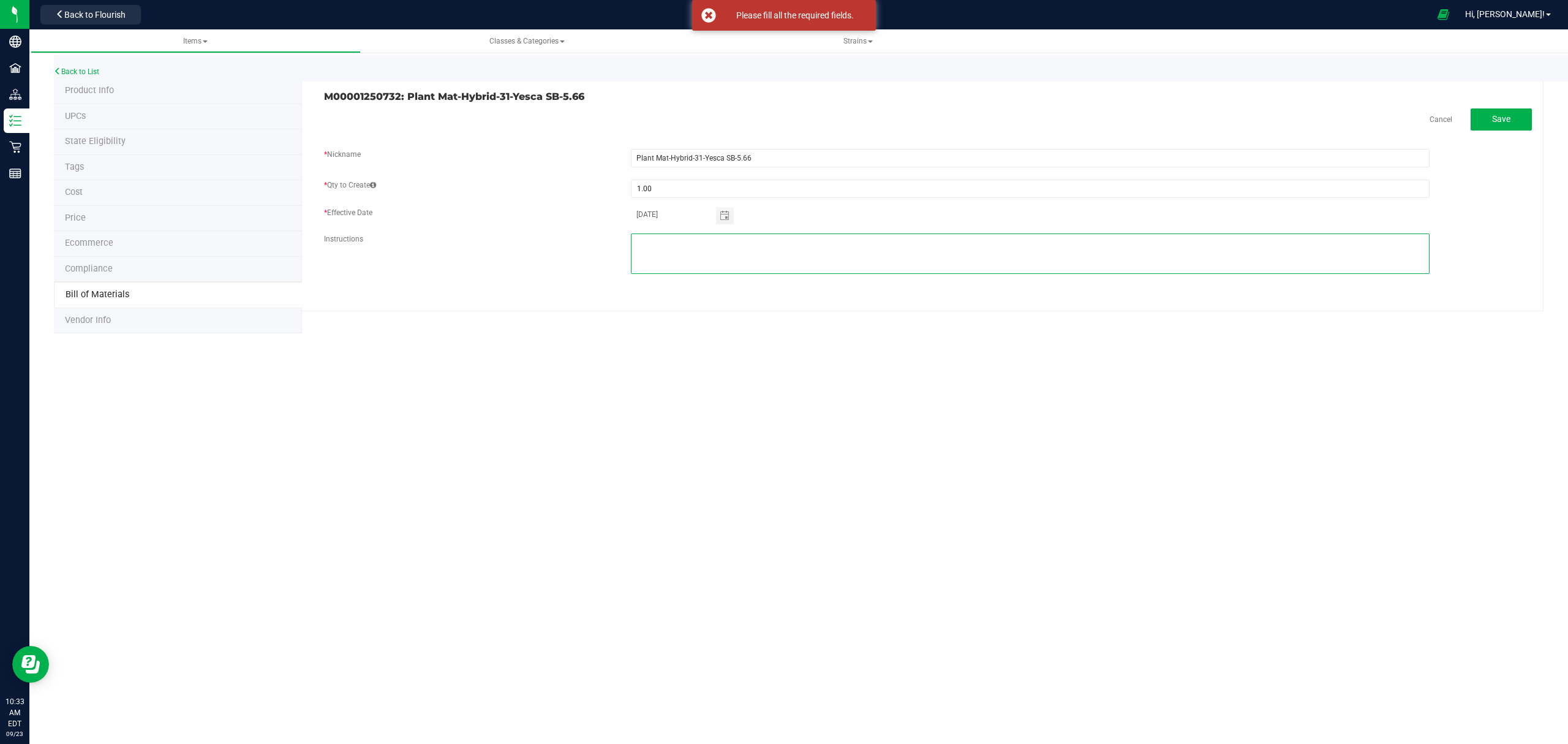
click at [987, 258] on textarea at bounding box center [1030, 254] width 798 height 41
click at [1497, 119] on span "Save" at bounding box center [1501, 119] width 18 height 10
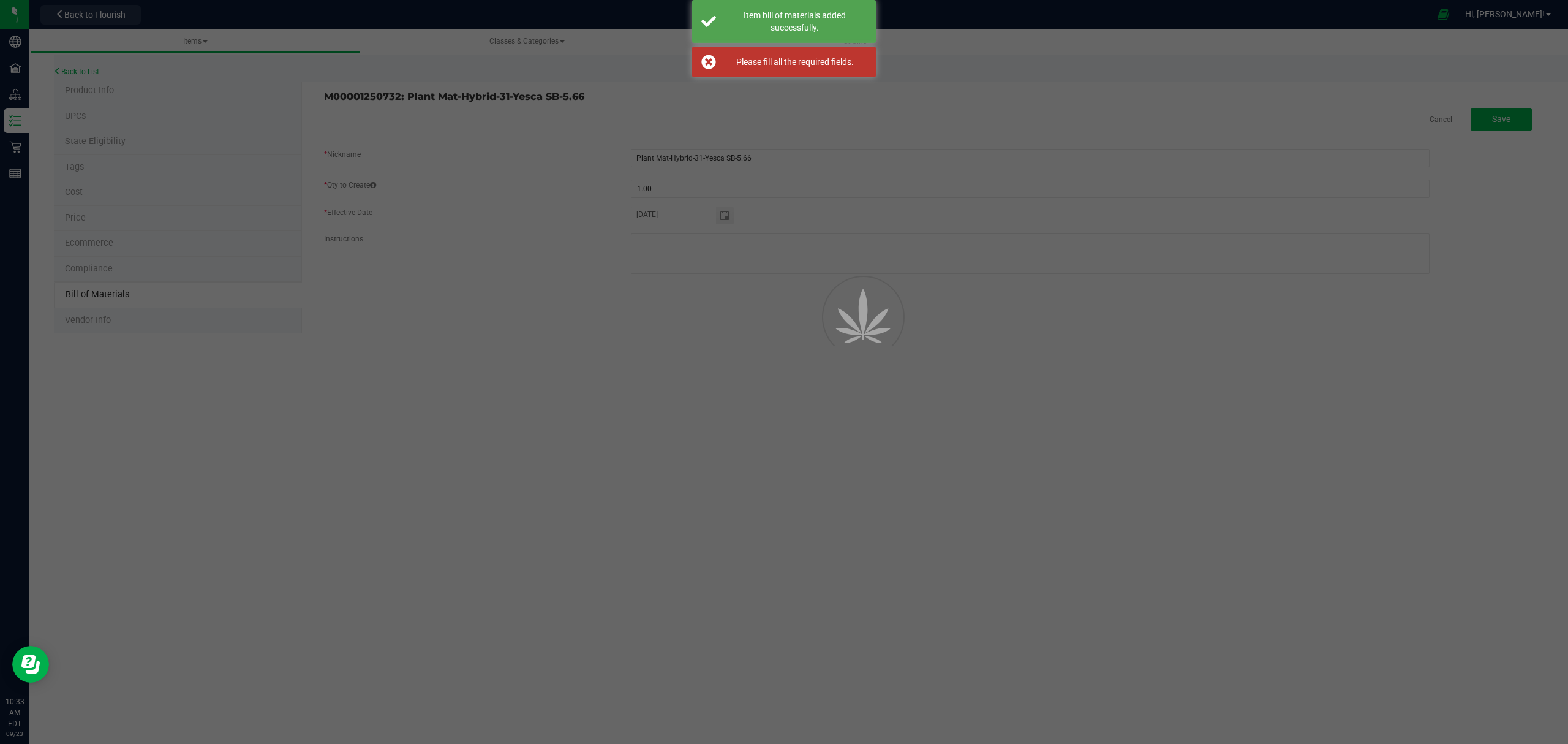
select select "689"
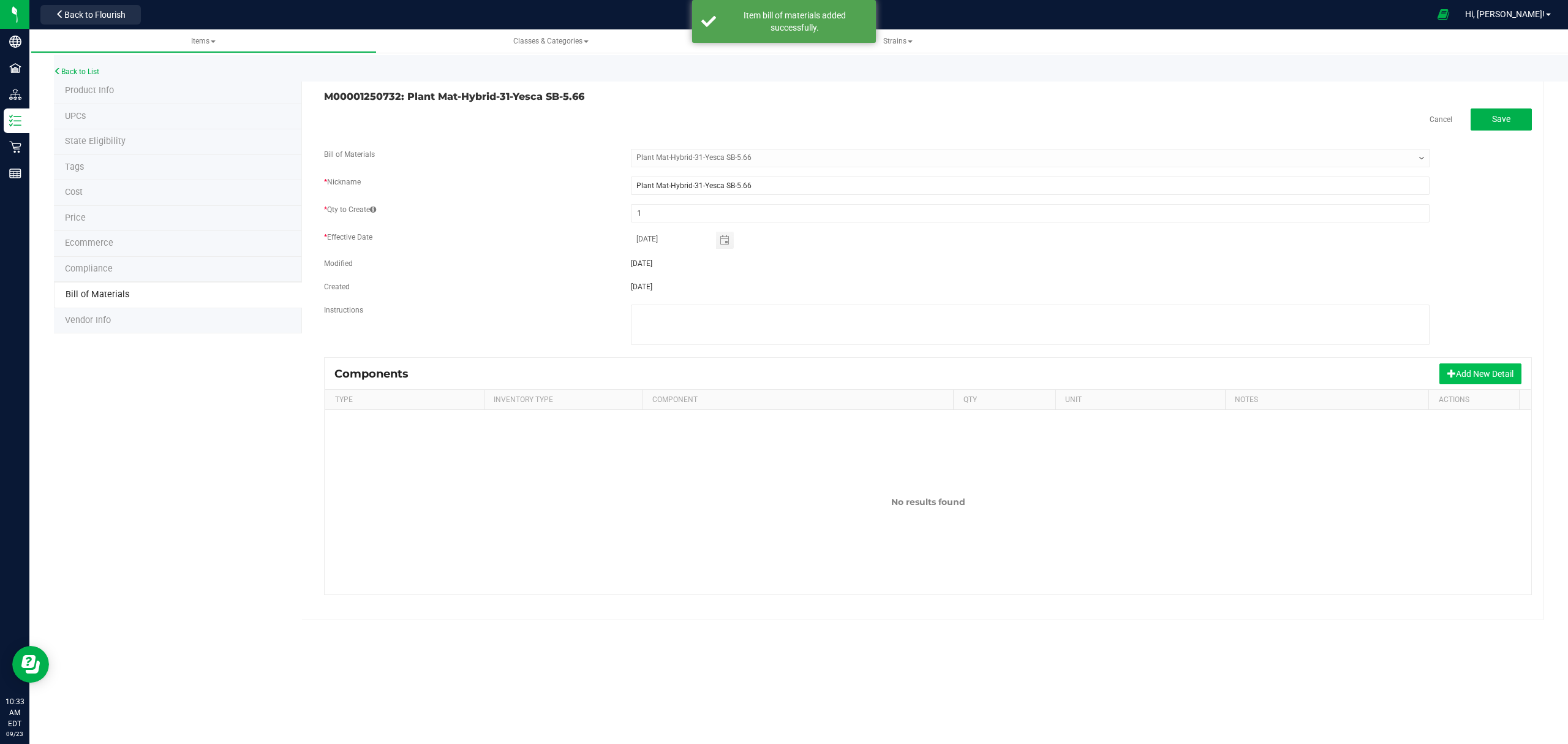
click at [1484, 376] on button "Add New Detail" at bounding box center [1480, 374] width 82 height 21
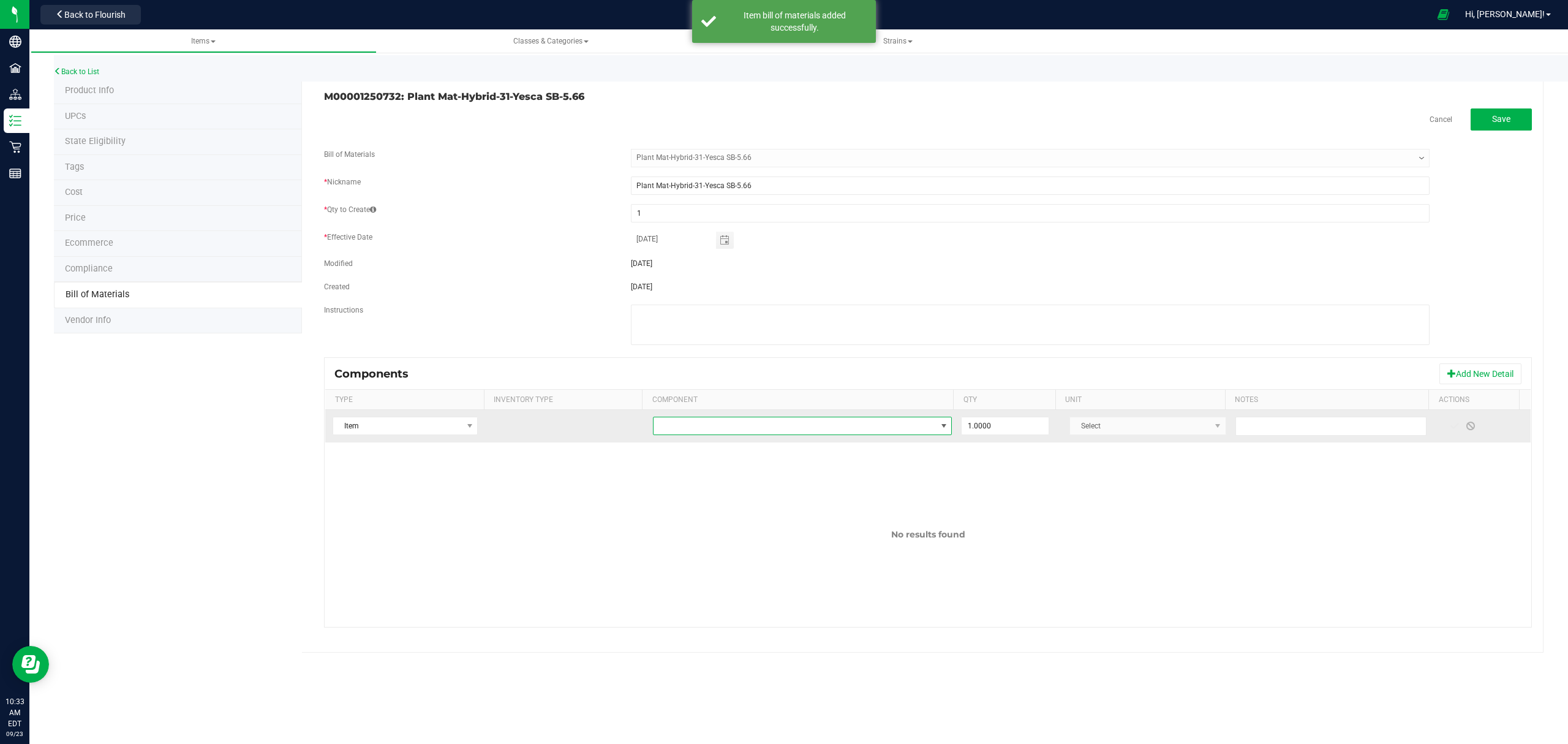
click at [809, 435] on span "NO DATA FOUND" at bounding box center [795, 425] width 283 height 17
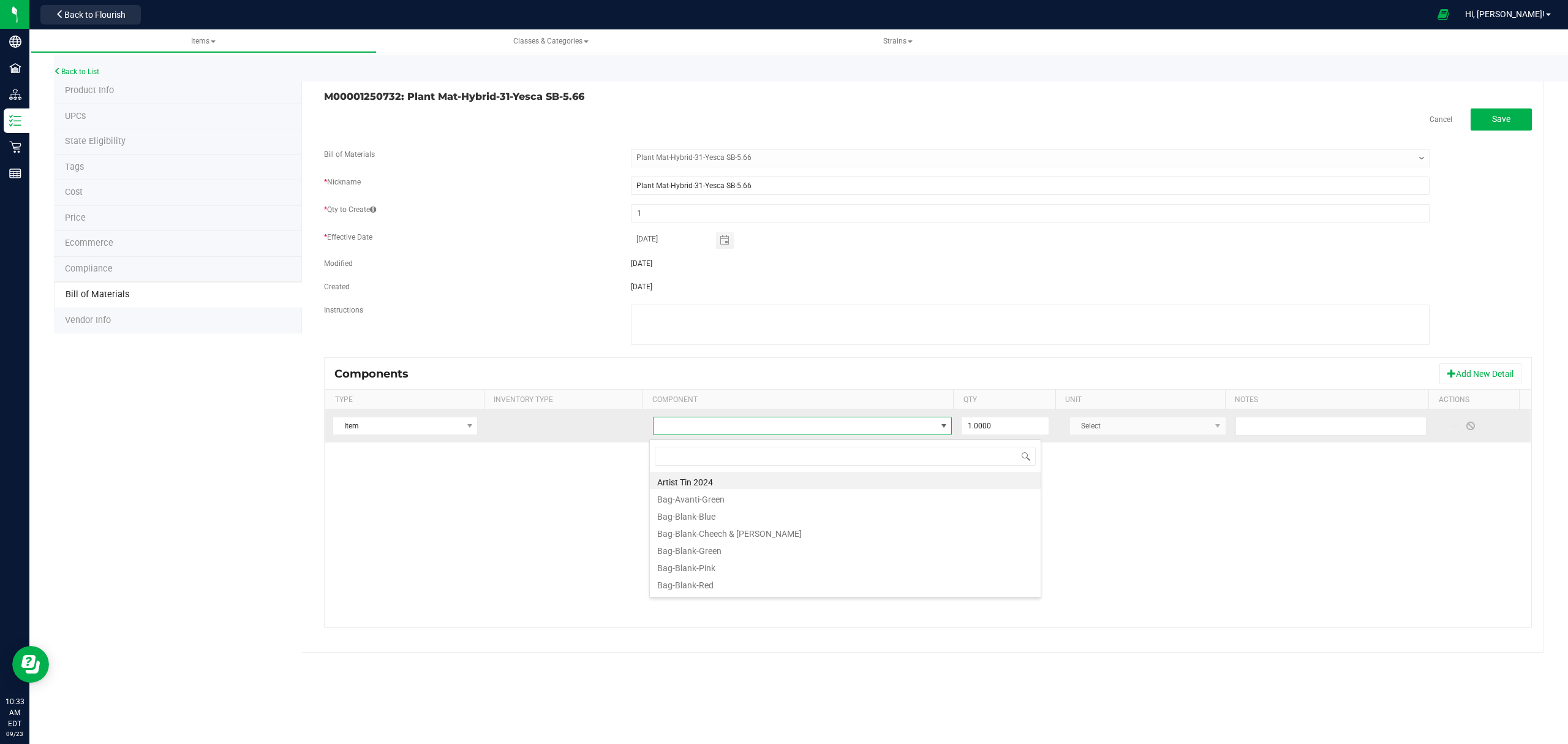
scroll to position [18, 295]
type input "cheech"
click at [754, 481] on li "Bag-Blank-Cheech & [PERSON_NAME]" at bounding box center [845, 480] width 391 height 17
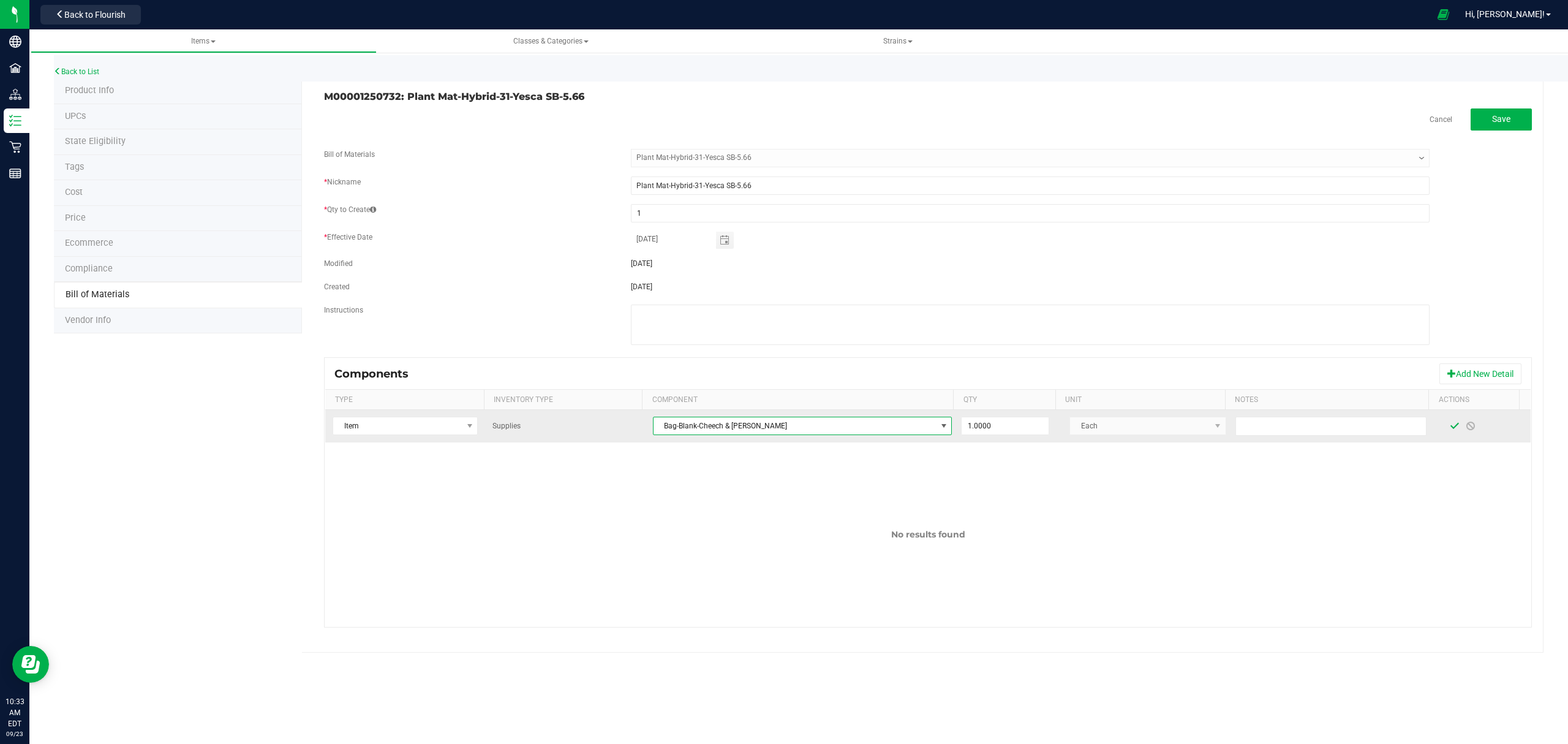
click at [1449, 431] on span at bounding box center [1454, 426] width 10 height 10
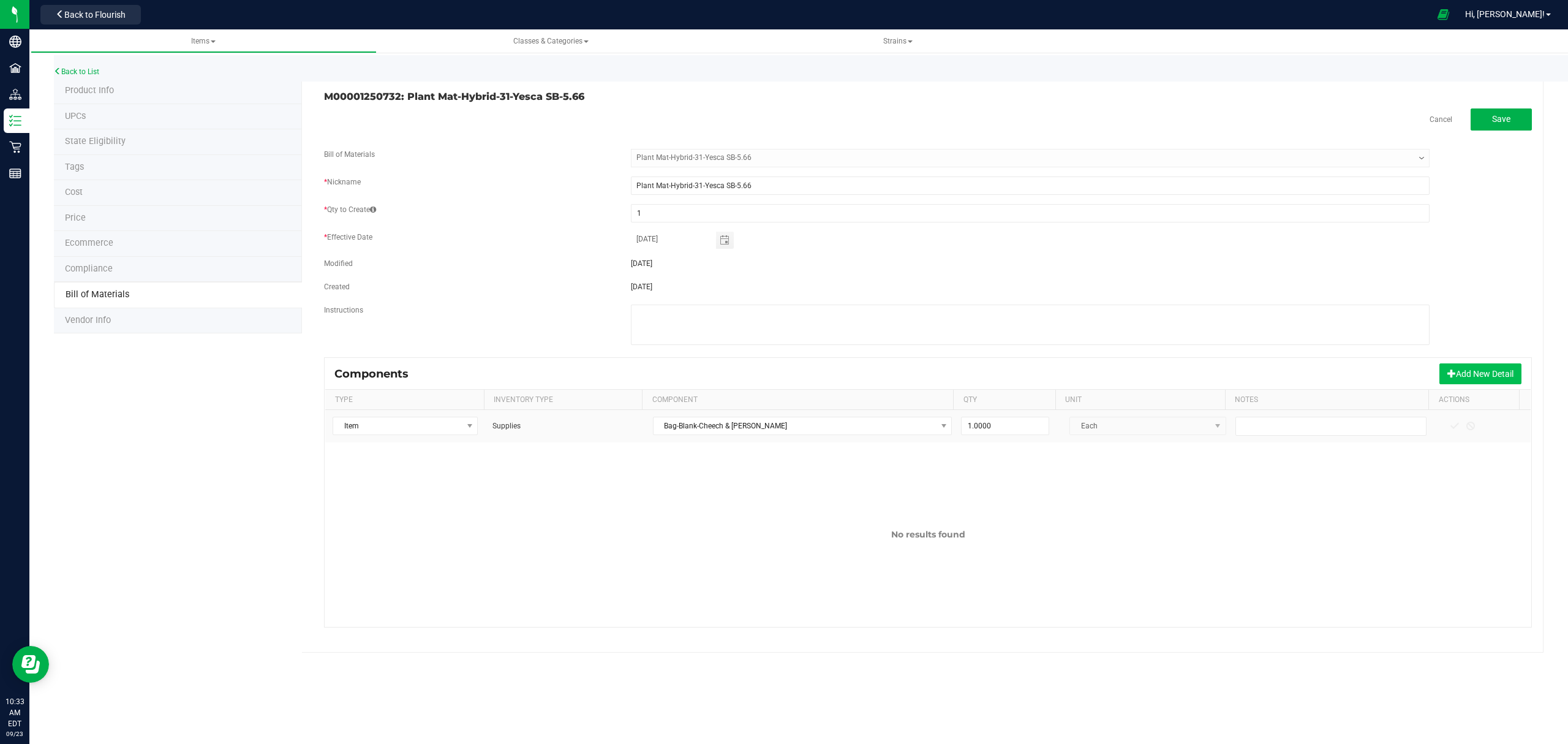
click at [1463, 374] on button "Add New Detail" at bounding box center [1480, 374] width 82 height 21
click at [1488, 371] on button "Add New Detail" at bounding box center [1480, 374] width 82 height 21
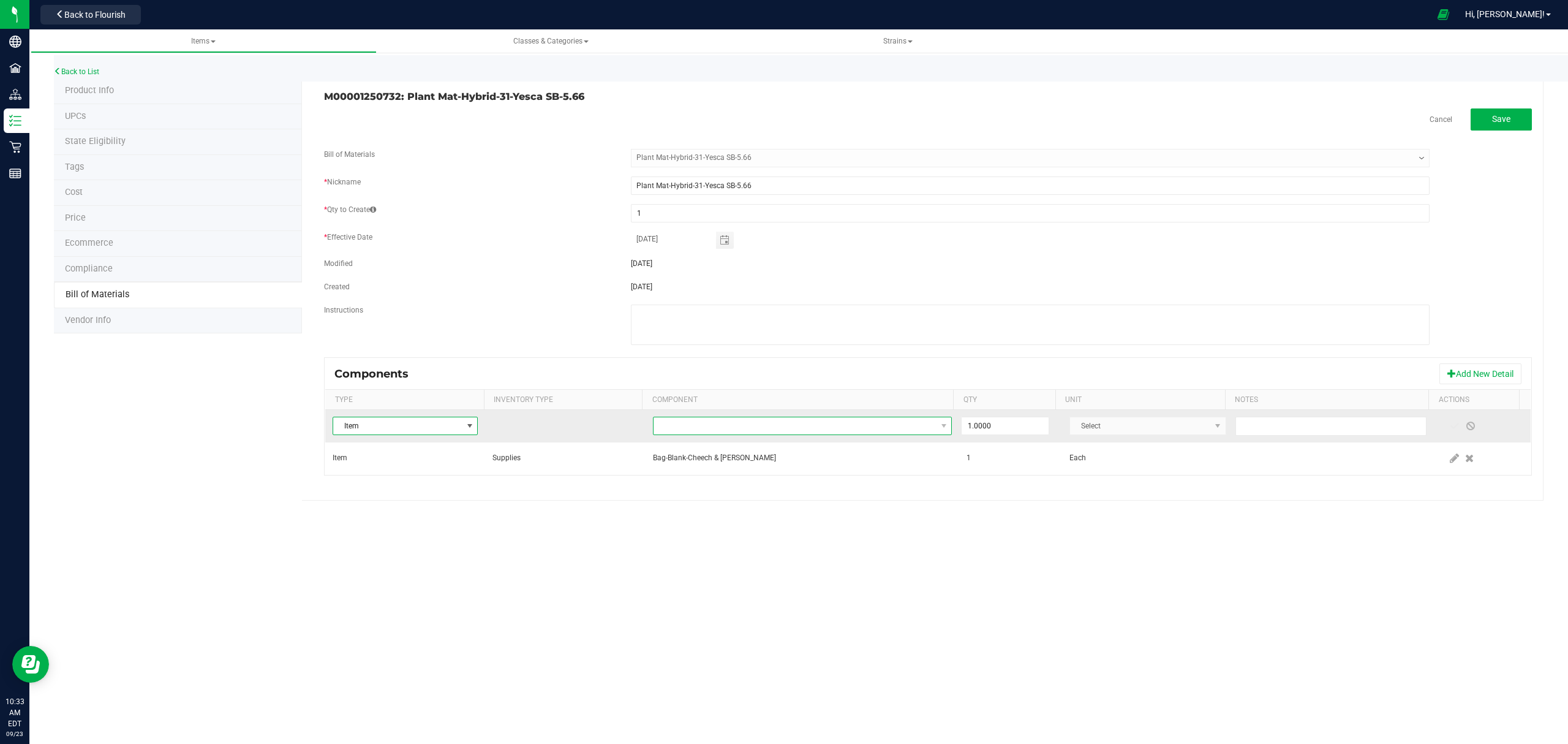
click at [834, 432] on span "NO DATA FOUND" at bounding box center [795, 425] width 283 height 17
type input "compliance"
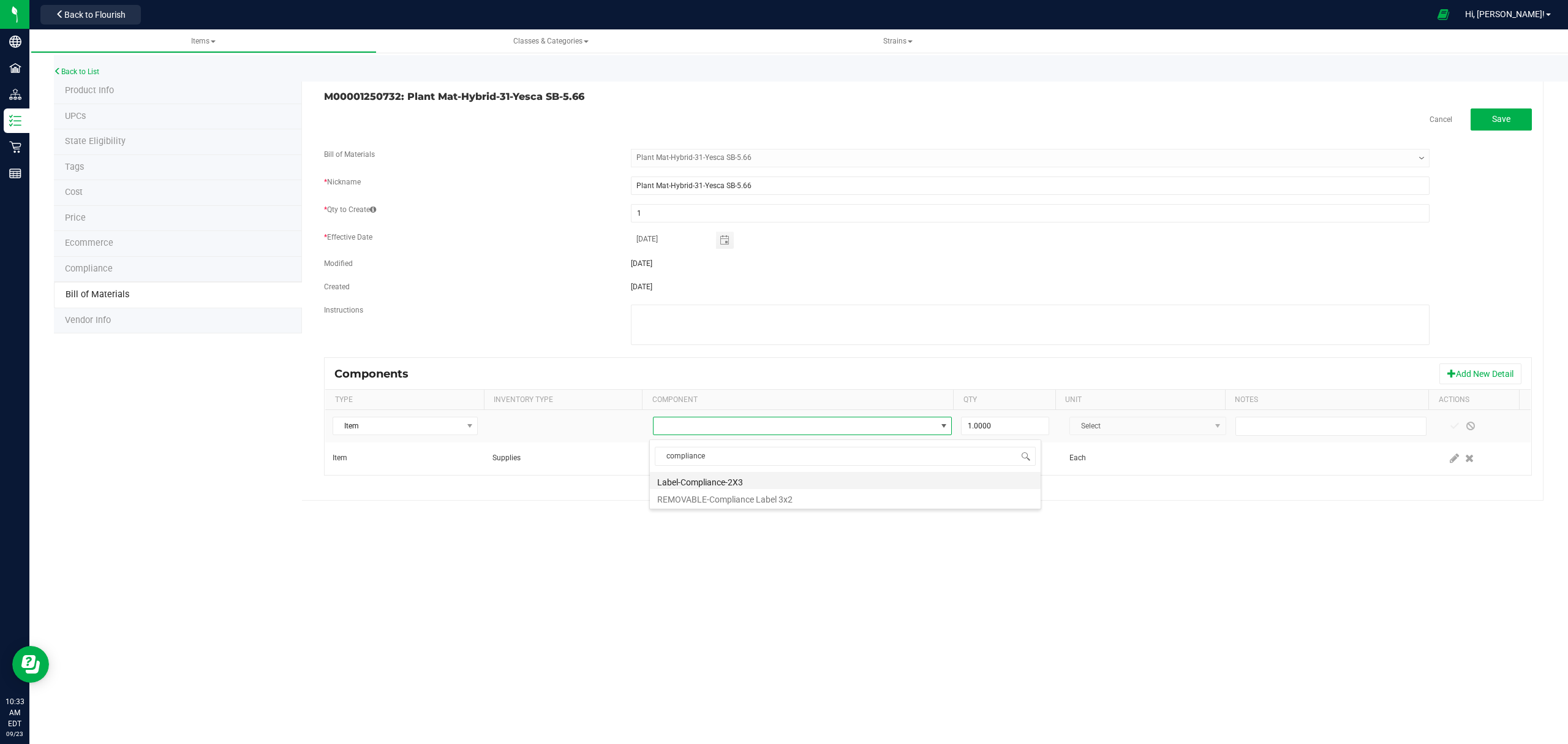
click at [741, 480] on li "Label-Compliance-2X3" at bounding box center [845, 480] width 391 height 17
click at [1472, 378] on button "Add New Detail" at bounding box center [1480, 374] width 82 height 21
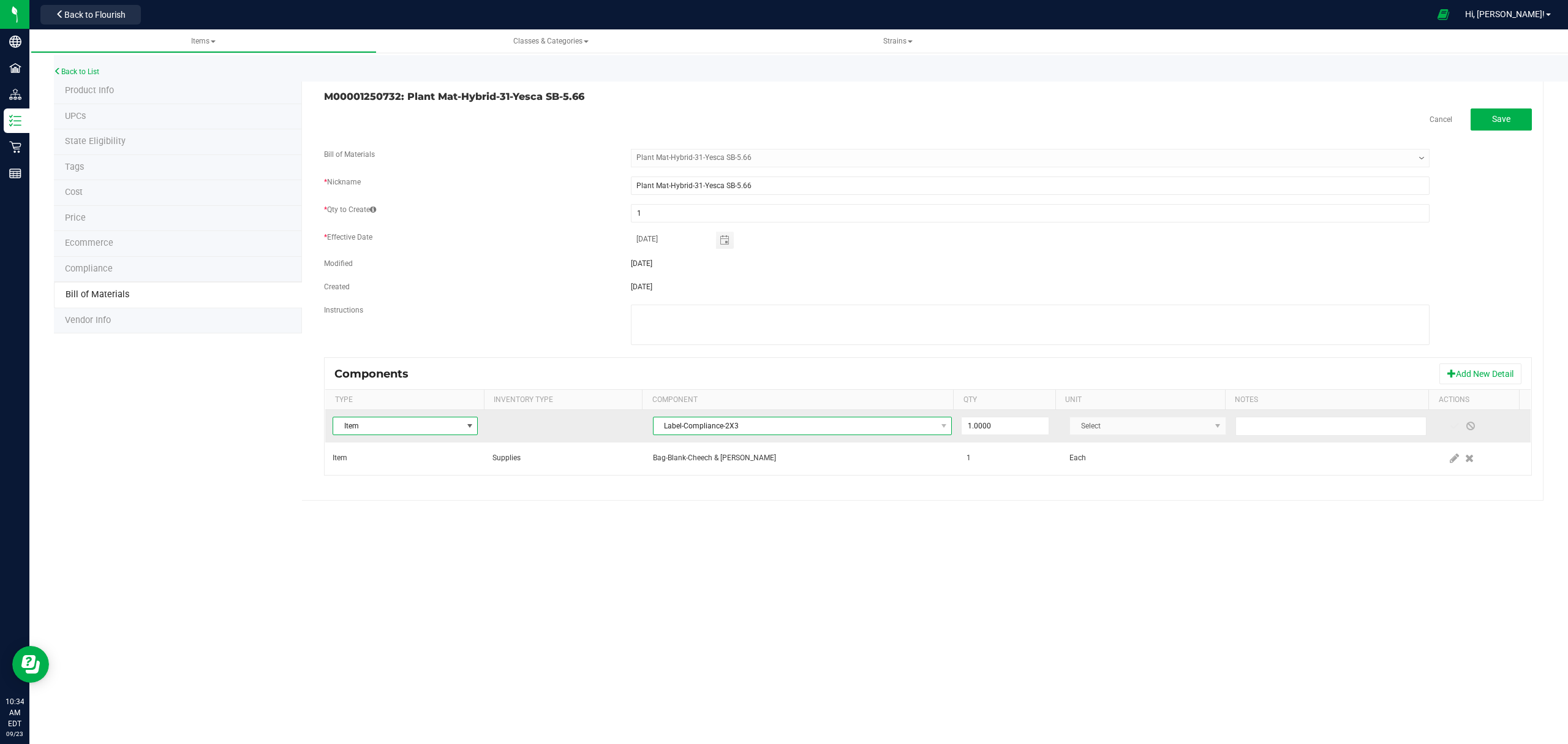
click at [802, 430] on span "Label-Compliance-2X3" at bounding box center [795, 425] width 283 height 17
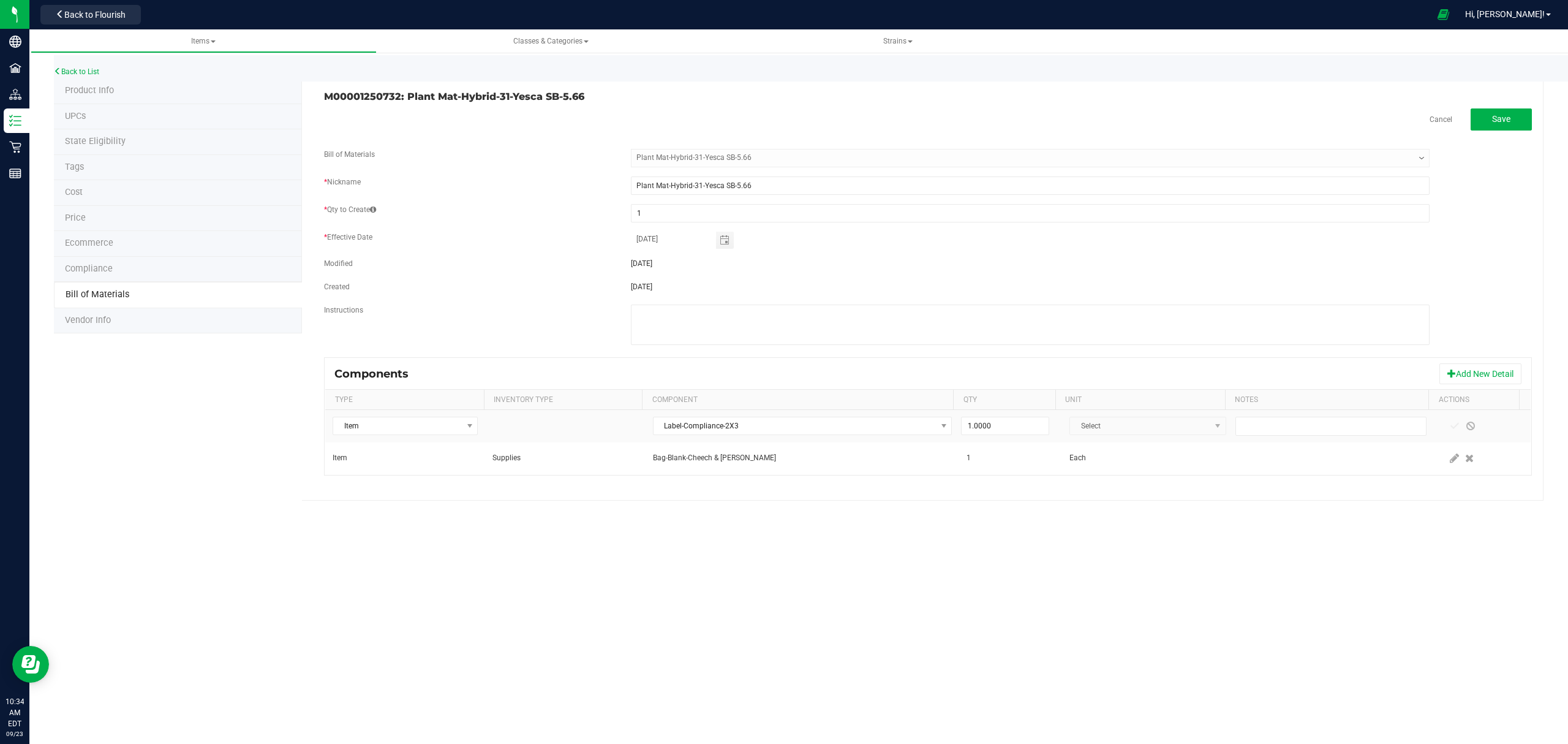
click at [1133, 594] on div "Items Classes & Categories Strains Back to List Product Info UPCs State Eligibi…" at bounding box center [798, 387] width 1538 height 714
click at [833, 430] on span "Label-Compliance-2X3" at bounding box center [795, 425] width 283 height 17
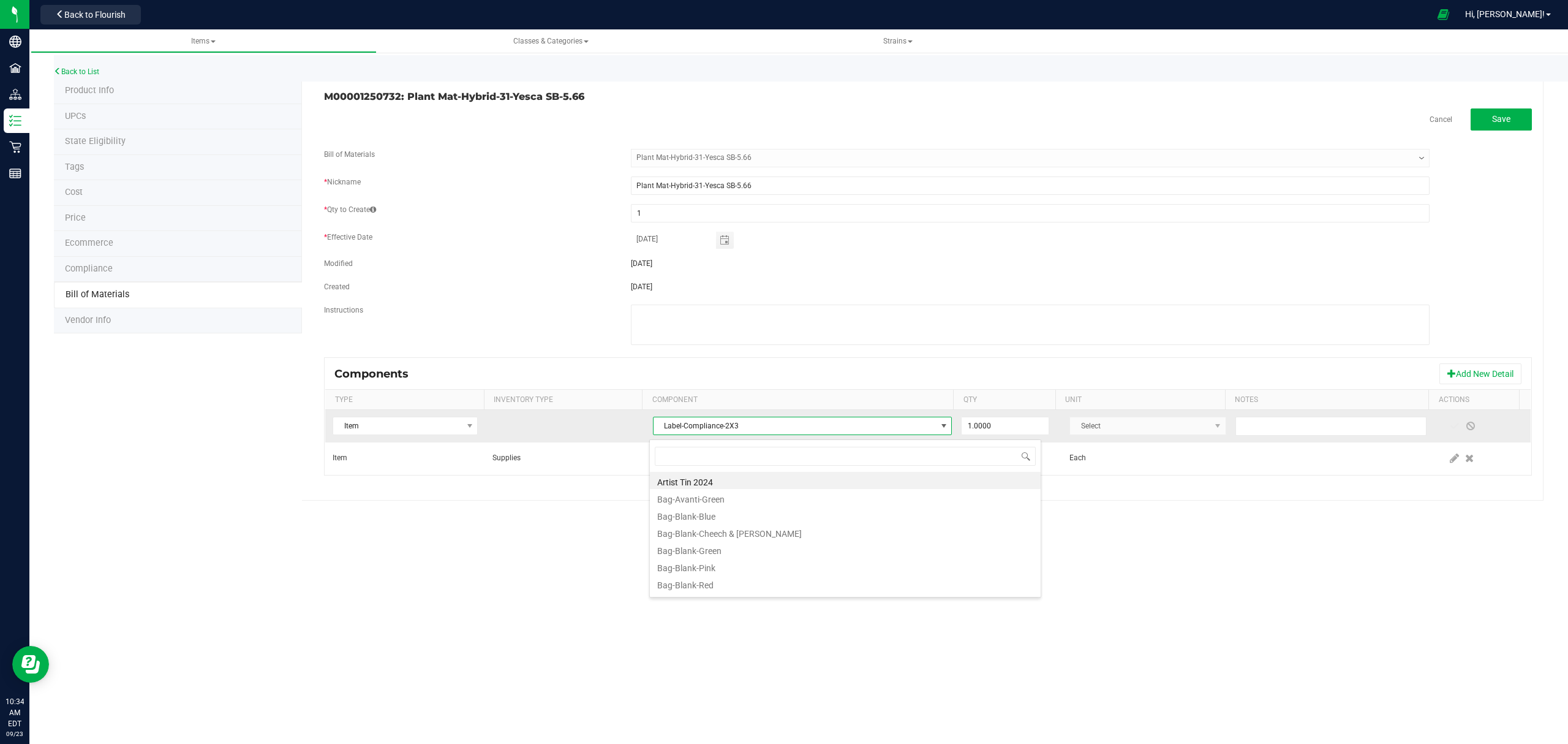
click at [833, 430] on span "Label-Compliance-2X3" at bounding box center [795, 425] width 283 height 17
type input "compliance"
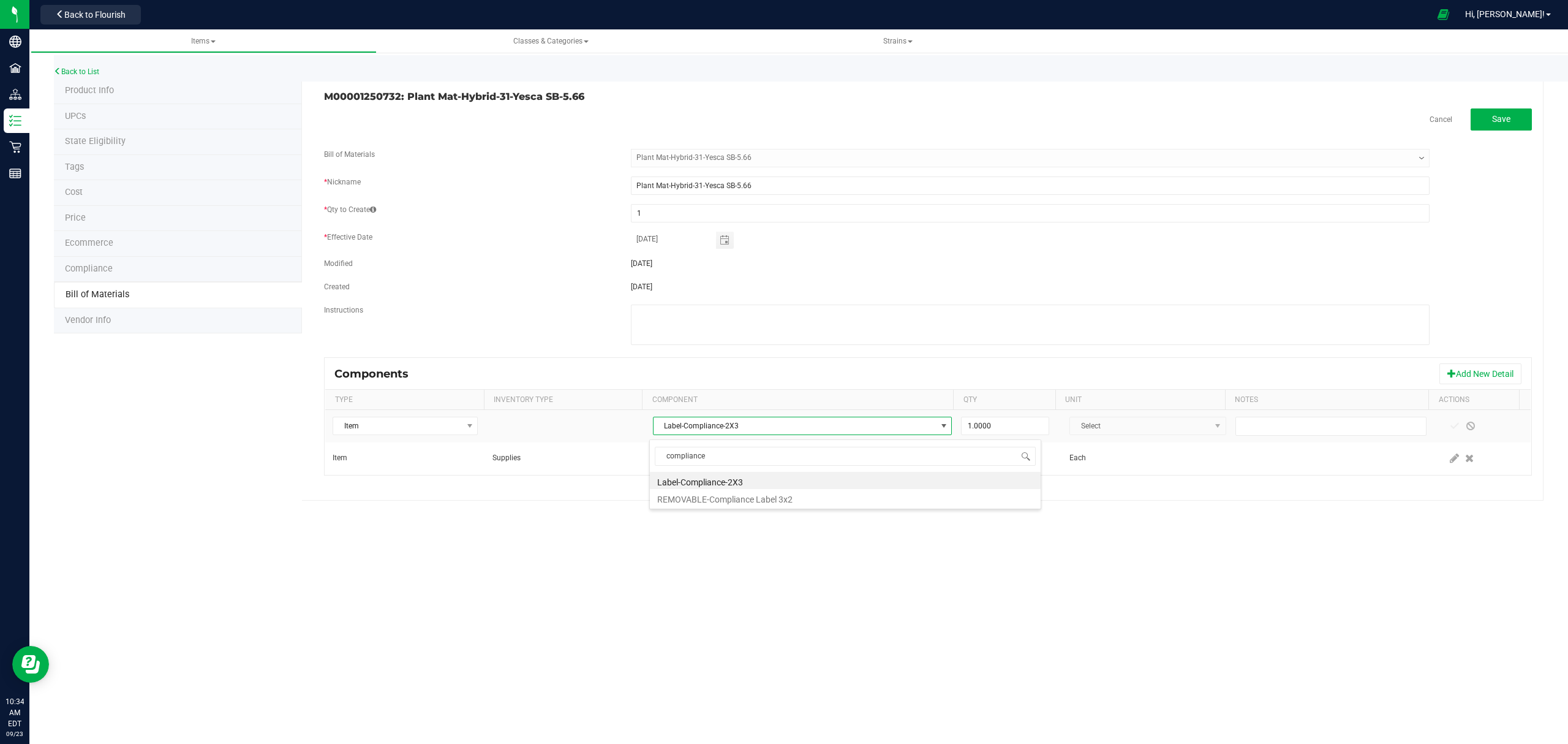
click at [775, 476] on li "Label-Compliance-2X3" at bounding box center [845, 480] width 391 height 17
click at [970, 571] on div "Items Classes & Categories Strains Back to List Product Info UPCs State Eligibi…" at bounding box center [798, 387] width 1538 height 714
click at [878, 434] on span "Label-Compliance-2X3" at bounding box center [795, 425] width 283 height 17
click at [883, 425] on span "Label-Compliance-2X3" at bounding box center [795, 425] width 283 height 17
click at [1465, 430] on span at bounding box center [1470, 426] width 10 height 10
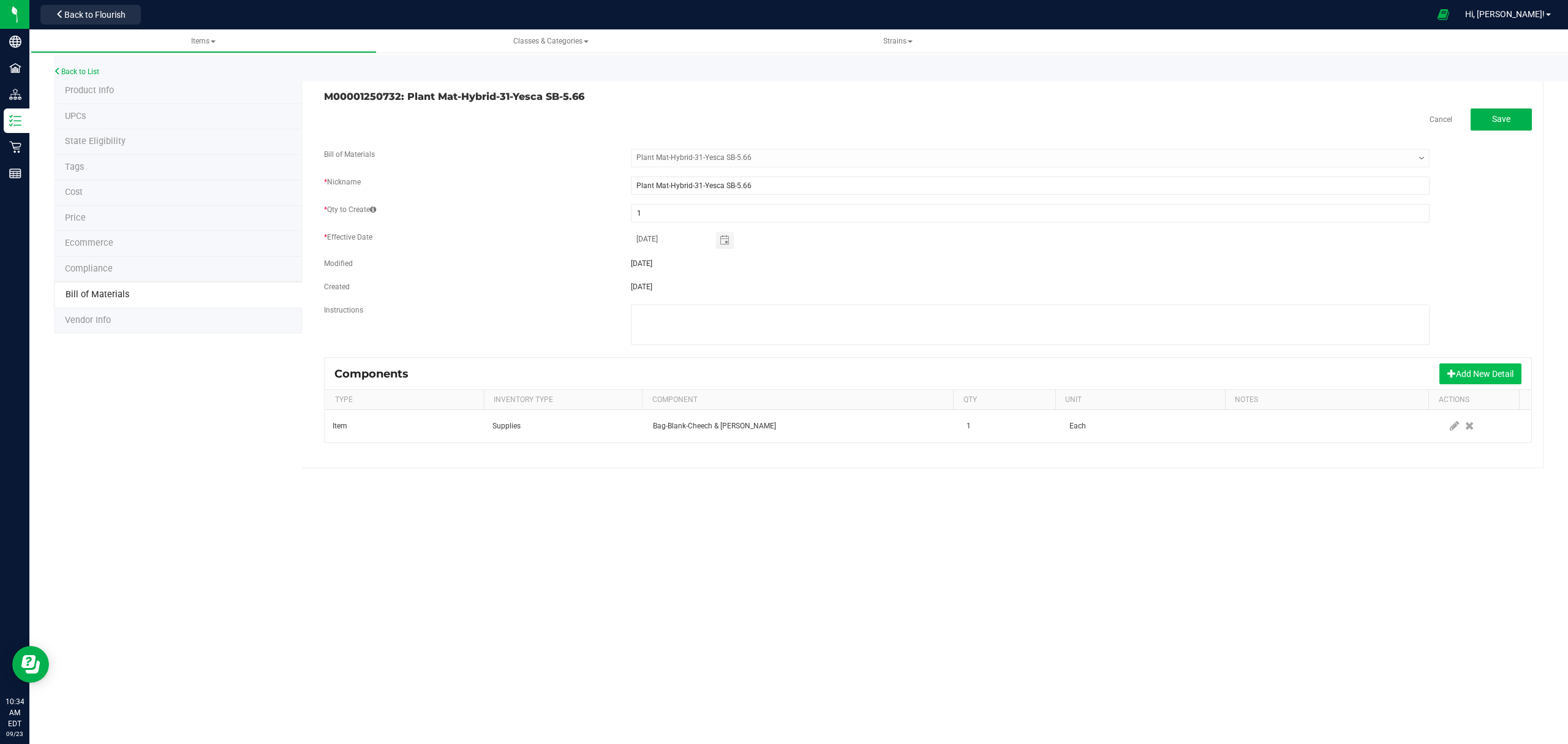
click at [1458, 378] on button "Add New Detail" at bounding box center [1480, 374] width 82 height 21
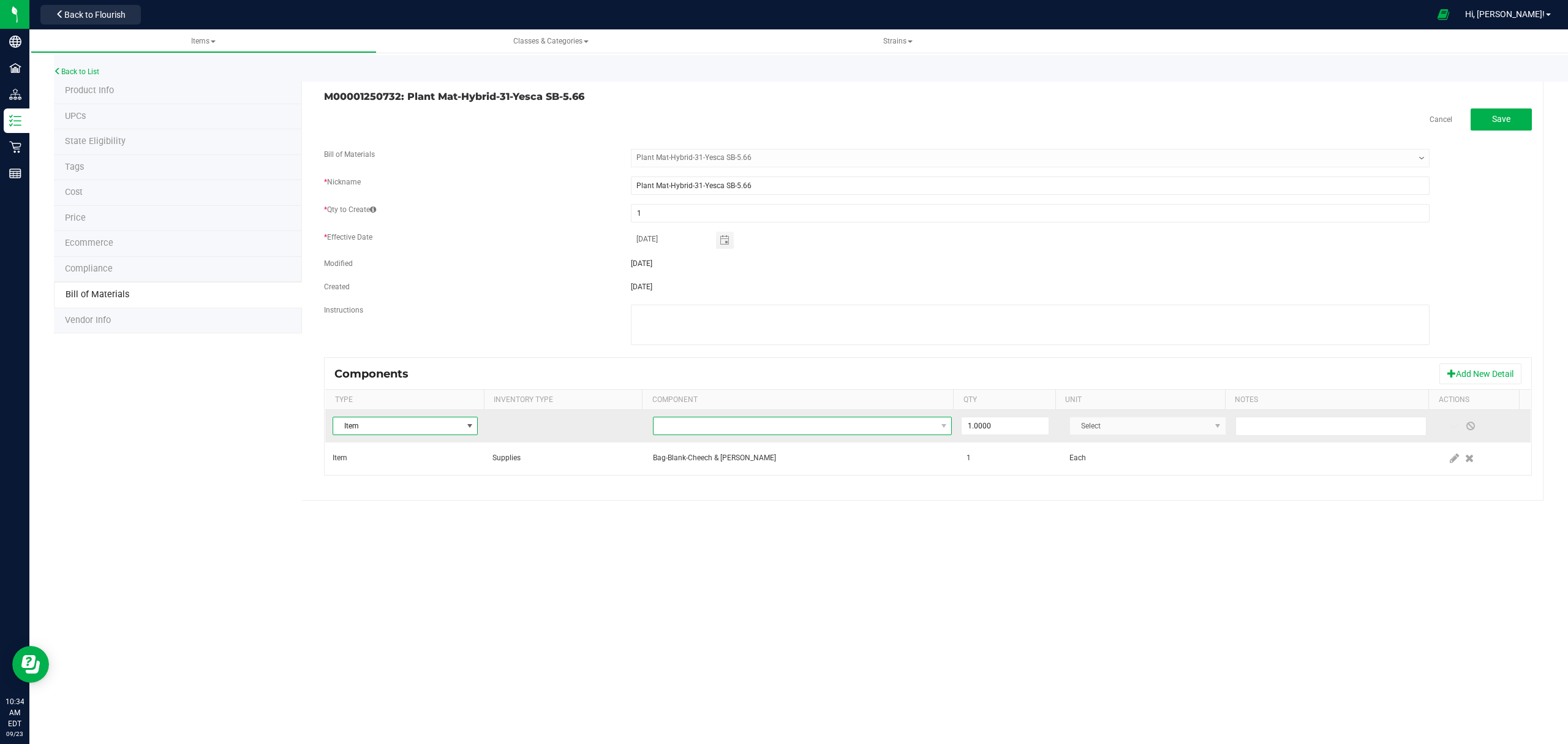
click at [853, 430] on span "NO DATA FOUND" at bounding box center [795, 425] width 283 height 17
type input "compliance"
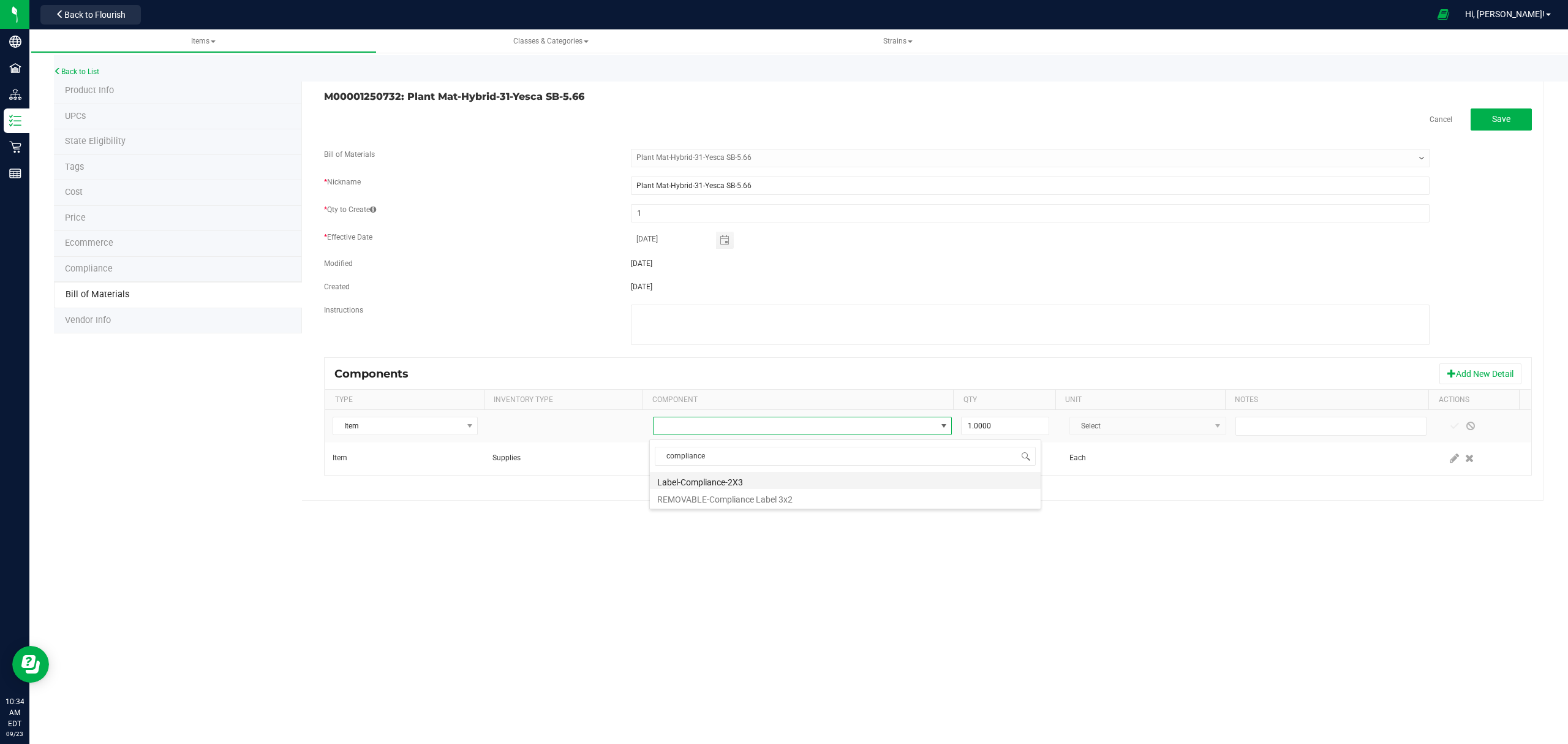
click at [784, 479] on li "Label-Compliance-2X3" at bounding box center [845, 480] width 391 height 17
click at [1449, 430] on span at bounding box center [1454, 426] width 10 height 10
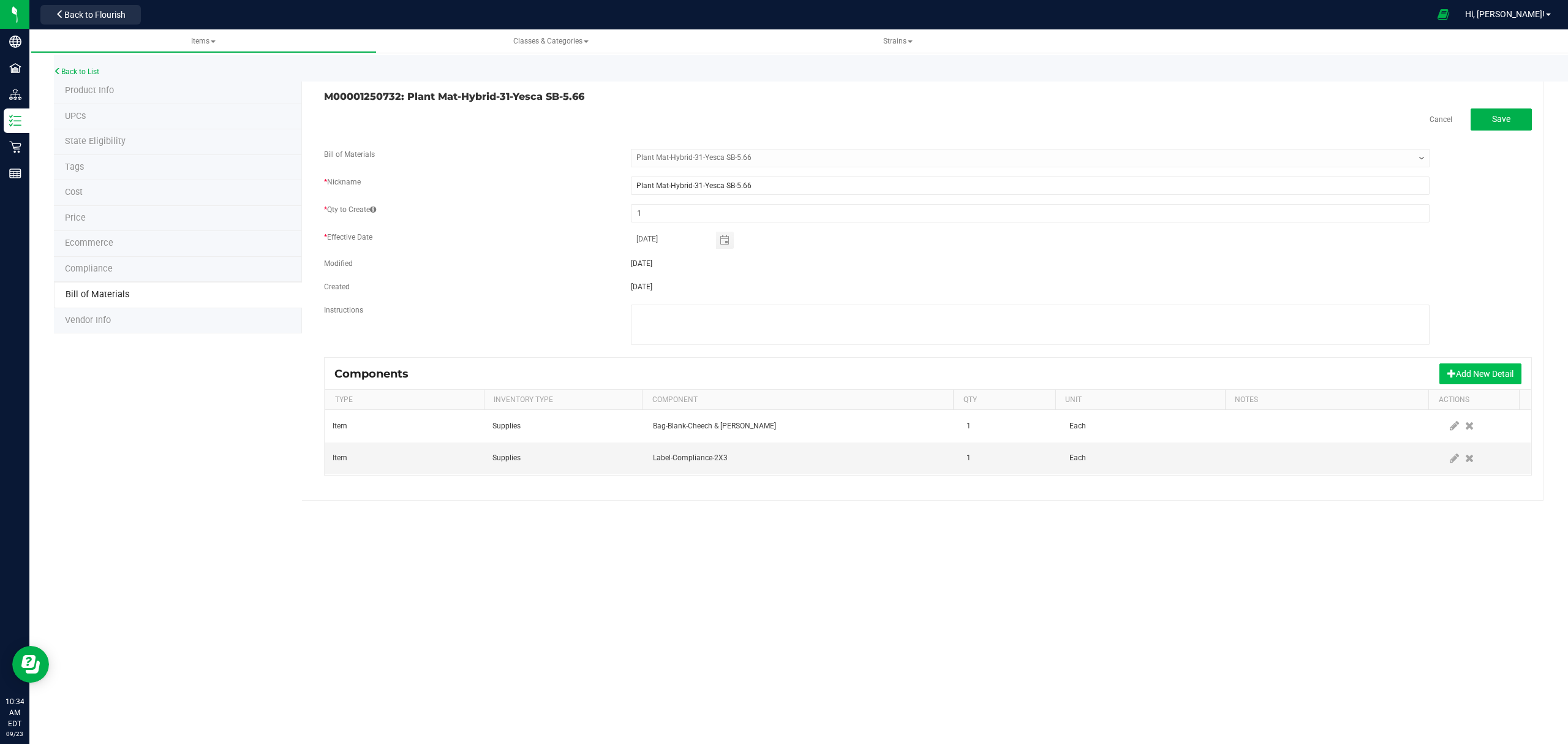
click at [1463, 373] on button "Add New Detail" at bounding box center [1480, 374] width 82 height 21
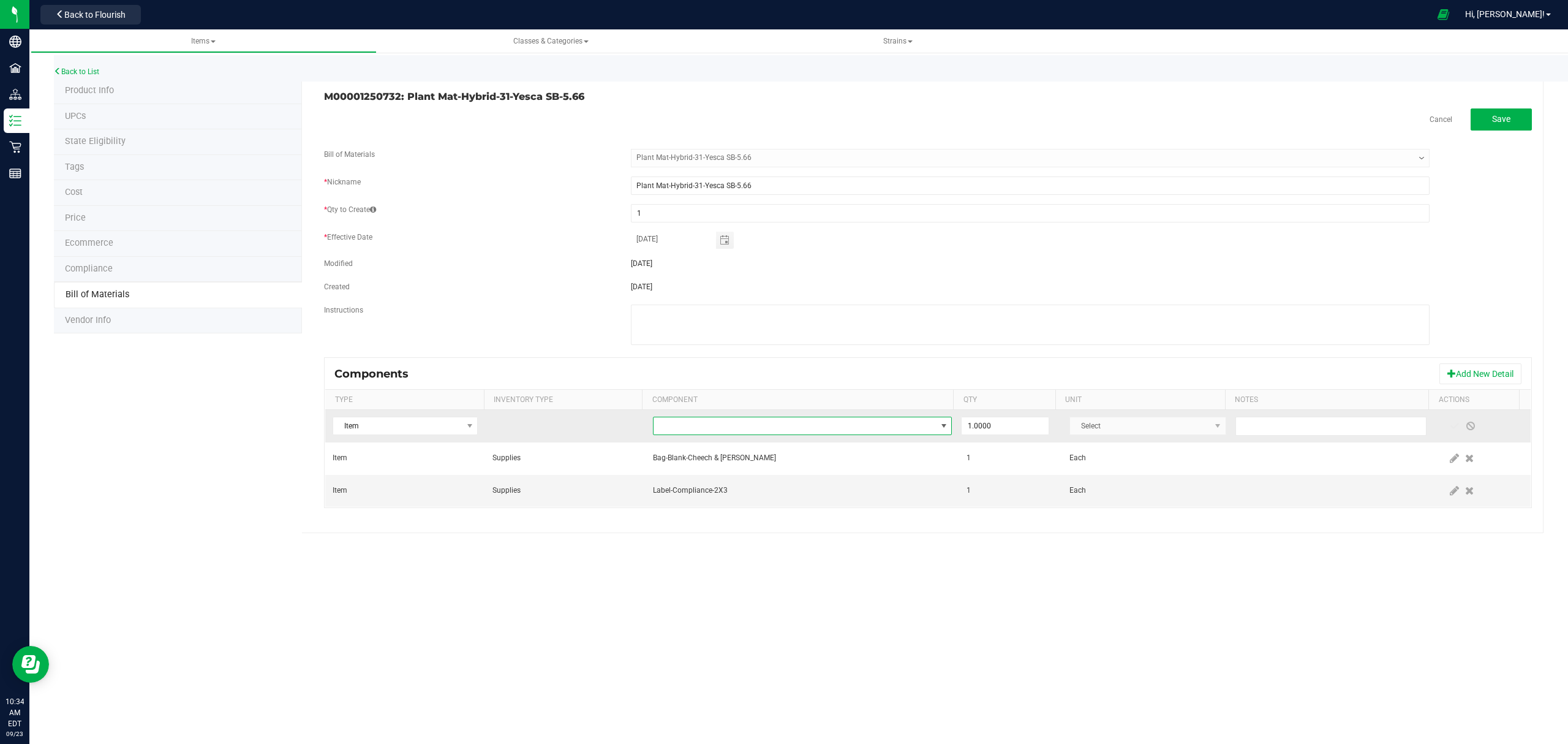
click at [789, 429] on span "NO DATA FOUND" at bounding box center [795, 425] width 283 height 17
type input "yesca"
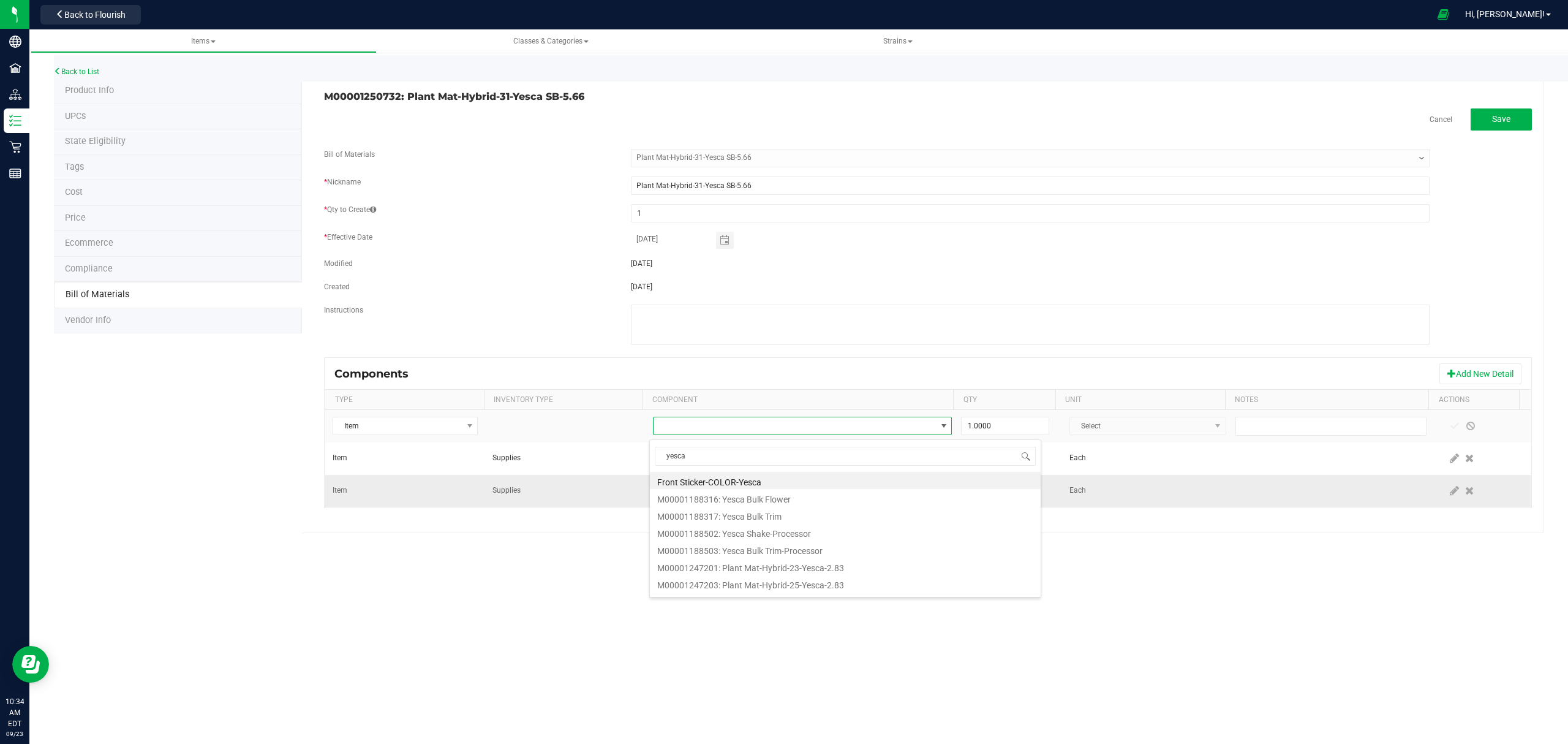
click at [704, 479] on li "Front Sticker-COLOR-Yesca" at bounding box center [845, 480] width 391 height 17
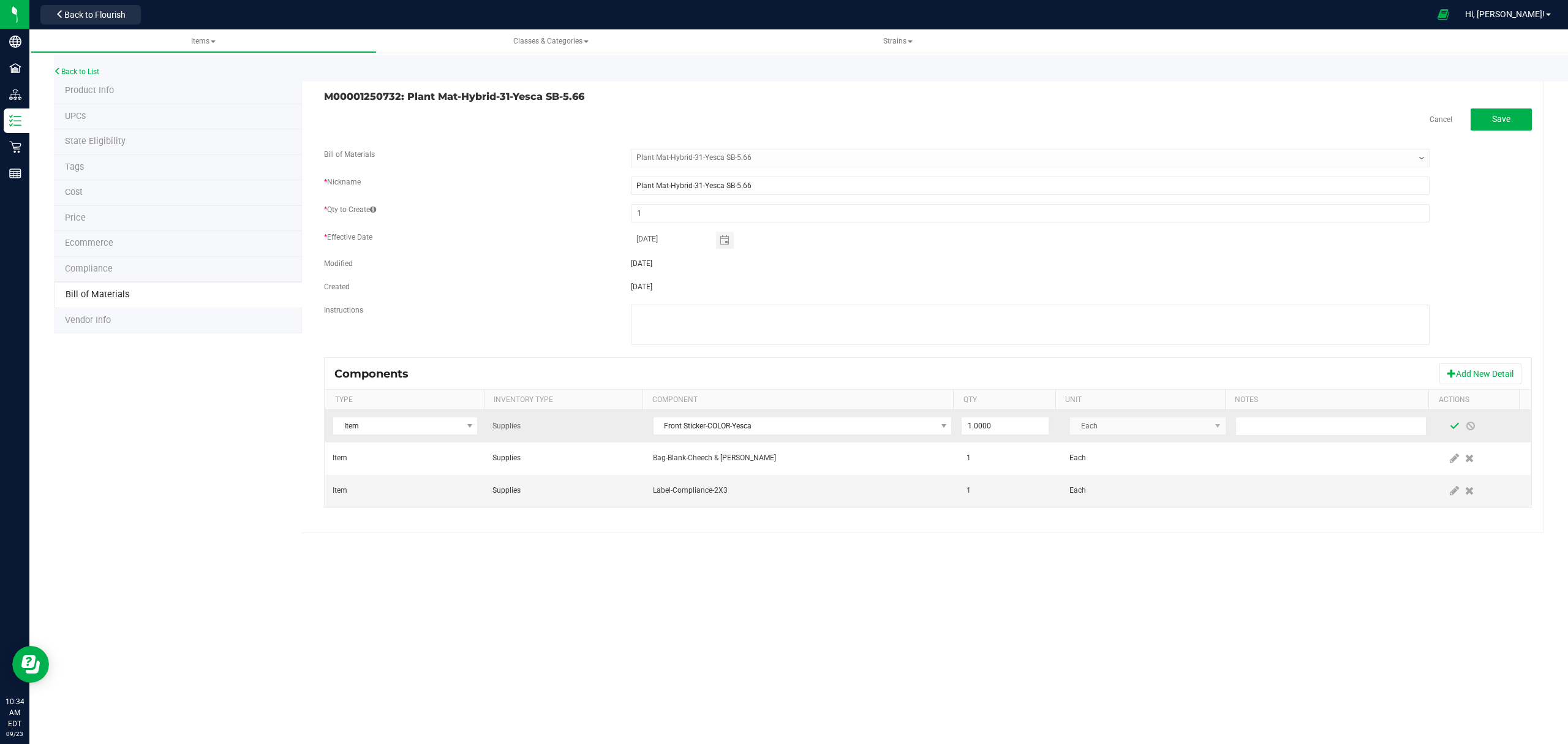
click at [1449, 427] on span at bounding box center [1454, 426] width 10 height 10
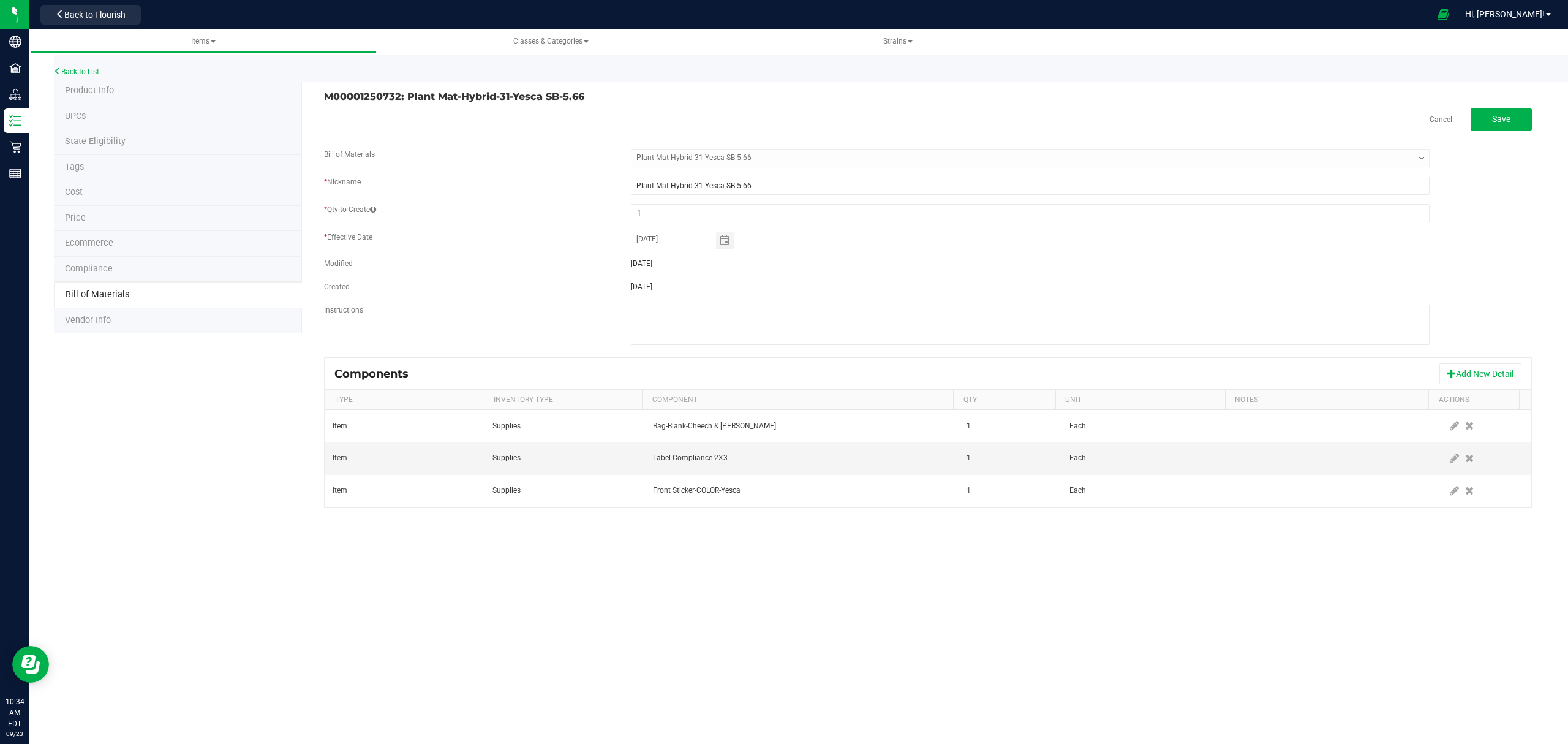
click at [1463, 389] on div "Components Add New Detail" at bounding box center [928, 374] width 1205 height 31
click at [1459, 378] on button "Add New Detail" at bounding box center [1480, 374] width 82 height 21
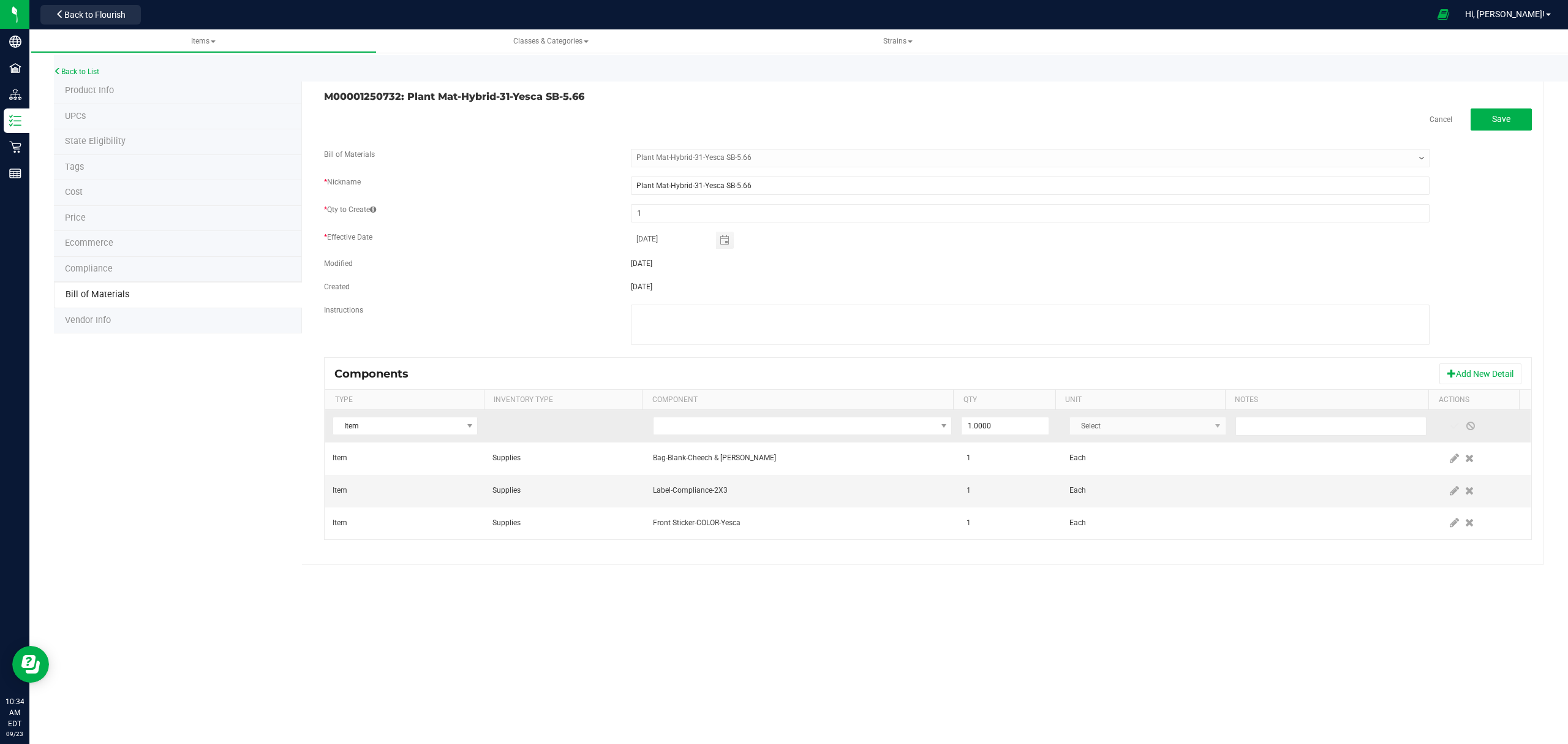
click at [685, 440] on td at bounding box center [802, 426] width 314 height 32
click at [696, 435] on span "NO DATA FOUND" at bounding box center [795, 425] width 283 height 17
type input "integra"
click at [725, 473] on li "Integra Humidity Pack-Size 1" at bounding box center [845, 480] width 391 height 17
click at [1446, 424] on span at bounding box center [1454, 425] width 16 height 22
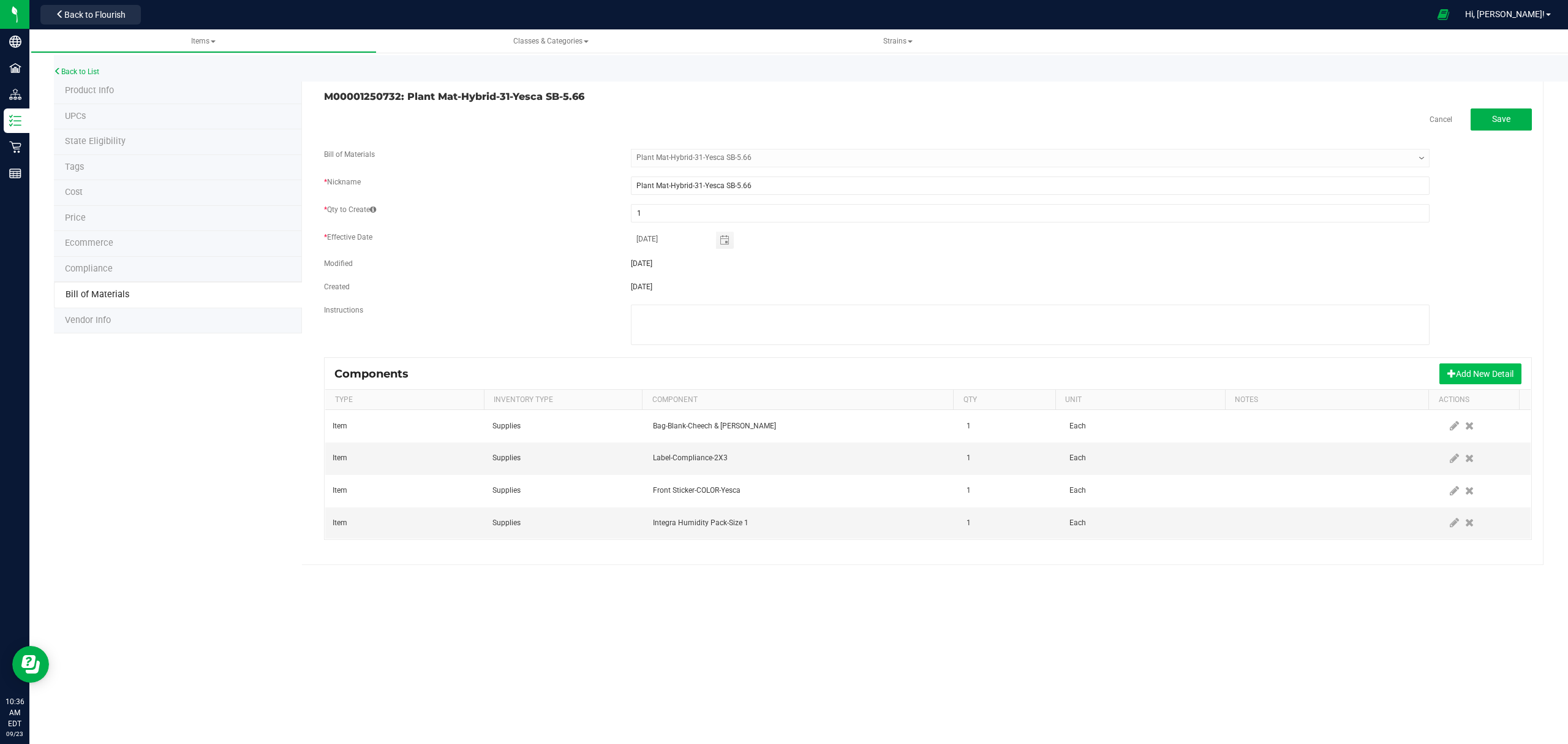
click at [1456, 373] on button "Add New Detail" at bounding box center [1480, 374] width 82 height 21
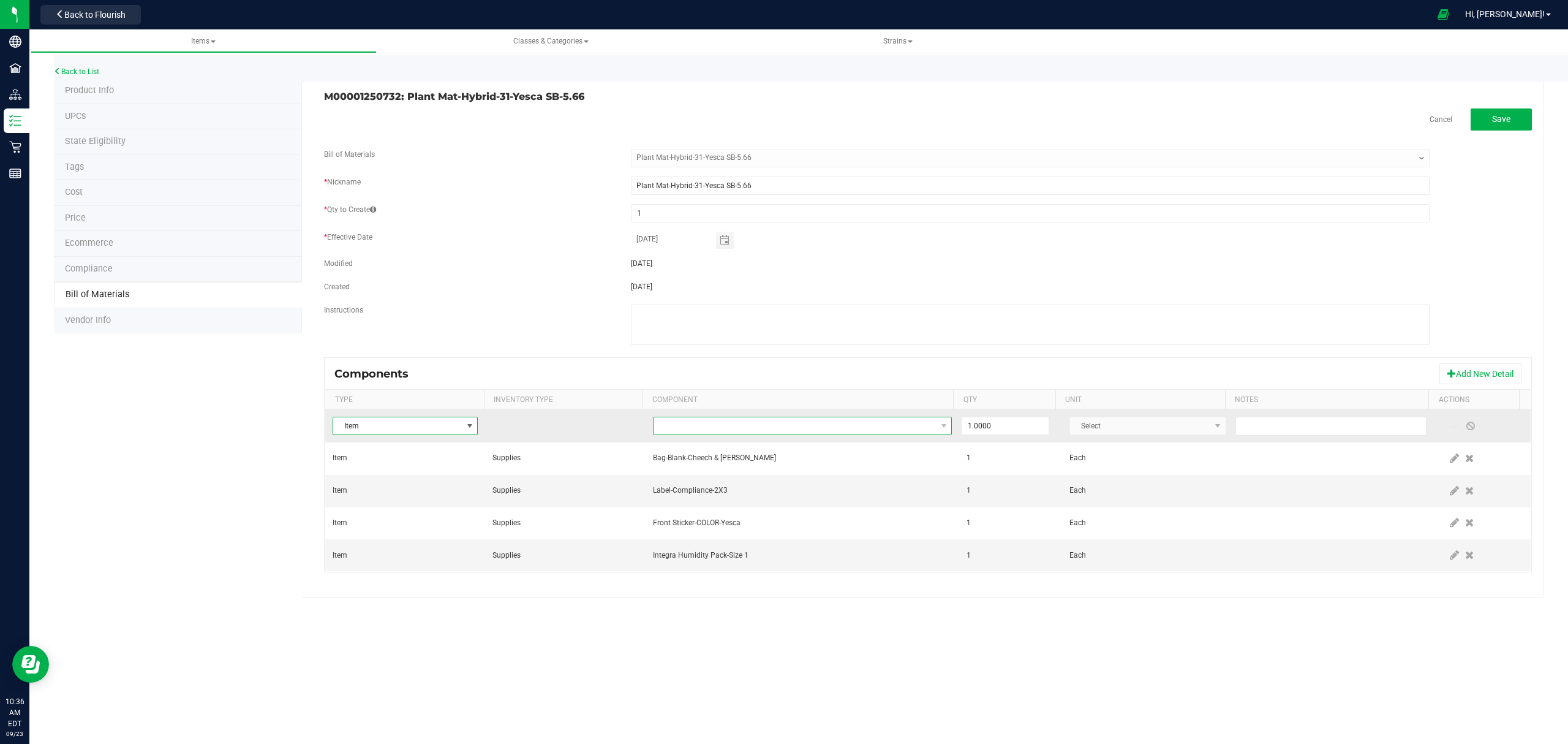
click at [865, 428] on span "NO DATA FOUND" at bounding box center [795, 425] width 283 height 17
type input "00922"
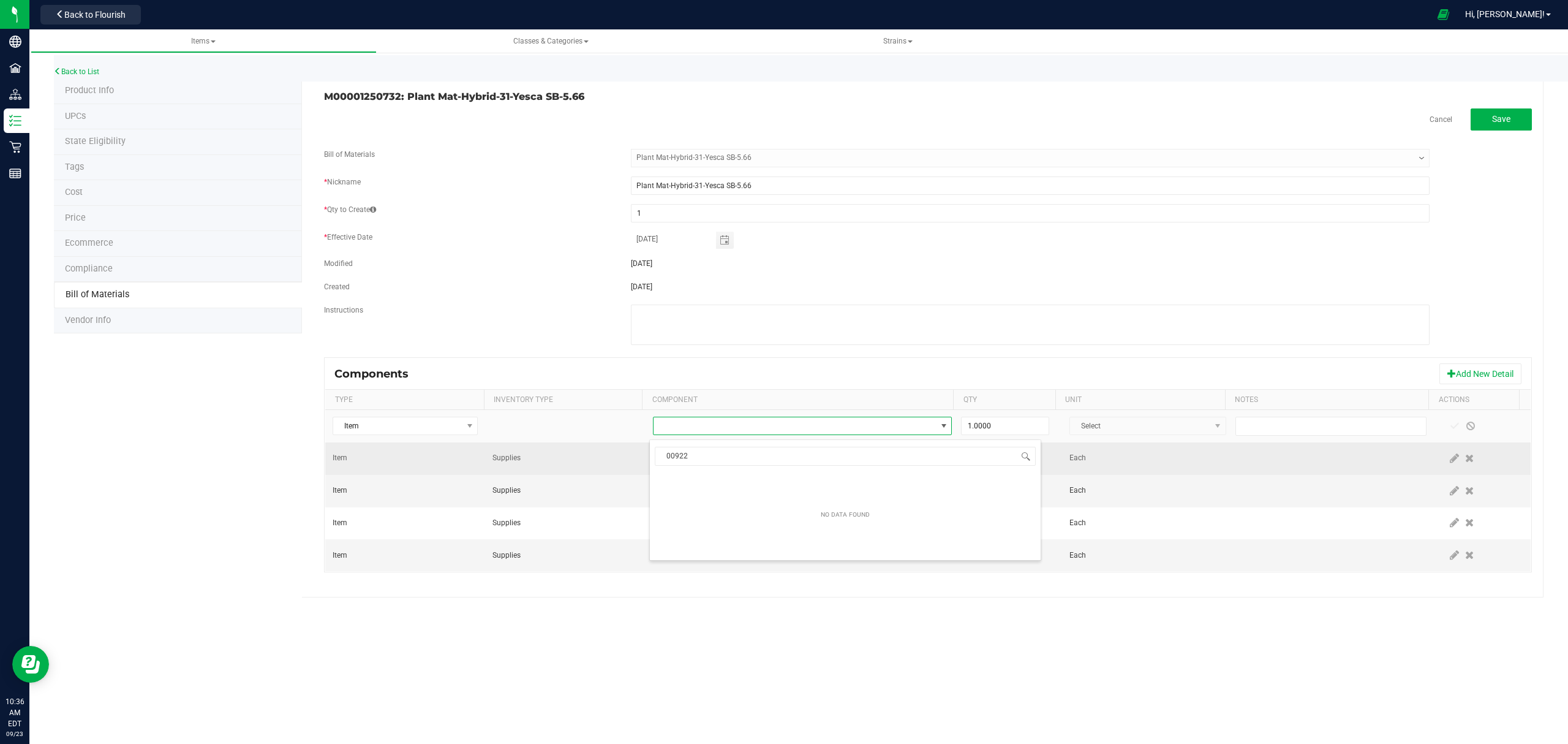
drag, startPoint x: 697, startPoint y: 456, endPoint x: 602, endPoint y: 457, distance: 95.0
click at [602, 457] on body "Company Facilities Distribution Inventory Retail Reports 10:36 AM EDT [DATE] 09…" at bounding box center [784, 372] width 1568 height 744
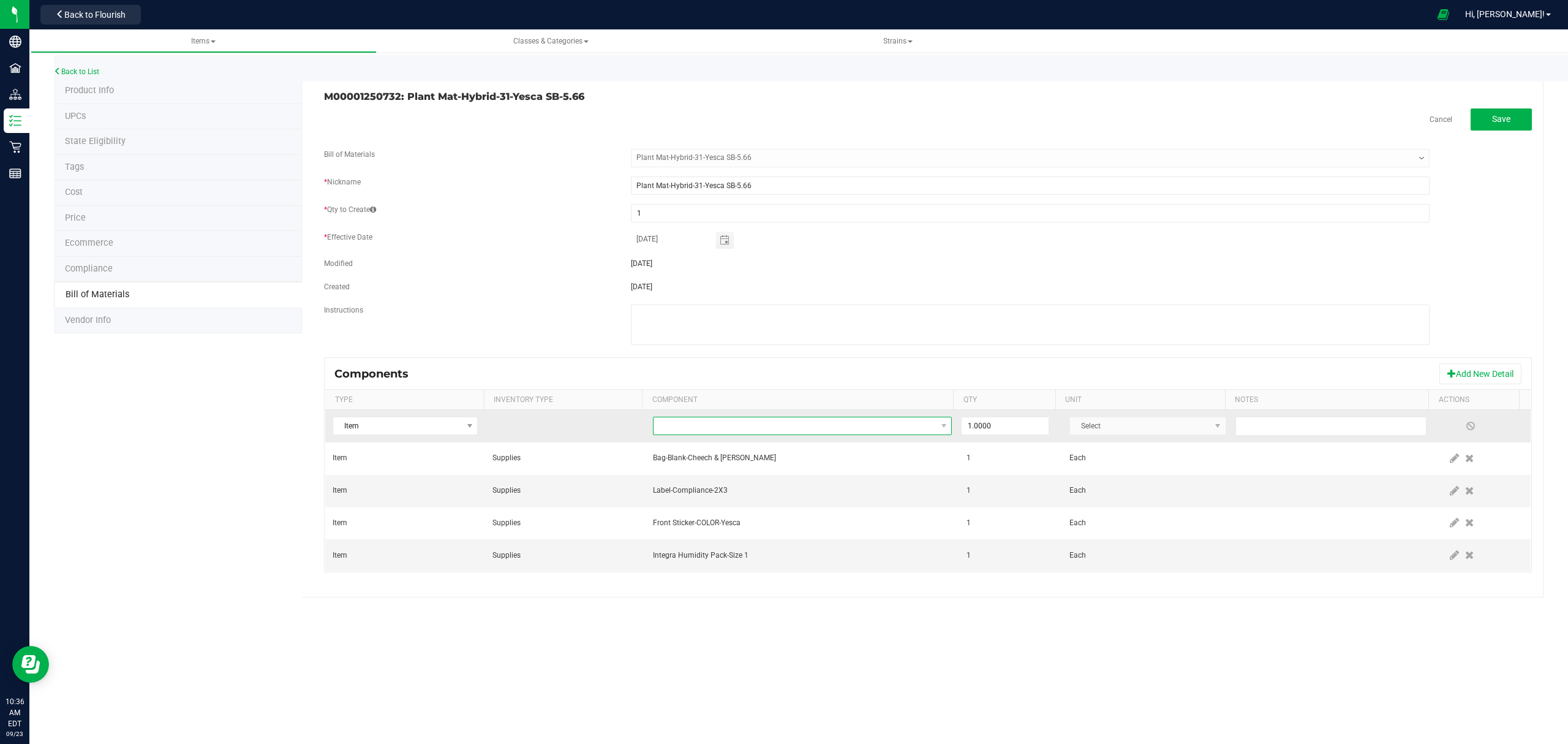
click at [836, 429] on span "NO DATA FOUND" at bounding box center [795, 425] width 283 height 17
type input "M00001188316:"
click at [789, 477] on li "M00001188316: Yesca Bulk Flower" at bounding box center [845, 480] width 391 height 17
click at [1011, 430] on input "1" at bounding box center [1005, 425] width 87 height 17
type input "5.6600"
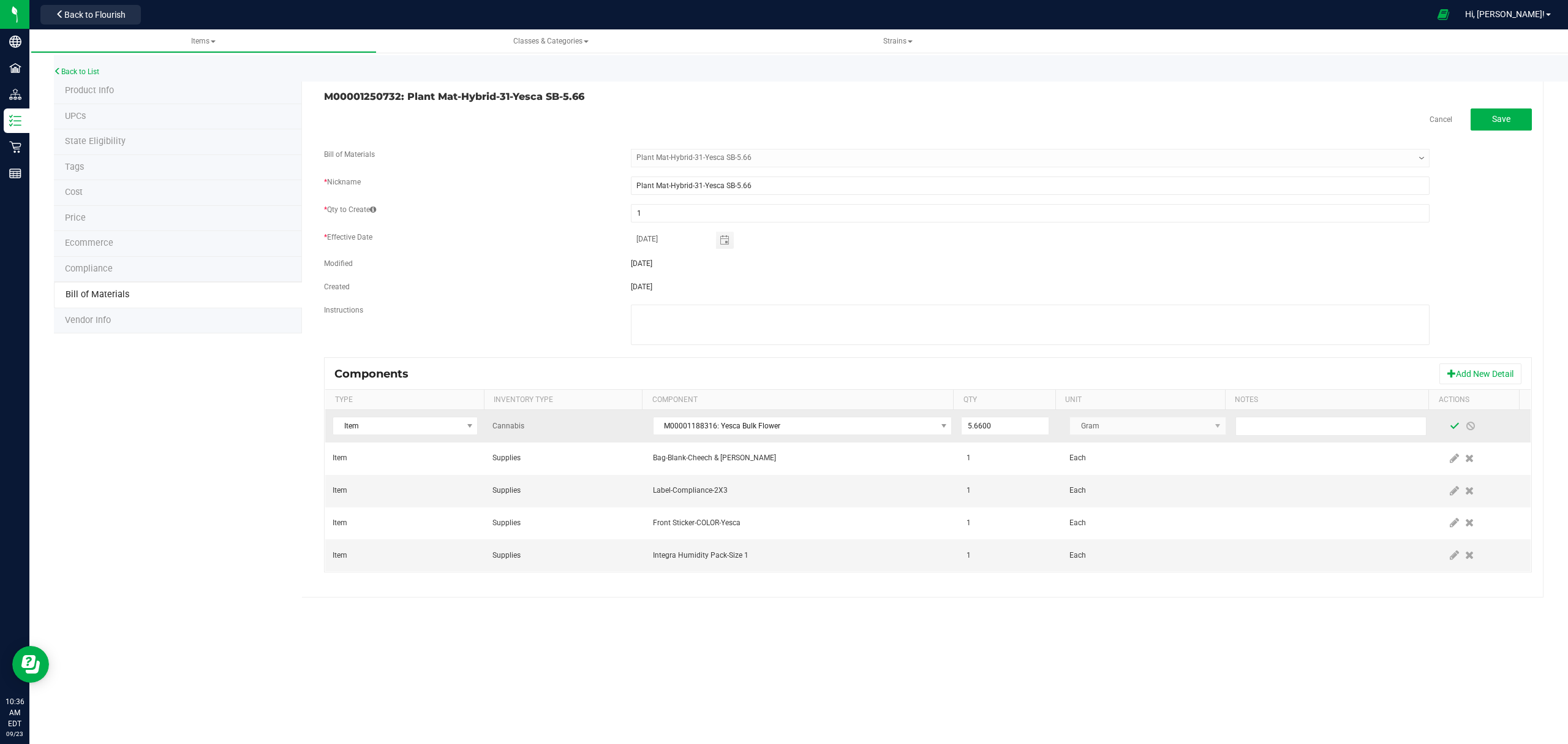
click at [1449, 430] on span at bounding box center [1454, 426] width 10 height 10
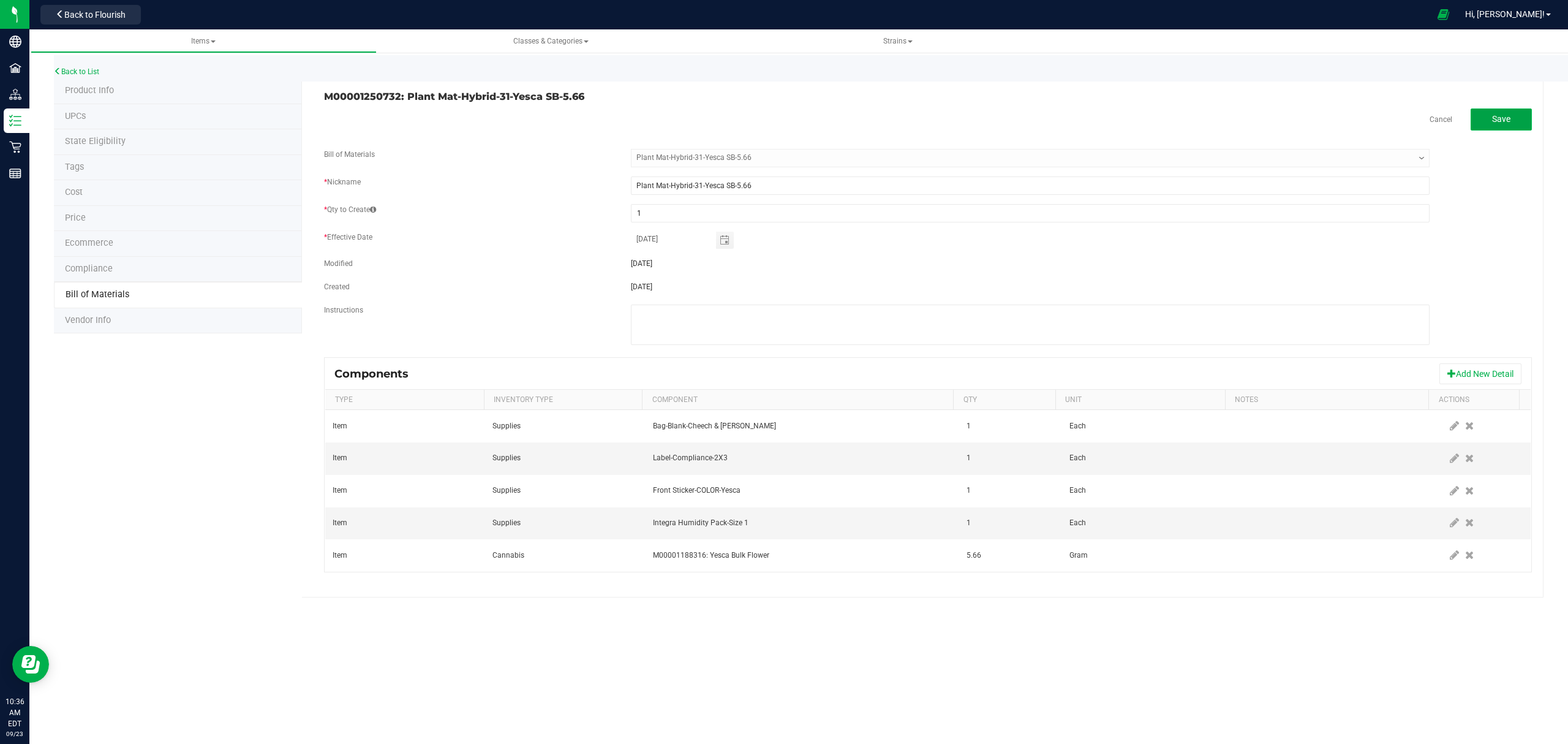
click at [1501, 120] on span "Save" at bounding box center [1501, 119] width 18 height 10
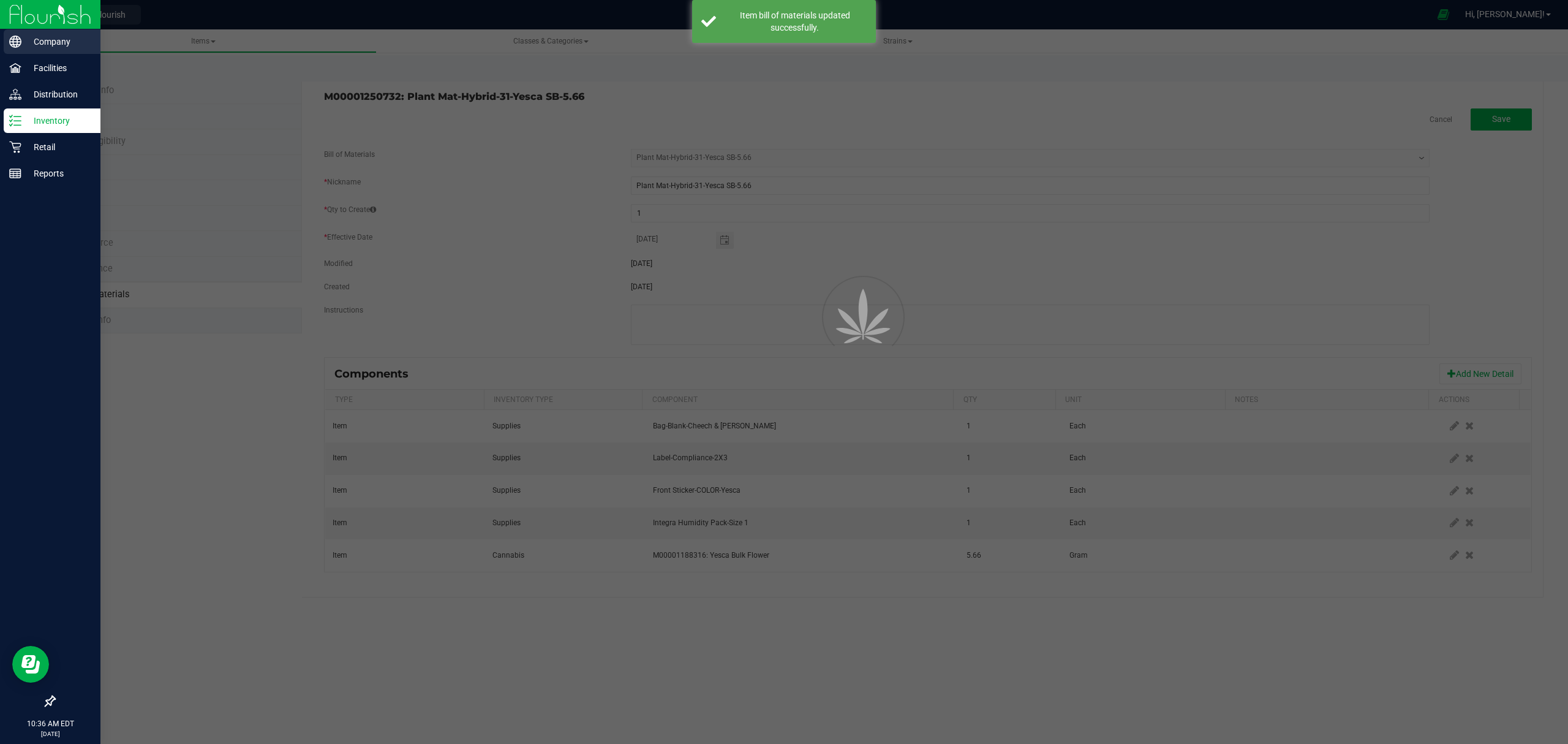
select select "689"
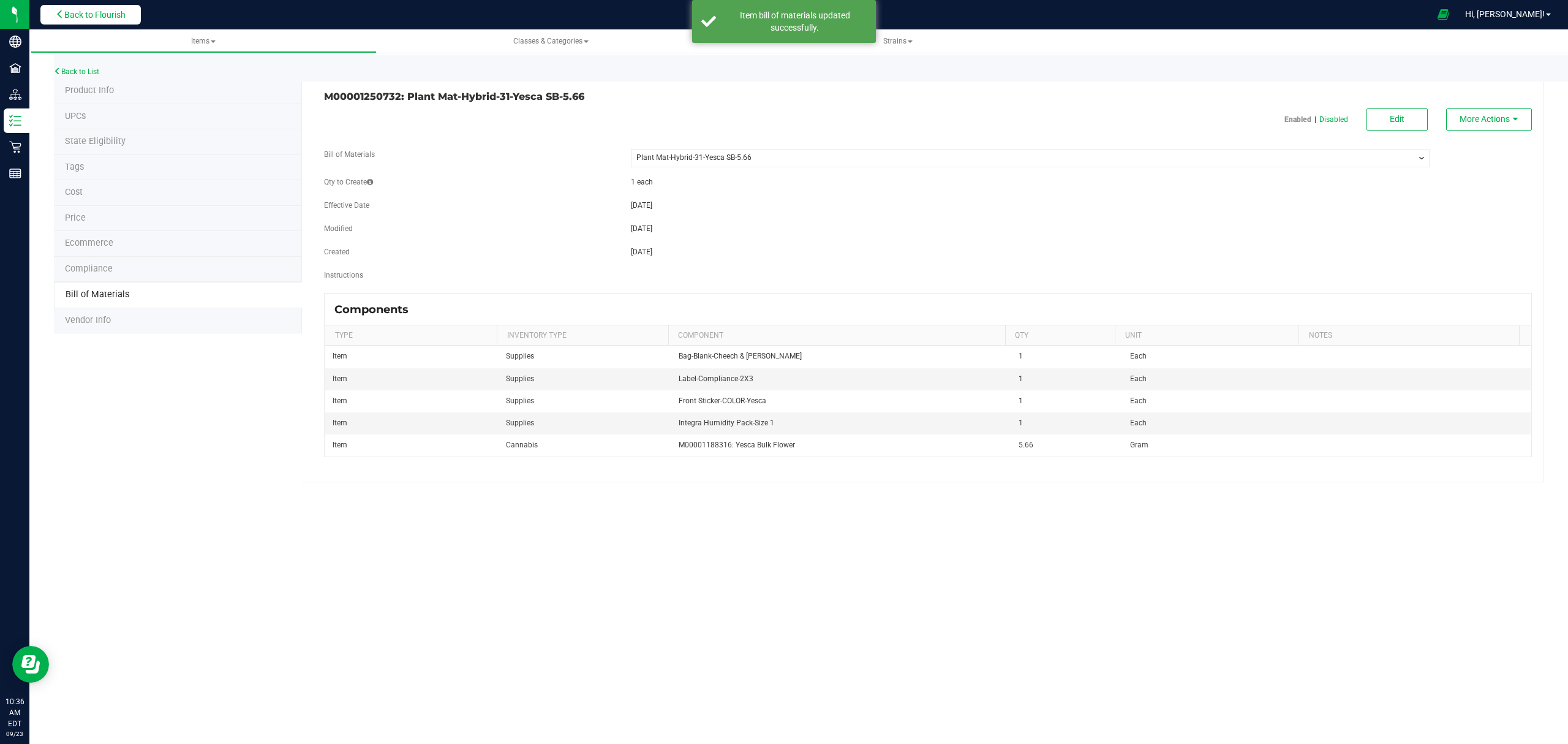
click at [97, 20] on button "Back to Flourish" at bounding box center [91, 15] width 101 height 20
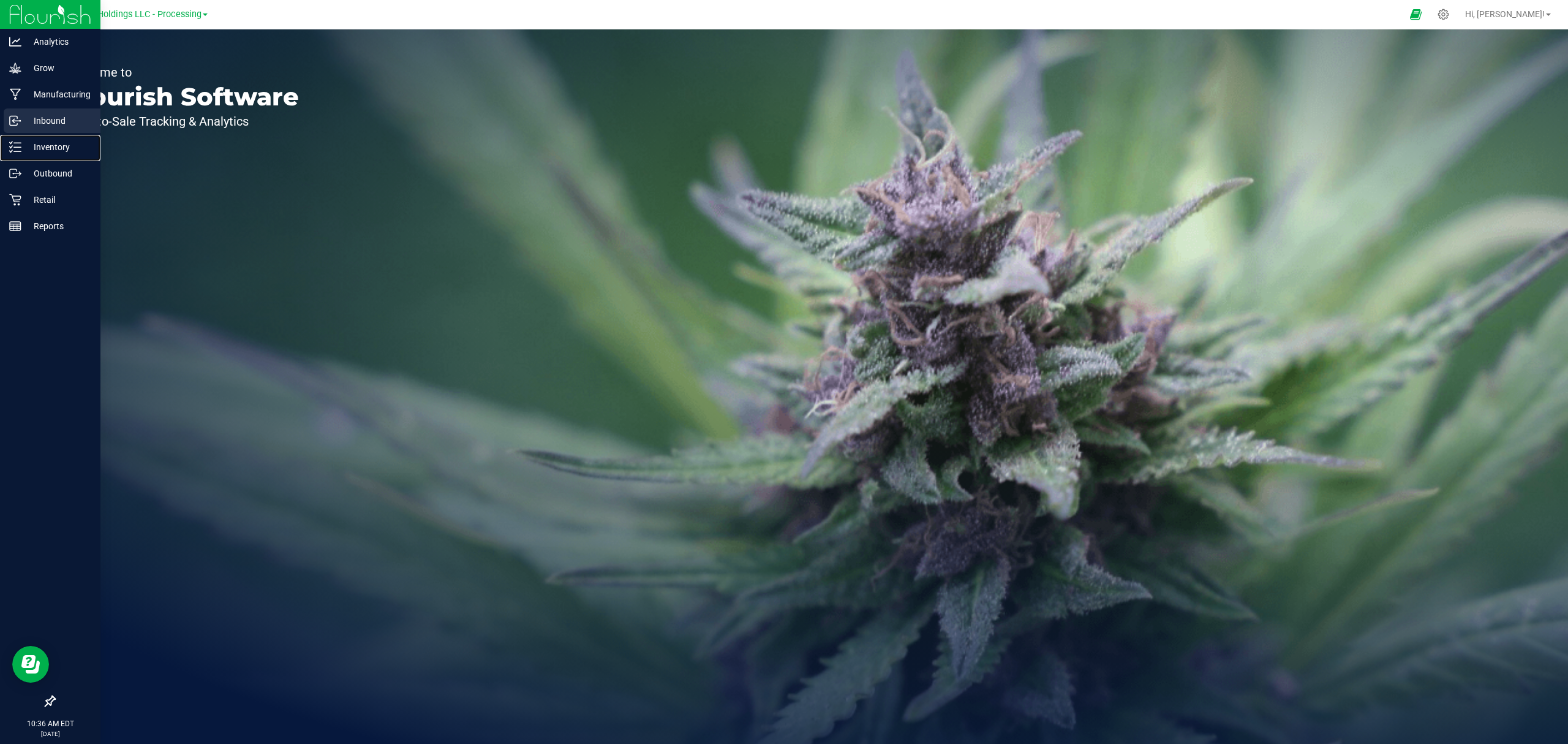
drag, startPoint x: 41, startPoint y: 146, endPoint x: 44, endPoint y: 132, distance: 14.3
click at [41, 146] on p "Inventory" at bounding box center [58, 147] width 74 height 15
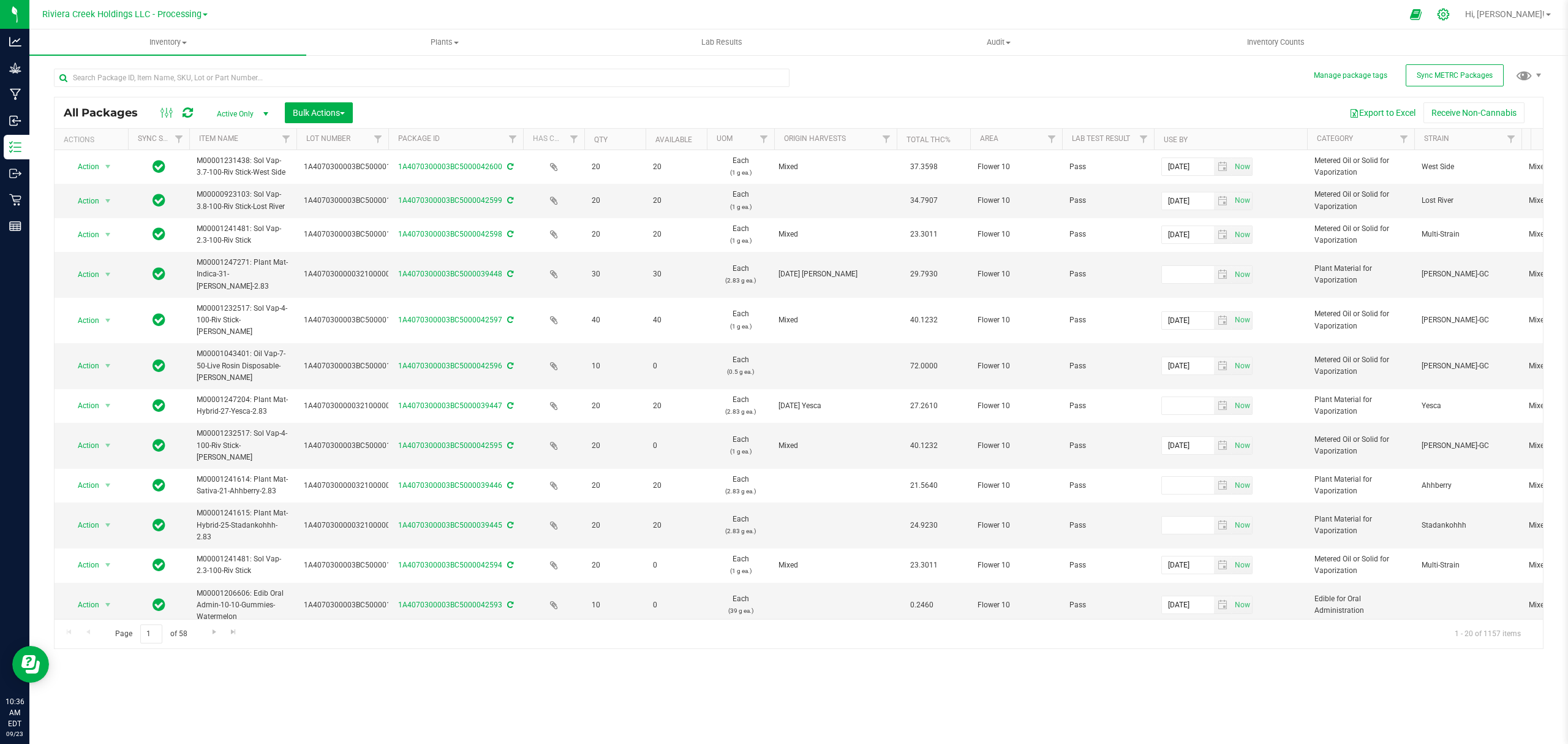
click at [1449, 13] on icon at bounding box center [1443, 14] width 13 height 13
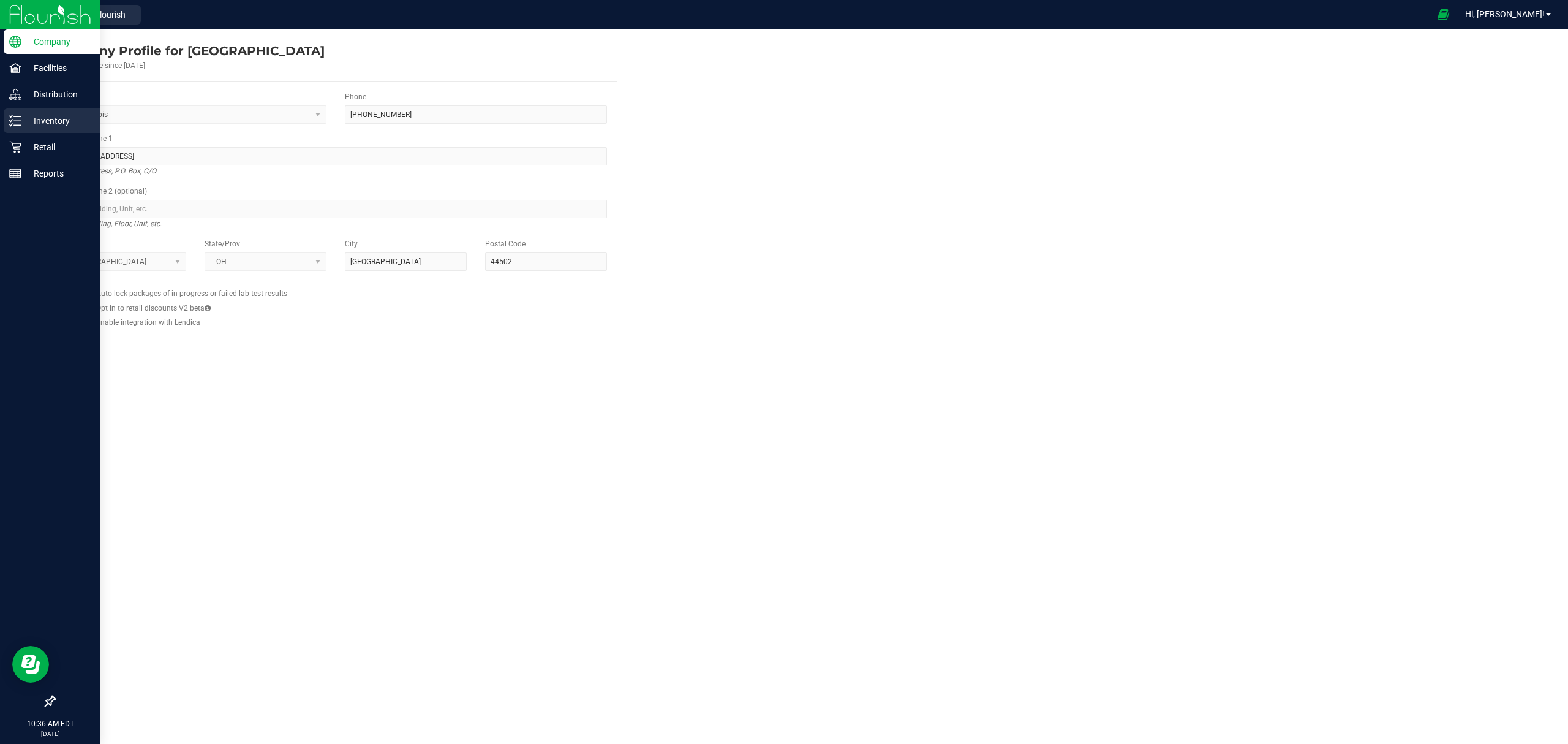
click at [53, 117] on p "Inventory" at bounding box center [58, 120] width 74 height 15
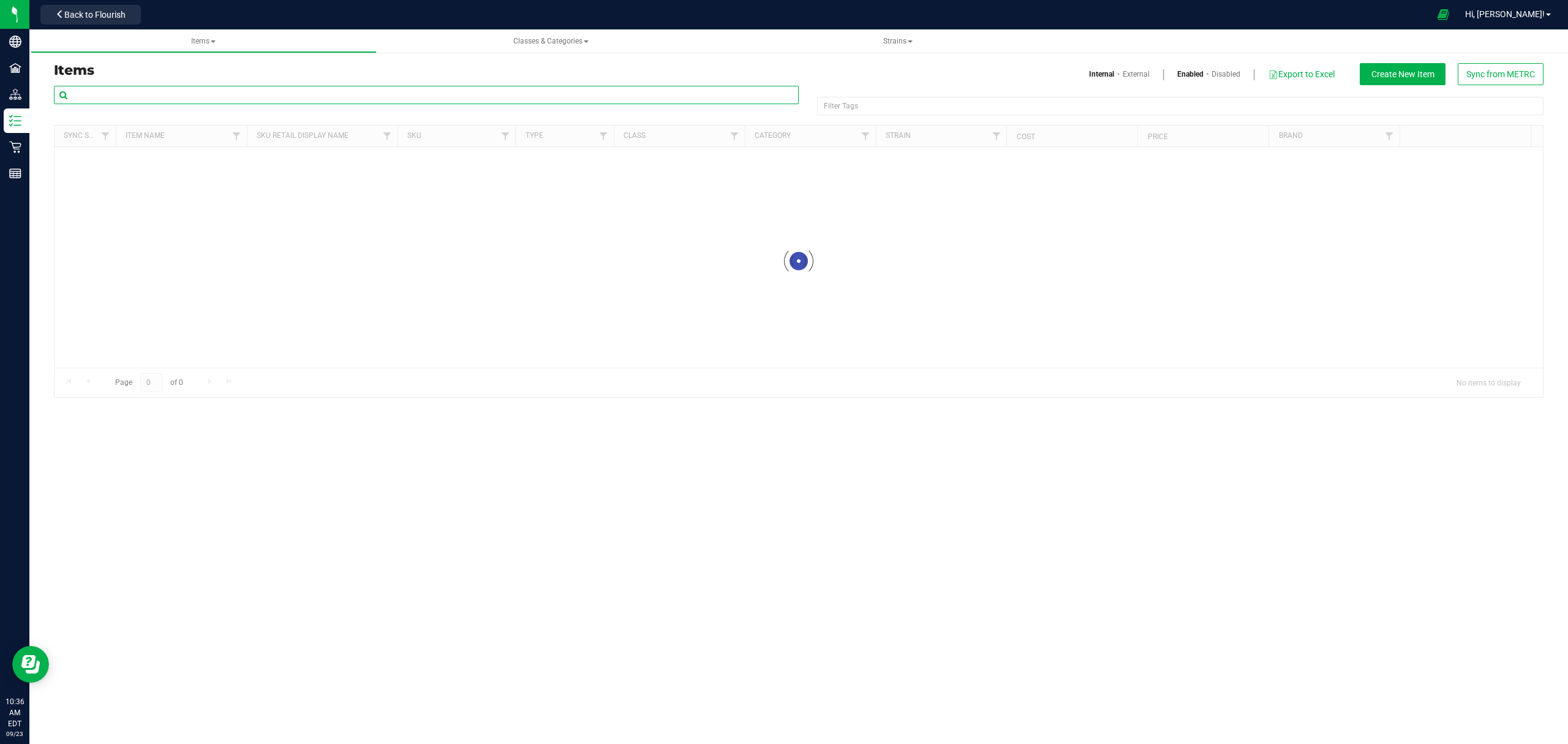
click at [169, 96] on input "text" at bounding box center [427, 95] width 745 height 18
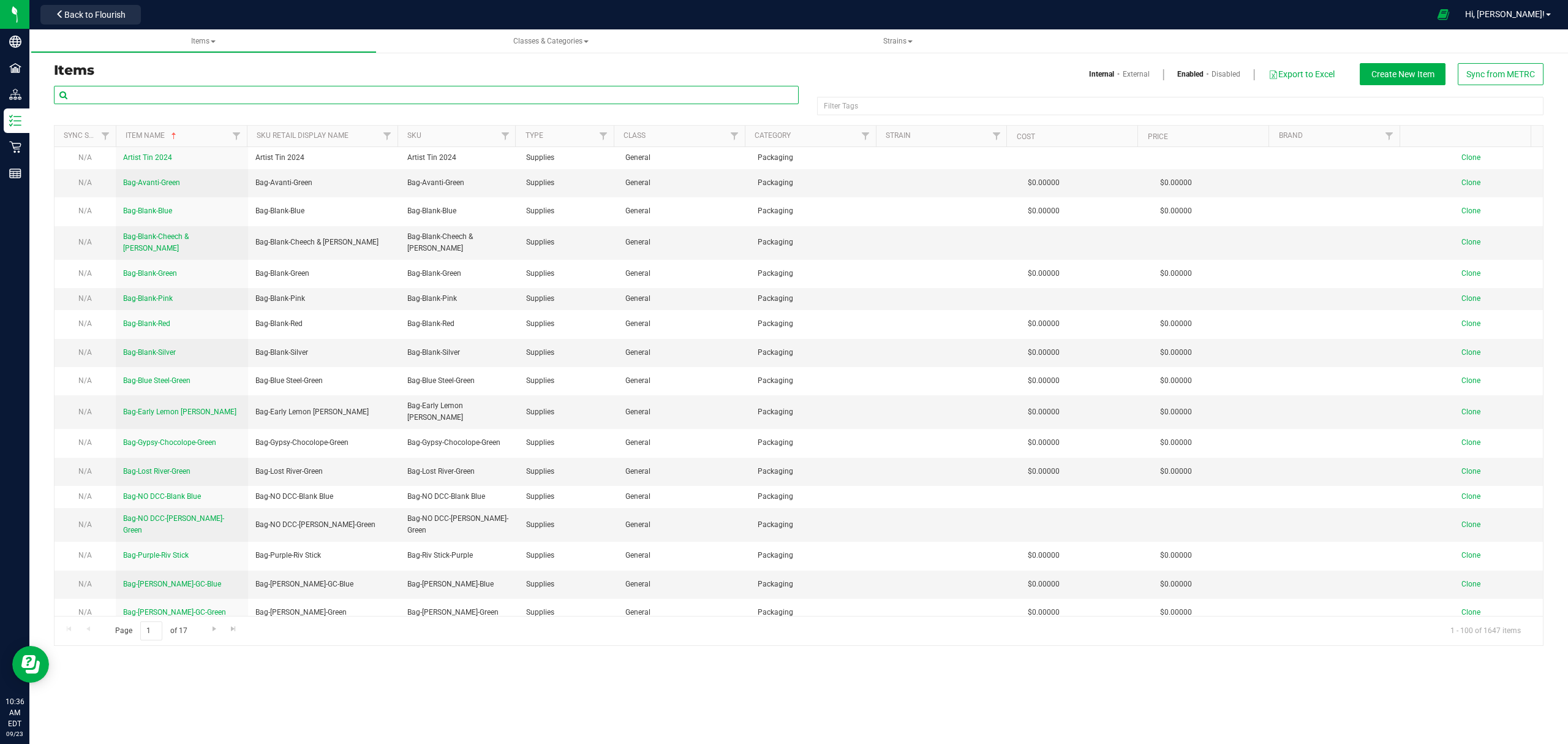
paste input "M00001250628"
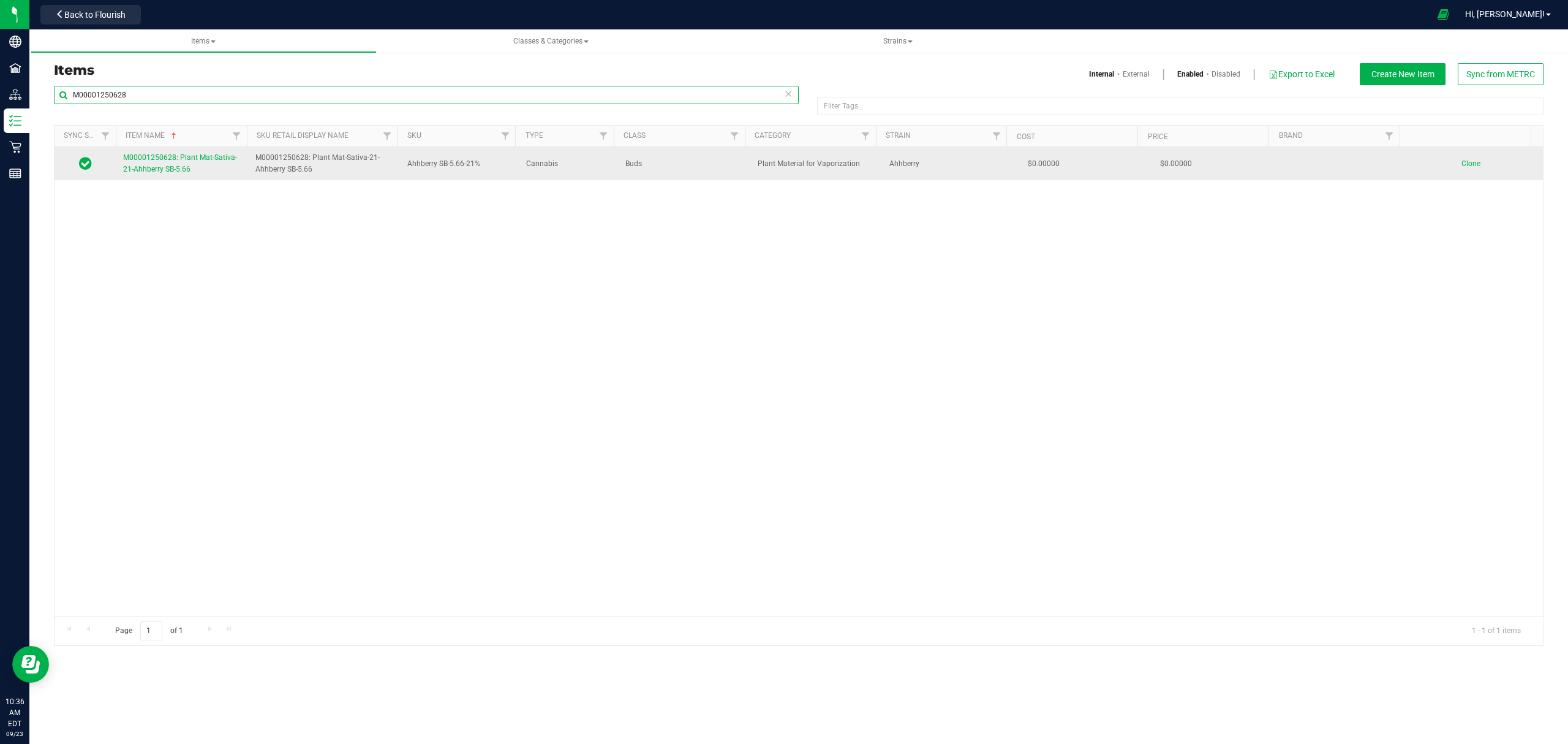
type input "M00001250628"
click at [169, 170] on span "M00001250628: Plant Mat-Sativa-21-Ahhberry SB-5.66" at bounding box center [180, 163] width 114 height 20
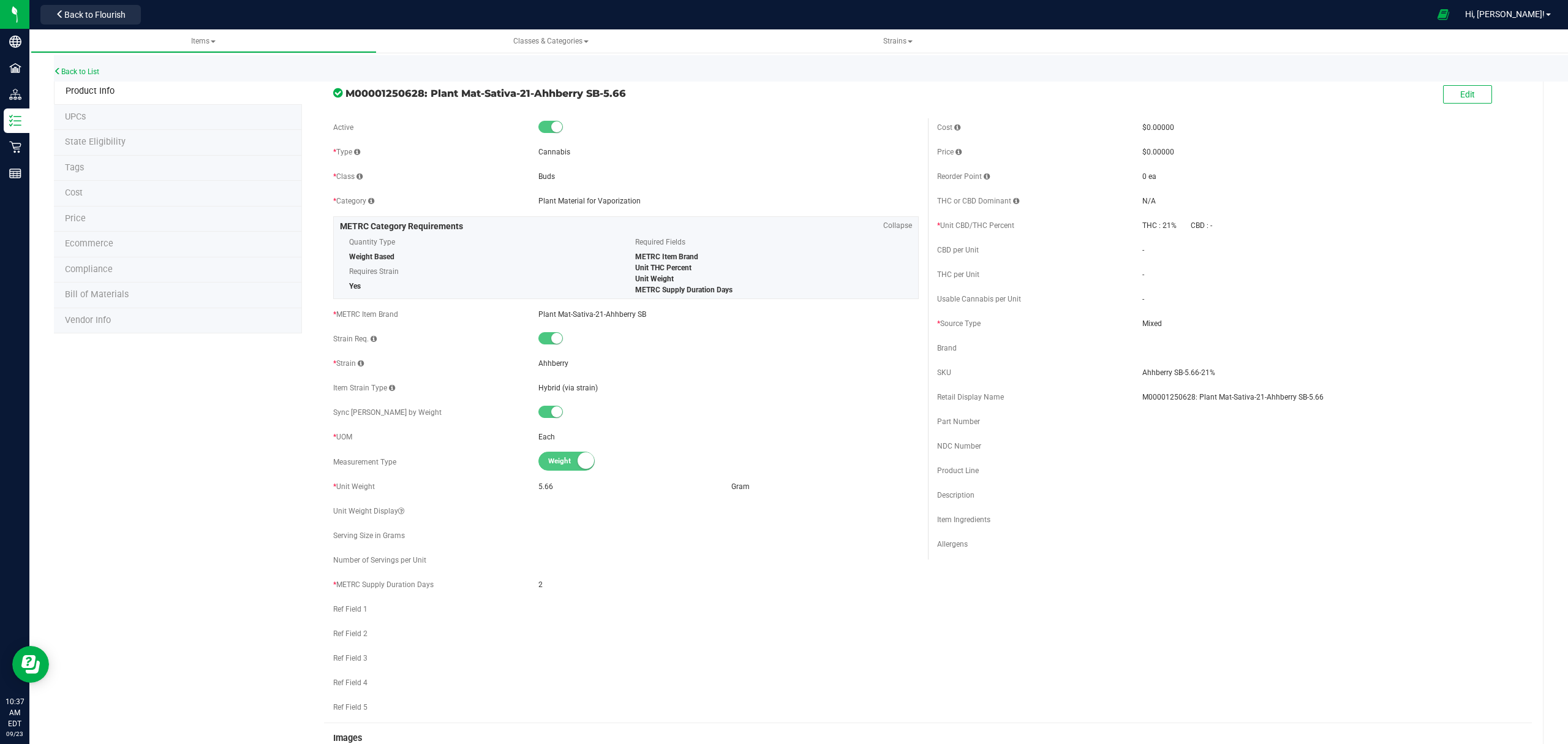
click at [173, 295] on li "Bill of Materials" at bounding box center [178, 295] width 248 height 26
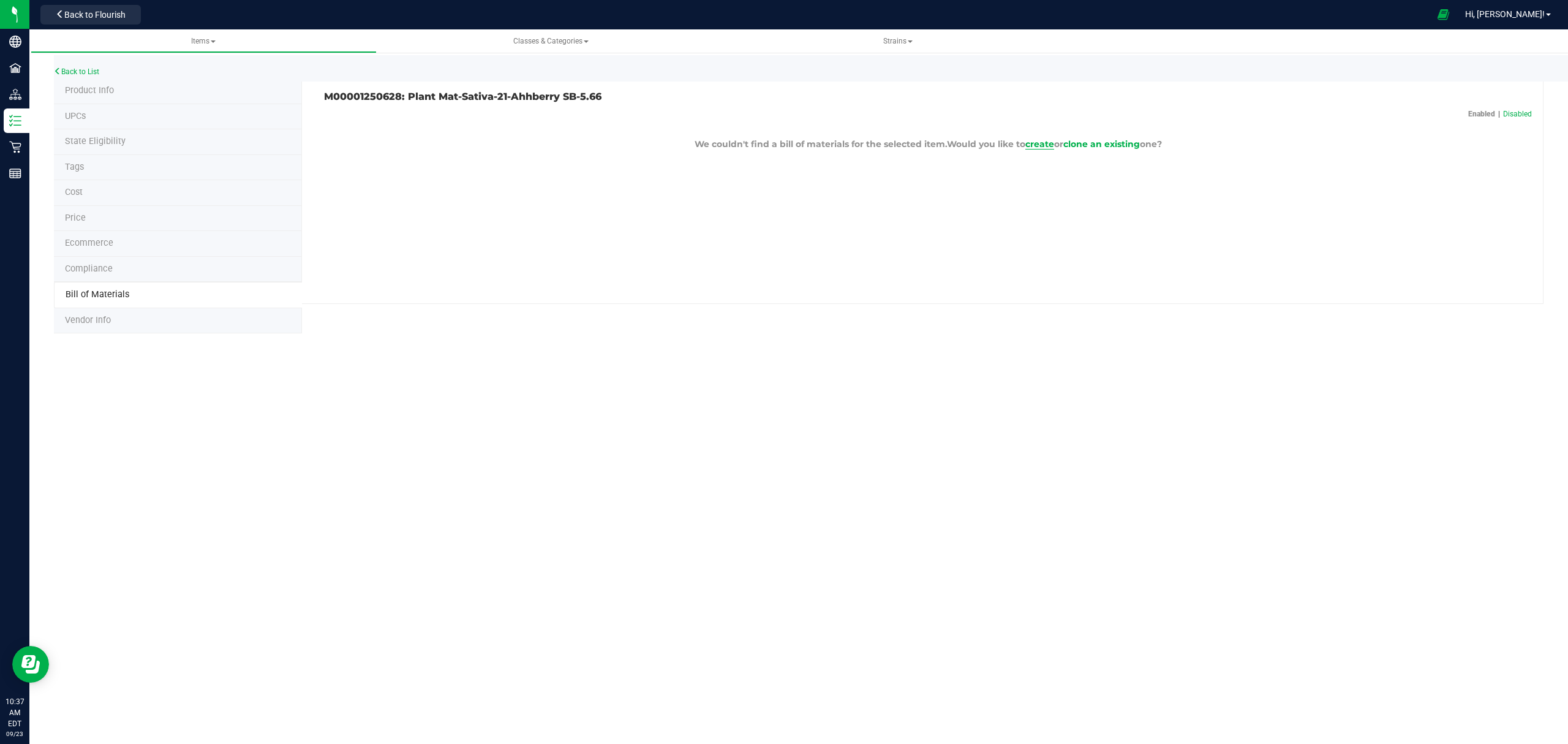
click at [1037, 147] on span "create" at bounding box center [1039, 144] width 29 height 11
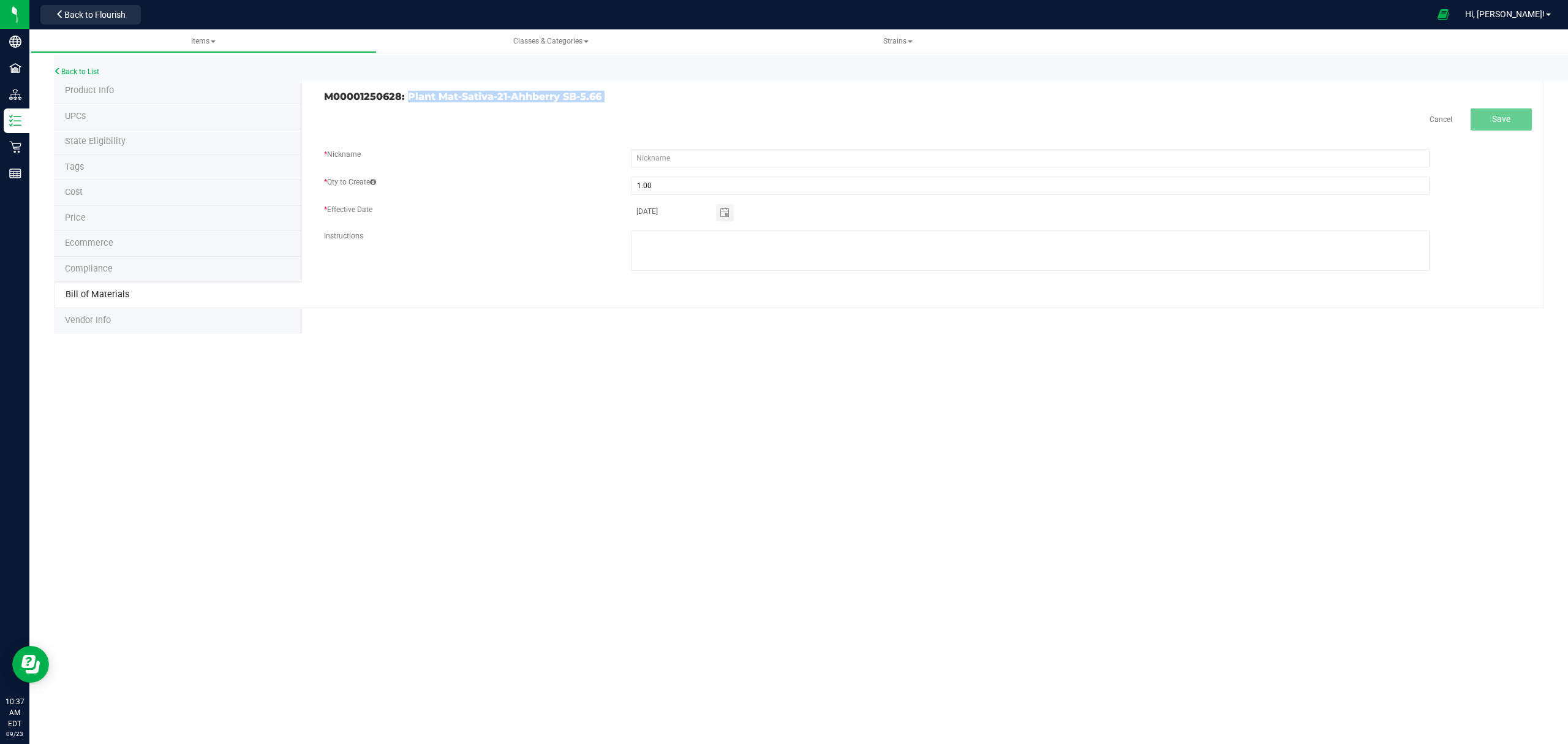
drag, startPoint x: 655, startPoint y: 103, endPoint x: 408, endPoint y: 94, distance: 247.2
click at [408, 94] on div "M00001250628: Plant Mat-Sativa-21-Ahhberry SB-5.66 Cancel Save * Nickname * Qty…" at bounding box center [923, 193] width 1241 height 230
copy div "Plant Mat-Sativa-21-Ahhberry SB-5.66 Cancel"
click at [721, 146] on div "Cancel Save * Nickname * Qty to Create 1.00 * Effective Date [DATE] Instructions" at bounding box center [928, 195] width 1207 height 174
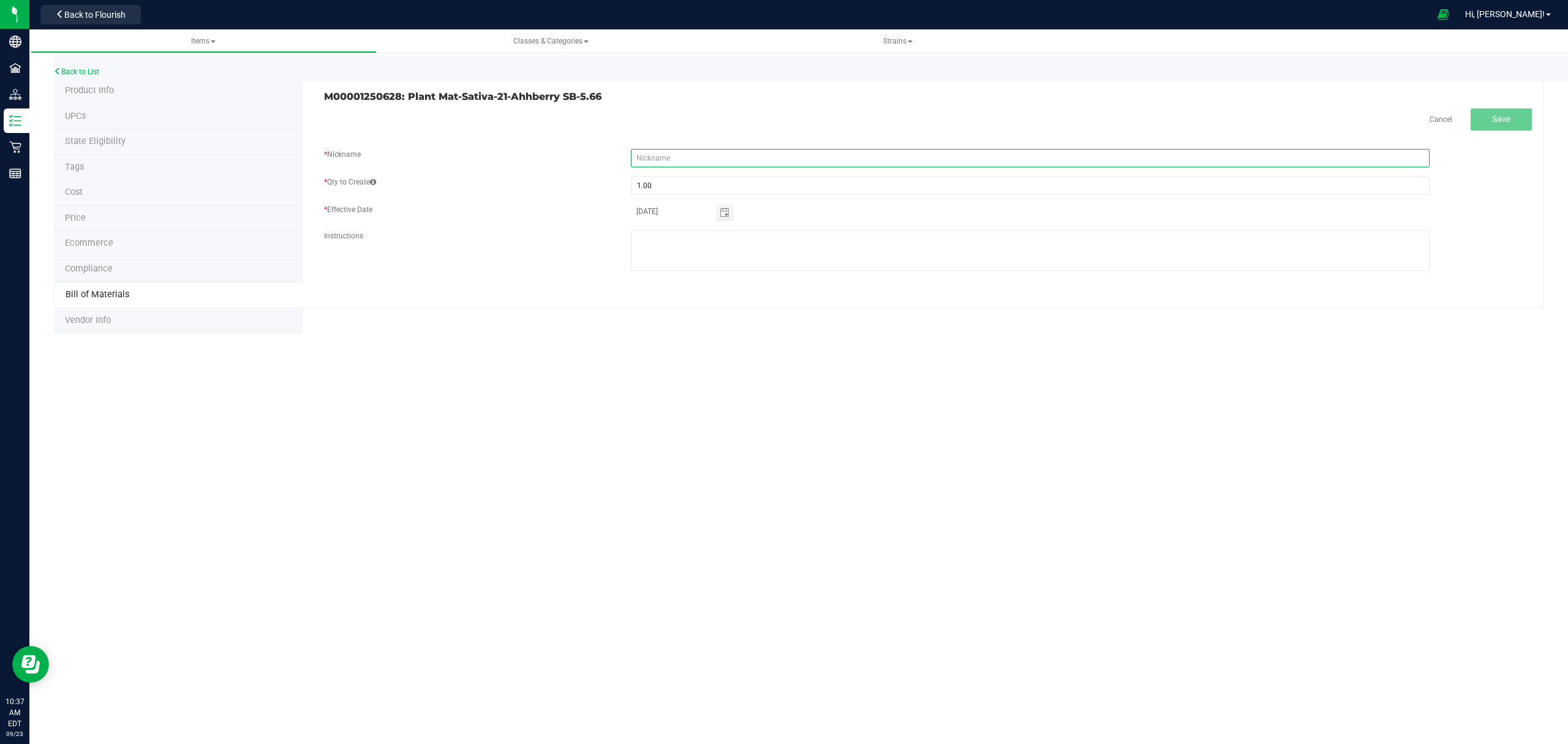
click at [721, 160] on input "text" at bounding box center [1030, 158] width 798 height 18
paste input "Plant Mat-Sativa-21-Ahhberry SB-5.66"
type input "Plant Mat-Sativa-21-Ahhberry SB-5.66"
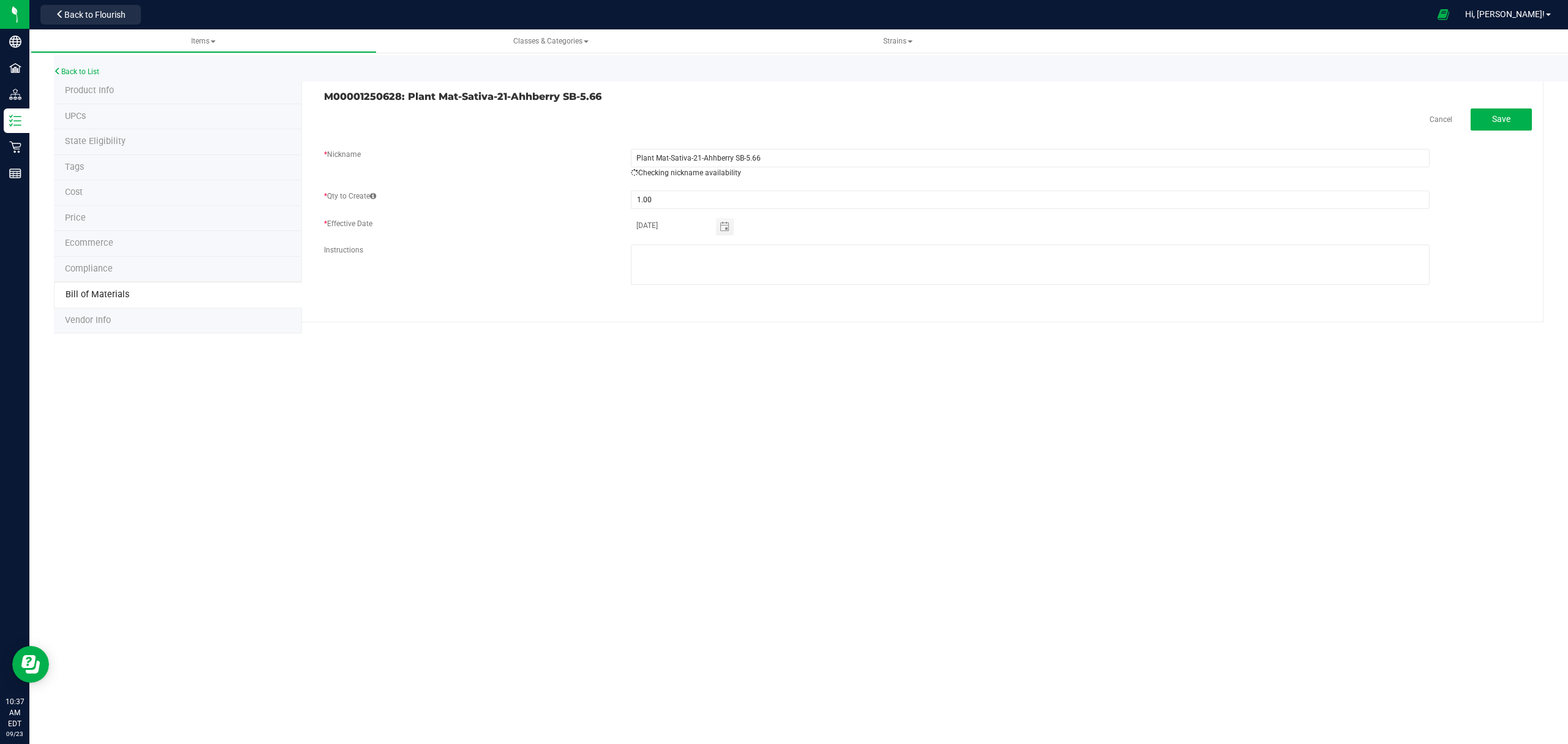
click at [1501, 105] on div "M00001250628: Plant Mat-Sativa-21-Ahhberry SB-5.66 Cancel Save * Nickname Plant…" at bounding box center [923, 200] width 1241 height 244
click at [1501, 117] on span "Save" at bounding box center [1501, 119] width 18 height 10
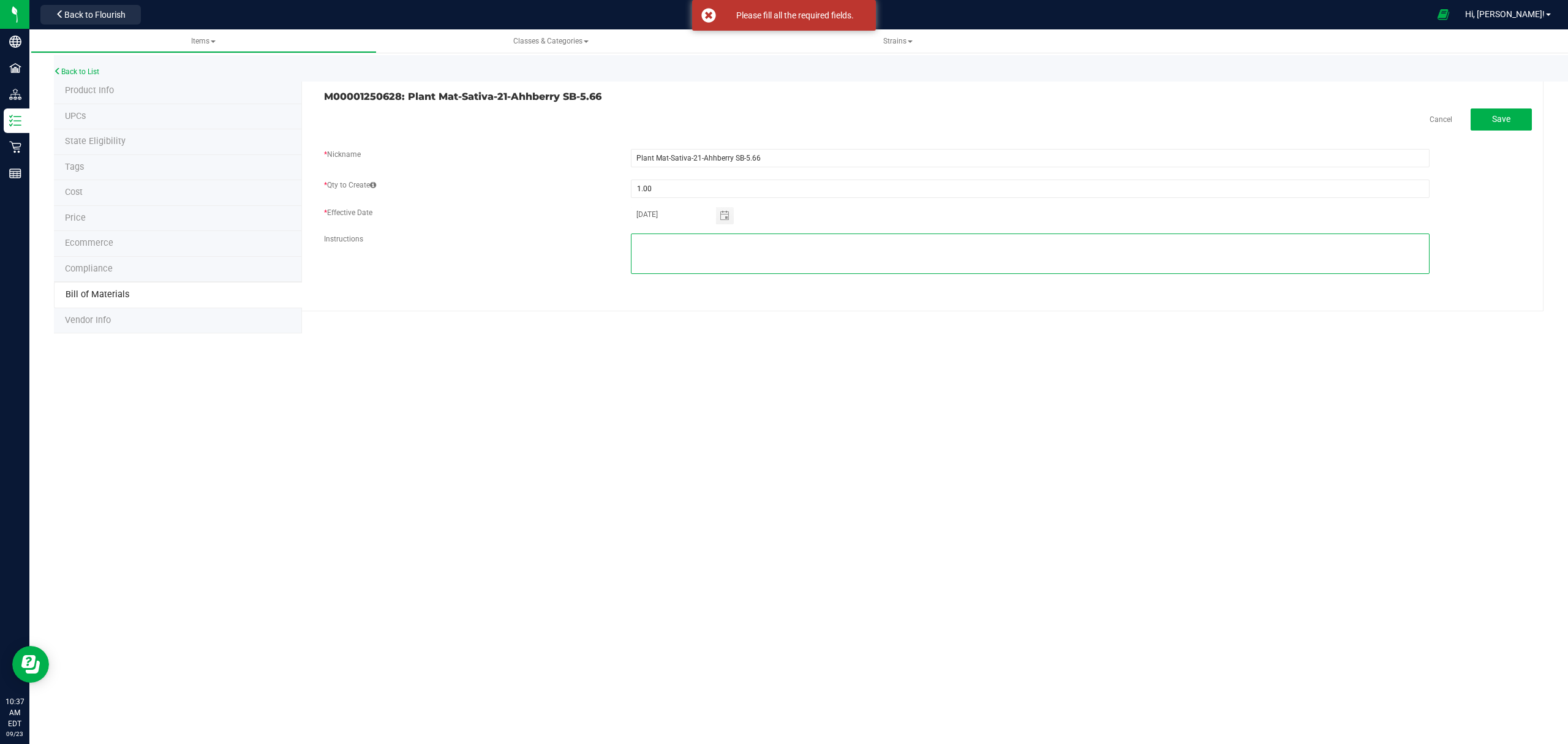
click at [808, 250] on textarea at bounding box center [1030, 254] width 798 height 41
click at [1521, 120] on button "Save" at bounding box center [1501, 119] width 61 height 22
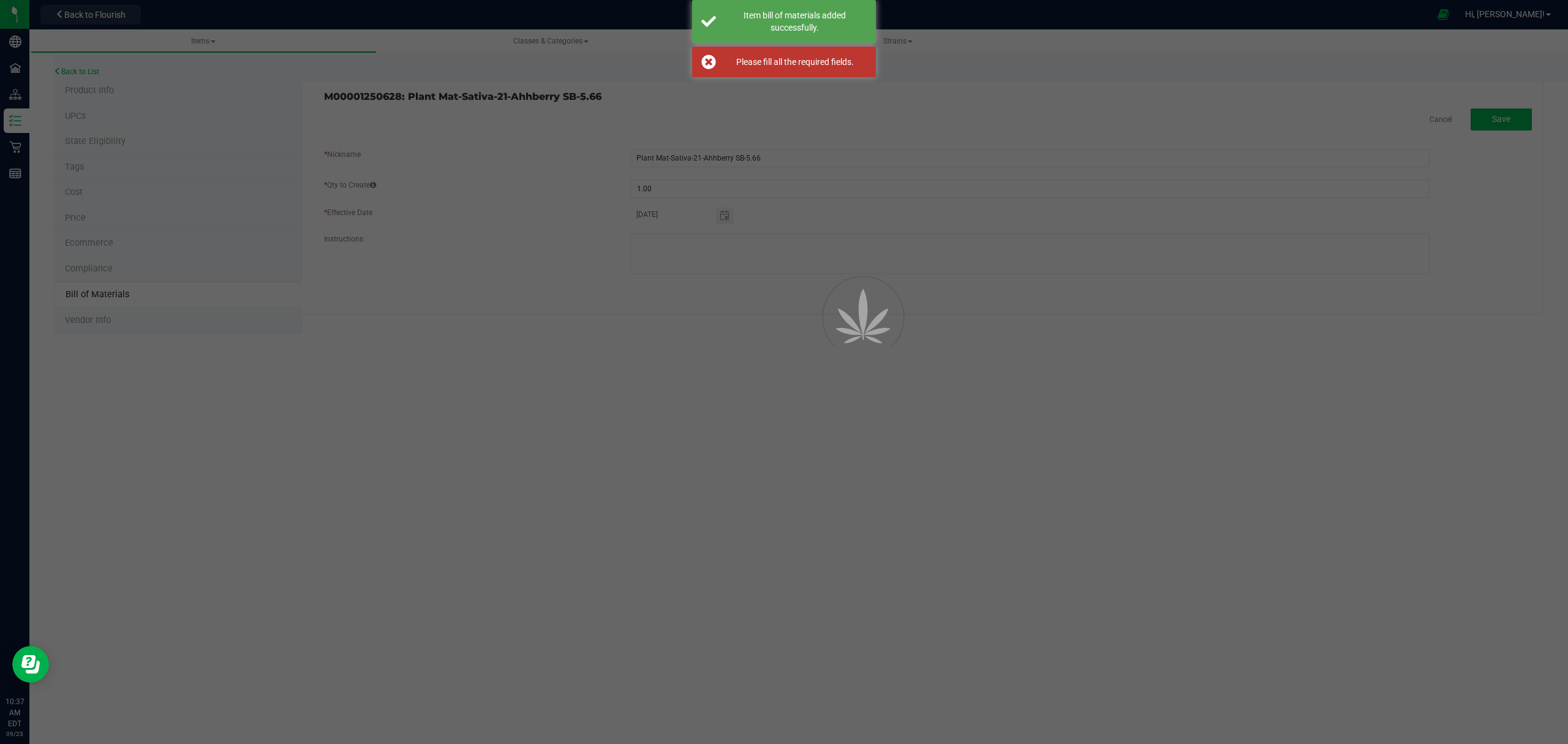
select select "690"
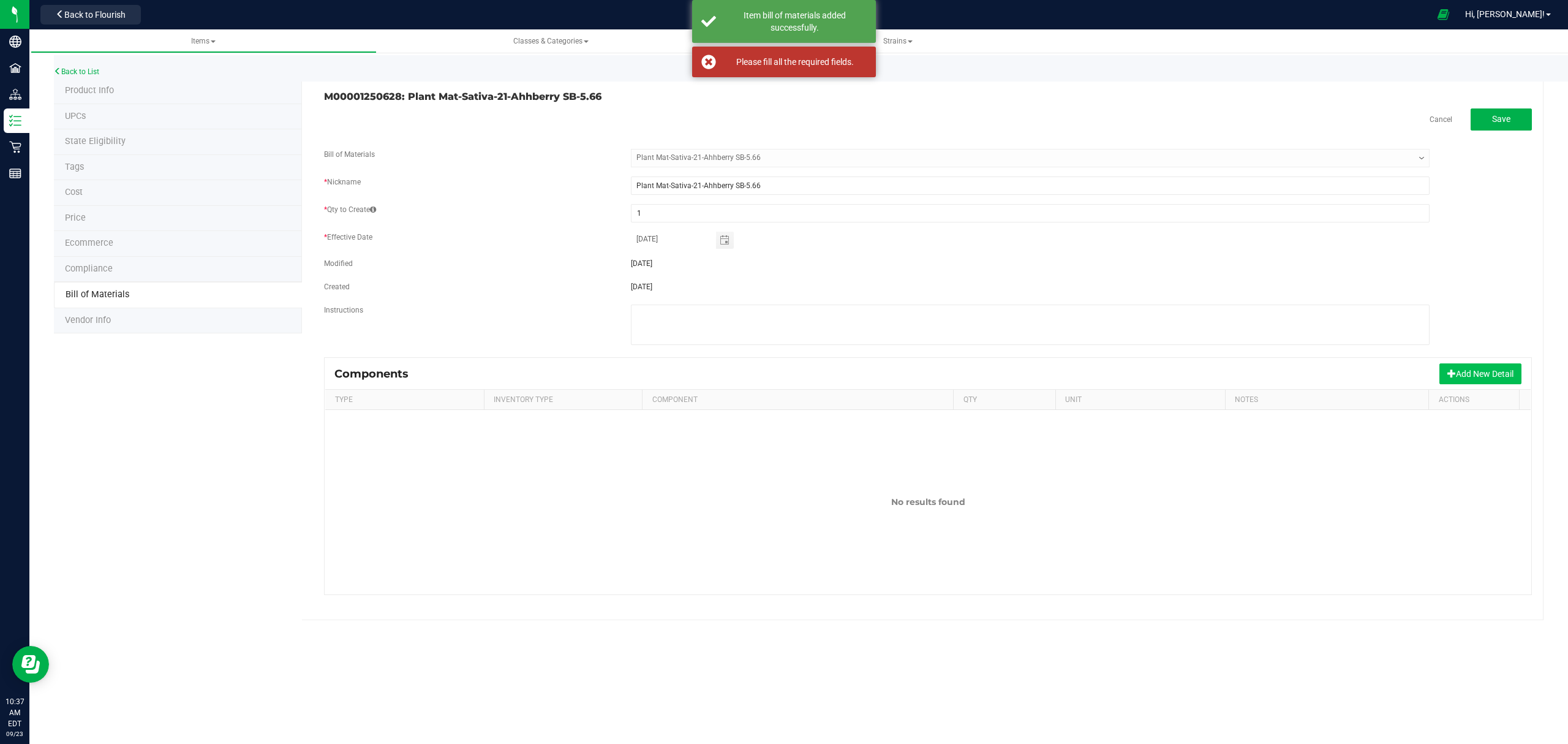
click at [1463, 376] on button "Add New Detail" at bounding box center [1480, 374] width 82 height 21
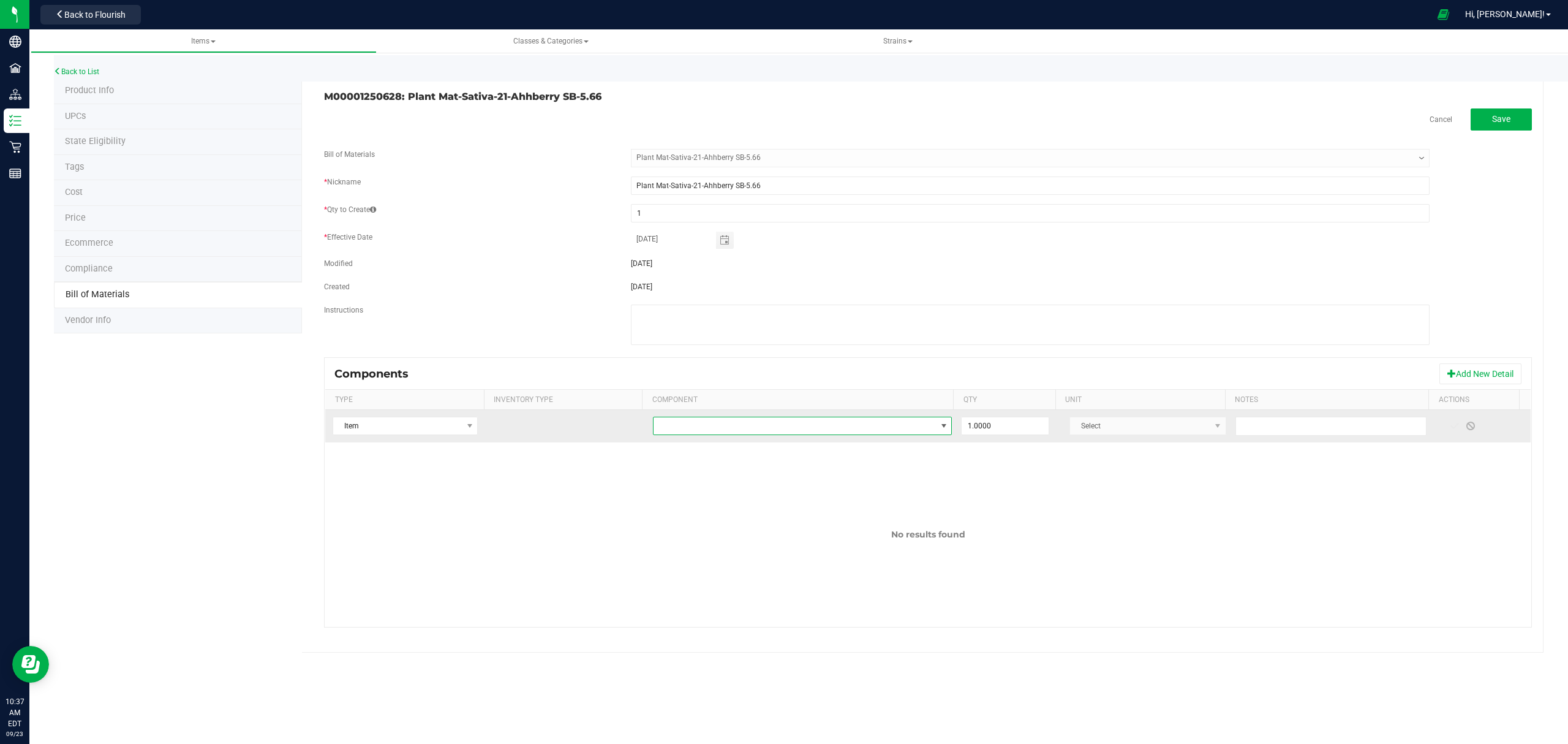
click at [839, 428] on span "NO DATA FOUND" at bounding box center [795, 425] width 283 height 17
type input "cheech"
click at [810, 476] on li "Bag-Blank-Cheech & [PERSON_NAME]" at bounding box center [845, 480] width 391 height 17
click at [1449, 430] on span at bounding box center [1454, 426] width 10 height 10
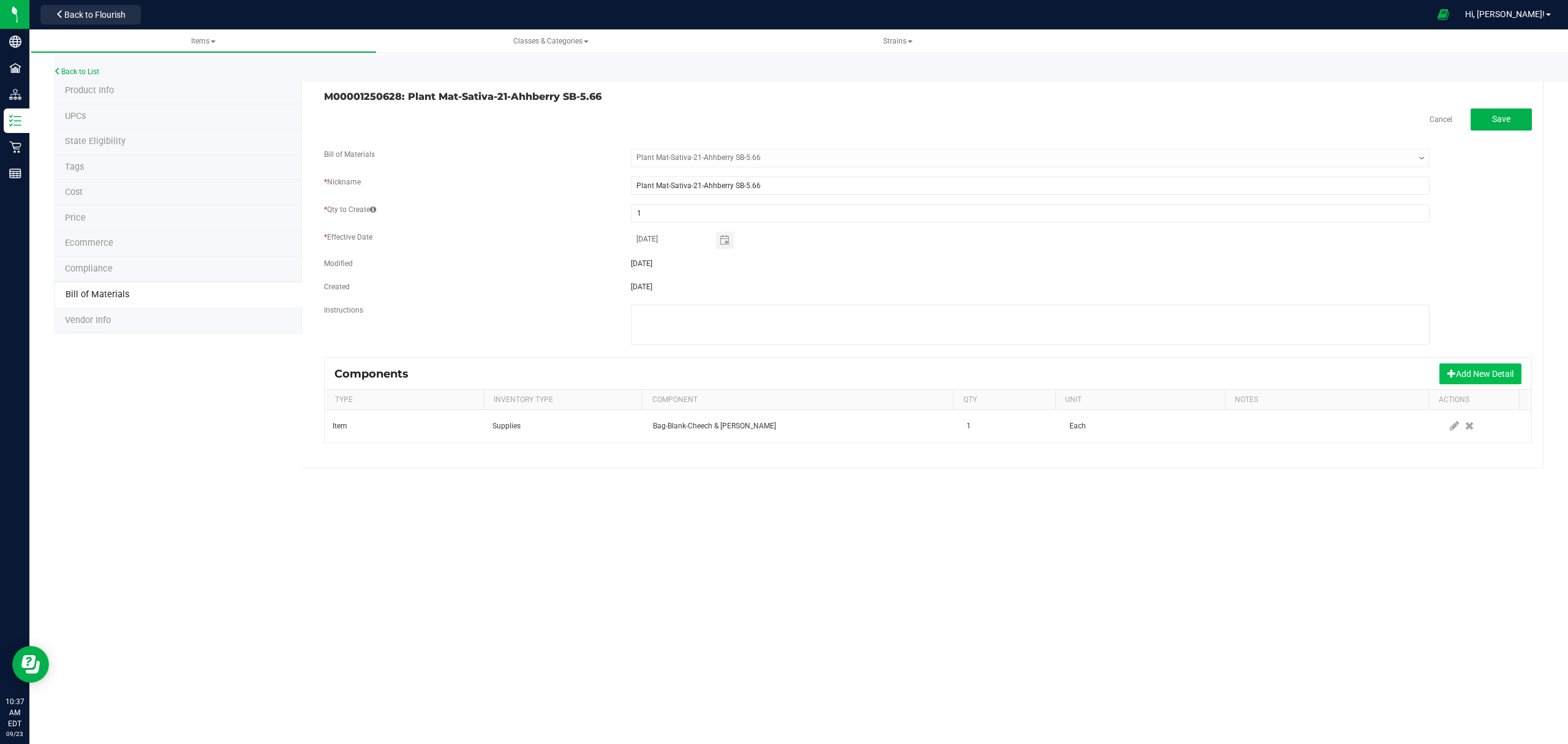
click at [1465, 378] on button "Add New Detail" at bounding box center [1480, 374] width 82 height 21
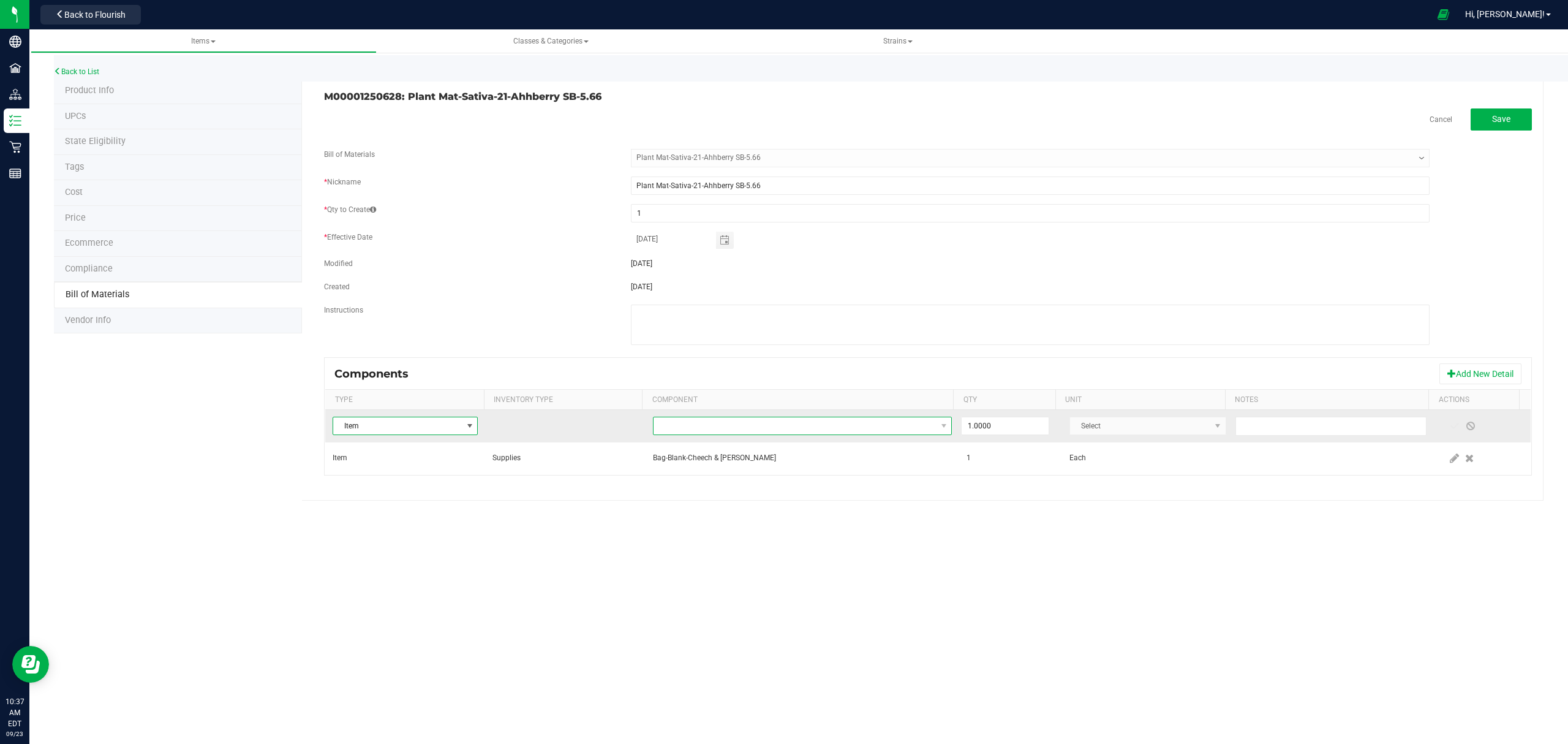
click at [785, 429] on span "NO DATA FOUND" at bounding box center [795, 425] width 283 height 17
type input "compliance"
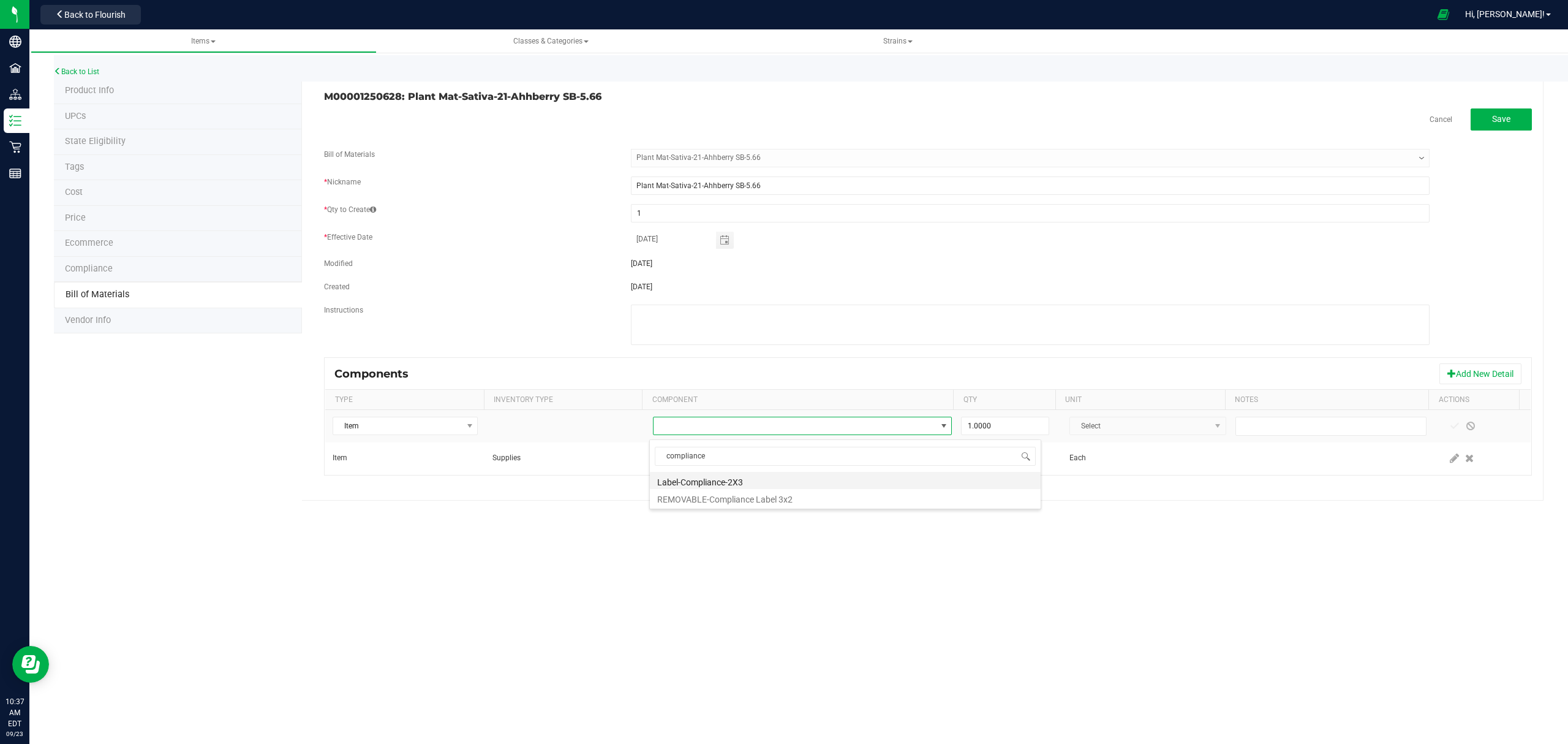
click at [760, 478] on li "Label-Compliance-2X3" at bounding box center [845, 480] width 391 height 17
click at [1446, 426] on span at bounding box center [1454, 425] width 16 height 22
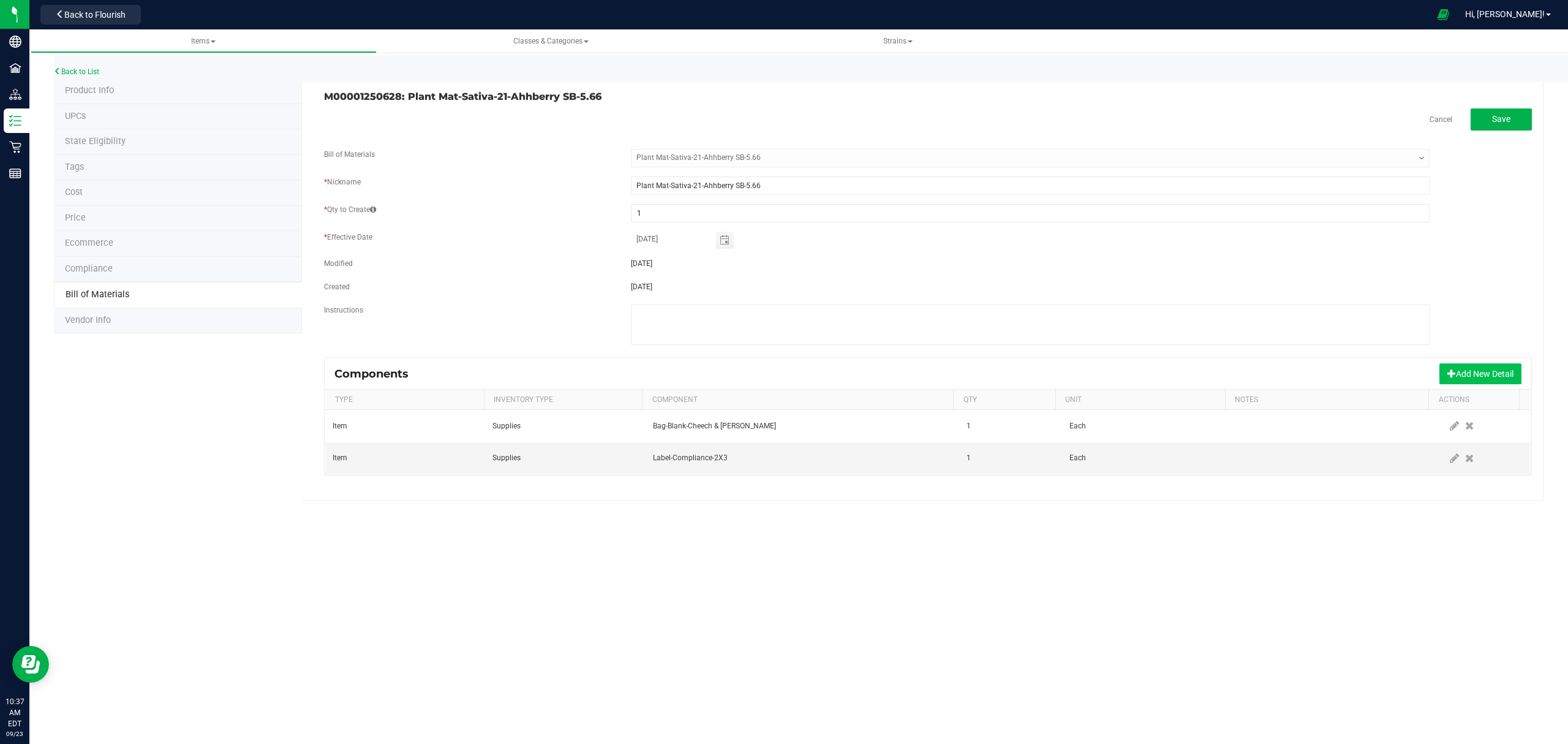
click at [1460, 376] on button "Add New Detail" at bounding box center [1480, 374] width 82 height 21
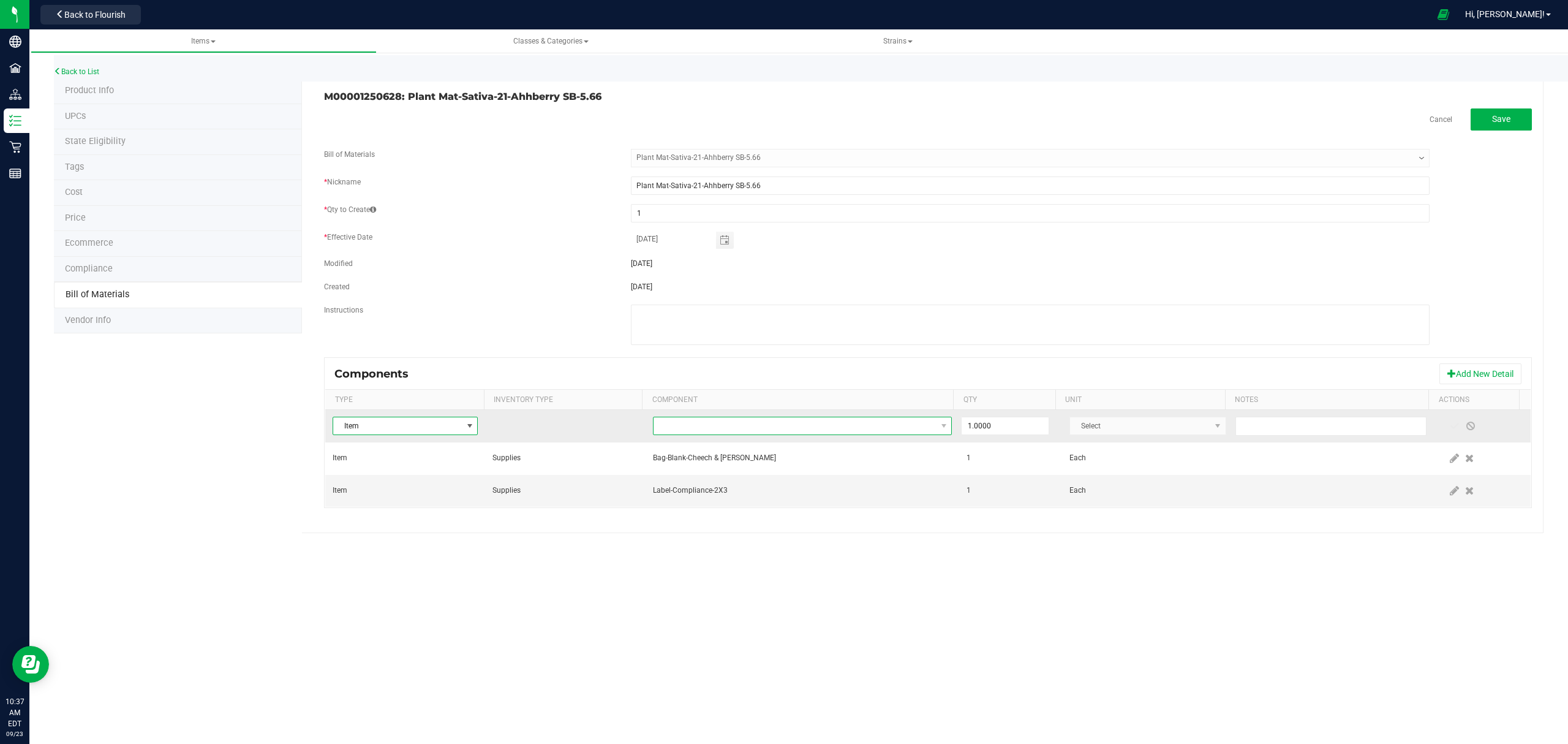
click at [887, 426] on span "NO DATA FOUND" at bounding box center [795, 425] width 283 height 17
type input "ahh"
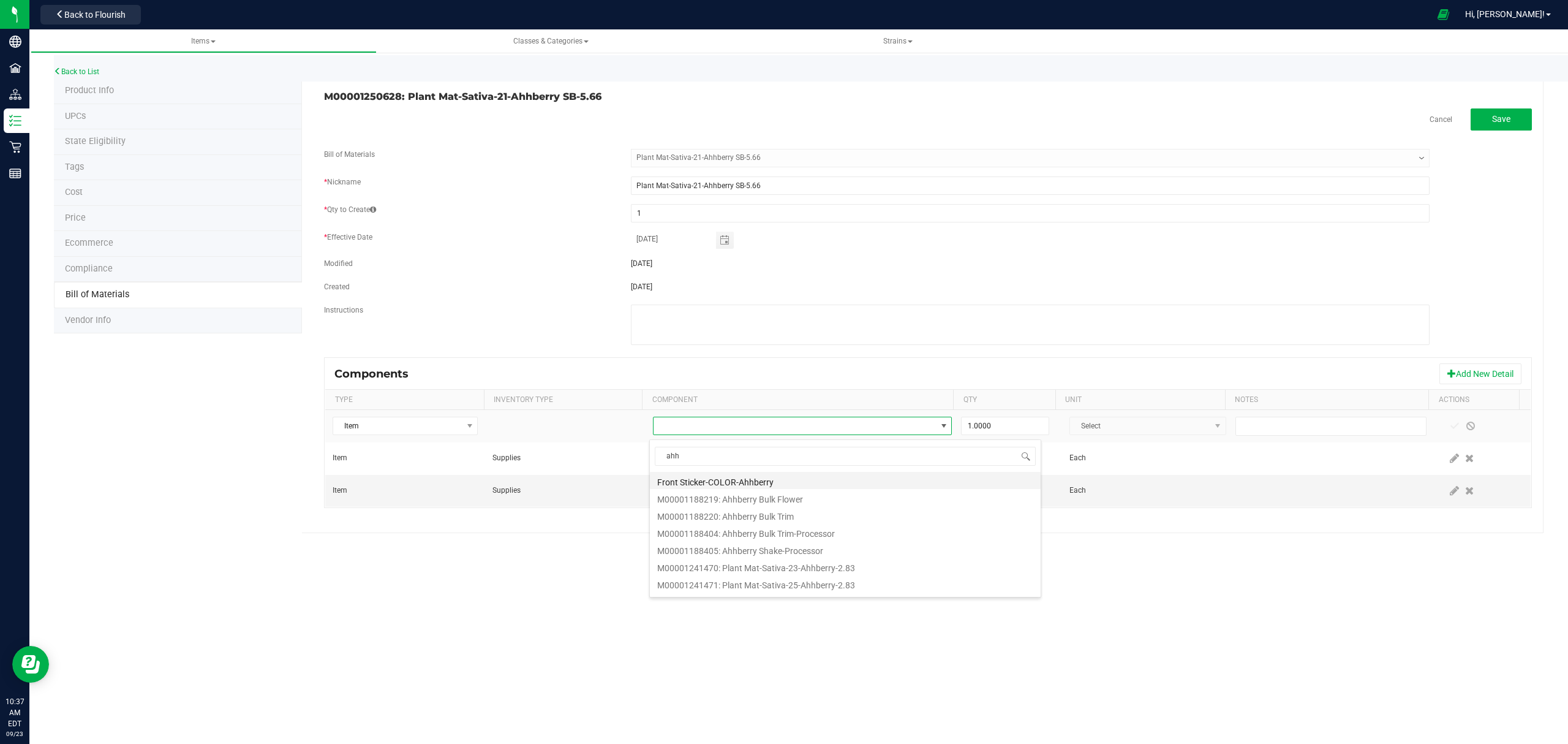
click at [775, 481] on li "Front Sticker-COLOR-Ahhberry" at bounding box center [845, 480] width 391 height 17
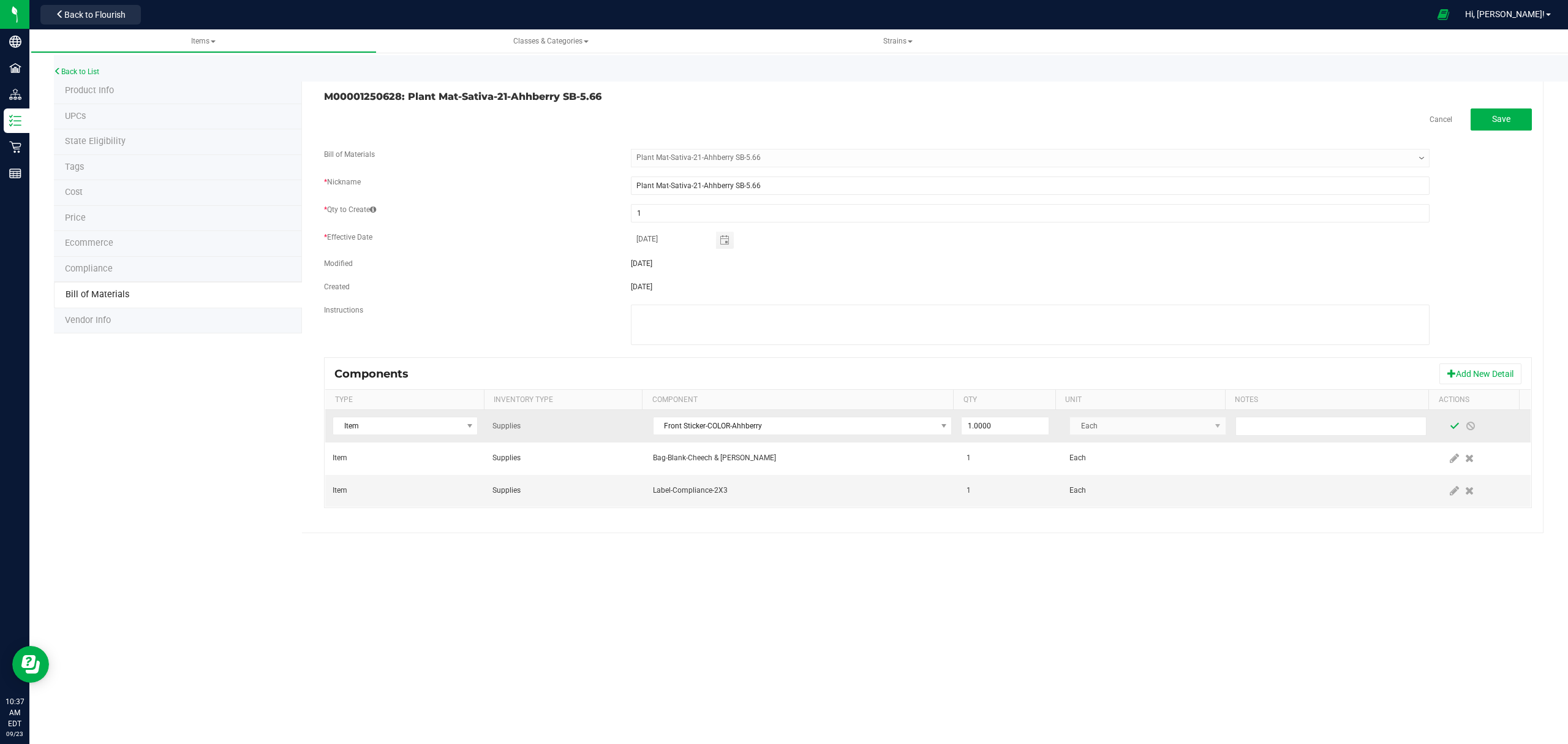
click at [1449, 425] on span at bounding box center [1454, 426] width 10 height 10
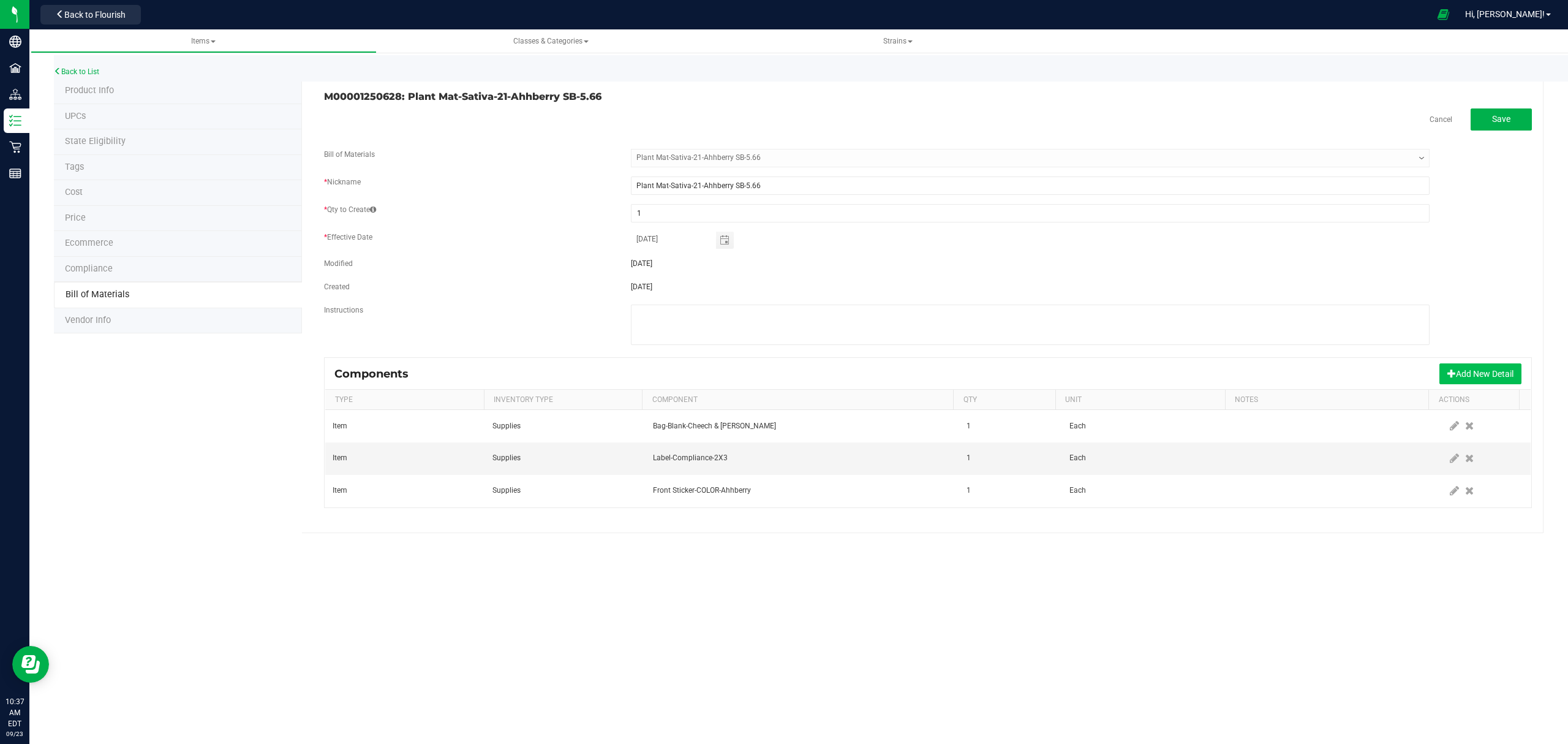
click at [1465, 378] on button "Add New Detail" at bounding box center [1480, 374] width 82 height 21
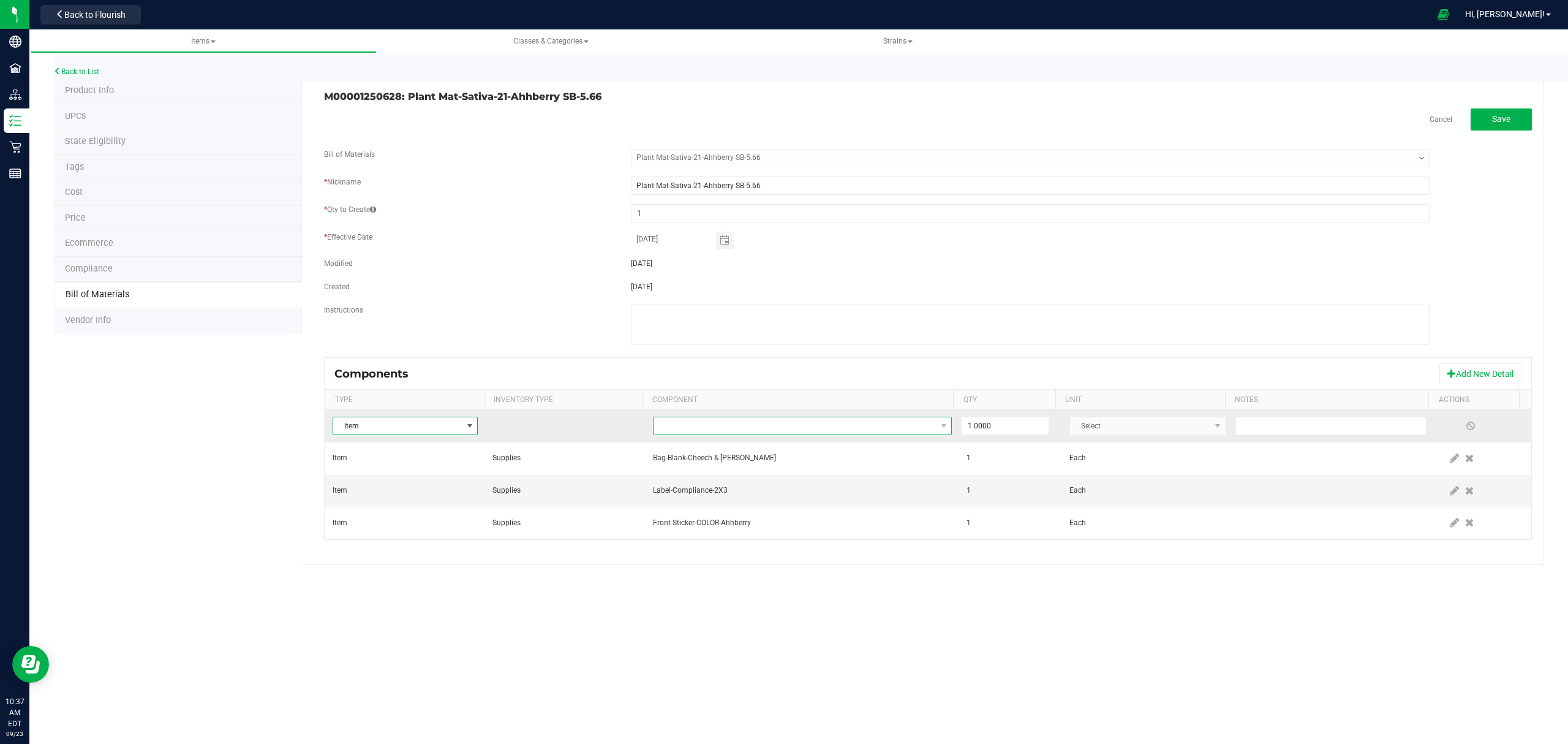
click at [808, 422] on span "NO DATA FOUND" at bounding box center [795, 425] width 283 height 17
type input "integra"
click at [745, 480] on li "Integra Humidity Pack-Size 1" at bounding box center [845, 480] width 391 height 17
click at [1449, 430] on span at bounding box center [1454, 426] width 10 height 10
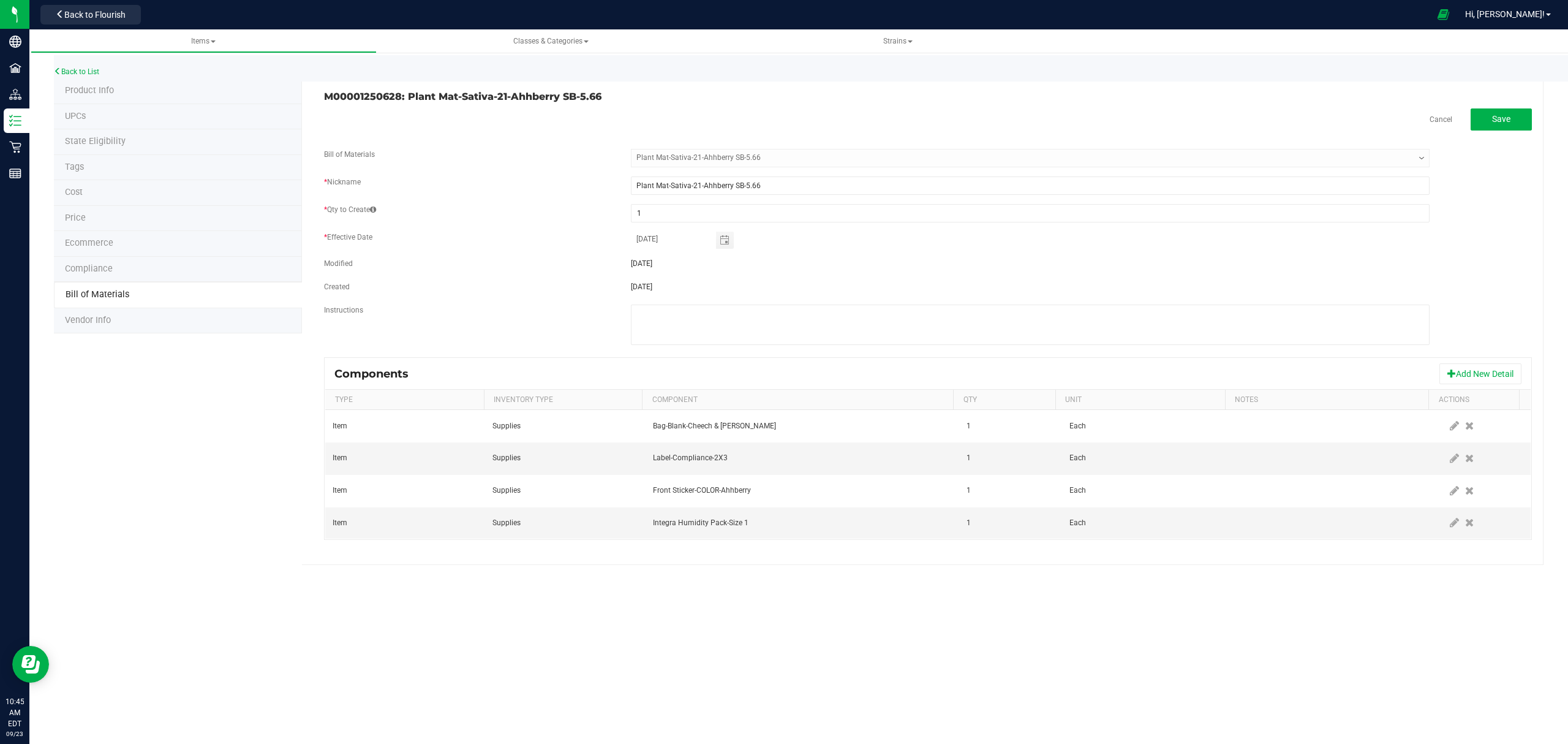
drag, startPoint x: 1485, startPoint y: 380, endPoint x: 1392, endPoint y: 378, distance: 93.0
click at [1485, 380] on button "Add New Detail" at bounding box center [1480, 374] width 82 height 21
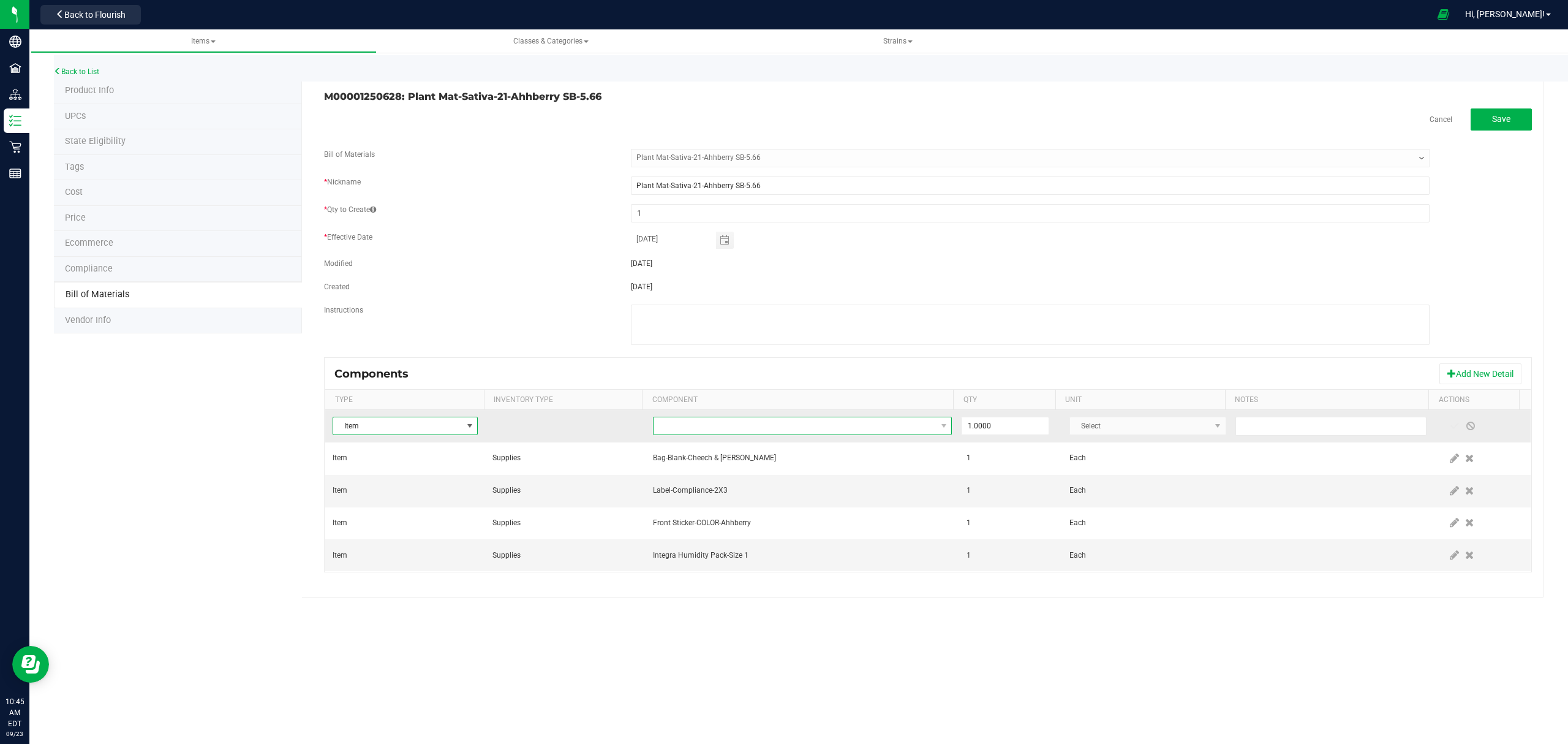
click at [843, 425] on span "NO DATA FOUND" at bounding box center [795, 425] width 283 height 17
type input "#00914"
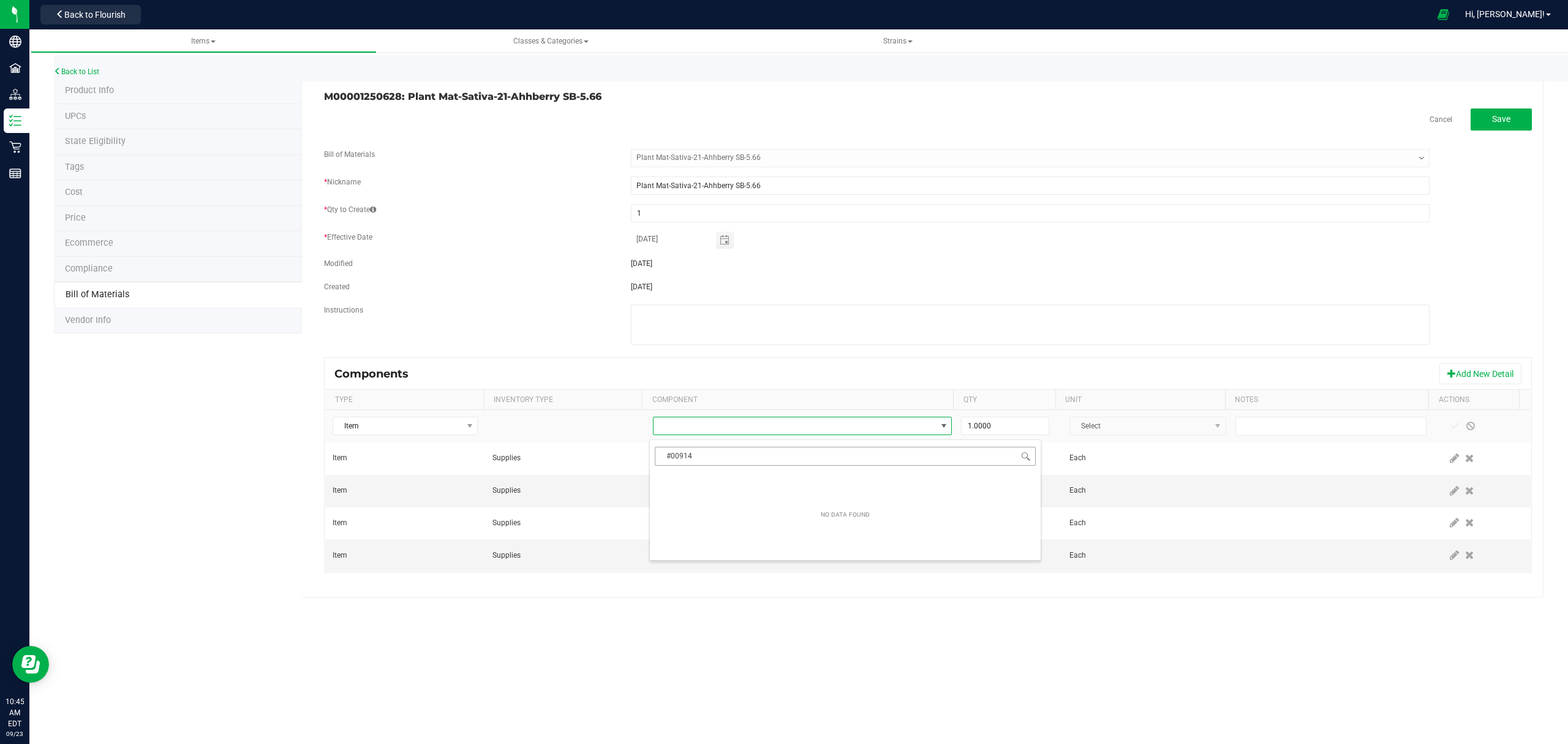
drag, startPoint x: 701, startPoint y: 455, endPoint x: 658, endPoint y: 459, distance: 43.2
click at [658, 459] on input "#00914" at bounding box center [845, 456] width 381 height 19
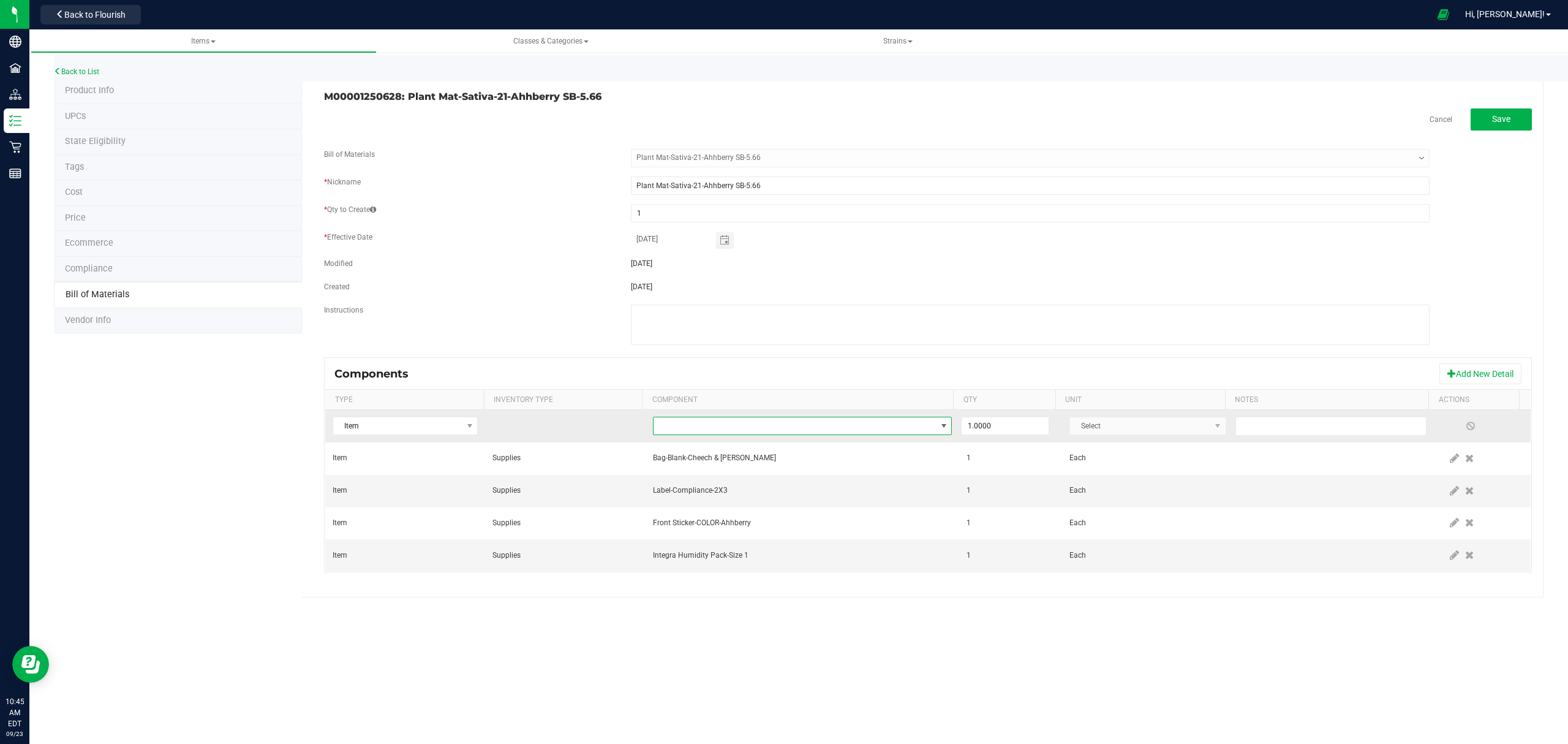
click at [875, 423] on span "NO DATA FOUND" at bounding box center [795, 425] width 283 height 17
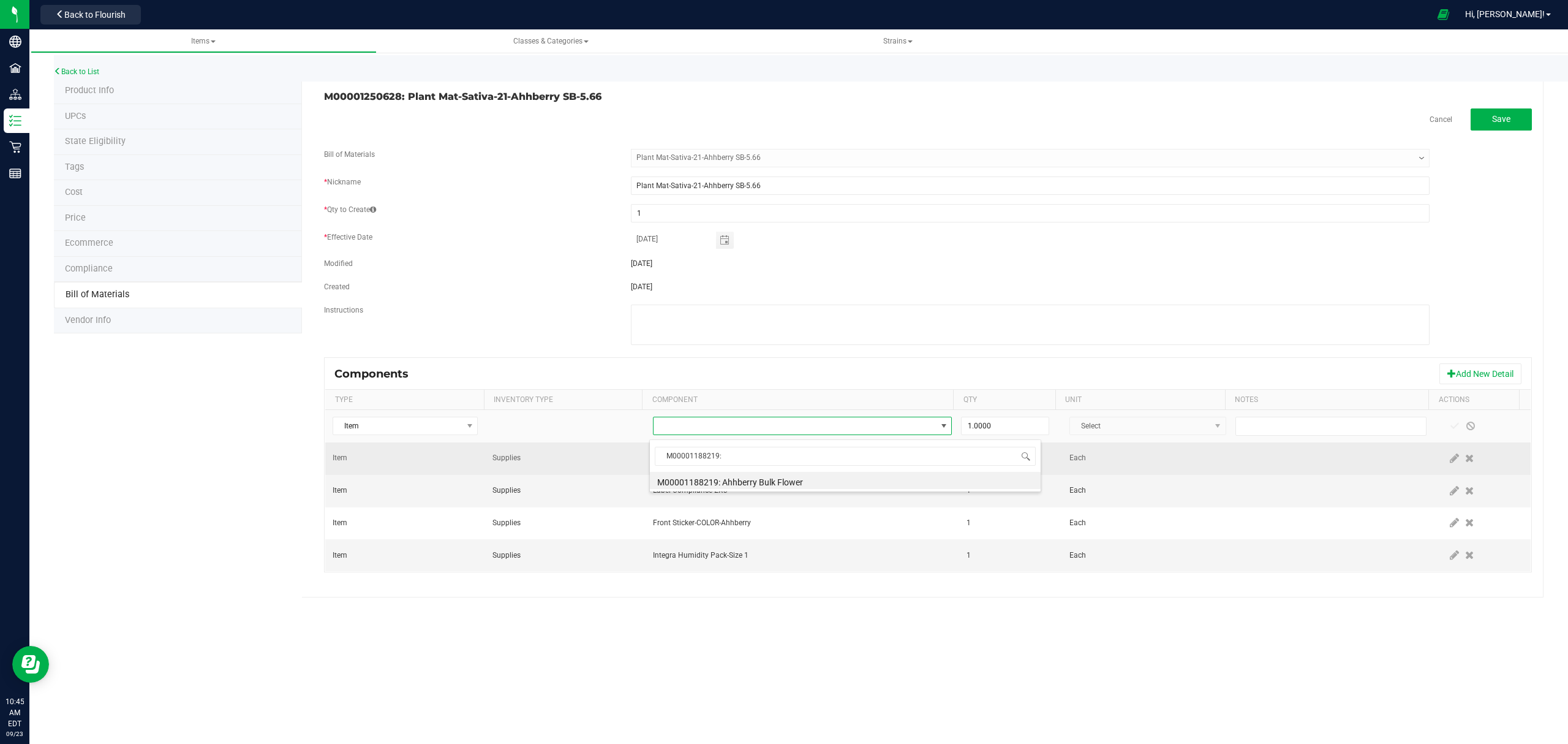
drag, startPoint x: 831, startPoint y: 484, endPoint x: 916, endPoint y: 466, distance: 86.9
click at [831, 483] on li "M00001188219: Ahhberry Bulk Flower" at bounding box center [845, 480] width 391 height 17
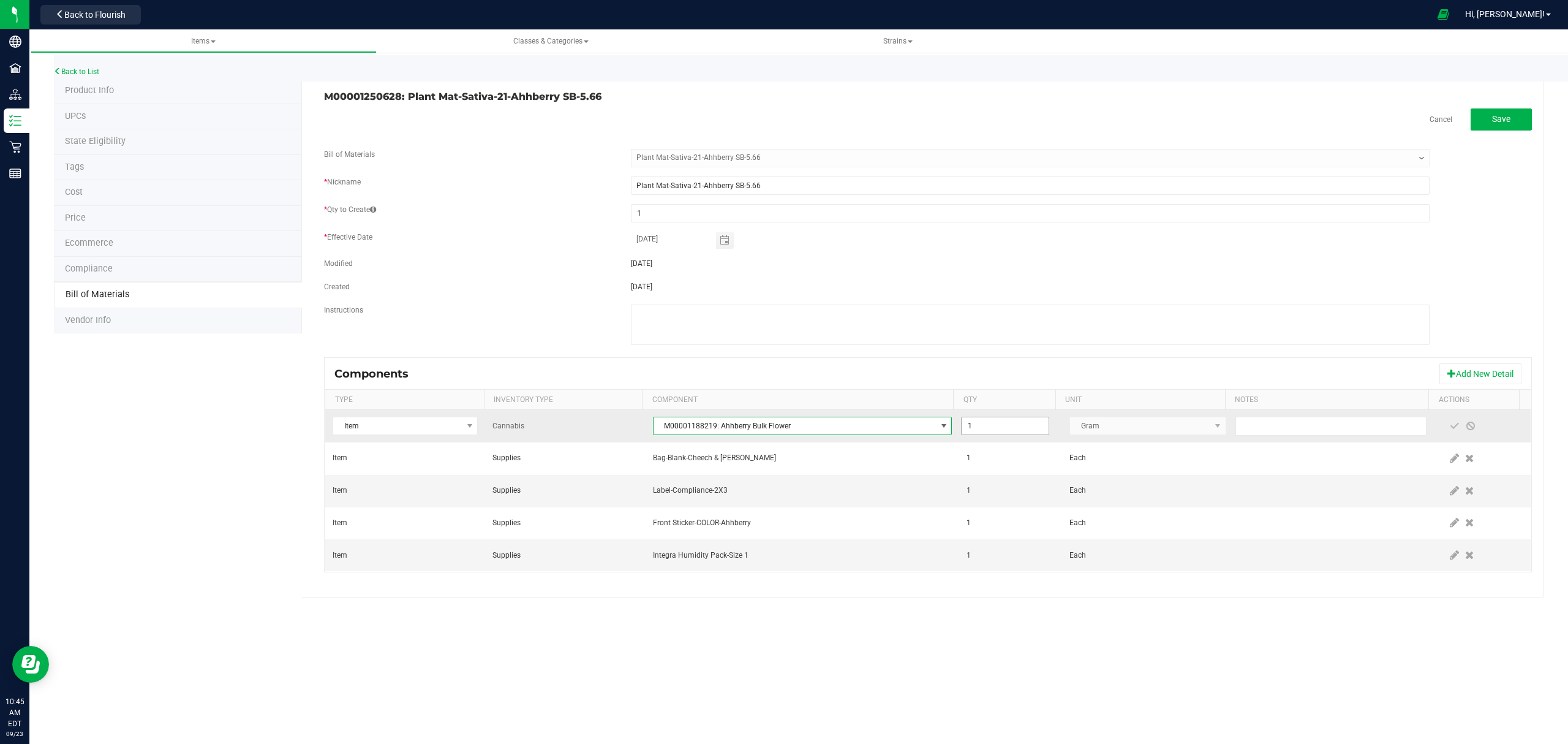
click at [985, 432] on input "1" at bounding box center [1005, 425] width 87 height 17
type input "5.6600"
click at [1449, 425] on span at bounding box center [1454, 426] width 10 height 10
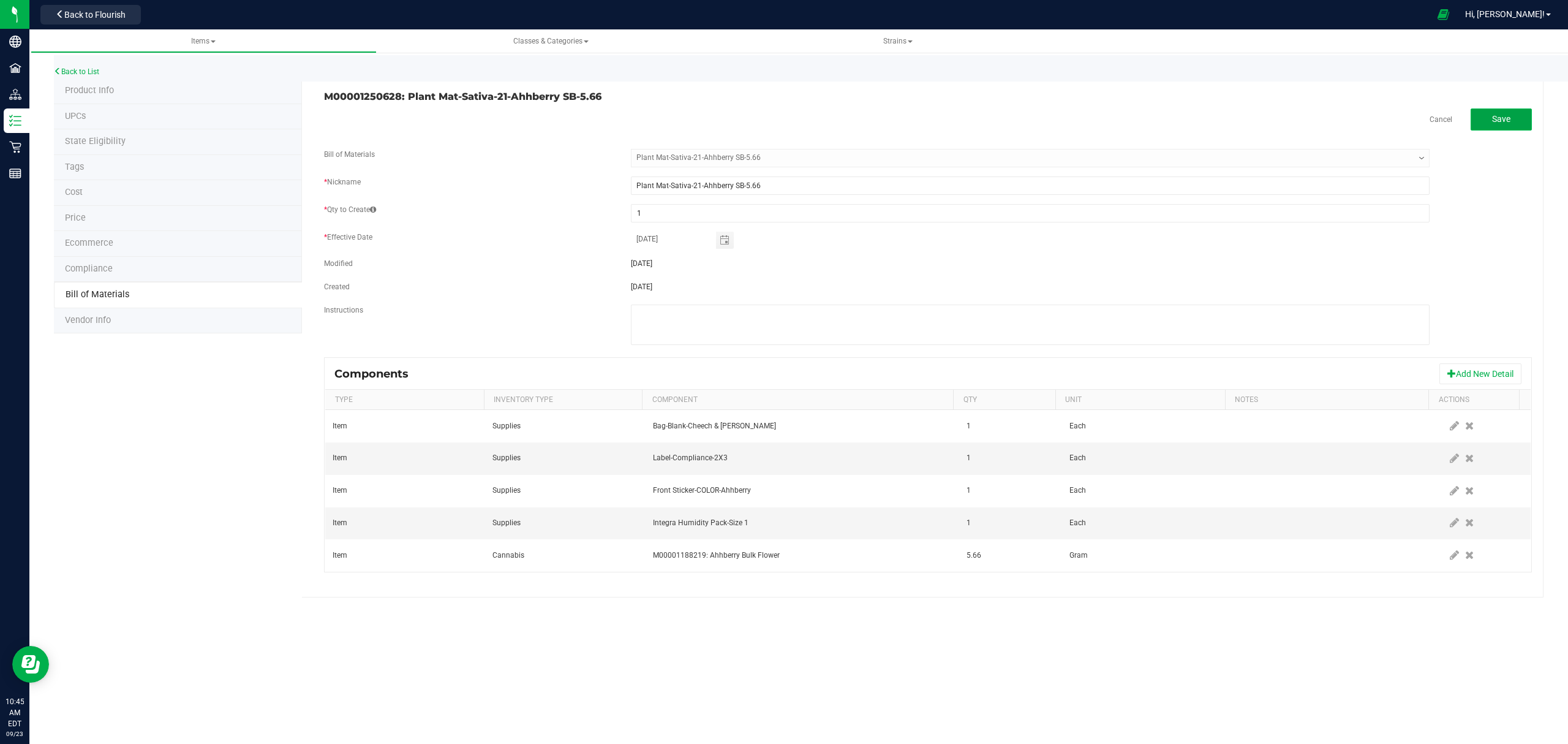
click at [1492, 115] on span "Save" at bounding box center [1501, 119] width 18 height 10
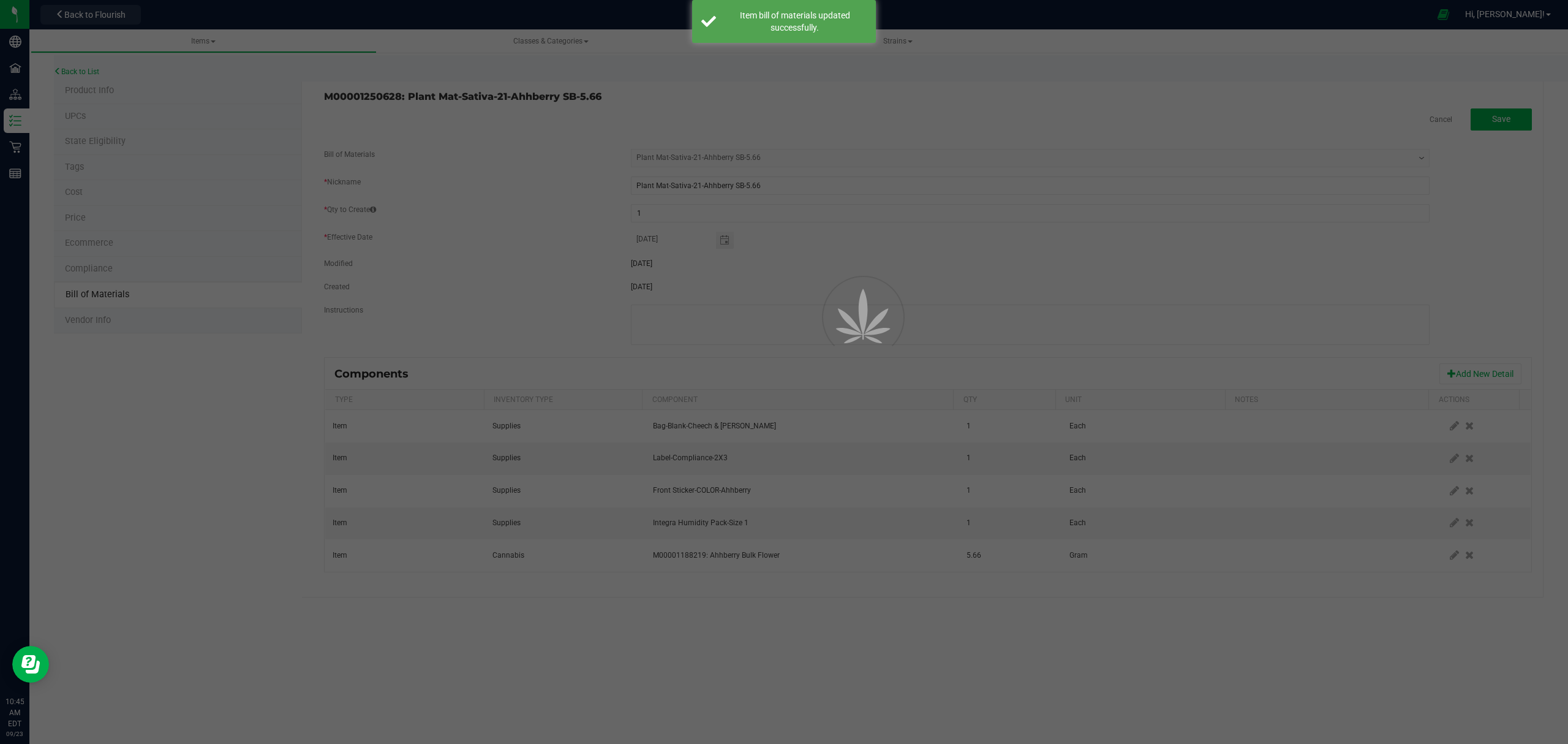
select select "690"
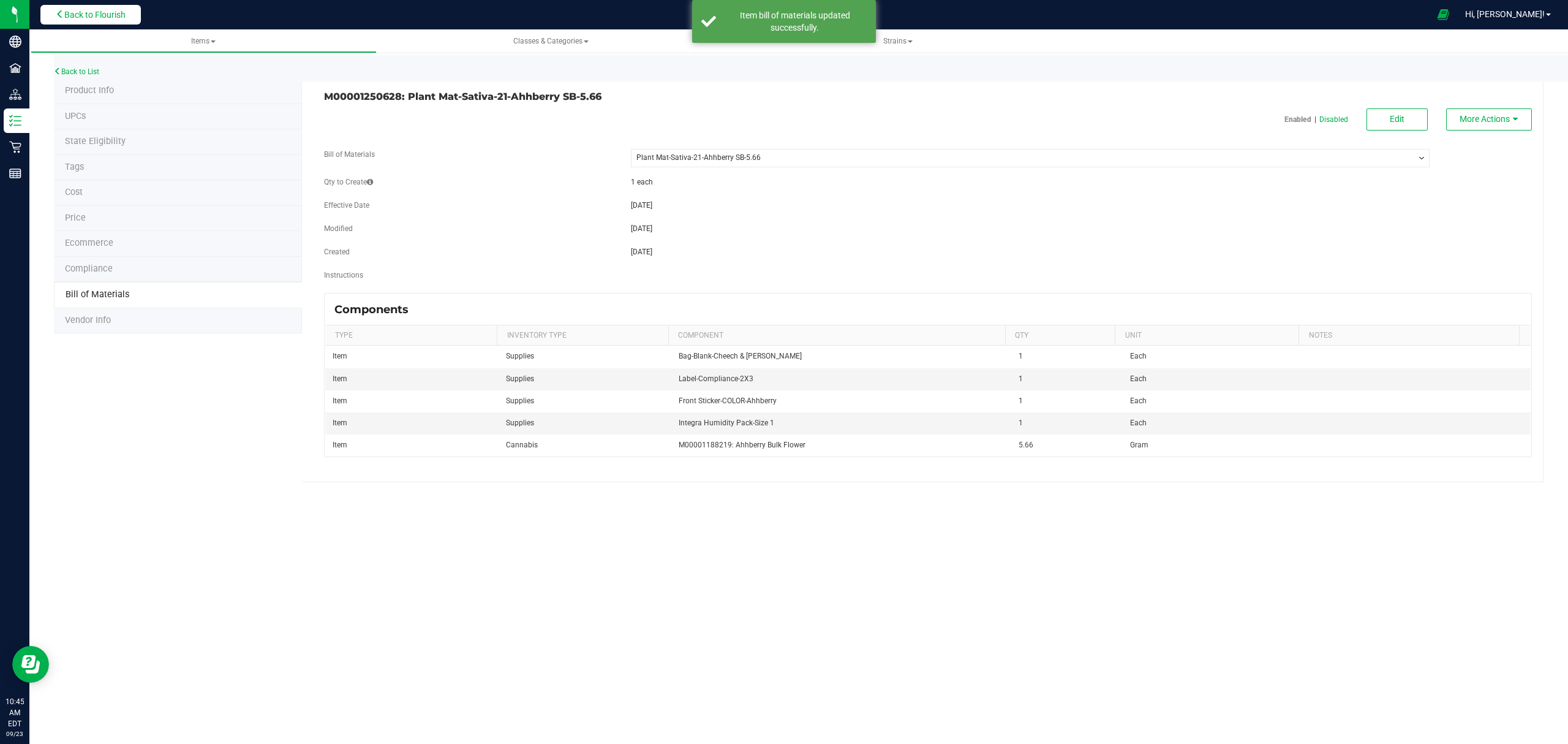
click at [94, 16] on span "Back to Flourish" at bounding box center [94, 15] width 61 height 10
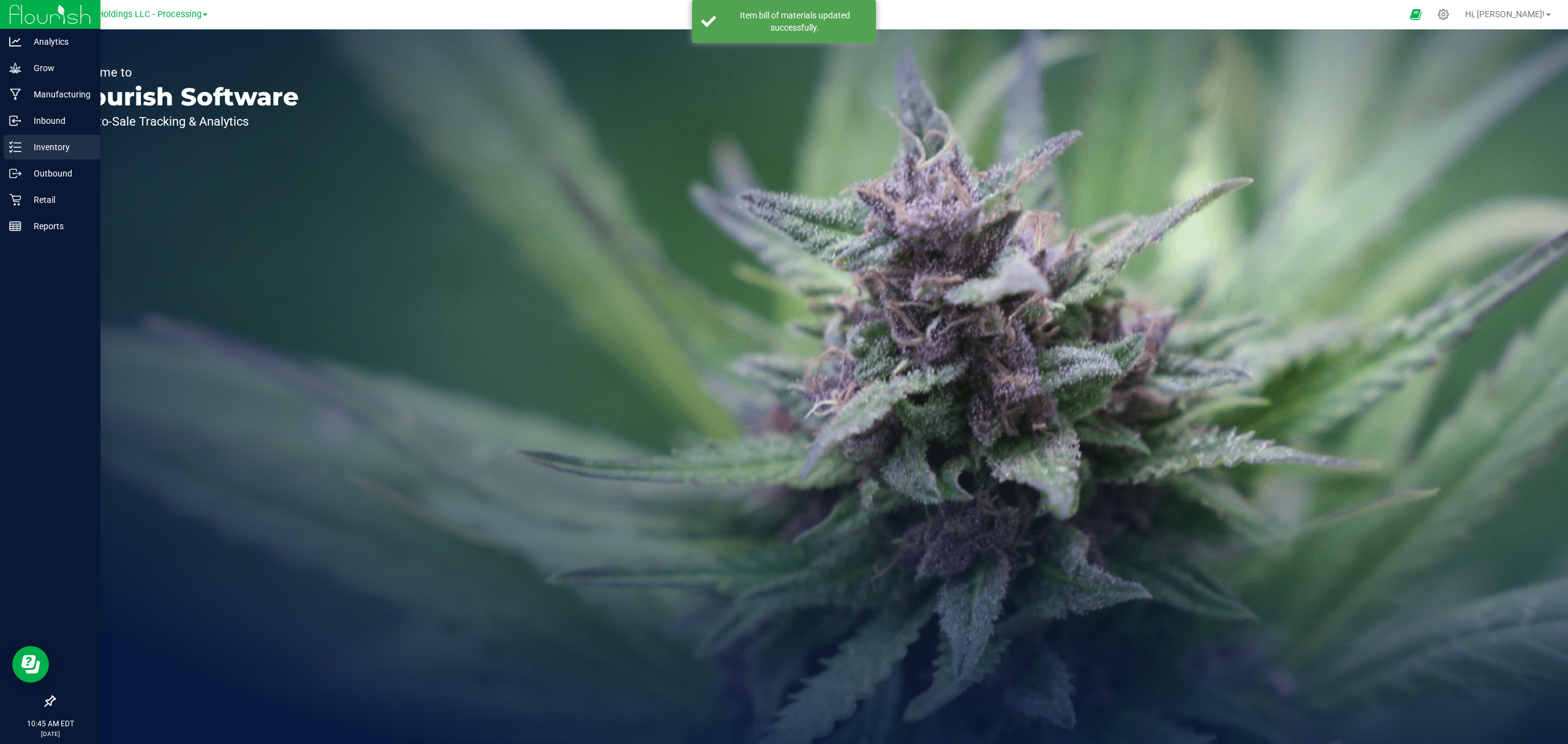
drag, startPoint x: 25, startPoint y: 140, endPoint x: 45, endPoint y: 137, distance: 20.2
click at [25, 140] on p "Inventory" at bounding box center [58, 147] width 74 height 15
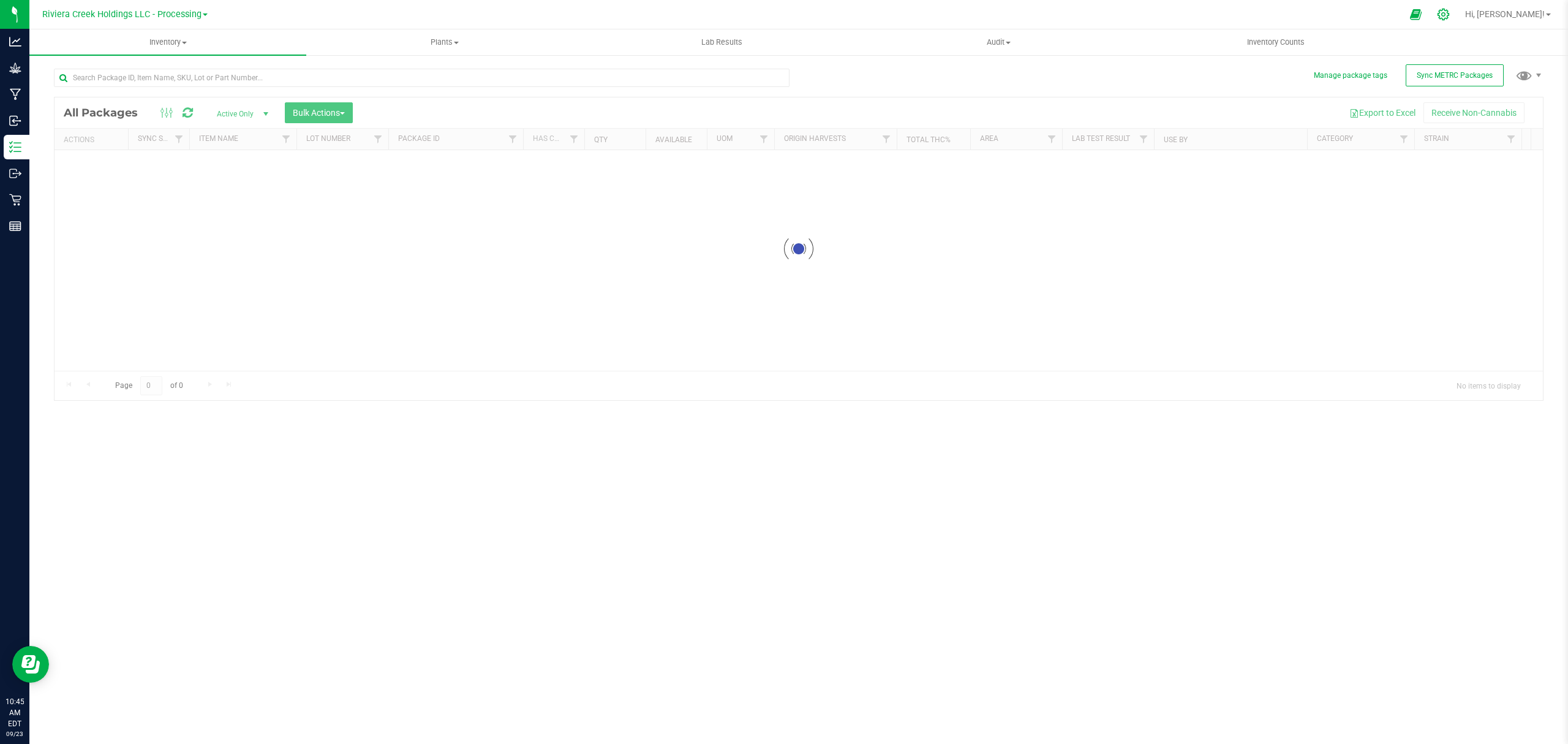
click at [1449, 13] on icon at bounding box center [1443, 14] width 12 height 12
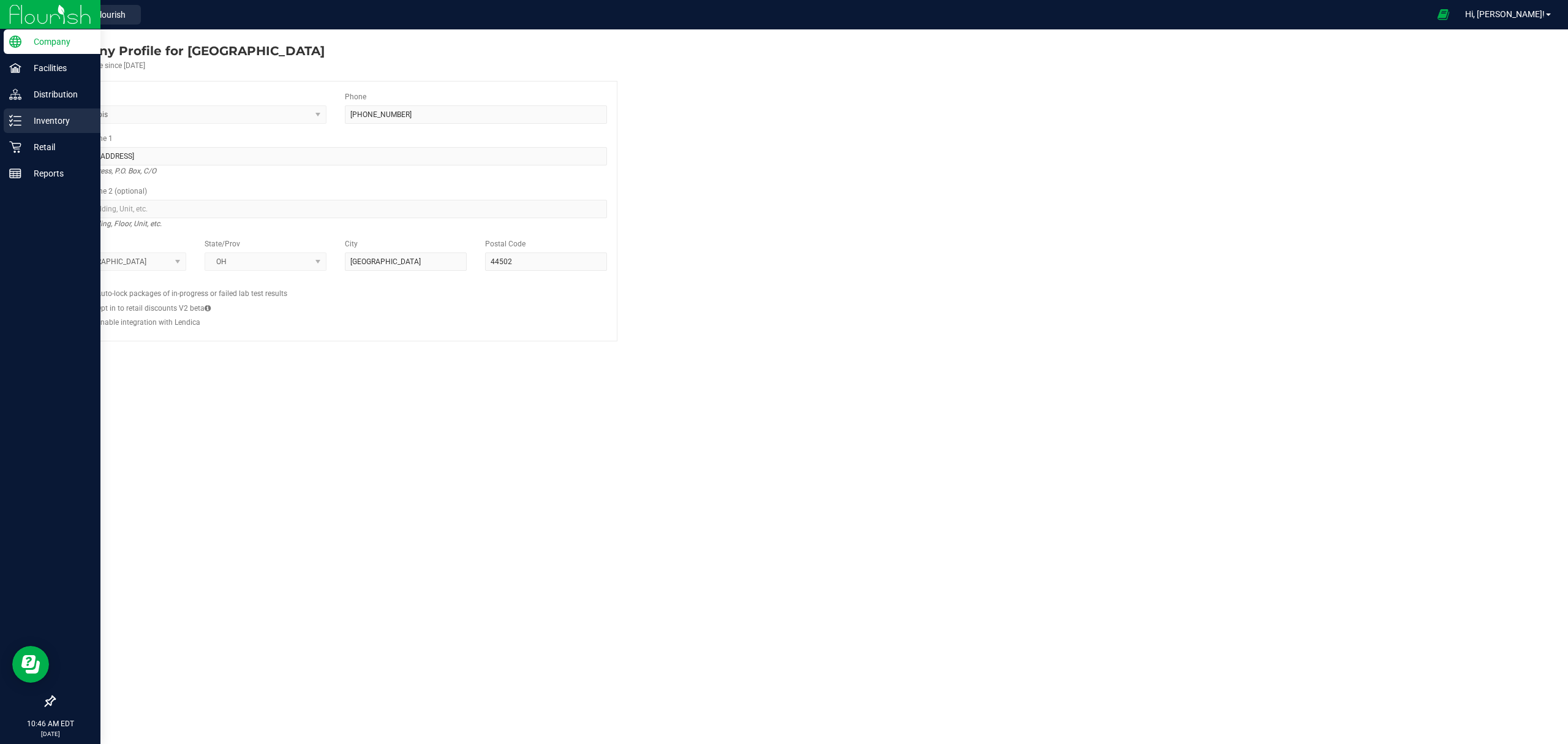
click at [30, 124] on p "Inventory" at bounding box center [58, 120] width 74 height 15
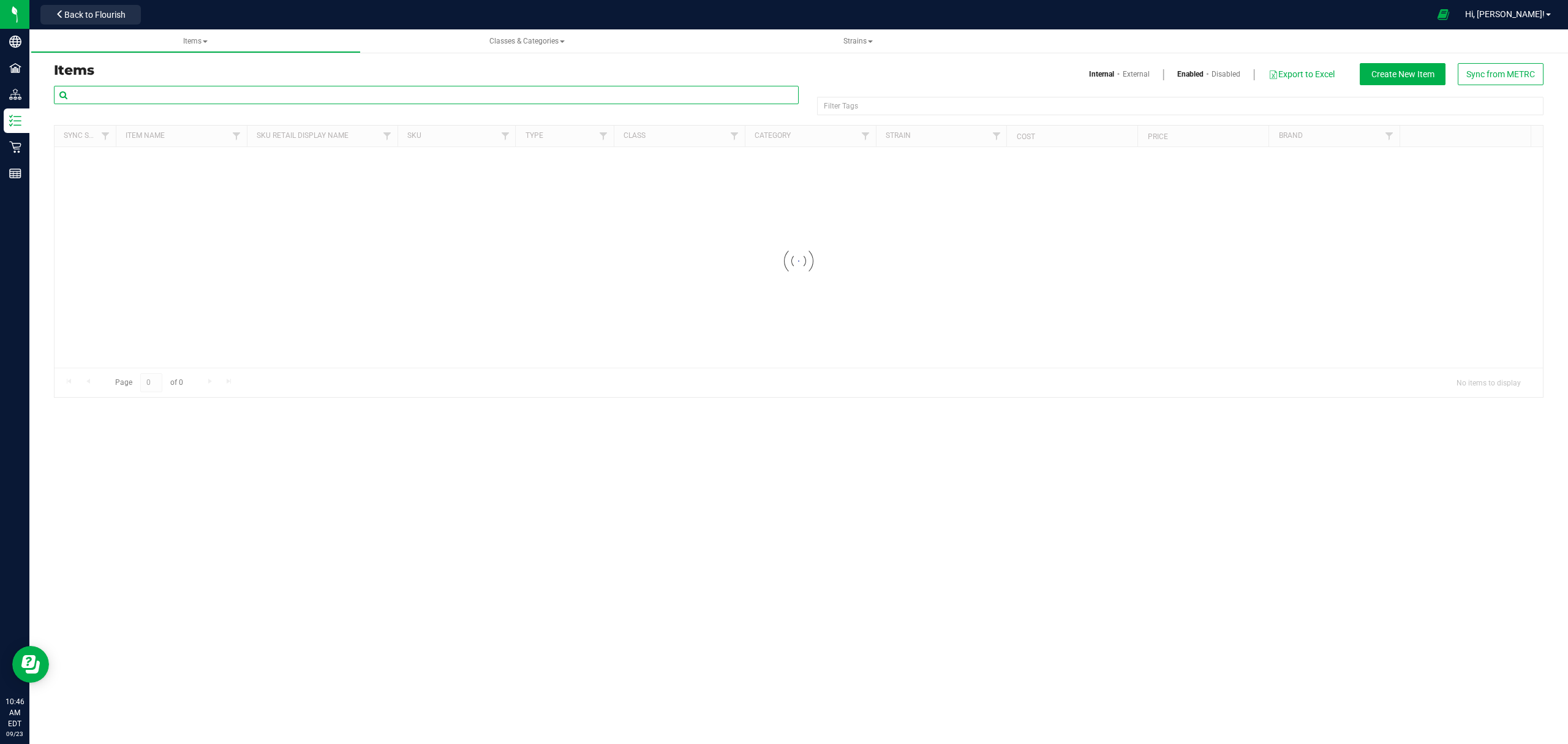
click at [288, 99] on input "text" at bounding box center [427, 95] width 745 height 18
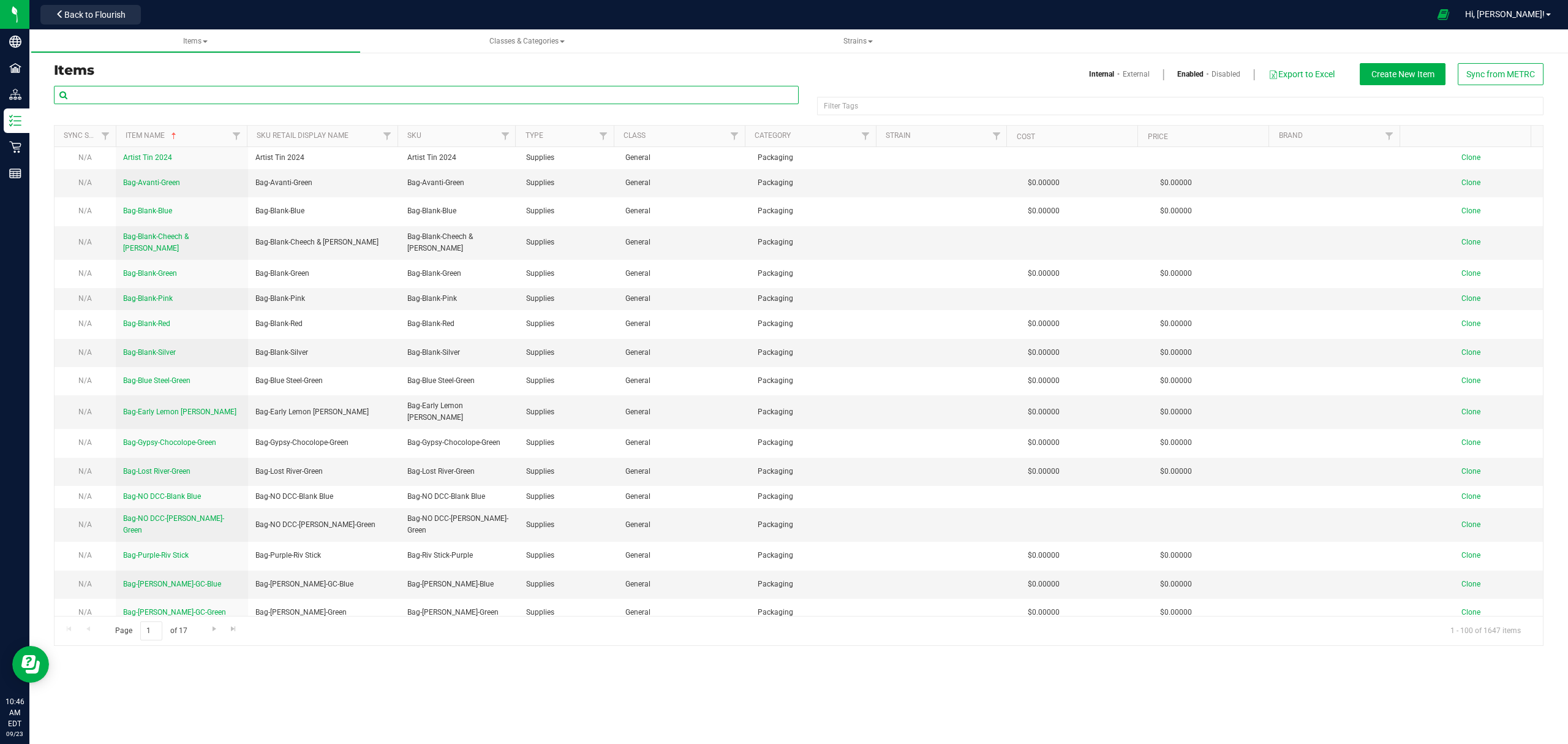
click at [313, 94] on input "text" at bounding box center [427, 95] width 745 height 18
paste input "M00001250734:"
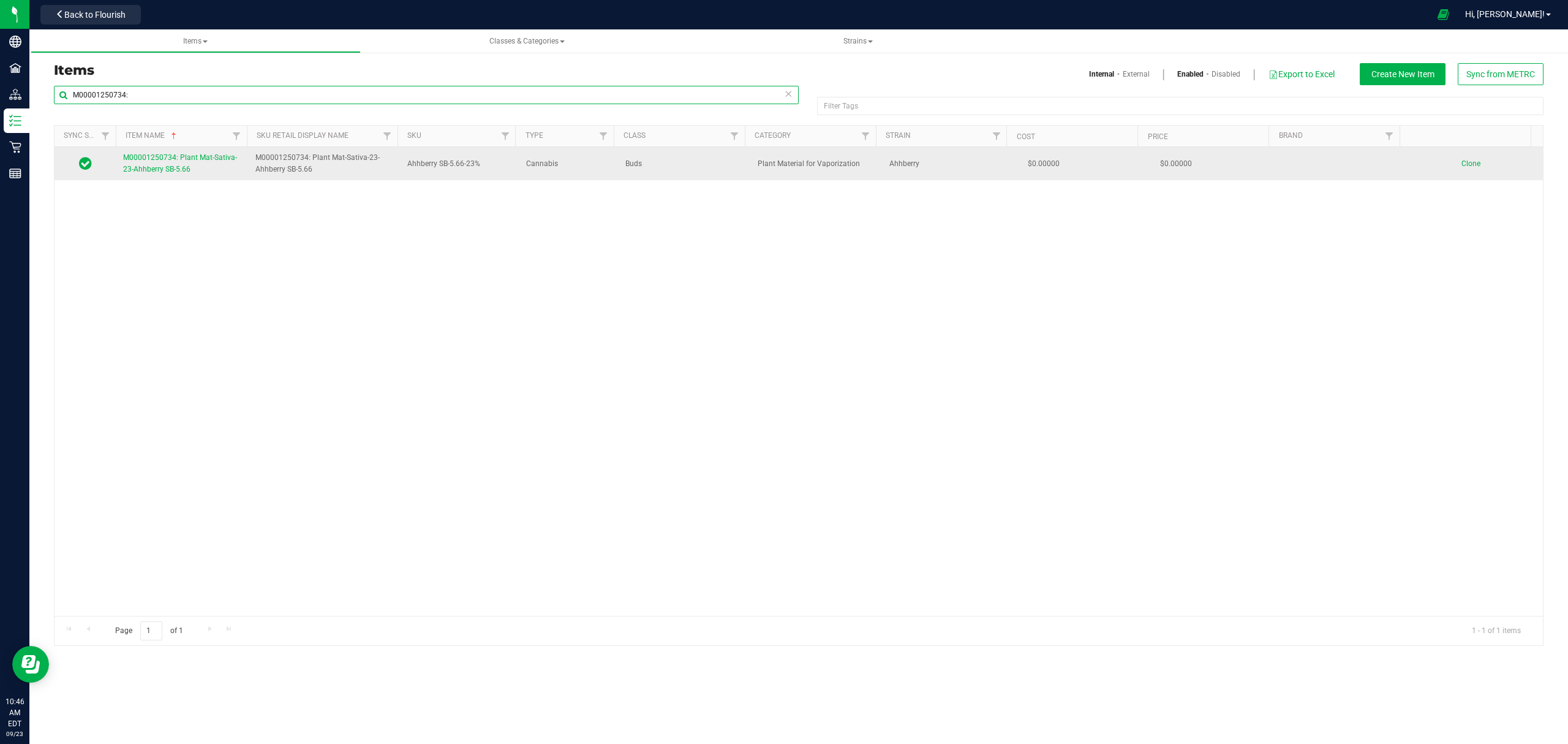
type input "M00001250734:"
click at [174, 170] on span "M00001250734: Plant Mat-Sativa-23-Ahhberry SB-5.66" at bounding box center [180, 163] width 114 height 20
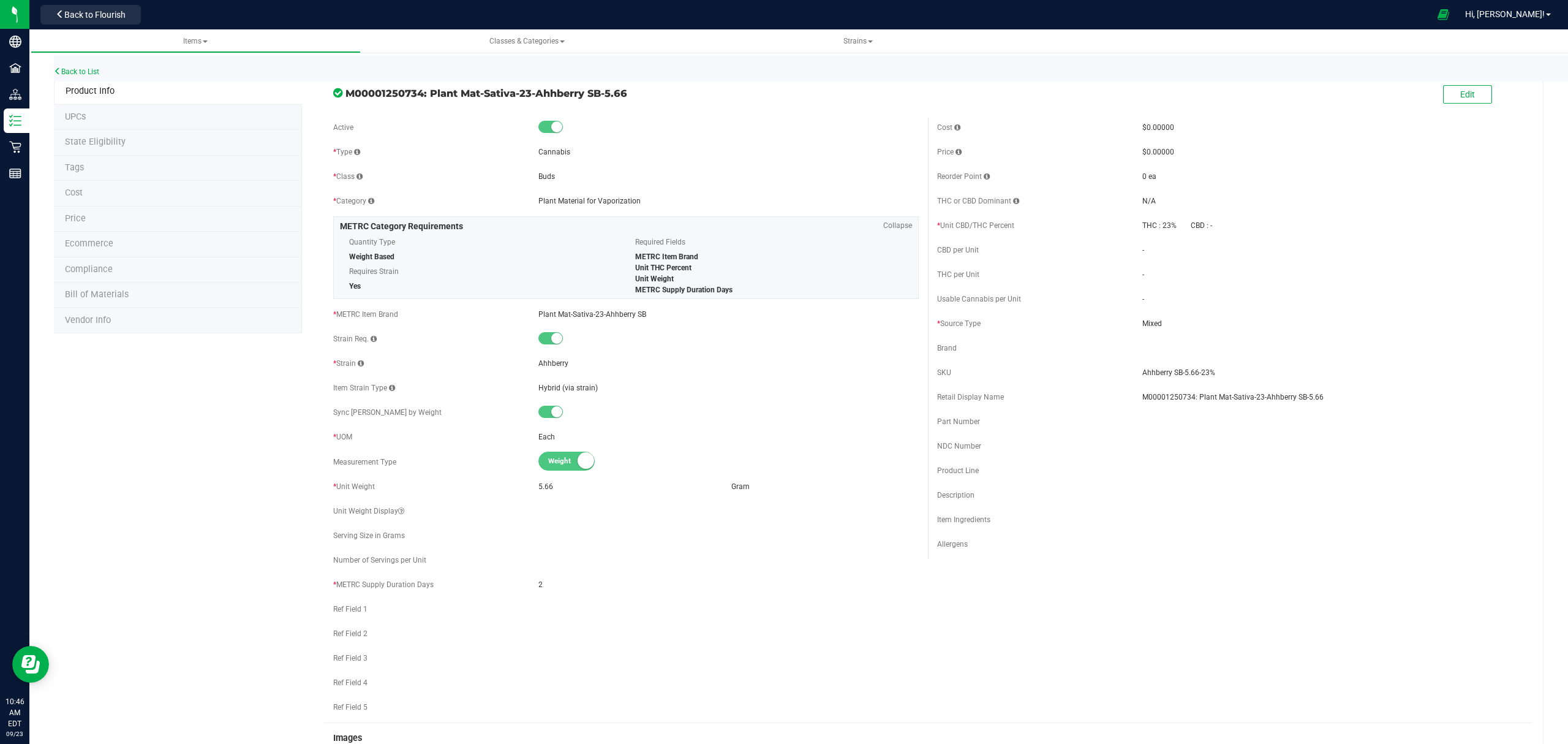
click at [122, 302] on li "Bill of Materials" at bounding box center [178, 295] width 248 height 26
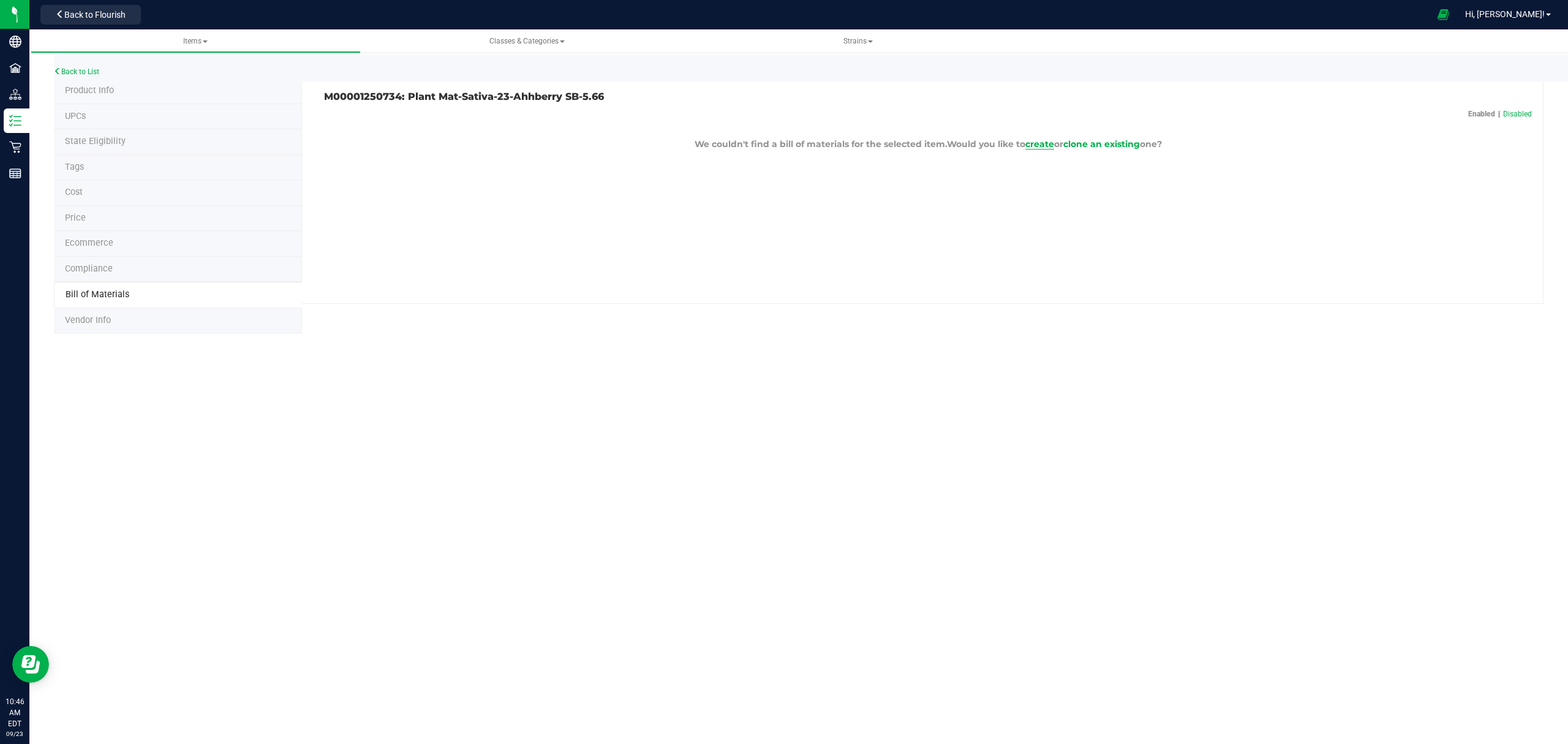
click at [1031, 143] on span "create" at bounding box center [1039, 144] width 29 height 11
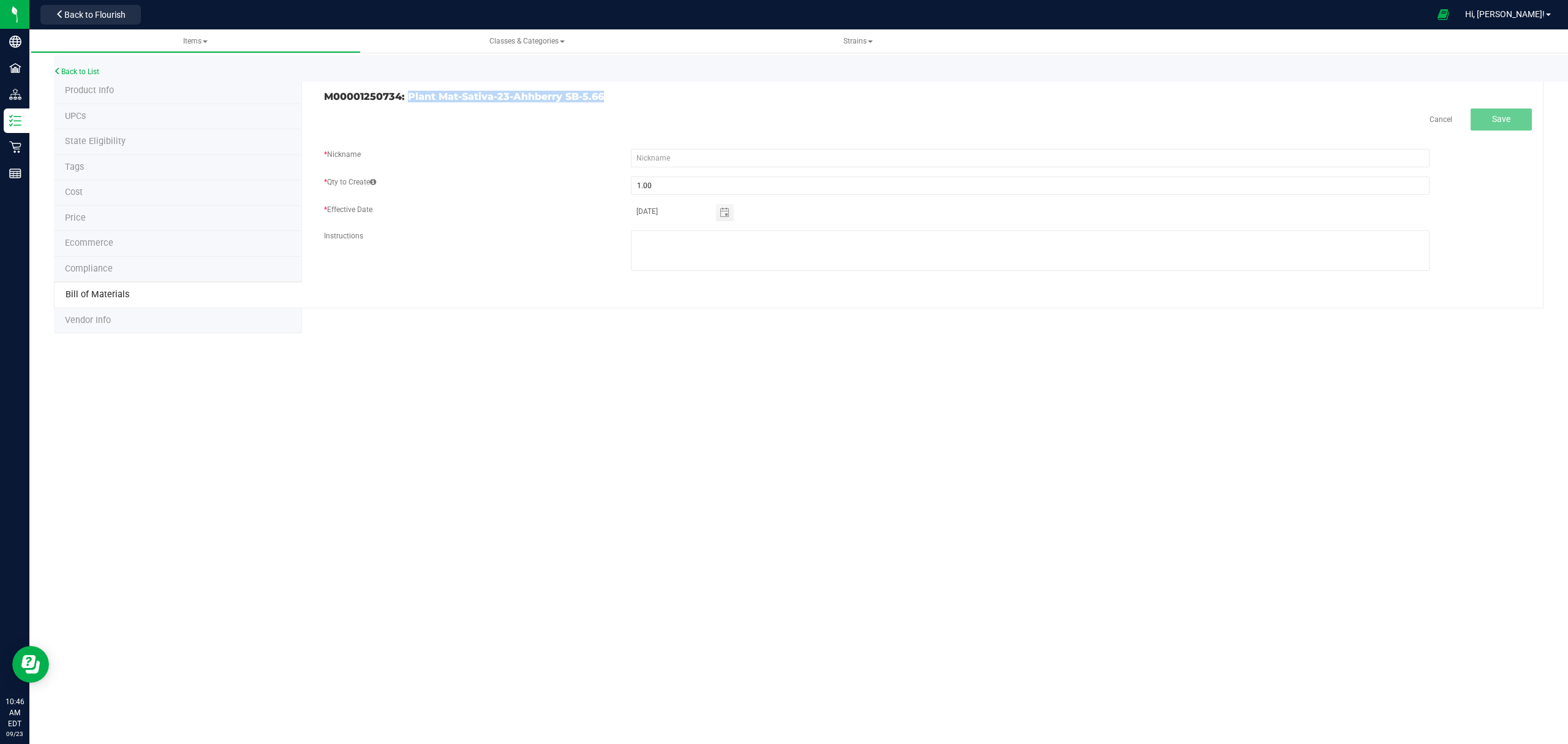
drag, startPoint x: 653, startPoint y: 99, endPoint x: 407, endPoint y: 97, distance: 246.0
click at [407, 97] on h3 "M00001250734: Plant Mat-Sativa-23-Ahhberry SB-5.66" at bounding box center [621, 97] width 595 height 11
copy h3 "Plant Mat-Sativa-23-Ahhberry SB-5.66"
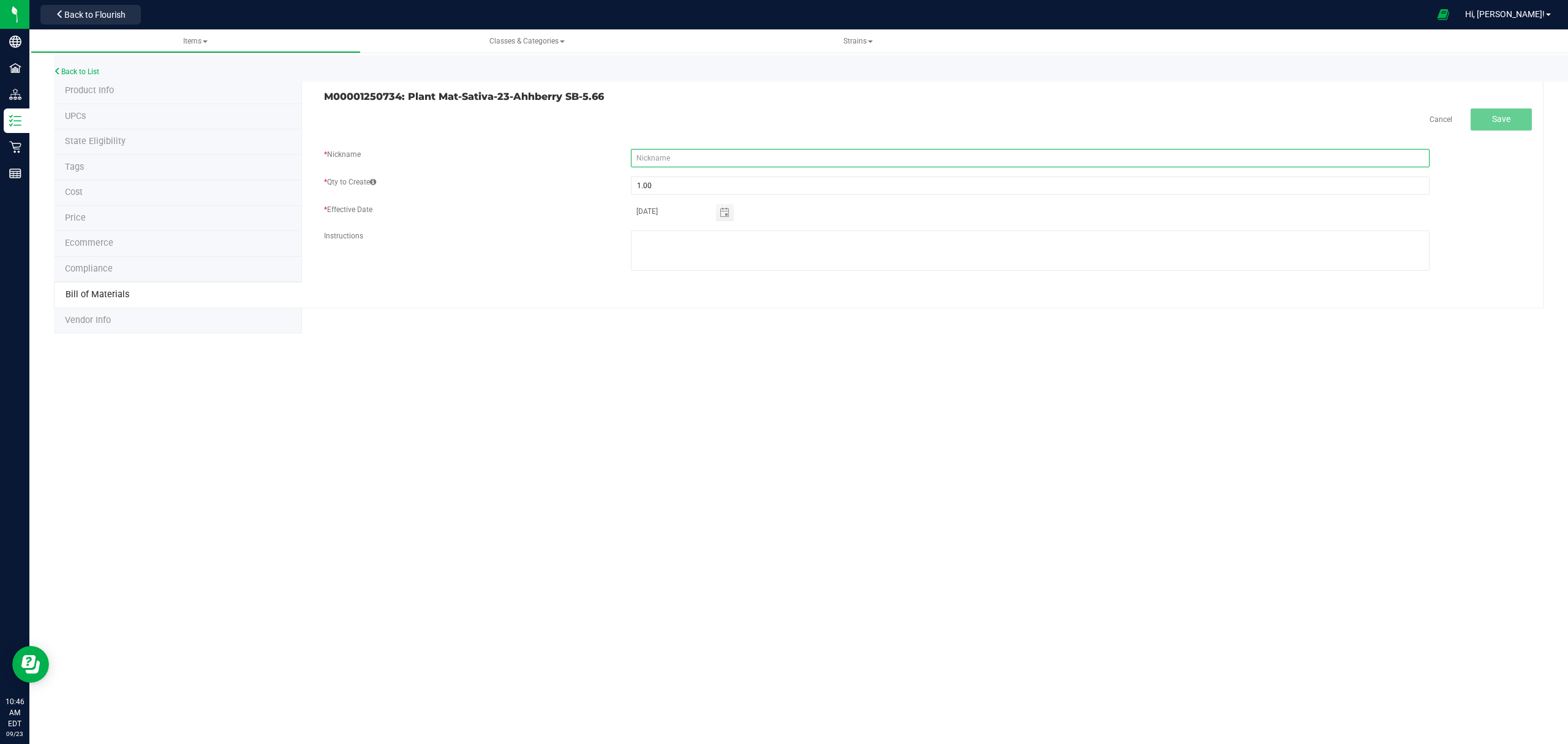
click at [731, 158] on input "text" at bounding box center [1030, 158] width 798 height 18
paste input "Plant Mat-Sativa-23-Ahhberry SB-5.66"
type input "Plant Mat-Sativa-23-Ahhberry SB-5.66"
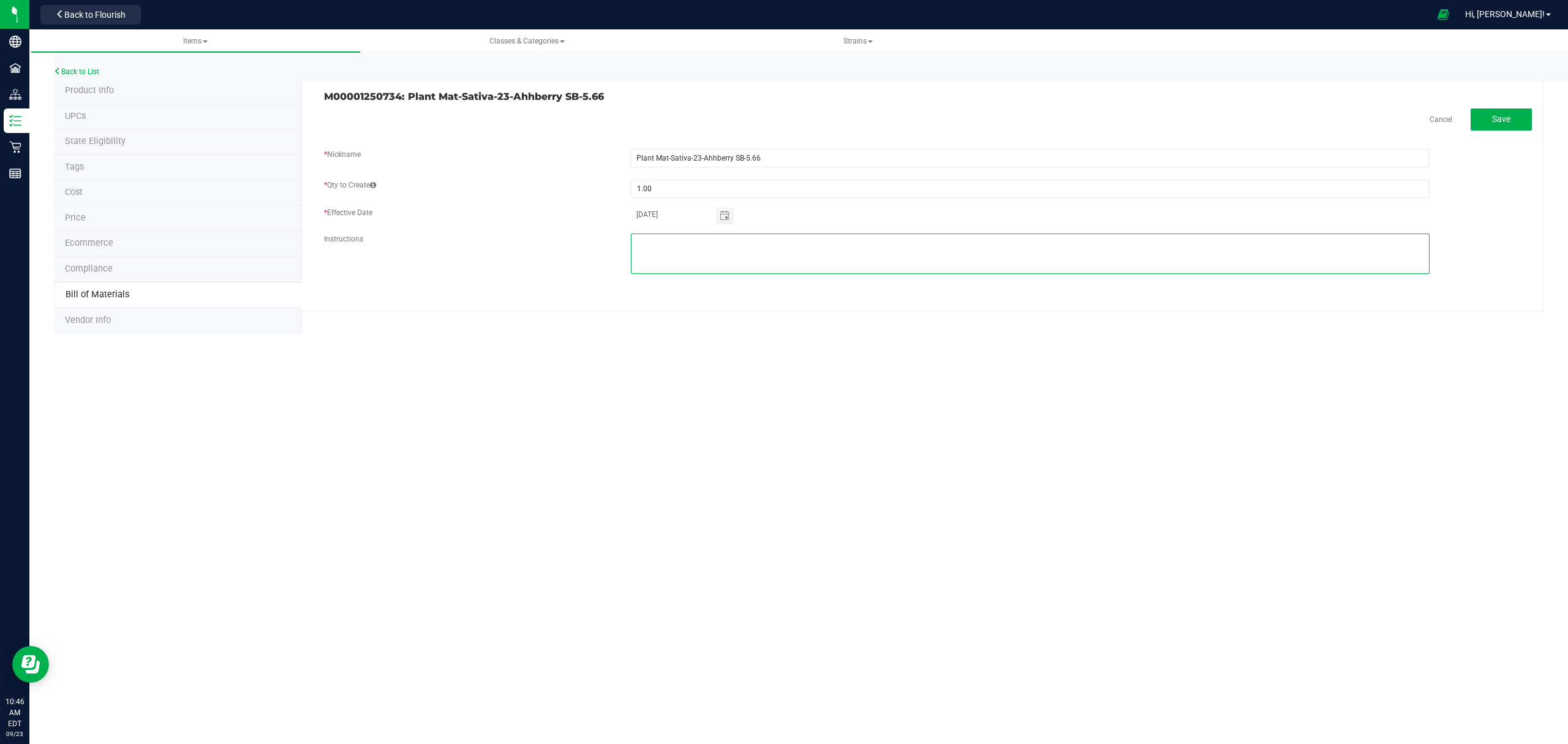
click at [812, 243] on fieldset "* Nickname Plant Mat-Sativa-23-Ahhberry SB-5.66 * Qty to Create 1.00 * Effectiv…" at bounding box center [928, 217] width 1207 height 137
click at [1502, 110] on button "Save" at bounding box center [1501, 119] width 61 height 22
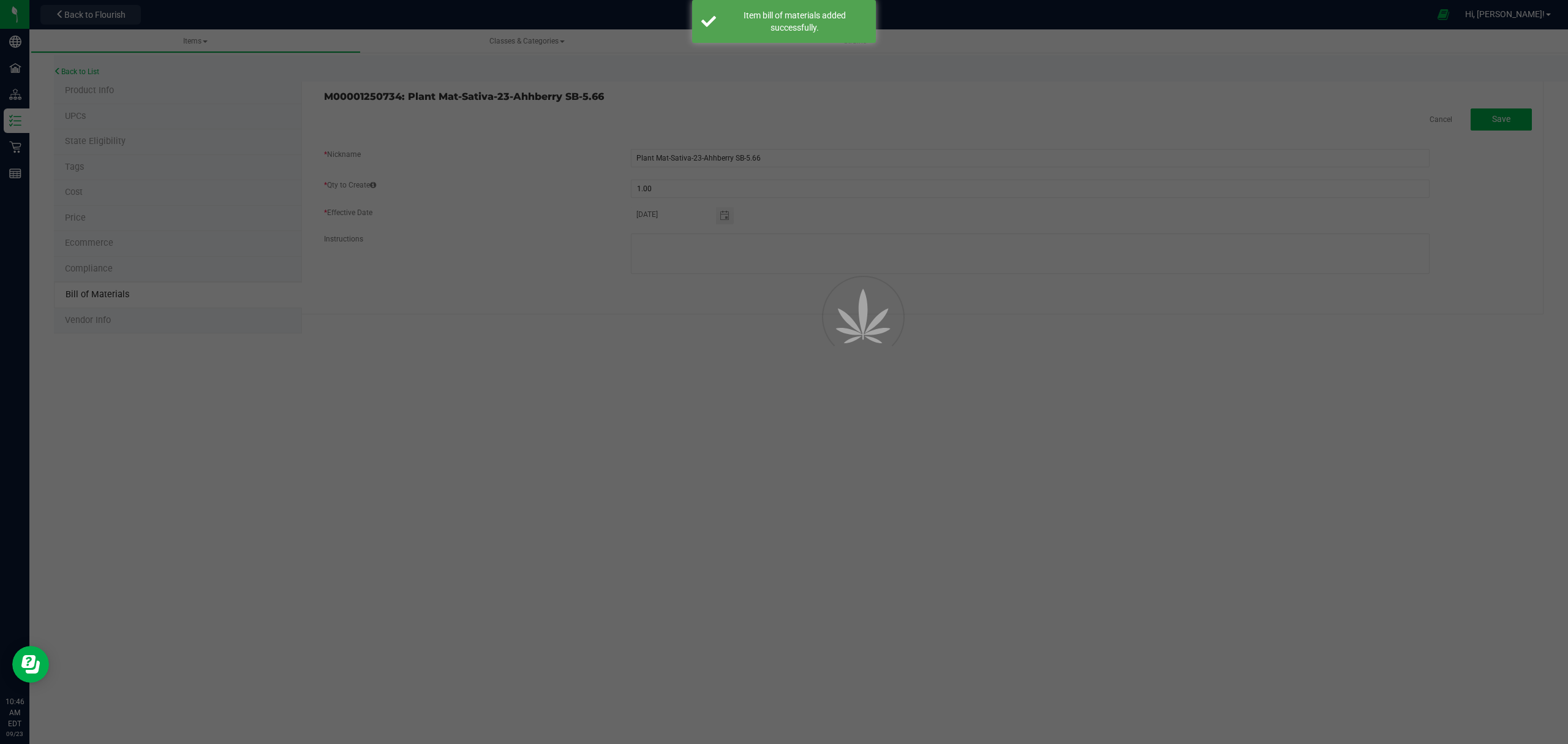
select select "691"
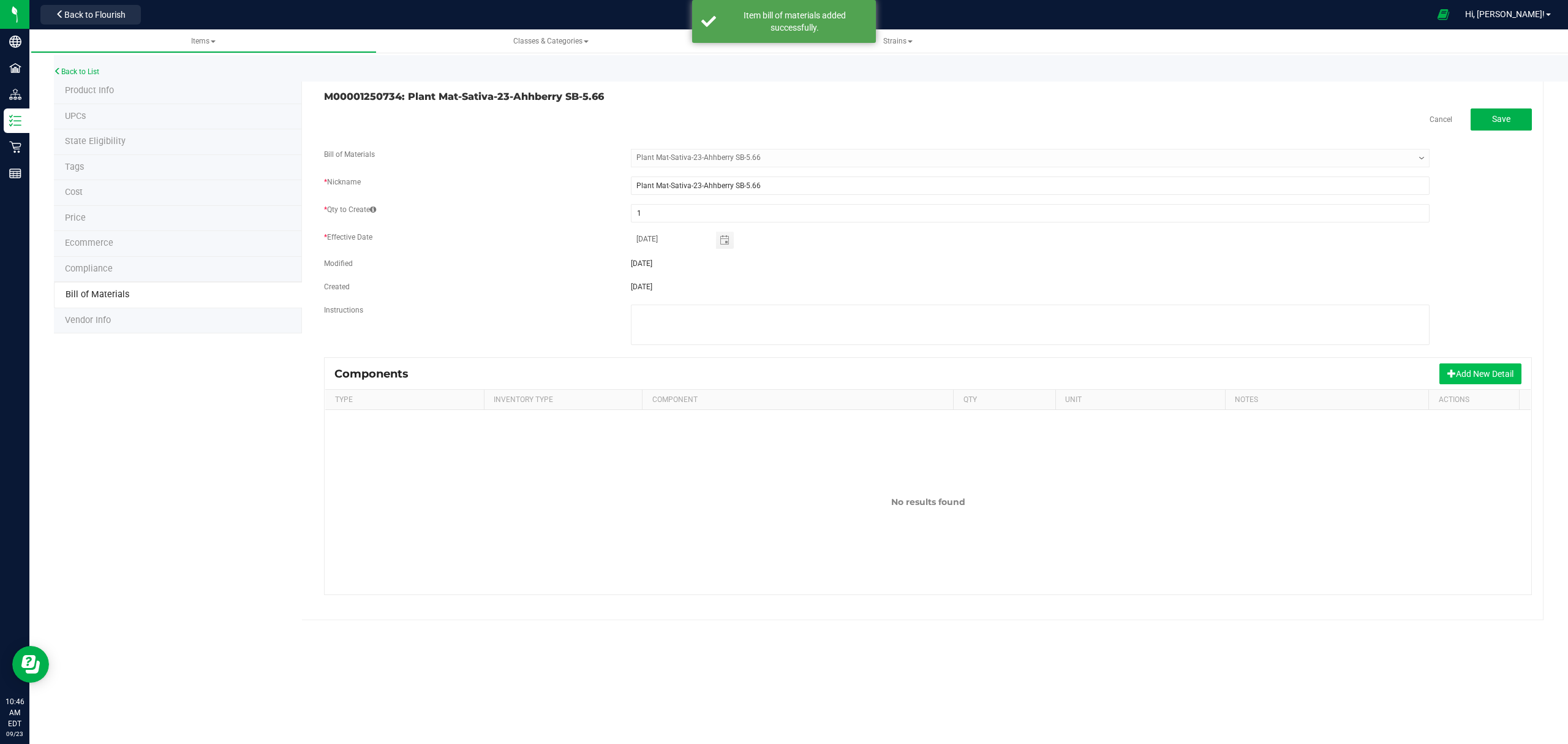
click at [1449, 371] on span at bounding box center [1451, 373] width 8 height 8
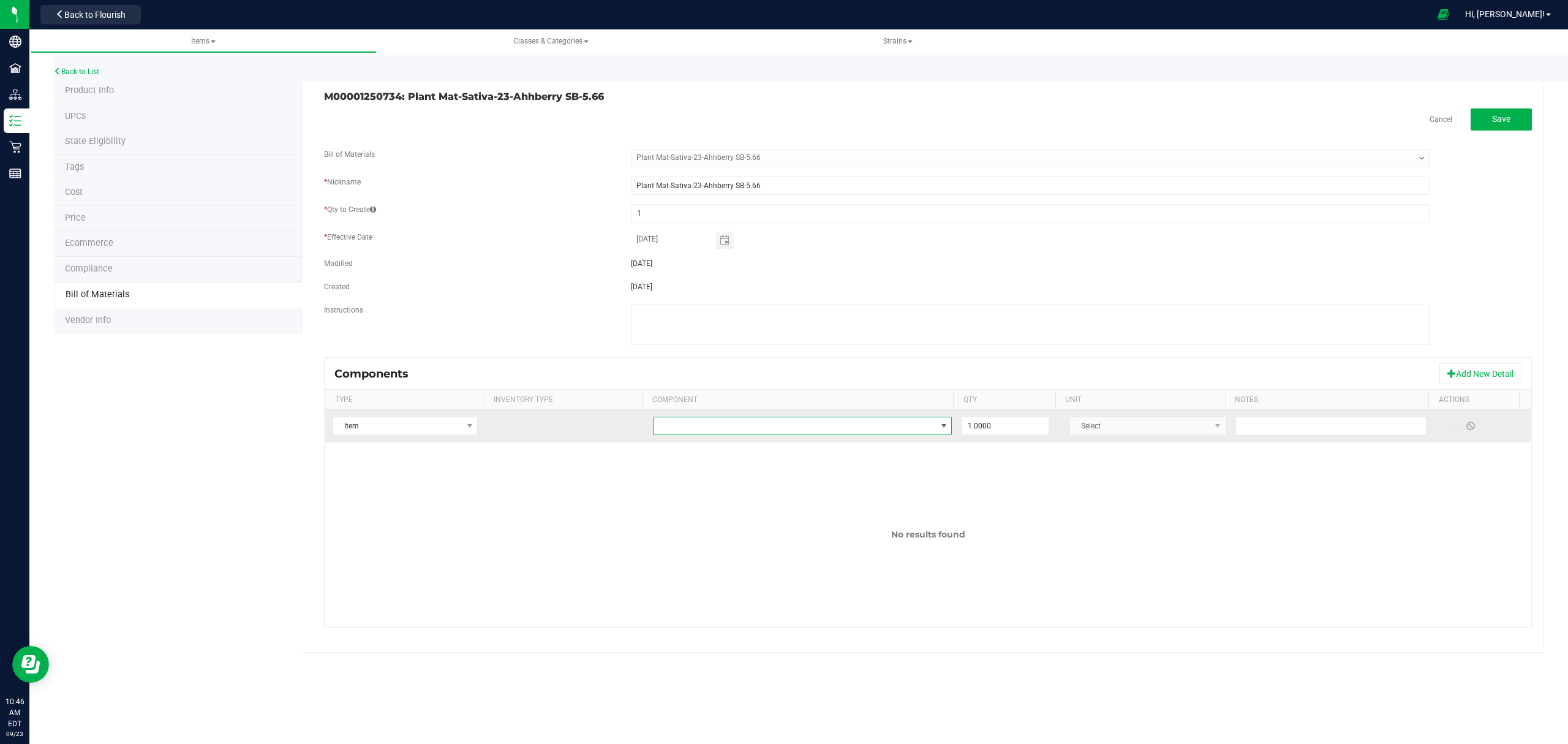
click at [797, 435] on span "NO DATA FOUND" at bounding box center [795, 425] width 283 height 17
type input "cheech"
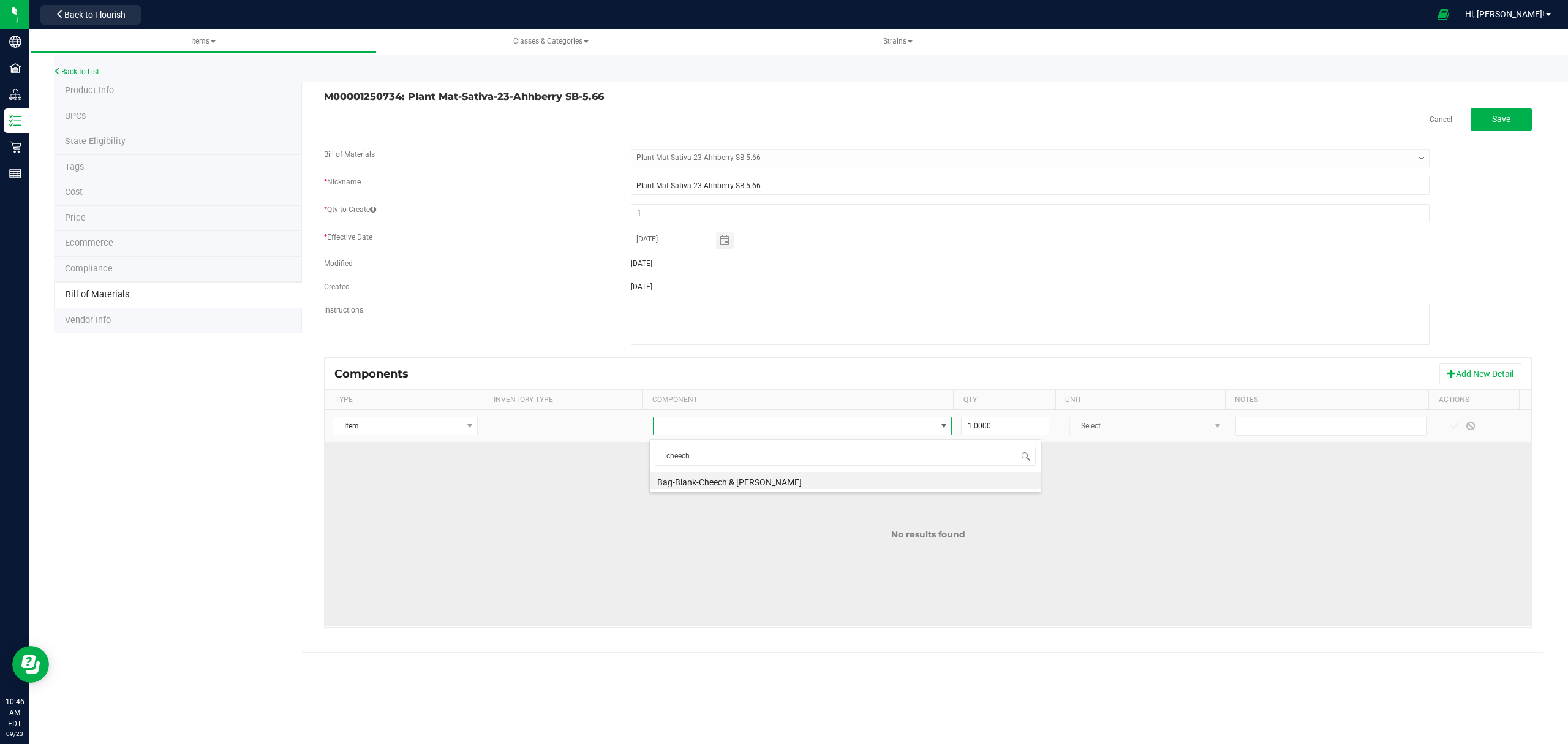
click at [764, 484] on li "Bag-Blank-Cheech & [PERSON_NAME]" at bounding box center [845, 480] width 391 height 17
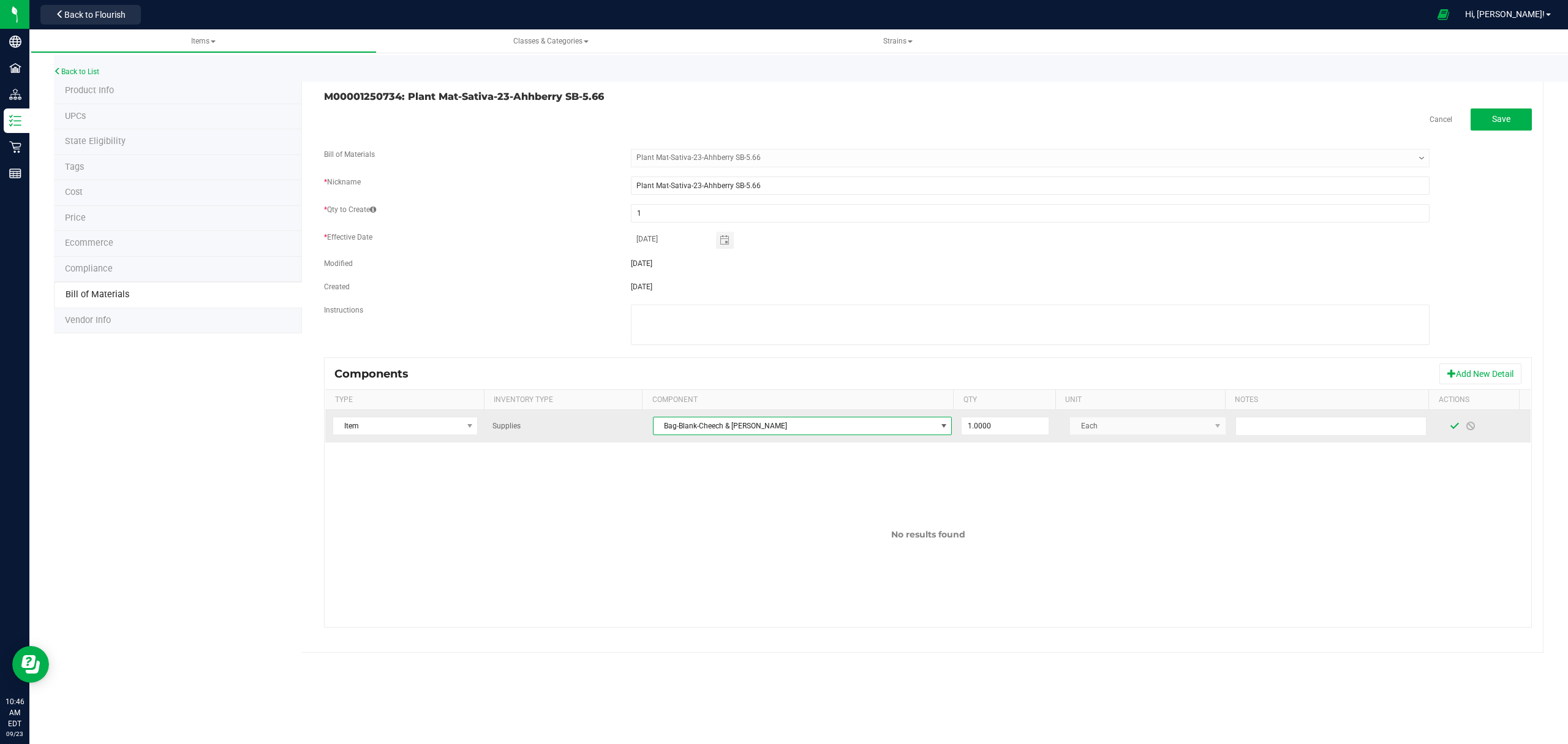
click at [1449, 425] on span at bounding box center [1454, 426] width 10 height 10
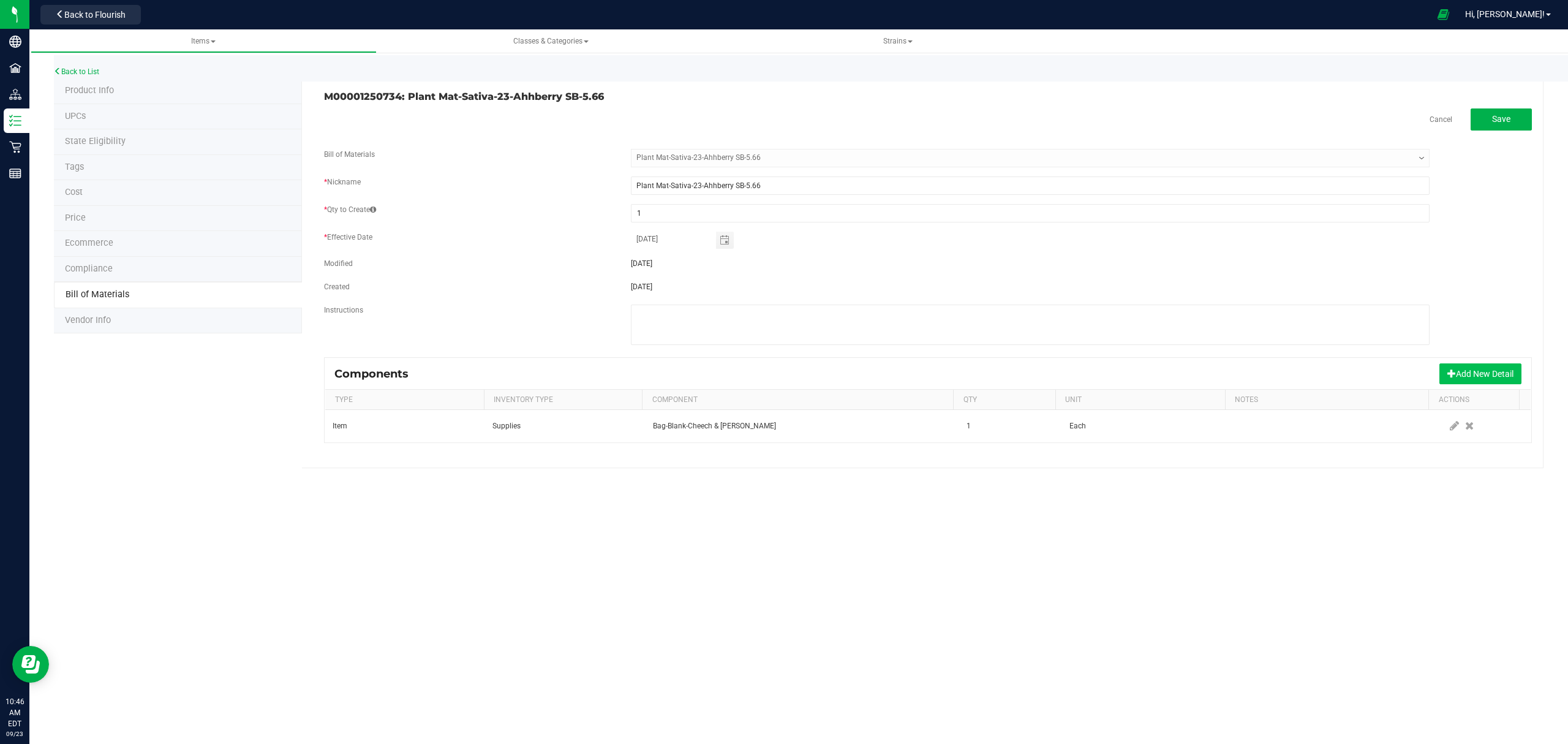
click at [1458, 380] on button "Add New Detail" at bounding box center [1480, 374] width 82 height 21
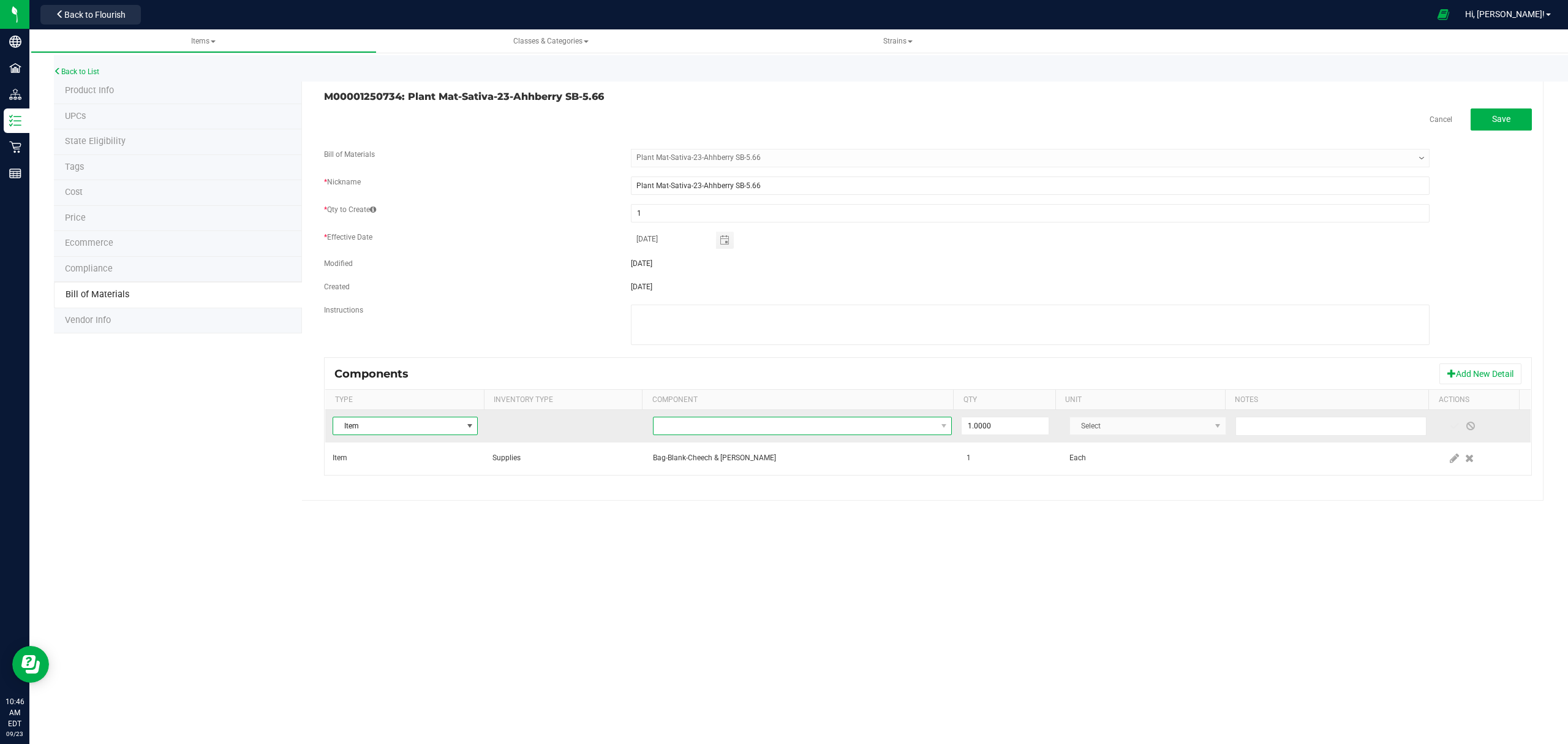
click at [867, 425] on span "NO DATA FOUND" at bounding box center [795, 425] width 283 height 17
type input "compliance"
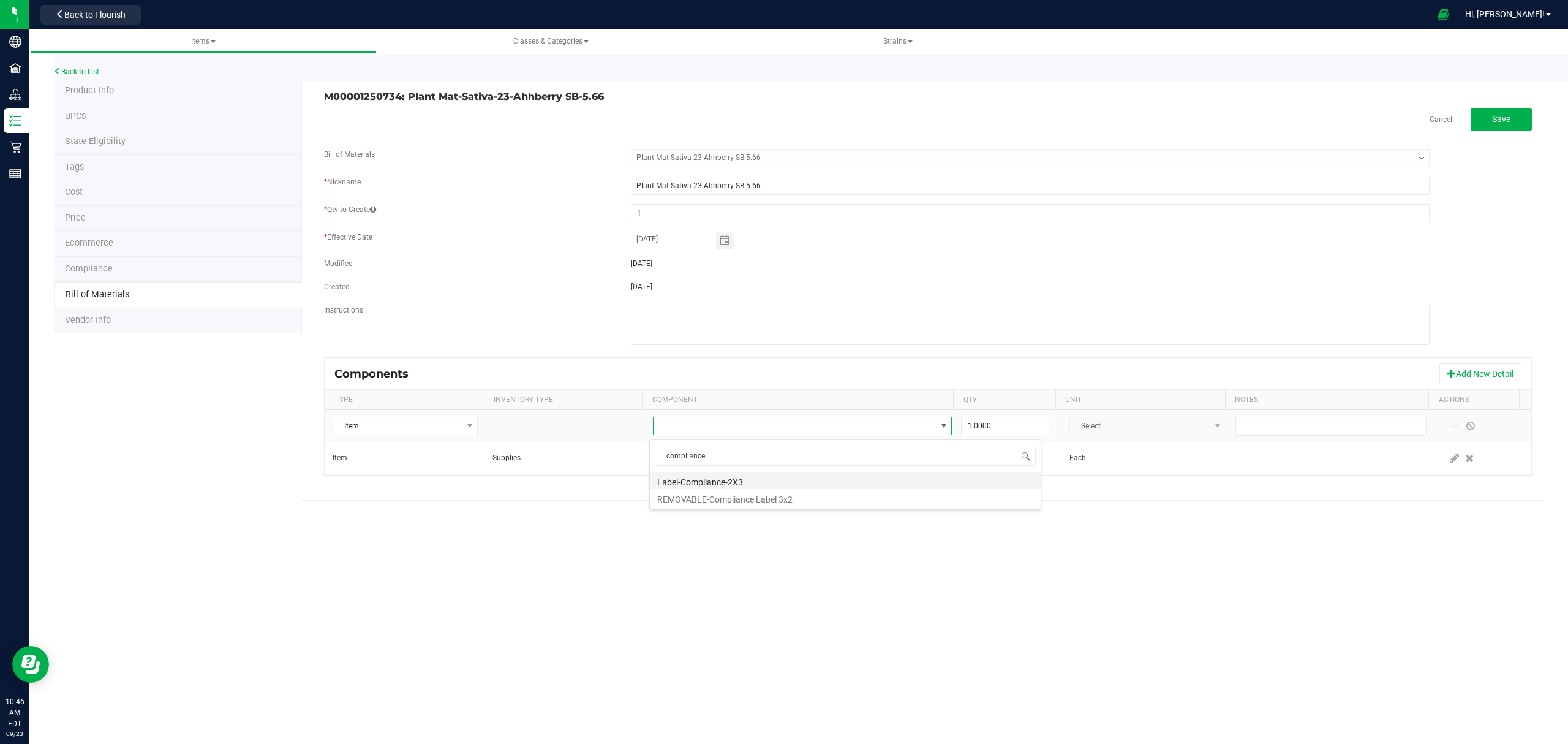
click at [800, 474] on li "Label-Compliance-2X3" at bounding box center [845, 480] width 391 height 17
click at [1449, 431] on span at bounding box center [1454, 426] width 10 height 10
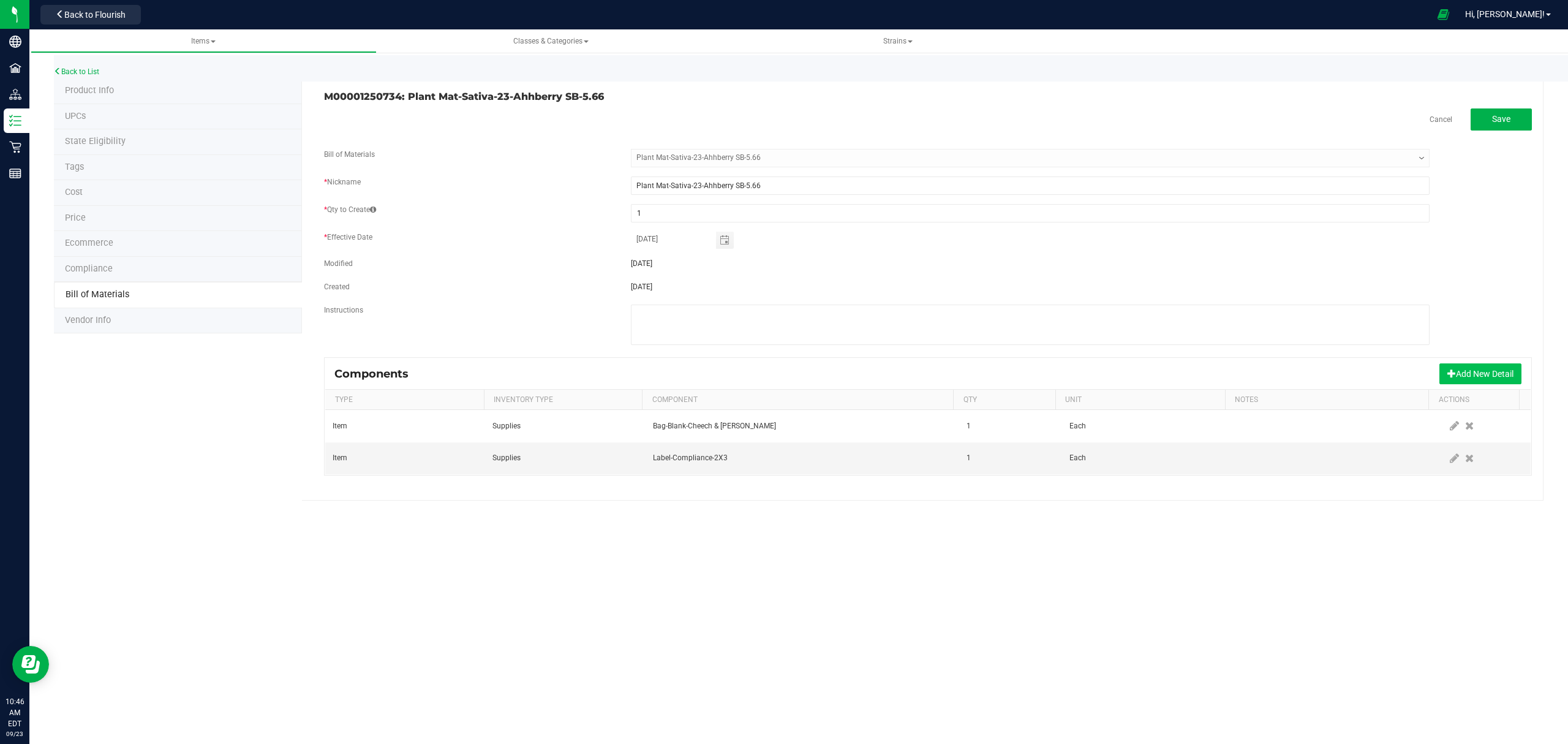
click at [1470, 368] on button "Add New Detail" at bounding box center [1480, 374] width 82 height 21
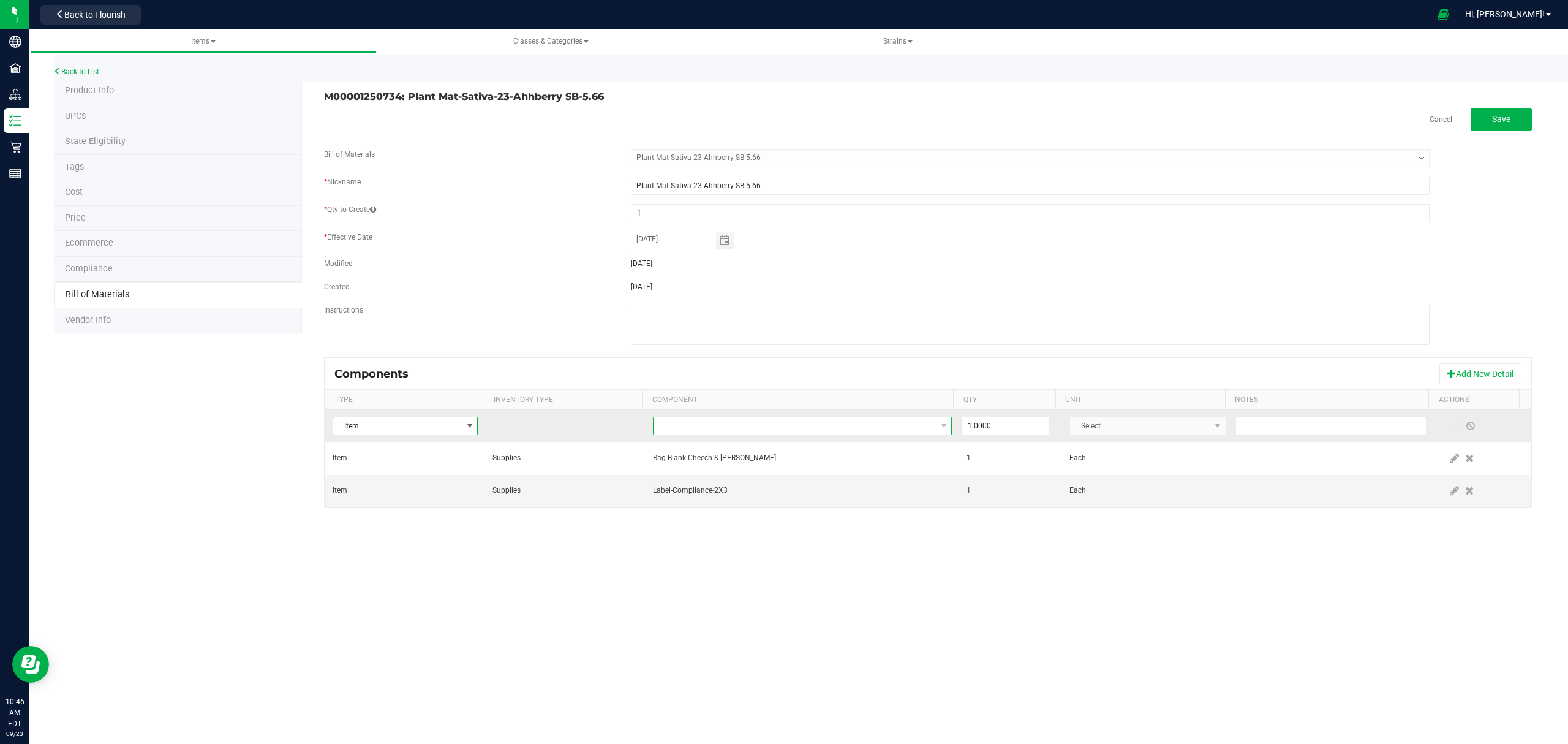
click at [822, 423] on span "NO DATA FOUND" at bounding box center [795, 425] width 283 height 17
type input "ahh"
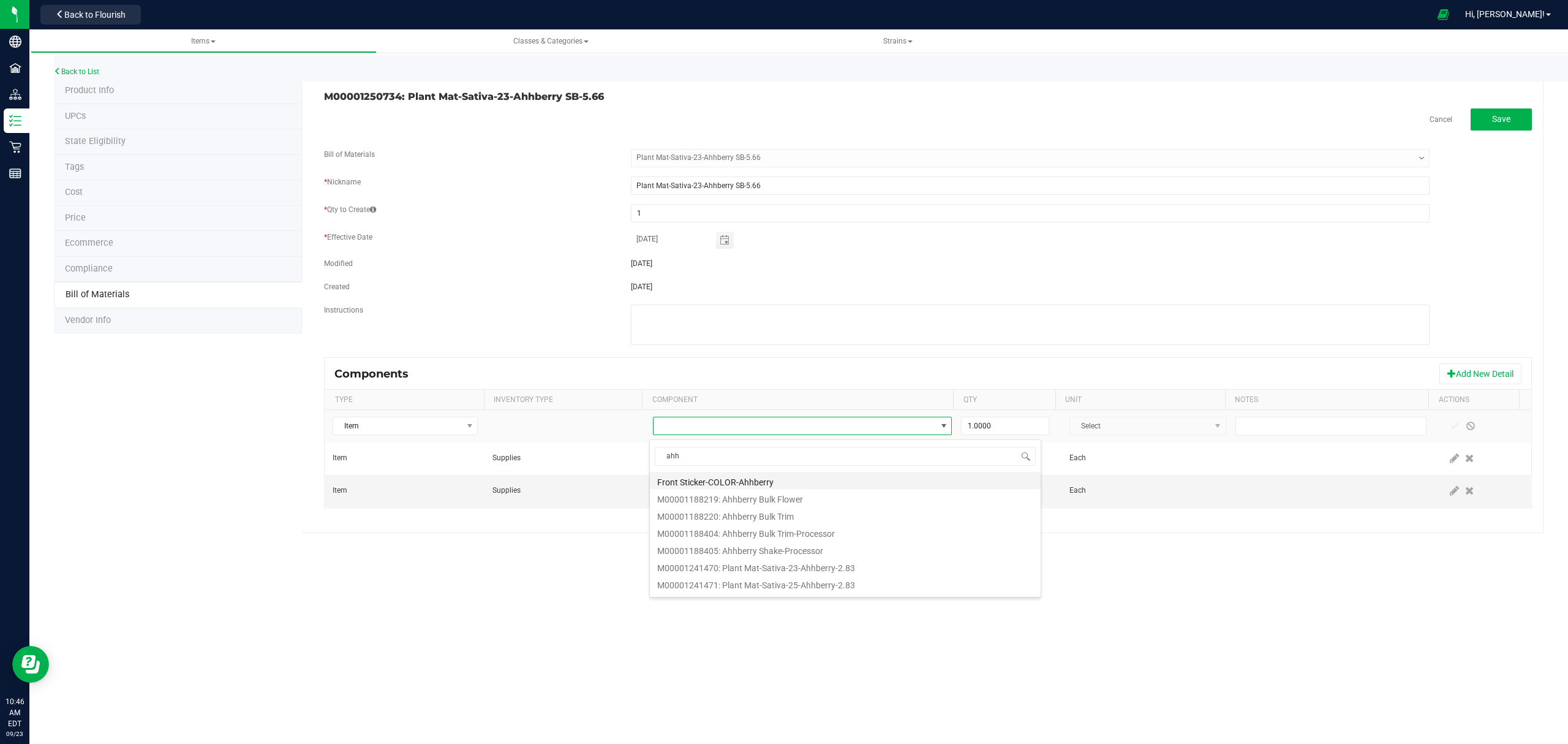
click at [765, 478] on li "Front Sticker-COLOR-Ahhberry" at bounding box center [845, 480] width 391 height 17
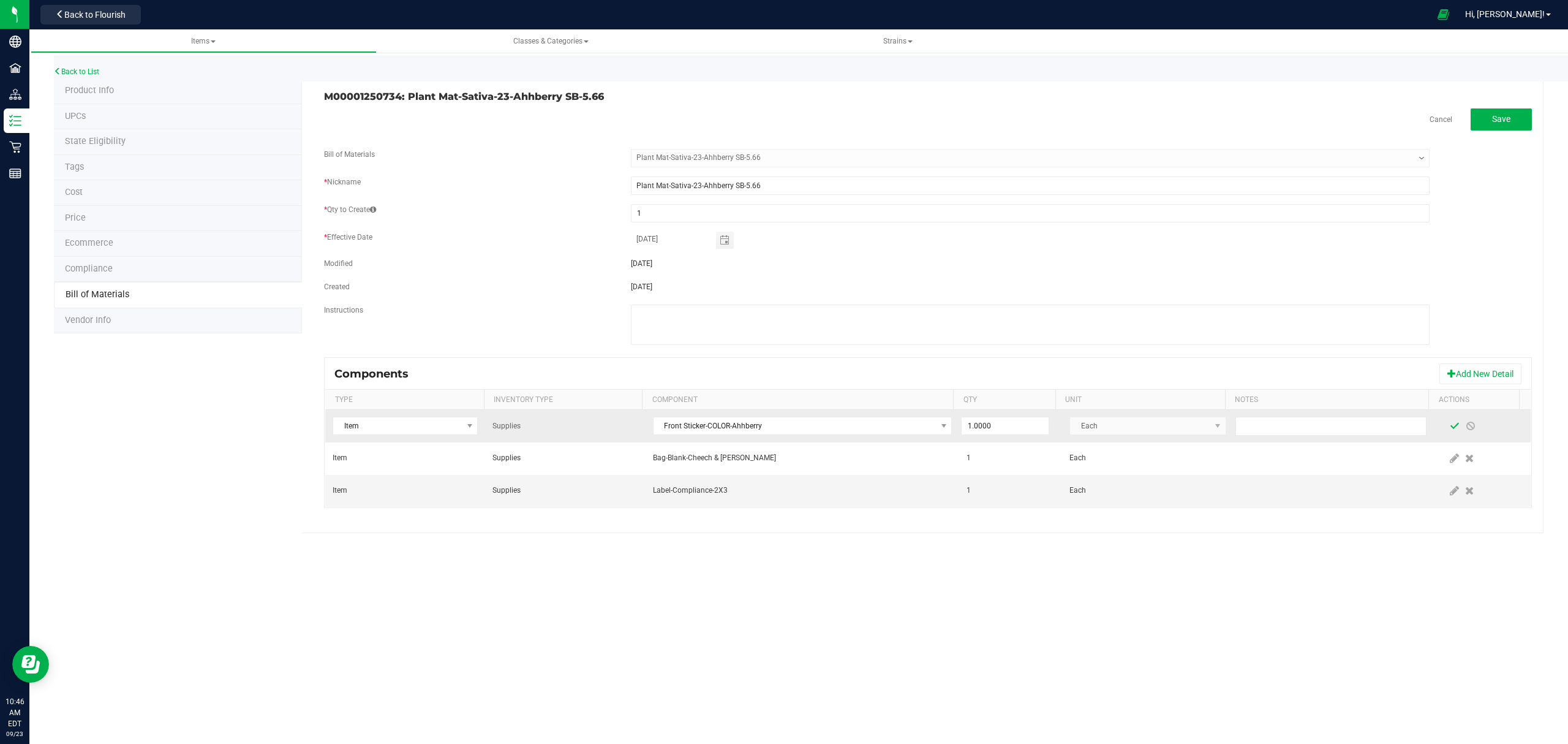
click at [1446, 421] on span at bounding box center [1454, 425] width 16 height 22
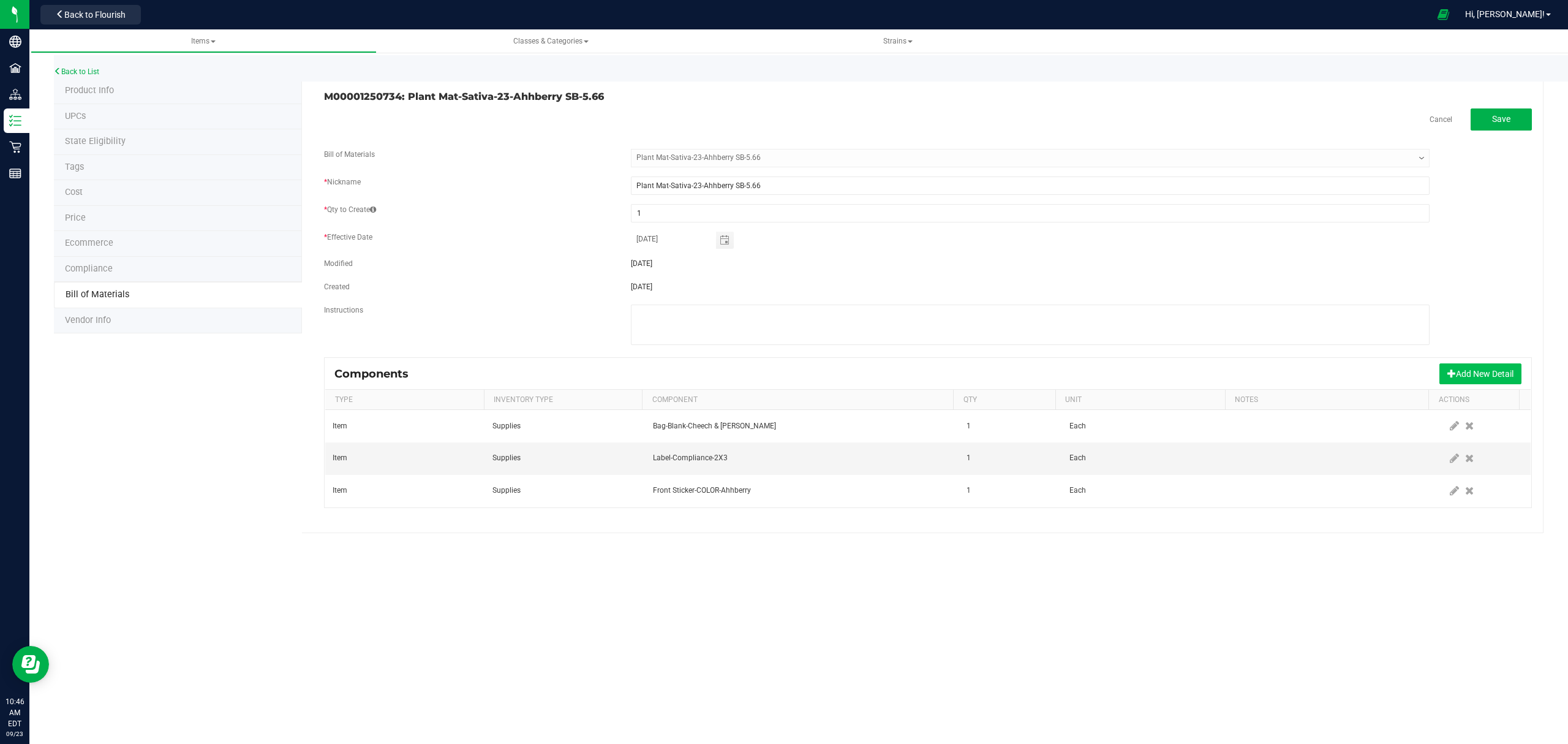
click at [1475, 376] on button "Add New Detail" at bounding box center [1480, 374] width 82 height 21
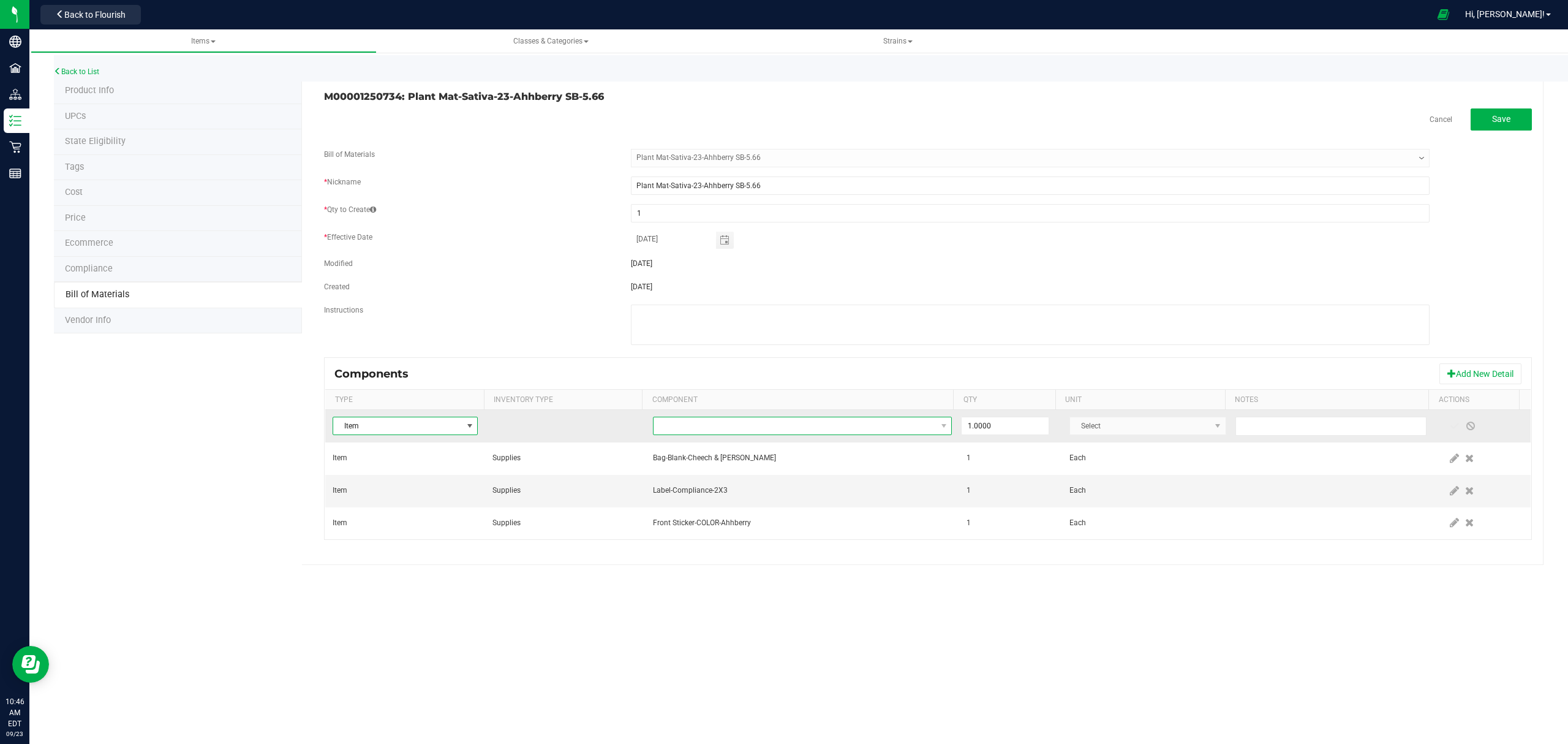
click at [805, 435] on span "NO DATA FOUND" at bounding box center [795, 425] width 283 height 17
type input "integra"
click at [765, 480] on li "Integra Humidity Pack-Size 1" at bounding box center [845, 480] width 391 height 17
click at [1449, 430] on span at bounding box center [1454, 426] width 10 height 10
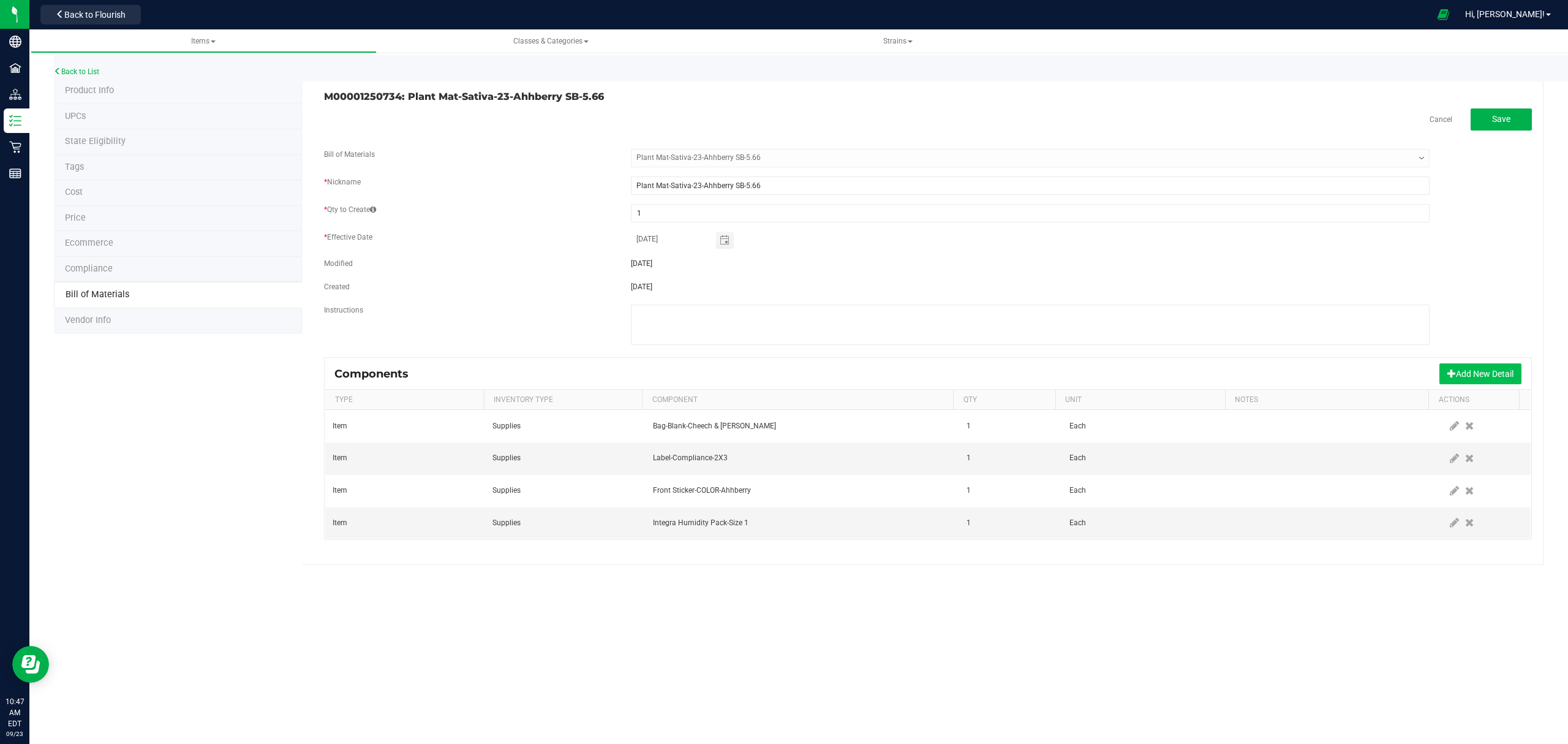
click at [1499, 371] on button "Add New Detail" at bounding box center [1480, 374] width 82 height 21
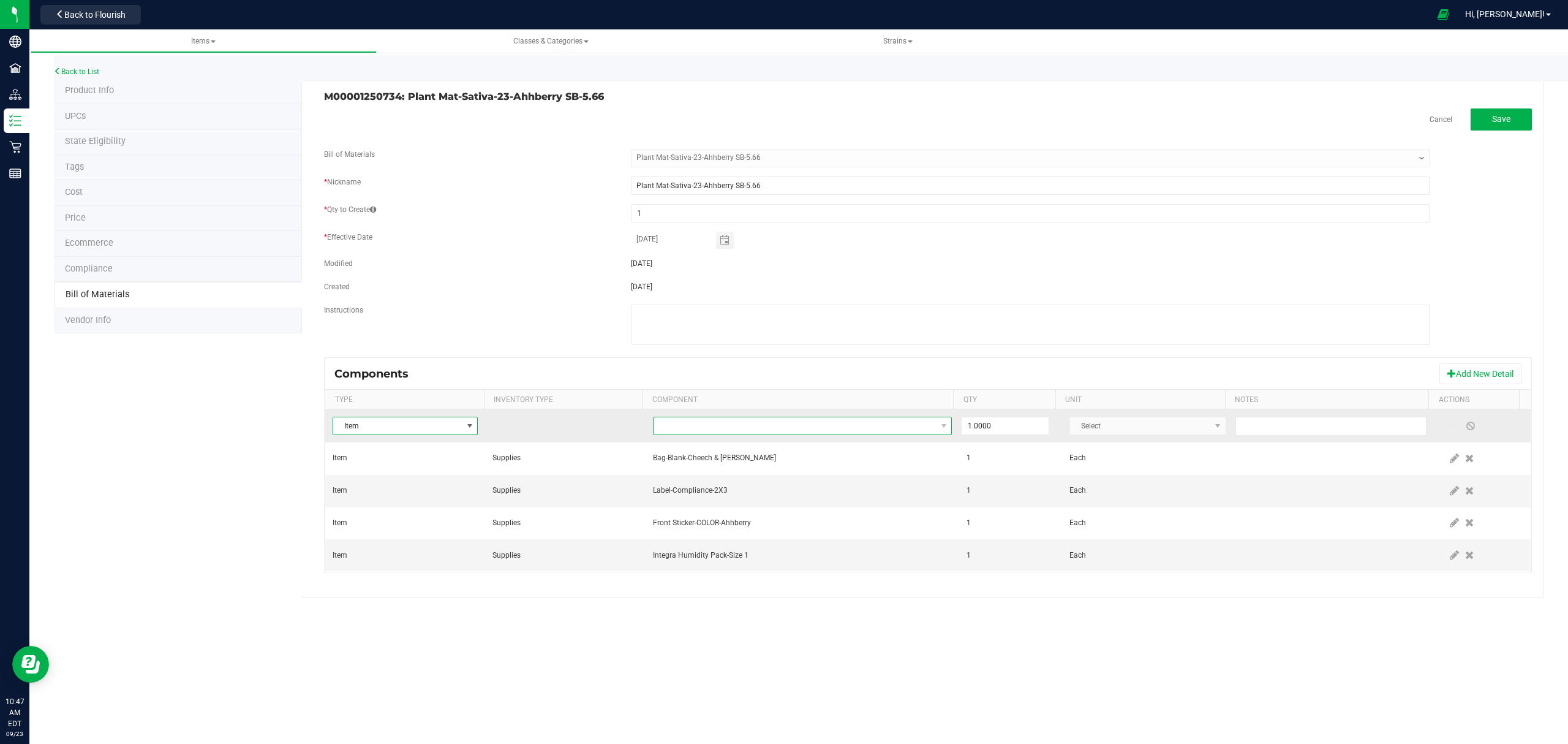
click at [730, 428] on span "NO DATA FOUND" at bounding box center [795, 425] width 283 height 17
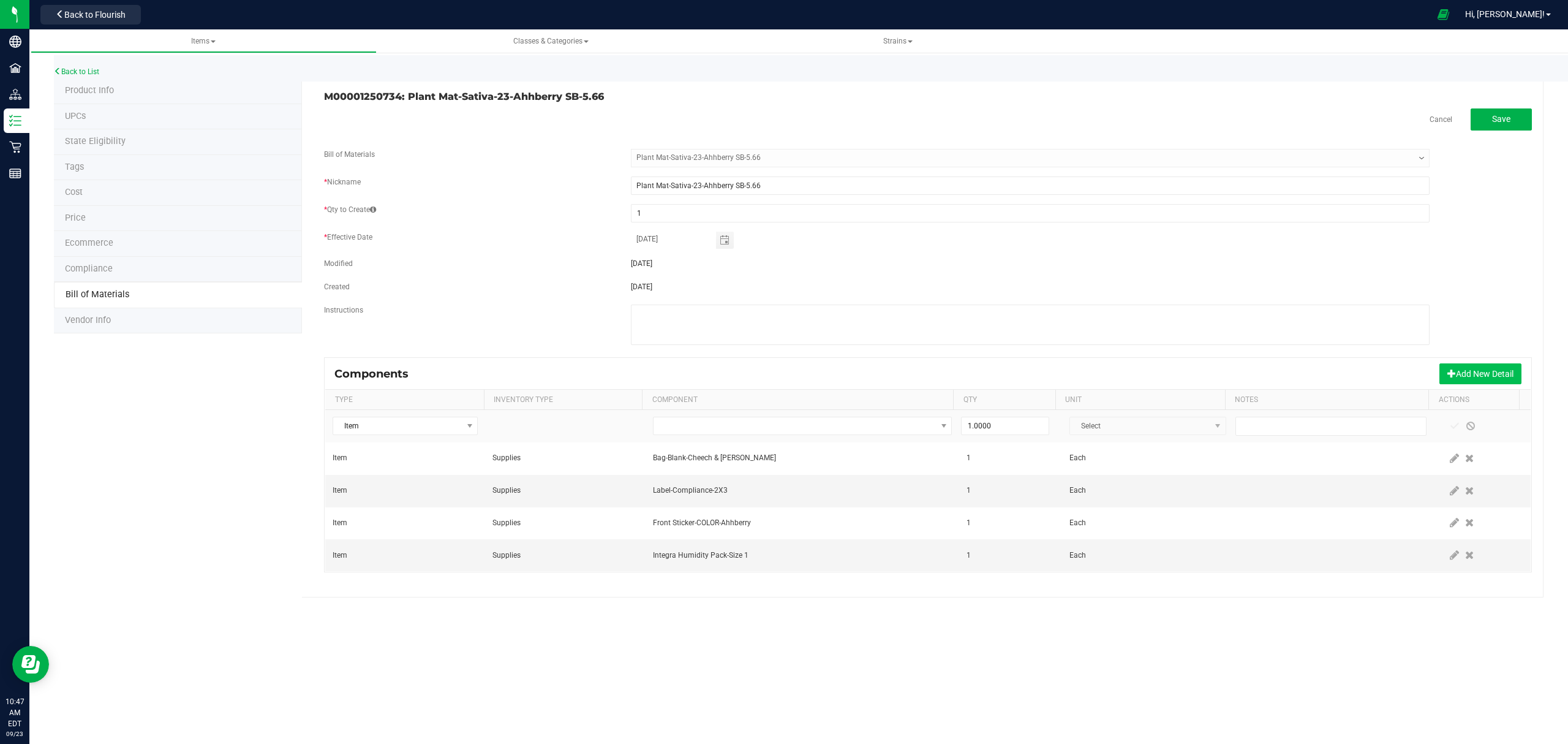
click at [1487, 371] on button "Add New Detail" at bounding box center [1480, 374] width 82 height 21
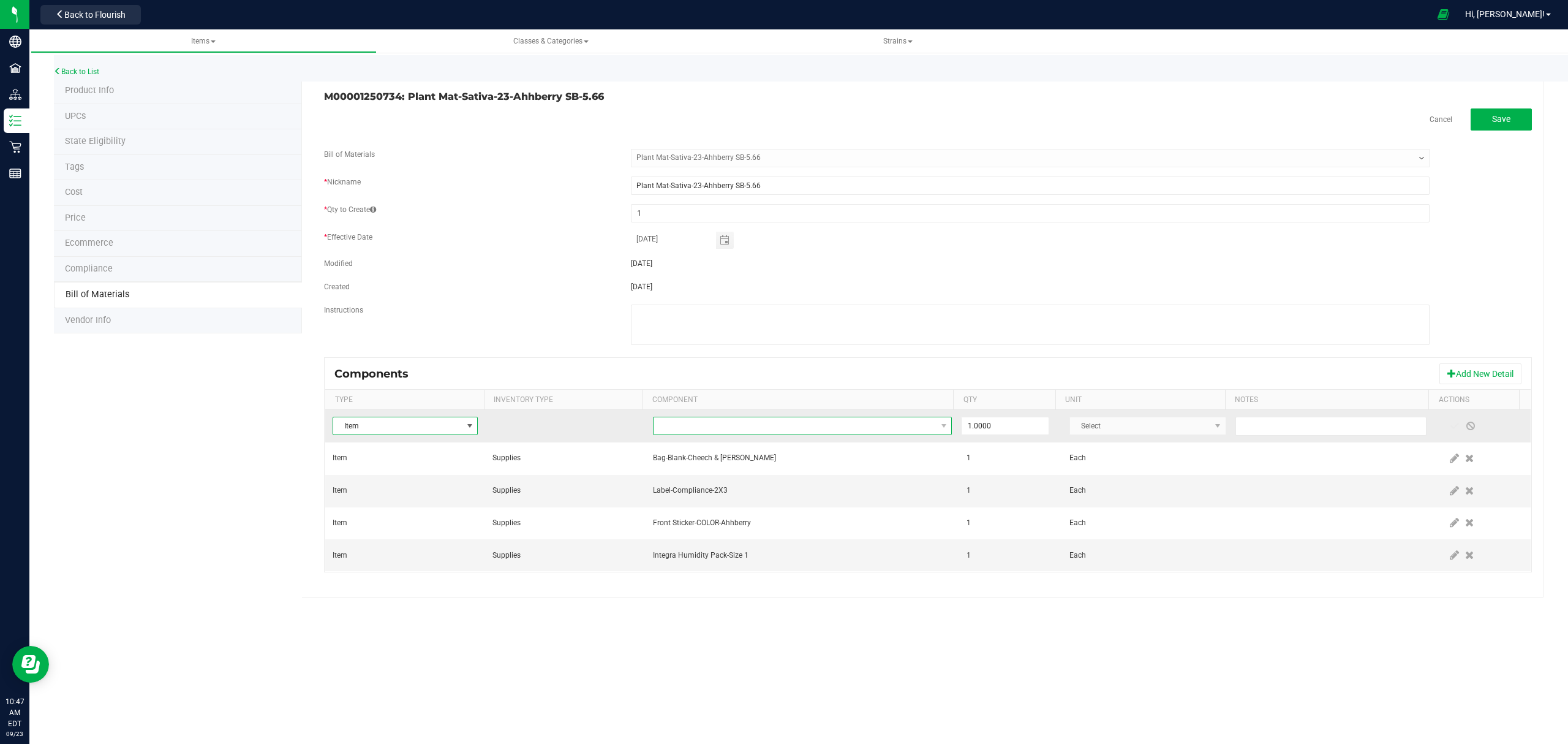
click at [831, 428] on span "NO DATA FOUND" at bounding box center [795, 425] width 283 height 17
type input "M00001188219"
click at [777, 479] on li "M00001188219: Ahhberry Bulk Flower" at bounding box center [845, 480] width 391 height 17
click at [983, 428] on input "1" at bounding box center [1005, 425] width 87 height 17
type input "5.6600"
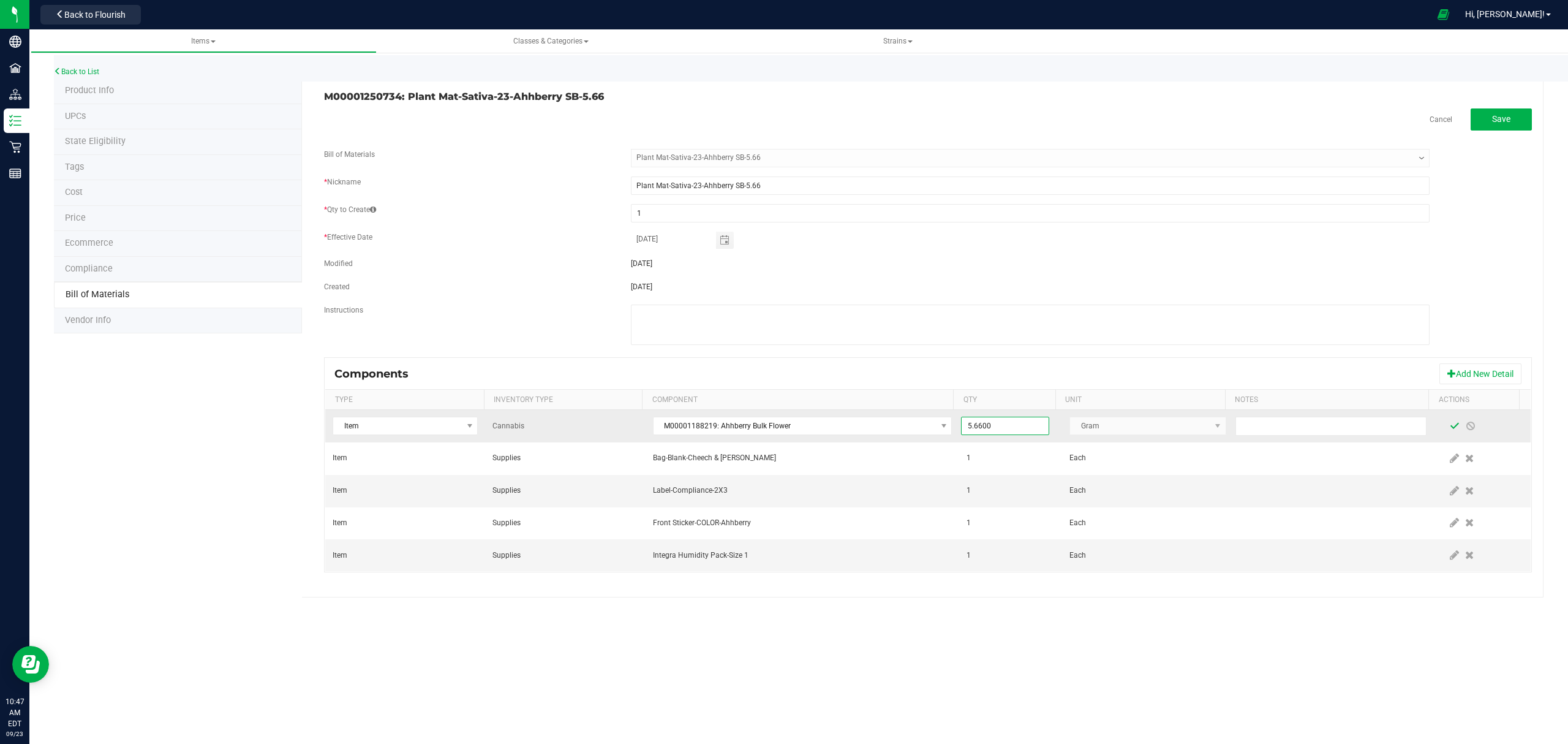
click at [1449, 430] on span at bounding box center [1454, 426] width 10 height 10
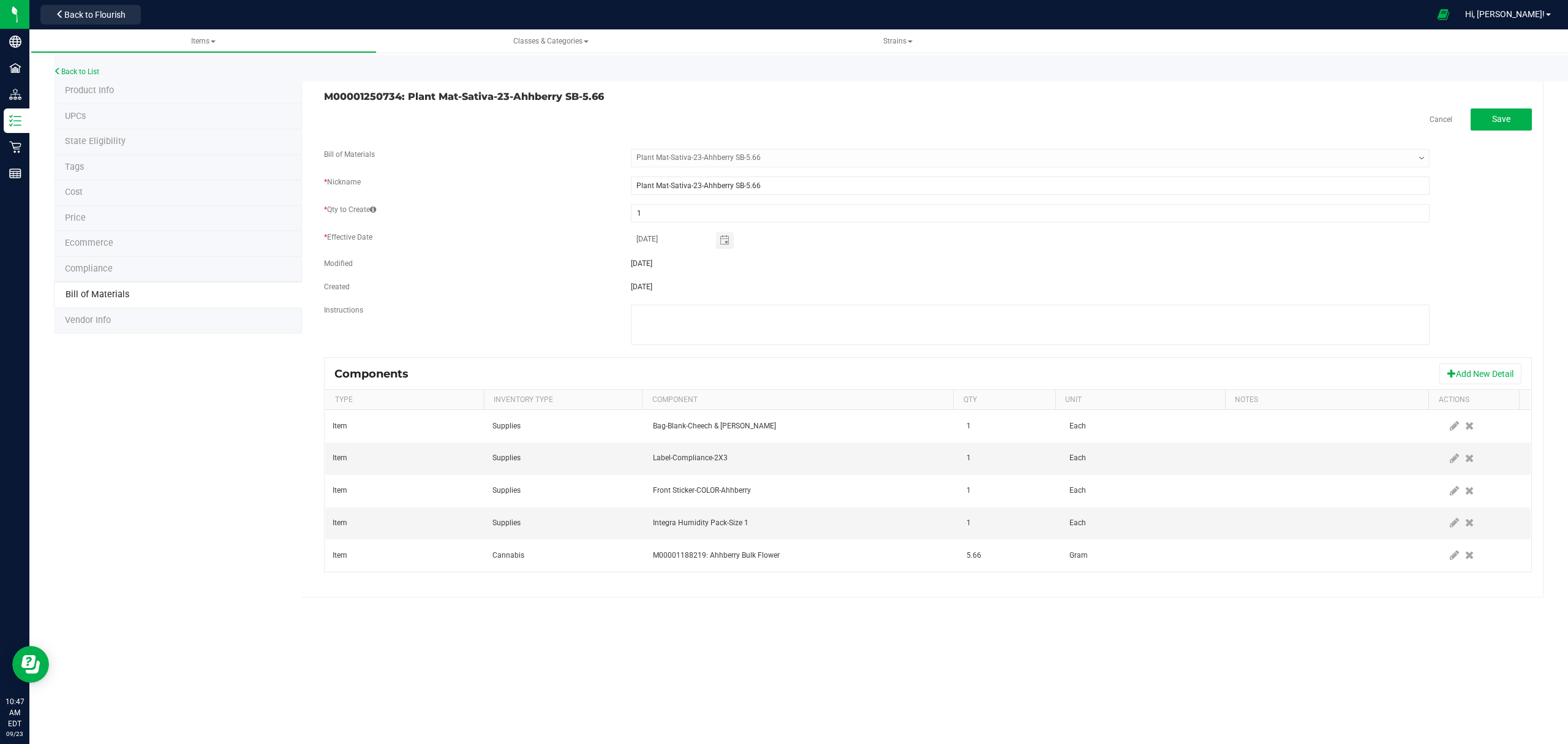
click at [1501, 107] on div "M00001250734: Plant Mat-Sativa-23-Ahhberry SB-5.66 Cancel Save Bill of Material…" at bounding box center [923, 338] width 1241 height 519
click at [1501, 114] on span "Save" at bounding box center [1501, 119] width 18 height 10
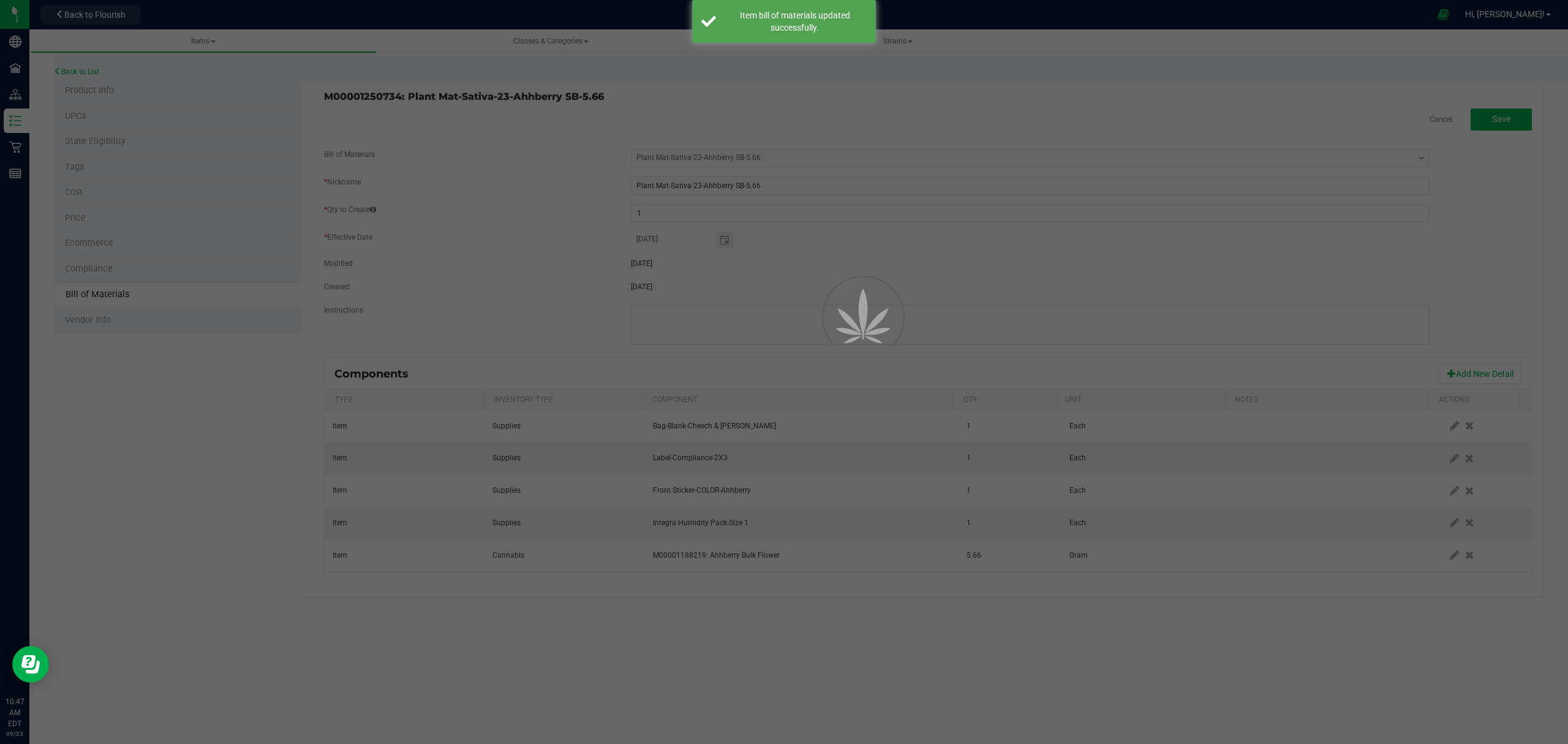
select select "691"
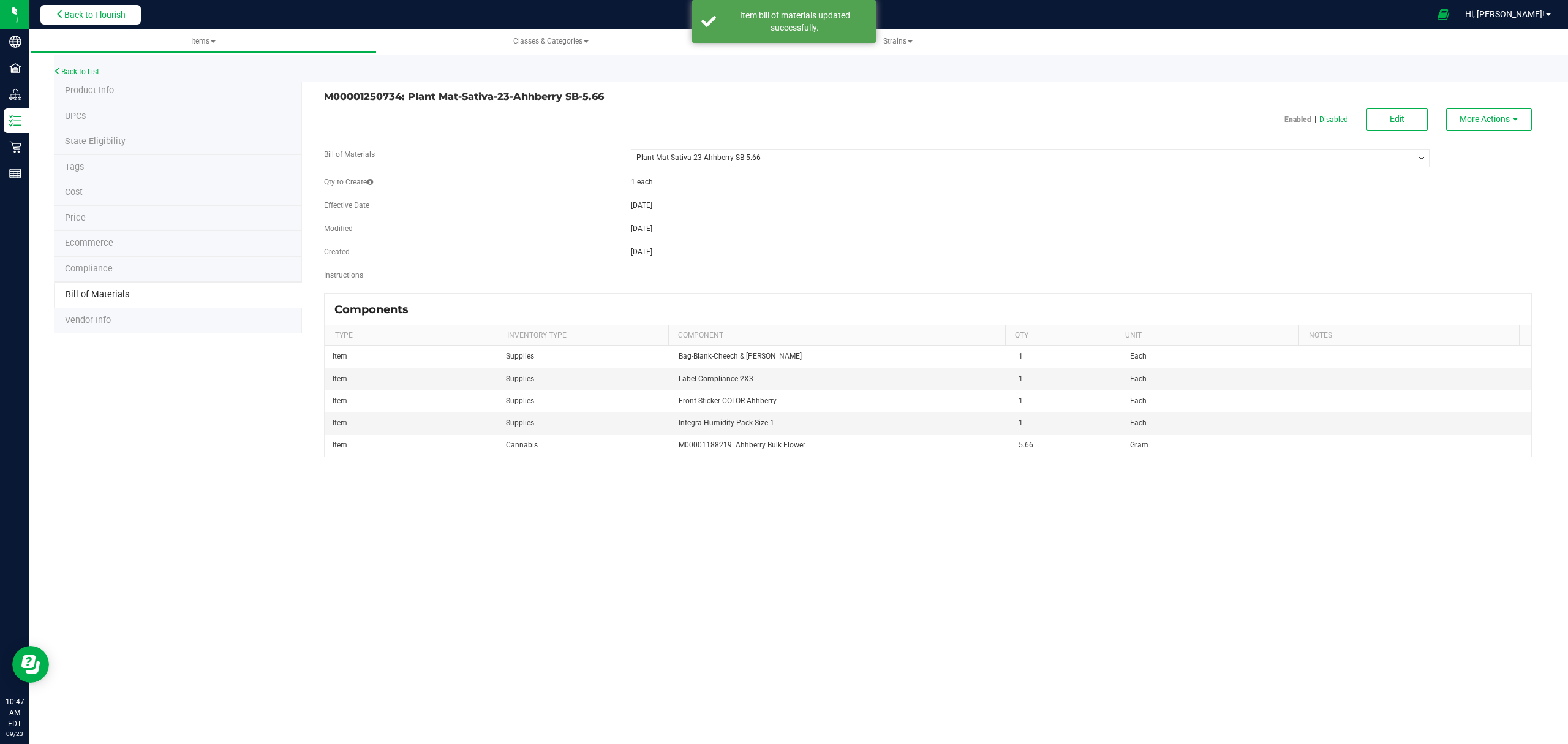
click at [118, 17] on span "Back to Flourish" at bounding box center [94, 15] width 61 height 10
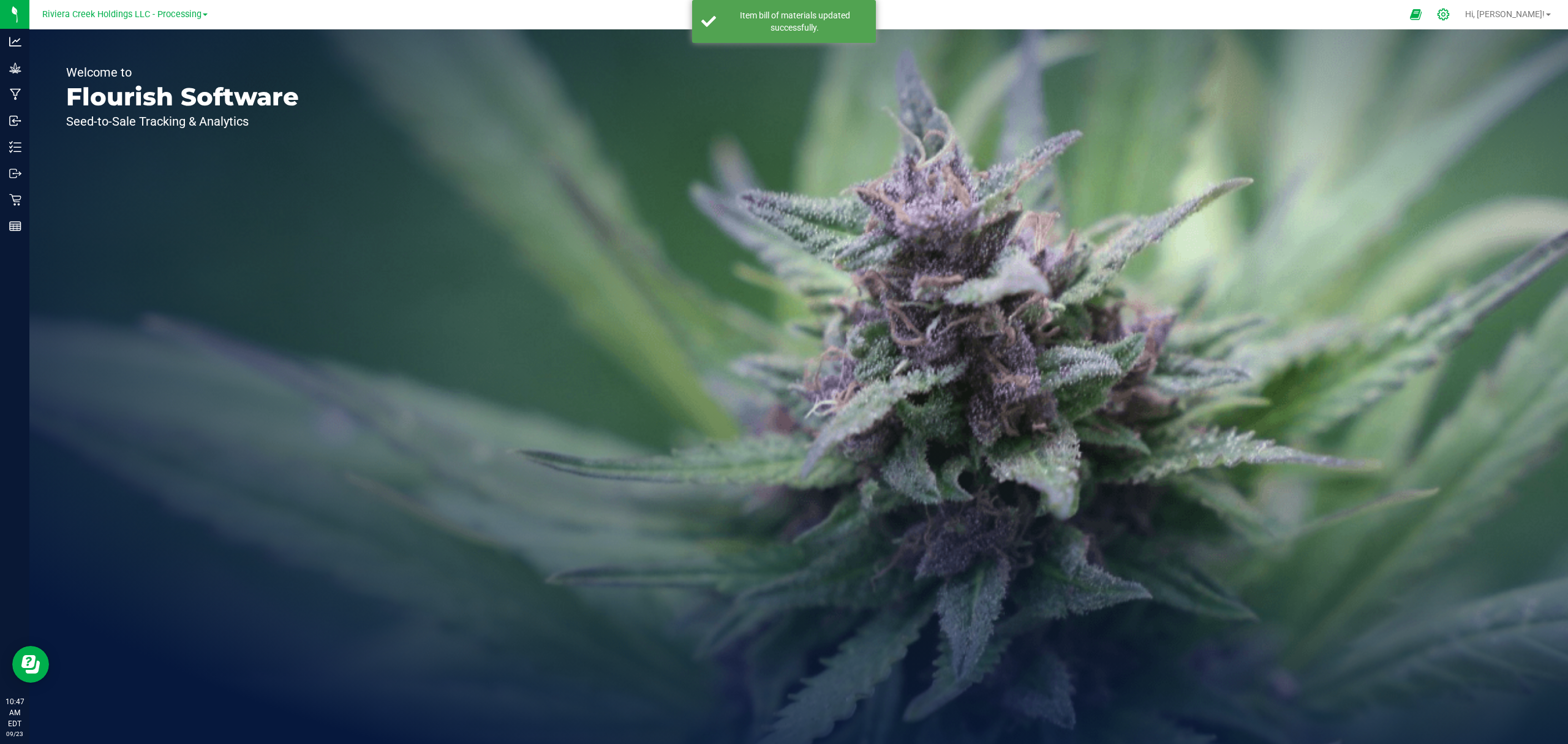
click at [1449, 13] on icon at bounding box center [1443, 14] width 12 height 12
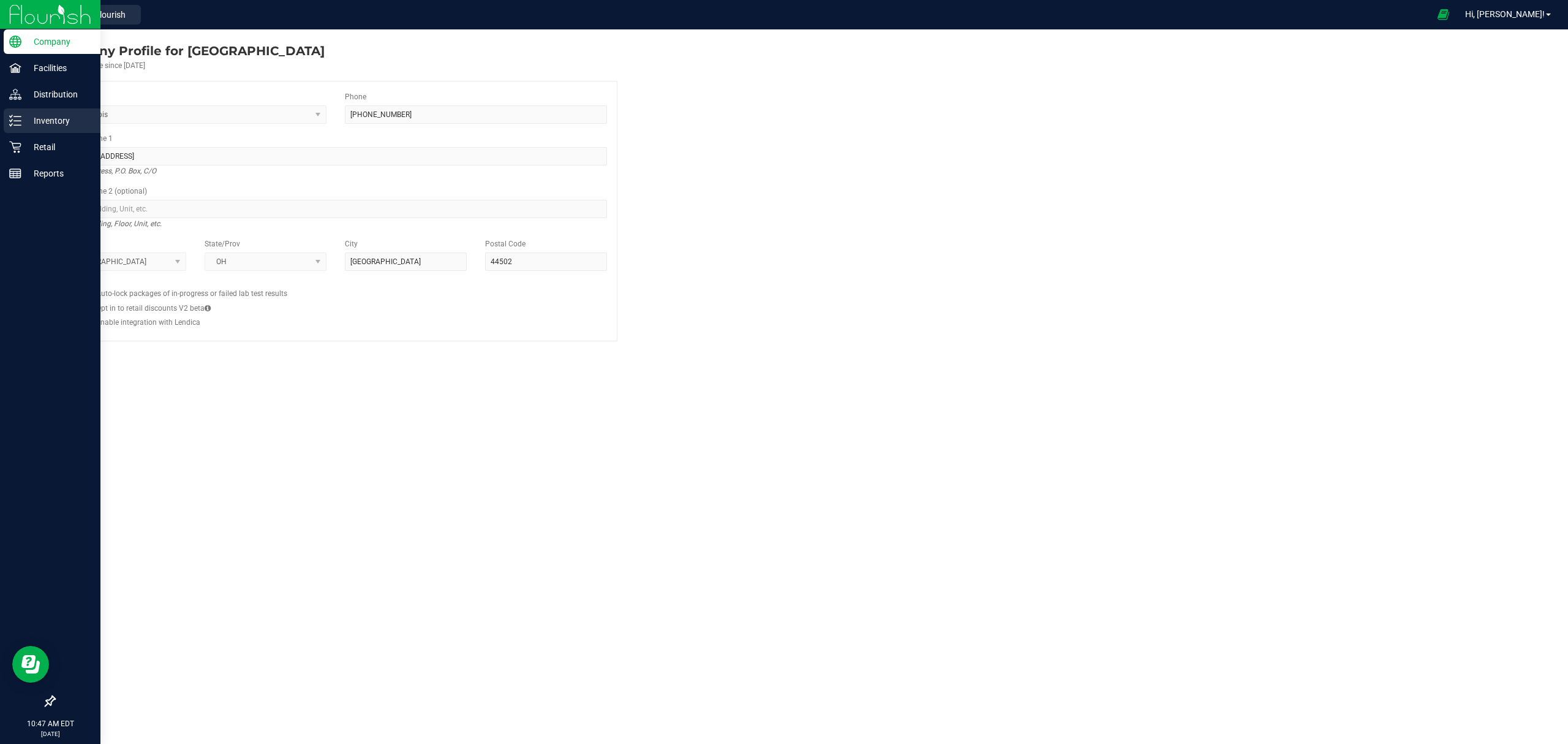
click at [25, 117] on p "Inventory" at bounding box center [58, 120] width 74 height 15
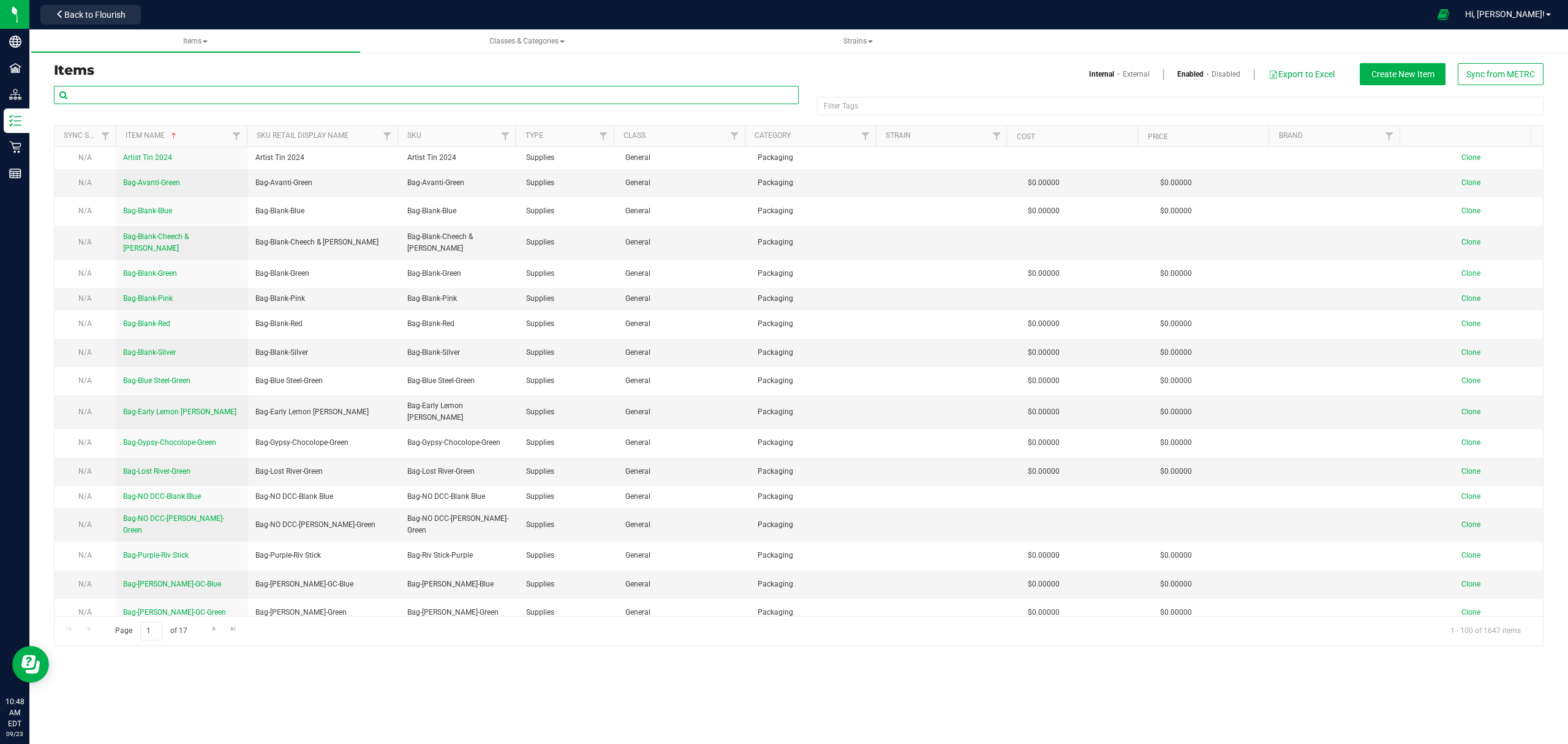
click at [233, 101] on input "text" at bounding box center [427, 95] width 745 height 18
paste input "M00001250630"
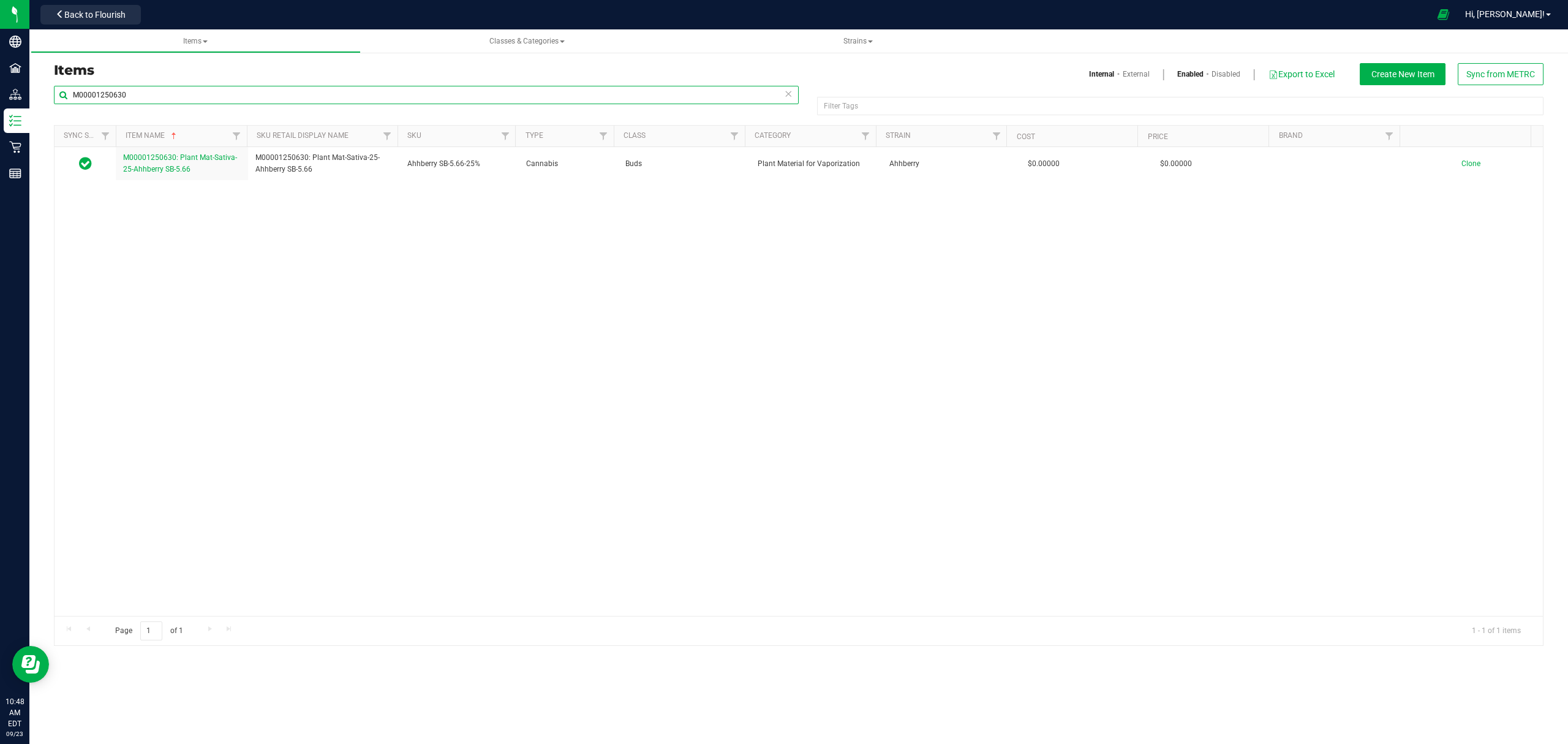
type input "M00001250630"
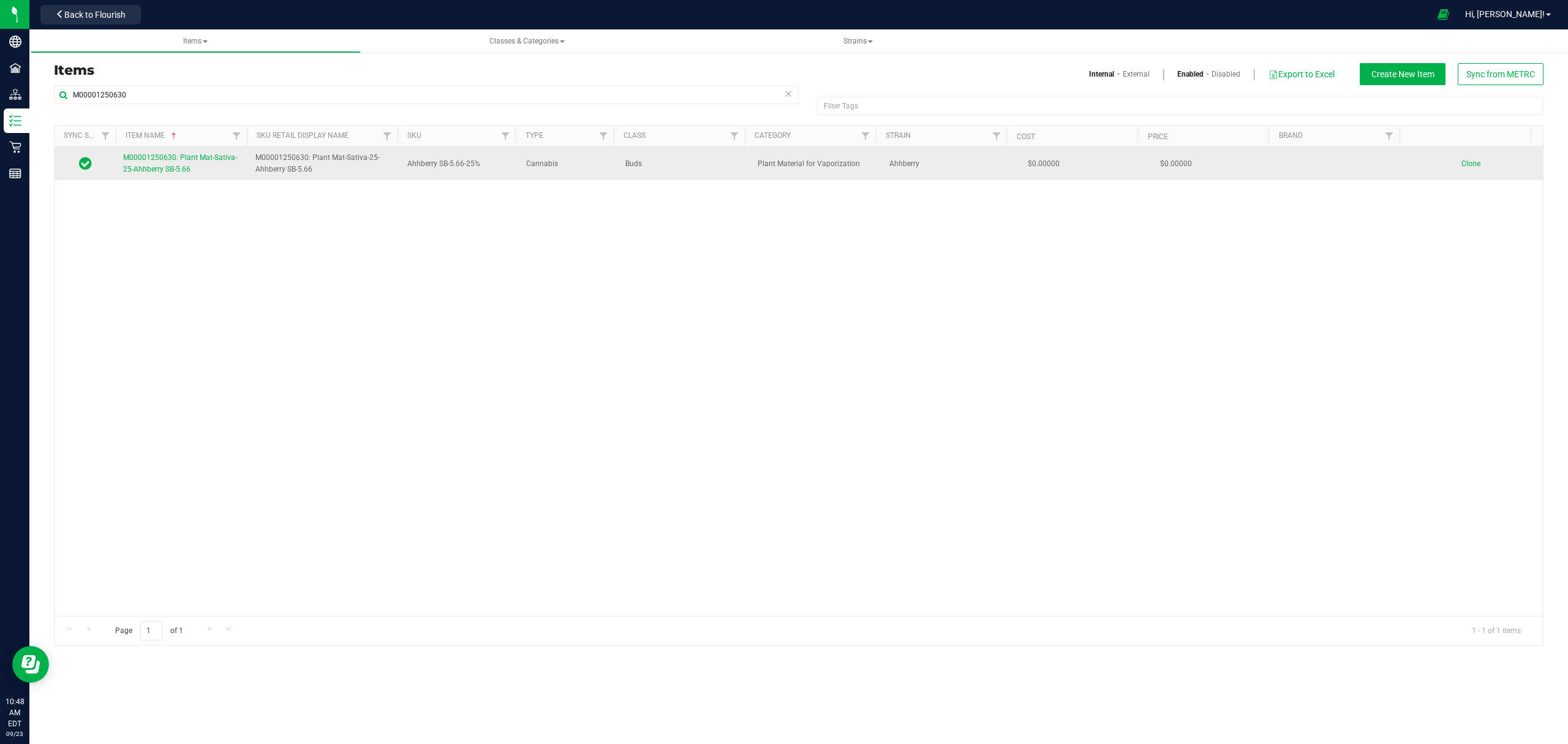
click at [160, 168] on span "M00001250630: Plant Mat-Sativa-25-Ahhberry SB-5.66" at bounding box center [180, 163] width 114 height 20
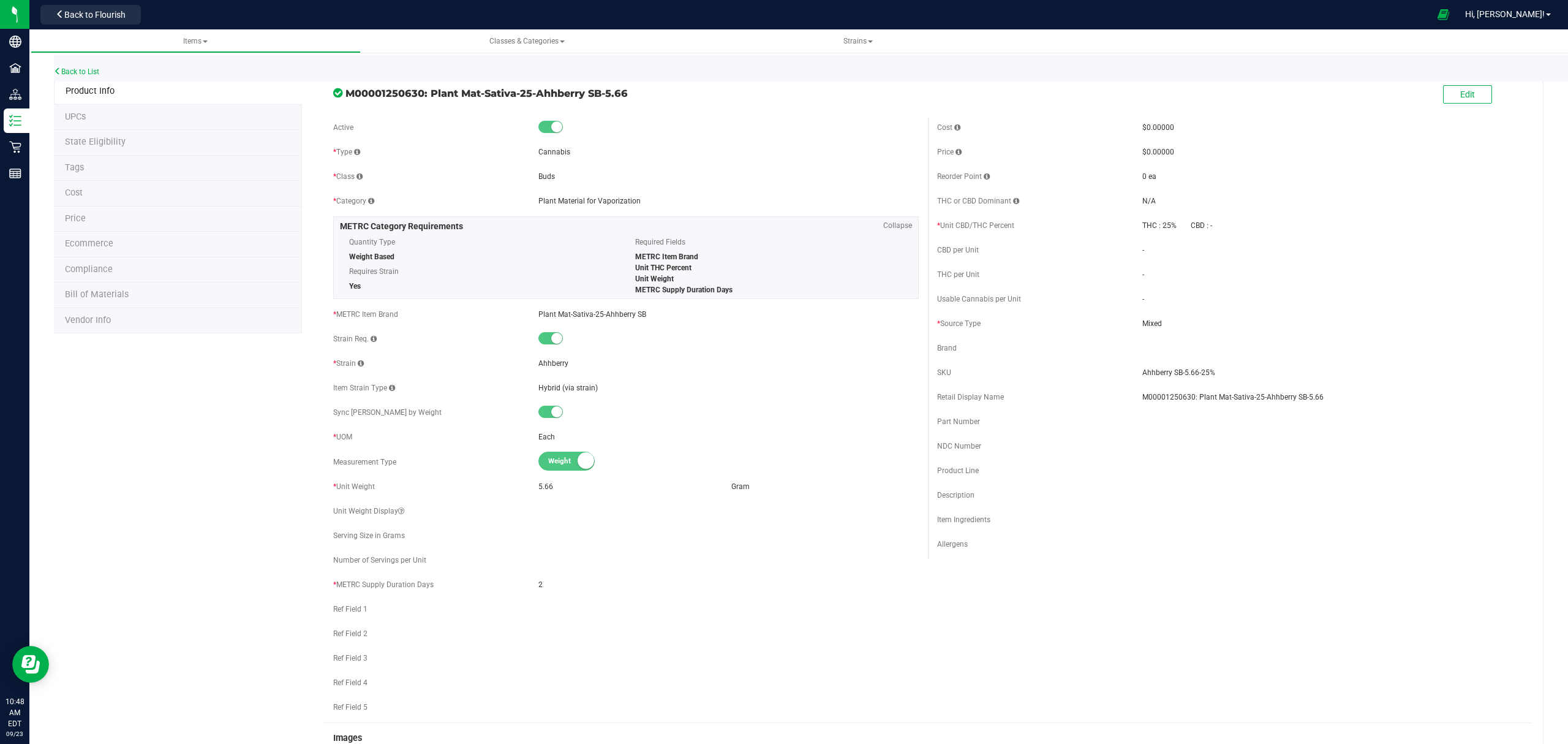
click at [201, 294] on li "Bill of Materials" at bounding box center [178, 295] width 248 height 26
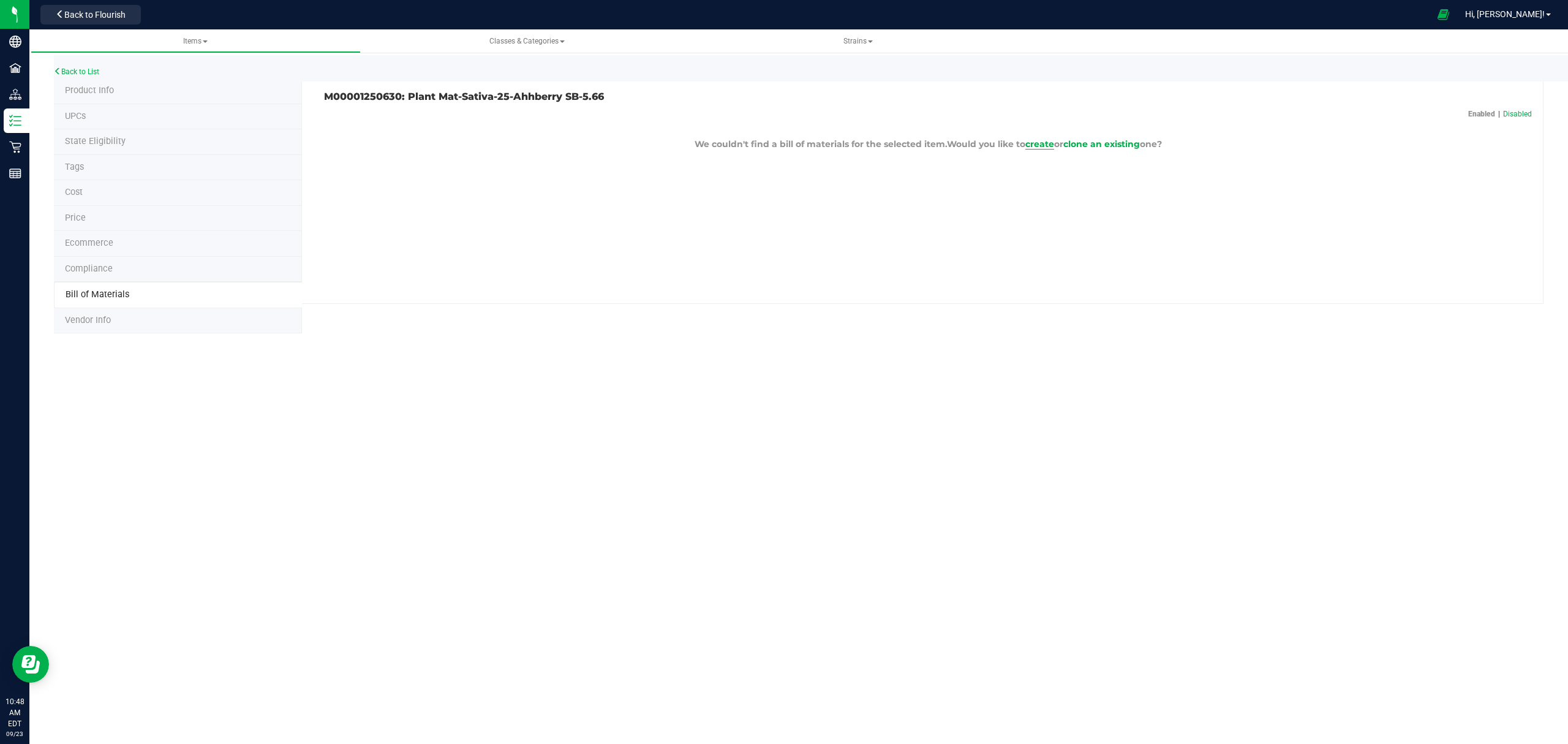
click at [1032, 141] on span "create" at bounding box center [1039, 144] width 29 height 11
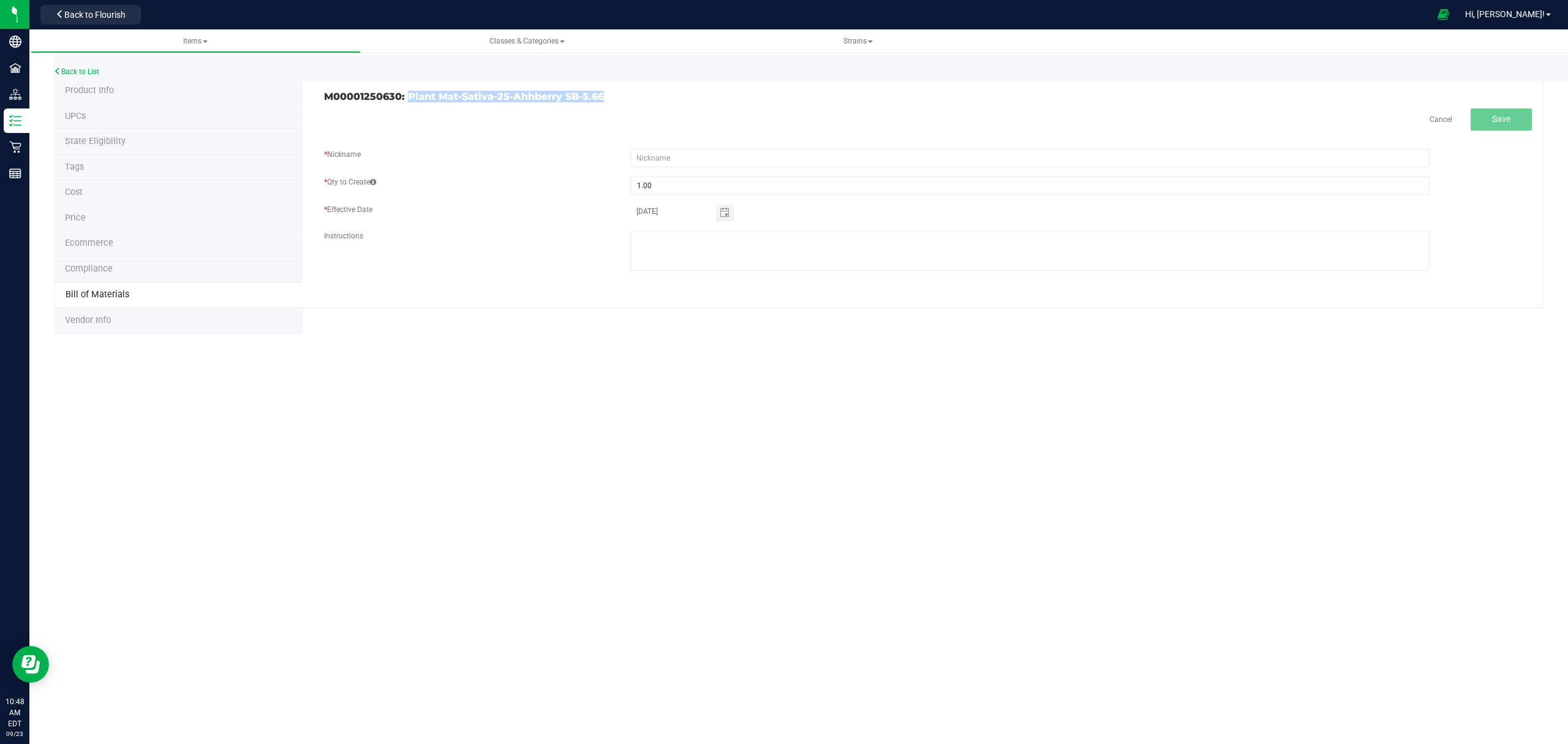
drag, startPoint x: 586, startPoint y: 93, endPoint x: 410, endPoint y: 97, distance: 176.0
click at [410, 97] on h3 "M00001250630: Plant Mat-Sativa-25-Ahhberry SB-5.66" at bounding box center [621, 97] width 595 height 11
copy h3 "Plant Mat-Sativa-25-Ahhberry SB-5.66"
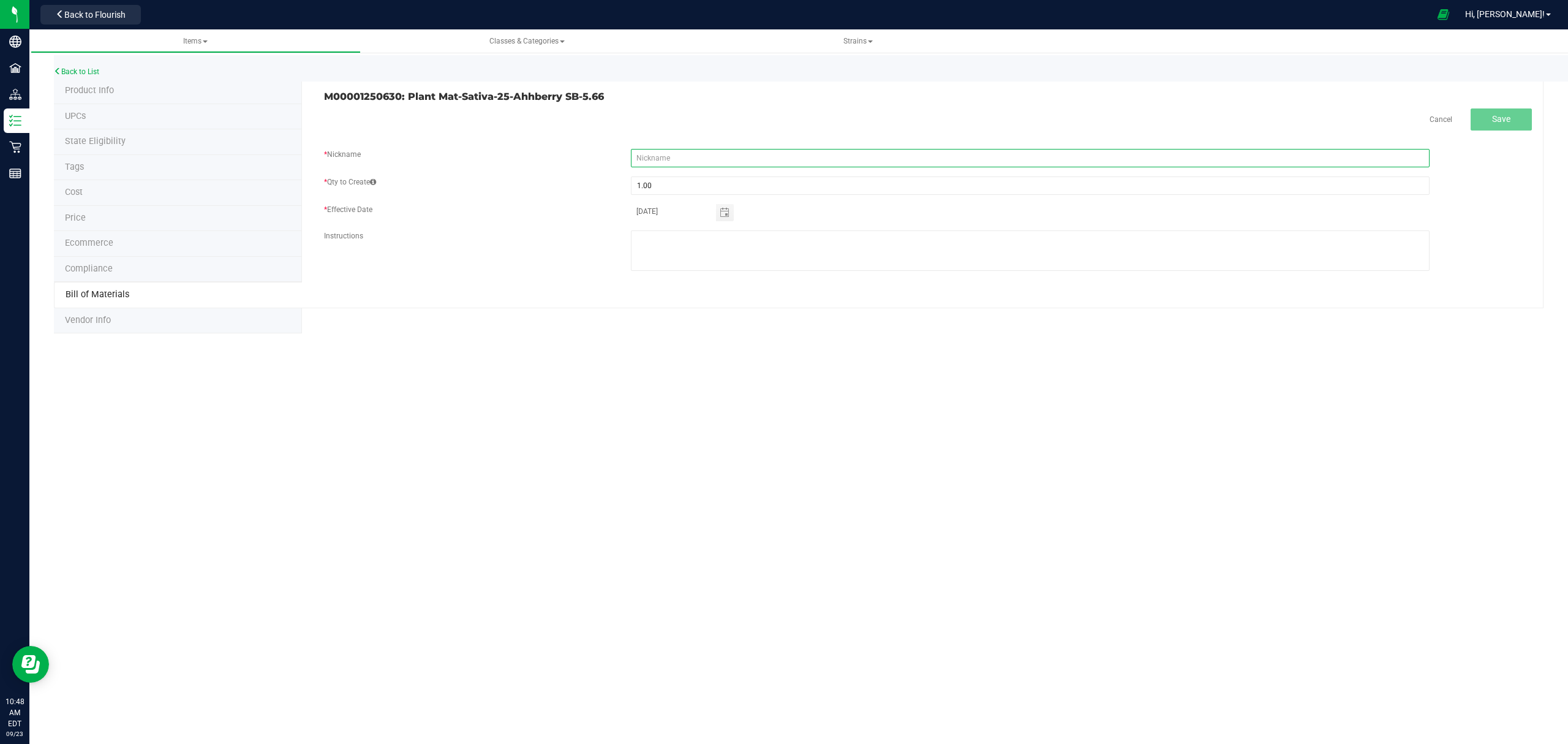
click at [759, 158] on input "text" at bounding box center [1030, 158] width 798 height 18
paste input "Plant Mat-Sativa-25-Ahhberry SB-5.66"
type input "Plant Mat-Sativa-25-Ahhberry SB-5.66"
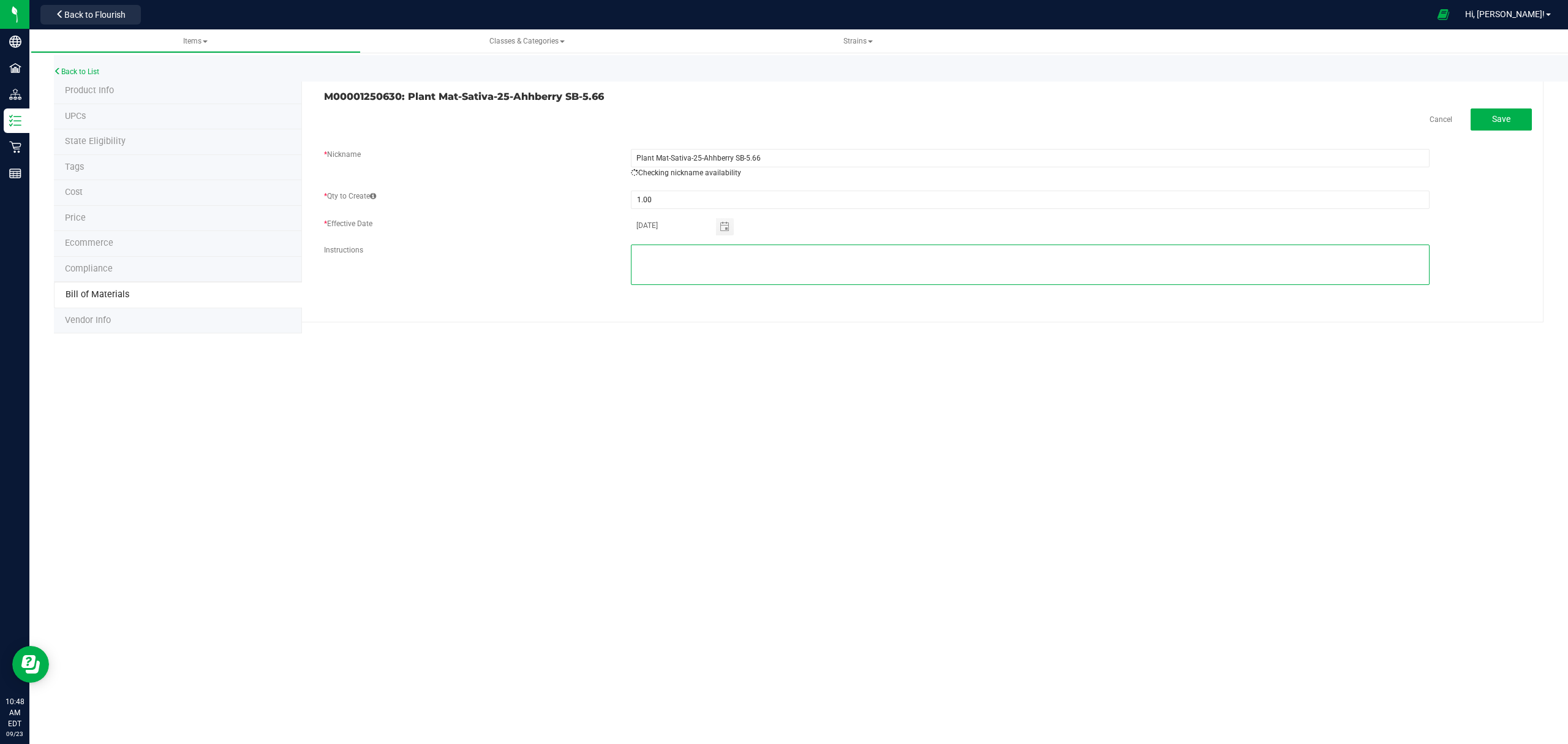
click at [760, 245] on textarea at bounding box center [1030, 265] width 798 height 41
click at [1501, 126] on button "Save" at bounding box center [1501, 119] width 61 height 22
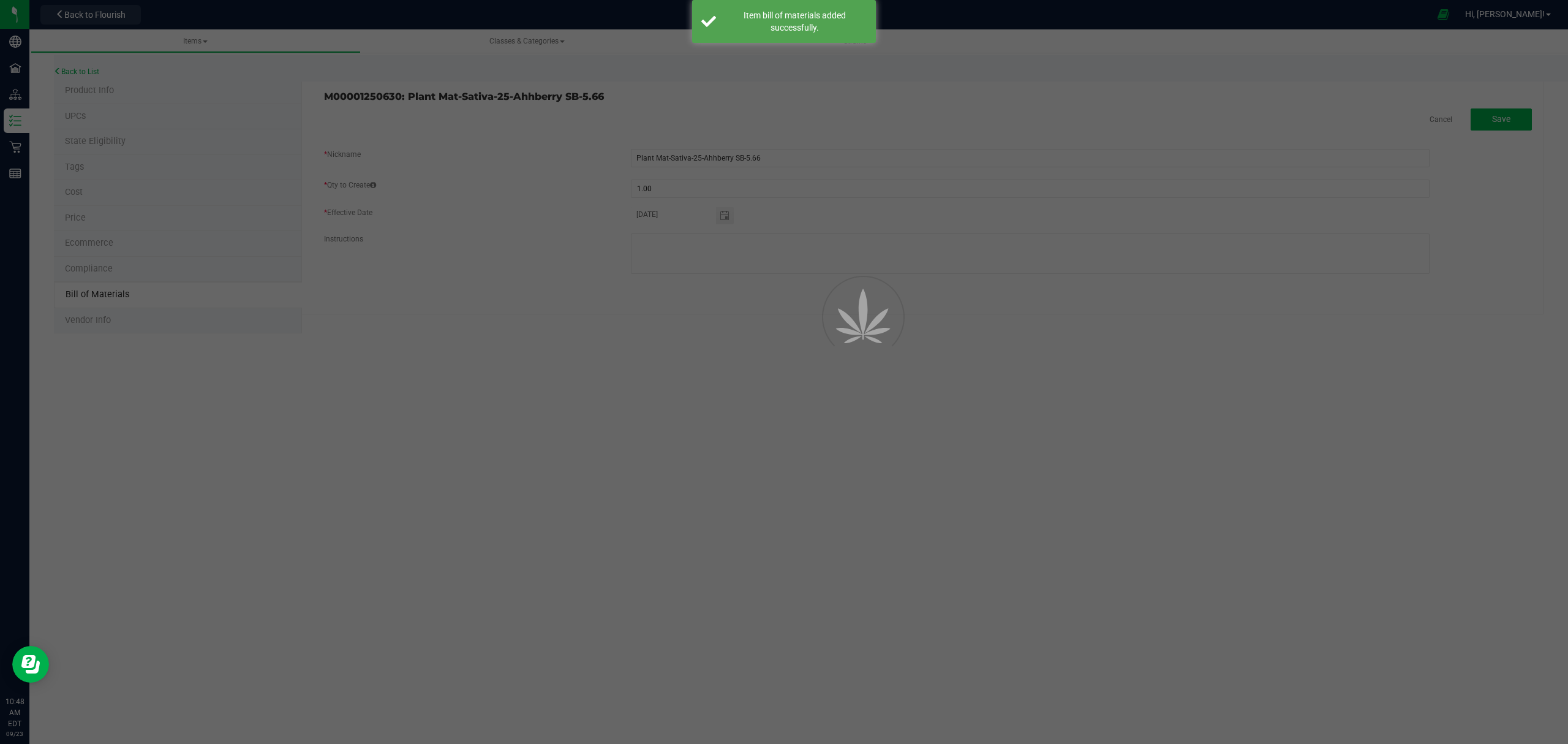
select select "692"
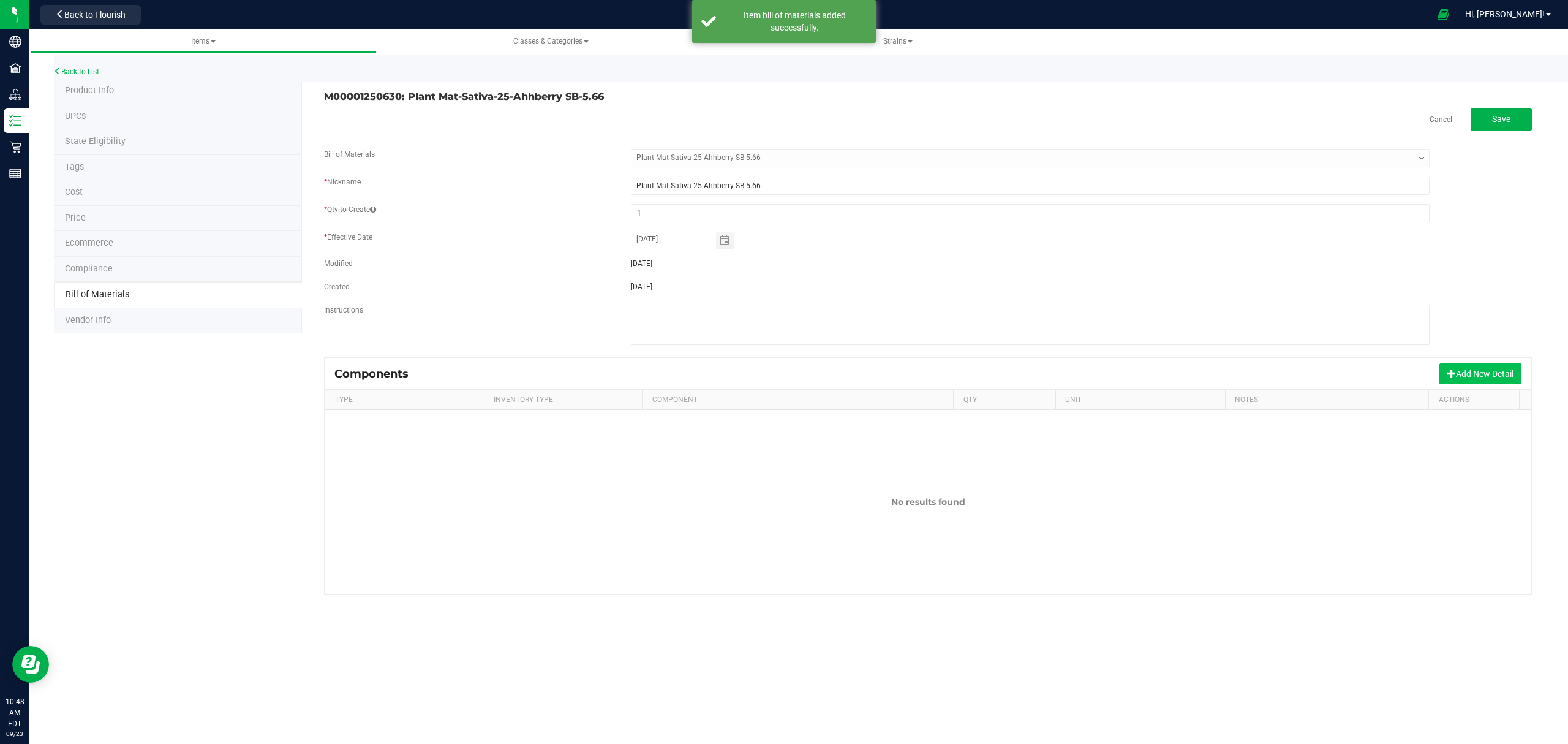
click at [1487, 380] on button "Add New Detail" at bounding box center [1480, 374] width 82 height 21
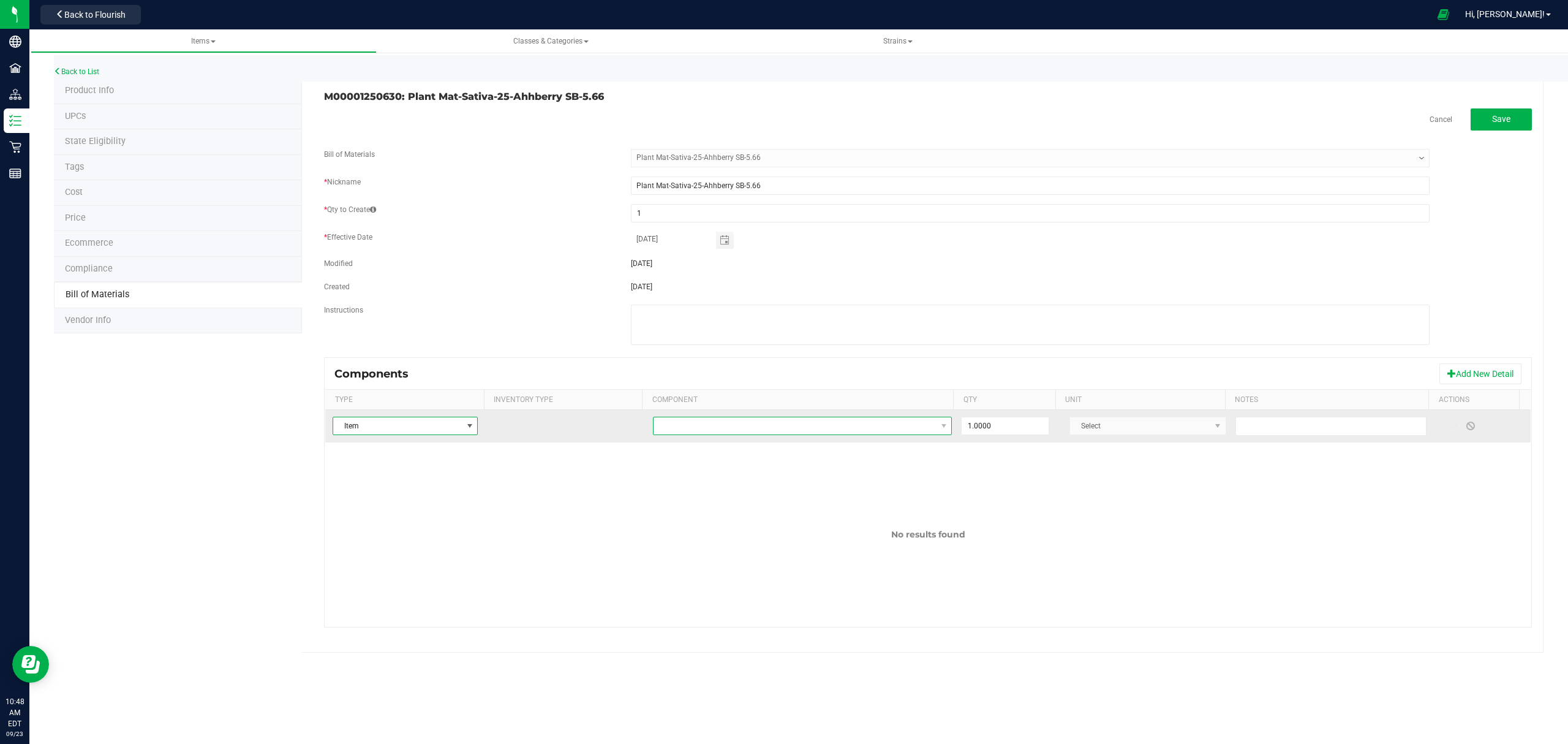
click at [706, 429] on span "NO DATA FOUND" at bounding box center [795, 425] width 283 height 17
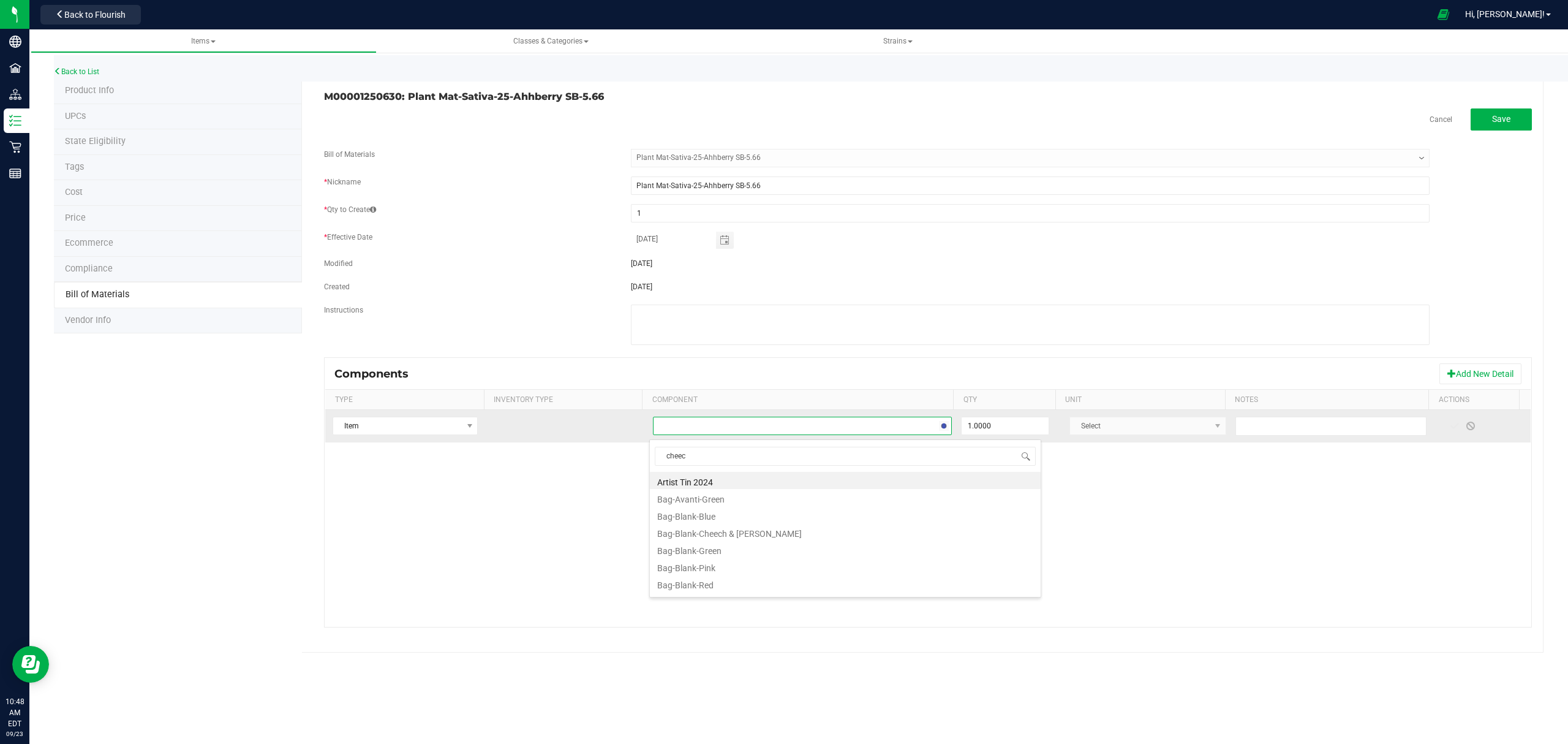
type input "cheech"
click at [742, 481] on li "Bag-Blank-Cheech & [PERSON_NAME]" at bounding box center [845, 480] width 391 height 17
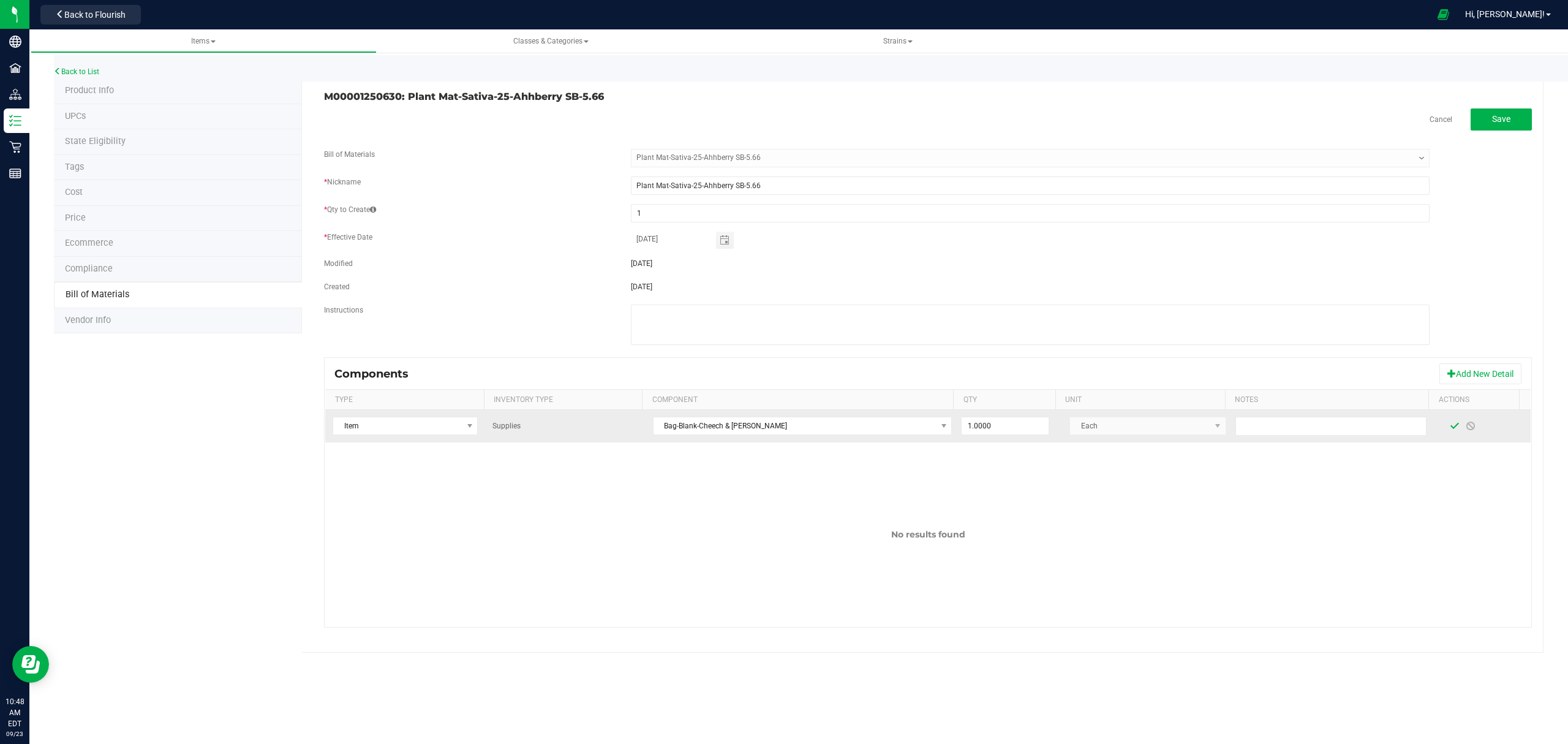
click at [1449, 430] on span at bounding box center [1454, 426] width 10 height 10
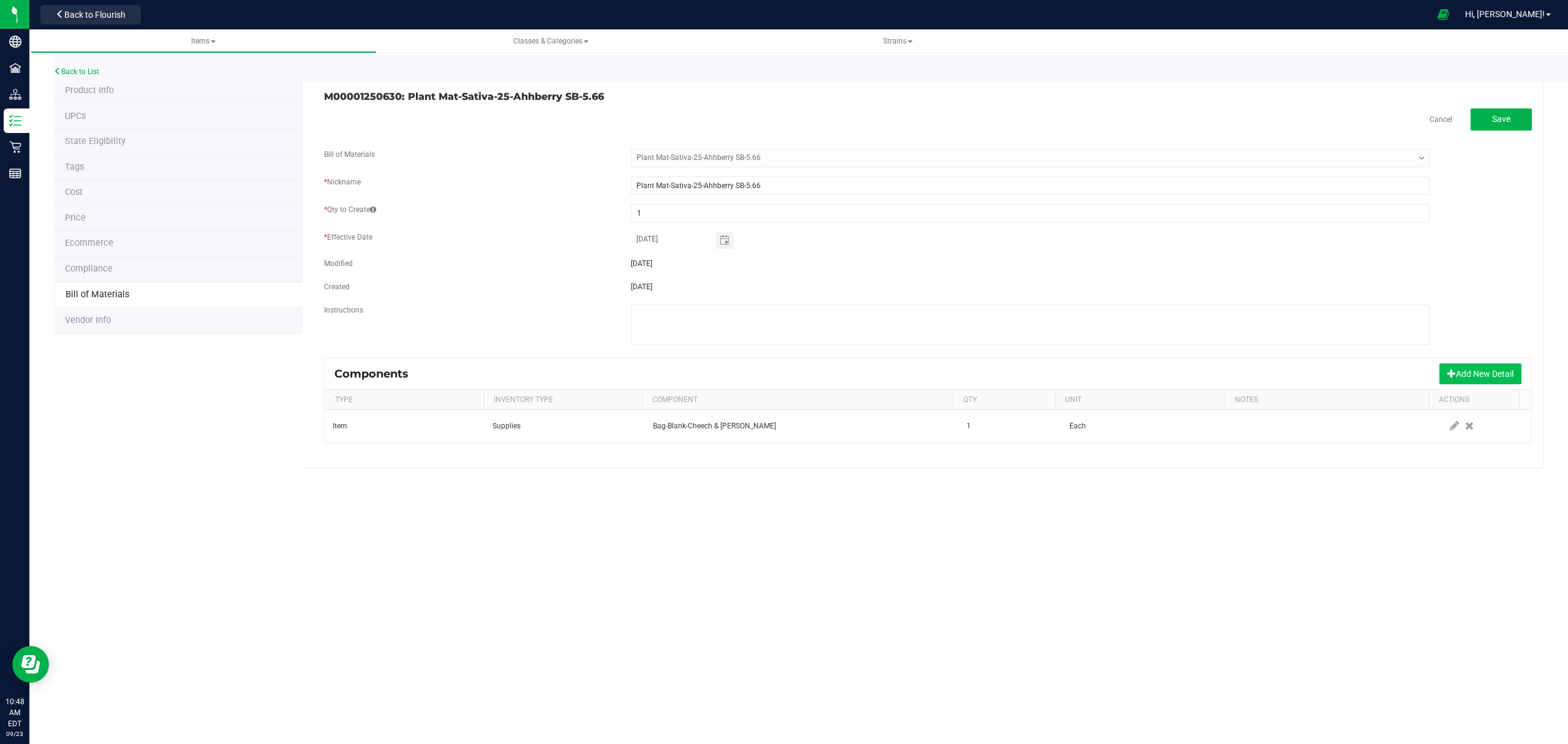
click at [1459, 376] on button "Add New Detail" at bounding box center [1480, 374] width 82 height 21
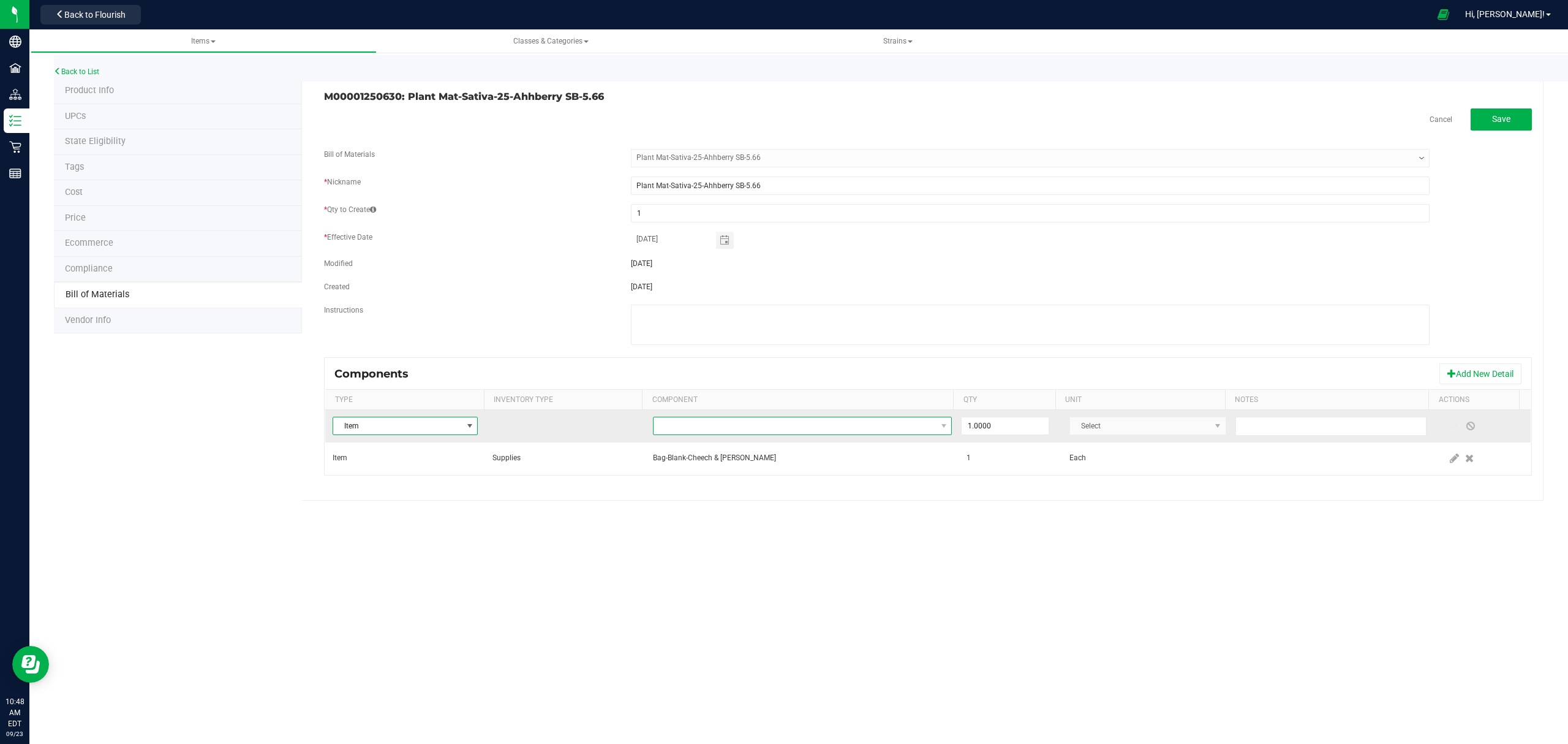
click at [782, 423] on span "NO DATA FOUND" at bounding box center [795, 425] width 283 height 17
type input "compliance"
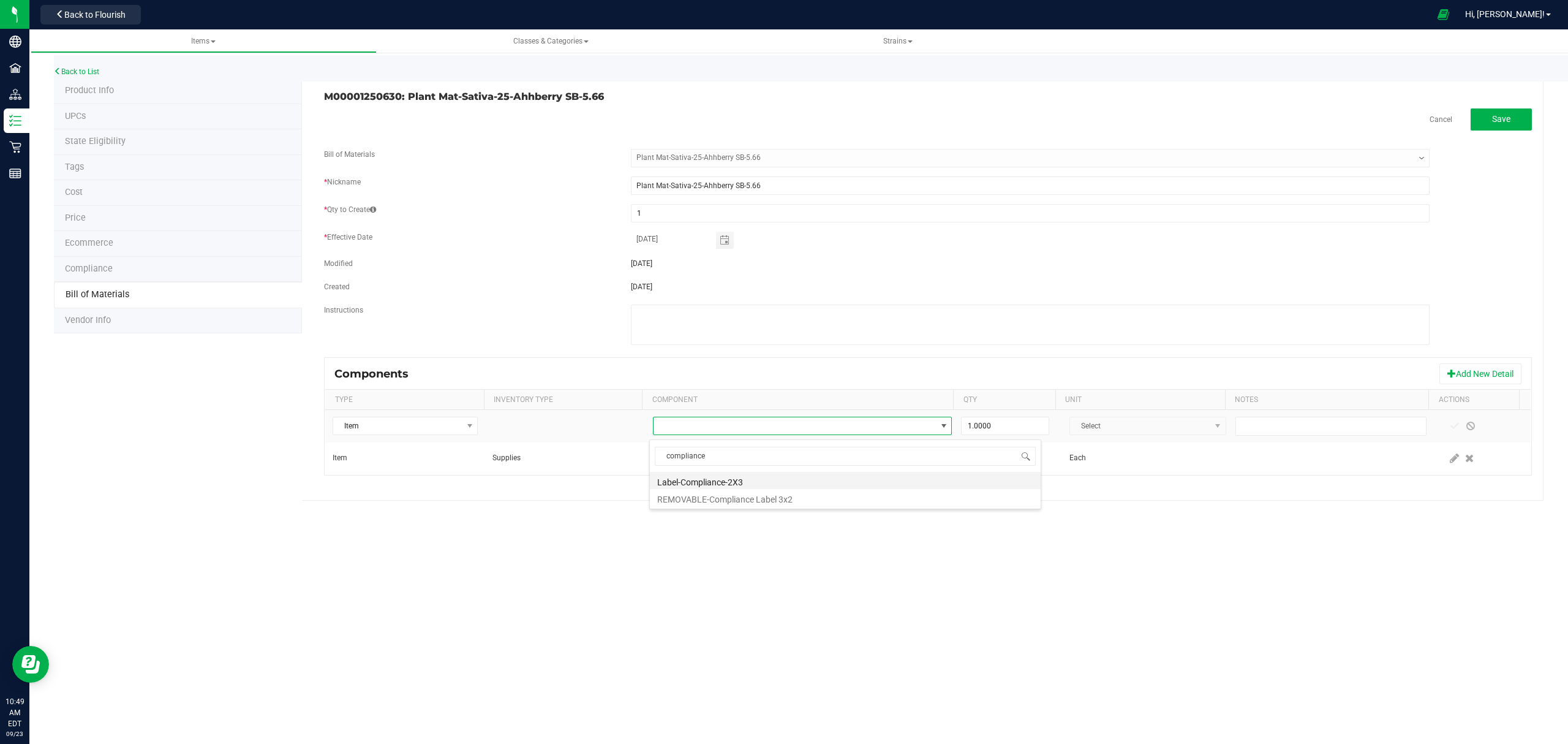
click at [787, 486] on li "Label-Compliance-2X3" at bounding box center [845, 480] width 391 height 17
click at [1449, 429] on span at bounding box center [1454, 426] width 10 height 10
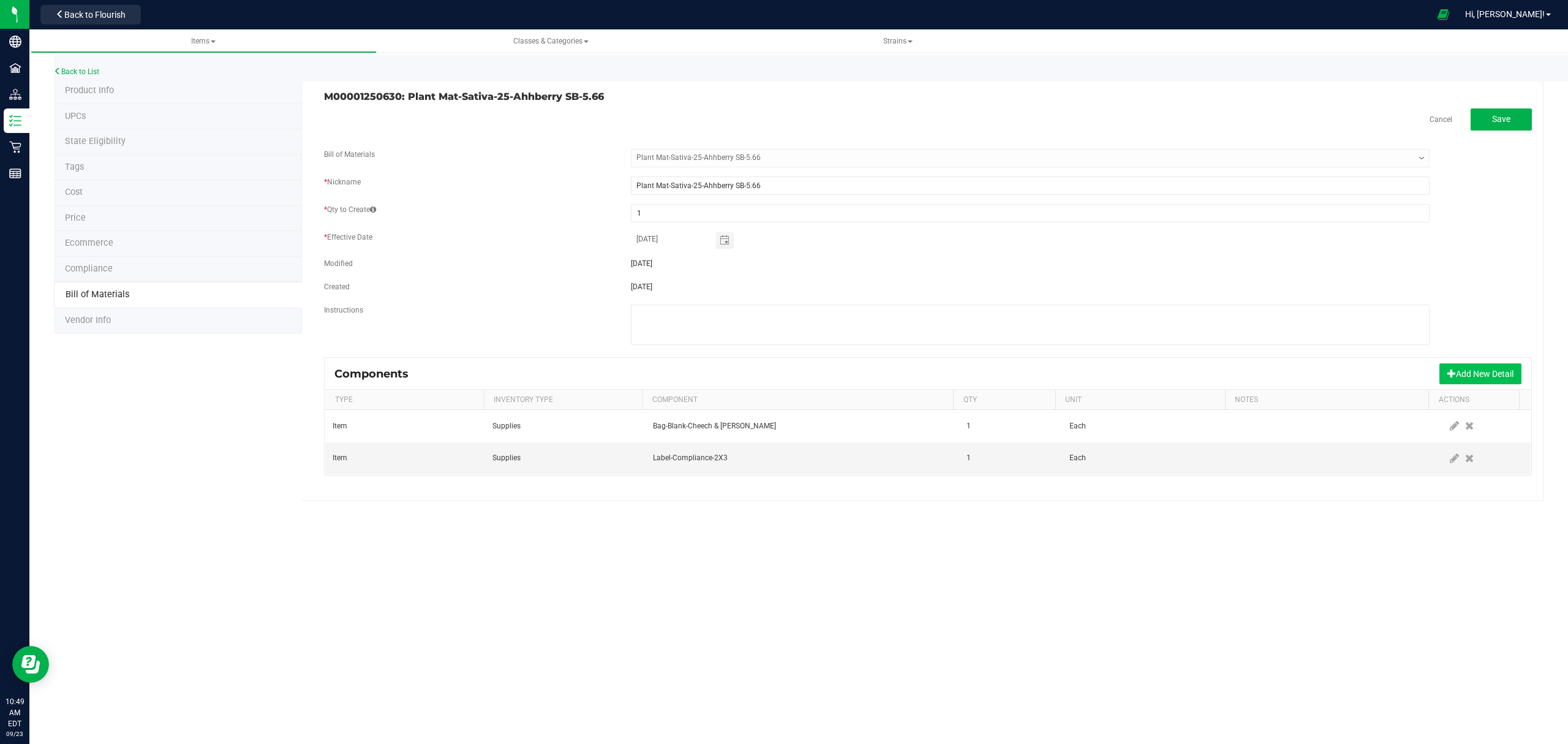
click at [1470, 378] on button "Add New Detail" at bounding box center [1480, 374] width 82 height 21
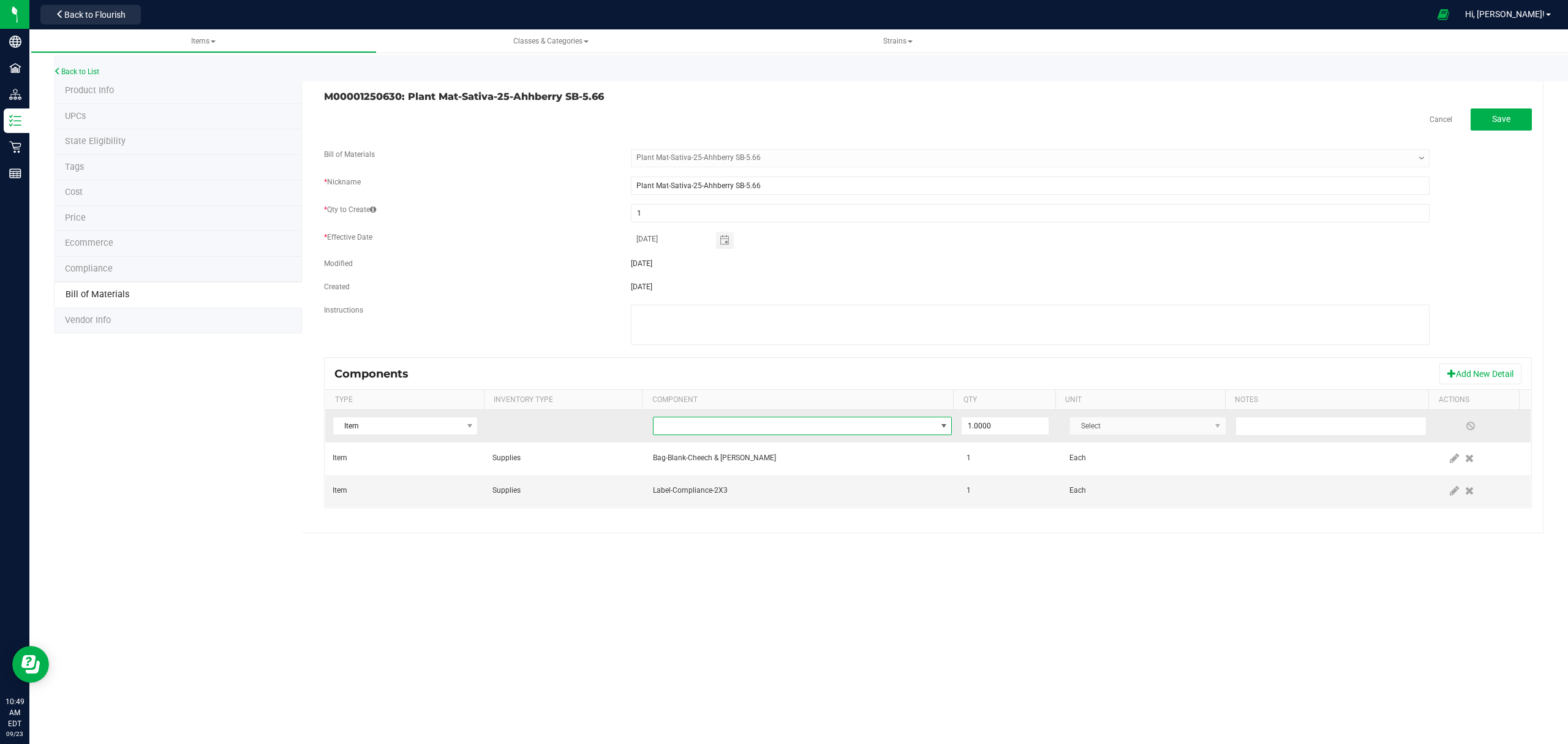
click at [822, 427] on span "NO DATA FOUND" at bounding box center [795, 425] width 283 height 17
type input "ahh"
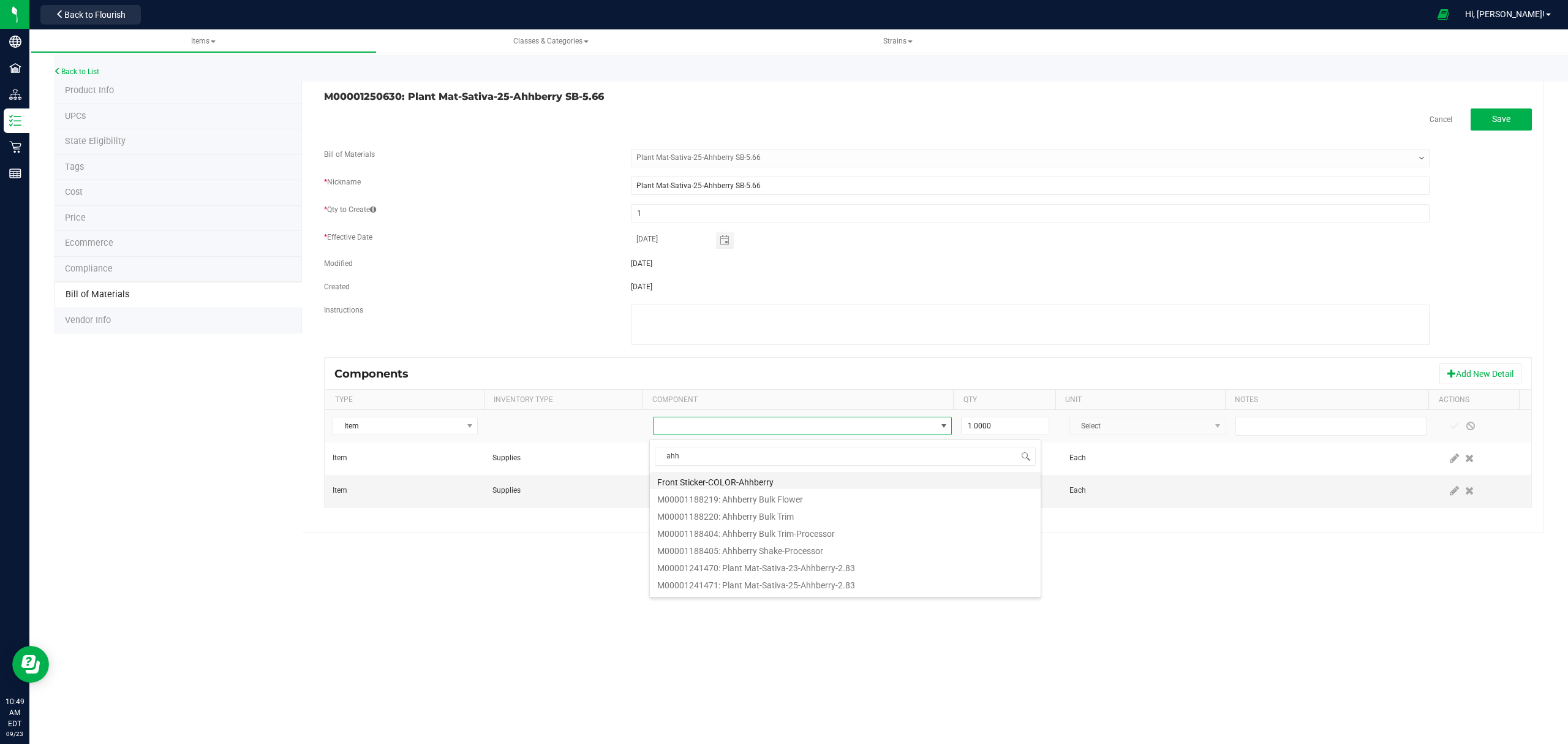
click at [760, 482] on li "Front Sticker-COLOR-Ahhberry" at bounding box center [845, 480] width 391 height 17
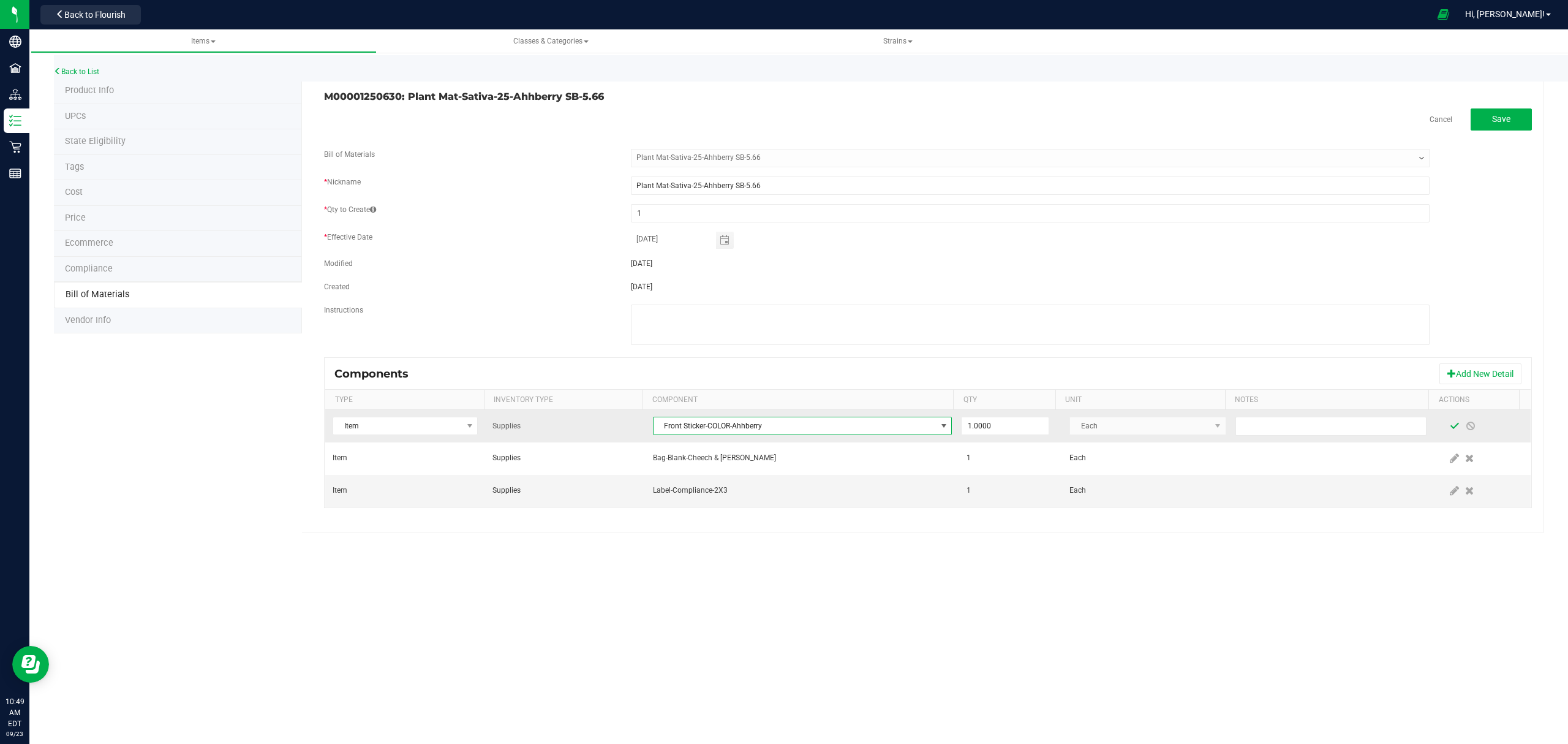
click at [1449, 426] on span at bounding box center [1454, 426] width 10 height 10
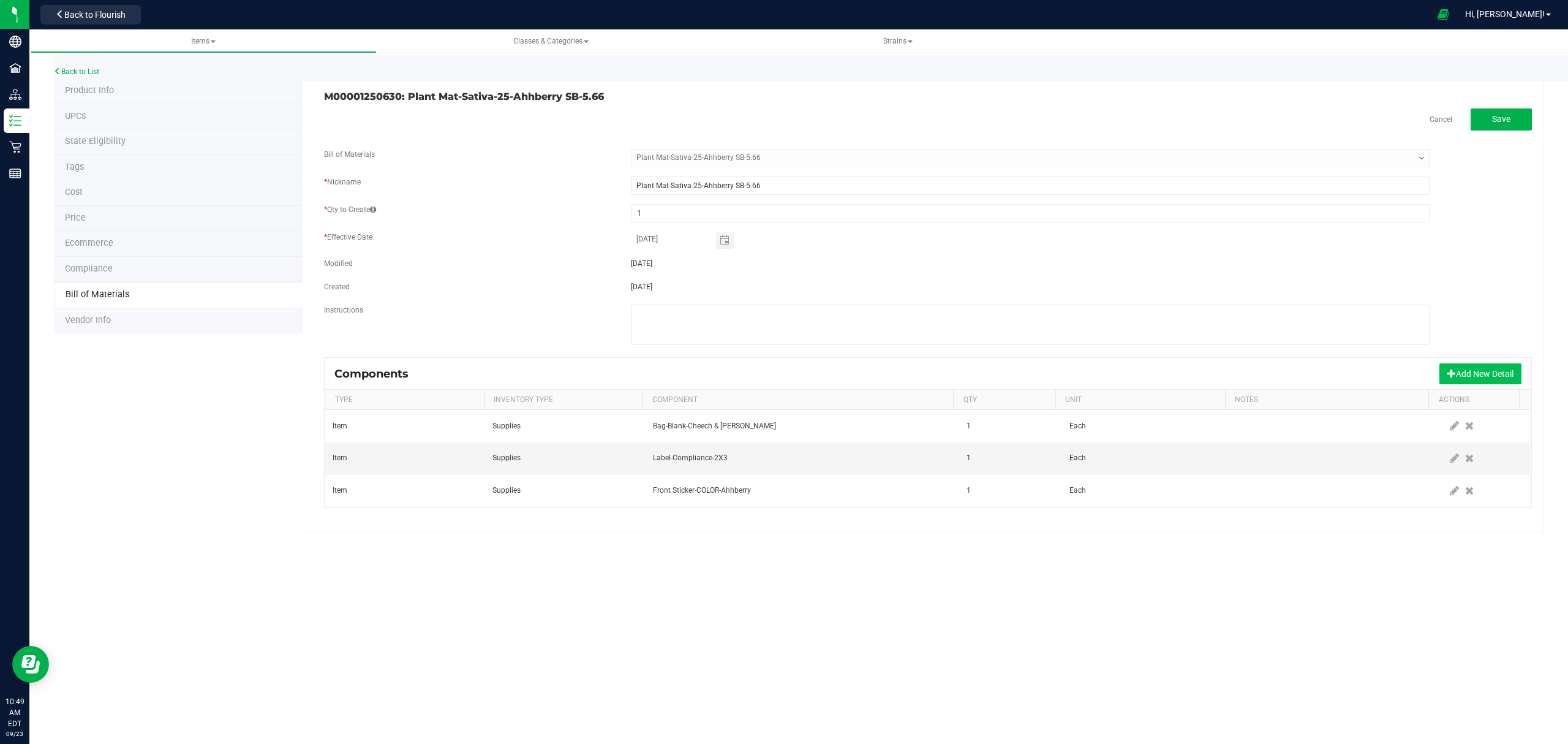
click at [1468, 368] on button "Add New Detail" at bounding box center [1480, 374] width 82 height 21
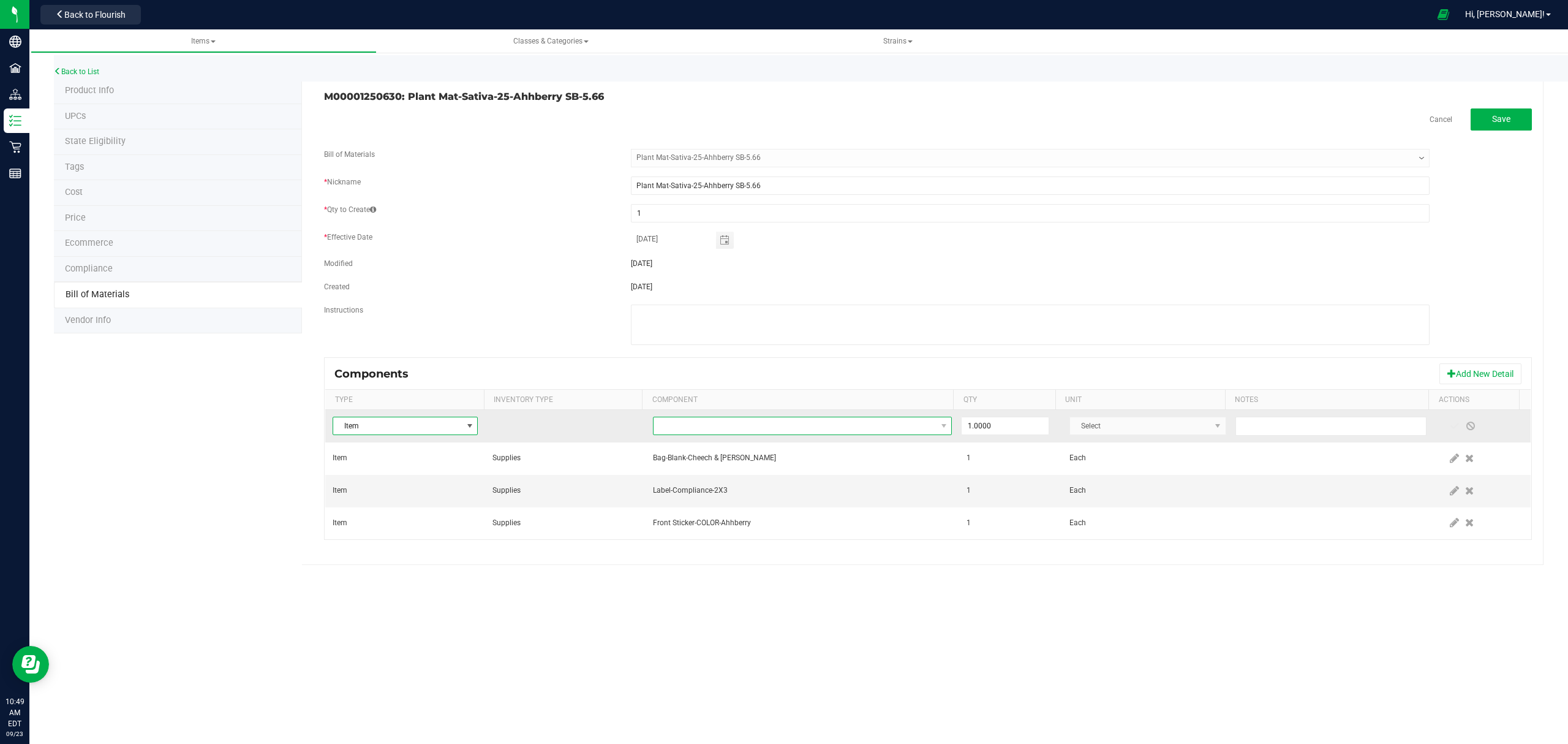
click at [819, 422] on span "NO DATA FOUND" at bounding box center [795, 425] width 283 height 17
type input "integra"
click at [758, 484] on li "Integra Humidity Pack-Size 1" at bounding box center [845, 480] width 391 height 17
click at [1449, 425] on span at bounding box center [1454, 426] width 10 height 10
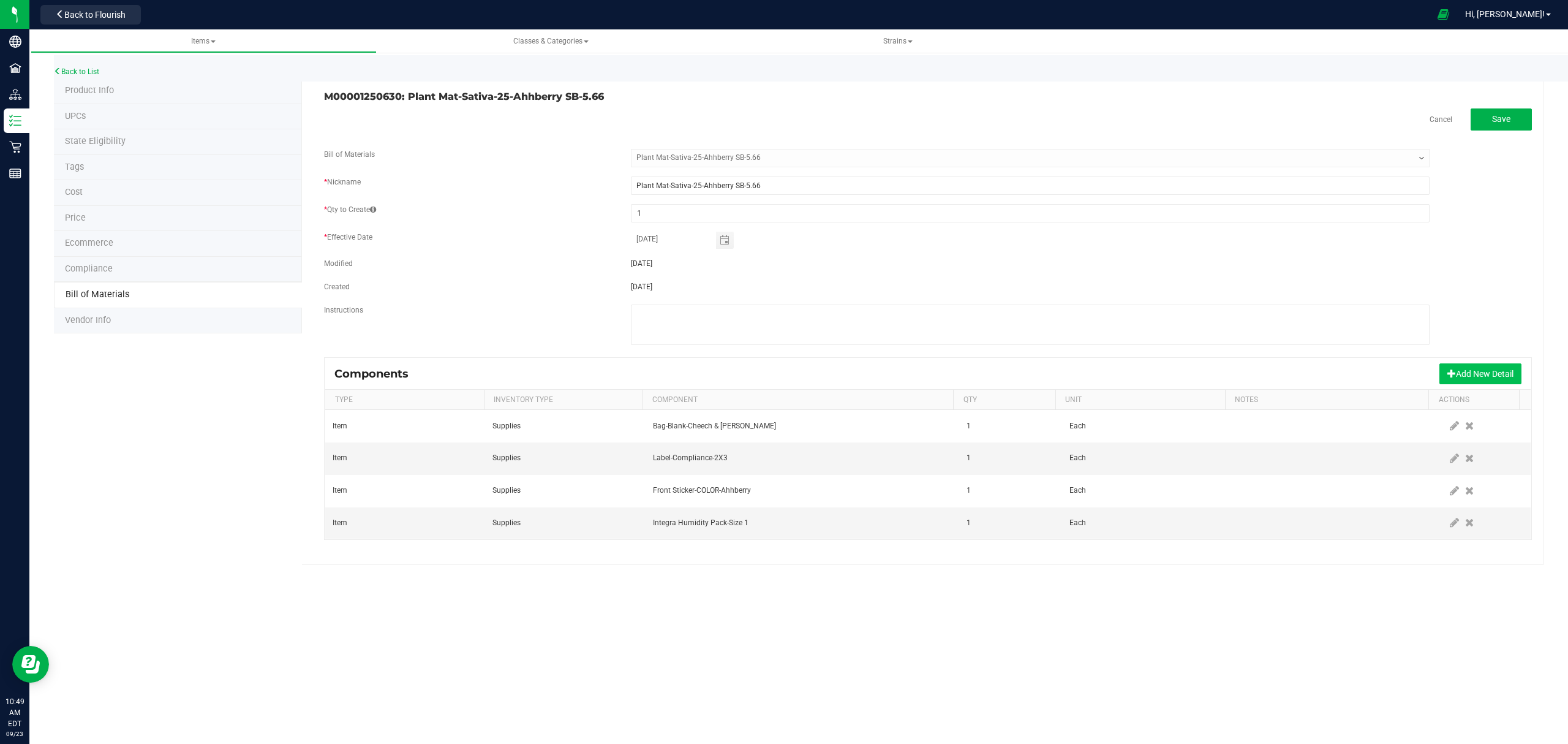
click at [1466, 378] on button "Add New Detail" at bounding box center [1480, 374] width 82 height 21
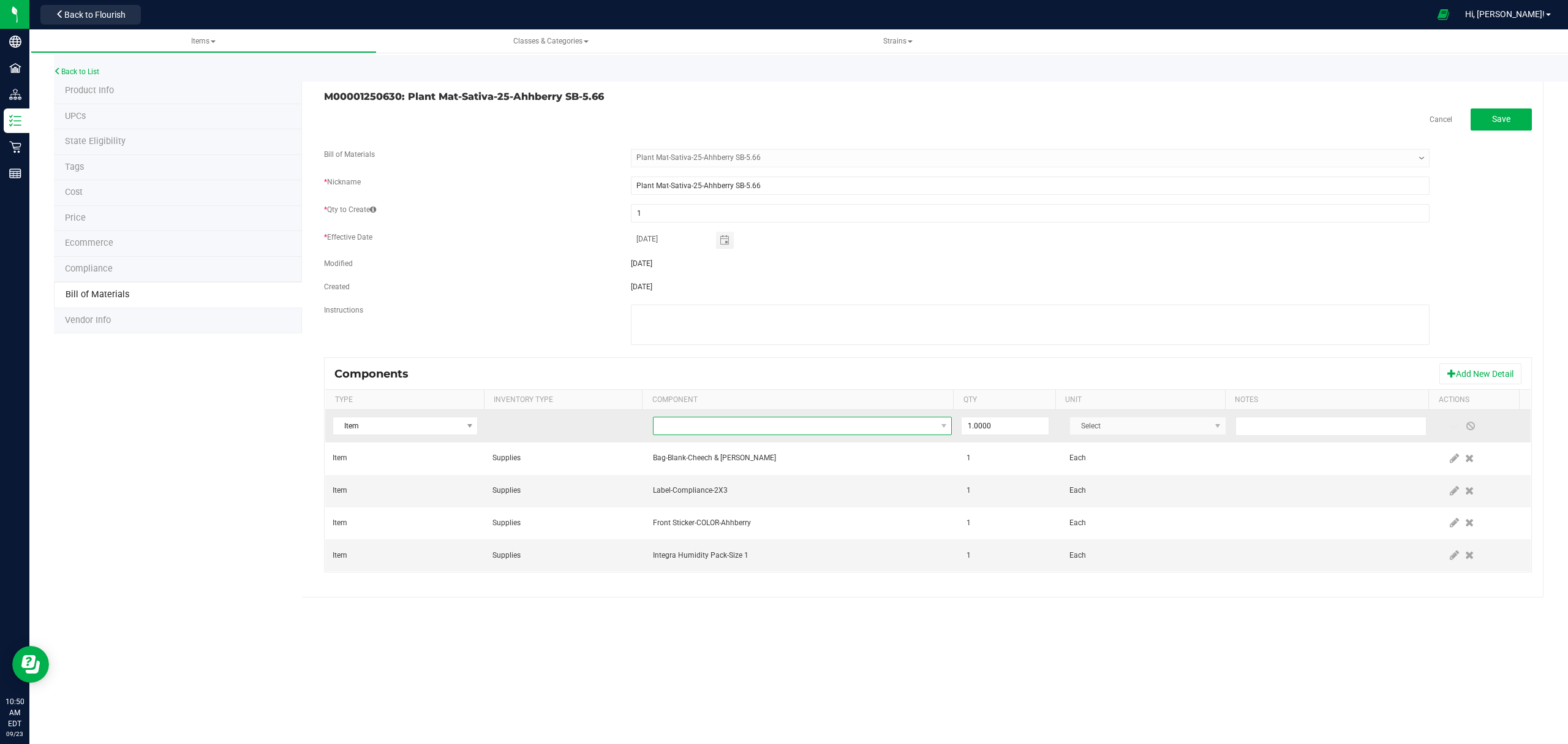
click at [862, 432] on span "NO DATA FOUND" at bounding box center [795, 425] width 283 height 17
type input "M00001188219"
click at [883, 477] on li "M00001188219: Ahhberry Bulk Flower" at bounding box center [845, 480] width 391 height 17
click at [988, 422] on input "1" at bounding box center [1005, 425] width 87 height 17
type input "5.6600"
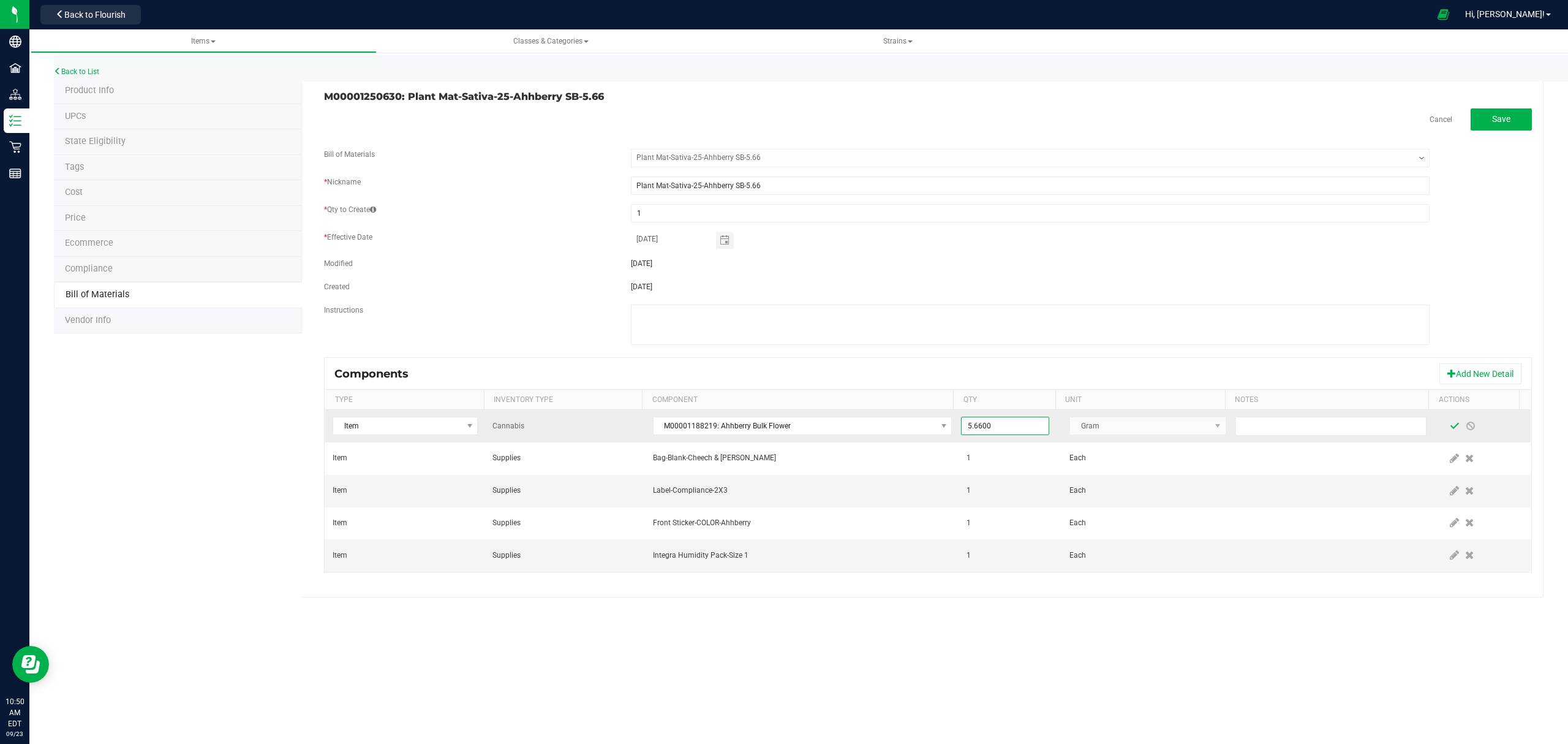
click at [1449, 426] on span at bounding box center [1454, 426] width 10 height 10
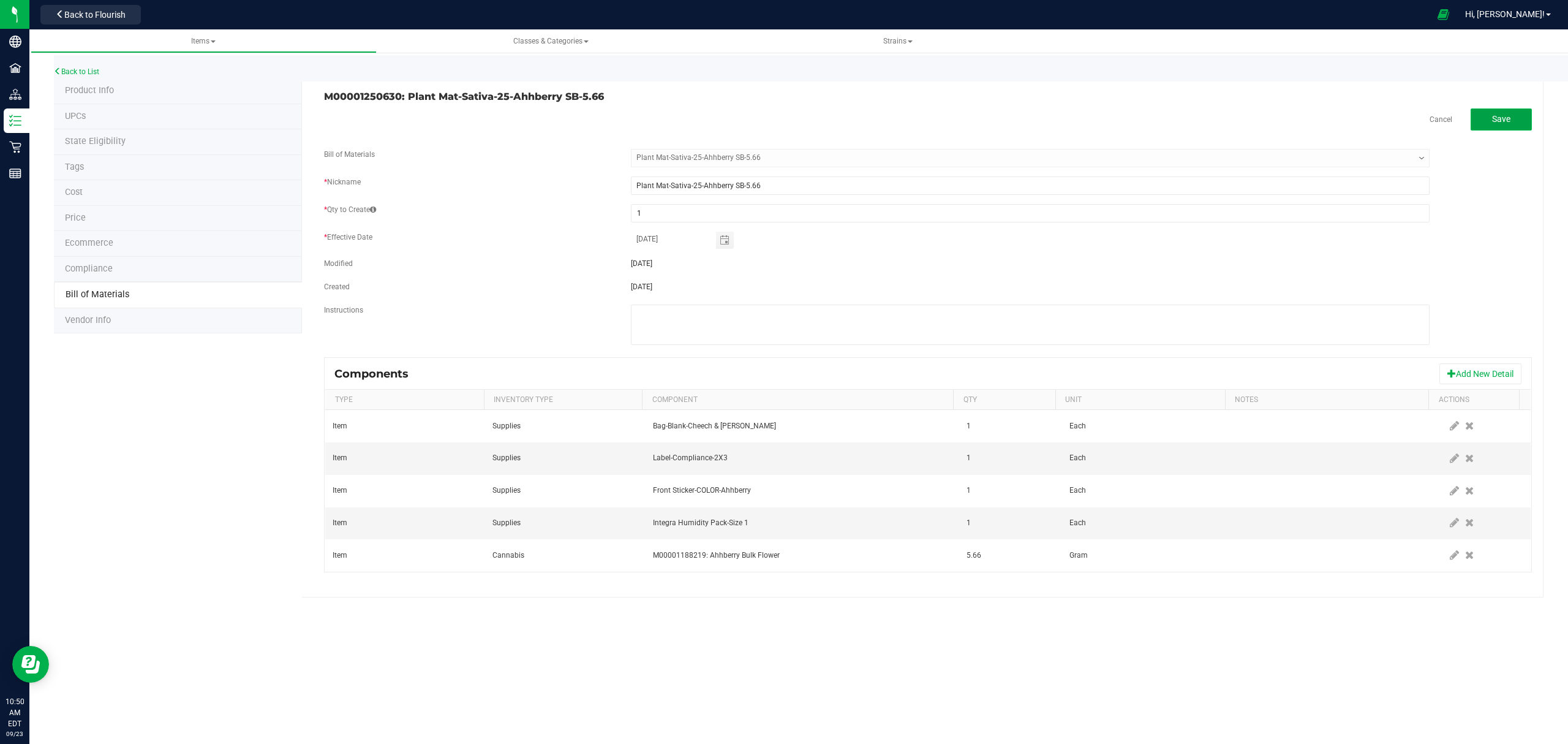
click at [1492, 111] on button "Save" at bounding box center [1501, 119] width 61 height 22
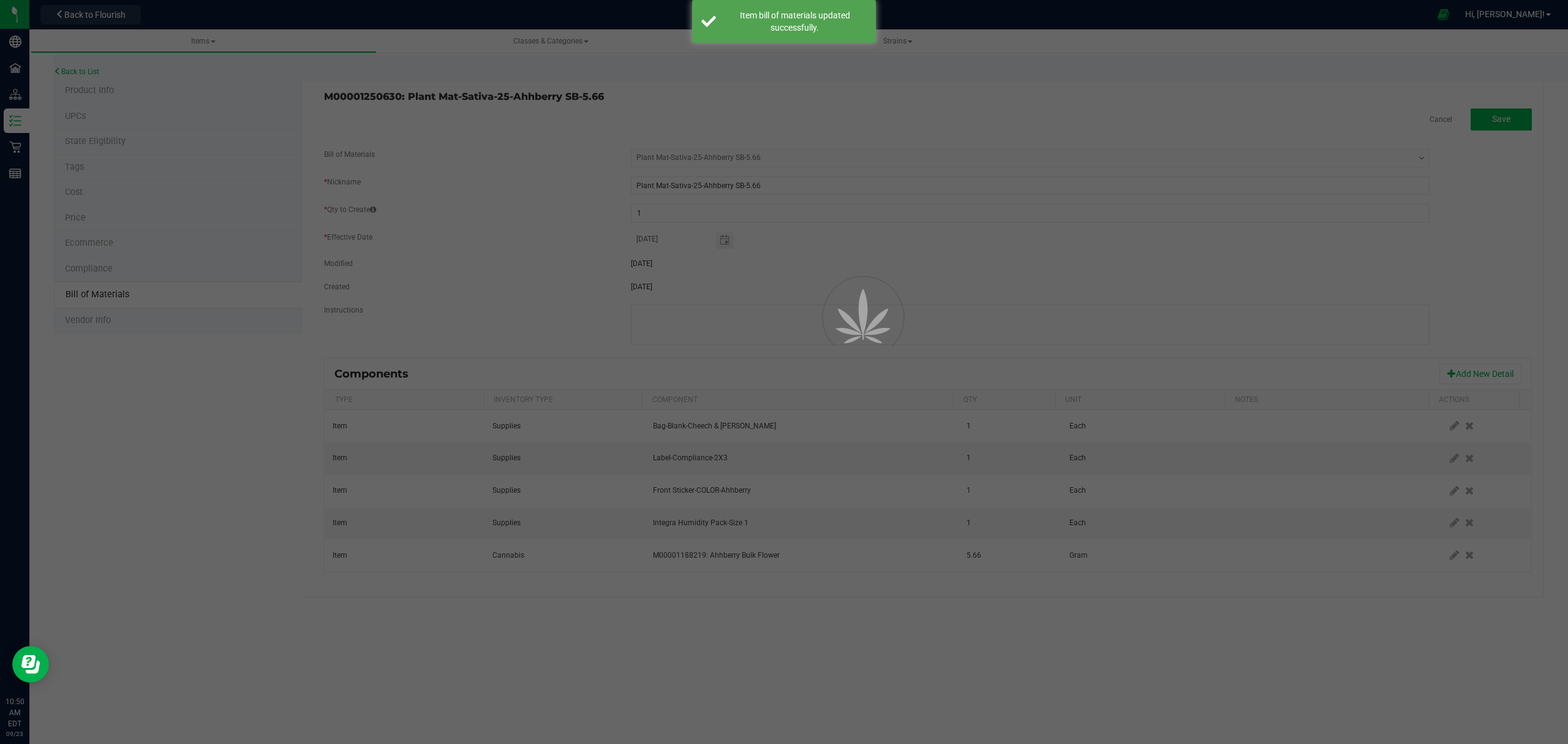
select select "692"
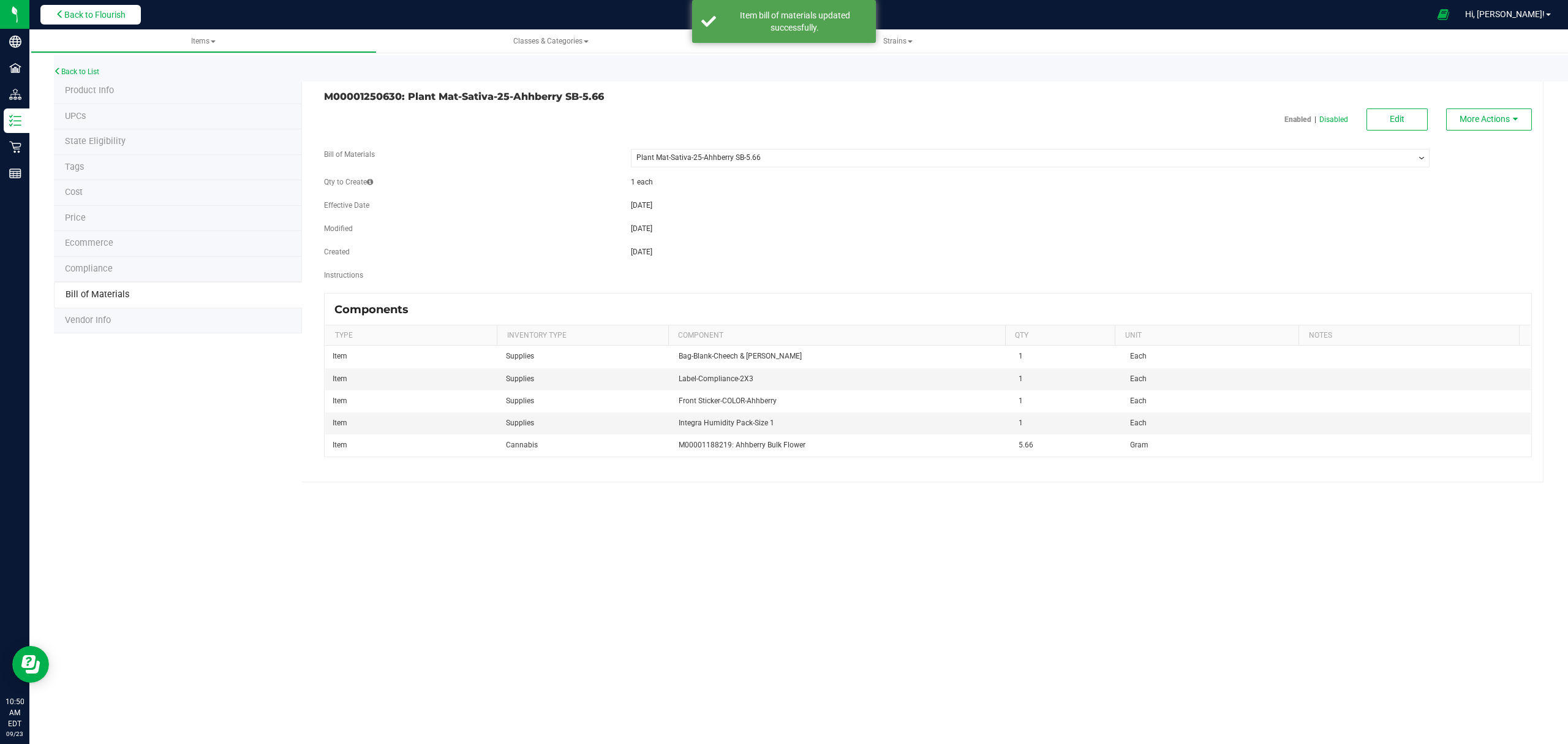
click at [84, 11] on span "Back to Flourish" at bounding box center [94, 15] width 61 height 10
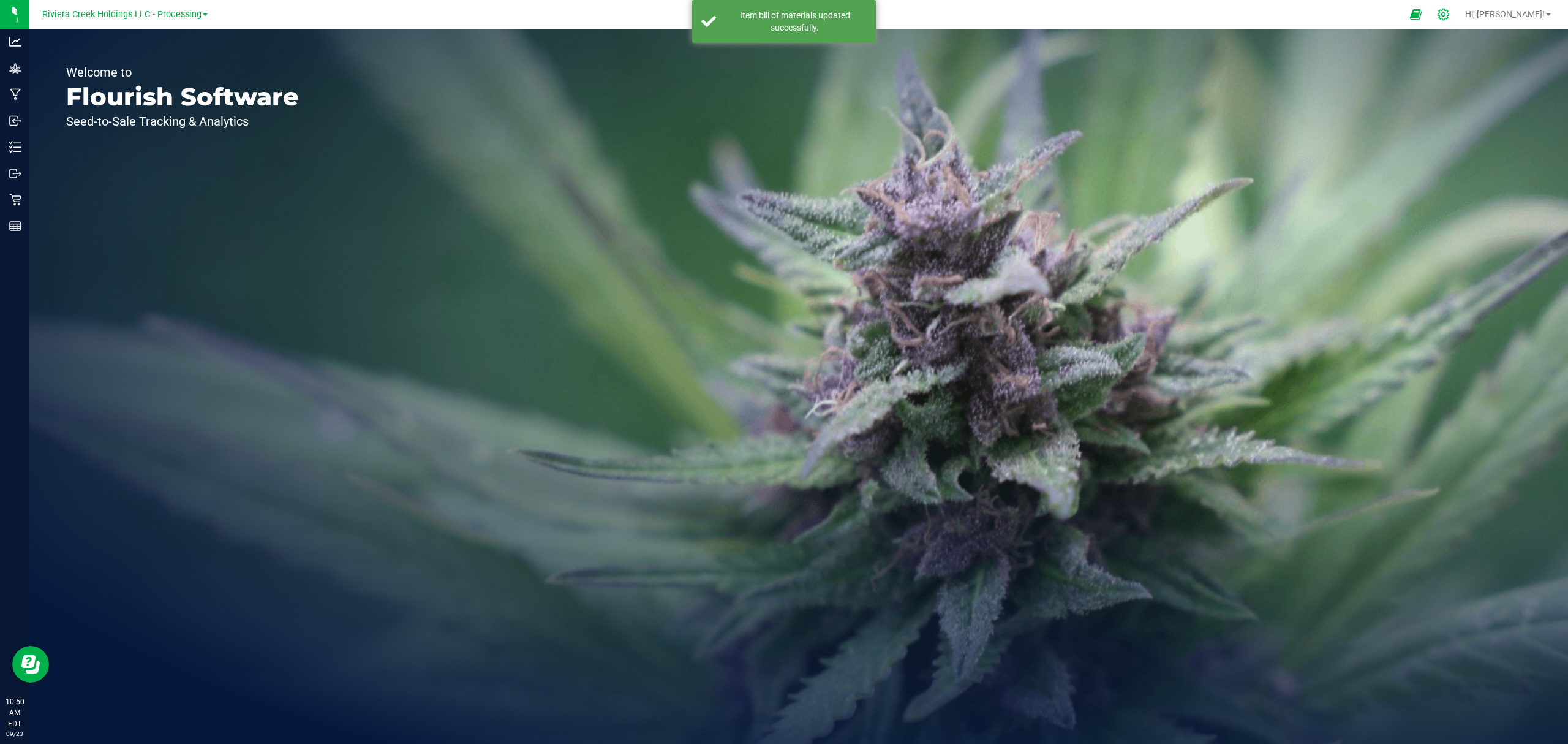
click at [1449, 15] on icon at bounding box center [1443, 14] width 13 height 13
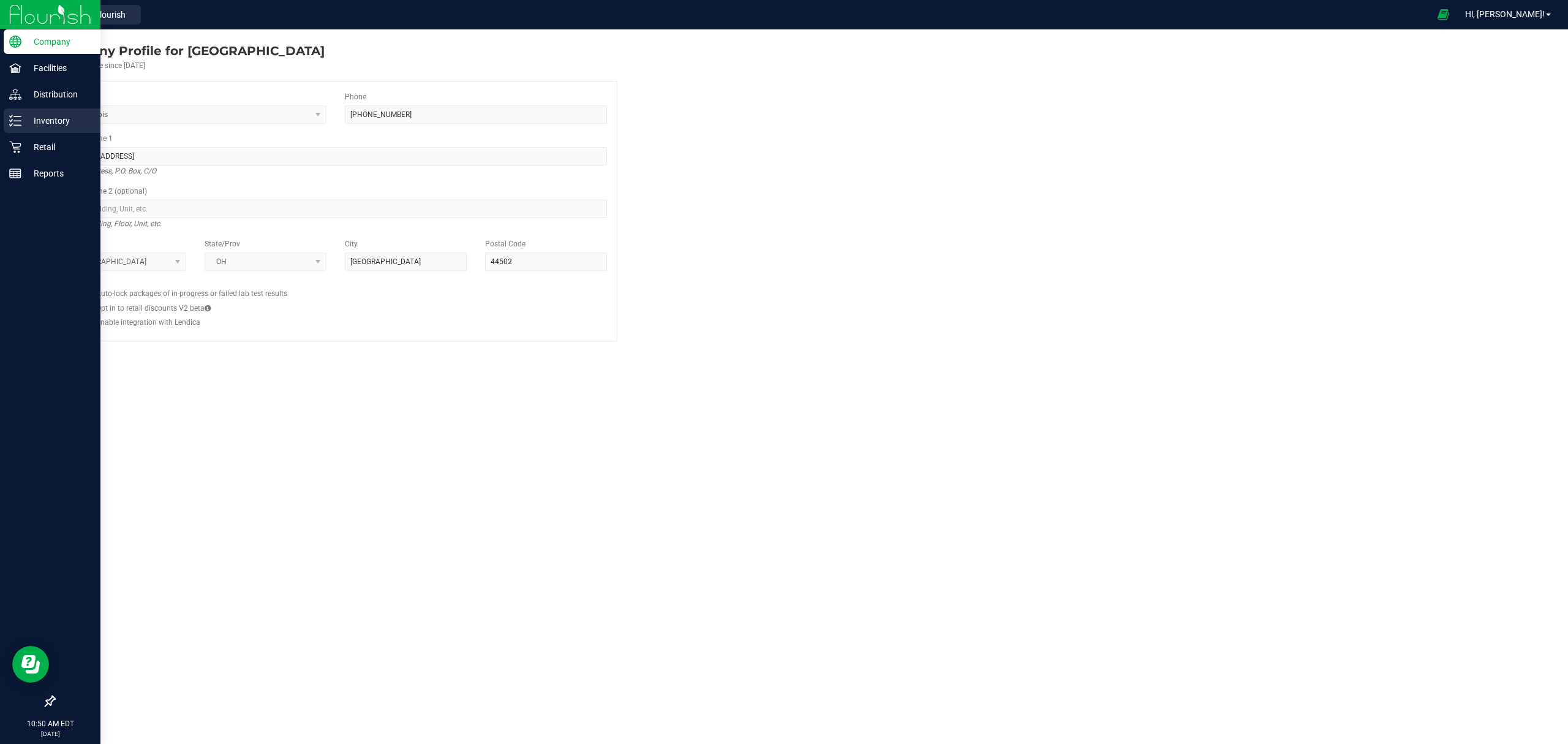
click at [52, 126] on p "Inventory" at bounding box center [58, 120] width 74 height 15
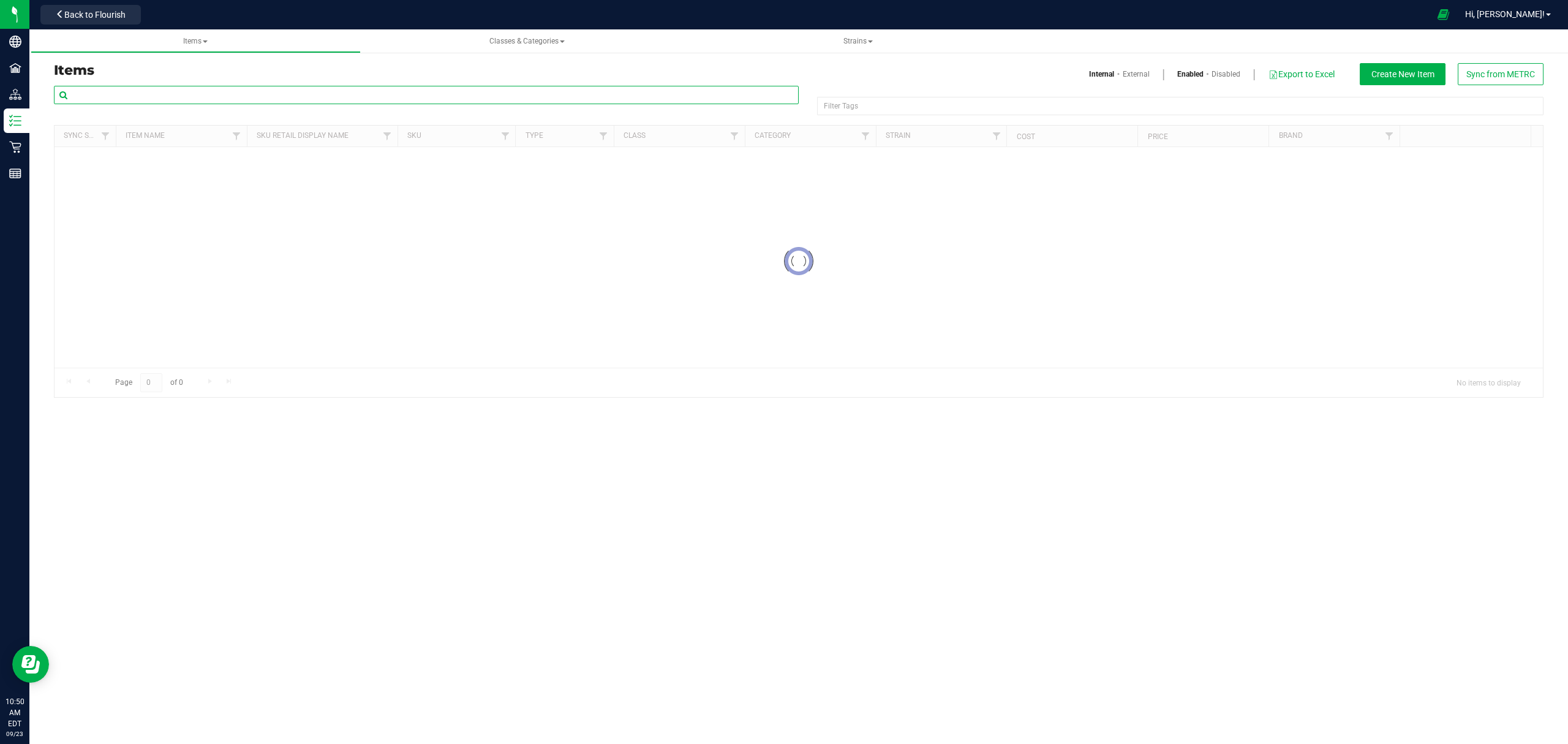
click at [174, 101] on input "text" at bounding box center [427, 95] width 745 height 18
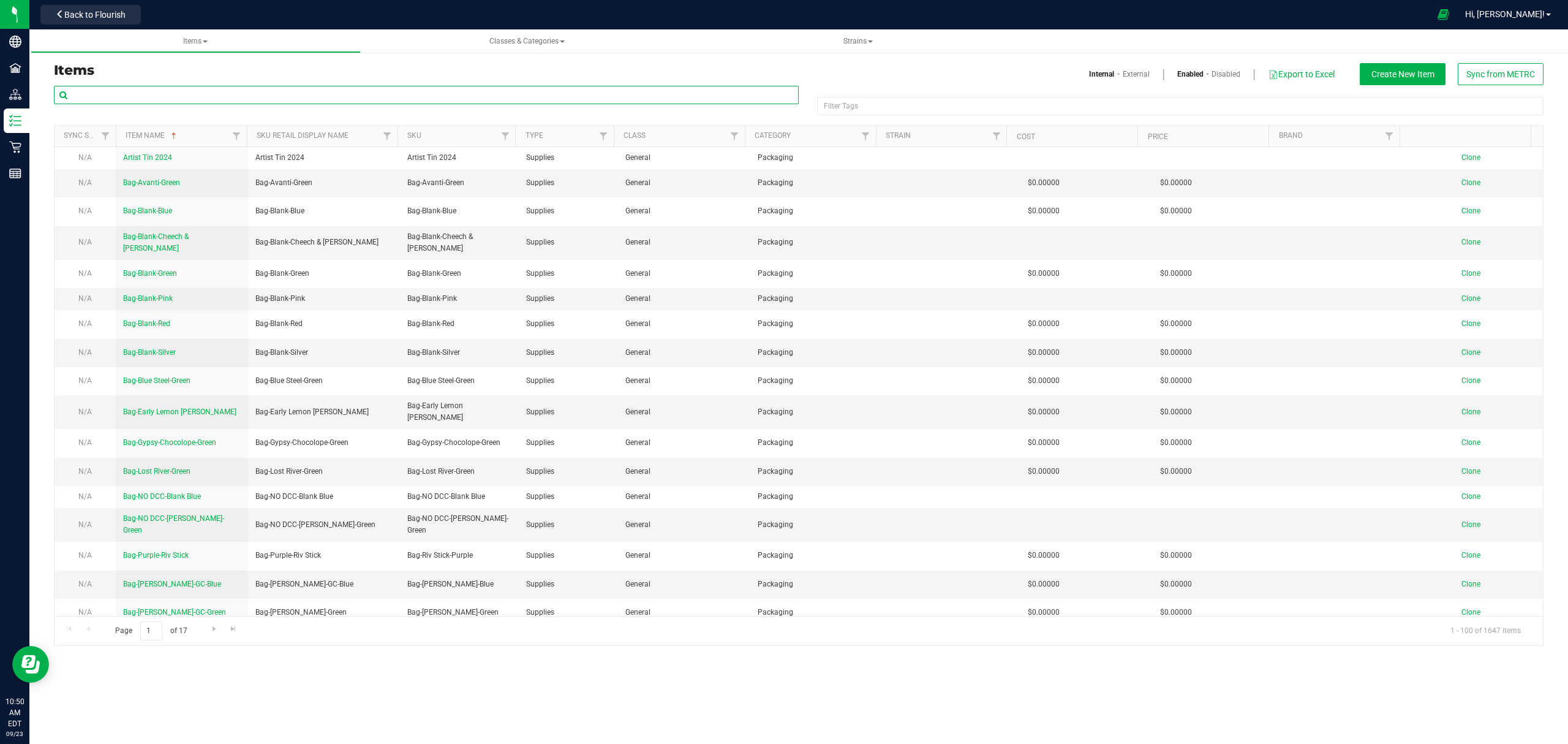
click at [213, 93] on input "text" at bounding box center [427, 95] width 745 height 18
paste input "M00001250631"
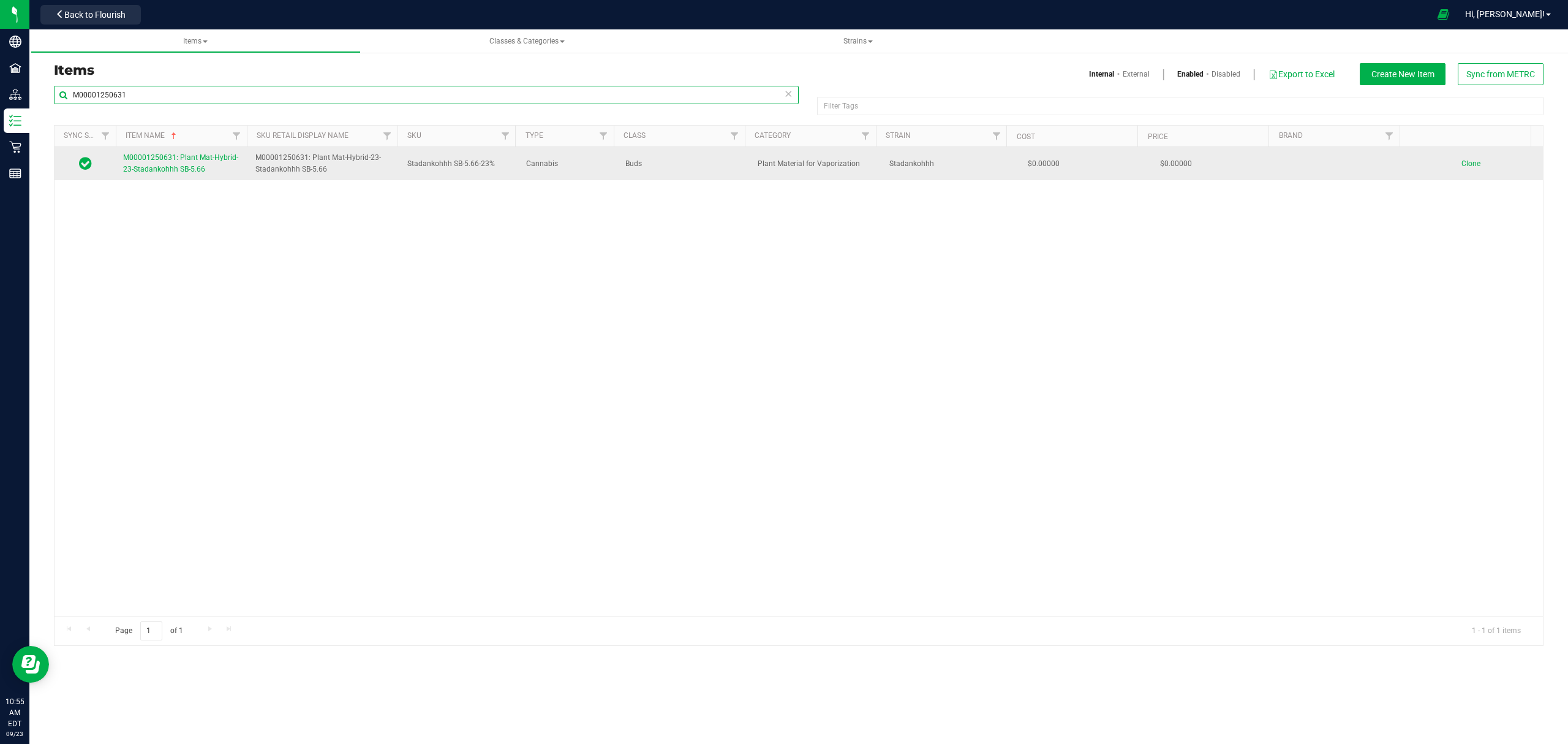
type input "M00001250631"
click at [160, 162] on span "M00001250631: Plant Mat-Hybrid-23-Stadankohhh SB-5.66" at bounding box center [181, 163] width 115 height 20
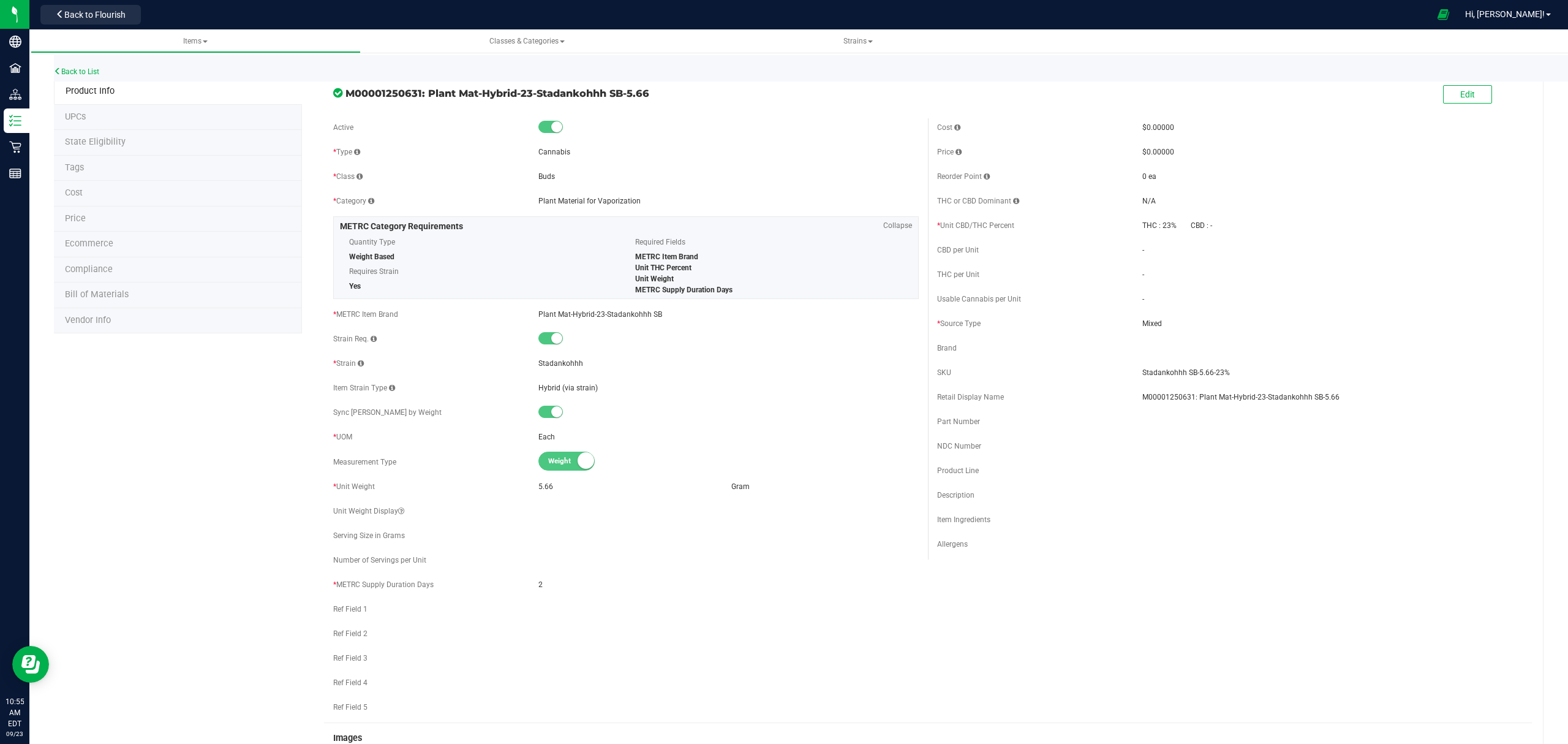
click at [122, 299] on span "Bill of Materials" at bounding box center [96, 294] width 64 height 11
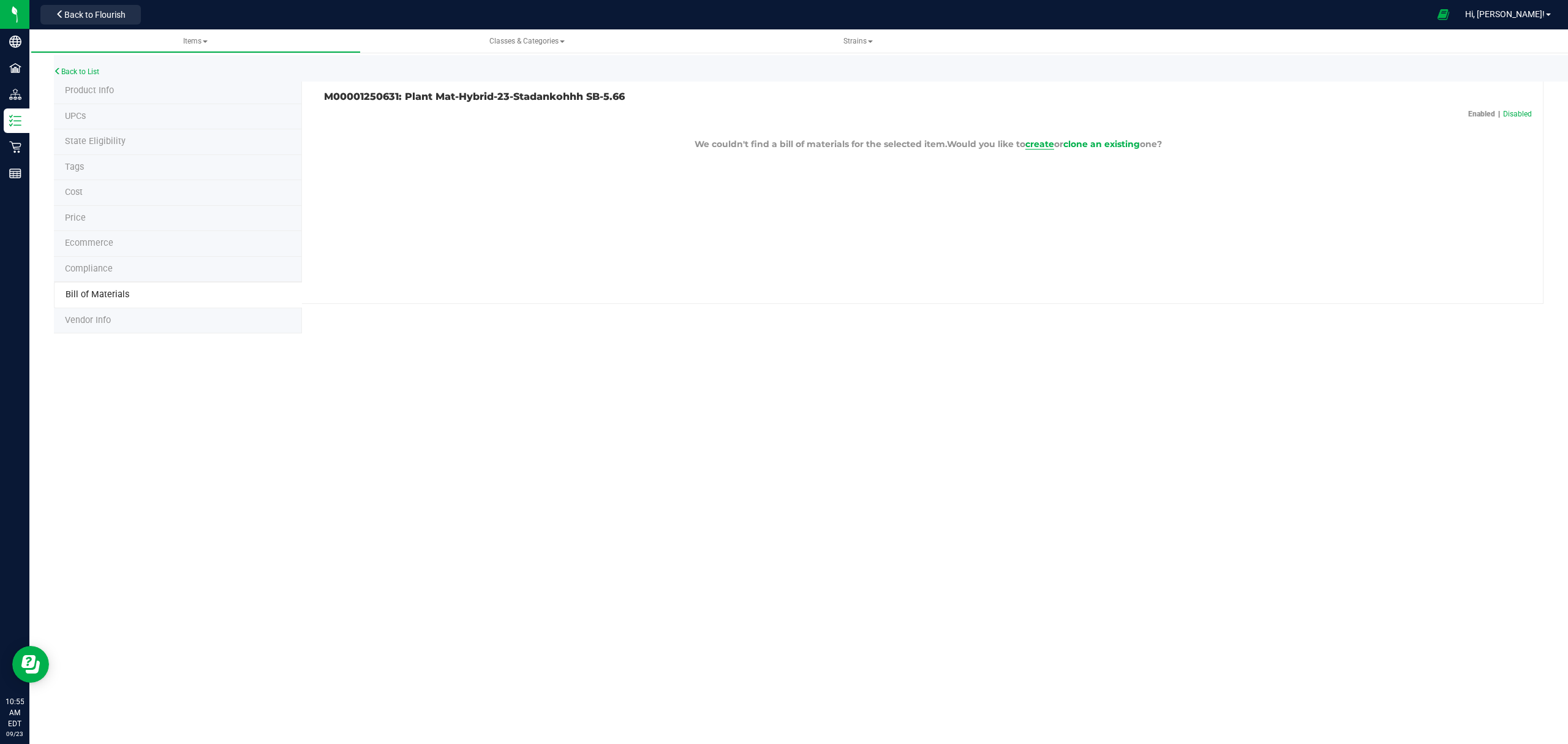
click at [1051, 143] on span "create" at bounding box center [1039, 144] width 29 height 11
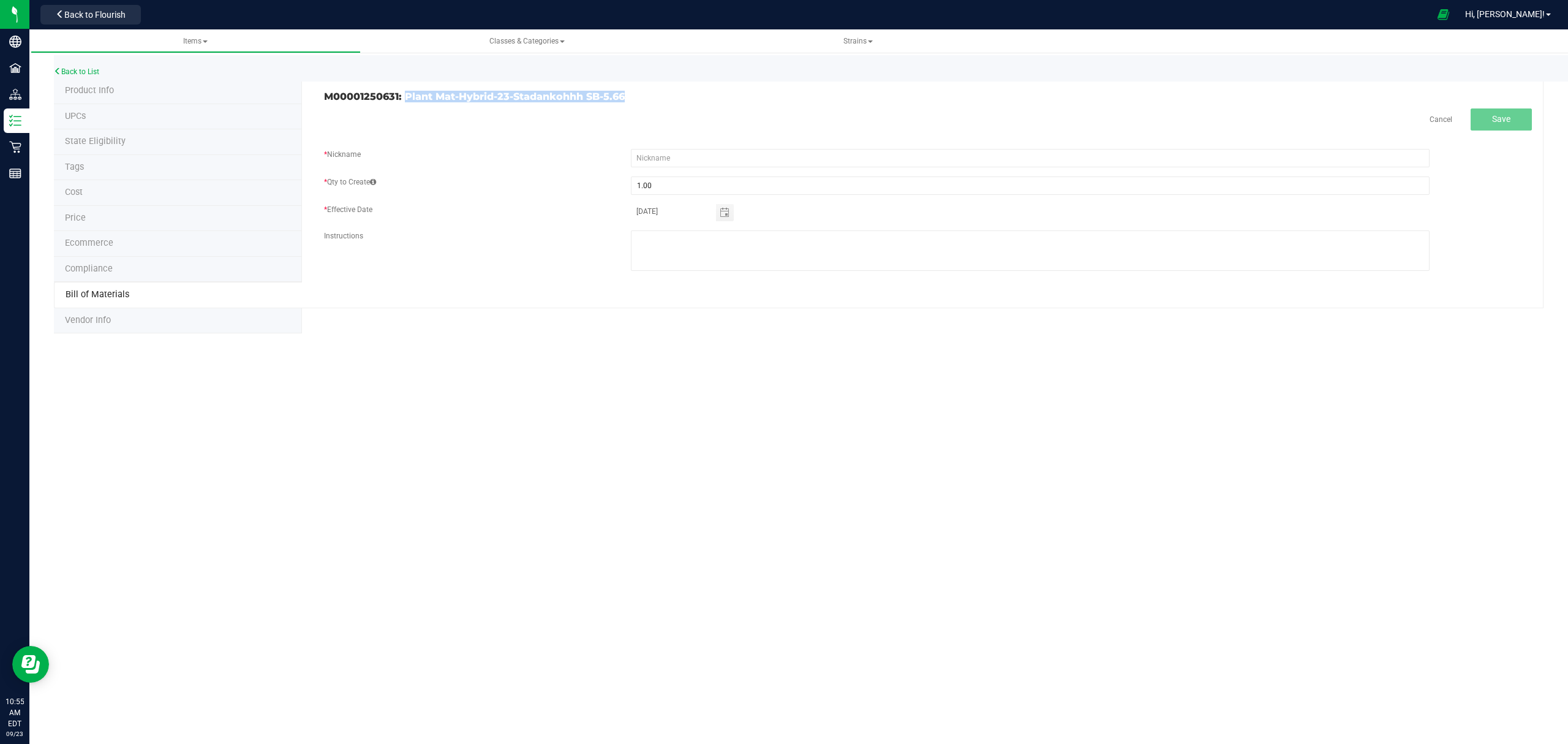
drag, startPoint x: 637, startPoint y: 94, endPoint x: 404, endPoint y: 91, distance: 233.0
click at [404, 91] on h3 "M00001250631: Plant Mat-Hybrid-23-Stadankohhh SB-5.66" at bounding box center [621, 97] width 595 height 11
copy h3 "Plant Mat-Hybrid-23-Stadankohhh SB-5.66"
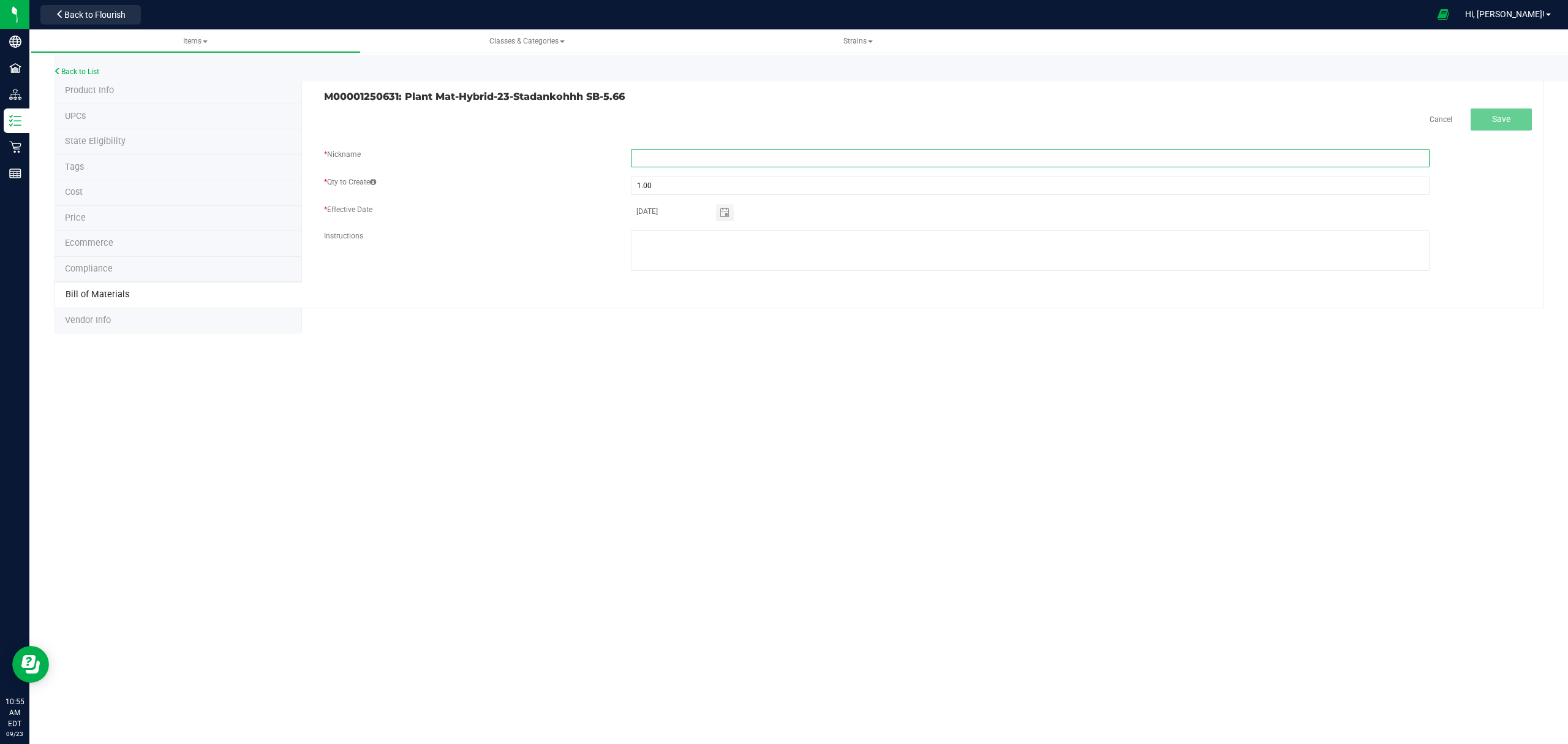
click at [713, 153] on input "text" at bounding box center [1030, 158] width 798 height 18
paste input "Plant Mat-Hybrid-23-Stadankohhh SB-5.66"
type input "Plant Mat-Hybrid-23-Stadankohhh SB-5.66"
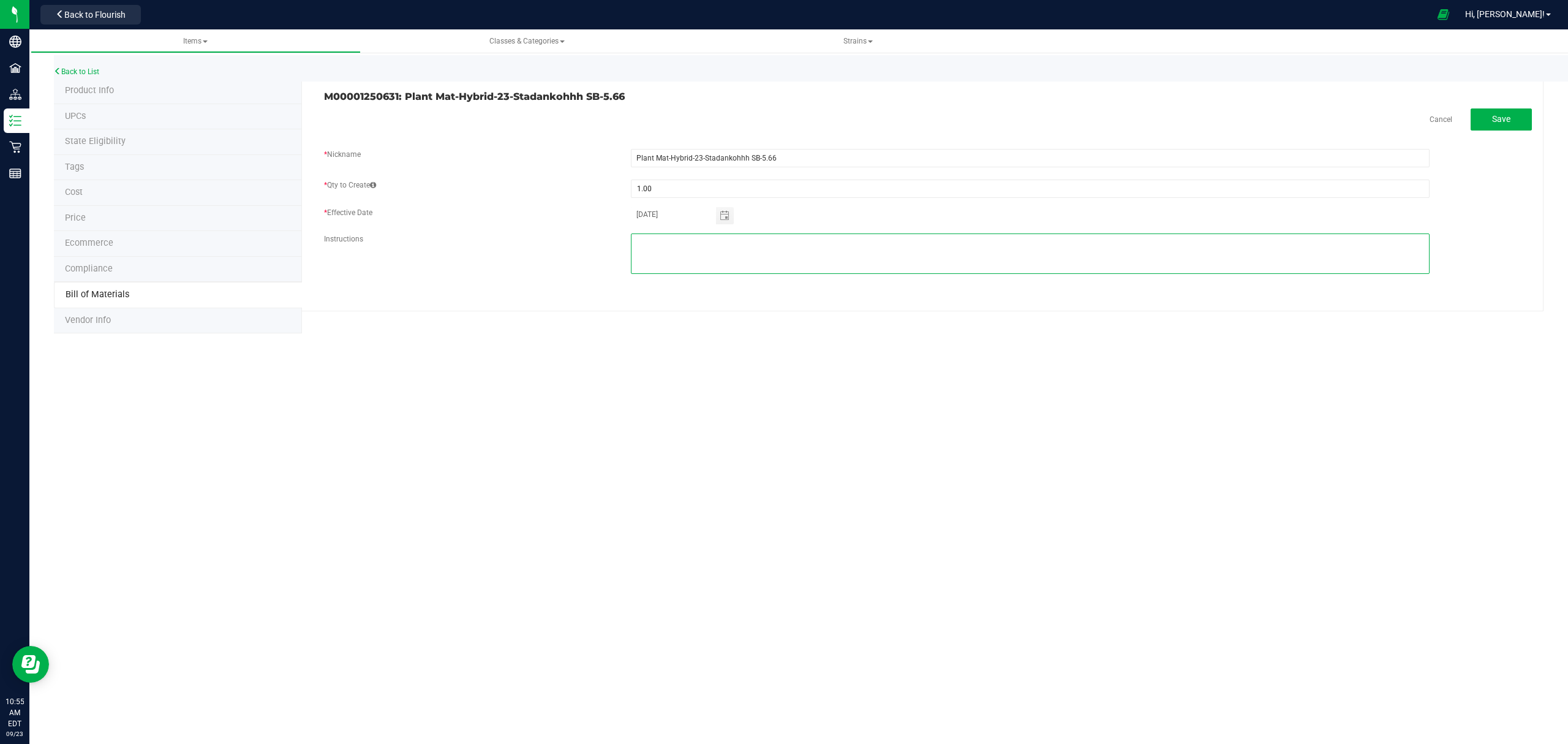
click at [850, 268] on textarea at bounding box center [1030, 254] width 798 height 41
click at [1515, 125] on button "Save" at bounding box center [1501, 119] width 61 height 22
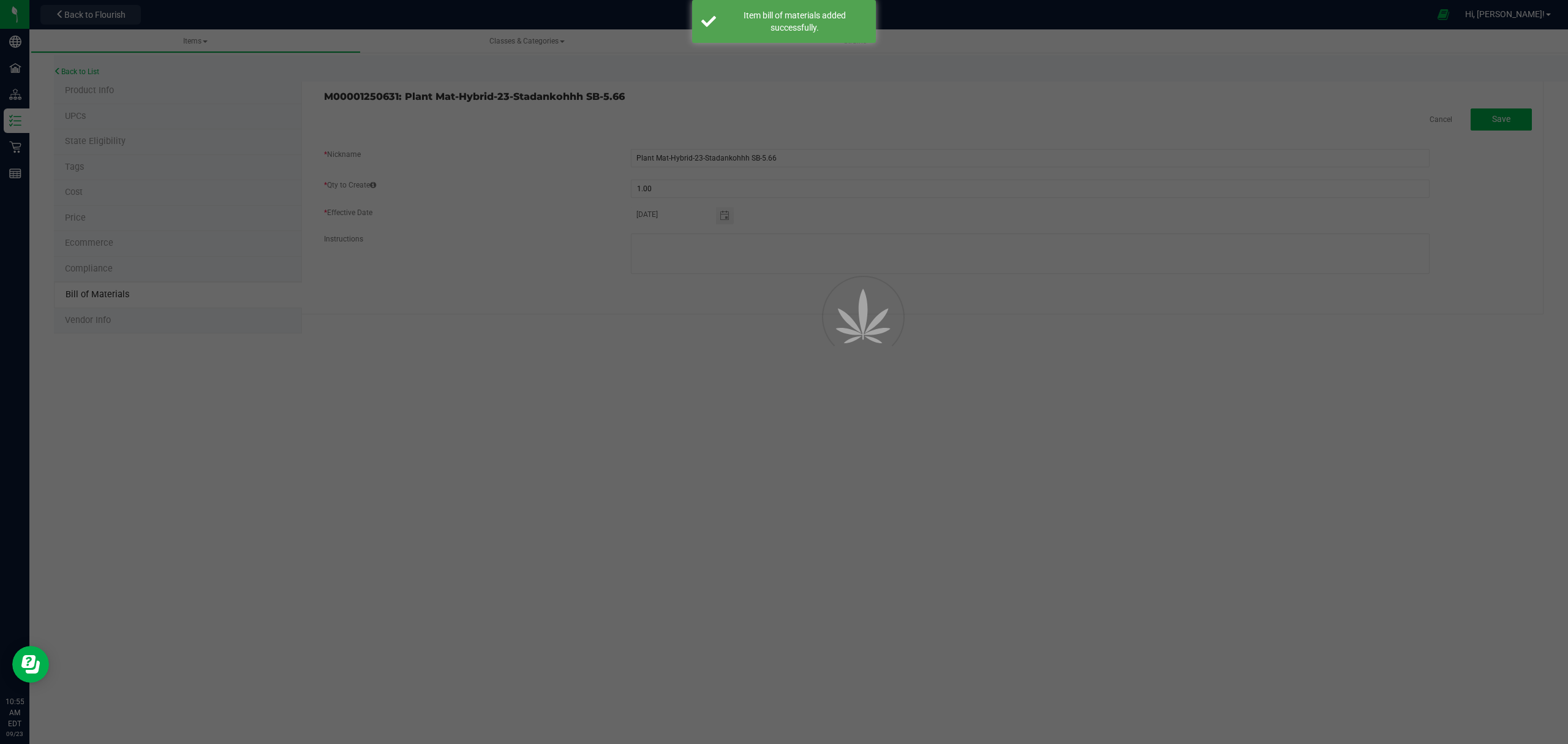
select select "693"
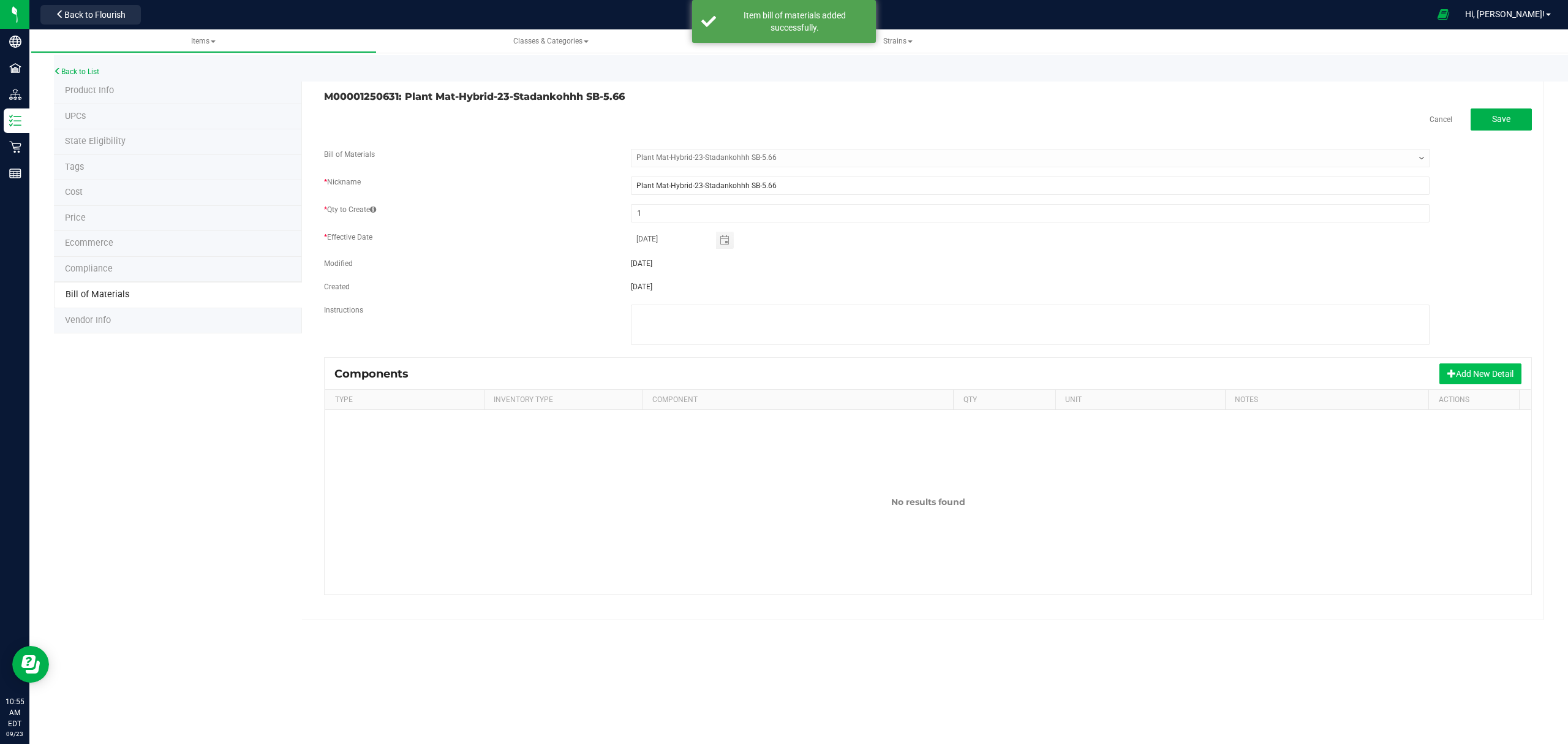
click at [1465, 373] on button "Add New Detail" at bounding box center [1480, 374] width 82 height 21
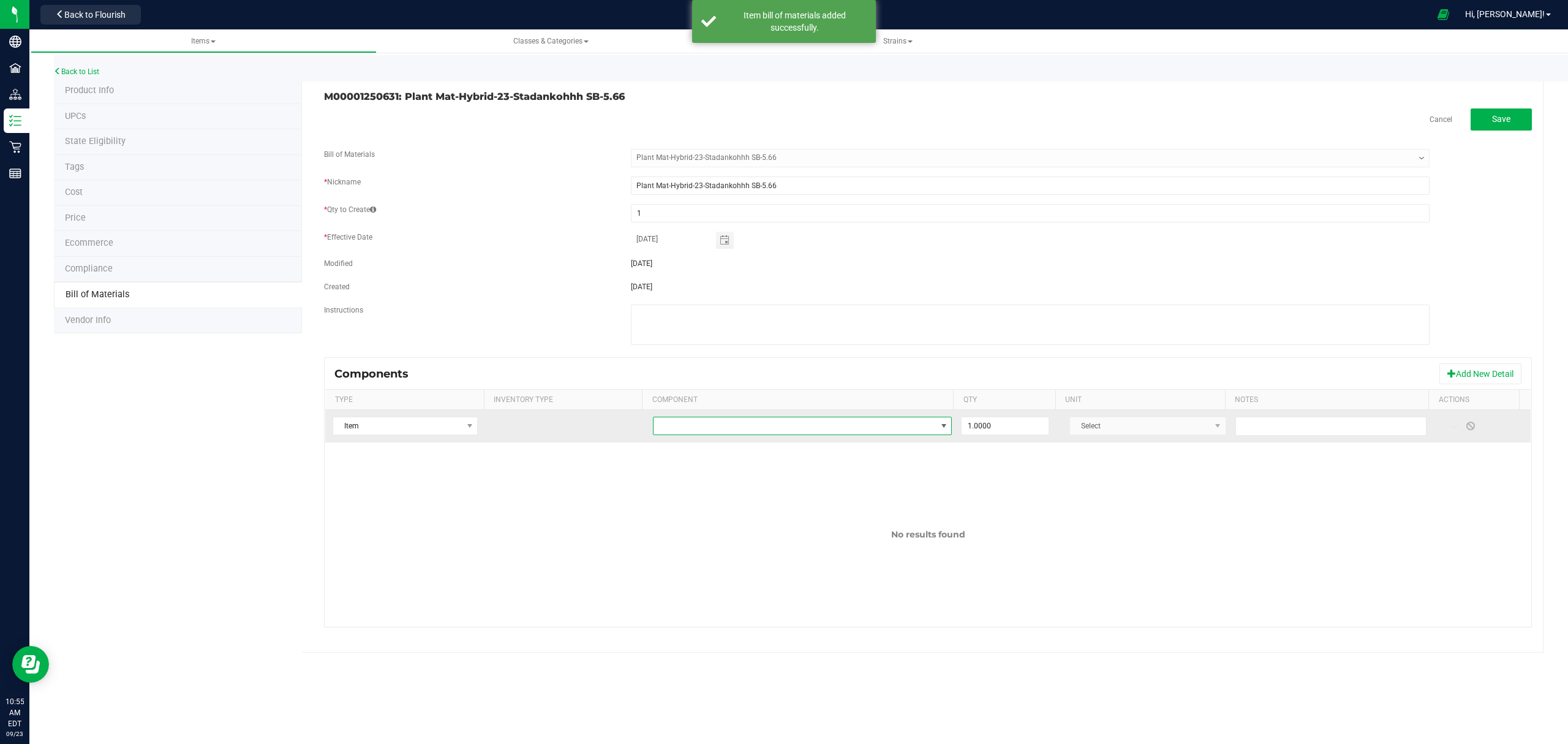
click at [714, 431] on span "NO DATA FOUND" at bounding box center [795, 425] width 283 height 17
type input "cheech"
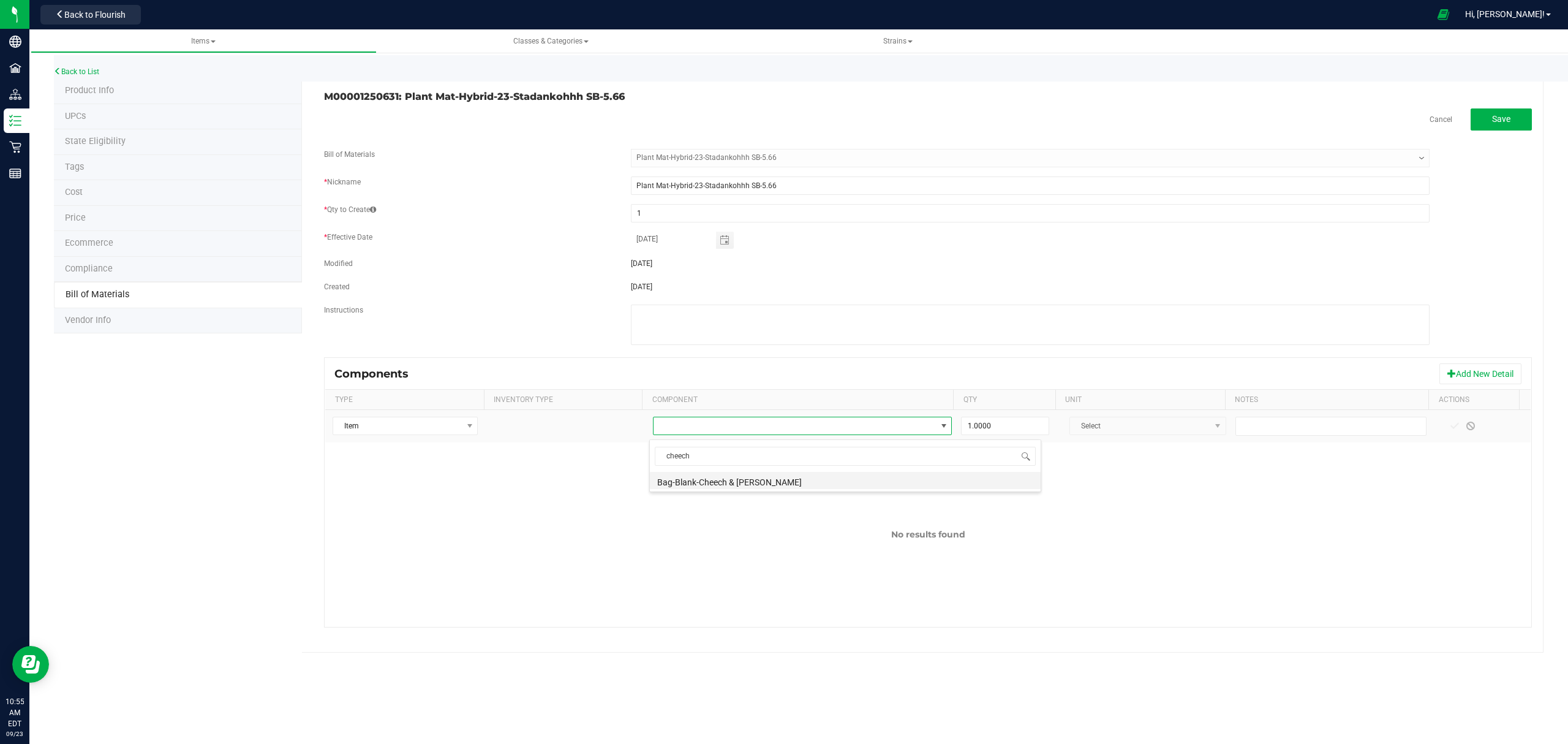
click at [780, 475] on li "Bag-Blank-Cheech & [PERSON_NAME]" at bounding box center [845, 480] width 391 height 17
click at [1449, 430] on span at bounding box center [1454, 426] width 10 height 10
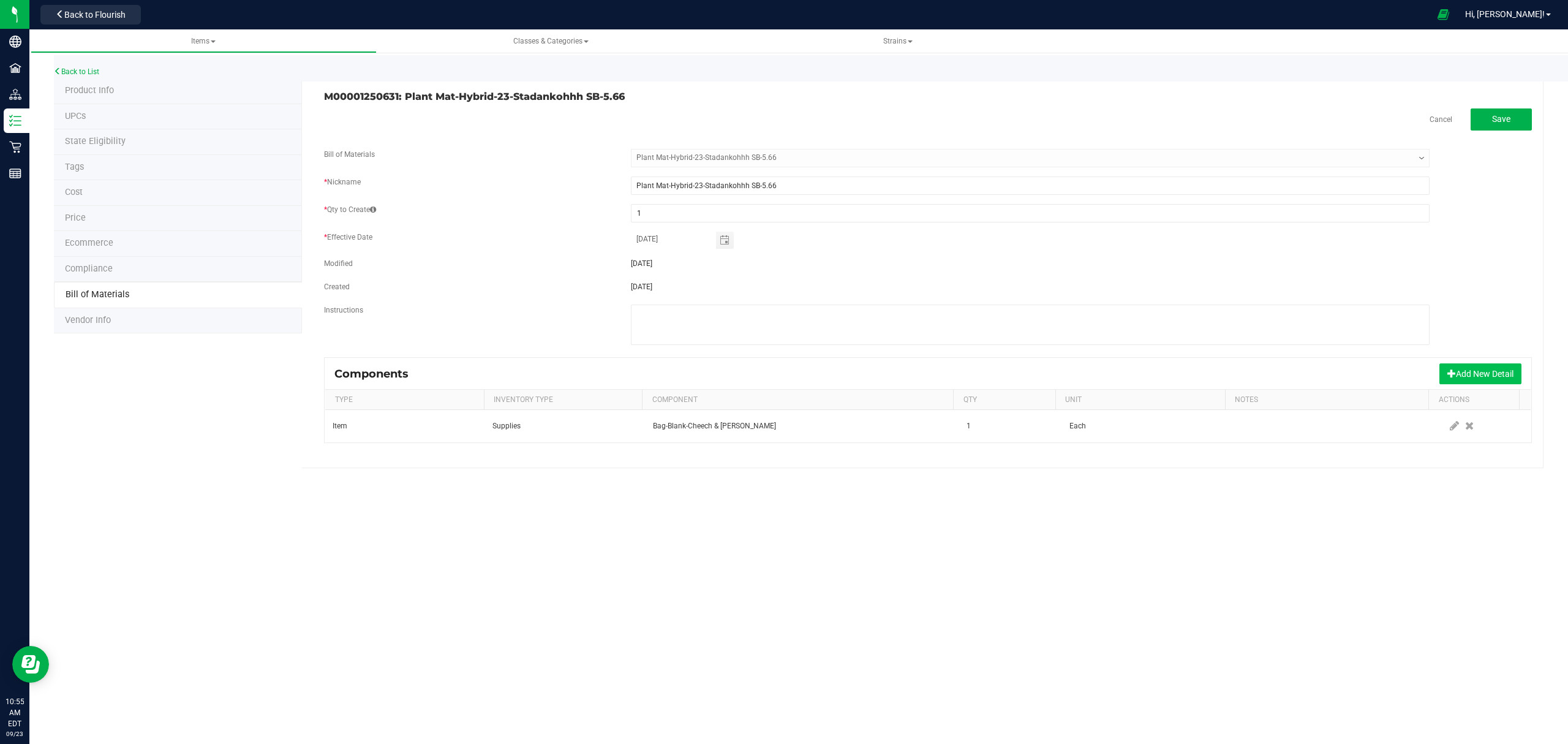
click at [1456, 373] on button "Add New Detail" at bounding box center [1480, 374] width 82 height 21
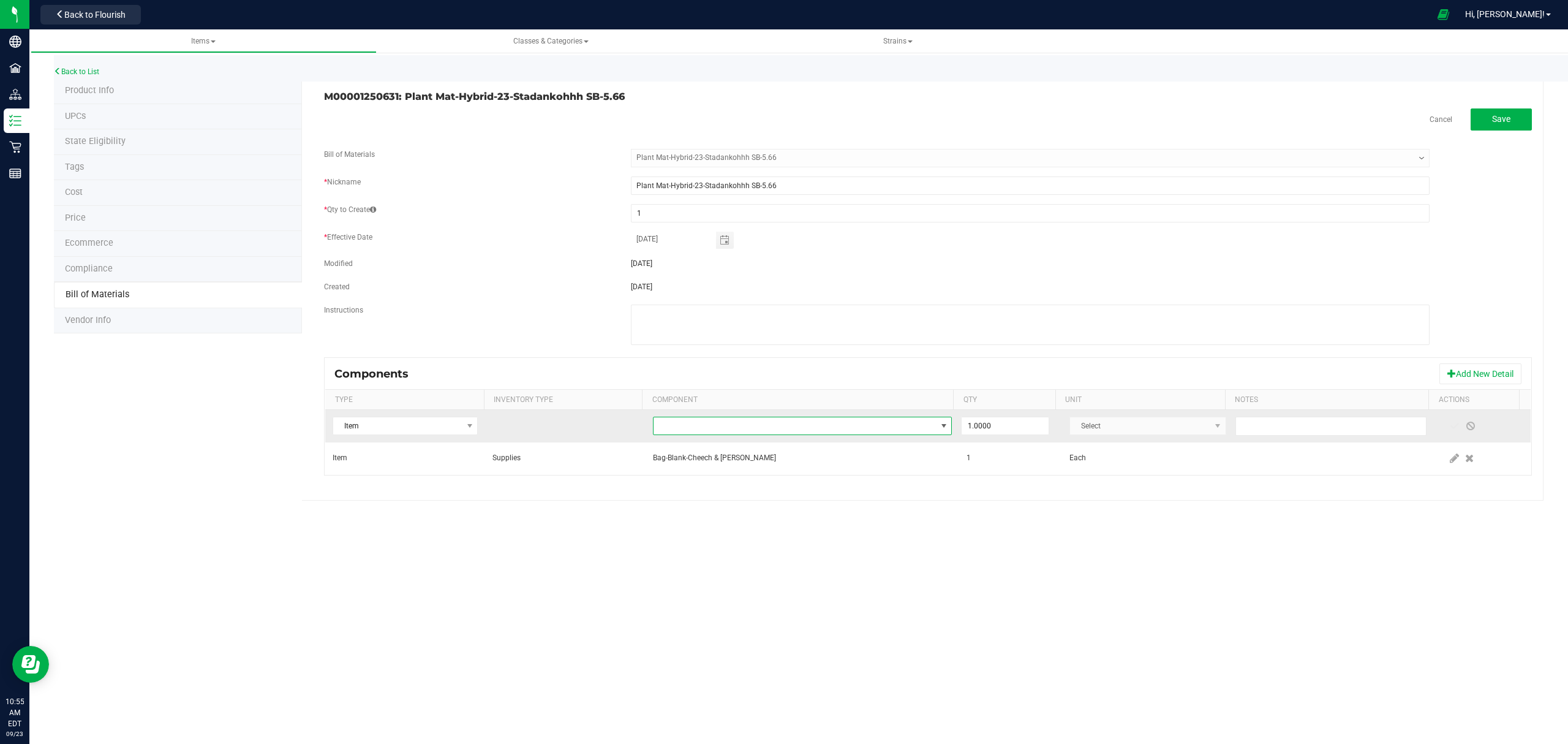
click at [790, 424] on span "NO DATA FOUND" at bounding box center [795, 425] width 283 height 17
type input "compliance"
click at [767, 483] on li "Label-Compliance-2X3" at bounding box center [845, 480] width 391 height 17
click at [1449, 431] on span at bounding box center [1454, 426] width 10 height 10
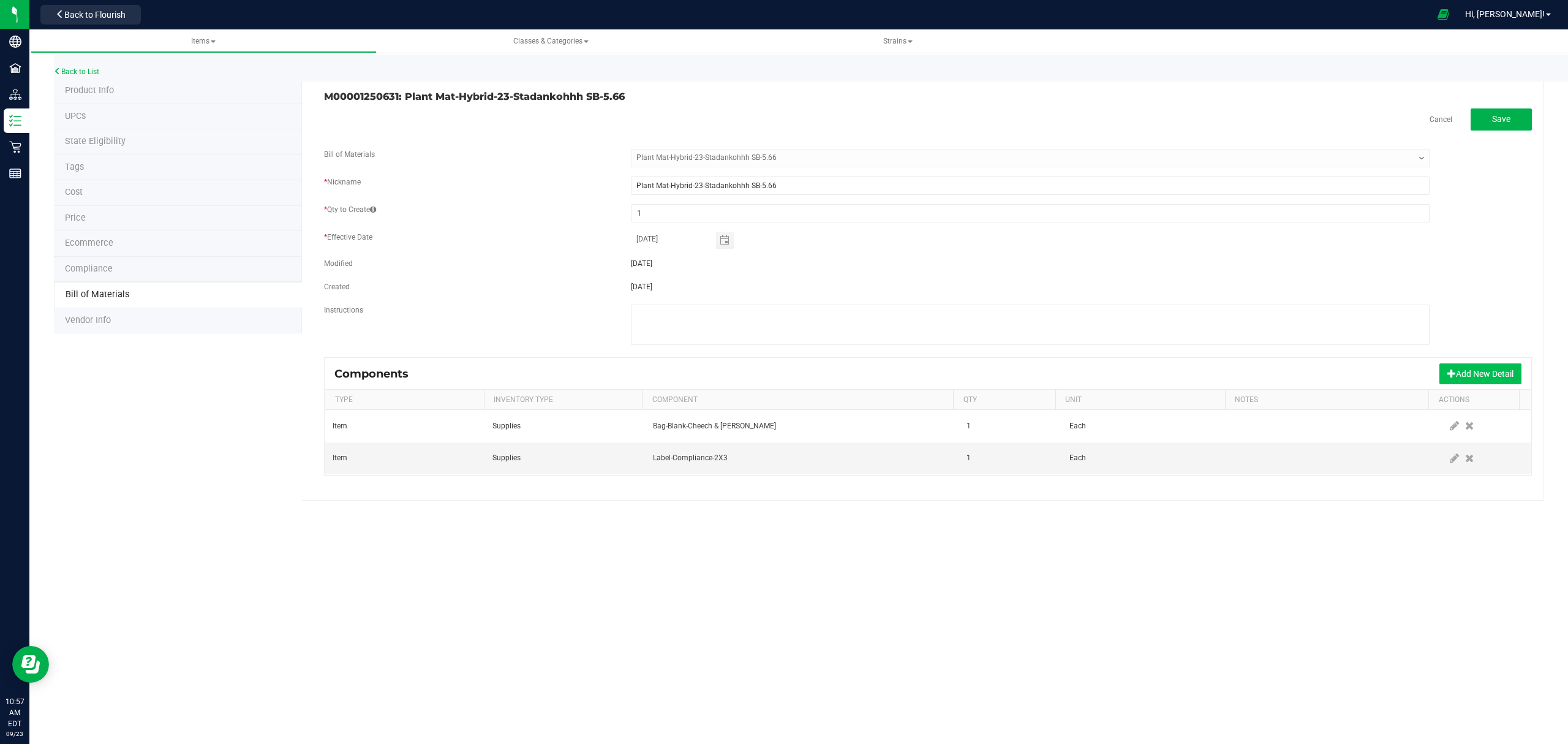
click at [1481, 378] on button "Add New Detail" at bounding box center [1480, 374] width 82 height 21
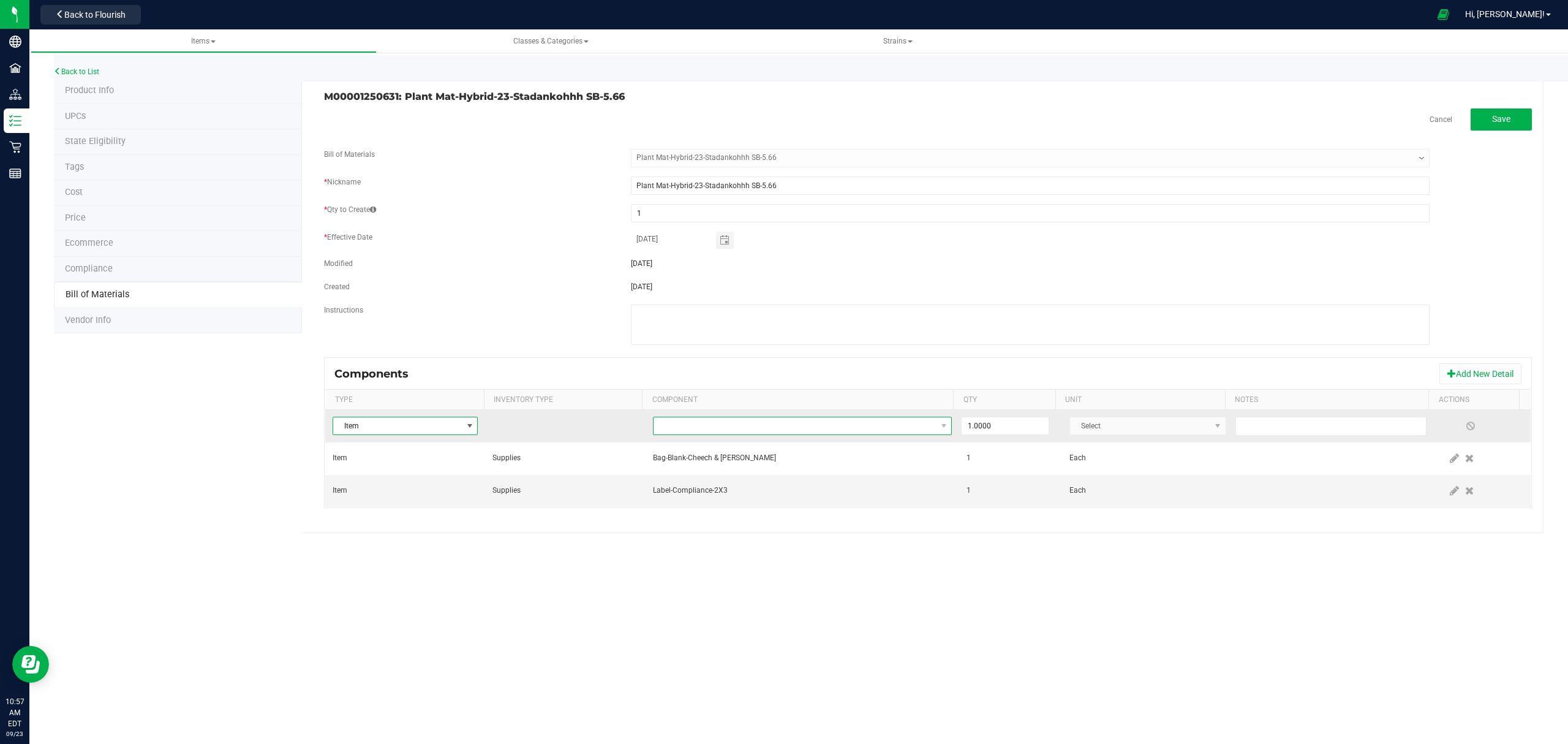
click at [802, 430] on span "NO DATA FOUND" at bounding box center [795, 425] width 283 height 17
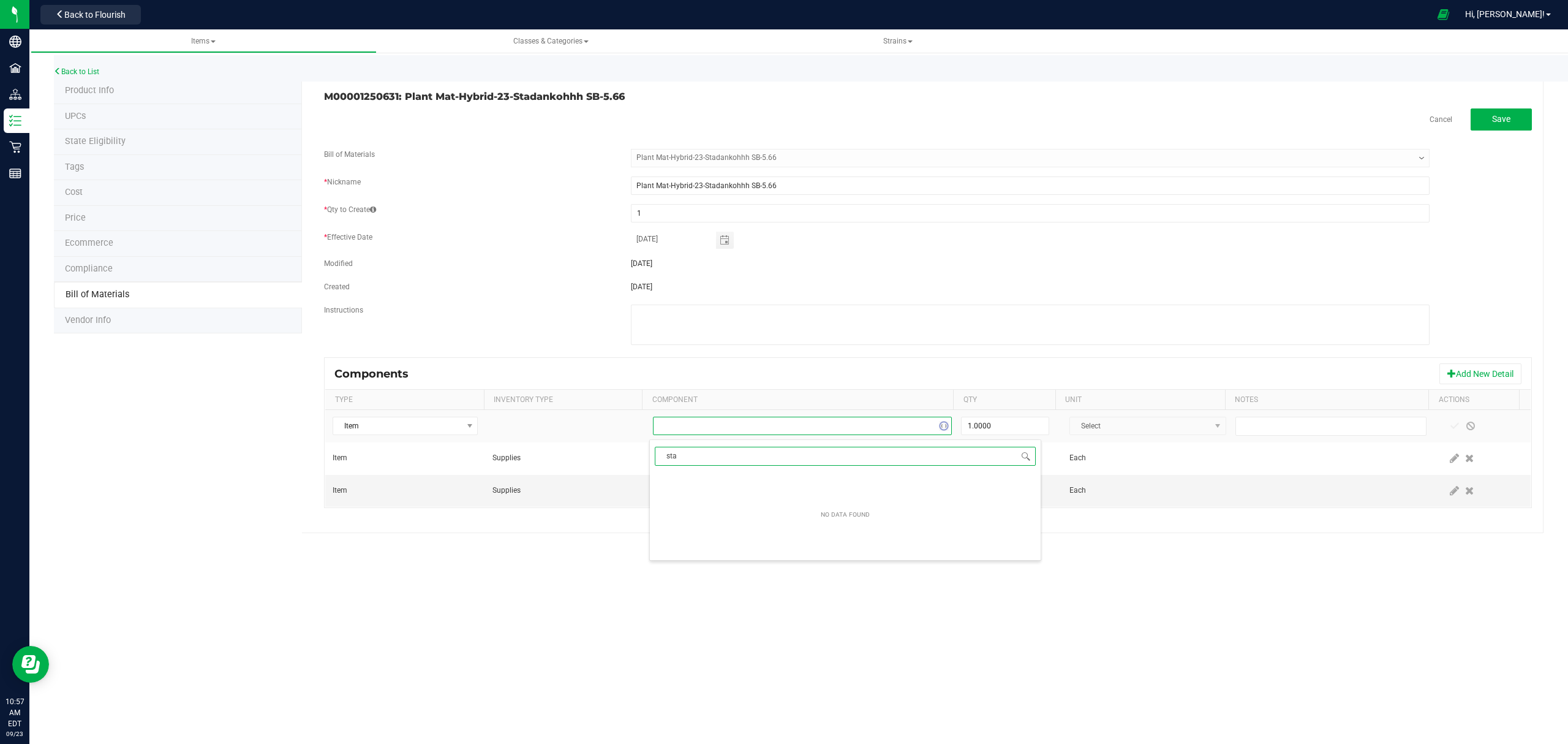
type input "stad"
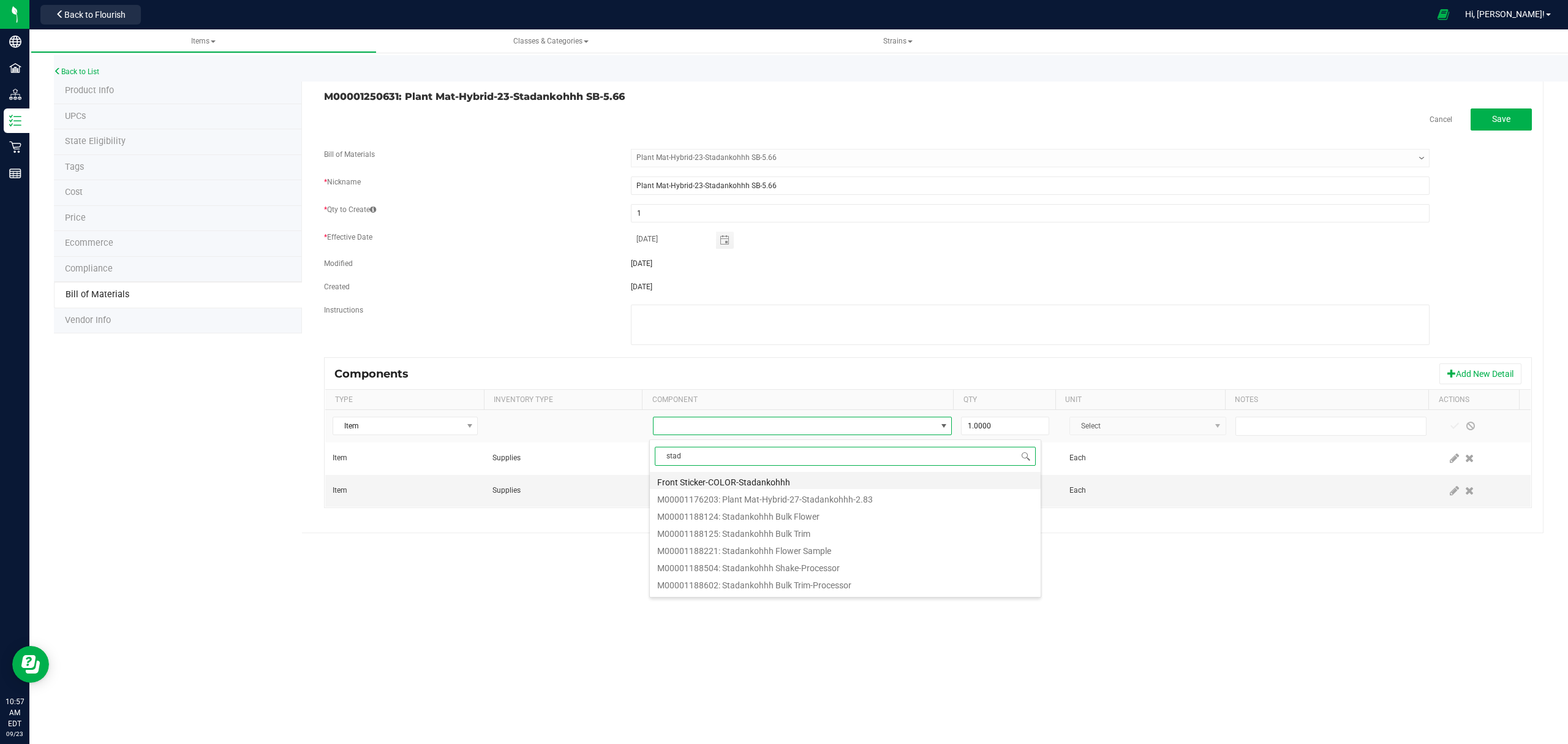
click at [775, 480] on li "Front Sticker-COLOR-Stadankohhh" at bounding box center [845, 480] width 391 height 17
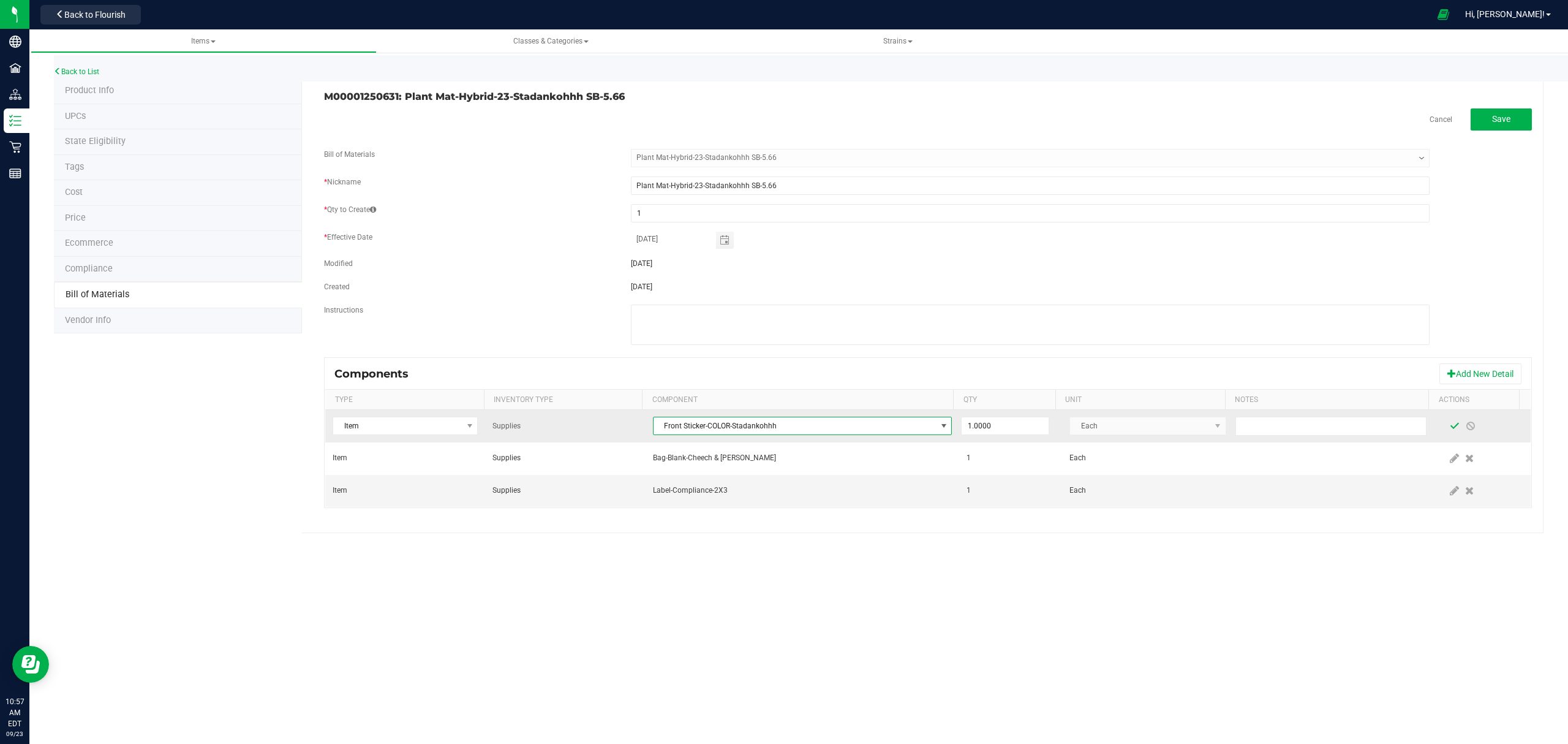
click at [1449, 428] on span at bounding box center [1454, 426] width 10 height 10
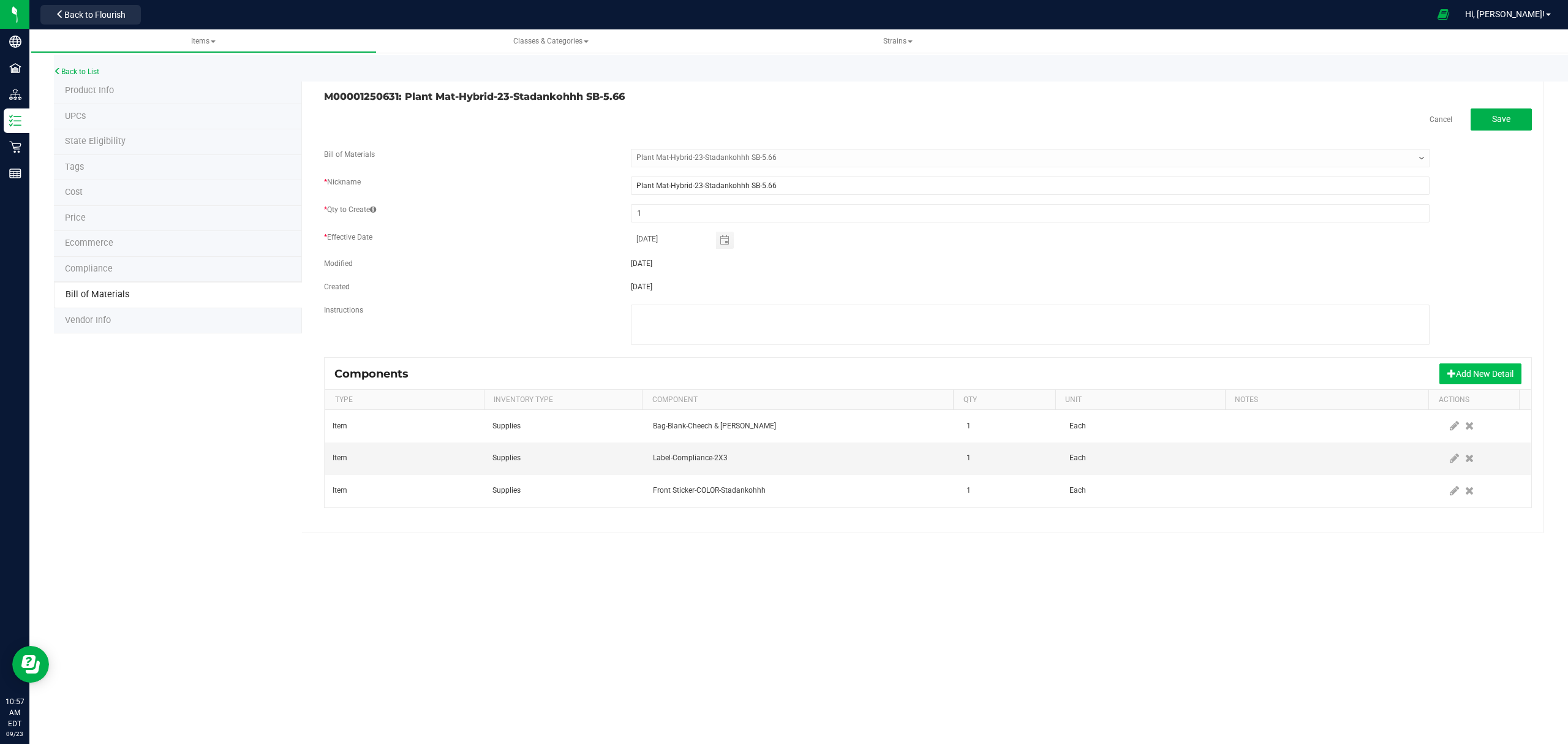
click at [1465, 378] on button "Add New Detail" at bounding box center [1480, 374] width 82 height 21
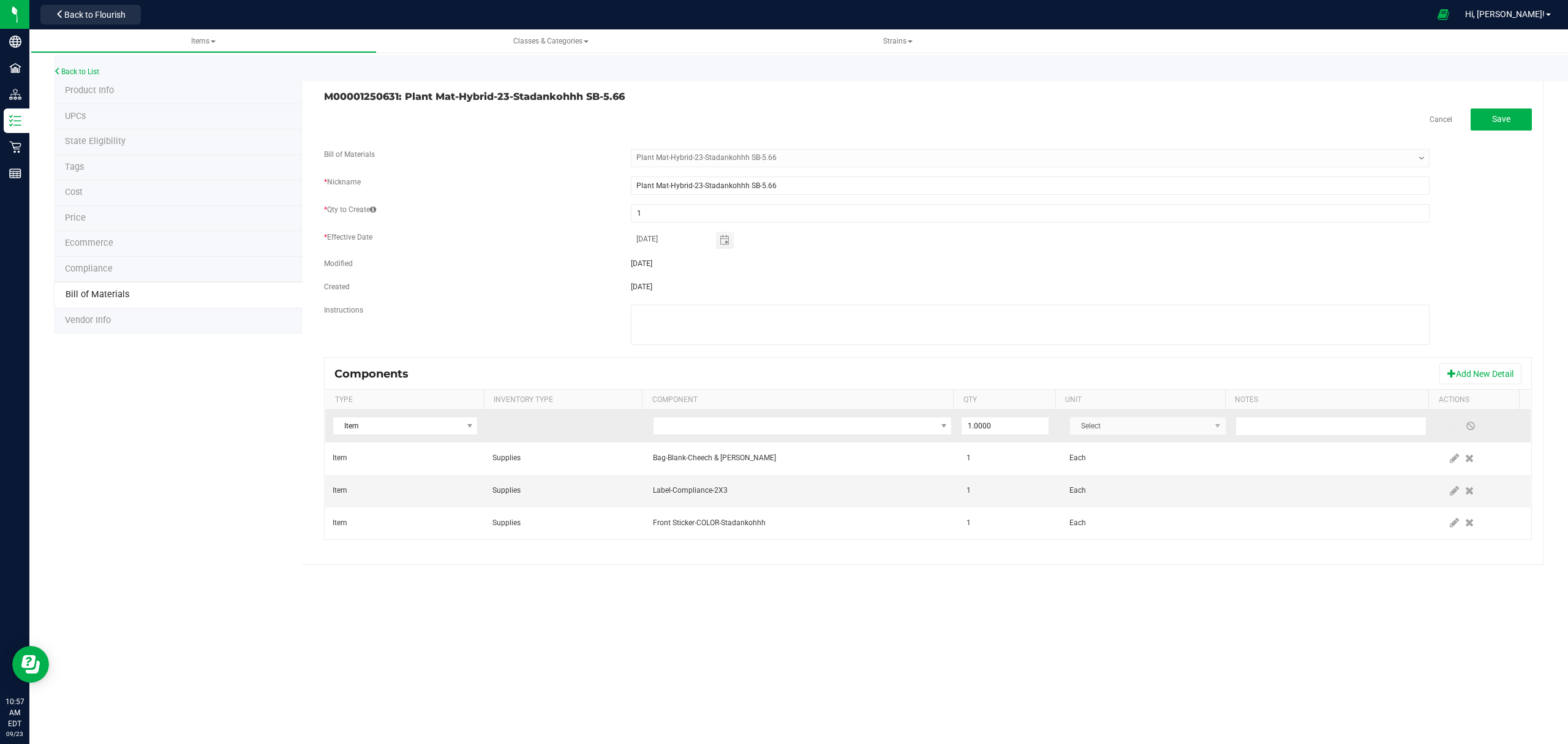
click at [849, 418] on td at bounding box center [802, 426] width 314 height 32
click at [848, 428] on span "NO DATA FOUND" at bounding box center [795, 425] width 283 height 17
type input "integra"
click at [758, 480] on li "Integra Humidity Pack-Size 1" at bounding box center [845, 480] width 391 height 17
click at [1446, 421] on span at bounding box center [1454, 425] width 16 height 22
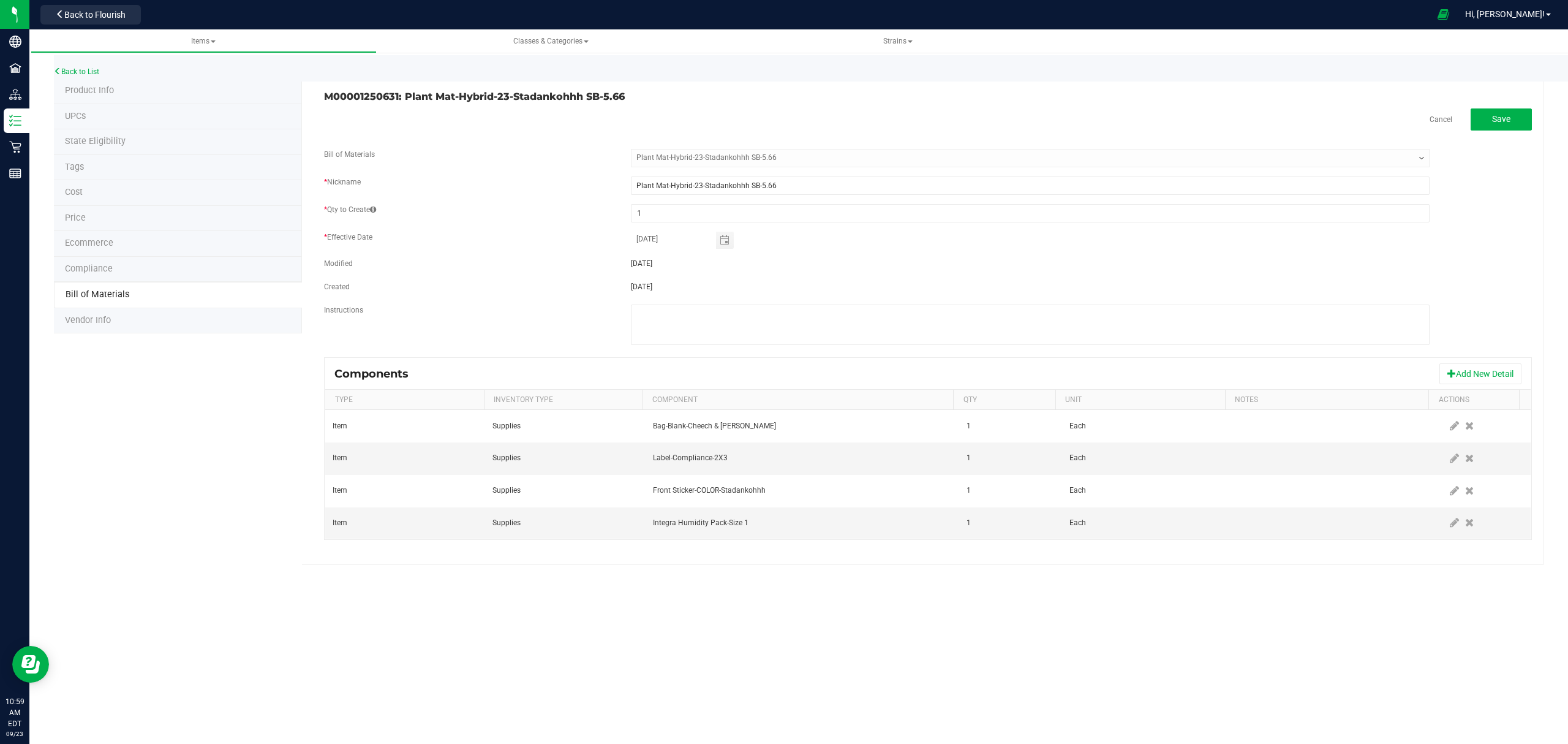
drag, startPoint x: 1446, startPoint y: 366, endPoint x: 1397, endPoint y: 375, distance: 49.8
click at [1446, 366] on button "Add New Detail" at bounding box center [1480, 374] width 82 height 21
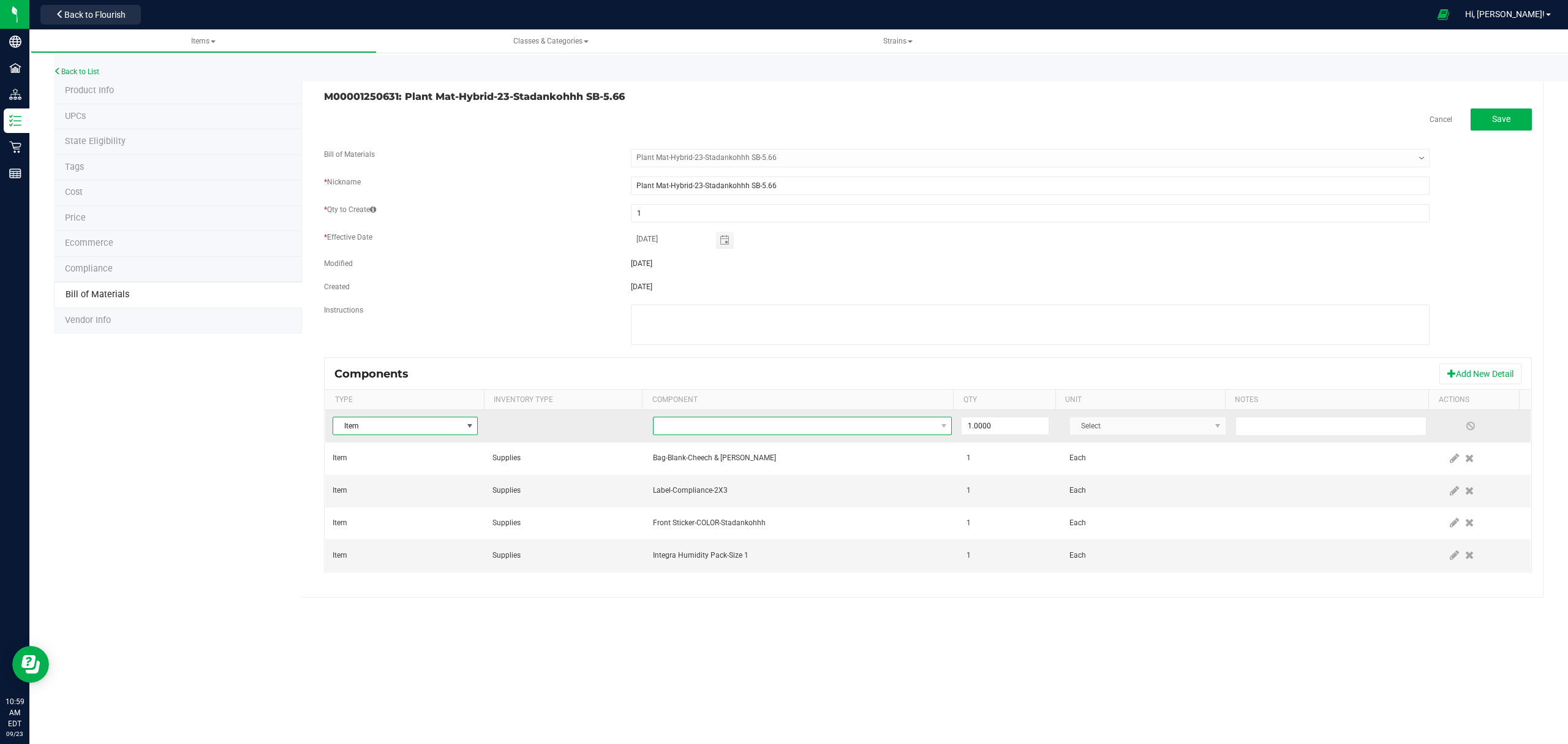
click at [888, 425] on span "NO DATA FOUND" at bounding box center [795, 425] width 283 height 17
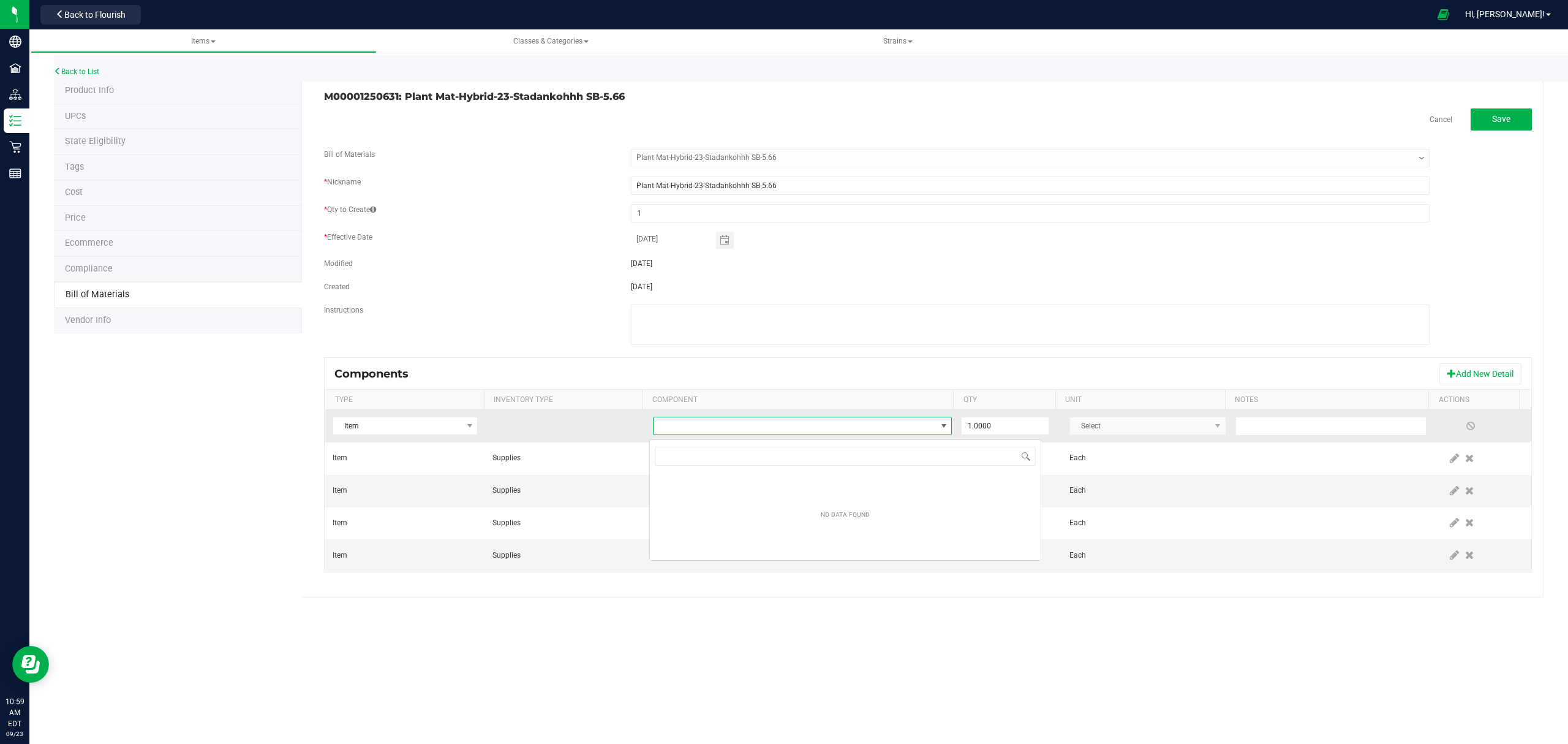
type input "M00001188124:"
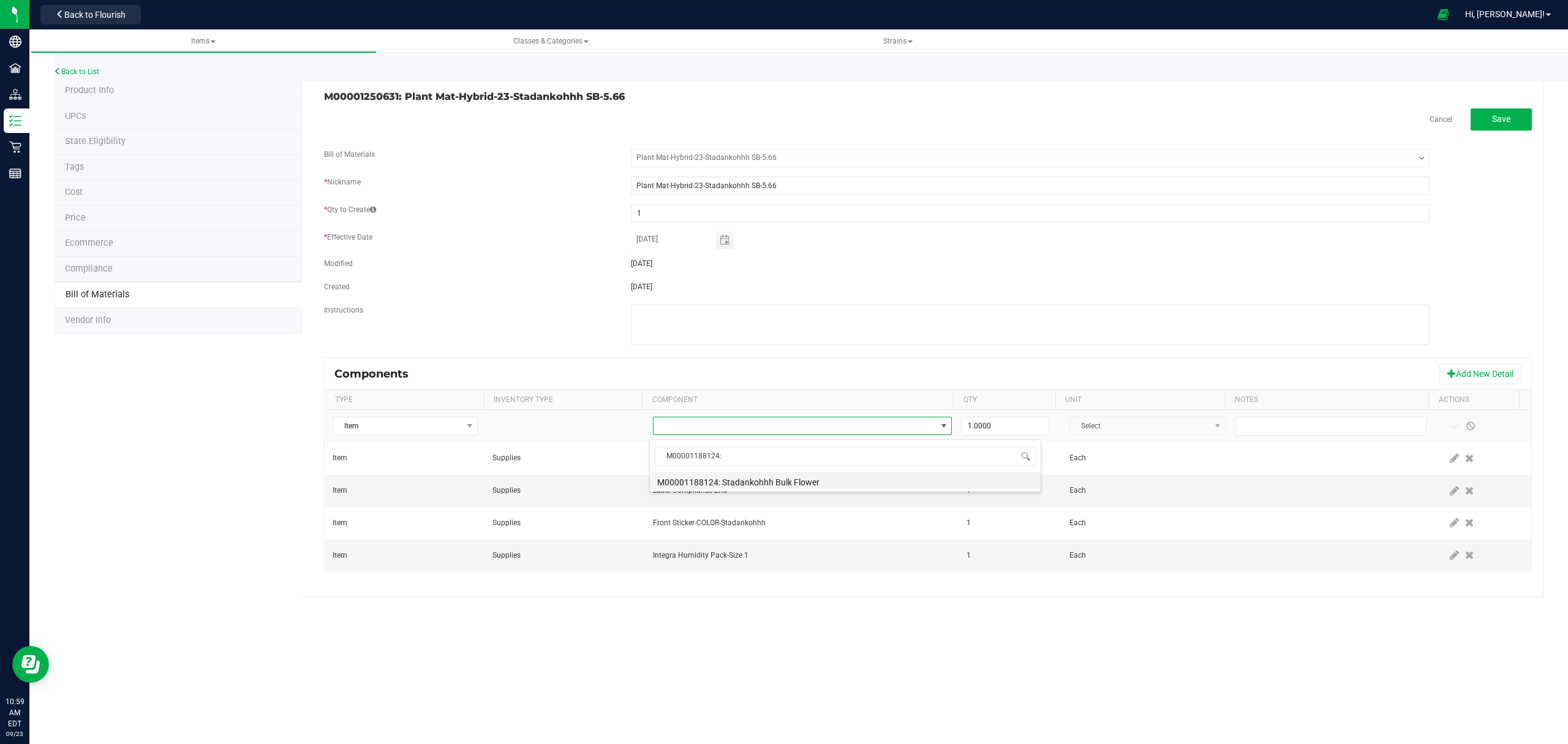
click at [782, 479] on li "M00001188124: Stadankohhh Bulk Flower" at bounding box center [845, 480] width 391 height 17
click at [988, 432] on input "1" at bounding box center [1005, 425] width 87 height 17
type input "5.6600"
click at [1449, 425] on span at bounding box center [1454, 426] width 10 height 10
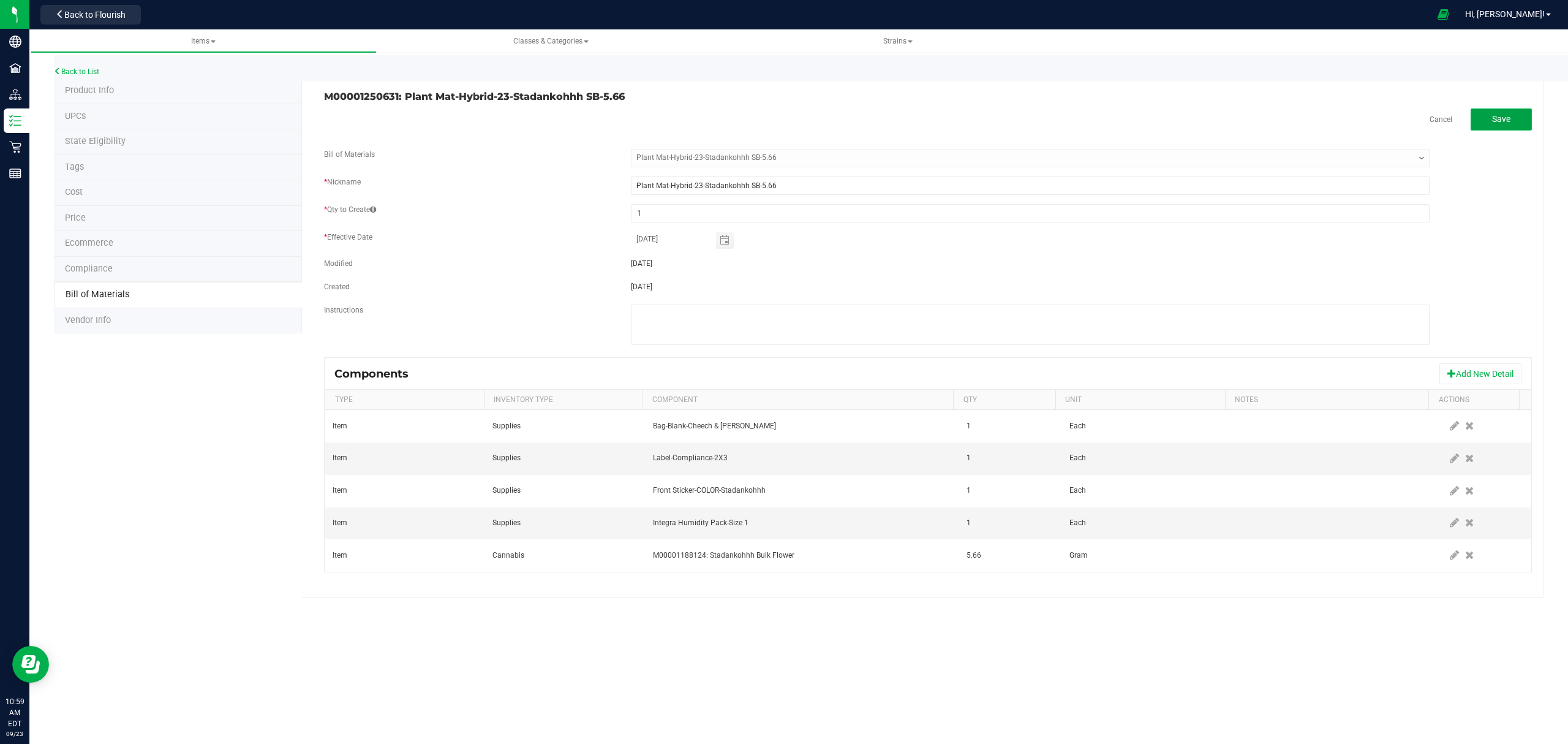
click at [1493, 119] on span "Save" at bounding box center [1501, 119] width 18 height 10
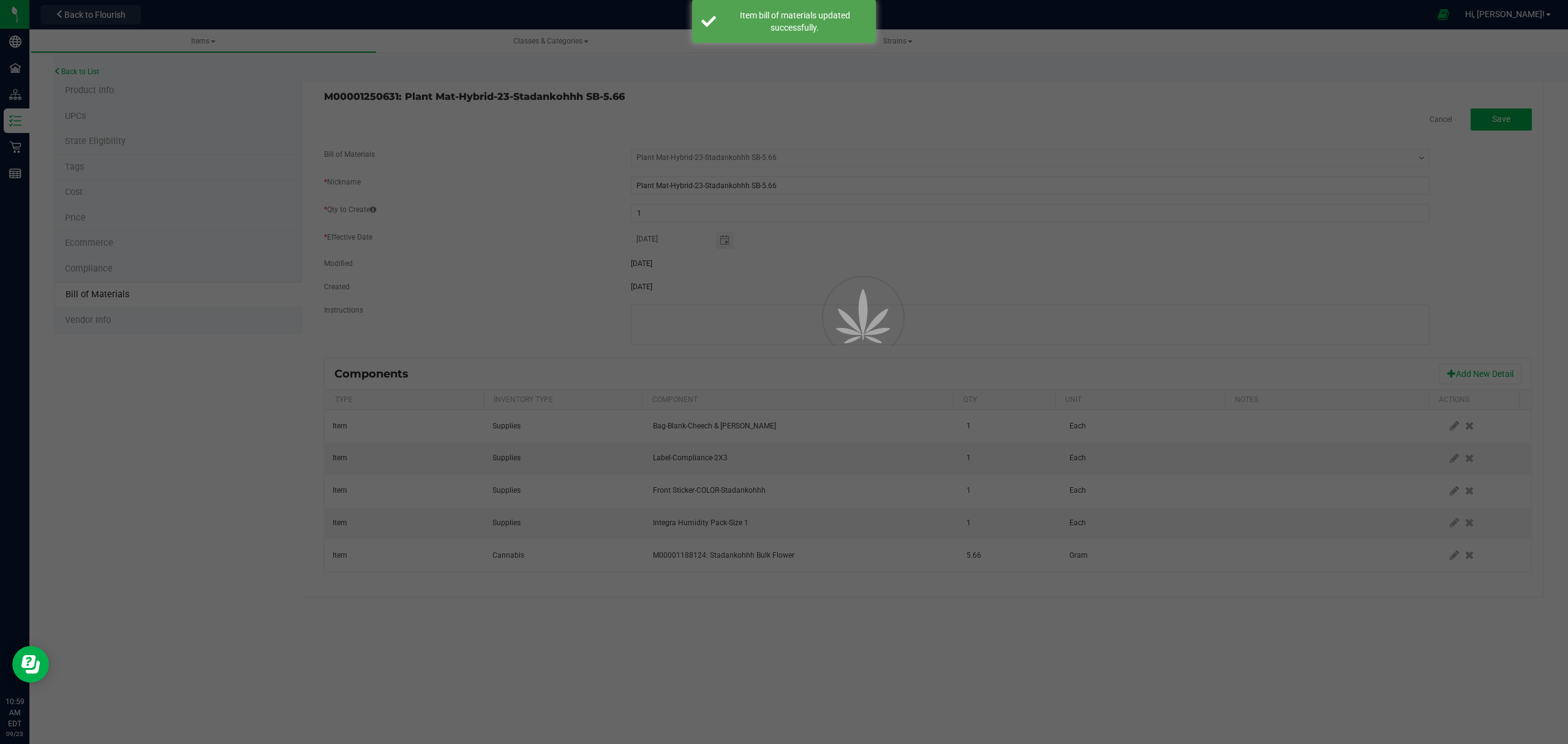
select select "693"
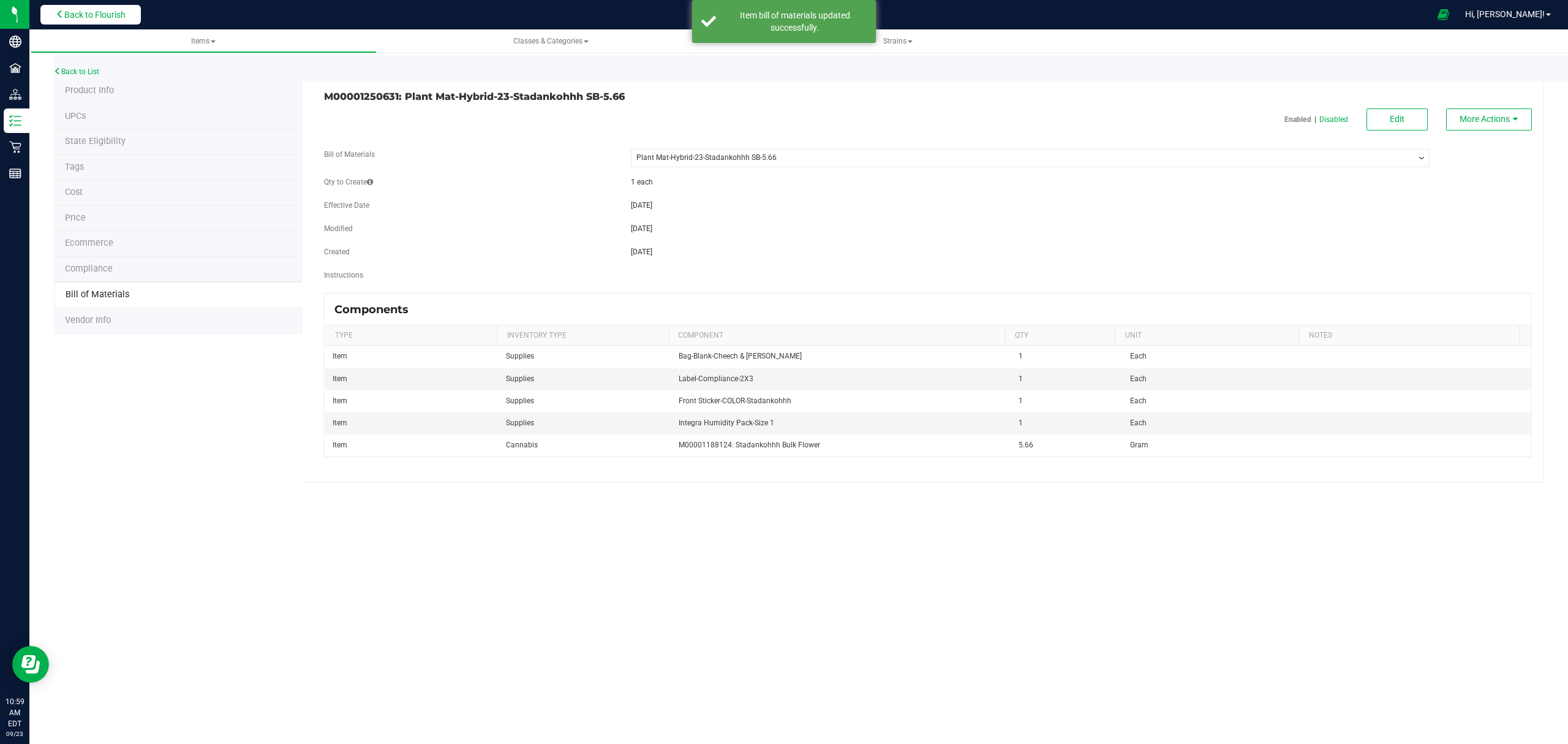
click at [98, 13] on span "Back to Flourish" at bounding box center [94, 15] width 61 height 10
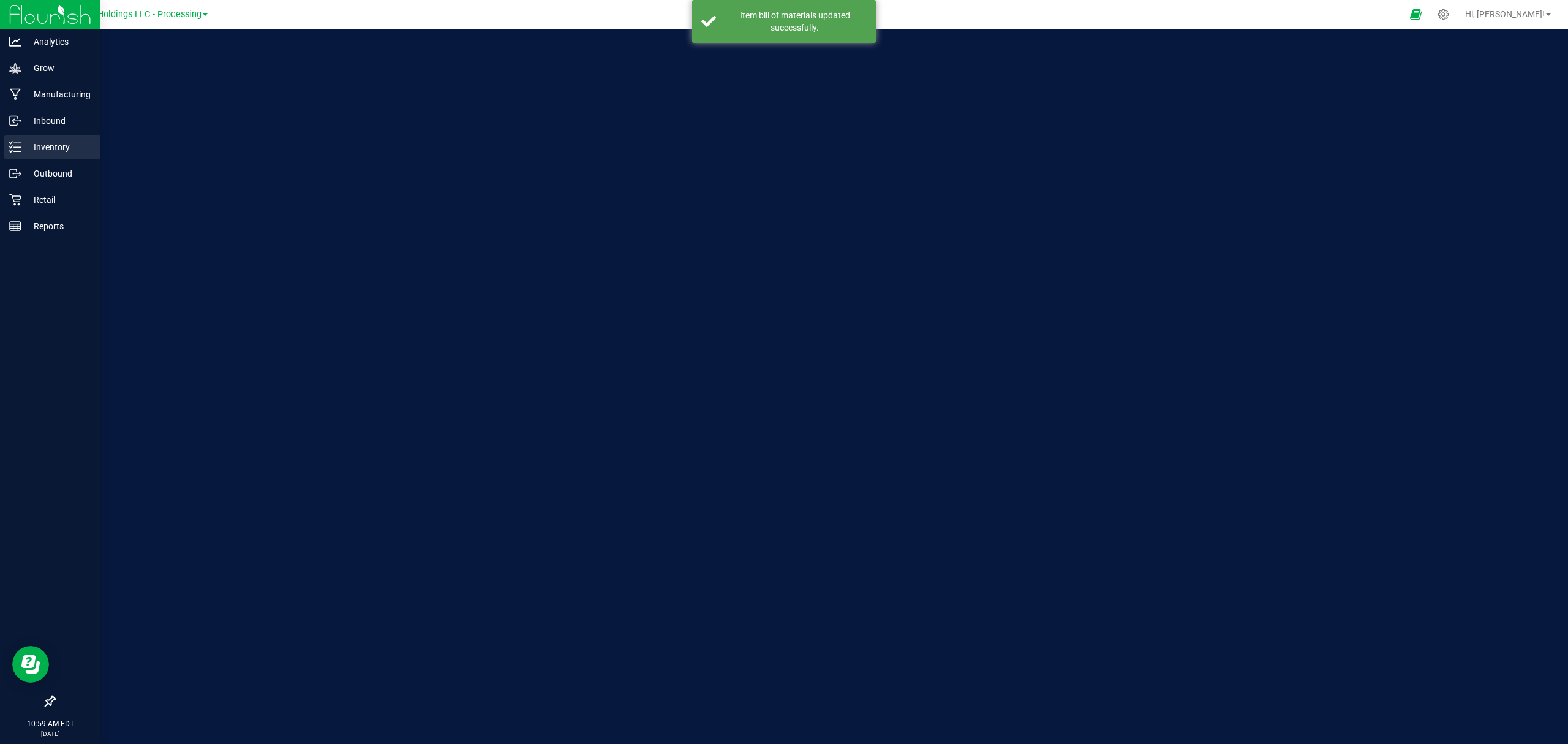
click at [14, 151] on line at bounding box center [18, 151] width 7 height 0
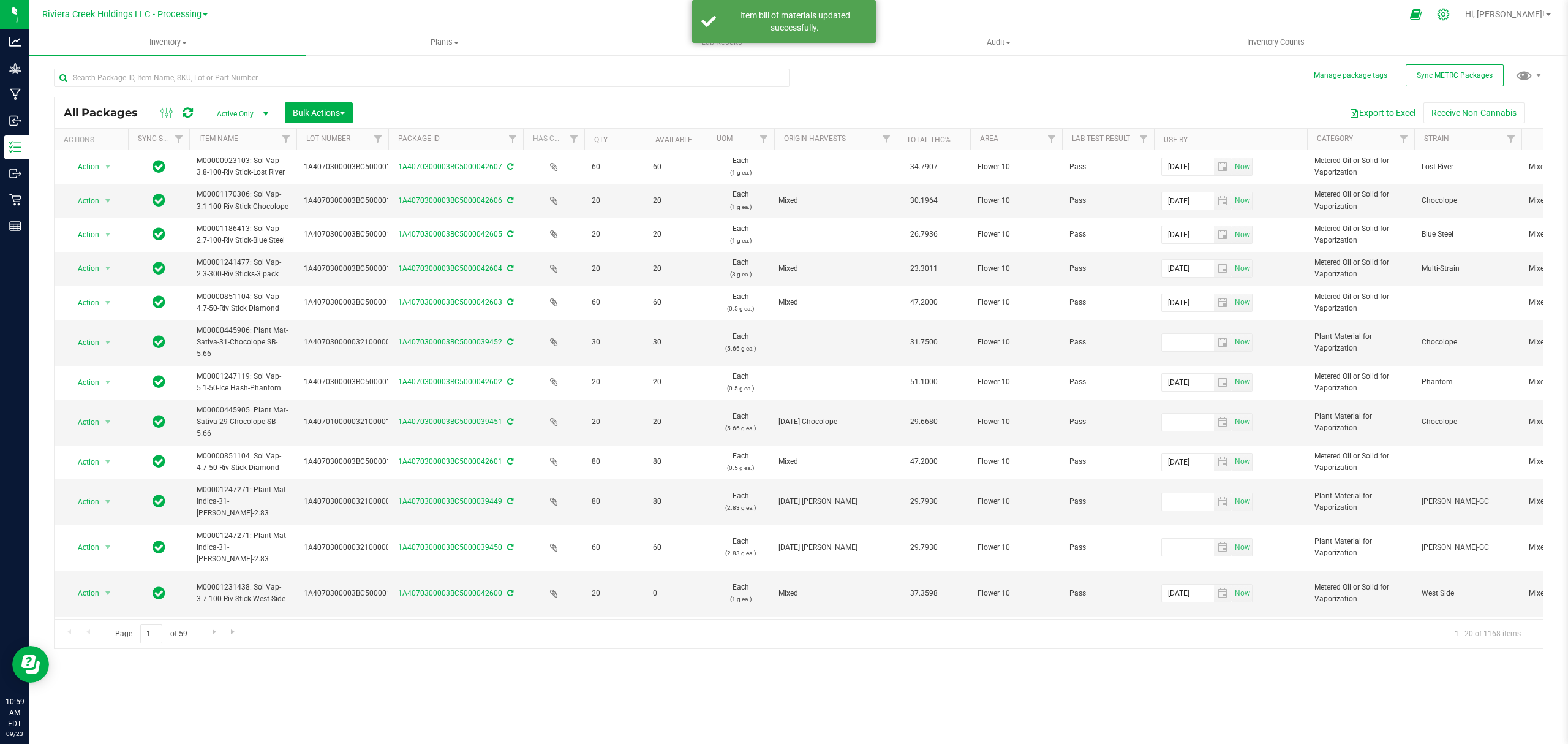
click at [1449, 8] on icon at bounding box center [1443, 14] width 13 height 13
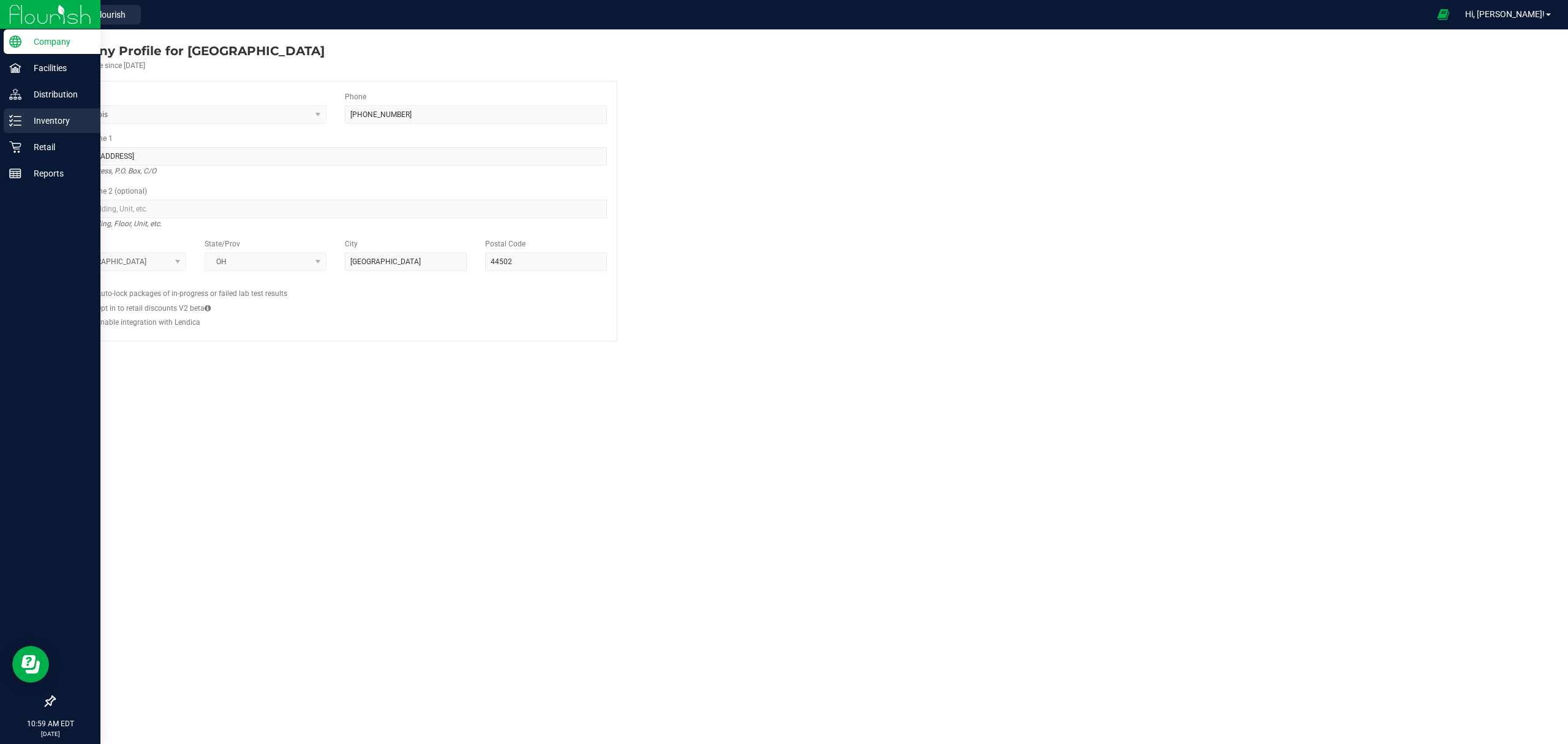
click at [63, 125] on p "Inventory" at bounding box center [58, 120] width 74 height 15
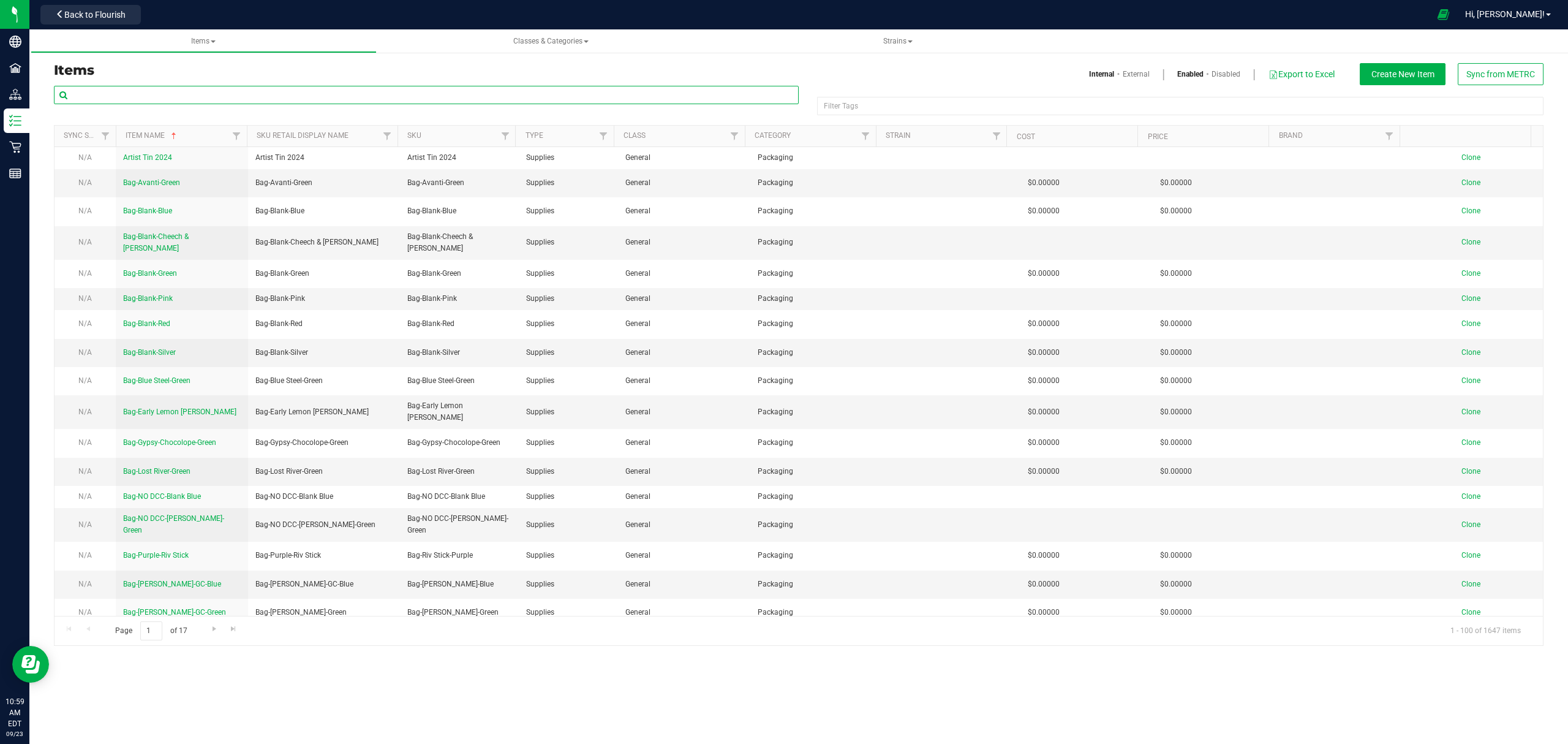
click at [189, 94] on input "text" at bounding box center [427, 95] width 745 height 18
paste input "M00001250737:"
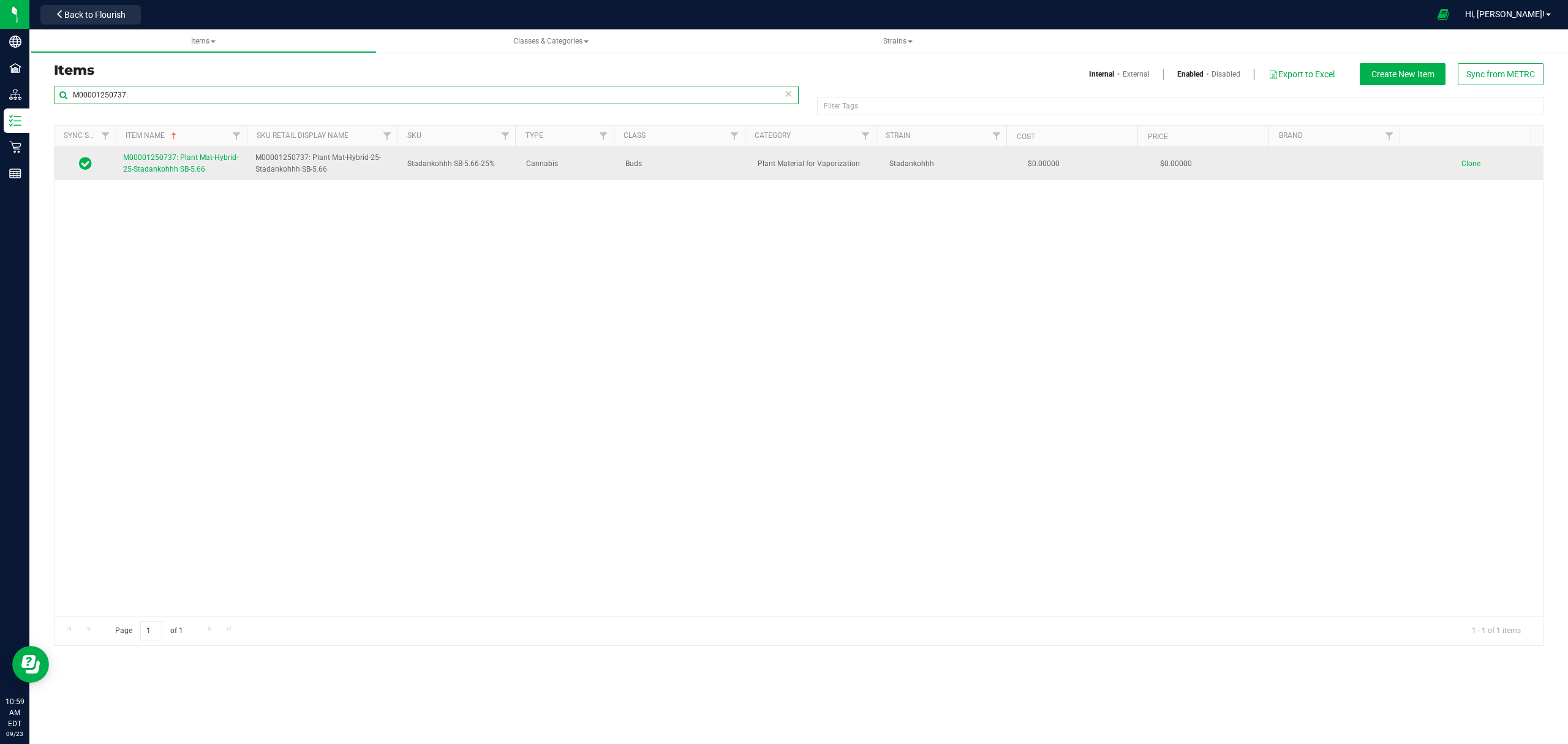
type input "M00001250737:"
click at [199, 170] on span "M00001250737: Plant Mat-Hybrid-25-Stadankohhh SB-5.66" at bounding box center [181, 163] width 115 height 20
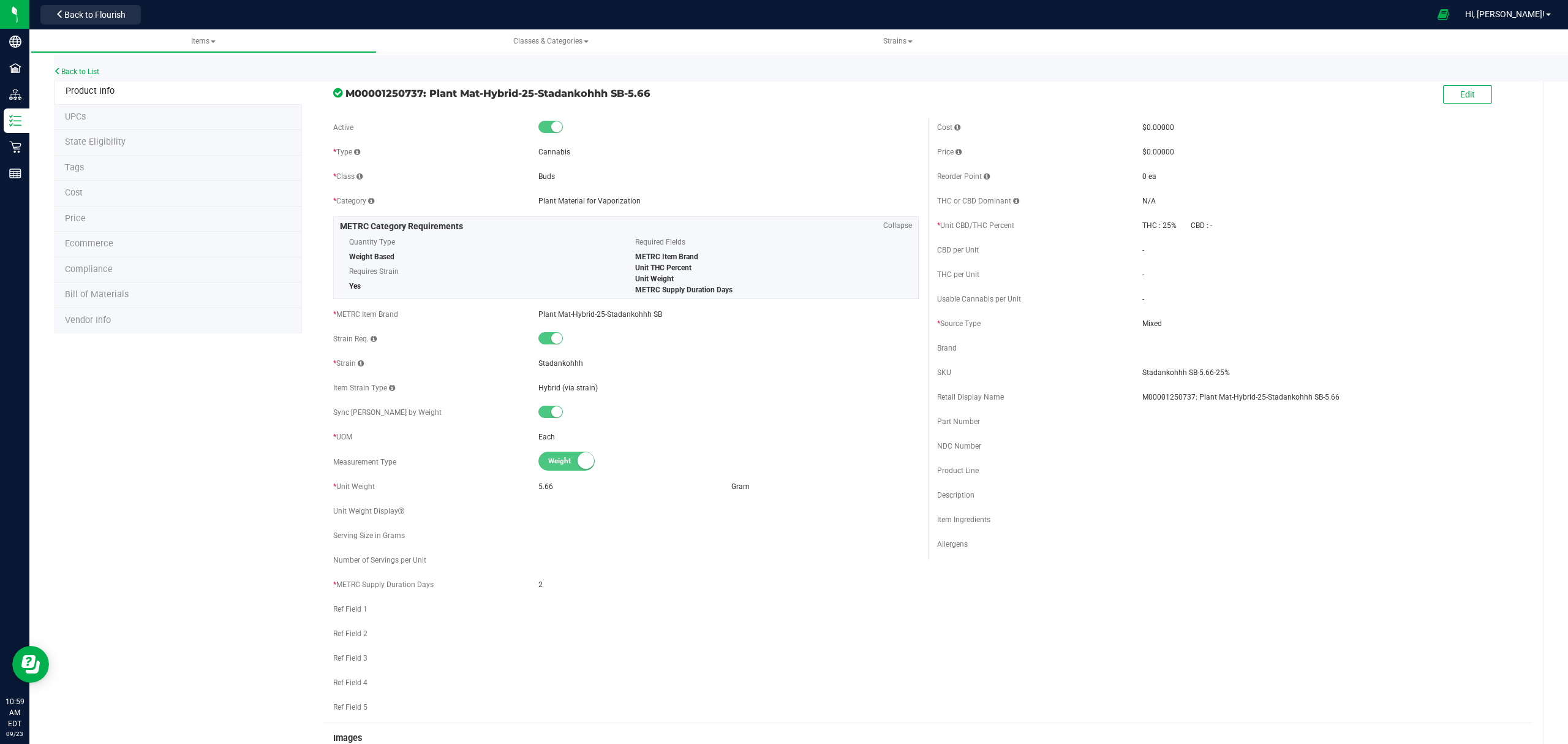
click at [172, 302] on li "Bill of Materials" at bounding box center [178, 295] width 248 height 26
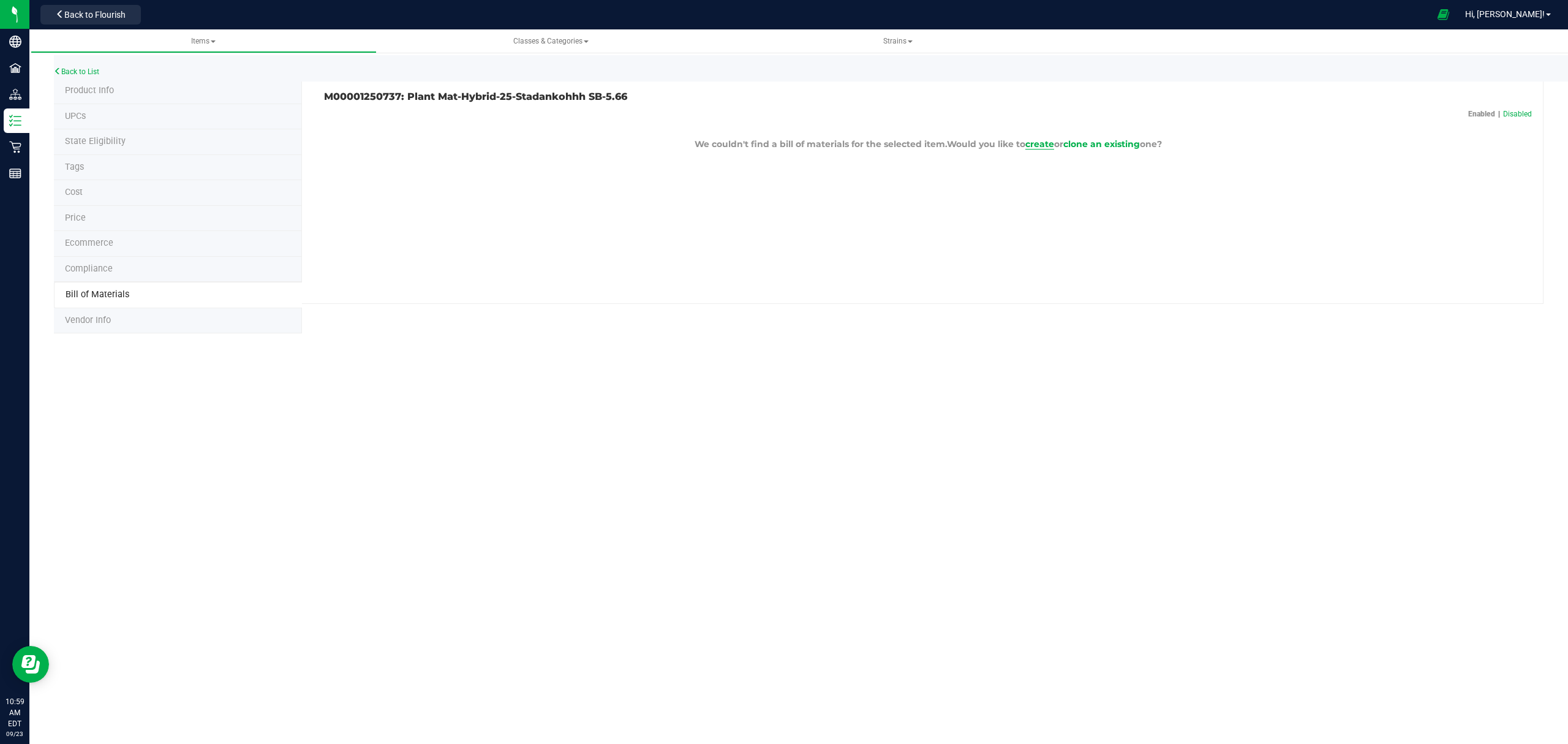
click at [1037, 147] on span "create" at bounding box center [1039, 144] width 29 height 11
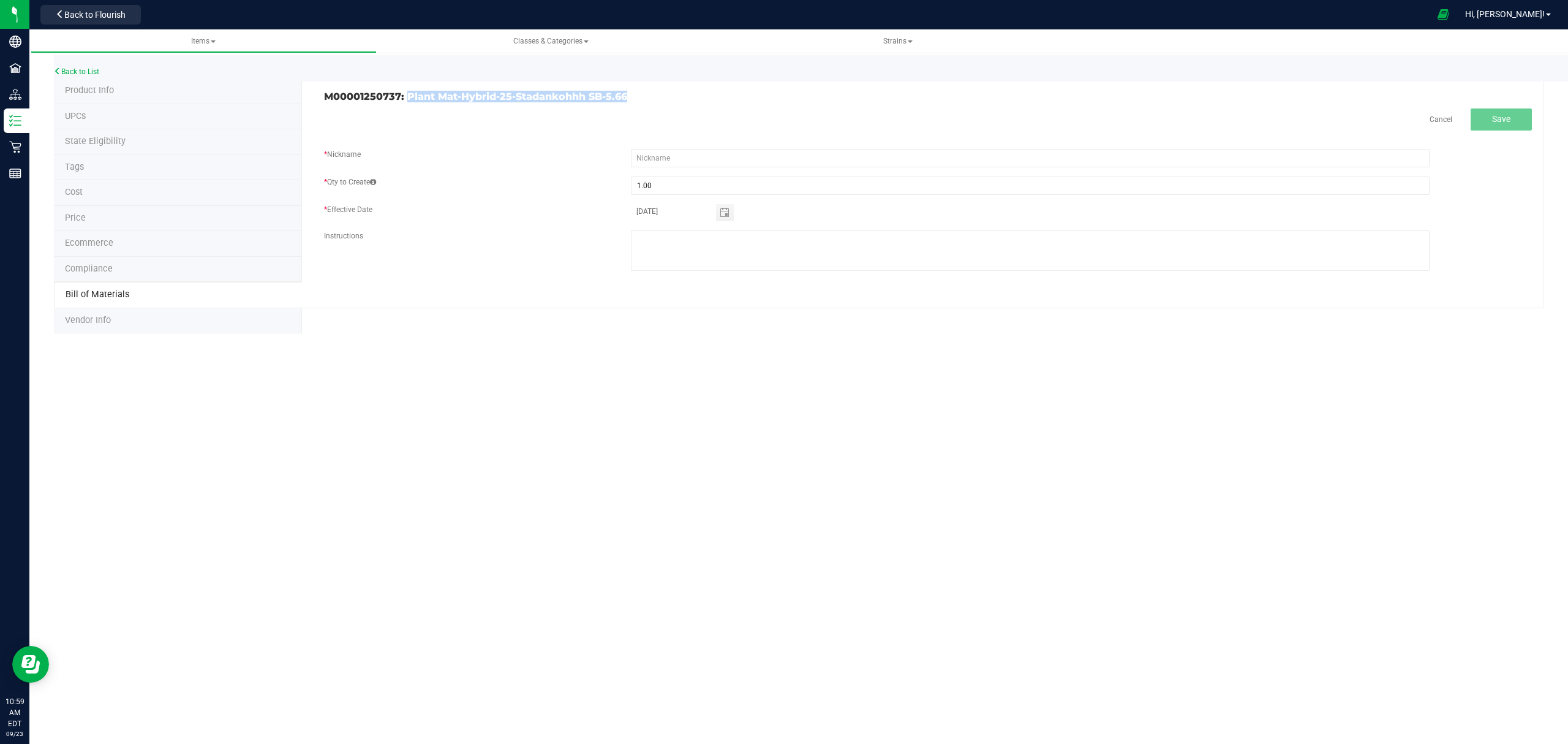
drag, startPoint x: 640, startPoint y: 94, endPoint x: 408, endPoint y: 97, distance: 232.0
click at [408, 97] on h3 "M00001250737: Plant Mat-Hybrid-25-Stadankohhh SB-5.66" at bounding box center [621, 97] width 595 height 11
copy h3 "Plant Mat-Hybrid-25-Stadankohhh SB-5.66"
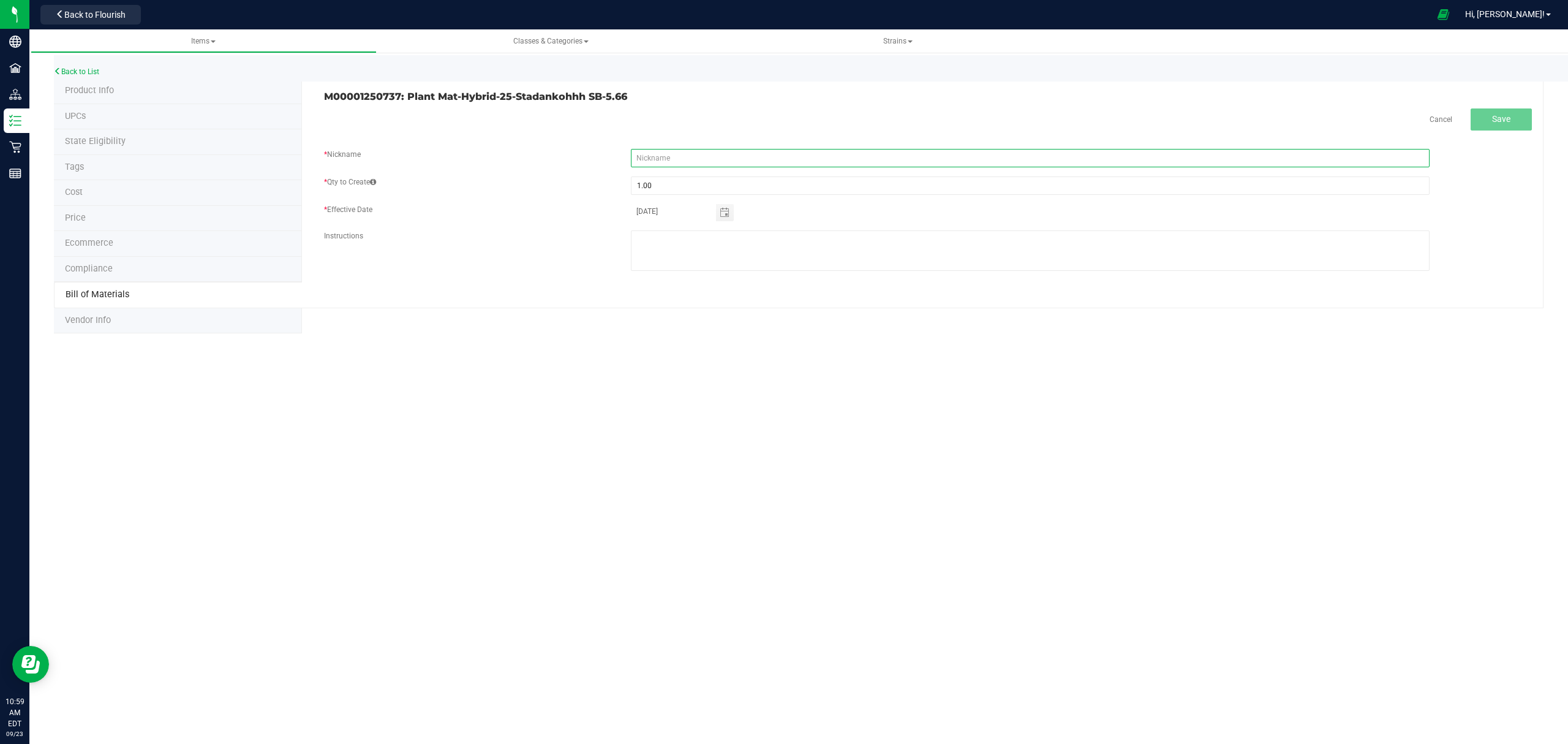
click at [679, 157] on input "text" at bounding box center [1030, 158] width 798 height 18
paste input "Plant Mat-Hybrid-25-Stadankohhh SB-5.66"
type input "Plant Mat-Hybrid-25-Stadankohhh SB-5.66"
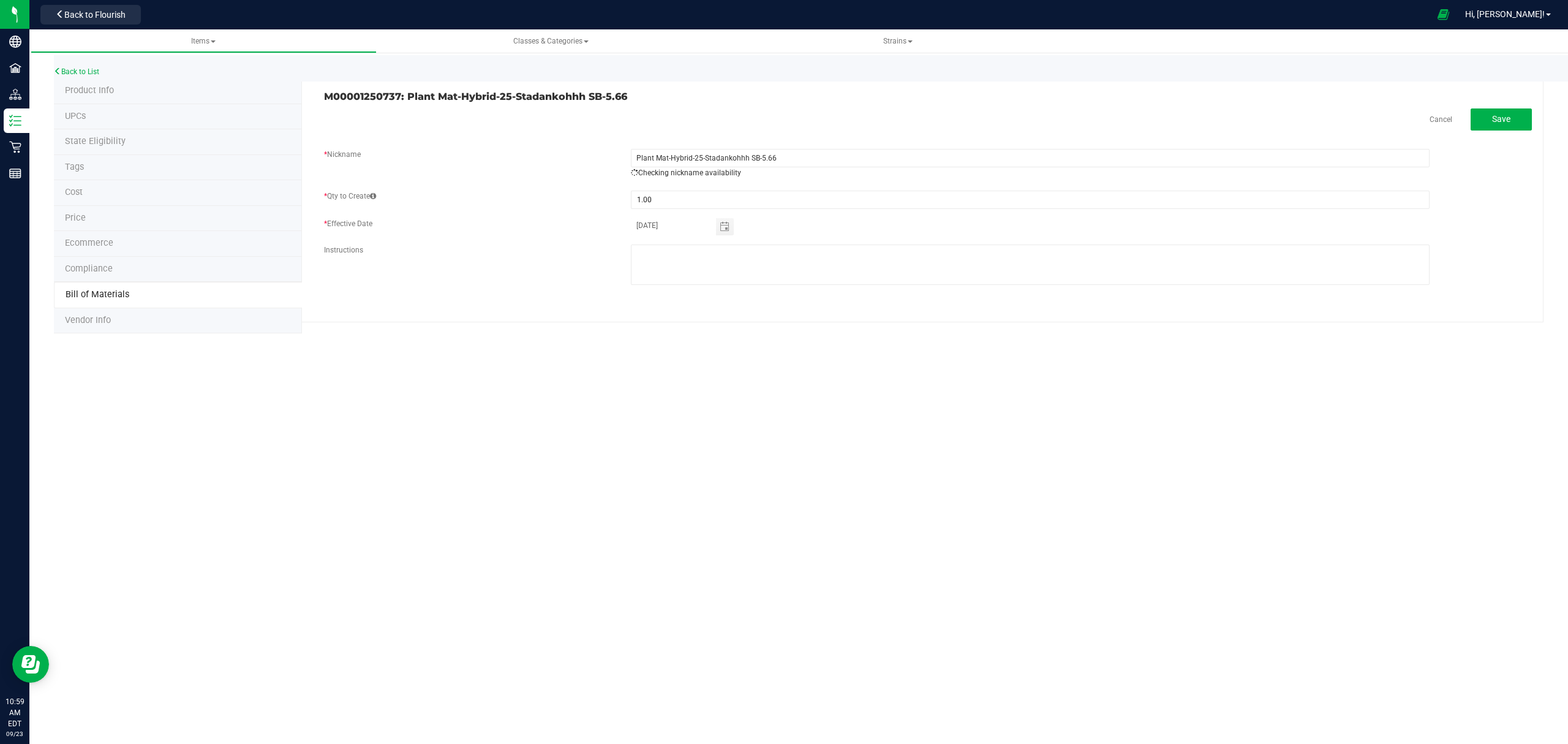
click at [902, 361] on div "Items Classes & Categories Strains Back to List Product Info UPCs State Eligibi…" at bounding box center [798, 387] width 1538 height 714
click at [1505, 114] on span "Save" at bounding box center [1501, 119] width 18 height 10
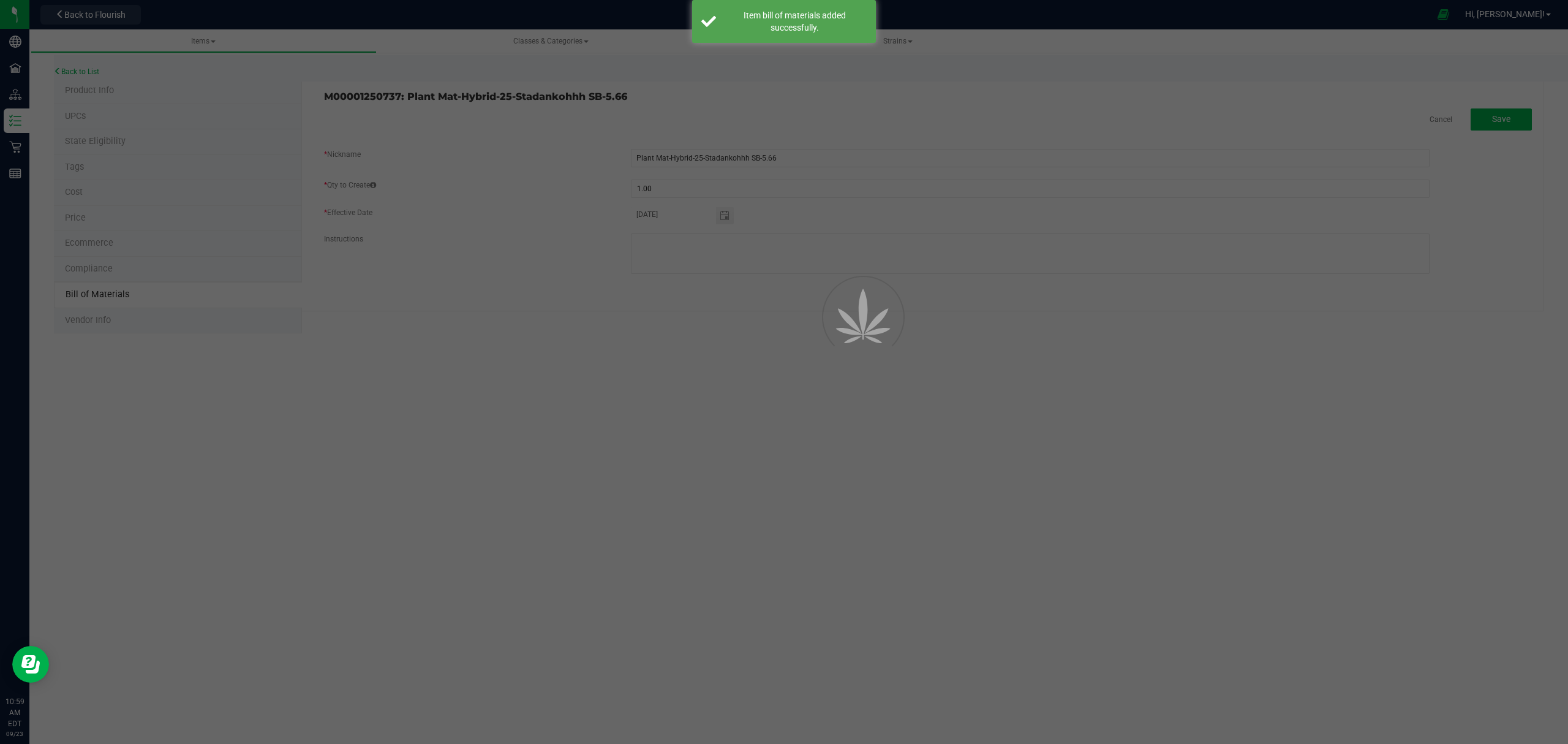
select select "694"
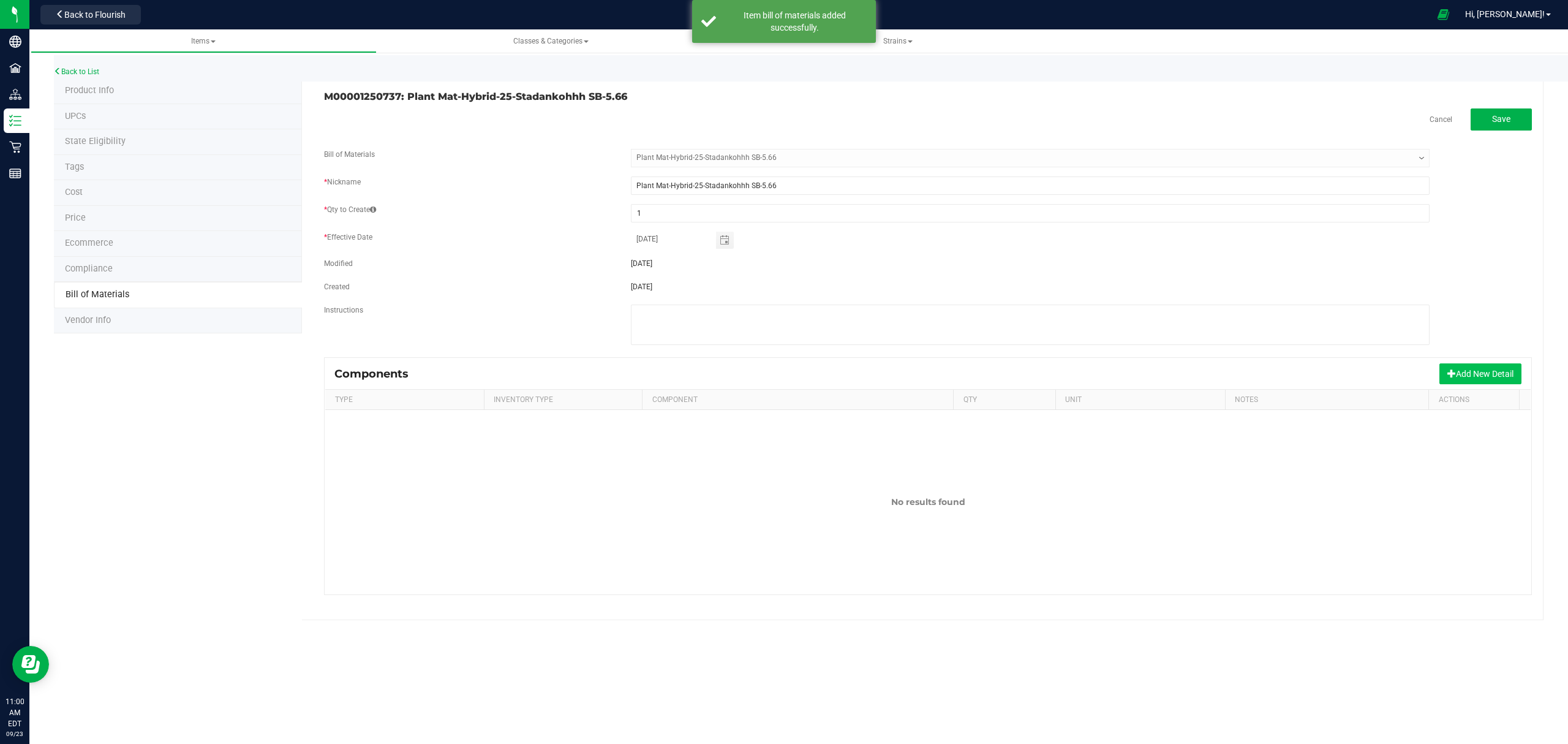
click at [1446, 370] on button "Add New Detail" at bounding box center [1480, 374] width 82 height 21
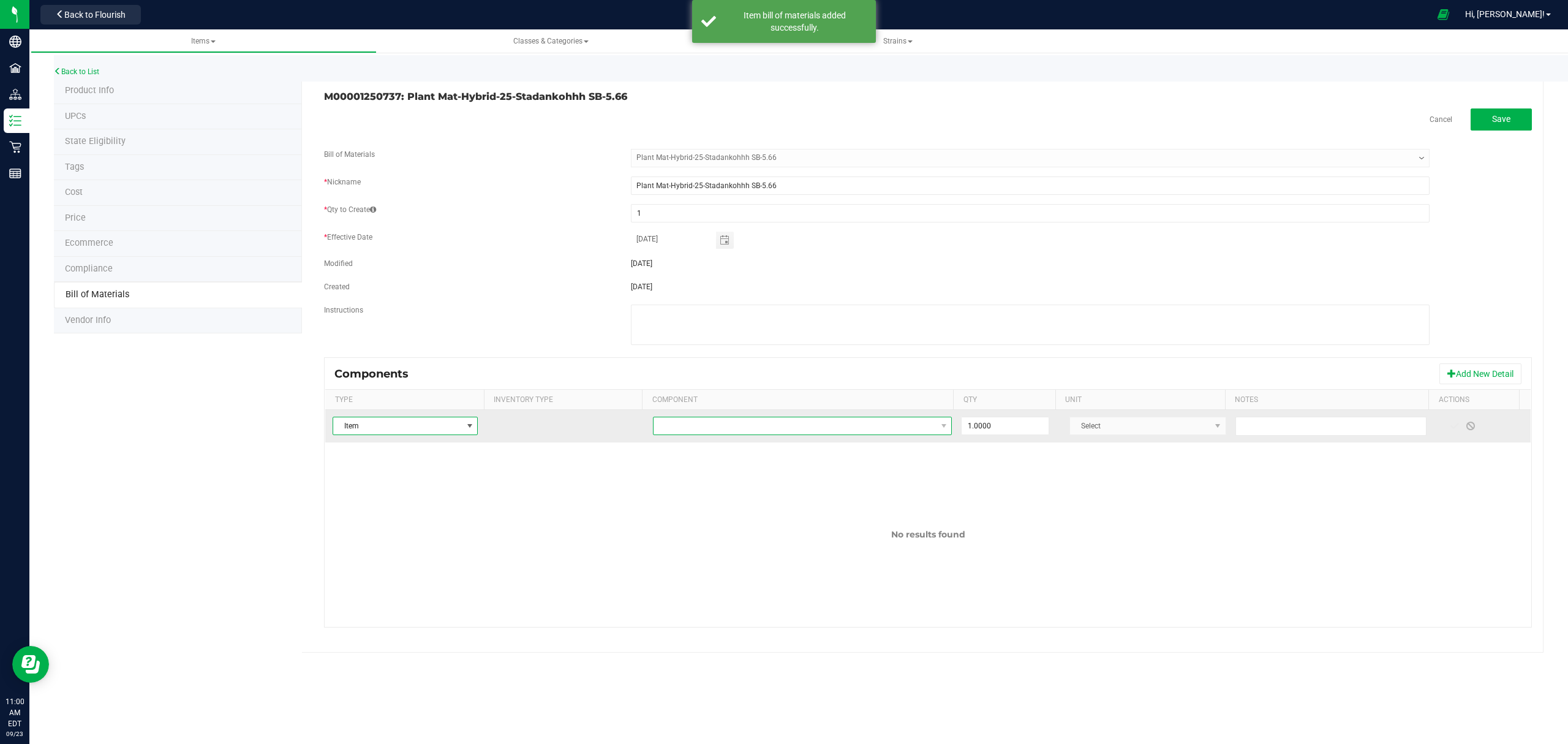
click at [817, 426] on span "NO DATA FOUND" at bounding box center [795, 425] width 283 height 17
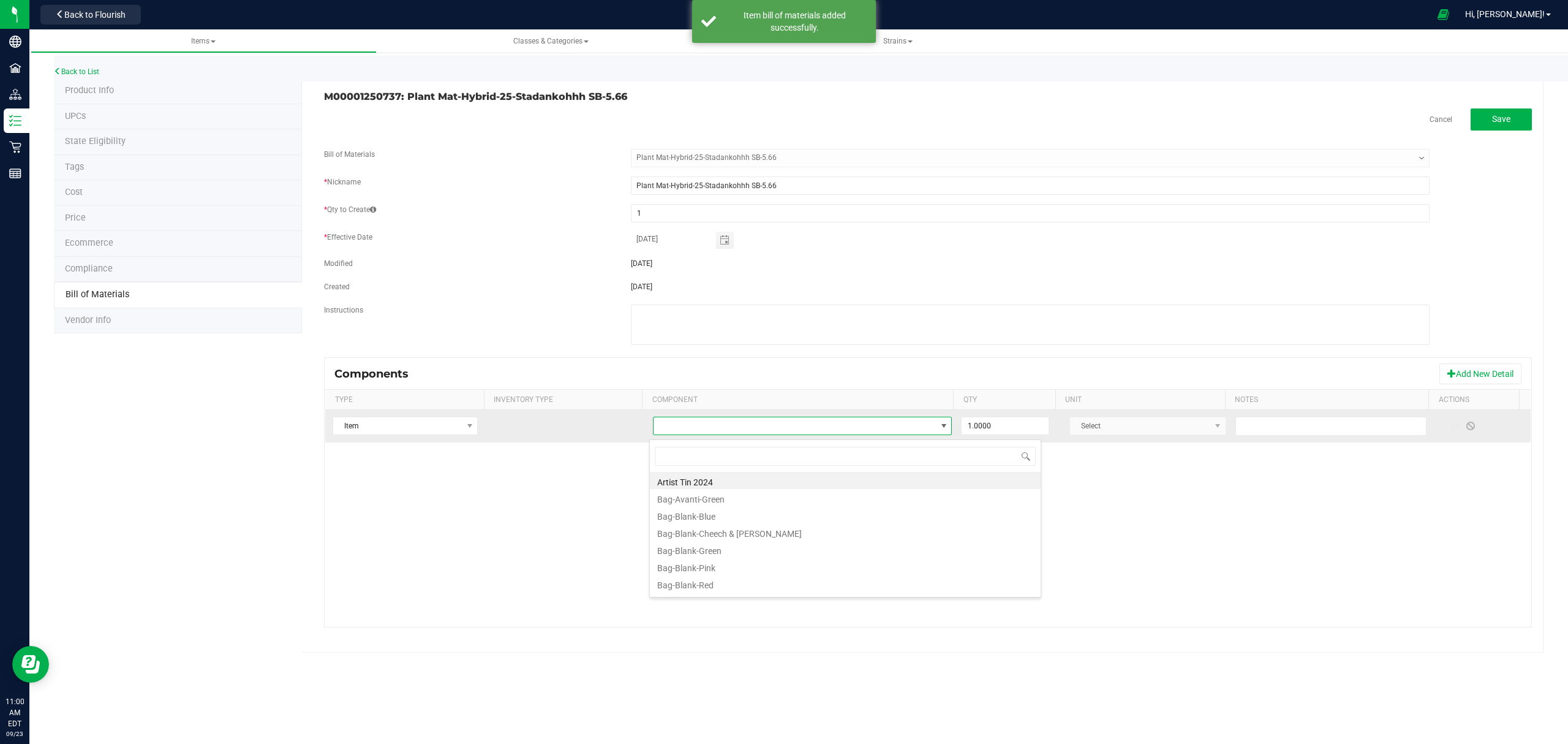
scroll to position [18, 295]
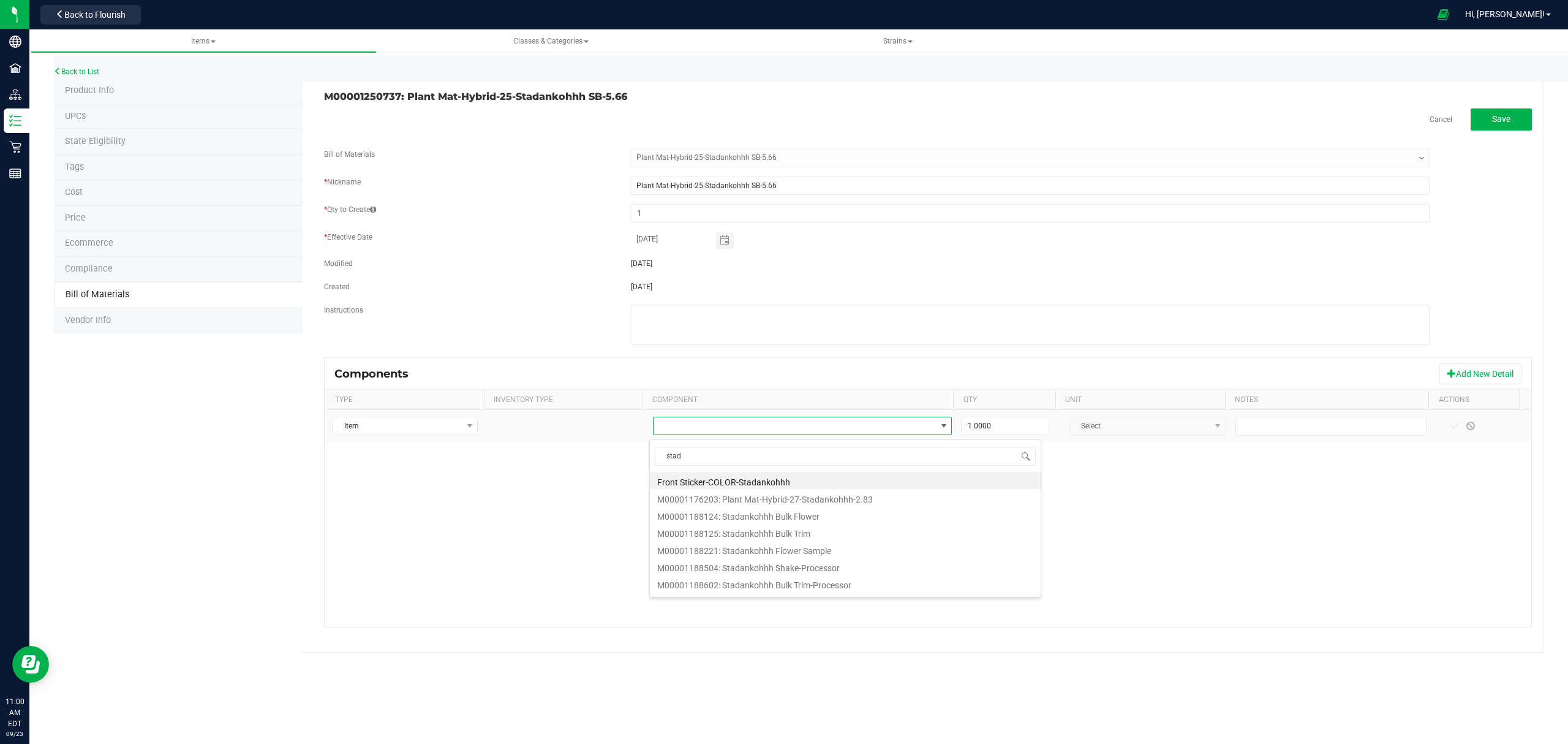
drag, startPoint x: 726, startPoint y: 456, endPoint x: 652, endPoint y: 458, distance: 74.0
click at [652, 458] on span "stad" at bounding box center [845, 456] width 391 height 29
type input "cheech"
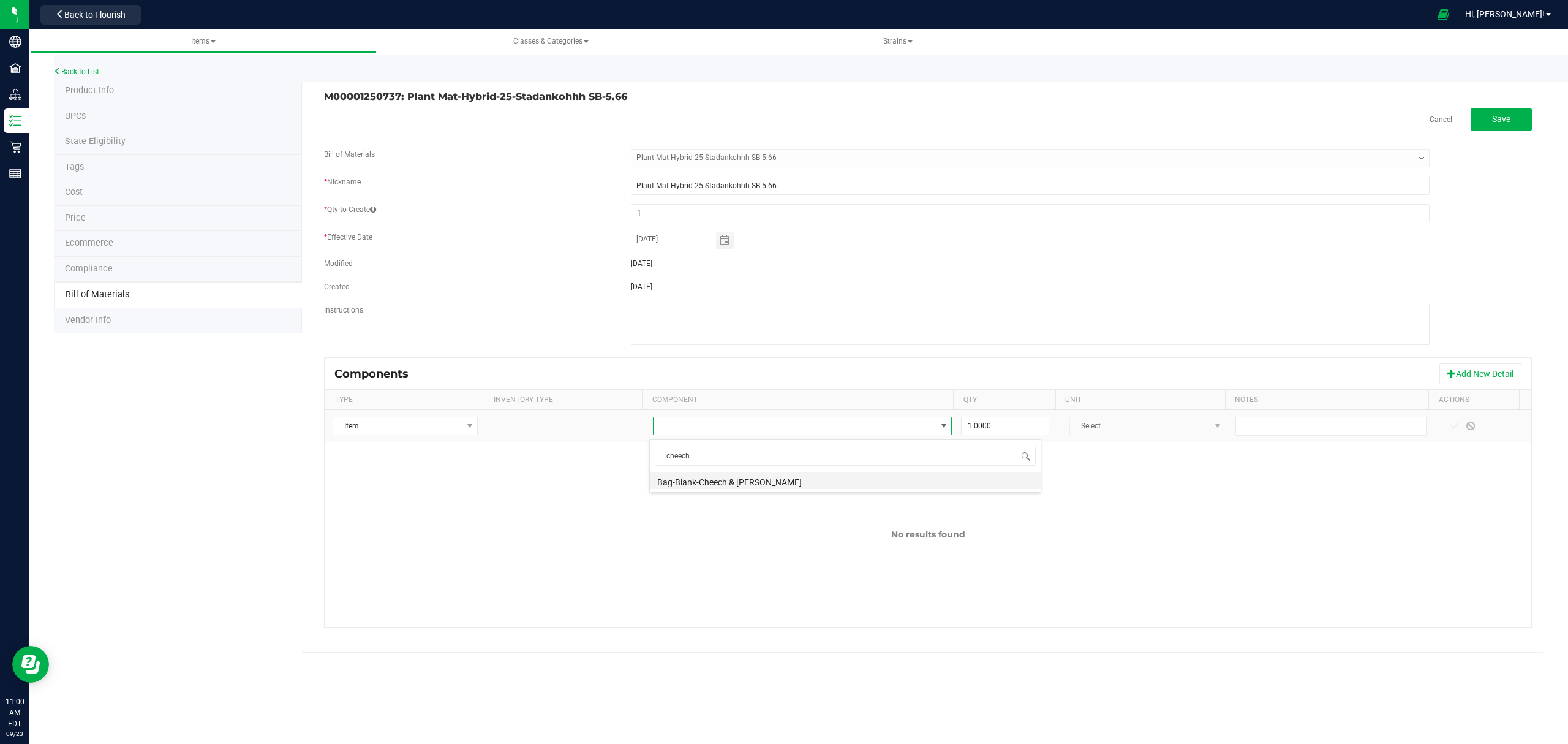
click at [747, 476] on li "Bag-Blank-Cheech & [PERSON_NAME]" at bounding box center [845, 480] width 391 height 17
click at [1449, 427] on span at bounding box center [1454, 426] width 10 height 10
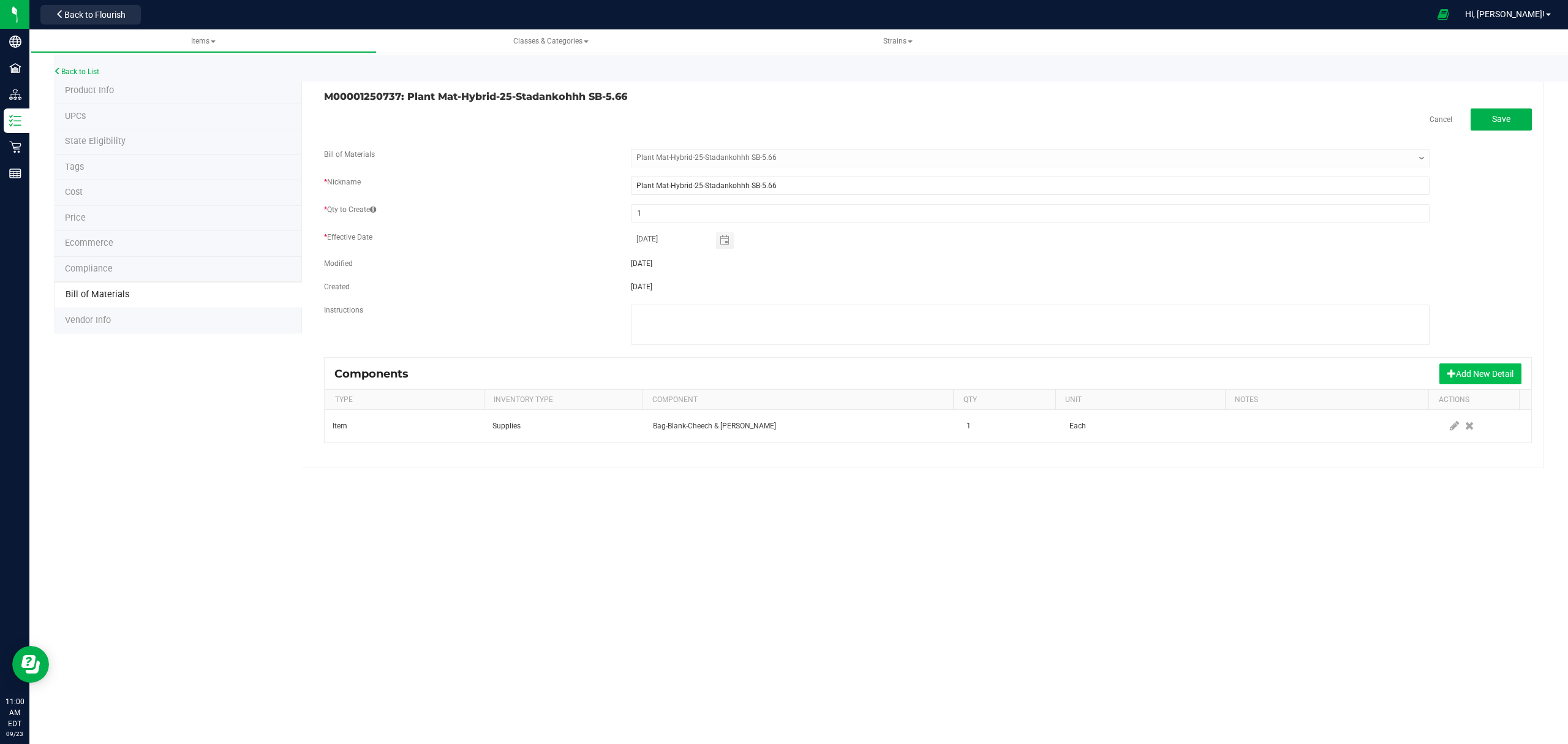
click at [1461, 380] on button "Add New Detail" at bounding box center [1480, 374] width 82 height 21
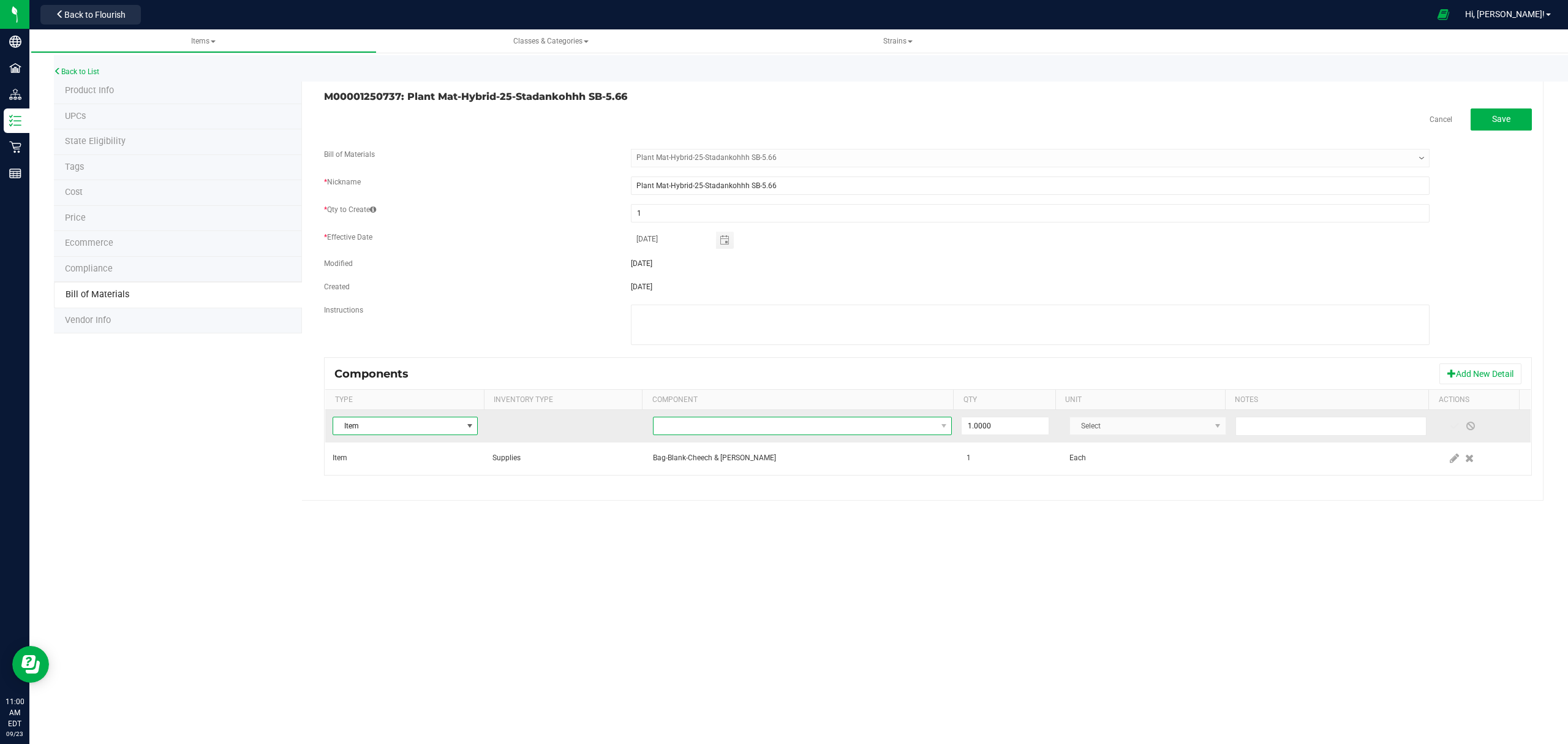
click at [863, 425] on span "NO DATA FOUND" at bounding box center [795, 425] width 283 height 17
type input "compliance"
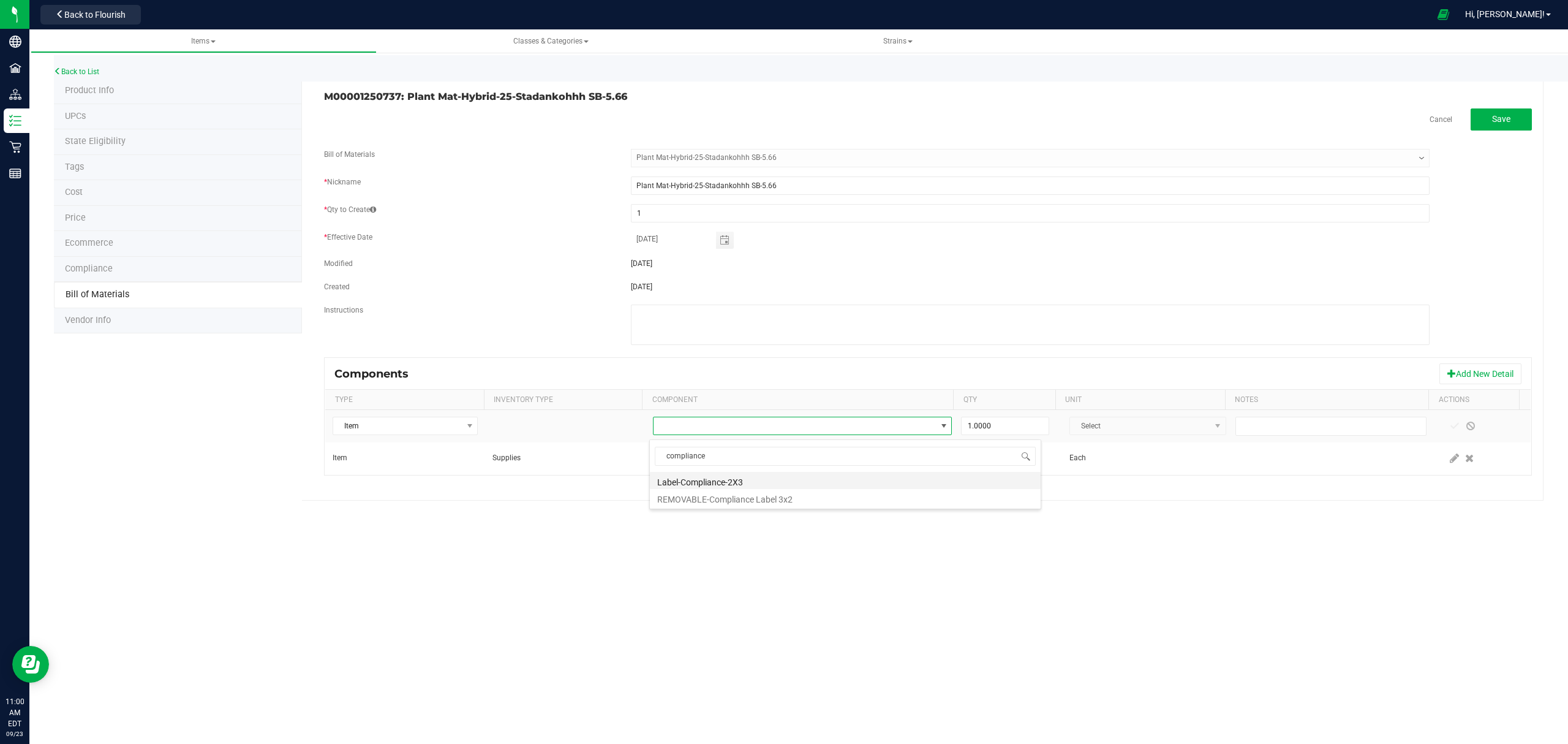
click at [826, 479] on li "Label-Compliance-2X3" at bounding box center [845, 480] width 391 height 17
click at [1449, 426] on span at bounding box center [1454, 426] width 10 height 10
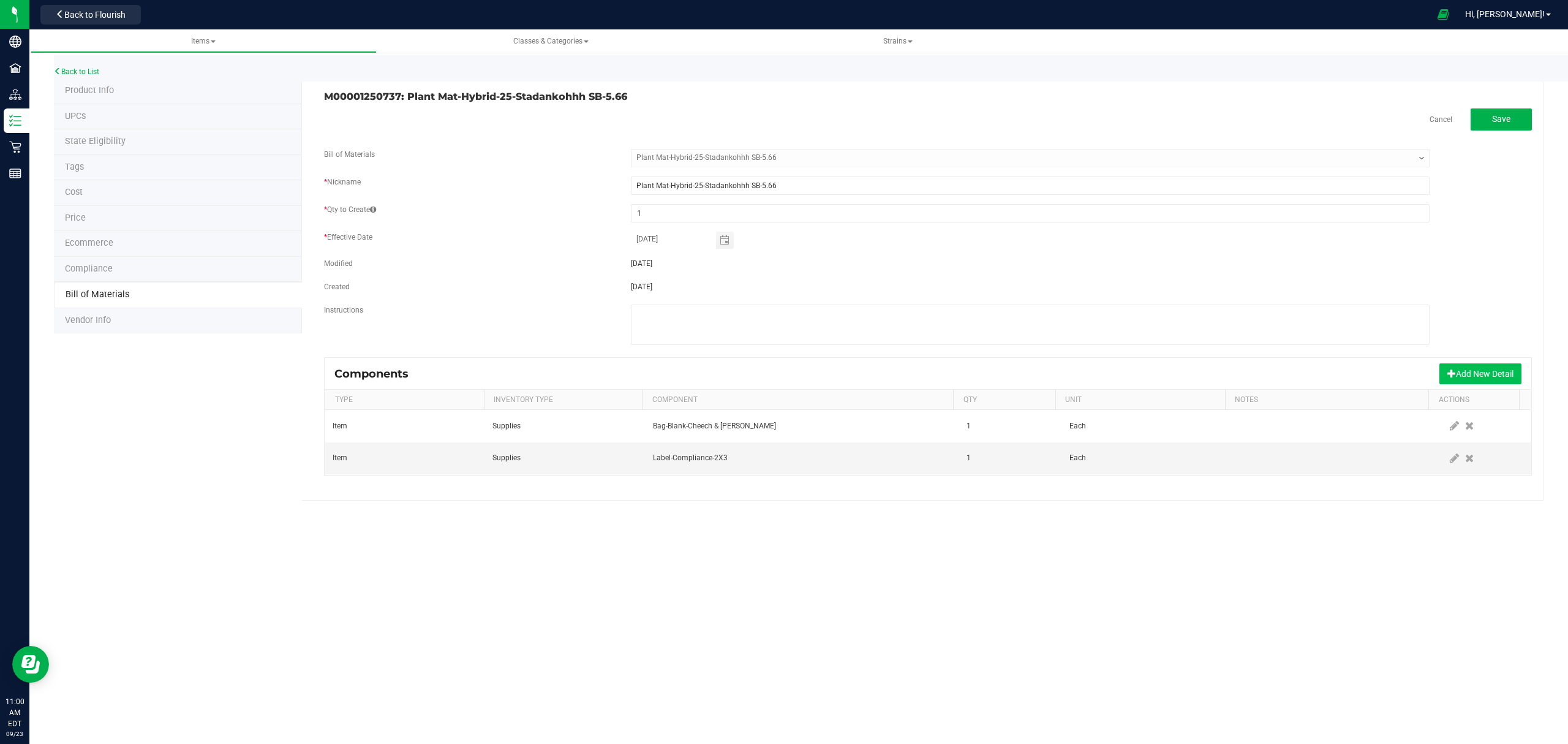
click at [1455, 378] on button "Add New Detail" at bounding box center [1480, 374] width 82 height 21
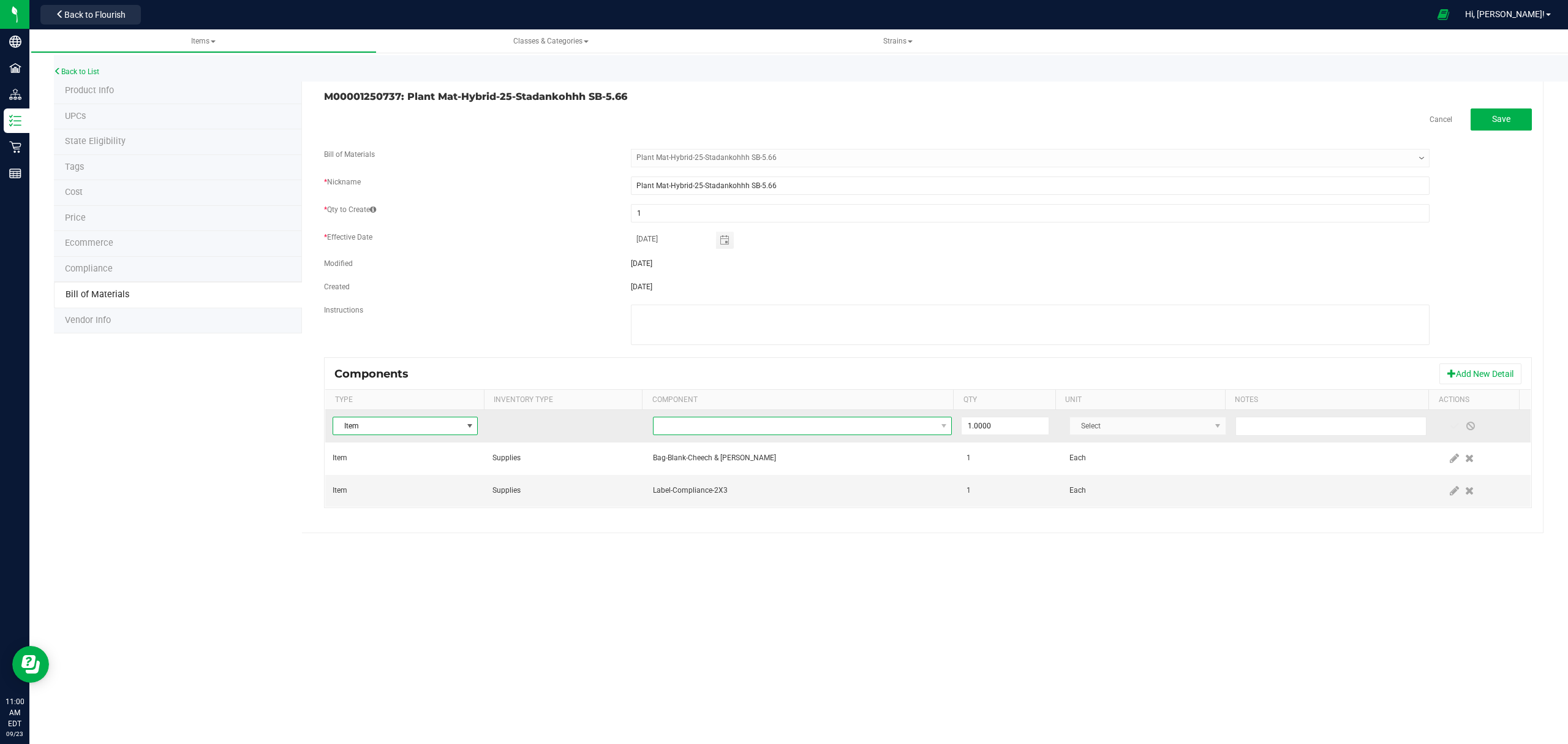
click at [802, 424] on span "NO DATA FOUND" at bounding box center [795, 425] width 283 height 17
type input "stad"
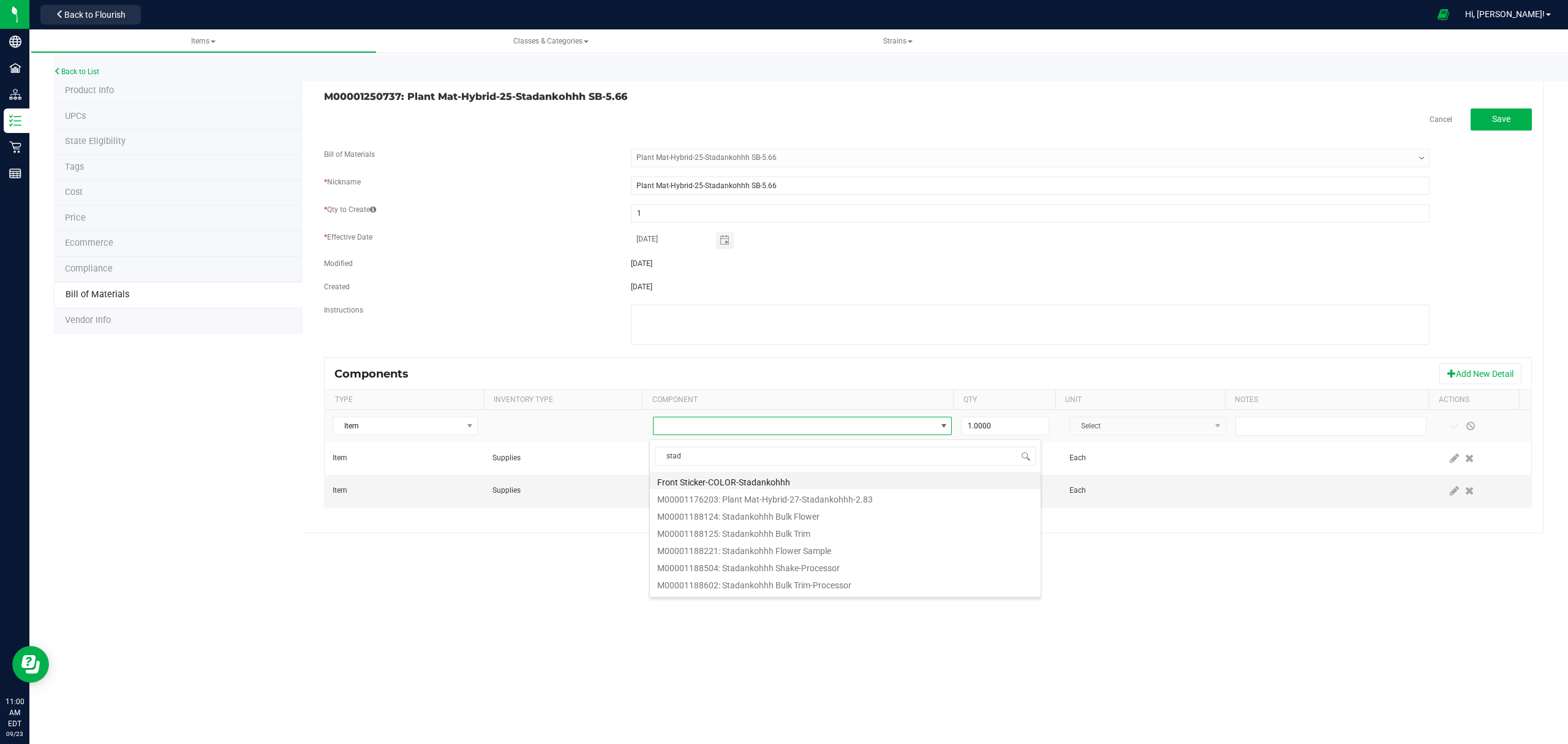
click at [765, 483] on li "Front Sticker-COLOR-Stadankohhh" at bounding box center [845, 480] width 391 height 17
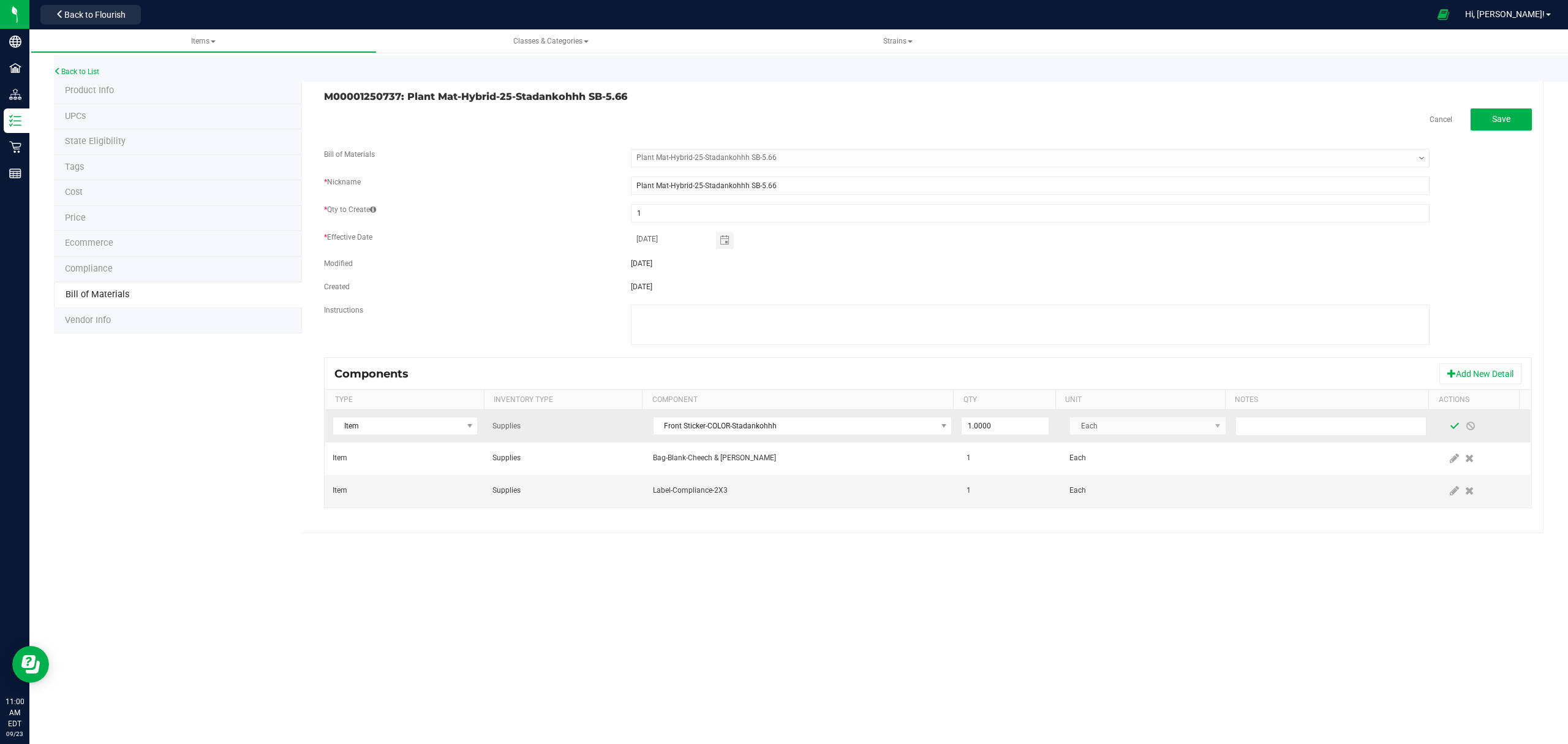
click at [1449, 428] on span at bounding box center [1454, 426] width 10 height 10
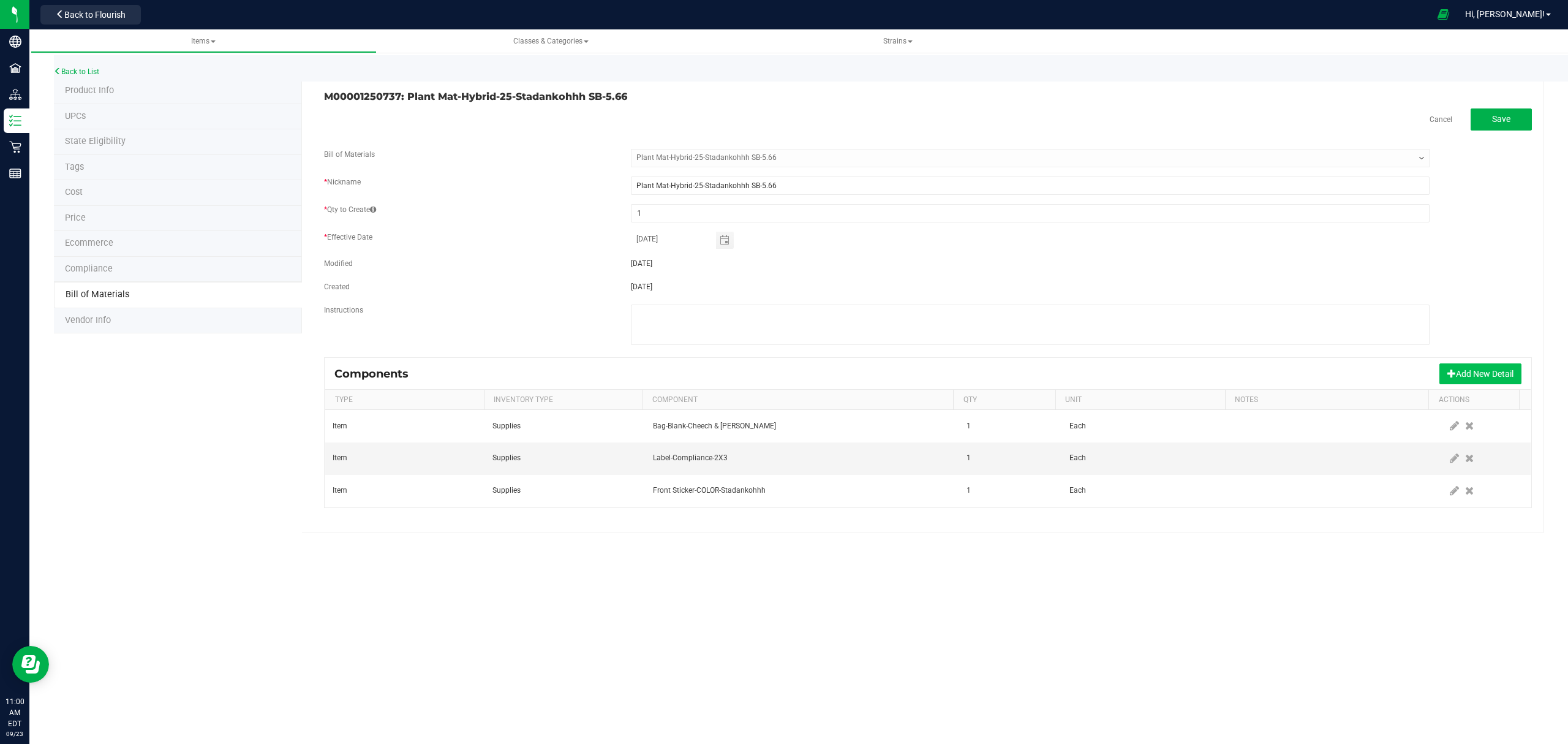
click at [1456, 374] on button "Add New Detail" at bounding box center [1480, 374] width 82 height 21
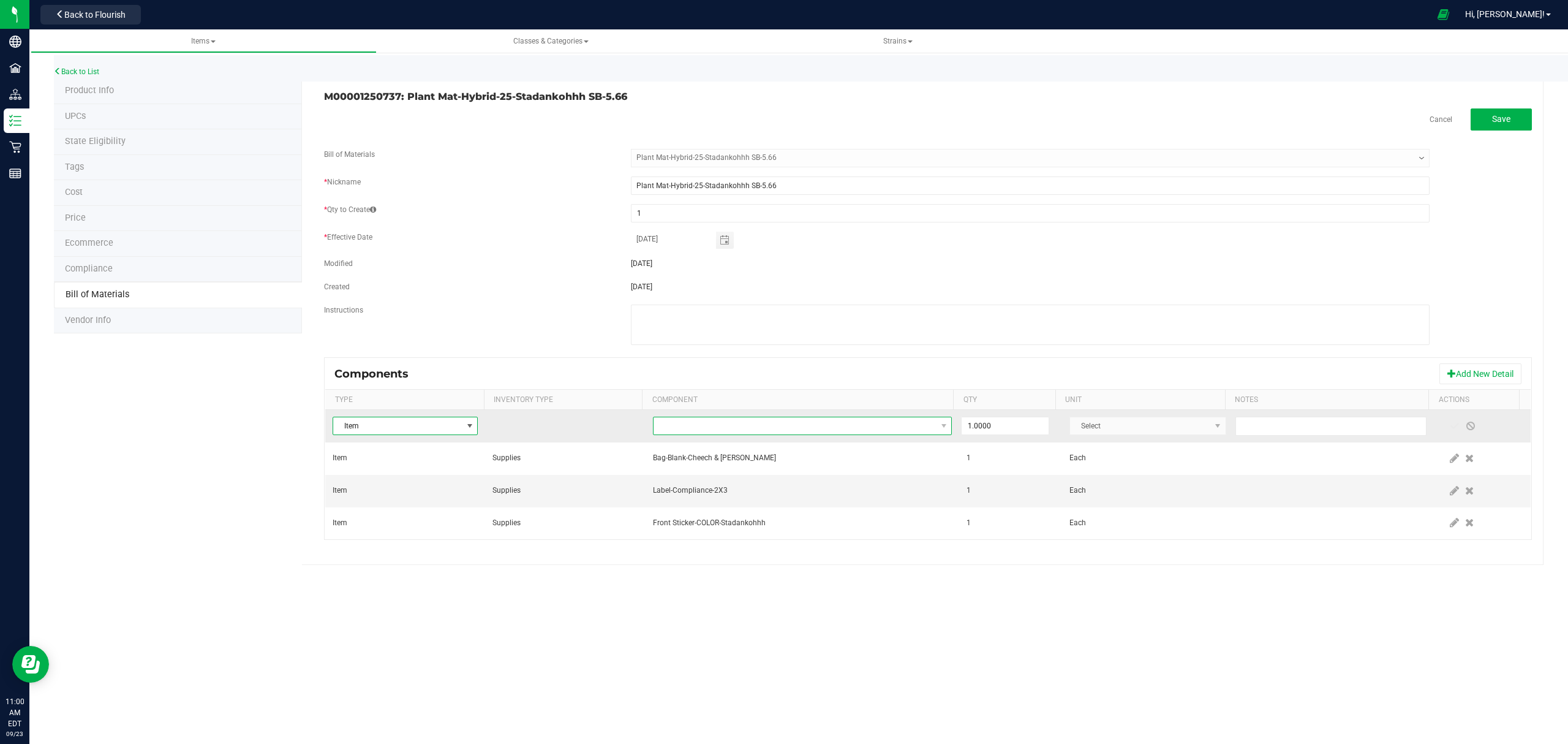
click at [785, 429] on span "NO DATA FOUND" at bounding box center [795, 425] width 283 height 17
type input "integra"
click at [784, 473] on li "Integra Humidity Pack-Size 1" at bounding box center [845, 480] width 391 height 17
click at [1449, 427] on span at bounding box center [1454, 426] width 10 height 10
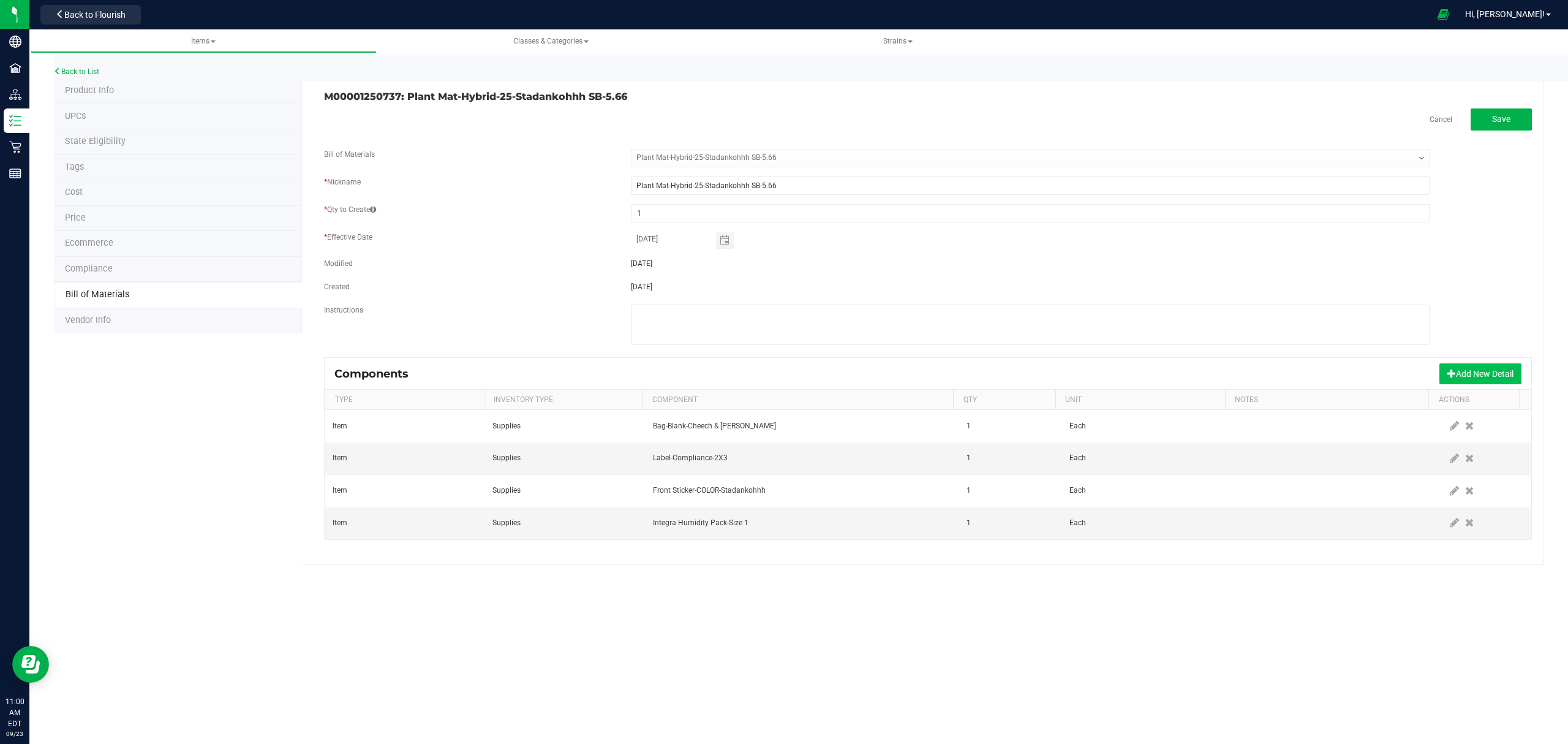
click at [1463, 376] on button "Add New Detail" at bounding box center [1480, 374] width 82 height 21
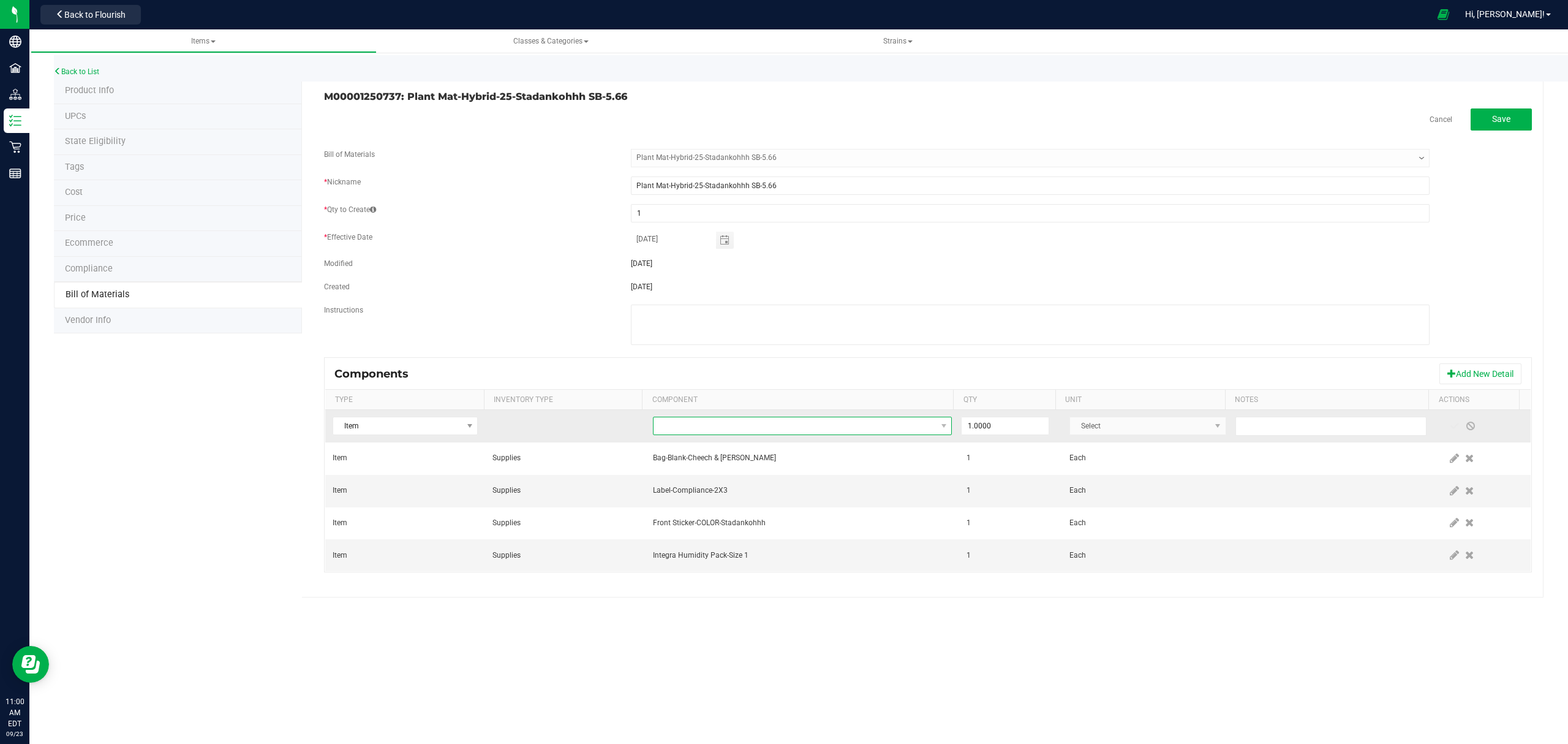
click at [733, 429] on span "NO DATA FOUND" at bounding box center [795, 425] width 283 height 17
type input "v"
type input "M00001188124"
click at [731, 480] on li "M00001188124: Stadankohhh Bulk Flower" at bounding box center [845, 480] width 391 height 17
click at [1008, 431] on input "1" at bounding box center [1005, 425] width 87 height 17
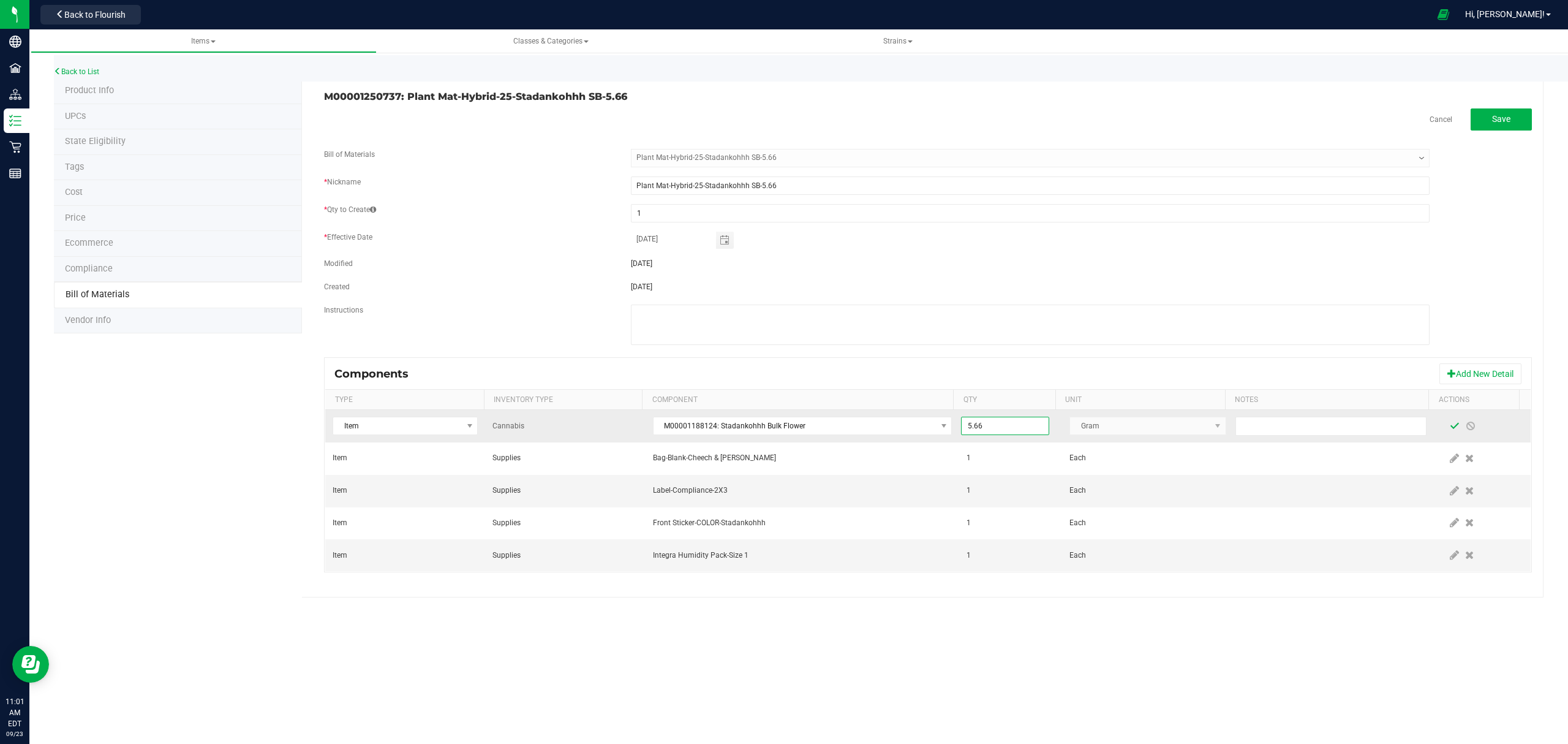
type input "5.6600"
click at [1449, 426] on span at bounding box center [1454, 426] width 10 height 10
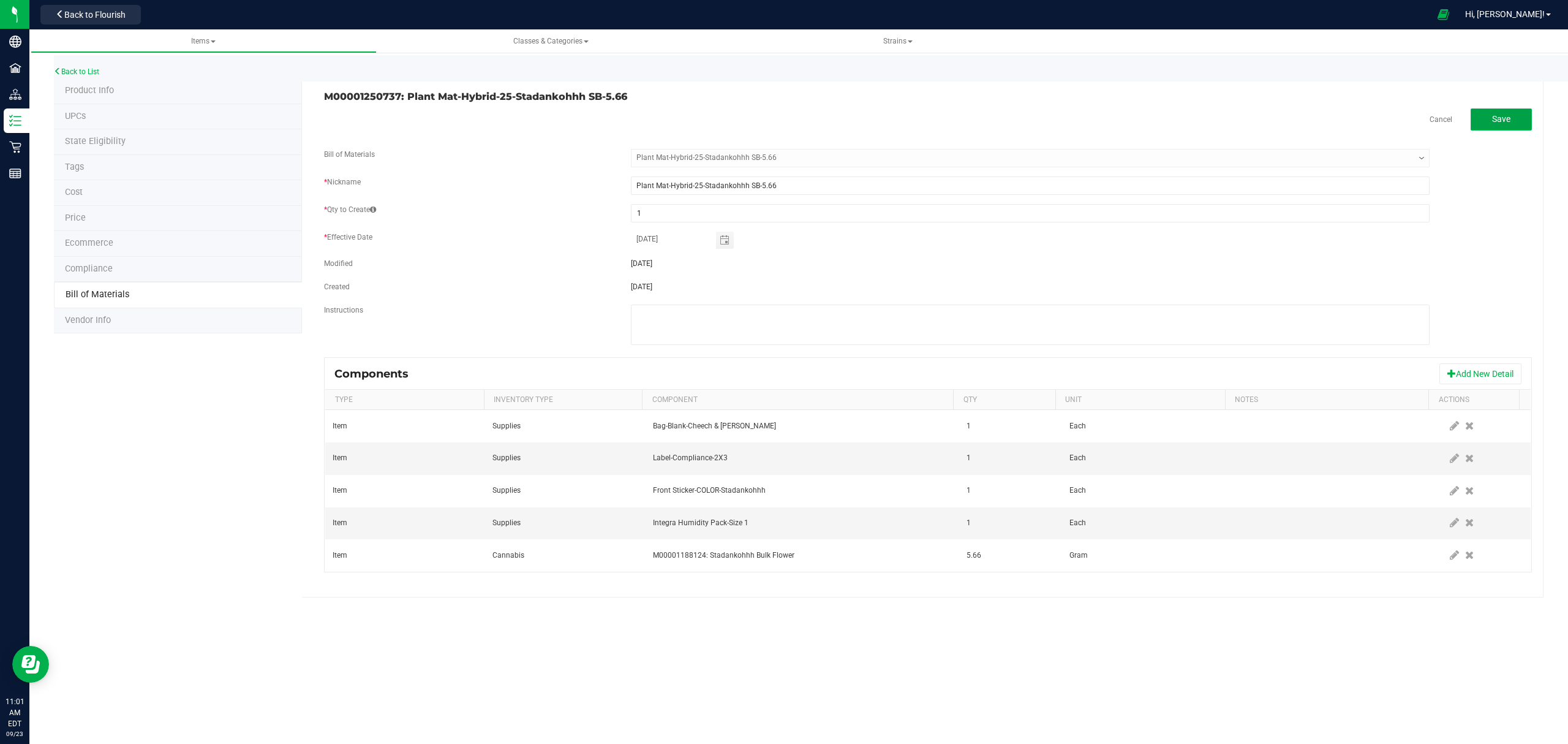
click at [1490, 116] on button "Save" at bounding box center [1501, 119] width 61 height 22
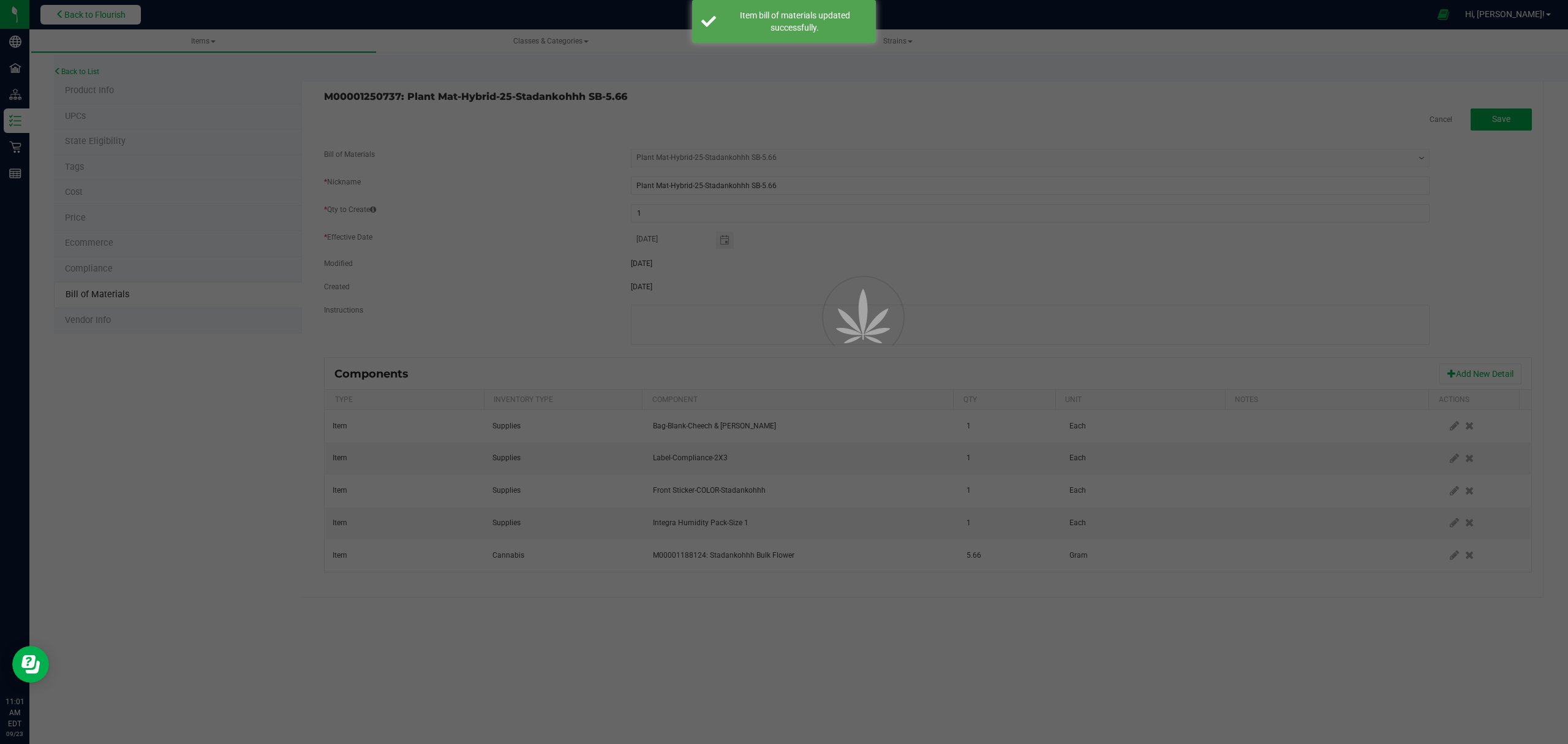
select select "694"
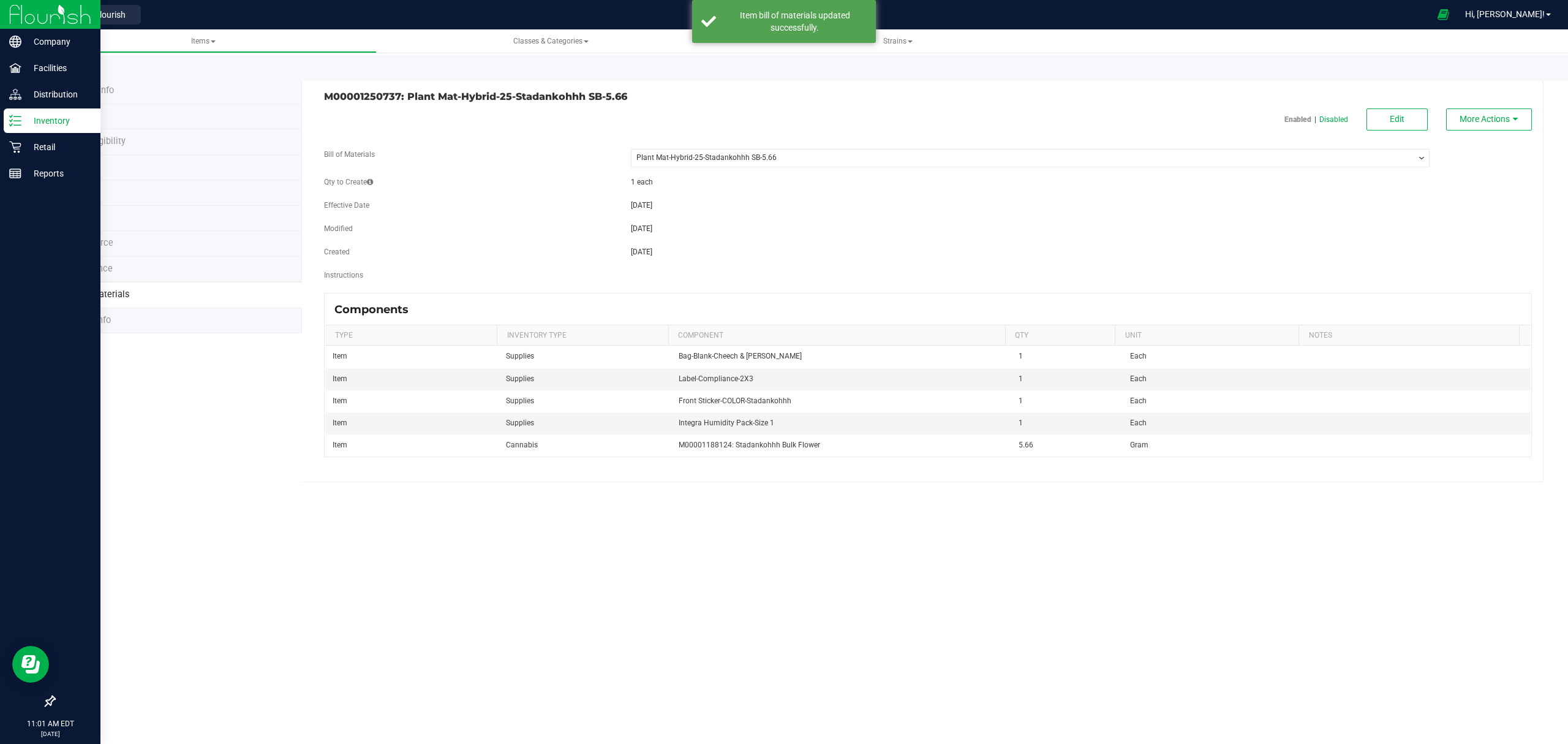
click at [36, 126] on p "Inventory" at bounding box center [58, 120] width 74 height 15
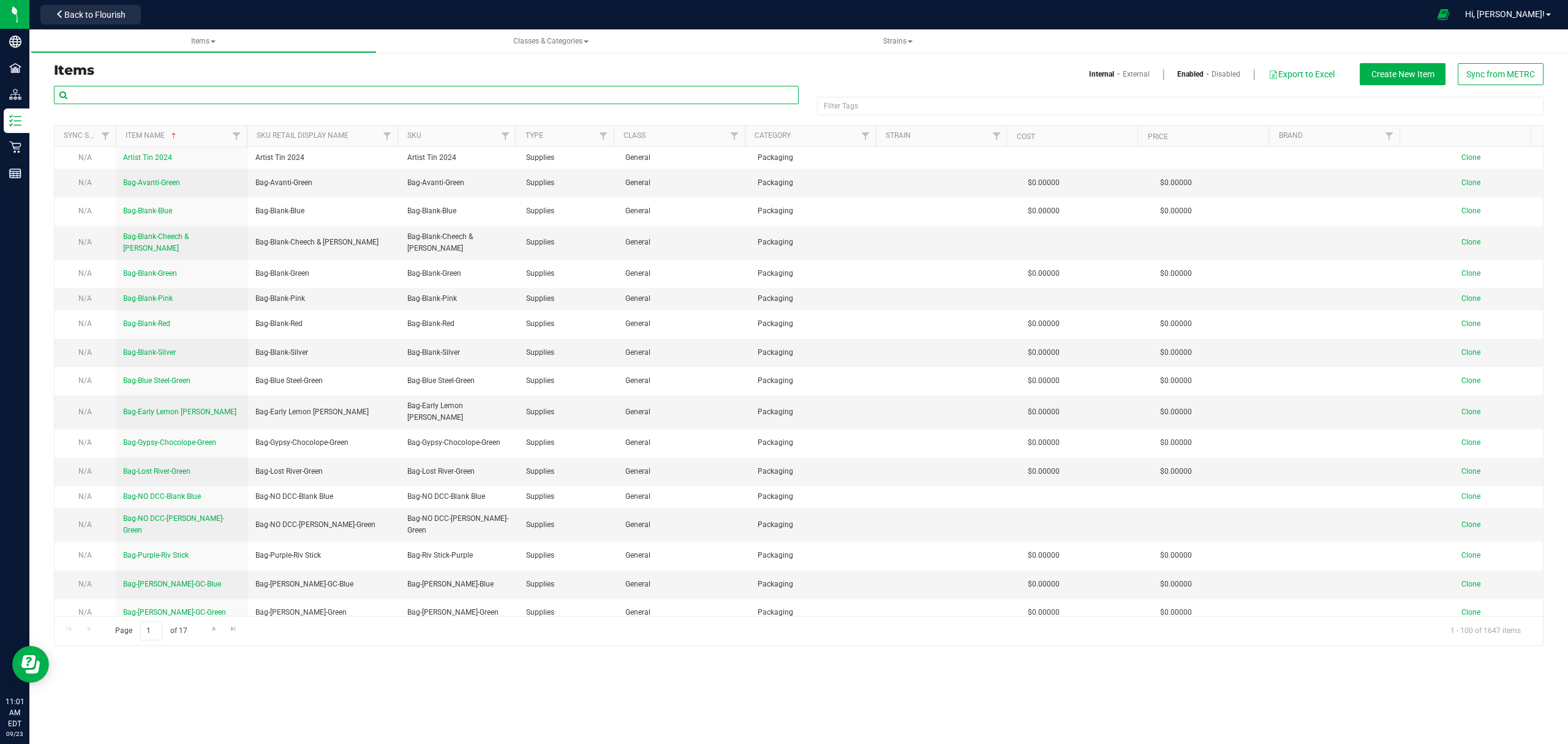
click at [311, 99] on input "text" at bounding box center [427, 95] width 745 height 18
paste input "M00001250739:"
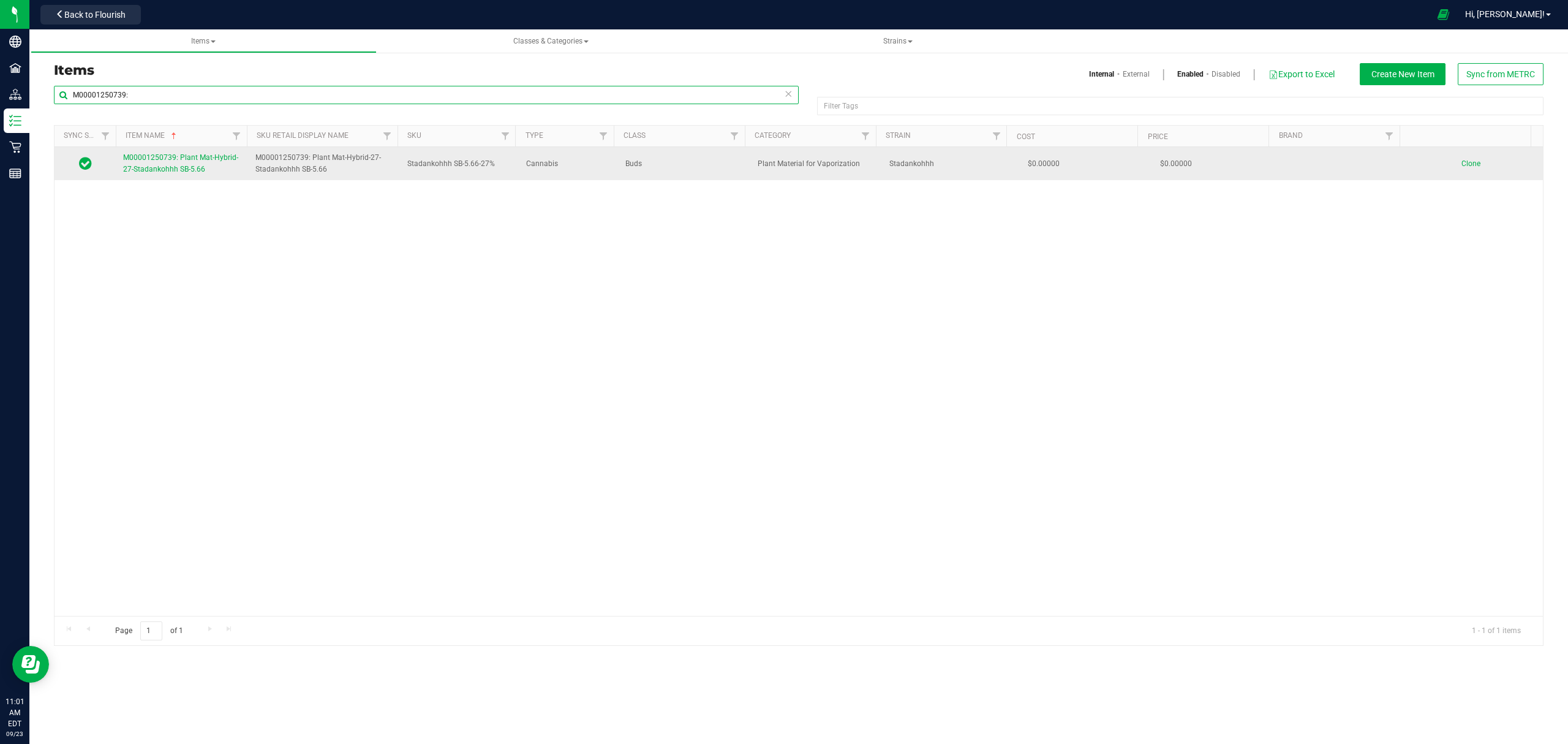
type input "M00001250739:"
click at [175, 162] on span "M00001250739: Plant Mat-Hybrid-27-Stadankohhh SB-5.66" at bounding box center [181, 163] width 115 height 20
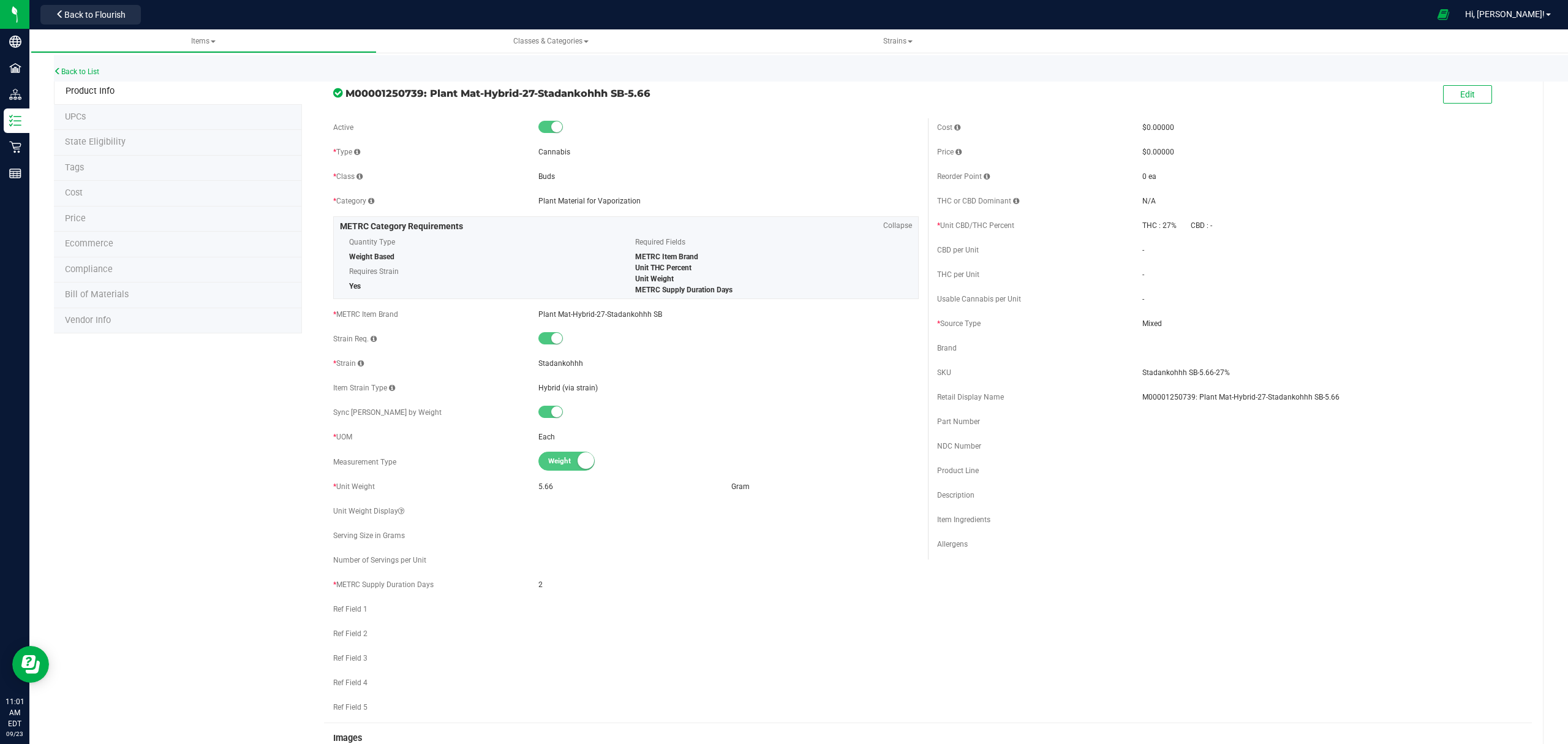
click at [226, 297] on li "Bill of Materials" at bounding box center [178, 295] width 248 height 26
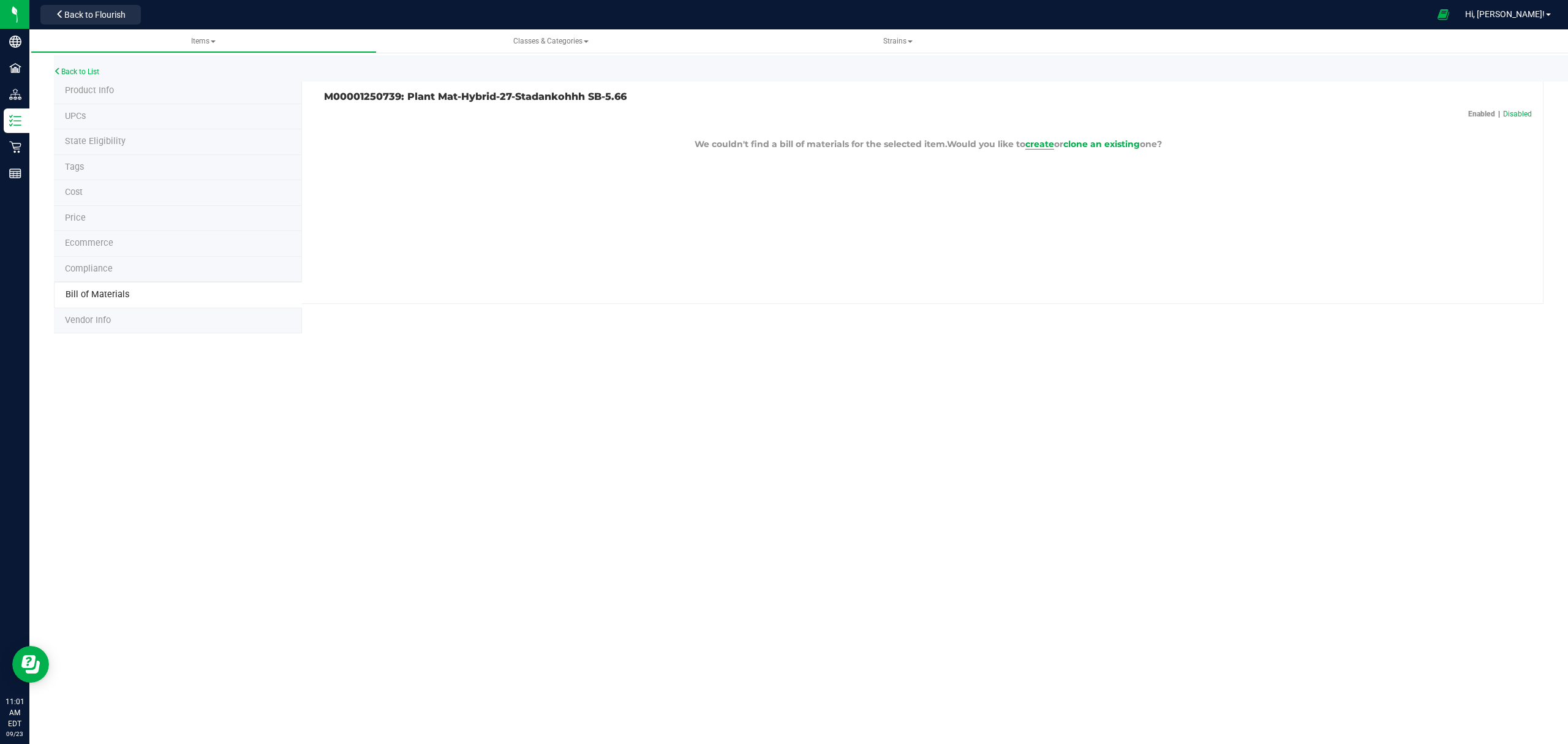
click at [1037, 147] on span "create" at bounding box center [1039, 144] width 29 height 11
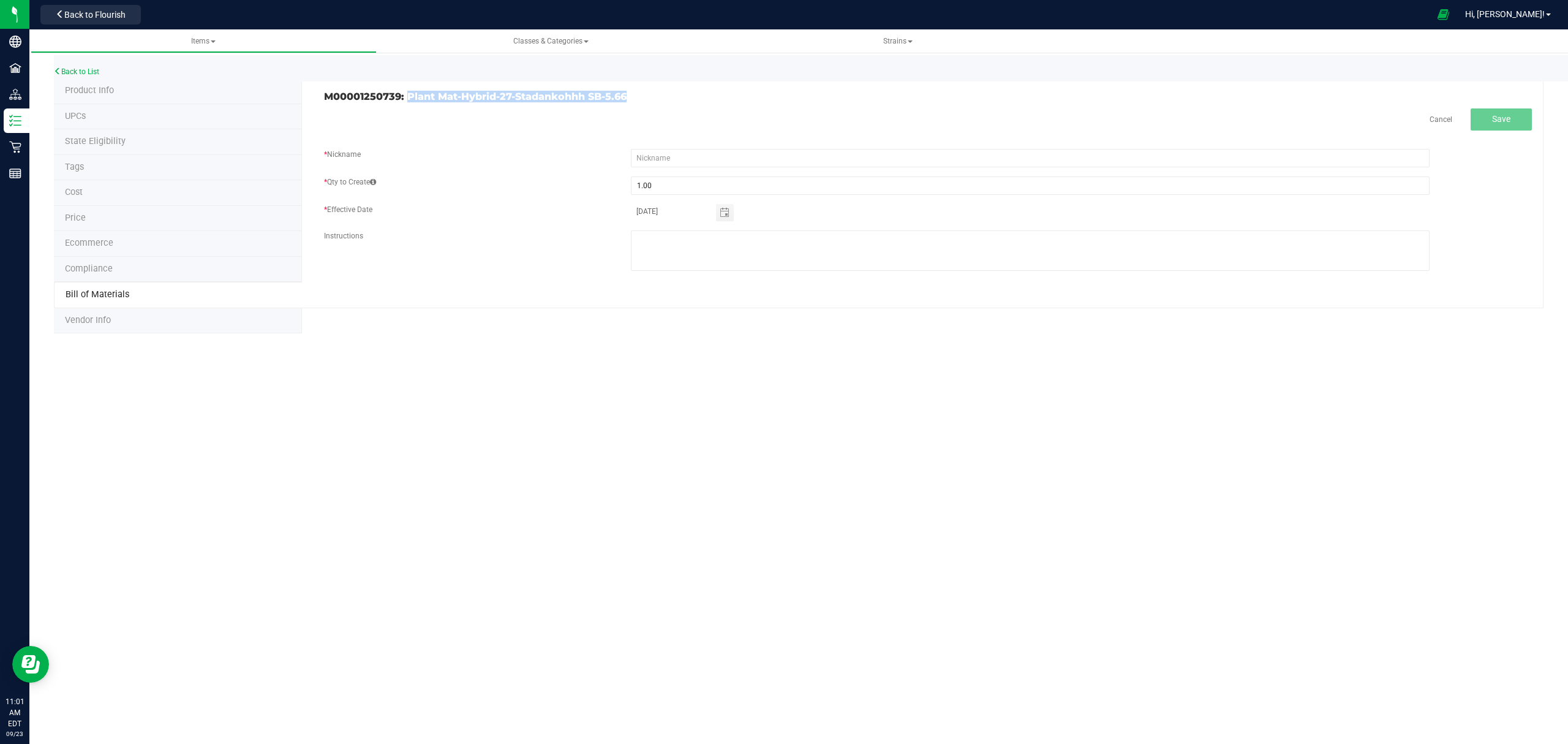
drag, startPoint x: 630, startPoint y: 96, endPoint x: 408, endPoint y: 97, distance: 222.0
click at [408, 97] on h3 "M00001250739: Plant Mat-Hybrid-27-Stadankohhh SB-5.66" at bounding box center [621, 97] width 595 height 11
copy h3 "Plant Mat-Hybrid-27-Stadankohhh SB-5.66"
click at [665, 167] on fieldset "* Nickname * Qty to Create 1.00 * Effective Date [DATE] Instructions" at bounding box center [928, 216] width 1207 height 134
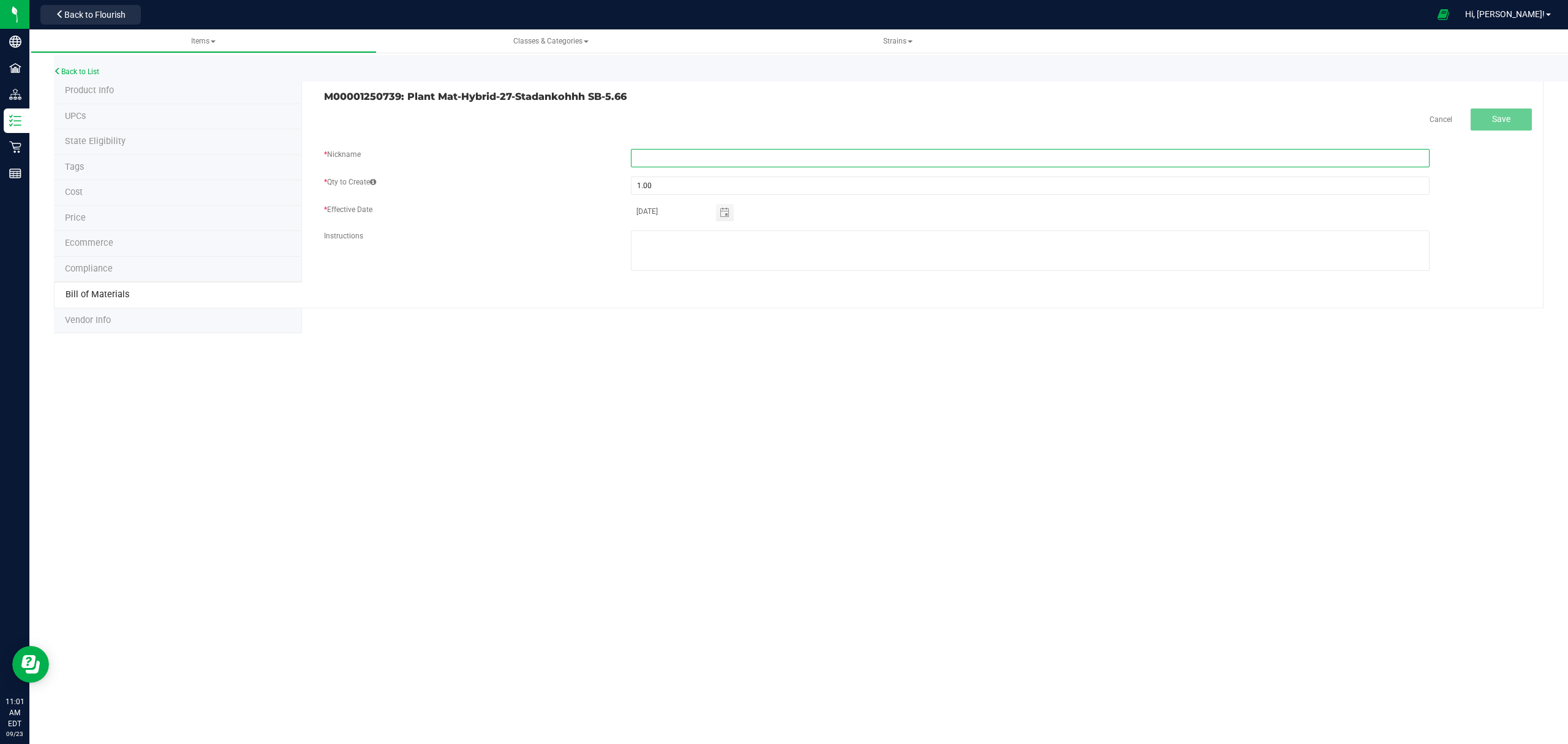
click at [668, 162] on input "text" at bounding box center [1030, 158] width 798 height 18
paste input "Plant Mat-Hybrid-27-Stadankohhh SB-5.66"
type input "Plant Mat-Hybrid-27-Stadankohhh SB-5.66"
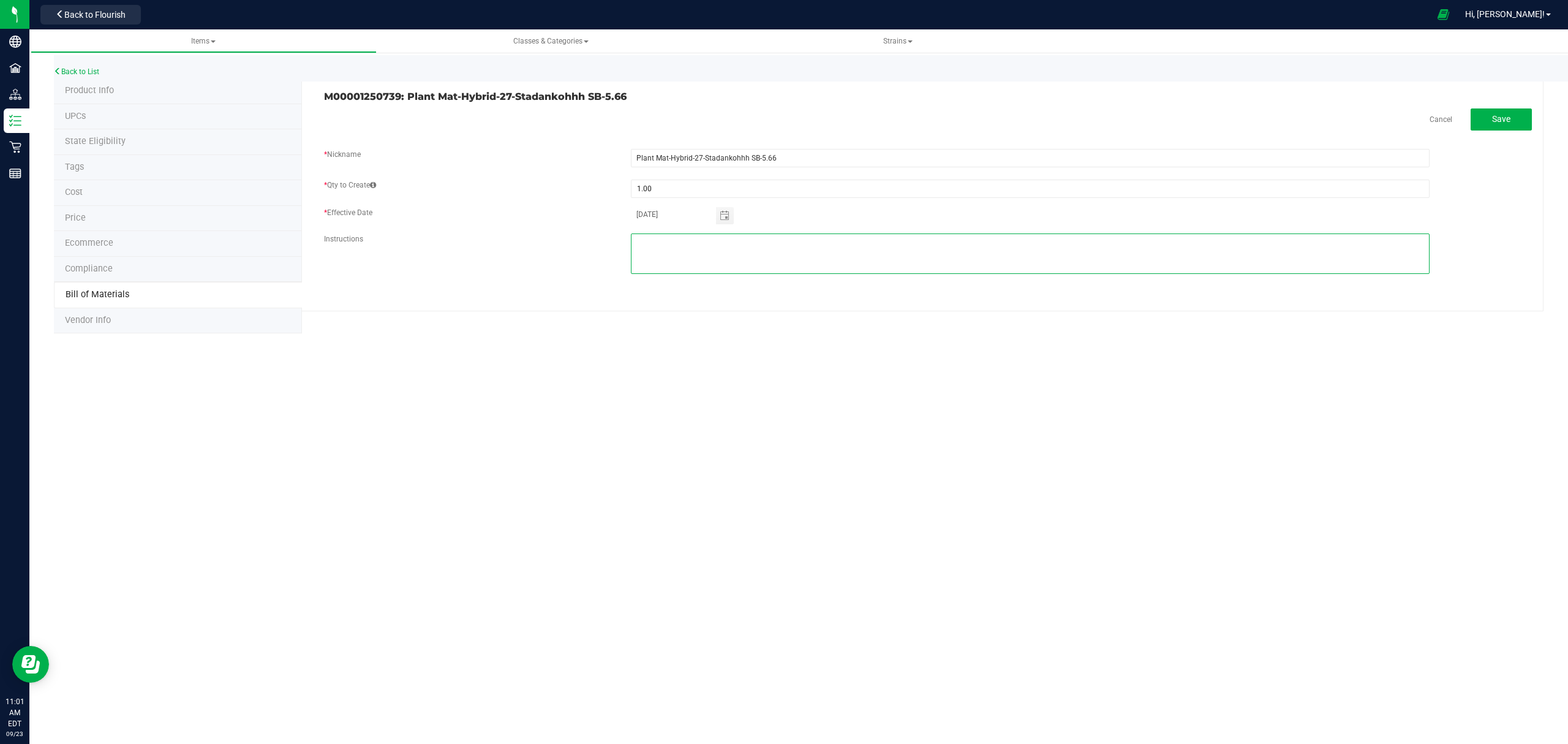
click at [853, 255] on textarea at bounding box center [1030, 254] width 798 height 41
click at [1498, 116] on span "Save" at bounding box center [1501, 119] width 18 height 10
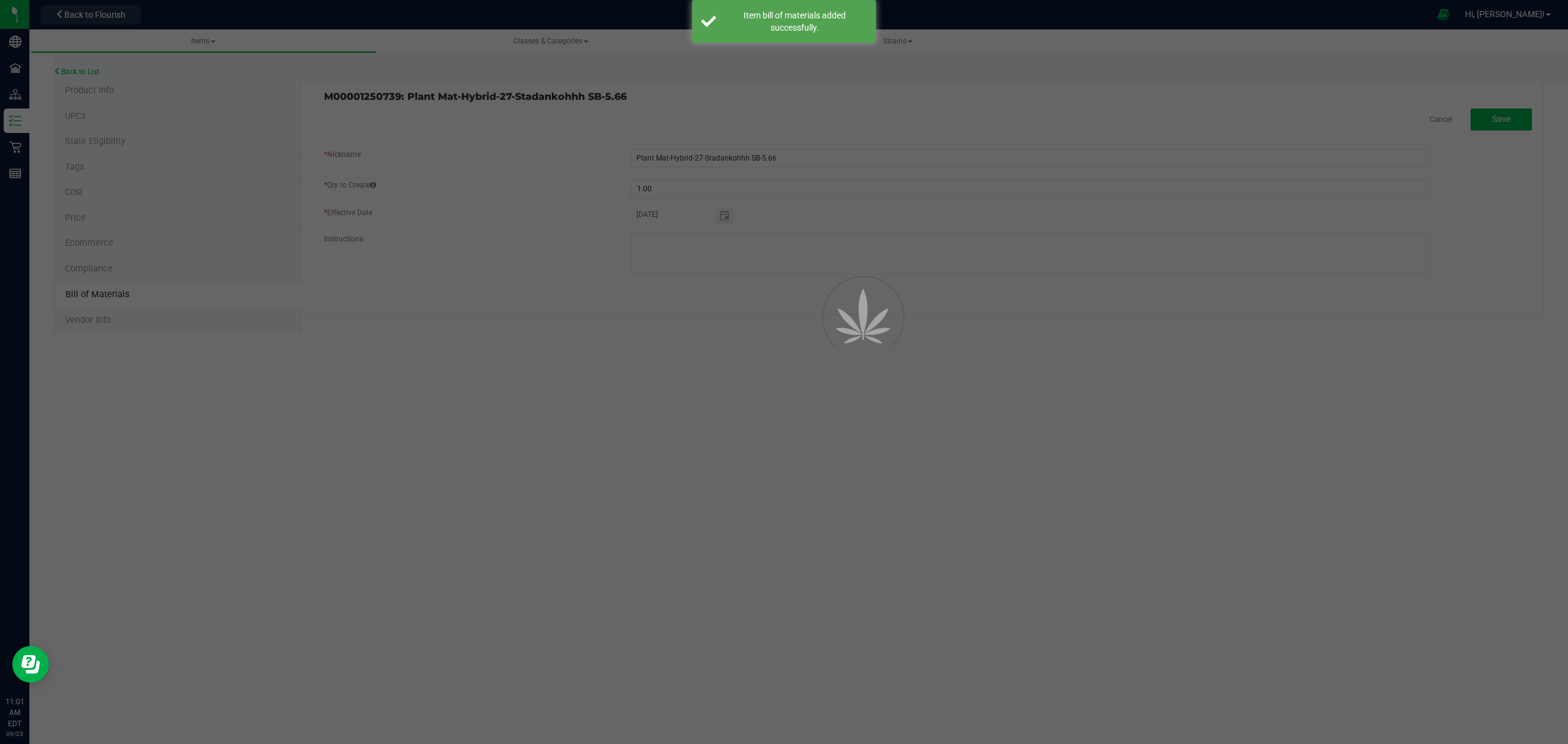
select select "695"
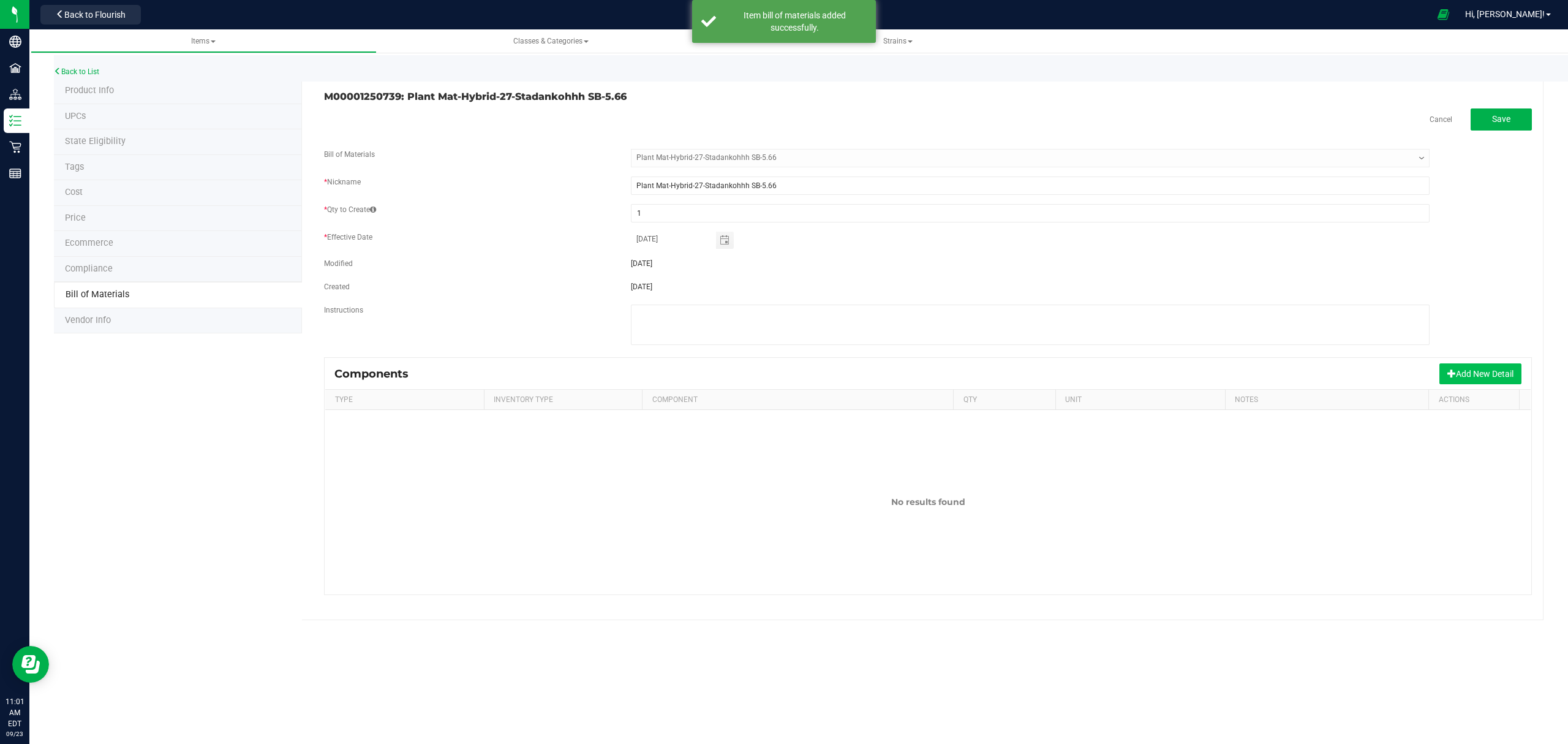
click at [1473, 366] on button "Add New Detail" at bounding box center [1480, 374] width 82 height 21
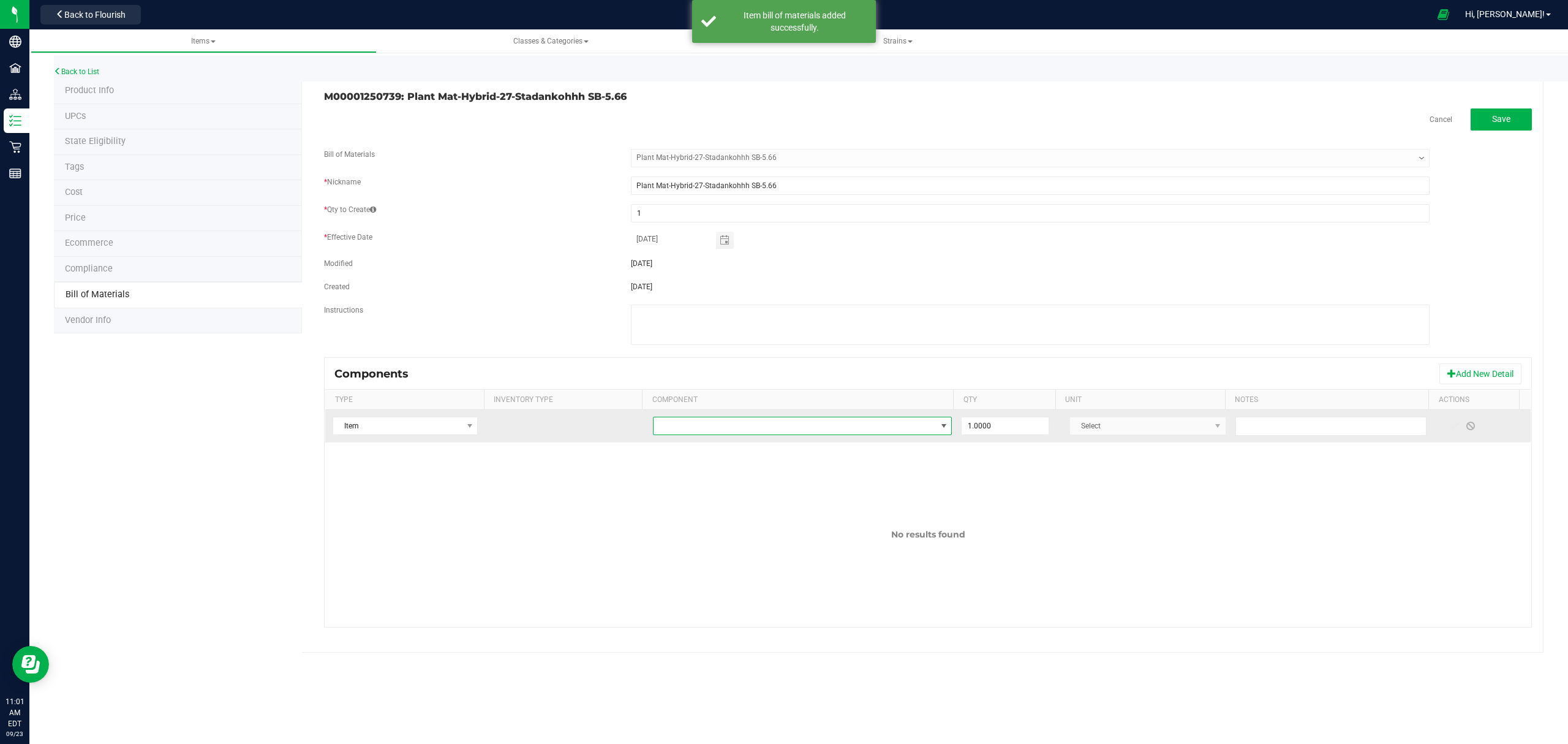
click at [779, 435] on span "NO DATA FOUND" at bounding box center [795, 425] width 283 height 17
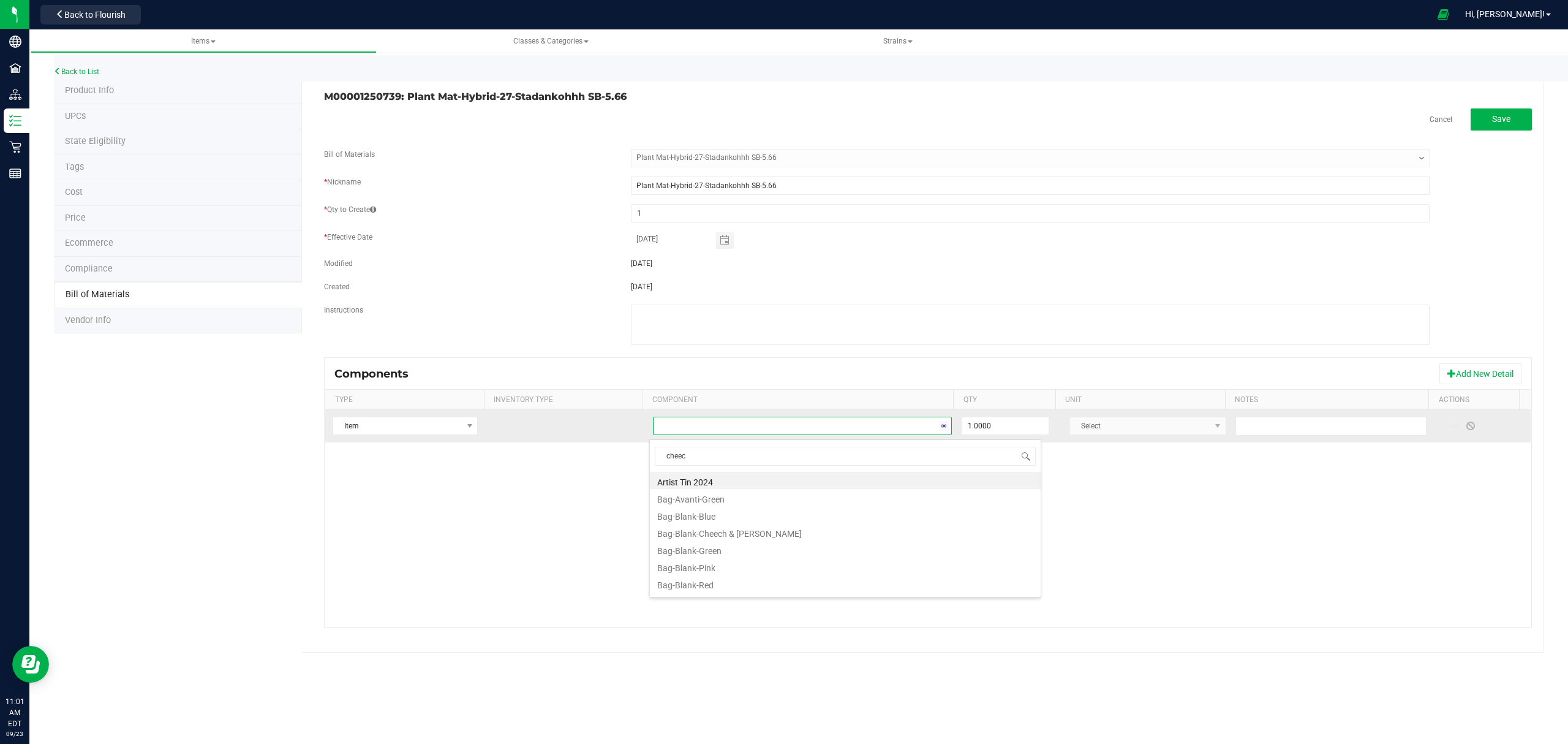
type input "cheech"
click at [752, 484] on li "Bag-Blank-Cheech & [PERSON_NAME]" at bounding box center [845, 480] width 391 height 17
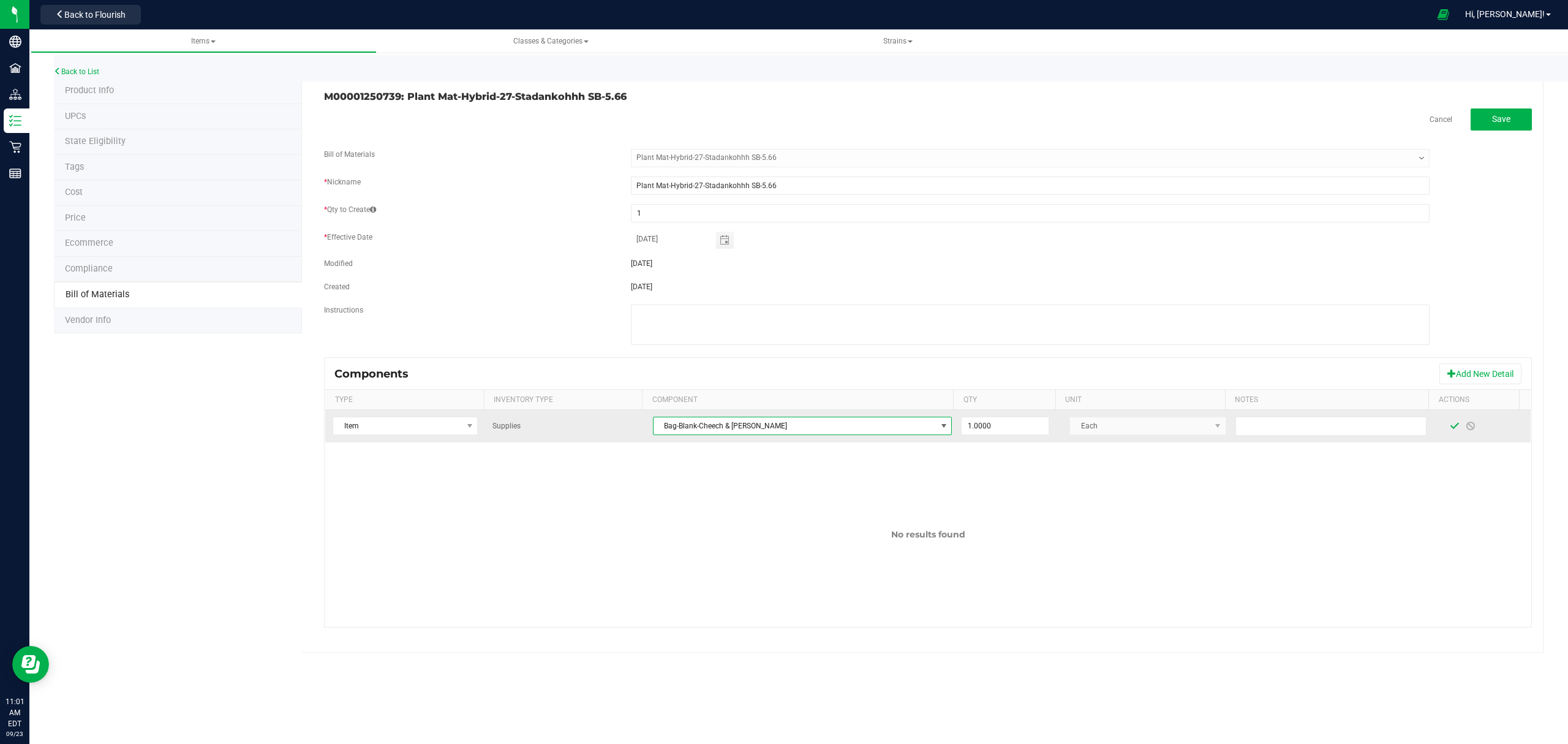
click at [1449, 425] on span at bounding box center [1454, 426] width 10 height 10
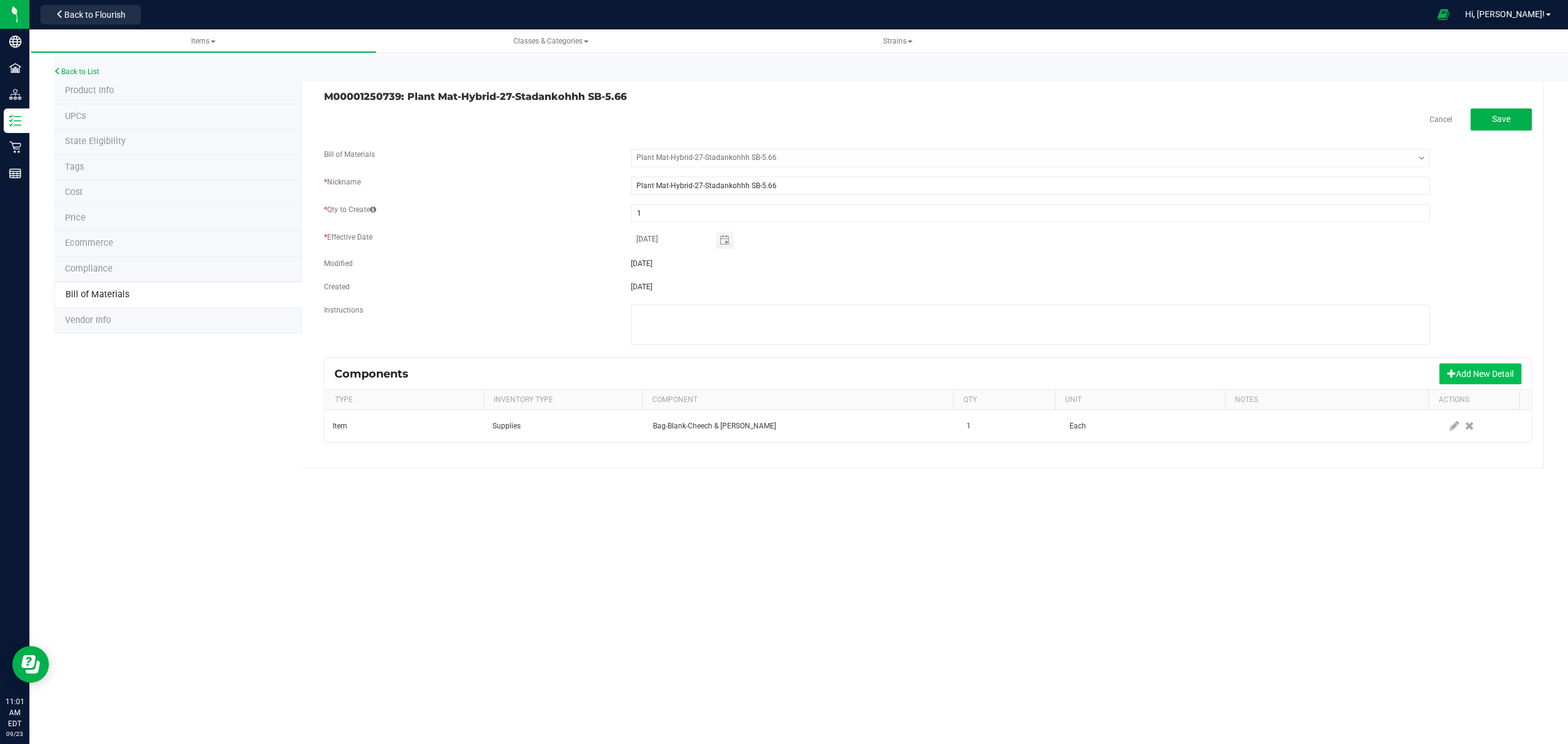
click at [1466, 381] on button "Add New Detail" at bounding box center [1480, 374] width 82 height 21
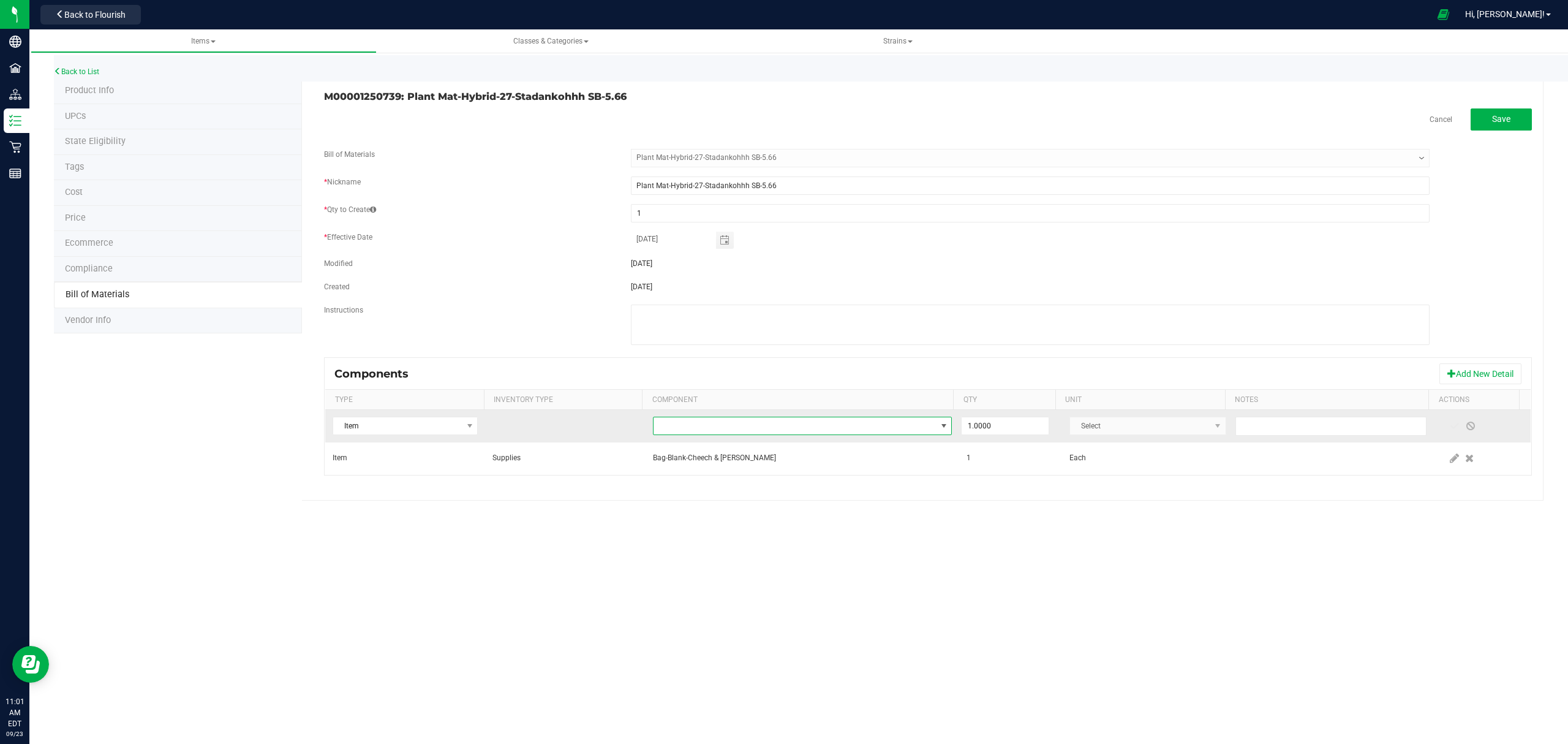
click at [808, 430] on span "NO DATA FOUND" at bounding box center [795, 425] width 283 height 17
type input "compliance"
click at [739, 482] on li "Label-Compliance-2X3" at bounding box center [845, 480] width 391 height 17
click at [1449, 430] on span at bounding box center [1454, 426] width 10 height 10
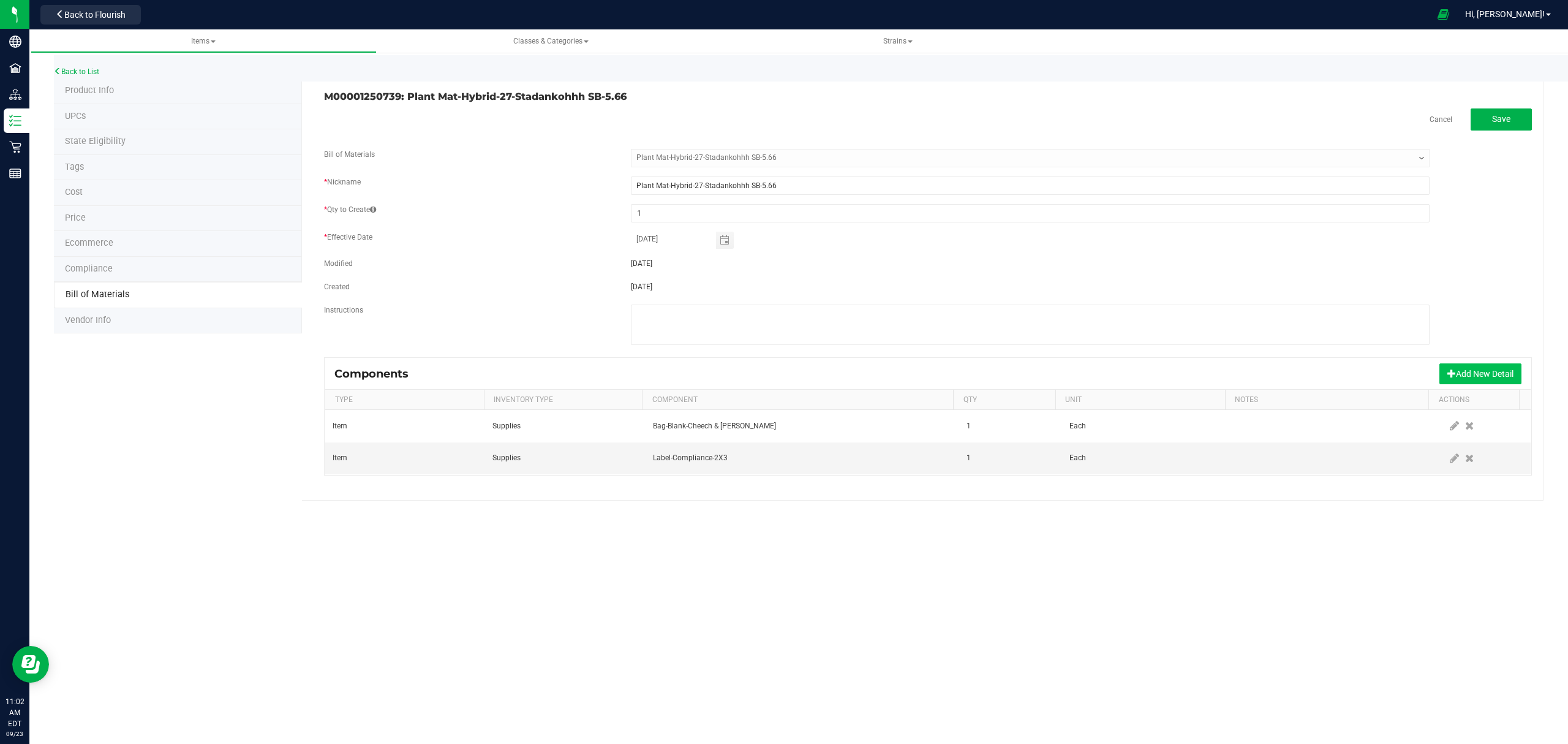
click at [1467, 376] on button "Add New Detail" at bounding box center [1480, 374] width 82 height 21
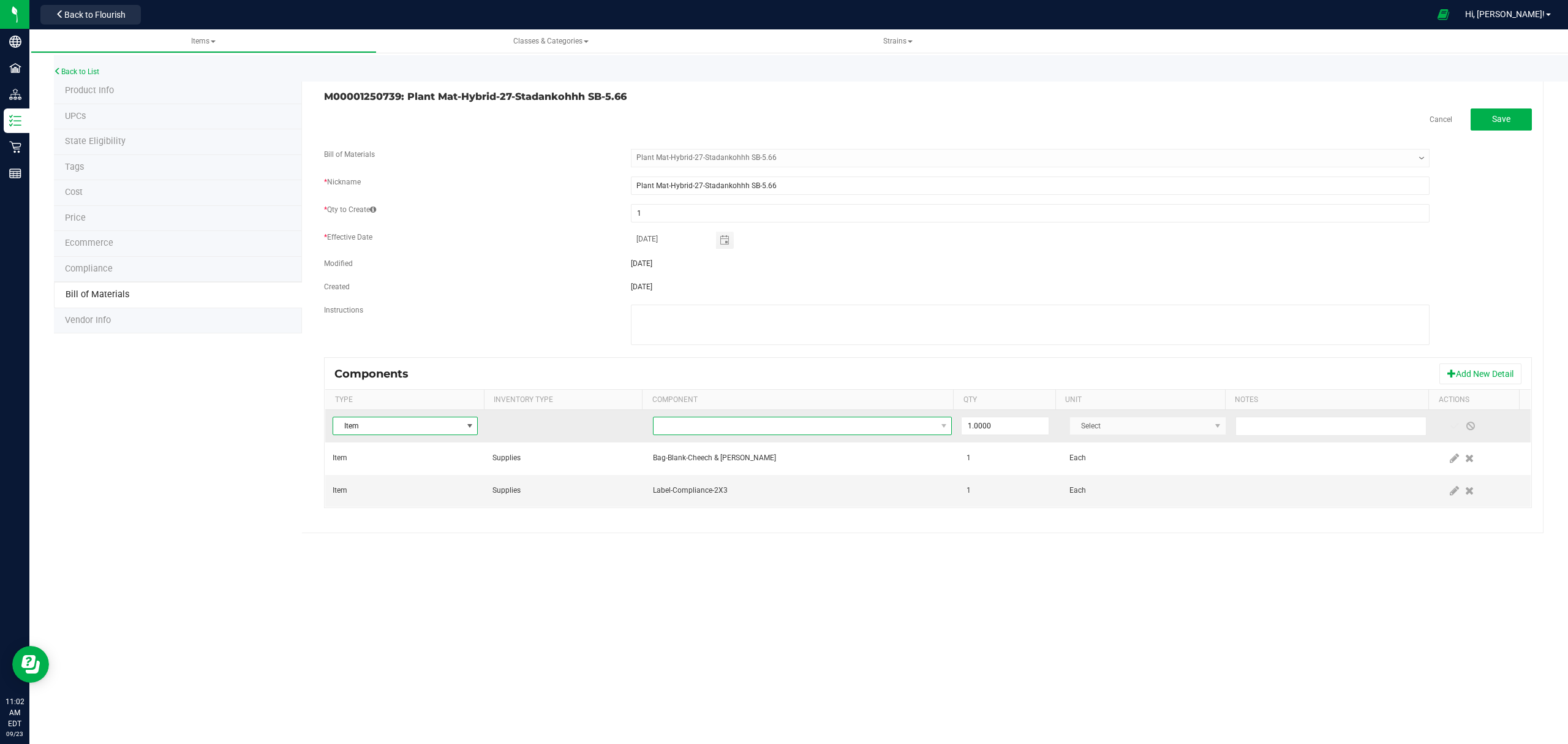
click at [786, 421] on span "NO DATA FOUND" at bounding box center [795, 425] width 283 height 17
type input "stad"
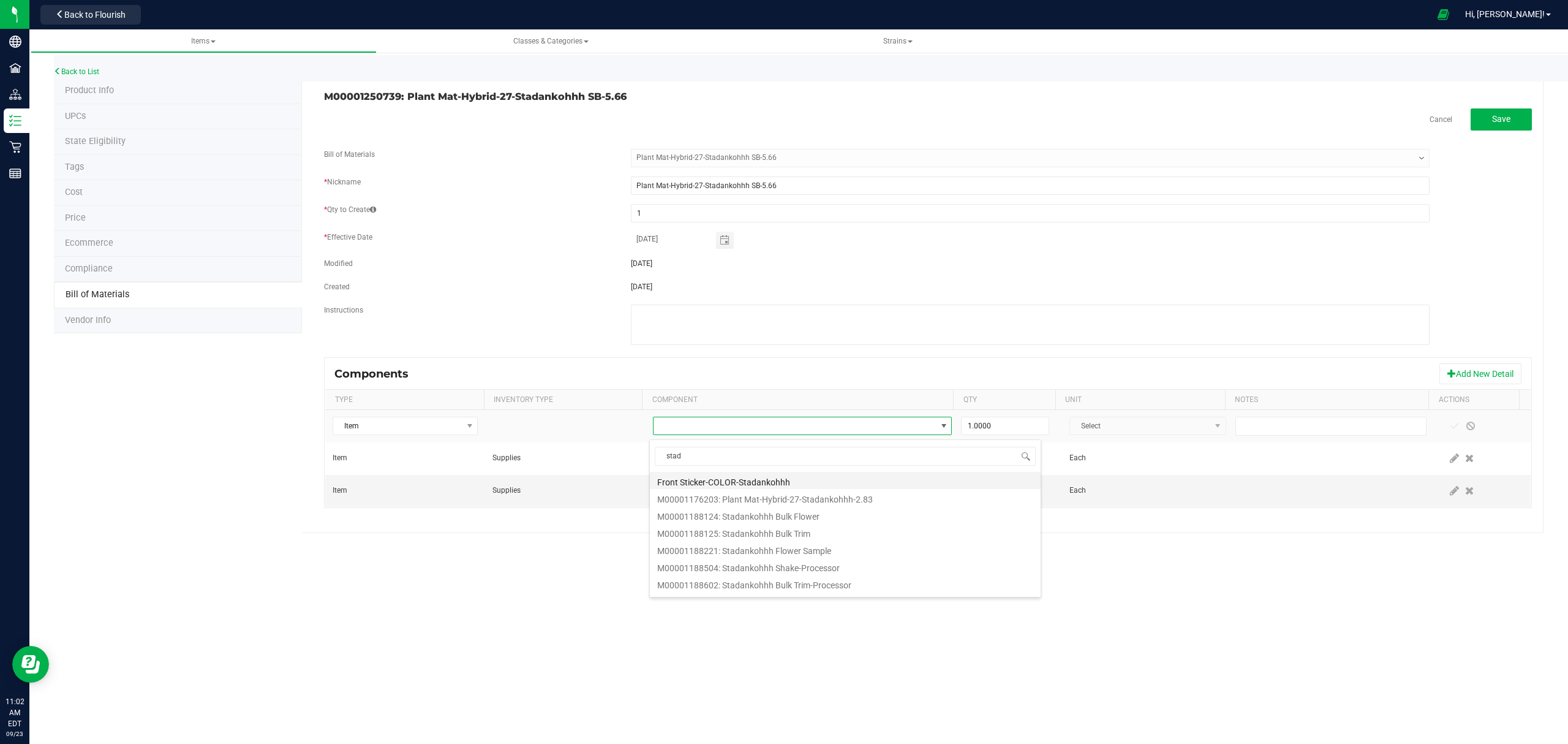
click at [714, 479] on li "Front Sticker-COLOR-Stadankohhh" at bounding box center [845, 480] width 391 height 17
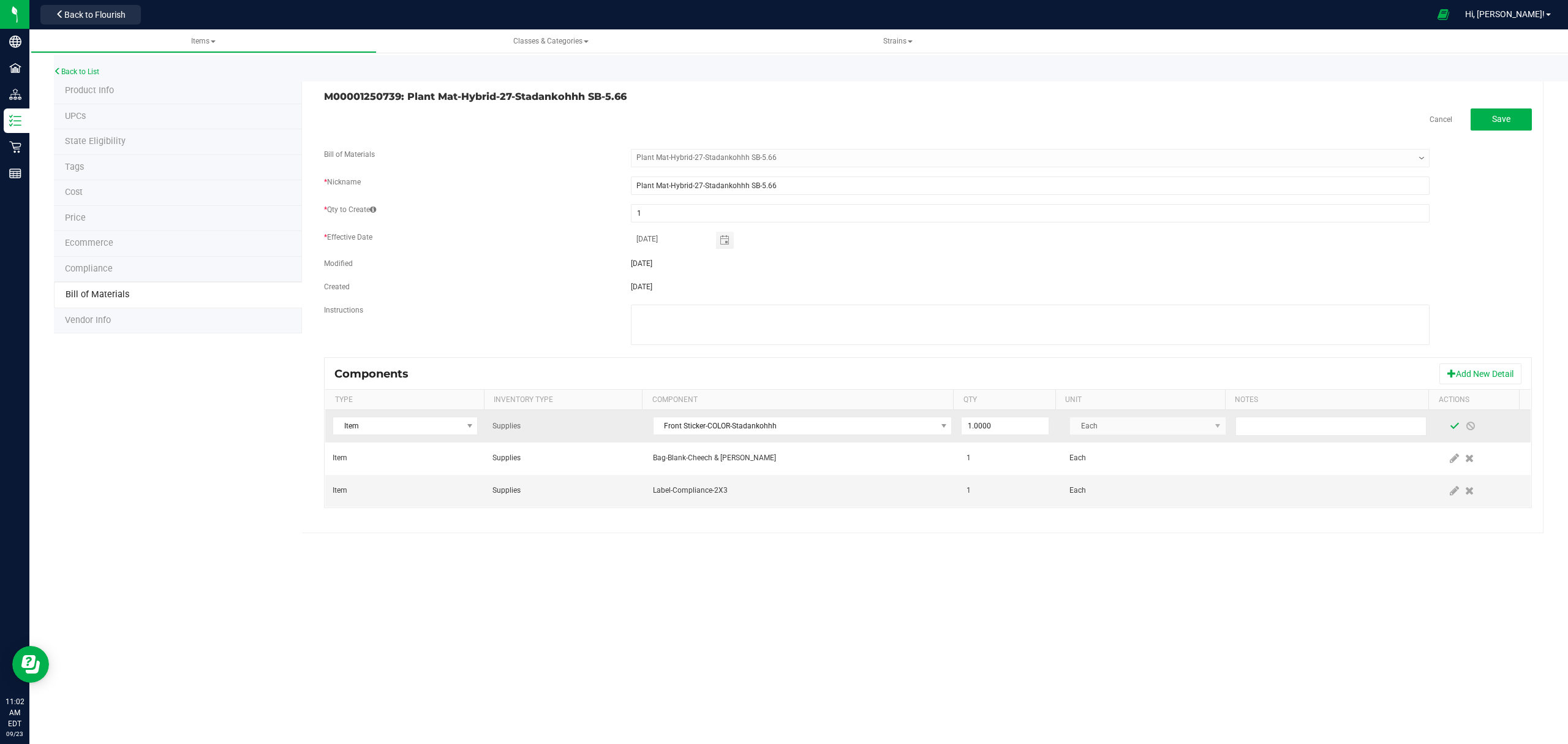
click at [1449, 427] on span at bounding box center [1454, 426] width 10 height 10
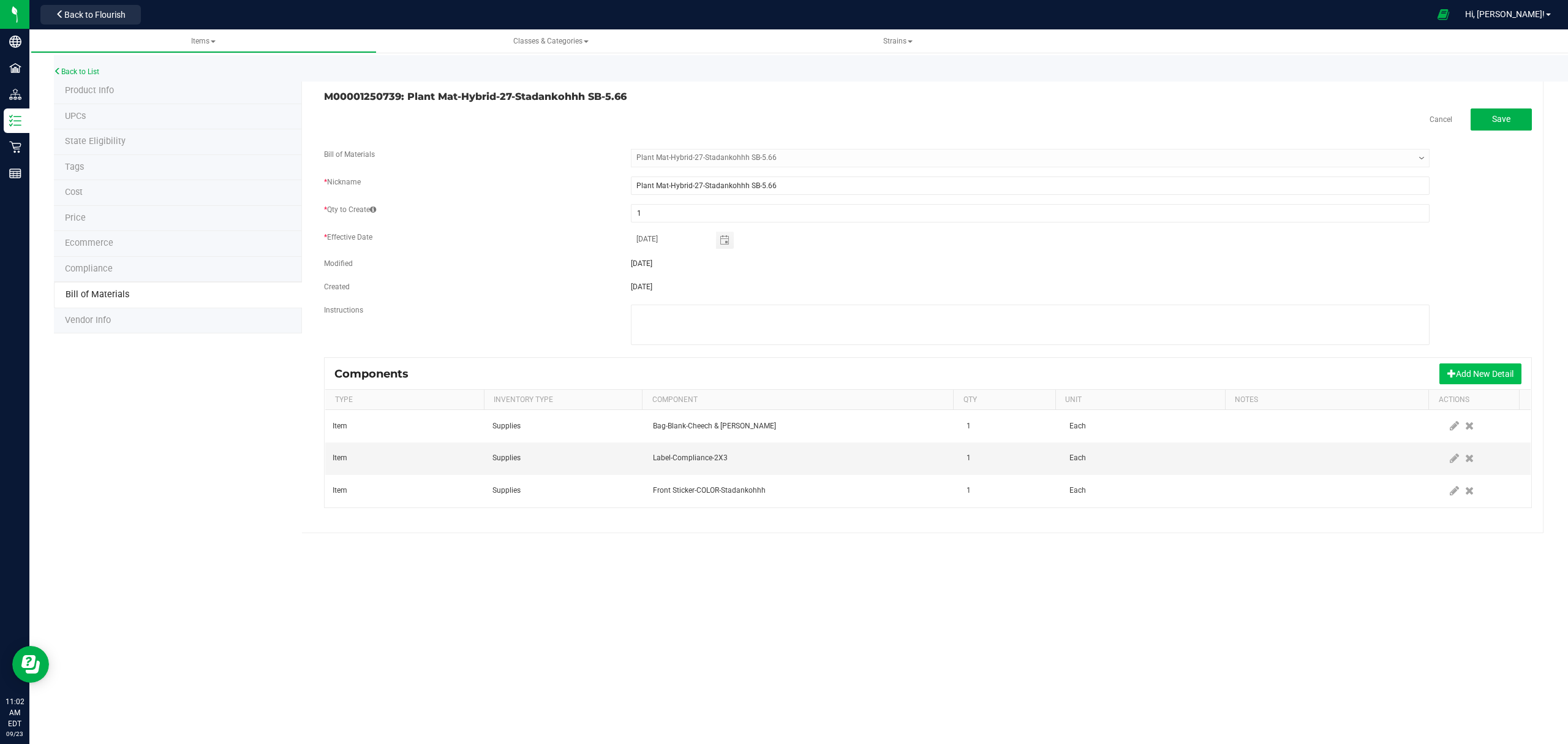
click at [1472, 376] on button "Add New Detail" at bounding box center [1480, 374] width 82 height 21
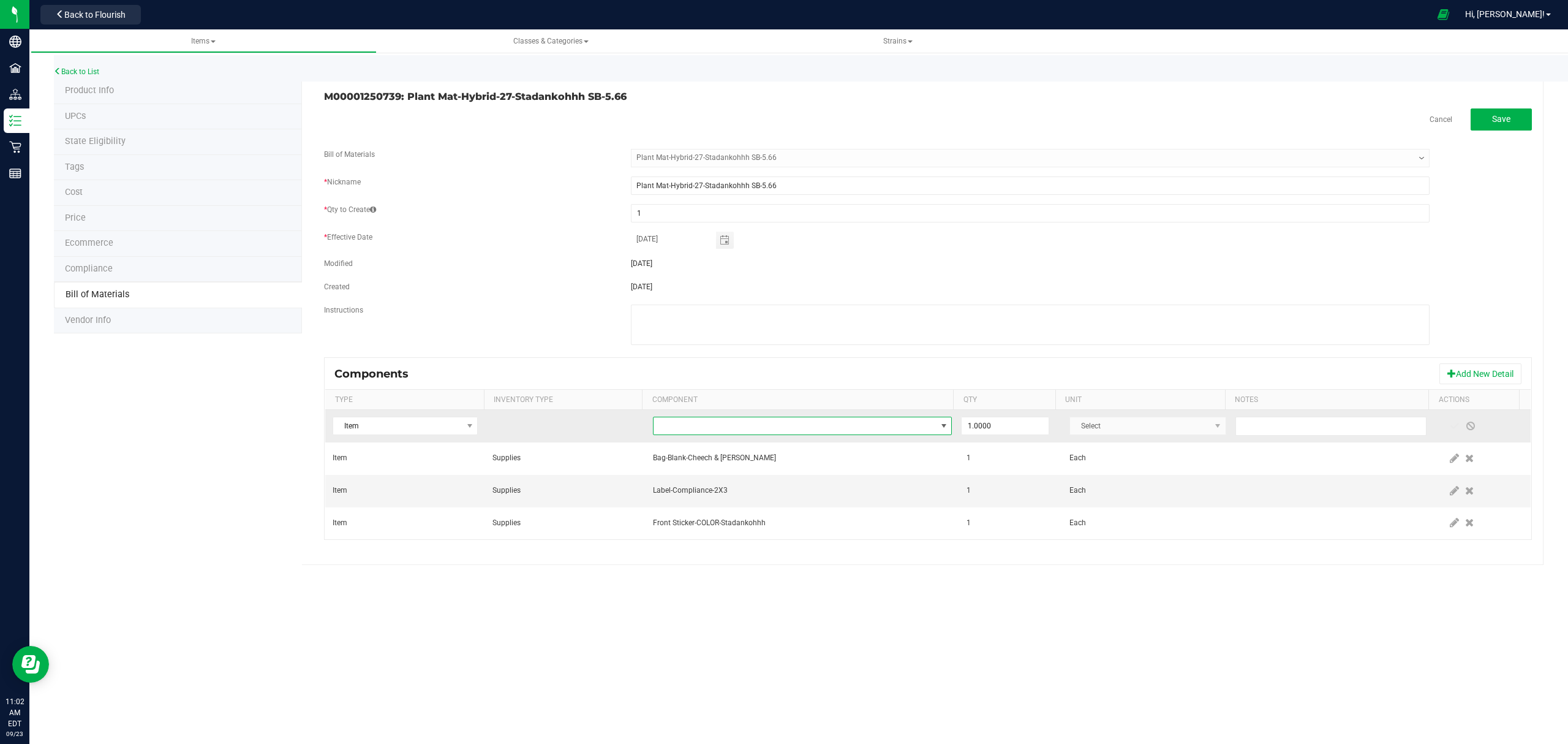
click at [778, 422] on span "NO DATA FOUND" at bounding box center [795, 425] width 283 height 17
type input "integra"
click at [779, 479] on li "Integra Humidity Pack-Size 1" at bounding box center [845, 480] width 391 height 17
click at [1449, 429] on span at bounding box center [1454, 426] width 10 height 10
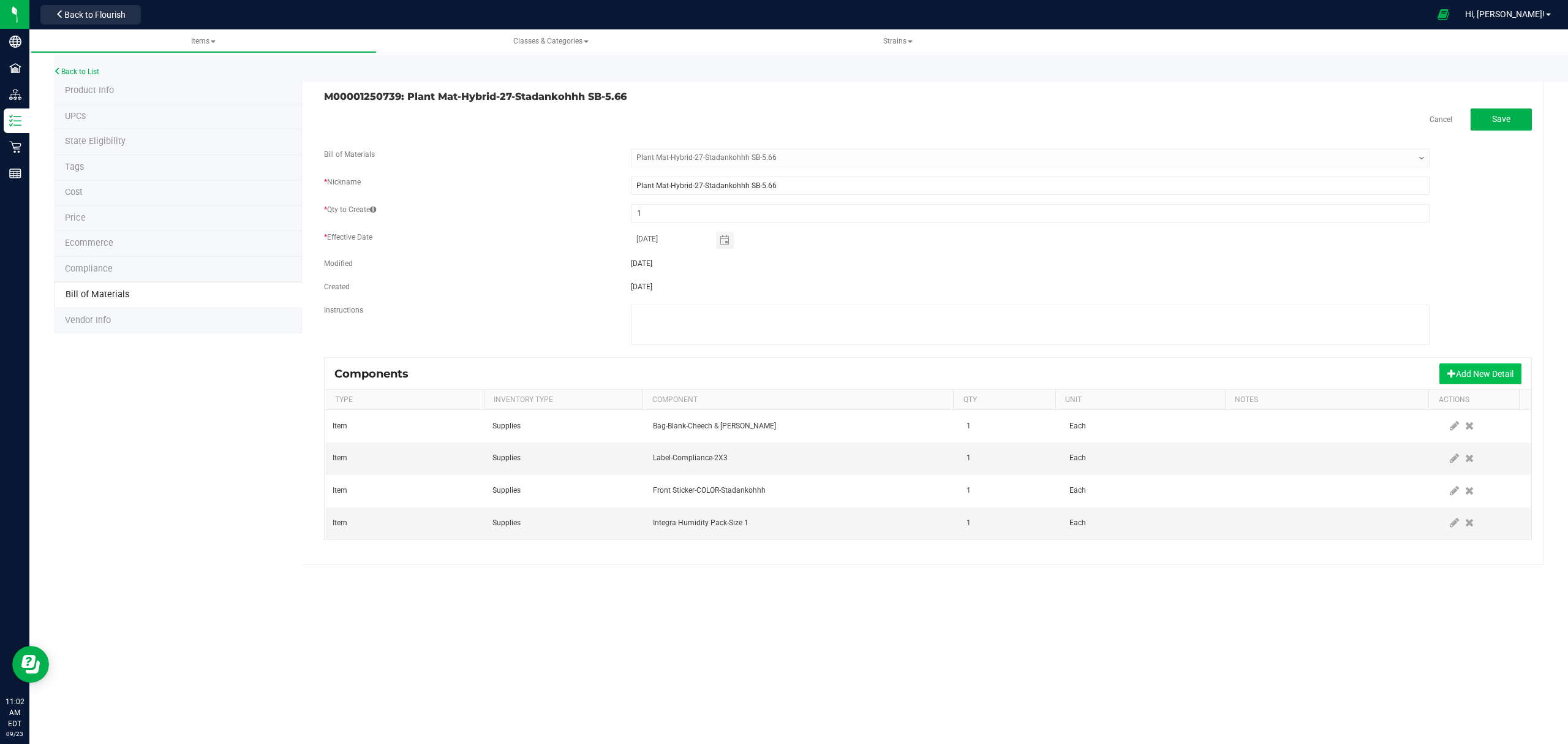
click at [1461, 374] on button "Add New Detail" at bounding box center [1480, 374] width 82 height 21
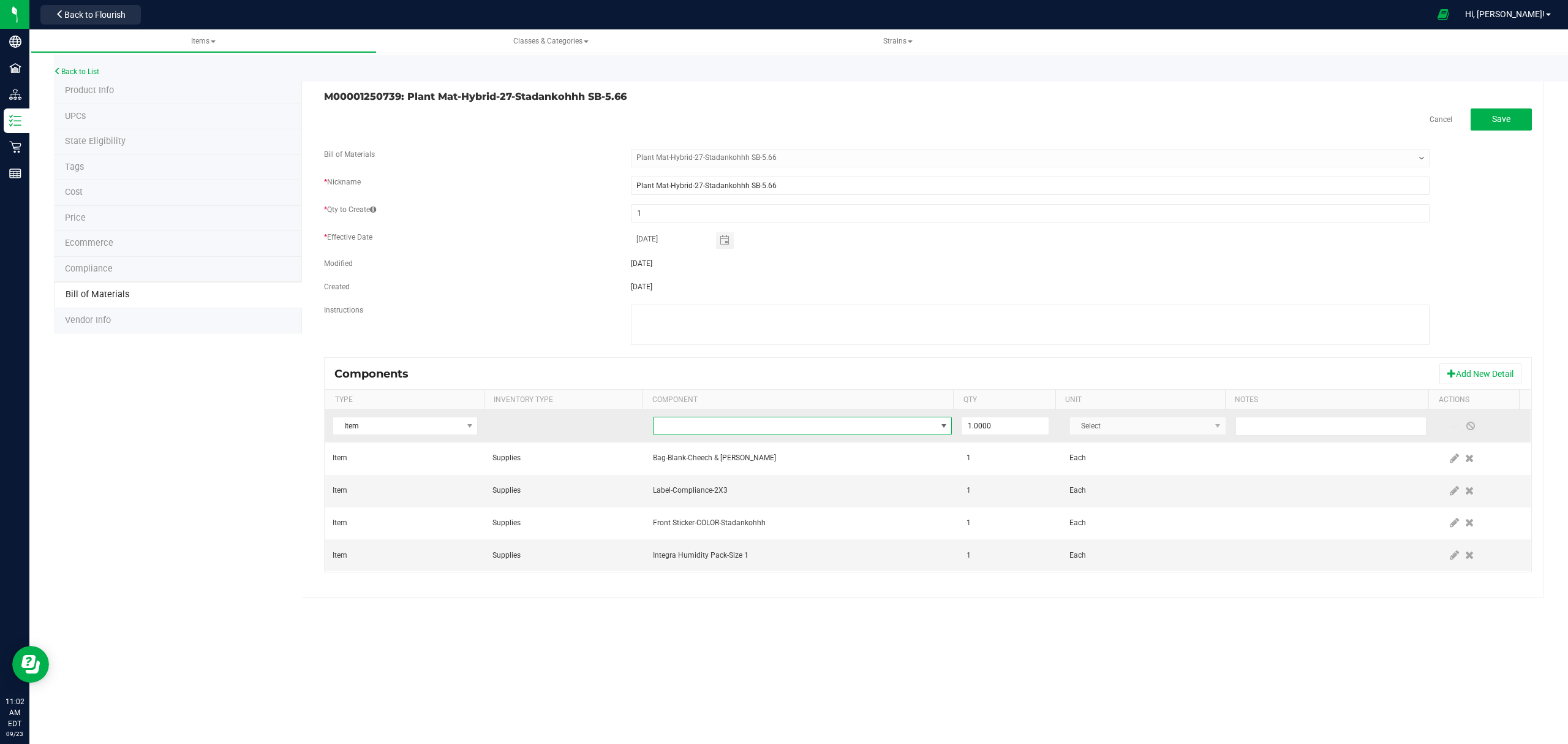
click at [774, 425] on span "NO DATA FOUND" at bounding box center [795, 425] width 283 height 17
click at [823, 481] on li "M00001188124: Stadankohhh Bulk Flower" at bounding box center [845, 480] width 391 height 17
click at [992, 426] on input "1" at bounding box center [1005, 425] width 87 height 17
type input "5.6600"
click at [1449, 428] on span at bounding box center [1454, 426] width 10 height 10
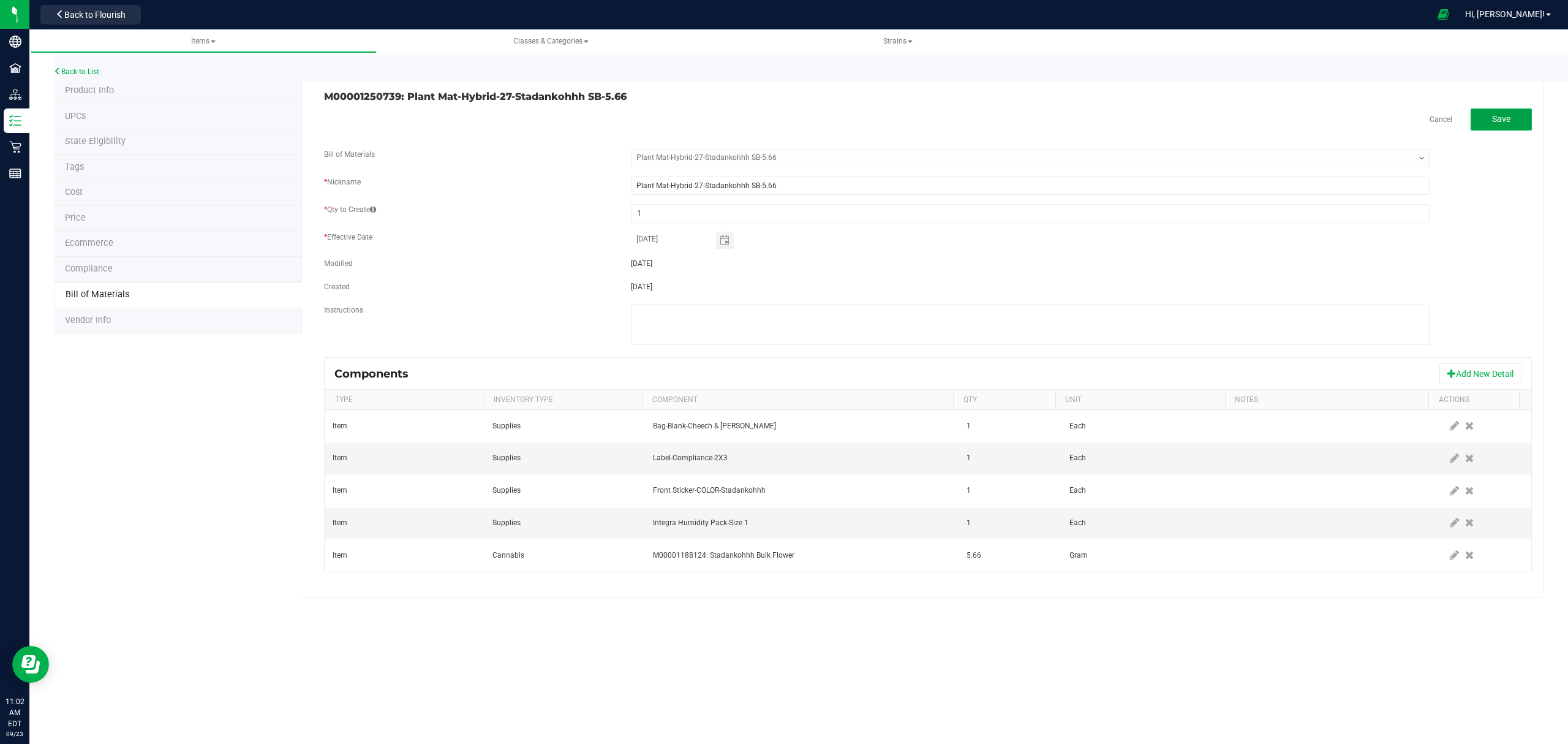
click at [1498, 121] on span "Save" at bounding box center [1501, 119] width 18 height 10
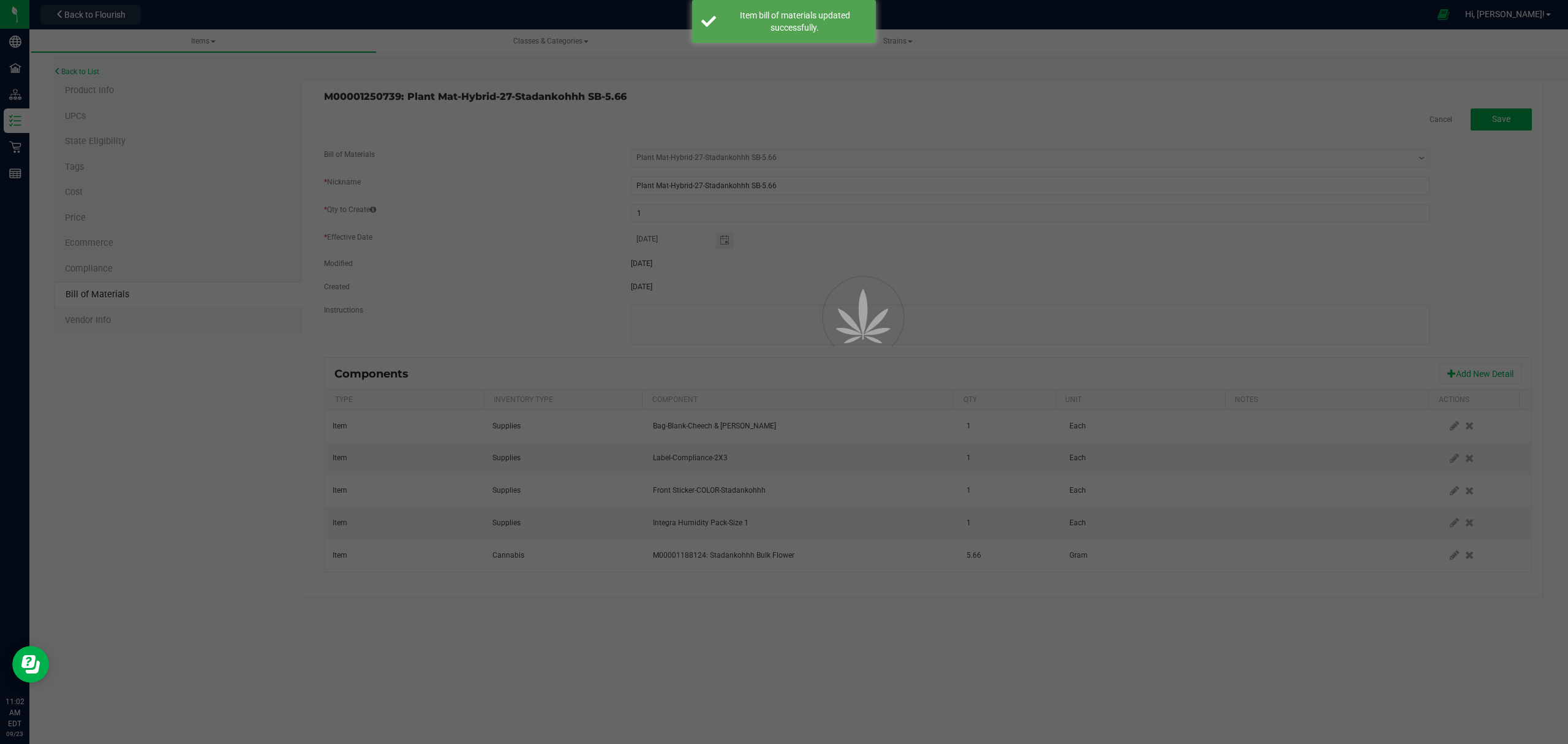
select select "695"
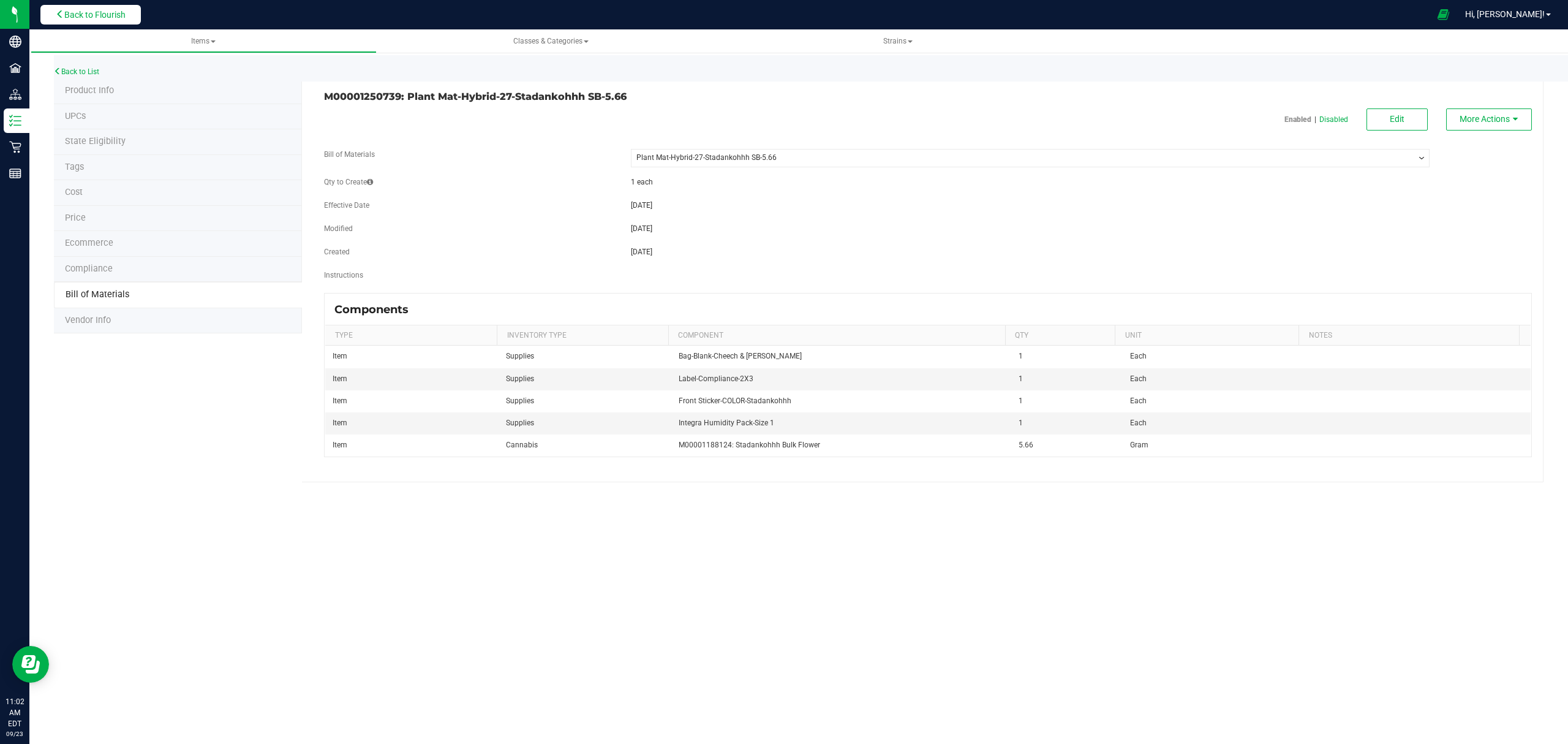
click at [98, 18] on span "Back to Flourish" at bounding box center [94, 15] width 61 height 10
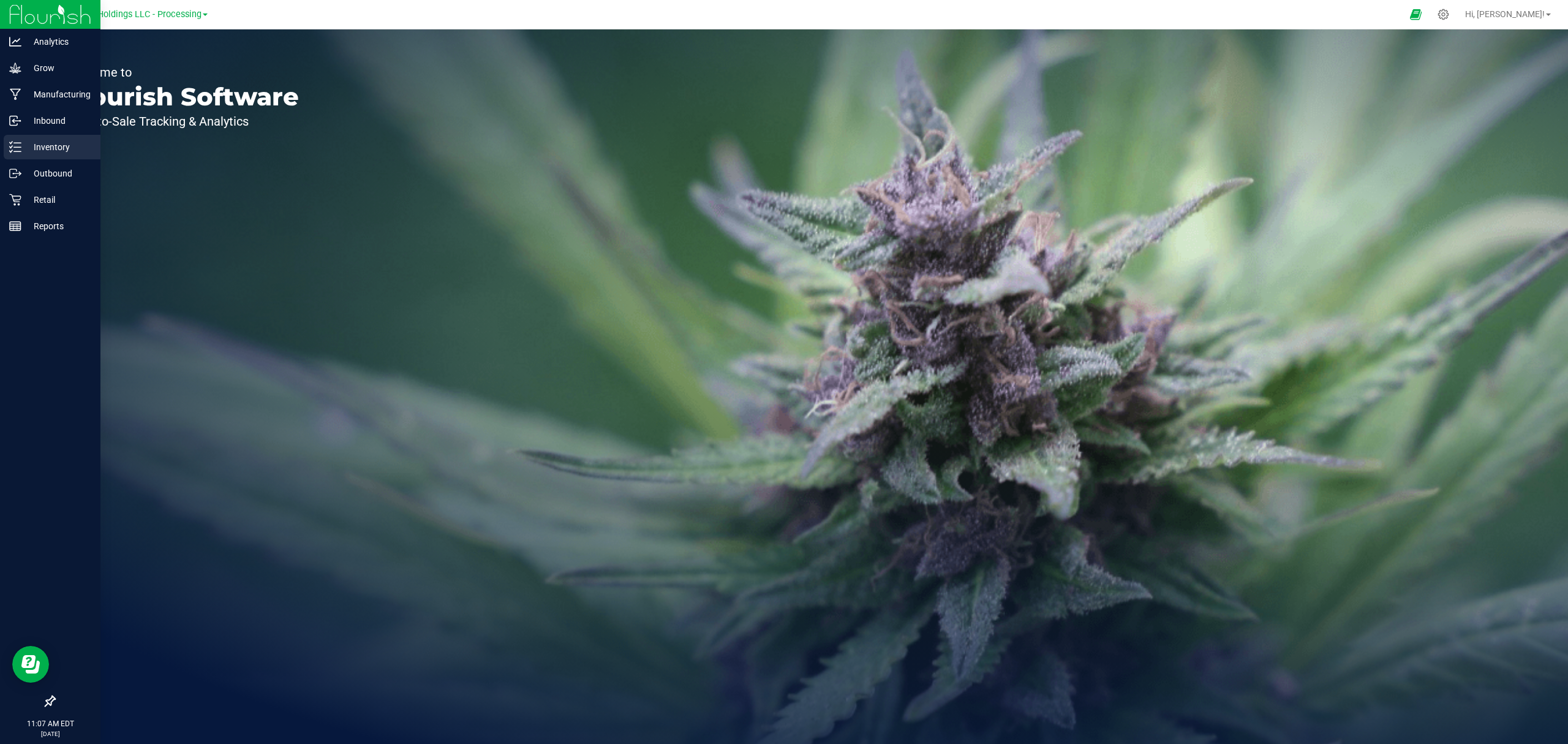
click at [20, 150] on icon at bounding box center [15, 146] width 12 height 12
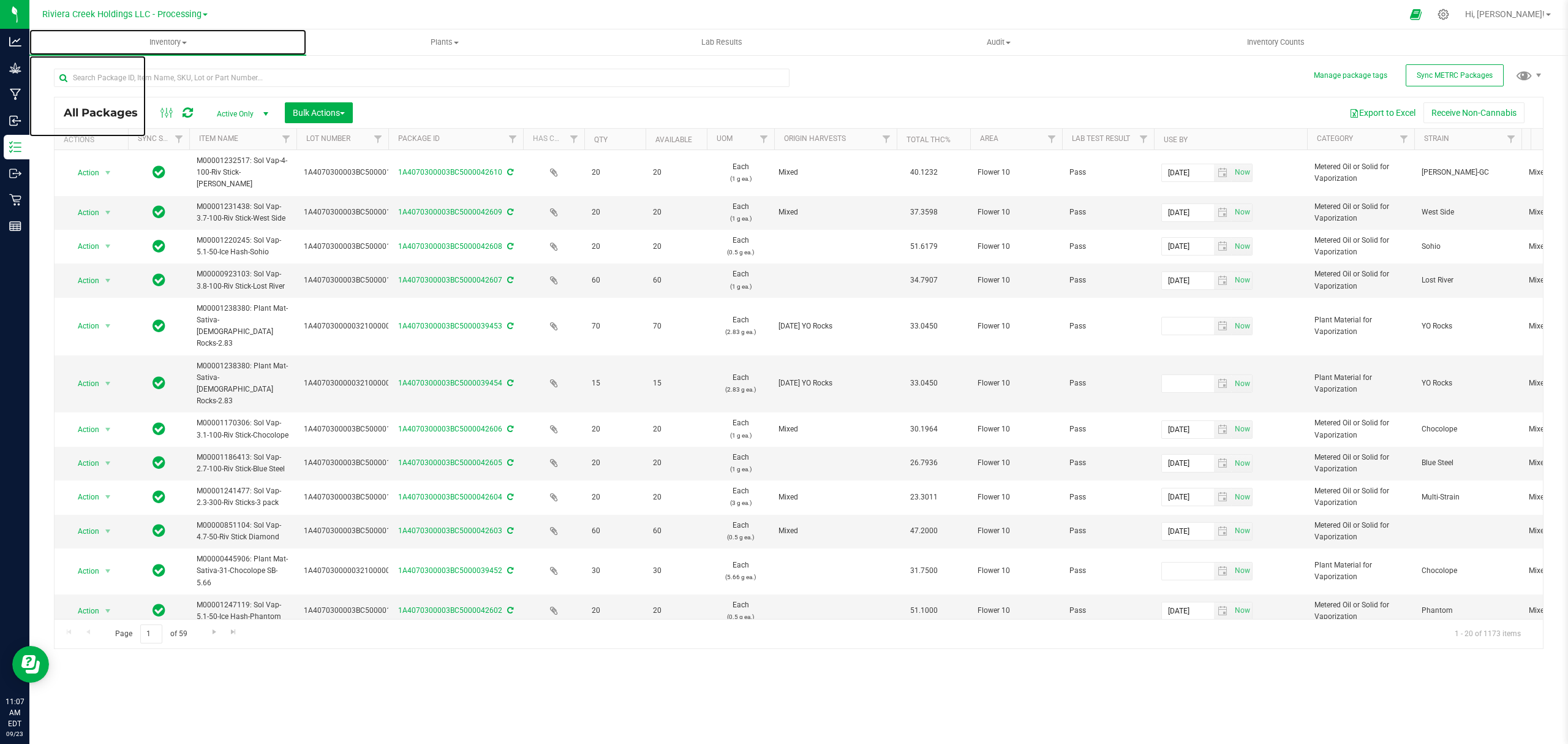
click at [173, 41] on span "Inventory" at bounding box center [168, 42] width 277 height 11
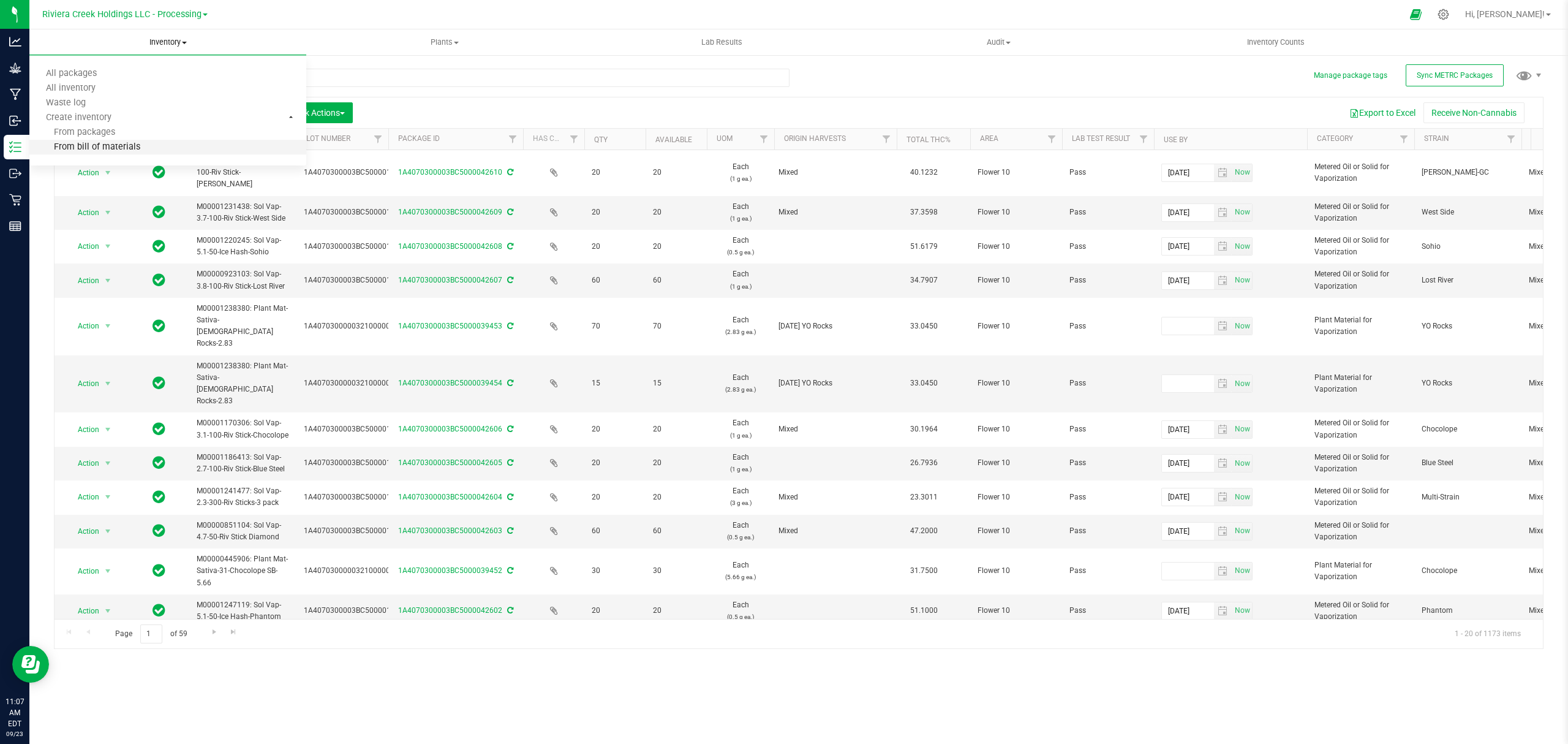
click at [150, 146] on li "From bill of materials" at bounding box center [168, 148] width 277 height 15
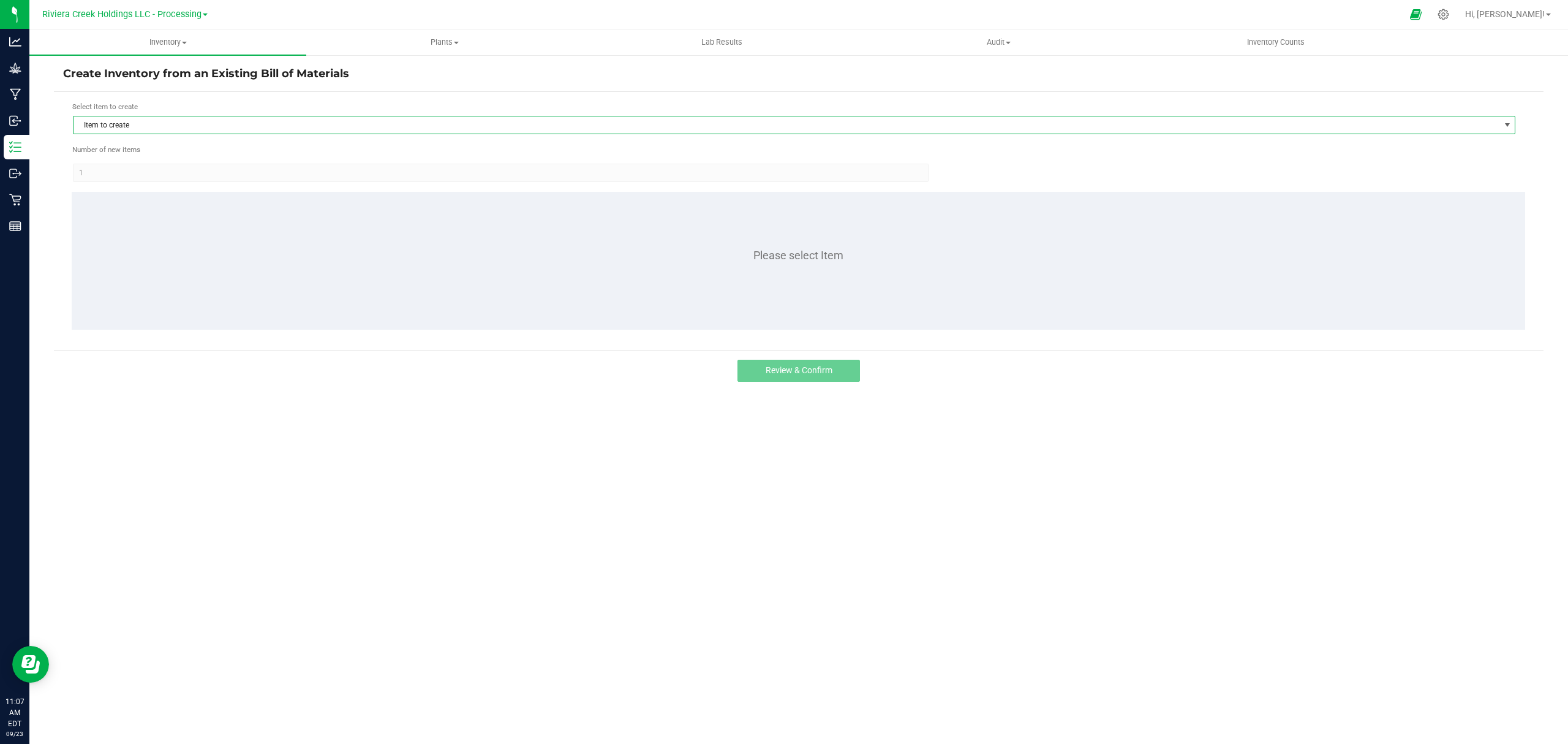
click at [167, 120] on span "Item to create" at bounding box center [786, 125] width 1425 height 17
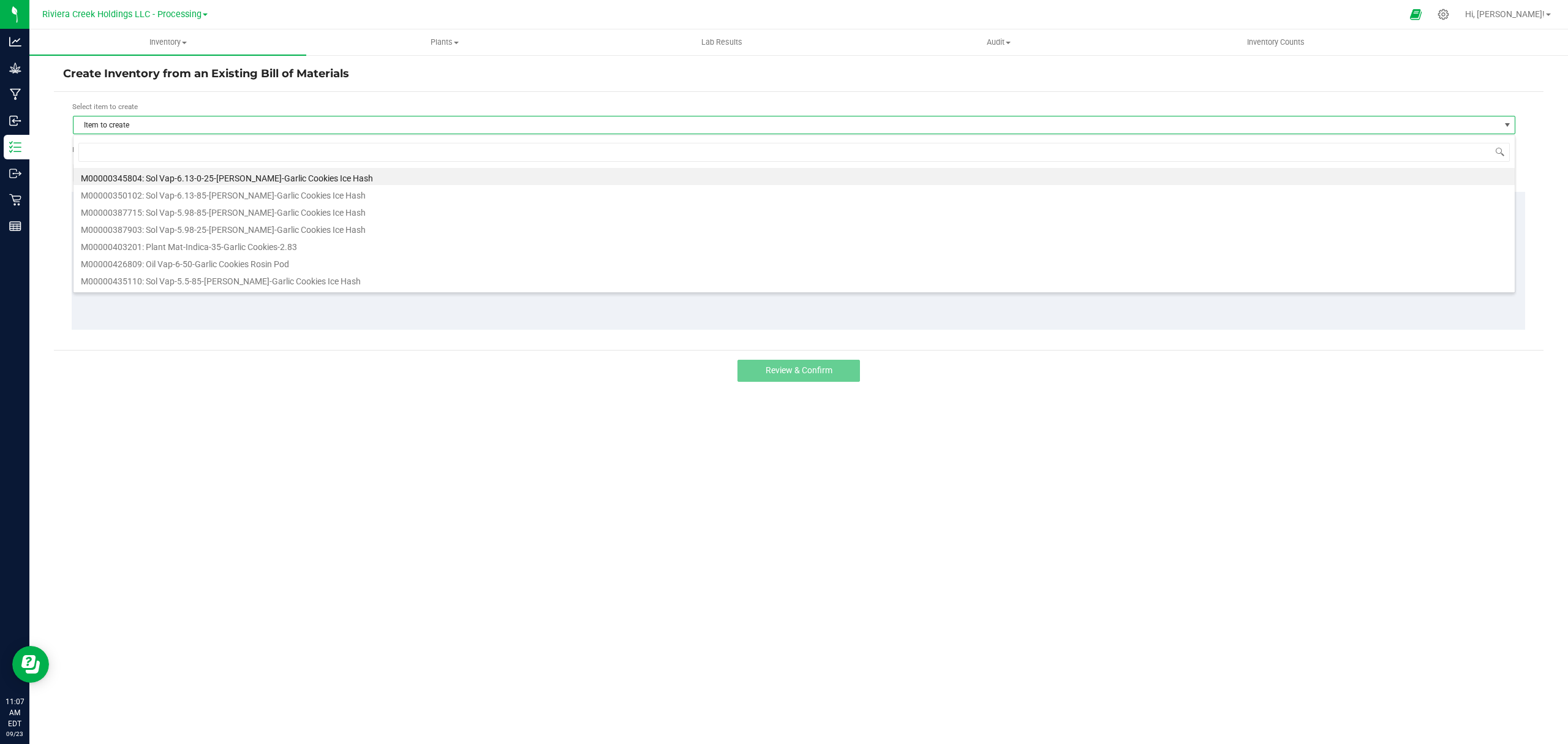
scroll to position [18, 1443]
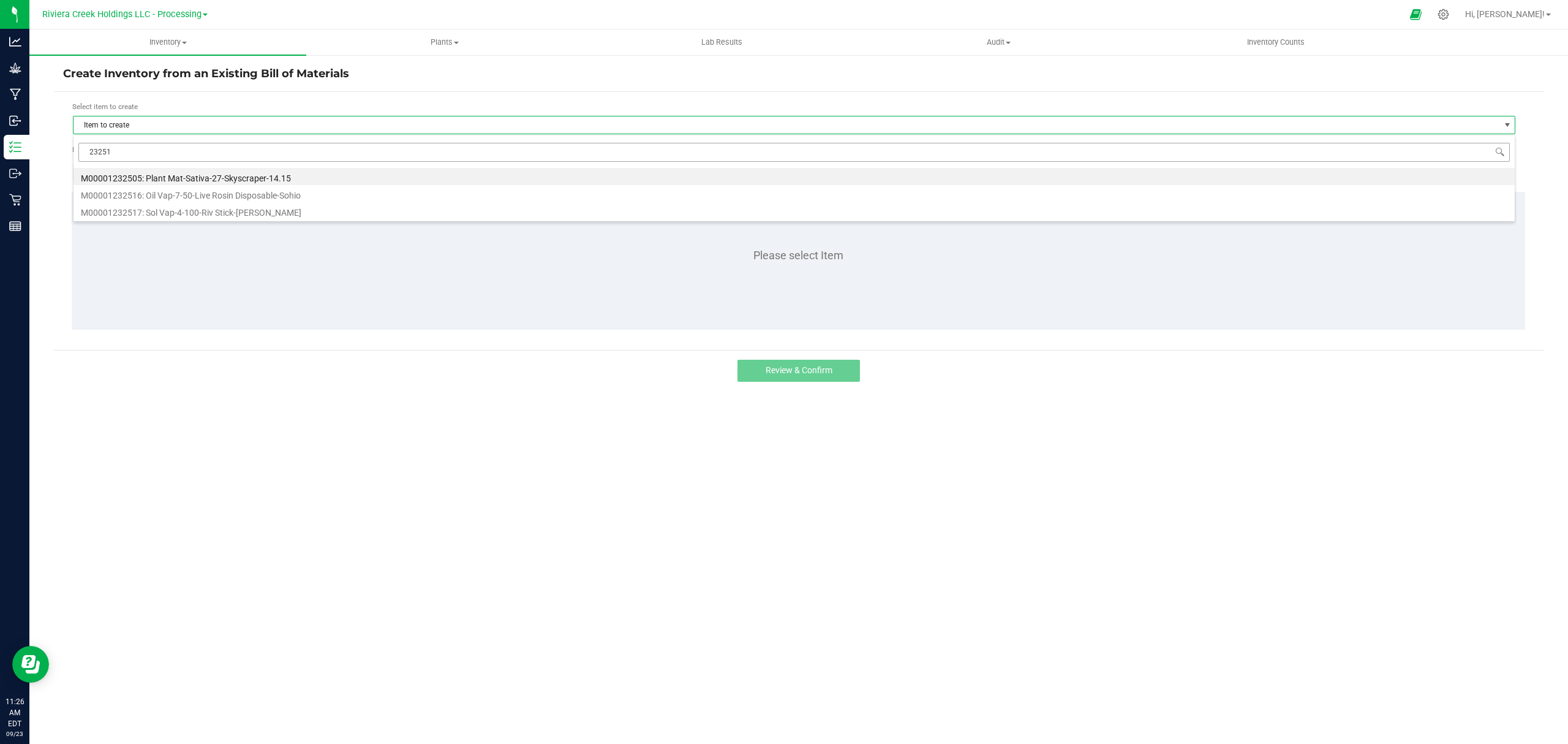
type input "232517"
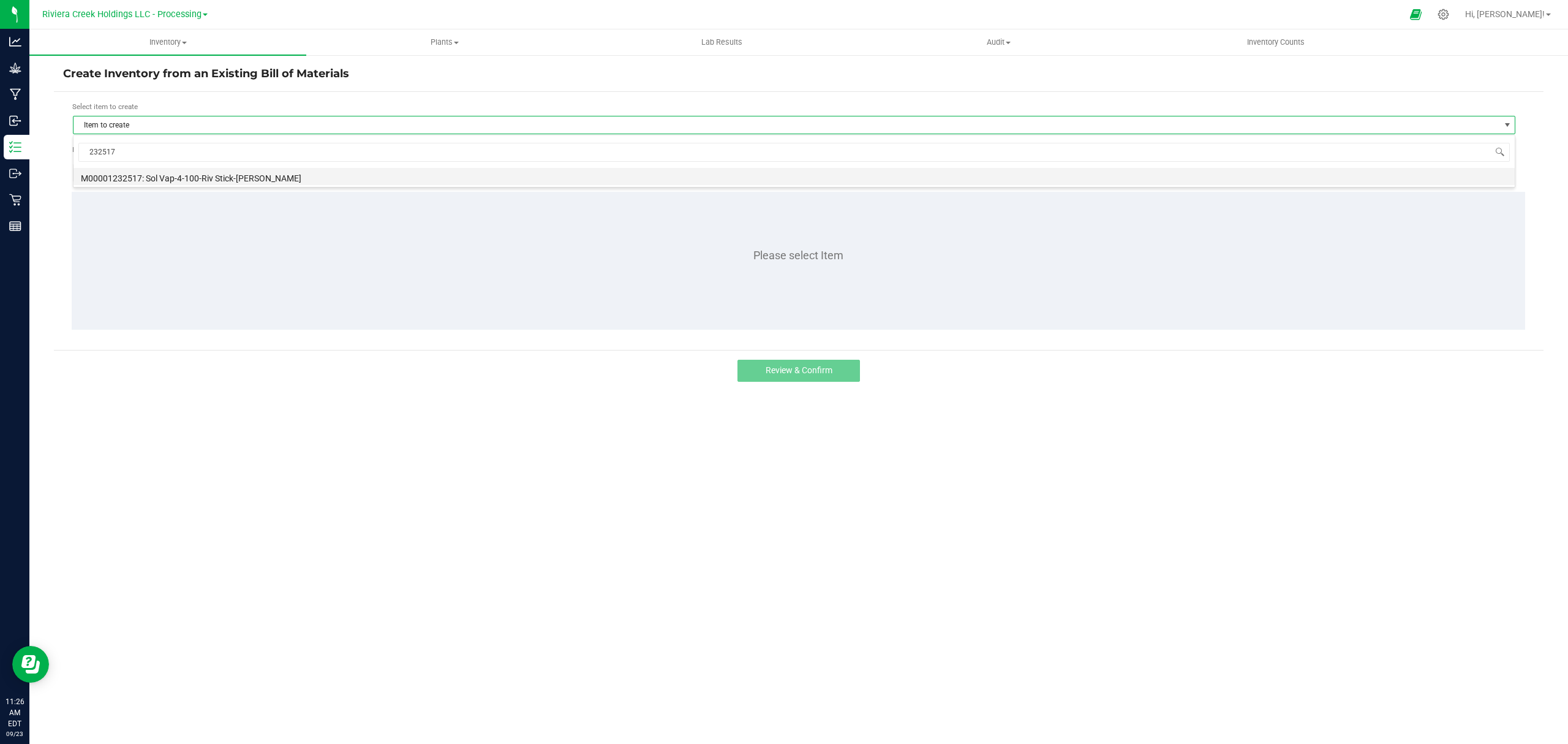
click at [193, 173] on li "M00001232517: Sol Vap-4-100-Riv Stick-[PERSON_NAME]" at bounding box center [794, 177] width 1441 height 17
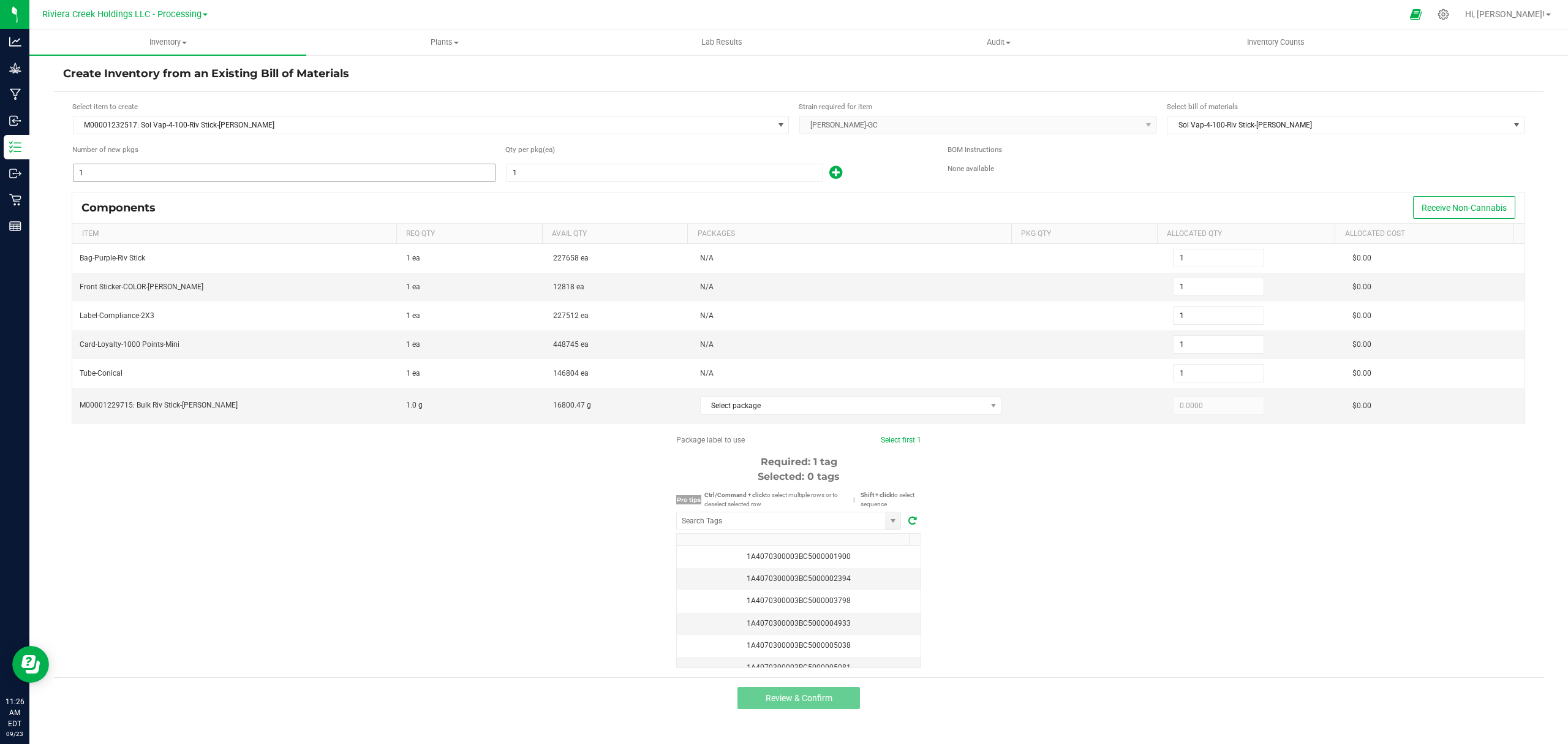
click at [194, 174] on input "1" at bounding box center [284, 173] width 421 height 17
type input "6"
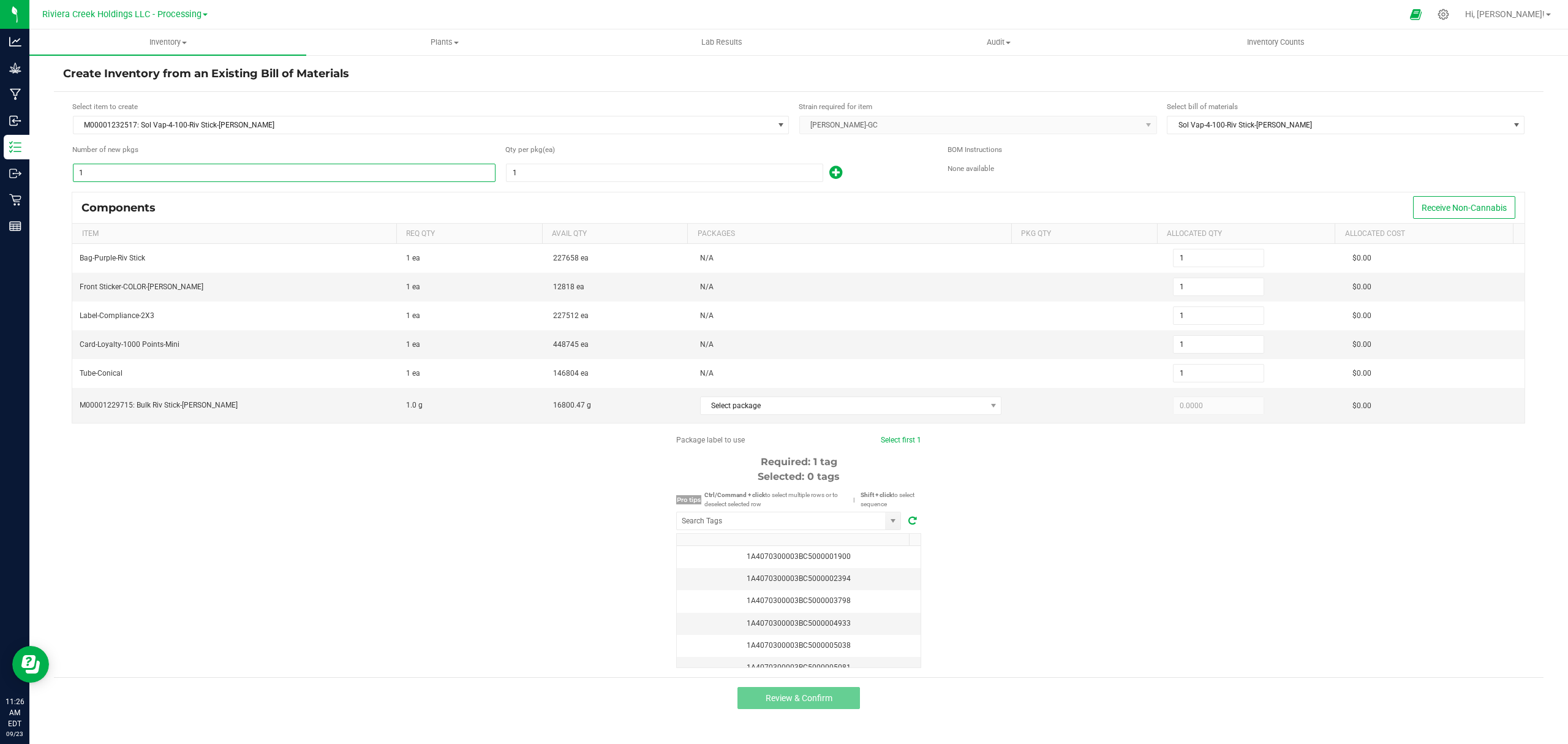
type input "6"
click at [590, 180] on input "1" at bounding box center [665, 173] width 316 height 17
type input "10"
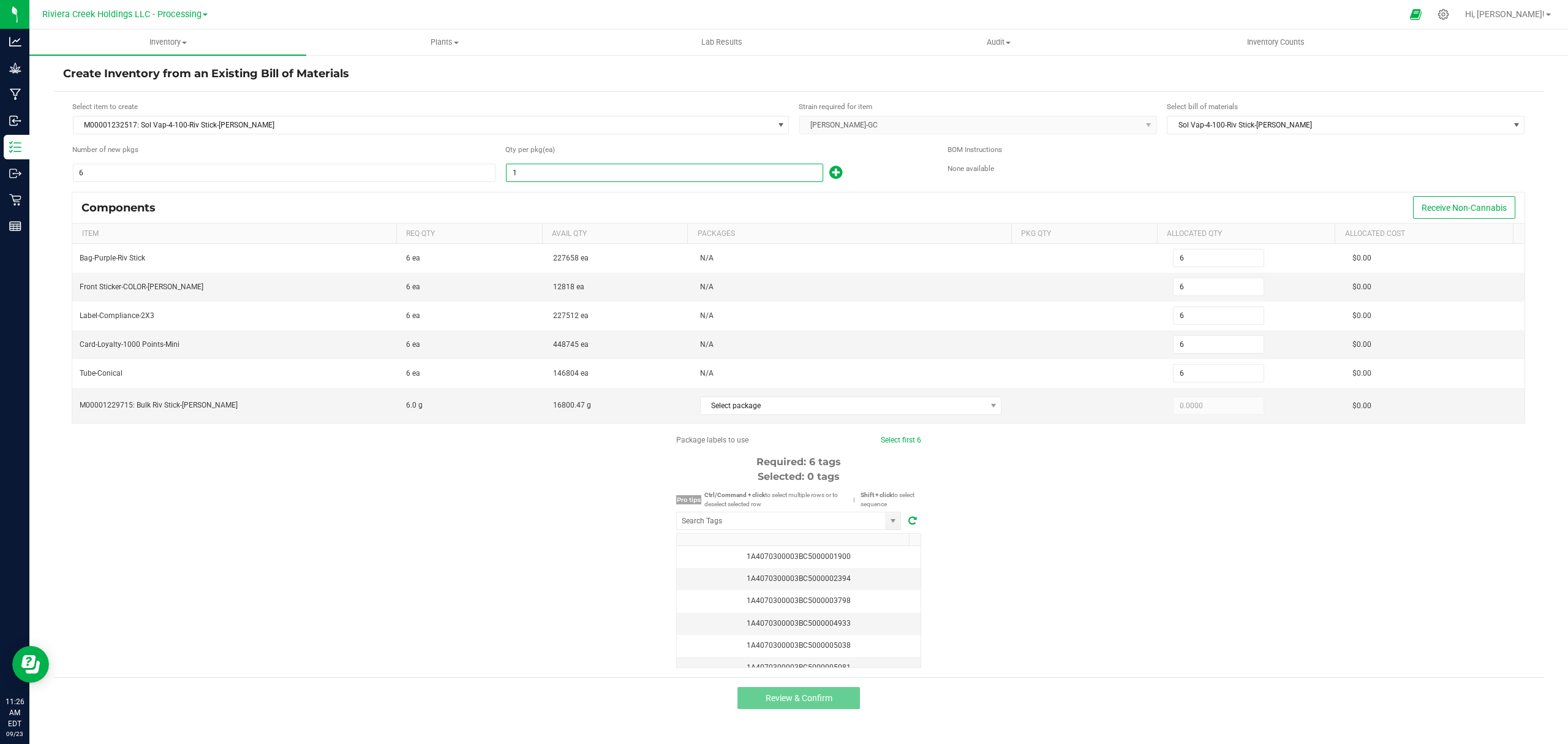
type input "60"
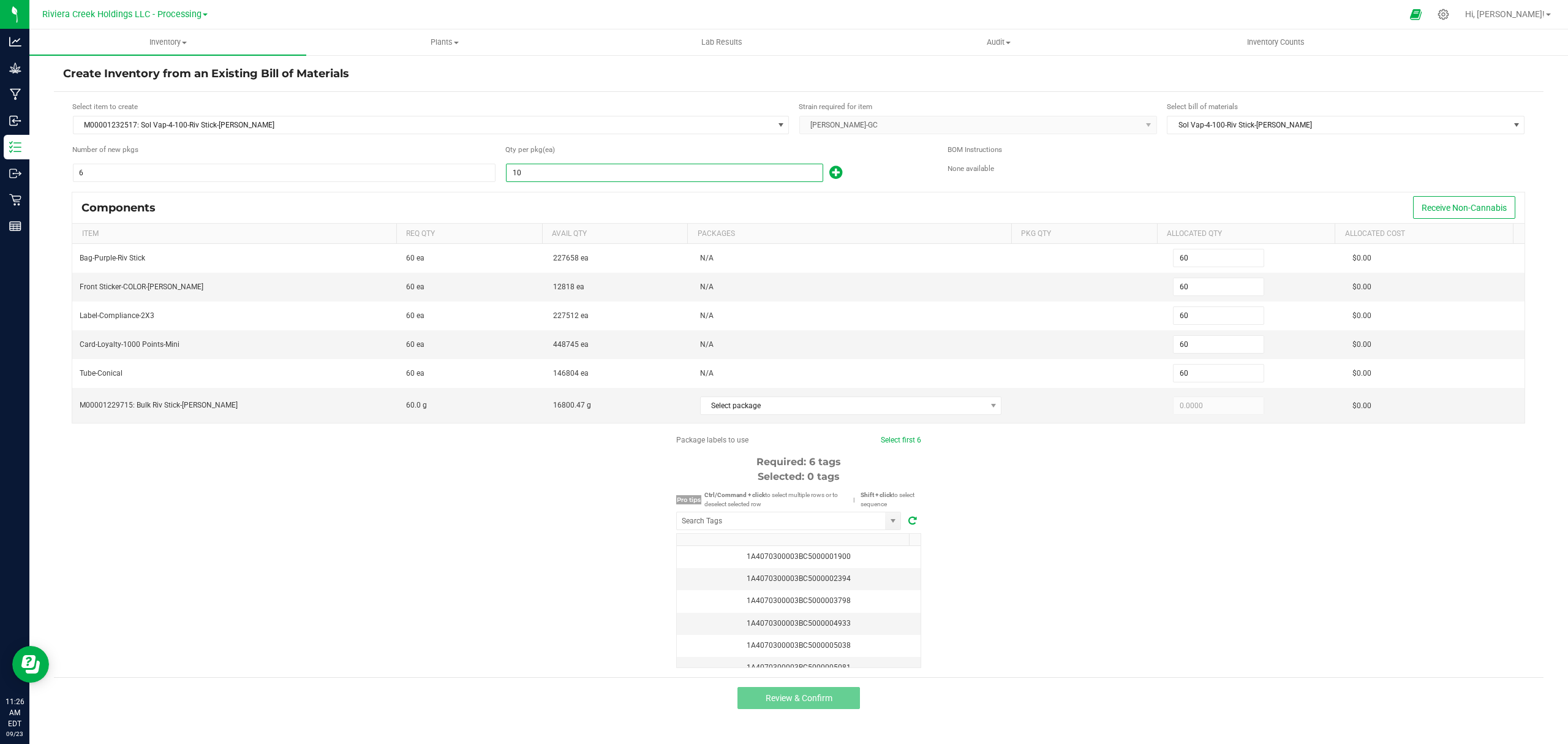
type input "100"
type input "600"
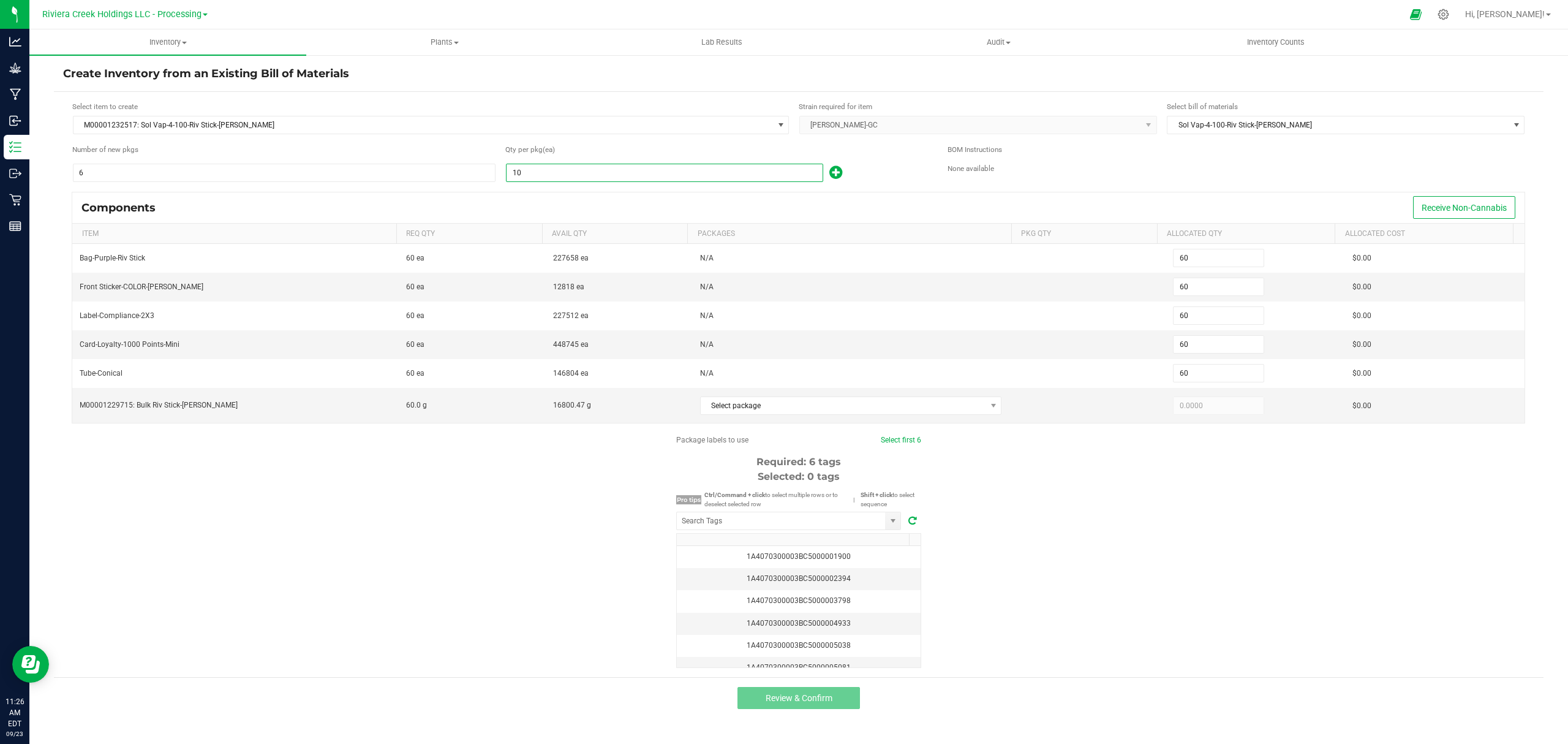
type input "600"
type input "100"
click at [834, 412] on span "Select package" at bounding box center [843, 406] width 285 height 17
click at [838, 455] on li "1A4070300003BC5000015907 (1A4070300003BC5000015907)" at bounding box center [850, 461] width 311 height 17
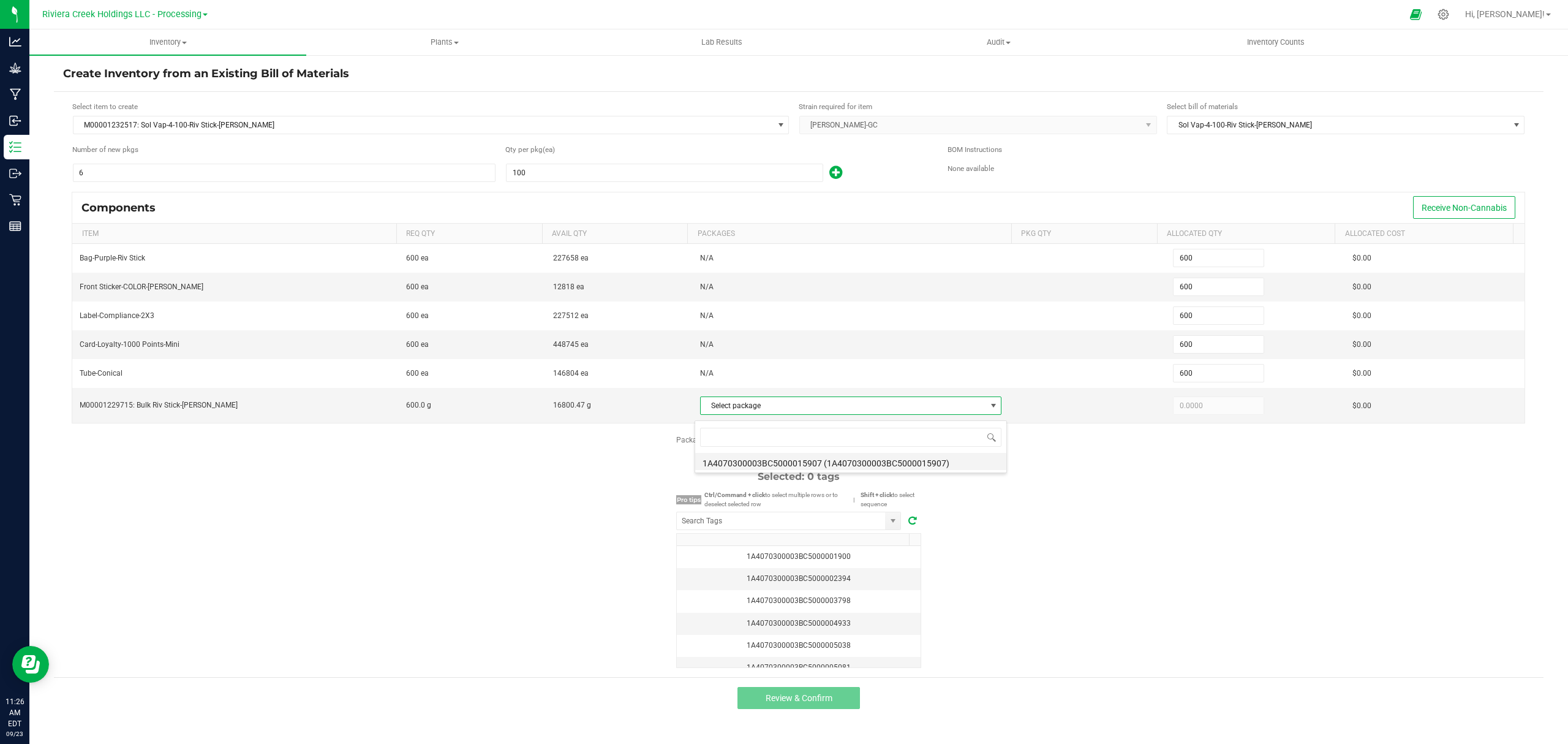
type input "600.0000"
click at [1103, 553] on div "Package labels to use Select first 6 Required: 6 tags Selected: 0 tags Pro tips…" at bounding box center [798, 551] width 1489 height 233
click at [831, 525] on input "NO DATA FOUND" at bounding box center [781, 520] width 208 height 17
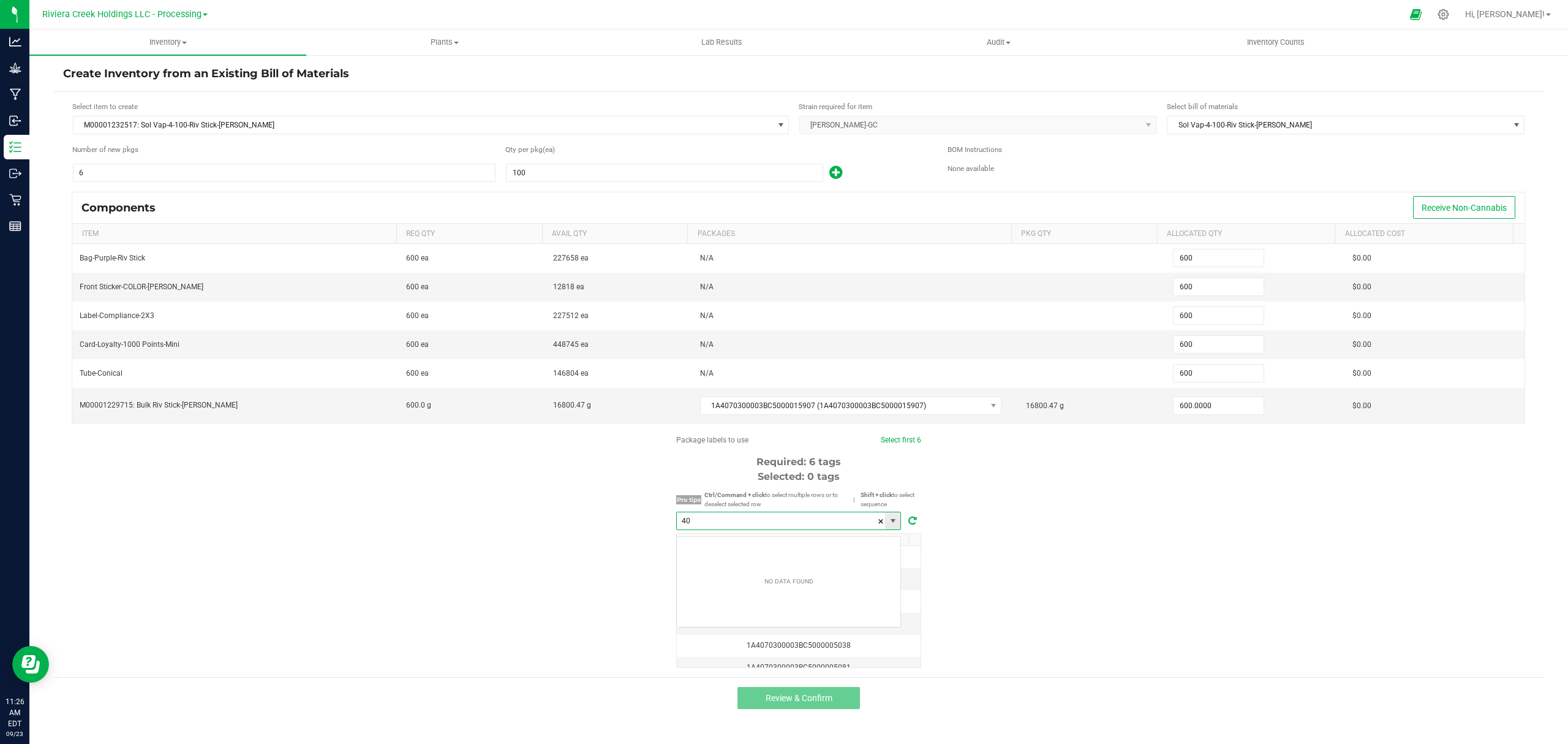
scroll to position [18, 224]
click at [807, 541] on li "1A4070300003BC5000040588" at bounding box center [789, 549] width 223 height 21
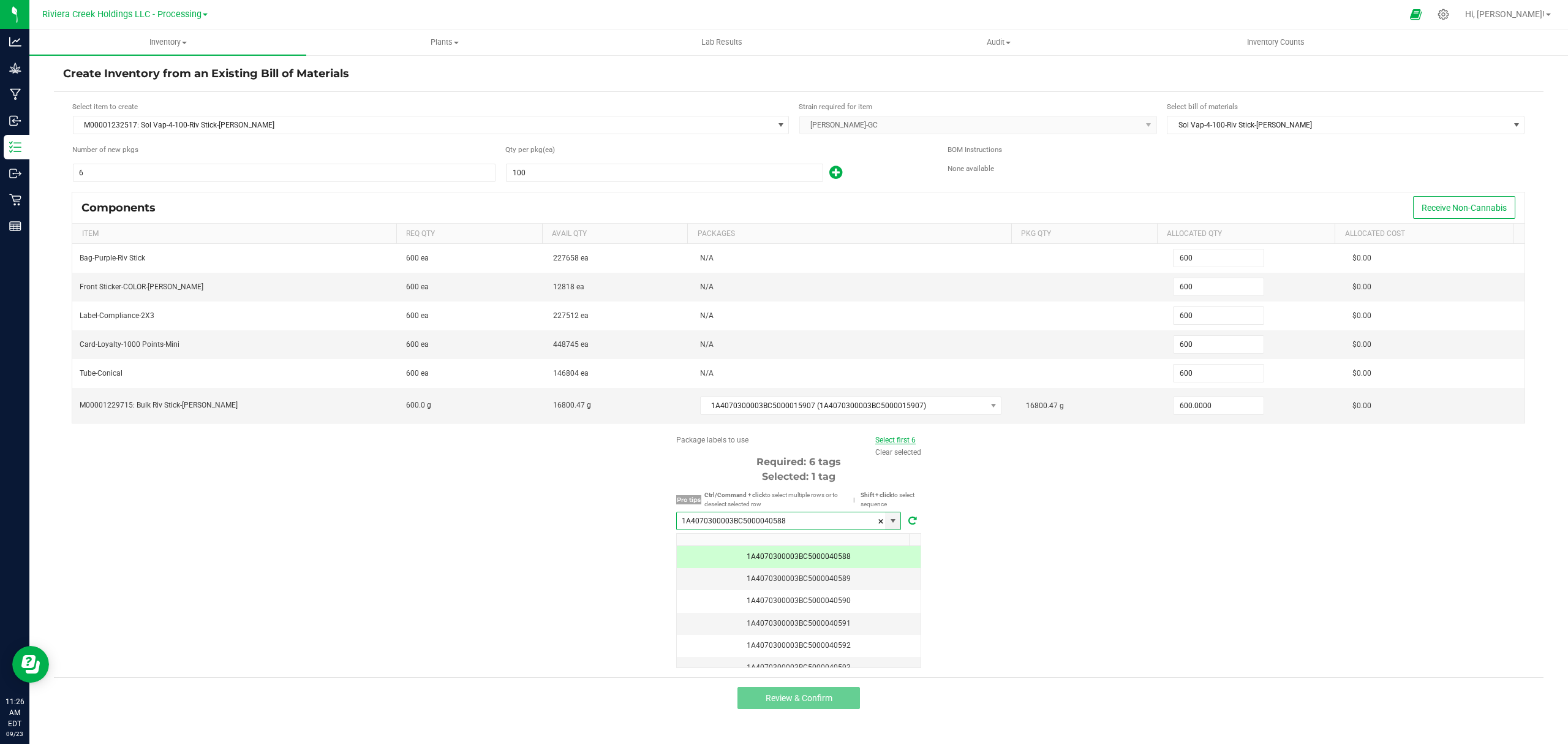
type input "1A4070300003BC5000040588"
click at [895, 444] on link "Select first 6" at bounding box center [895, 440] width 41 height 8
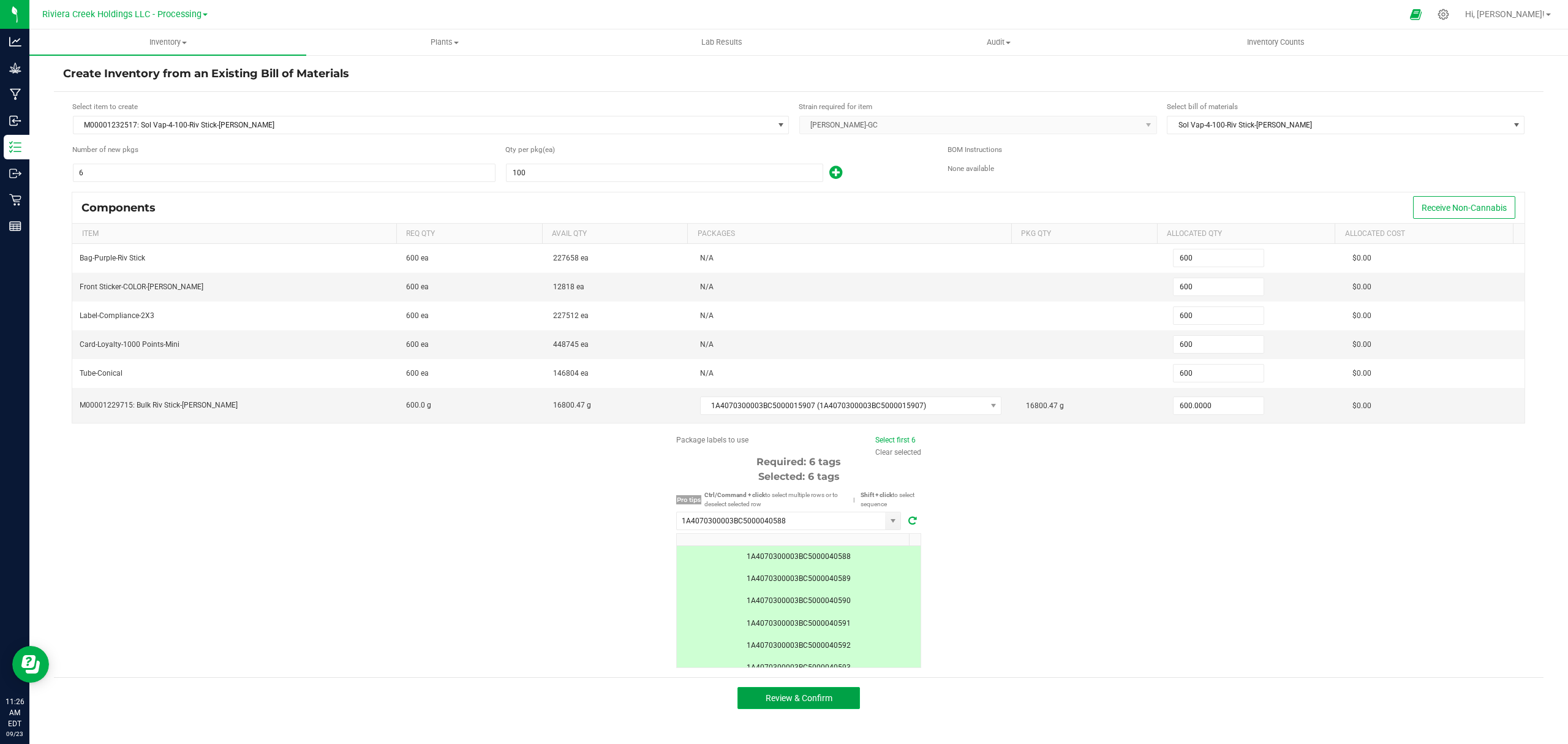
click at [838, 706] on button "Review & Confirm" at bounding box center [798, 698] width 122 height 22
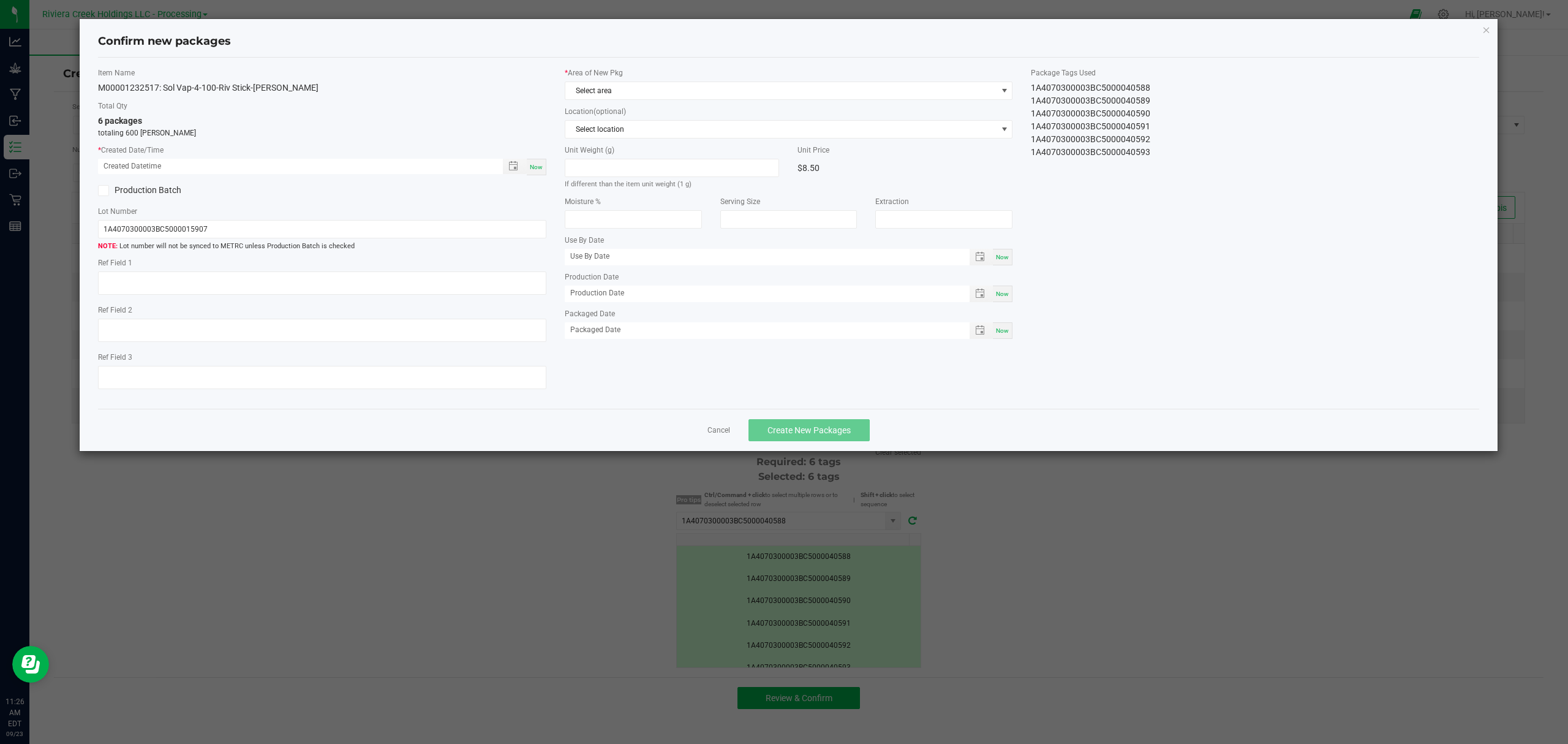
click at [537, 167] on span "Now" at bounding box center [536, 167] width 13 height 7
type input "[DATE] 11:26 AM"
type input "[DATE]"
click at [618, 88] on span "Select area" at bounding box center [781, 91] width 432 height 17
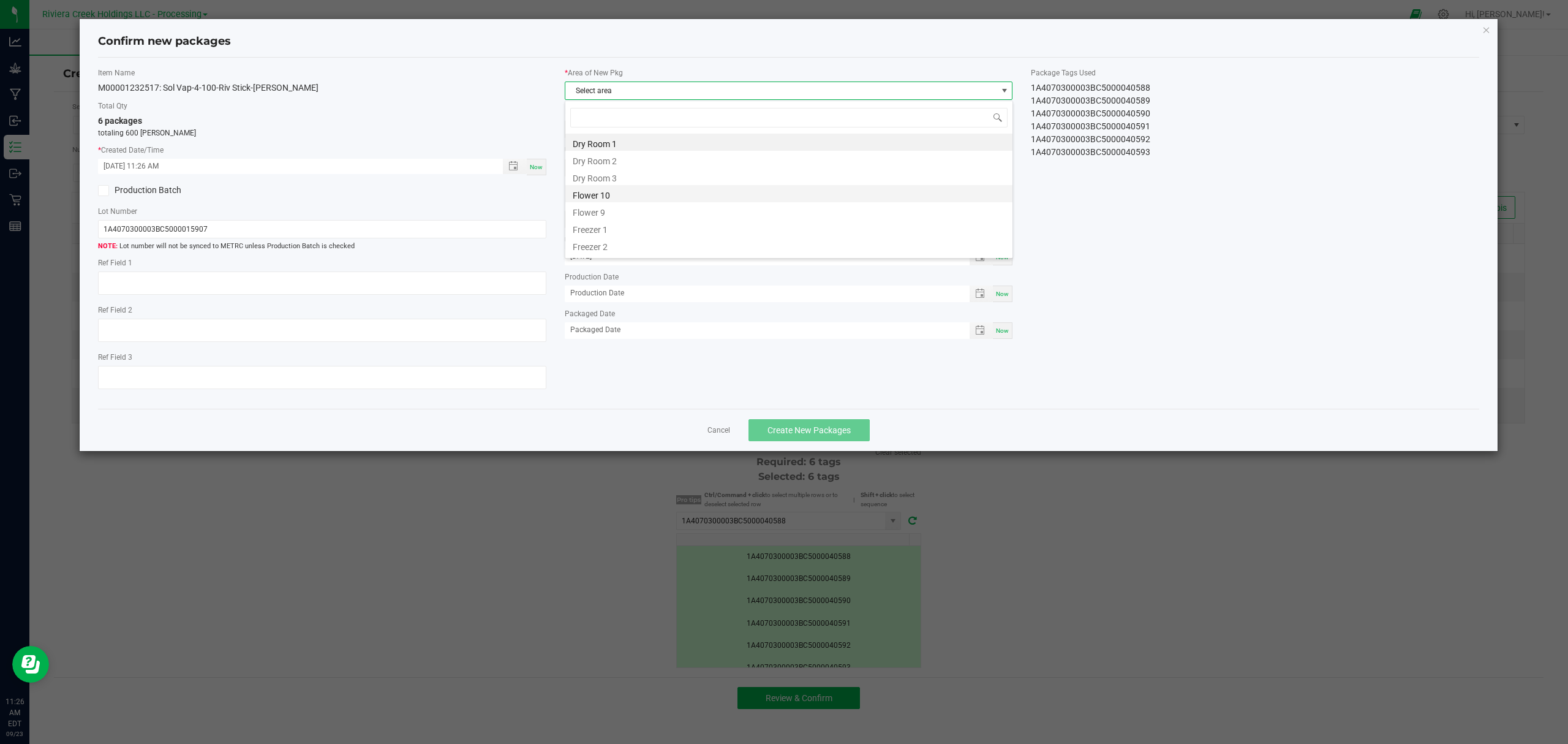
click at [594, 190] on li "Flower 10" at bounding box center [789, 193] width 447 height 17
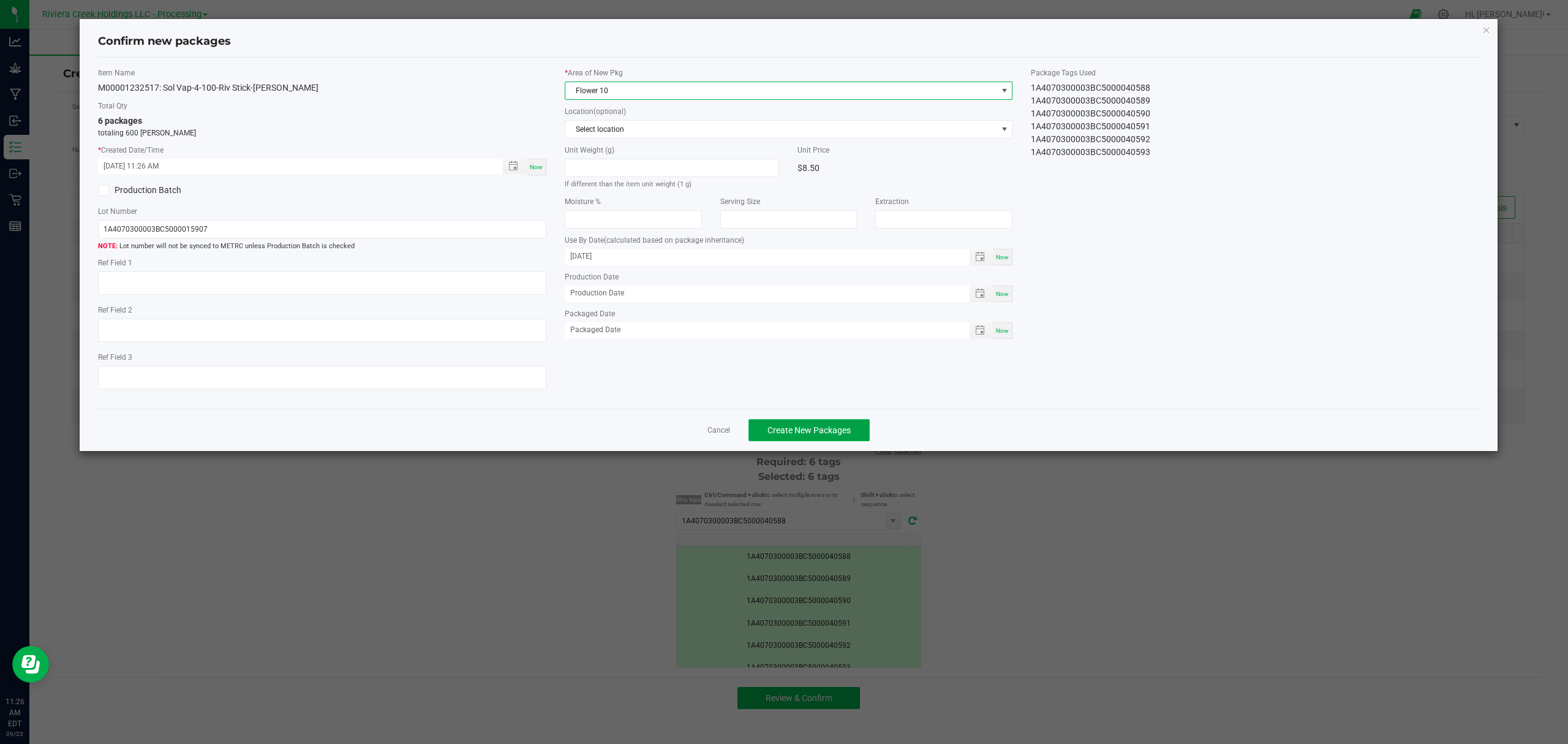
click at [848, 435] on span "Create New Packages" at bounding box center [809, 430] width 84 height 10
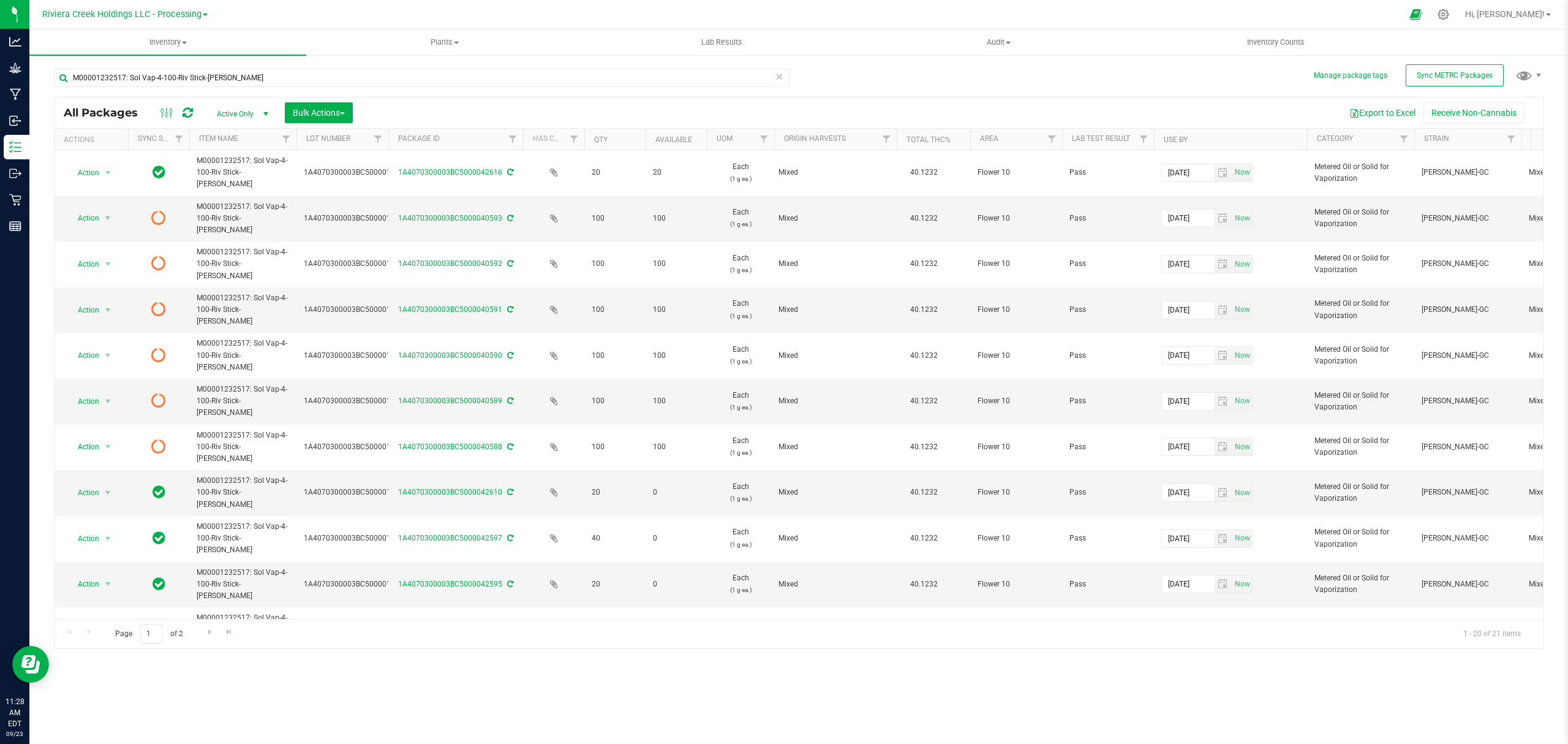
click at [179, 112] on div at bounding box center [176, 113] width 41 height 15
click at [189, 113] on icon at bounding box center [188, 113] width 11 height 12
click at [1298, 44] on span "Inventory Counts" at bounding box center [1275, 42] width 91 height 11
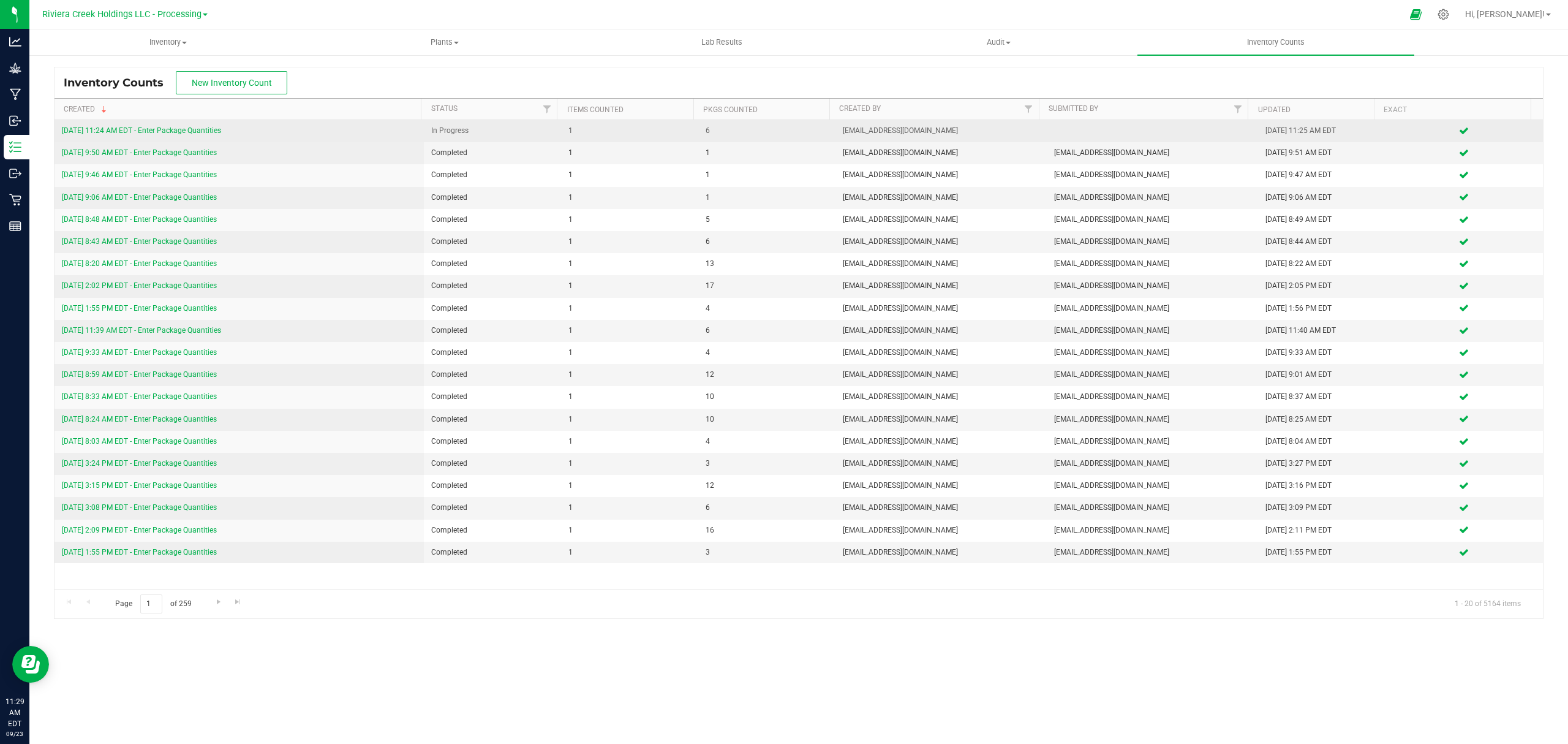
click at [221, 135] on link "[DATE] 11:24 AM EDT - Enter Package Quantities" at bounding box center [141, 130] width 160 height 8
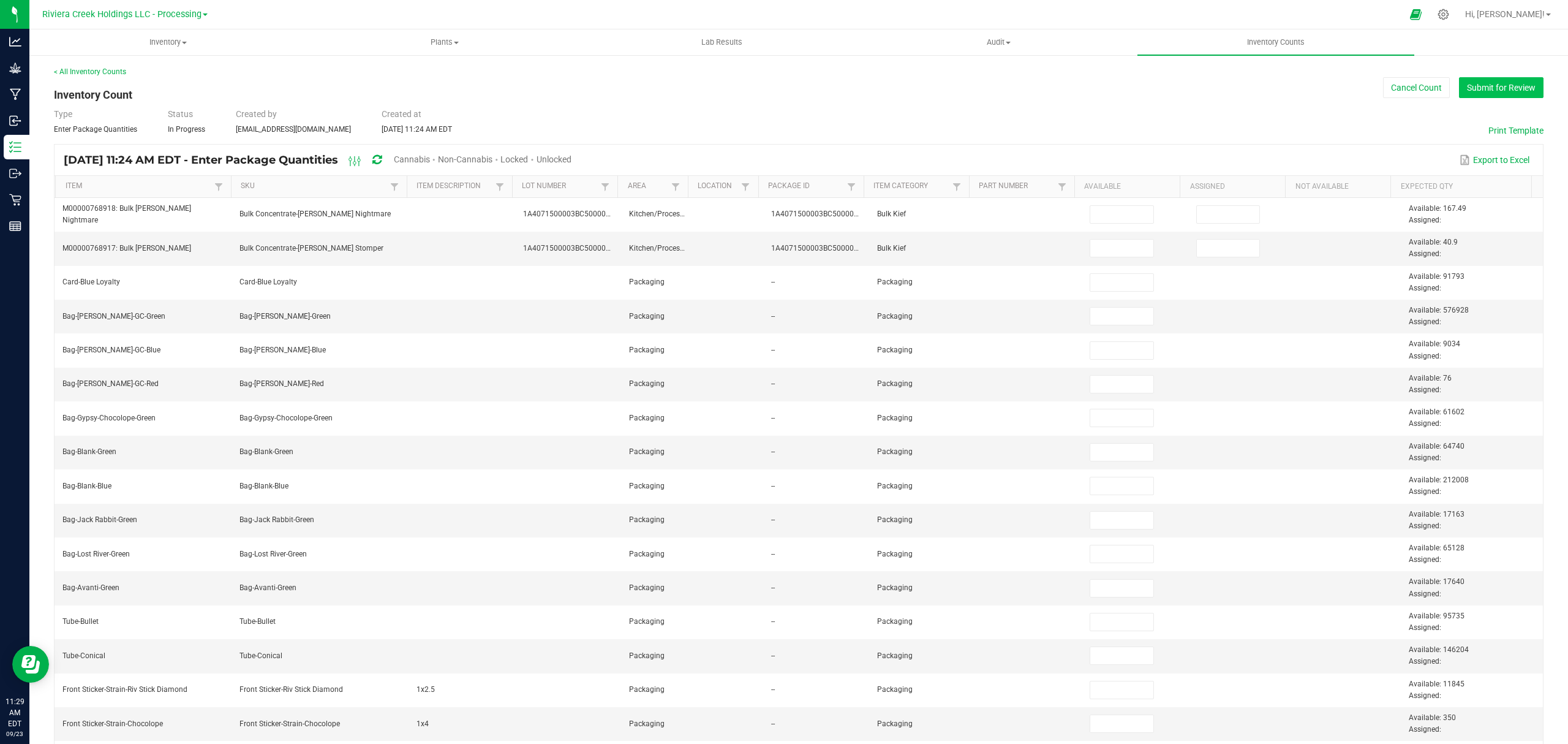
click at [1495, 79] on button "Submit for Review" at bounding box center [1501, 88] width 84 height 21
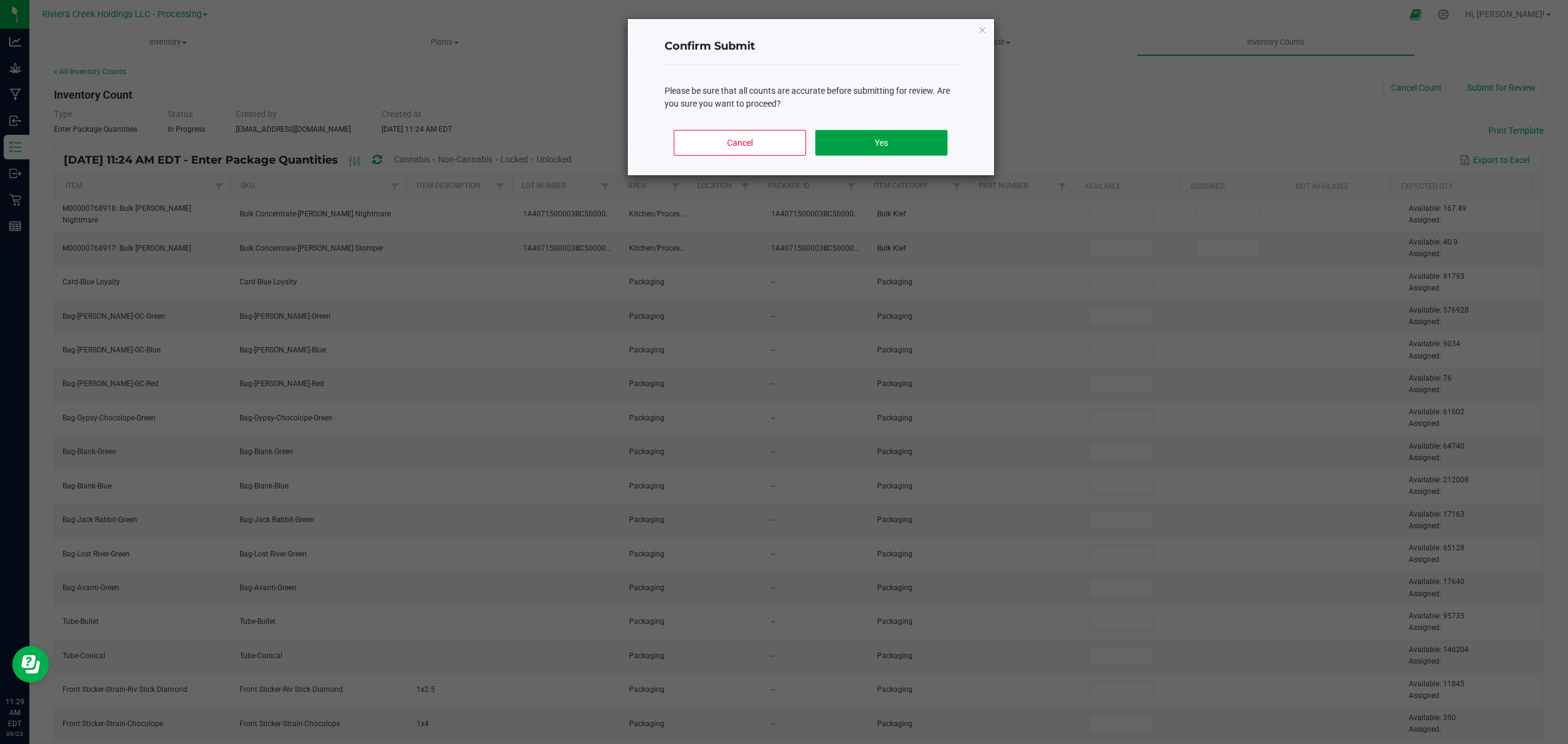
click at [864, 153] on button "Yes" at bounding box center [881, 143] width 131 height 26
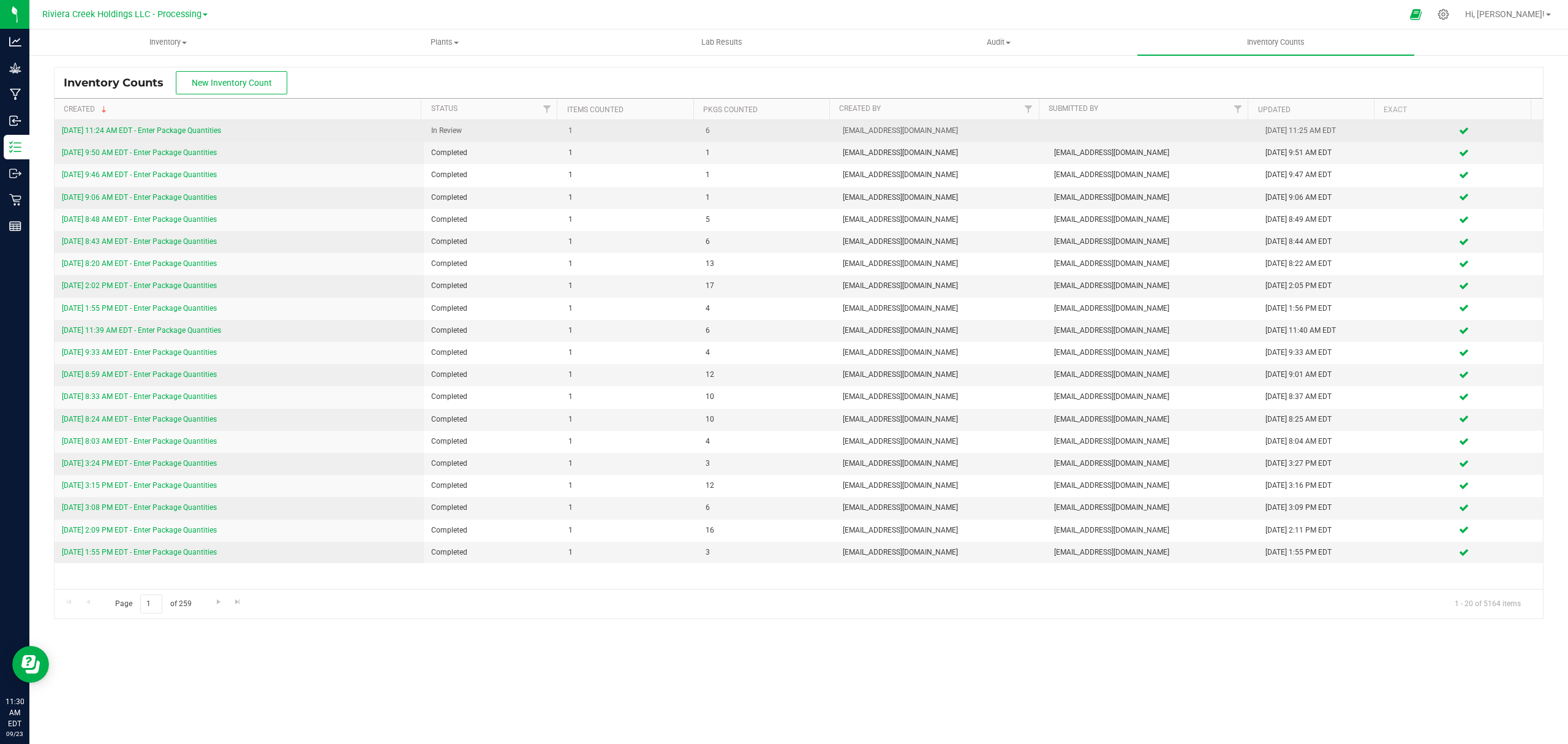
click at [197, 135] on link "[DATE] 11:24 AM EDT - Enter Package Quantities" at bounding box center [141, 130] width 160 height 8
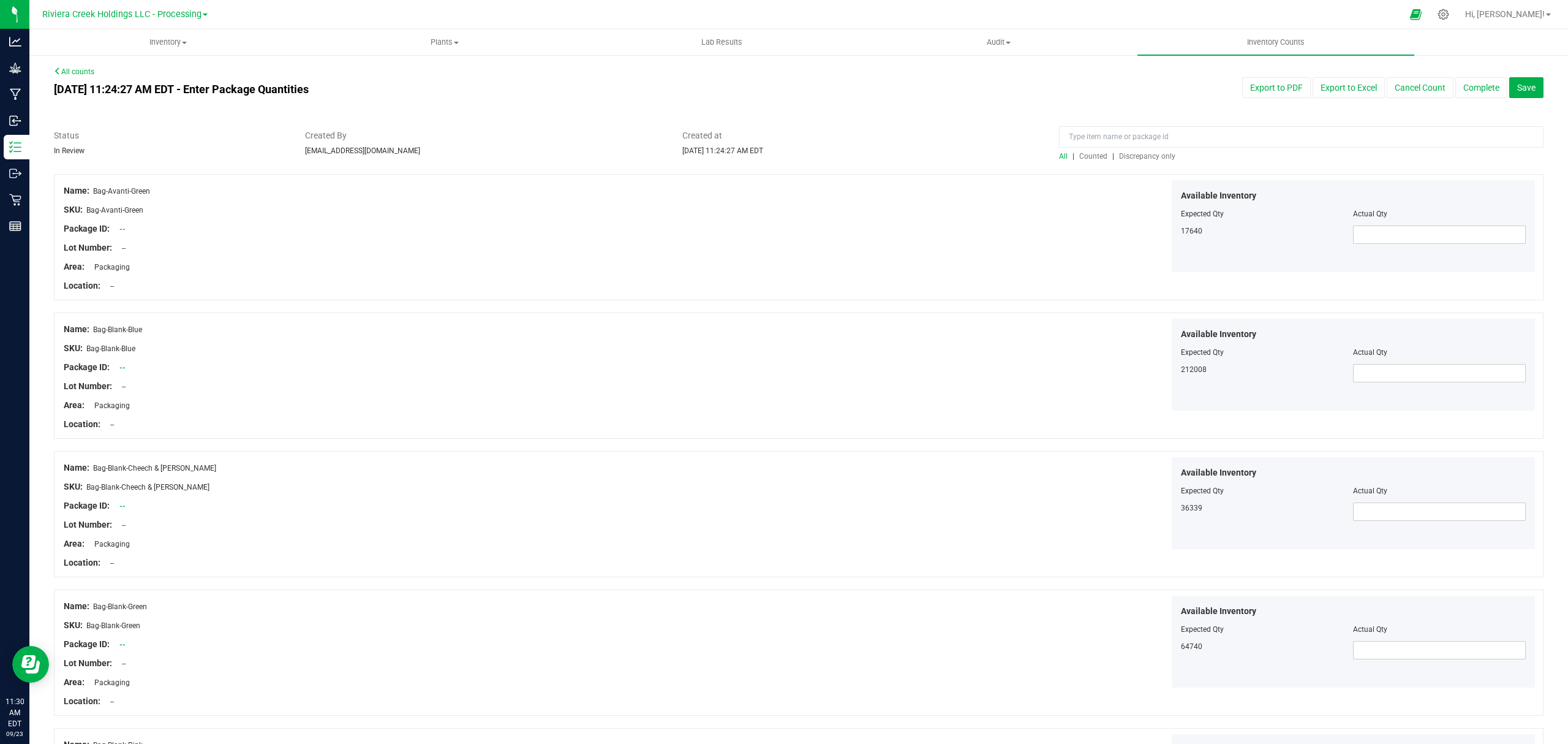
click at [1079, 158] on span "Counted" at bounding box center [1093, 156] width 28 height 8
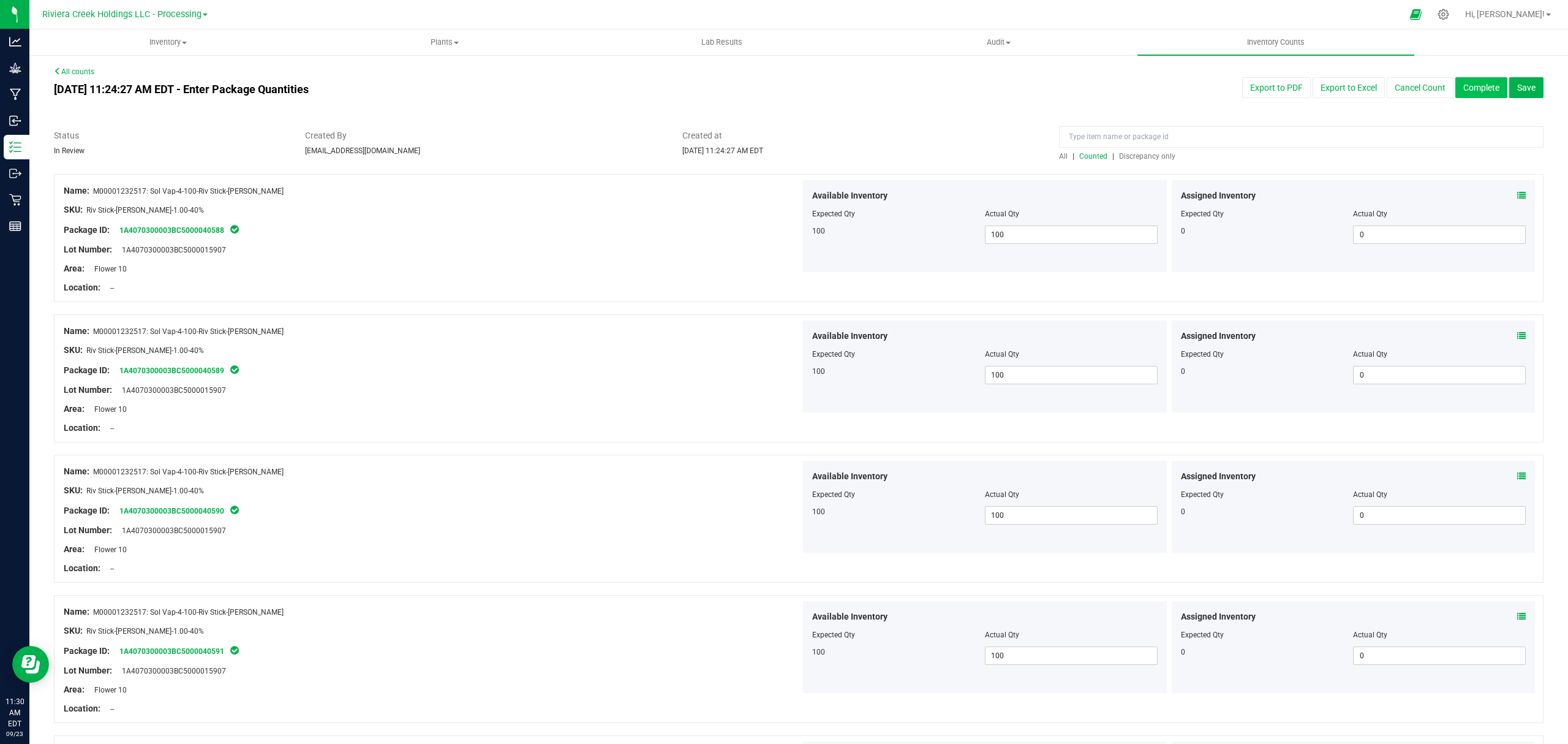
click at [1461, 86] on button "Complete" at bounding box center [1481, 88] width 52 height 21
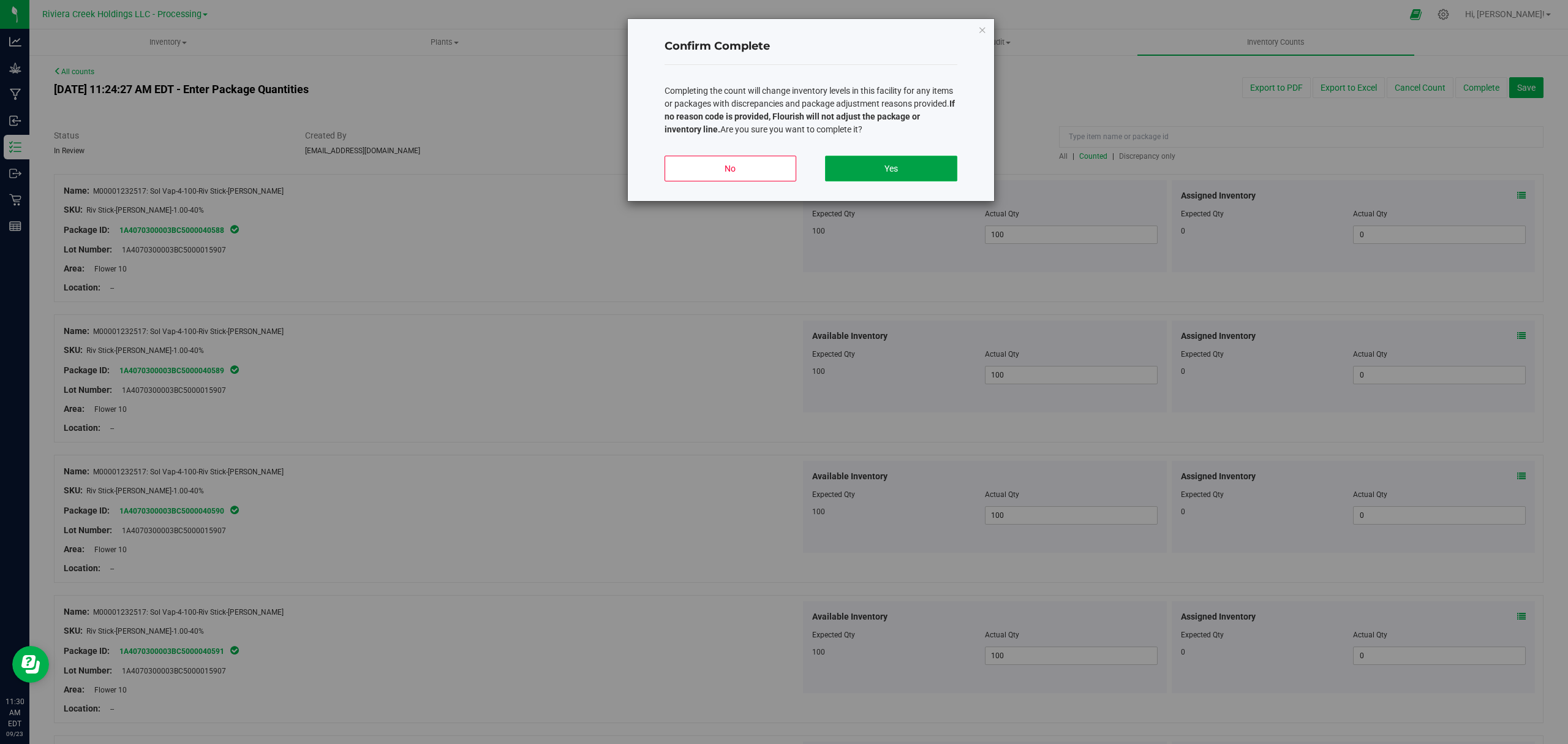
click at [877, 157] on button "Yes" at bounding box center [890, 168] width 131 height 26
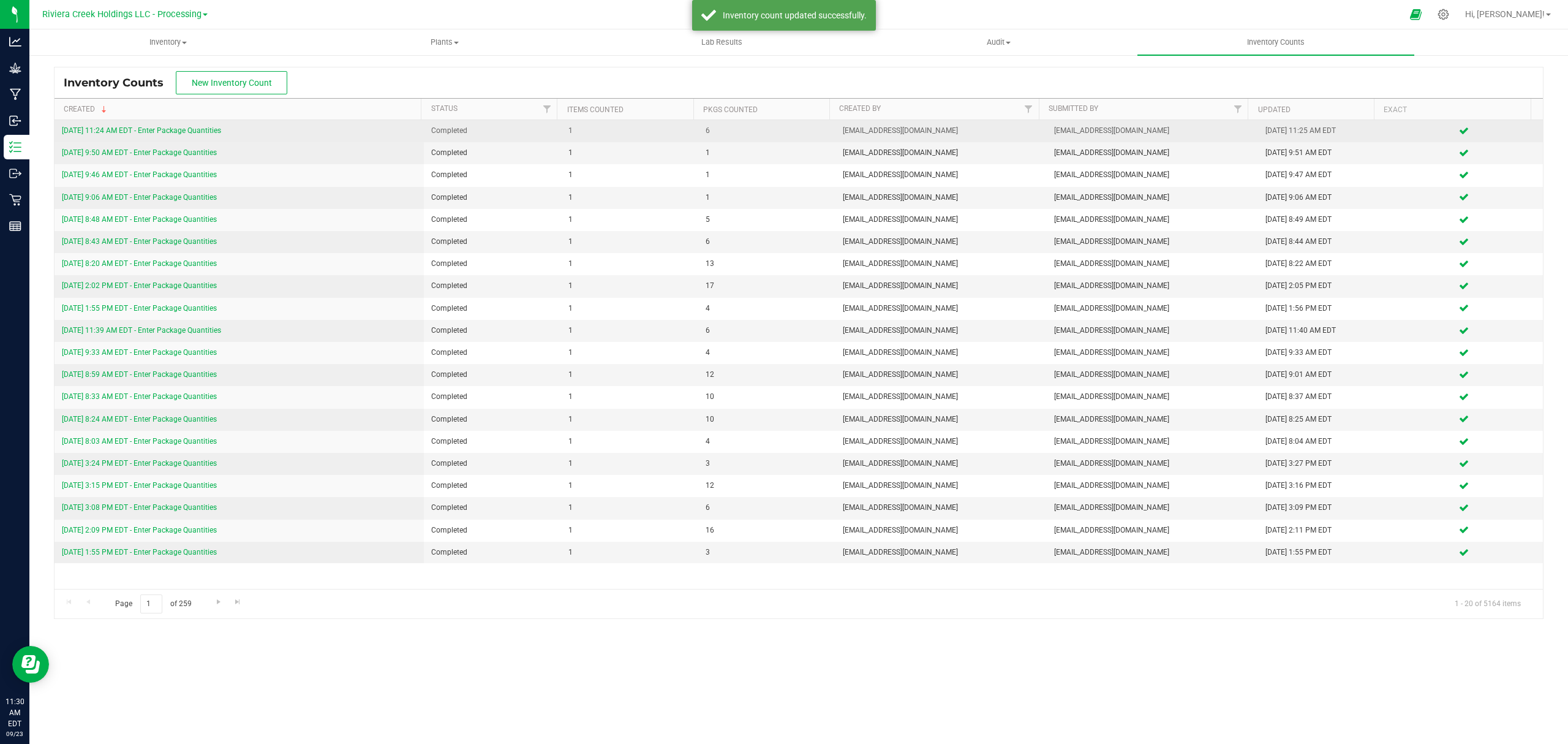
click at [202, 127] on link "[DATE] 11:24 AM EDT - Enter Package Quantities" at bounding box center [141, 130] width 160 height 8
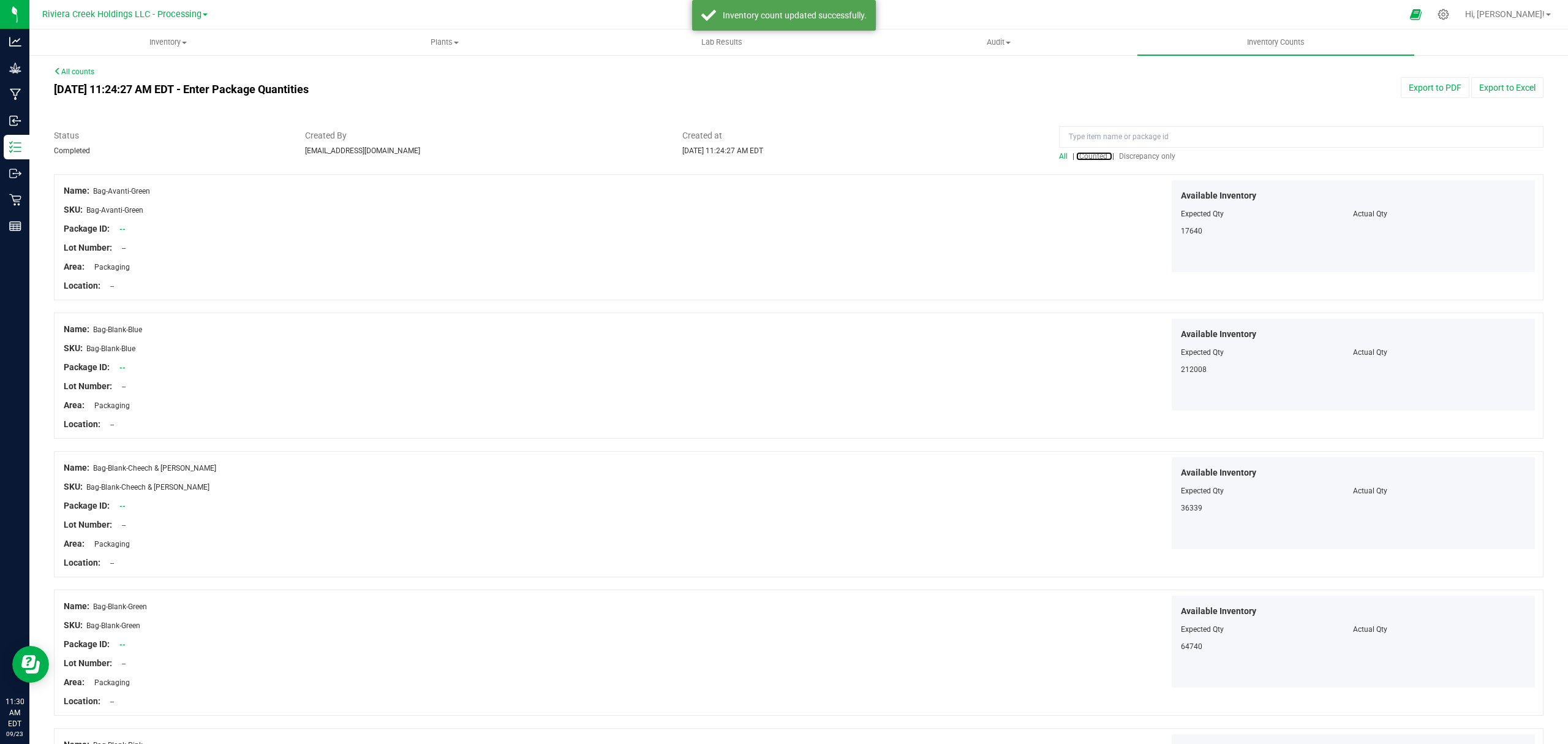
click at [1083, 150] on div "All | Counted | Discrepancy only" at bounding box center [1300, 146] width 503 height 32
click at [1090, 152] on span "Counted" at bounding box center [1093, 156] width 28 height 8
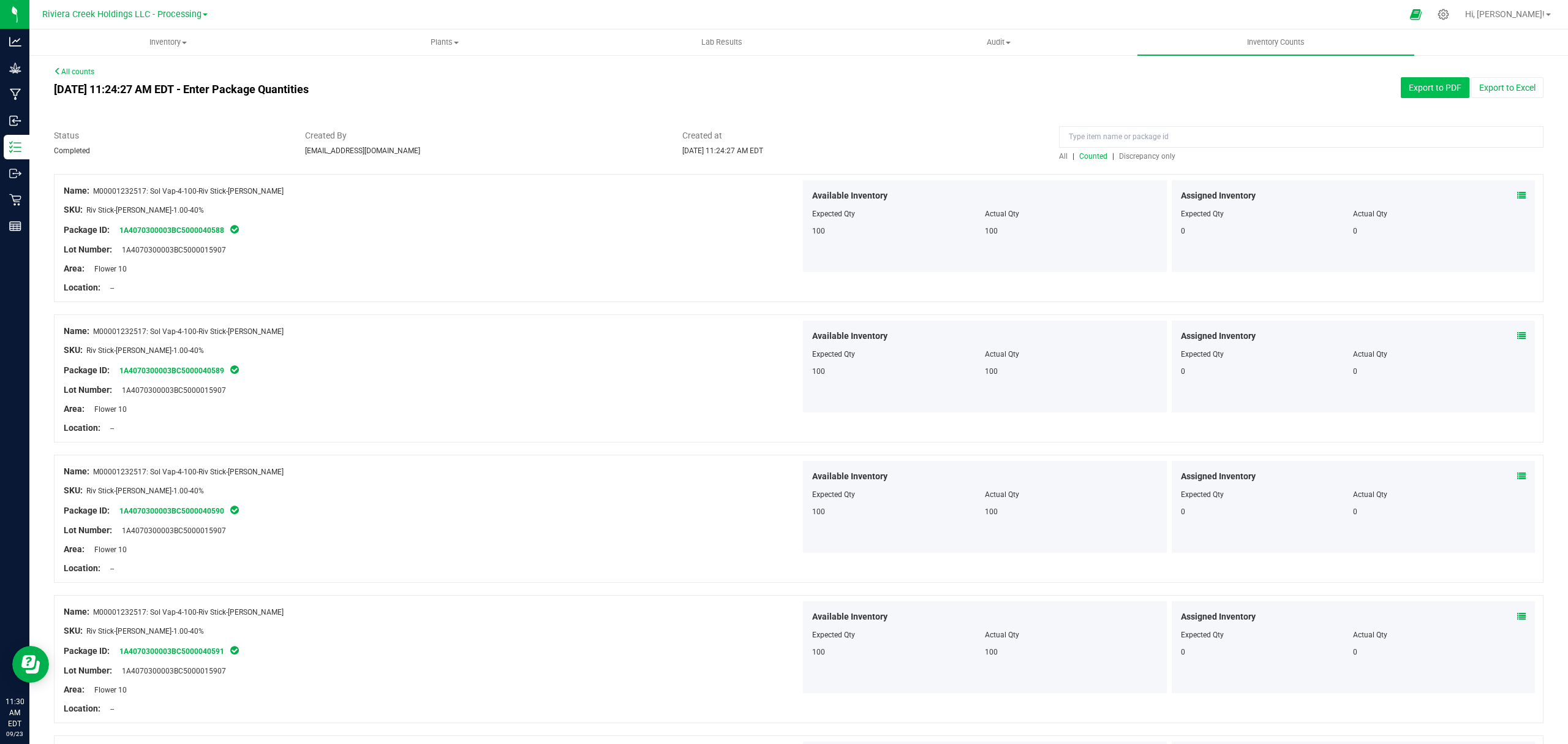
click at [1422, 84] on button "Export to PDF" at bounding box center [1435, 88] width 69 height 21
click at [162, 42] on span "Inventory" at bounding box center [168, 42] width 276 height 11
click at [135, 77] on li "All packages" at bounding box center [168, 74] width 277 height 15
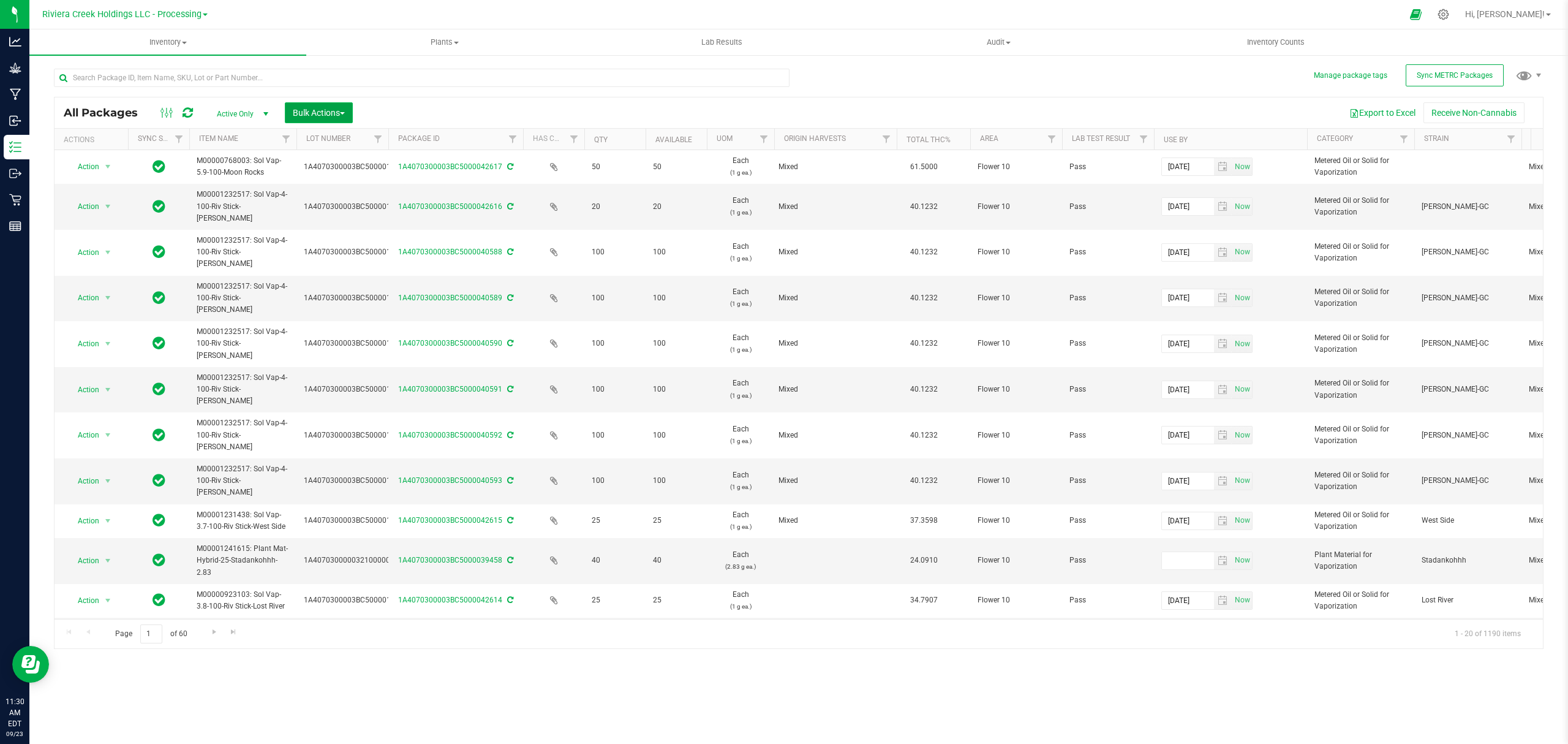
click at [321, 110] on span "Bulk Actions" at bounding box center [318, 113] width 52 height 10
click at [329, 231] on span "Lock/Unlock packages" at bounding box center [334, 231] width 84 height 10
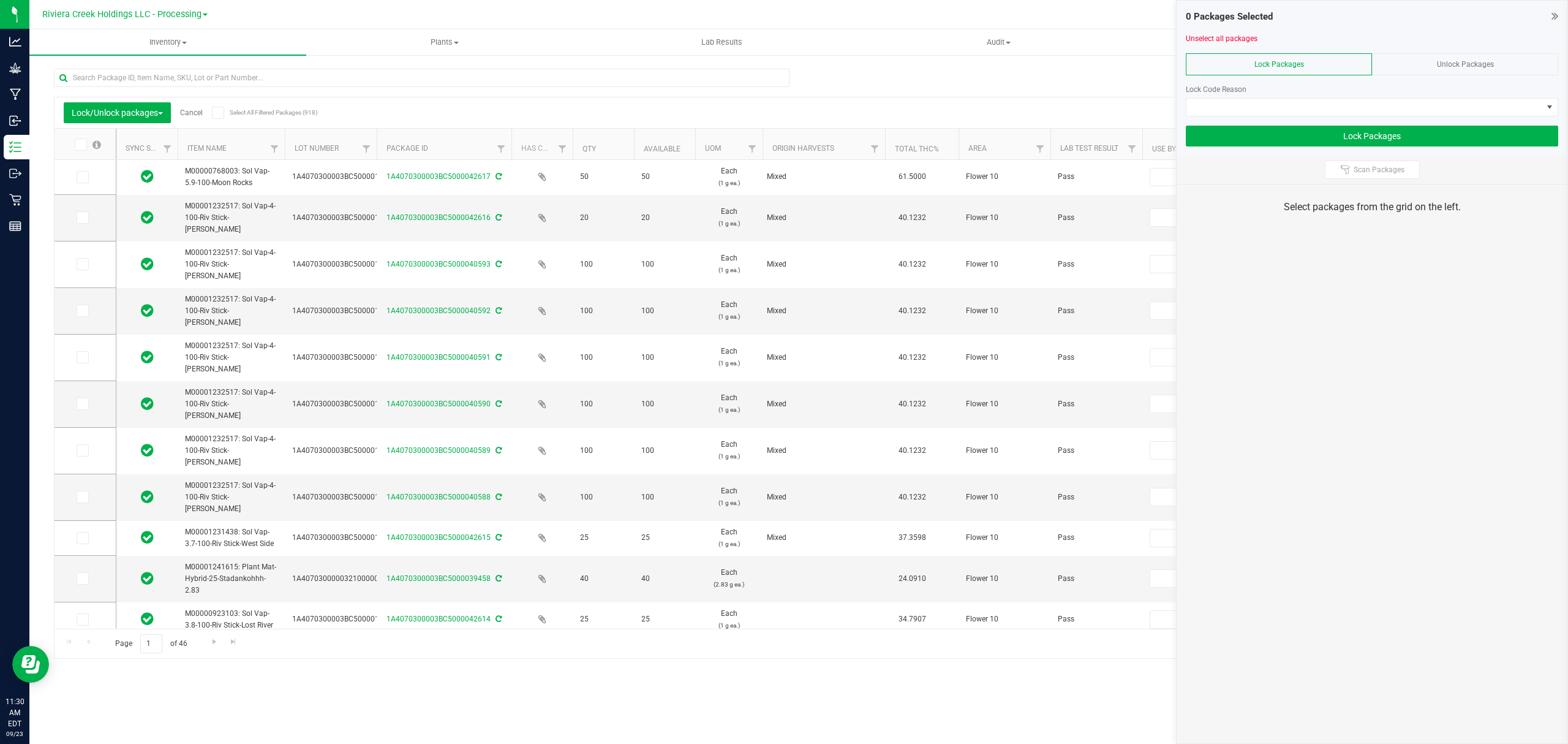
type input "[DATE]"
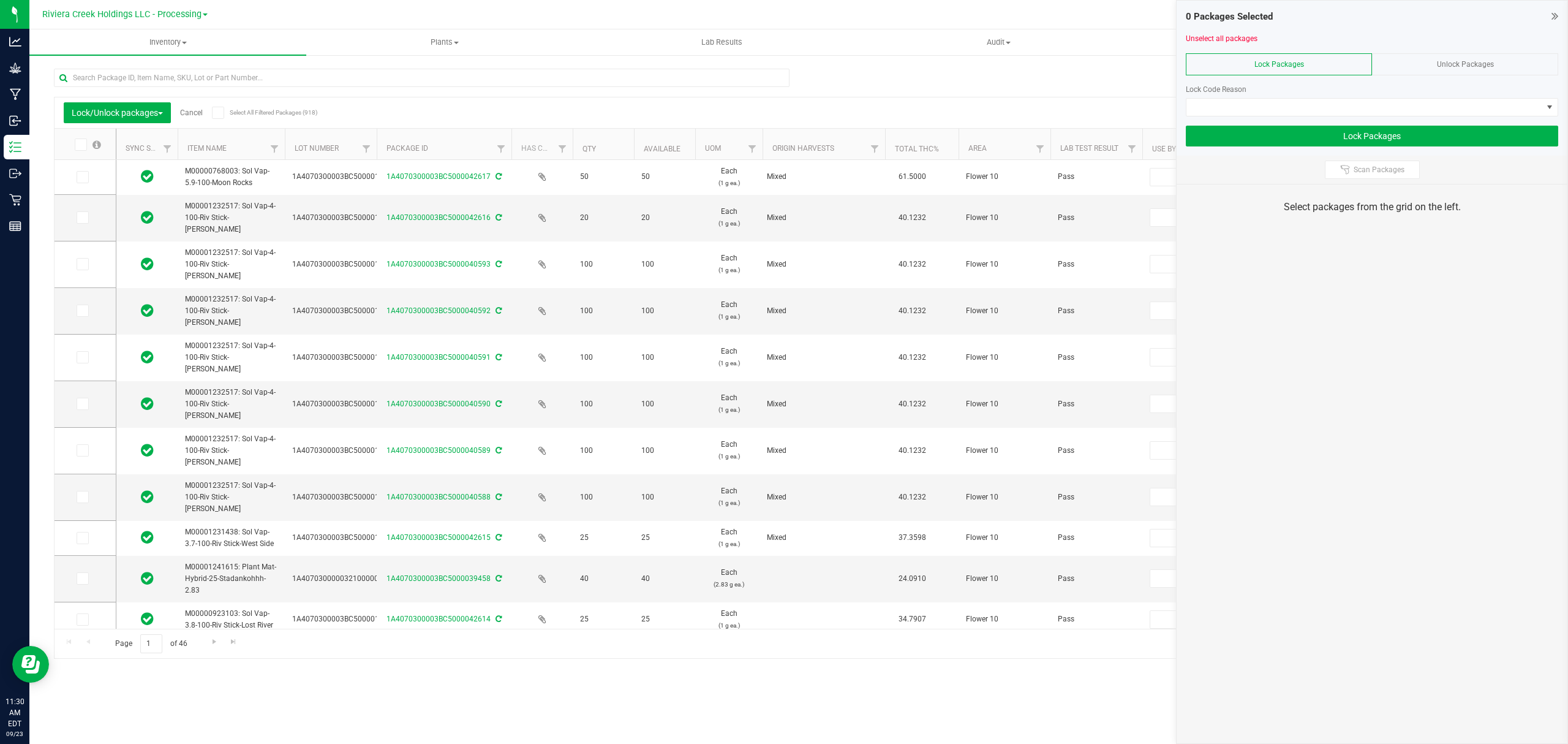
type input "[DATE]"
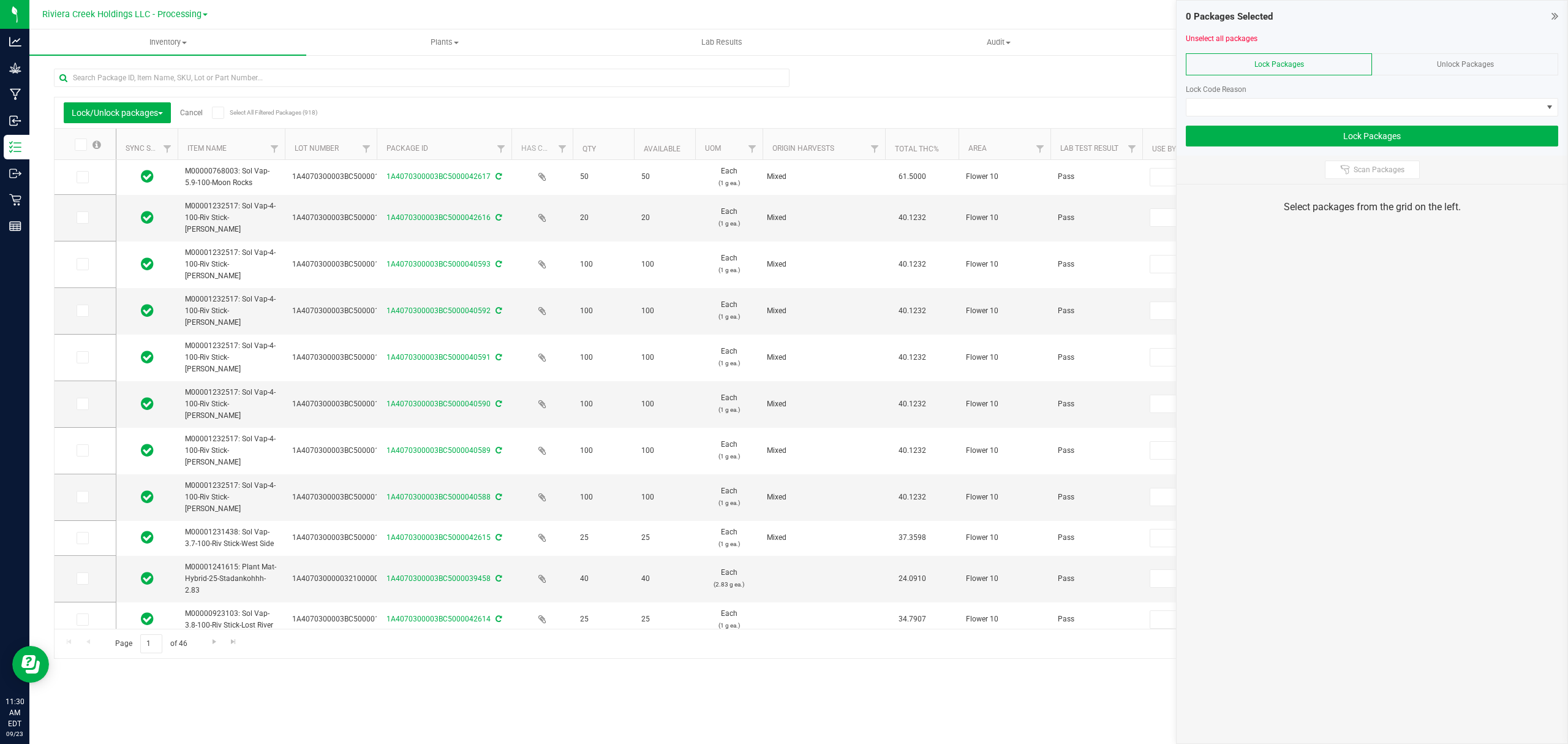
type input "[DATE]"
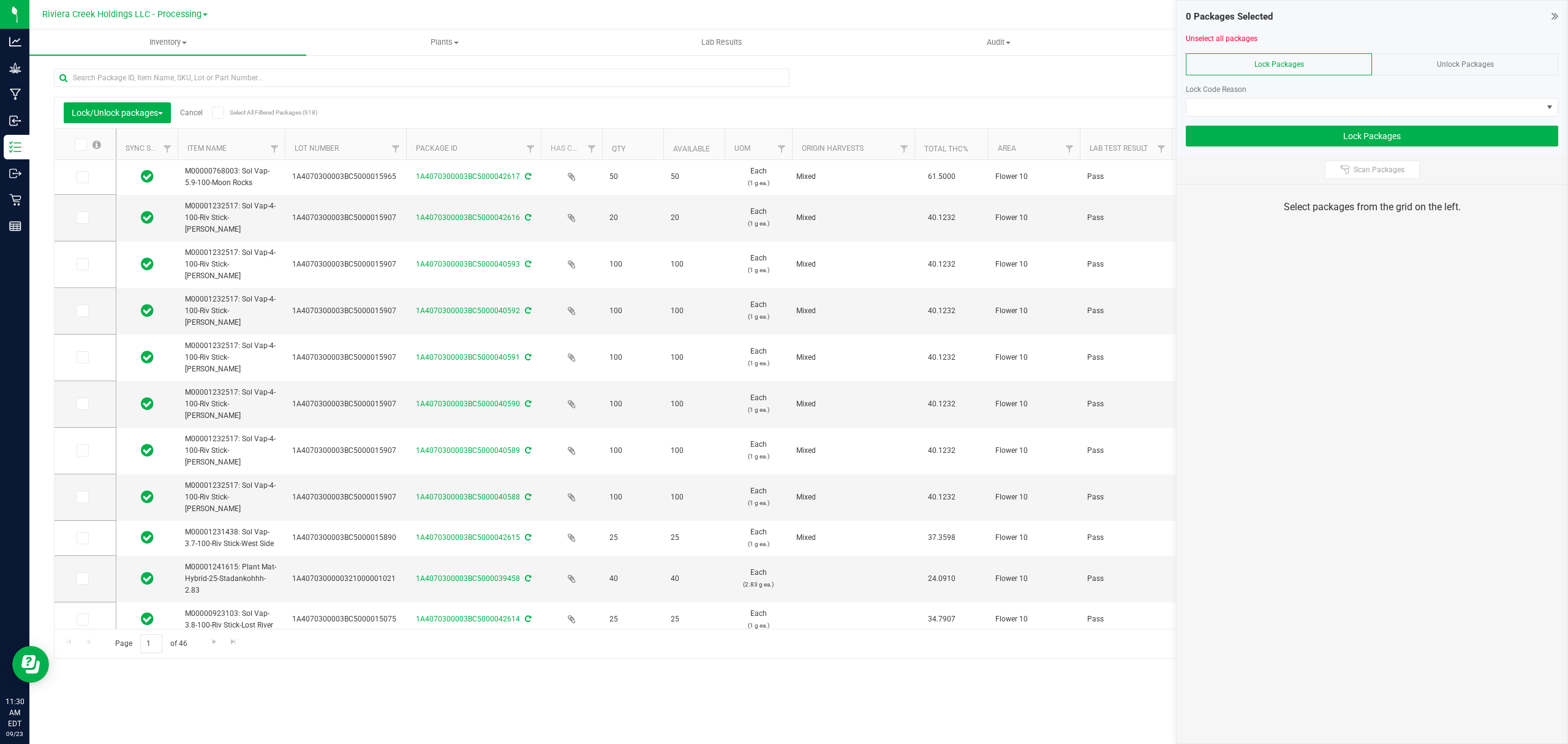
drag, startPoint x: 375, startPoint y: 143, endPoint x: 407, endPoint y: 143, distance: 32.0
click at [79, 217] on icon at bounding box center [82, 217] width 8 height 0
click at [0, 0] on input "checkbox" at bounding box center [0, 0] width 0 height 0
click at [84, 264] on icon at bounding box center [82, 264] width 8 height 0
click at [0, 0] on input "checkbox" at bounding box center [0, 0] width 0 height 0
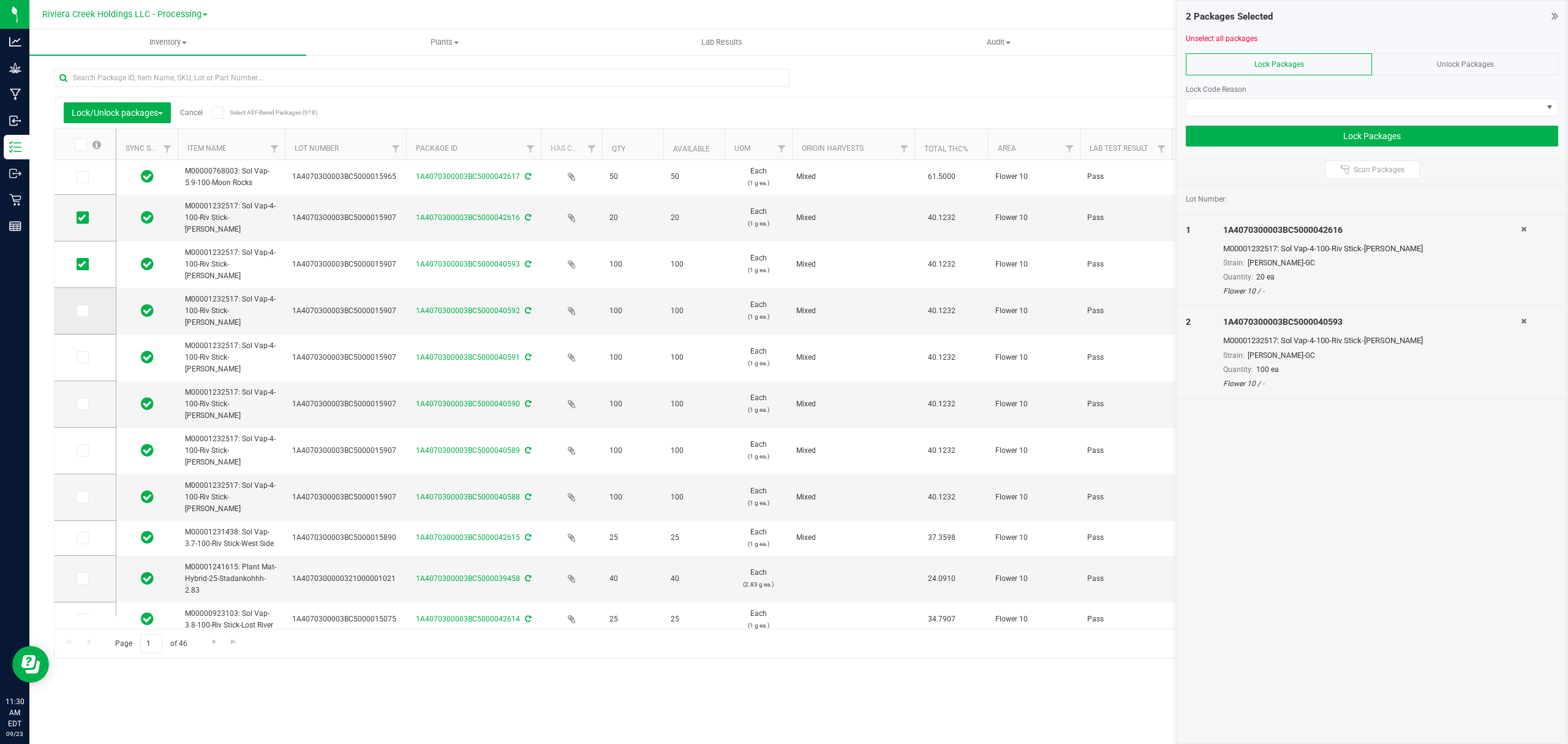
click at [86, 310] on span at bounding box center [82, 310] width 12 height 12
click at [0, 0] on input "checkbox" at bounding box center [0, 0] width 0 height 0
click at [84, 352] on span at bounding box center [82, 357] width 12 height 12
click at [0, 0] on input "checkbox" at bounding box center [0, 0] width 0 height 0
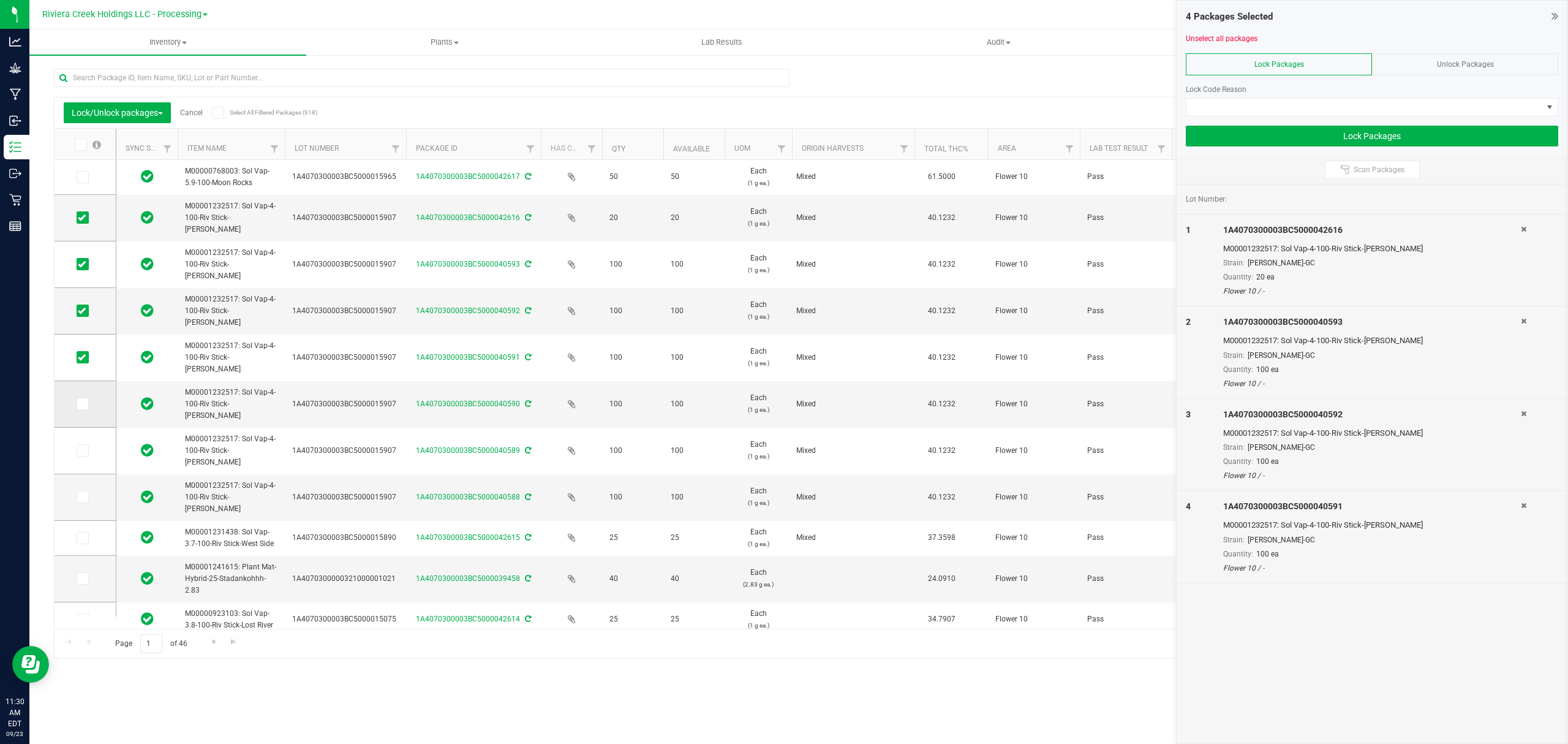
click at [82, 404] on icon at bounding box center [82, 404] width 8 height 0
click at [0, 0] on input "checkbox" at bounding box center [0, 0] width 0 height 0
click at [84, 450] on icon at bounding box center [82, 450] width 8 height 0
click at [0, 0] on input "checkbox" at bounding box center [0, 0] width 0 height 0
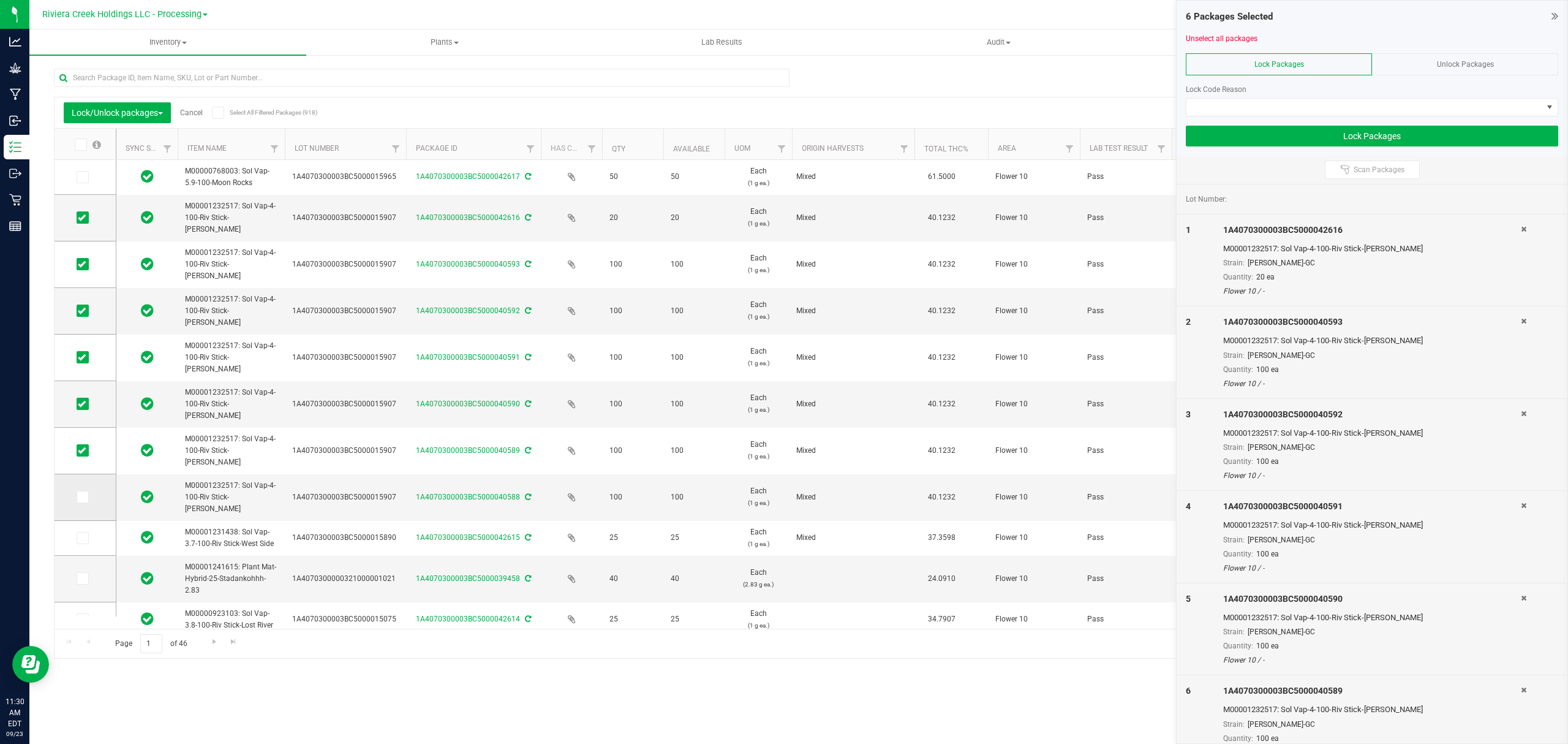
click at [81, 502] on span at bounding box center [82, 496] width 12 height 12
click at [0, 0] on input "checkbox" at bounding box center [0, 0] width 0 height 0
click at [1330, 108] on span at bounding box center [1364, 107] width 356 height 17
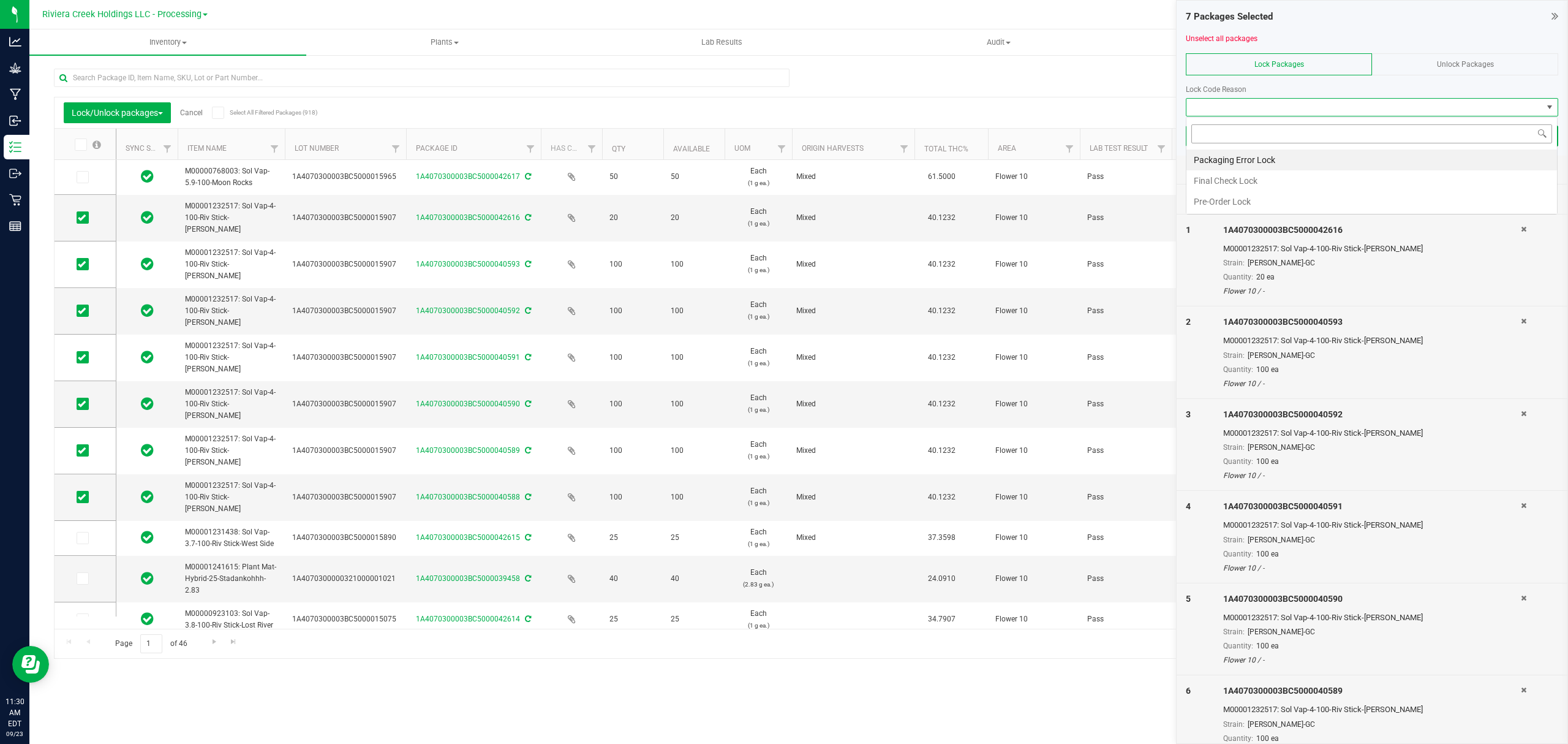
scroll to position [18, 371]
click at [79, 217] on icon at bounding box center [82, 217] width 8 height 0
click at [0, 0] on input "checkbox" at bounding box center [0, 0] width 0 height 0
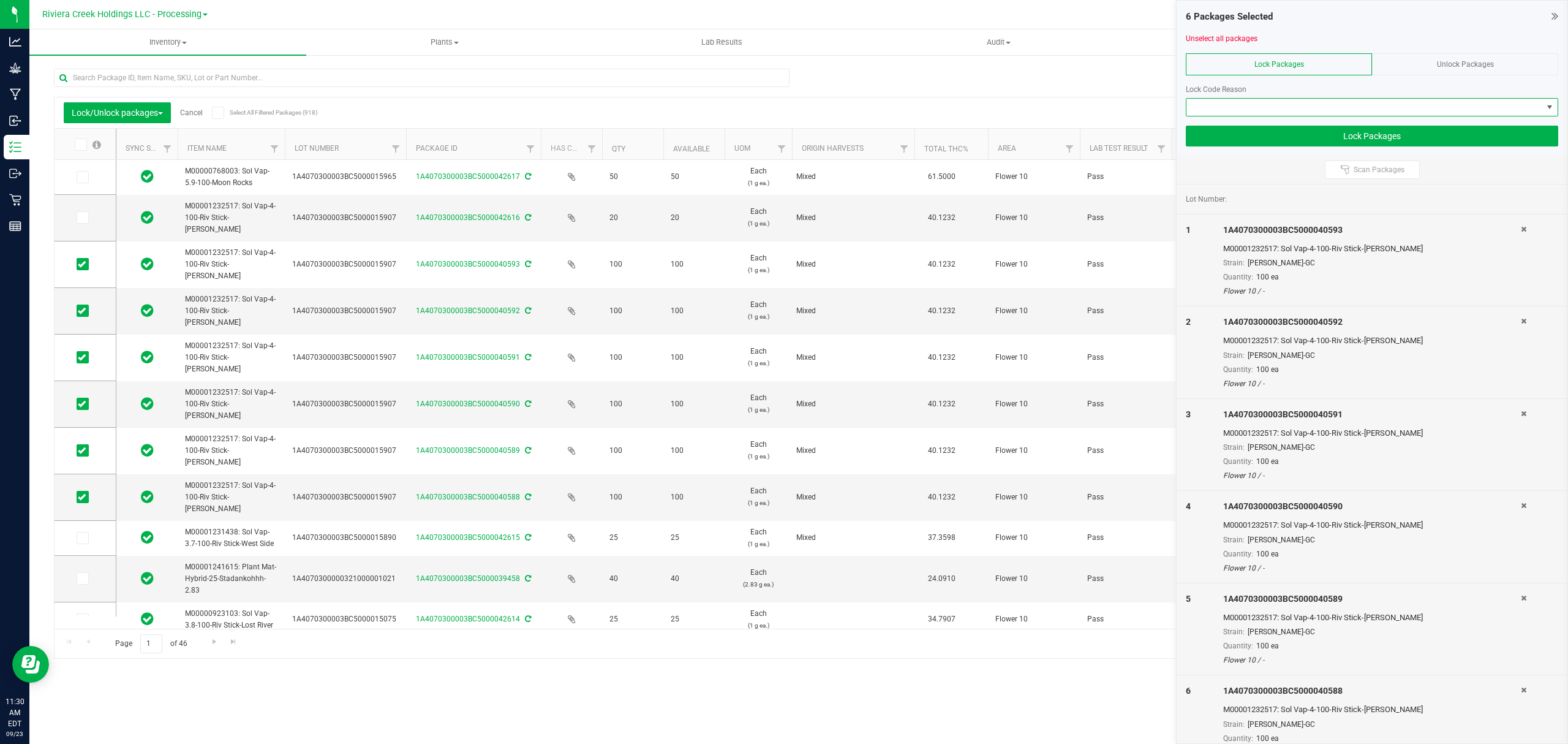
click at [1324, 113] on span at bounding box center [1364, 107] width 356 height 17
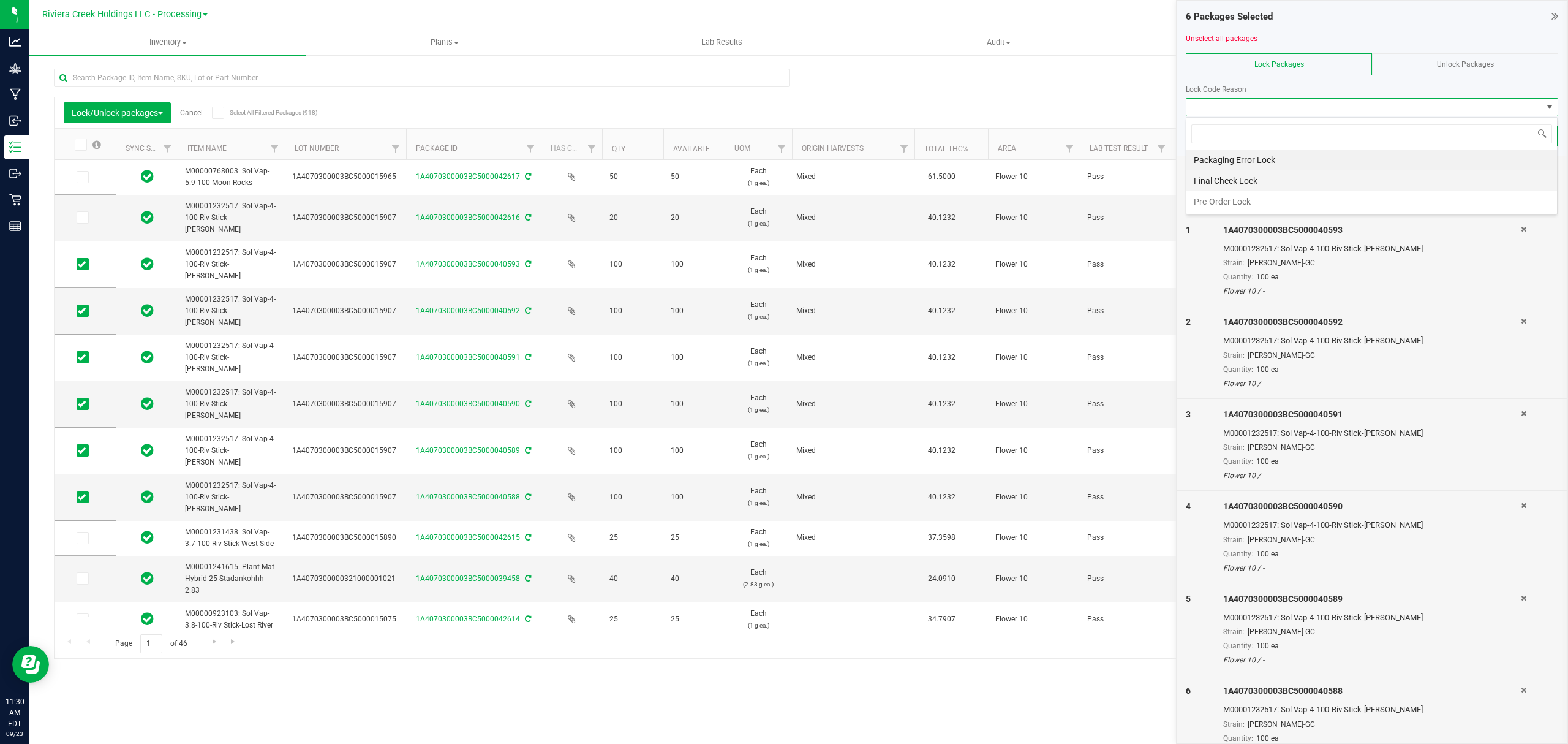
click at [1284, 181] on li "Final Check Lock" at bounding box center [1371, 181] width 370 height 21
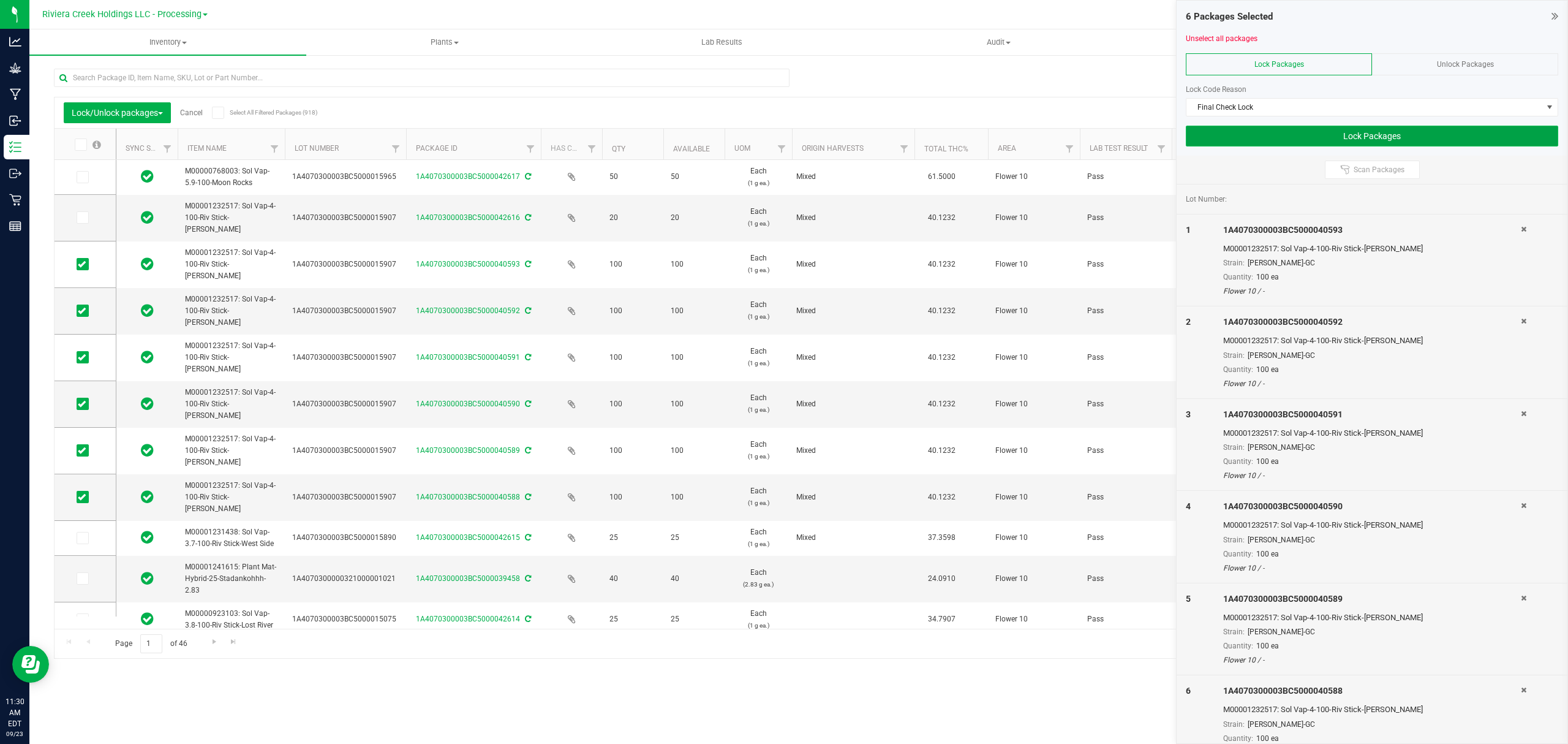
click at [1259, 136] on button "Lock Packages" at bounding box center [1372, 136] width 372 height 21
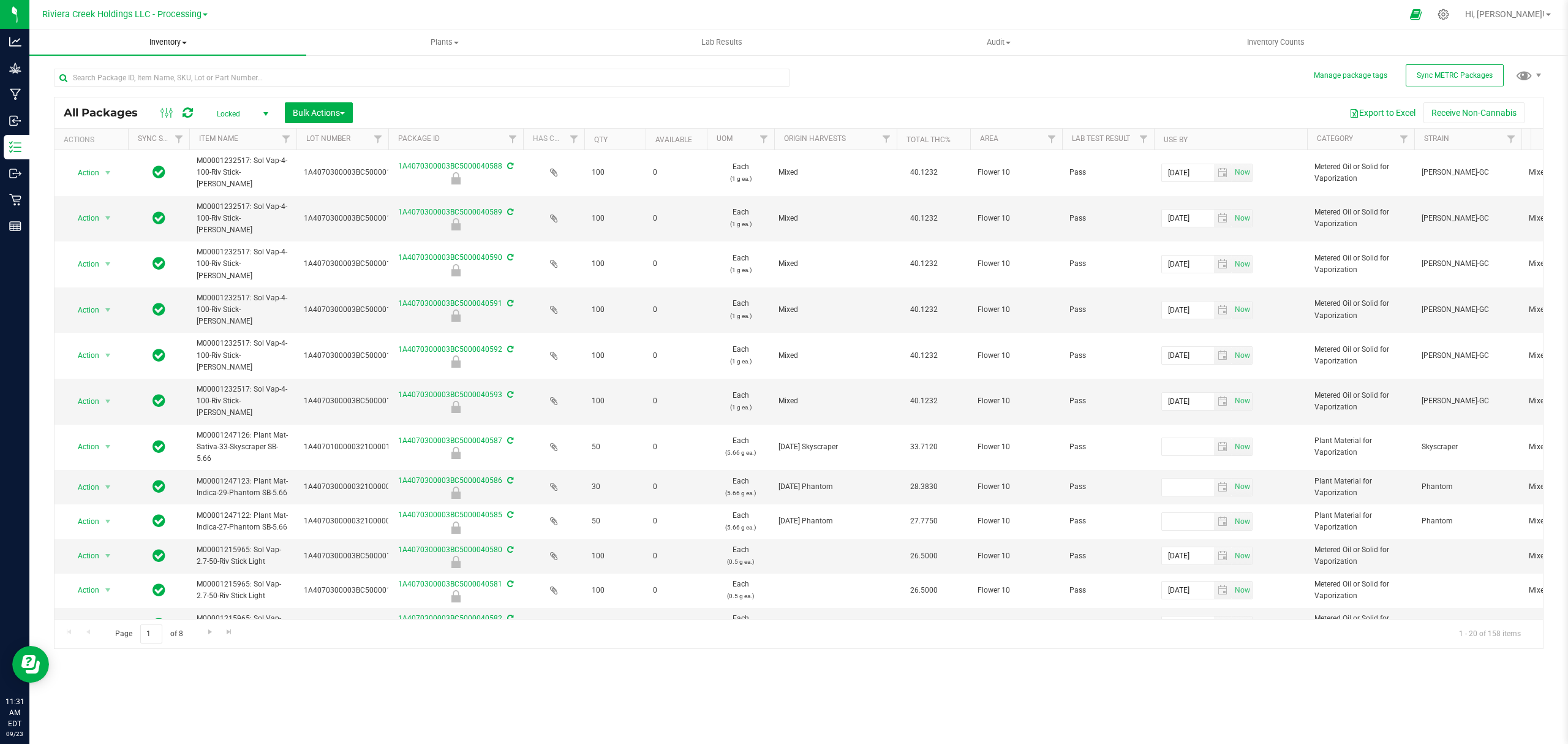
click at [164, 37] on span "Inventory" at bounding box center [168, 42] width 277 height 11
click at [131, 150] on span "From bill of materials" at bounding box center [85, 147] width 111 height 11
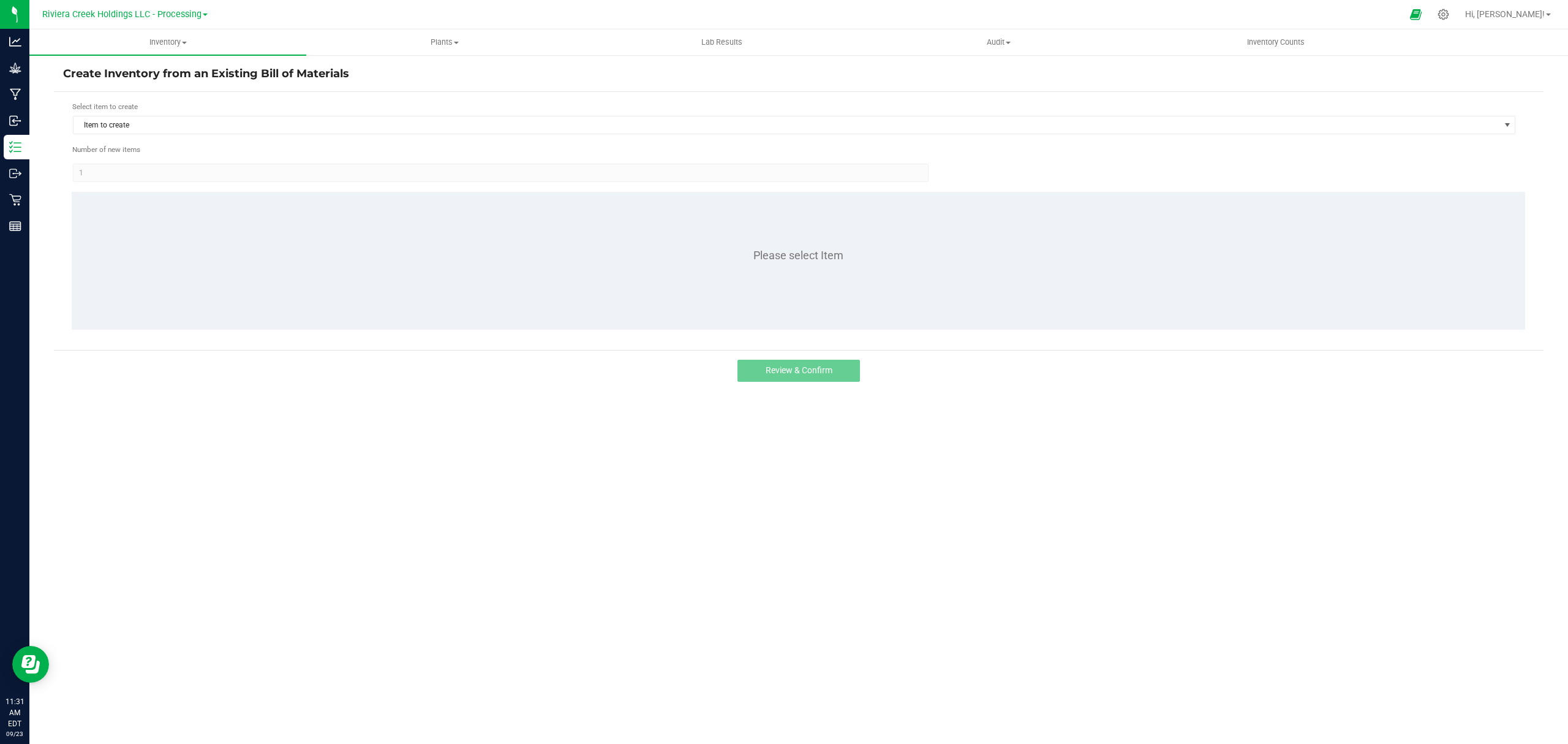
click at [152, 136] on form "Select item to create Item to create Number of new items 1 Please select Item" at bounding box center [798, 221] width 1471 height 240
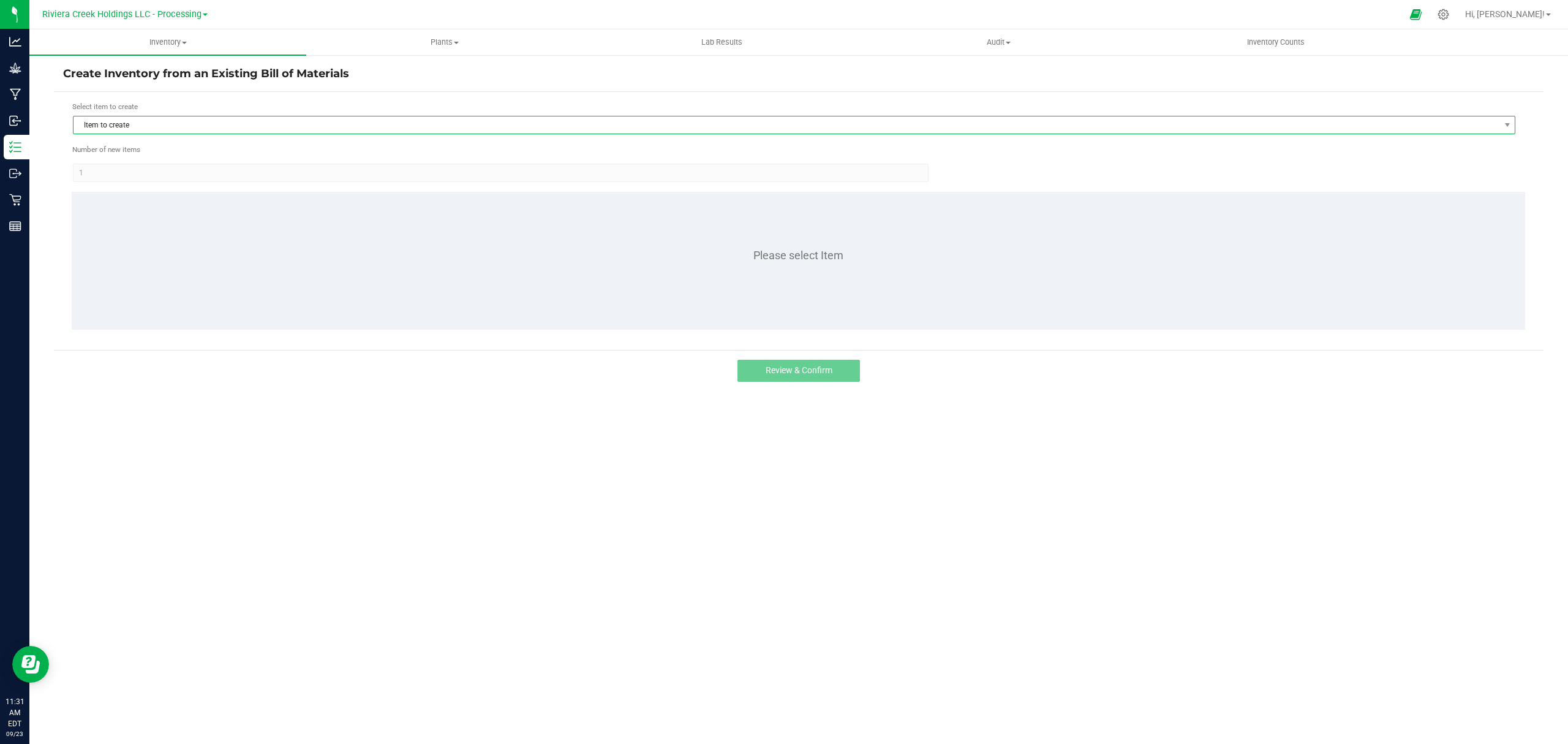
click at [153, 128] on span "Item to create" at bounding box center [786, 125] width 1425 height 17
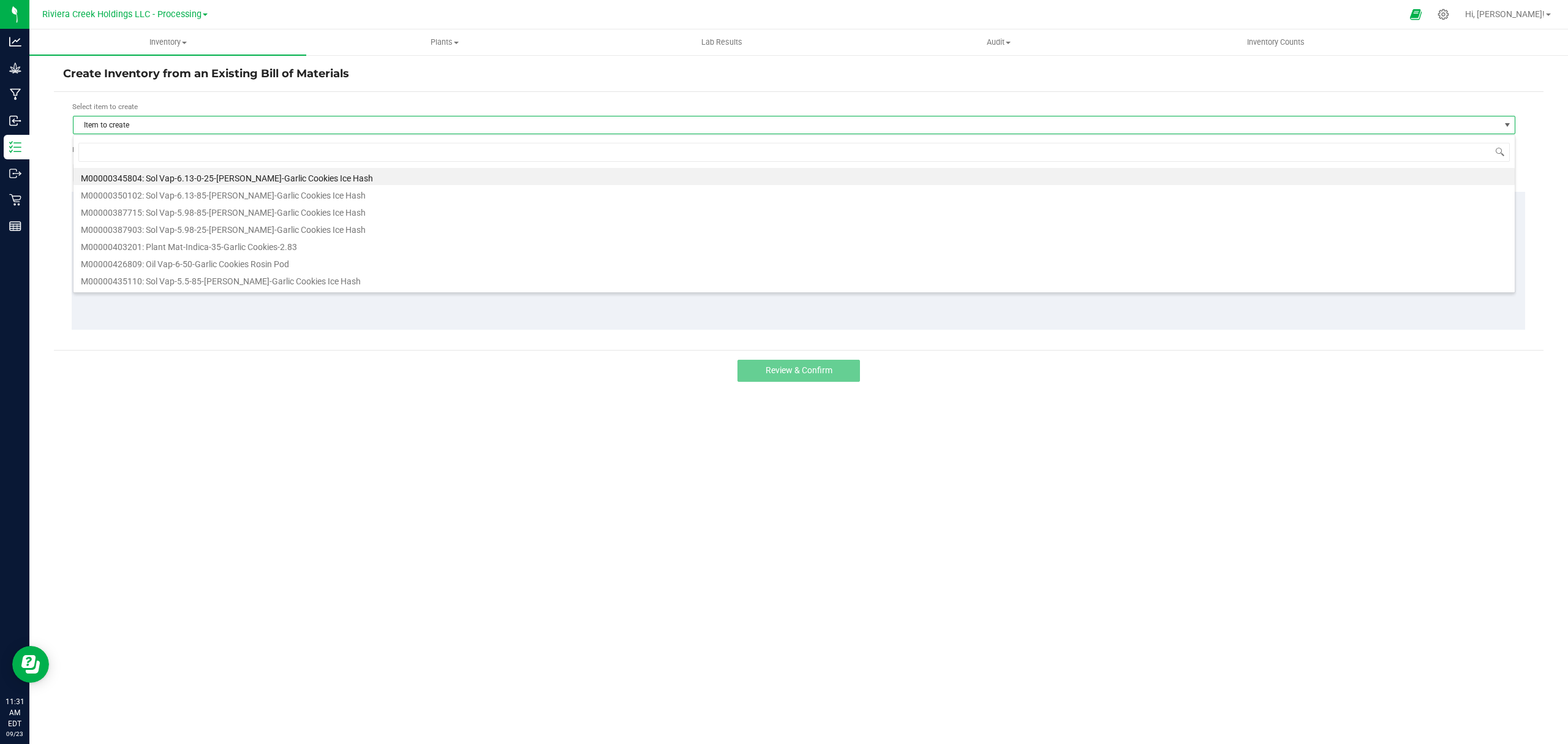
scroll to position [18, 1443]
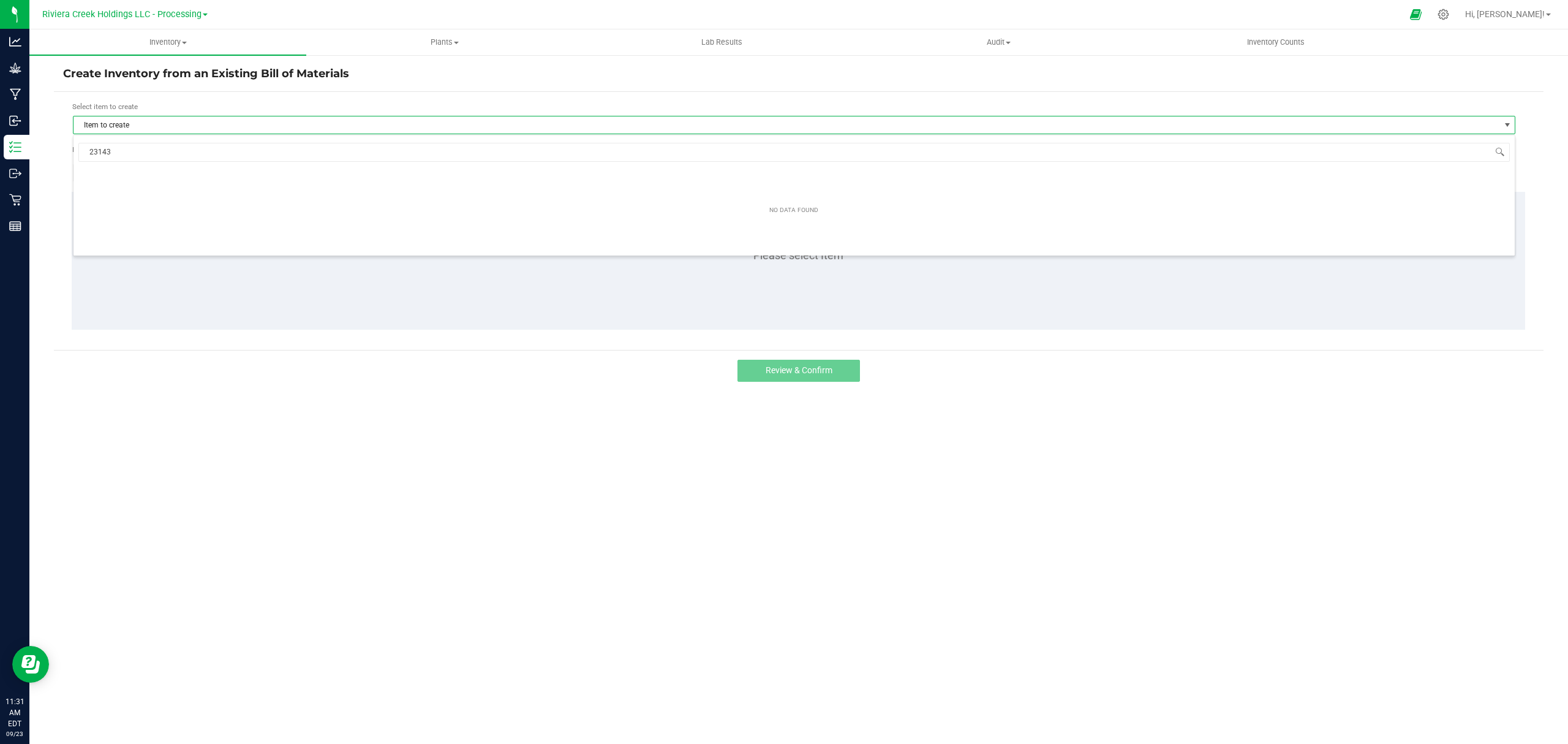
type input "231438"
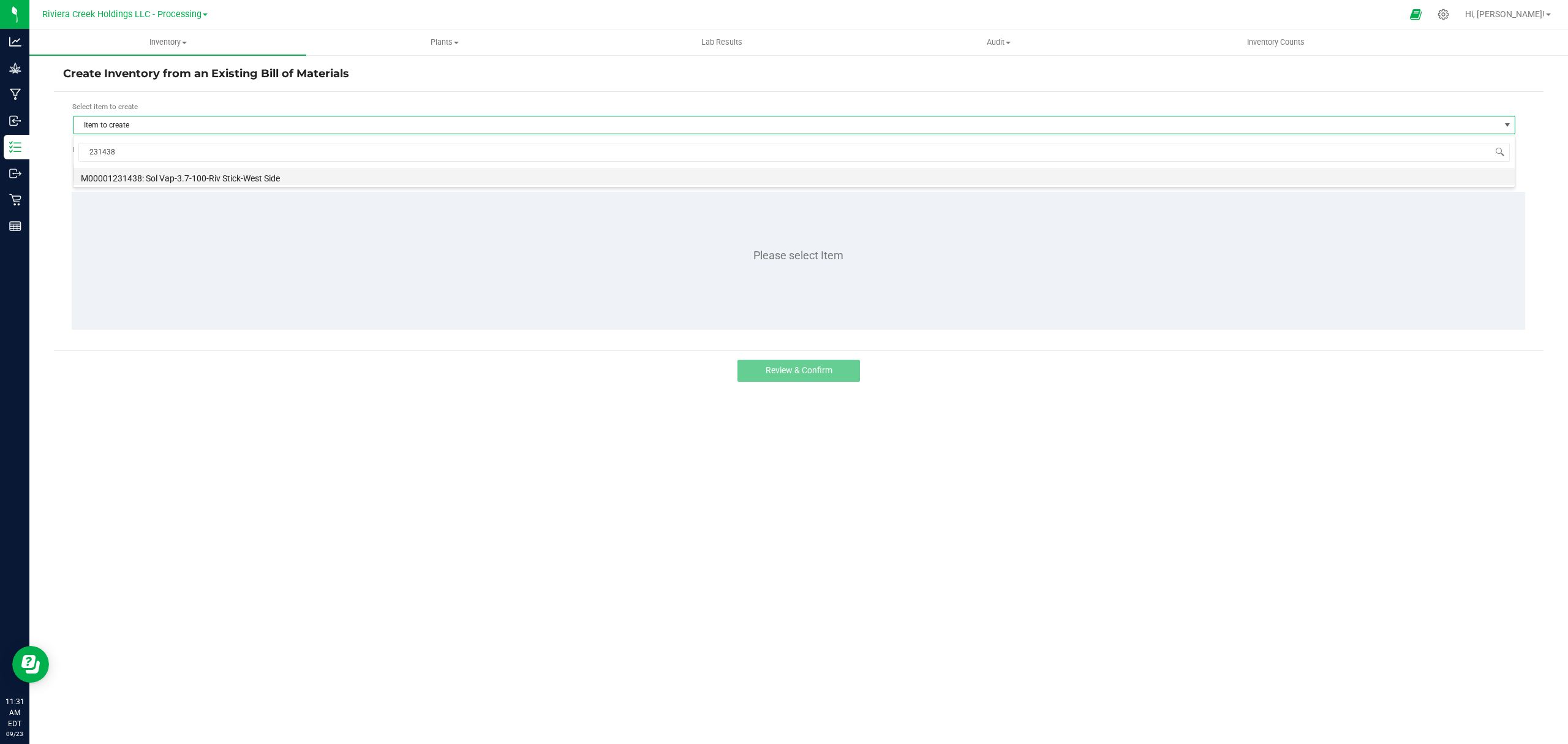
click at [206, 172] on li "M00001231438: Sol Vap-3.7-100-Riv Stick-West Side" at bounding box center [794, 177] width 1441 height 17
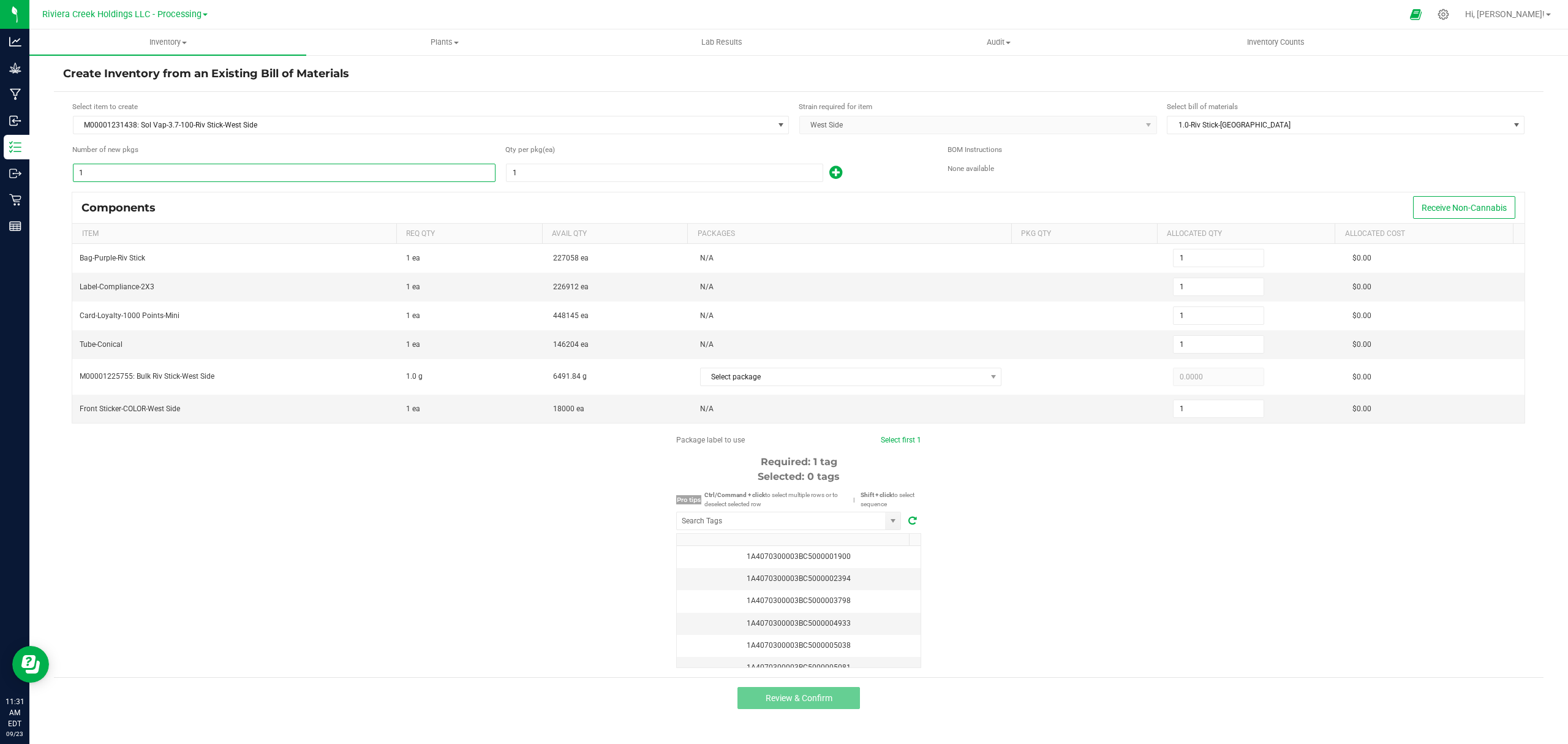
click at [198, 174] on input "1" at bounding box center [284, 173] width 421 height 17
type input "6"
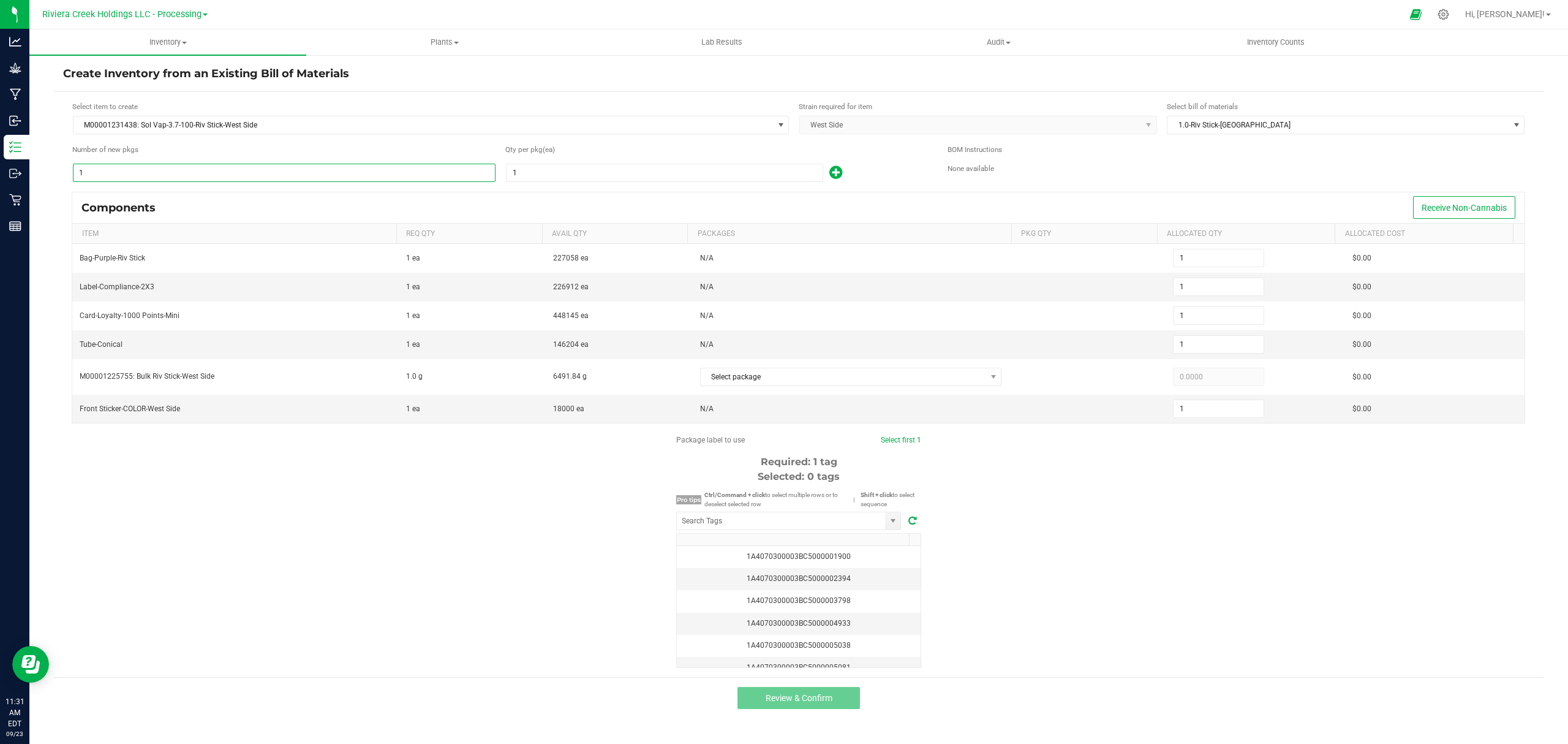
type input "6"
click at [694, 177] on input "1" at bounding box center [665, 173] width 316 height 17
type input "10"
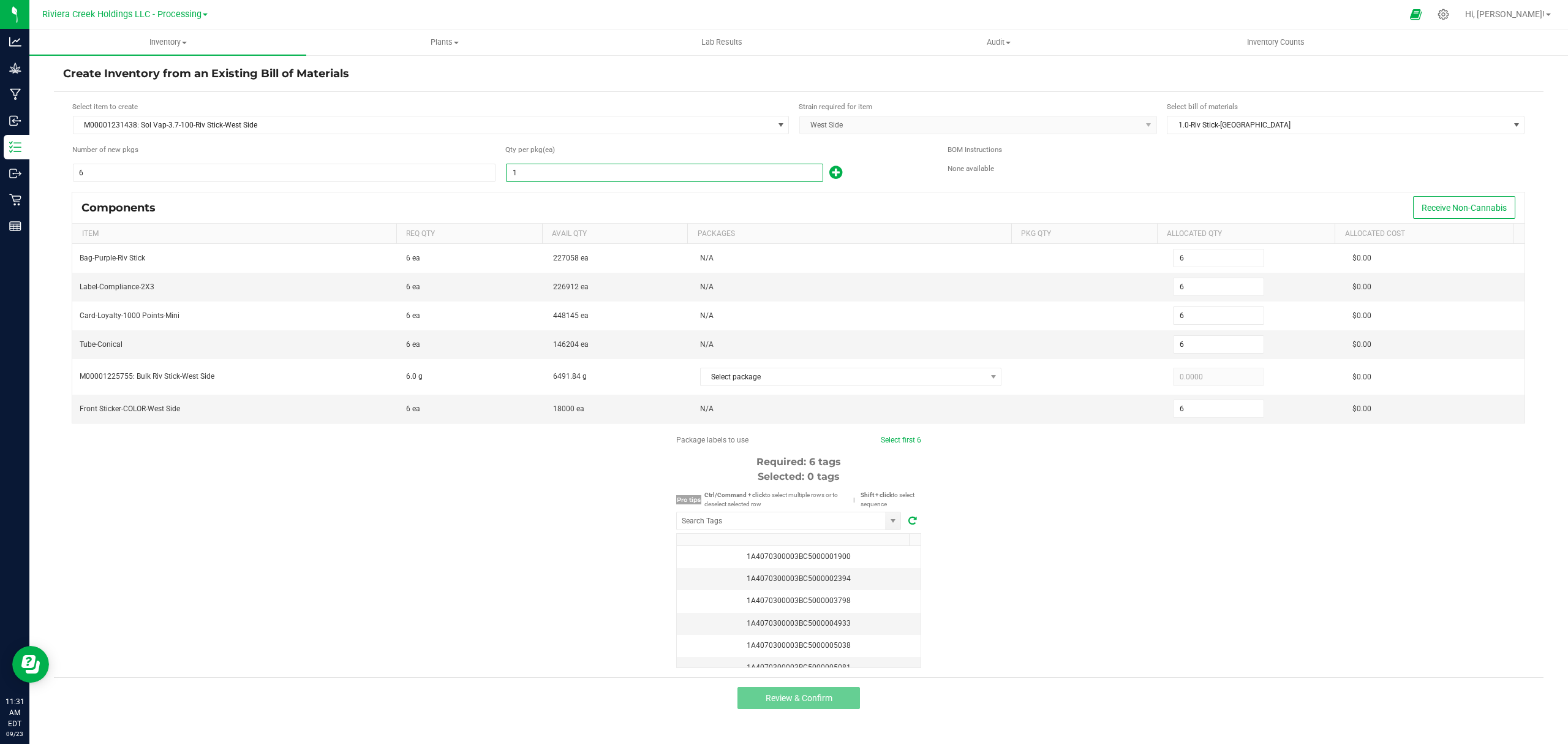
type input "60"
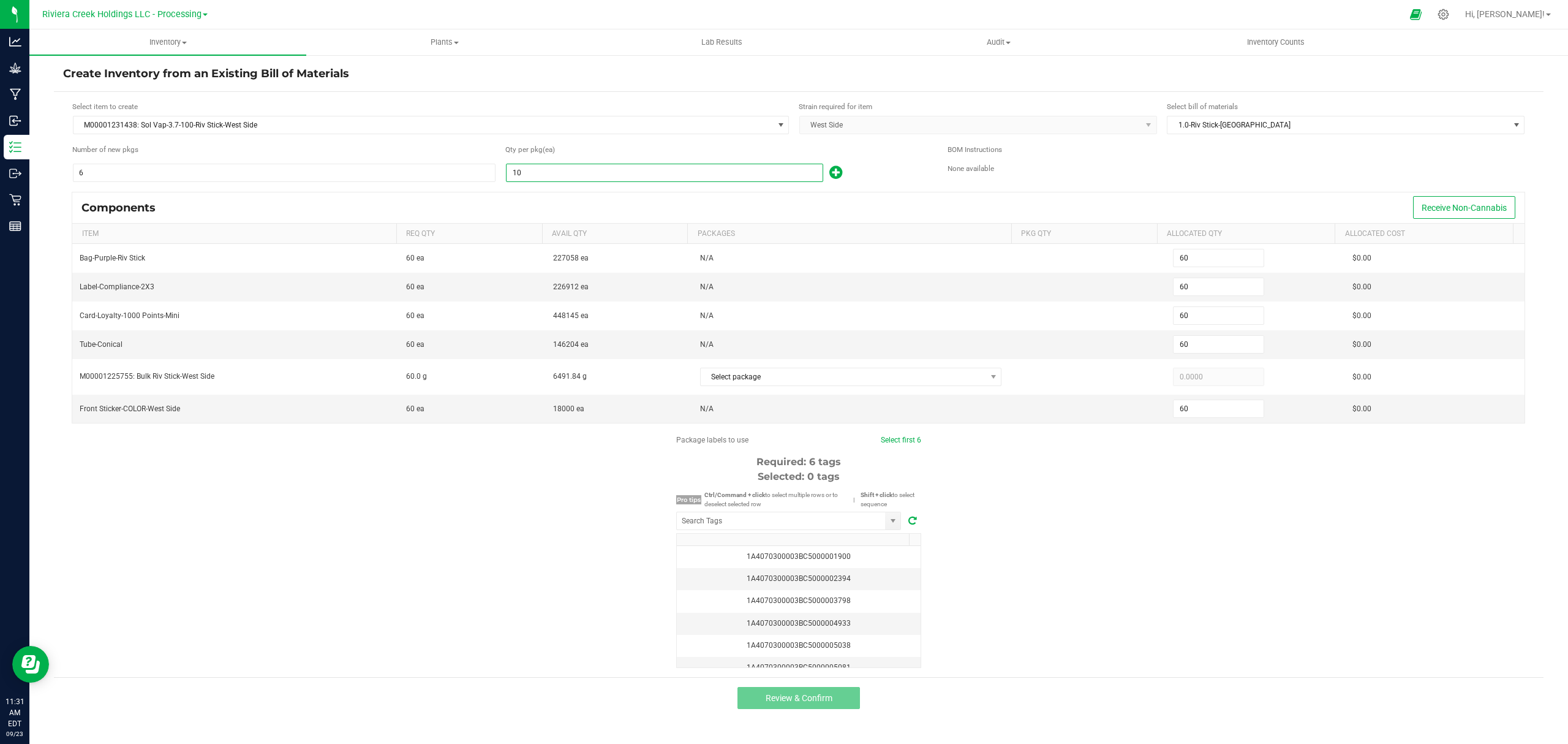
type input "100"
type input "600"
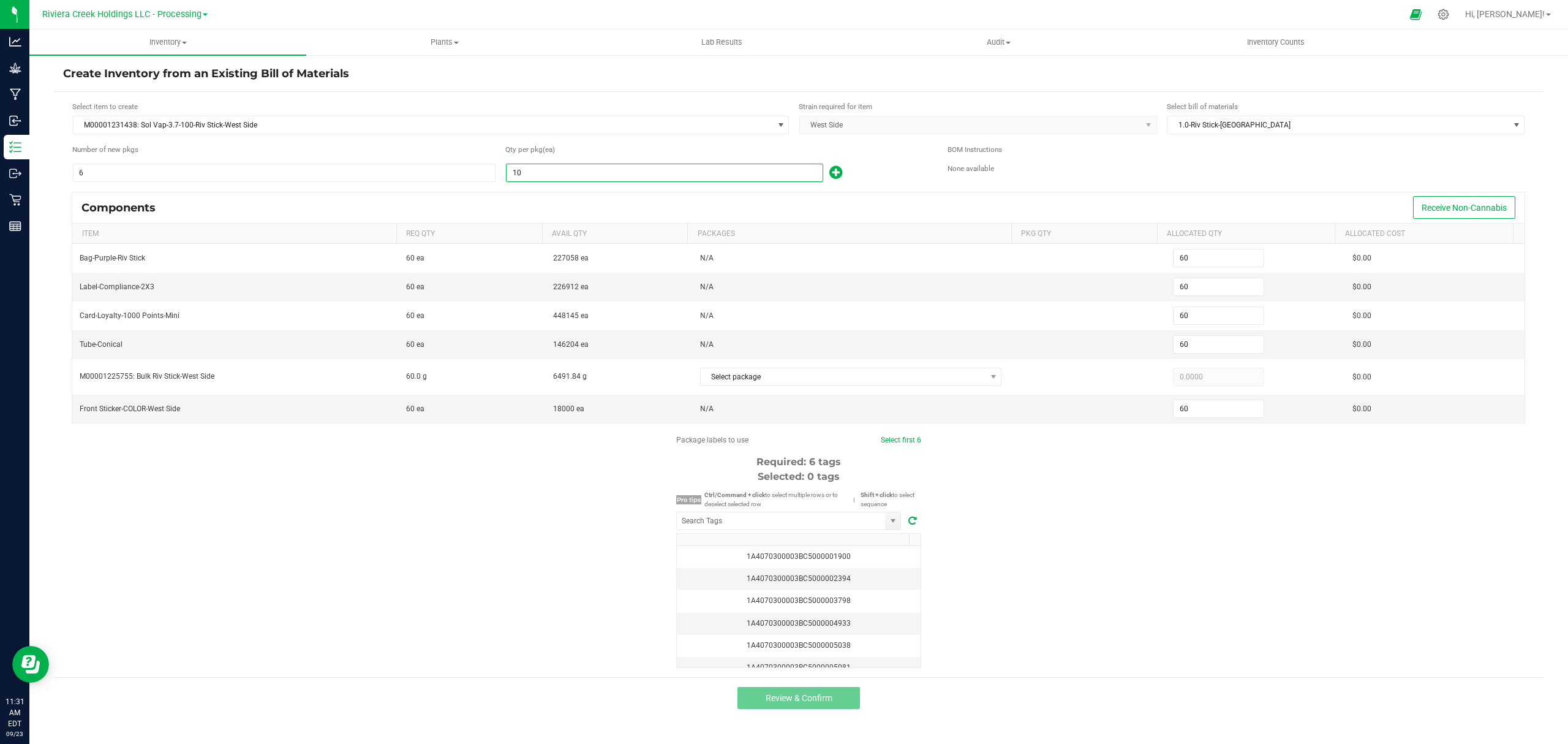
type input "600"
type input "100"
click at [879, 162] on div "Qty per pkg (ea) 100" at bounding box center [717, 163] width 424 height 39
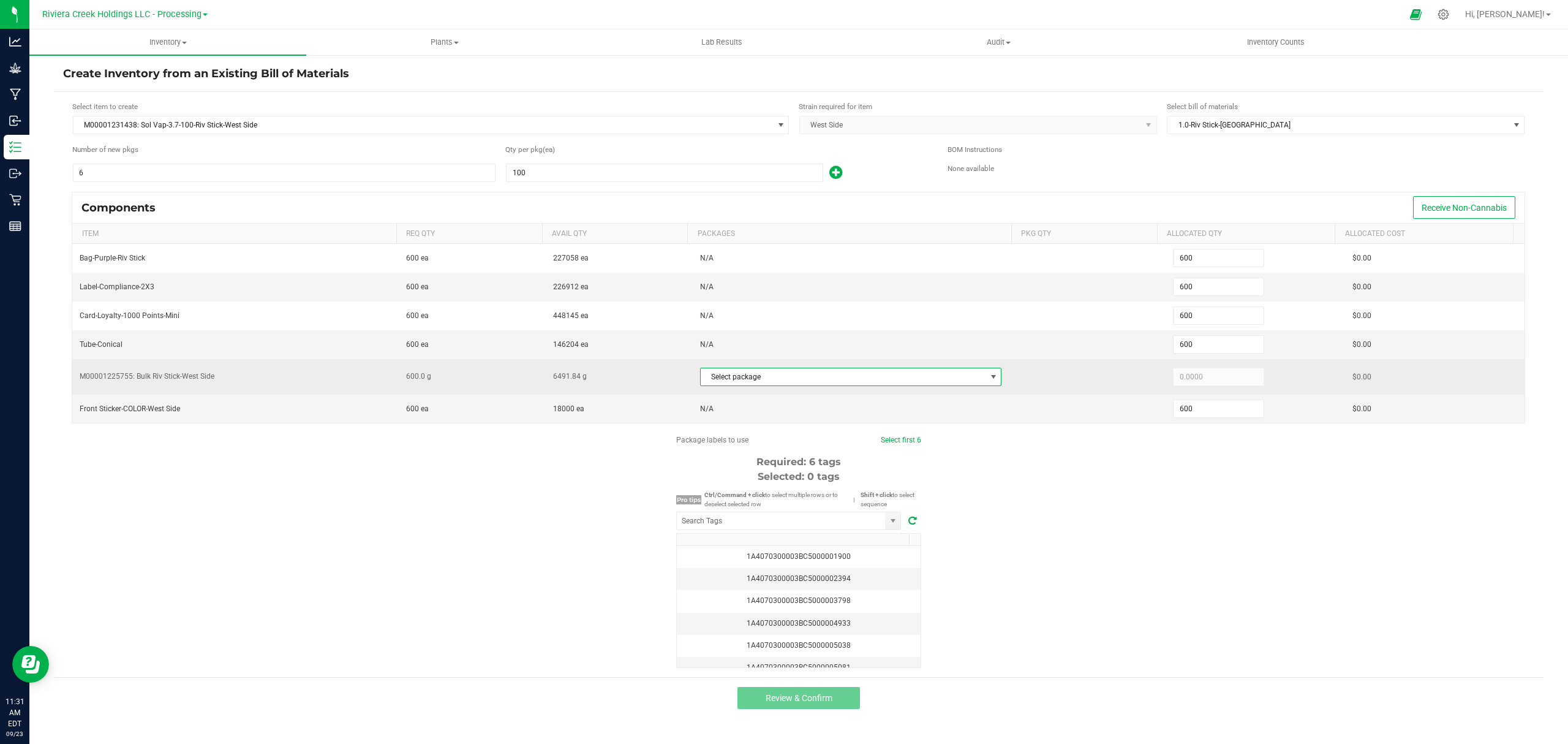
click at [853, 378] on span "Select package" at bounding box center [843, 377] width 285 height 17
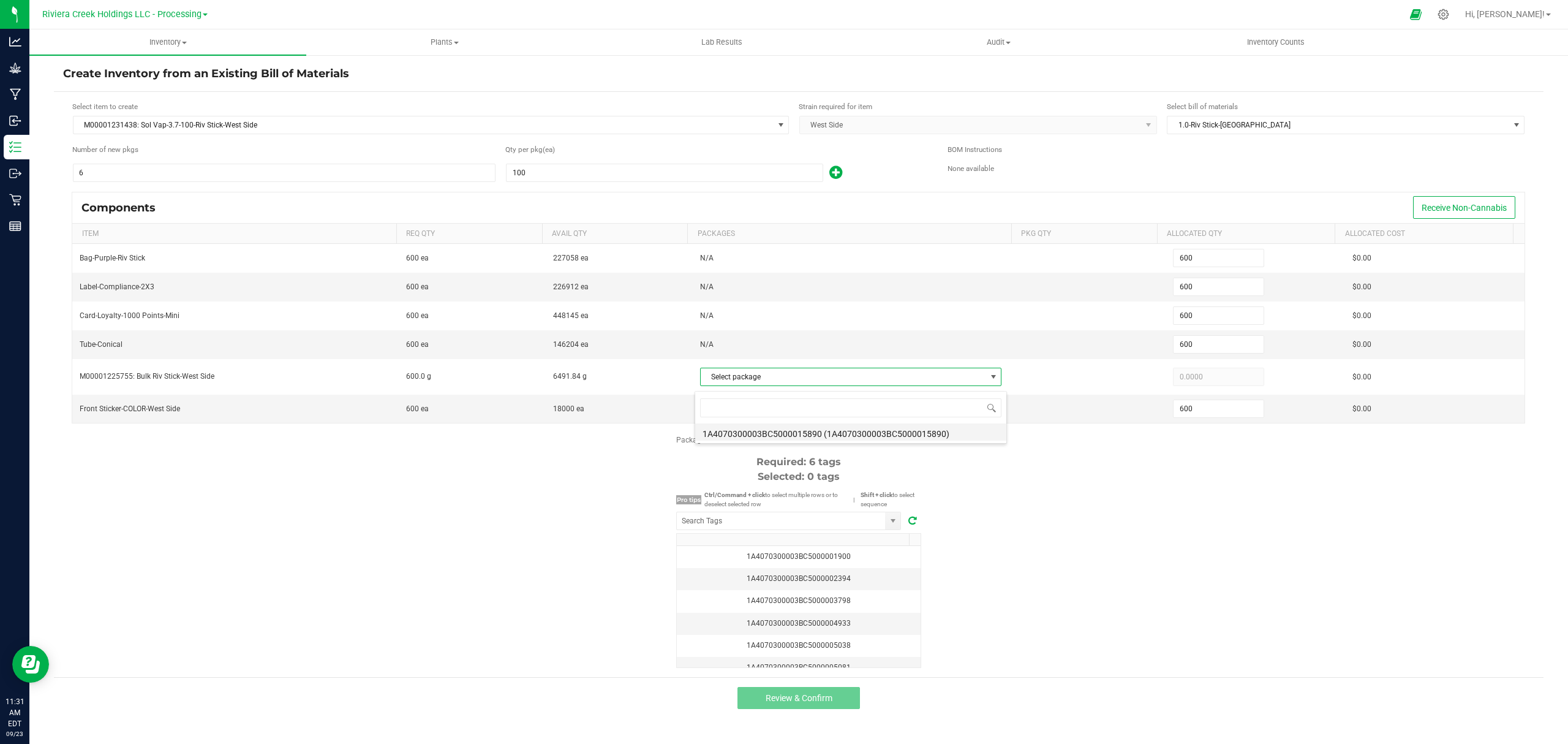
click at [886, 435] on li "1A4070300003BC5000015890 (1A4070300003BC5000015890)" at bounding box center [850, 432] width 311 height 17
type input "600.0000"
click at [779, 526] on input "NO DATA FOUND" at bounding box center [781, 520] width 208 height 17
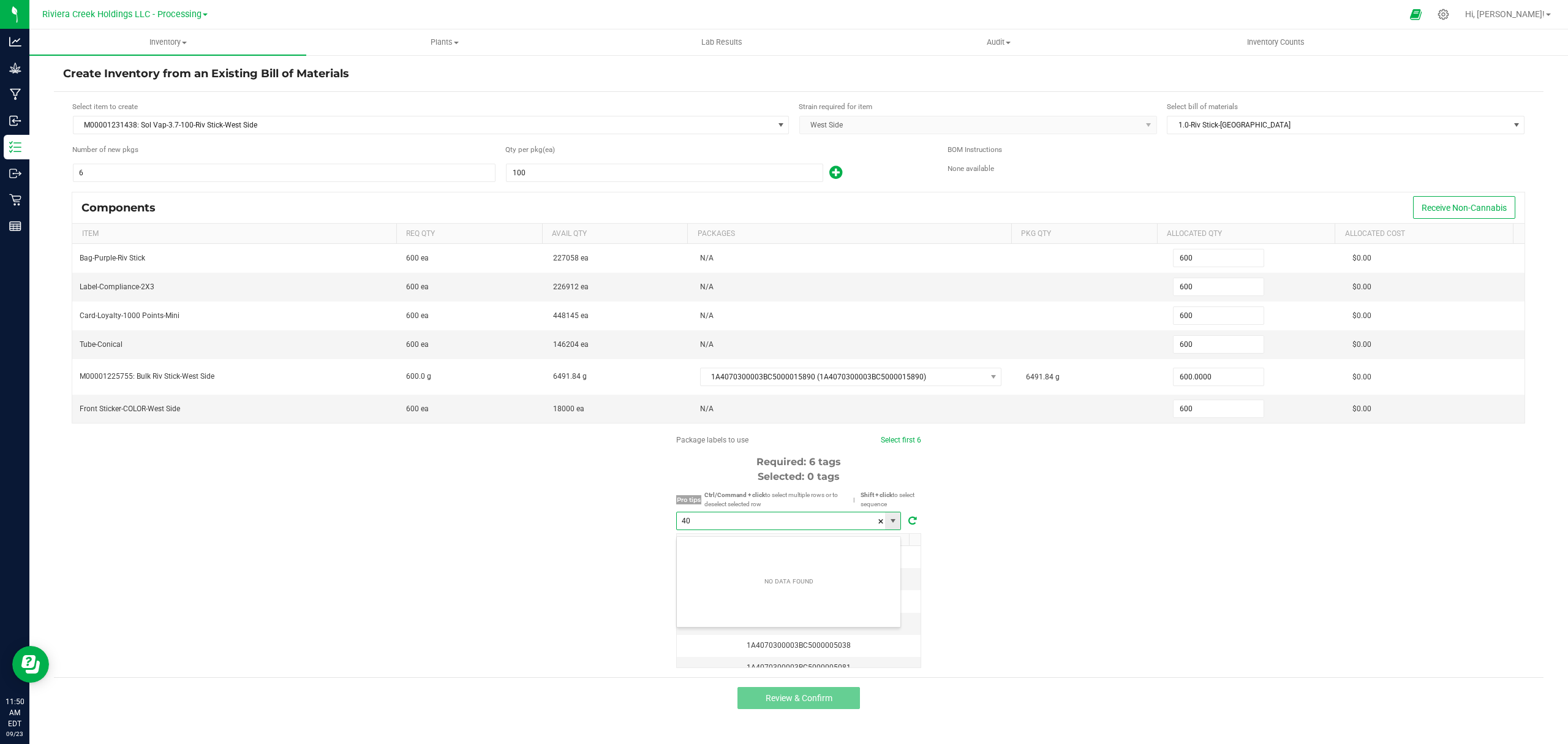
scroll to position [18, 224]
click at [833, 545] on li "1A4070300003BC5000040594" at bounding box center [789, 549] width 223 height 21
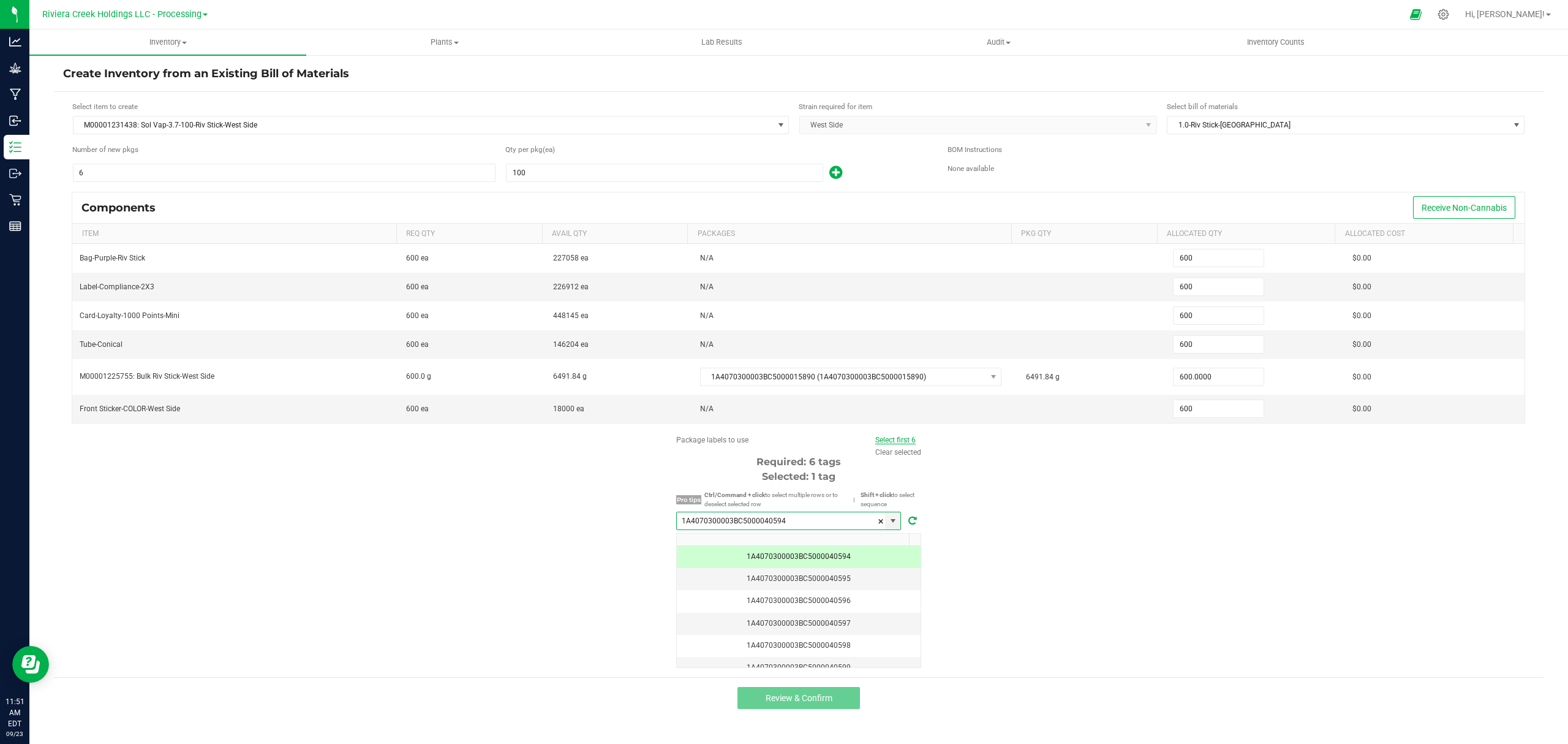
type input "1A4070300003BC5000040594"
click at [900, 442] on link "Select first 6" at bounding box center [895, 440] width 41 height 8
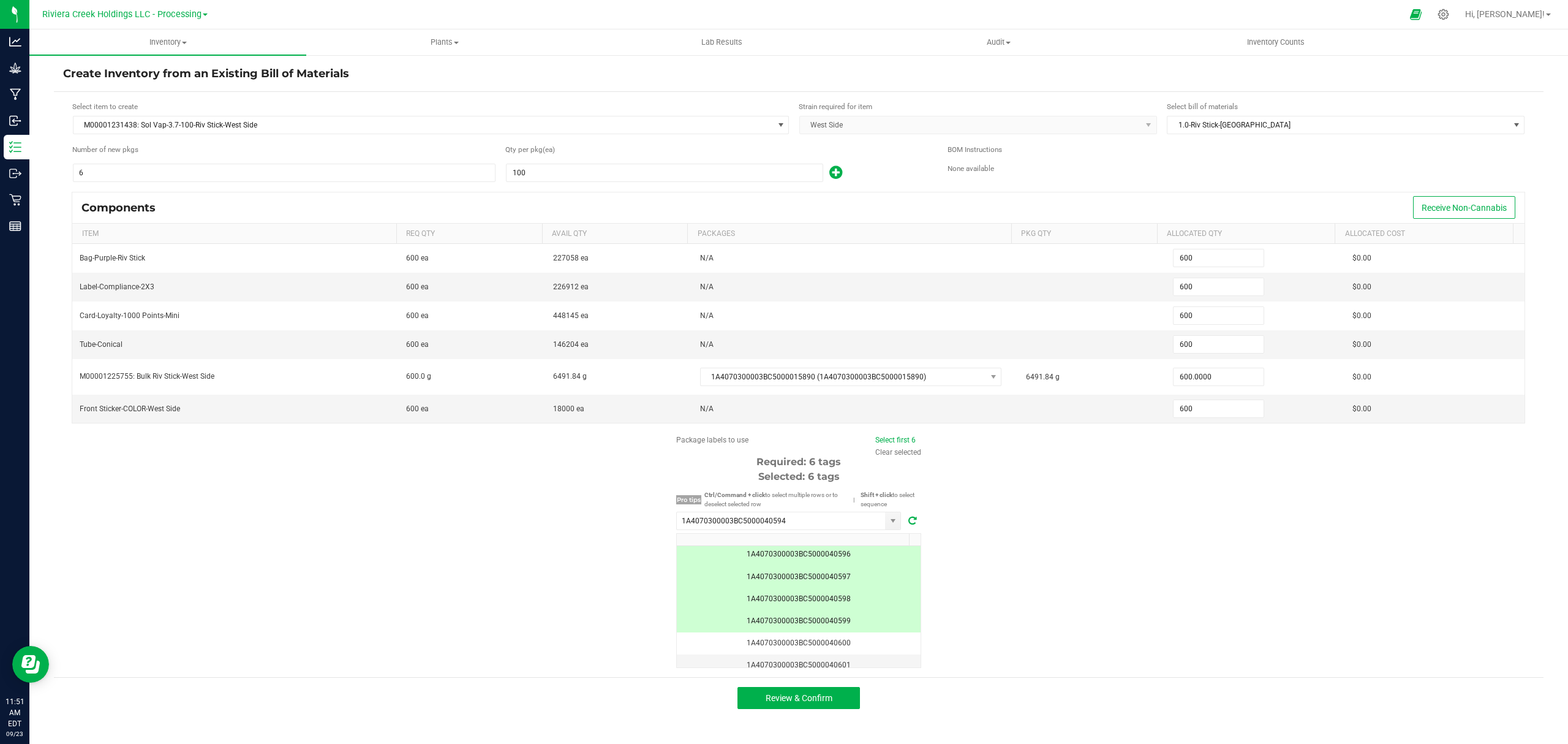
scroll to position [0, 0]
click at [850, 699] on button "Review & Confirm" at bounding box center [798, 698] width 122 height 22
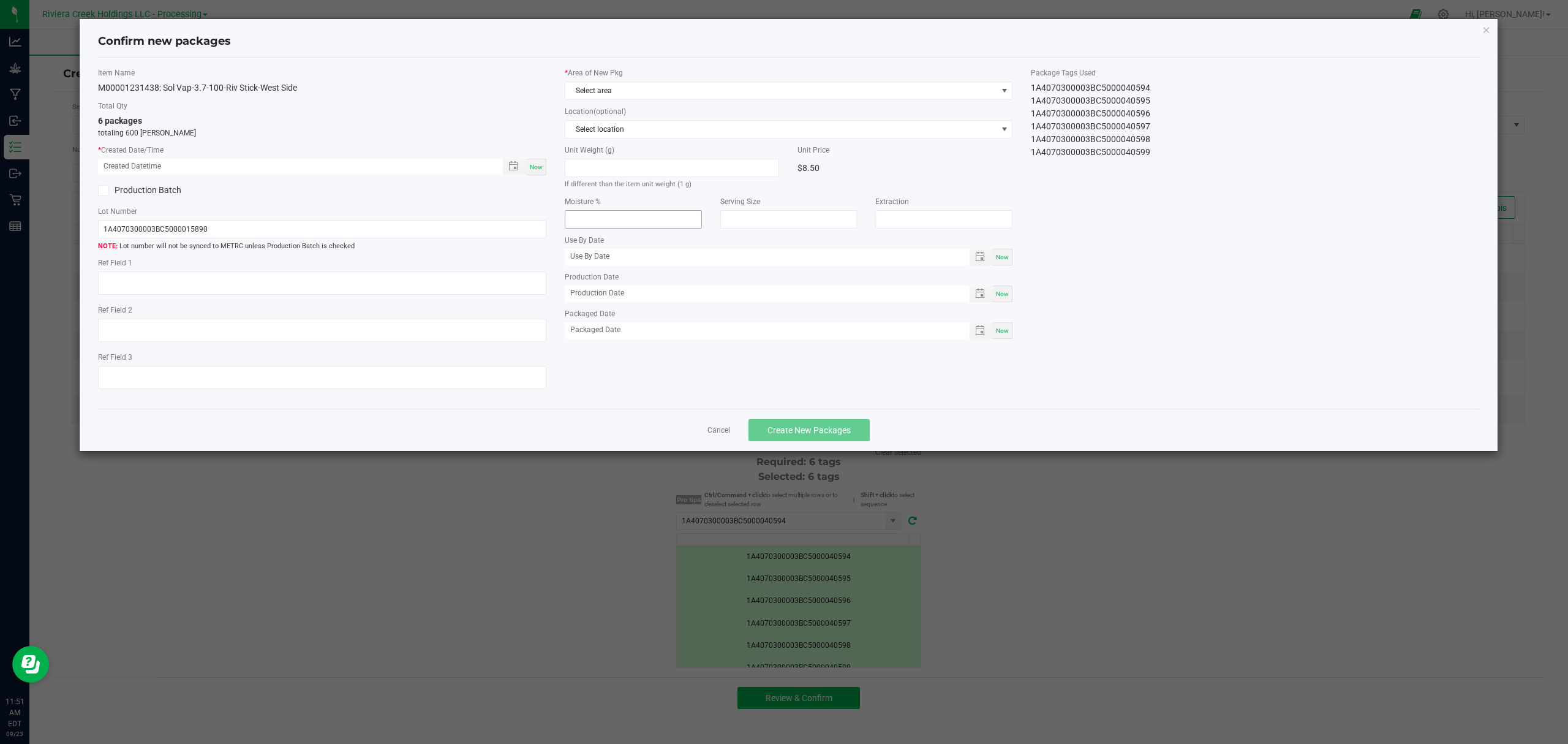
type input "[DATE]"
click at [540, 165] on span "Now" at bounding box center [536, 167] width 13 height 7
type input "[DATE] 11:51 AM"
click at [611, 86] on span "Select area" at bounding box center [781, 91] width 432 height 17
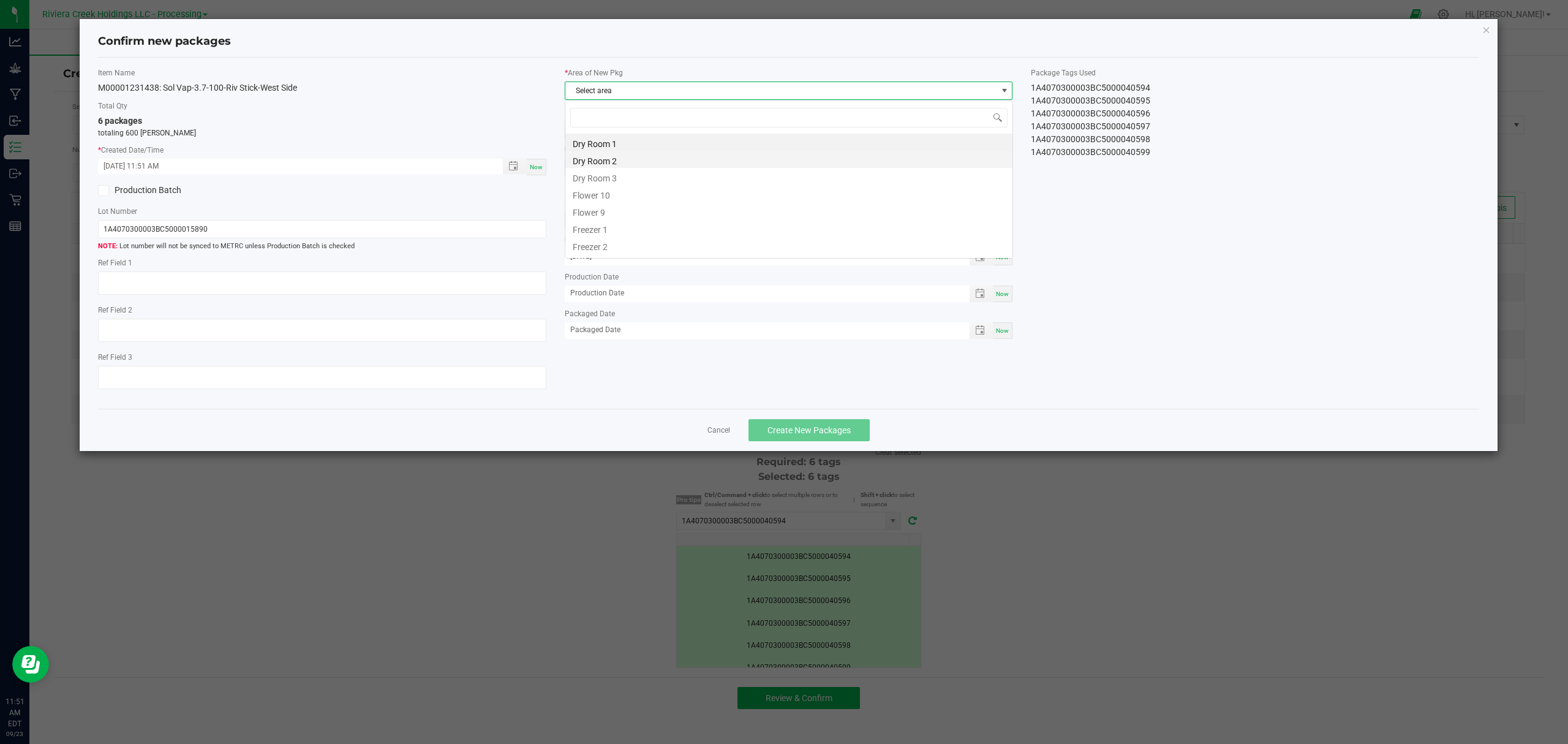
scroll to position [18, 447]
click at [617, 195] on li "Flower 10" at bounding box center [789, 193] width 447 height 17
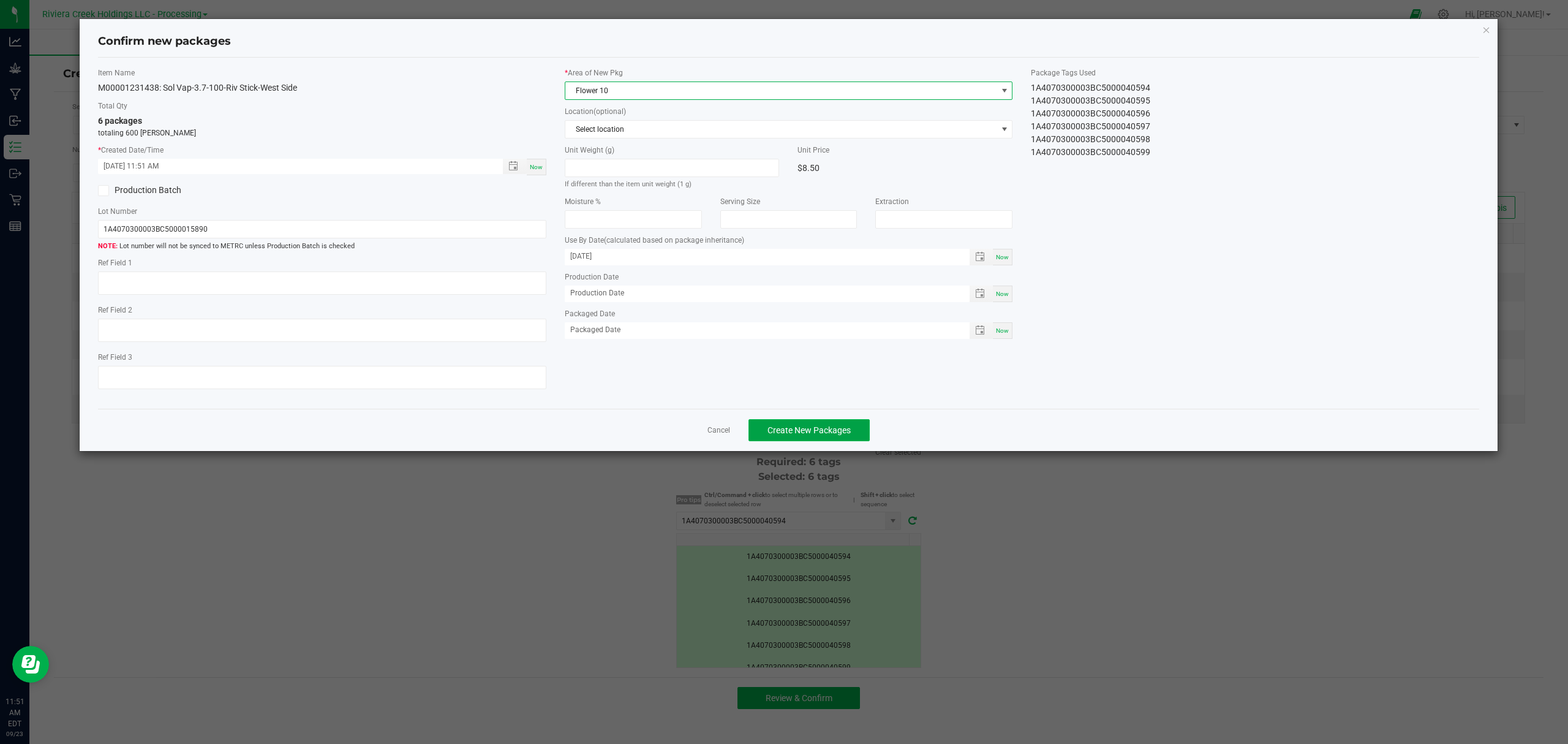
click at [834, 435] on span "Create New Packages" at bounding box center [809, 430] width 84 height 10
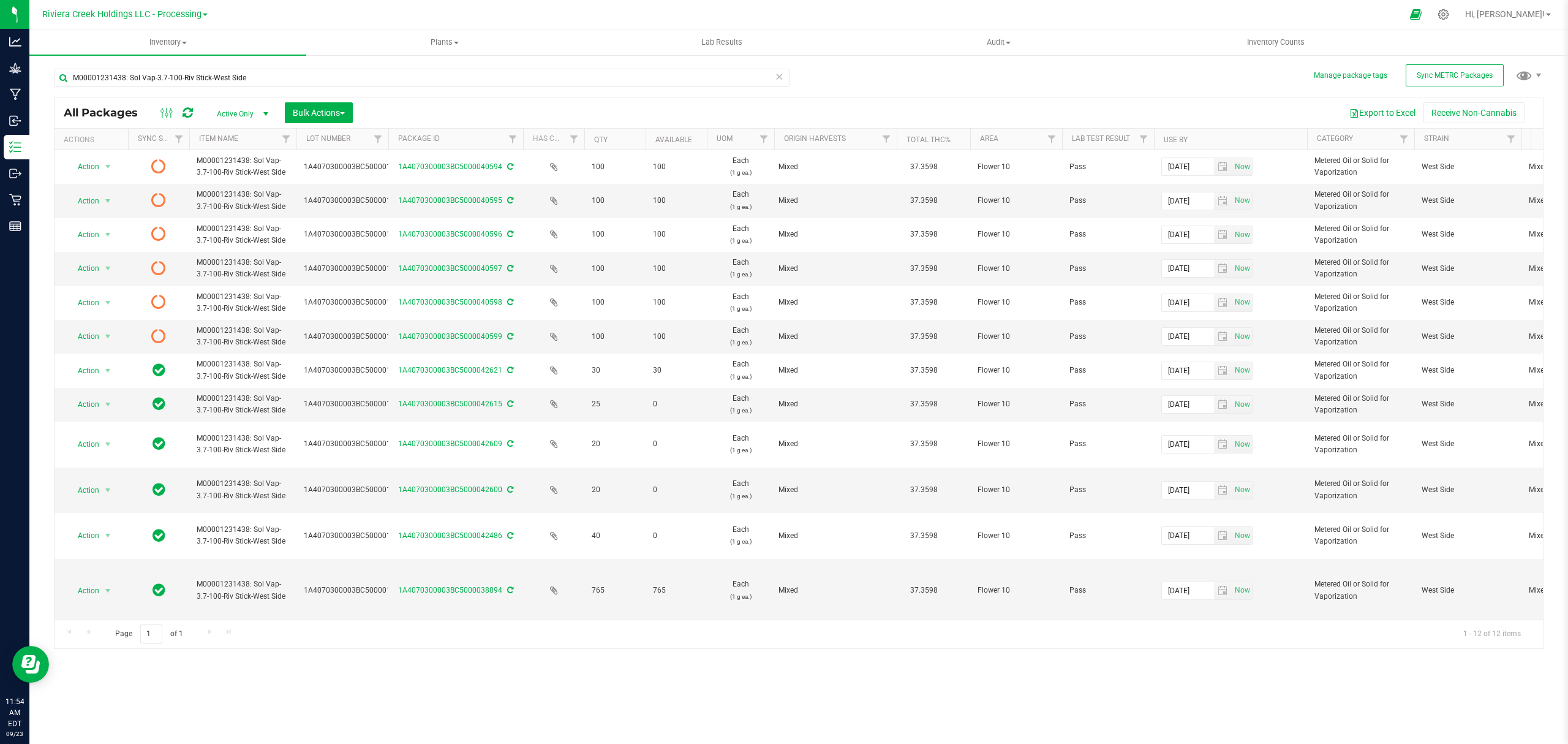
click at [186, 115] on icon at bounding box center [188, 113] width 11 height 12
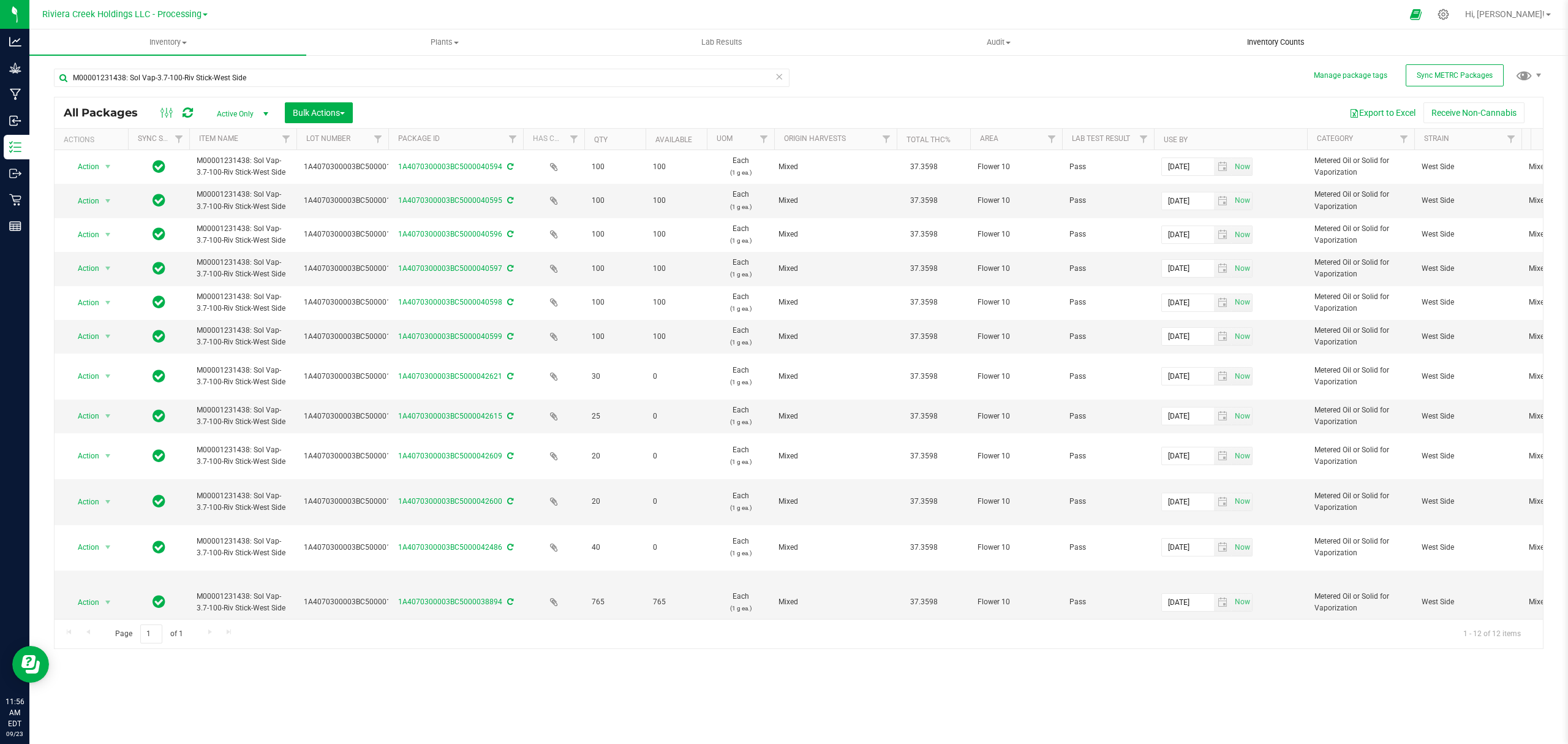
click at [1273, 46] on span "Inventory Counts" at bounding box center [1275, 42] width 91 height 11
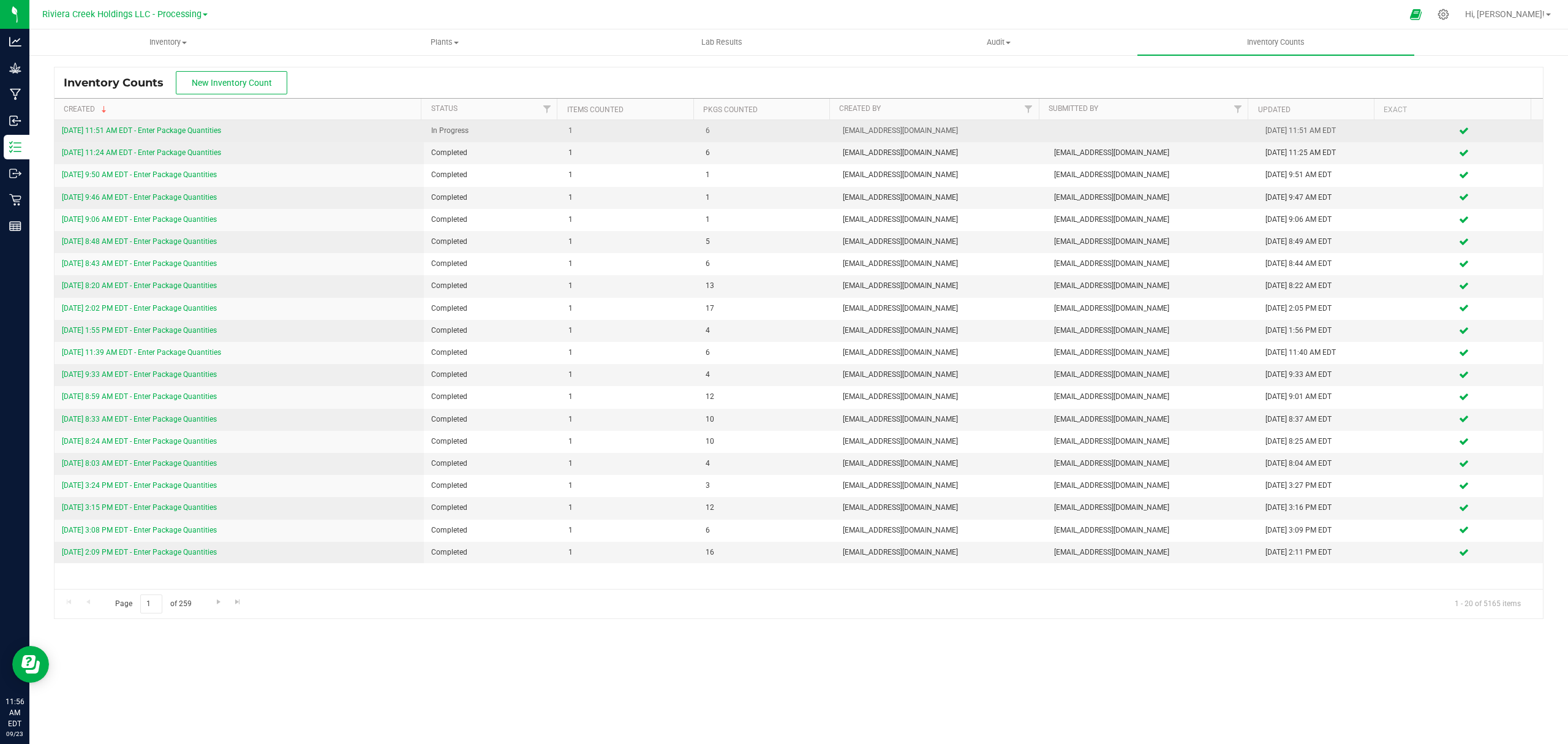
click at [162, 131] on link "[DATE] 11:51 AM EDT - Enter Package Quantities" at bounding box center [141, 130] width 160 height 8
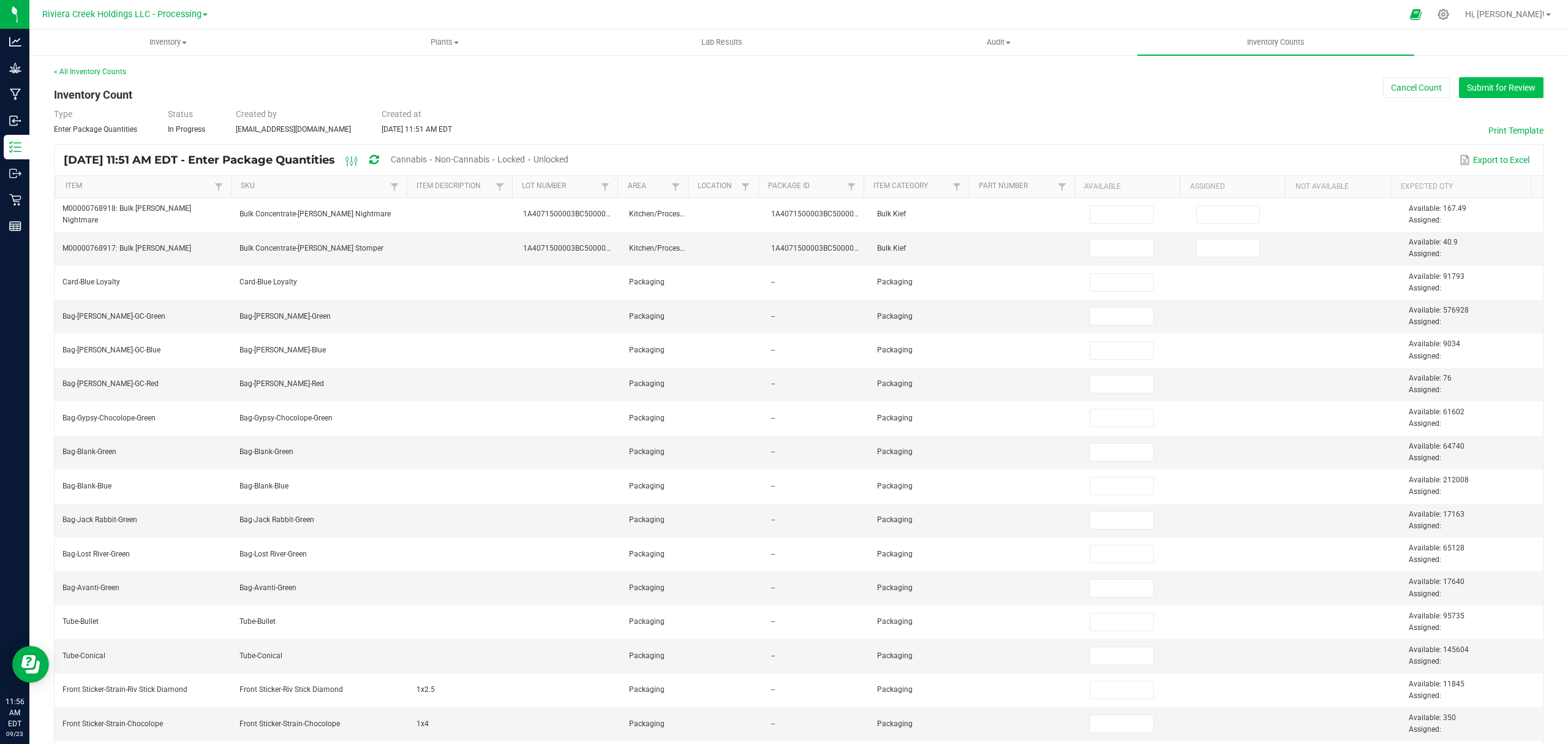
click at [1490, 86] on button "Submit for Review" at bounding box center [1501, 88] width 84 height 21
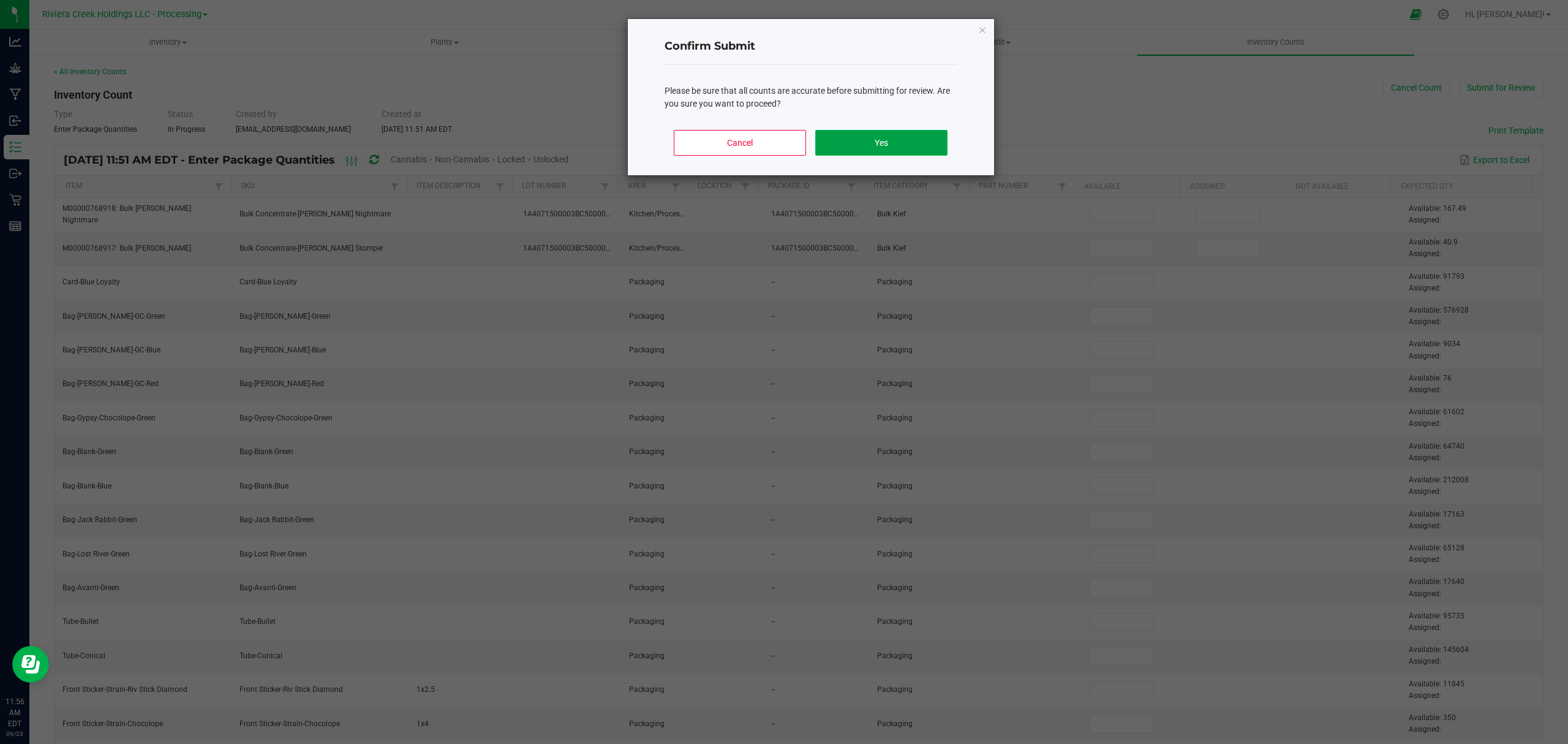
drag, startPoint x: 920, startPoint y: 150, endPoint x: 860, endPoint y: 167, distance: 62.4
click at [919, 153] on button "Yes" at bounding box center [881, 143] width 131 height 26
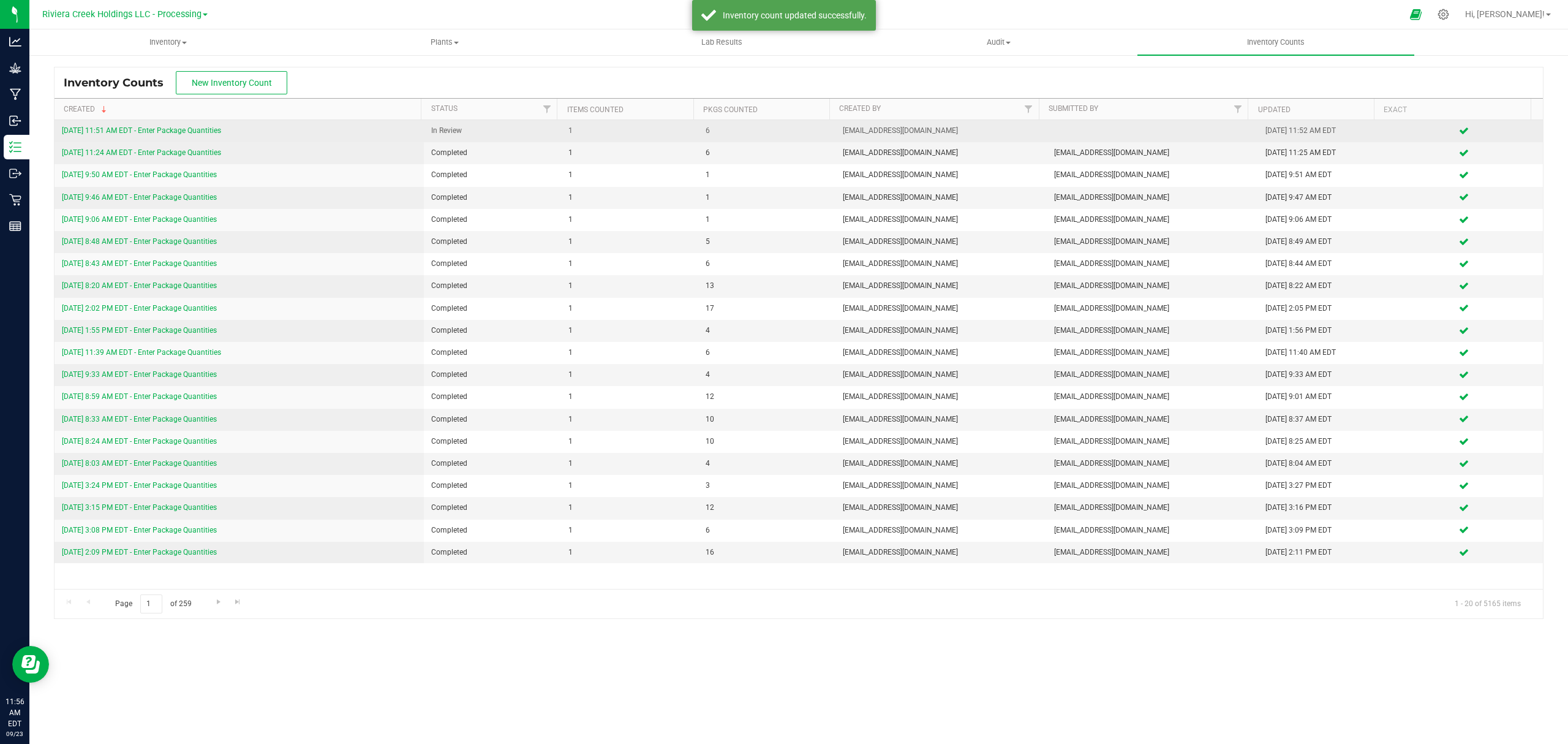
click at [153, 127] on link "[DATE] 11:51 AM EDT - Enter Package Quantities" at bounding box center [141, 130] width 160 height 8
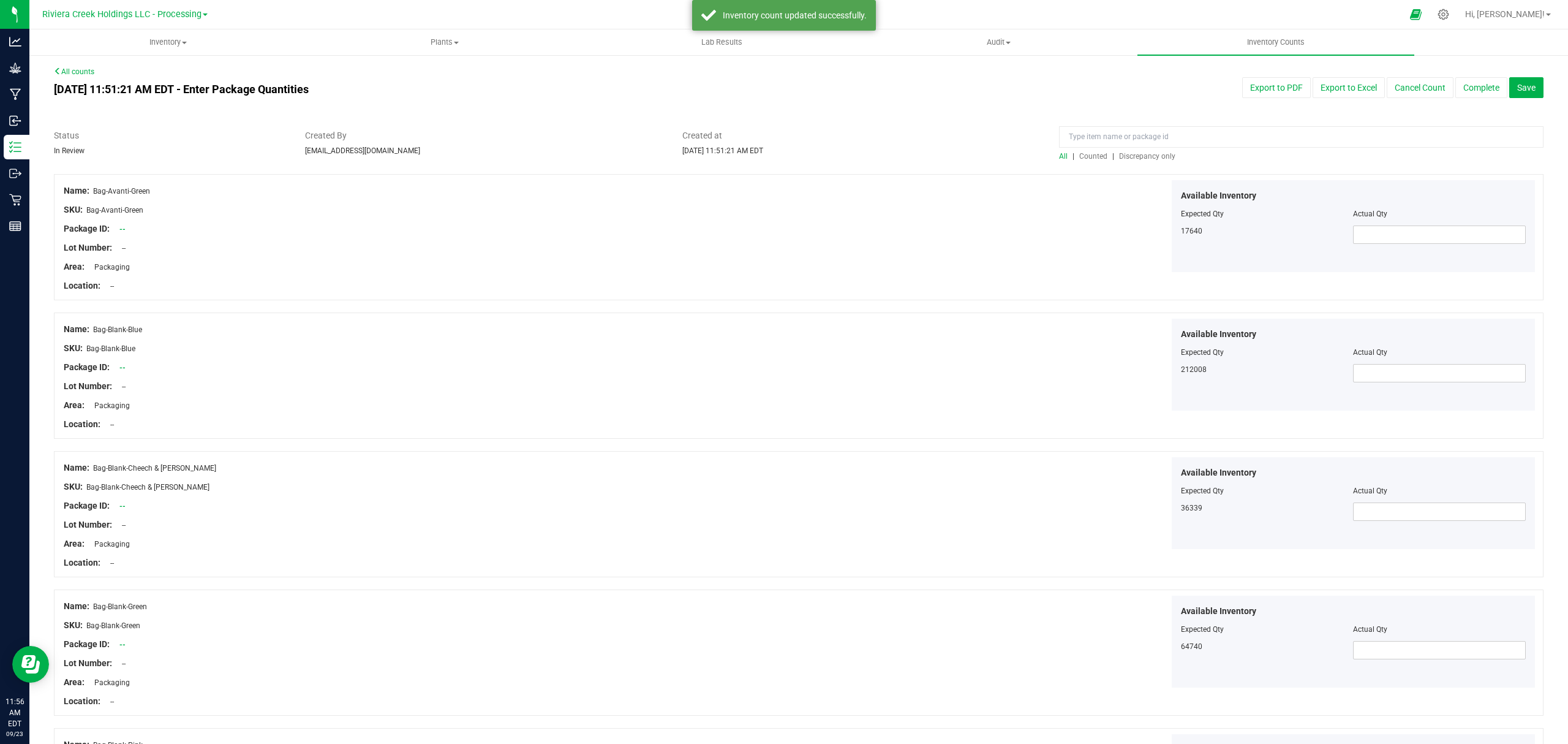
click at [1079, 155] on span "Counted" at bounding box center [1093, 156] width 28 height 8
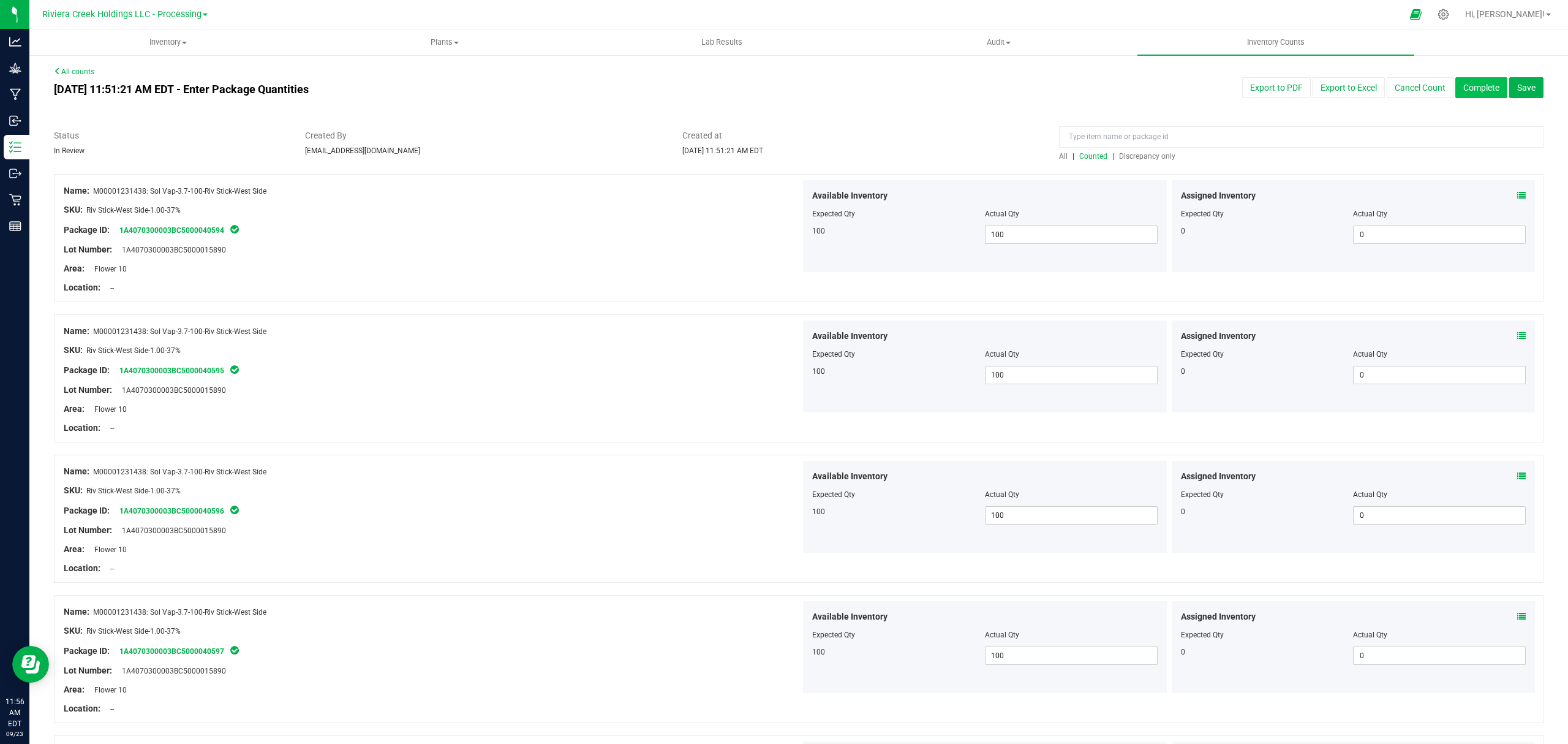
click at [1455, 84] on button "Complete" at bounding box center [1481, 88] width 52 height 21
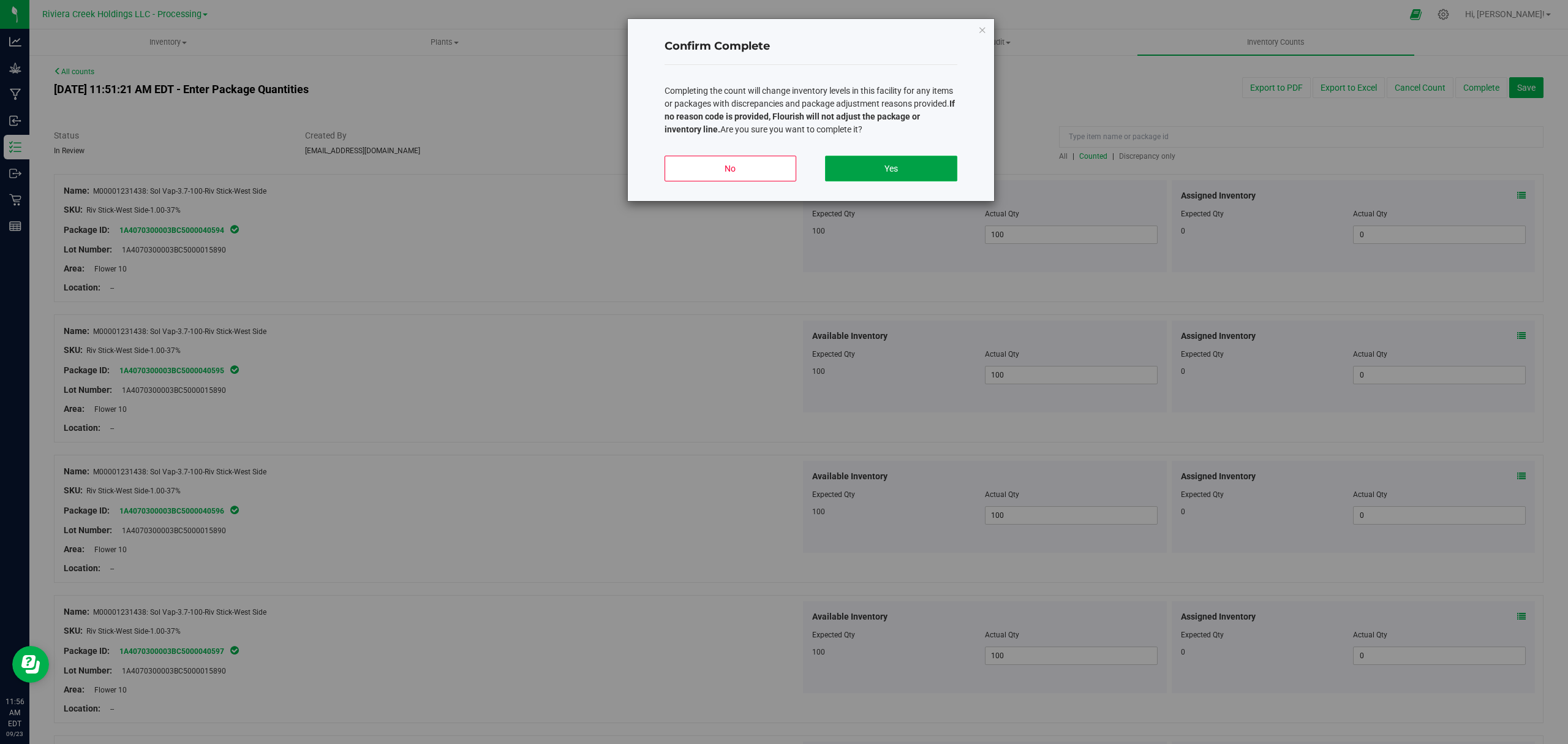
click at [927, 169] on button "Yes" at bounding box center [890, 168] width 131 height 26
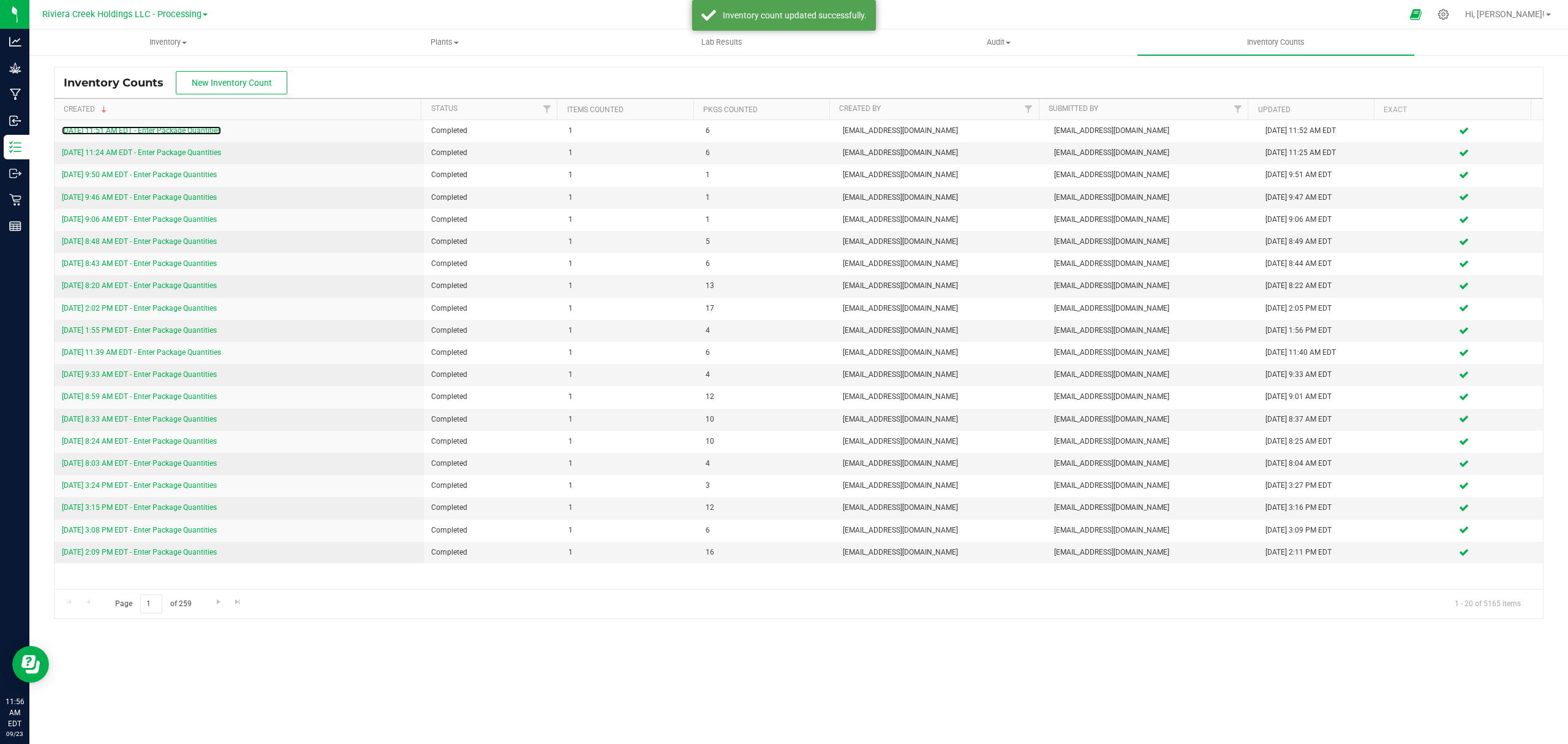
click at [153, 129] on link "[DATE] 11:51 AM EDT - Enter Package Quantities" at bounding box center [141, 130] width 160 height 8
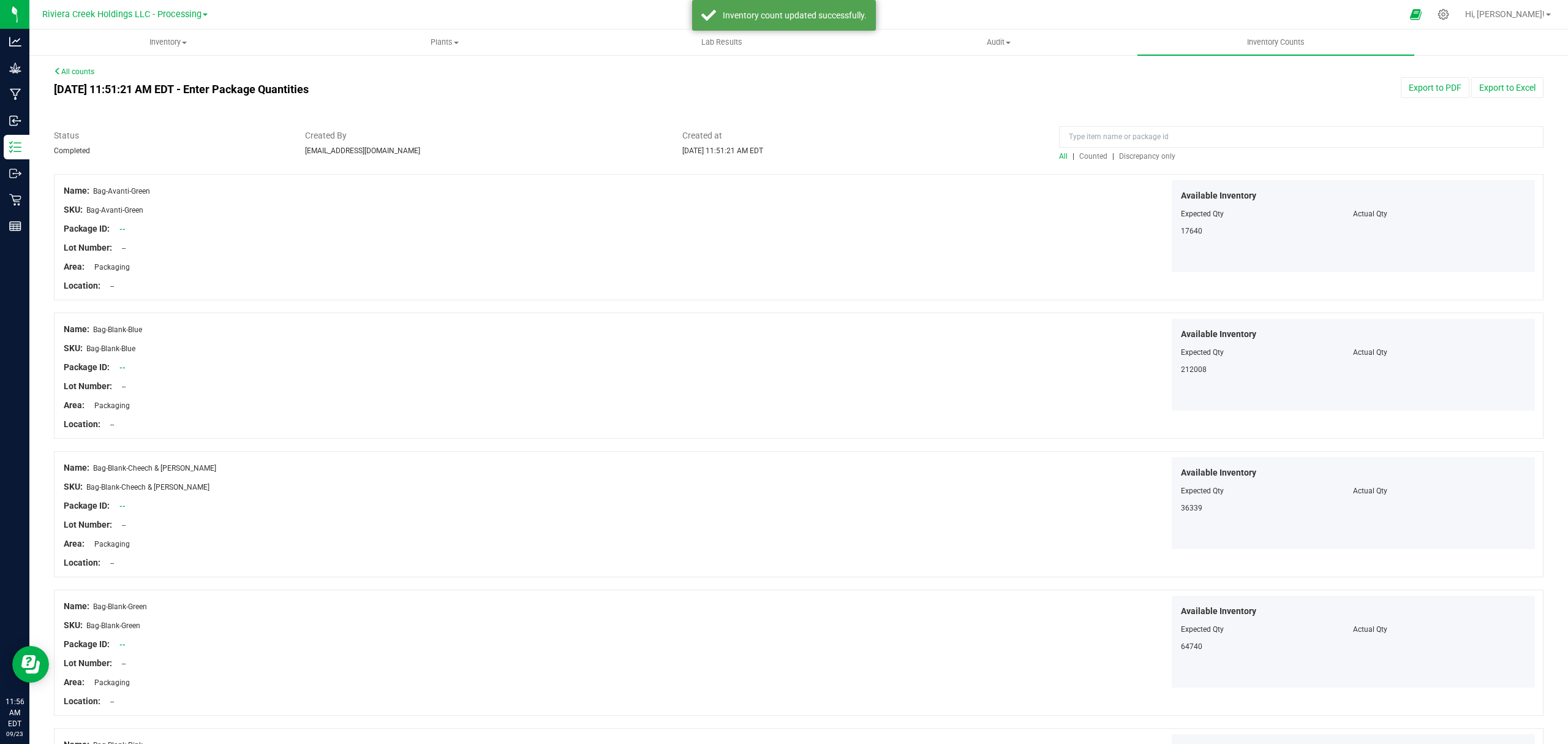
click at [1082, 153] on span "Counted" at bounding box center [1093, 156] width 28 height 8
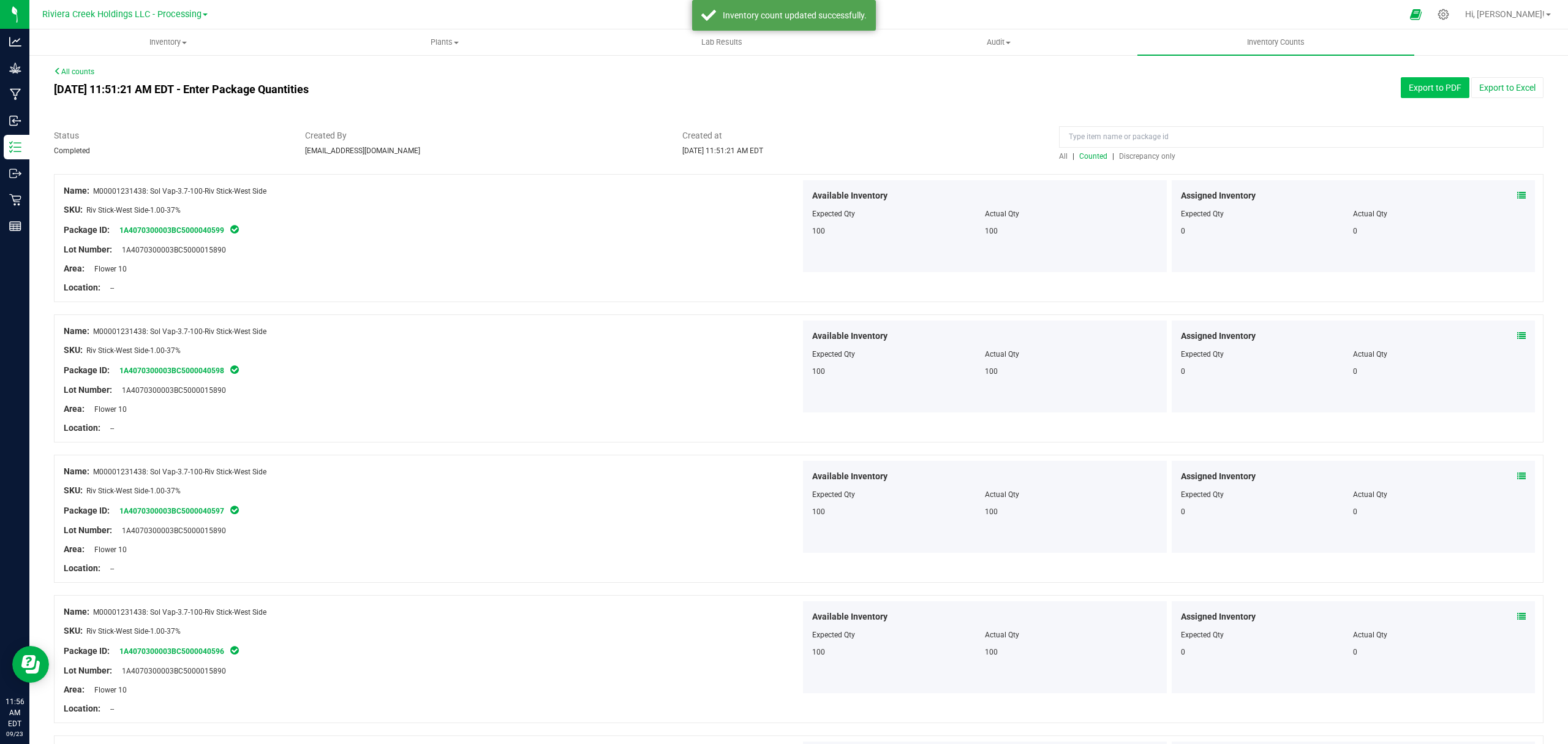
click at [1411, 91] on button "Export to PDF" at bounding box center [1435, 88] width 69 height 21
click at [160, 34] on uib-tab-heading "Inventory All packages All inventory Waste log Create inventory" at bounding box center [168, 42] width 276 height 25
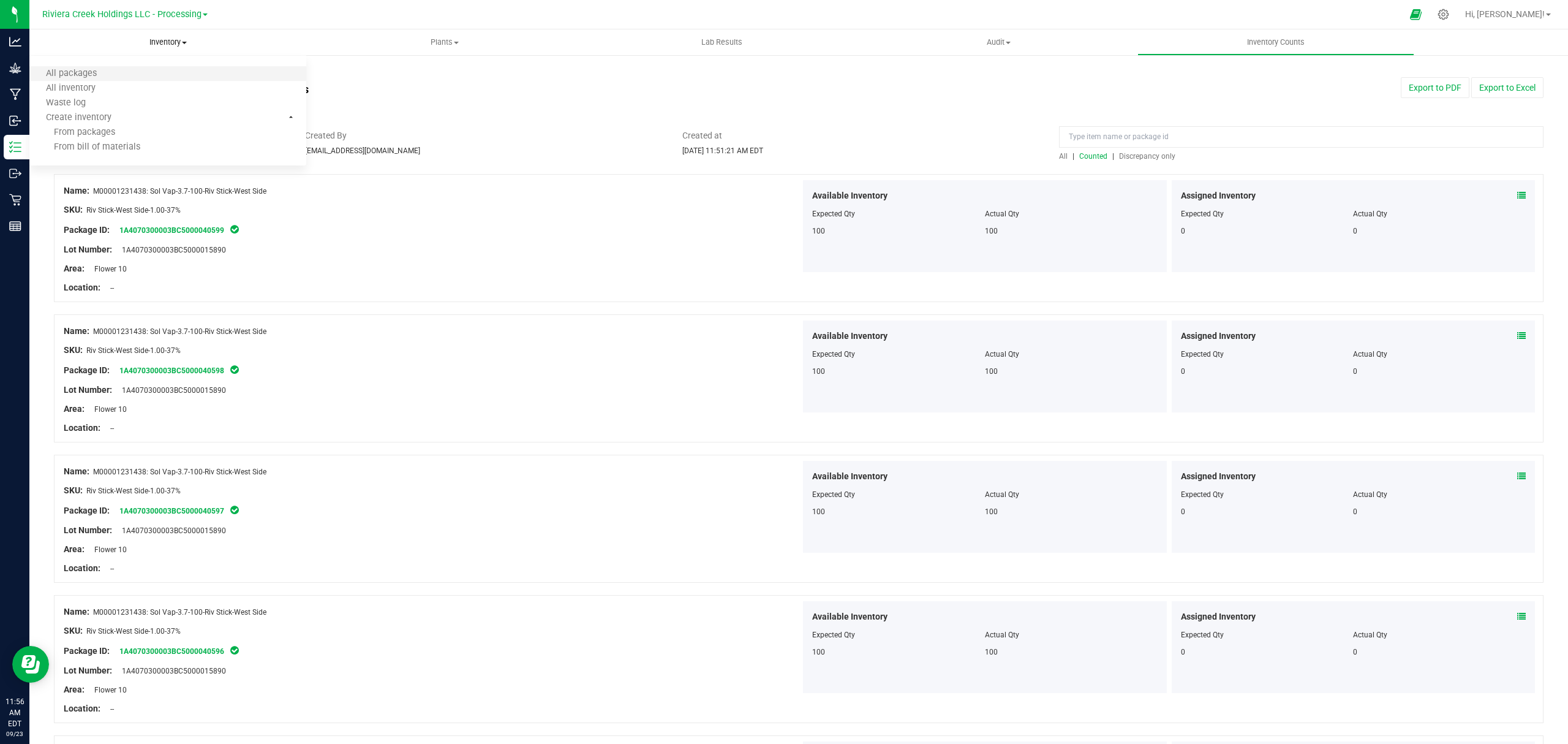
click at [129, 76] on li "All packages" at bounding box center [168, 74] width 277 height 15
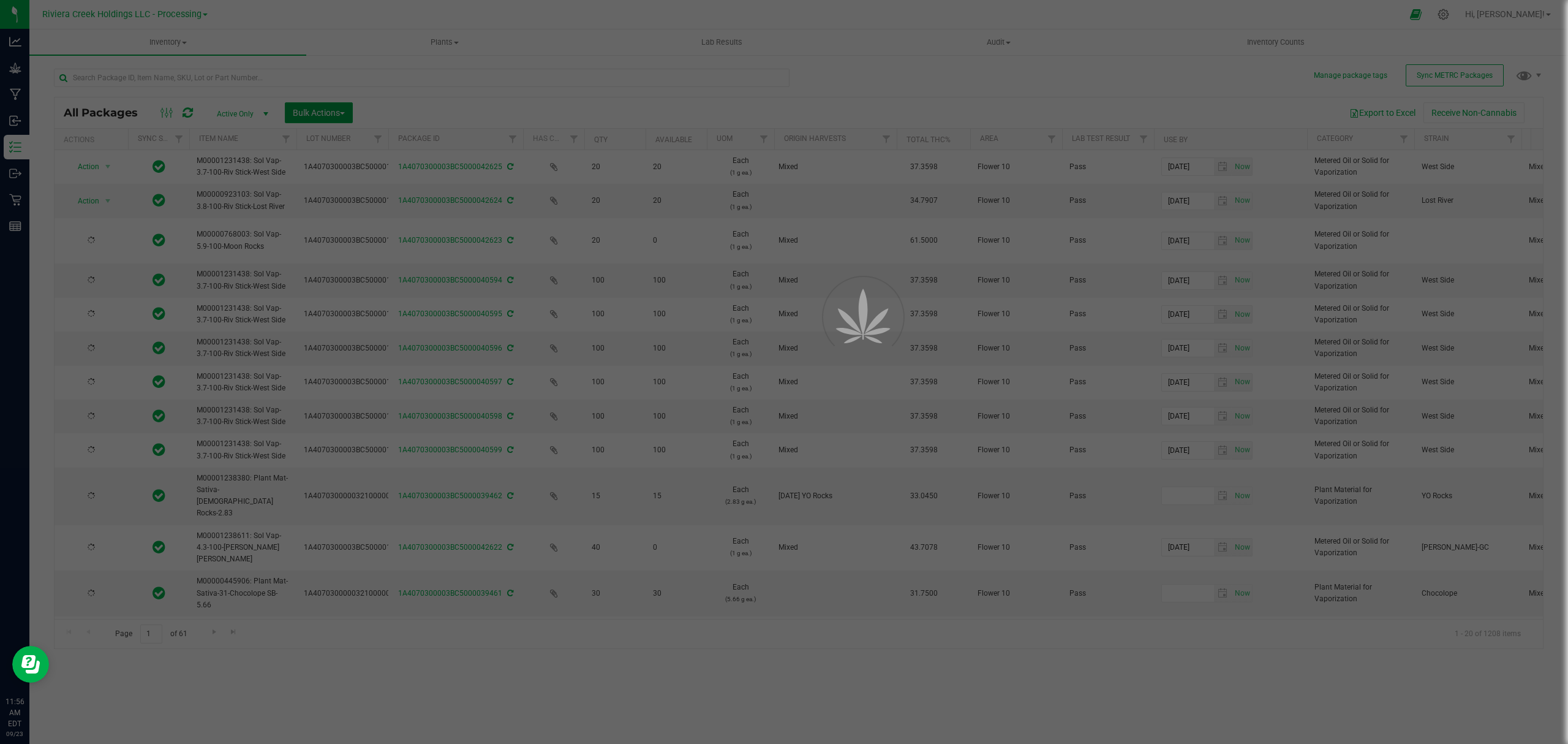
click at [312, 110] on span "Bulk Actions" at bounding box center [318, 113] width 52 height 10
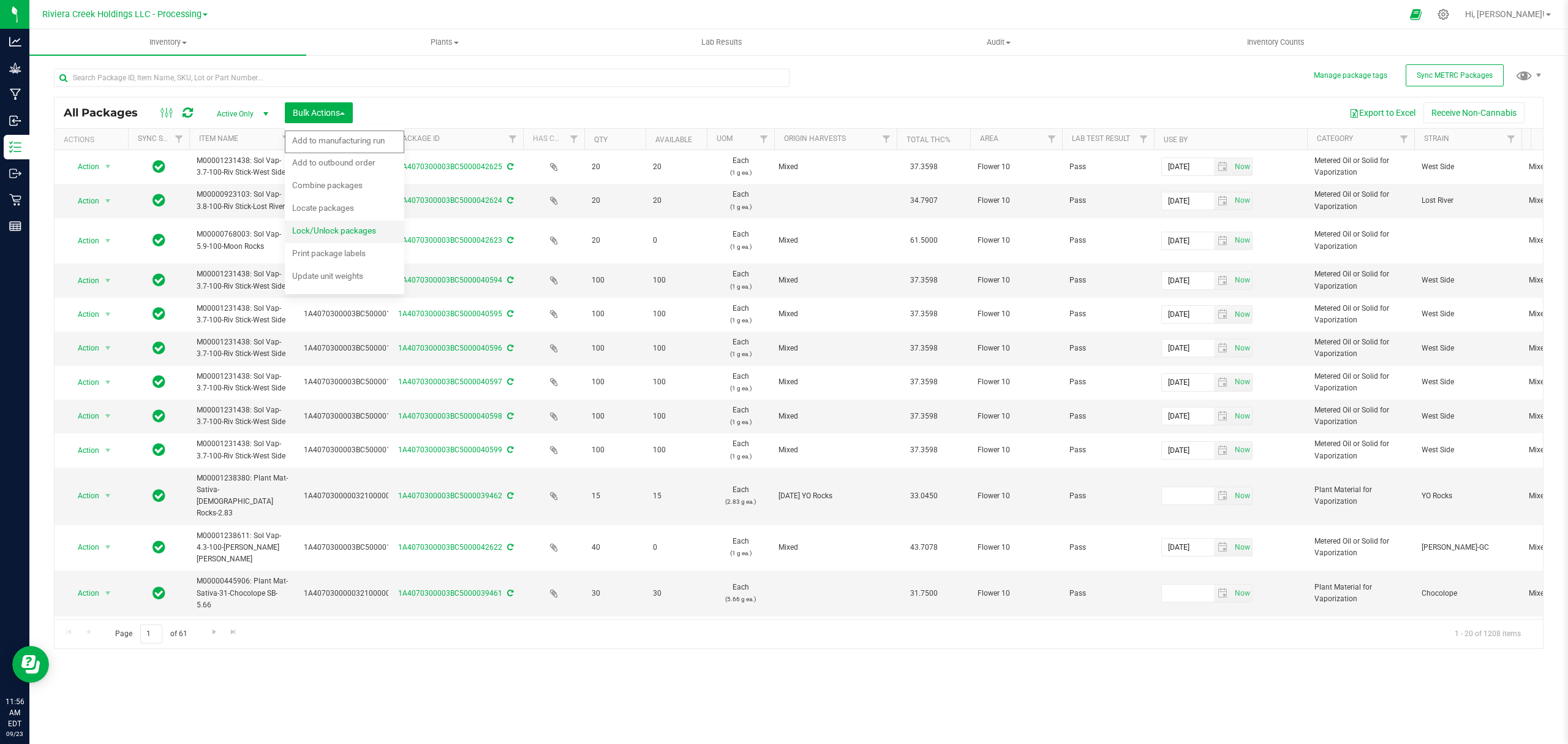
click at [329, 226] on span "Lock/Unlock packages" at bounding box center [334, 231] width 84 height 10
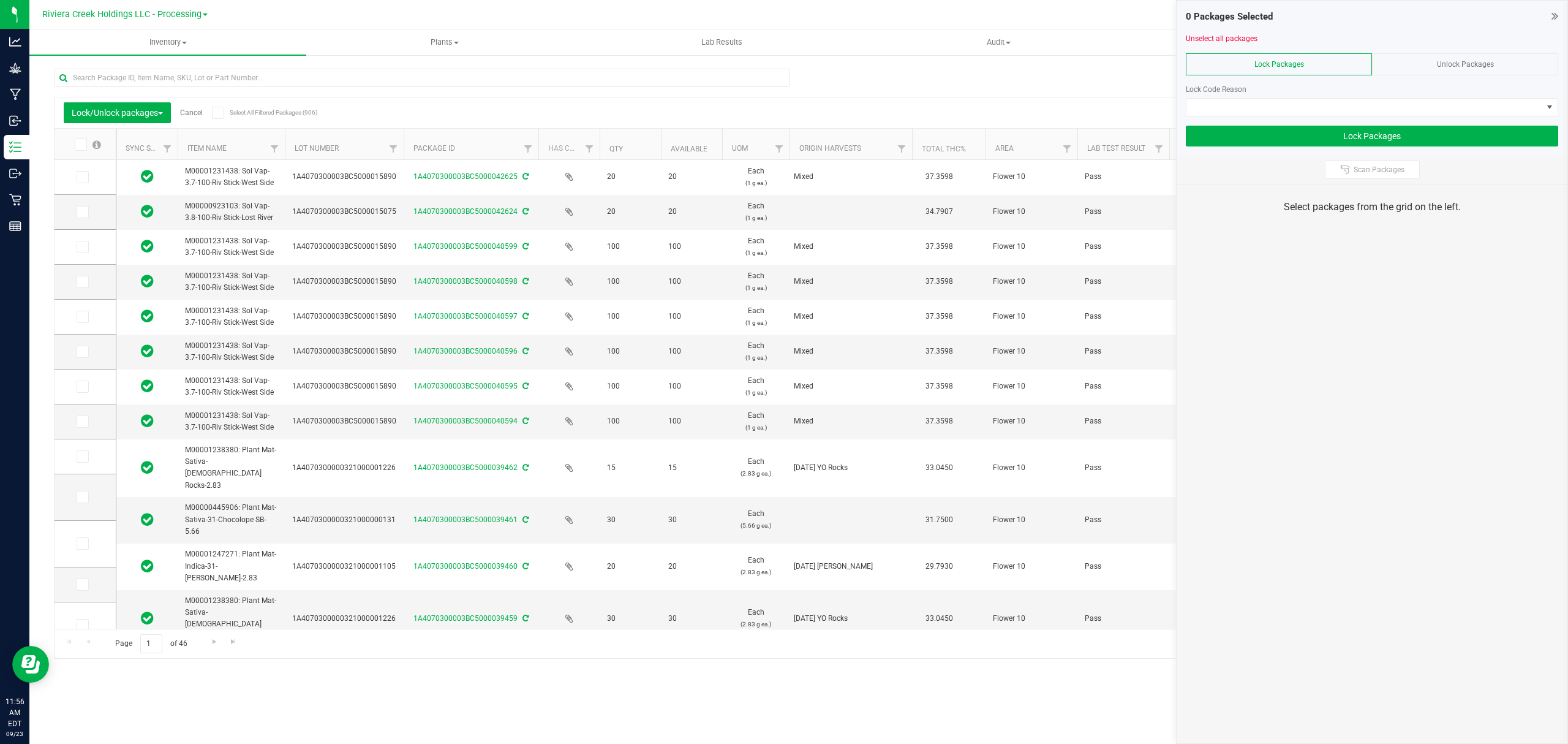
drag, startPoint x: 375, startPoint y: 136, endPoint x: 412, endPoint y: 141, distance: 37.3
click at [81, 247] on icon at bounding box center [82, 247] width 8 height 0
click at [0, 0] on input "checkbox" at bounding box center [0, 0] width 0 height 0
click at [82, 282] on icon at bounding box center [82, 282] width 8 height 0
click at [0, 0] on input "checkbox" at bounding box center [0, 0] width 0 height 0
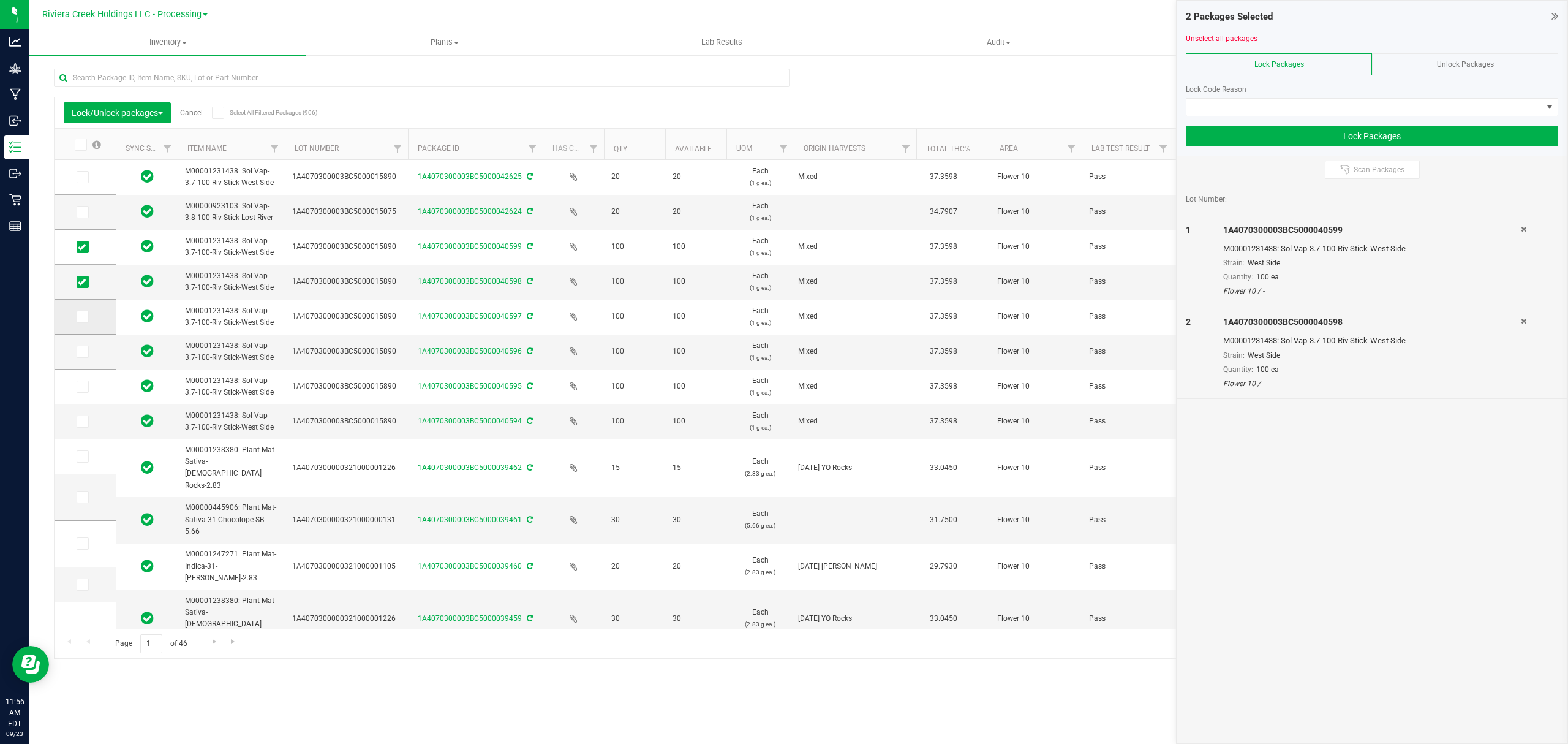
click at [82, 321] on span at bounding box center [82, 316] width 12 height 12
click at [0, 0] on input "checkbox" at bounding box center [0, 0] width 0 height 0
click at [81, 346] on span at bounding box center [82, 351] width 12 height 12
click at [0, 0] on input "checkbox" at bounding box center [0, 0] width 0 height 0
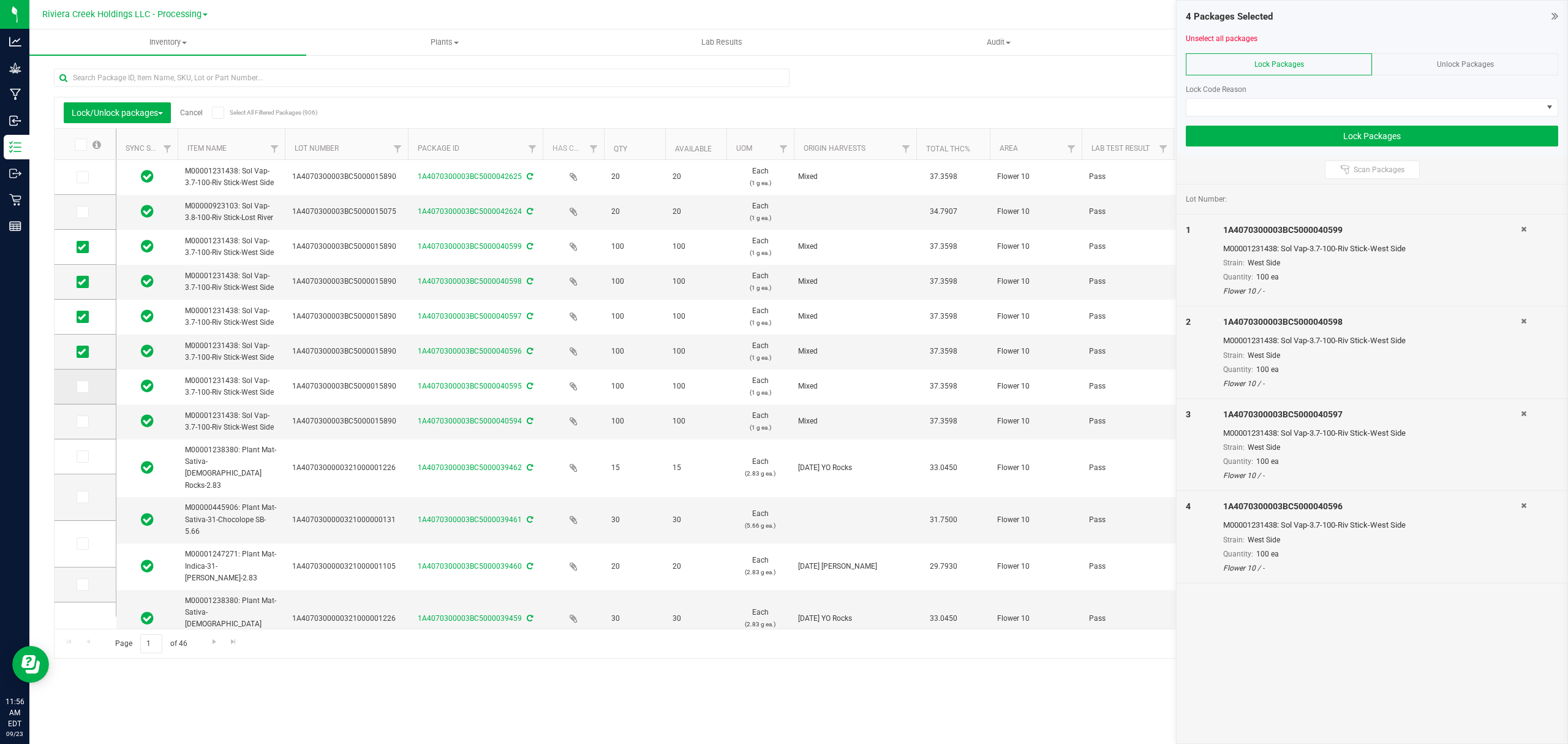
click at [79, 387] on icon at bounding box center [82, 387] width 8 height 0
click at [0, 0] on input "checkbox" at bounding box center [0, 0] width 0 height 0
click at [82, 421] on icon at bounding box center [82, 421] width 8 height 0
click at [0, 0] on input "checkbox" at bounding box center [0, 0] width 0 height 0
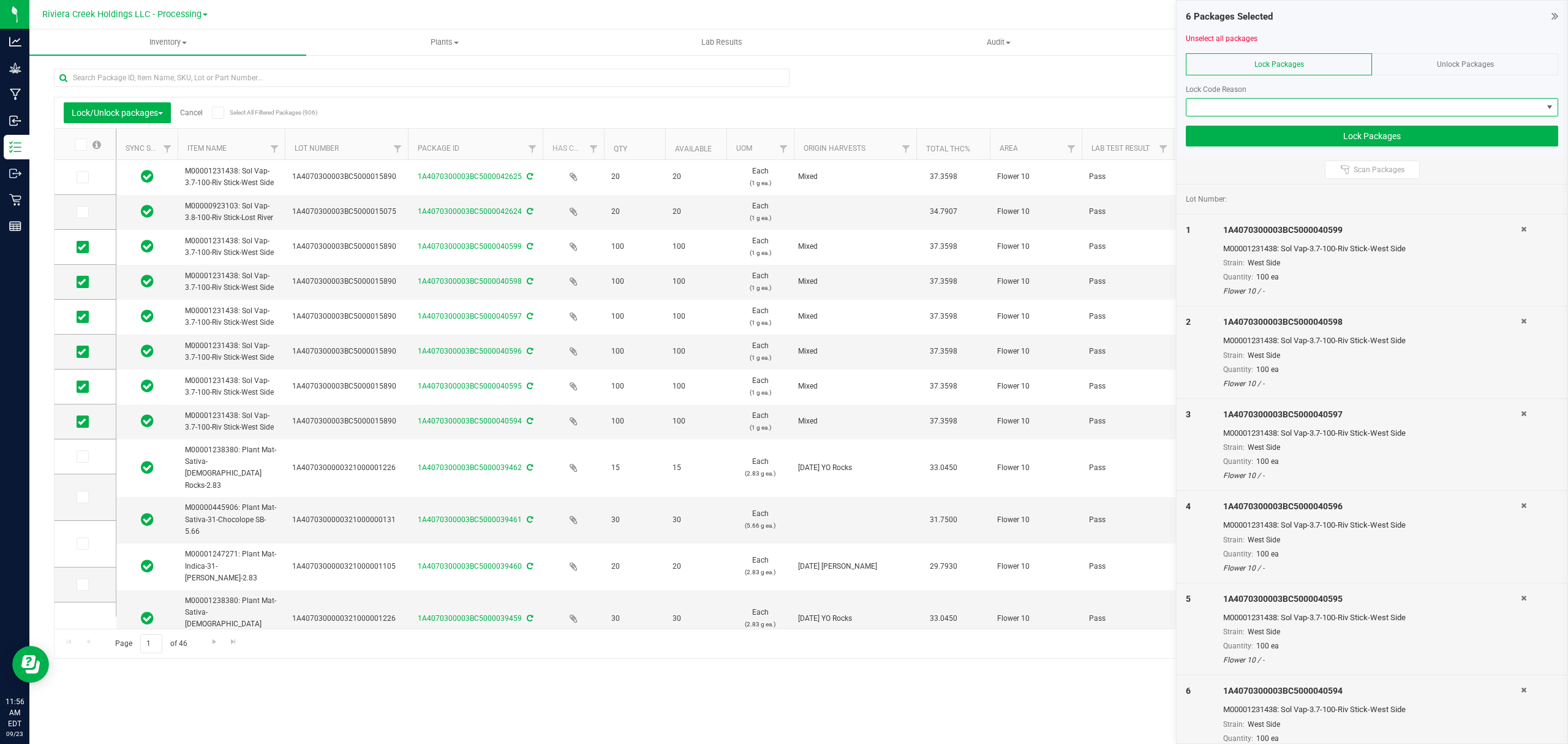
click at [1216, 107] on span at bounding box center [1364, 107] width 356 height 17
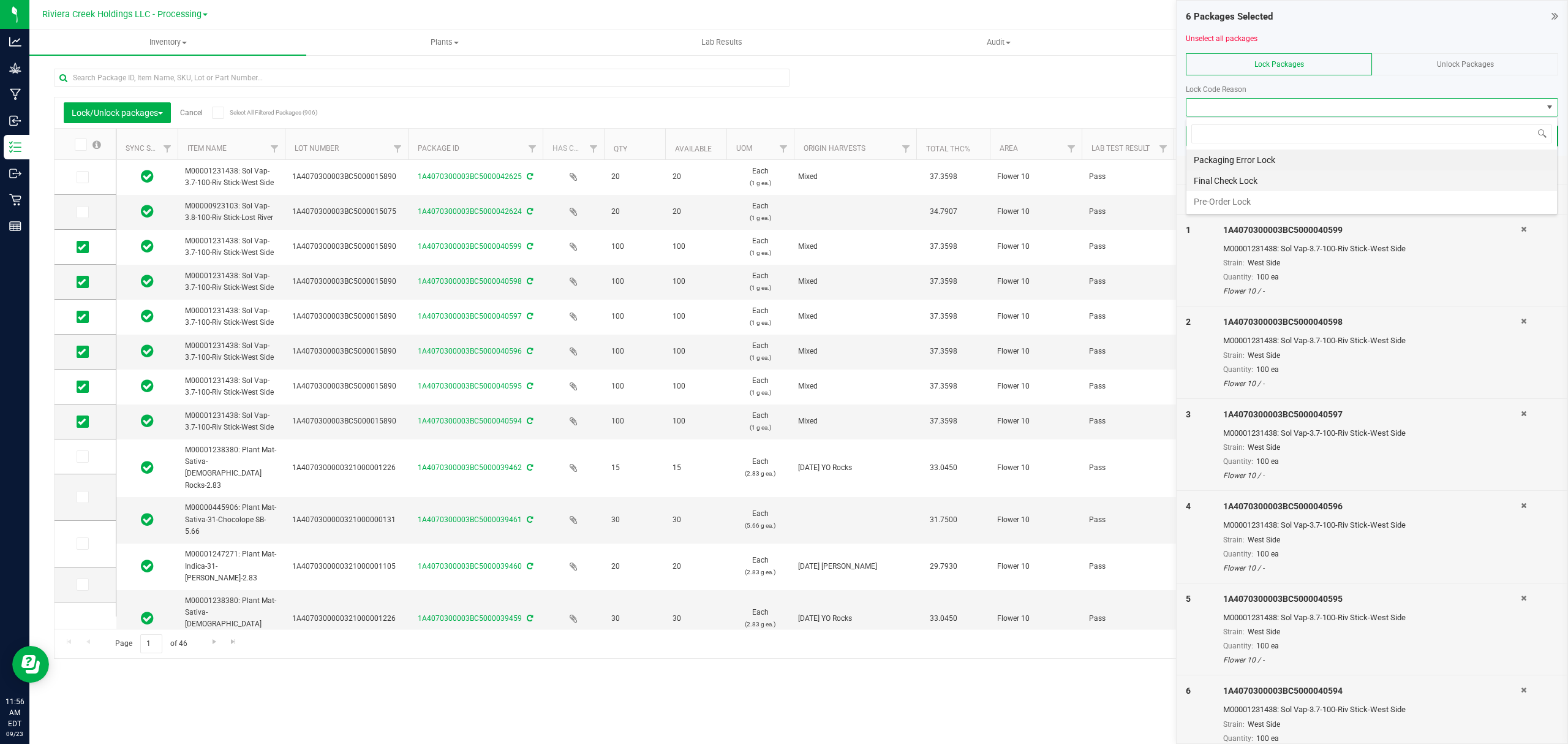
scroll to position [18, 371]
click at [1211, 175] on li "Final Check Lock" at bounding box center [1371, 181] width 370 height 21
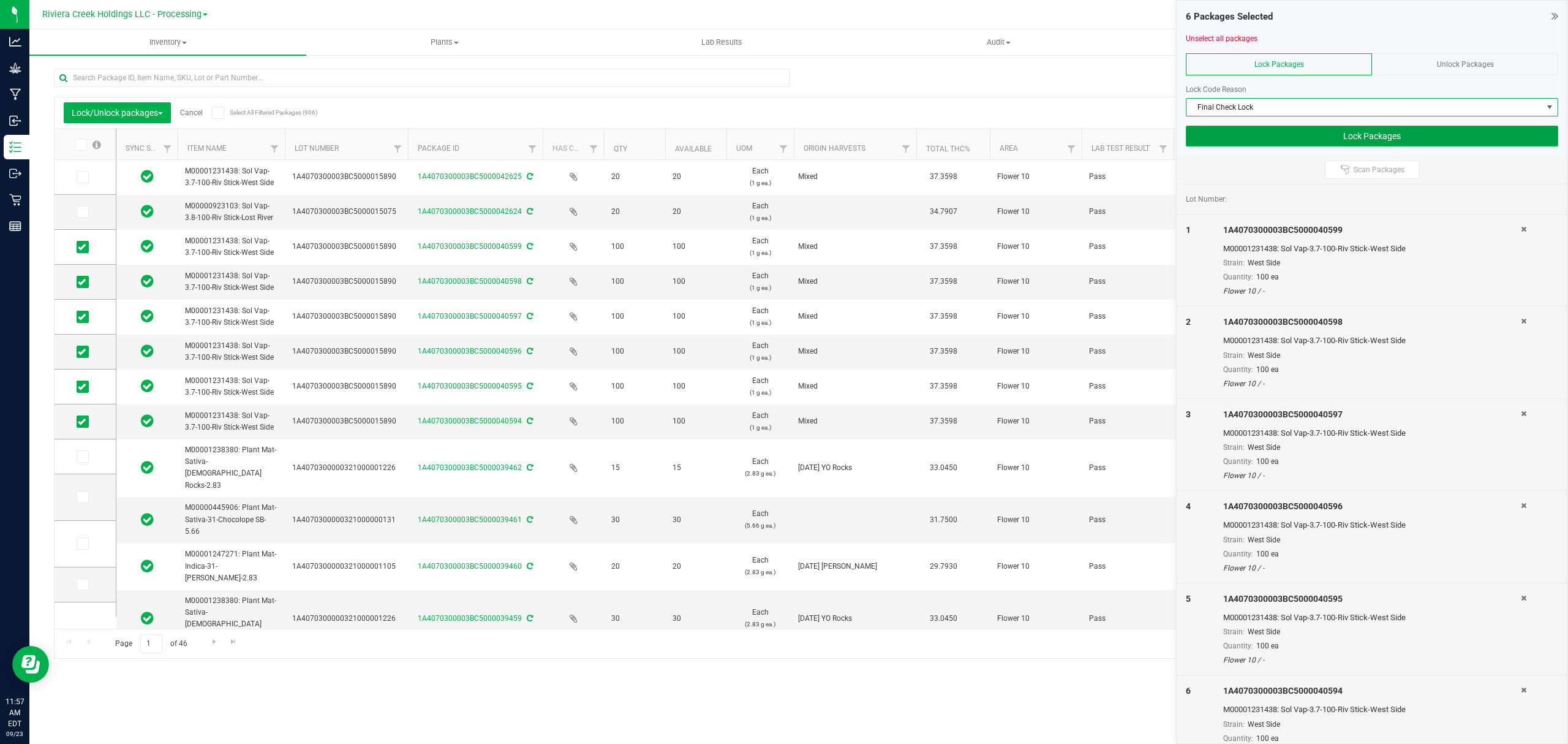
click at [1215, 136] on button "Lock Packages" at bounding box center [1372, 136] width 372 height 21
